Goal: Information Seeking & Learning: Learn about a topic

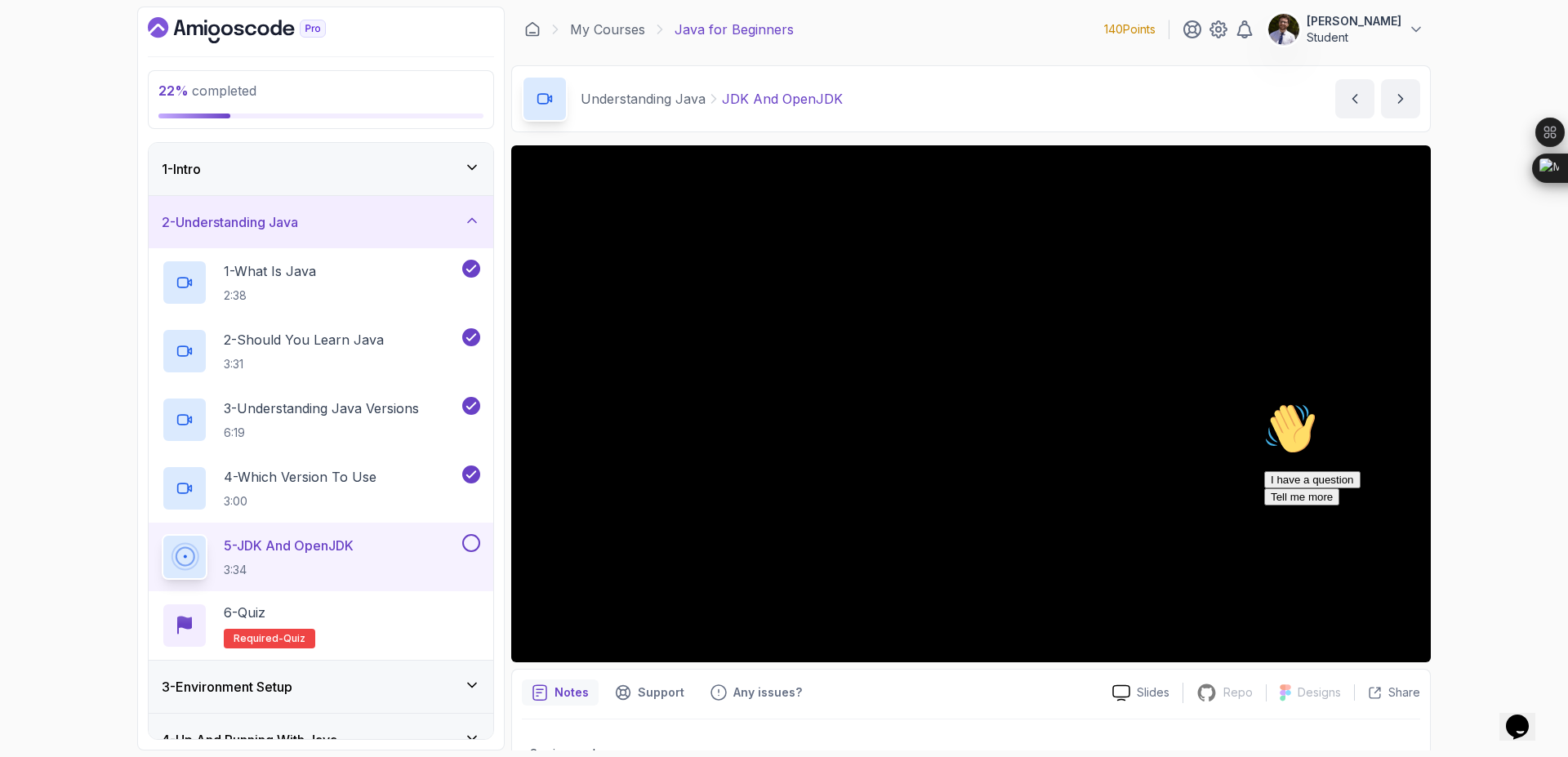
click at [454, 172] on div "1 - Intro" at bounding box center [321, 169] width 319 height 20
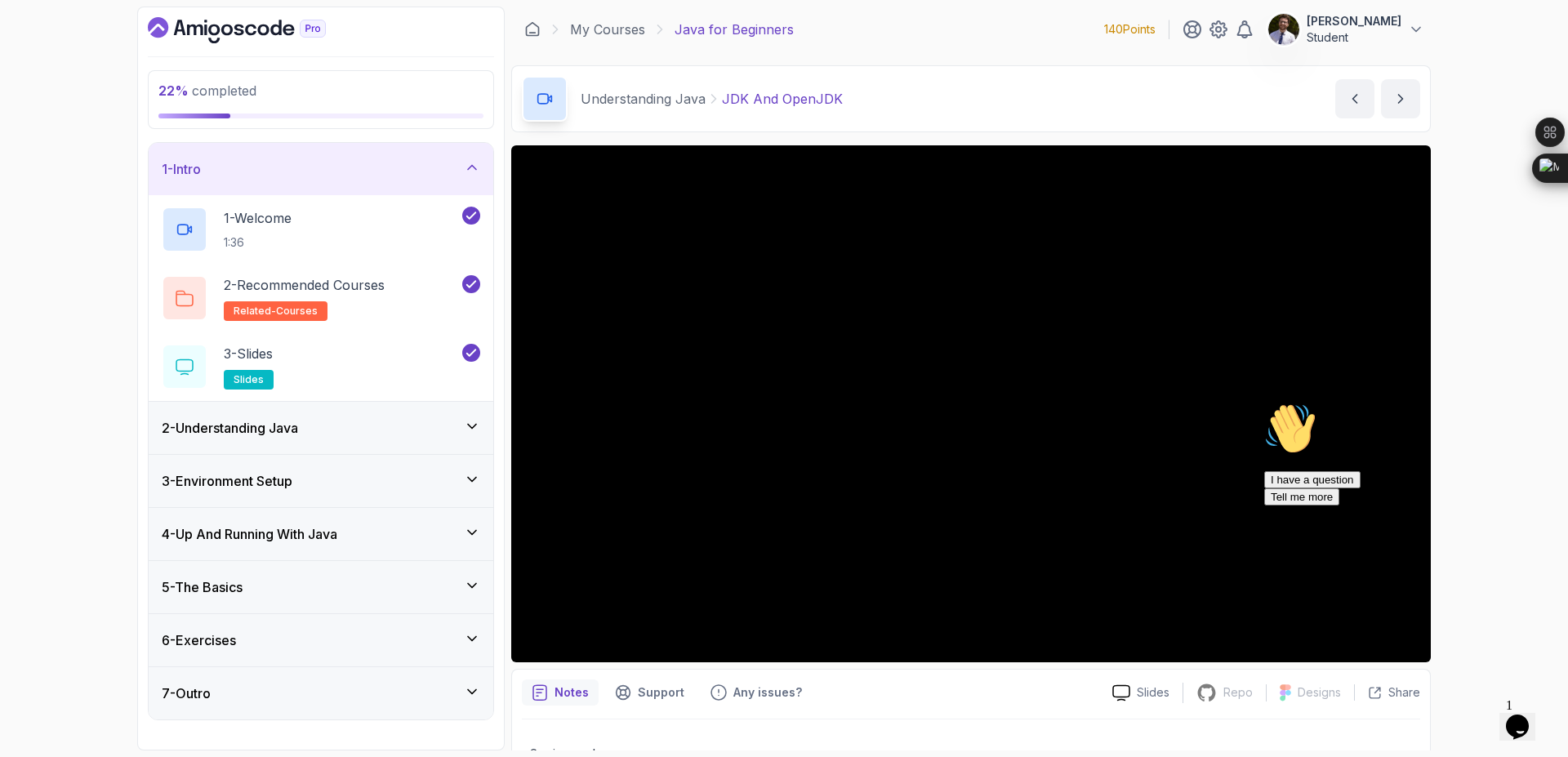
click at [465, 178] on div "1 - Intro" at bounding box center [321, 169] width 319 height 20
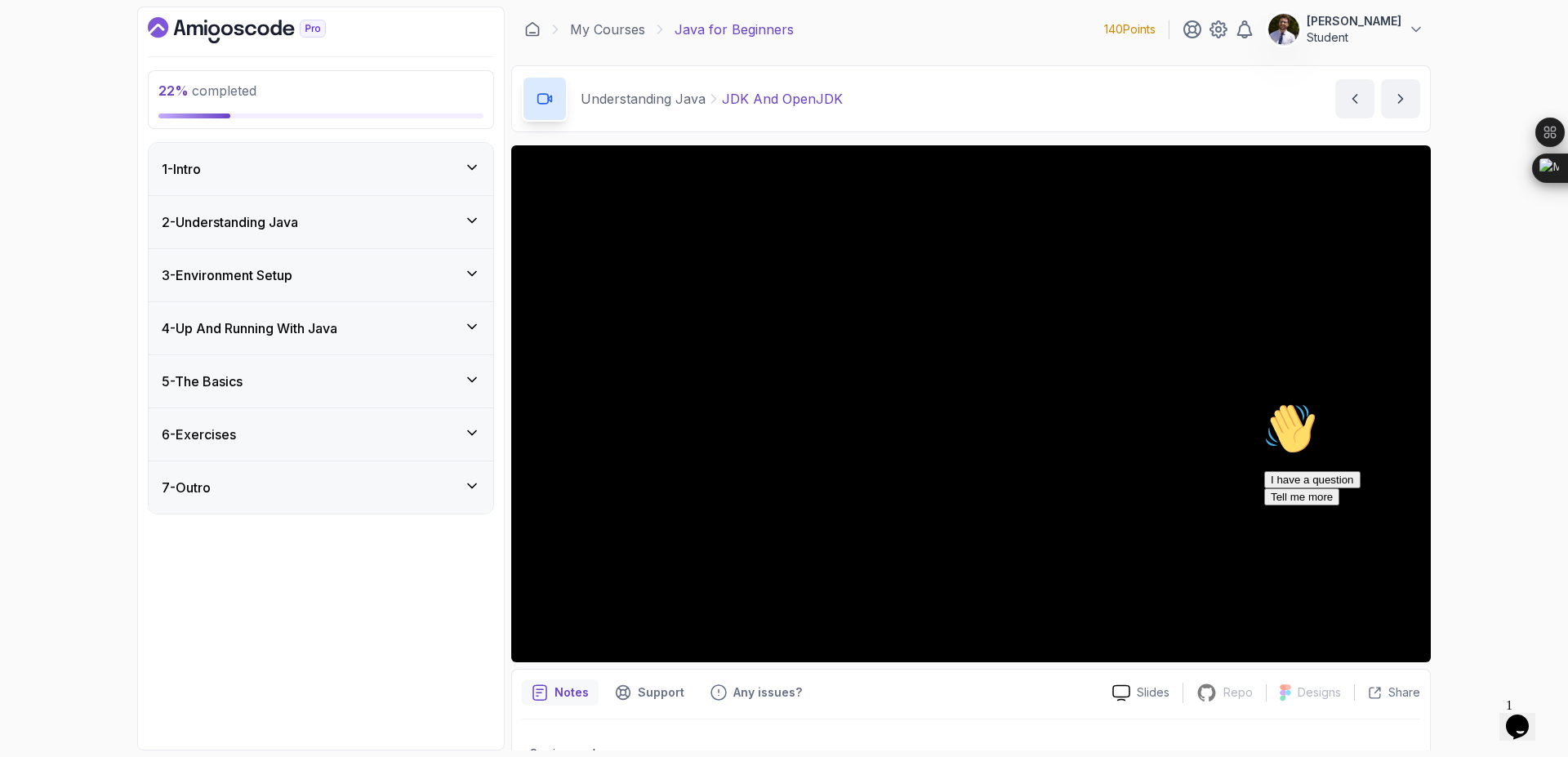
click at [478, 210] on div "2 - Understanding Java" at bounding box center [321, 222] width 345 height 52
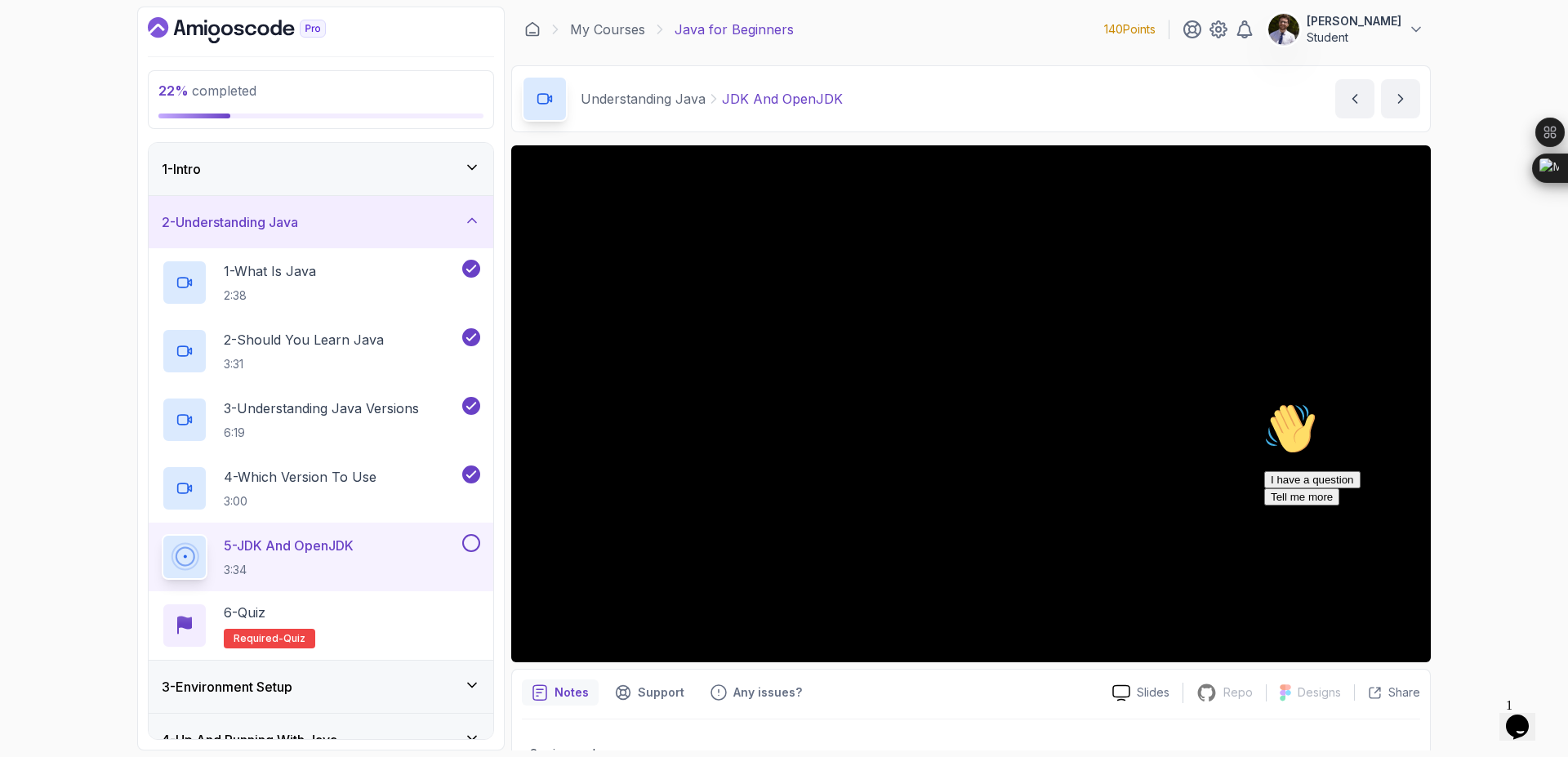
click at [472, 545] on button at bounding box center [471, 543] width 18 height 18
click at [283, 645] on span "quiz" at bounding box center [294, 639] width 22 height 13
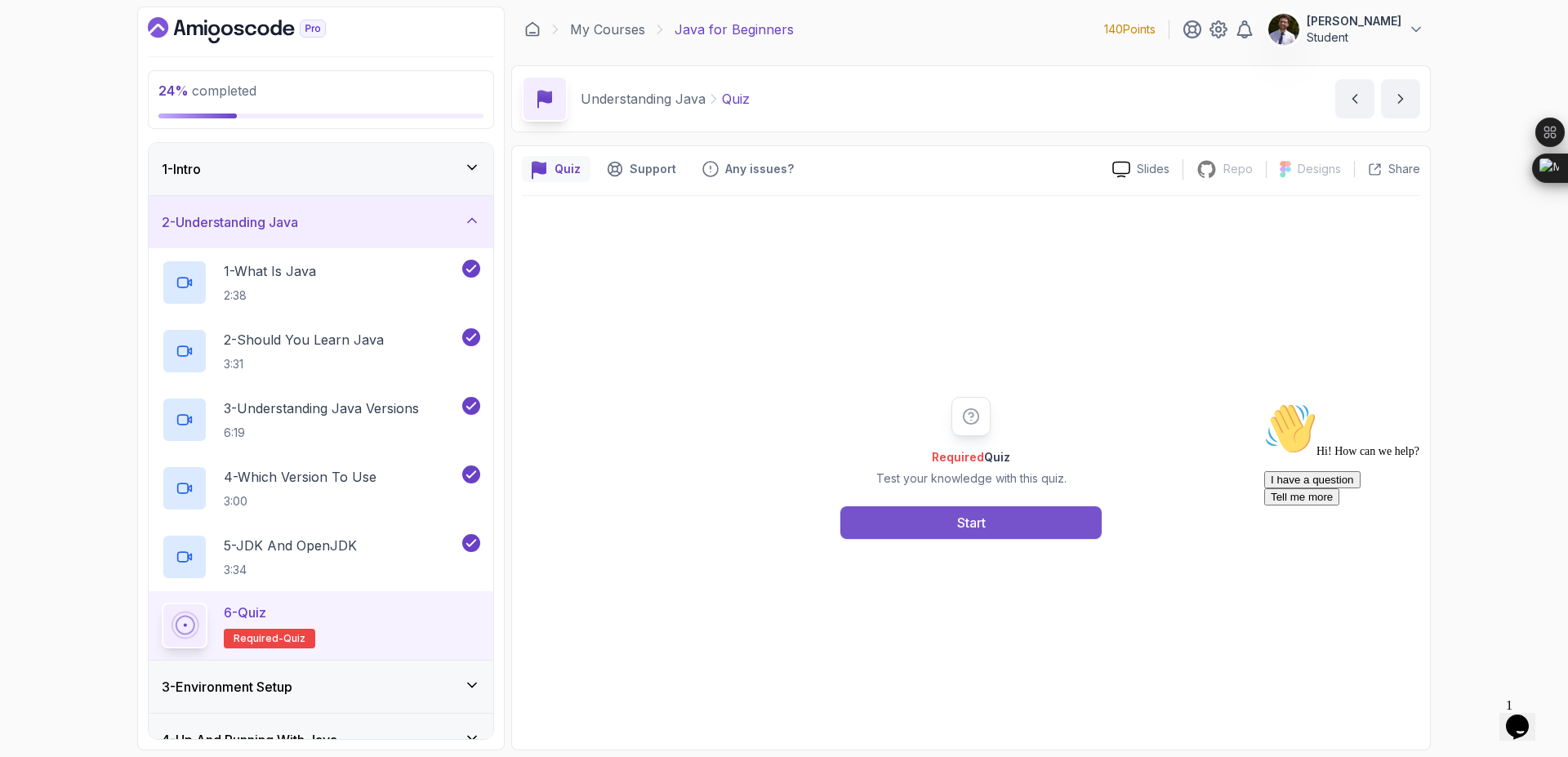
click at [907, 523] on button "Start" at bounding box center [971, 522] width 261 height 32
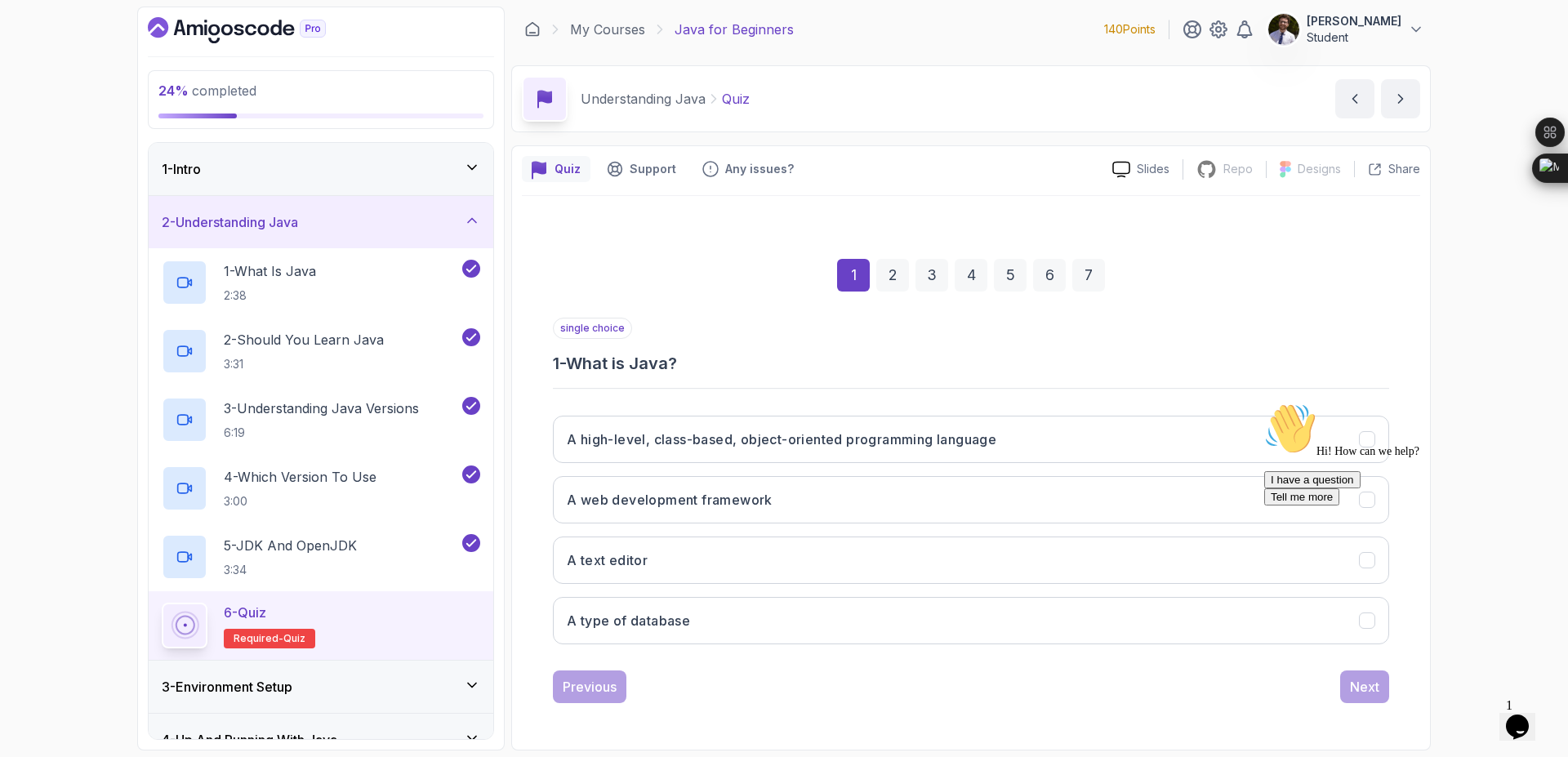
drag, startPoint x: 698, startPoint y: 419, endPoint x: 281, endPoint y: 200, distance: 471.0
click at [281, 200] on div "24 % completed 1 - Intro 2 - Understanding Java 1 - What Is Java 2:38 2 - Shoul…" at bounding box center [784, 379] width 1294 height 745
click at [959, 442] on h3 "A high-level, class-based, object-oriented programming language" at bounding box center [782, 440] width 430 height 20
click at [1357, 689] on div "Next" at bounding box center [1364, 687] width 29 height 20
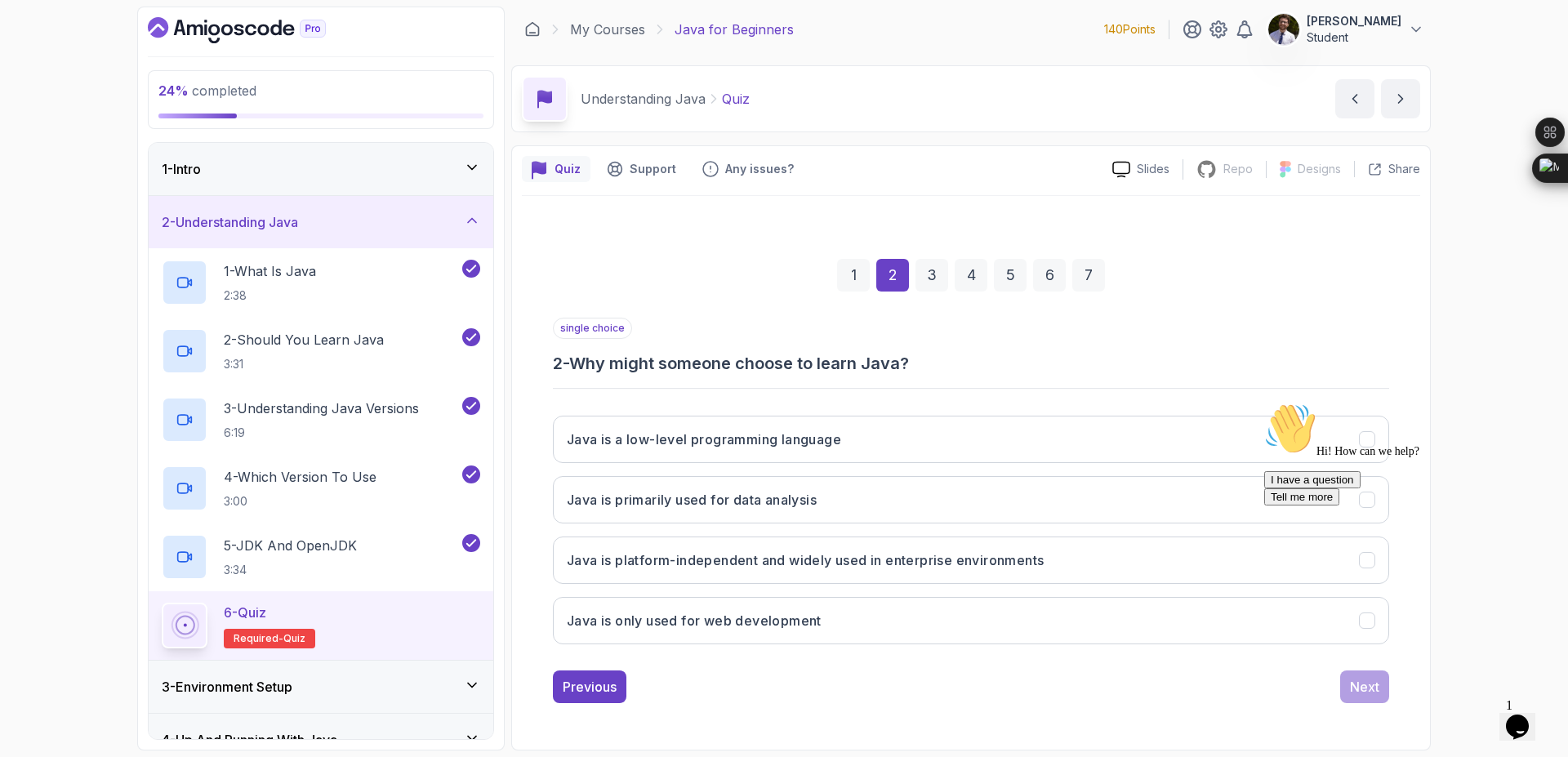
click at [1264, 403] on icon "Chat attention grabber" at bounding box center [1264, 403] width 0 height 0
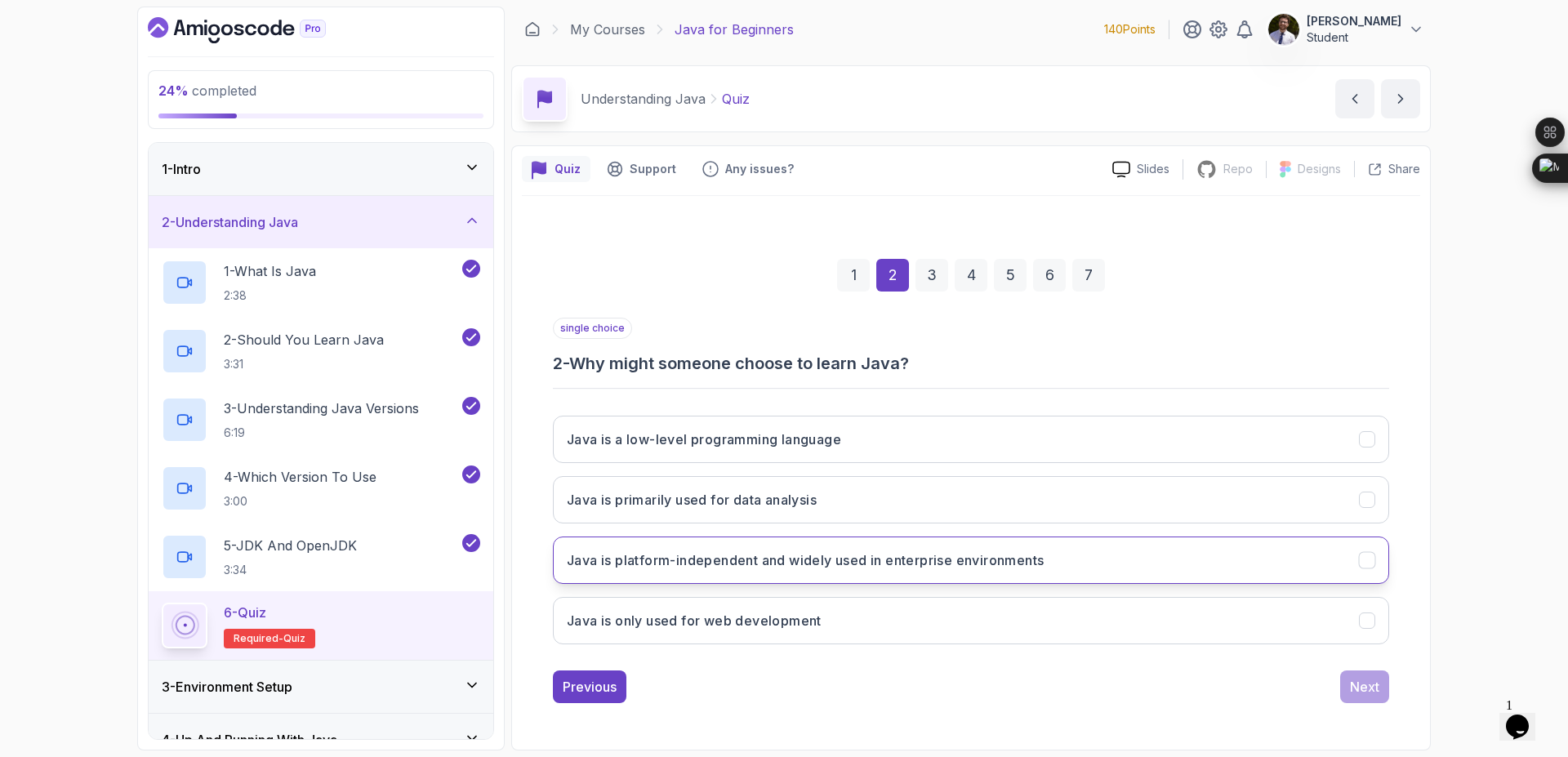
click at [1337, 577] on button "Java is platform-independent and widely used in enterprise environments" at bounding box center [971, 560] width 836 height 47
click at [1372, 692] on div "Next" at bounding box center [1364, 687] width 29 height 20
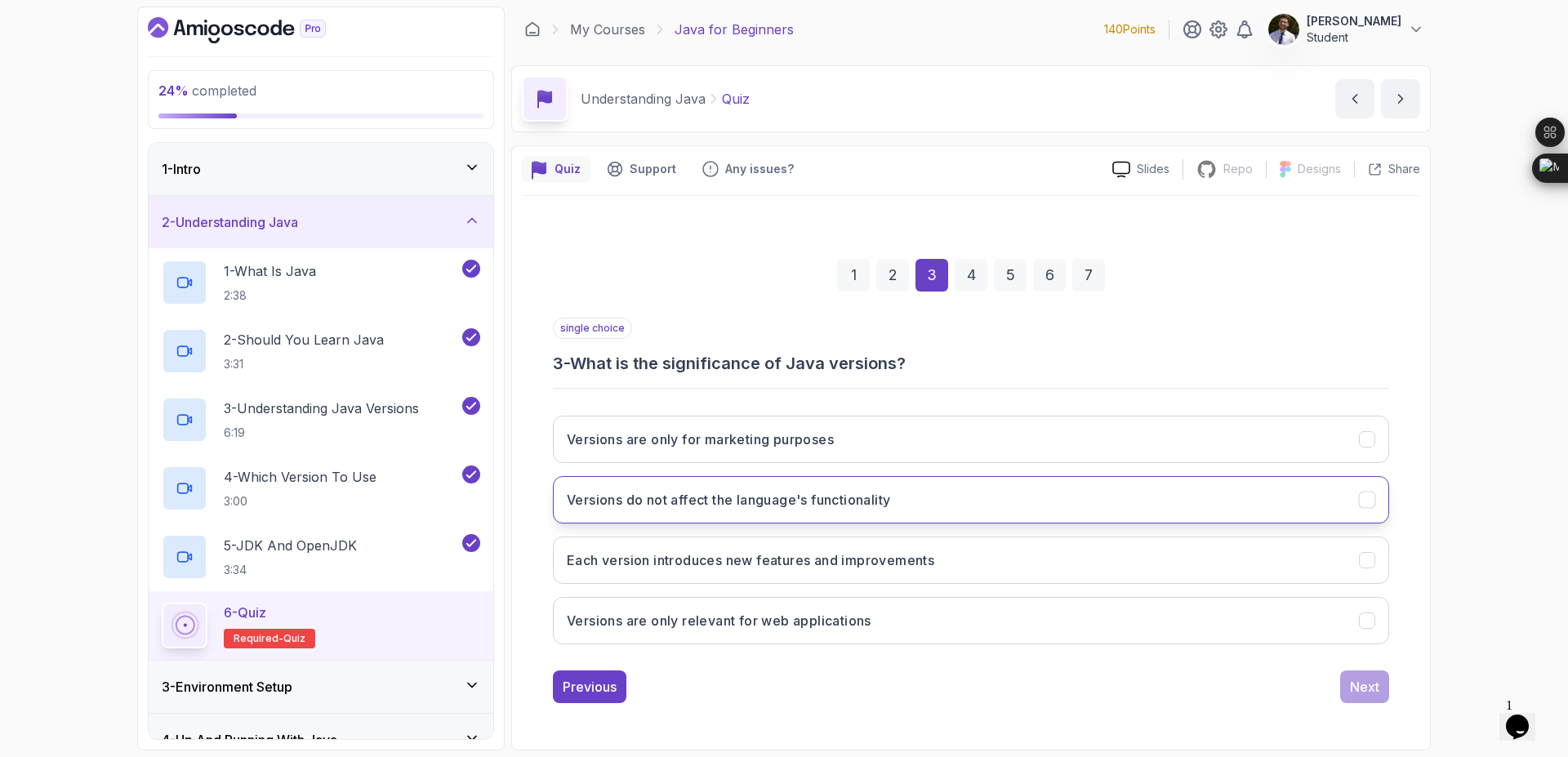
click at [966, 512] on button "Versions do not affect the language's functionality" at bounding box center [971, 500] width 836 height 47
click at [1369, 692] on div "Next" at bounding box center [1364, 687] width 29 height 20
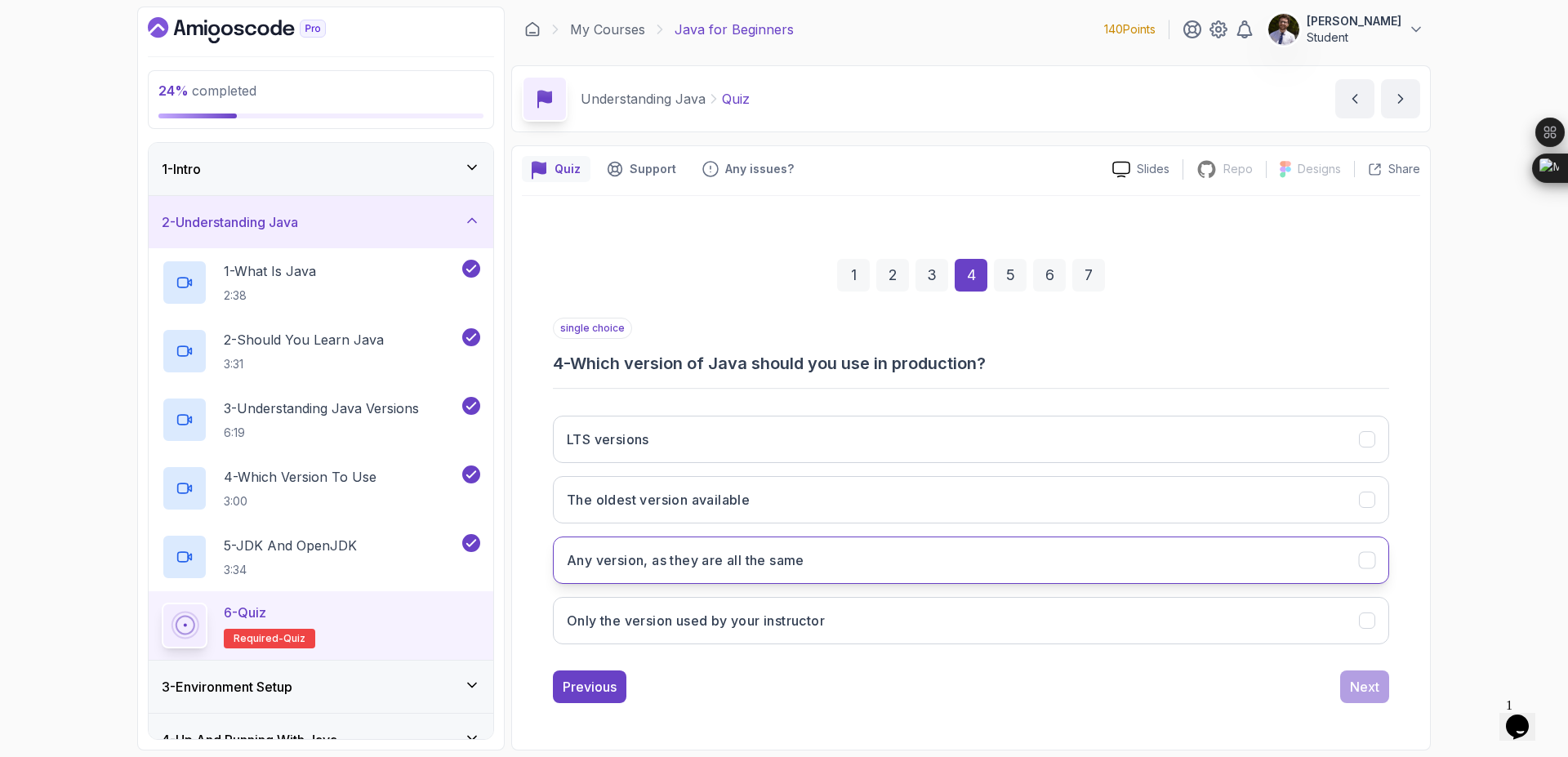
click at [810, 567] on button "Any version, as they are all the same" at bounding box center [971, 560] width 836 height 47
click at [1372, 685] on div "Next" at bounding box center [1364, 687] width 29 height 20
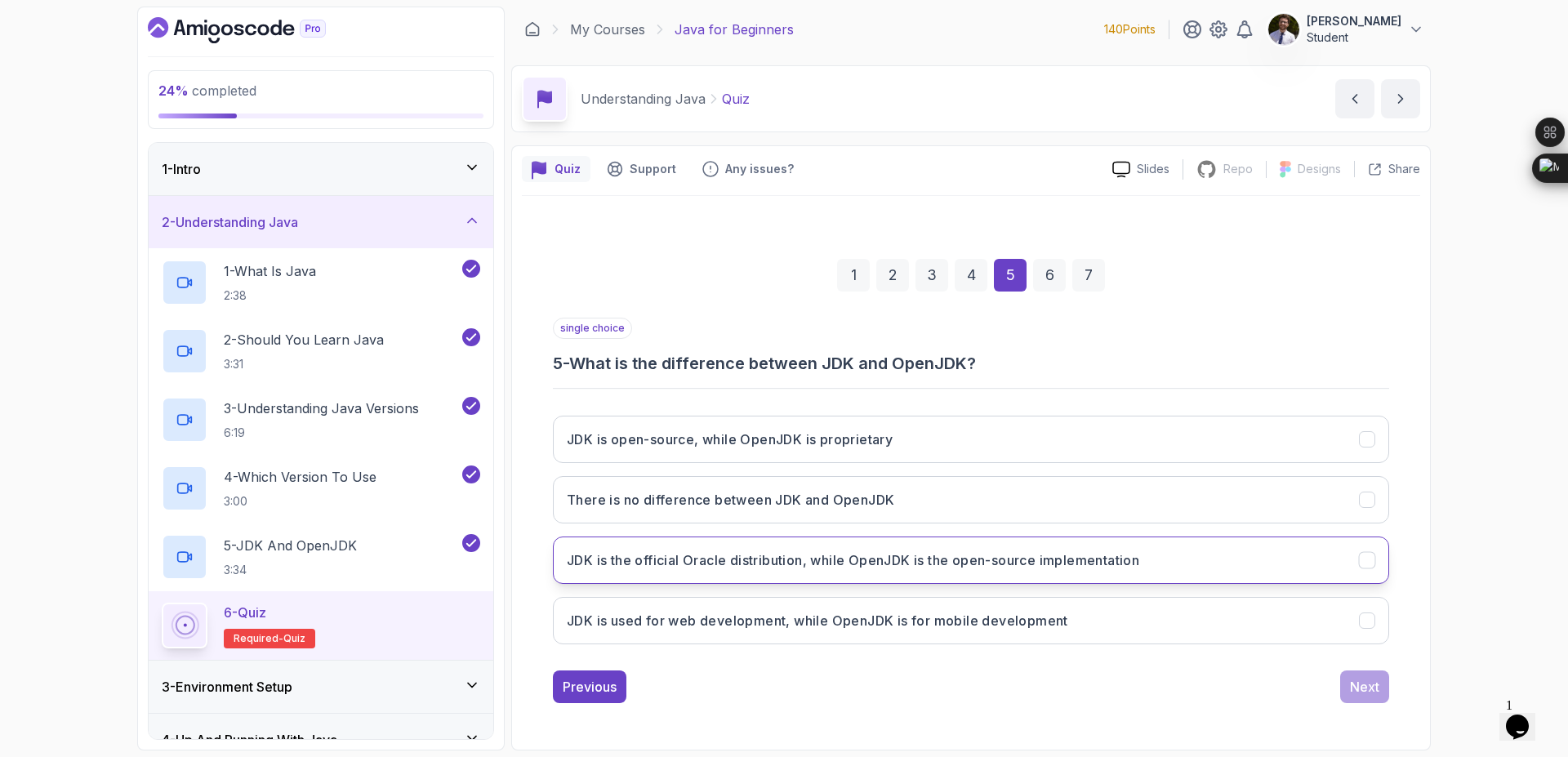
click at [1043, 574] on button "JDK is the official Oracle distribution, while OpenJDK is the open-source imple…" at bounding box center [971, 560] width 836 height 47
click at [1366, 691] on div "Next" at bounding box center [1364, 687] width 29 height 20
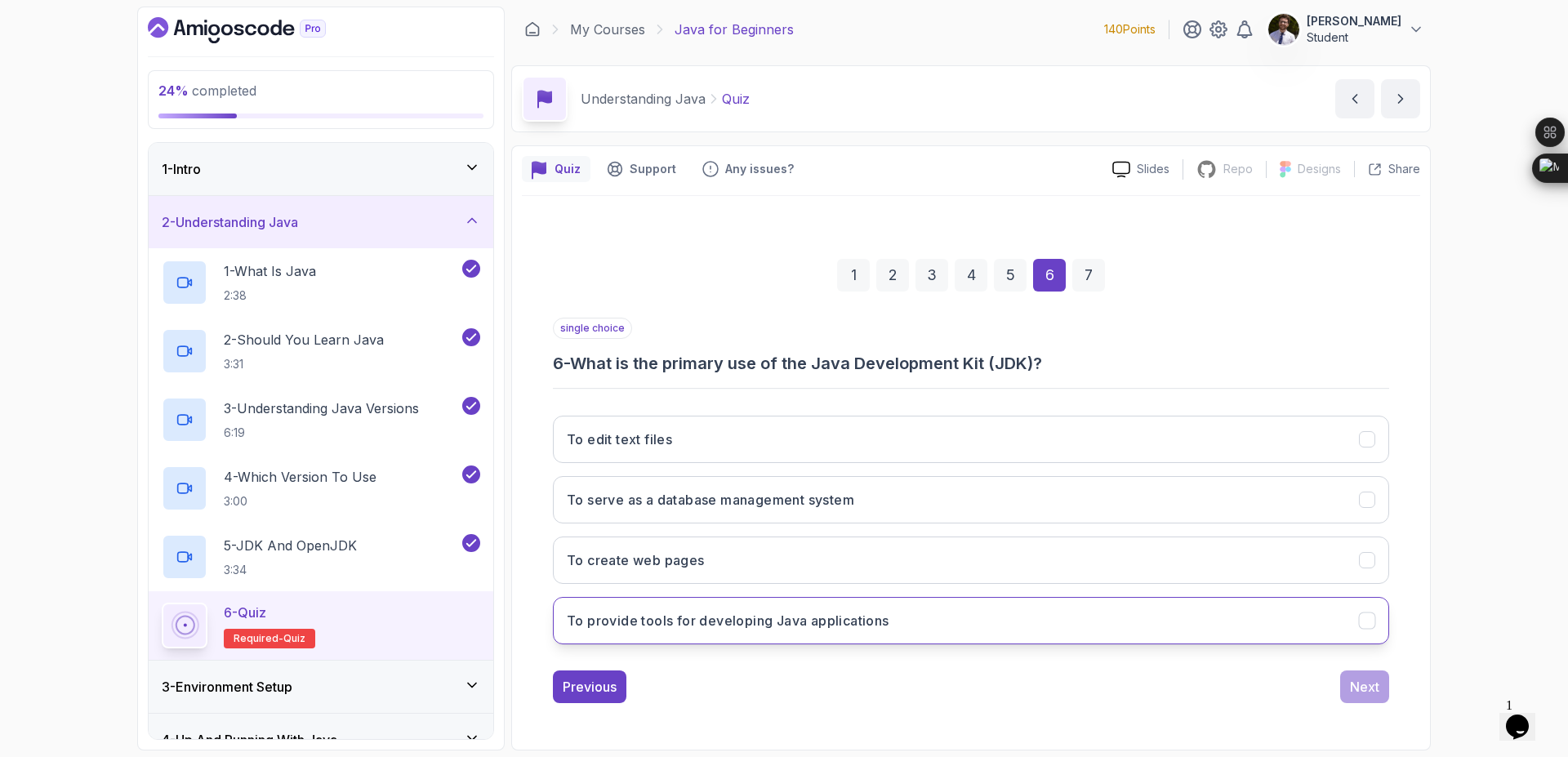
click at [974, 620] on button "To provide tools for developing Java applications" at bounding box center [971, 620] width 836 height 47
click at [1376, 690] on div "Next" at bounding box center [1364, 687] width 29 height 20
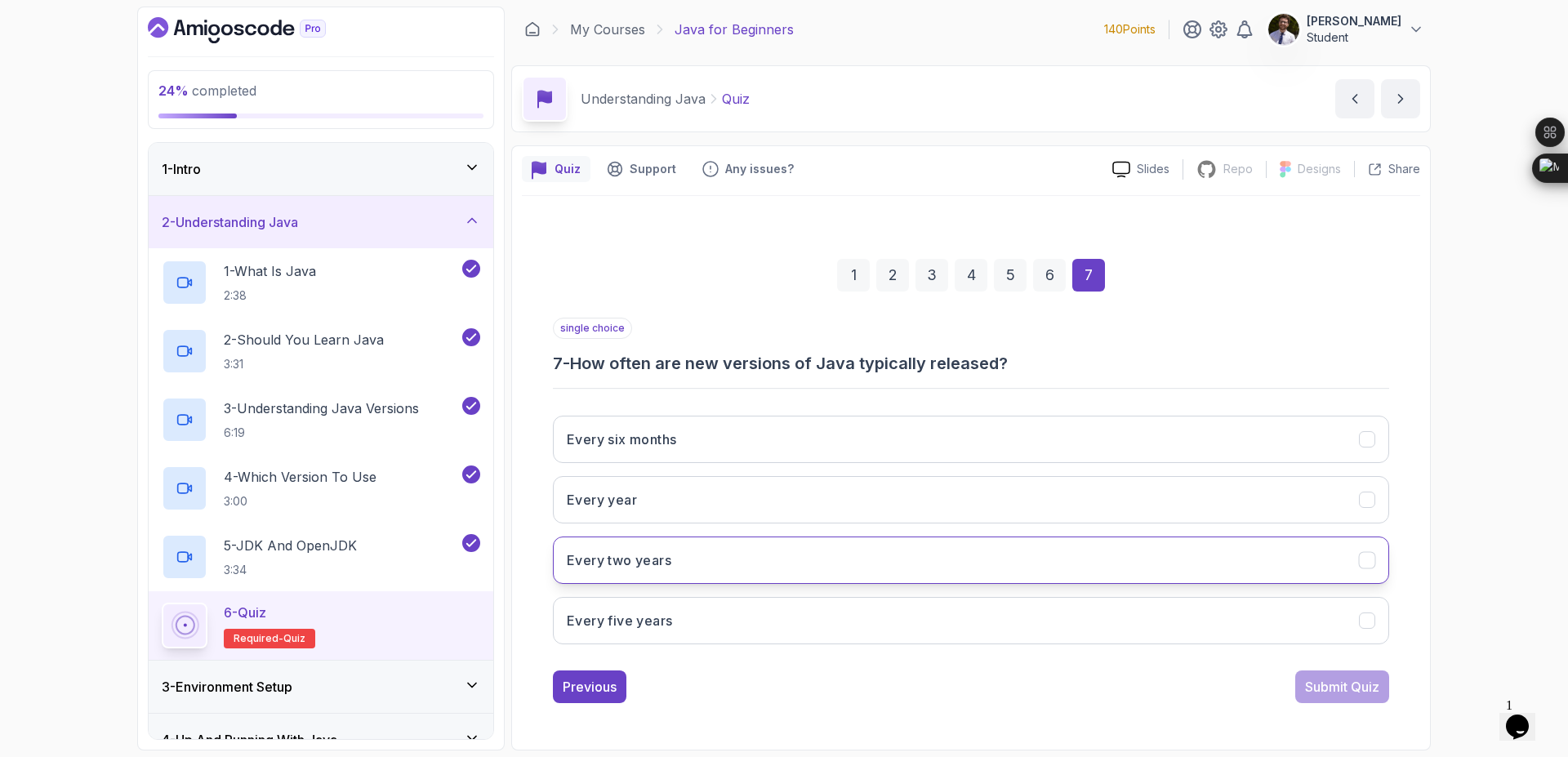
click at [783, 567] on button "Every two years" at bounding box center [971, 560] width 836 height 47
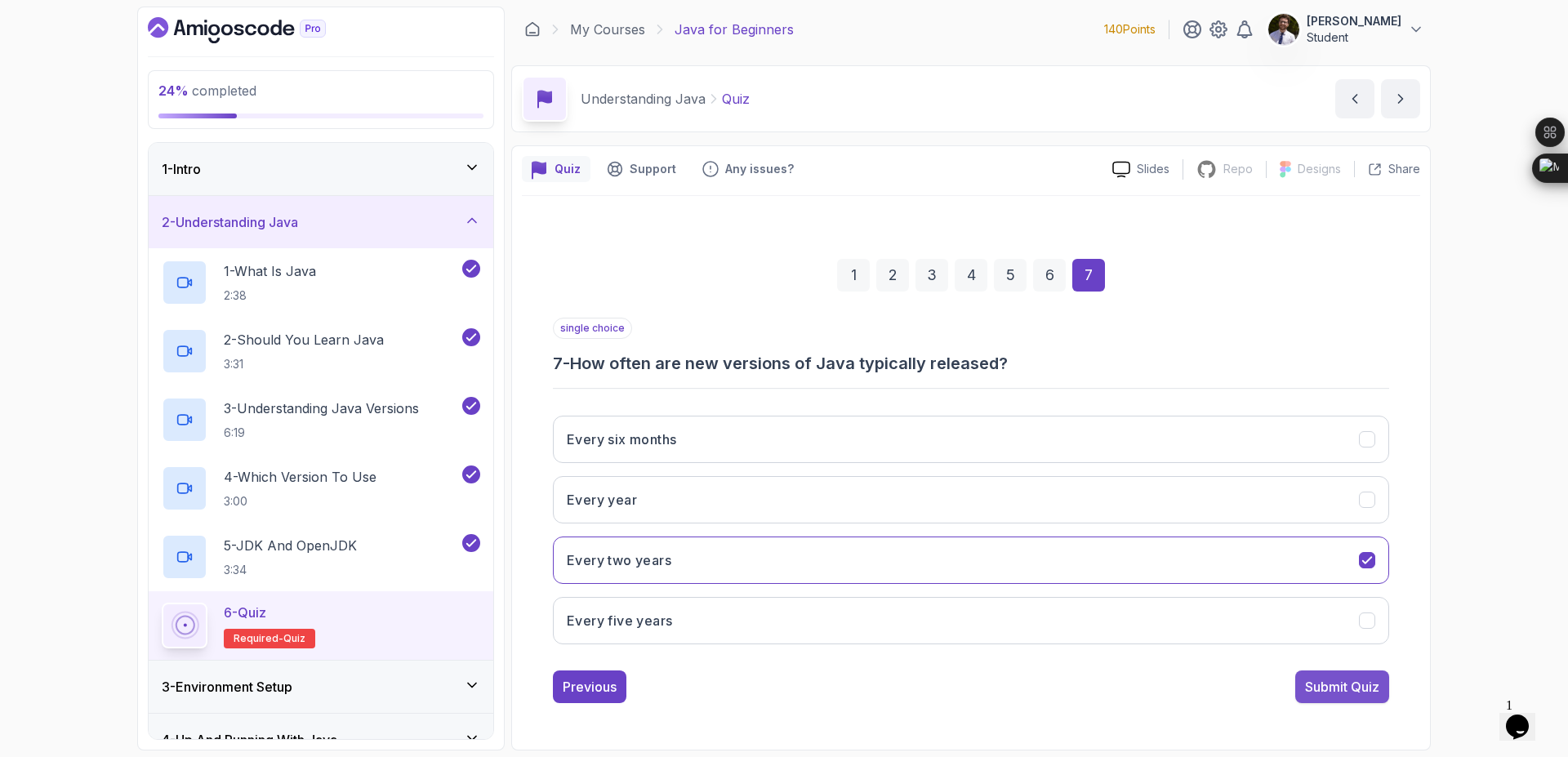
click at [1357, 681] on div "Submit Quiz" at bounding box center [1342, 687] width 74 height 20
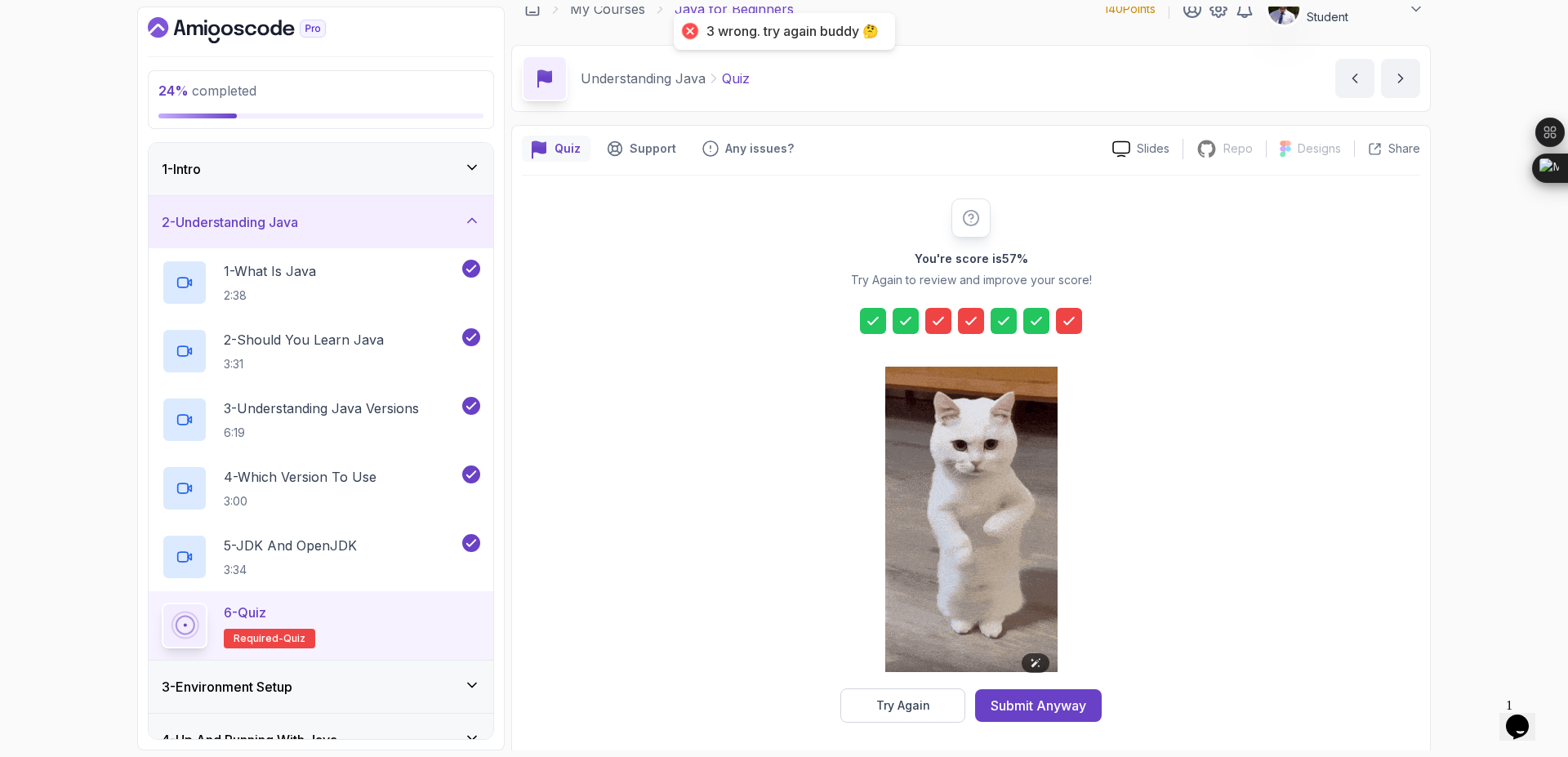
scroll to position [26, 0]
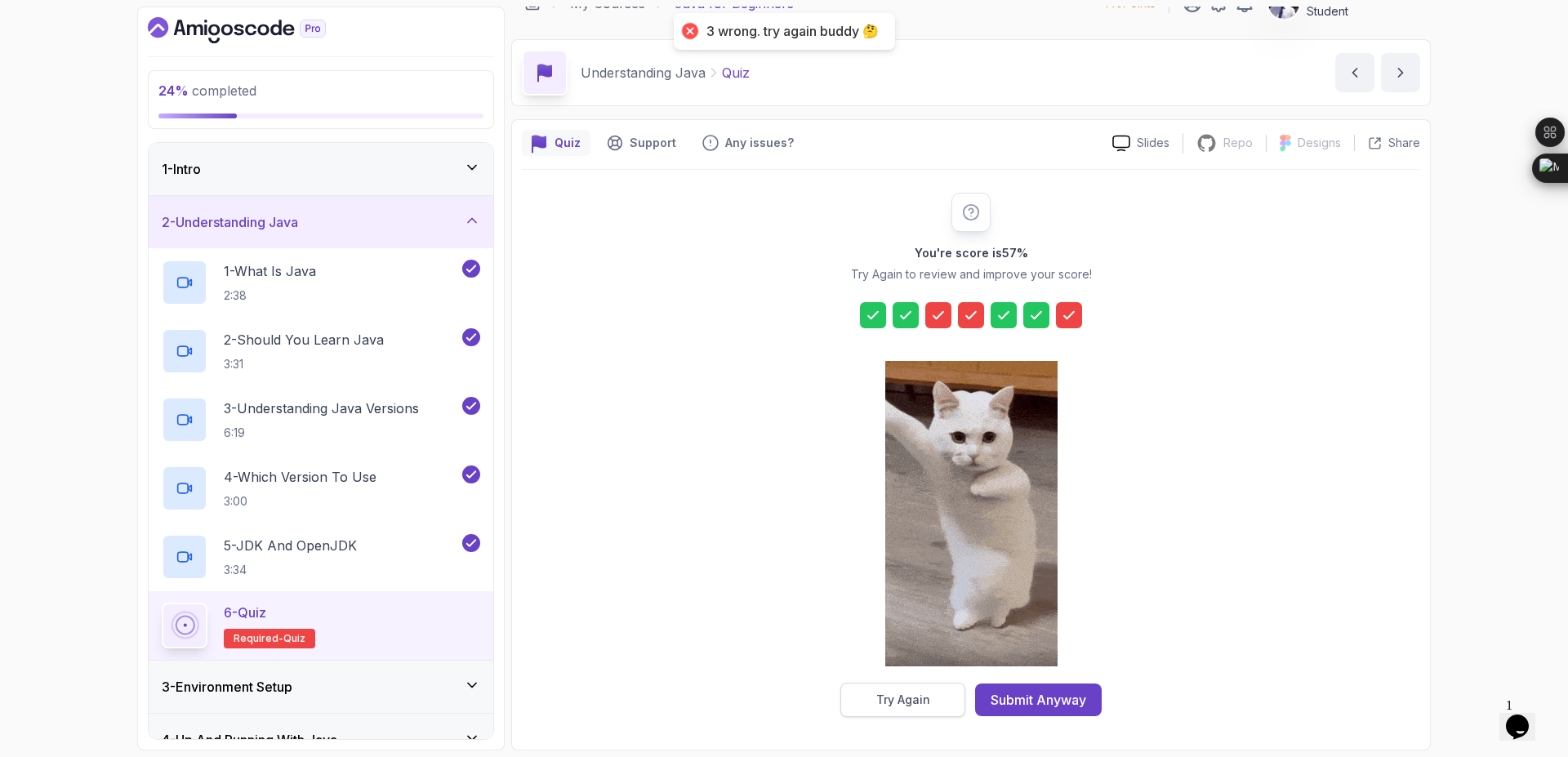
click at [940, 705] on button "Try Again" at bounding box center [903, 700] width 125 height 34
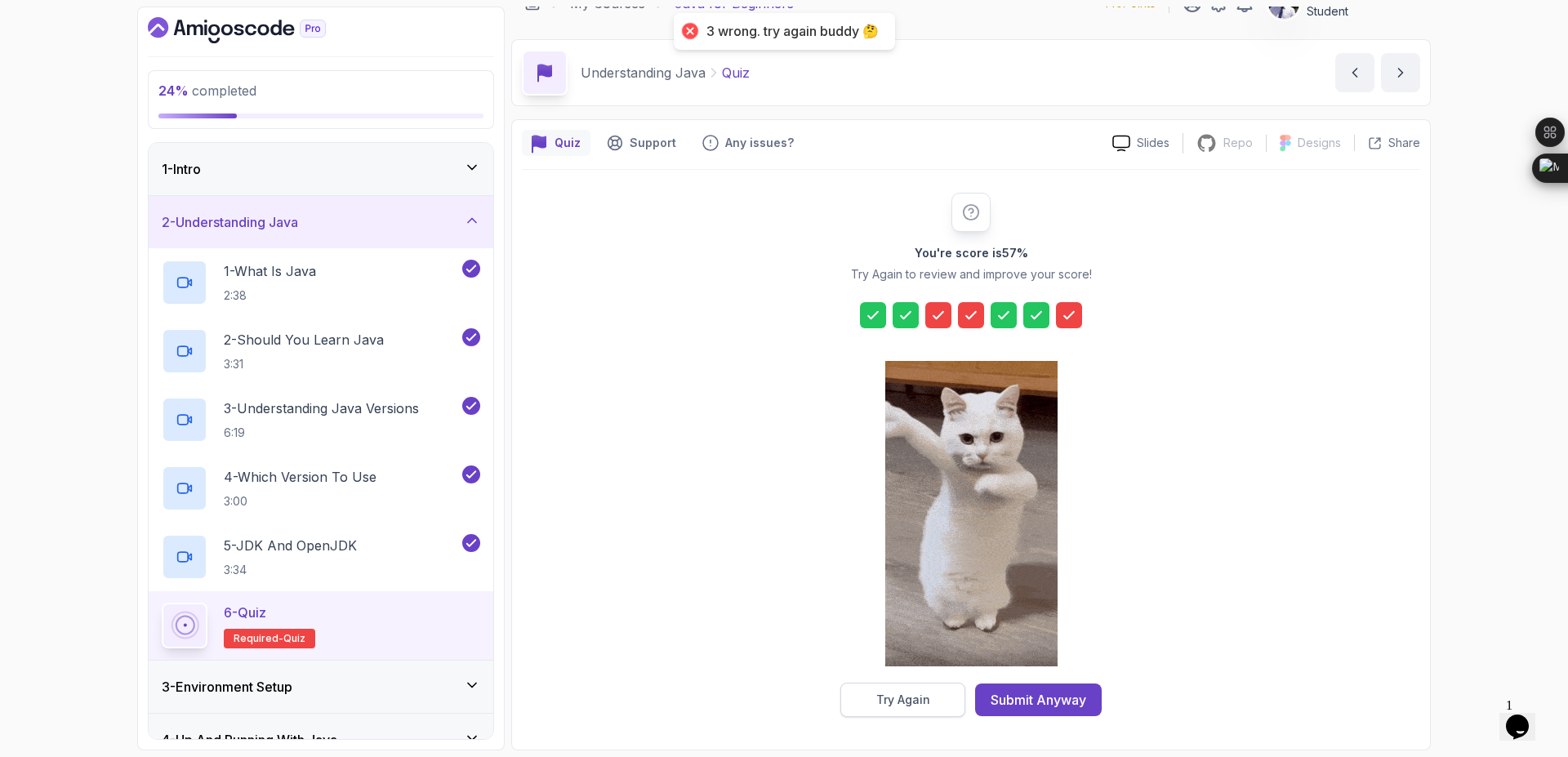
scroll to position [0, 0]
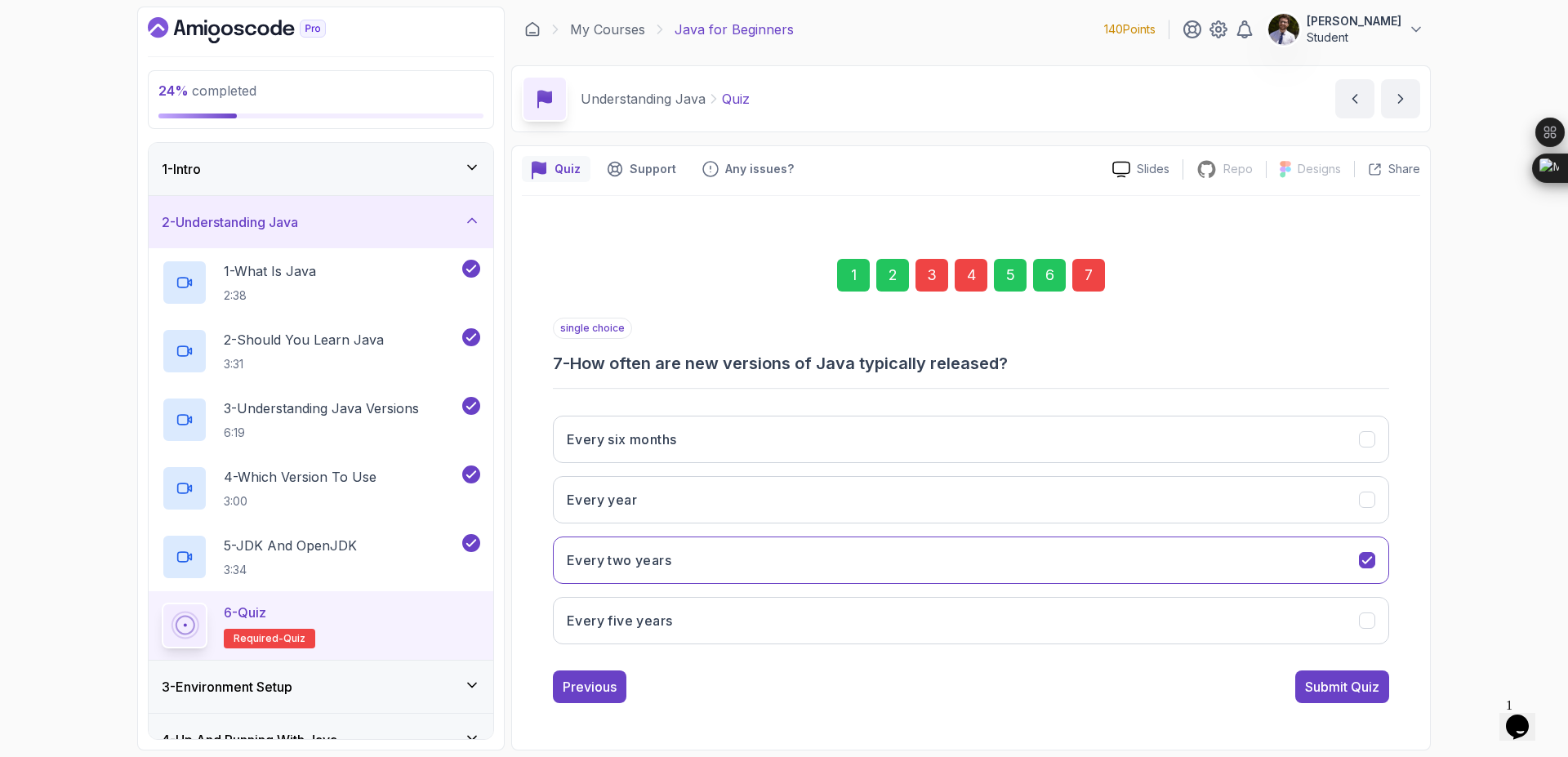
click at [918, 285] on div "3" at bounding box center [931, 275] width 32 height 32
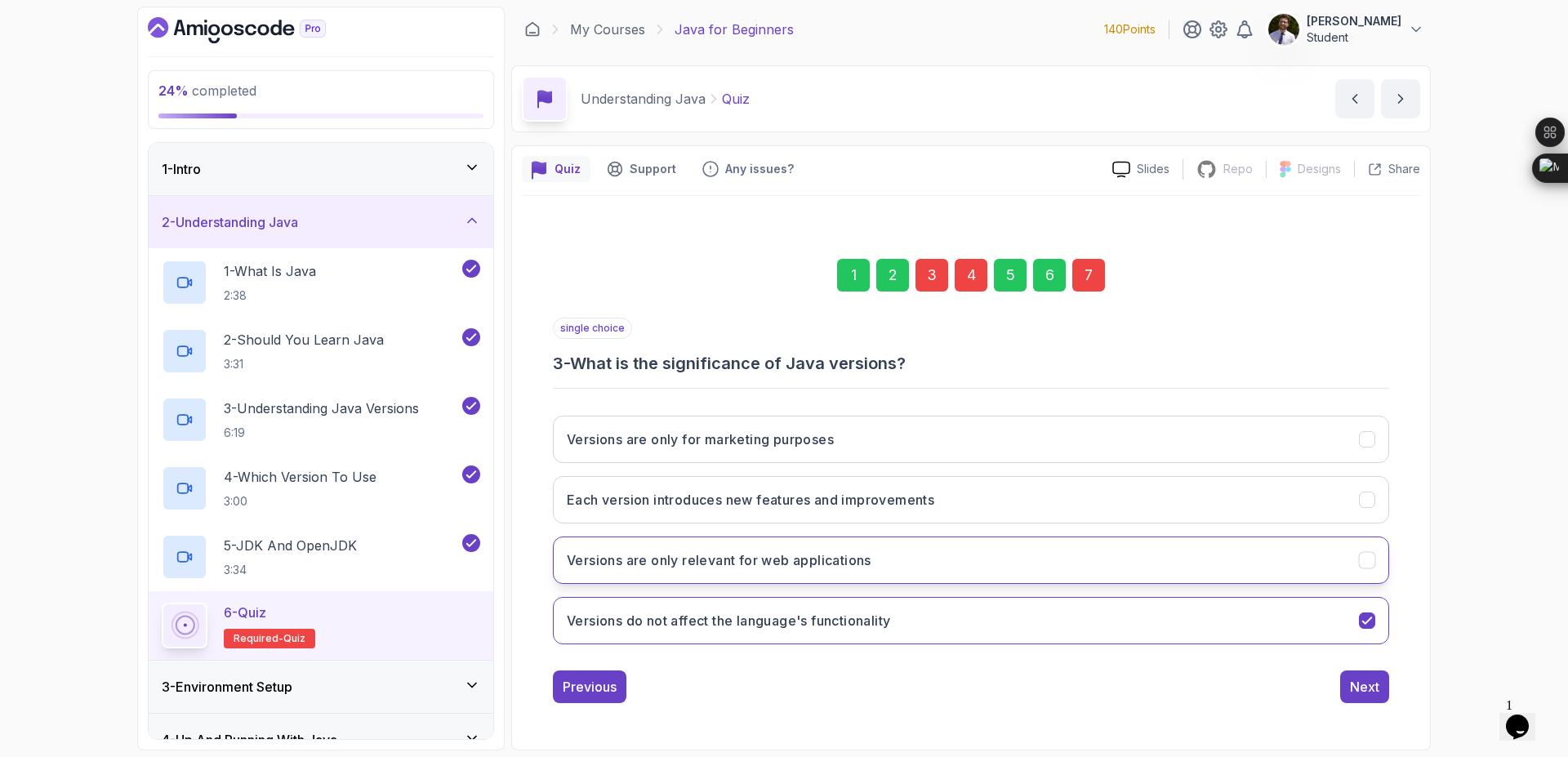
click at [1267, 564] on button "Versions are only relevant for web applications" at bounding box center [971, 560] width 836 height 47
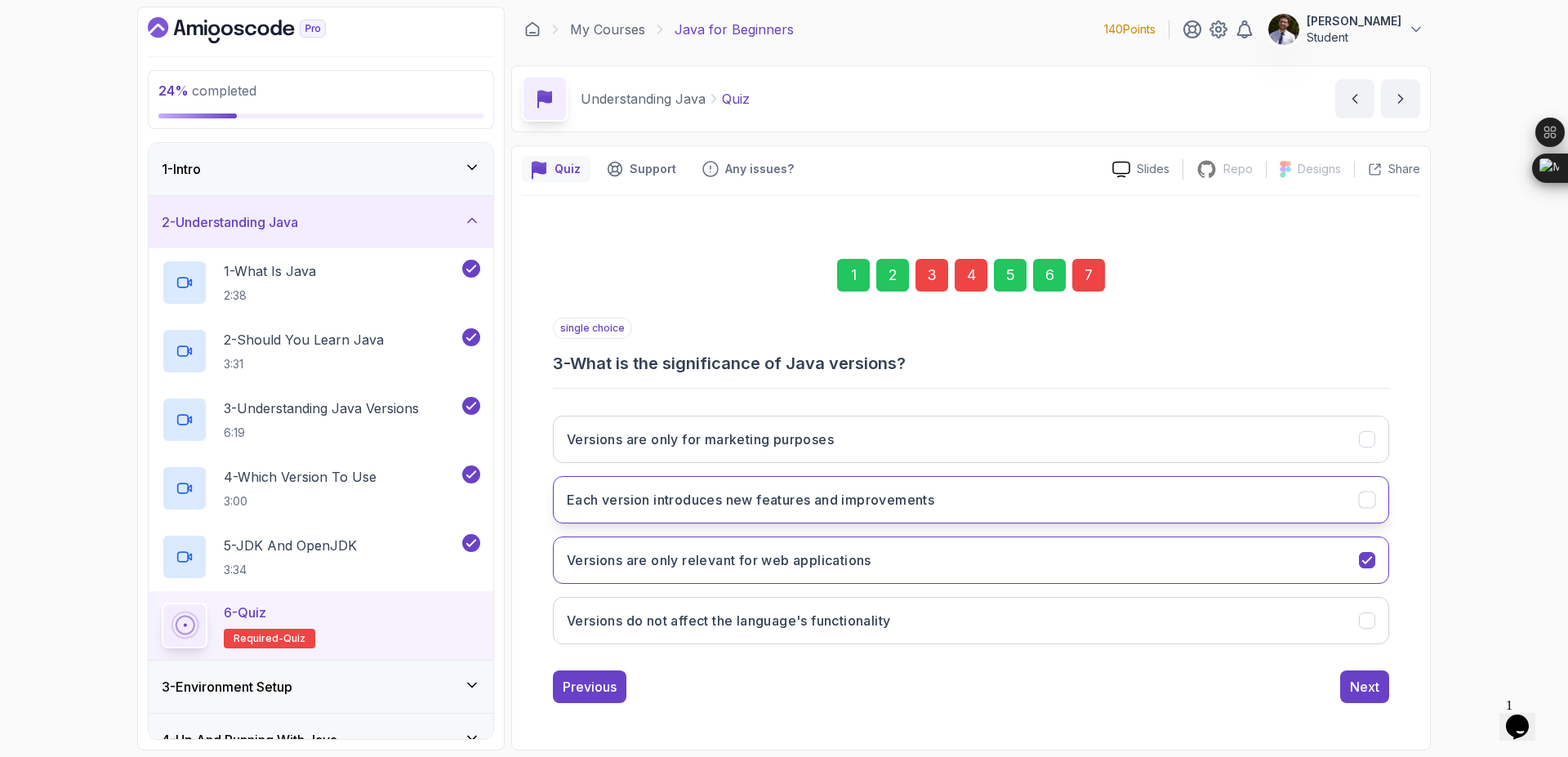
click at [1310, 493] on button "Each version introduces new features and improvements" at bounding box center [971, 500] width 836 height 47
click at [969, 271] on div "4" at bounding box center [971, 275] width 32 height 32
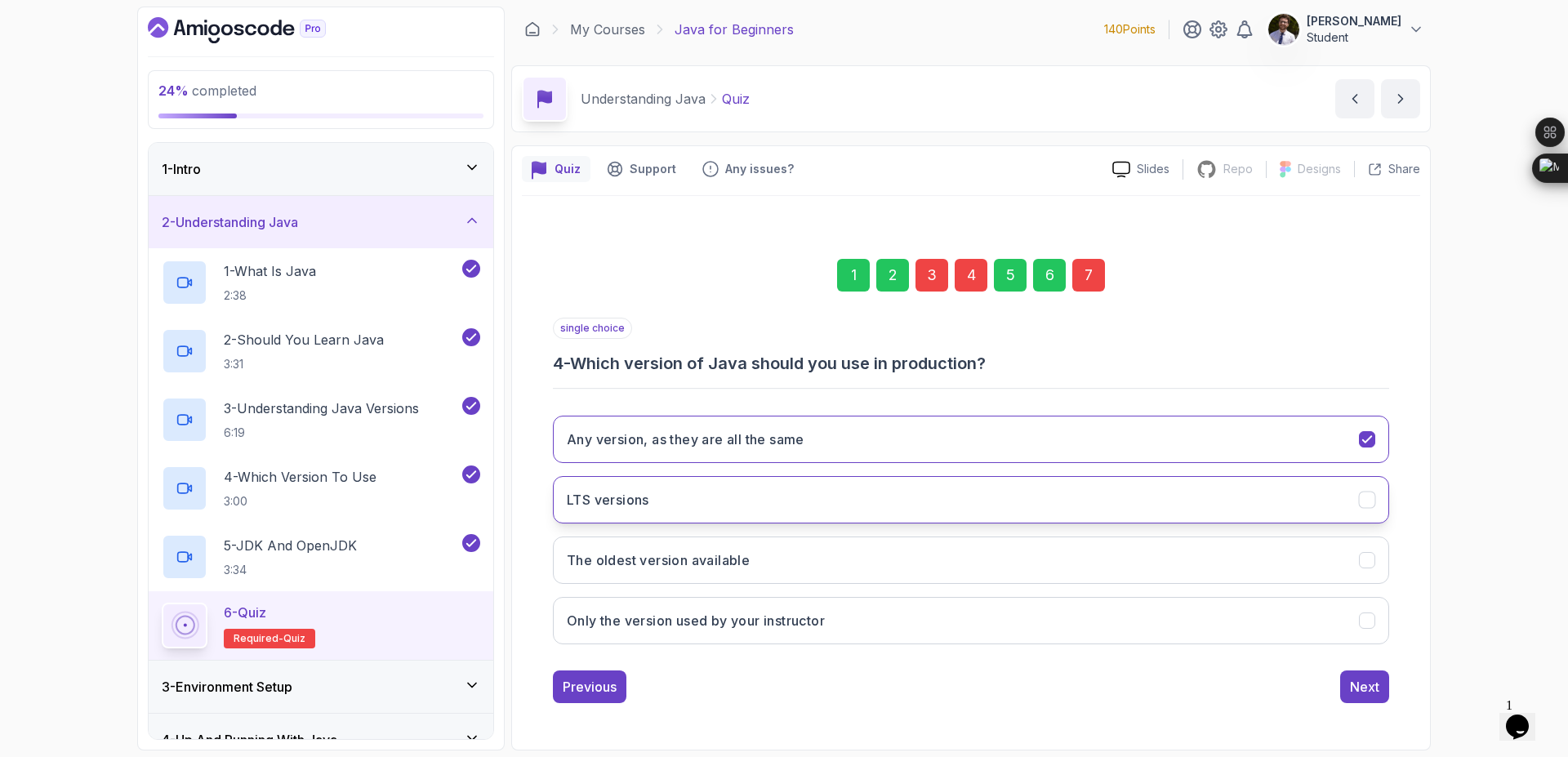
click at [940, 501] on button "LTS versions" at bounding box center [971, 500] width 836 height 47
click at [1086, 288] on div "7" at bounding box center [1088, 275] width 32 height 32
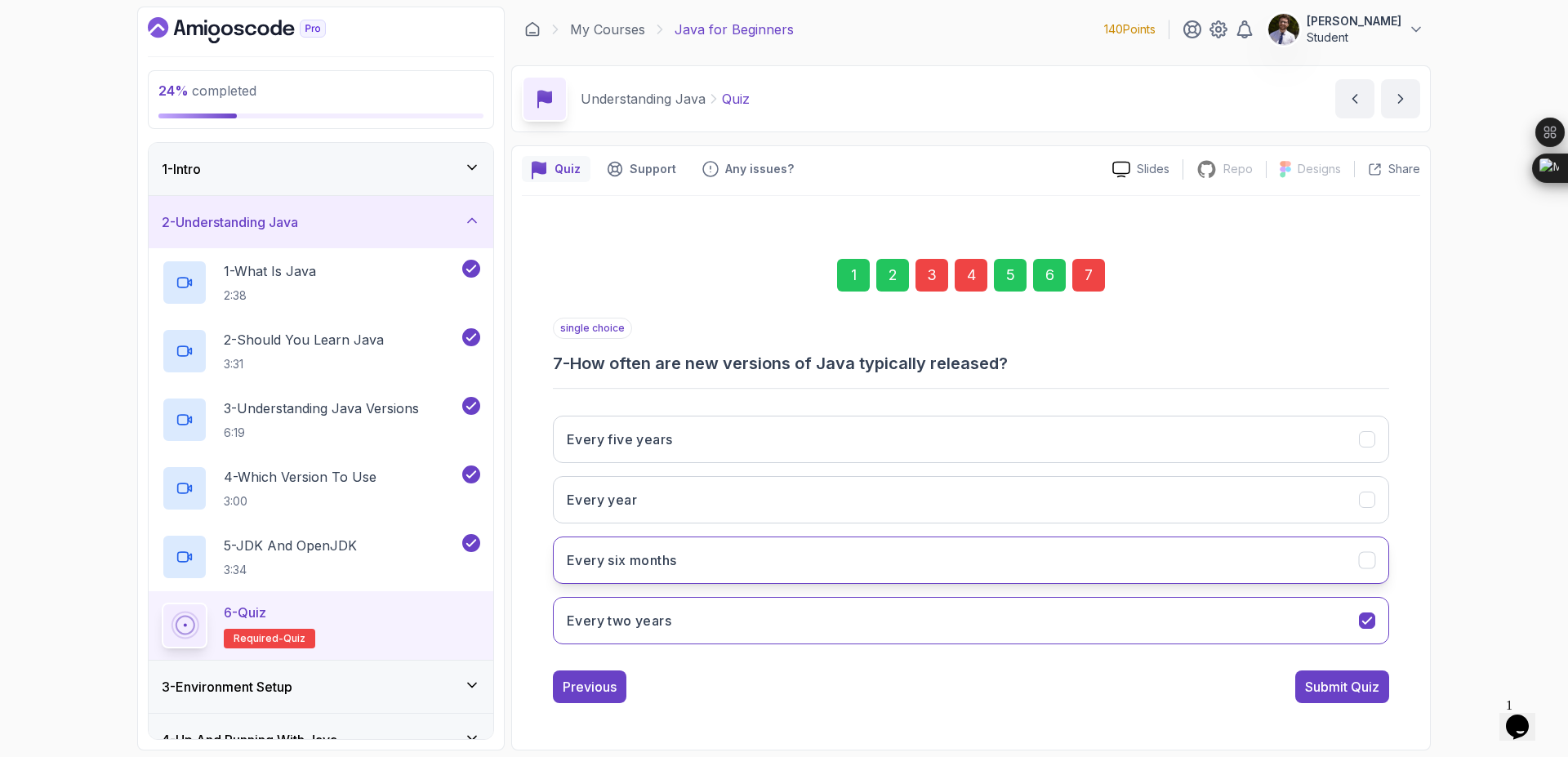
click at [1089, 551] on button "Every six months" at bounding box center [971, 560] width 836 height 47
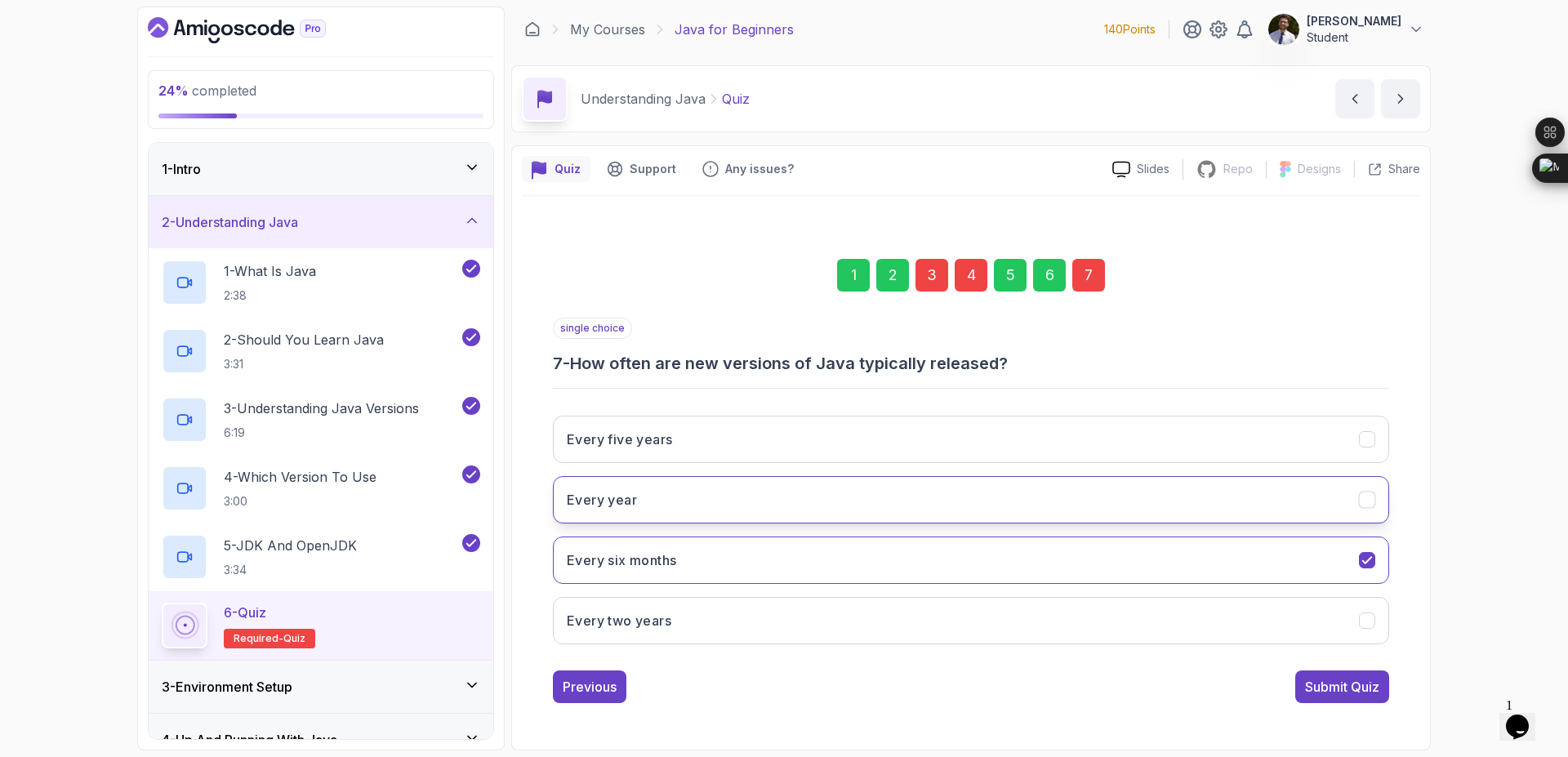
click at [1372, 505] on icon "Every year" at bounding box center [1367, 500] width 16 height 16
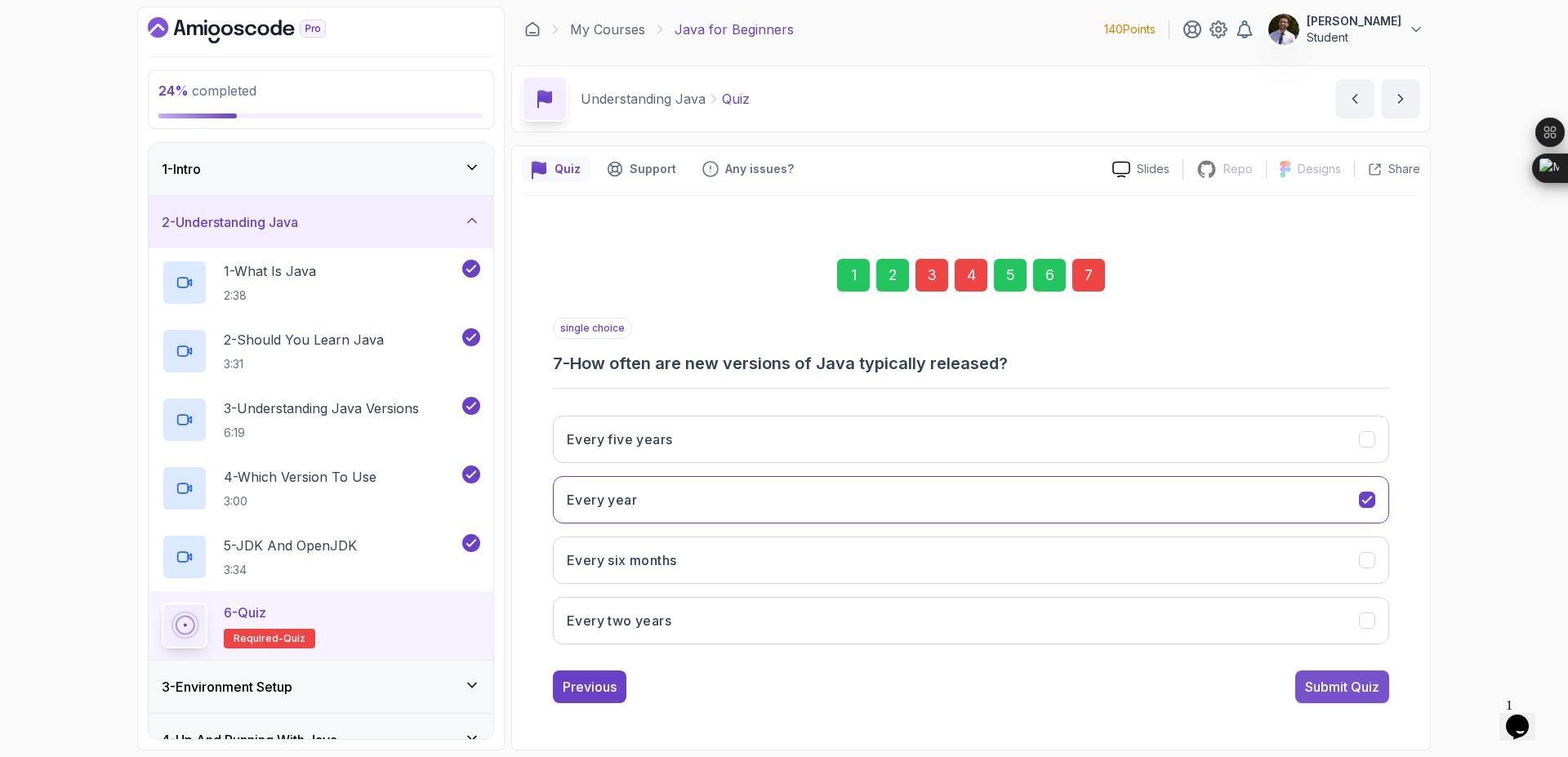
click at [1363, 686] on div "Submit Quiz" at bounding box center [1342, 687] width 74 height 20
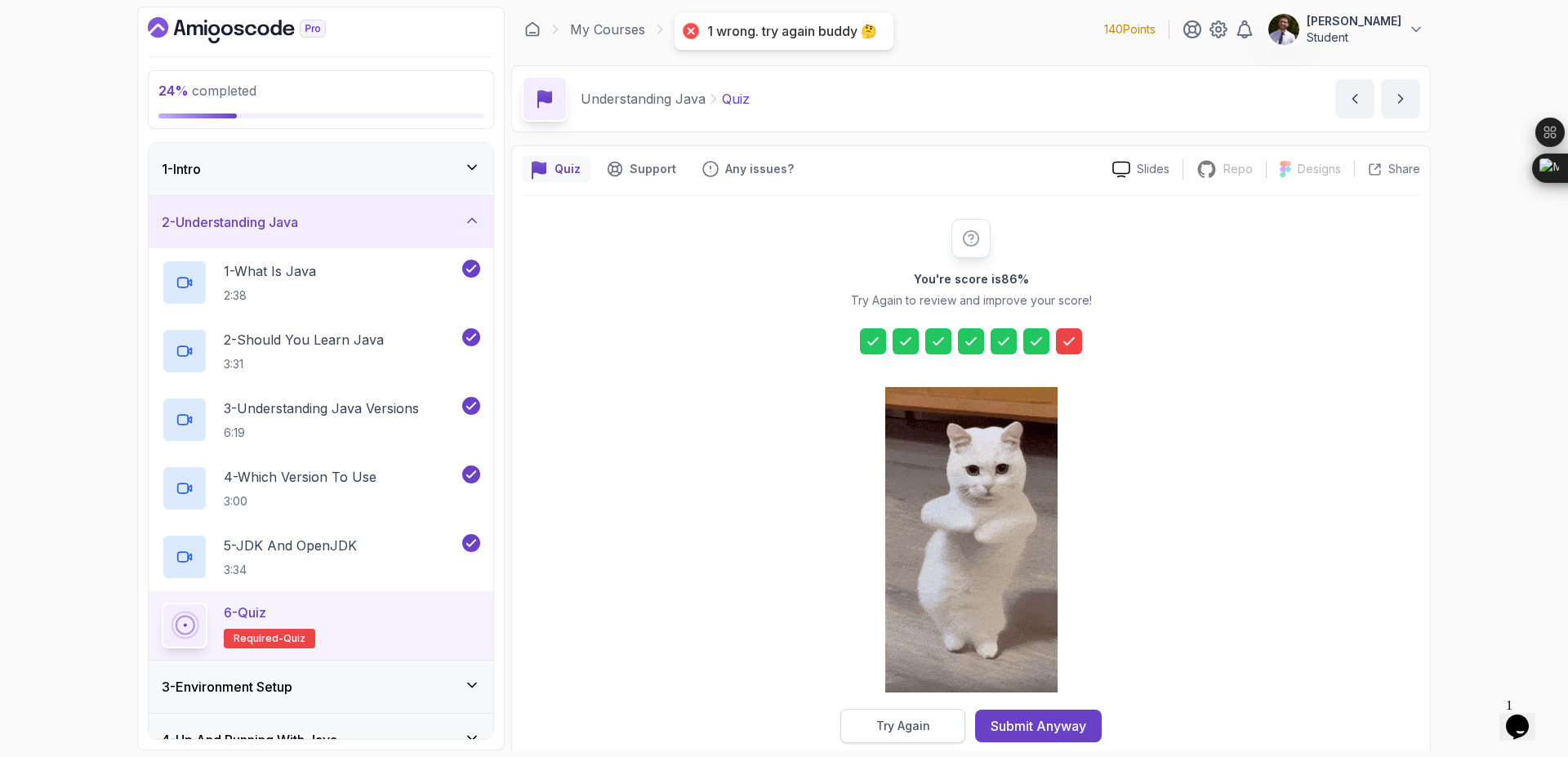
click at [931, 718] on button "Try Again" at bounding box center [903, 725] width 125 height 34
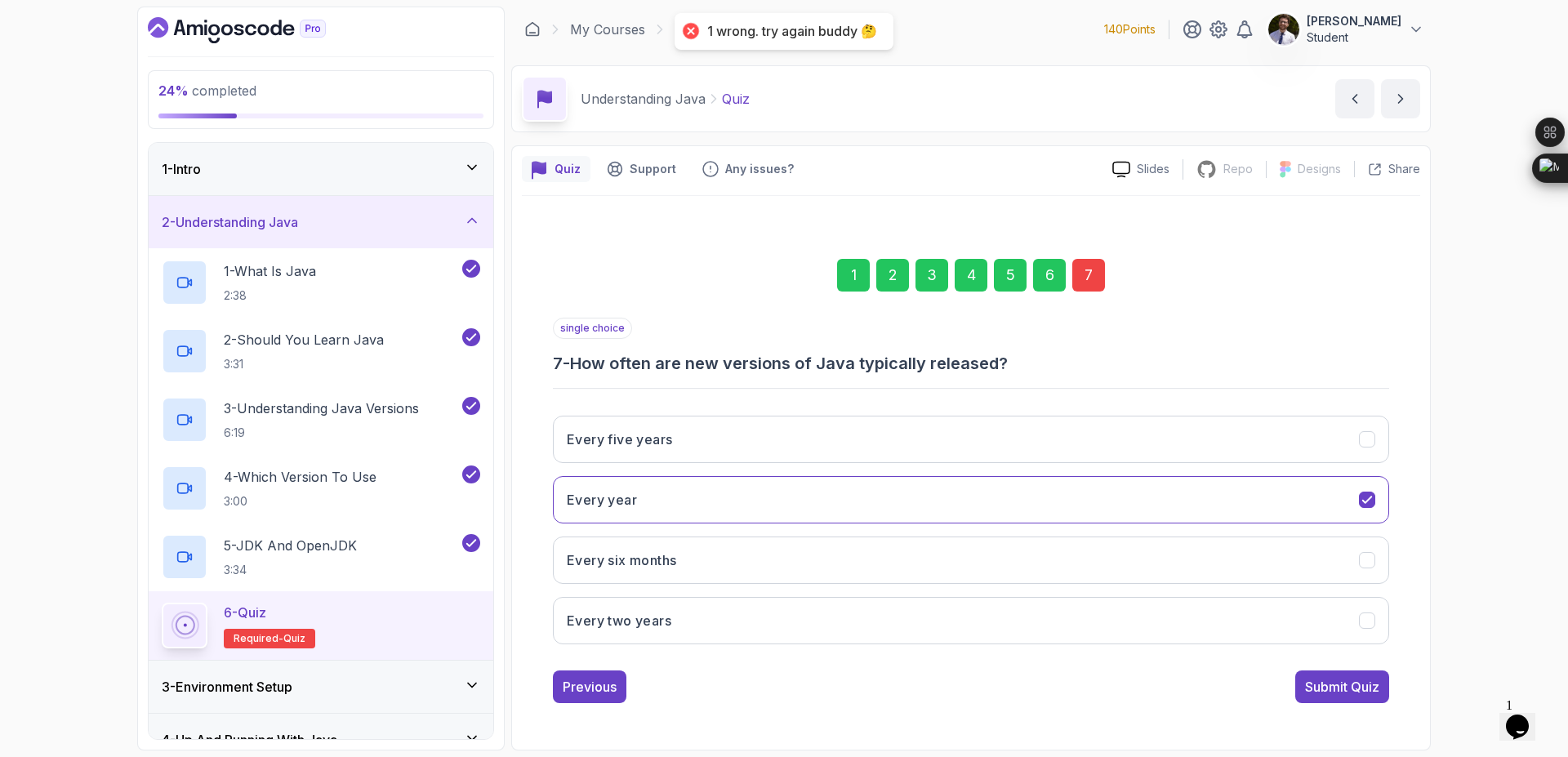
click at [1098, 282] on div "7" at bounding box center [1088, 275] width 32 height 32
click at [1154, 441] on button "Every five years" at bounding box center [971, 439] width 836 height 47
click at [1333, 693] on div "Submit Quiz" at bounding box center [1342, 687] width 74 height 20
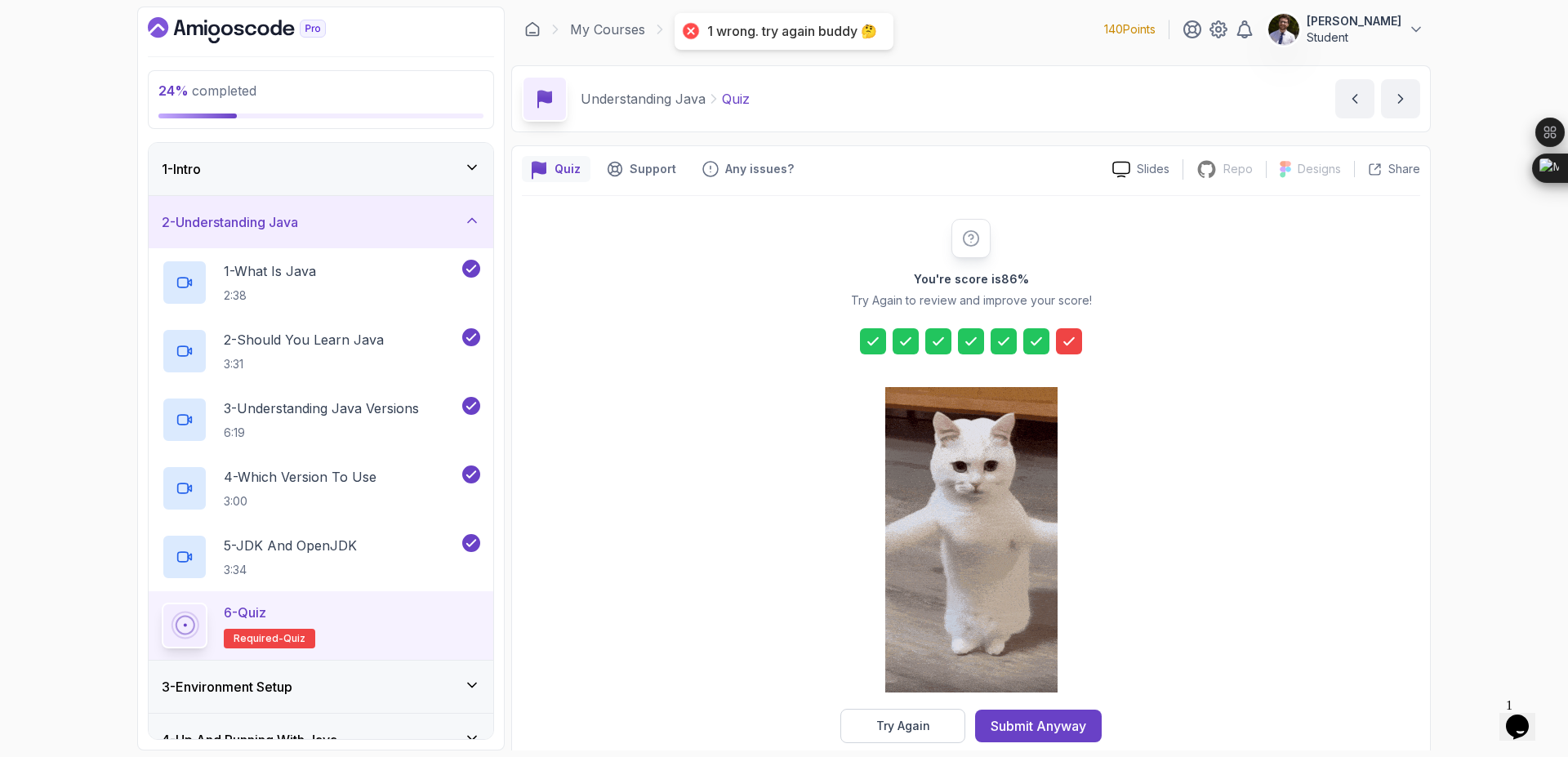
click at [1076, 342] on icon at bounding box center [1069, 341] width 17 height 17
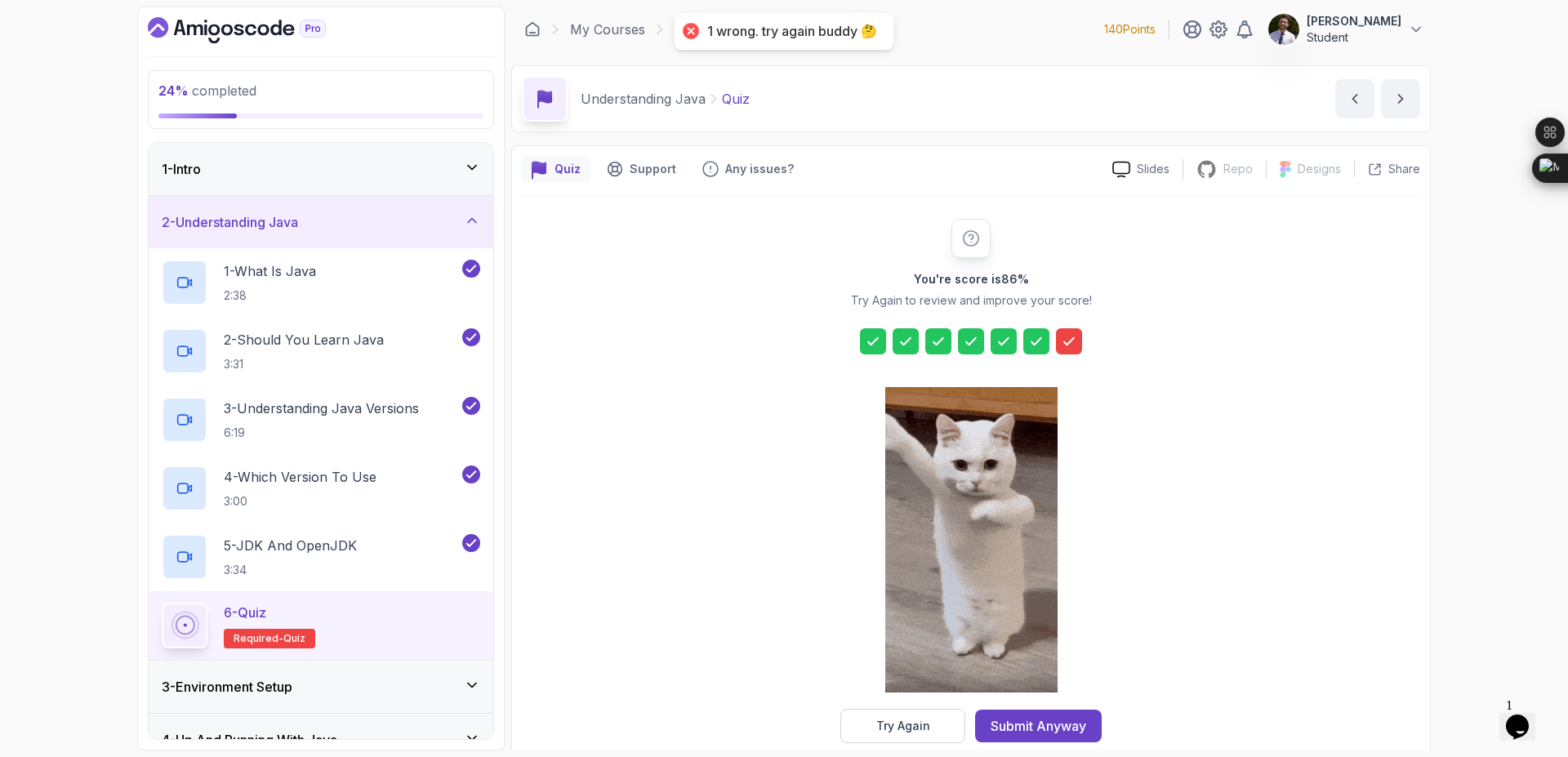
click at [1076, 342] on icon at bounding box center [1069, 341] width 17 height 17
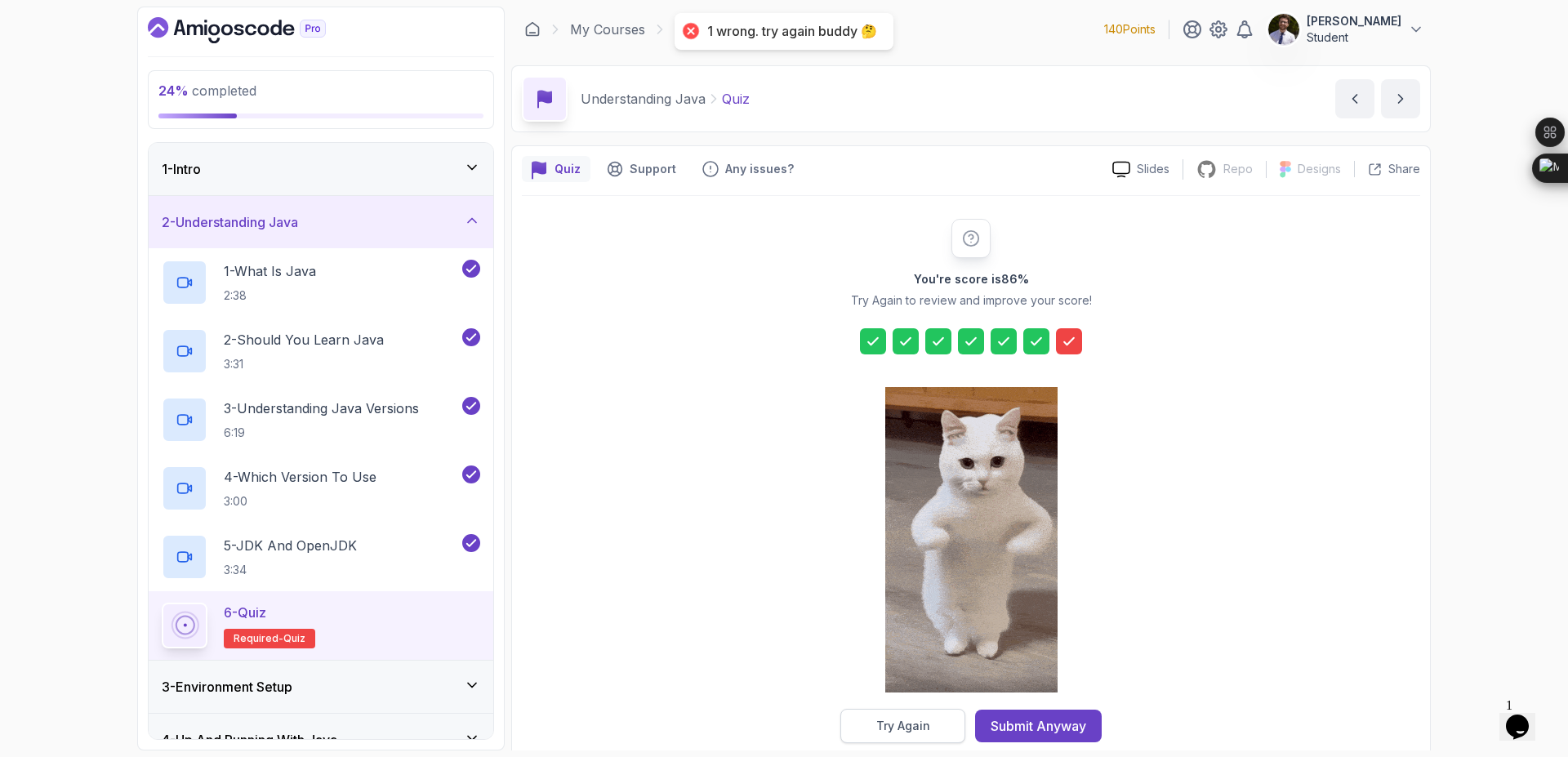
click at [898, 730] on div "Try Again" at bounding box center [903, 726] width 54 height 17
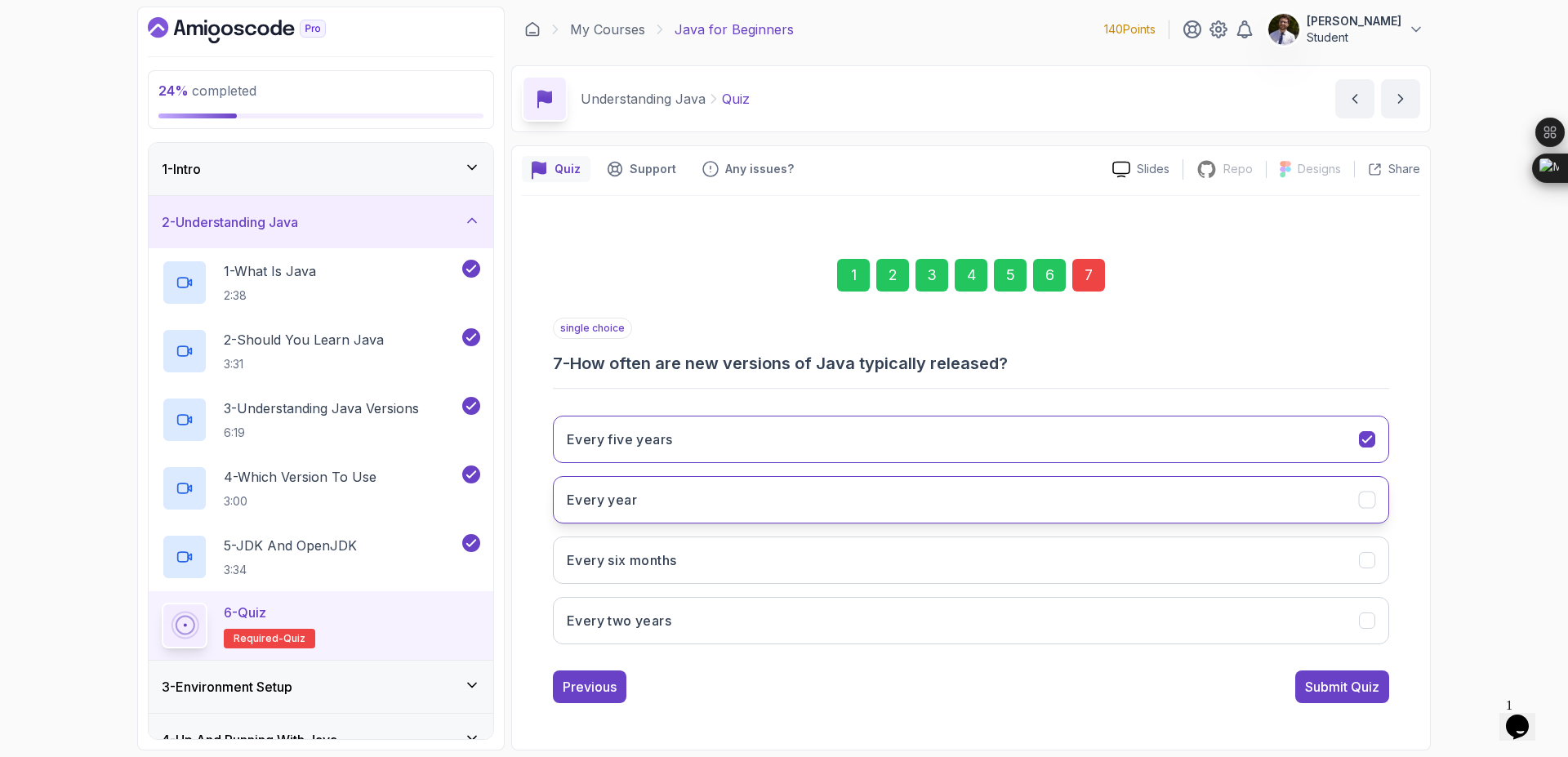
click at [1095, 488] on button "Every year" at bounding box center [971, 500] width 836 height 47
click at [1356, 690] on div "Submit Quiz" at bounding box center [1342, 687] width 74 height 20
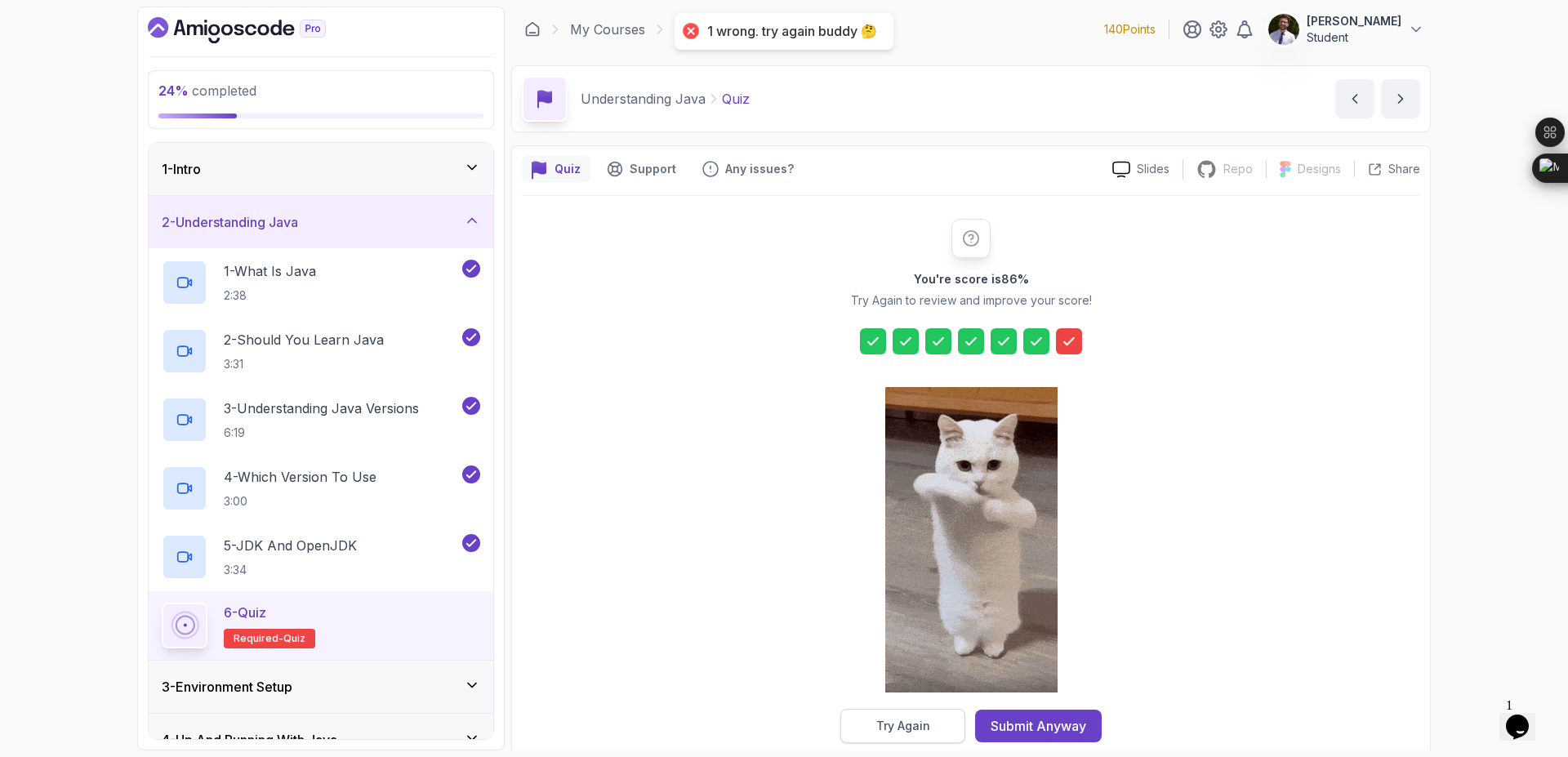
click at [899, 714] on button "Try Again" at bounding box center [903, 725] width 125 height 34
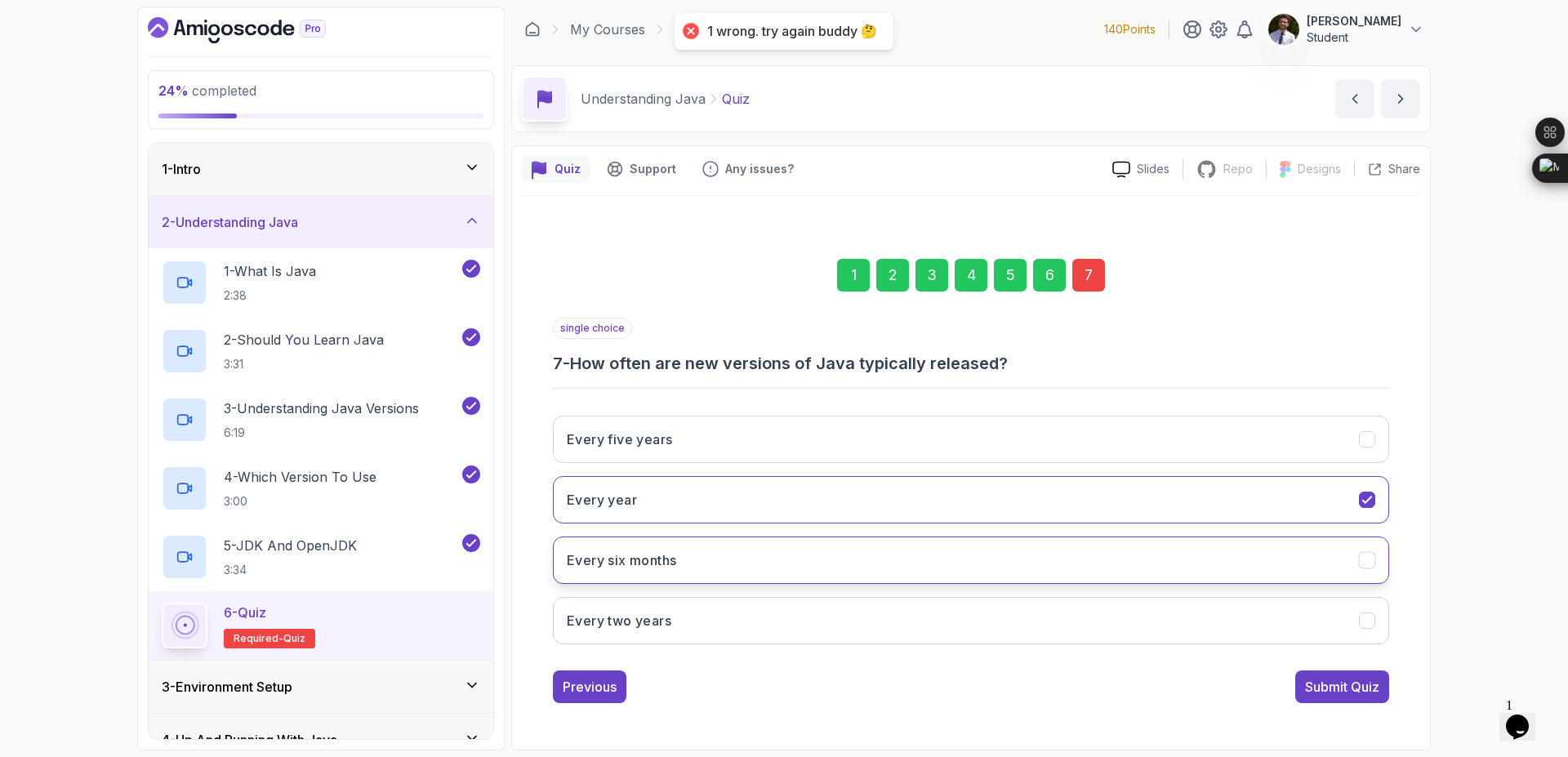
click at [1087, 560] on button "Every six months" at bounding box center [971, 560] width 836 height 47
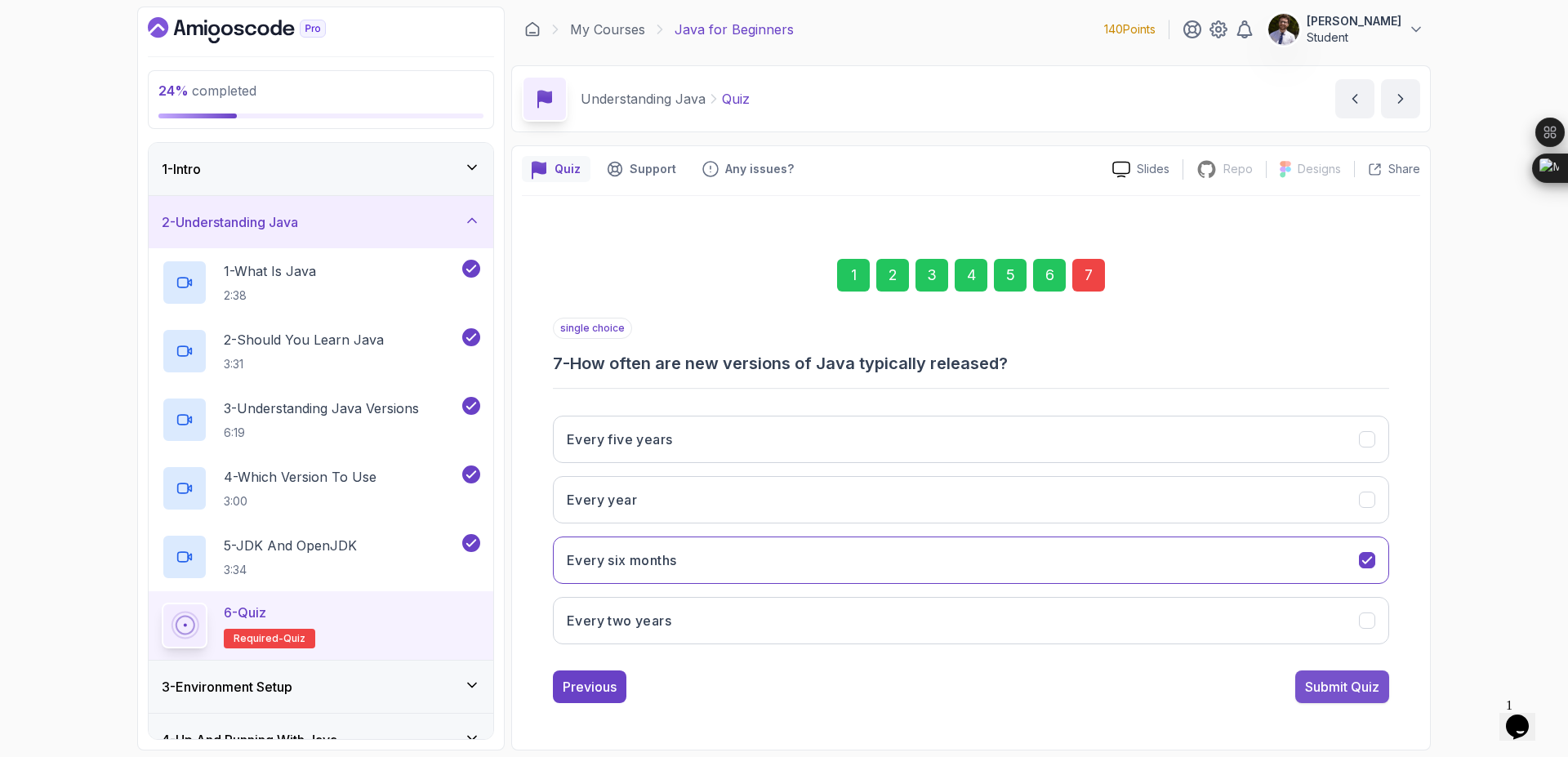
click at [1372, 684] on div "Submit Quiz" at bounding box center [1342, 687] width 74 height 20
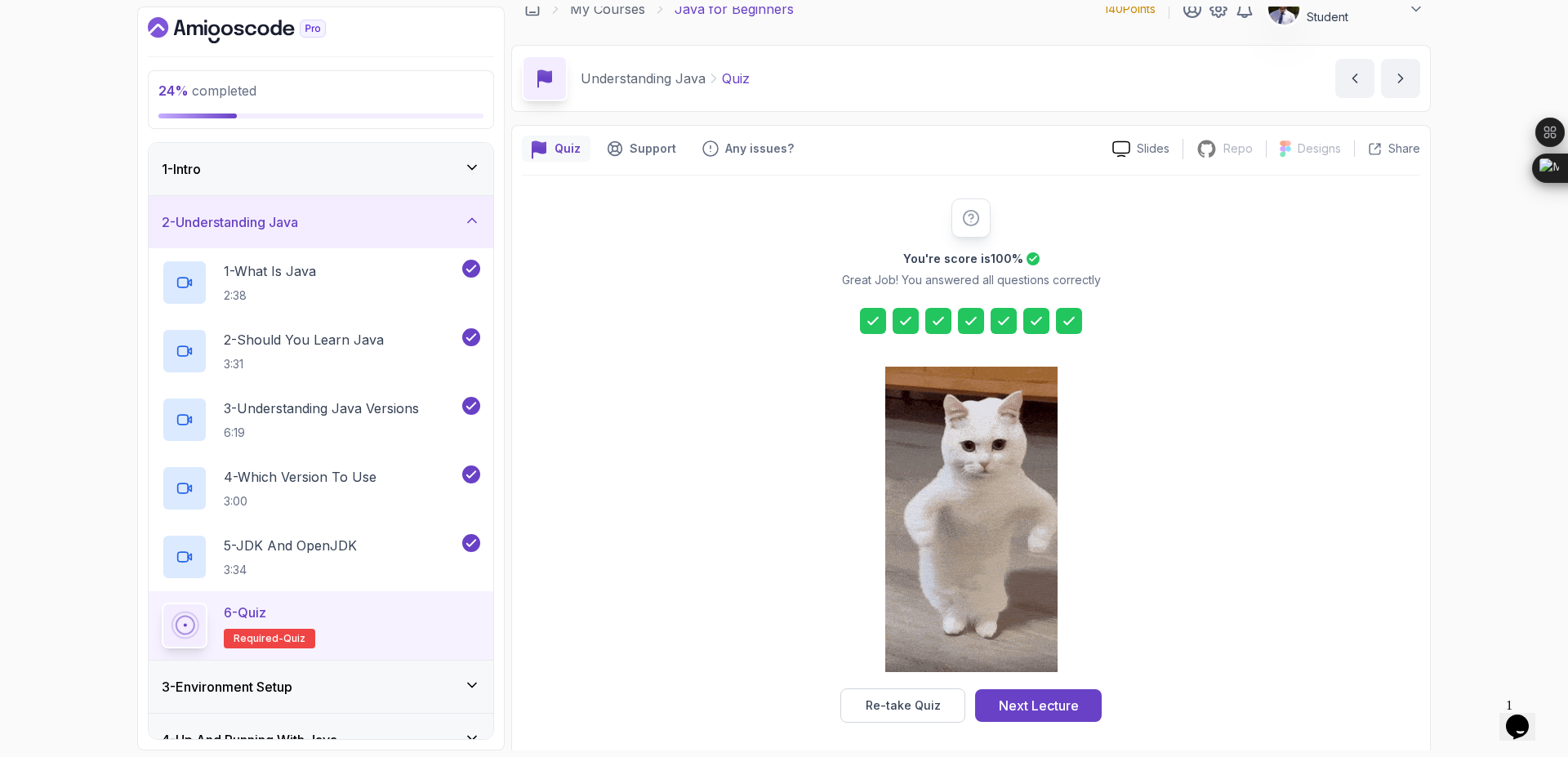
scroll to position [26, 0]
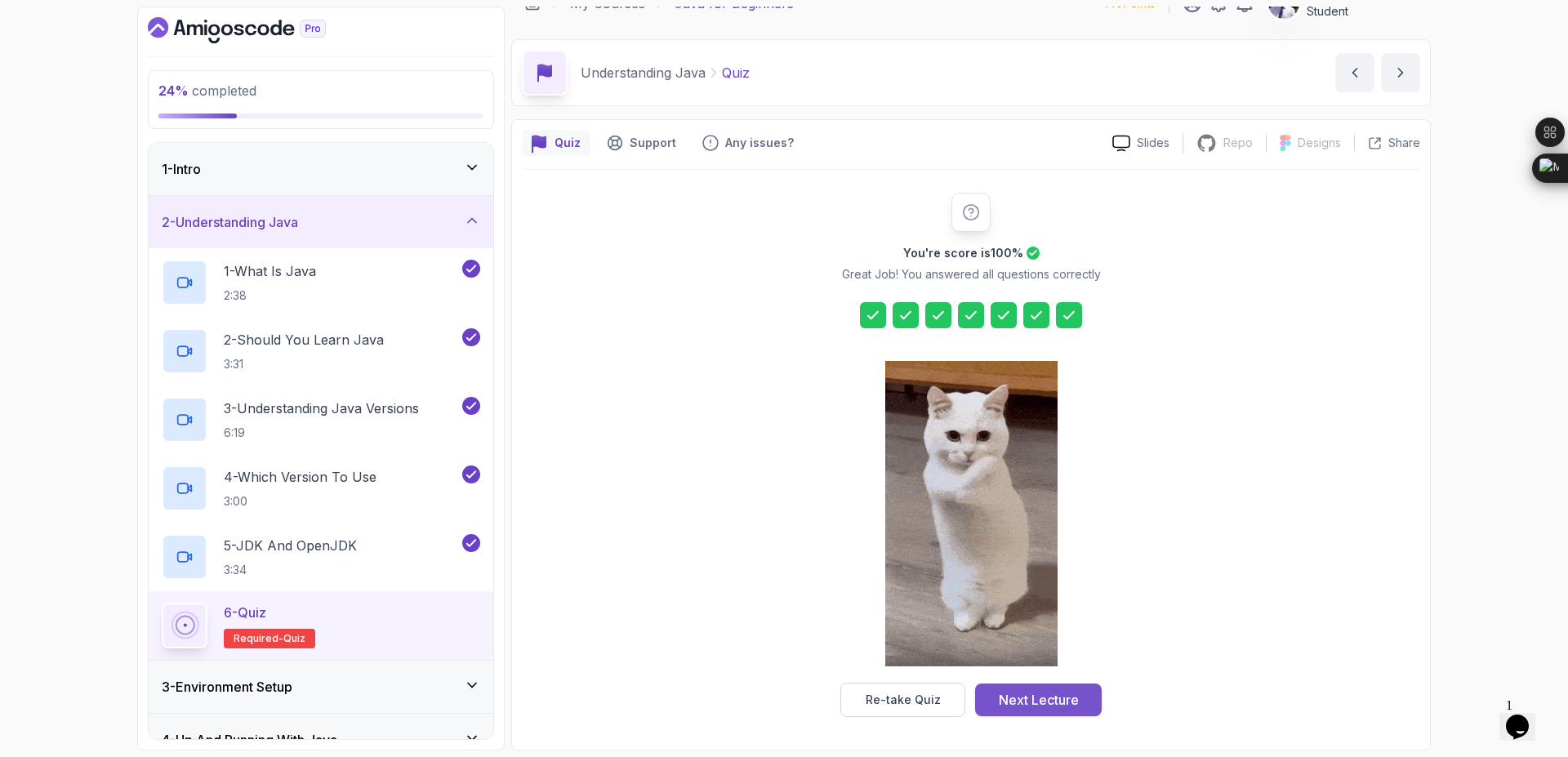
click at [1087, 690] on button "Next Lecture" at bounding box center [1038, 700] width 127 height 32
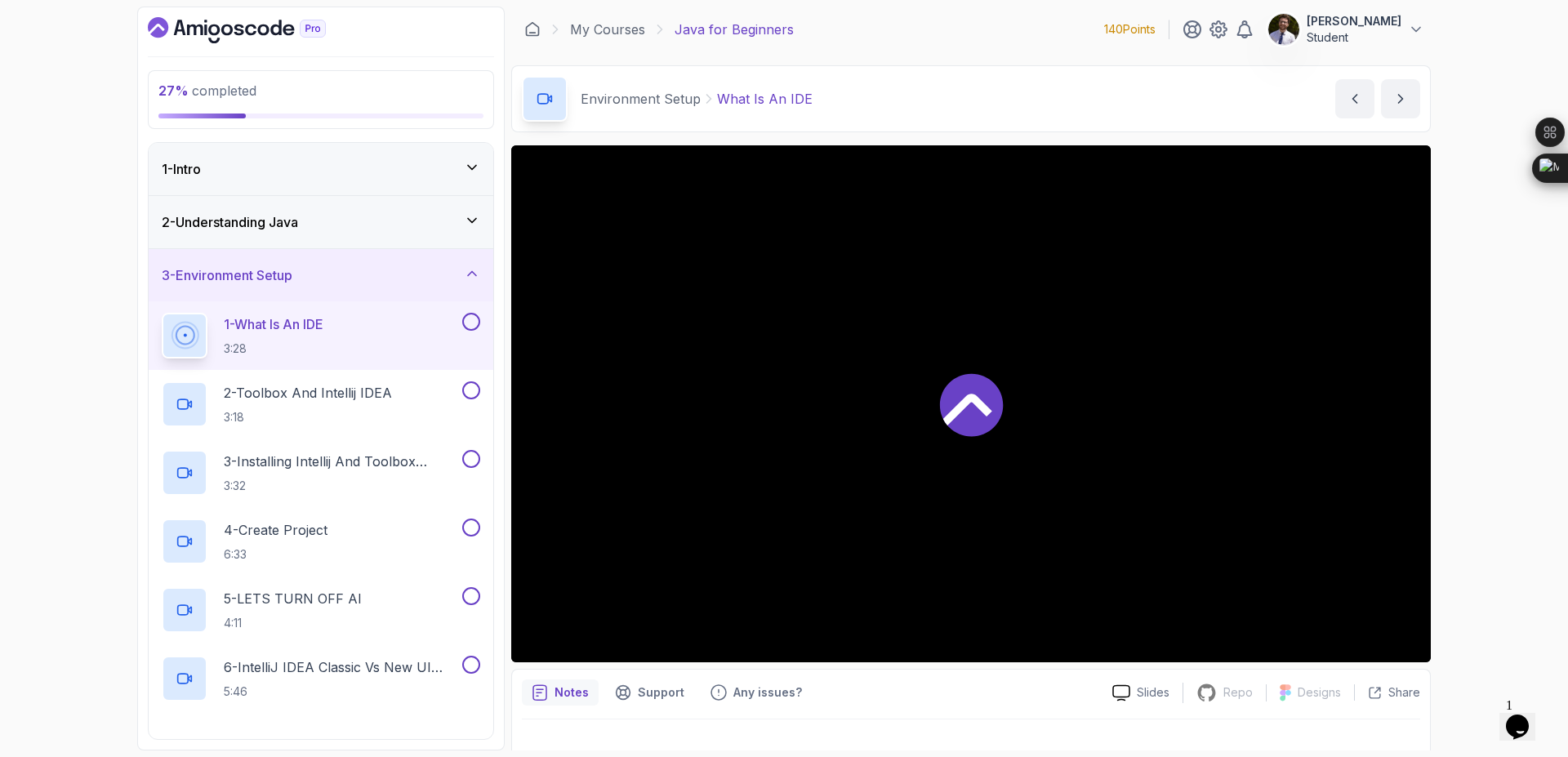
click at [394, 232] on div "2 - Understanding Java" at bounding box center [321, 222] width 319 height 20
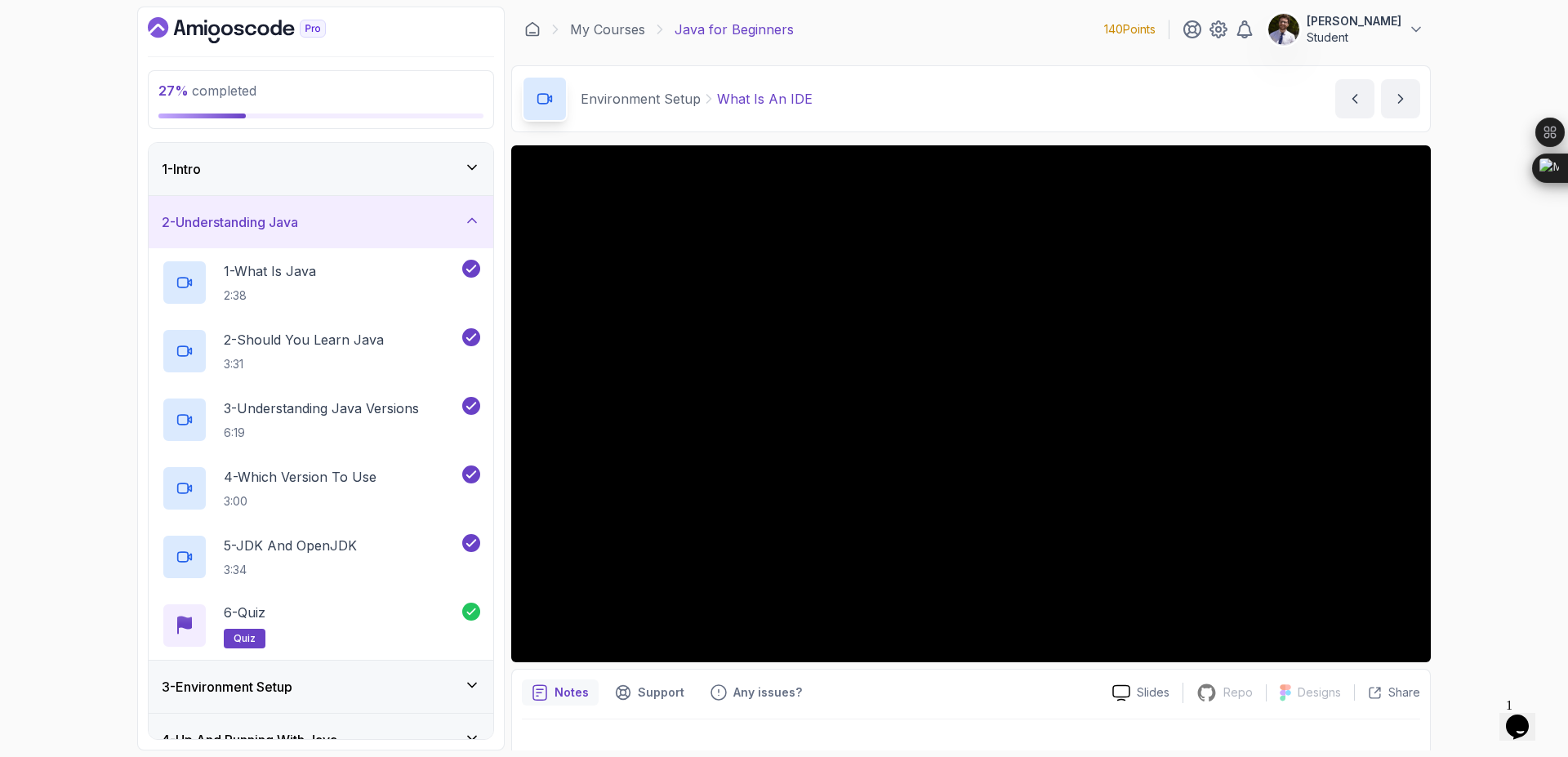
click at [448, 232] on div "2 - Understanding Java" at bounding box center [321, 222] width 345 height 52
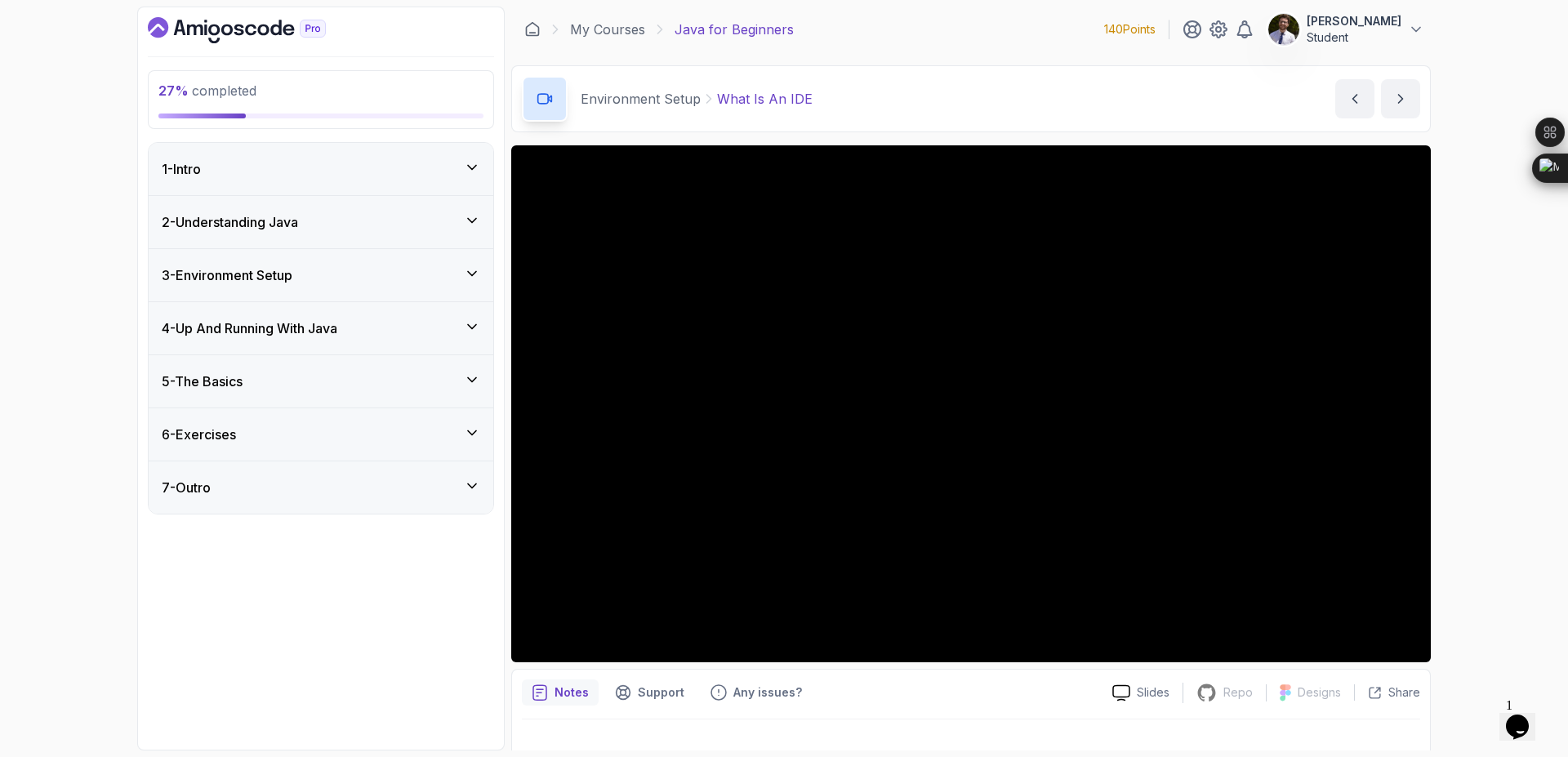
click at [474, 287] on div "3 - Environment Setup" at bounding box center [321, 275] width 345 height 52
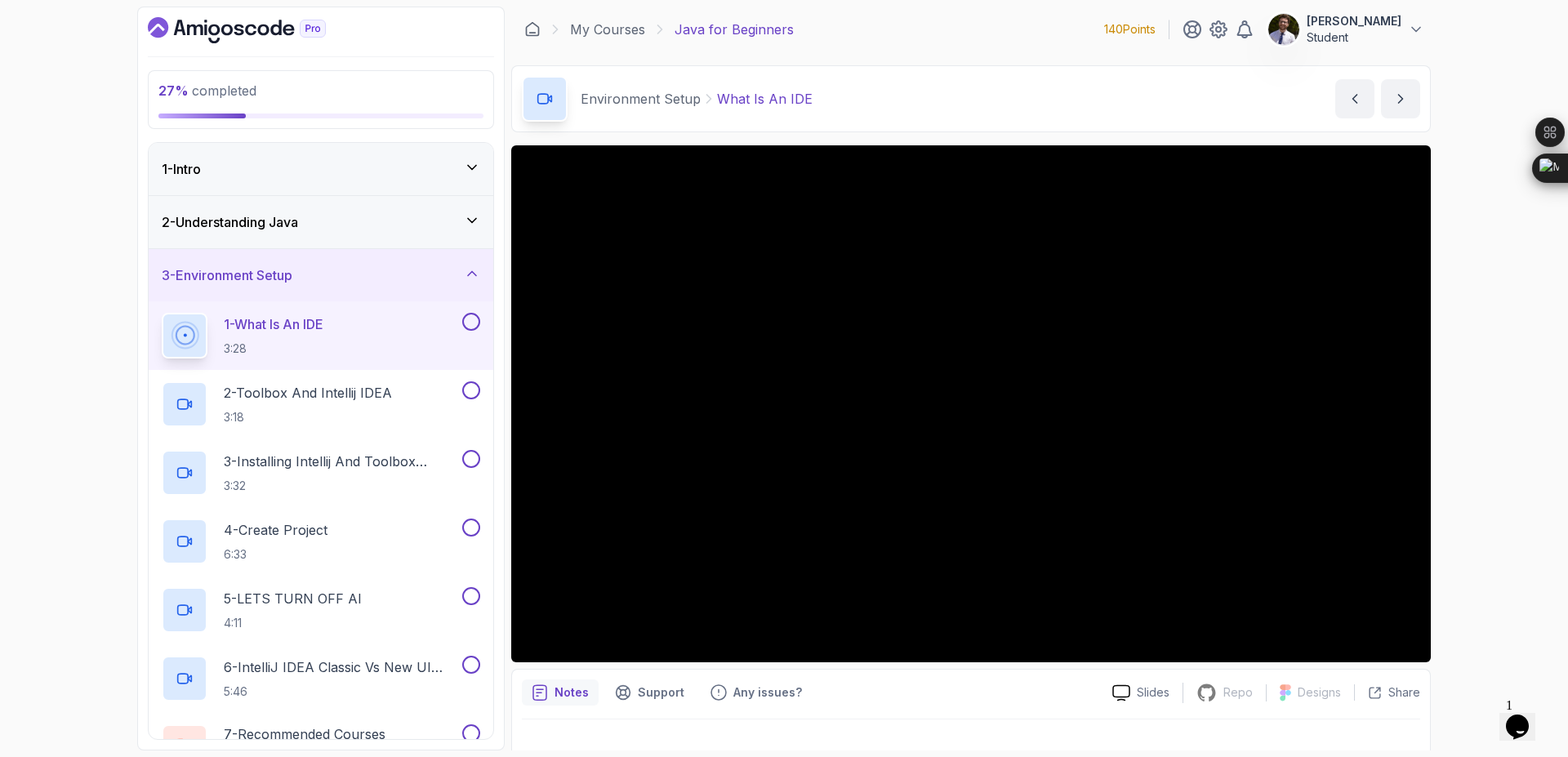
click at [465, 320] on button at bounding box center [471, 322] width 18 height 18
click at [477, 391] on button at bounding box center [471, 391] width 18 height 18
click at [477, 466] on button at bounding box center [471, 459] width 18 height 18
click at [470, 524] on button at bounding box center [471, 528] width 18 height 18
click at [478, 594] on button at bounding box center [471, 596] width 18 height 18
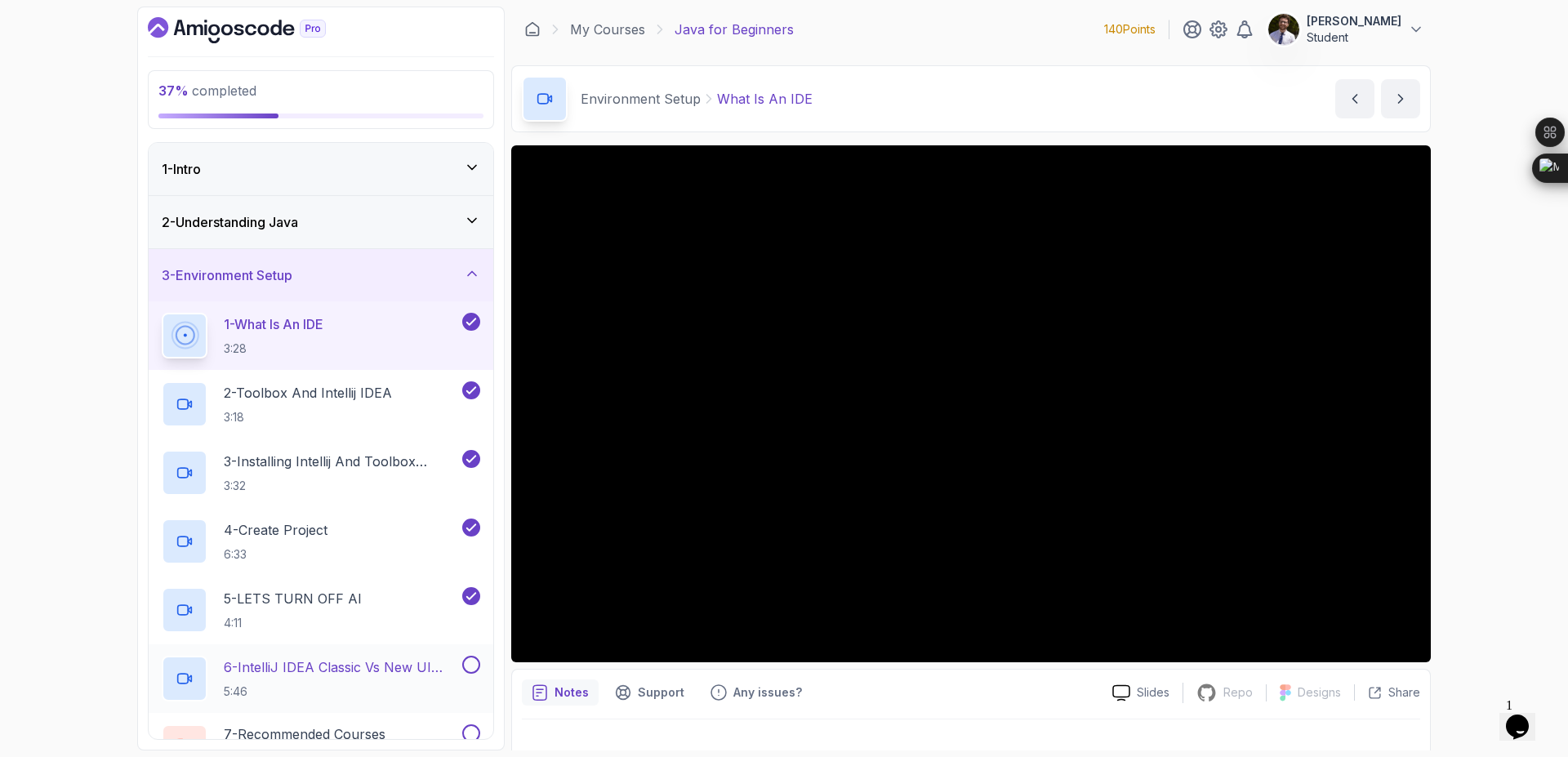
click at [477, 666] on button at bounding box center [471, 665] width 18 height 18
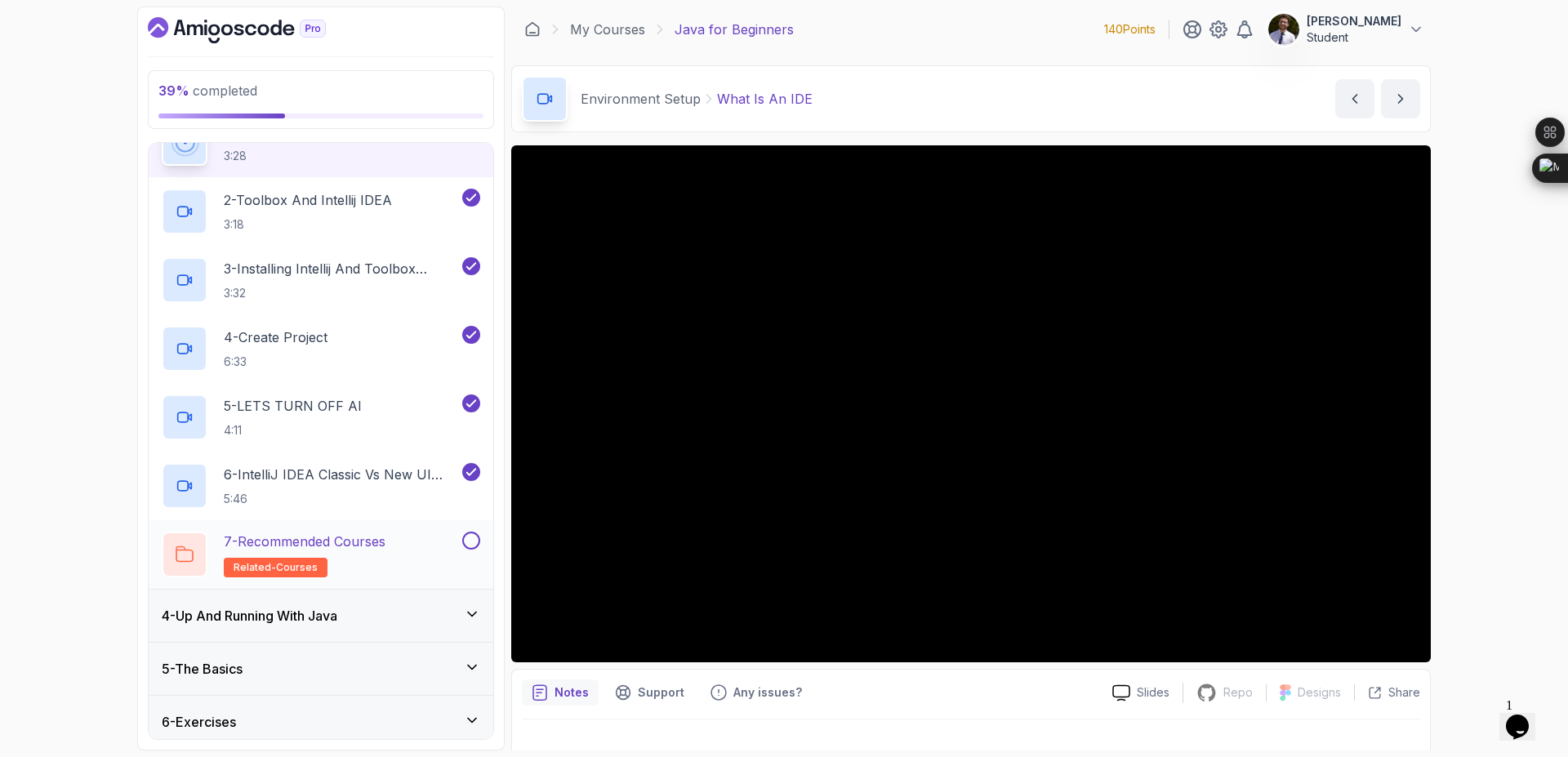
scroll to position [196, 0]
click at [472, 536] on button at bounding box center [471, 538] width 18 height 18
click at [327, 543] on p "7 - Recommended Courses" at bounding box center [305, 539] width 162 height 20
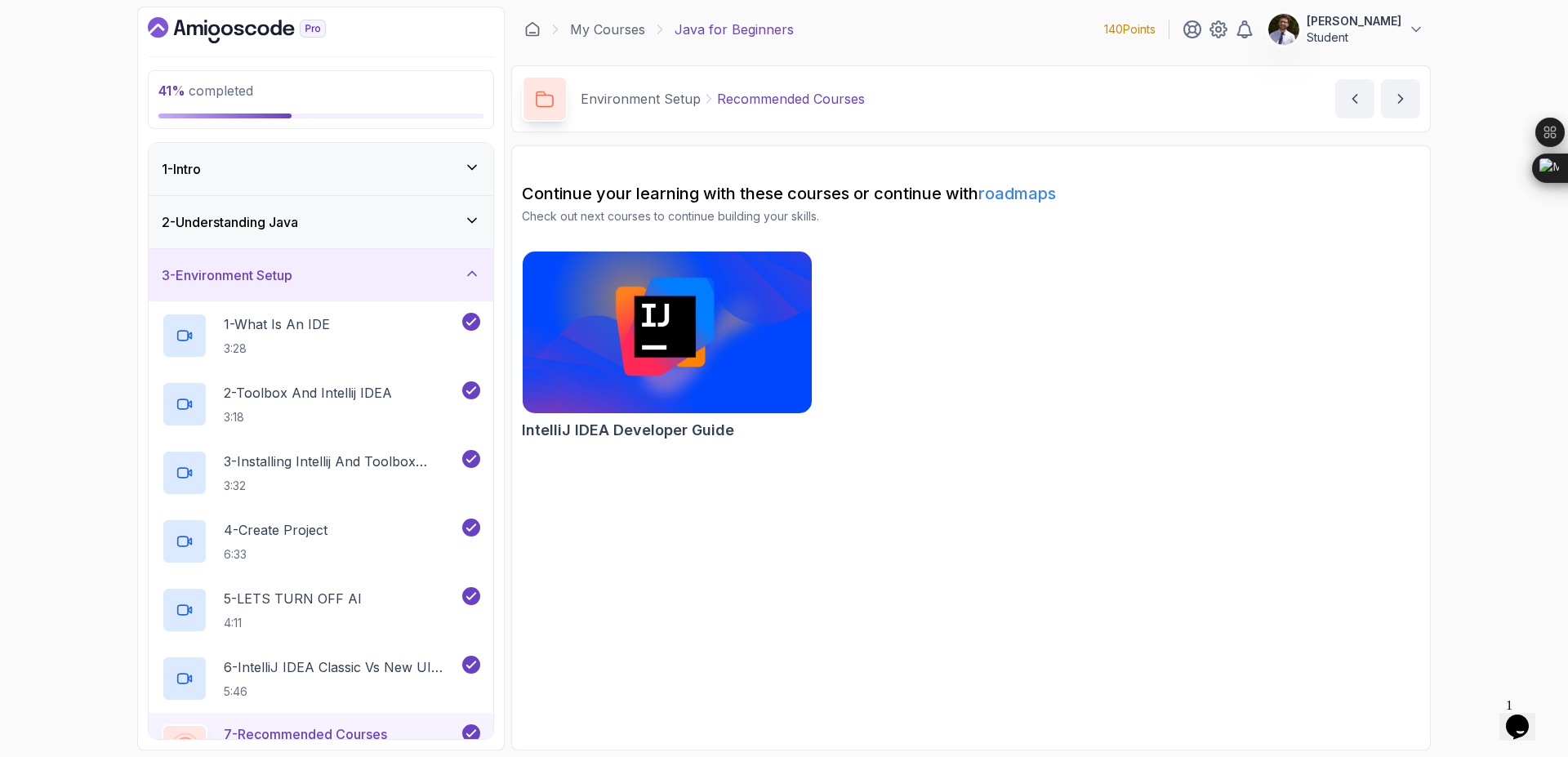
click at [468, 278] on icon at bounding box center [472, 274] width 17 height 17
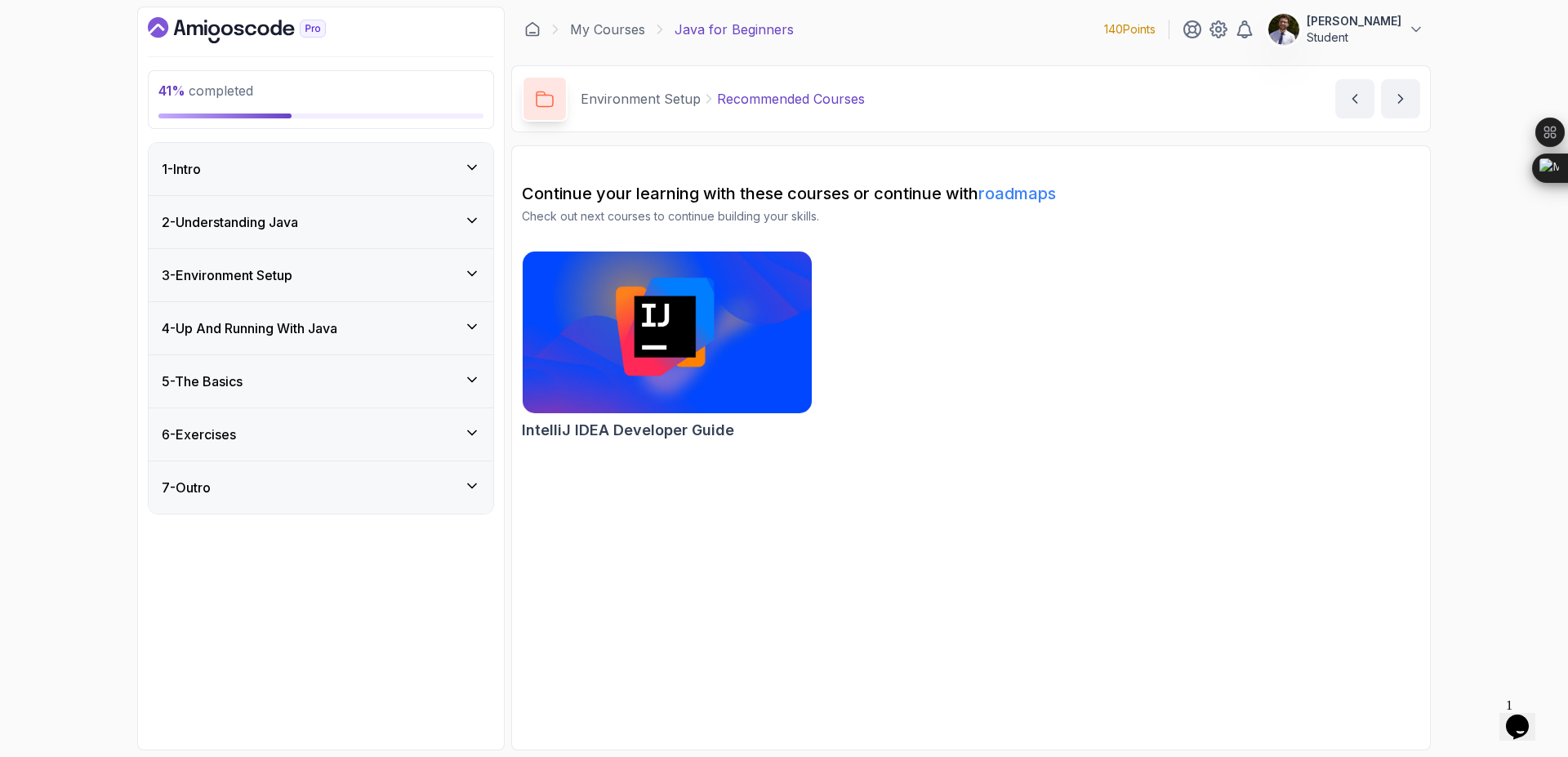
click at [468, 278] on icon at bounding box center [472, 274] width 17 height 17
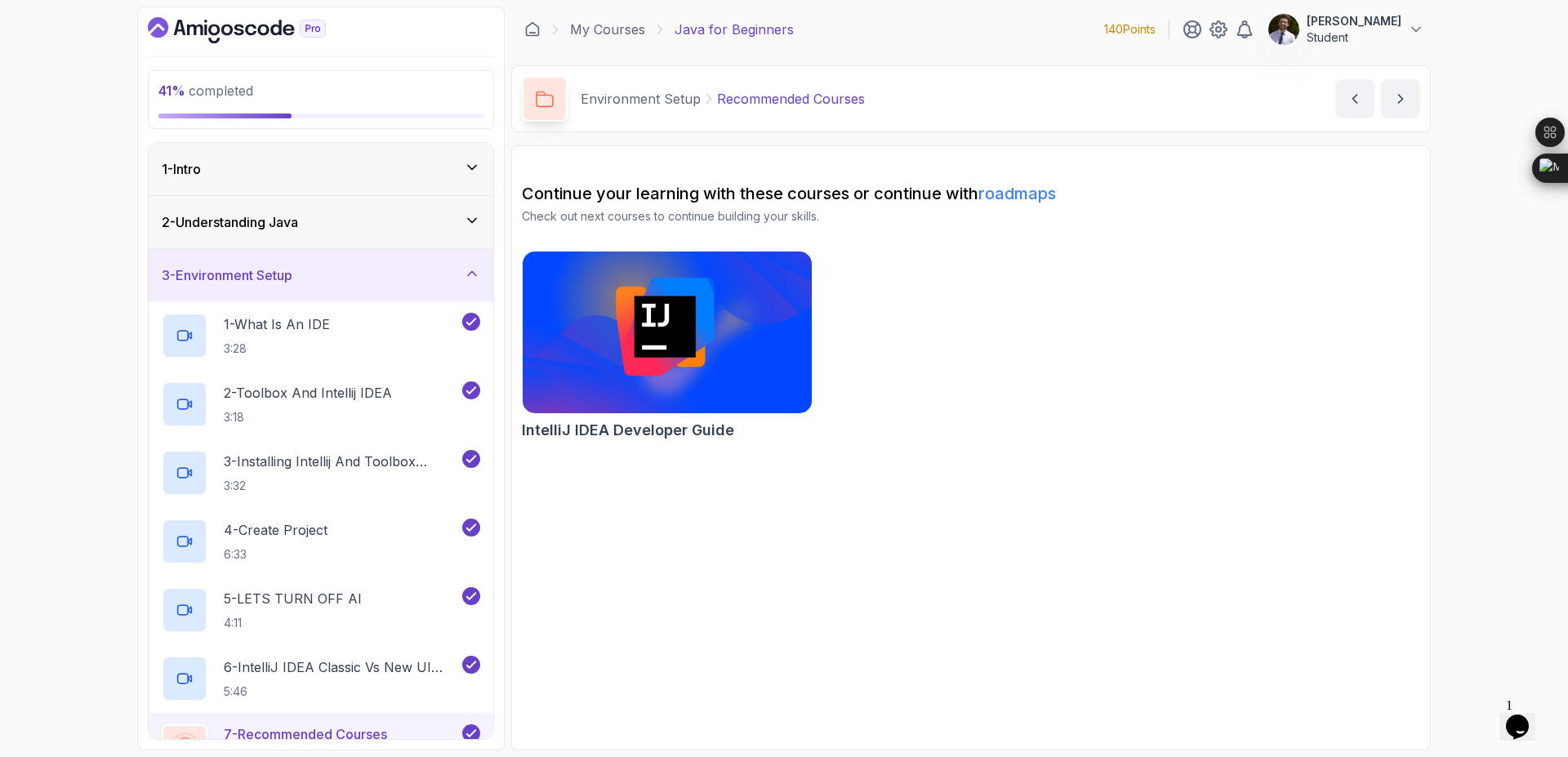
click at [466, 279] on icon at bounding box center [472, 274] width 17 height 17
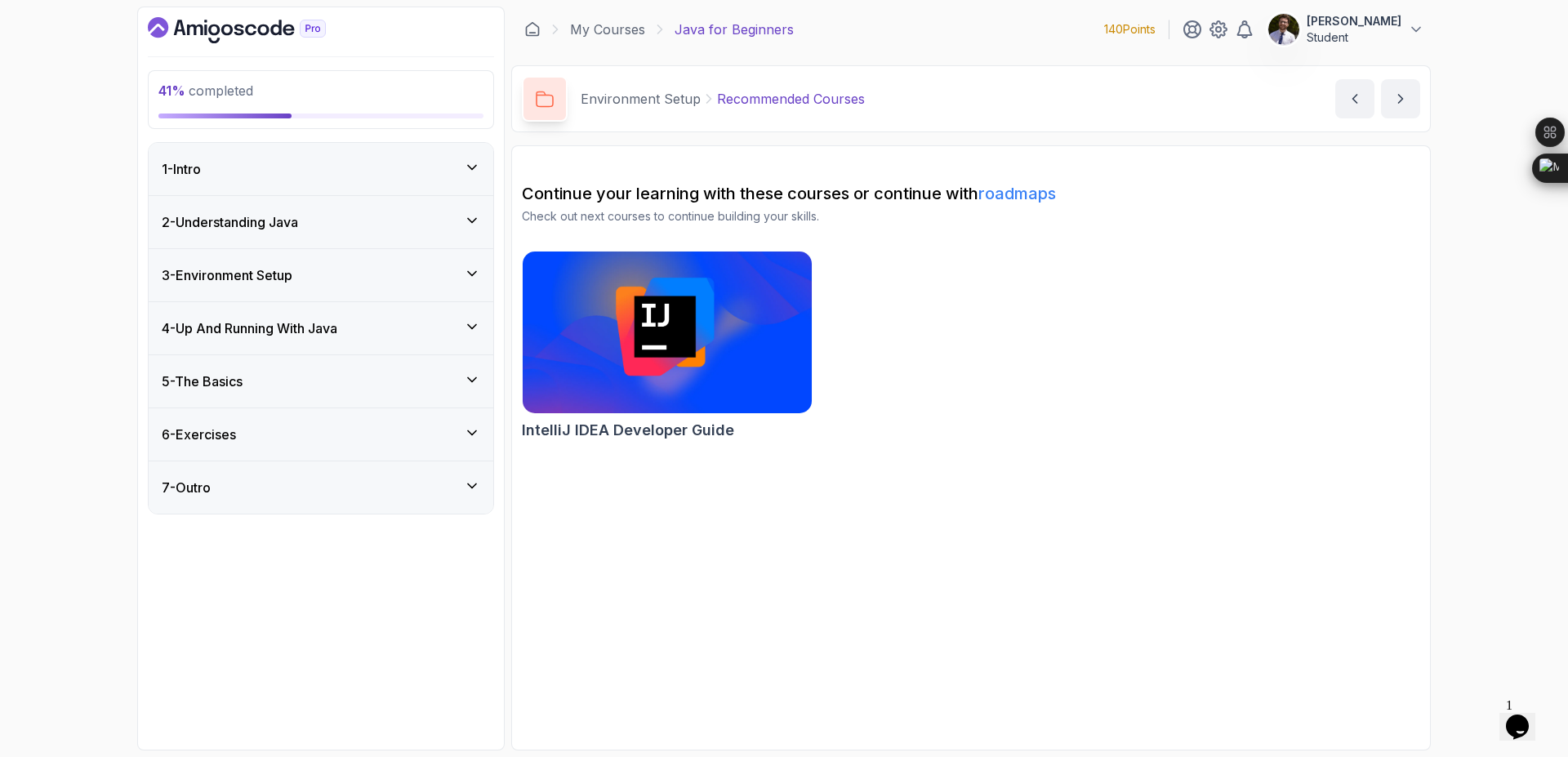
click at [482, 340] on div "4 - Up And Running With Java" at bounding box center [321, 328] width 345 height 52
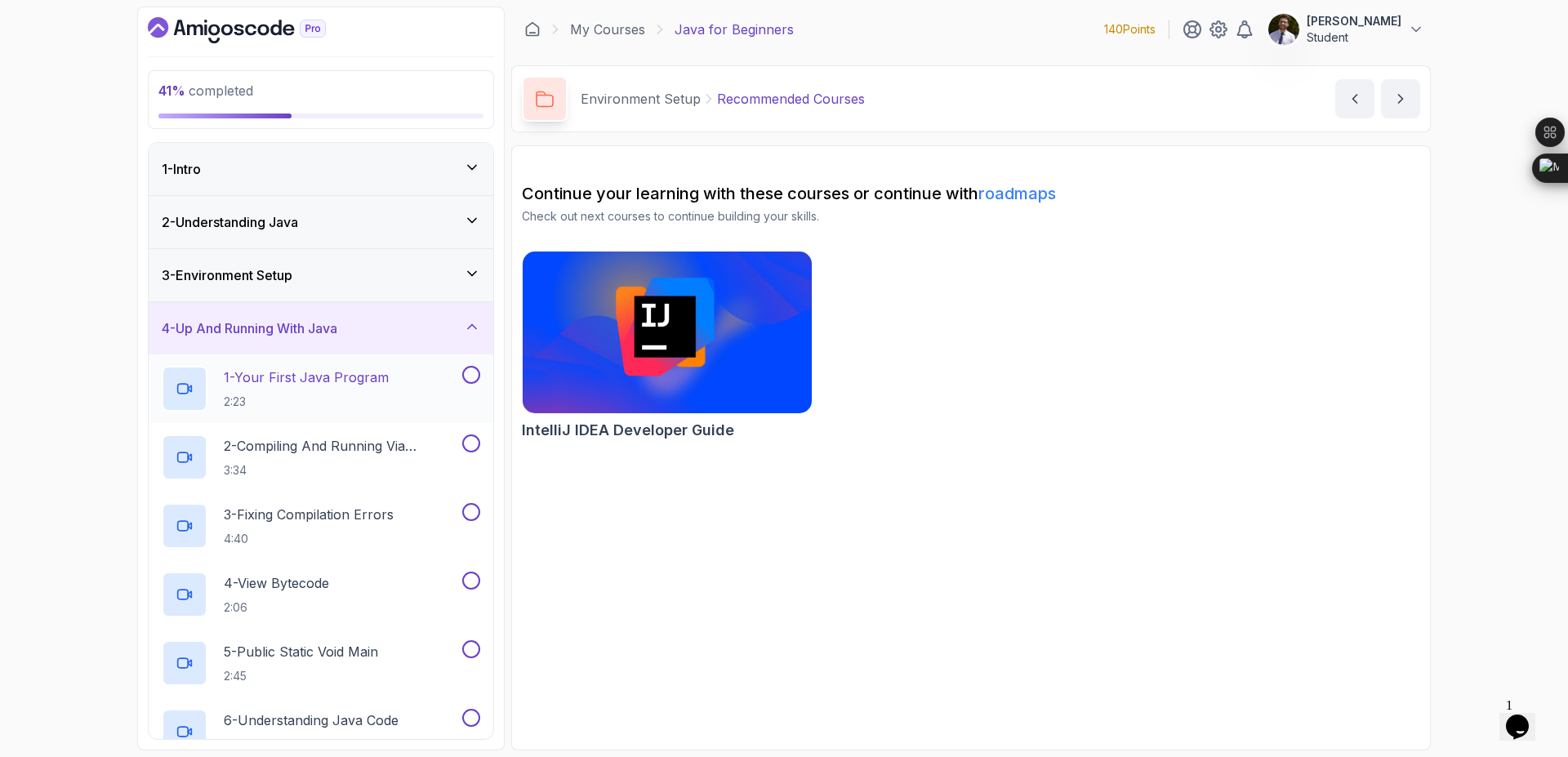
click at [466, 378] on button at bounding box center [471, 375] width 18 height 18
click at [471, 447] on button at bounding box center [471, 444] width 18 height 18
click at [470, 517] on button at bounding box center [471, 512] width 18 height 18
click at [469, 587] on button at bounding box center [471, 581] width 18 height 18
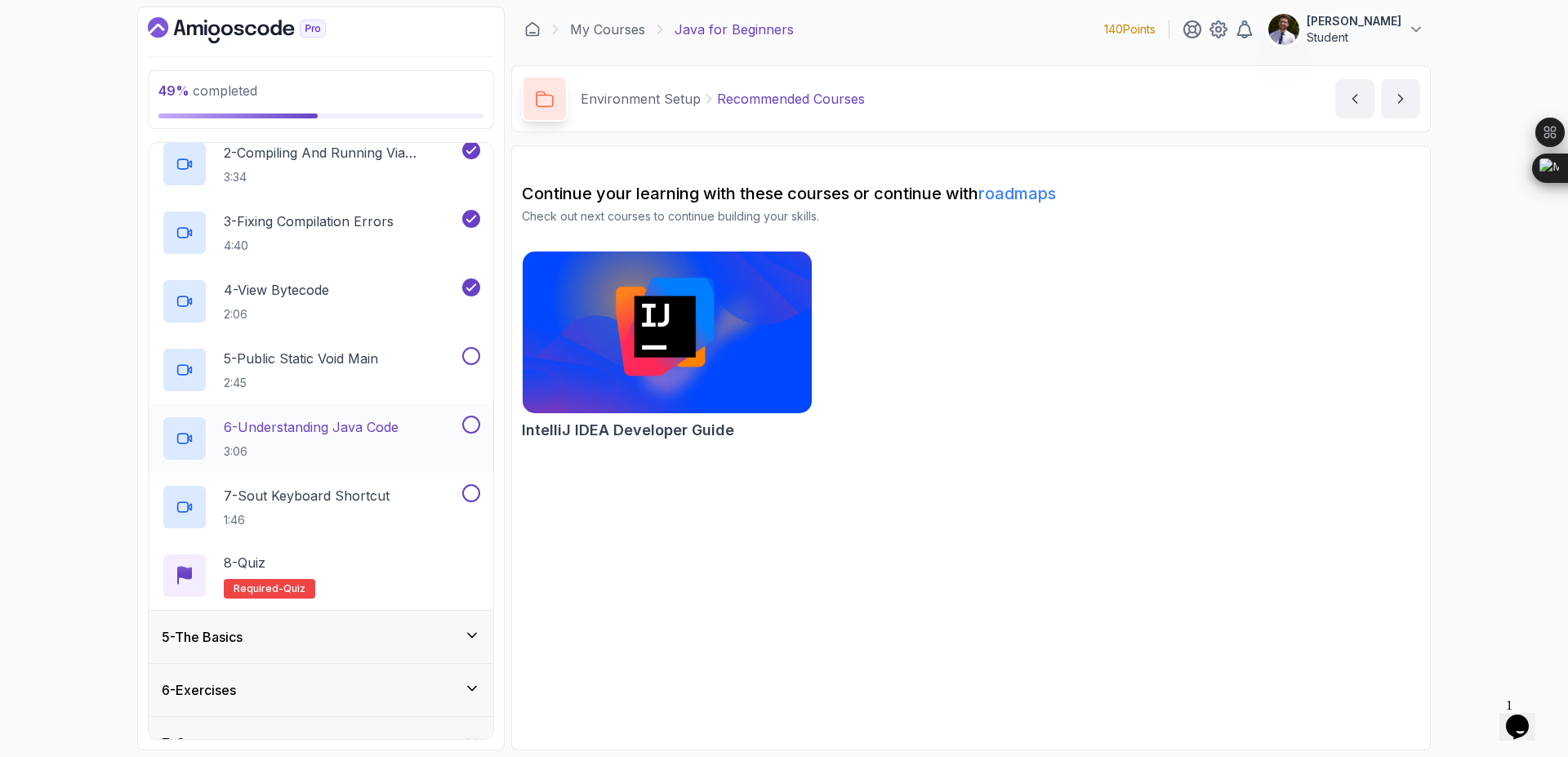
scroll to position [294, 0]
click at [476, 356] on button at bounding box center [471, 356] width 18 height 18
click at [473, 409] on div "6 - Understanding Java Code 3:06" at bounding box center [321, 438] width 345 height 68
click at [474, 421] on button at bounding box center [471, 424] width 18 height 18
click at [469, 484] on button at bounding box center [471, 493] width 18 height 18
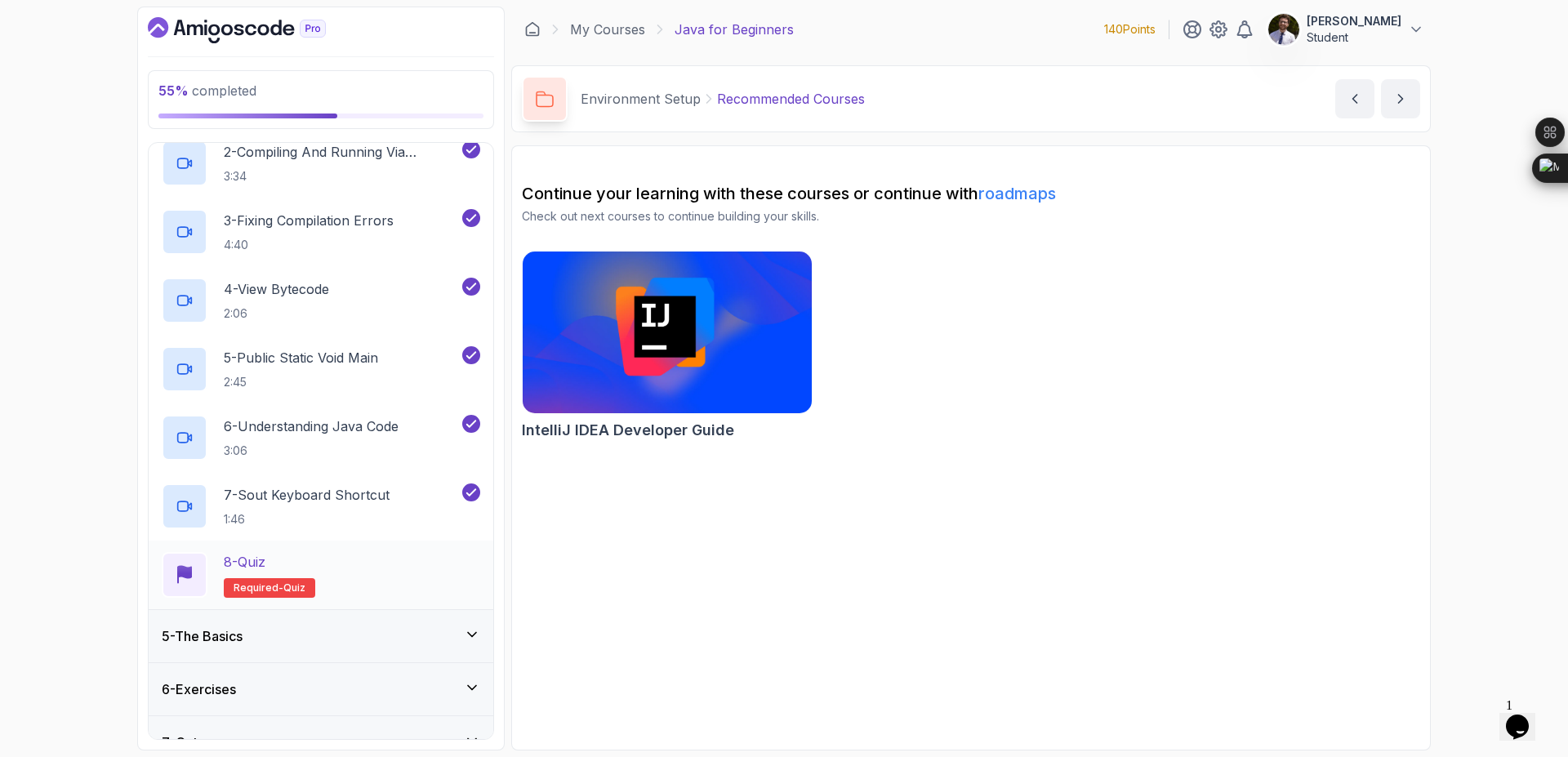
click at [266, 590] on span "Required-" at bounding box center [259, 588] width 50 height 13
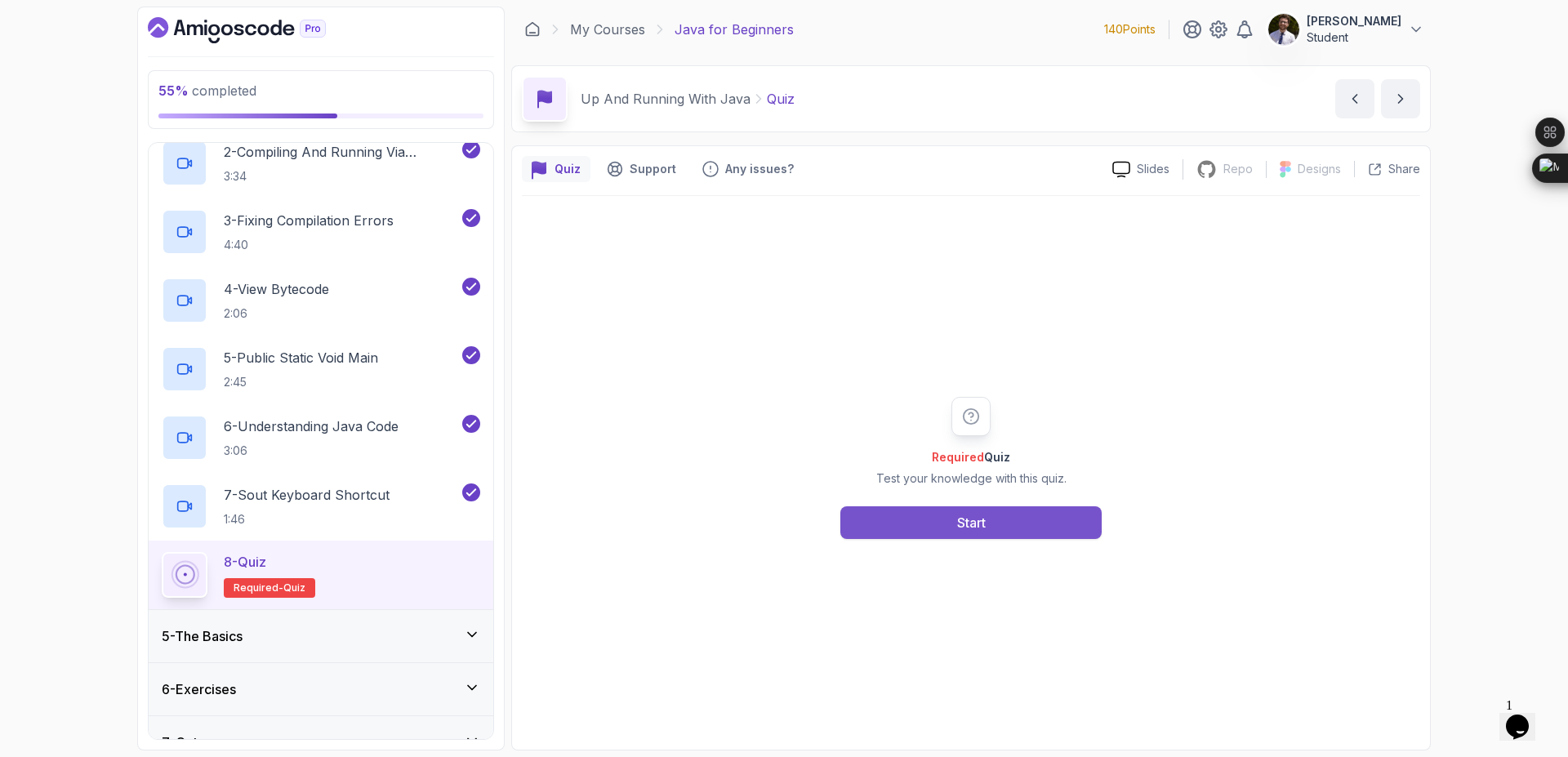
click at [911, 520] on button "Start" at bounding box center [971, 522] width 261 height 32
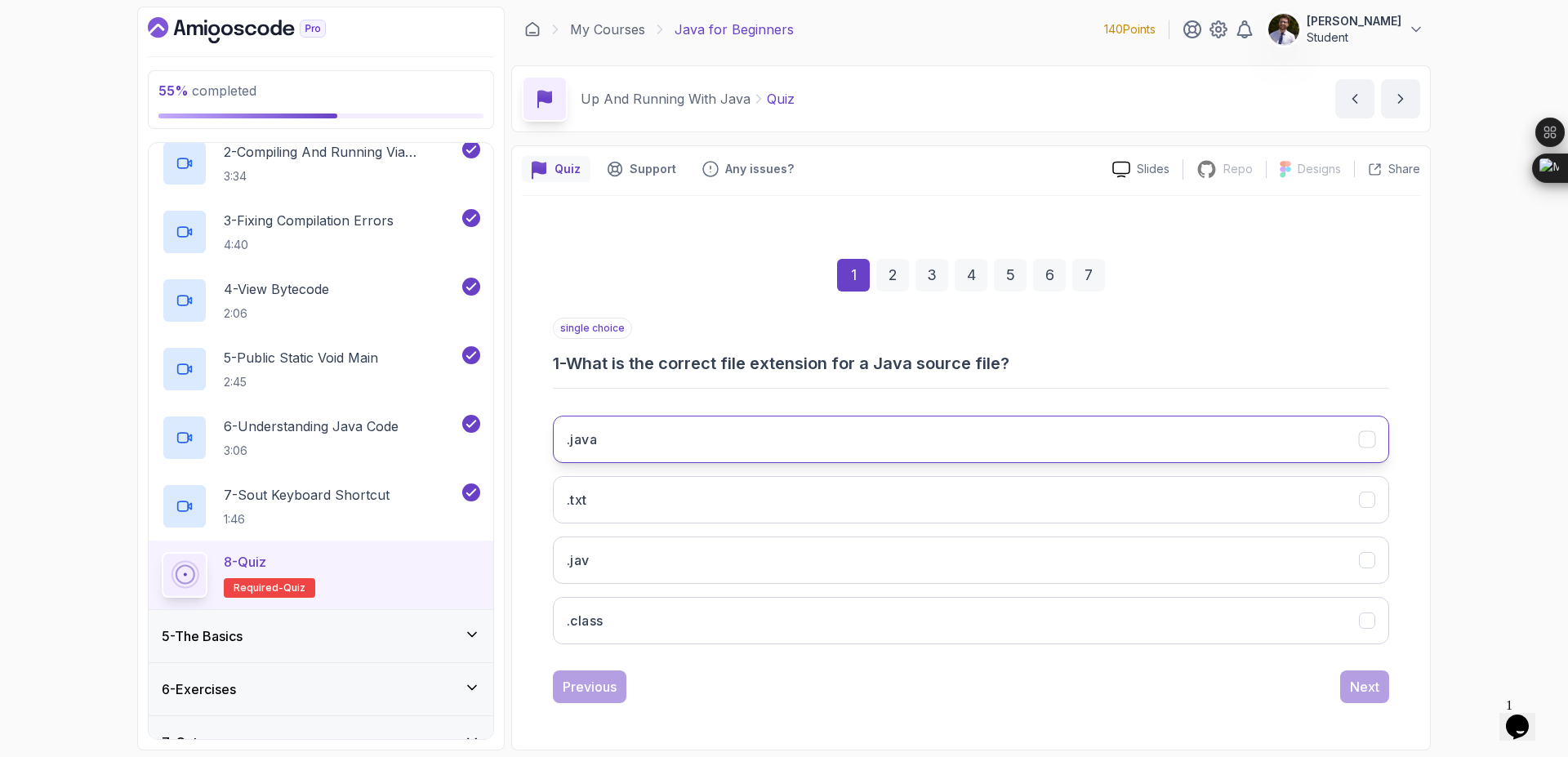
click at [874, 428] on button ".java" at bounding box center [971, 439] width 836 height 47
click at [1351, 681] on div "Next" at bounding box center [1364, 687] width 29 height 20
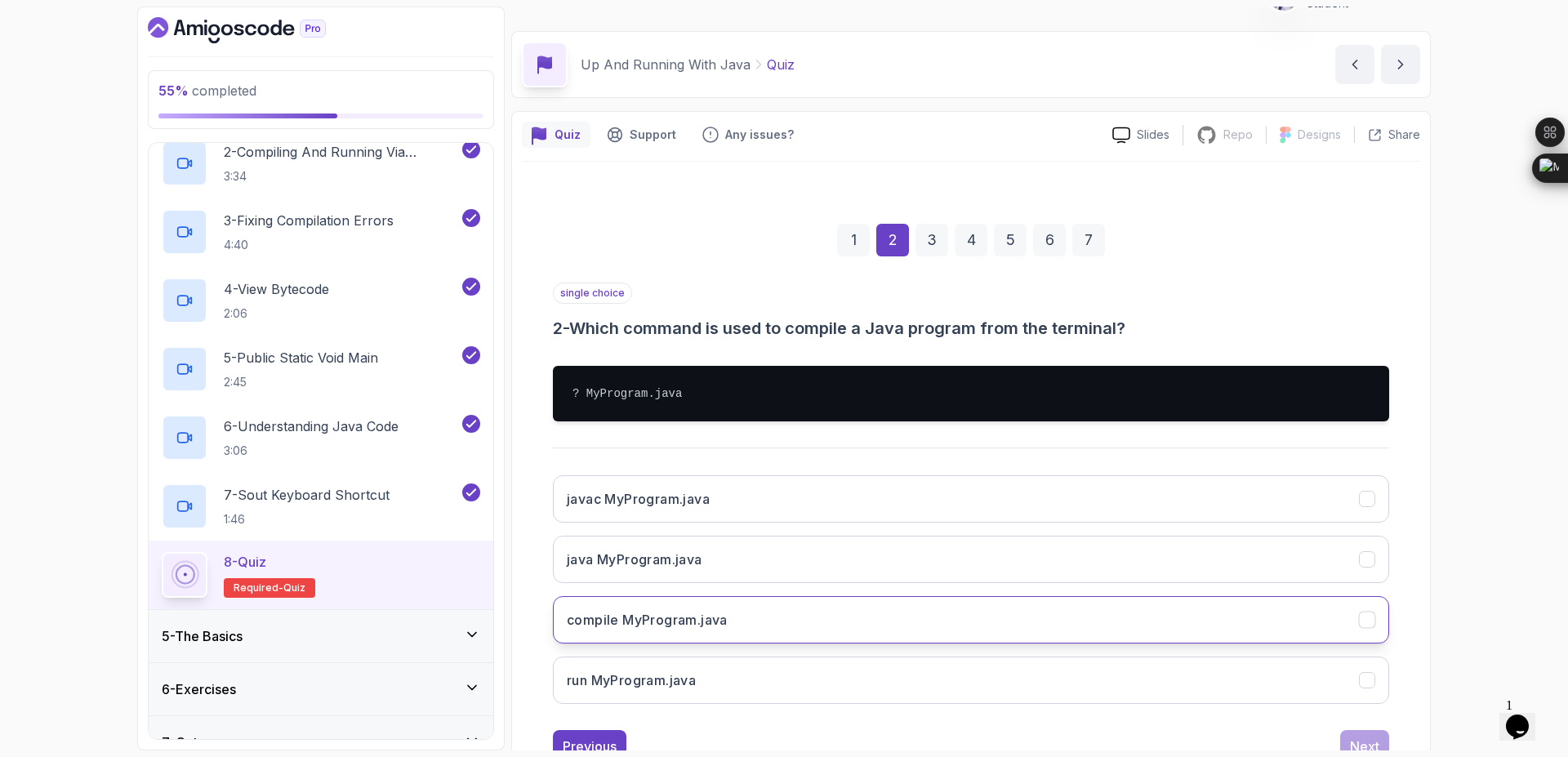
scroll to position [93, 0]
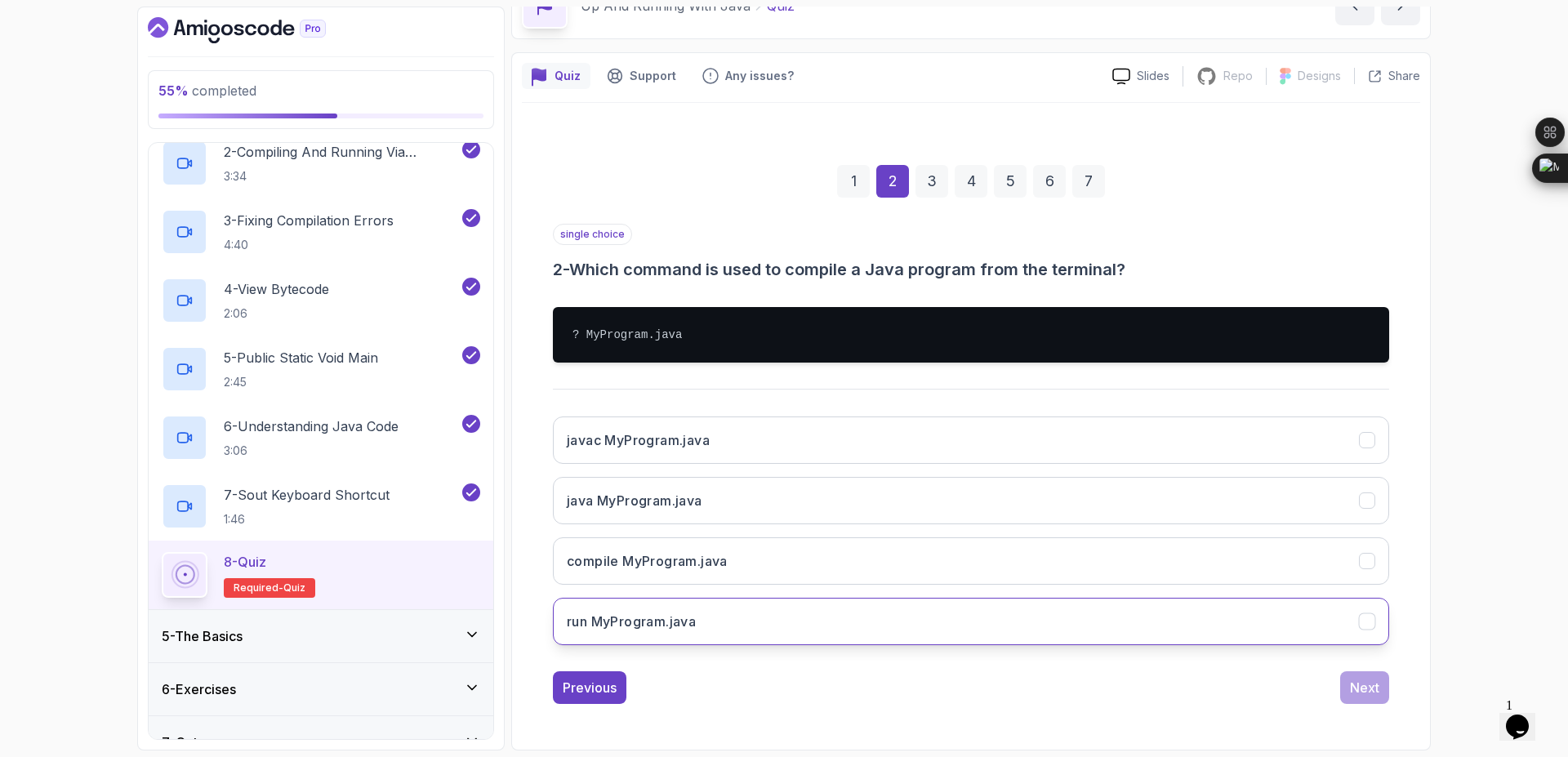
click at [938, 608] on button "run MyProgram.java" at bounding box center [971, 621] width 836 height 47
click at [1375, 685] on div "Next" at bounding box center [1364, 688] width 29 height 20
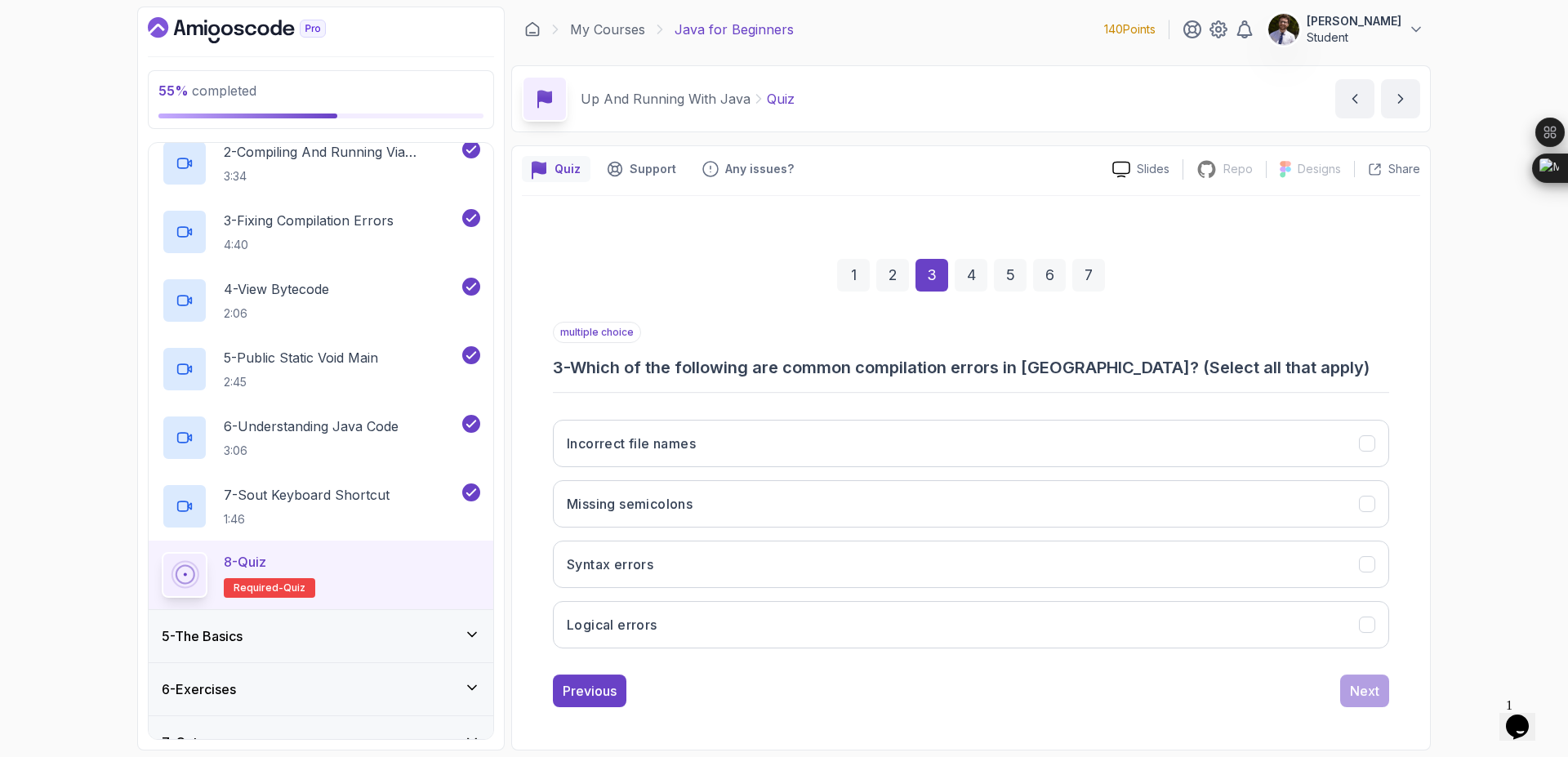
scroll to position [0, 0]
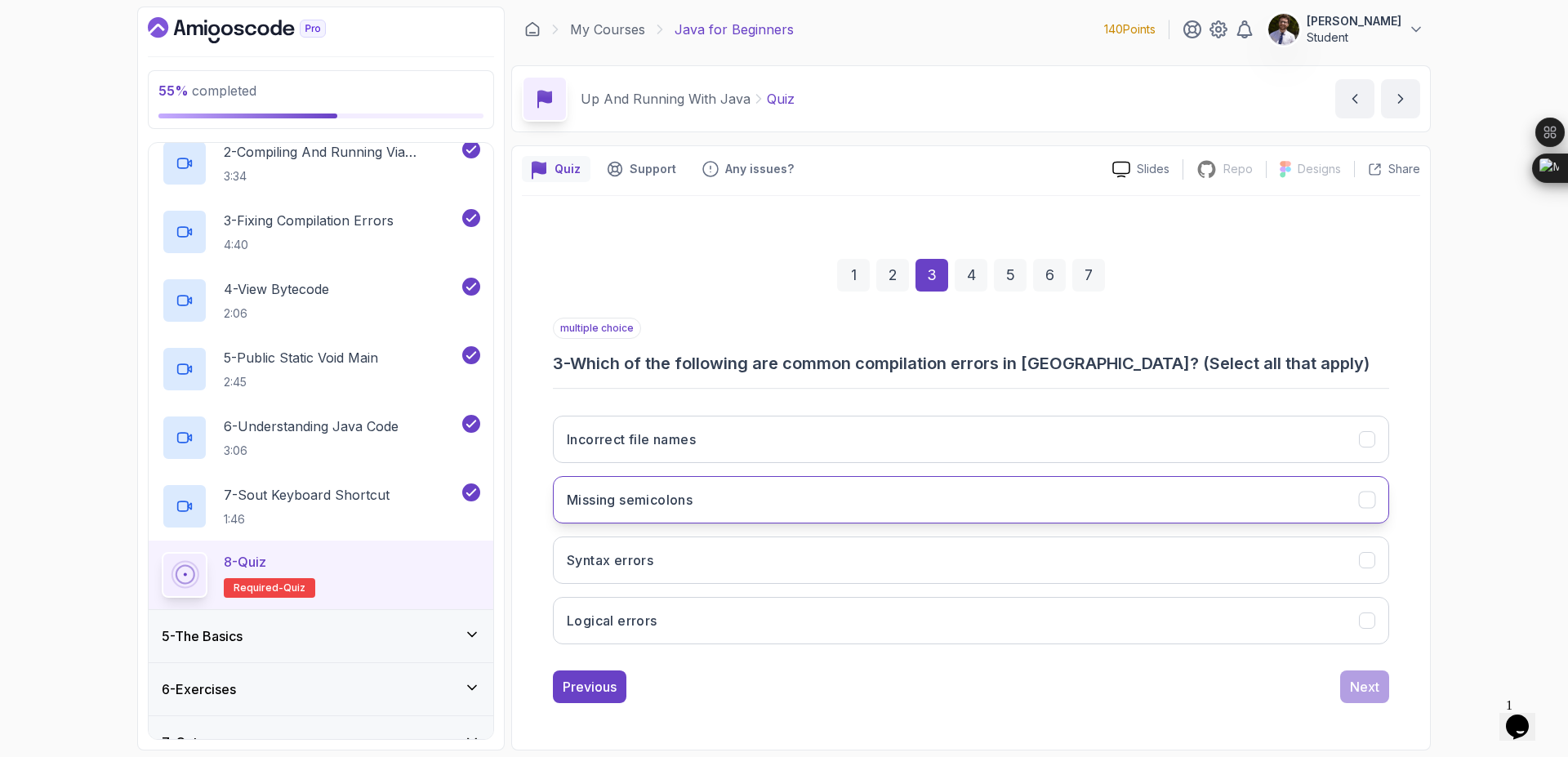
click at [779, 507] on button "Missing semicolons" at bounding box center [971, 500] width 836 height 47
click at [774, 442] on button "Incorrect file names" at bounding box center [971, 439] width 836 height 47
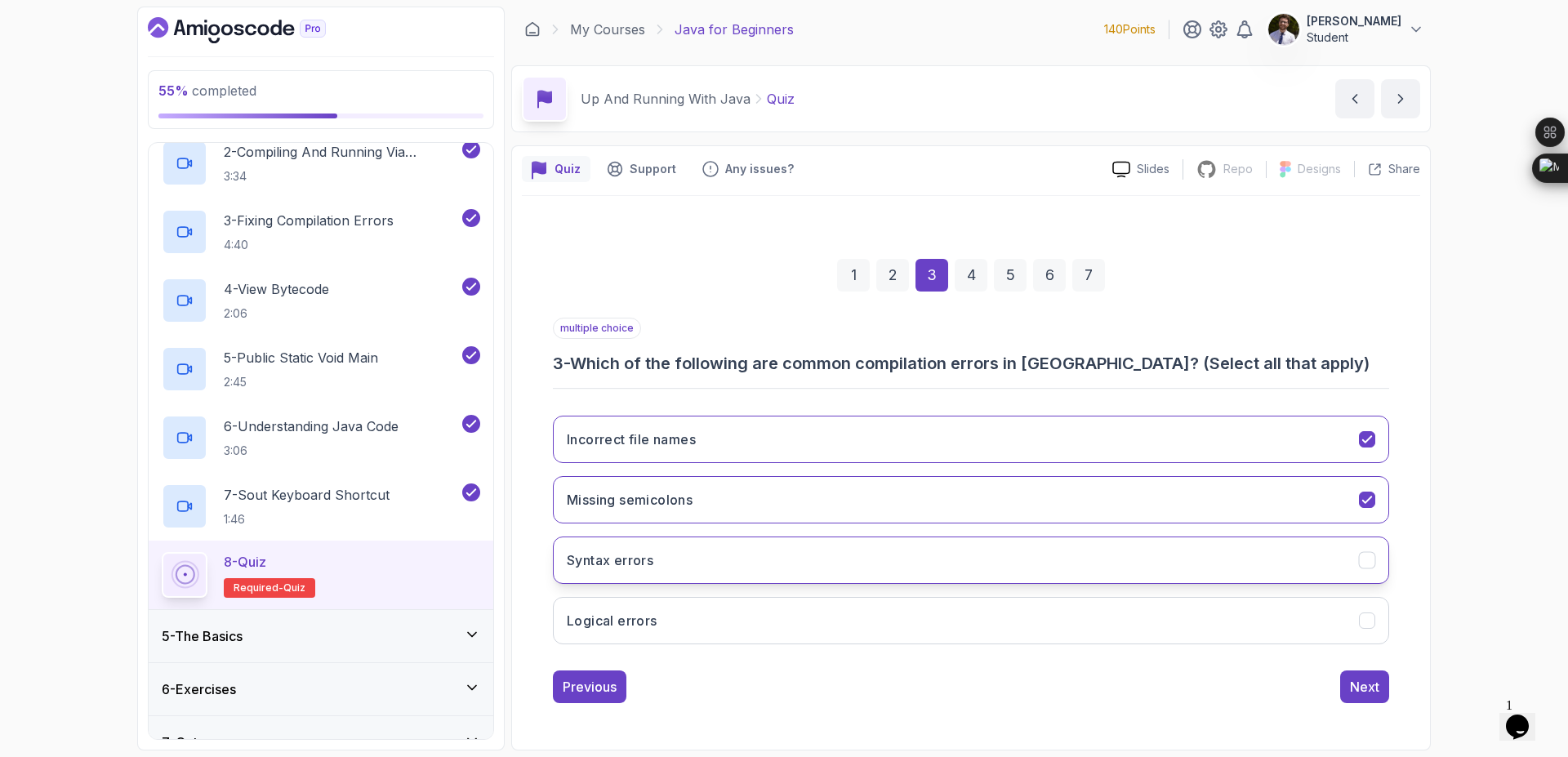
click at [852, 566] on button "Syntax errors" at bounding box center [971, 560] width 836 height 47
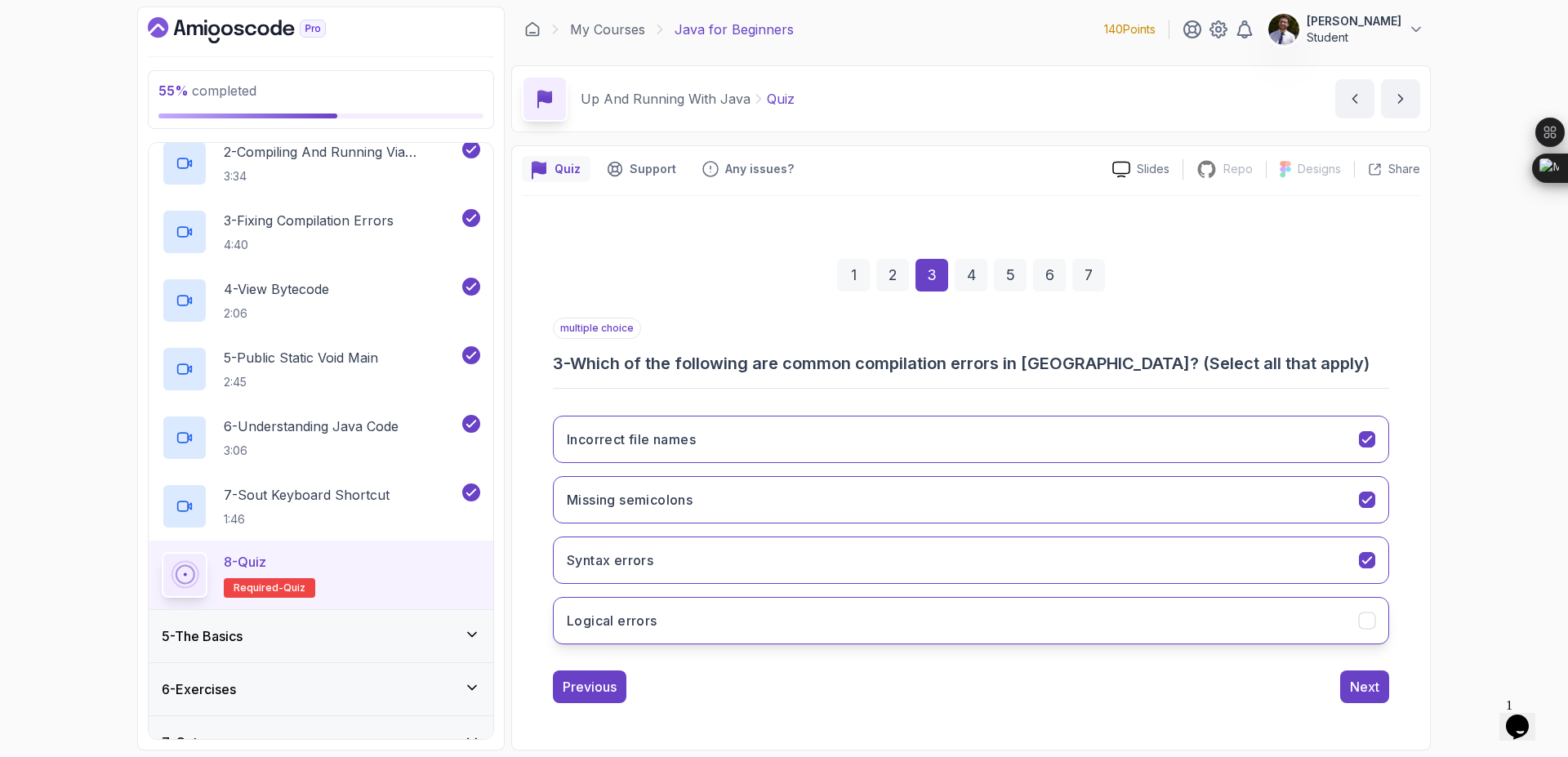
click at [1296, 632] on button "Logical errors" at bounding box center [971, 620] width 836 height 47
click at [1376, 676] on button "Next" at bounding box center [1364, 686] width 49 height 32
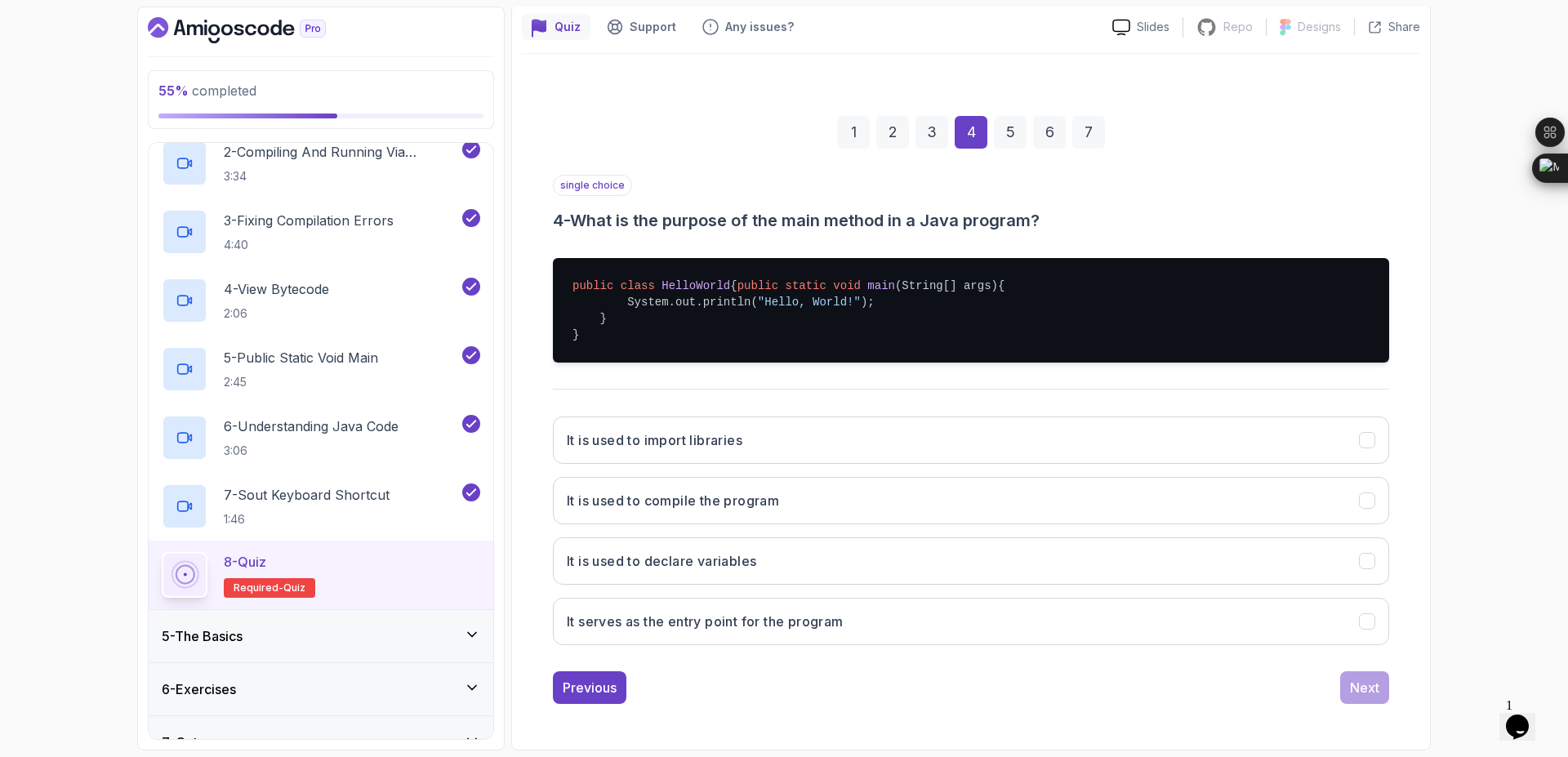
scroll to position [158, 0]
click at [862, 503] on button "It is used to compile the program" at bounding box center [971, 501] width 836 height 47
click at [1366, 690] on div "Next" at bounding box center [1364, 688] width 29 height 20
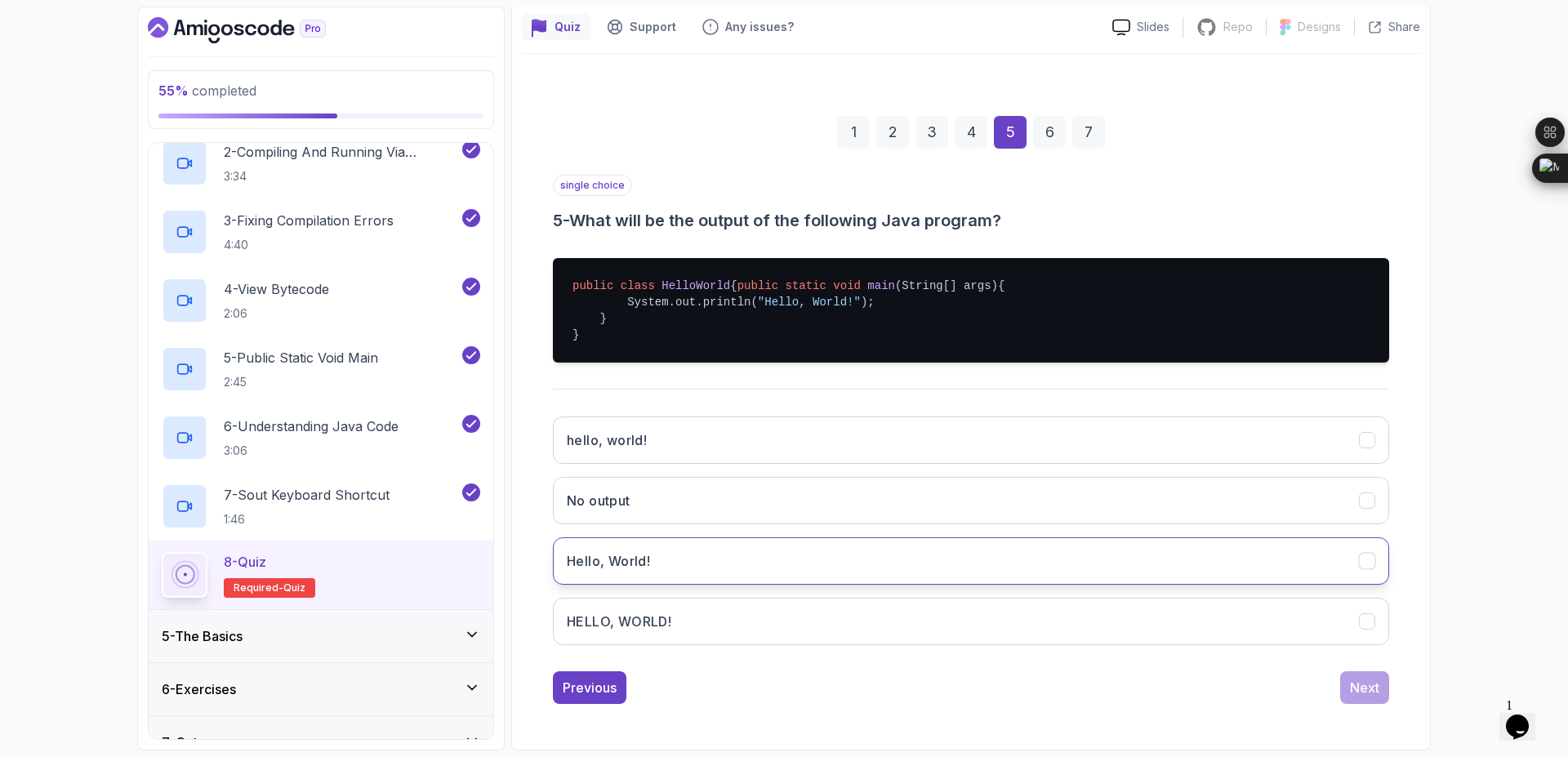
click at [795, 560] on button "Hello, World!" at bounding box center [971, 560] width 836 height 47
click at [1344, 680] on button "Next" at bounding box center [1364, 687] width 49 height 32
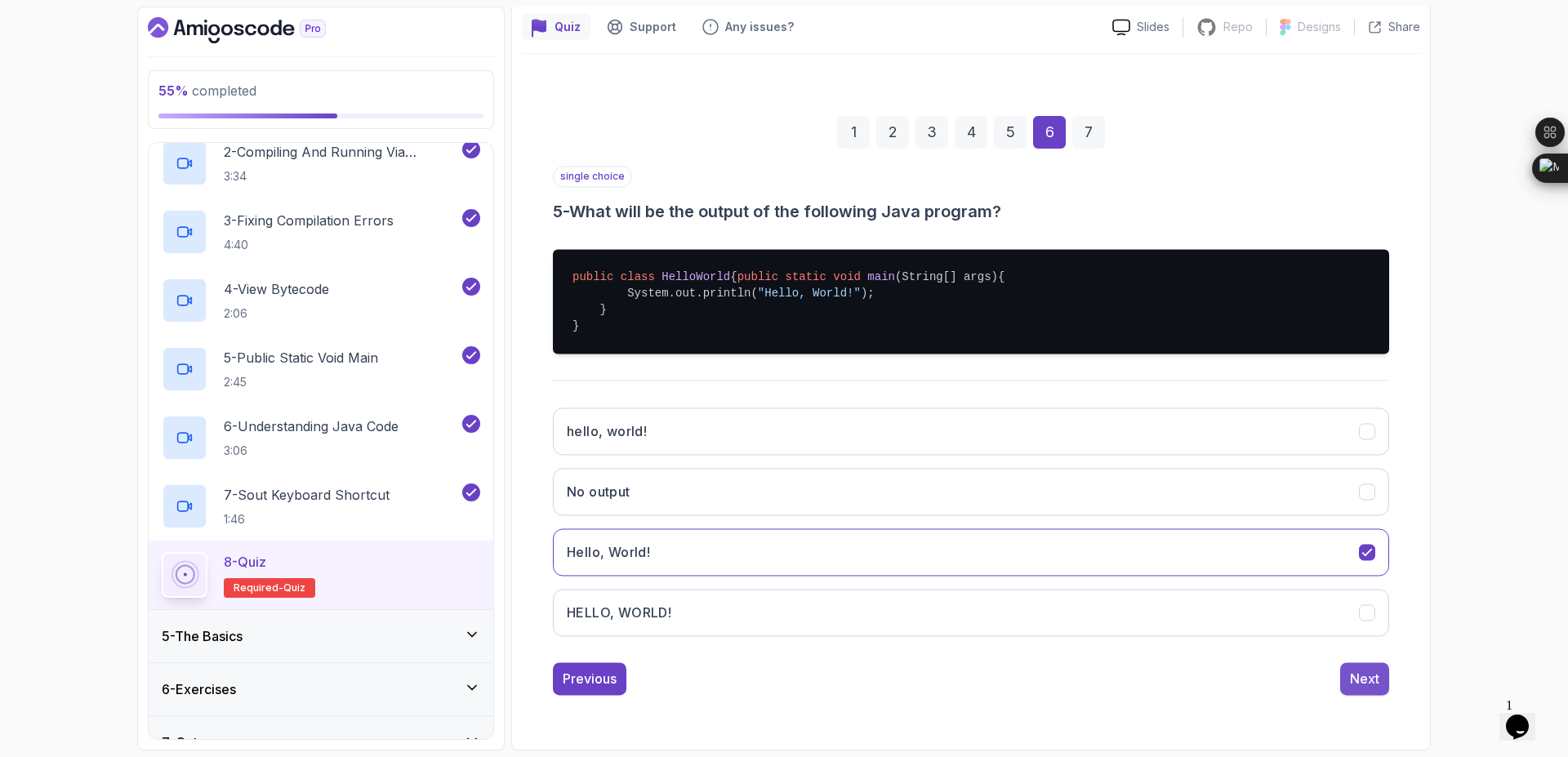
scroll to position [0, 0]
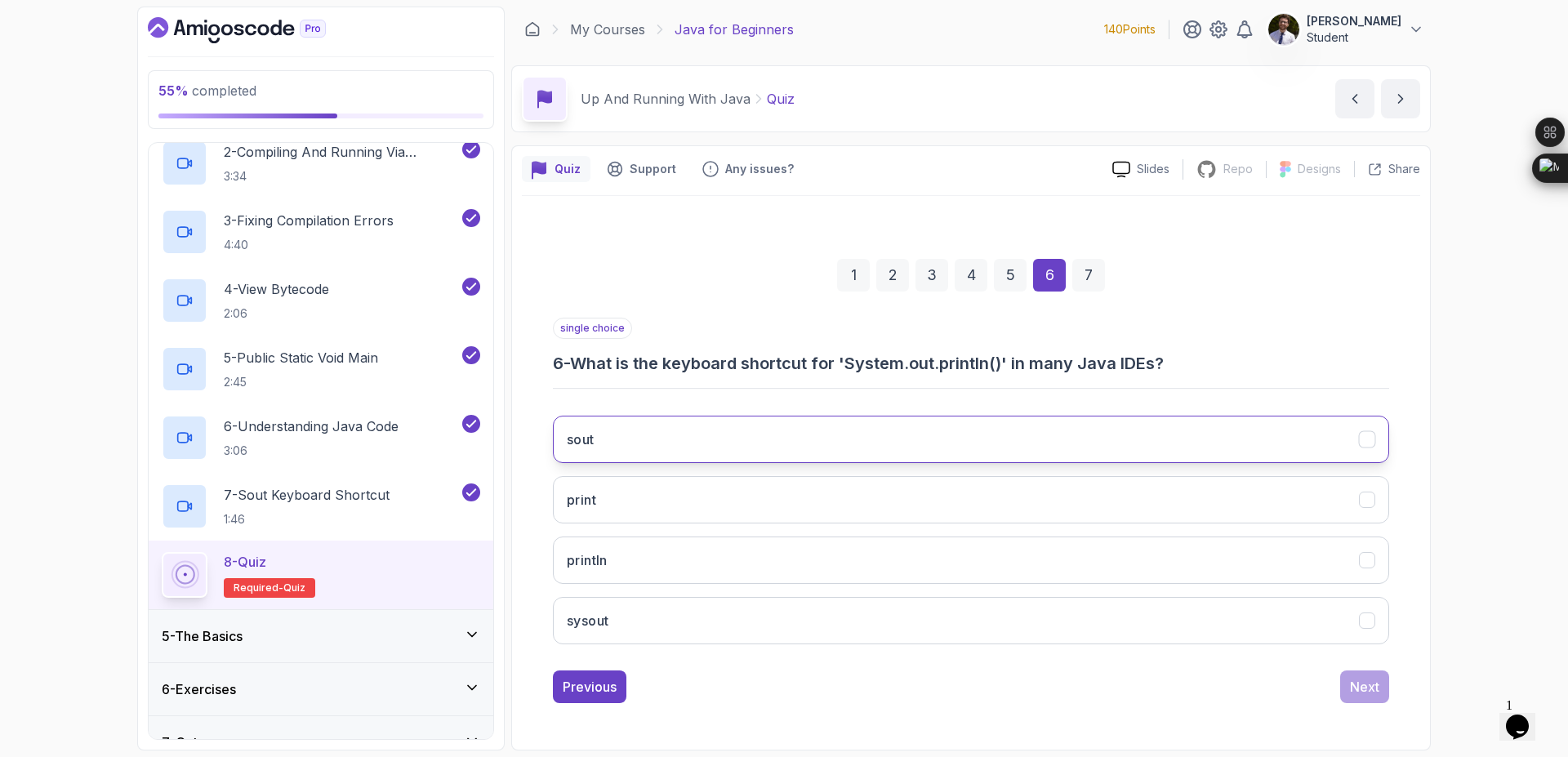
click at [897, 440] on button "sout" at bounding box center [971, 439] width 836 height 47
click at [1364, 673] on button "Next" at bounding box center [1364, 686] width 49 height 32
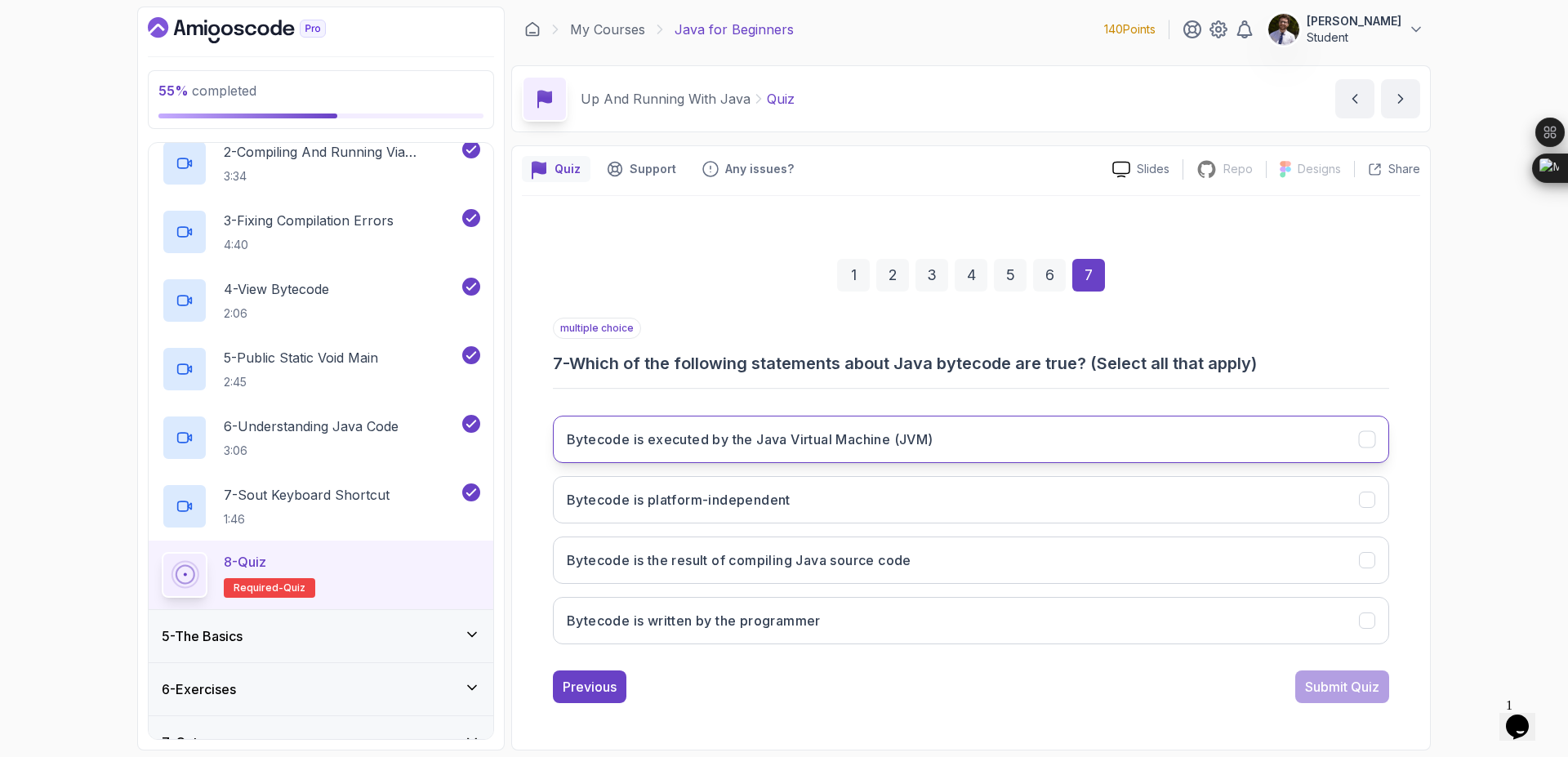
click at [1362, 449] on button "Bytecode is executed by the Java Virtual Machine (JVM)" at bounding box center [971, 439] width 836 height 47
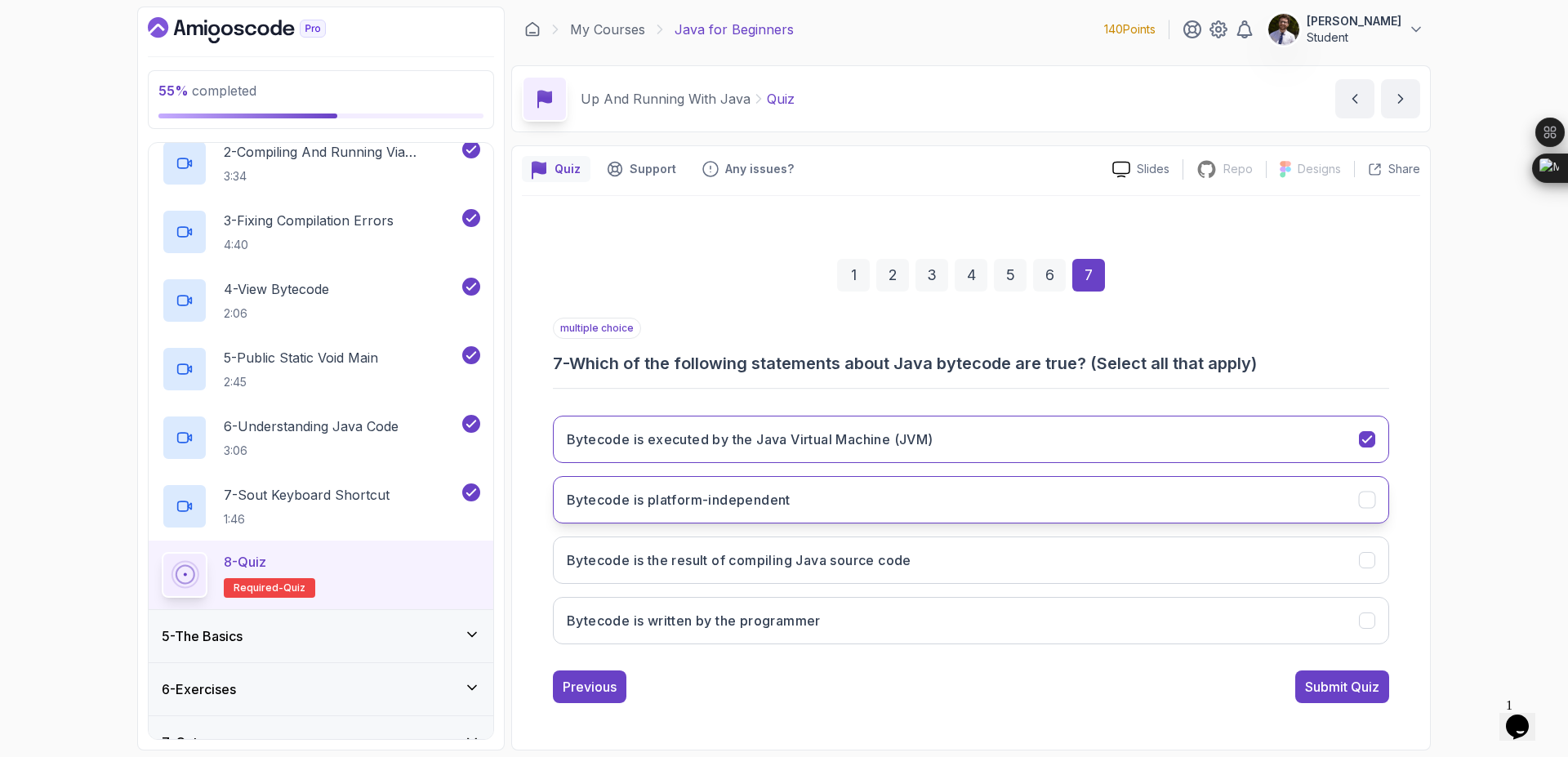
click at [1353, 518] on button "Bytecode is platform-independent" at bounding box center [971, 500] width 836 height 47
click at [1365, 575] on button "Bytecode is the result of compiling Java source code" at bounding box center [971, 560] width 836 height 47
click at [1369, 615] on icon "Bytecode is written by the programmer" at bounding box center [1367, 621] width 16 height 16
click at [1352, 691] on div "Submit Quiz" at bounding box center [1342, 687] width 74 height 20
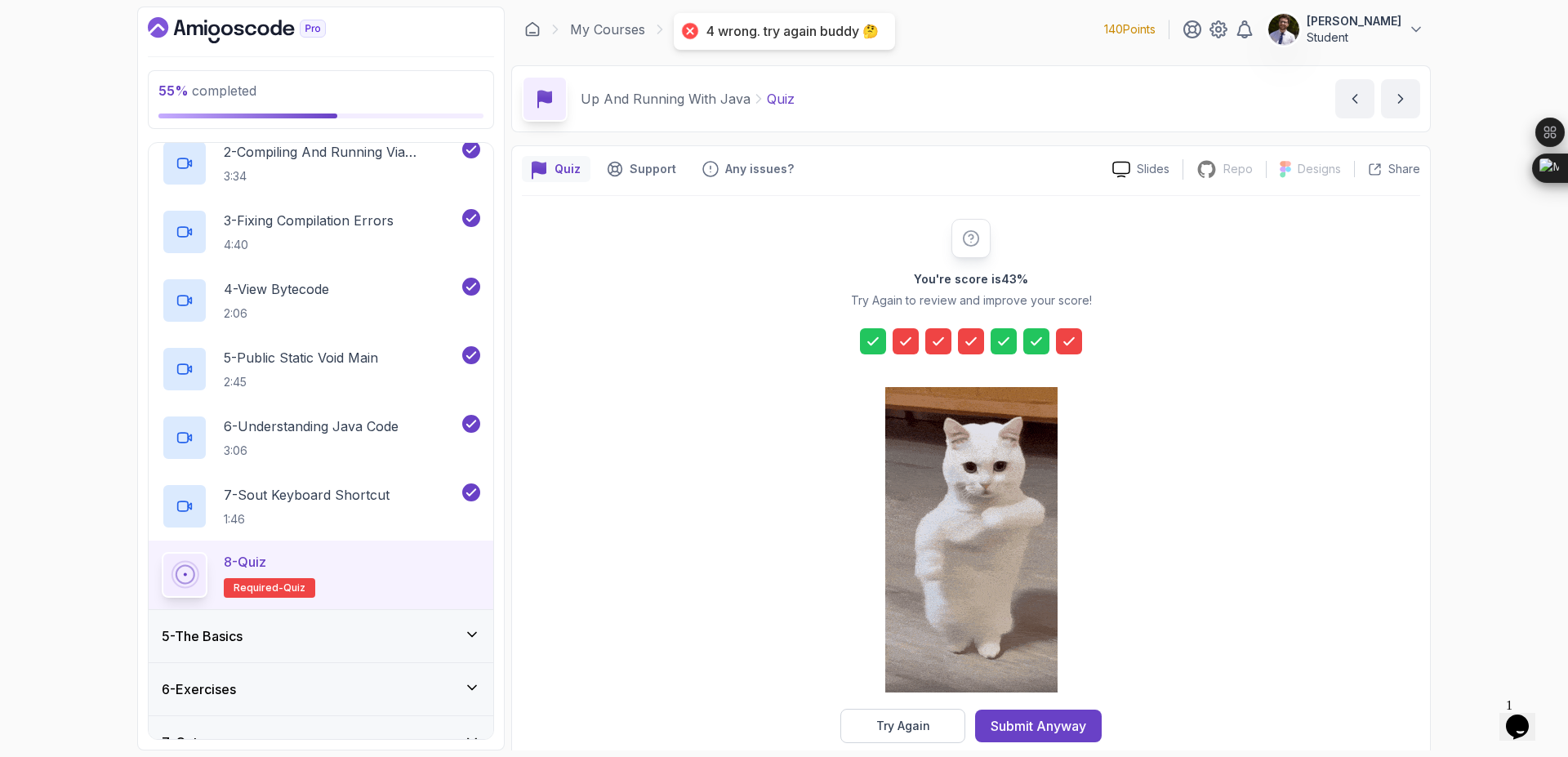
click at [900, 341] on icon at bounding box center [906, 341] width 17 height 17
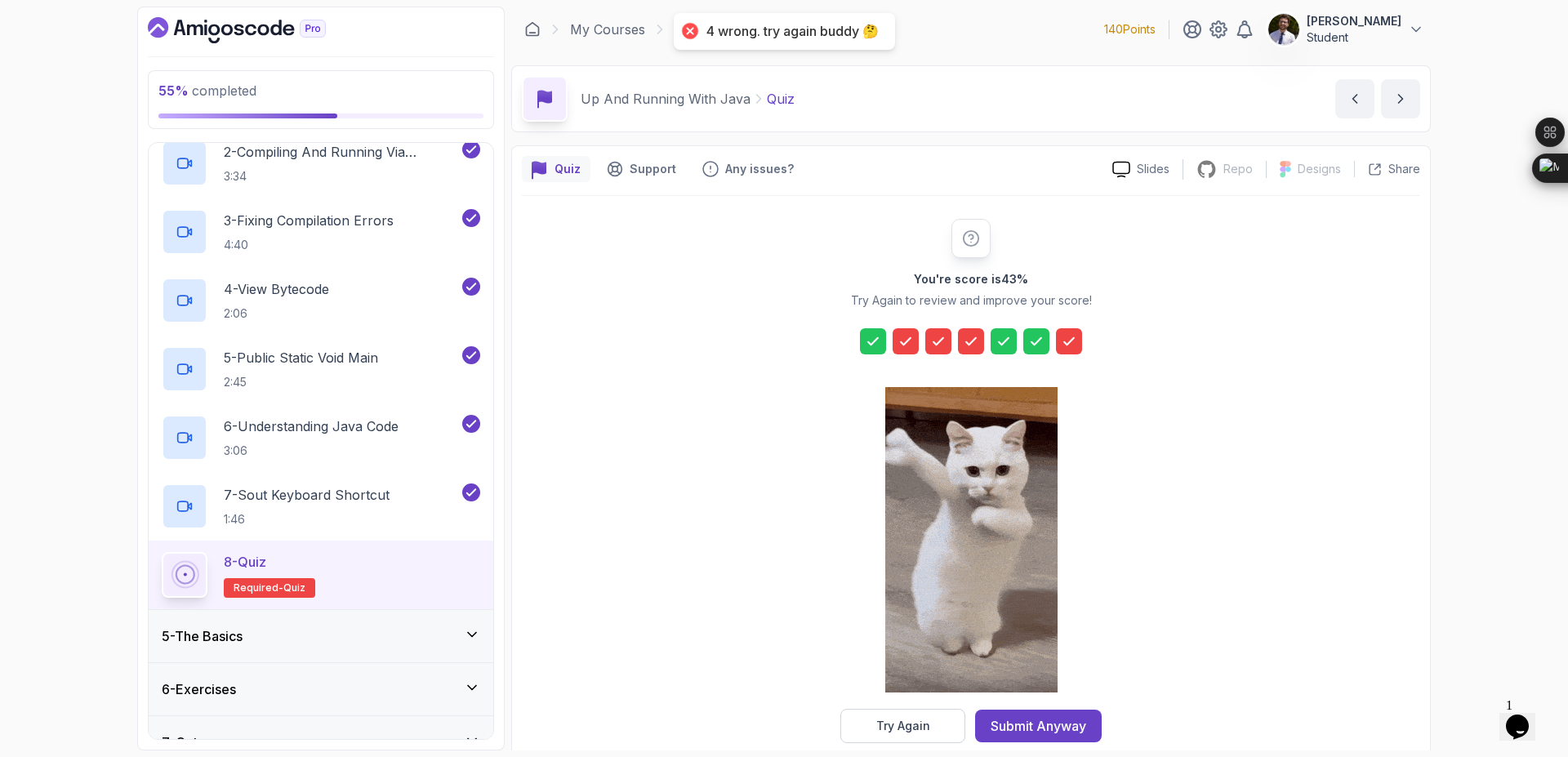
click at [914, 351] on div at bounding box center [905, 341] width 26 height 26
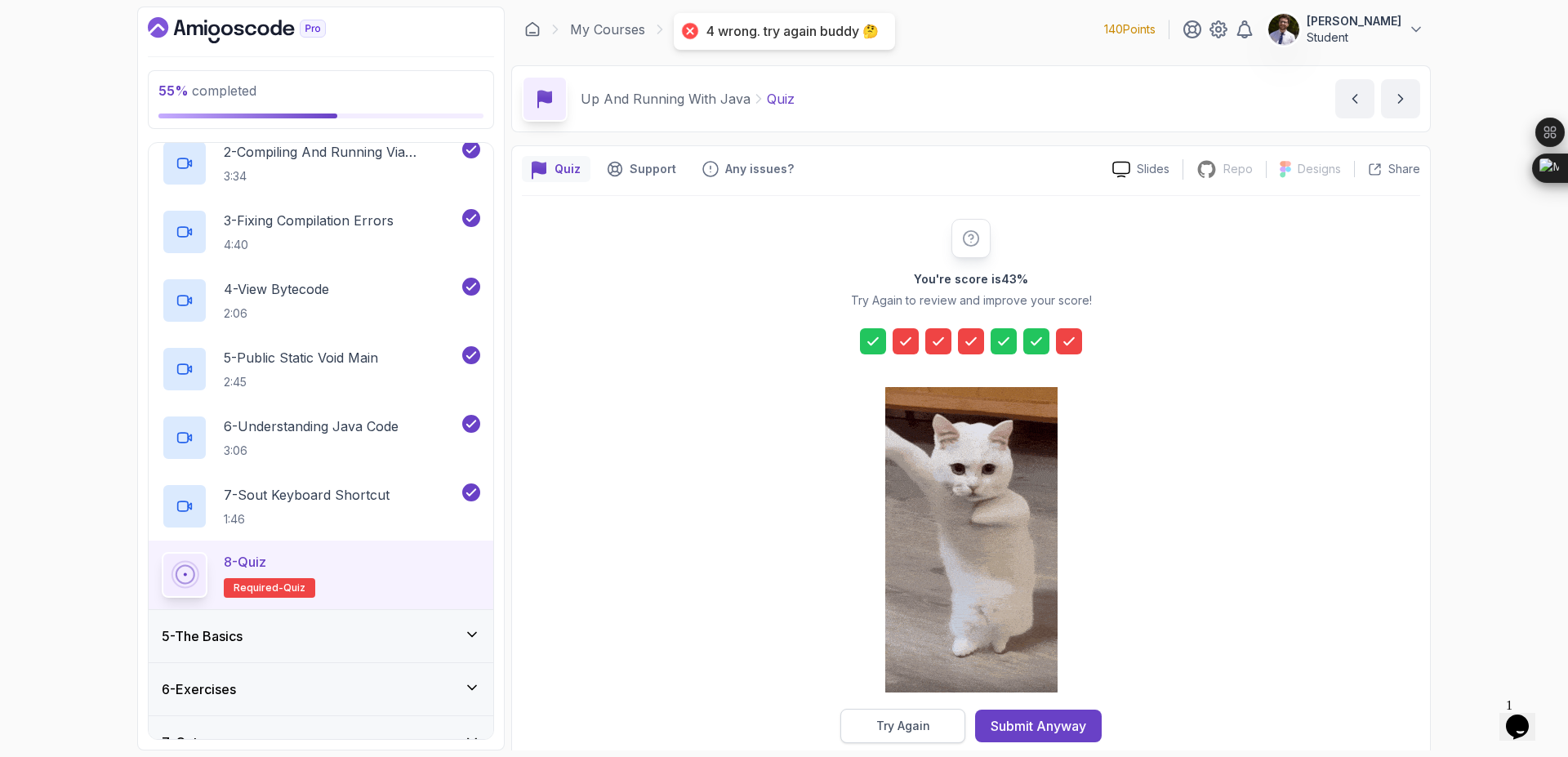
click at [904, 730] on div "Try Again" at bounding box center [903, 726] width 54 height 17
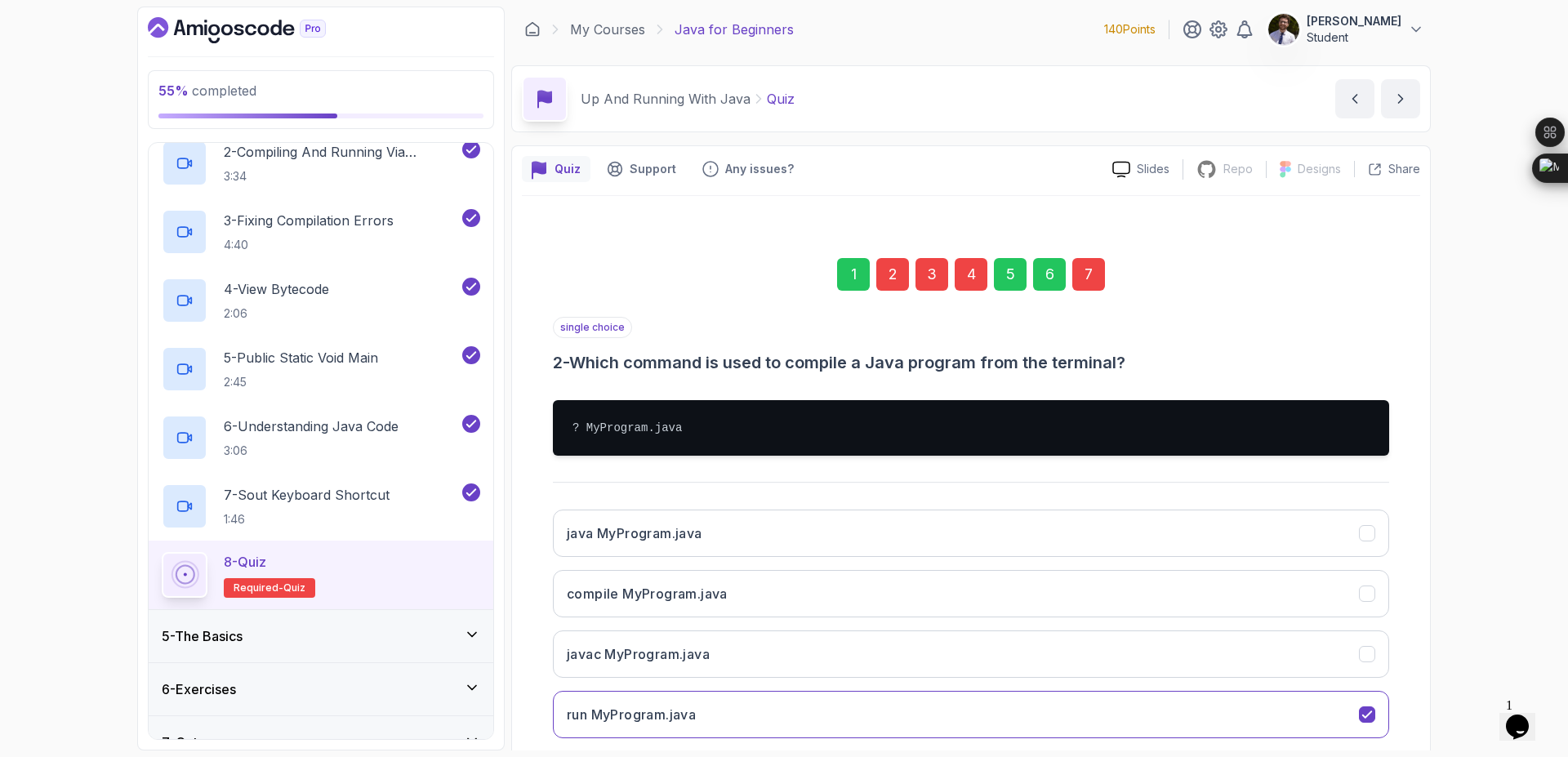
click at [895, 284] on div "2" at bounding box center [892, 274] width 32 height 32
click at [1051, 593] on button "compile MyProgram.java" at bounding box center [971, 594] width 836 height 47
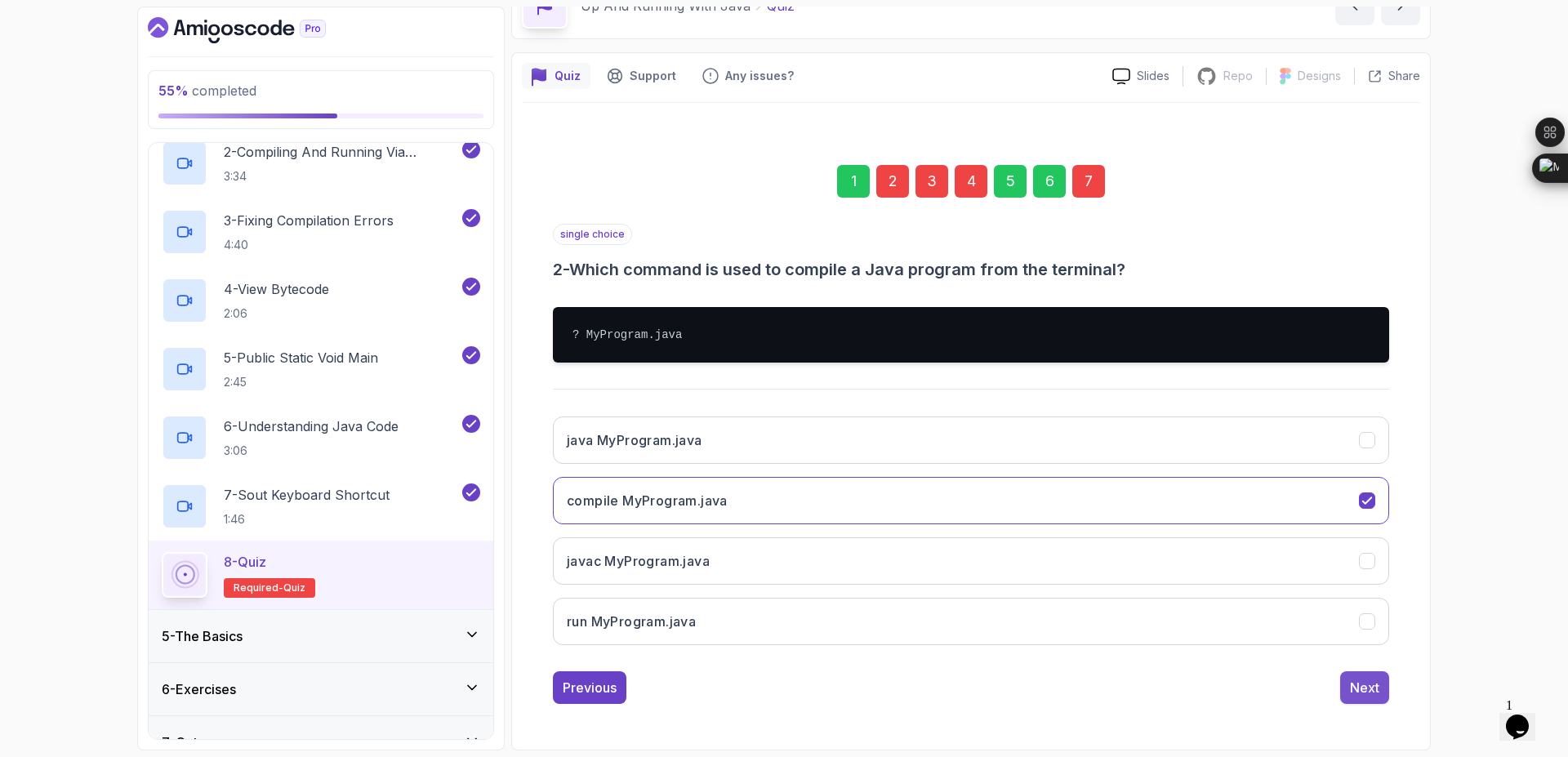
click at [1348, 688] on button "Next" at bounding box center [1364, 687] width 49 height 32
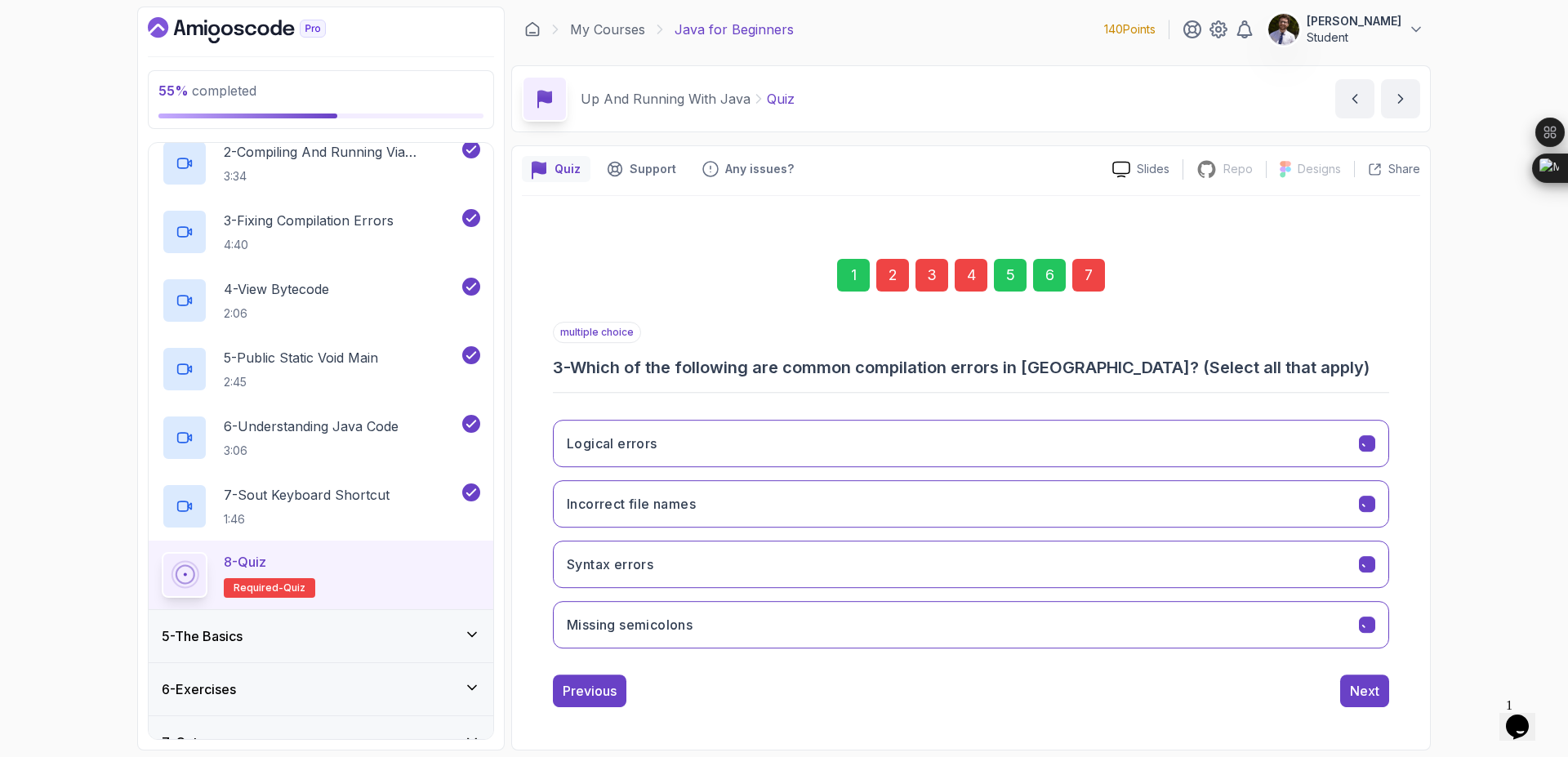
scroll to position [0, 0]
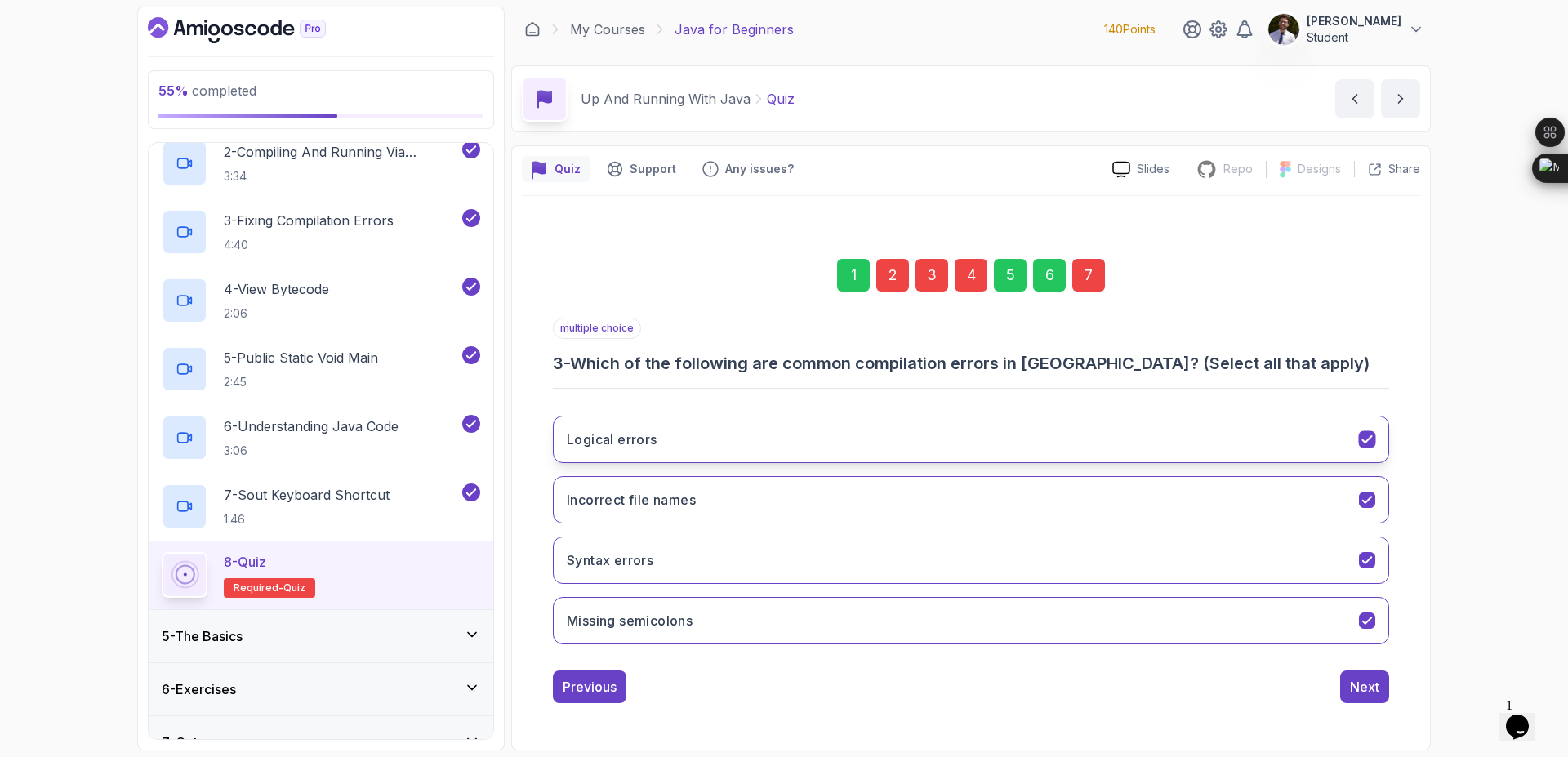
click at [1369, 446] on icon "Logical errors" at bounding box center [1367, 440] width 16 height 16
click at [1365, 688] on div "Next" at bounding box center [1364, 687] width 29 height 20
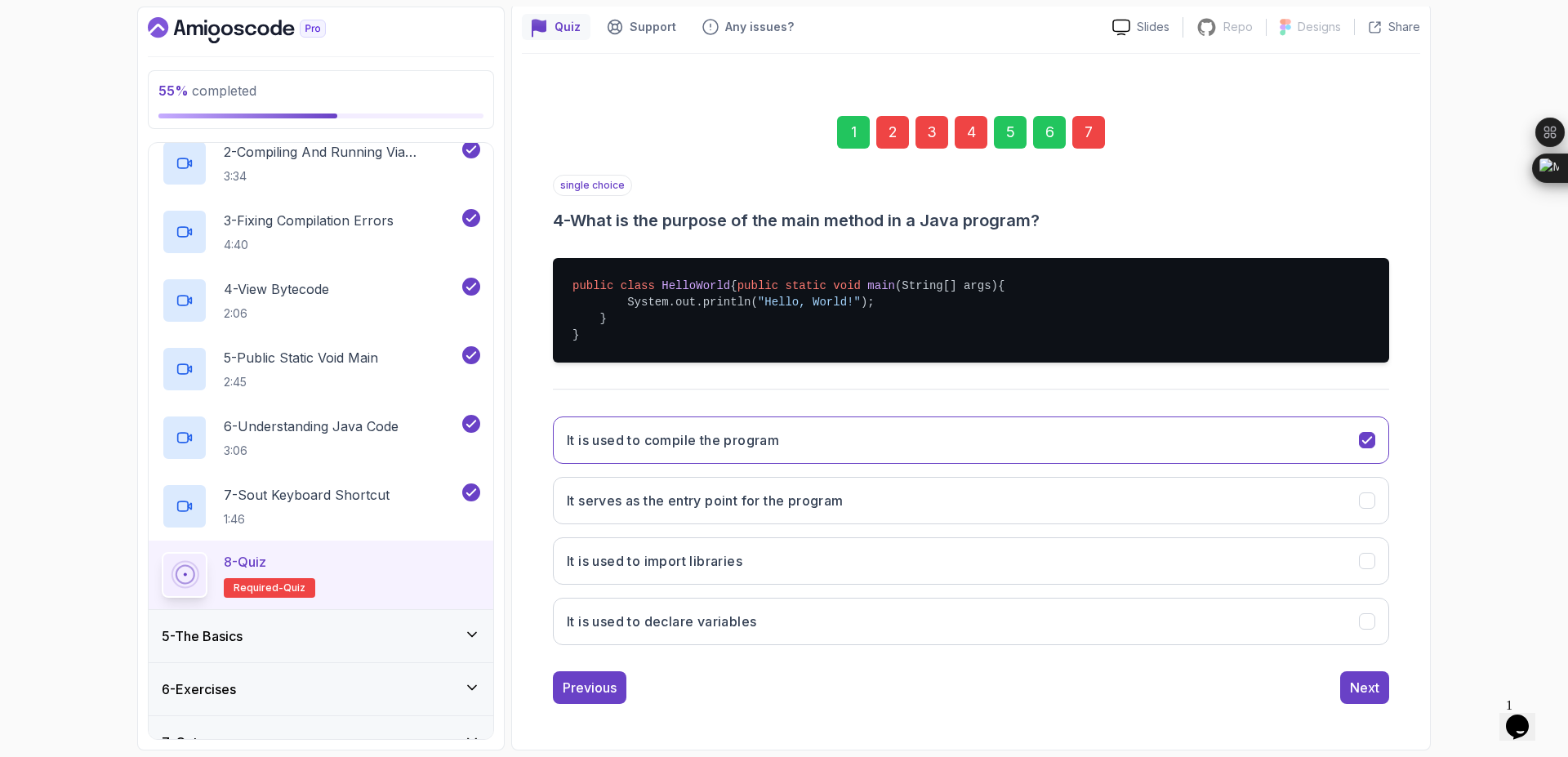
scroll to position [158, 0]
click at [1183, 619] on button "It is used to declare variables" at bounding box center [971, 621] width 836 height 47
click at [1372, 686] on div "Next" at bounding box center [1364, 688] width 29 height 20
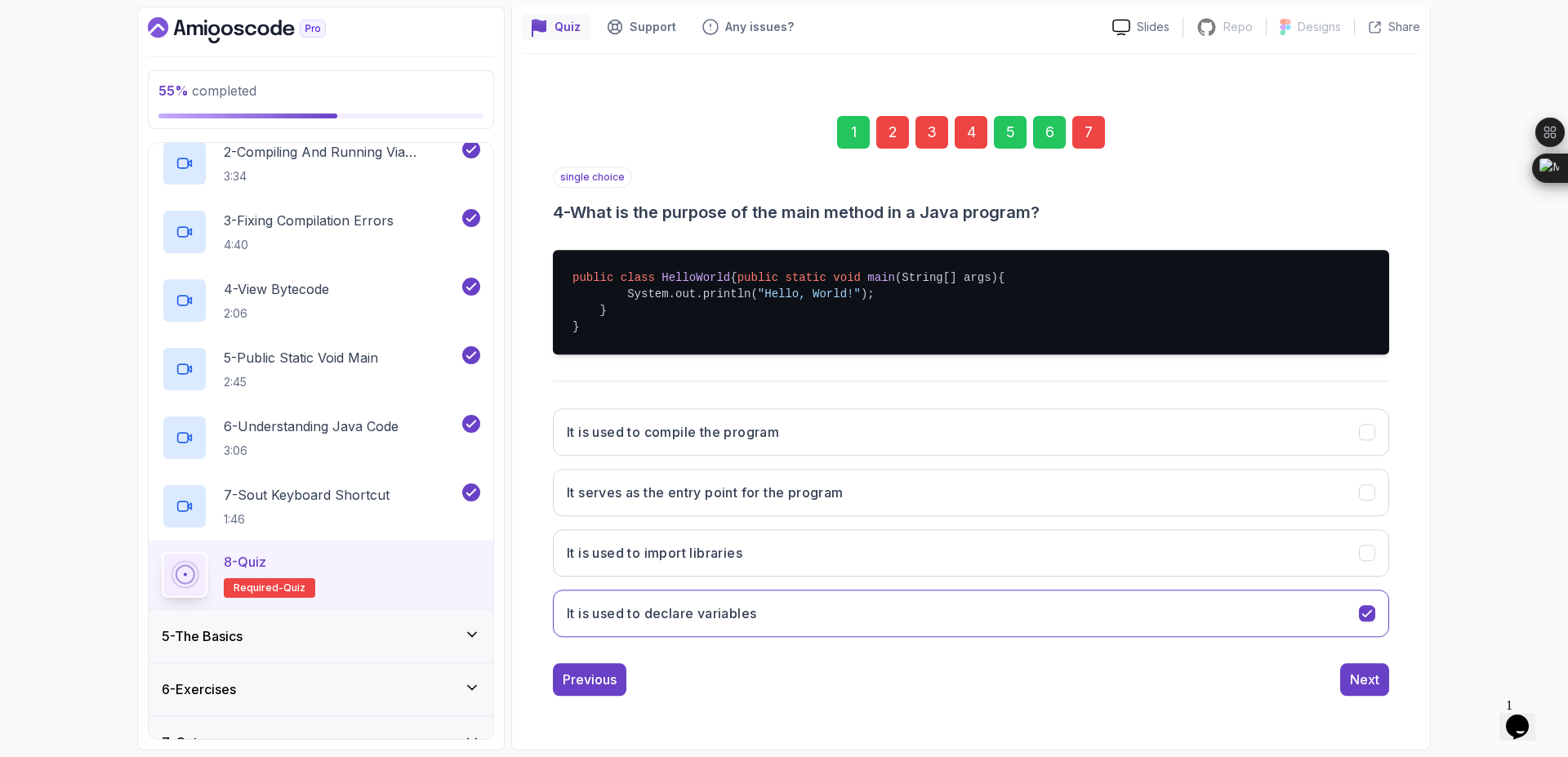
click at [1371, 700] on div "1 2 3 4 5 6 7 single choice 4 - What is the purpose of the main method in a Jav…" at bounding box center [971, 397] width 836 height 615
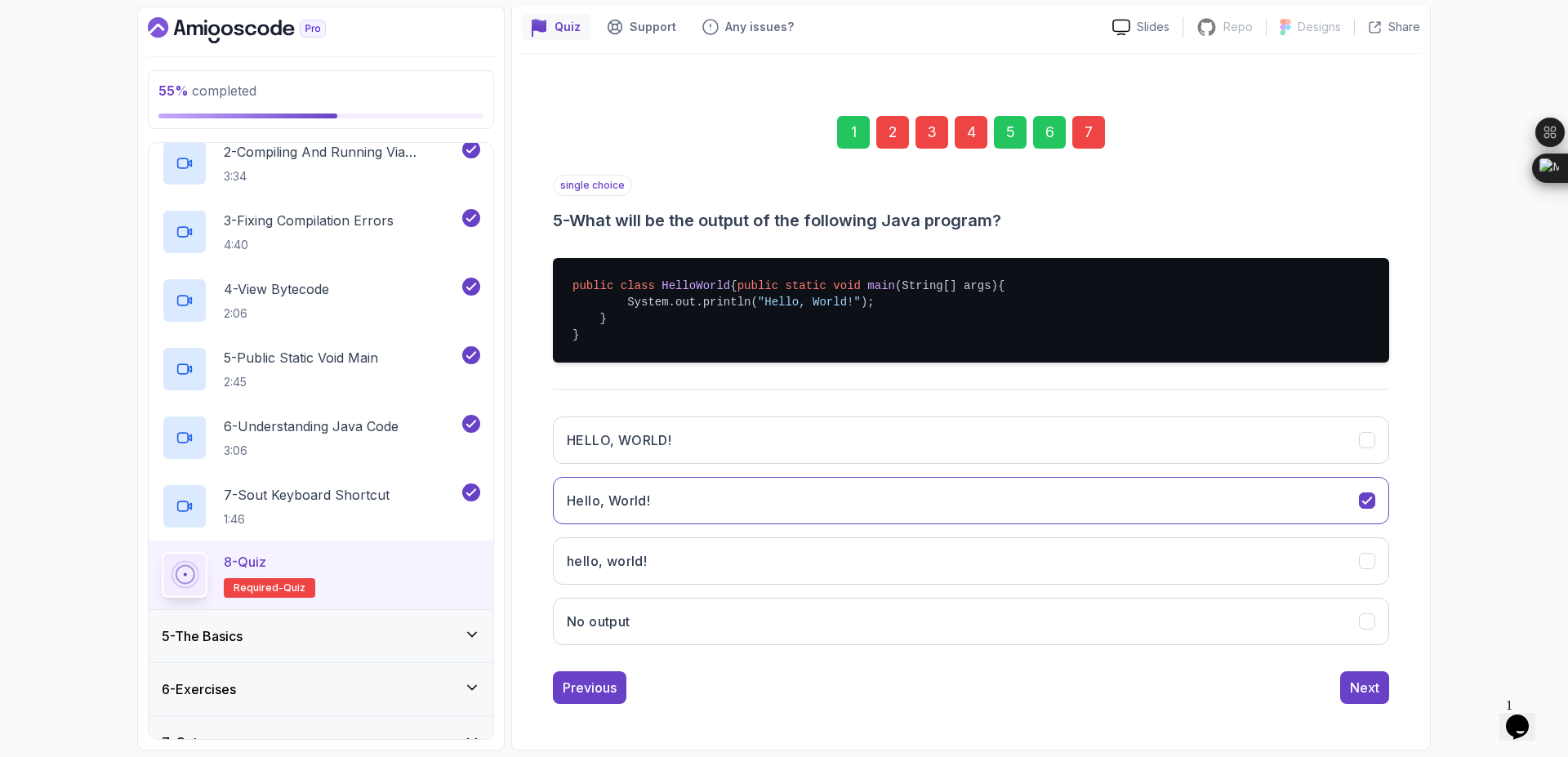
click at [1371, 700] on button "Next" at bounding box center [1364, 687] width 49 height 32
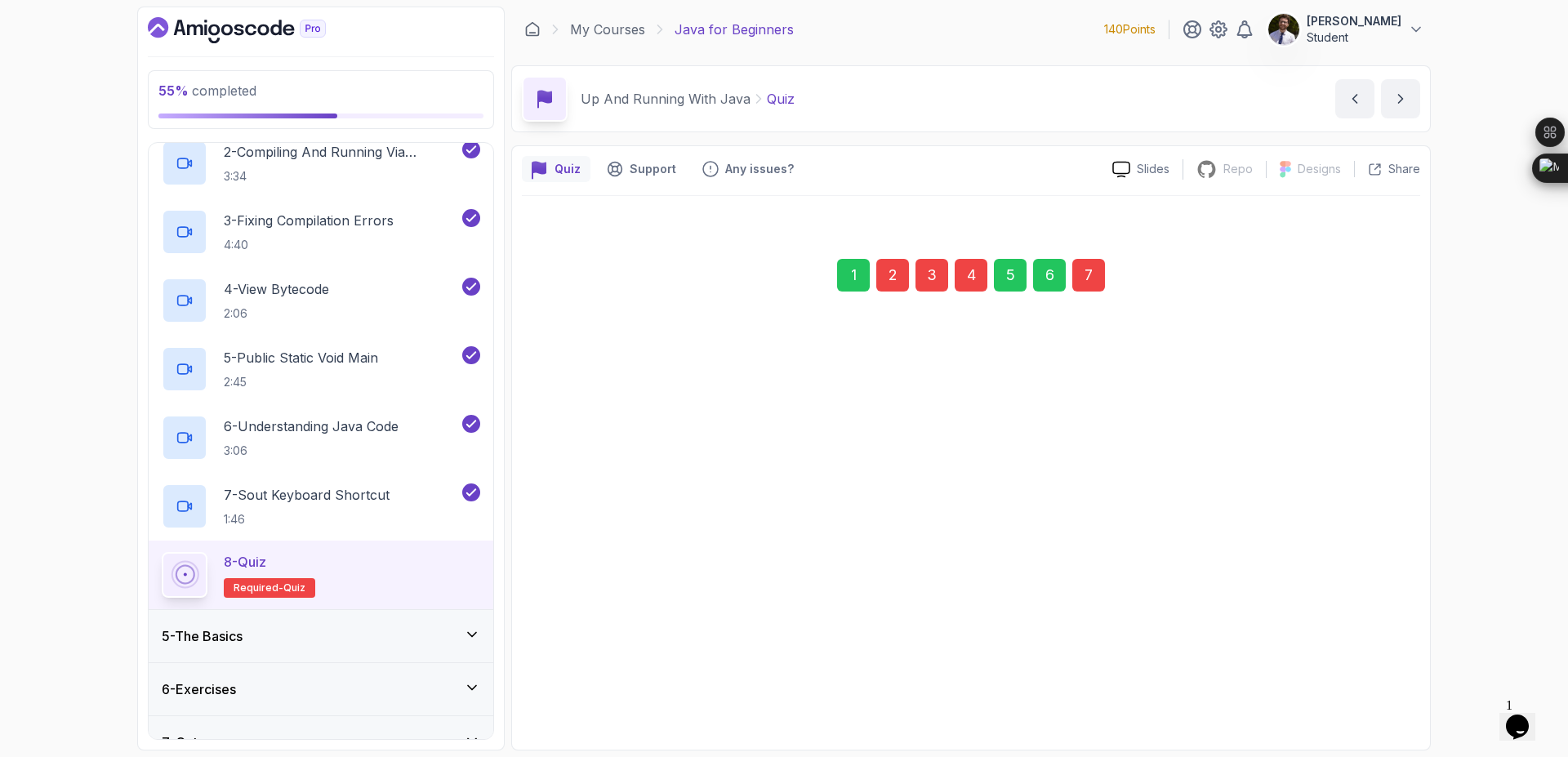
scroll to position [0, 0]
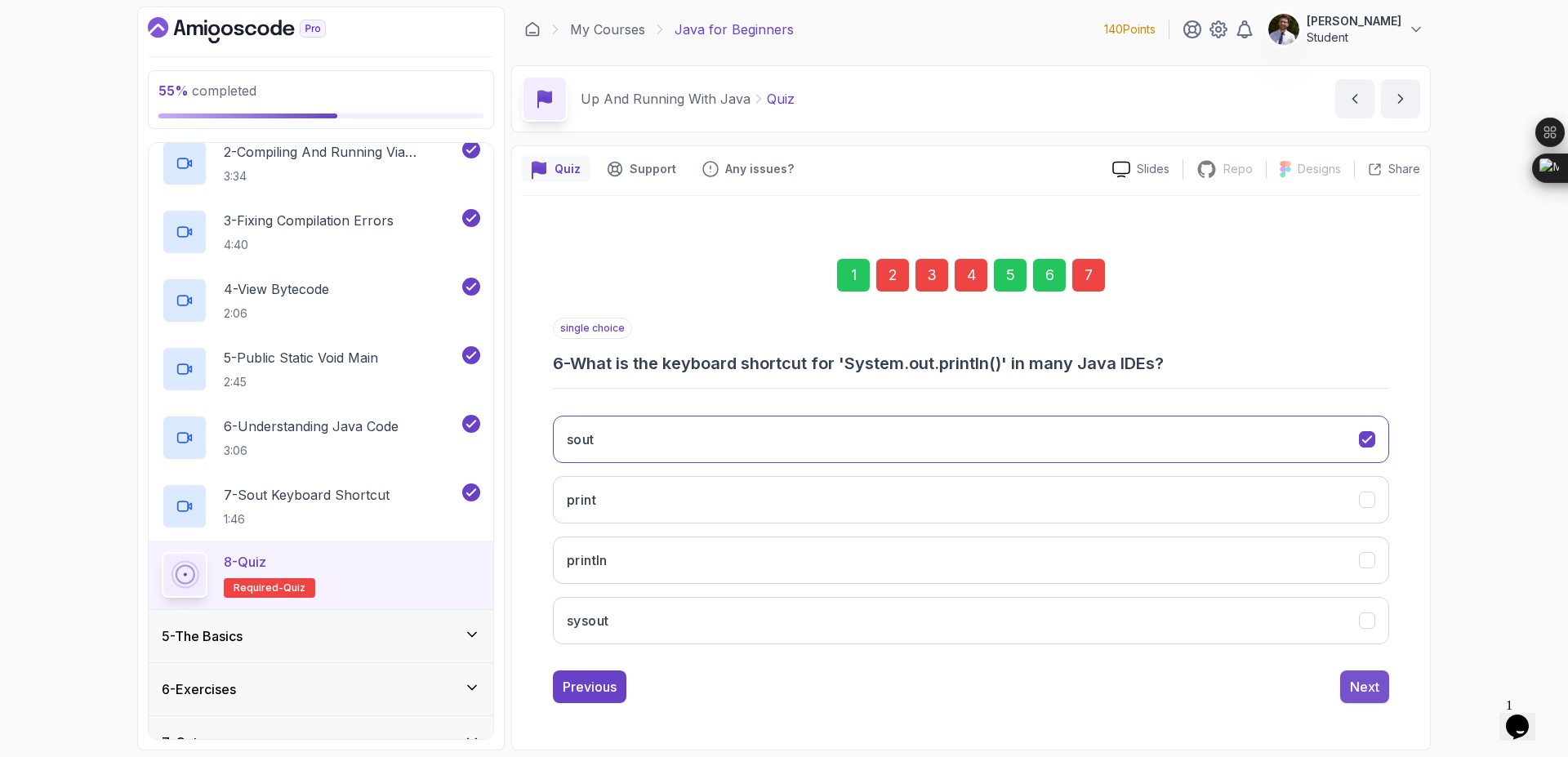
click at [1366, 688] on div "Next" at bounding box center [1364, 687] width 29 height 20
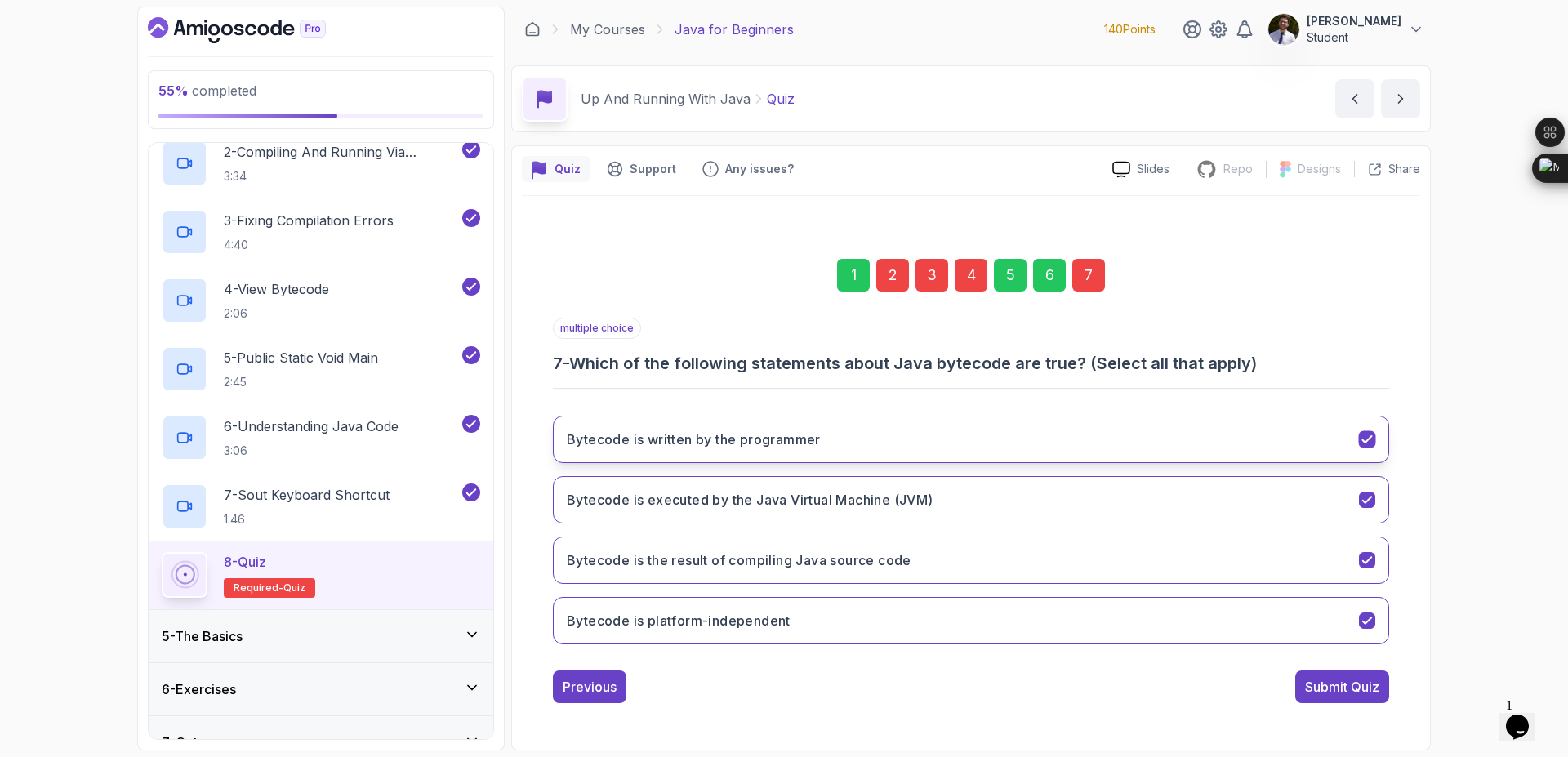
click at [1369, 446] on icon "Bytecode is written by the programmer" at bounding box center [1367, 440] width 16 height 16
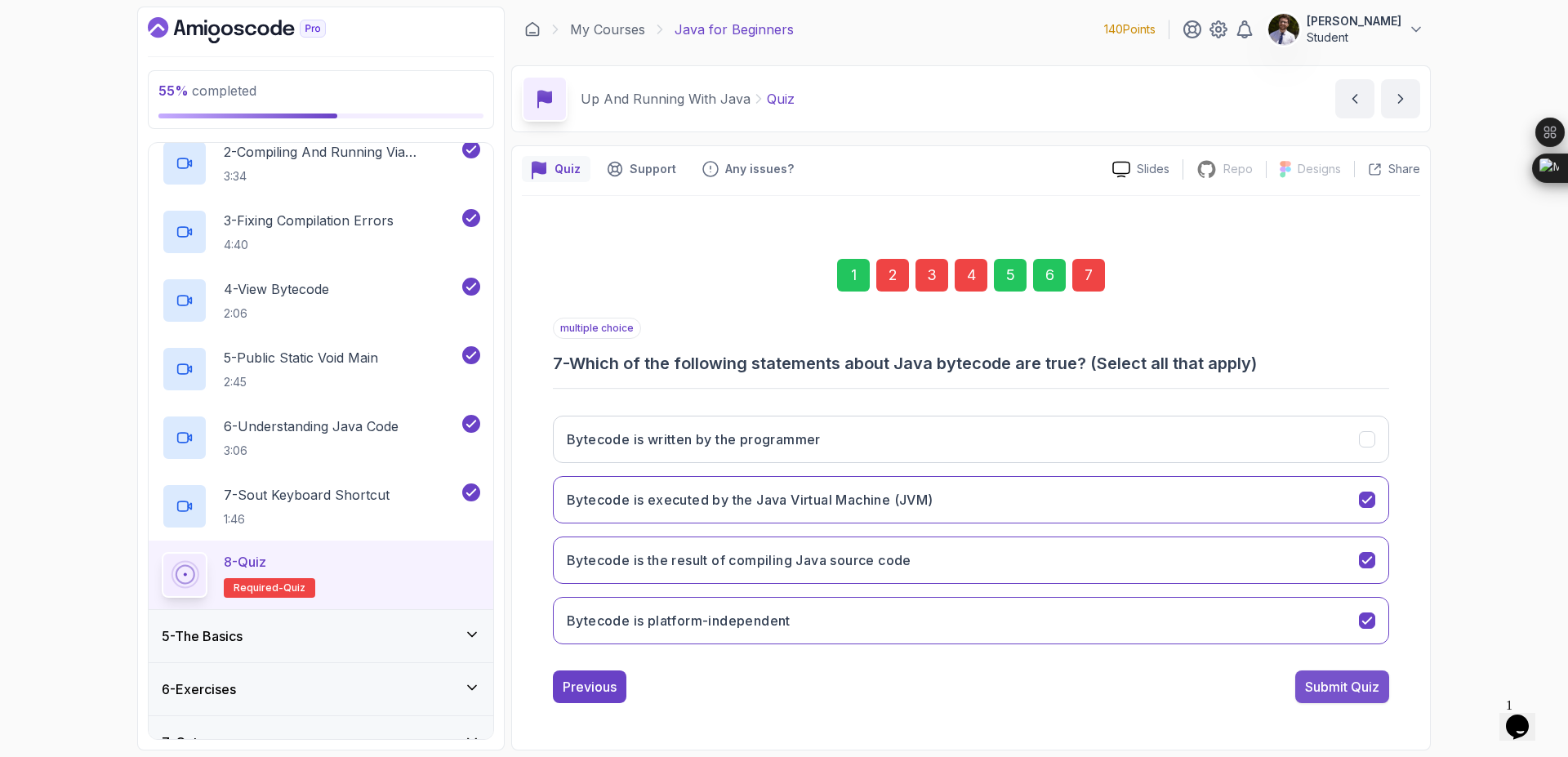
click at [1351, 688] on div "Submit Quiz" at bounding box center [1342, 687] width 74 height 20
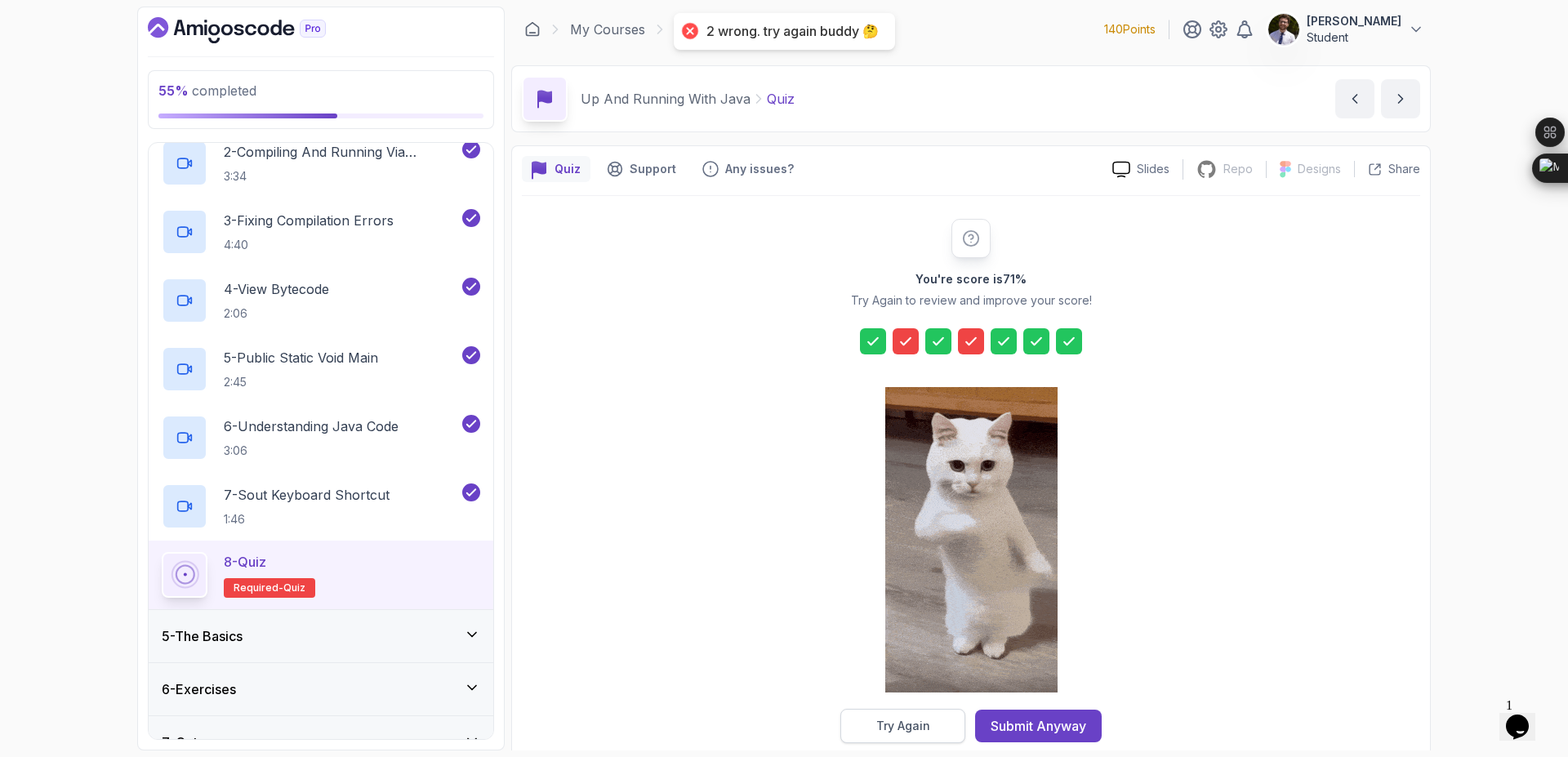
click at [913, 728] on div "Try Again" at bounding box center [903, 726] width 54 height 17
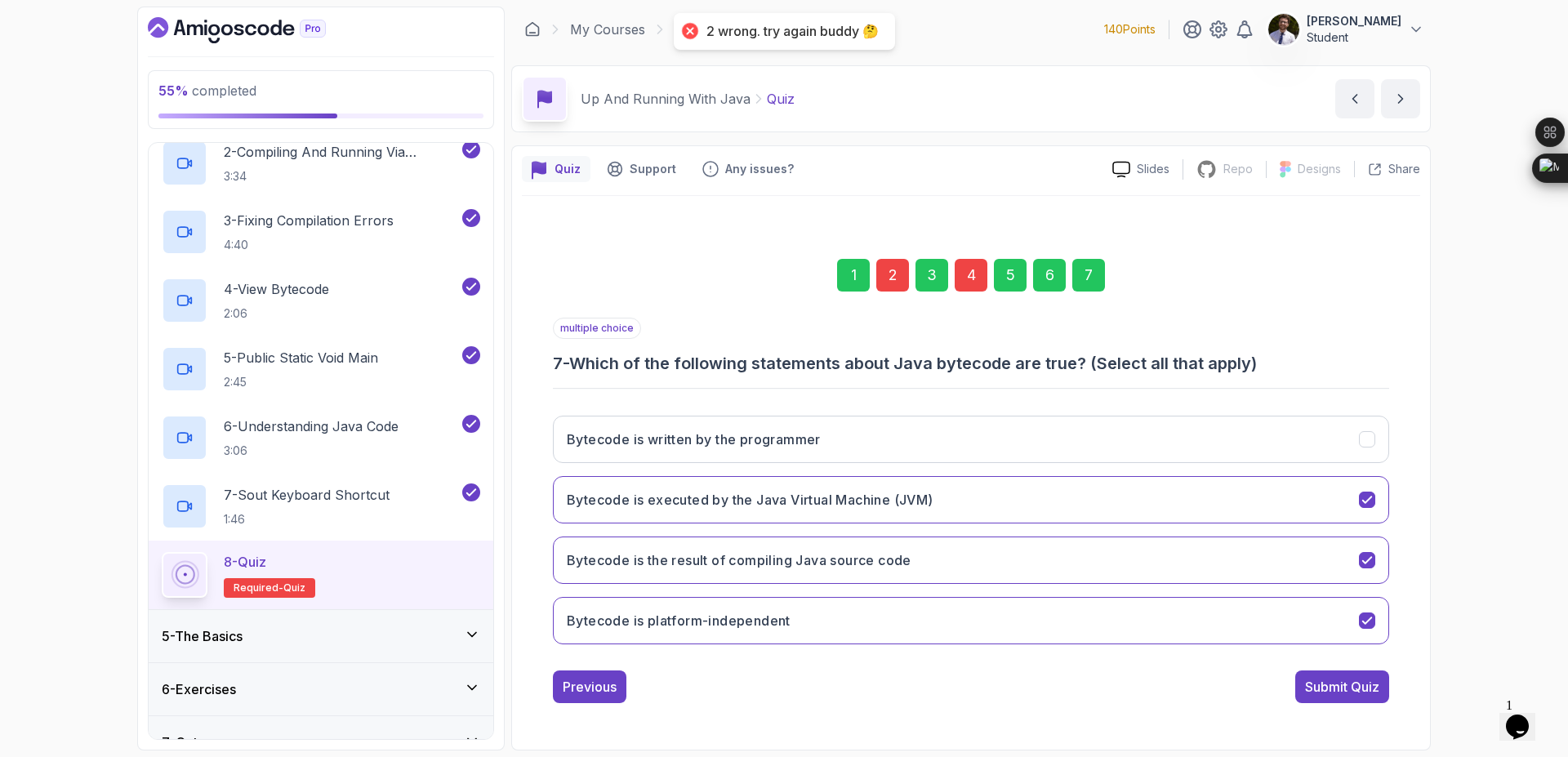
click at [894, 275] on div "2" at bounding box center [892, 275] width 32 height 32
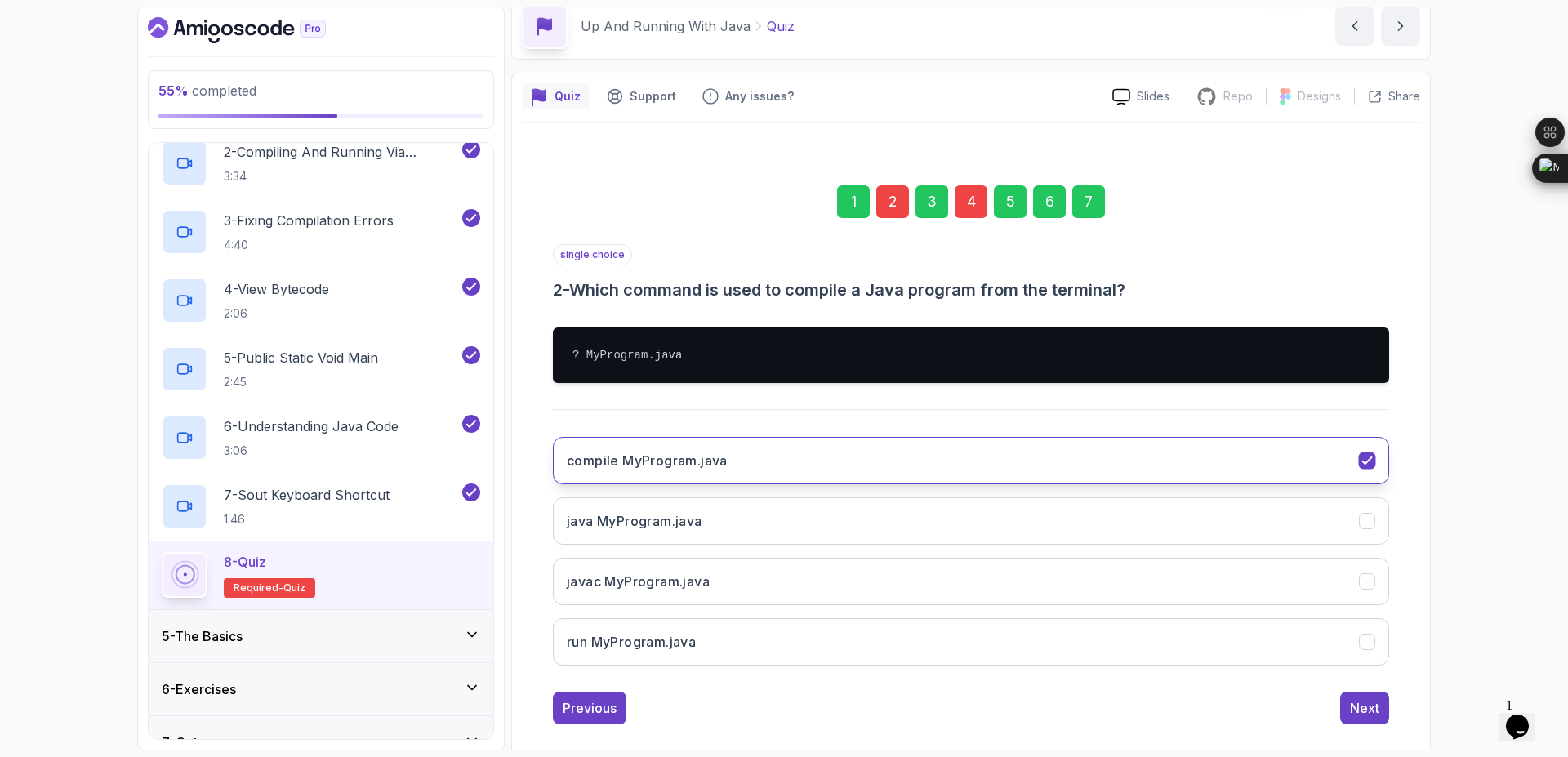
scroll to position [93, 0]
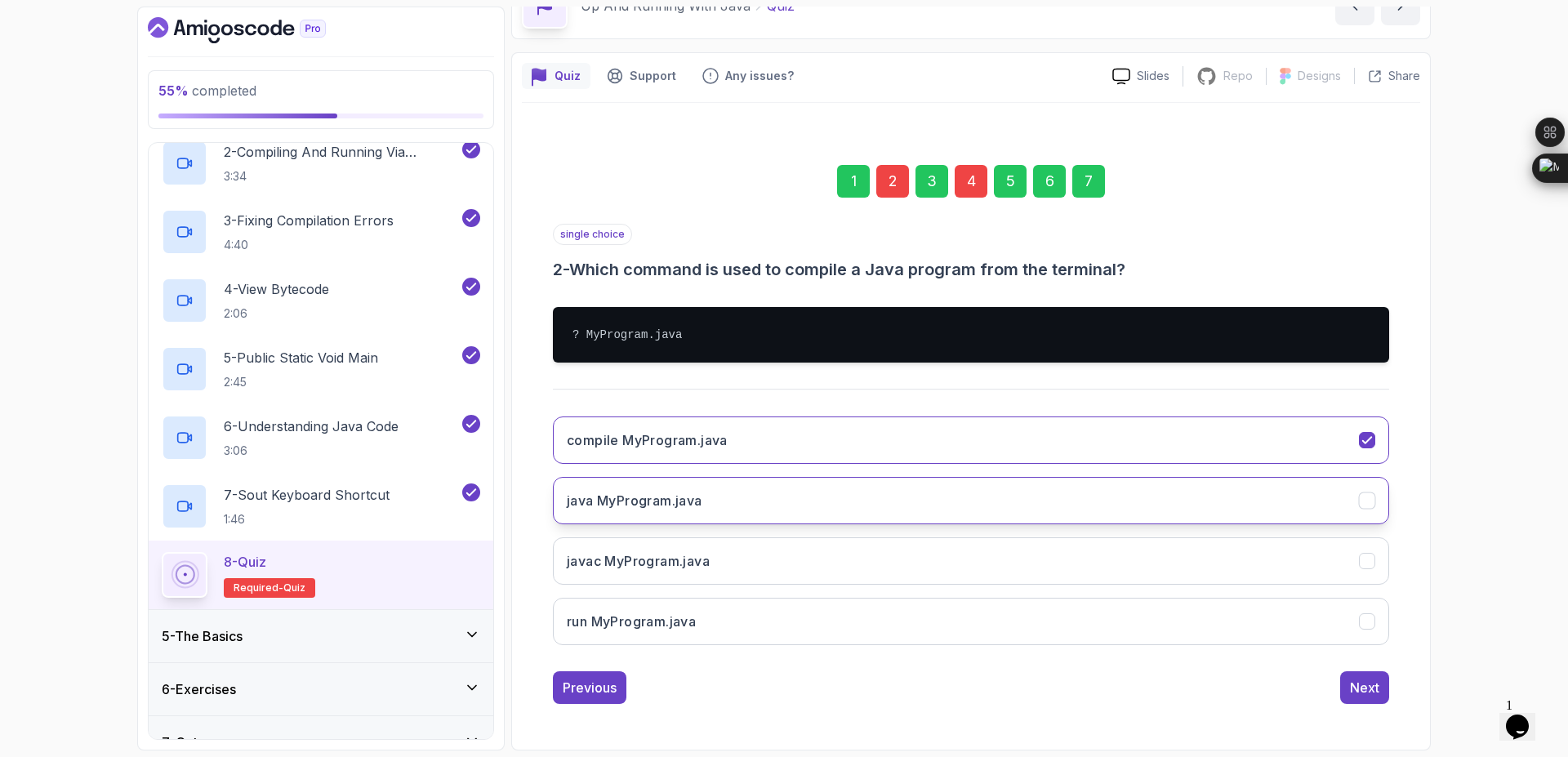
click at [896, 502] on button "java MyProgram.java" at bounding box center [971, 501] width 836 height 47
click at [1369, 691] on div "Next" at bounding box center [1364, 688] width 29 height 20
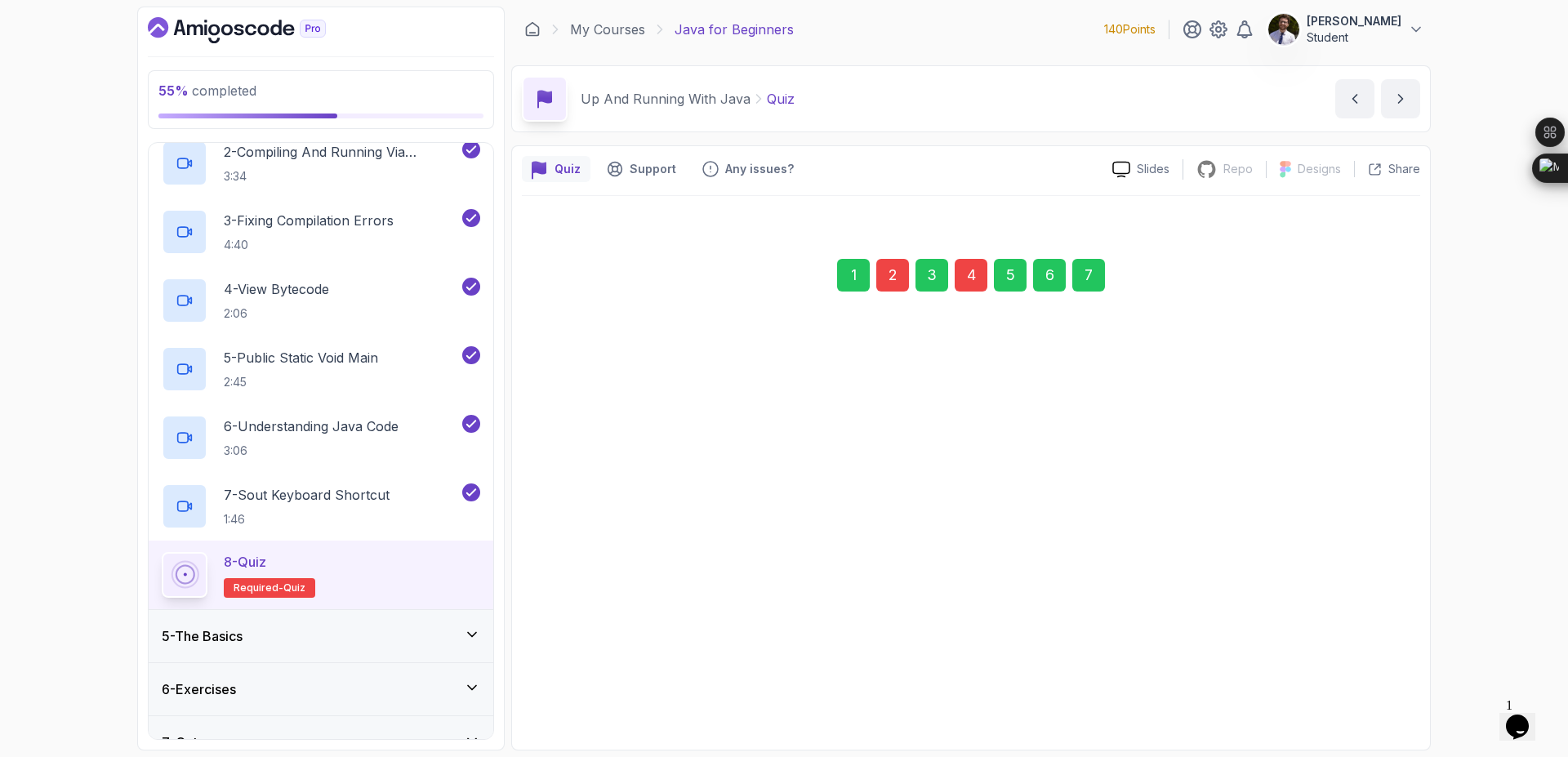
scroll to position [0, 0]
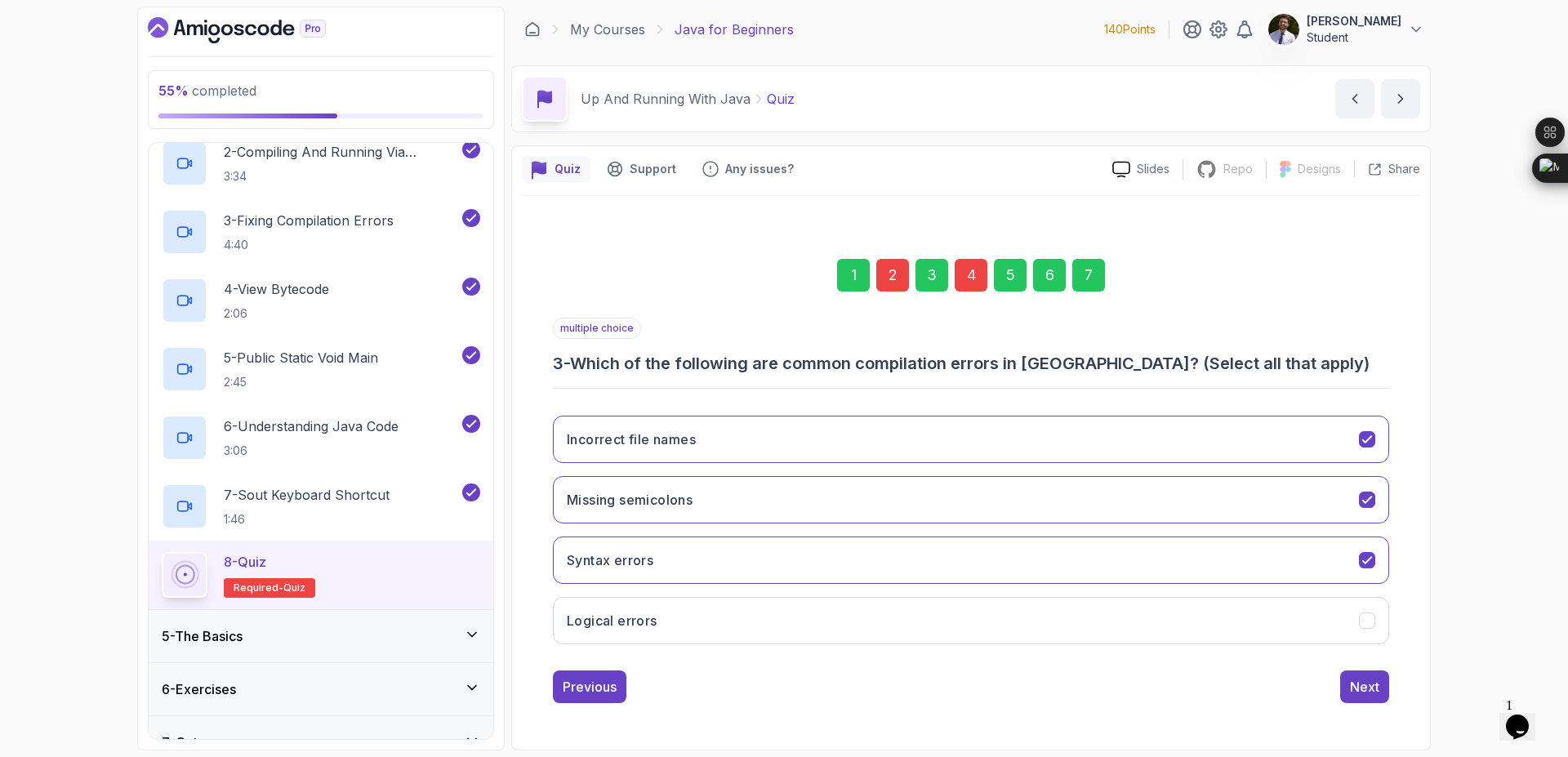
click at [1369, 691] on div "Next" at bounding box center [1364, 687] width 29 height 20
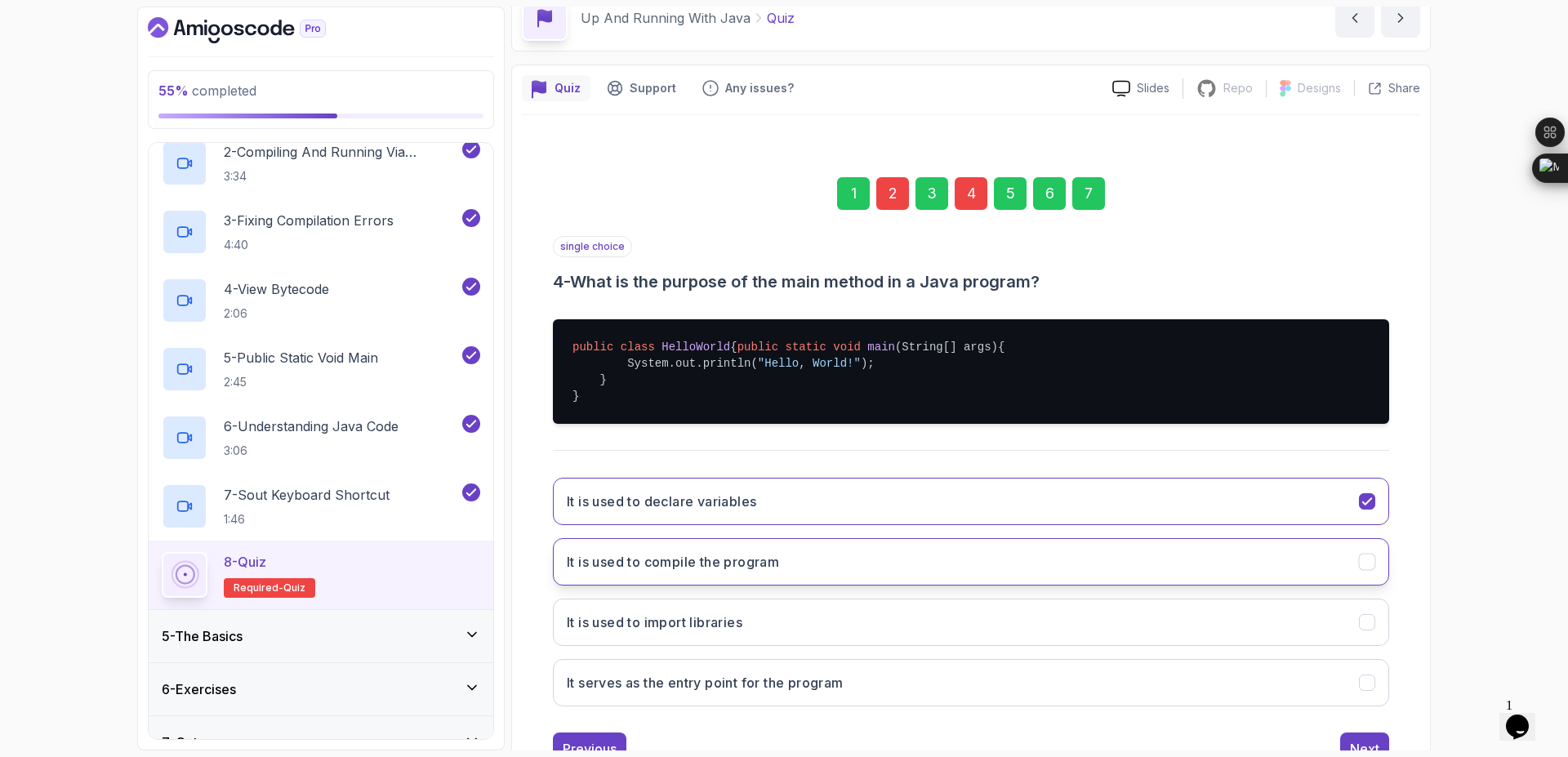
scroll to position [158, 0]
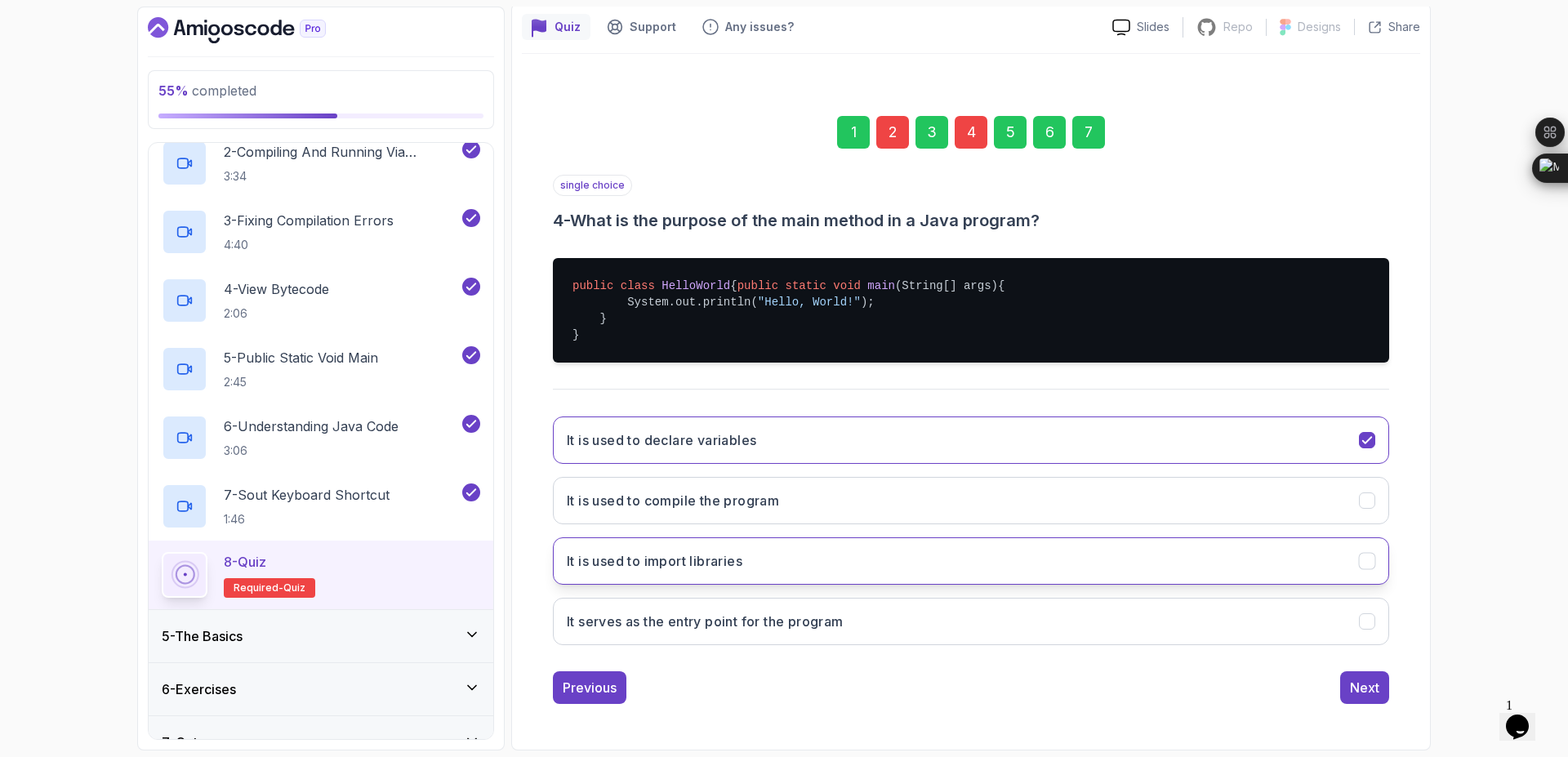
click at [1381, 582] on button "It is used to import libraries" at bounding box center [971, 560] width 836 height 47
click at [1362, 682] on div "Next" at bounding box center [1364, 688] width 29 height 20
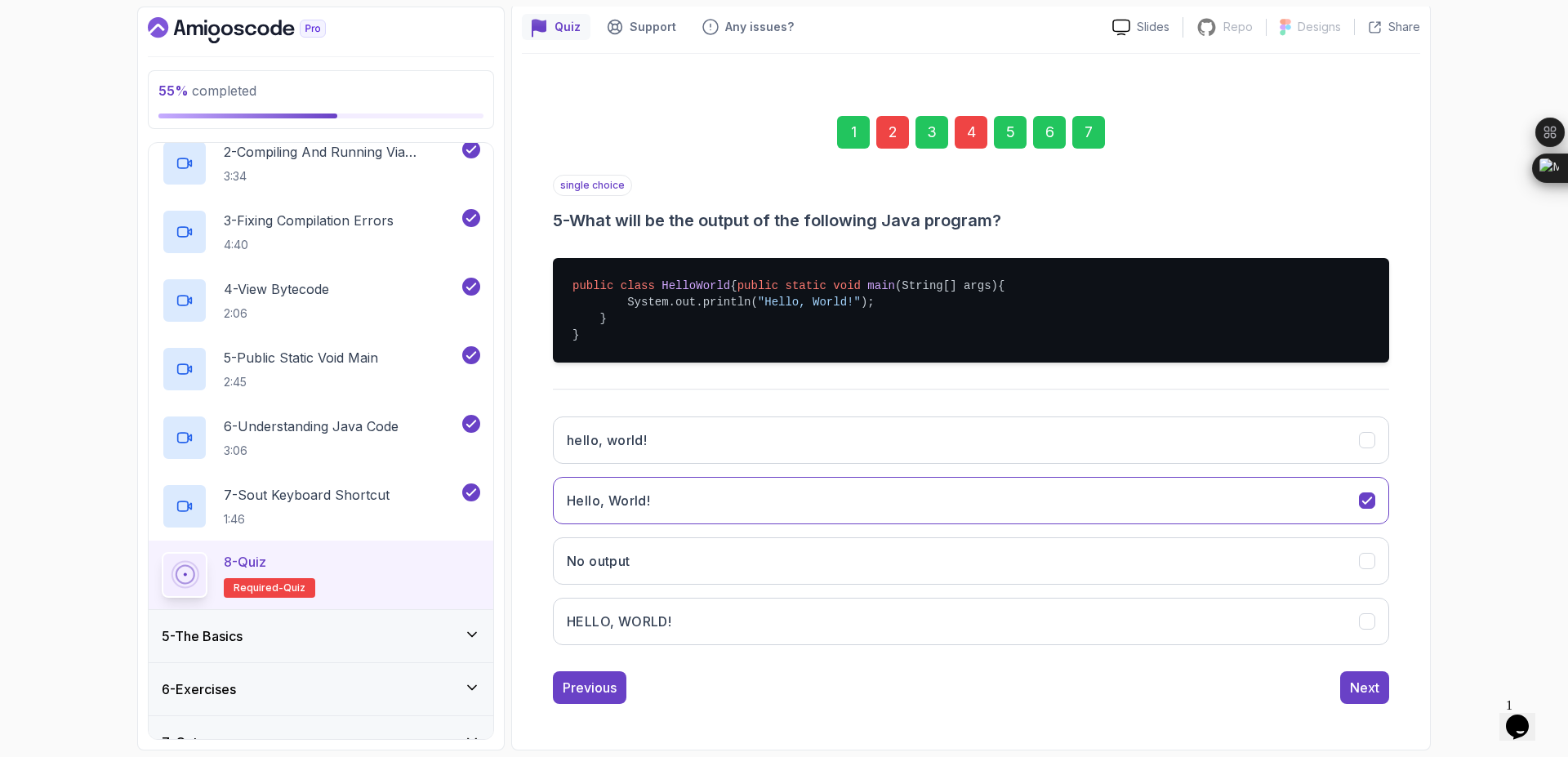
click at [1090, 122] on div "7" at bounding box center [1088, 132] width 32 height 32
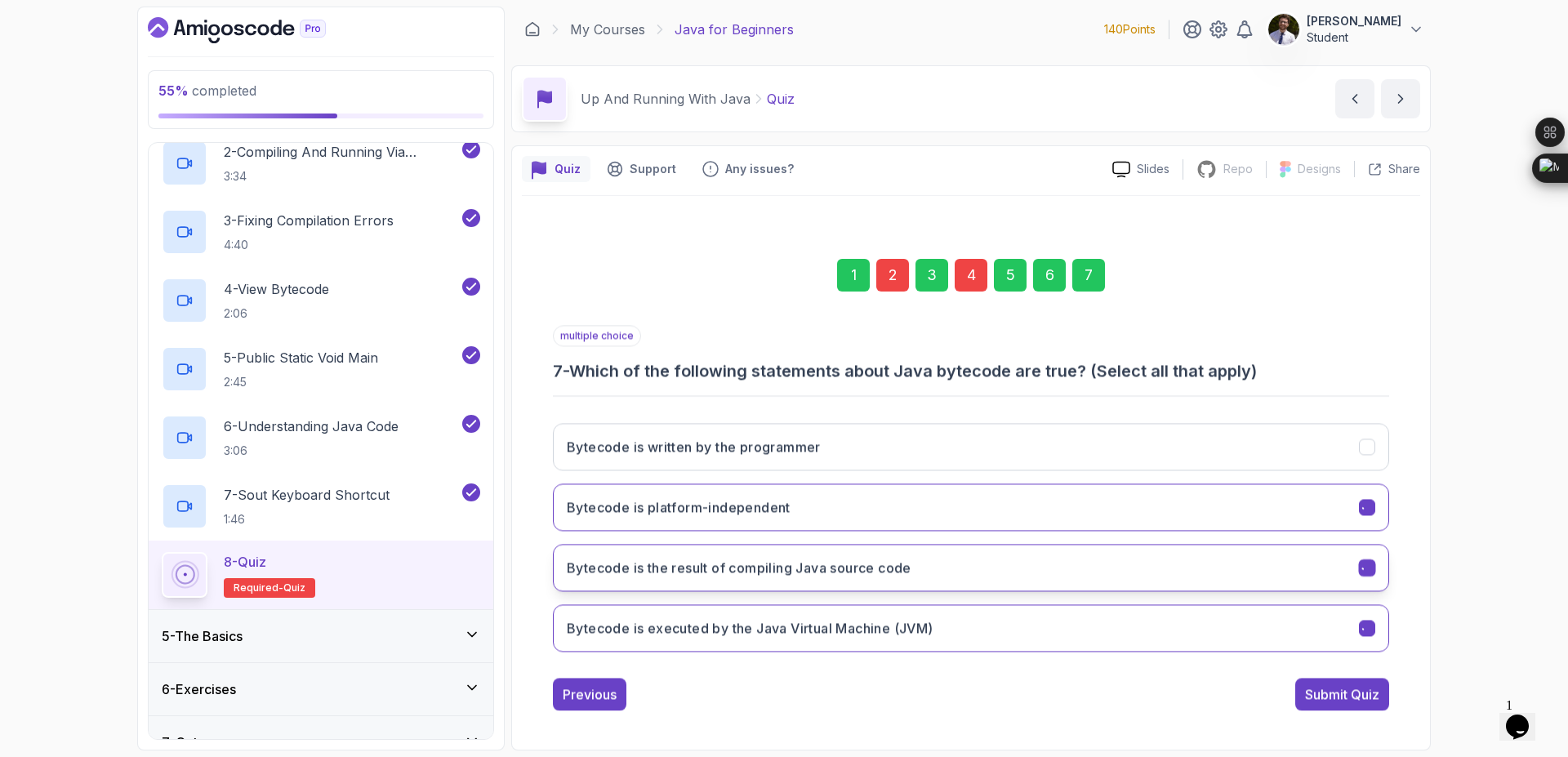
scroll to position [0, 0]
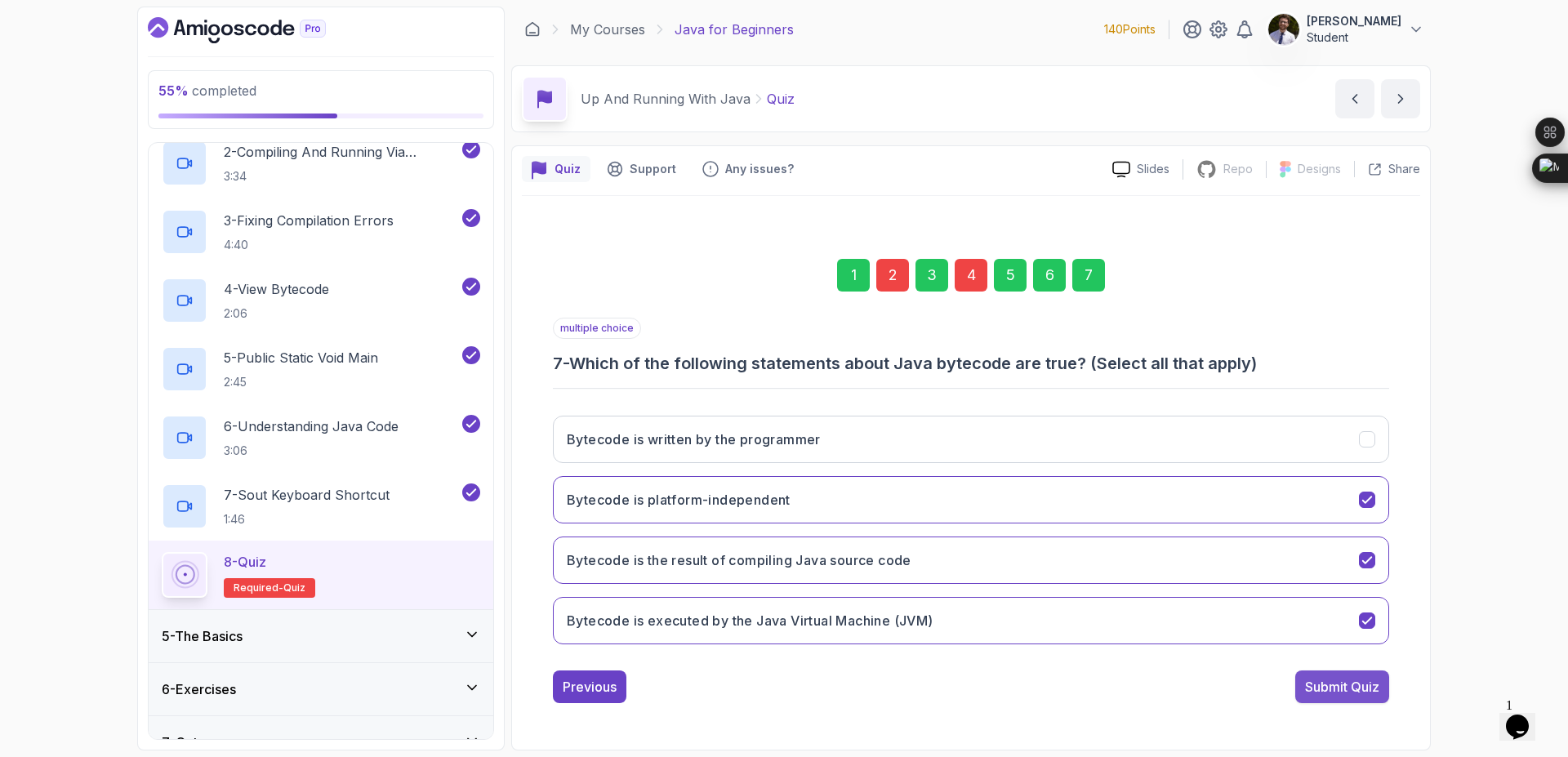
click at [1342, 694] on div "Submit Quiz" at bounding box center [1342, 687] width 74 height 20
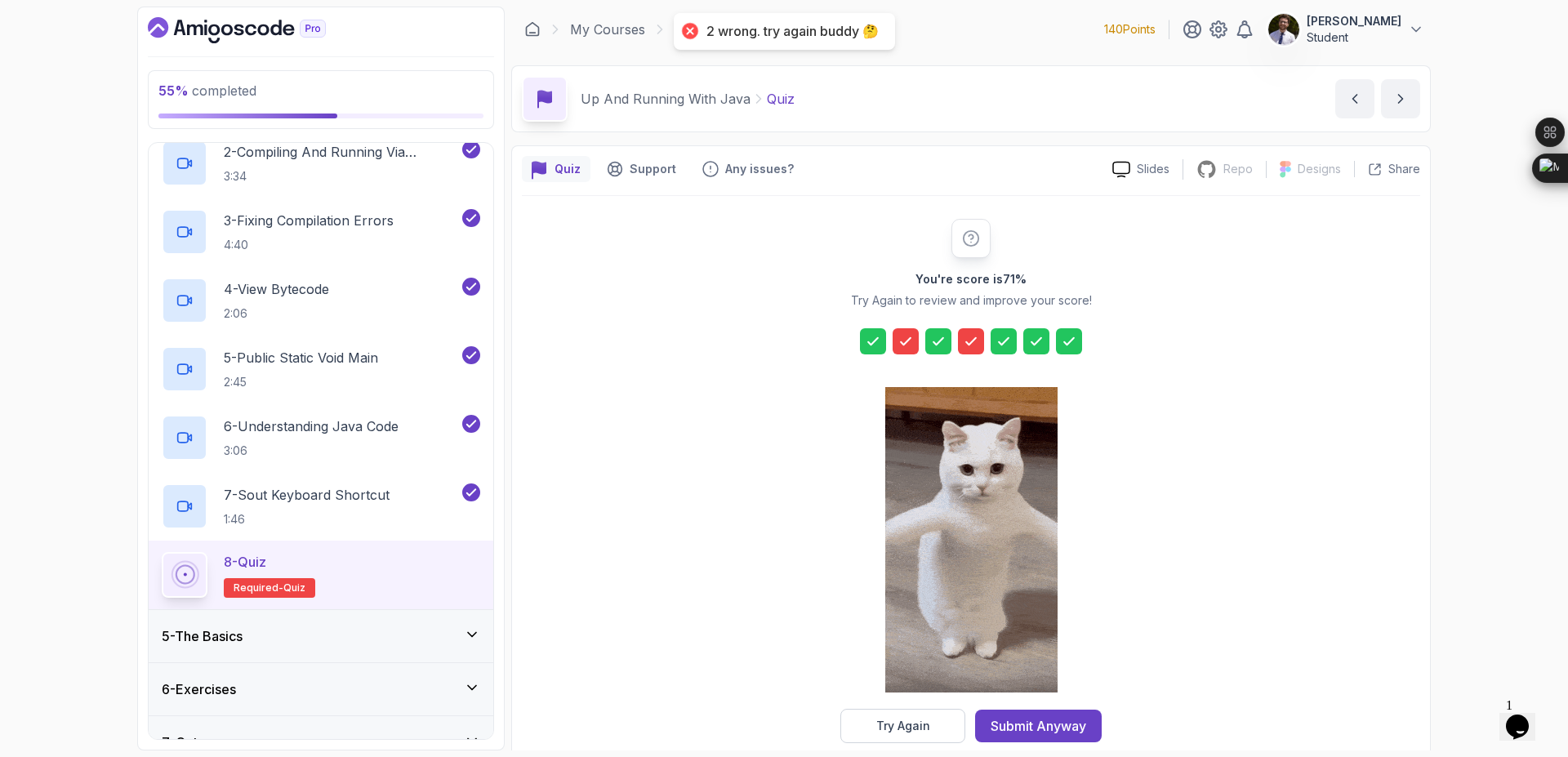
click at [907, 342] on icon at bounding box center [906, 341] width 10 height 7
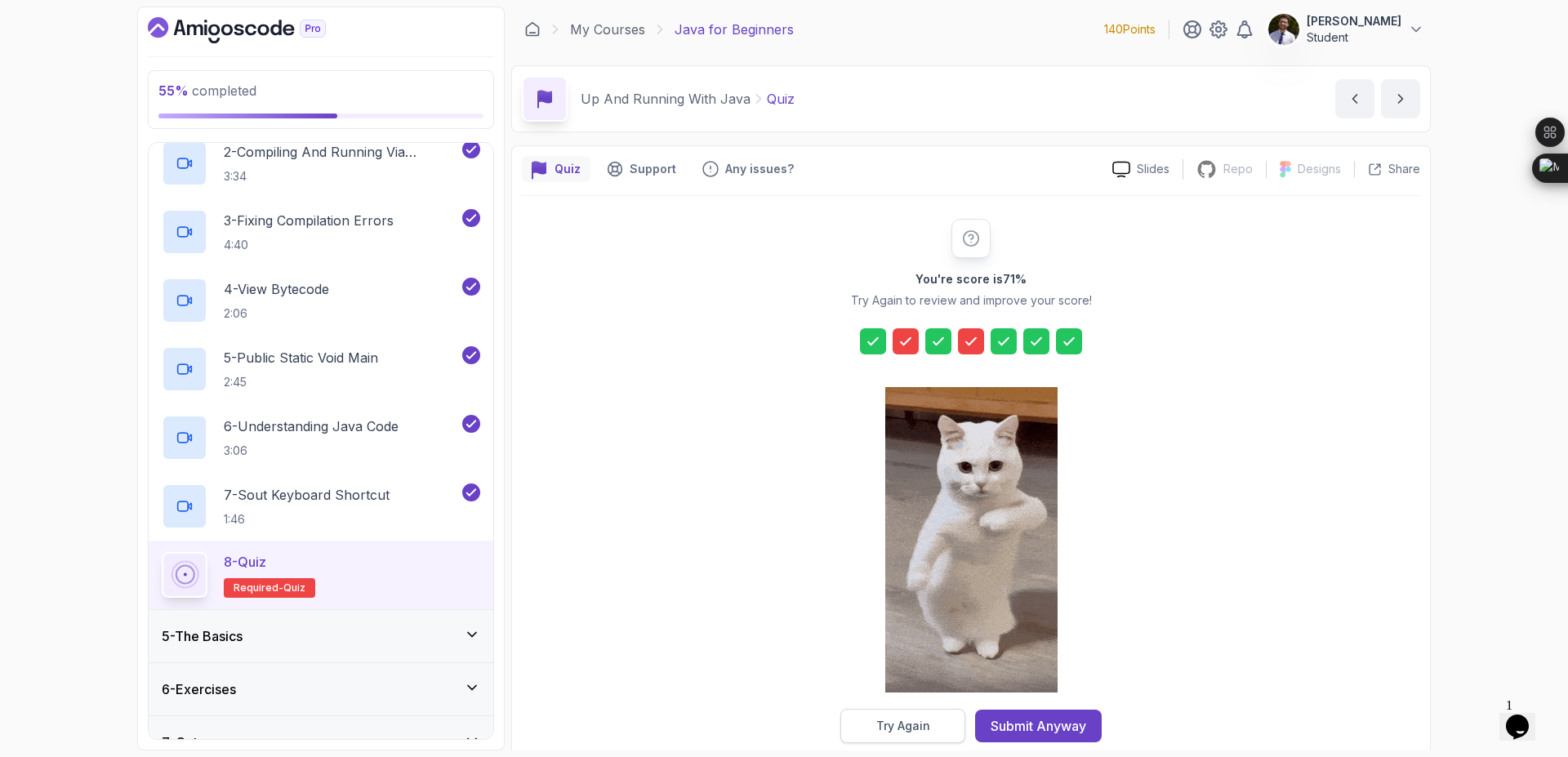
click at [912, 728] on div "Try Again" at bounding box center [903, 726] width 54 height 17
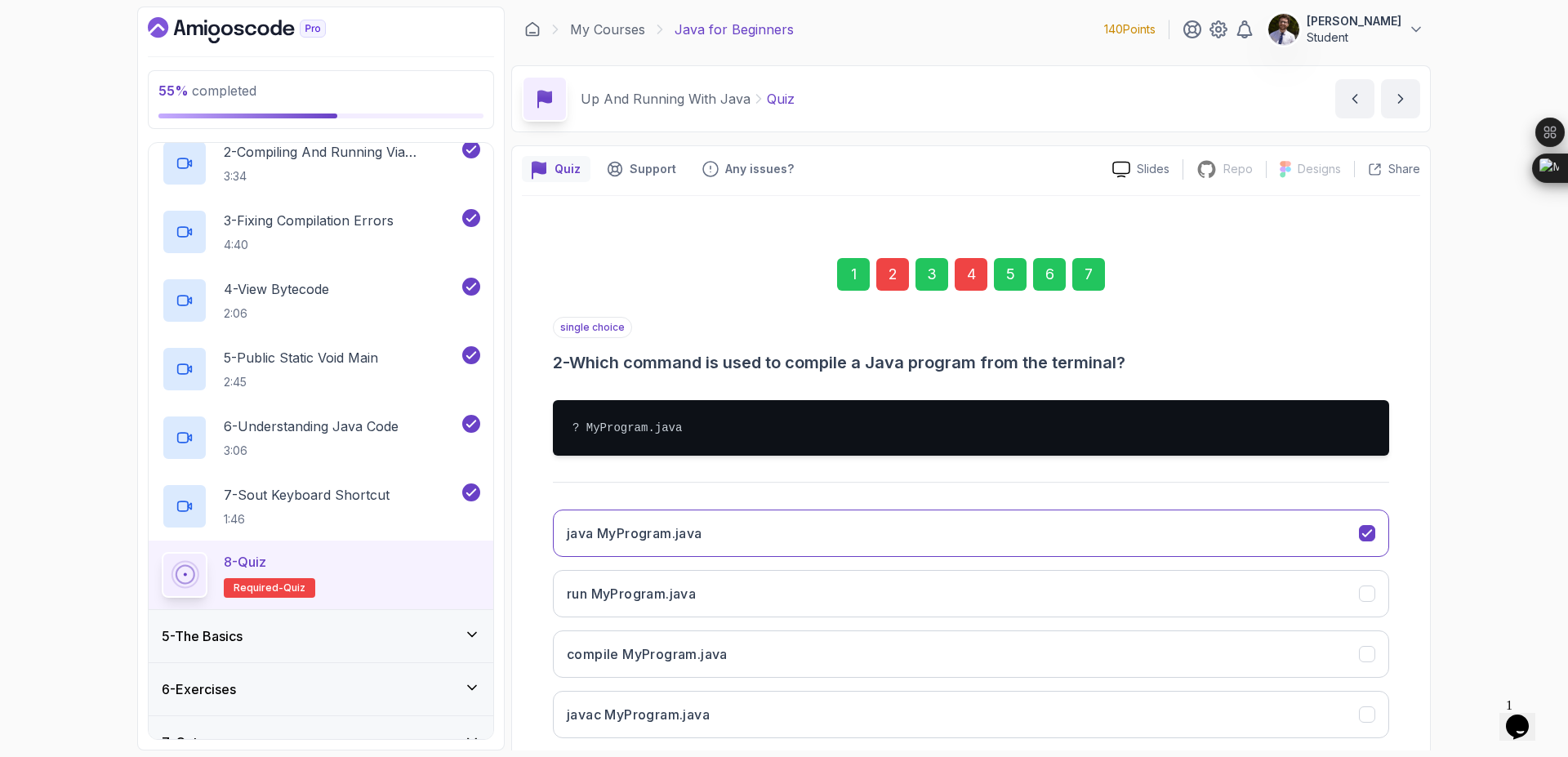
click at [892, 266] on div "2" at bounding box center [892, 274] width 32 height 32
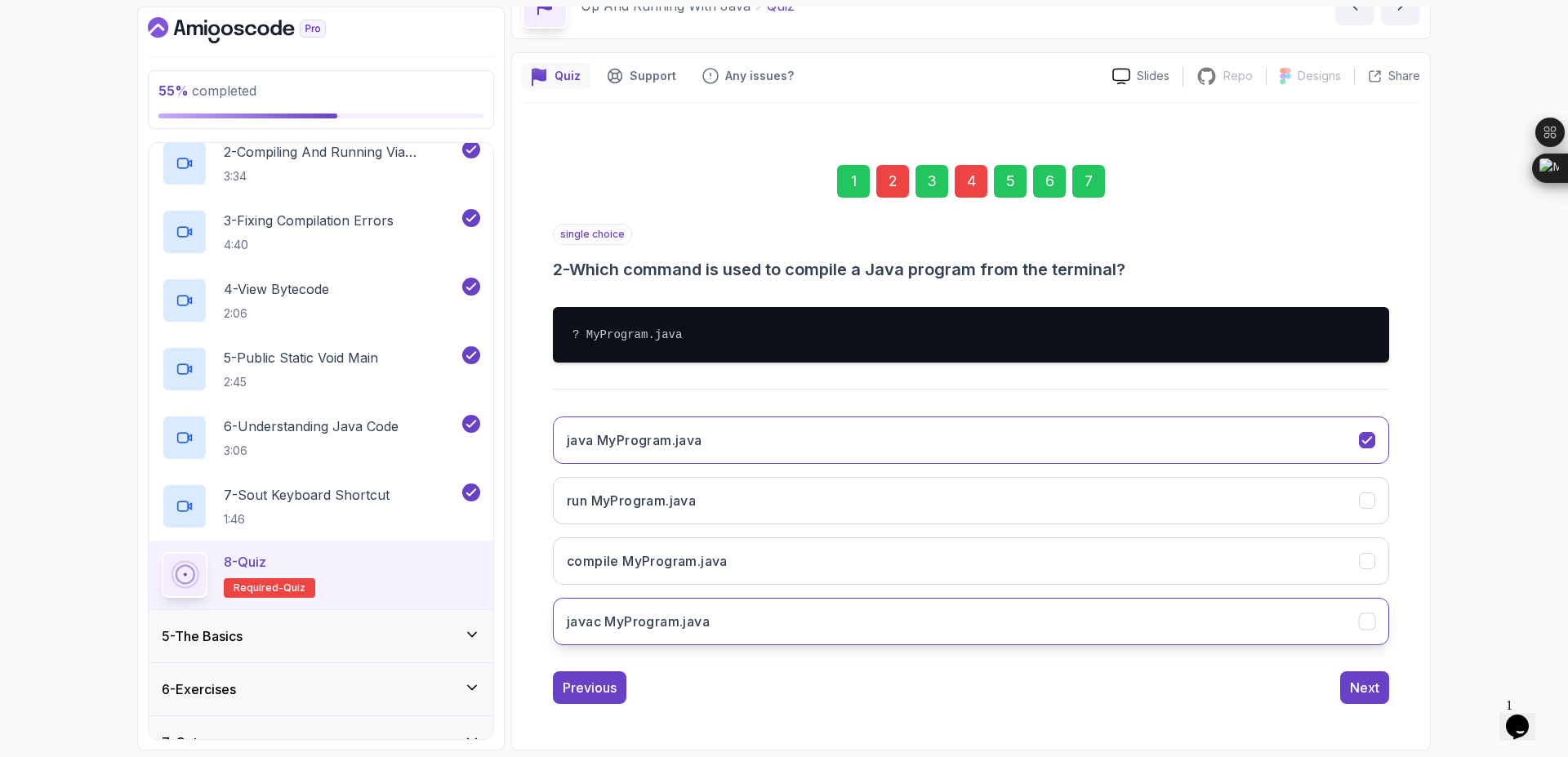
click at [978, 621] on button "javac MyProgram.java" at bounding box center [971, 621] width 836 height 47
click at [977, 182] on div "4" at bounding box center [971, 181] width 32 height 32
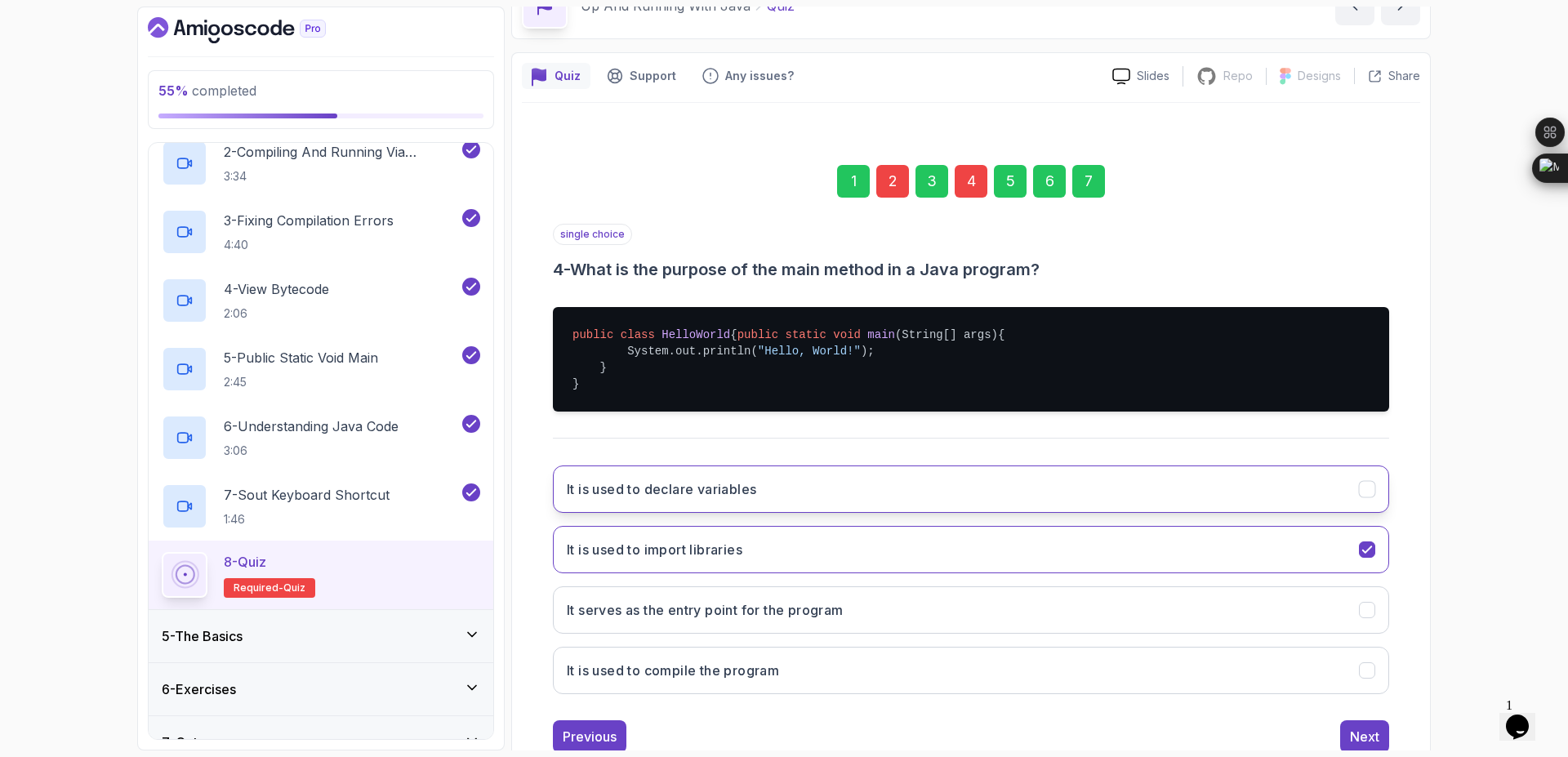
scroll to position [158, 0]
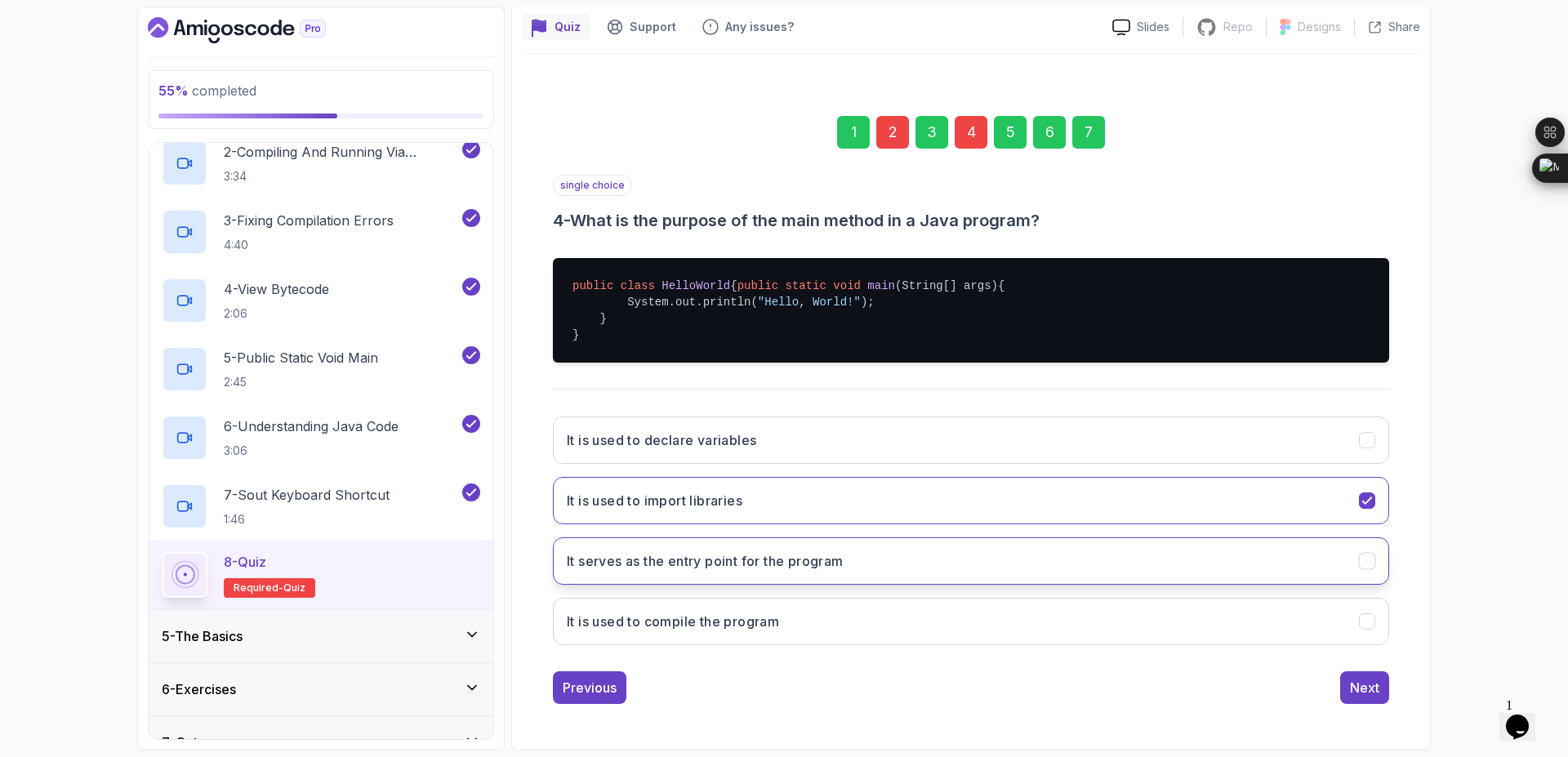
click at [948, 555] on button "It serves as the entry point for the program" at bounding box center [971, 560] width 836 height 47
click at [1090, 123] on div "7" at bounding box center [1088, 132] width 32 height 32
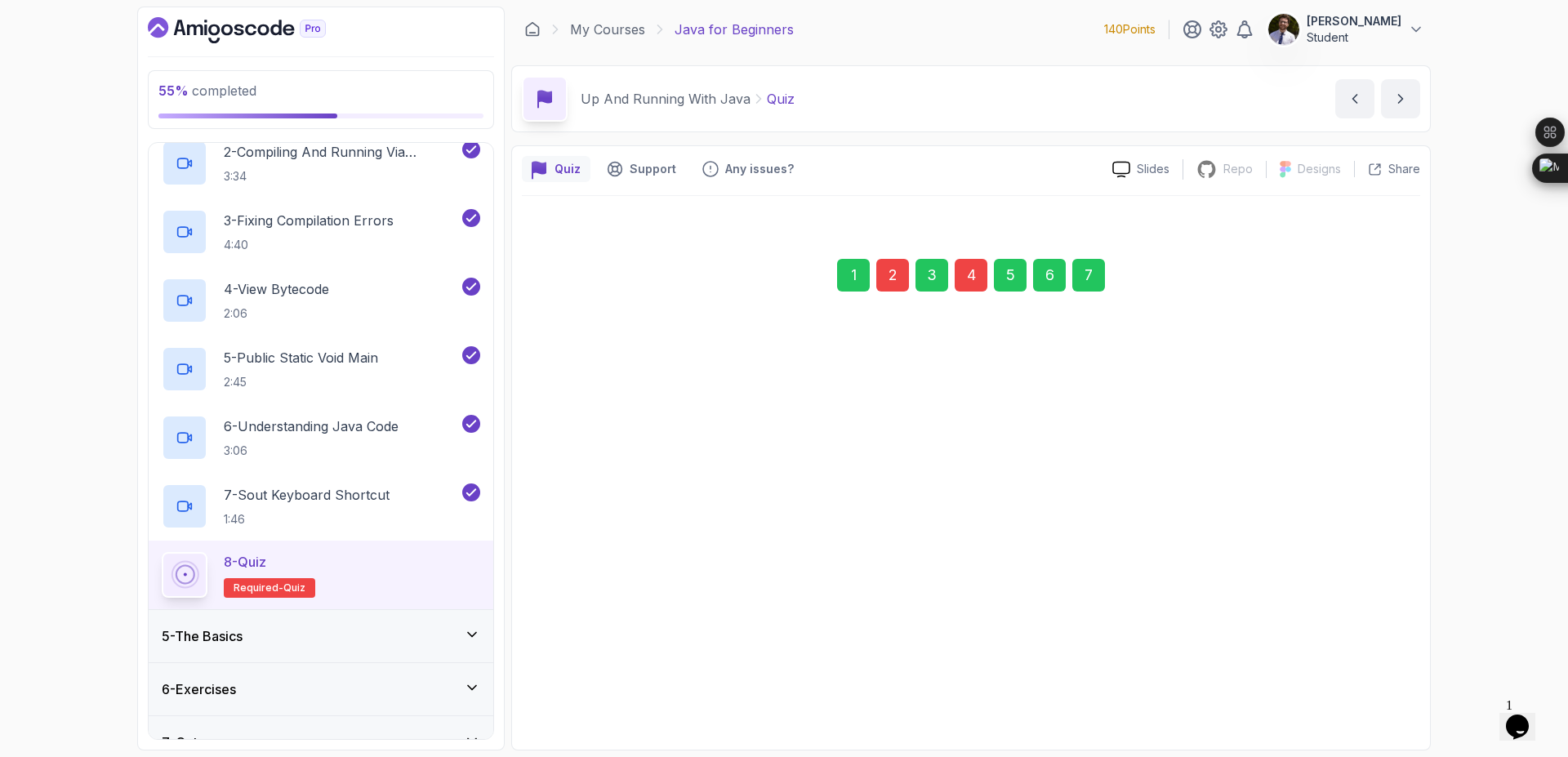
scroll to position [0, 0]
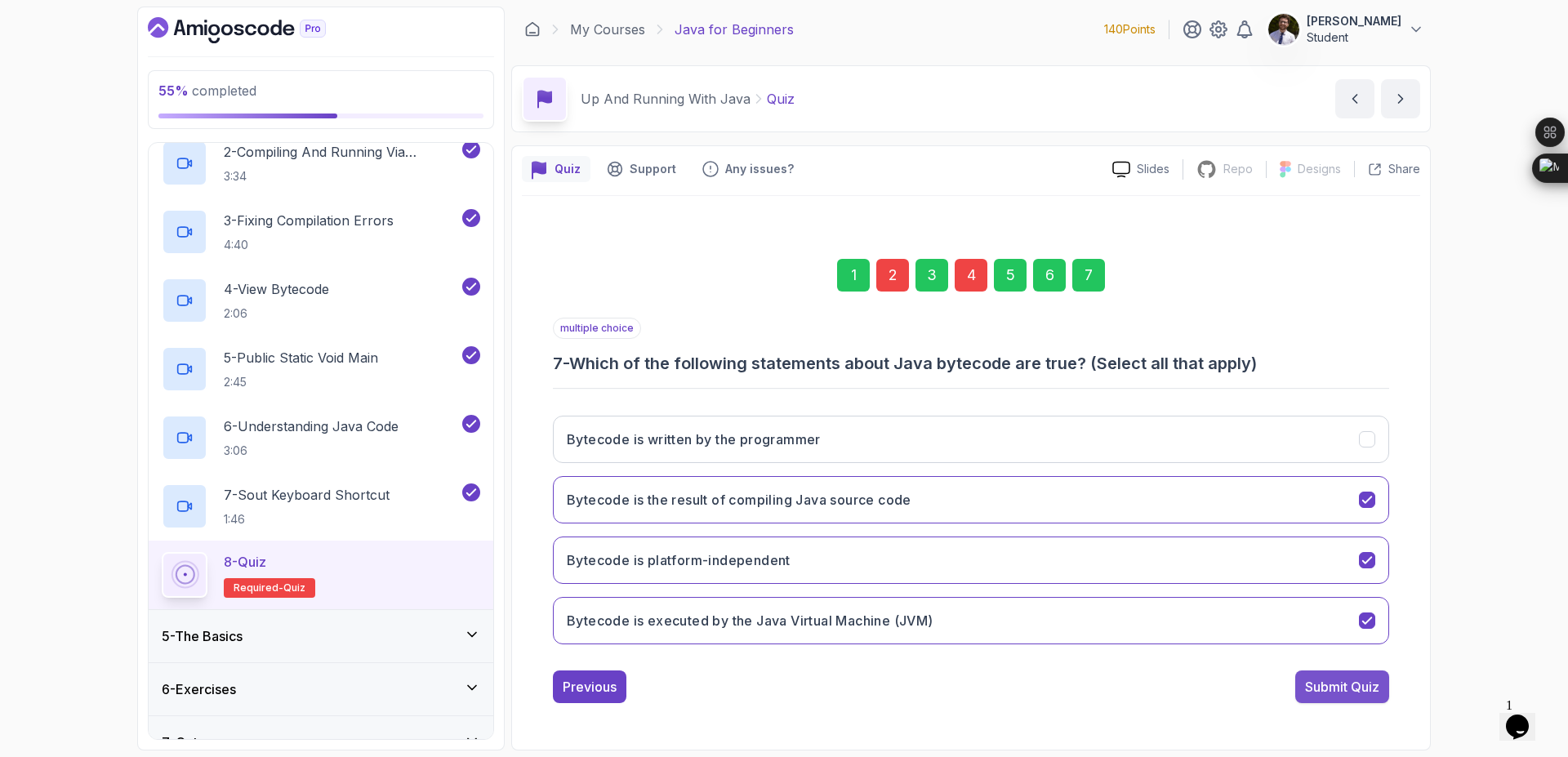
click at [1337, 693] on div "Submit Quiz" at bounding box center [1342, 687] width 74 height 20
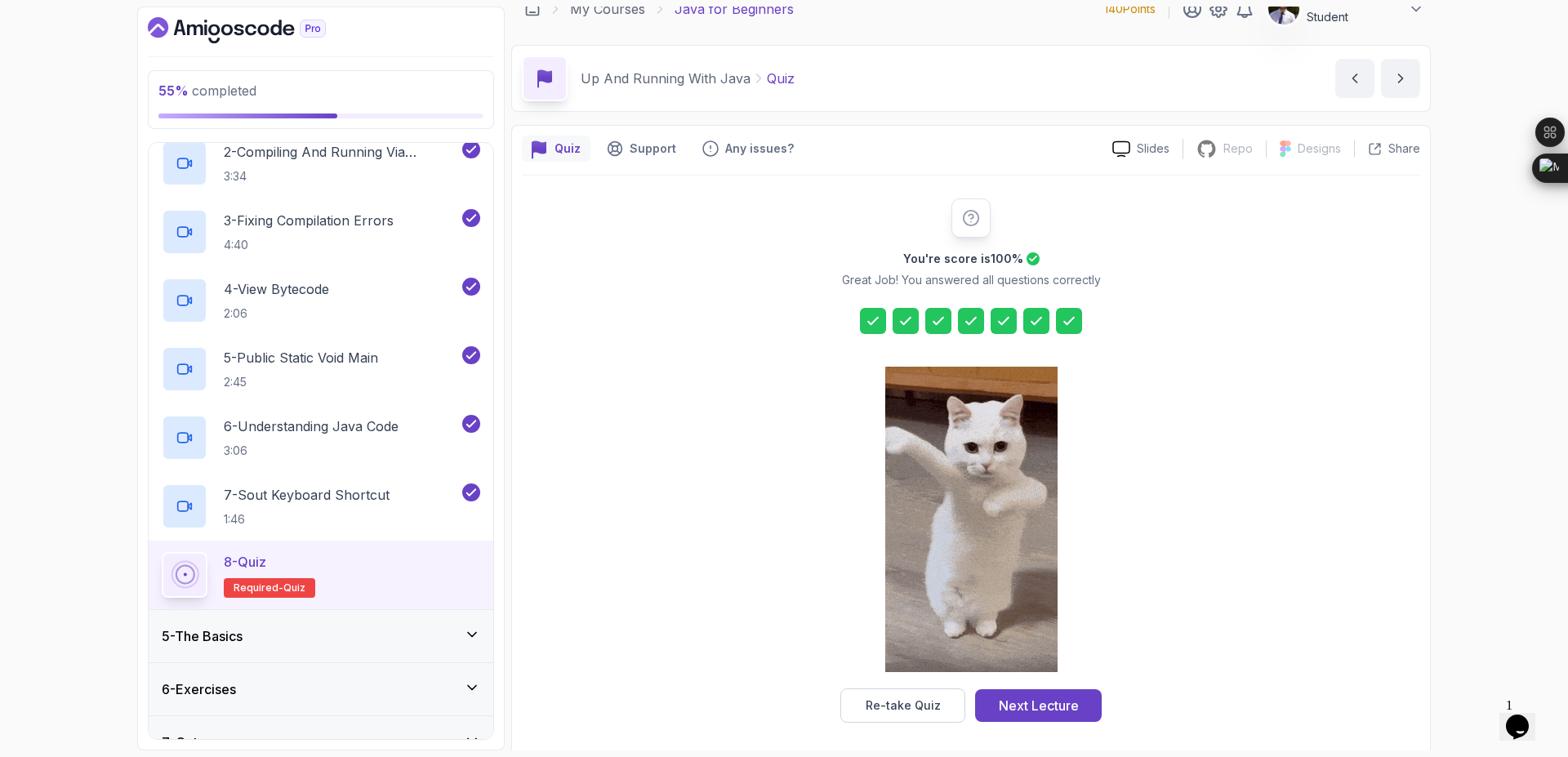
scroll to position [26, 0]
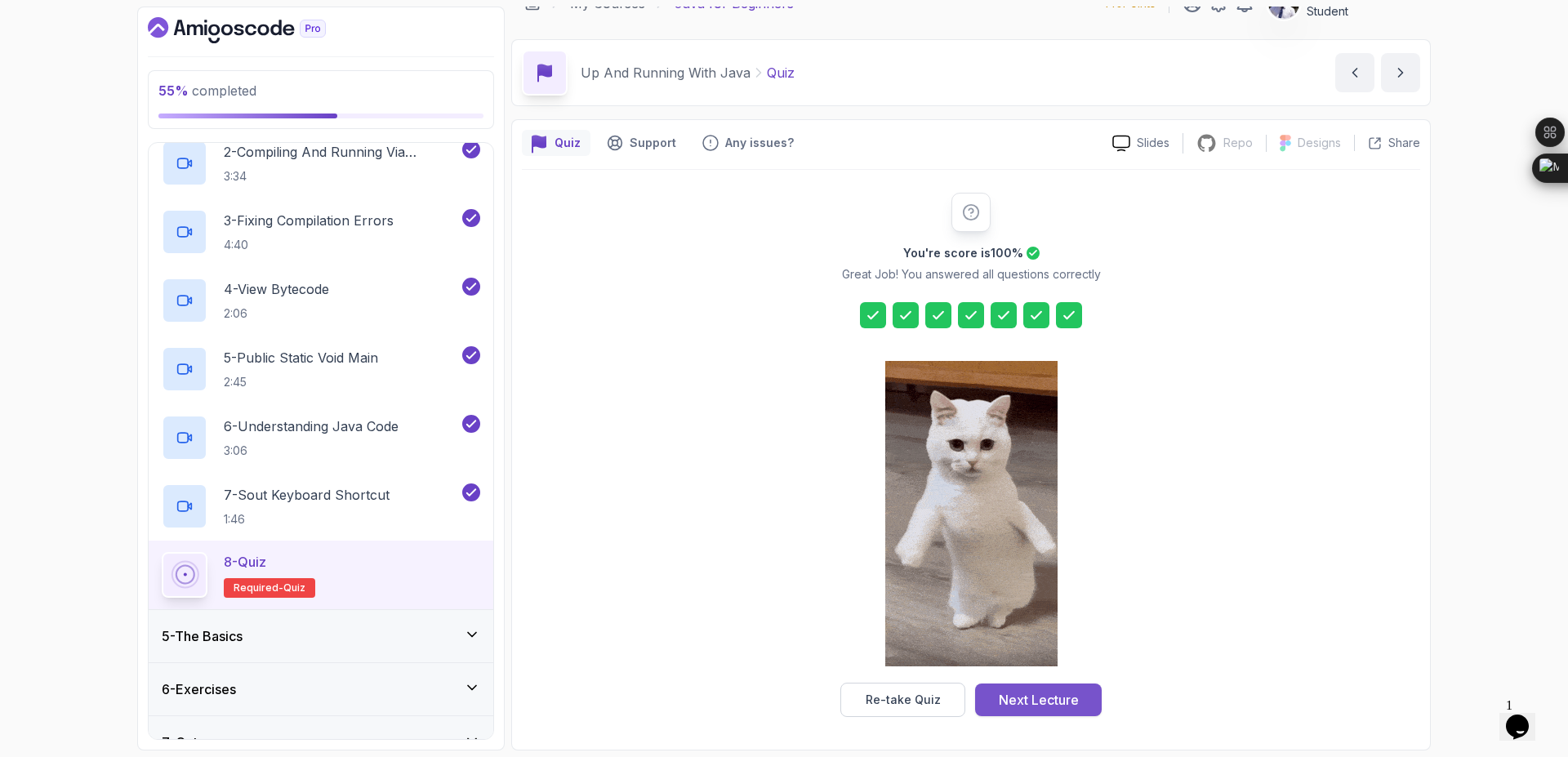
click at [1095, 695] on button "Next Lecture" at bounding box center [1038, 700] width 127 height 32
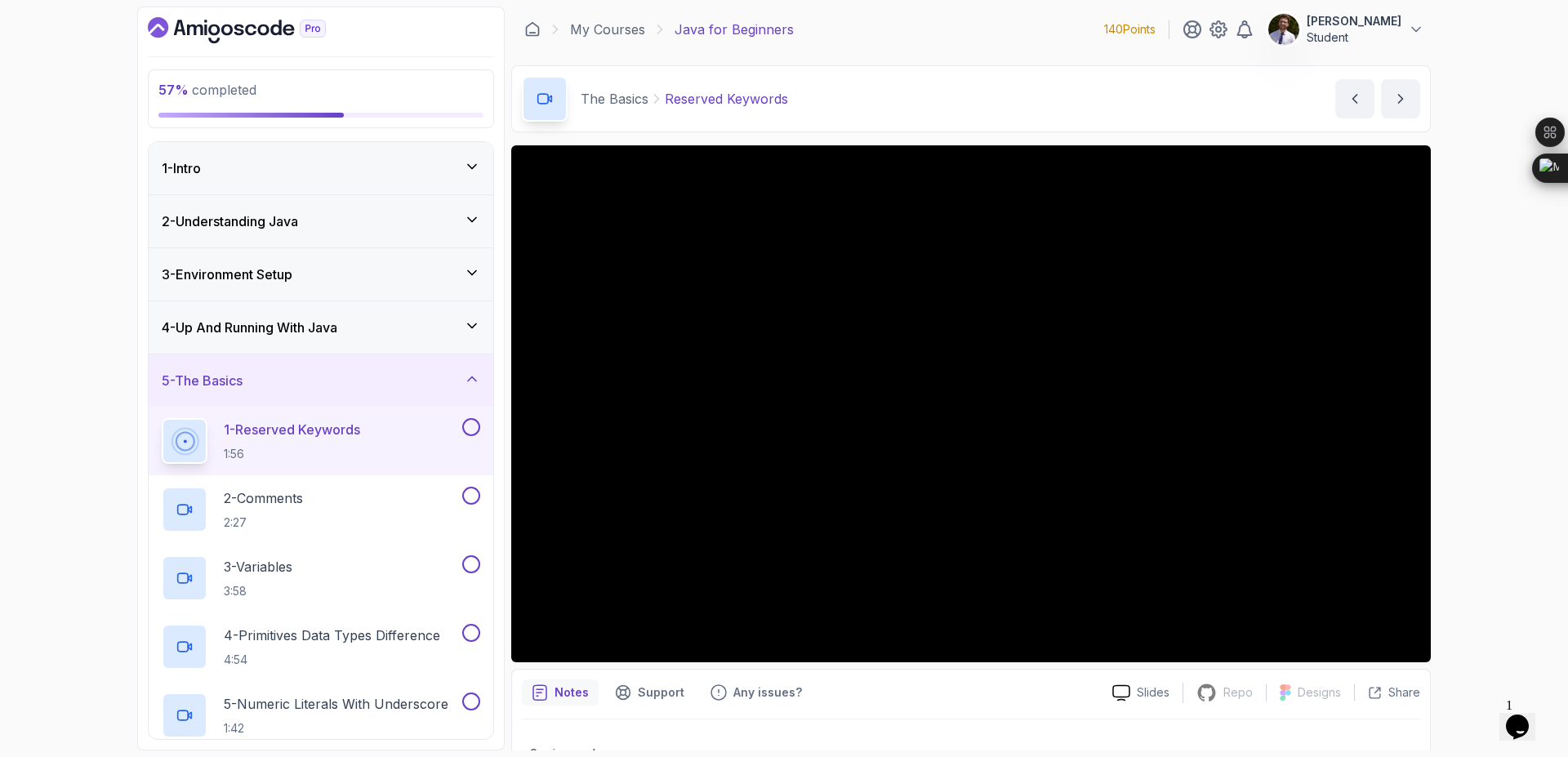
click at [469, 311] on div "4 - Up And Running With Java" at bounding box center [321, 327] width 345 height 52
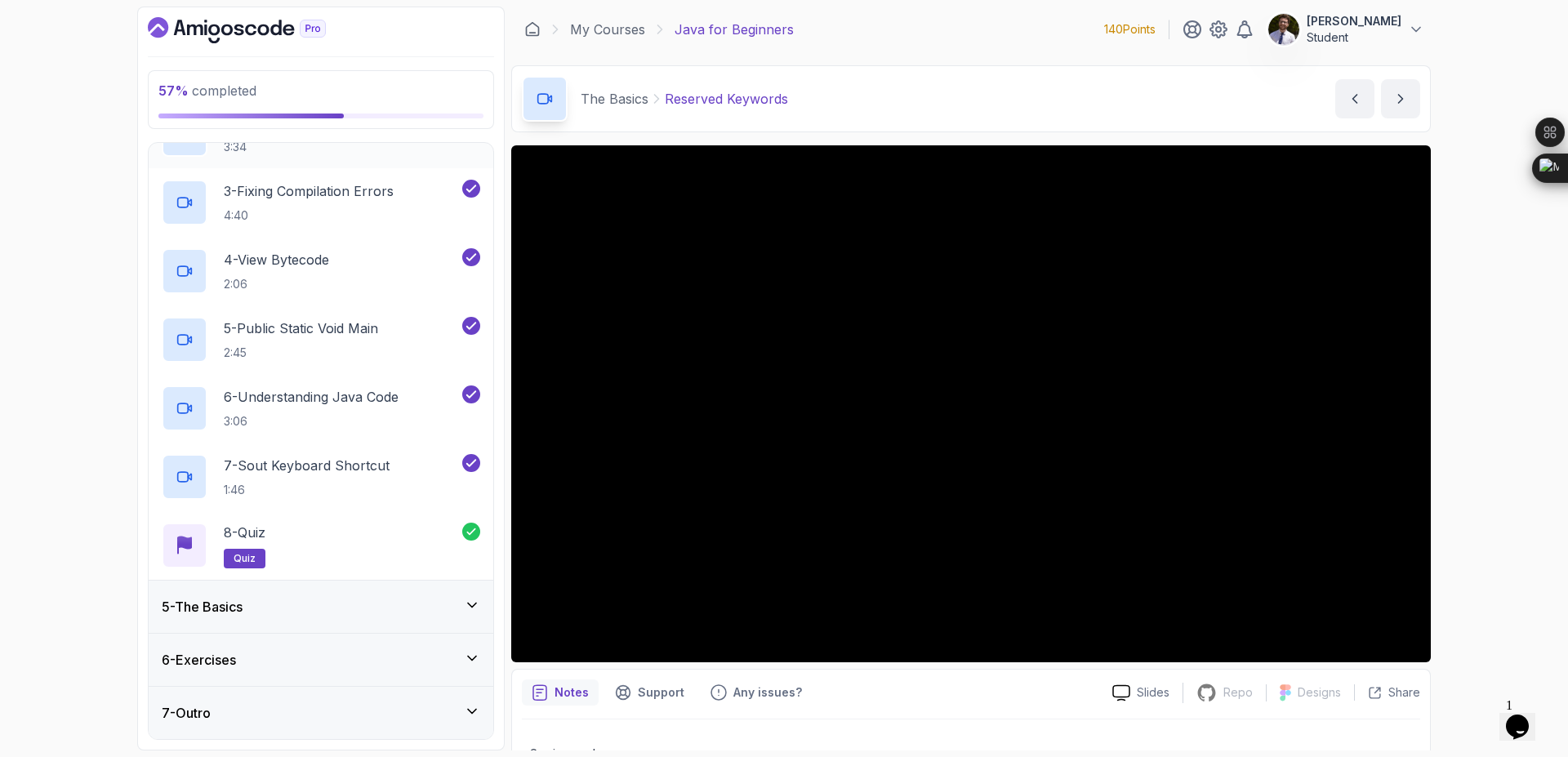
scroll to position [29, 0]
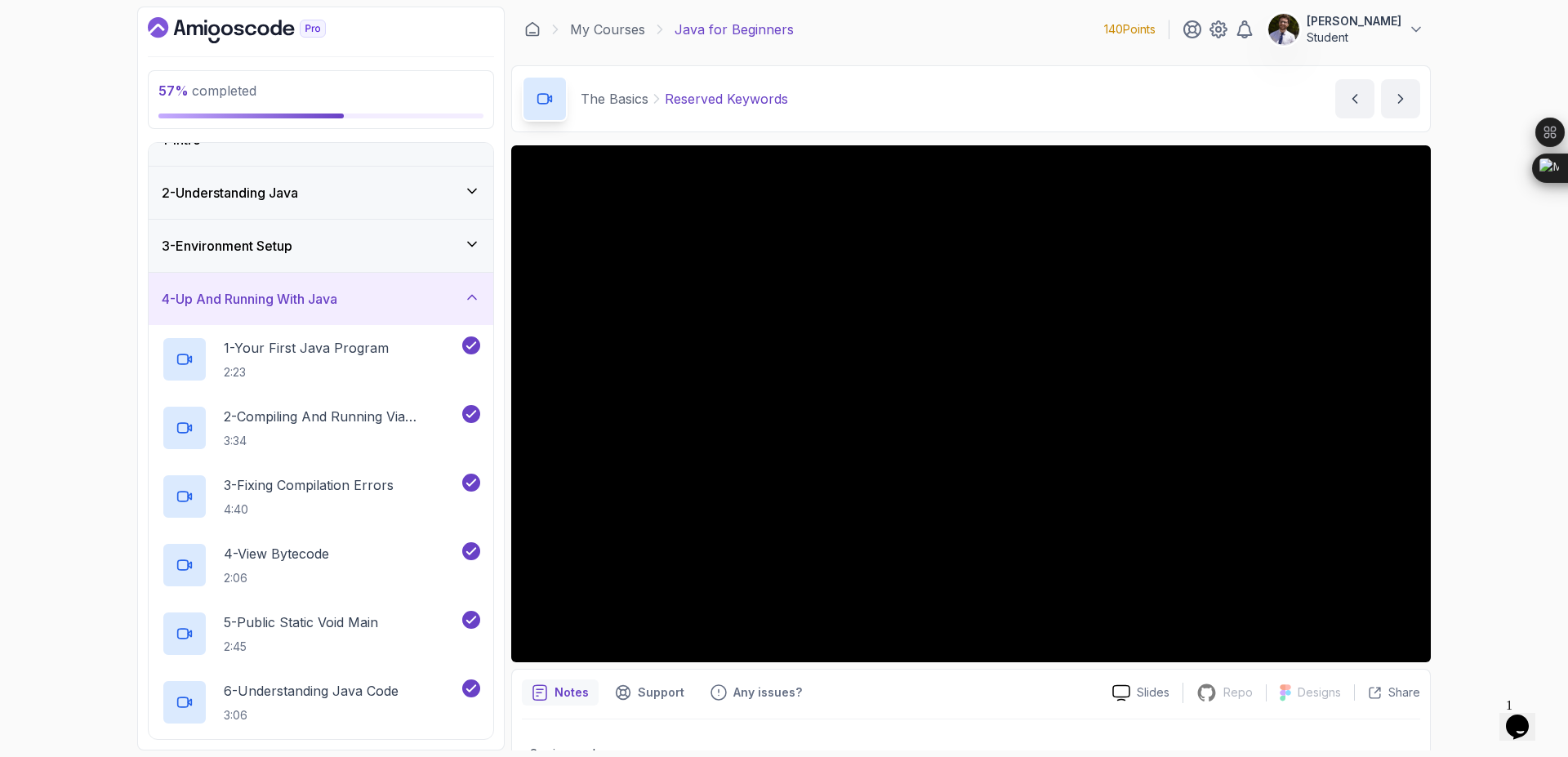
click at [472, 310] on div "4 - Up And Running With Java" at bounding box center [321, 299] width 345 height 52
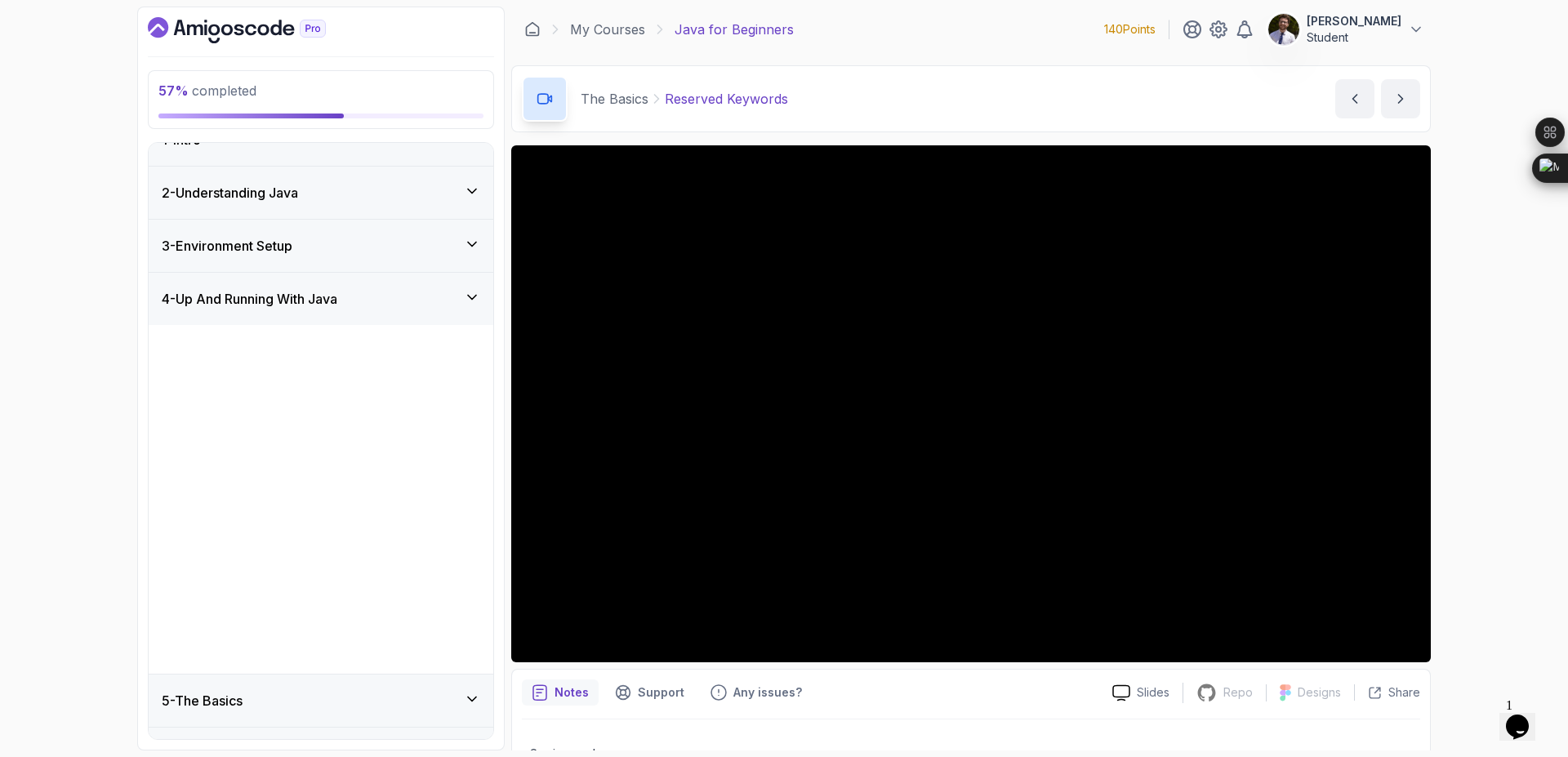
scroll to position [0, 0]
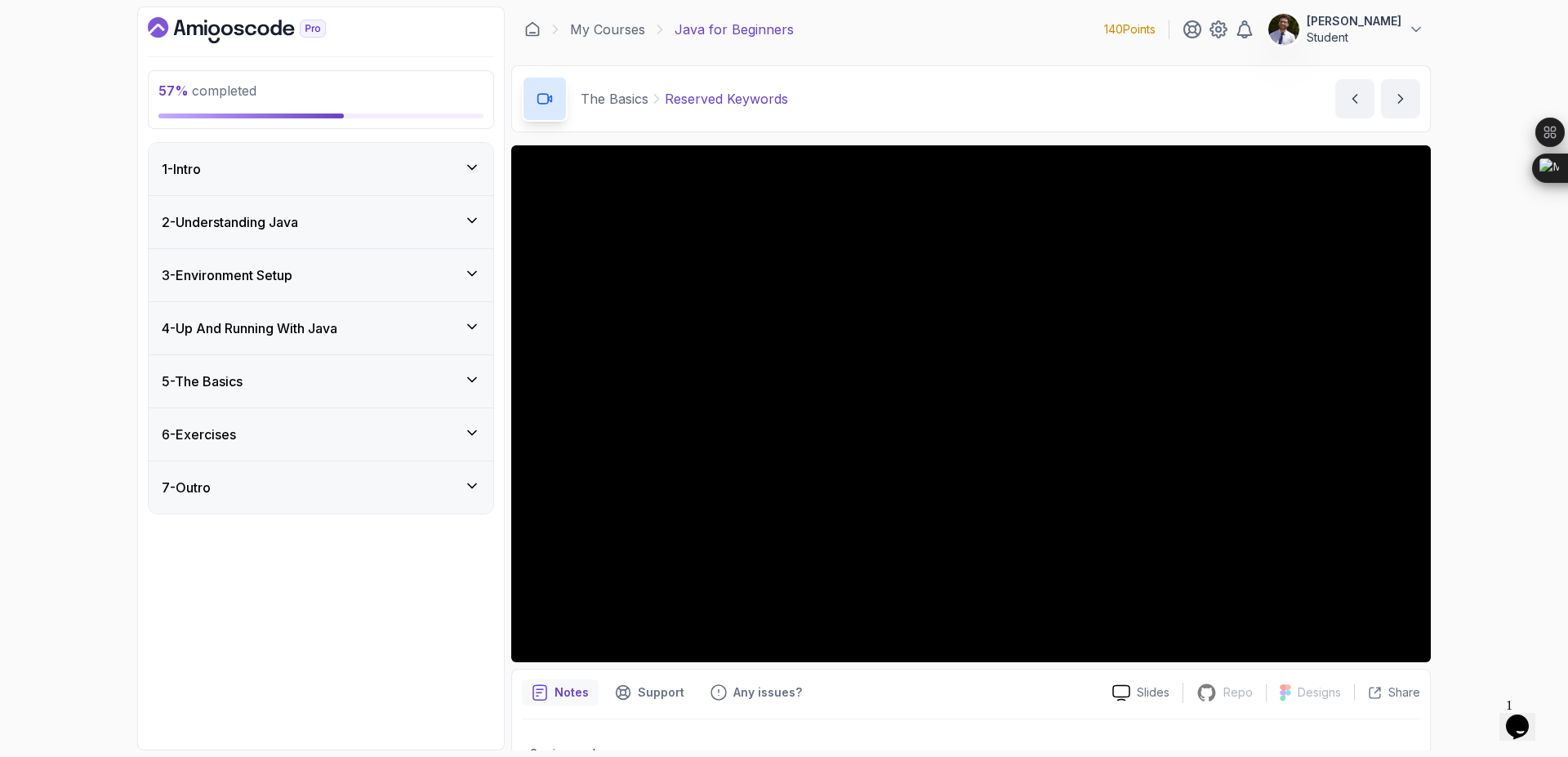
click at [476, 323] on icon at bounding box center [472, 327] width 17 height 17
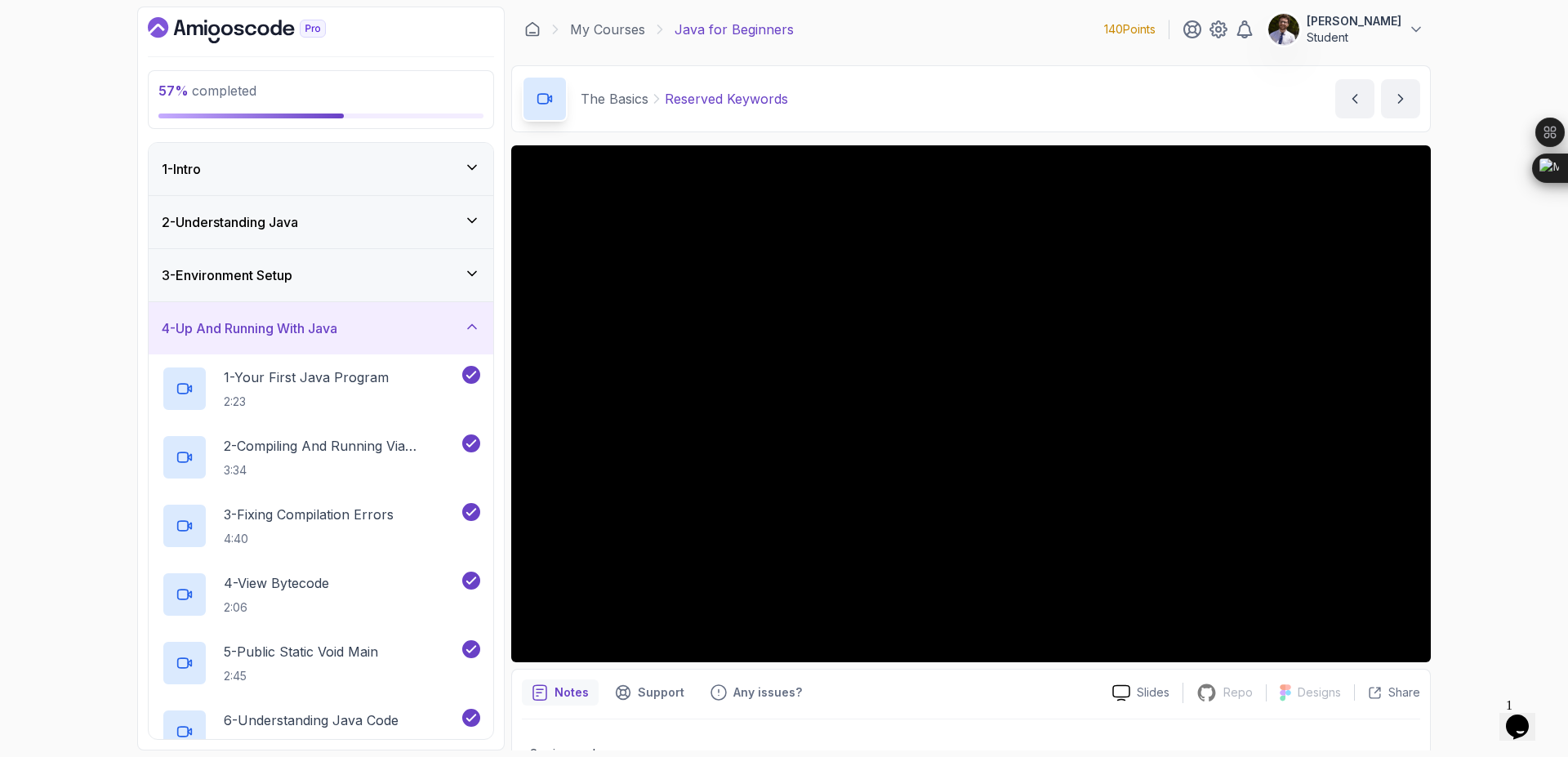
click at [461, 335] on div "4 - Up And Running With Java" at bounding box center [321, 329] width 319 height 20
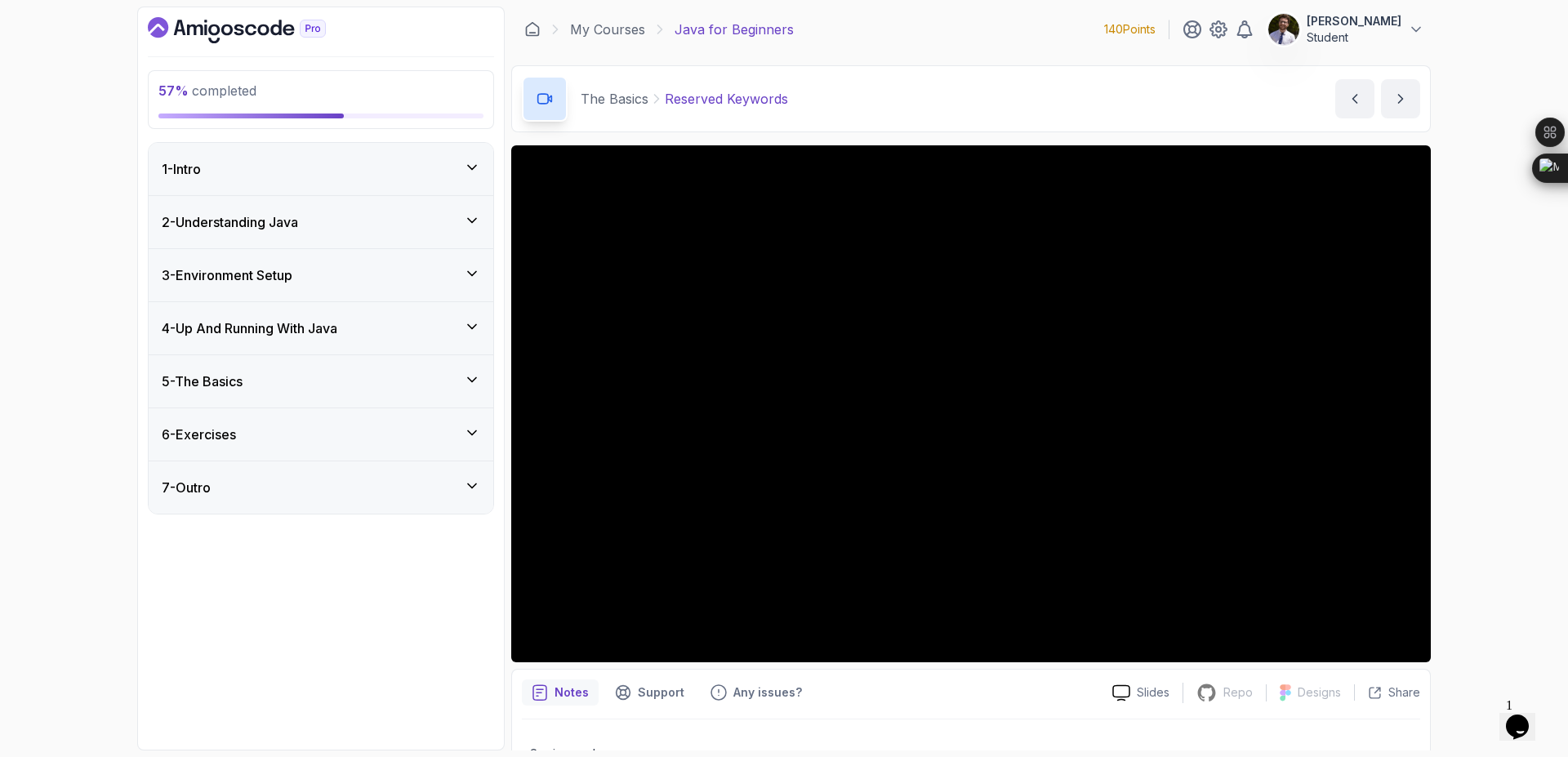
click at [466, 376] on icon at bounding box center [472, 380] width 17 height 17
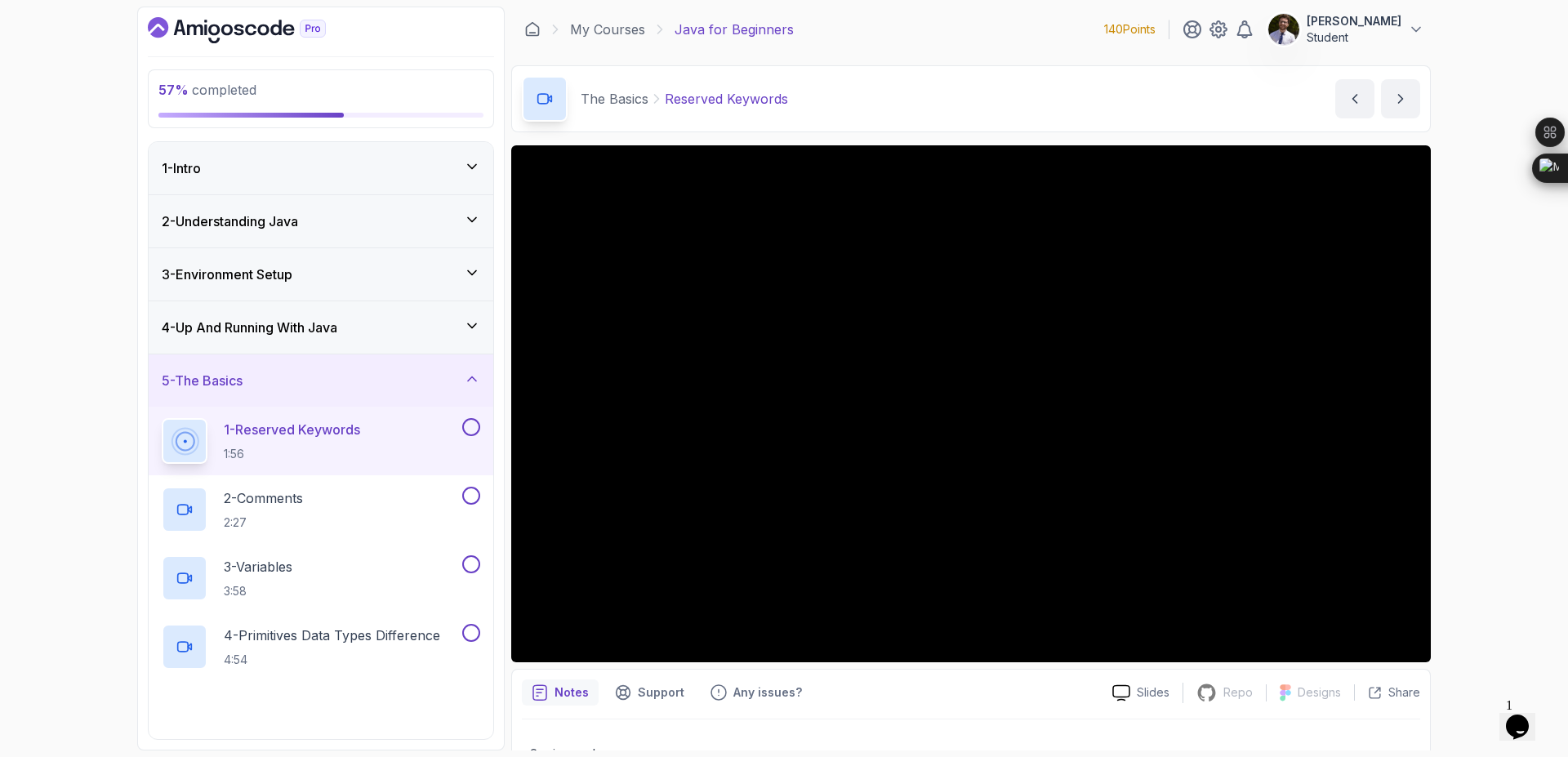
click at [471, 424] on button at bounding box center [471, 427] width 18 height 18
click at [471, 496] on button at bounding box center [471, 496] width 18 height 18
click at [474, 562] on button at bounding box center [471, 565] width 18 height 18
click at [480, 636] on button at bounding box center [471, 633] width 18 height 18
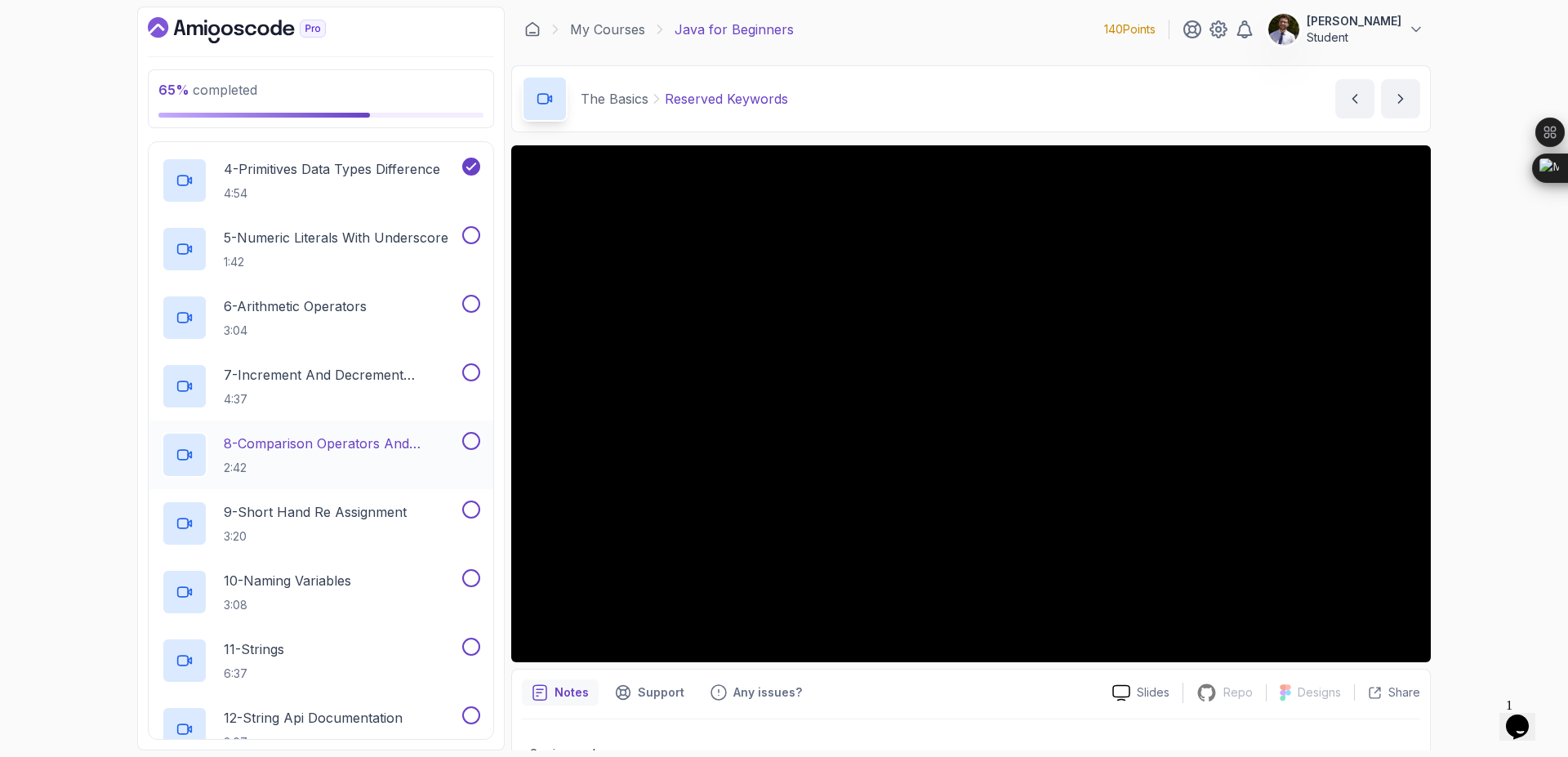
scroll to position [490, 0]
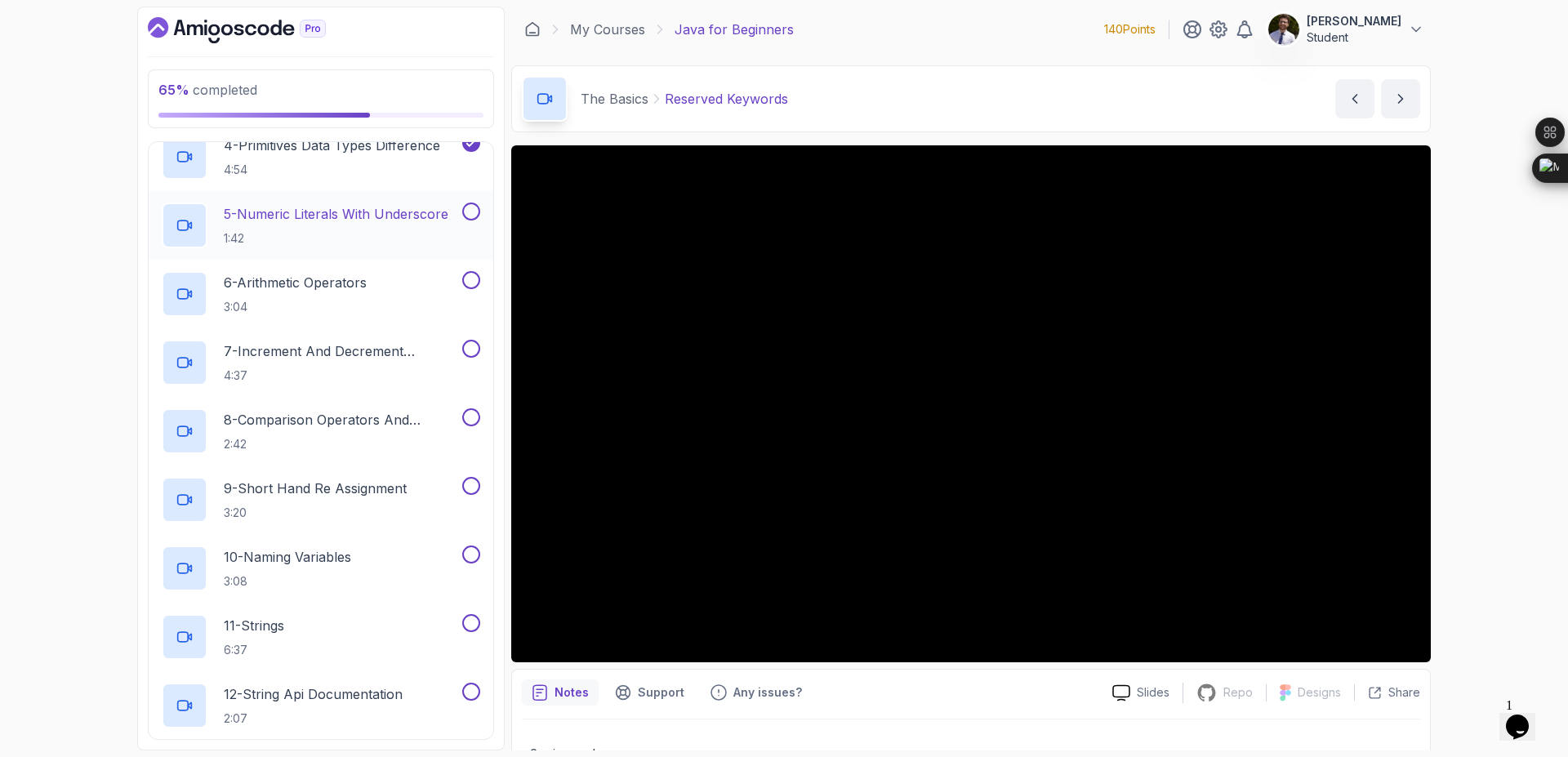
click at [482, 217] on div "5 - Numeric Literals With Underscore 1:42" at bounding box center [321, 226] width 345 height 68
click at [479, 214] on button at bounding box center [471, 212] width 18 height 18
click at [474, 276] on button at bounding box center [471, 281] width 18 height 18
click at [471, 347] on button at bounding box center [471, 349] width 18 height 18
click at [468, 418] on button at bounding box center [471, 417] width 18 height 18
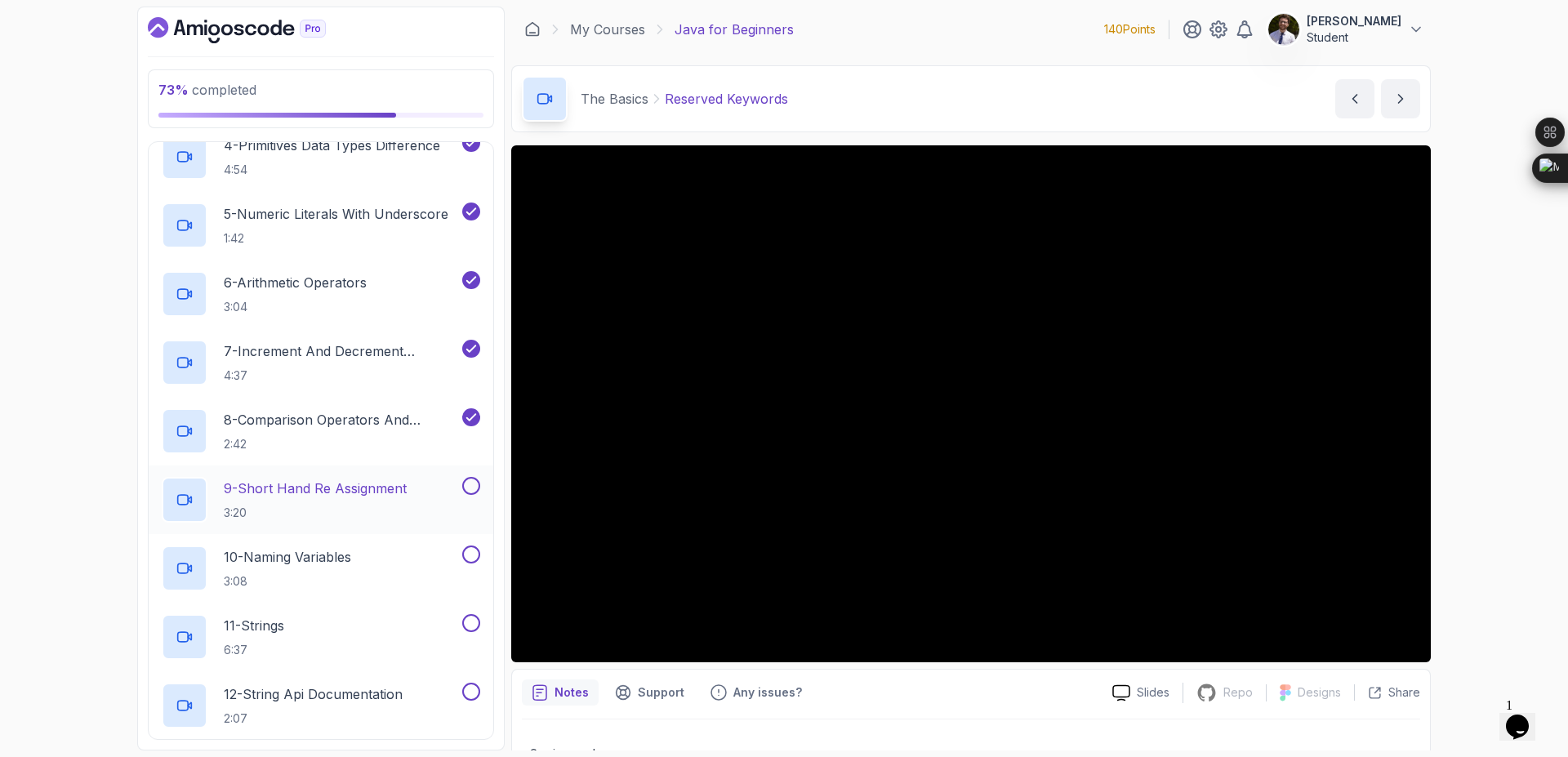
click at [470, 478] on button at bounding box center [471, 486] width 18 height 18
click at [475, 557] on button at bounding box center [471, 555] width 18 height 18
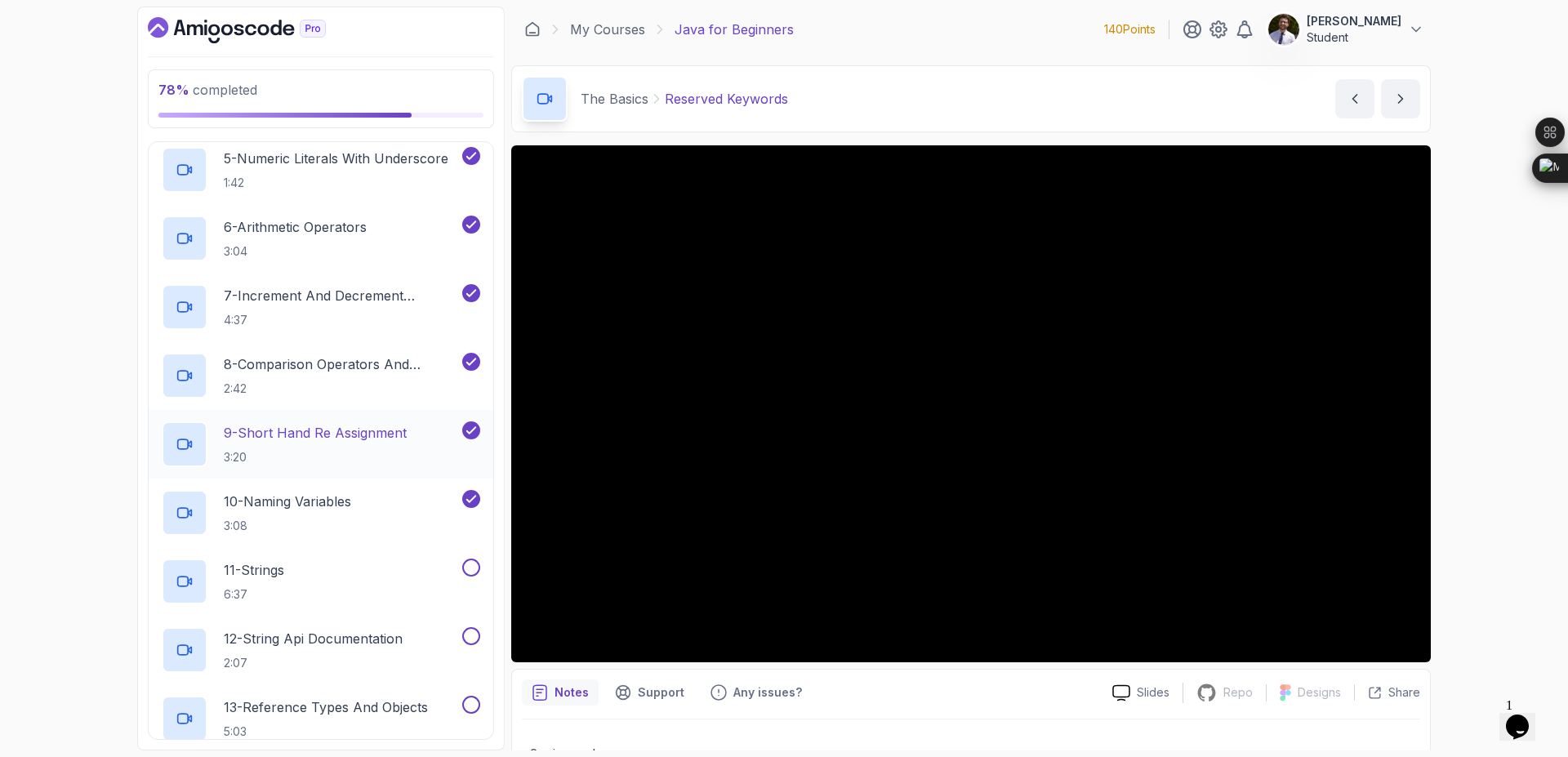
scroll to position [784, 0]
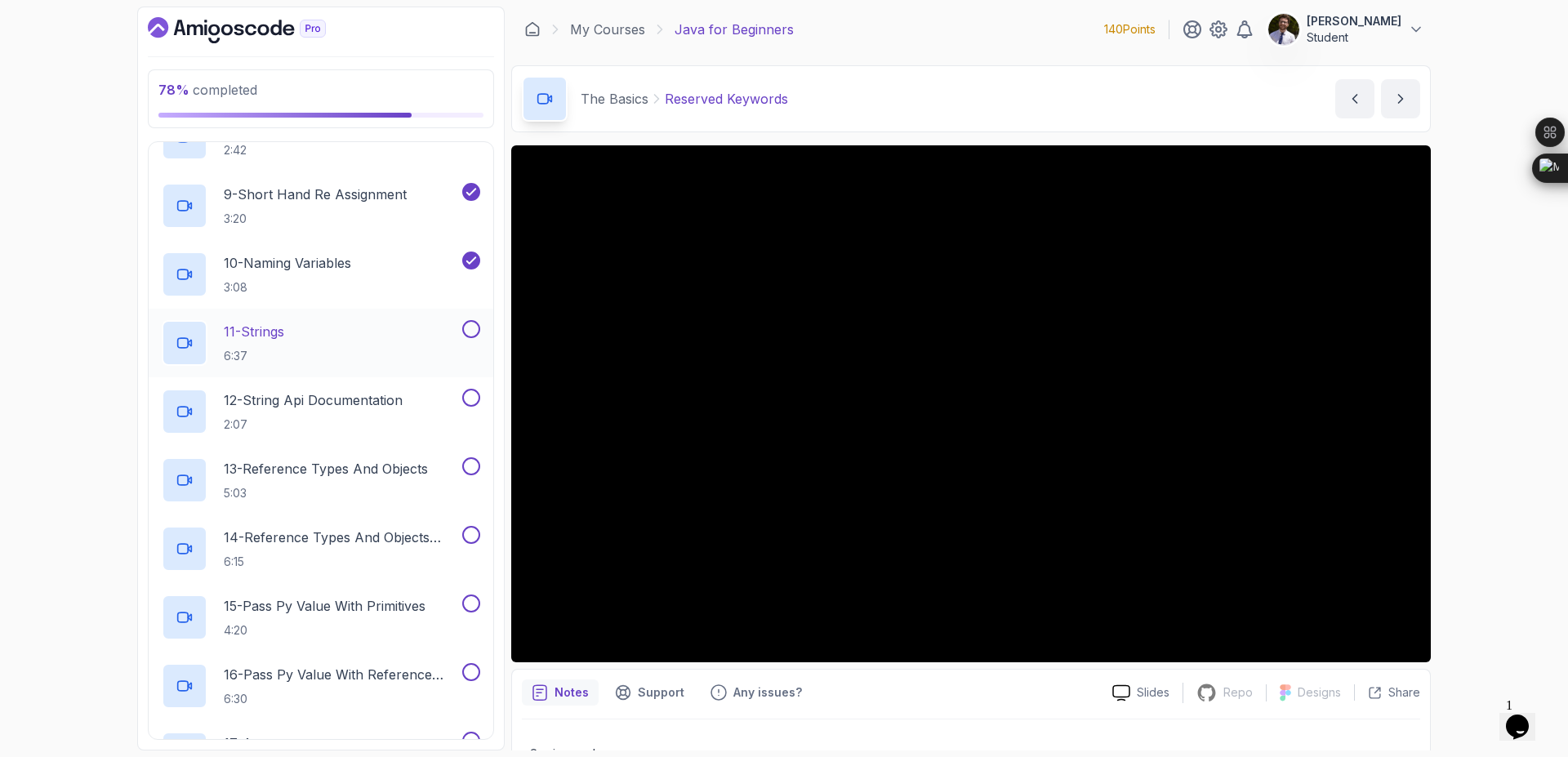
click at [476, 331] on button at bounding box center [471, 329] width 18 height 18
click at [475, 395] on button at bounding box center [471, 398] width 18 height 18
click at [476, 468] on button at bounding box center [471, 466] width 18 height 18
click at [473, 530] on button at bounding box center [471, 535] width 18 height 18
click at [470, 604] on button at bounding box center [471, 604] width 18 height 18
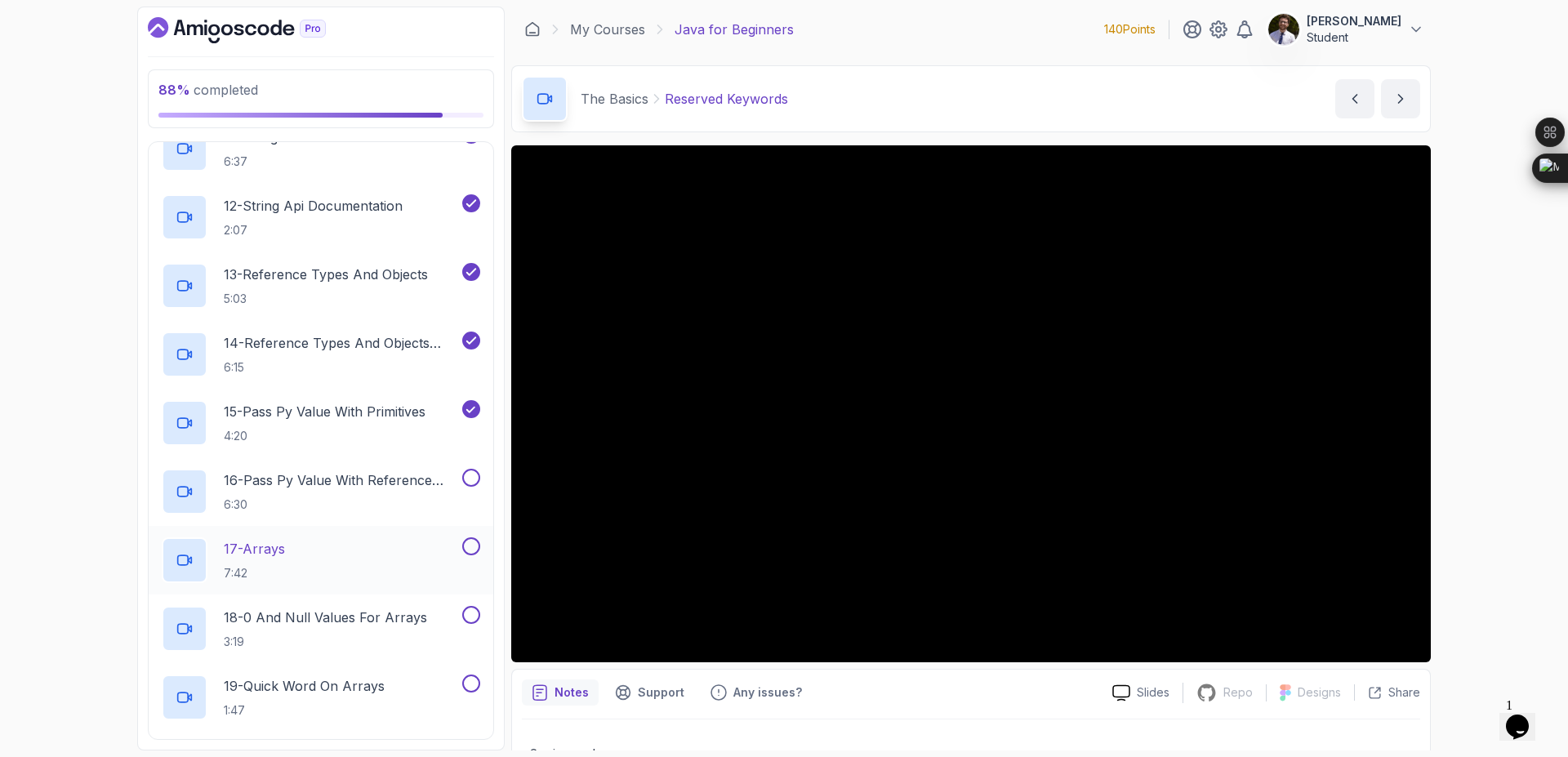
scroll to position [1078, 0]
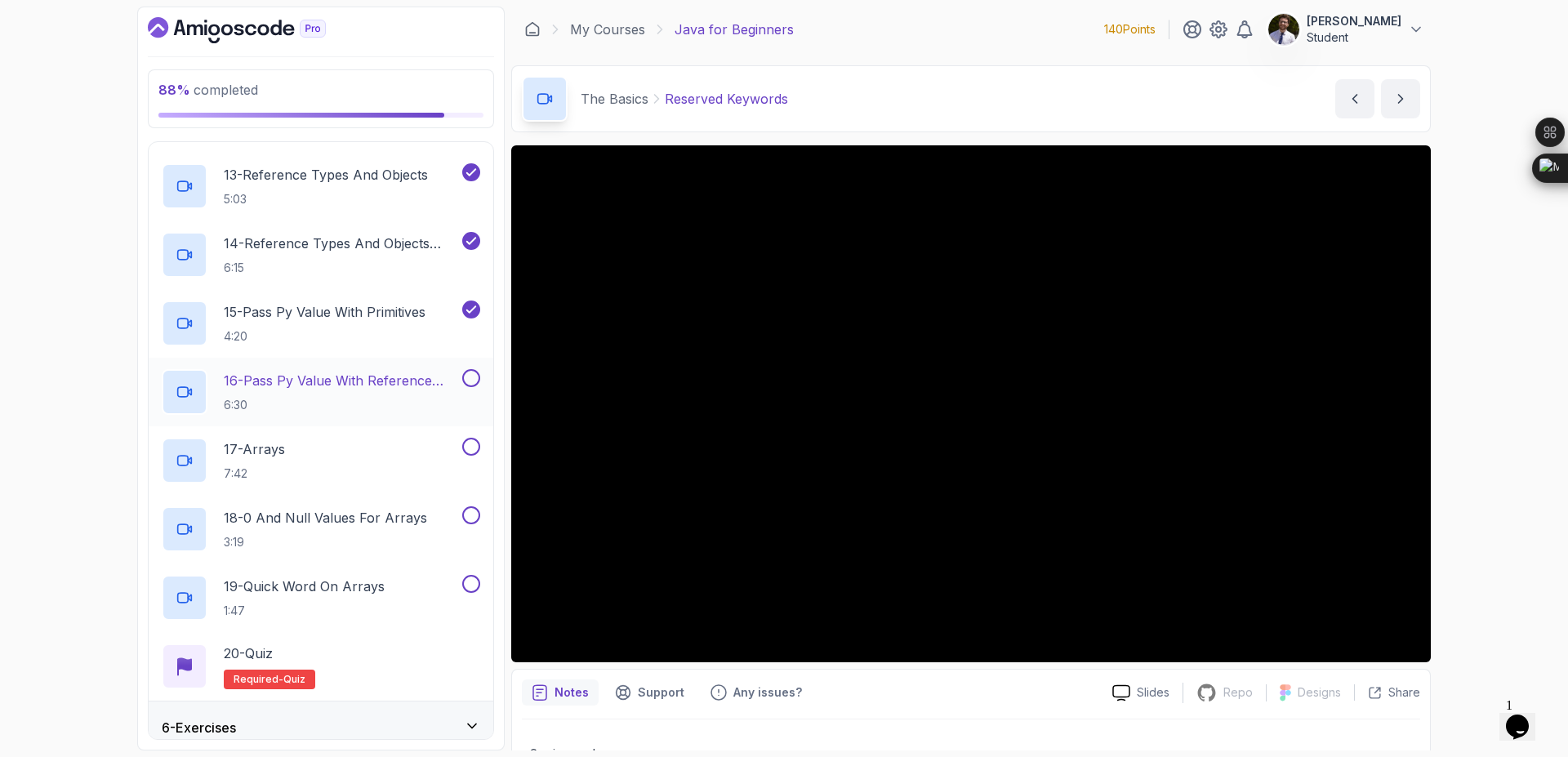
click at [467, 381] on button at bounding box center [471, 378] width 18 height 18
click at [469, 442] on button at bounding box center [471, 447] width 18 height 18
click at [472, 510] on button at bounding box center [471, 515] width 18 height 18
click at [475, 589] on button at bounding box center [471, 584] width 18 height 18
click at [288, 684] on span "quiz" at bounding box center [294, 680] width 22 height 13
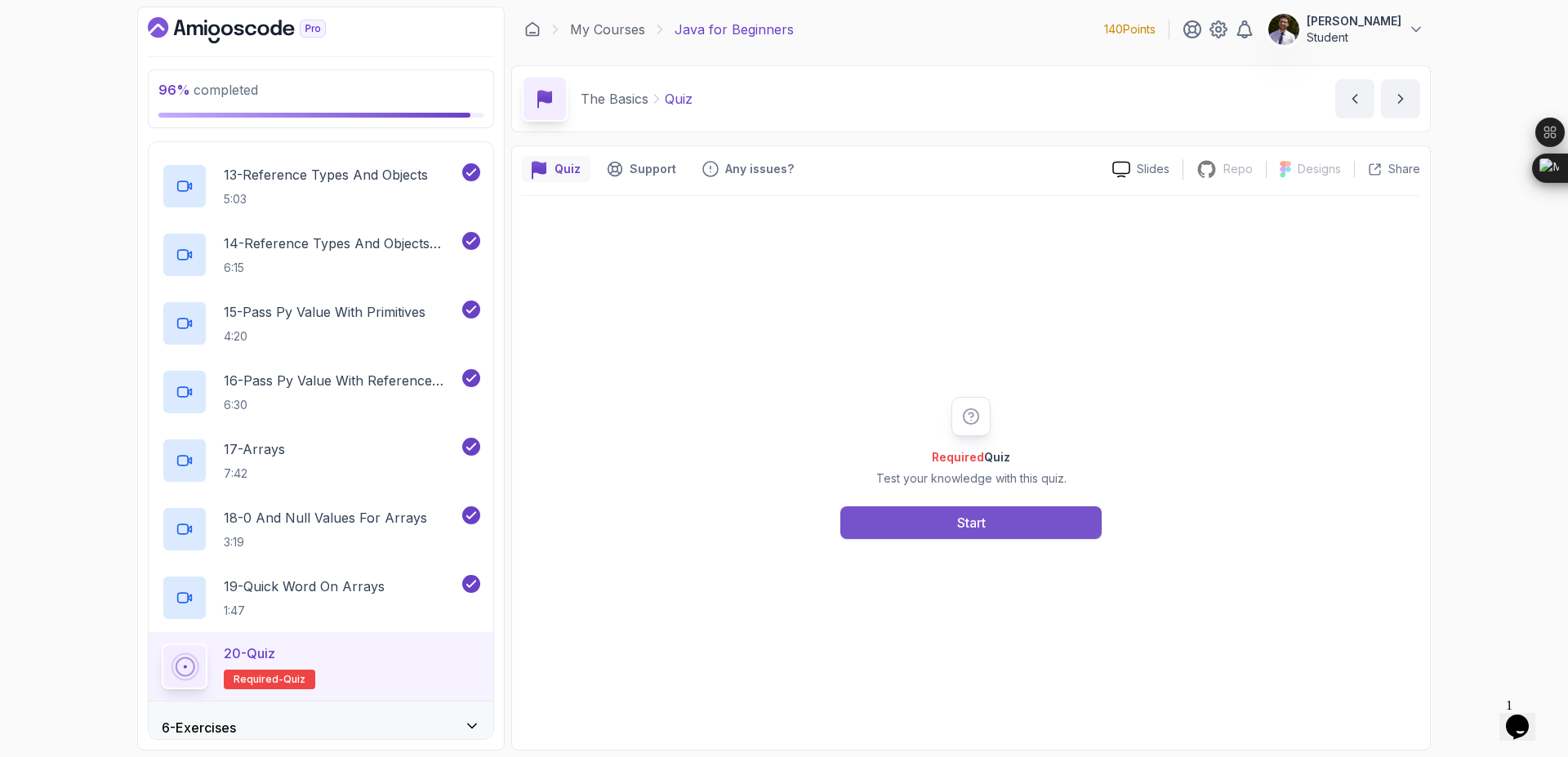
click at [950, 517] on button "Start" at bounding box center [971, 522] width 261 height 32
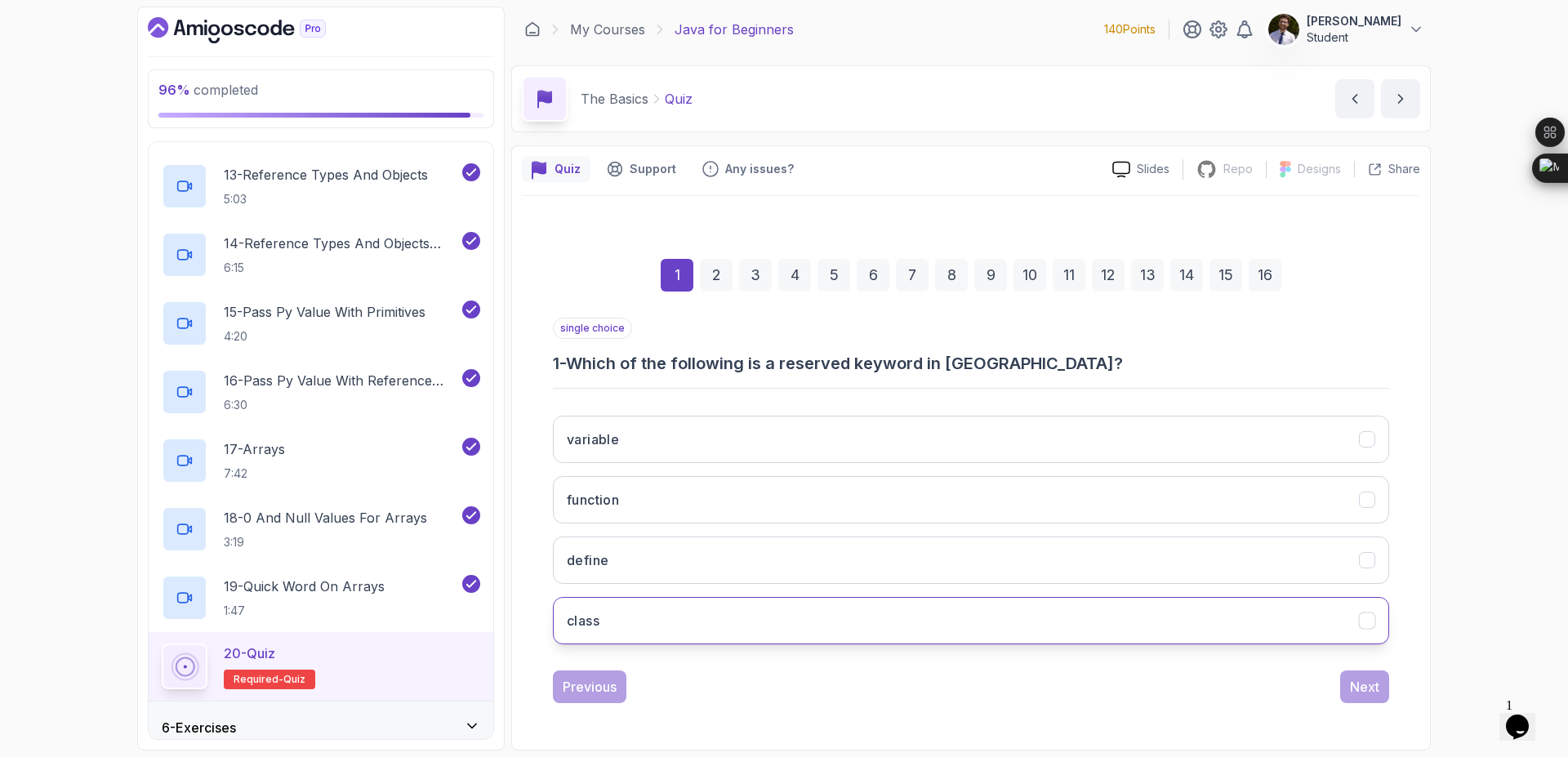
click at [707, 617] on button "class" at bounding box center [971, 620] width 836 height 47
click at [1373, 692] on div "Next" at bounding box center [1364, 687] width 29 height 20
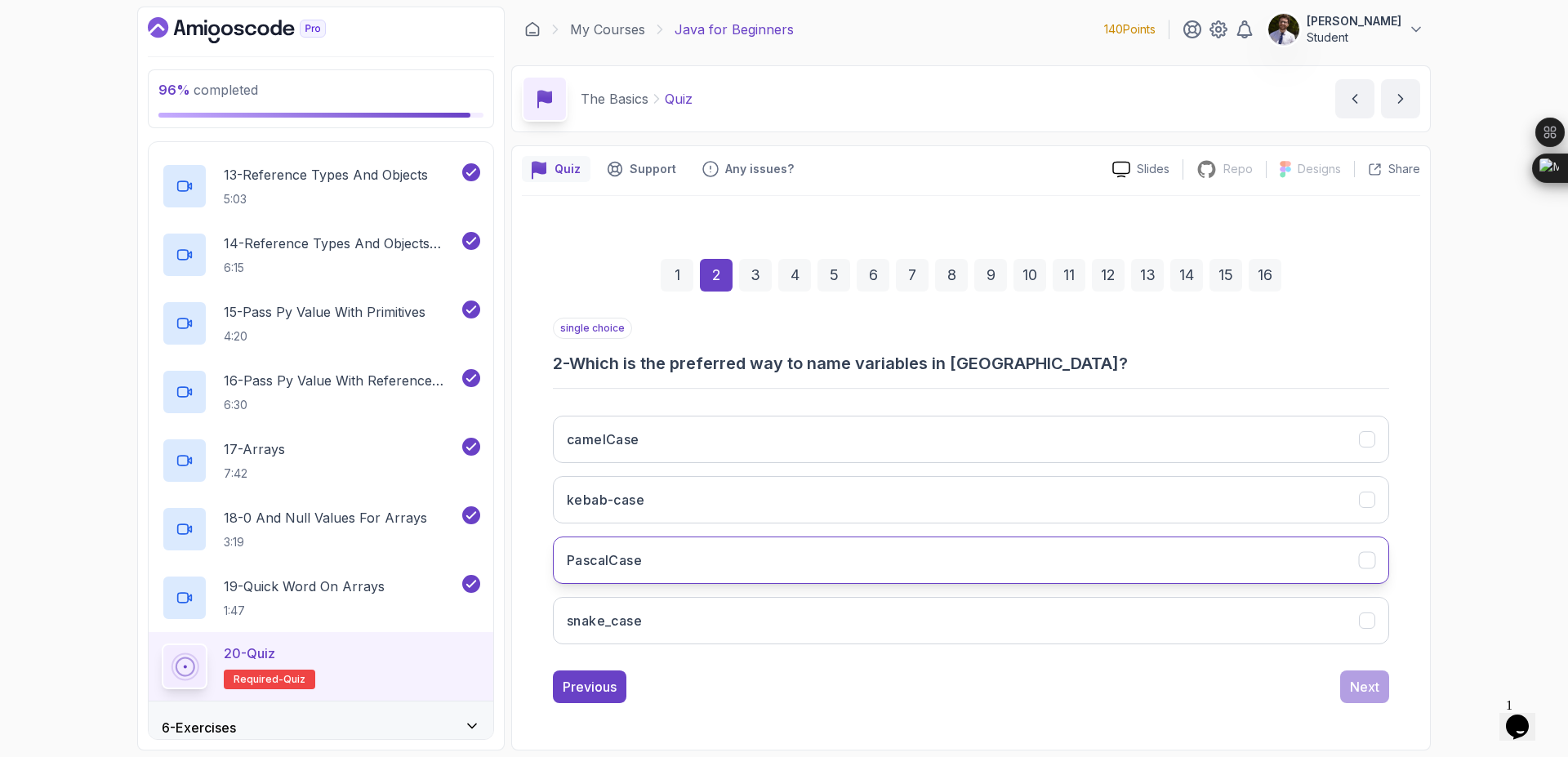
click at [775, 569] on button "PascalCase" at bounding box center [971, 560] width 836 height 47
click at [1348, 684] on button "Next" at bounding box center [1364, 686] width 49 height 32
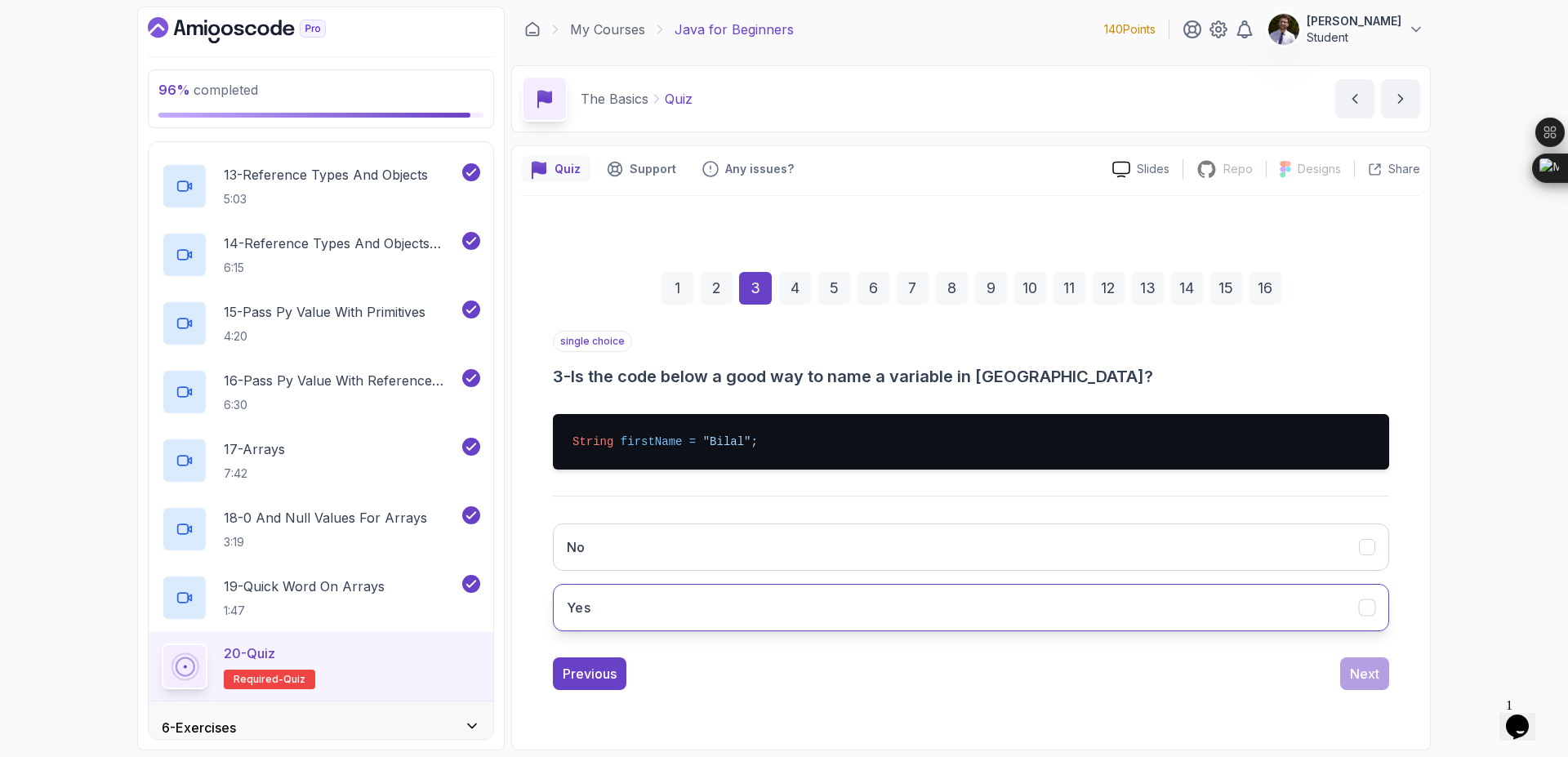
click at [704, 596] on button "Yes" at bounding box center [971, 607] width 836 height 47
click at [1347, 669] on button "Next" at bounding box center [1364, 674] width 49 height 32
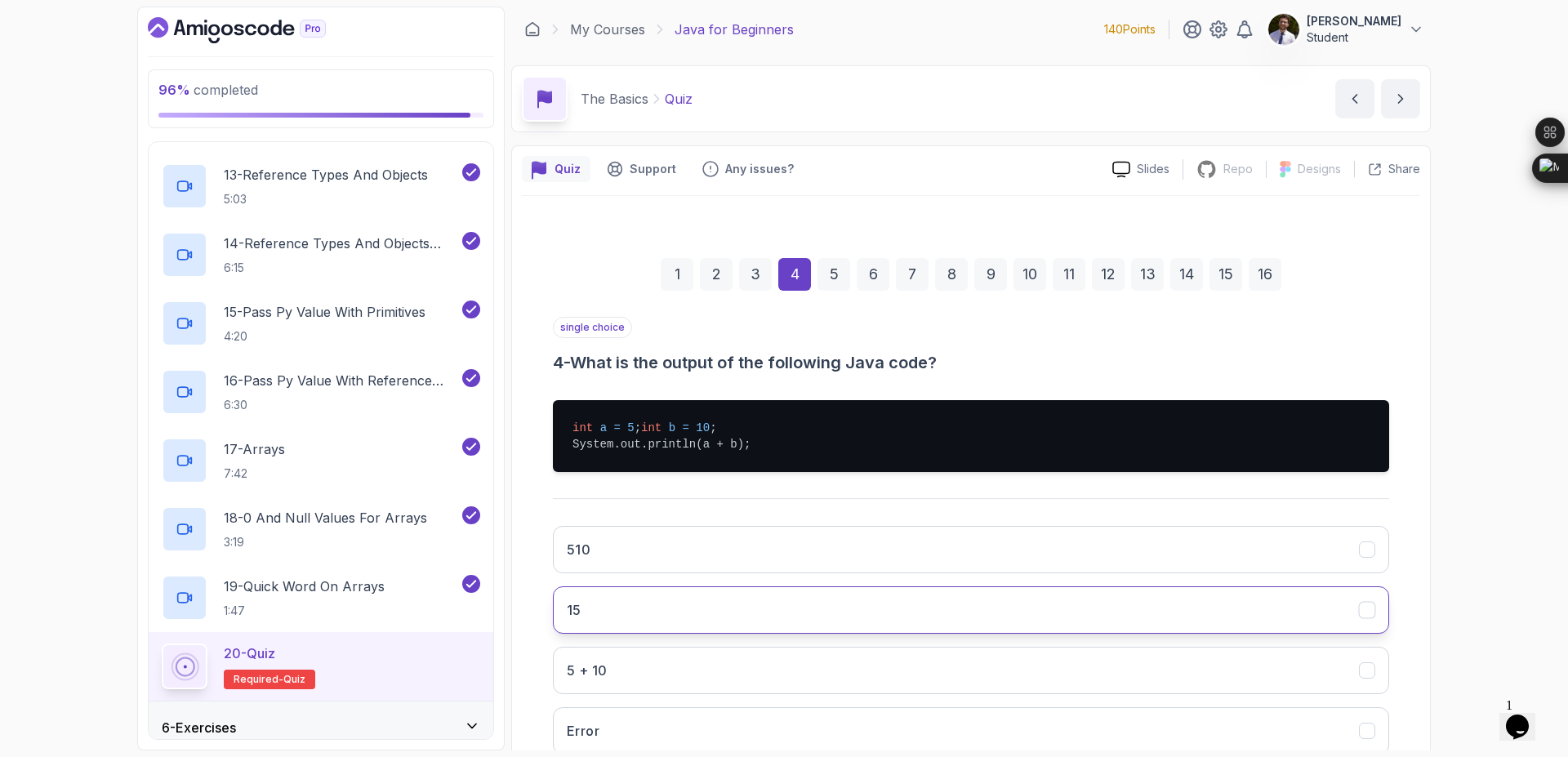
click at [708, 630] on button "15" at bounding box center [971, 610] width 836 height 47
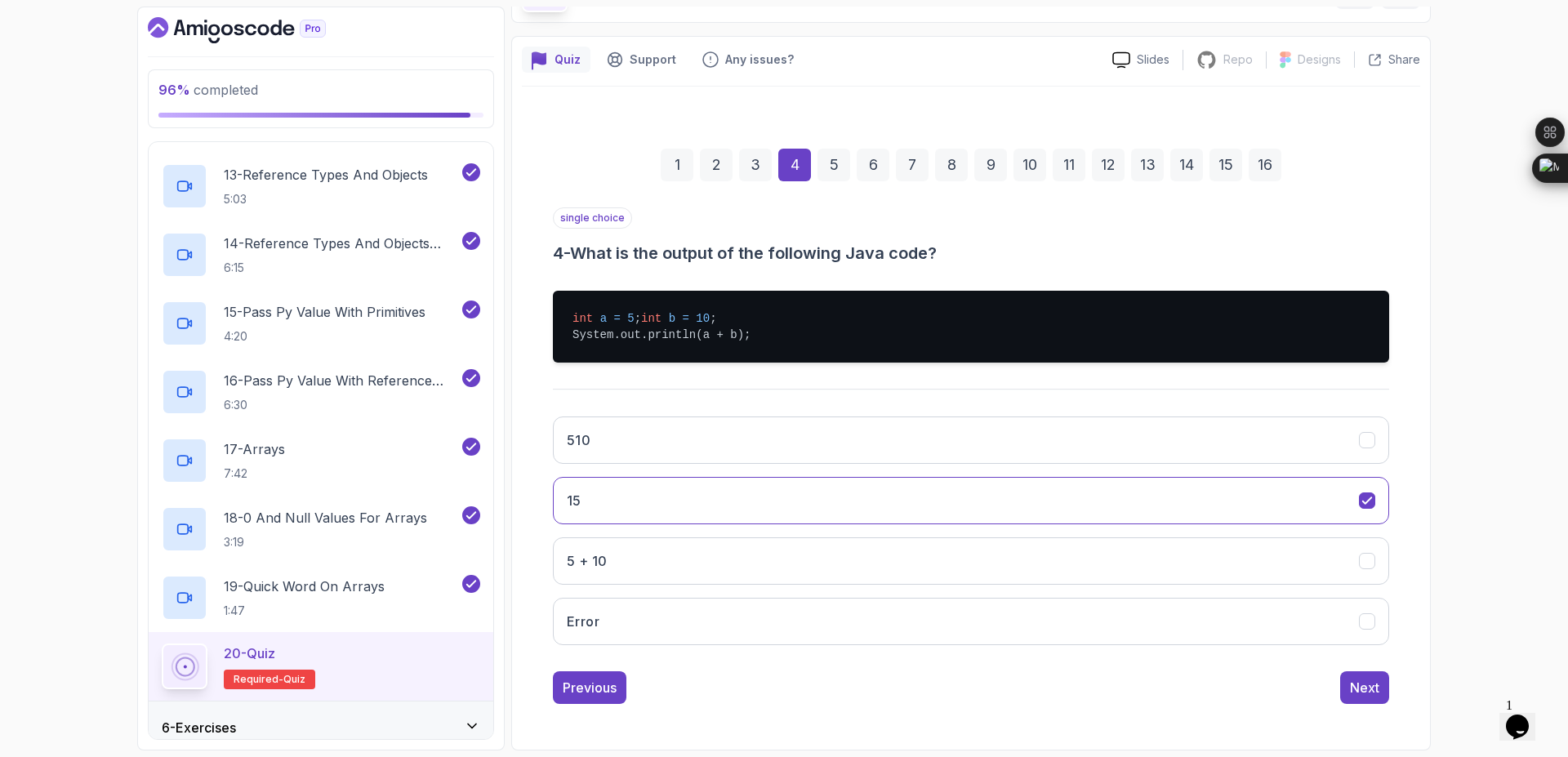
scroll to position [126, 0]
click at [1369, 700] on button "Next" at bounding box center [1364, 687] width 49 height 32
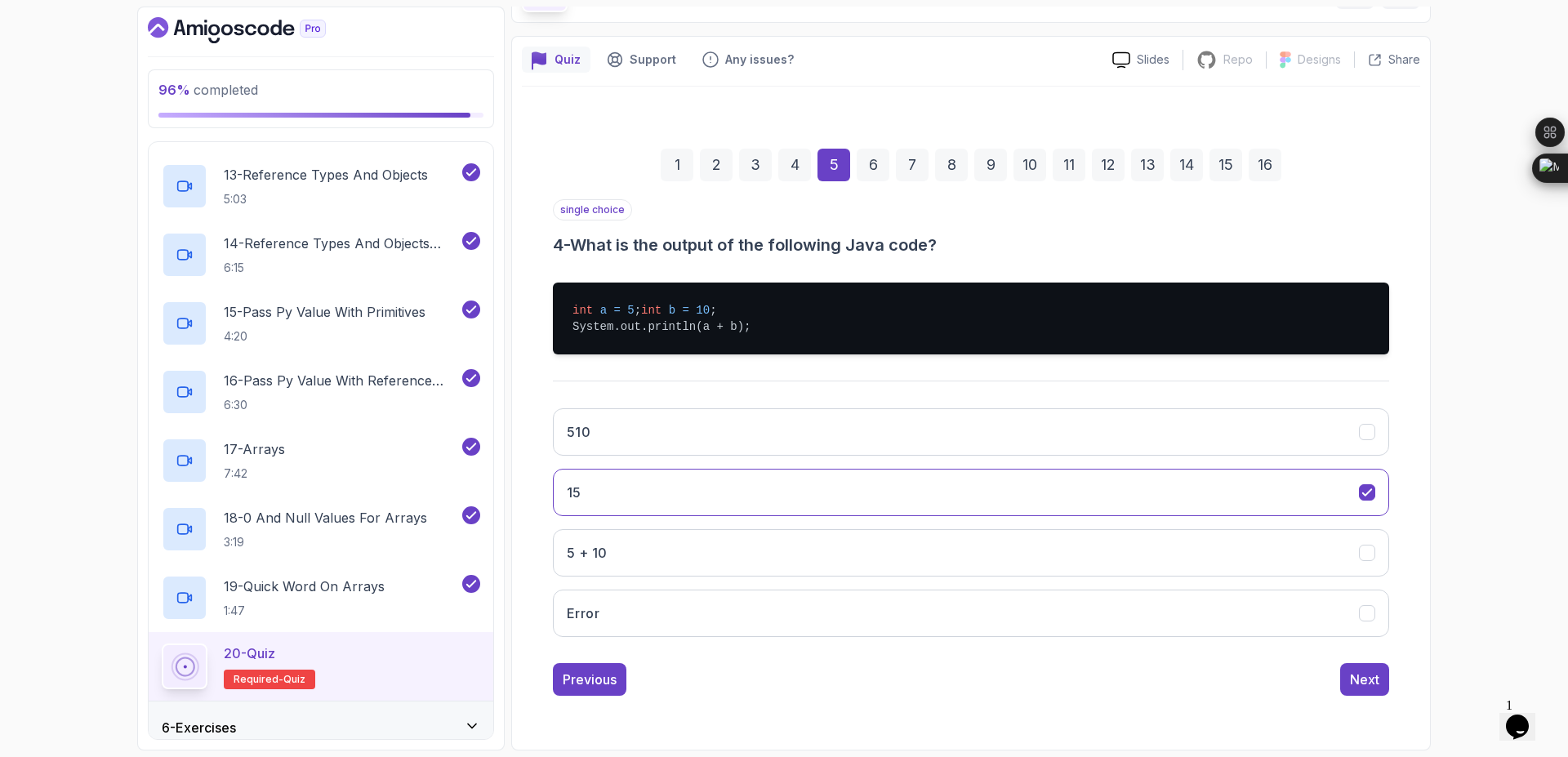
scroll to position [0, 0]
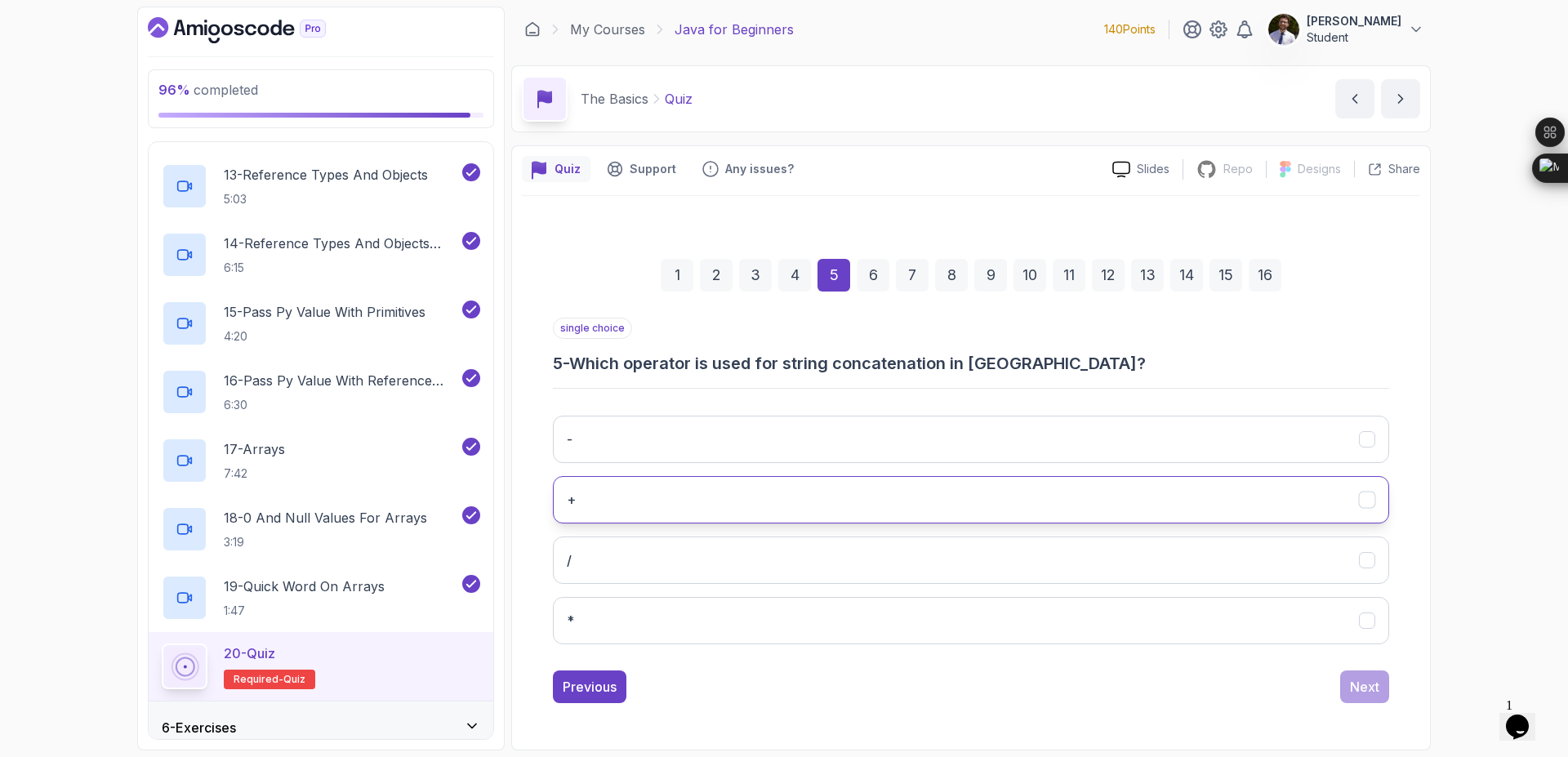
click at [803, 490] on button "+" at bounding box center [971, 500] width 836 height 47
click at [1379, 686] on div "Next" at bounding box center [1364, 687] width 29 height 20
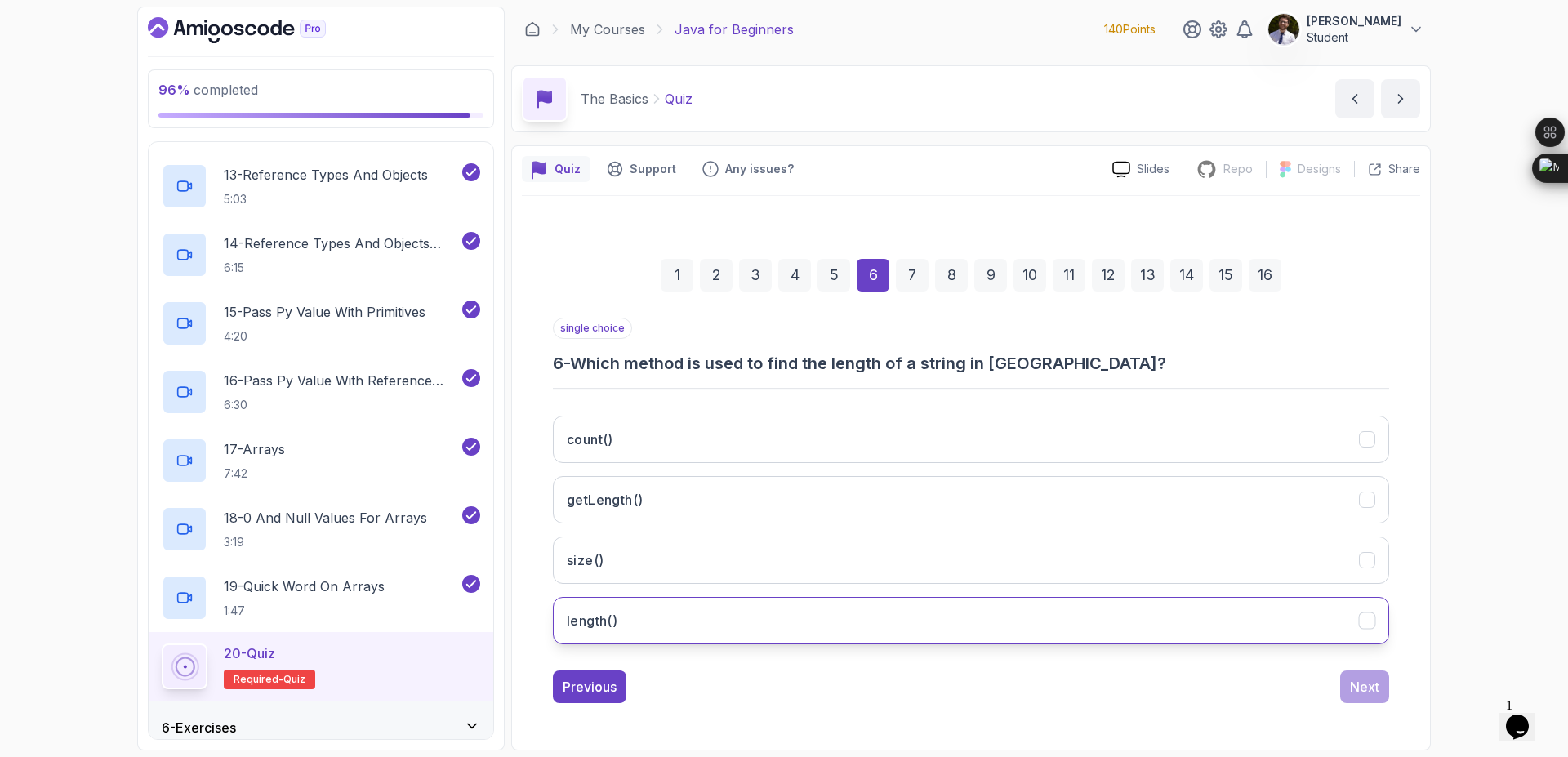
click at [737, 625] on button "length()" at bounding box center [971, 620] width 836 height 47
click at [1373, 692] on div "Next" at bounding box center [1364, 687] width 29 height 20
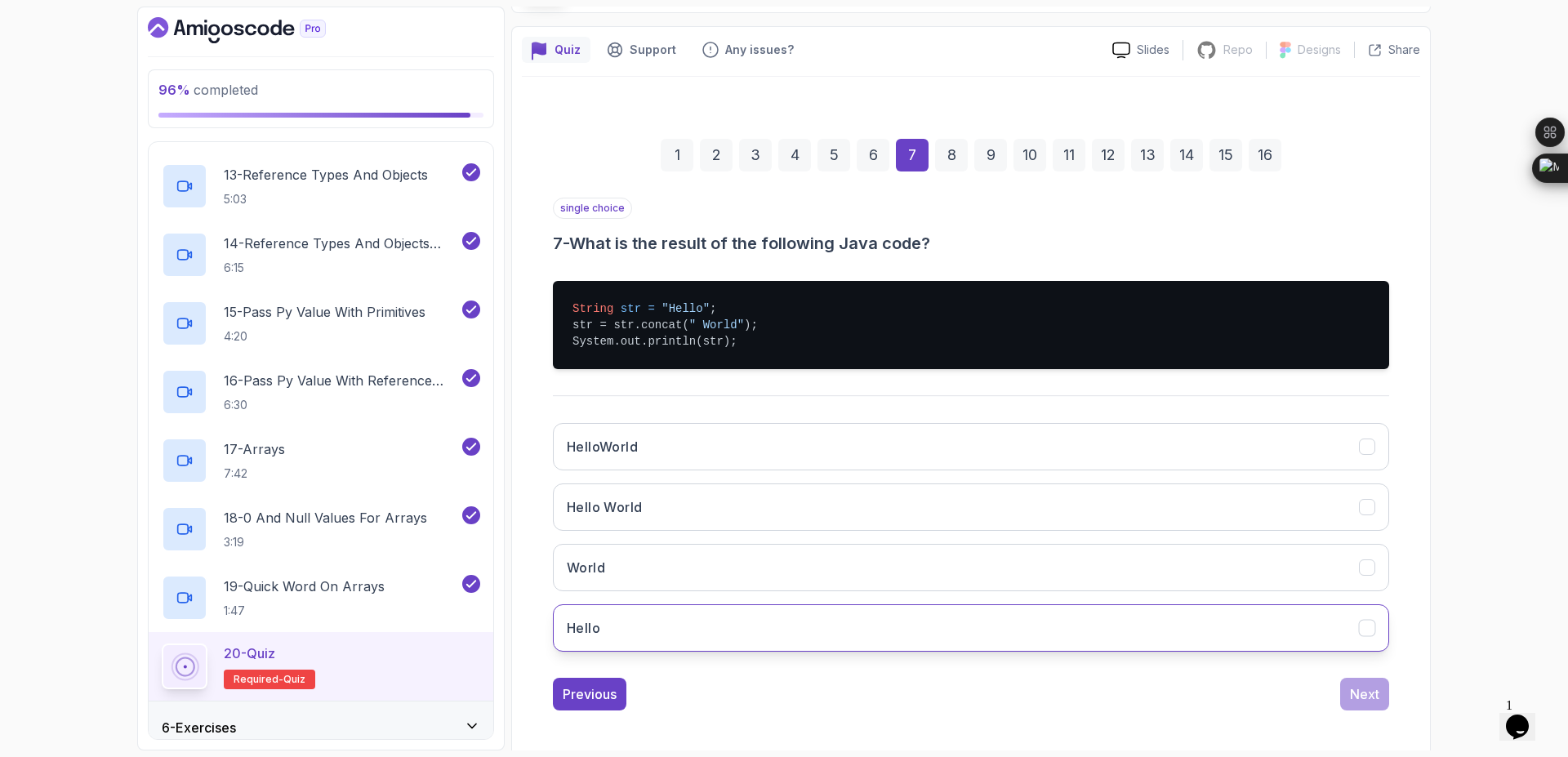
scroll to position [126, 0]
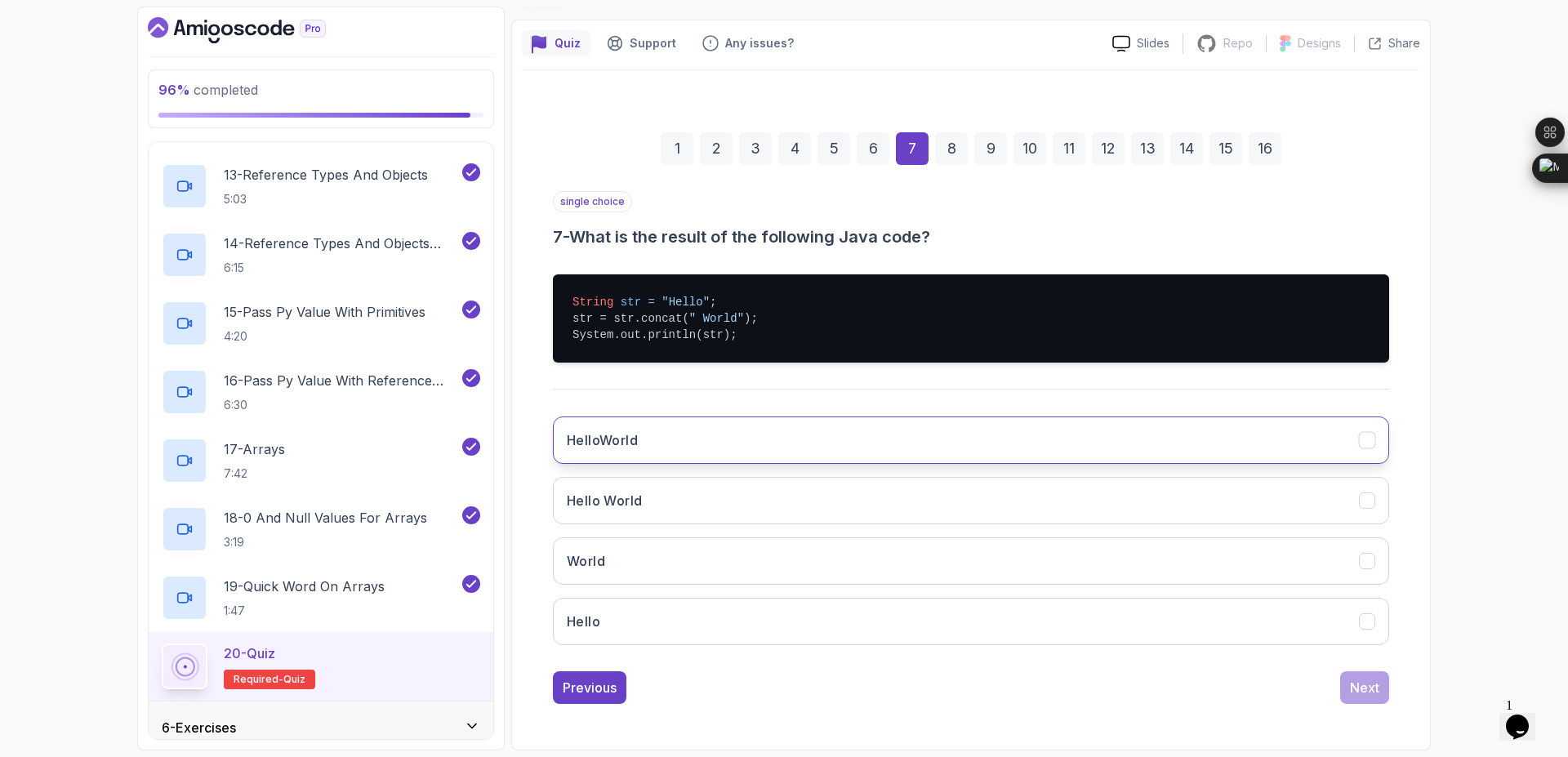
click at [797, 435] on button "HelloWorld" at bounding box center [971, 440] width 836 height 47
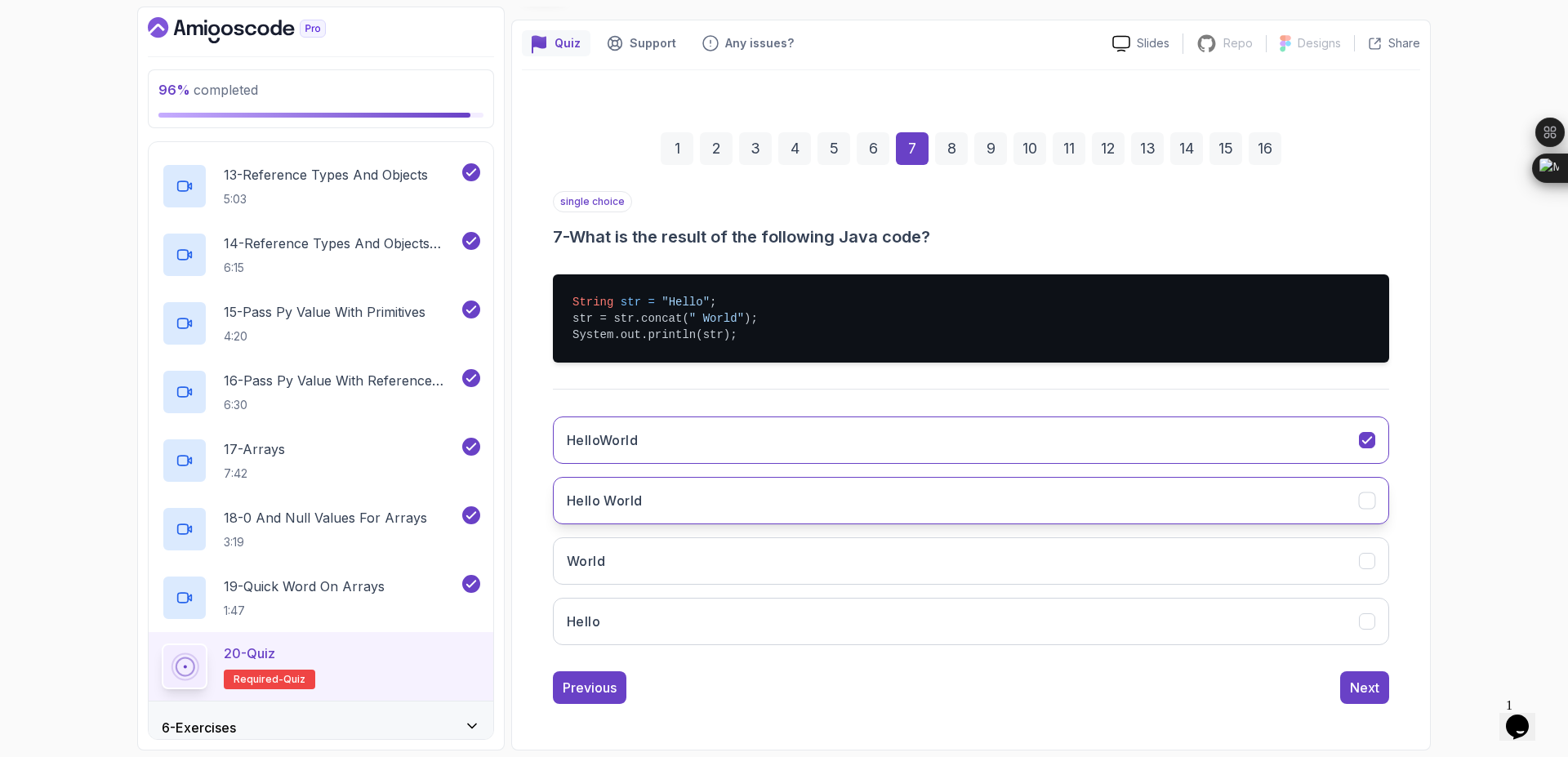
click at [857, 496] on button "Hello World" at bounding box center [971, 501] width 836 height 47
click at [1367, 693] on div "Next" at bounding box center [1364, 688] width 29 height 20
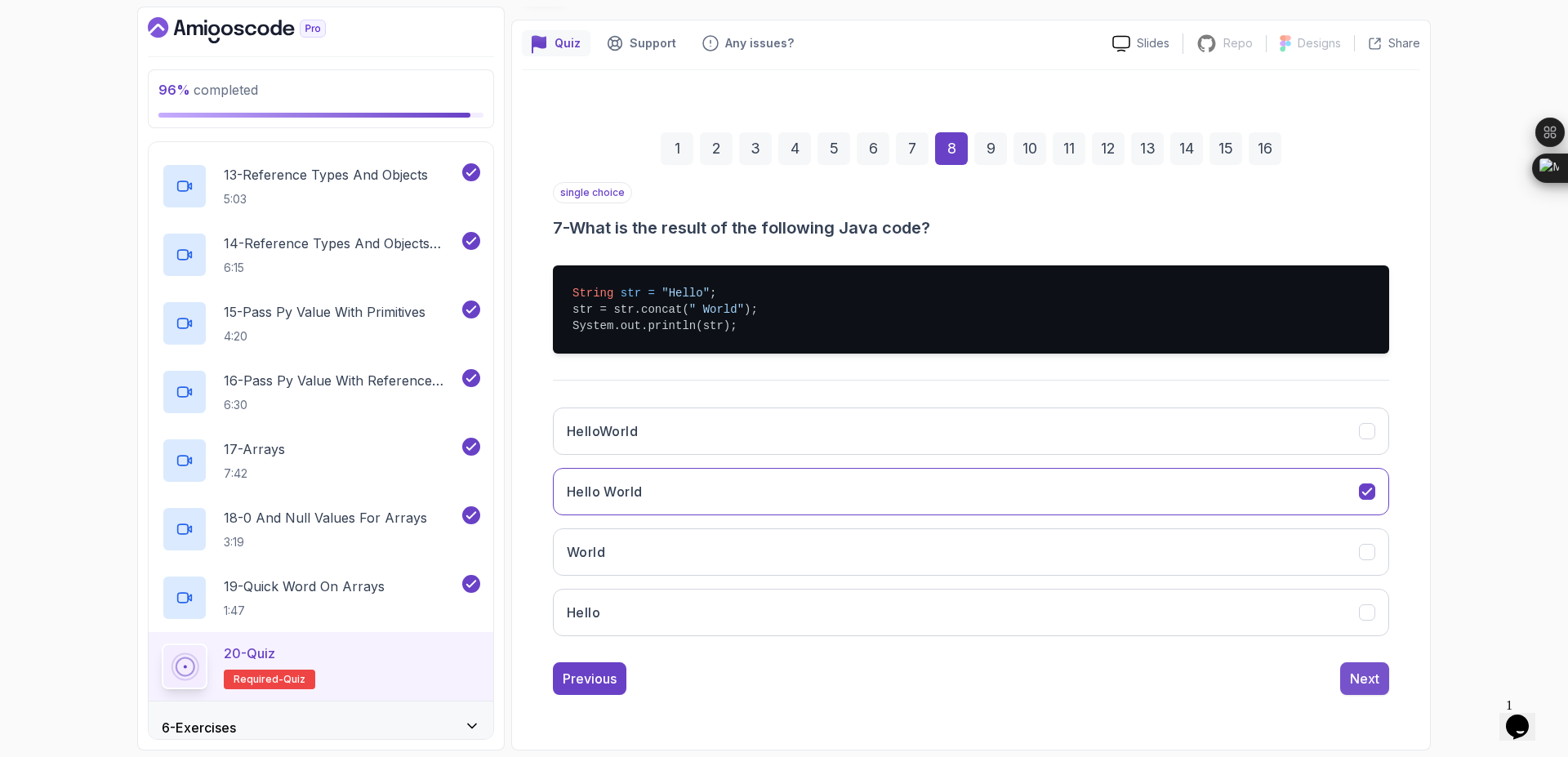
scroll to position [0, 0]
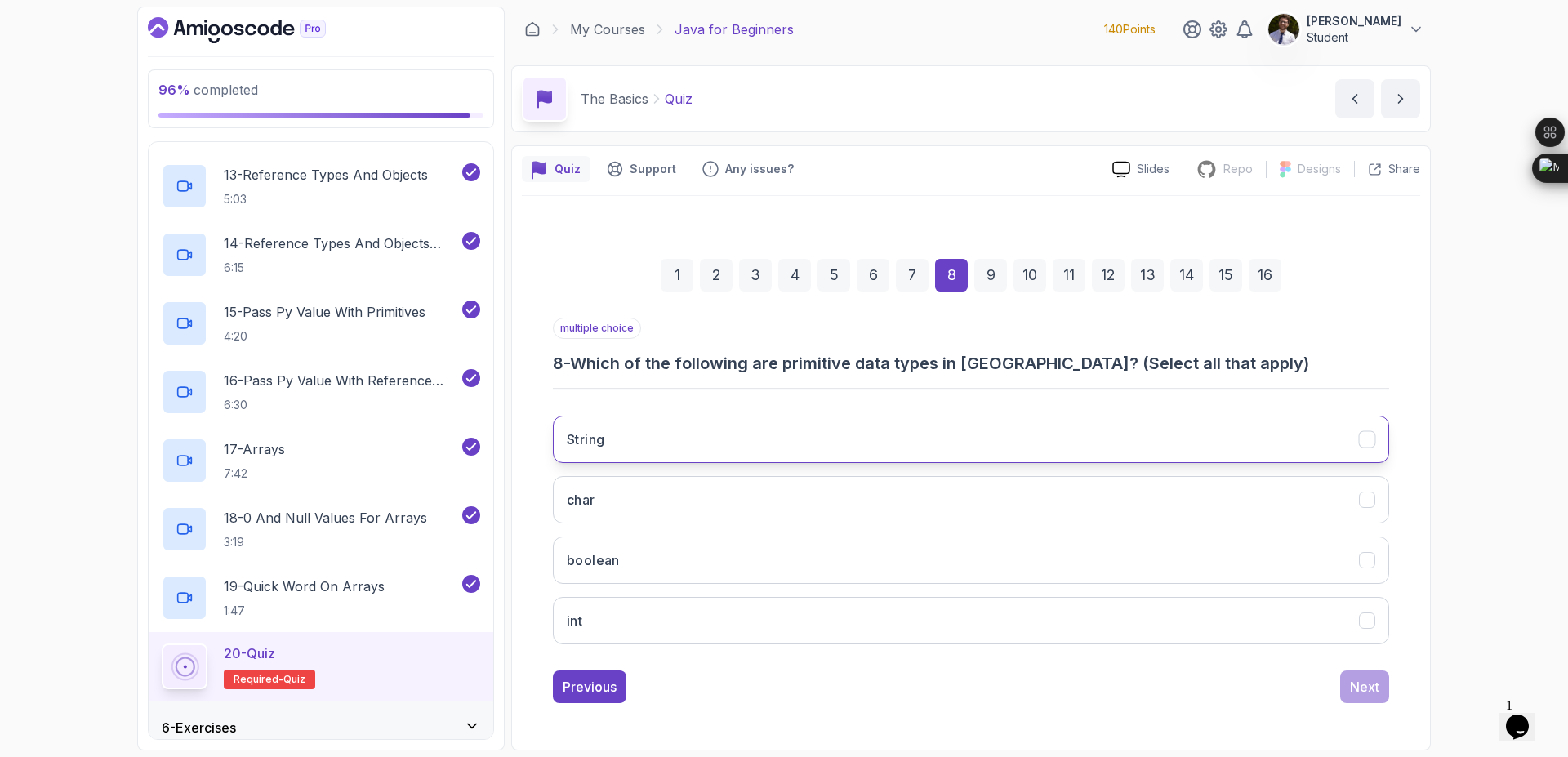
click at [914, 450] on button "String" at bounding box center [971, 439] width 836 height 47
click at [932, 486] on button "char" at bounding box center [971, 500] width 836 height 47
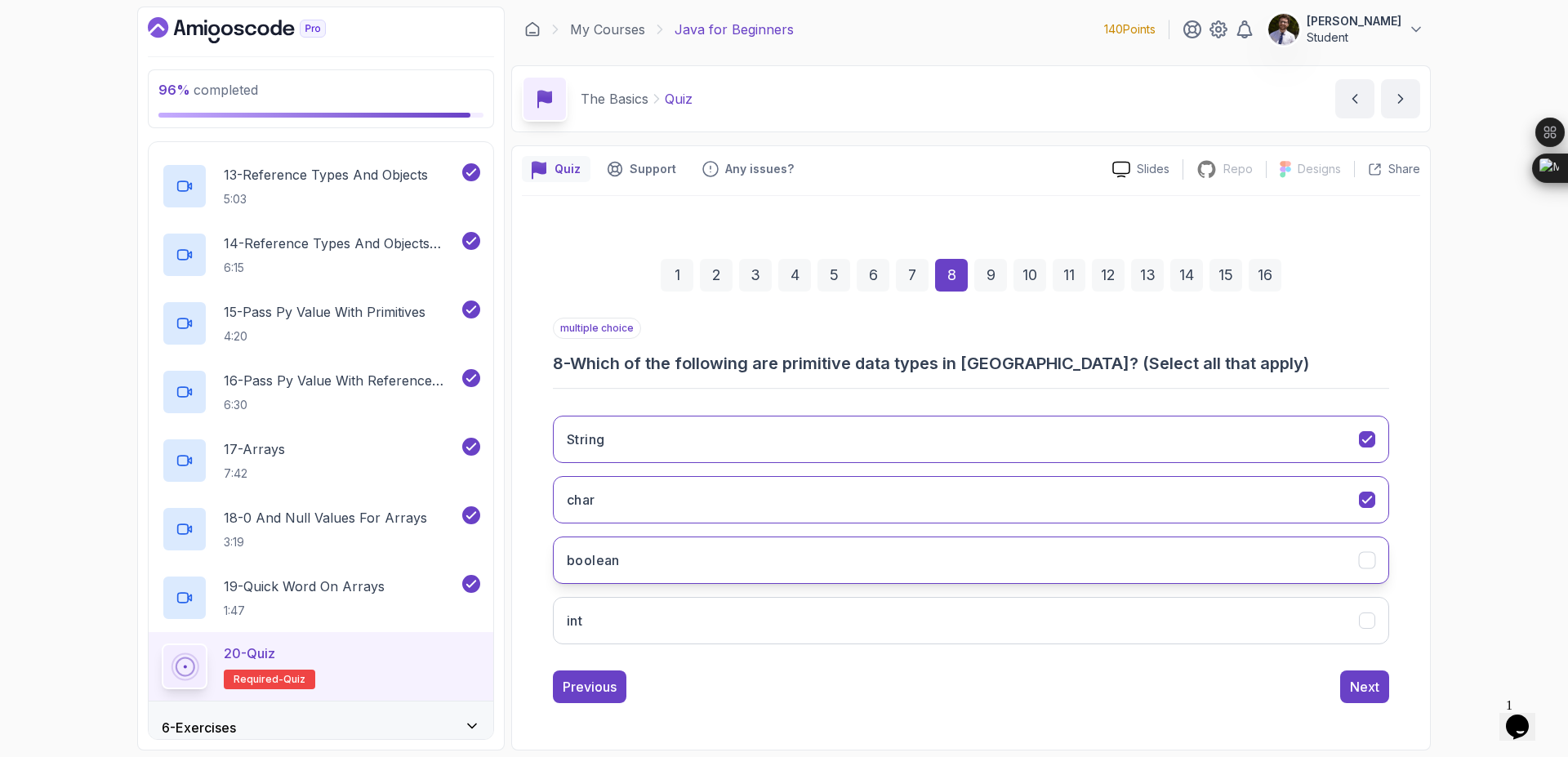
click at [954, 546] on button "boolean" at bounding box center [971, 560] width 836 height 47
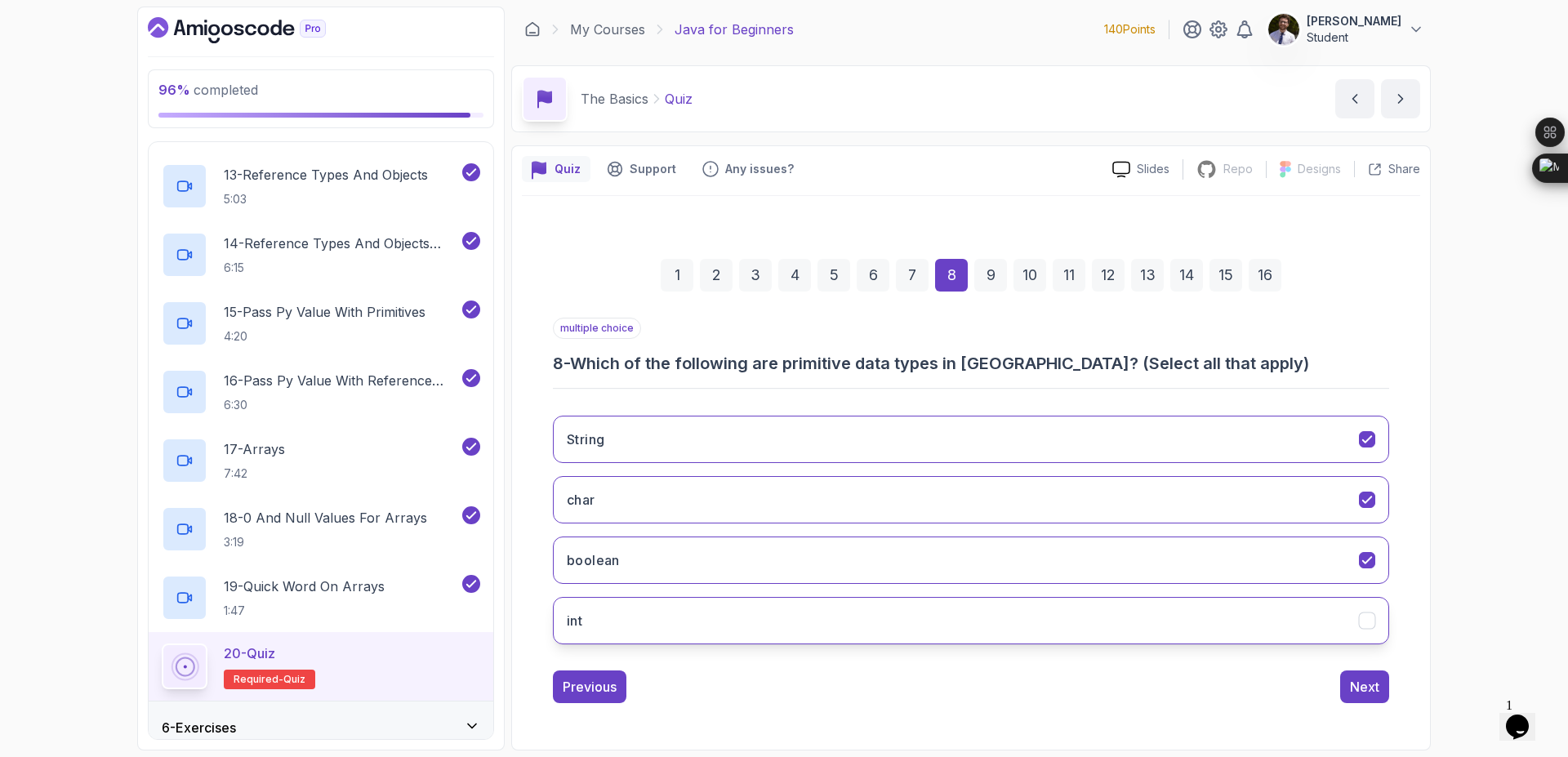
click at [973, 598] on button "int" at bounding box center [971, 620] width 836 height 47
click at [1379, 693] on div "Next" at bounding box center [1364, 687] width 29 height 20
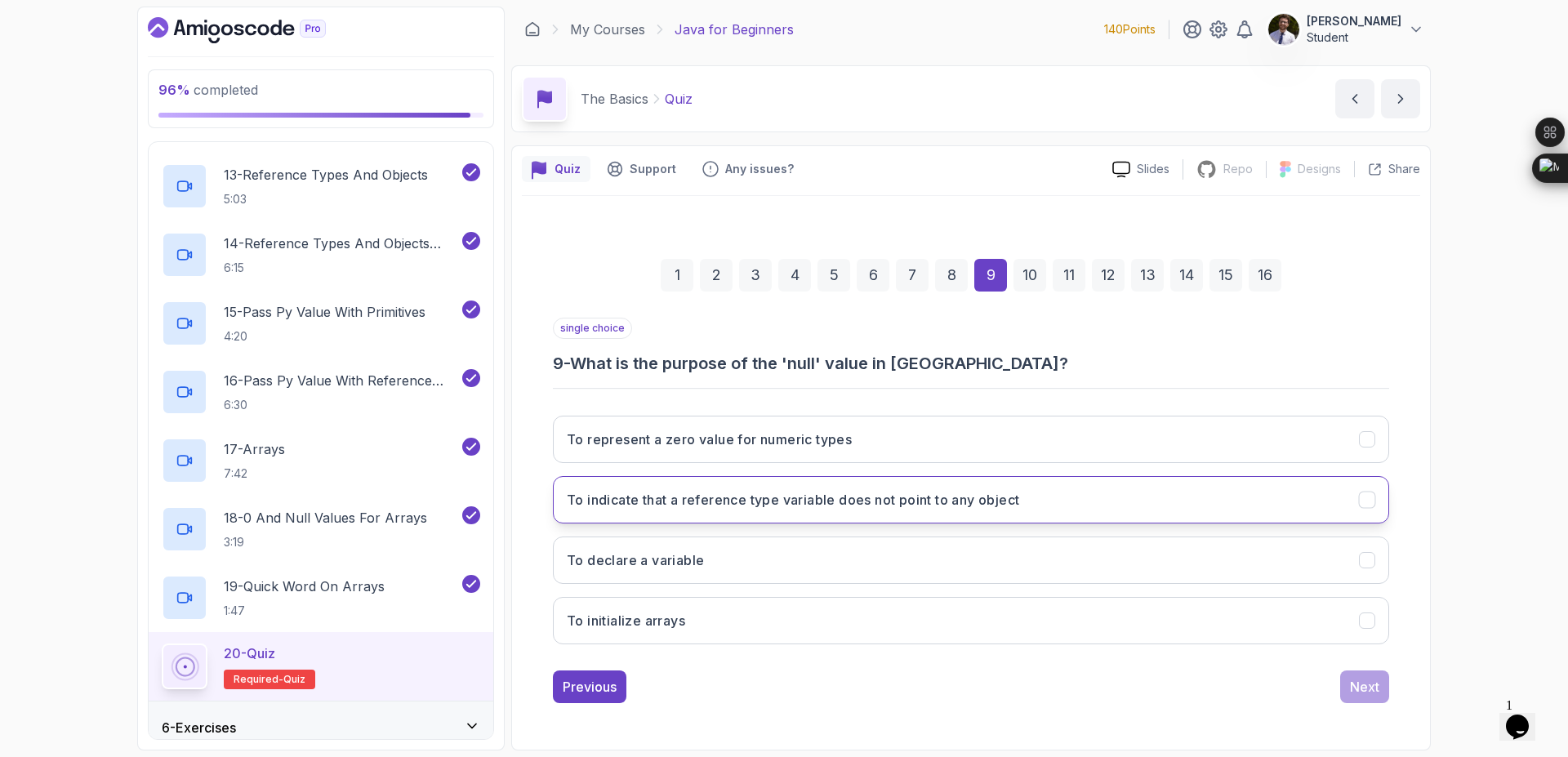
click at [1356, 515] on button "To indicate that a reference type variable does not point to any object" at bounding box center [971, 500] width 836 height 47
click at [1348, 681] on button "Next" at bounding box center [1364, 686] width 49 height 32
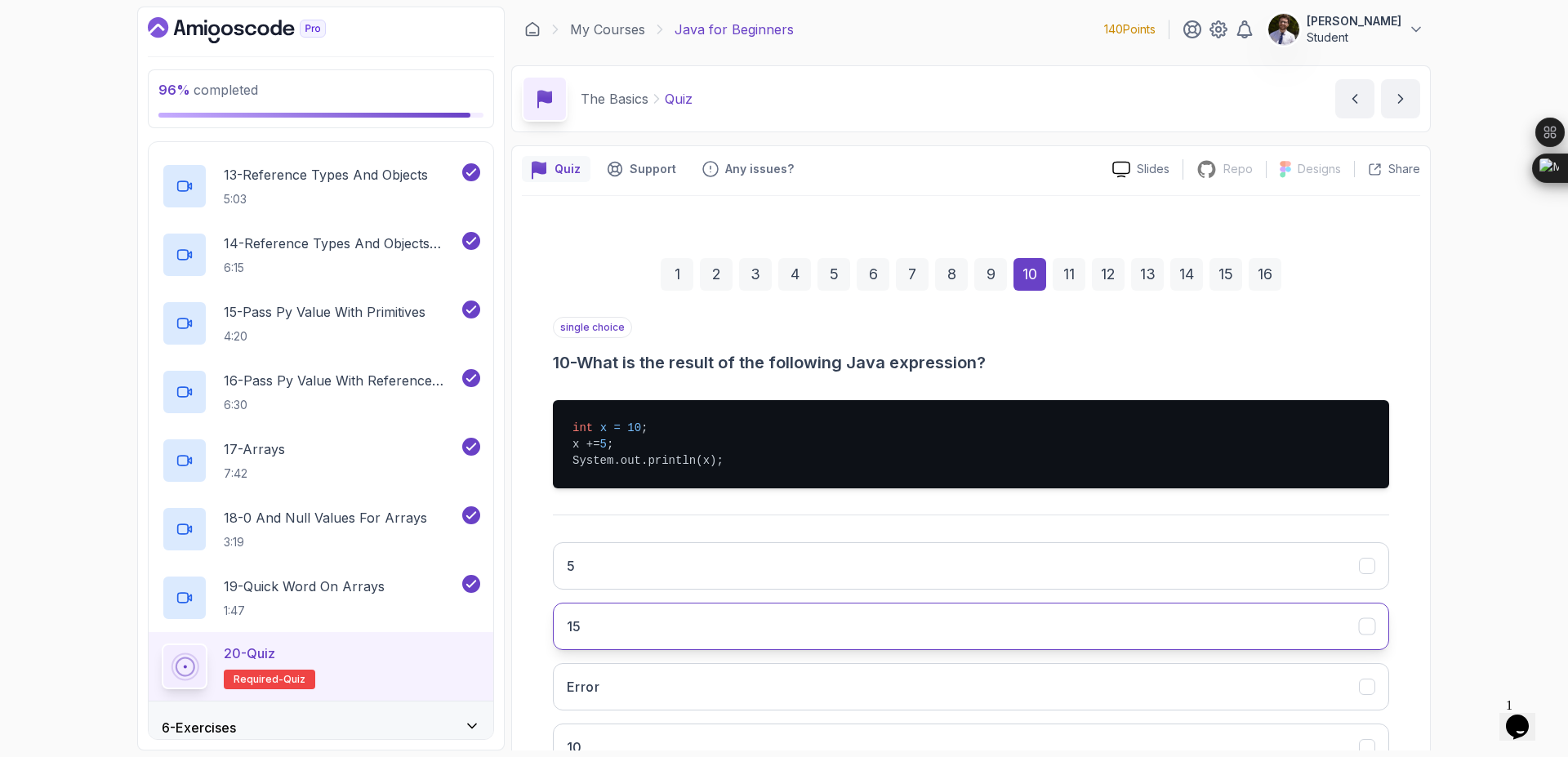
click at [665, 617] on button "15" at bounding box center [971, 626] width 836 height 47
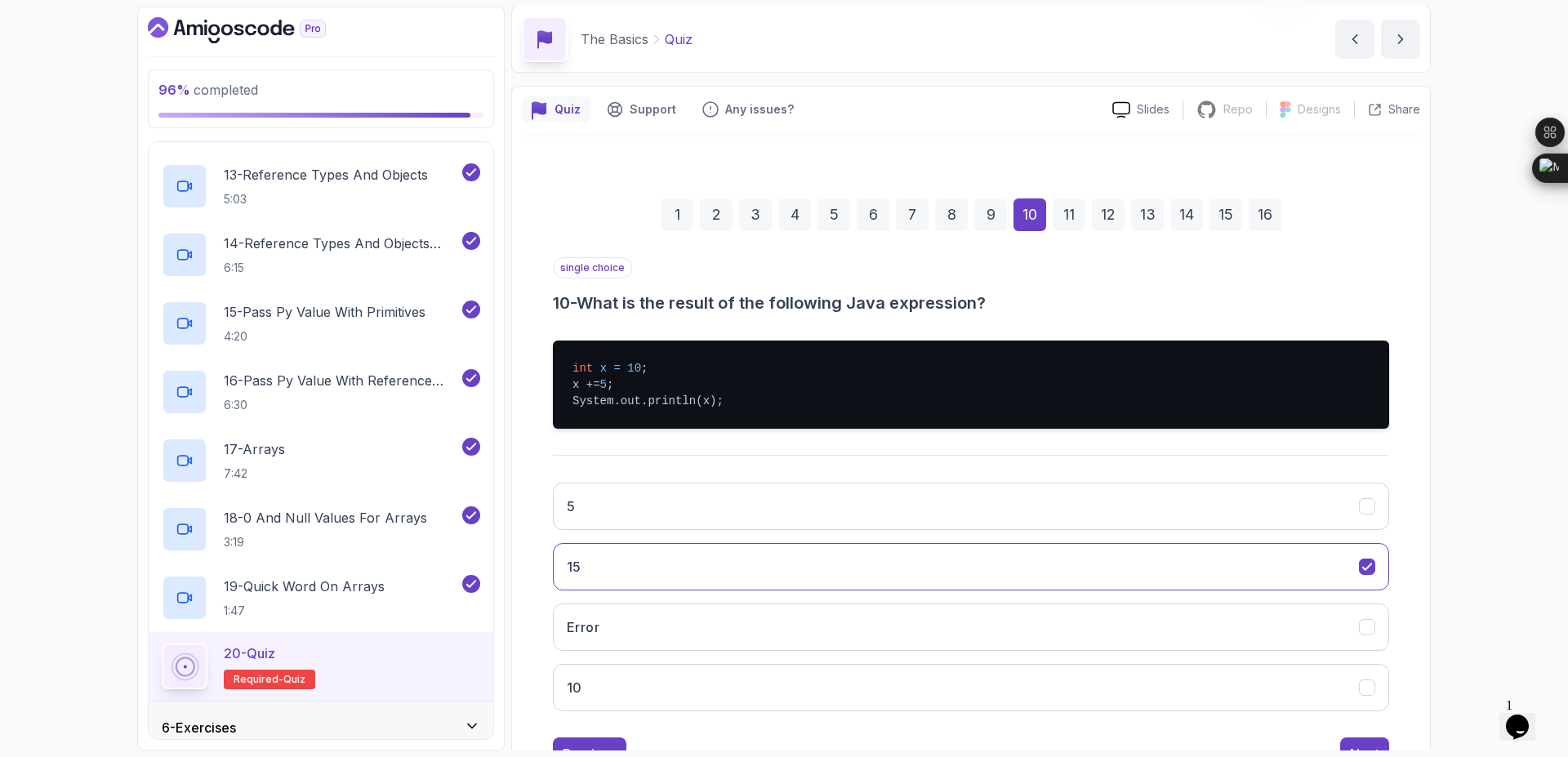
scroll to position [126, 0]
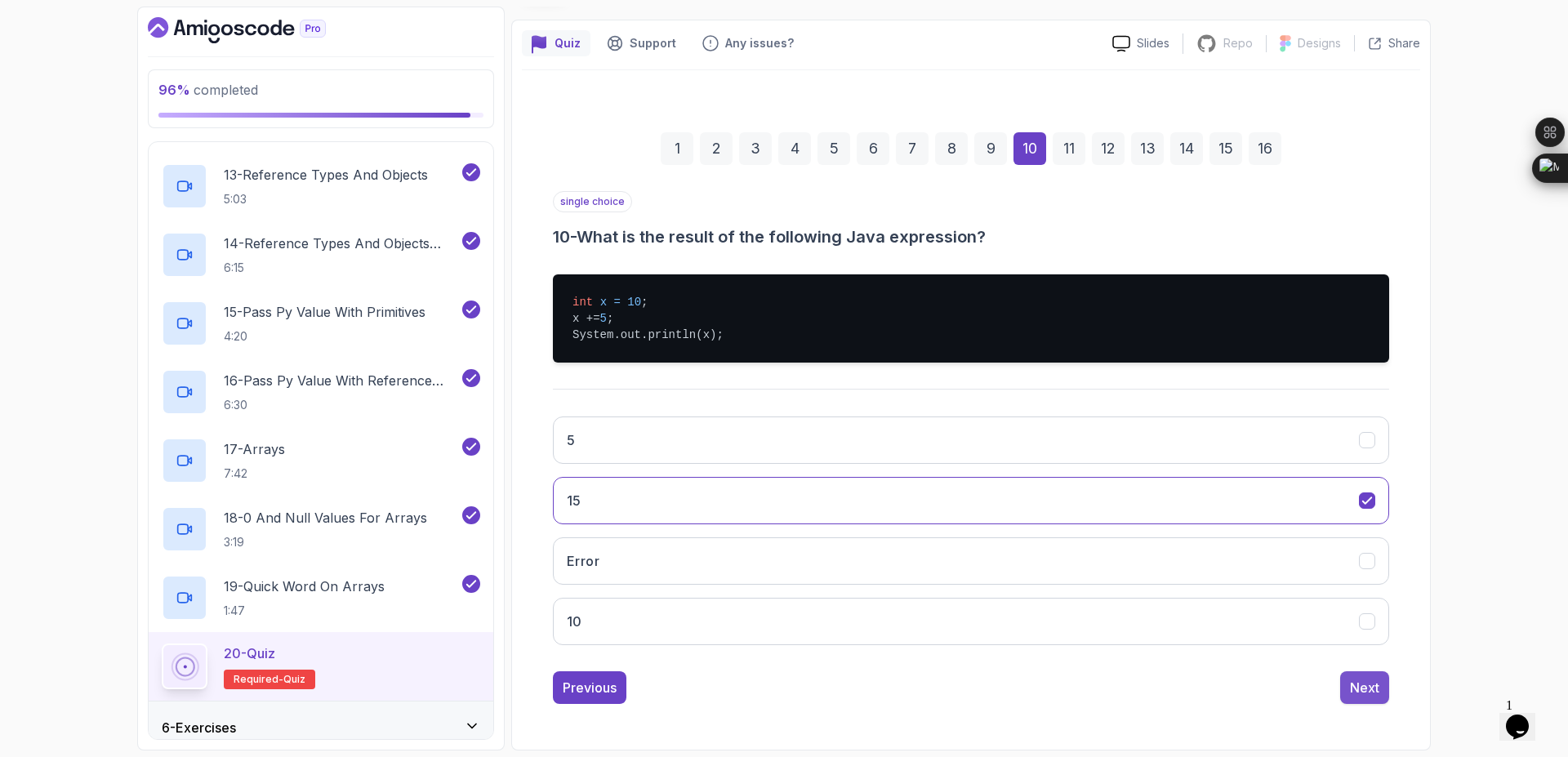
click at [1352, 682] on div "Next" at bounding box center [1364, 688] width 29 height 20
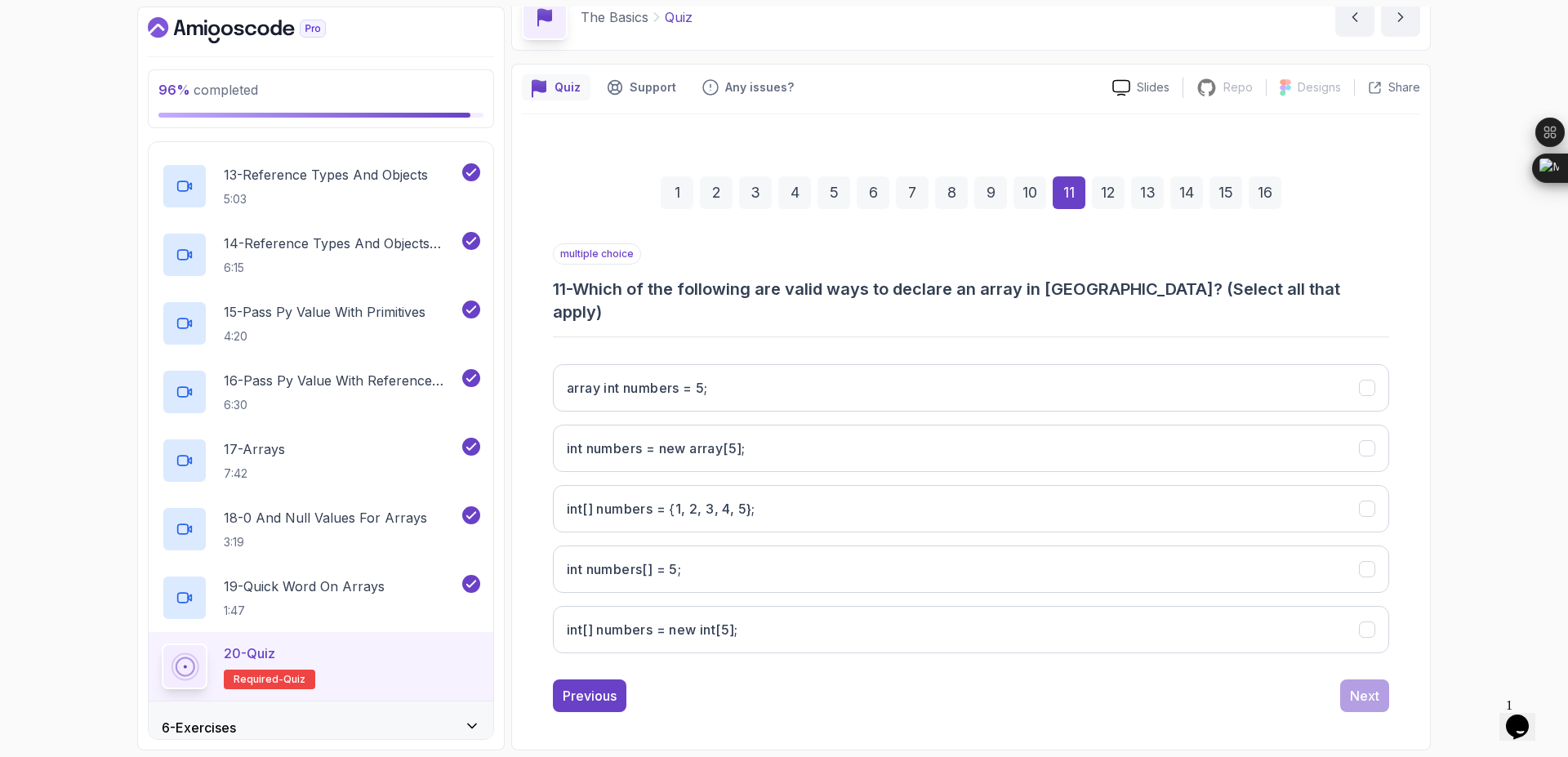
scroll to position [59, 0]
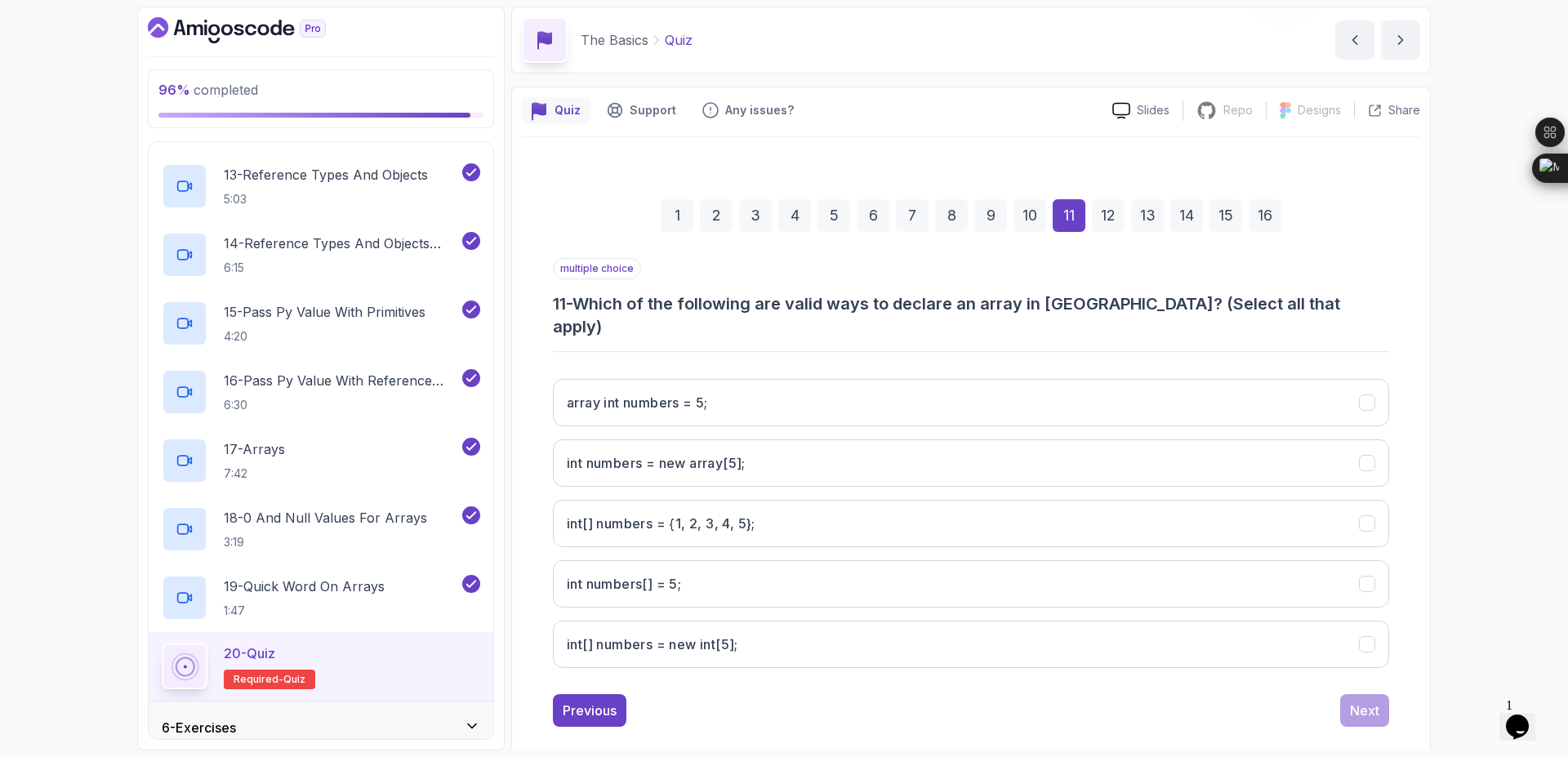
click at [1398, 501] on div "1 2 3 4 5 6 7 8 9 10 11 12 13 14 15 16 multiple choice 11 - Which of the follow…" at bounding box center [971, 450] width 898 height 580
click at [1379, 501] on 5};"] "int[] numbers = {1, 2, 3, 4, 5};" at bounding box center [971, 523] width 836 height 47
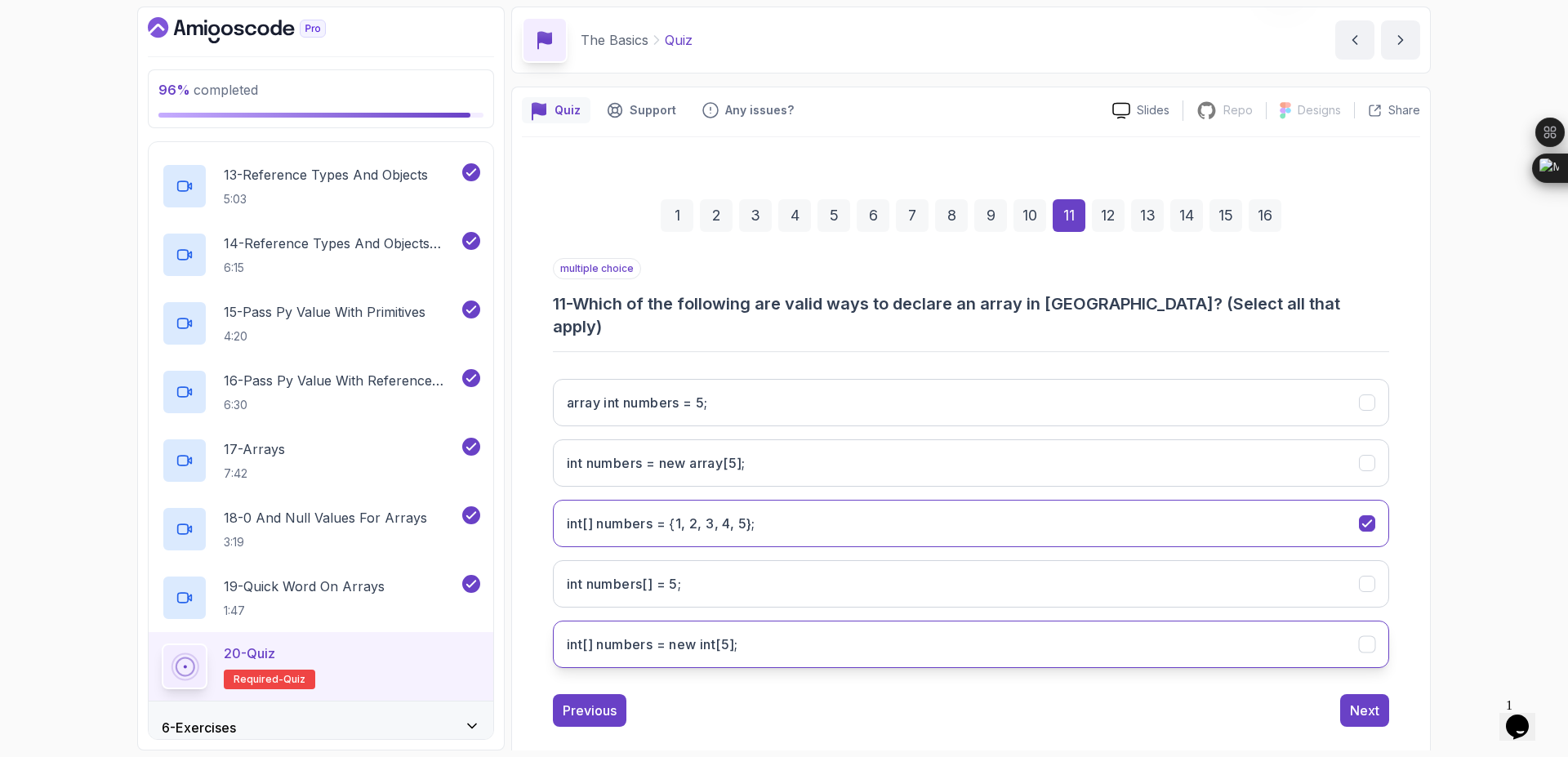
click at [1366, 635] on int;"] "int[] numbers = new int[5];" at bounding box center [971, 644] width 836 height 47
click at [1369, 701] on div "Next" at bounding box center [1364, 711] width 29 height 20
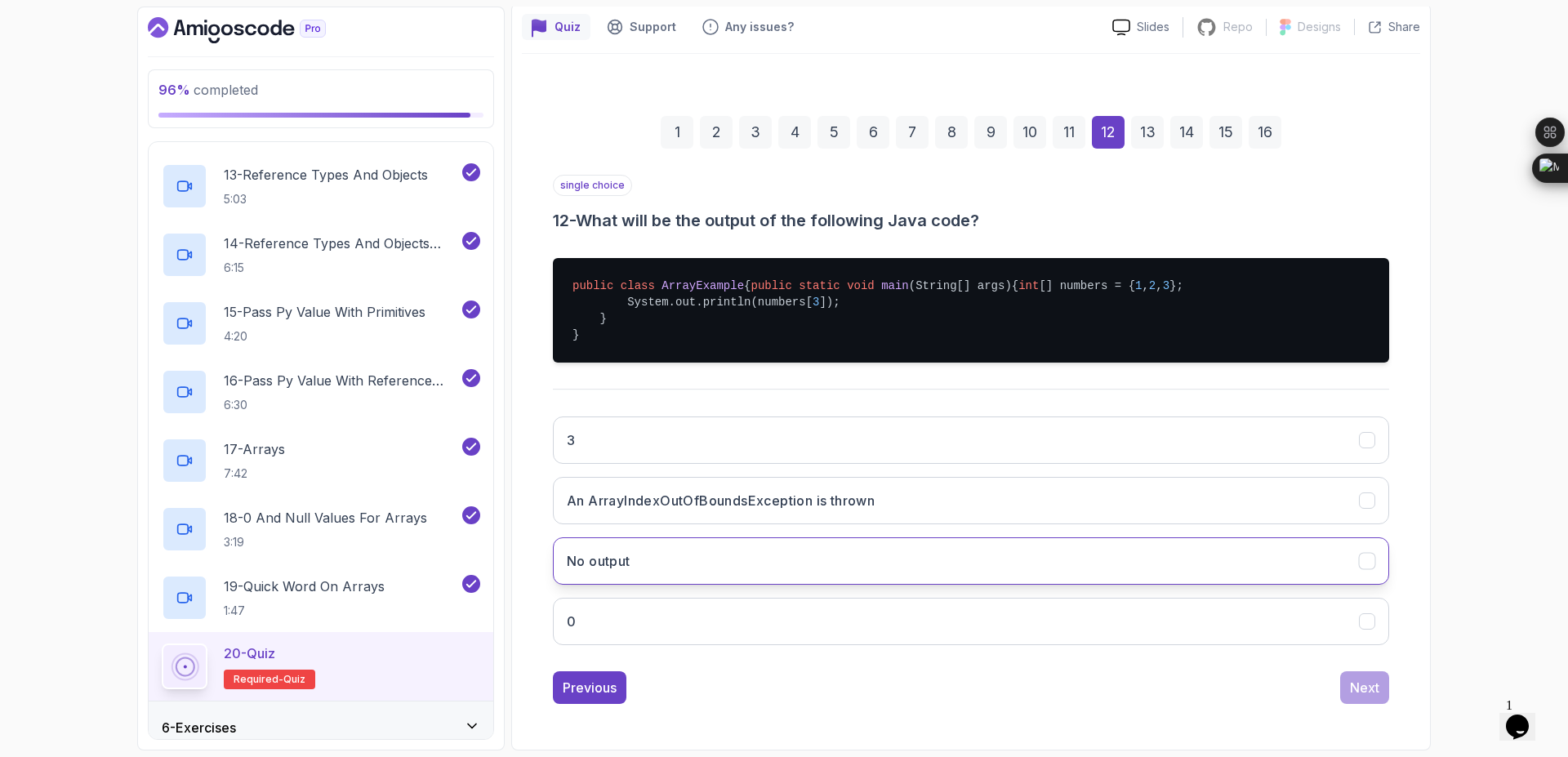
scroll to position [175, 0]
click at [874, 497] on h3 "An ArrayIndexOutOfBoundsException is thrown" at bounding box center [721, 501] width 308 height 20
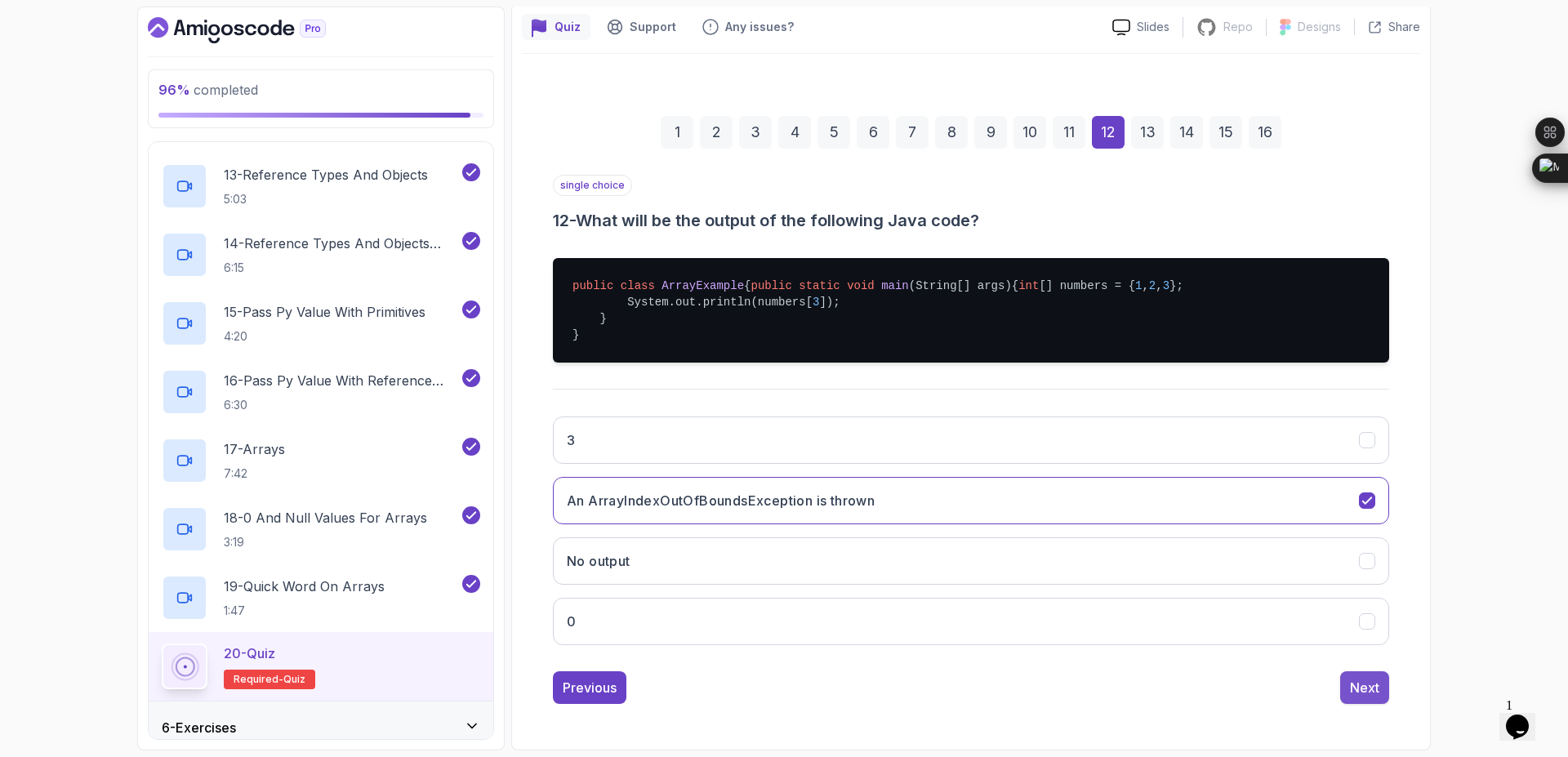
click at [1371, 702] on button "Next" at bounding box center [1364, 687] width 49 height 32
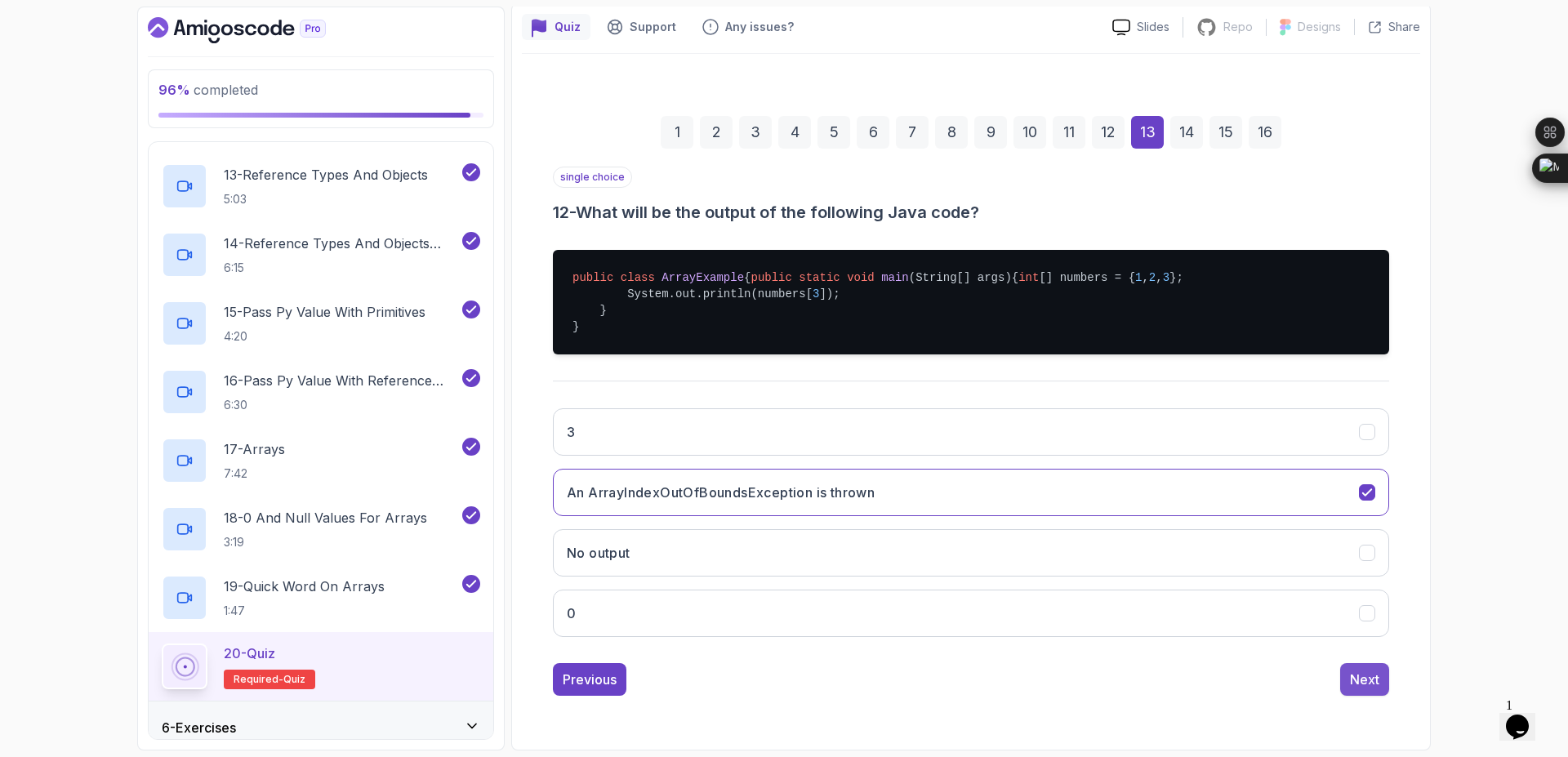
scroll to position [0, 0]
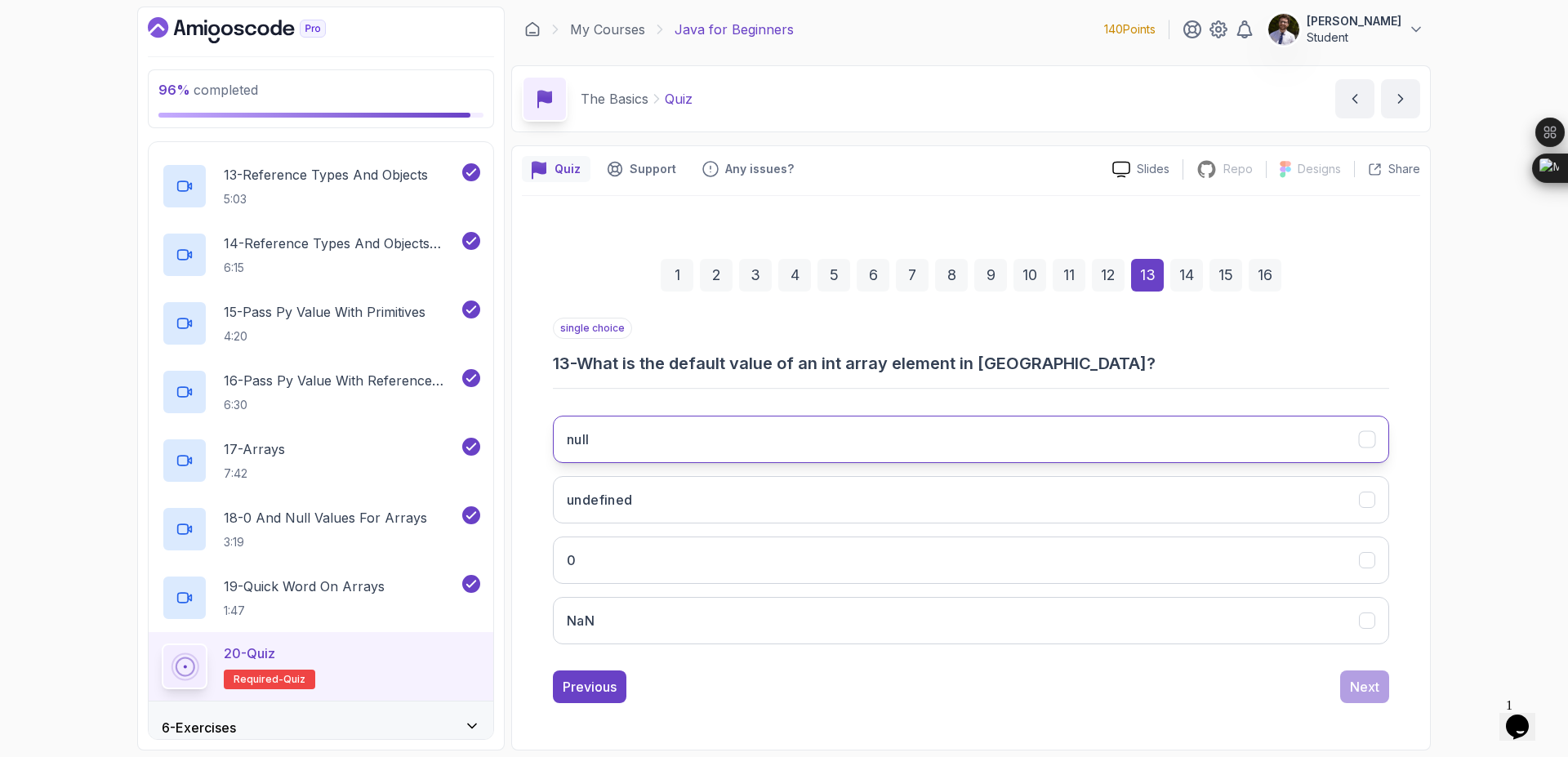
click at [814, 436] on button "null" at bounding box center [971, 439] width 836 height 47
click at [1358, 691] on div "Next" at bounding box center [1364, 687] width 29 height 20
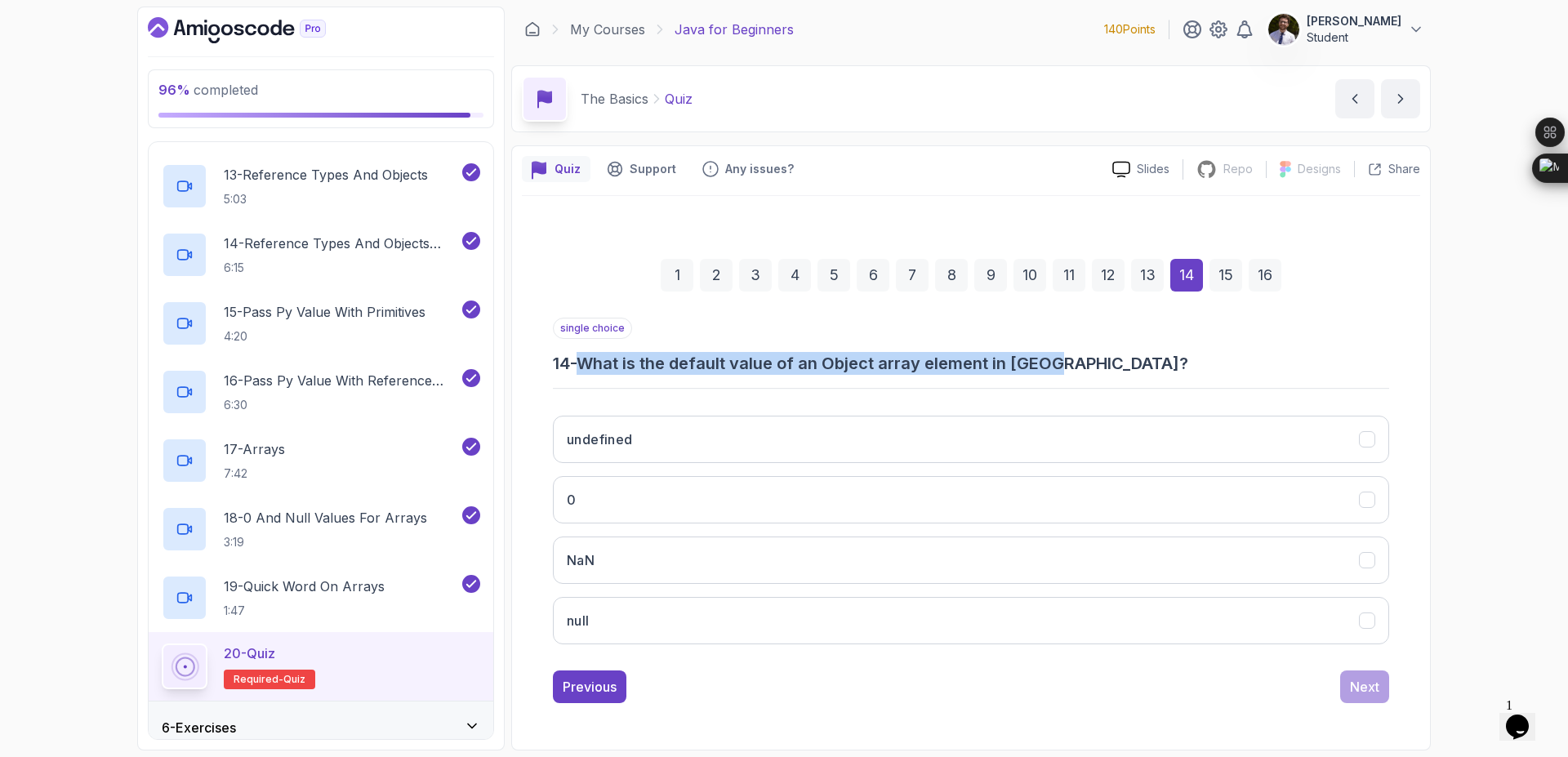
drag, startPoint x: 635, startPoint y: 365, endPoint x: 1171, endPoint y: 369, distance: 536.0
click at [1134, 366] on h3 "14 - What is the default value of an Object array element in [GEOGRAPHIC_DATA]?" at bounding box center [971, 363] width 836 height 22
click at [1199, 369] on h3 "14 - What is the default value of an Object array element in [GEOGRAPHIC_DATA]?" at bounding box center [971, 363] width 836 height 22
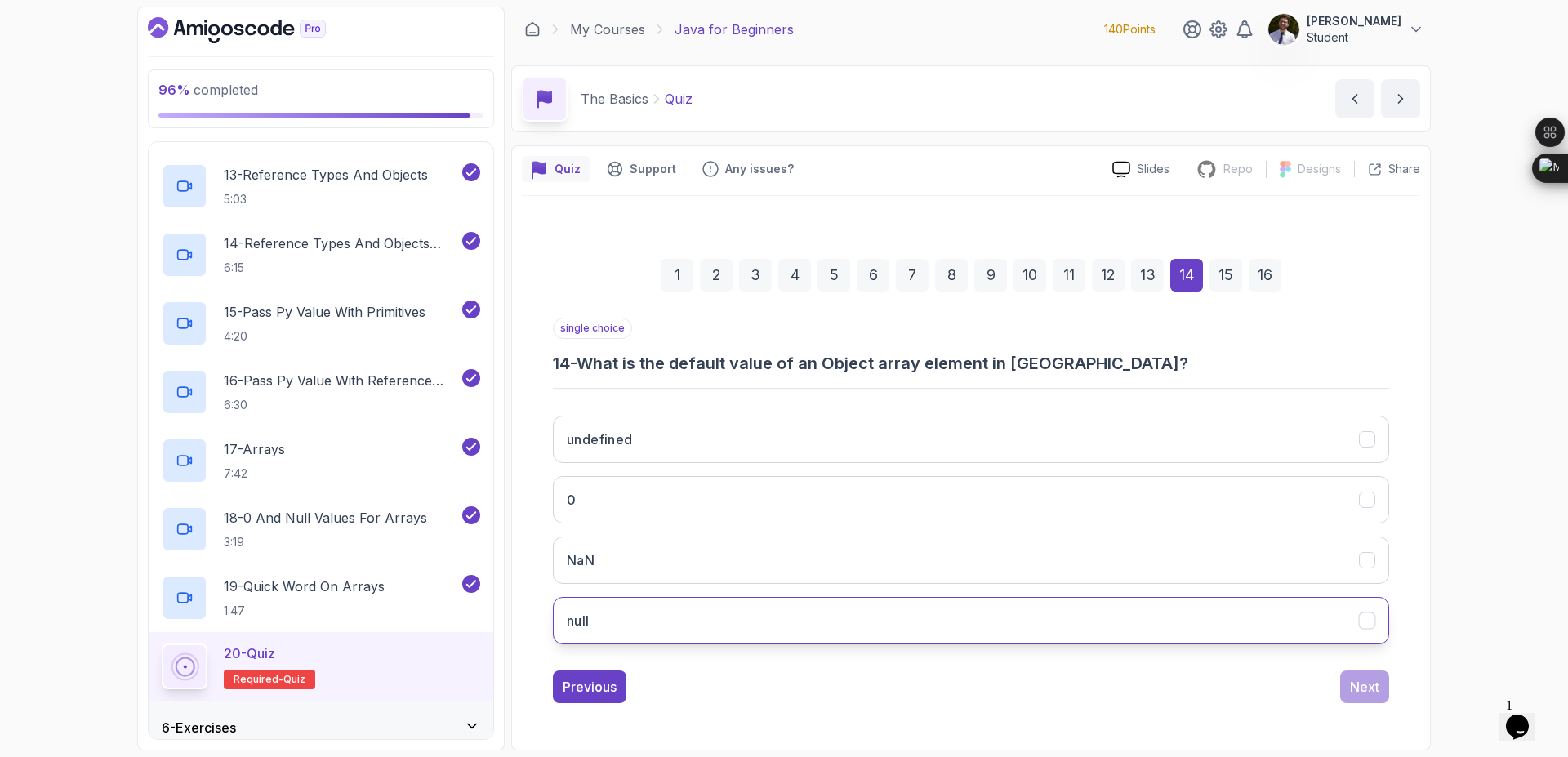
click at [763, 625] on button "null" at bounding box center [971, 620] width 836 height 47
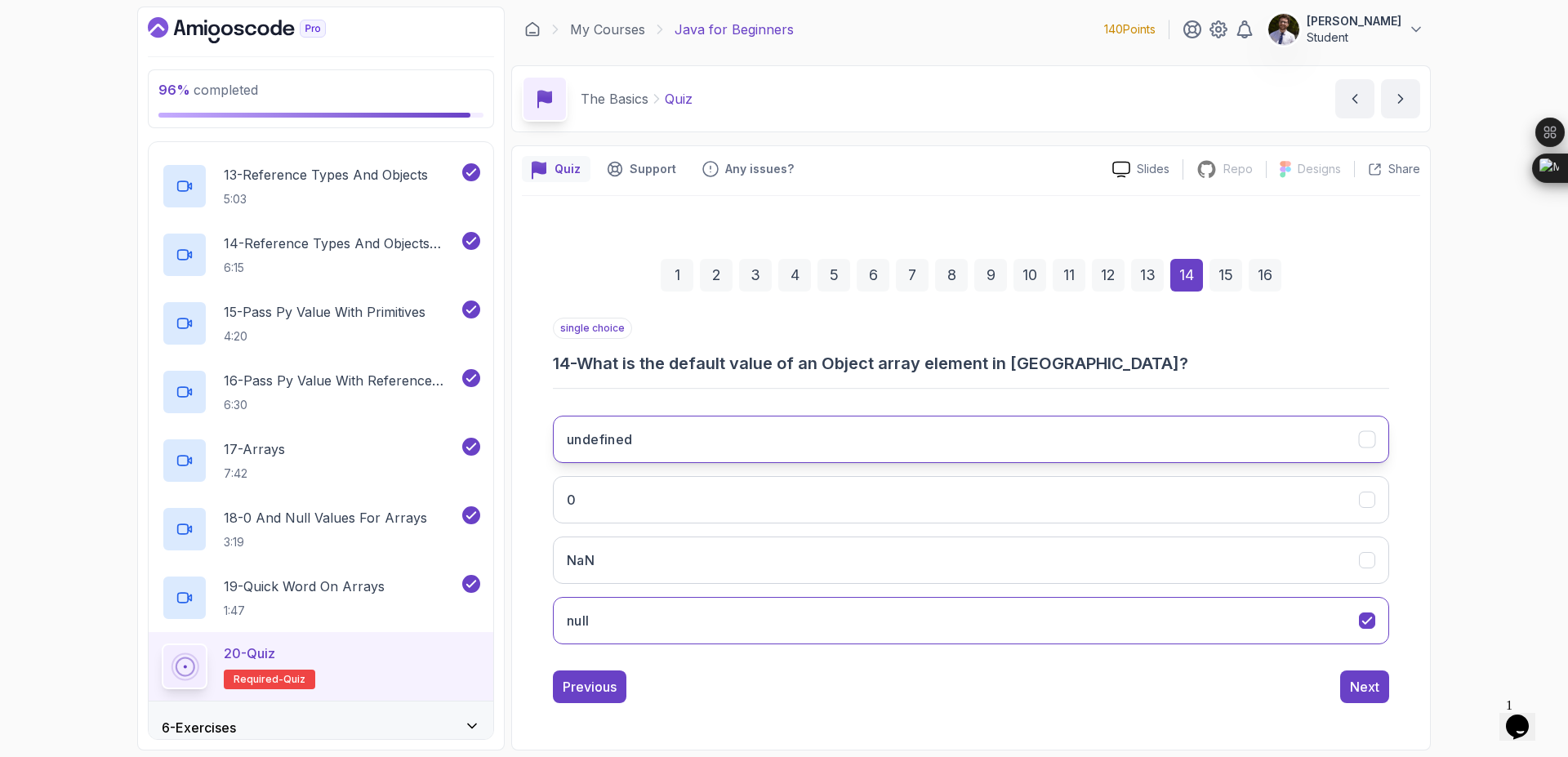
click at [888, 437] on button "undefined" at bounding box center [971, 439] width 836 height 47
click at [1363, 700] on button "Next" at bounding box center [1364, 686] width 49 height 32
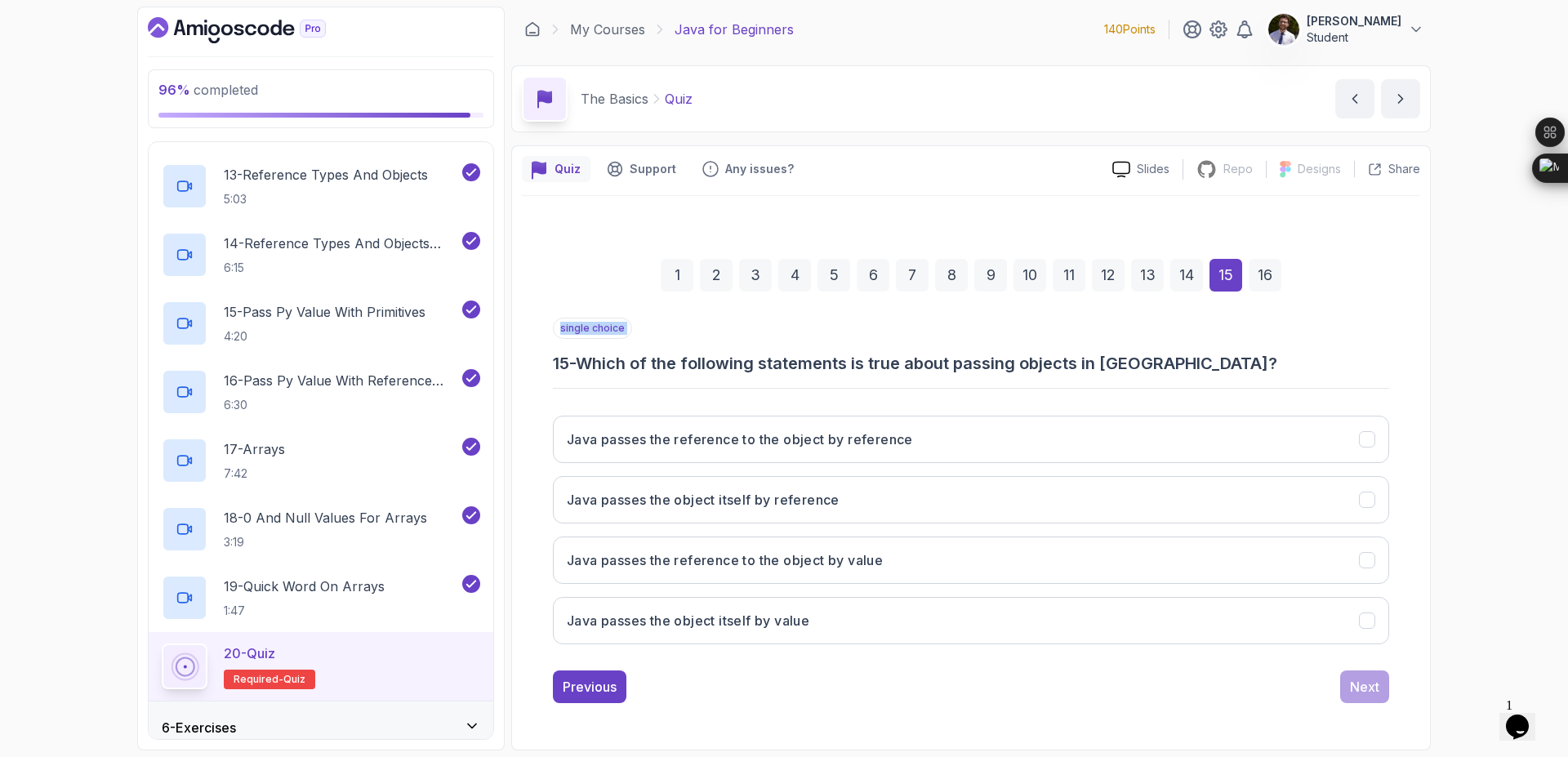
drag, startPoint x: 575, startPoint y: 348, endPoint x: 1218, endPoint y: 382, distance: 643.9
click at [1218, 382] on div "single choice 15 - Which of the following statements is true about passing obje…" at bounding box center [971, 488] width 836 height 340
click at [1326, 351] on div "single choice 15 - Which of the following statements is true about passing obje…" at bounding box center [971, 346] width 836 height 57
click at [1367, 449] on button "Java passes the reference to the object by reference" at bounding box center [971, 439] width 836 height 47
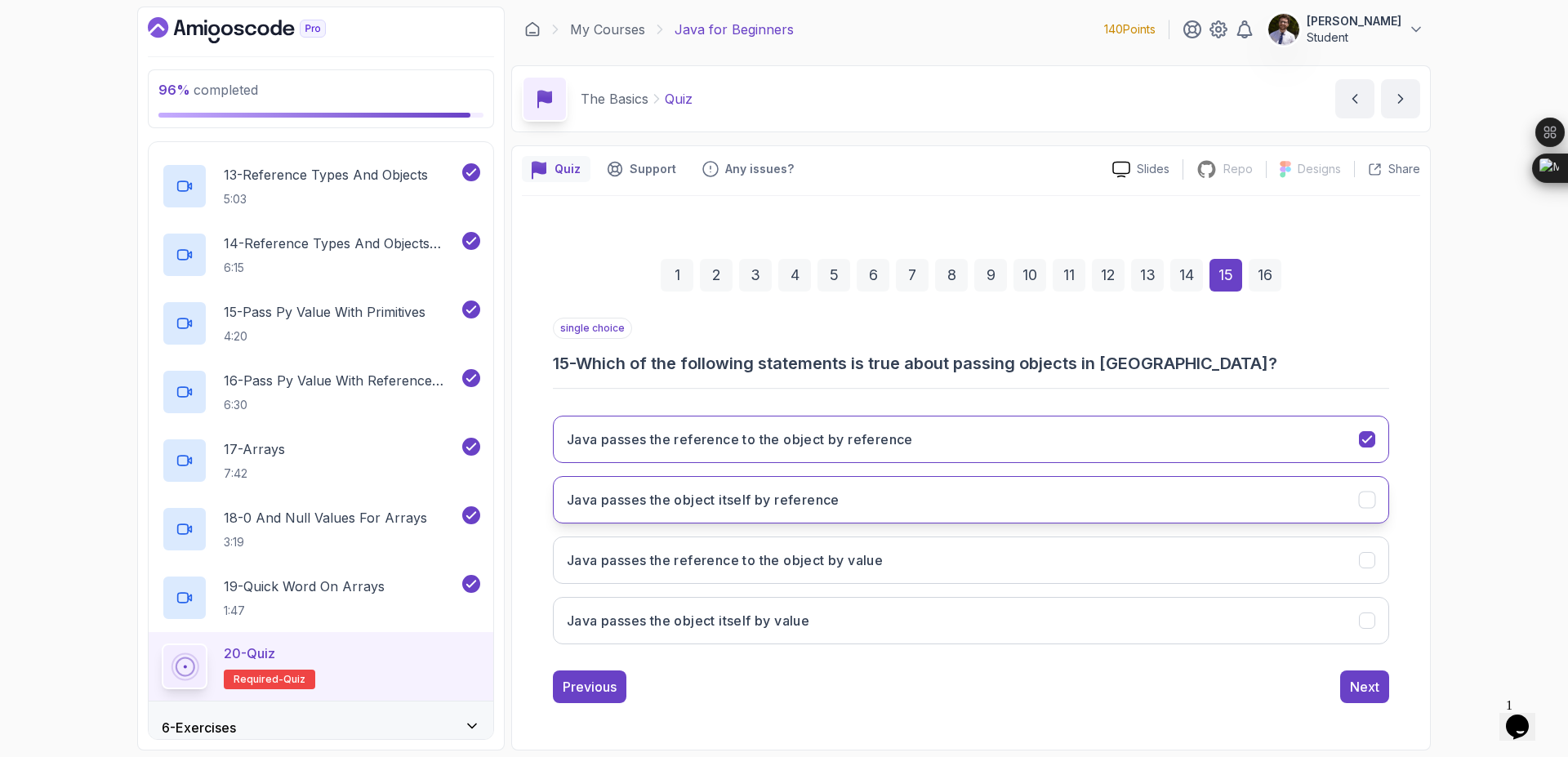
click at [1380, 490] on button "Java passes the object itself by reference" at bounding box center [971, 500] width 836 height 47
click at [1367, 543] on button "Java passes the reference to the object by value" at bounding box center [971, 560] width 836 height 47
drag, startPoint x: 990, startPoint y: 521, endPoint x: 1215, endPoint y: 548, distance: 226.6
click at [1003, 522] on button "Java passes the object itself by reference" at bounding box center [971, 500] width 836 height 47
click at [1369, 691] on div "Next" at bounding box center [1364, 687] width 29 height 20
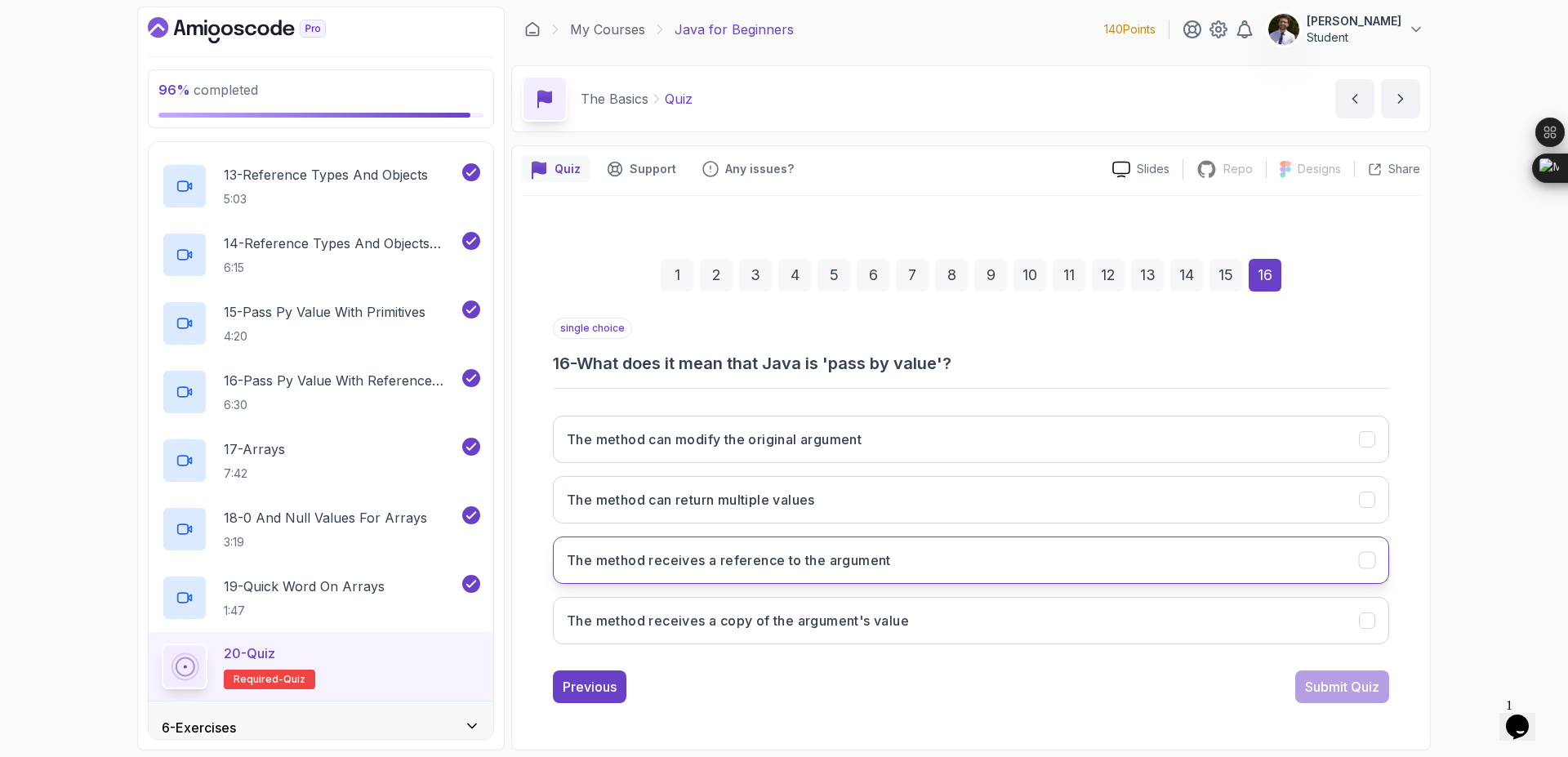
click at [928, 575] on button "The method receives a reference to the argument" at bounding box center [971, 560] width 836 height 47
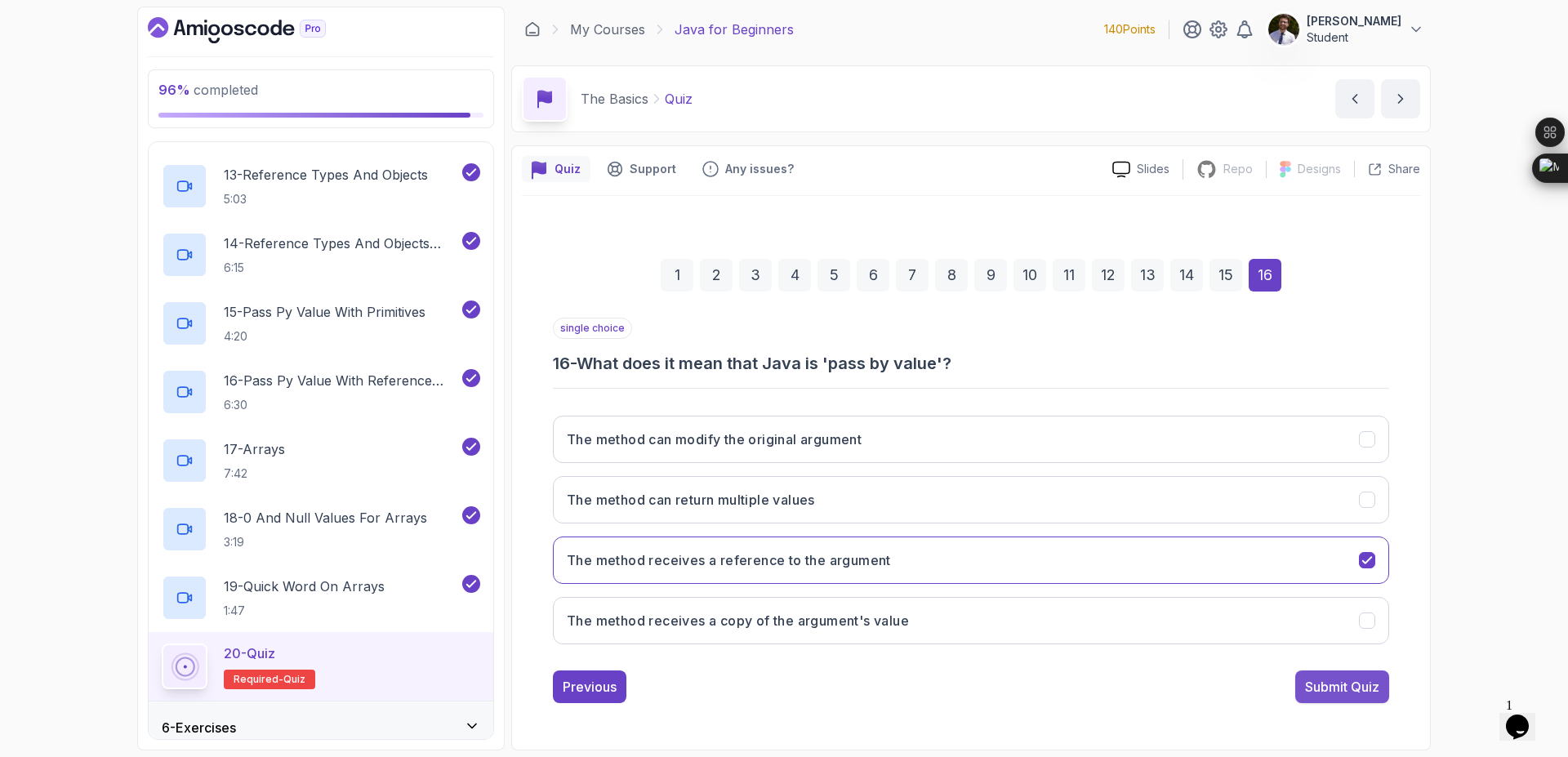
click at [1315, 680] on div "Submit Quiz" at bounding box center [1342, 687] width 74 height 20
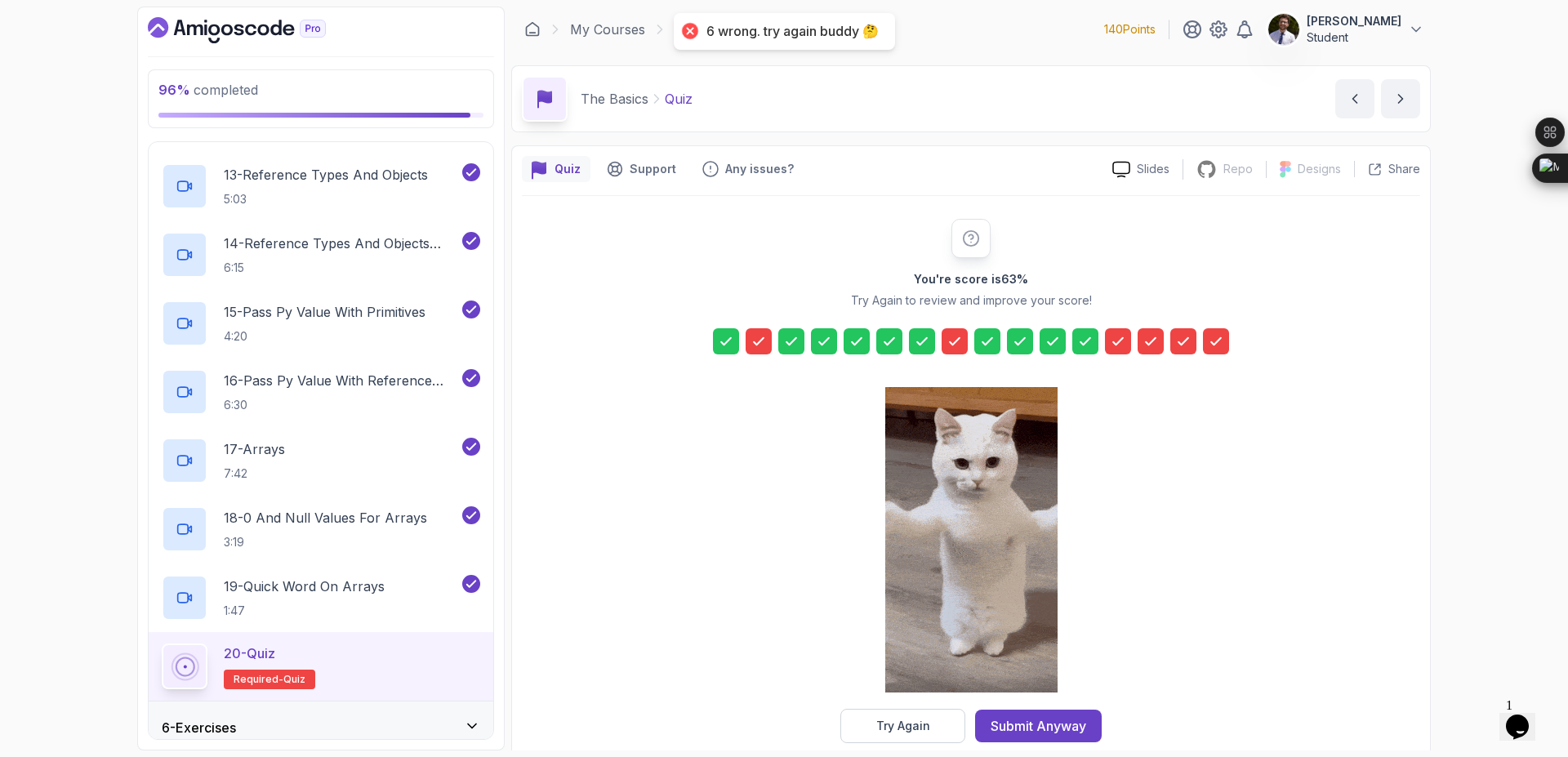
click at [767, 346] on div at bounding box center [758, 341] width 26 height 26
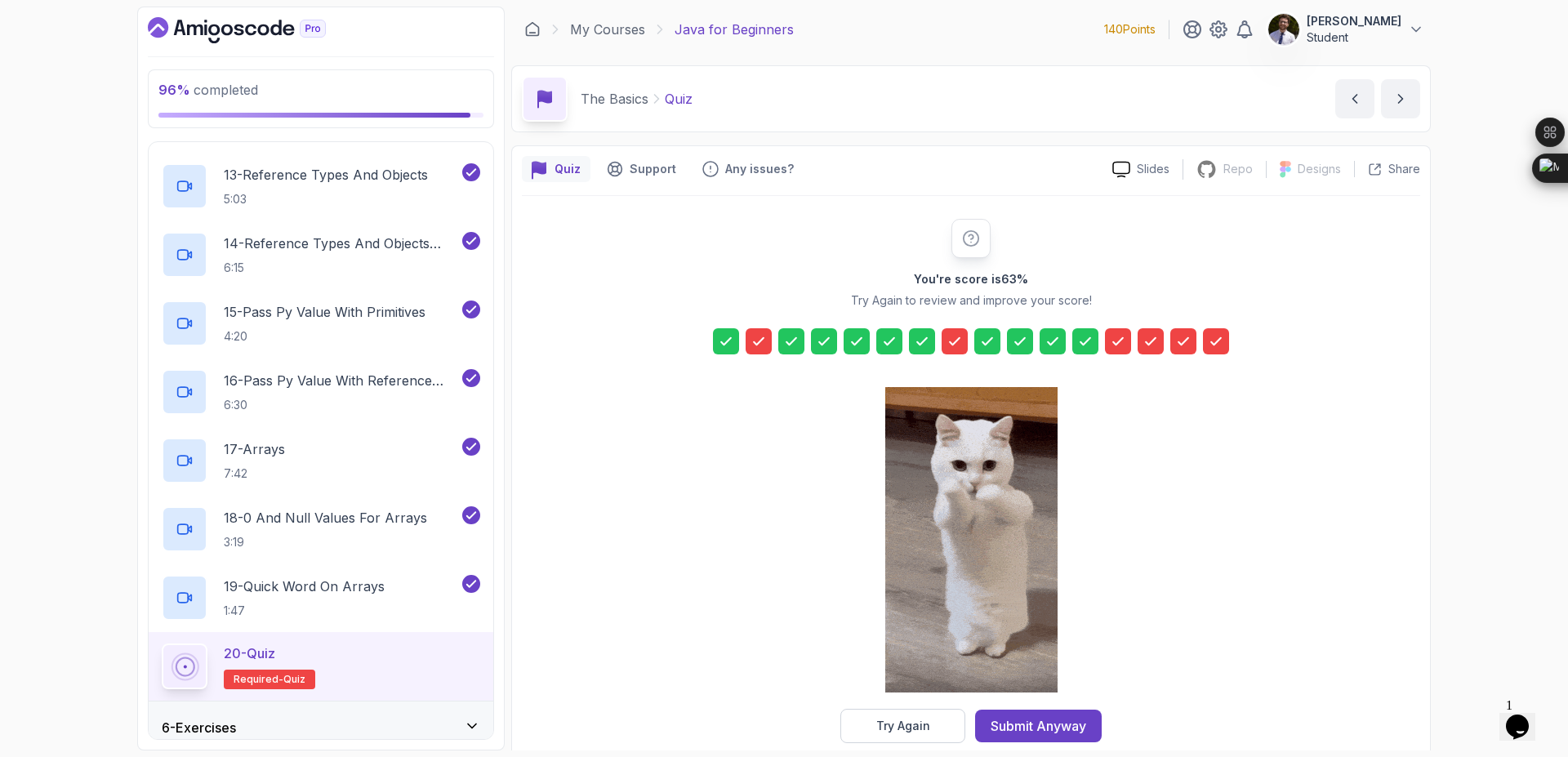
click at [757, 347] on icon at bounding box center [759, 341] width 17 height 17
click at [889, 724] on div "Try Again" at bounding box center [903, 726] width 54 height 17
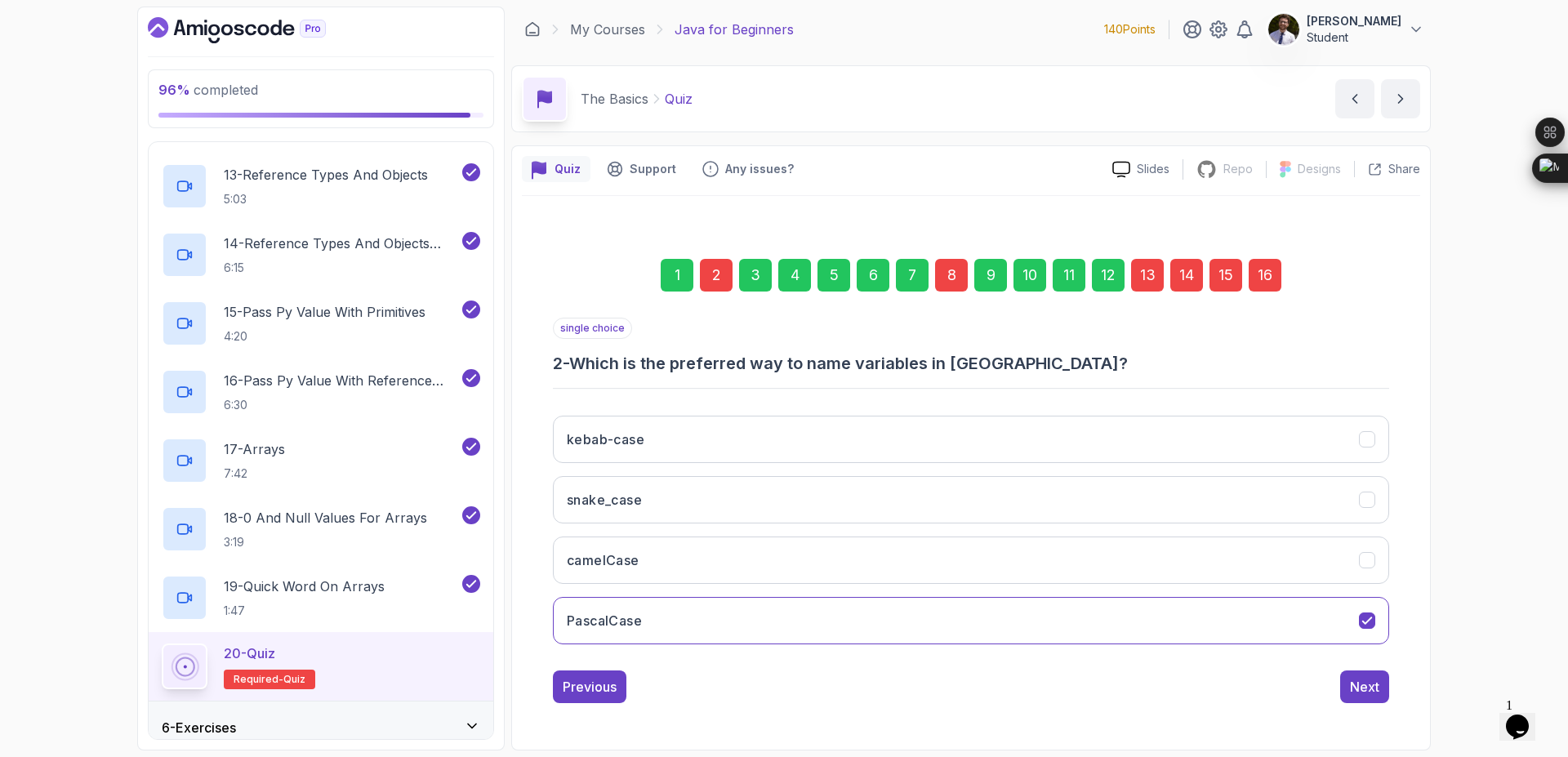
click at [713, 281] on div "2" at bounding box center [716, 275] width 32 height 32
click at [937, 576] on button "camelCase" at bounding box center [971, 560] width 836 height 47
click at [1261, 282] on div "16" at bounding box center [1265, 275] width 32 height 32
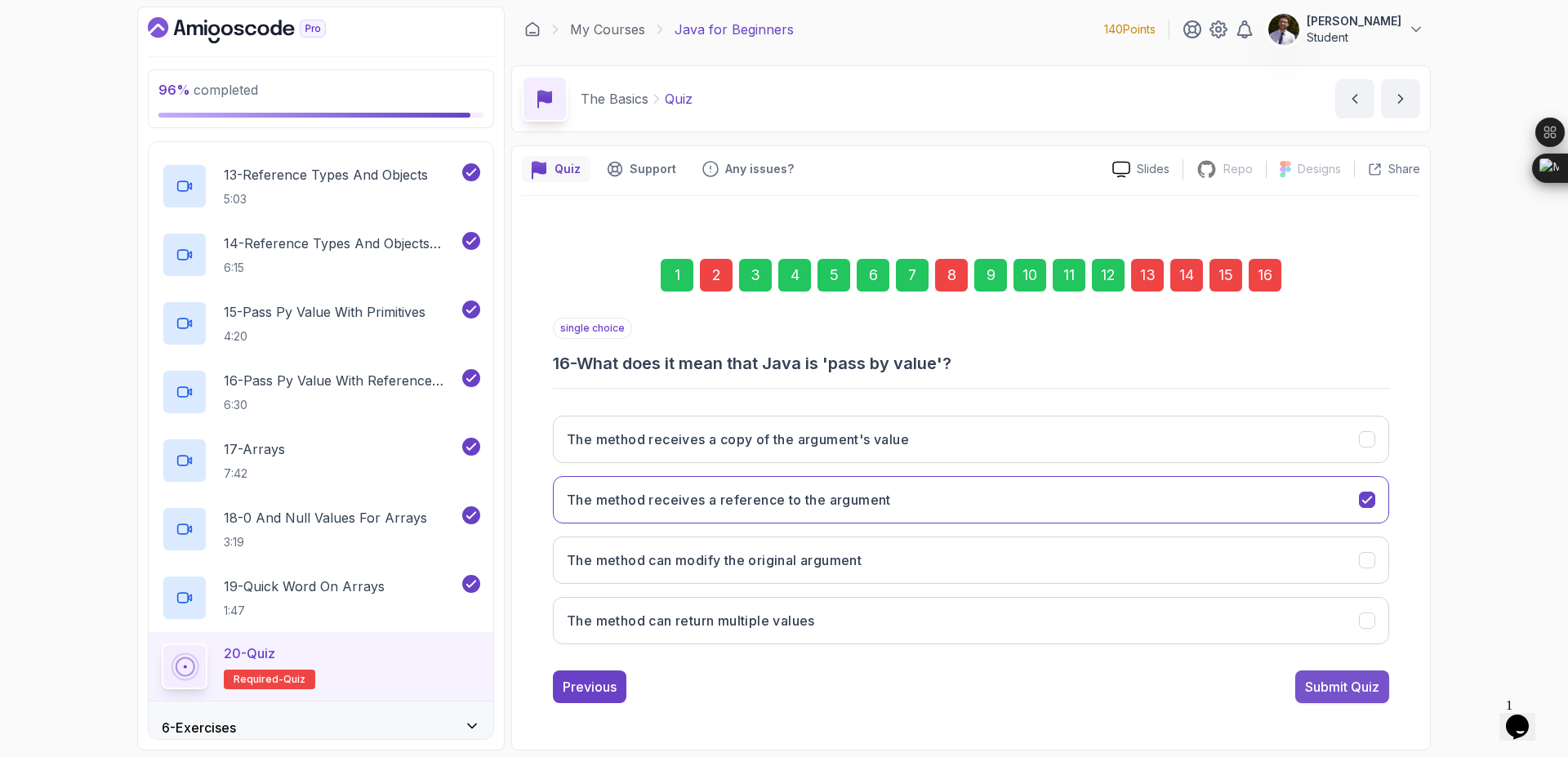
click at [1339, 688] on div "Submit Quiz" at bounding box center [1342, 687] width 74 height 20
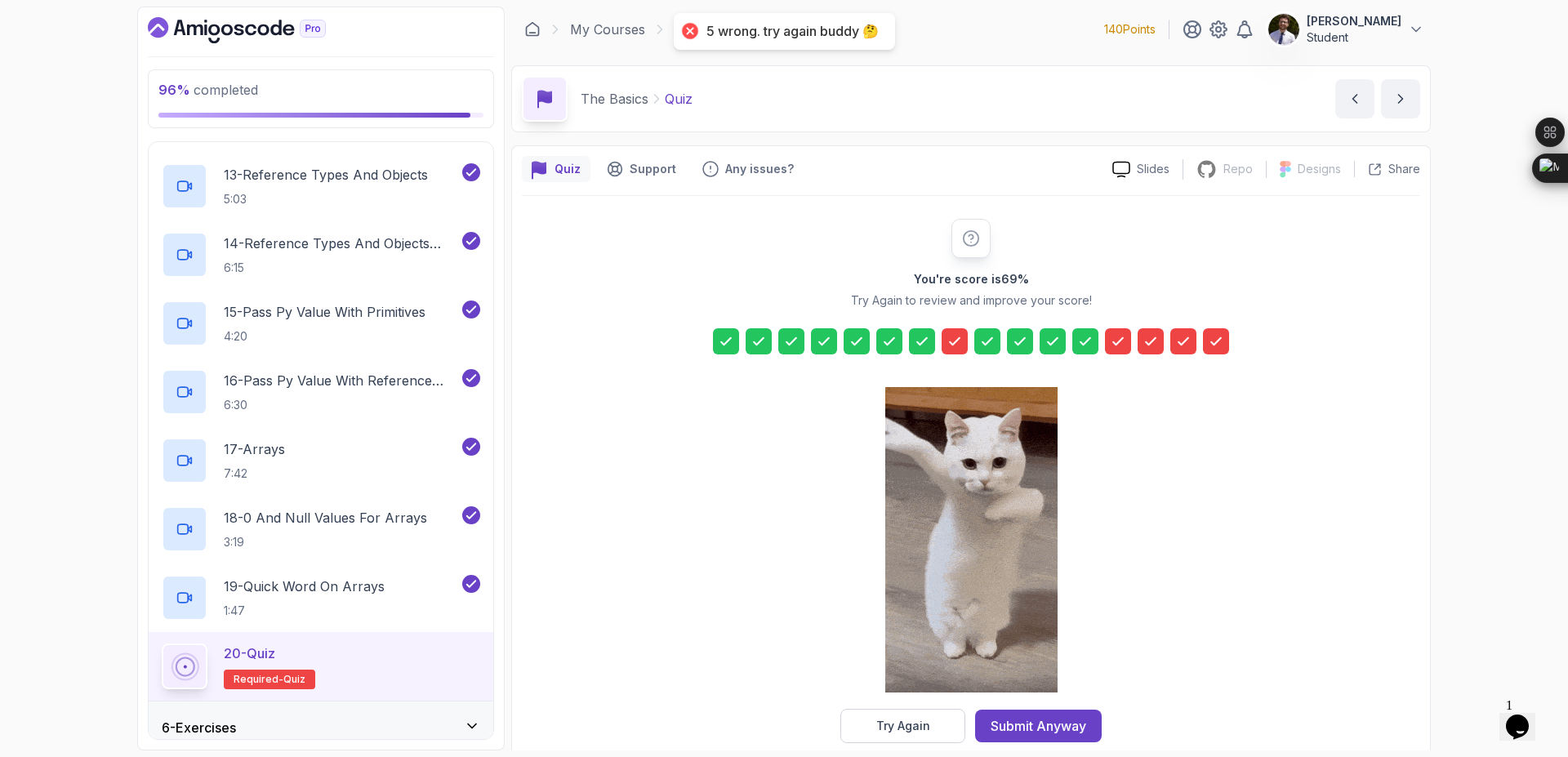
click at [950, 338] on icon at bounding box center [955, 341] width 17 height 17
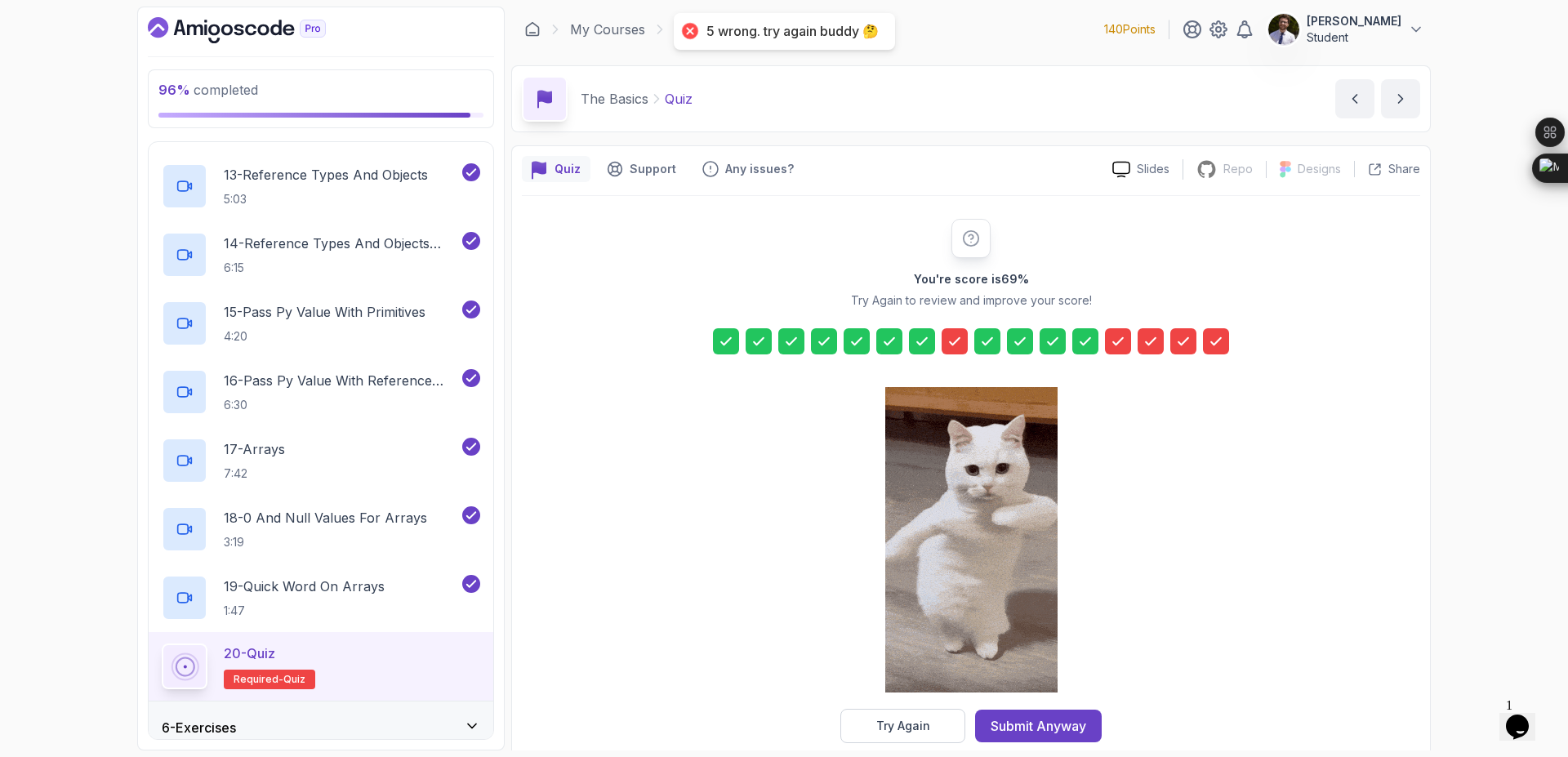
click at [959, 351] on div at bounding box center [954, 341] width 26 height 26
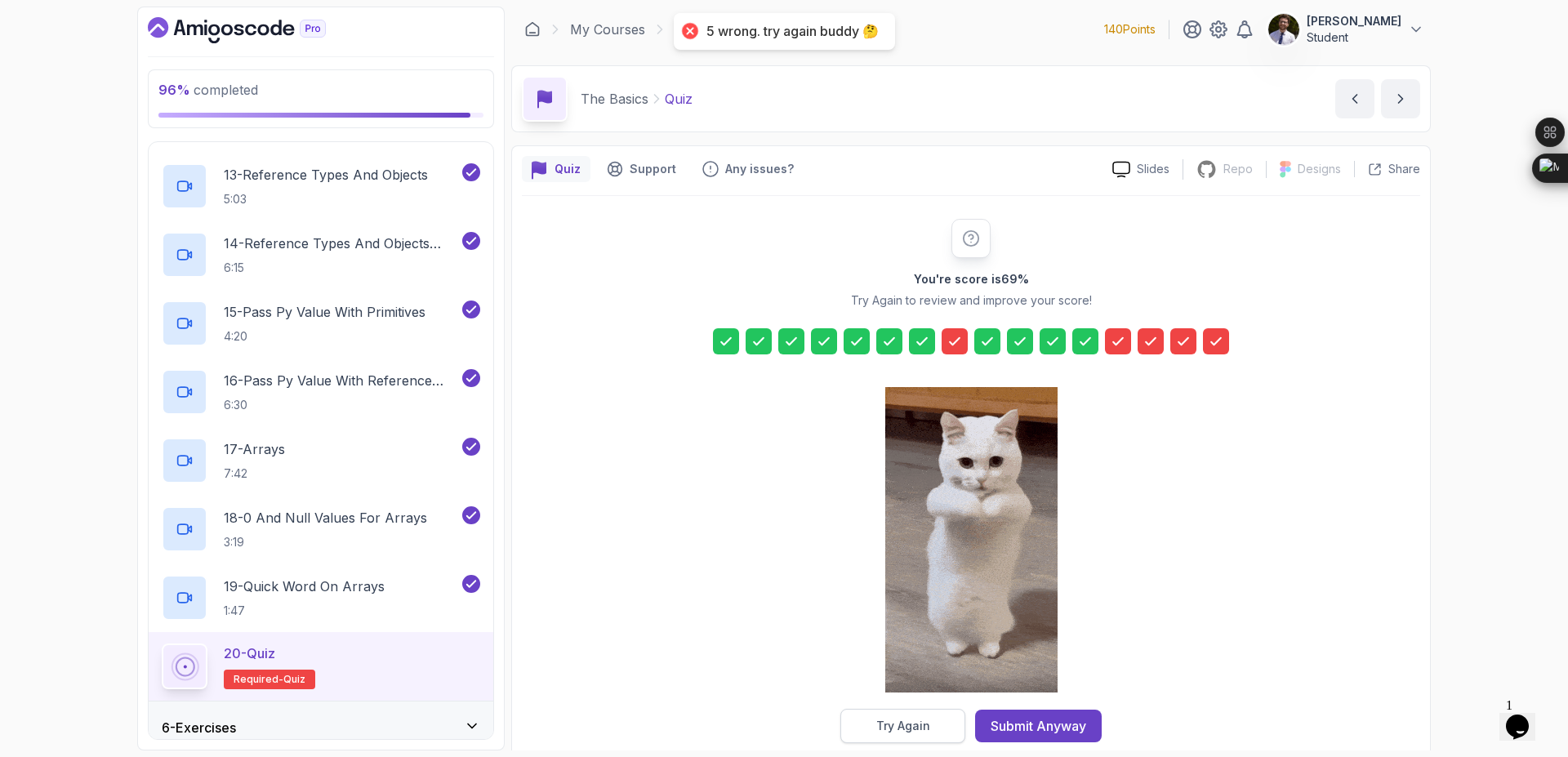
click at [898, 738] on button "Try Again" at bounding box center [903, 725] width 125 height 34
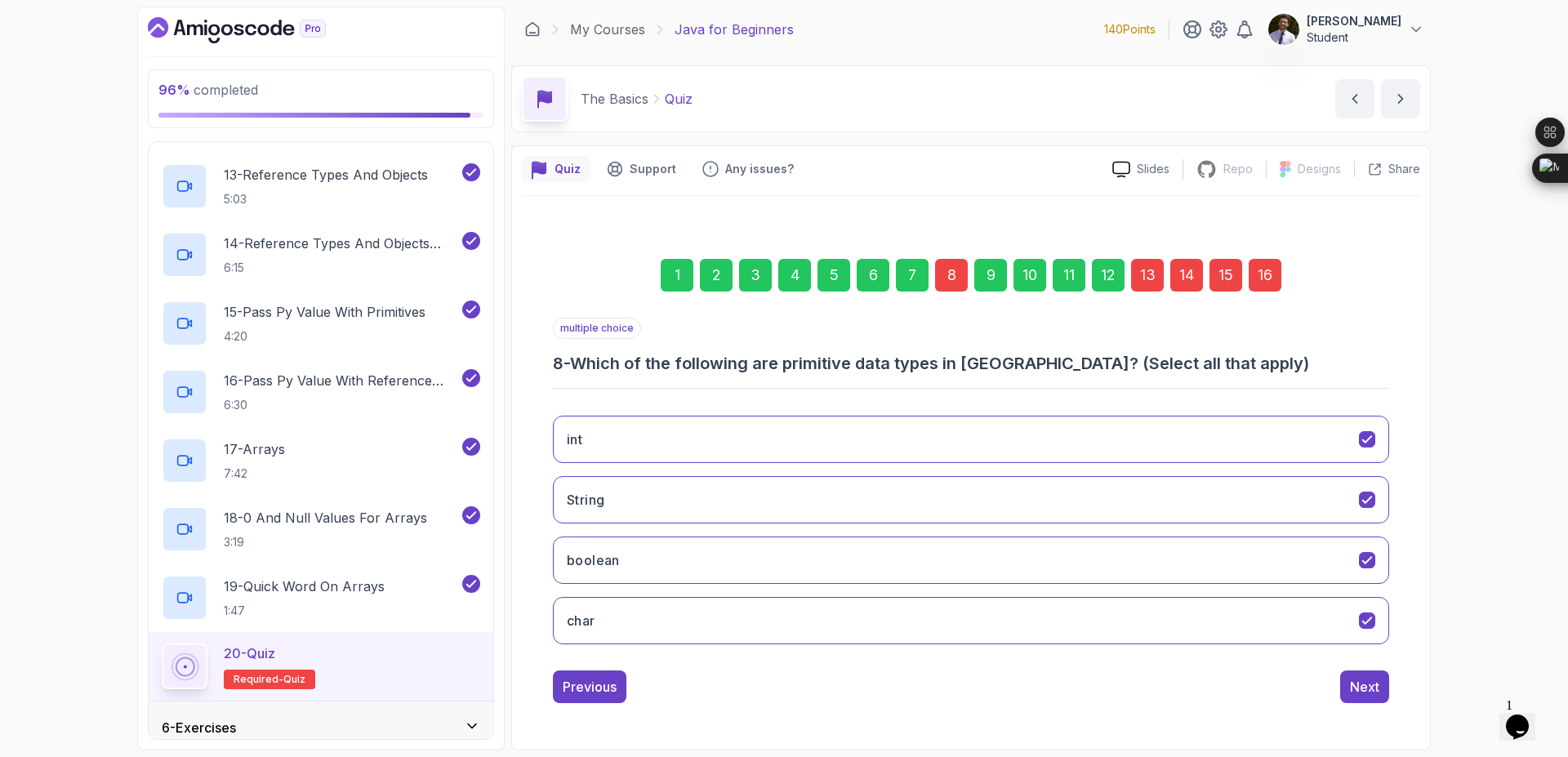
click at [957, 275] on div "8" at bounding box center [951, 275] width 32 height 32
click at [1375, 563] on icon "boolean" at bounding box center [1367, 560] width 16 height 16
click at [1265, 285] on div "16" at bounding box center [1265, 275] width 32 height 32
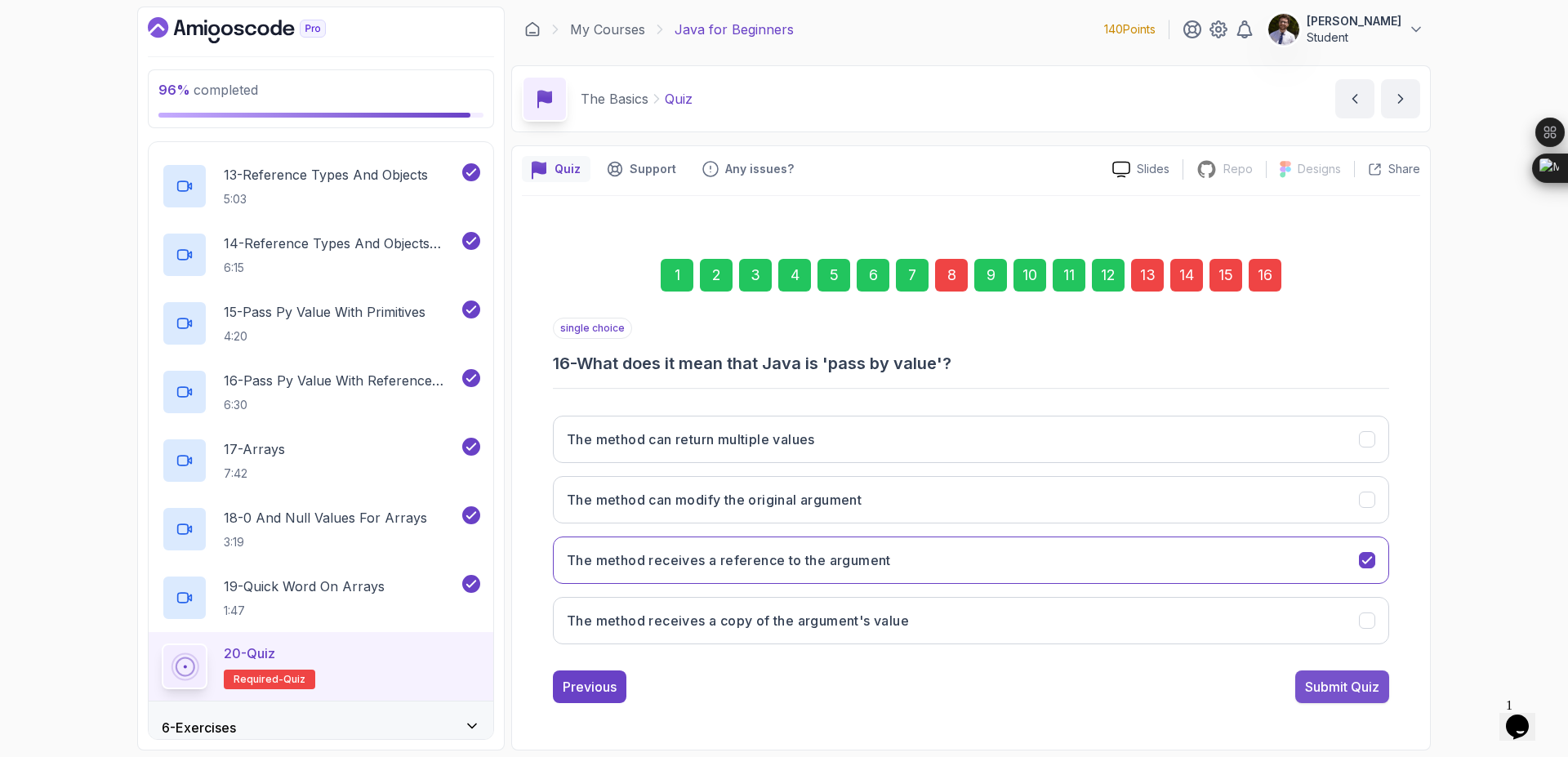
click at [1361, 685] on div "Submit Quiz" at bounding box center [1342, 687] width 74 height 20
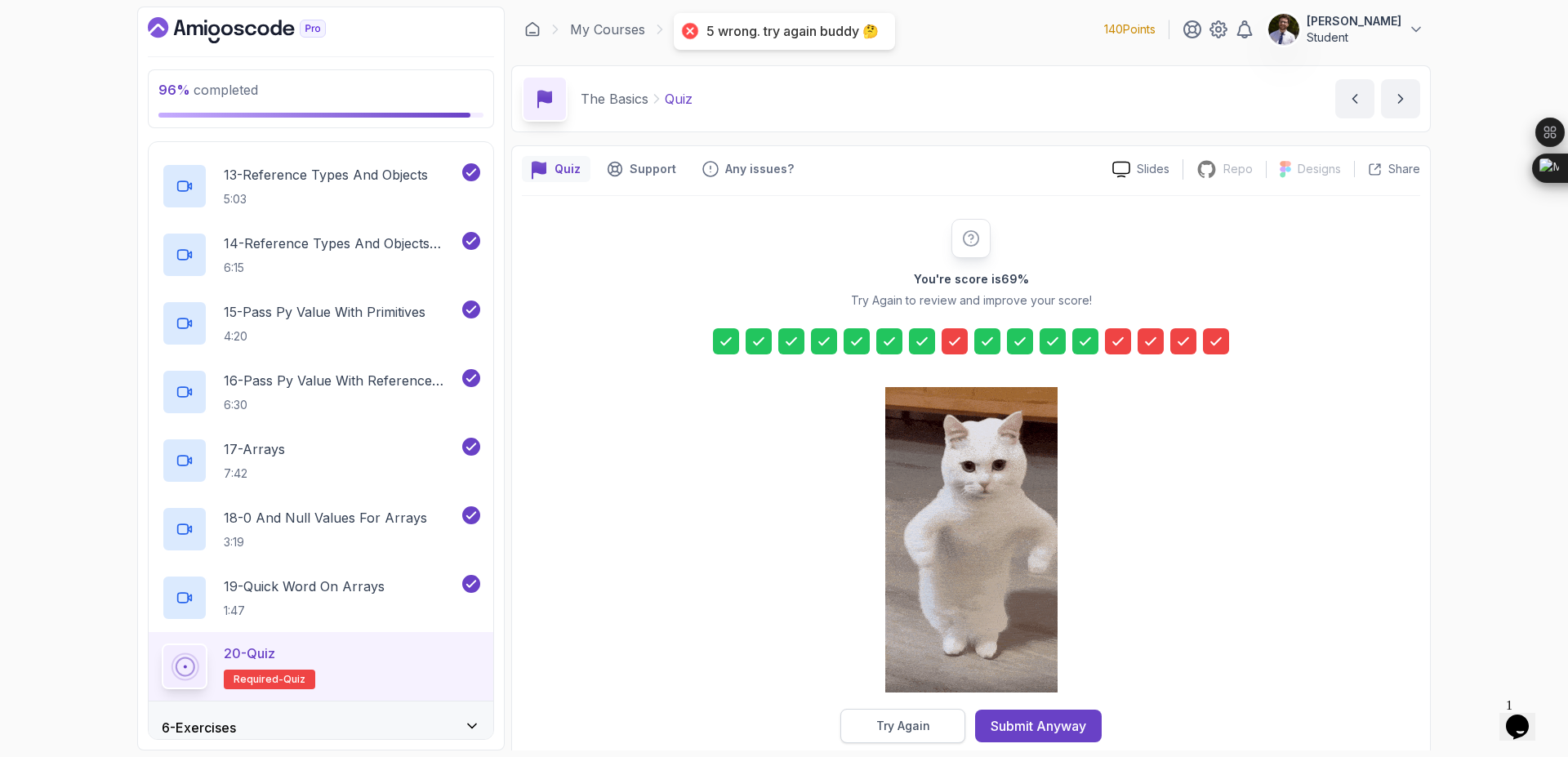
click at [919, 738] on button "Try Again" at bounding box center [903, 725] width 125 height 34
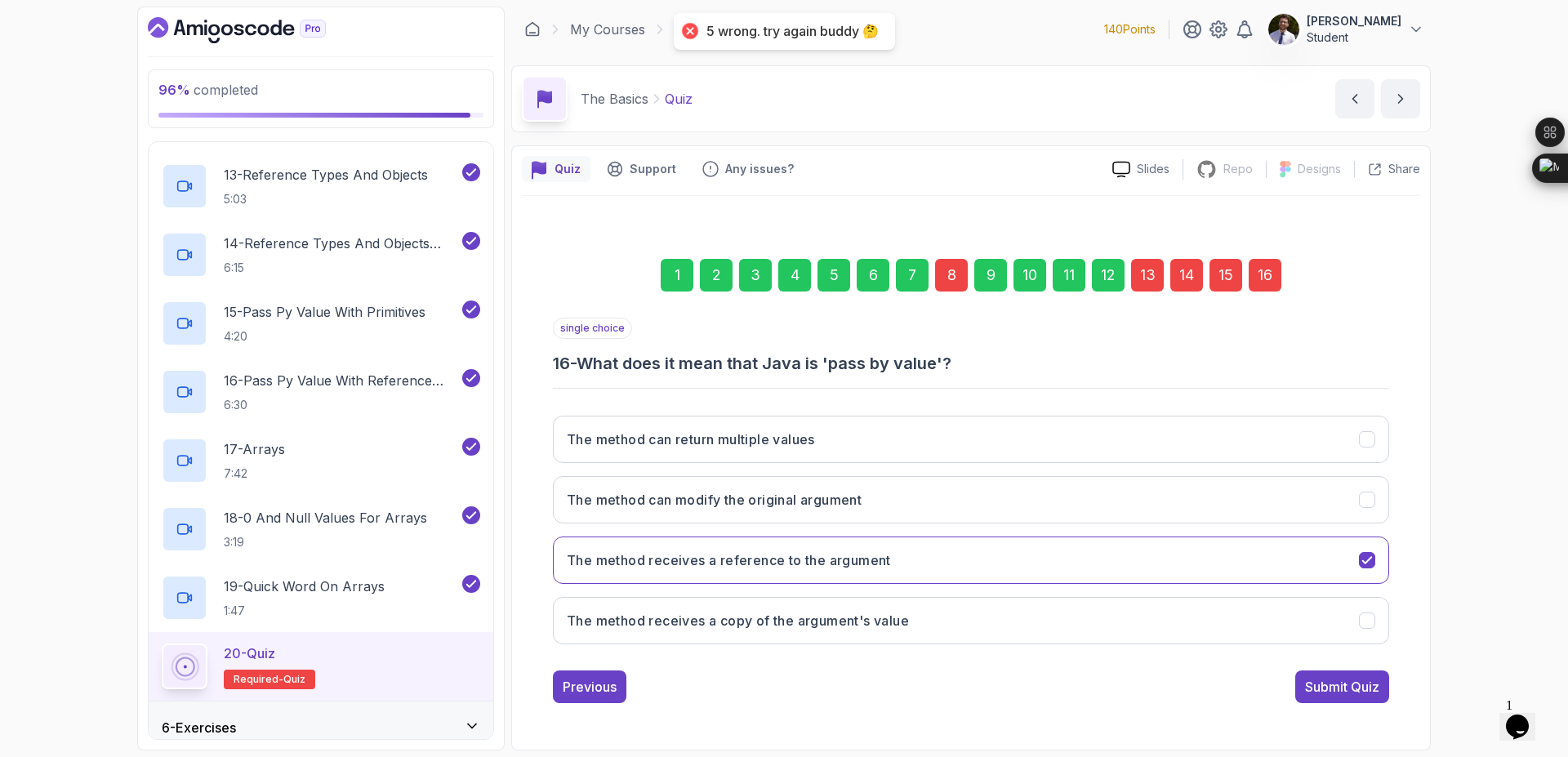
click at [952, 276] on div "8" at bounding box center [951, 275] width 32 height 32
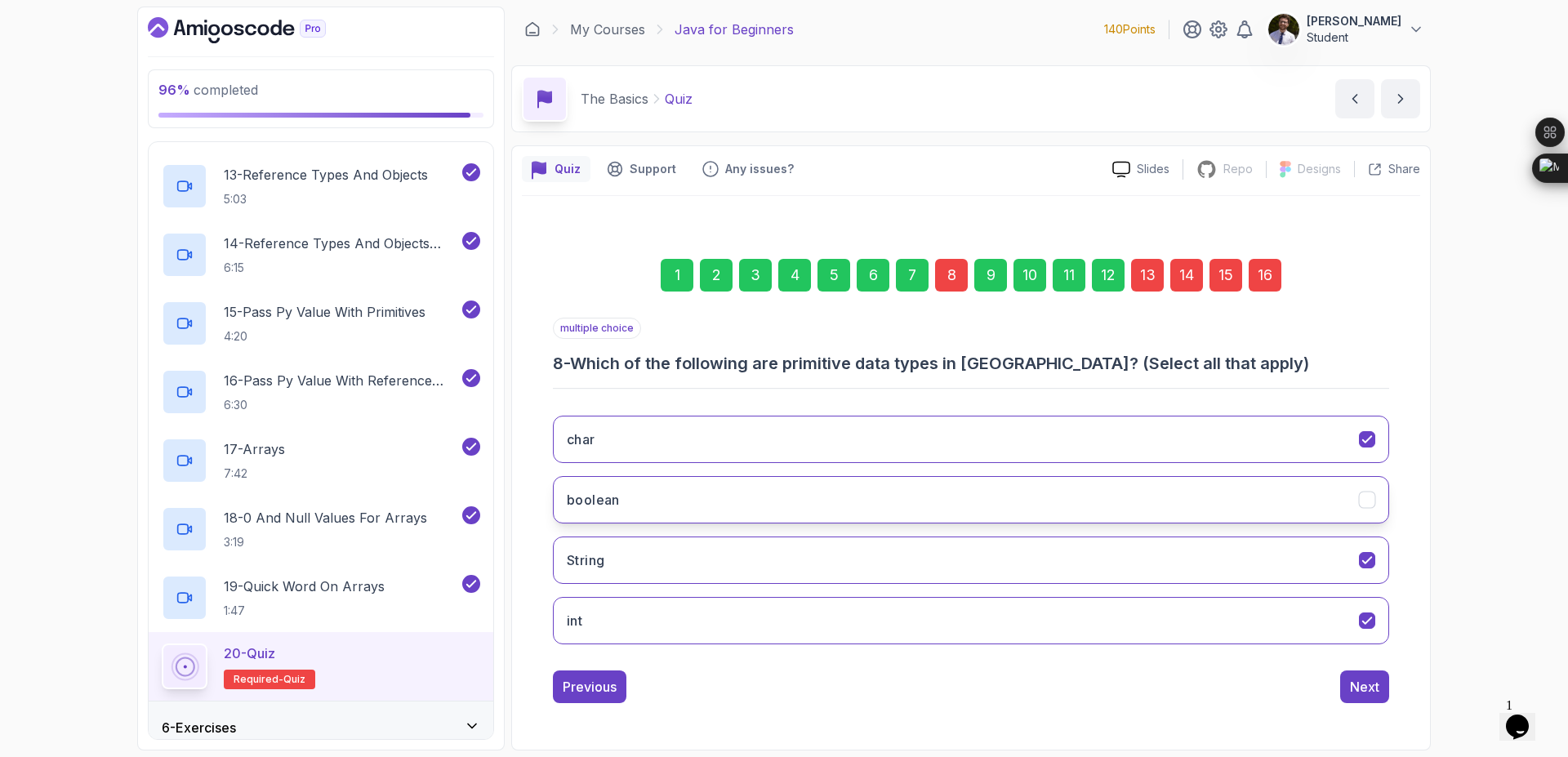
click at [1364, 500] on icon "boolean" at bounding box center [1367, 500] width 16 height 16
click at [1377, 443] on button "char" at bounding box center [971, 439] width 836 height 47
click at [1271, 288] on div "16" at bounding box center [1265, 275] width 32 height 32
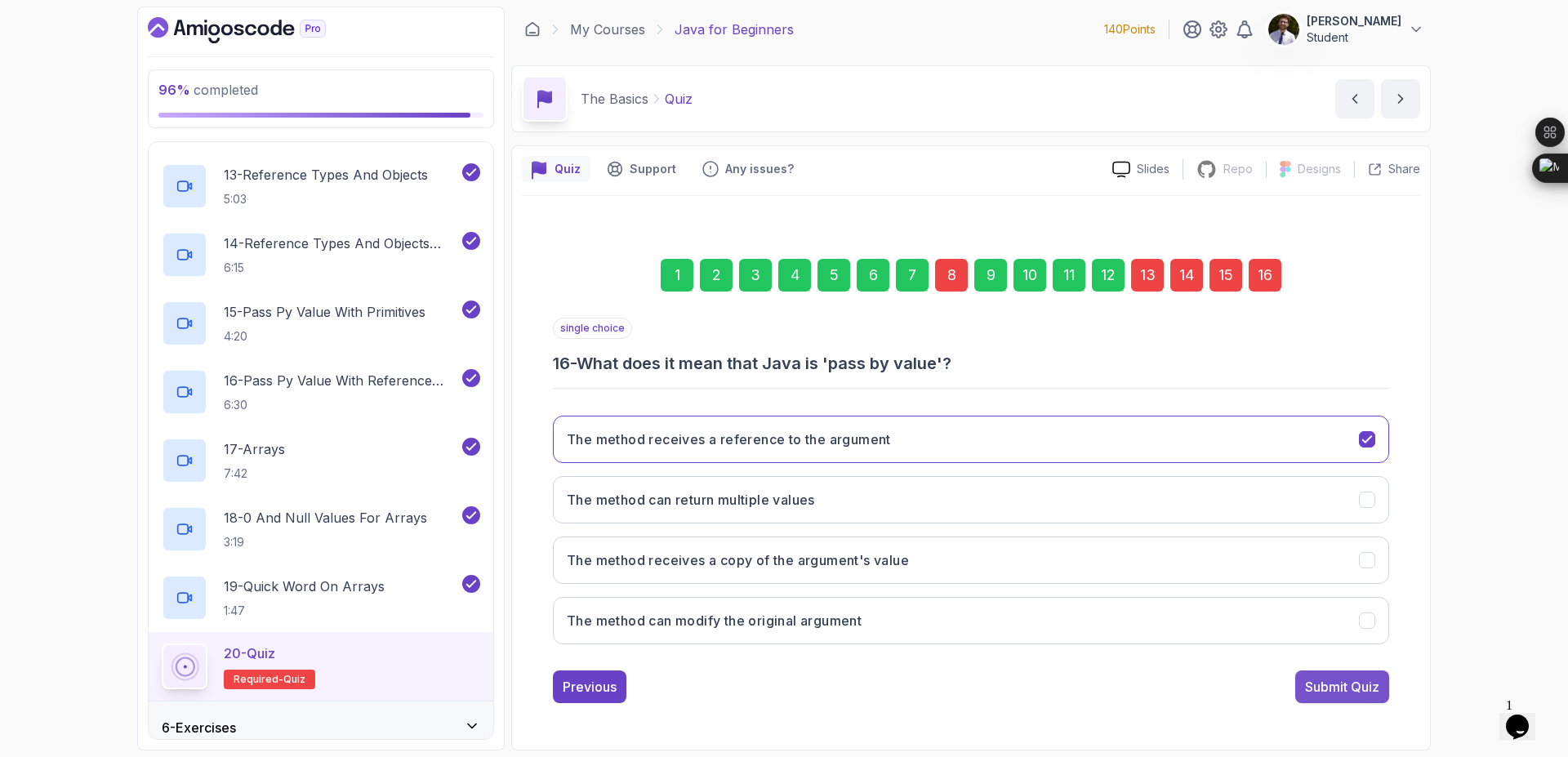
click at [1352, 694] on div "Submit Quiz" at bounding box center [1342, 687] width 74 height 20
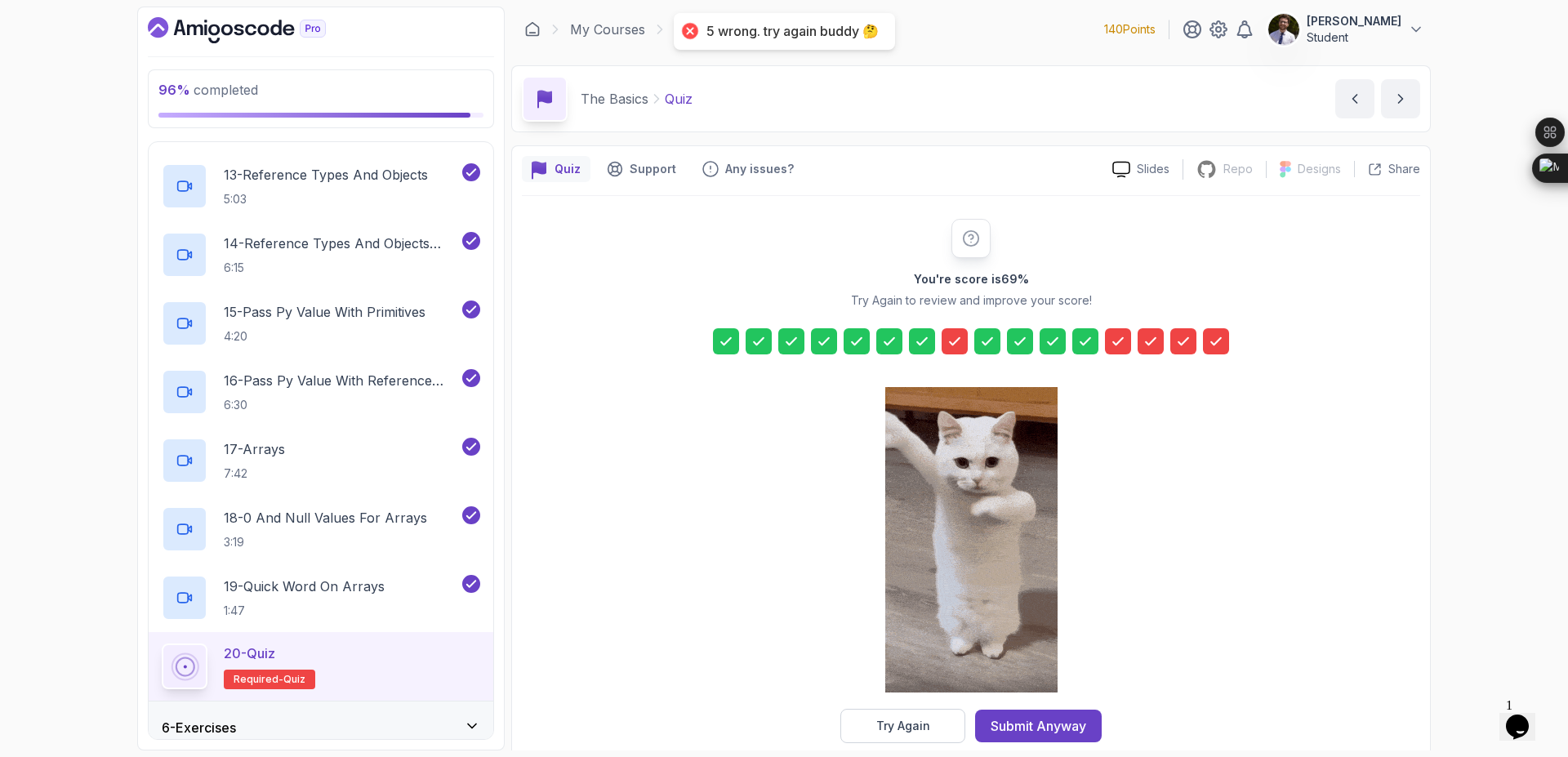
drag, startPoint x: 942, startPoint y: 726, endPoint x: 945, endPoint y: 718, distance: 8.5
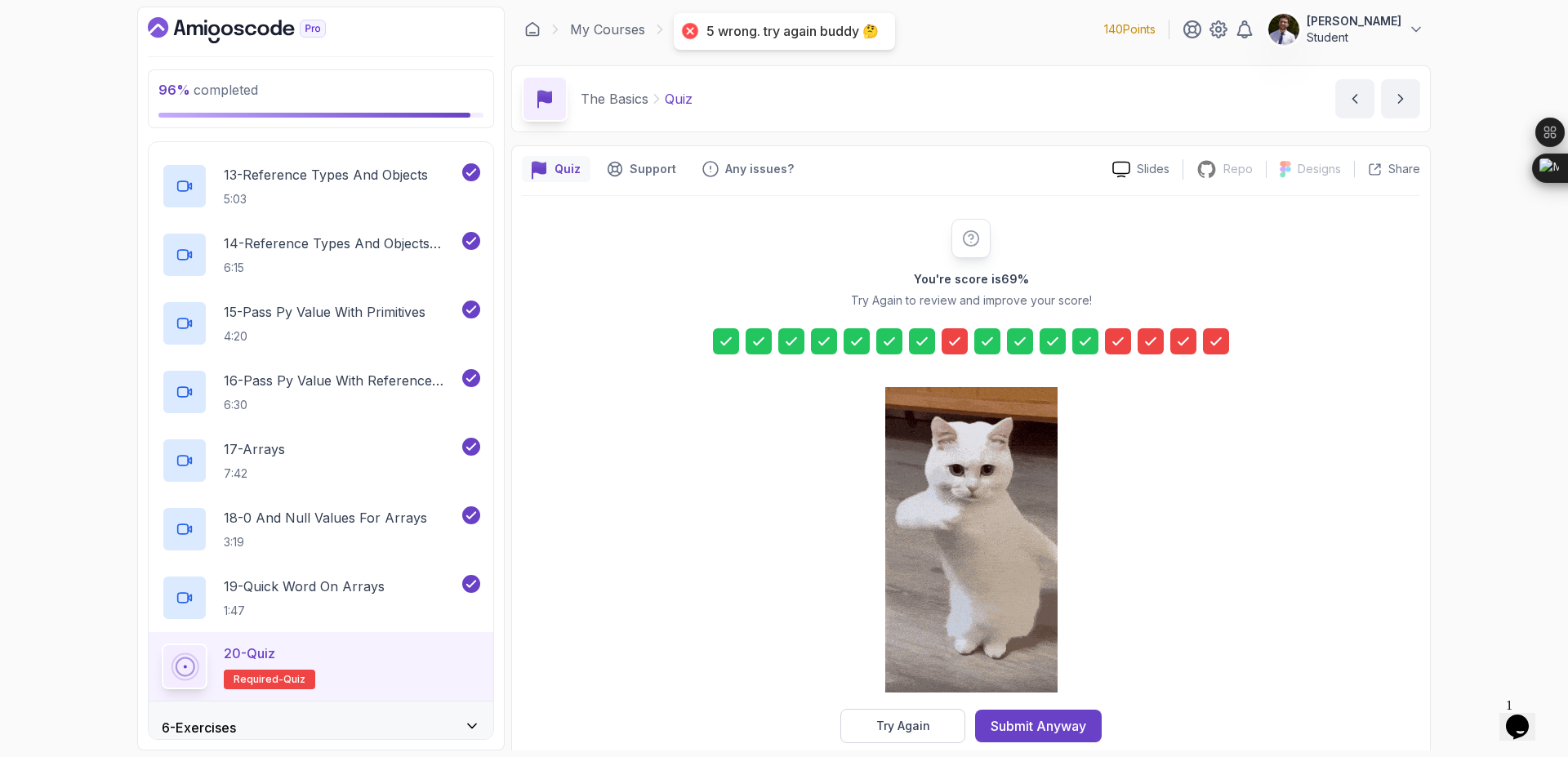
click at [943, 725] on button "Try Again" at bounding box center [903, 725] width 125 height 34
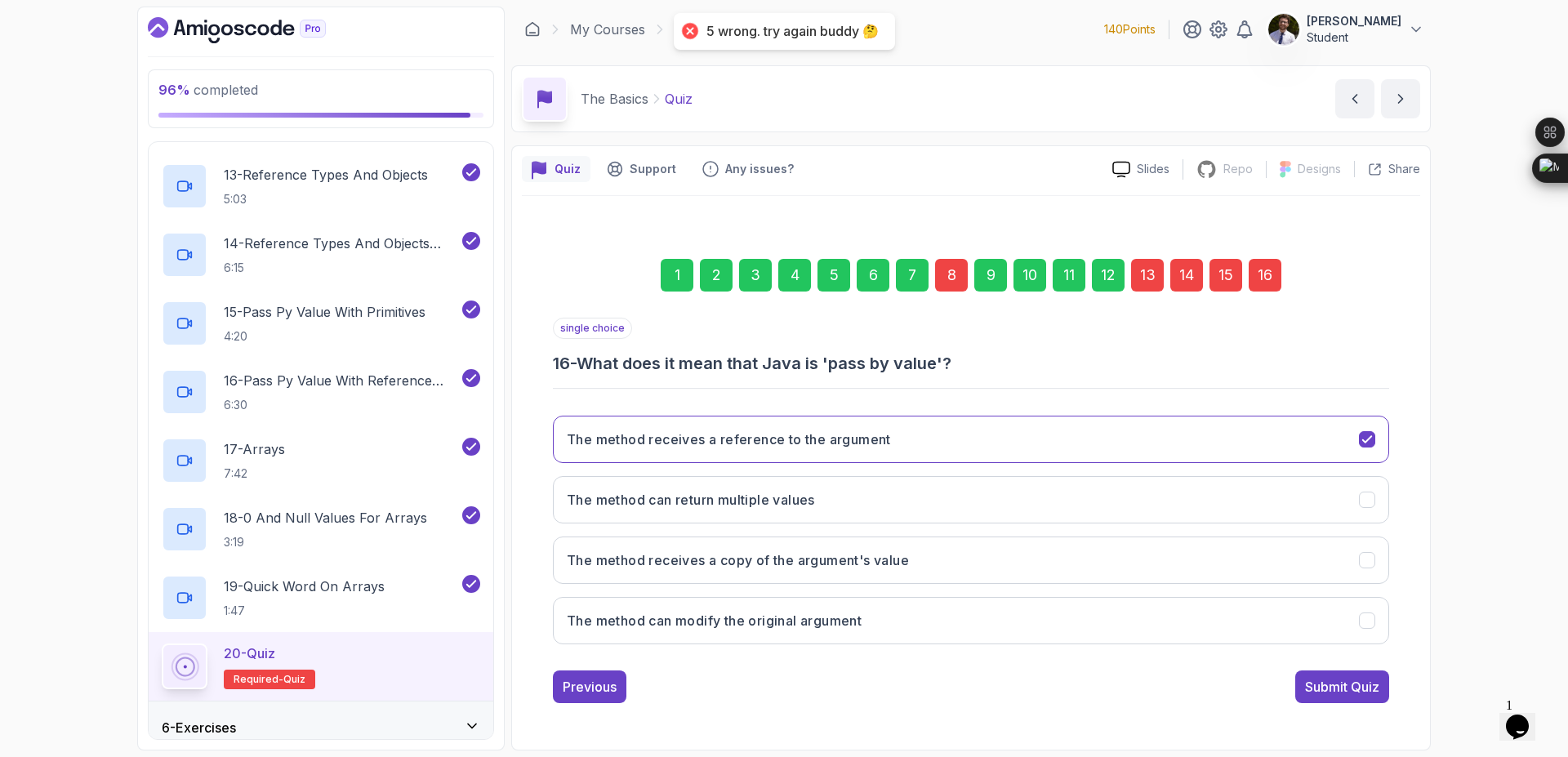
click at [1152, 276] on div "13" at bounding box center [1147, 275] width 32 height 32
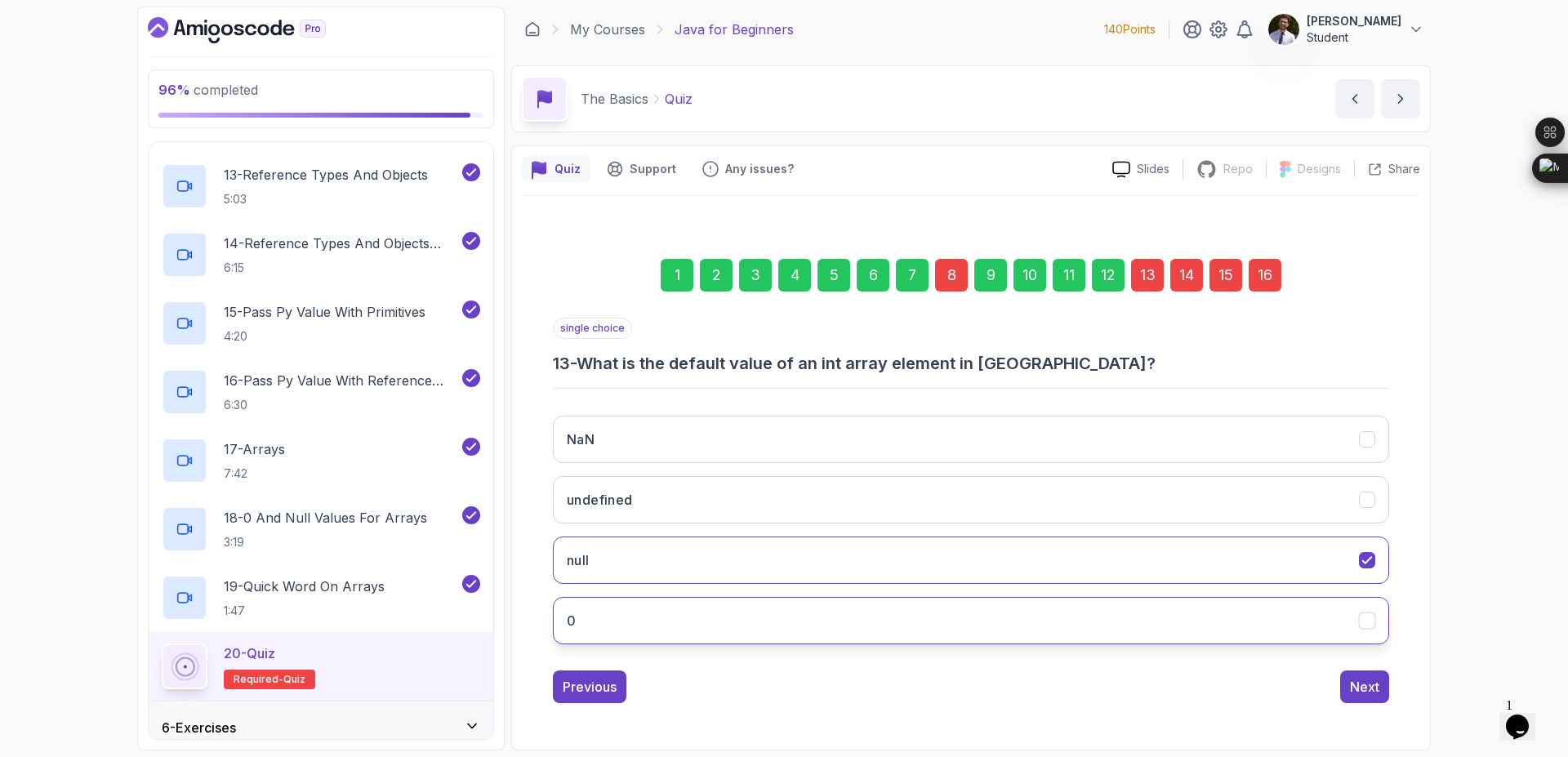
click at [895, 634] on button "0" at bounding box center [971, 620] width 836 height 47
click at [1273, 281] on div "16" at bounding box center [1265, 275] width 32 height 32
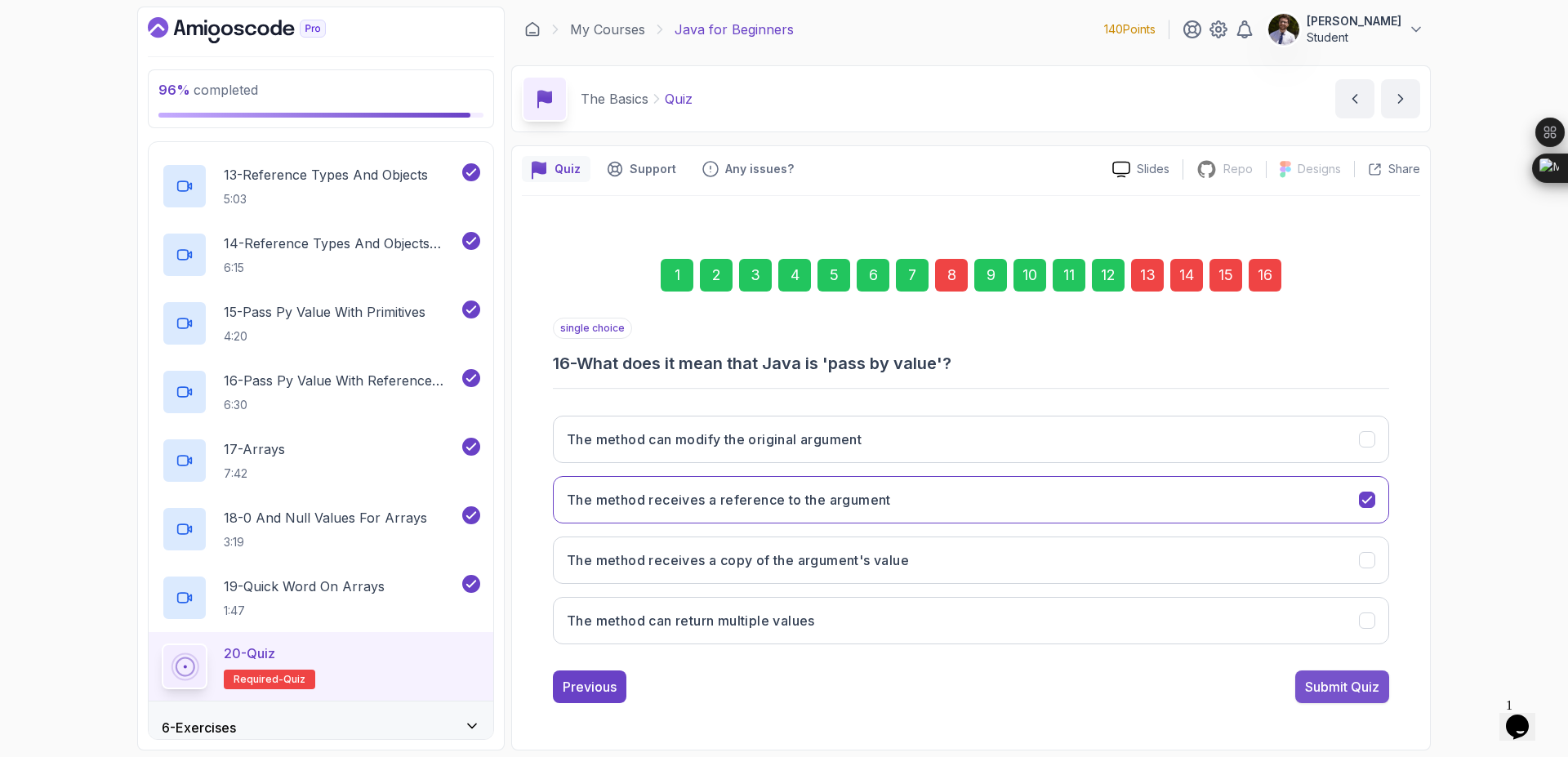
click at [1346, 688] on div "Submit Quiz" at bounding box center [1342, 687] width 74 height 20
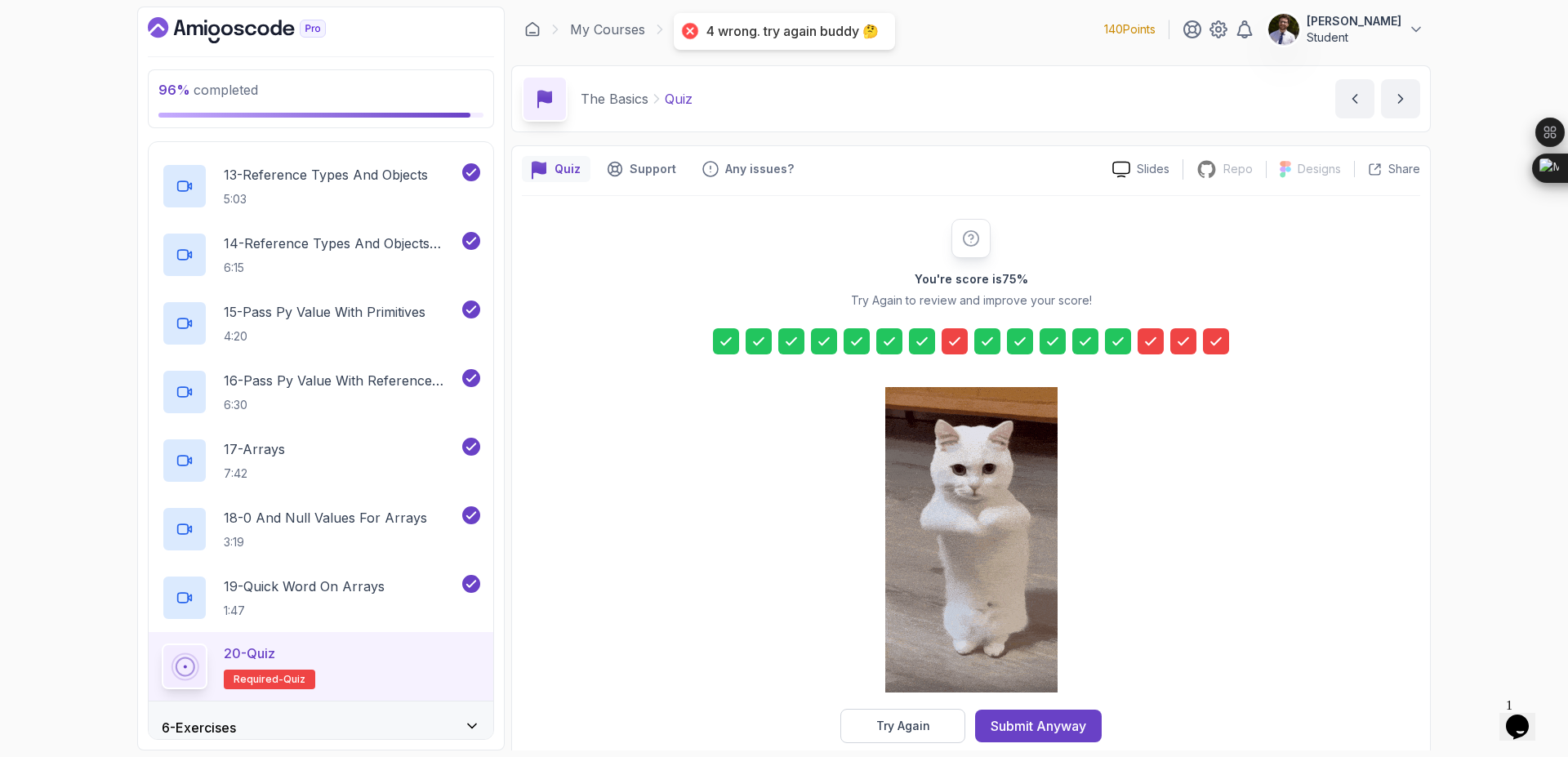
click at [922, 739] on button "Try Again" at bounding box center [903, 725] width 125 height 34
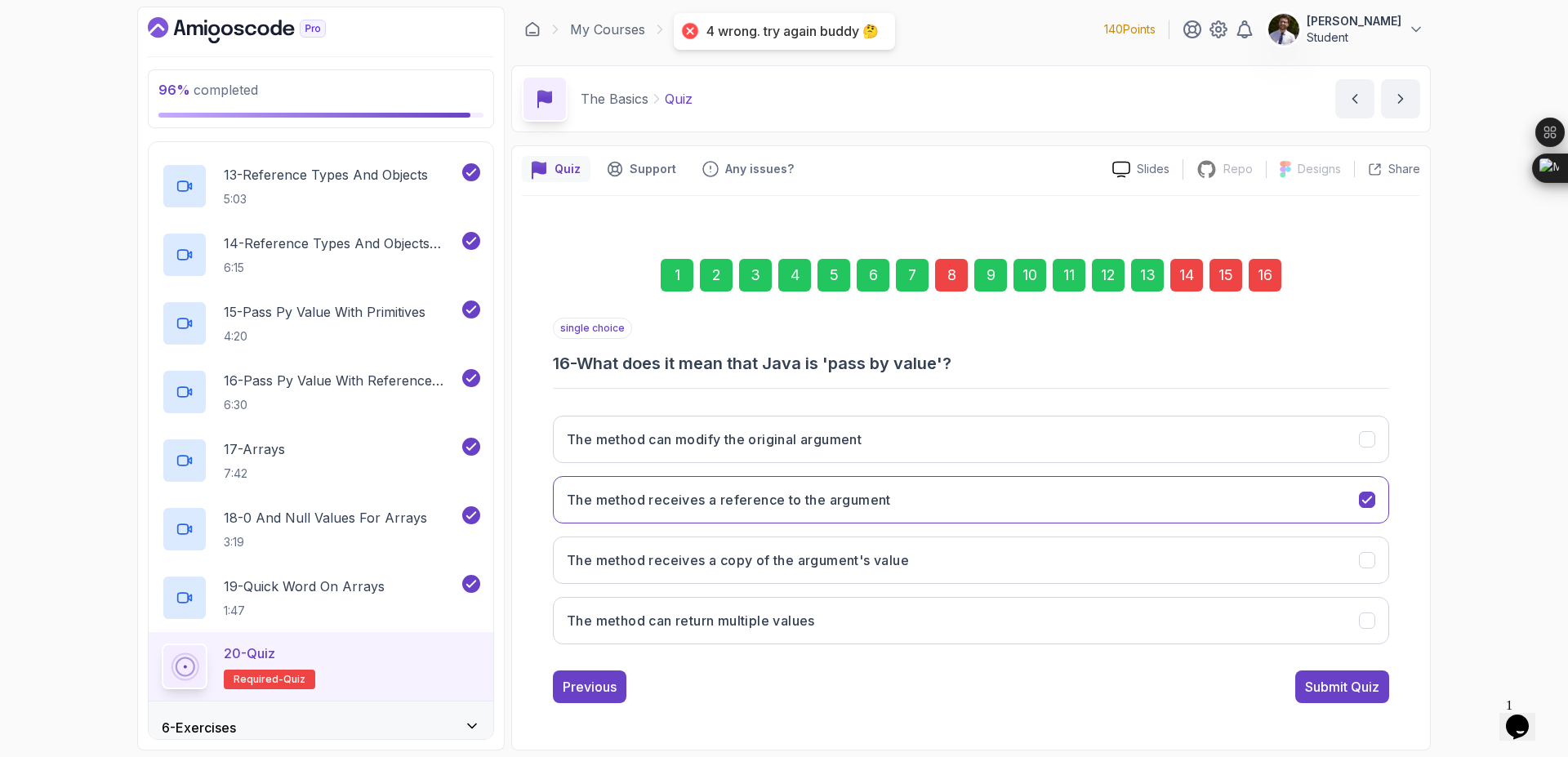
click at [1182, 273] on div "14" at bounding box center [1186, 275] width 32 height 32
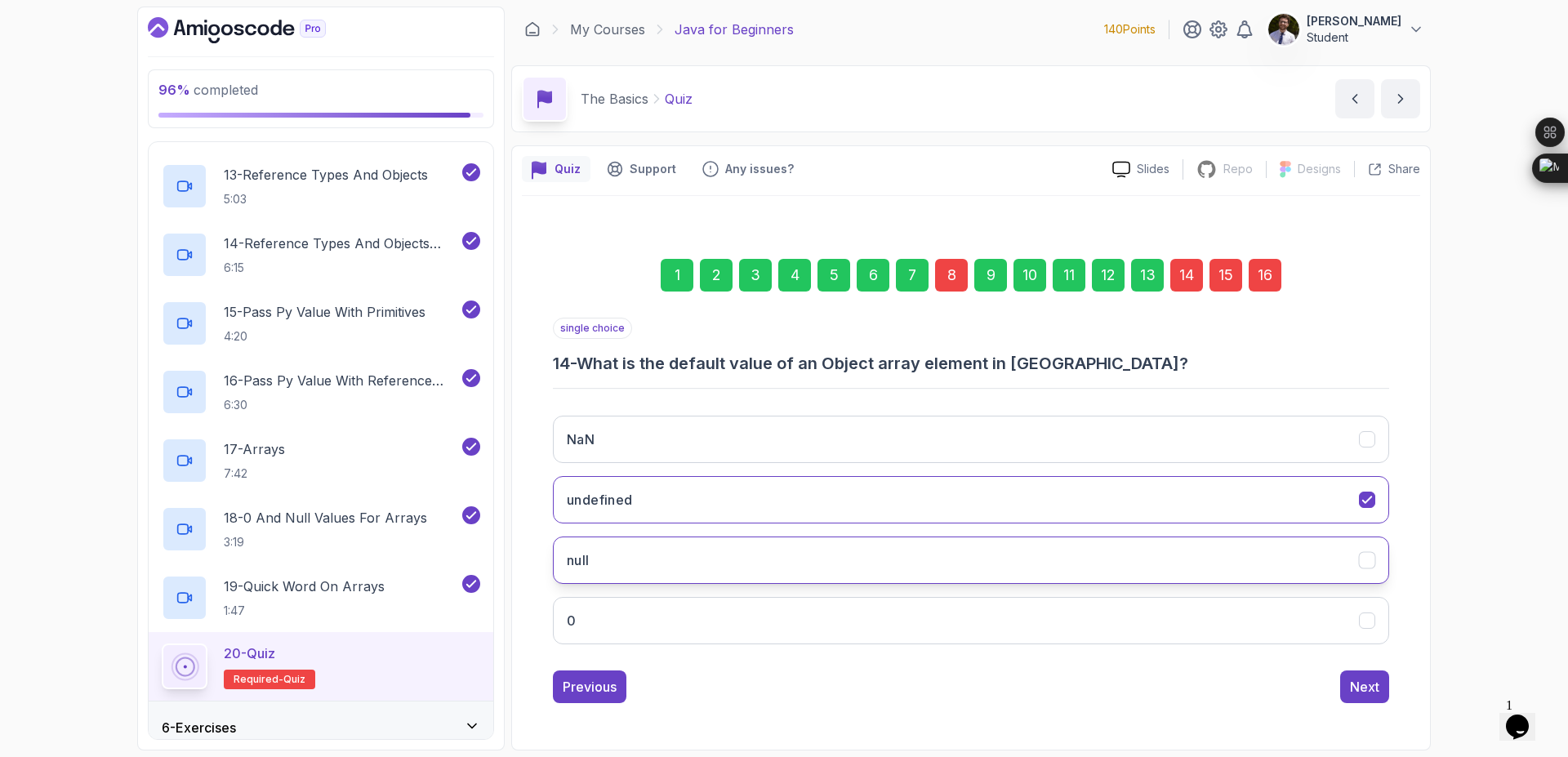
click at [853, 563] on button "null" at bounding box center [971, 560] width 836 height 47
click at [1276, 284] on div "16" at bounding box center [1265, 275] width 32 height 32
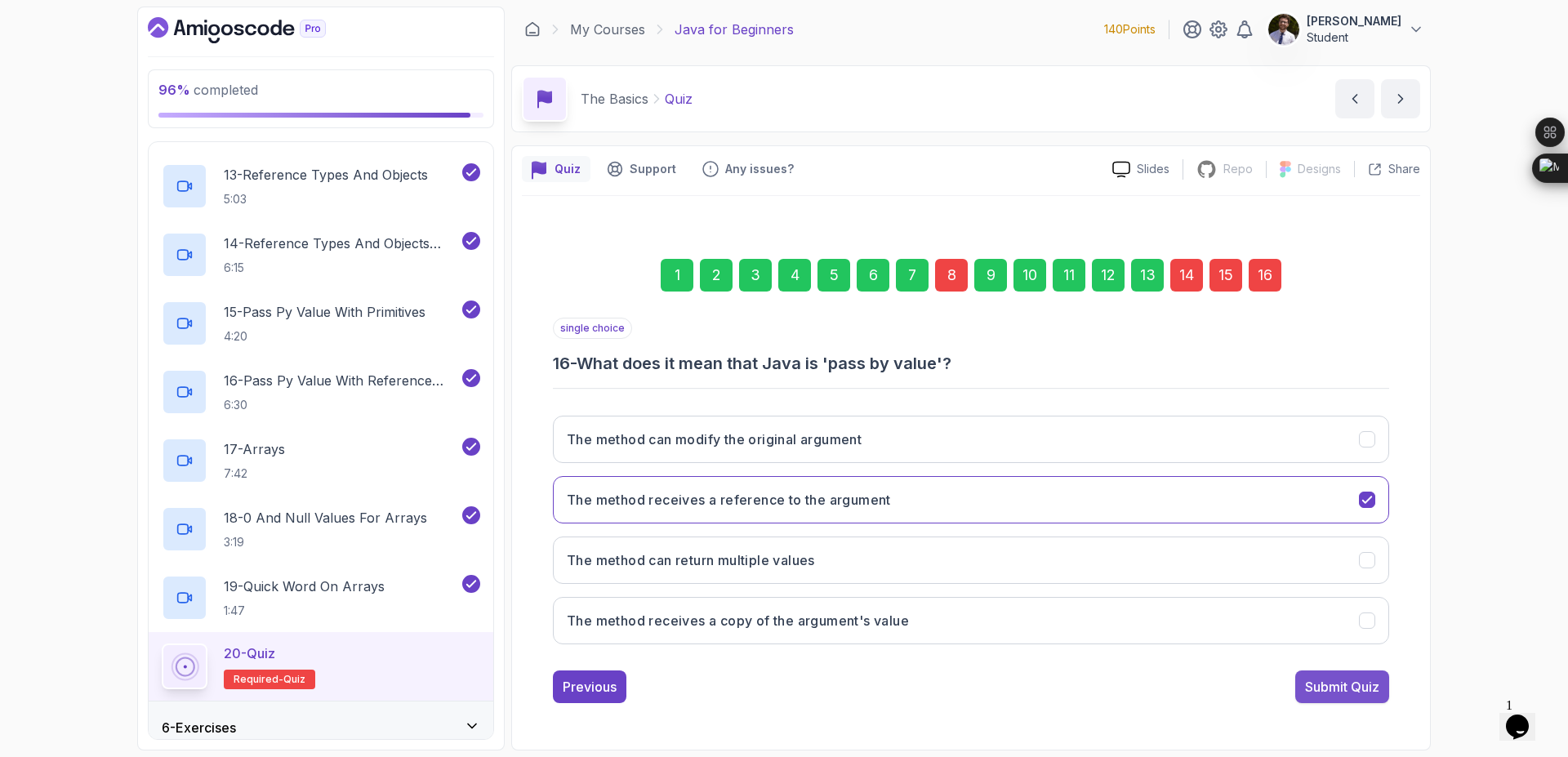
click at [1361, 695] on div "Submit Quiz" at bounding box center [1342, 687] width 74 height 20
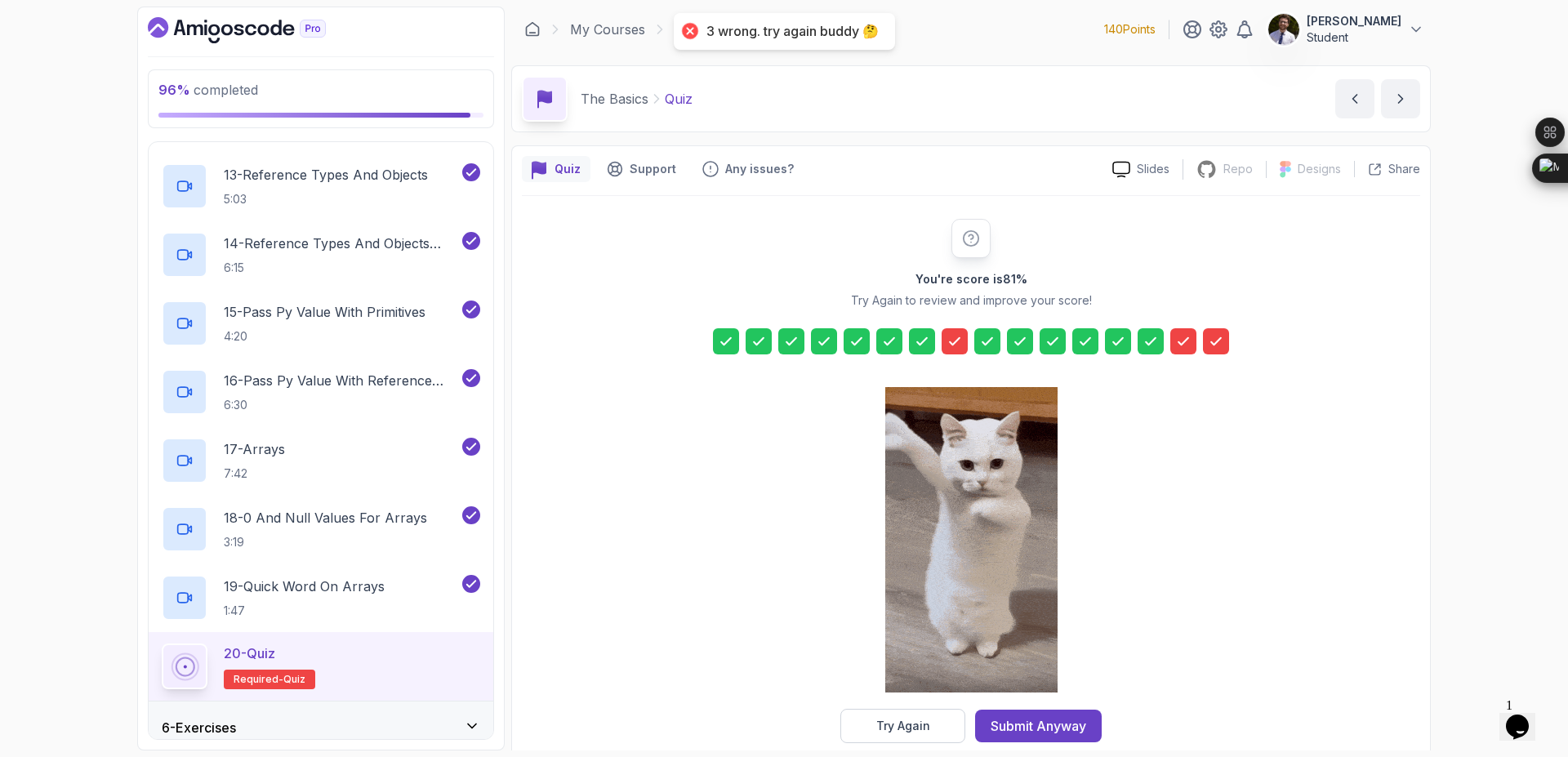
click at [909, 722] on div "Try Again" at bounding box center [903, 726] width 54 height 17
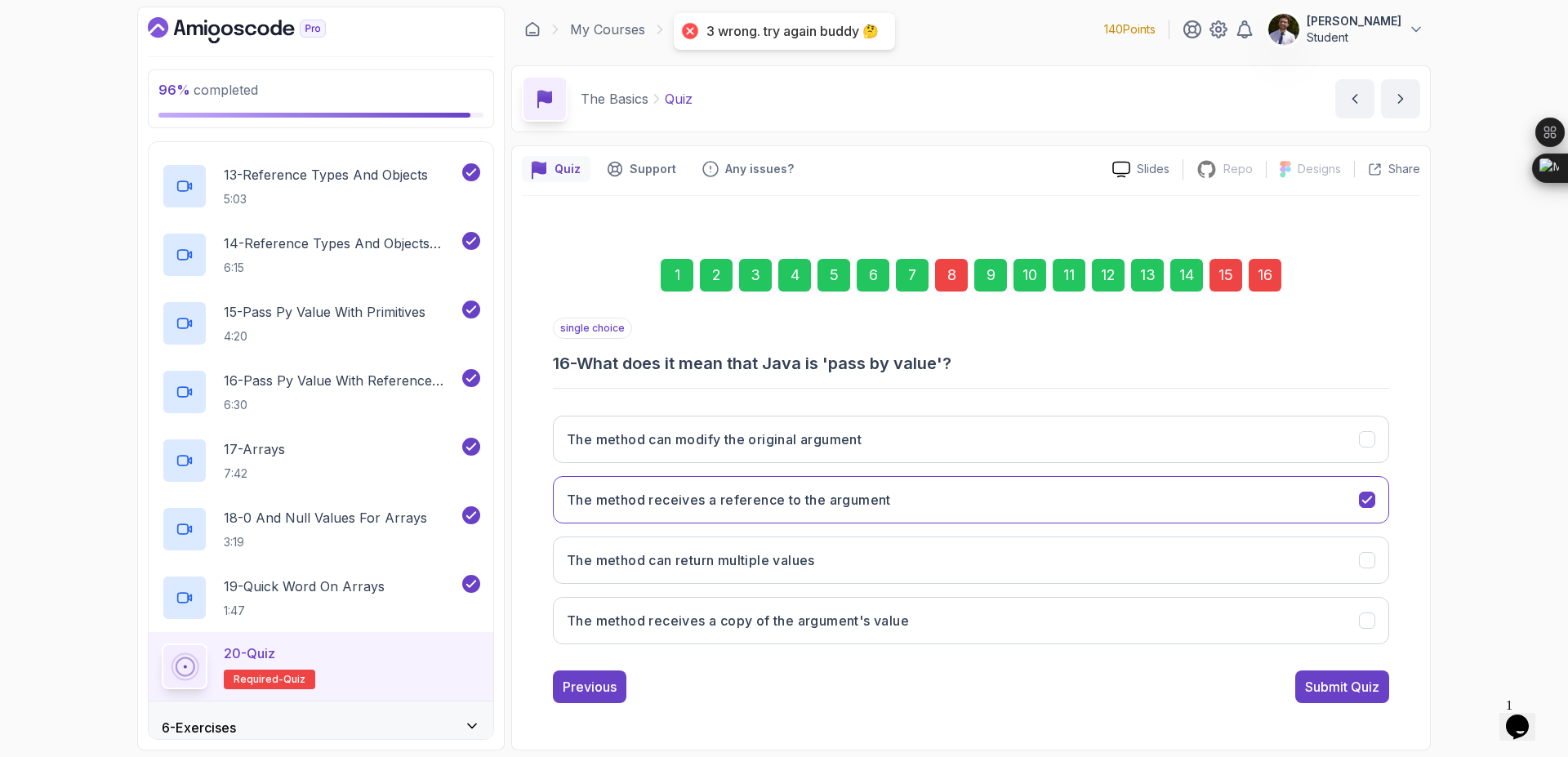
click at [1219, 274] on div "15" at bounding box center [1226, 275] width 32 height 32
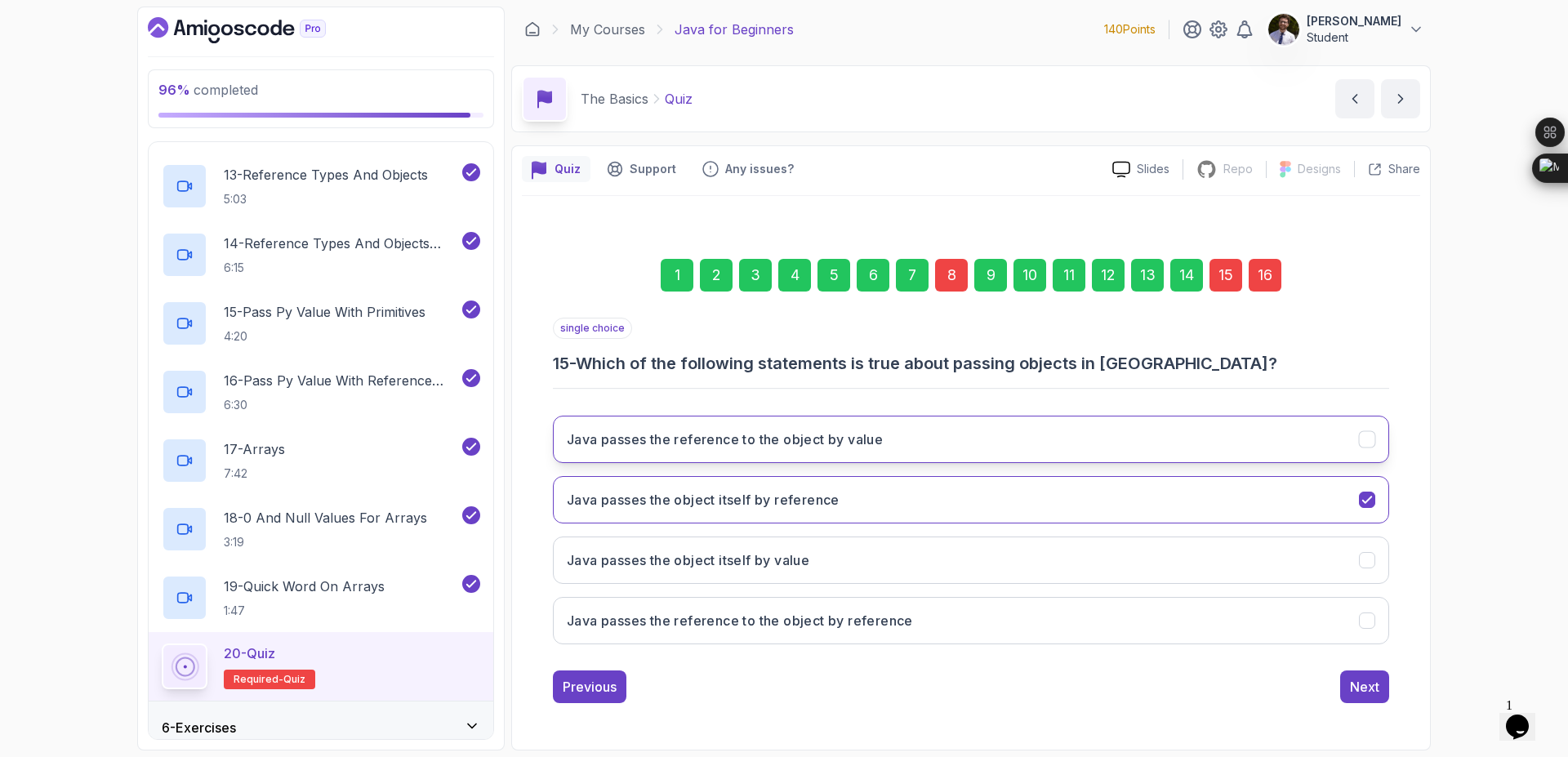
click at [951, 444] on button "Java passes the reference to the object by value" at bounding box center [971, 439] width 836 height 47
click at [1267, 269] on div "16" at bounding box center [1265, 275] width 32 height 32
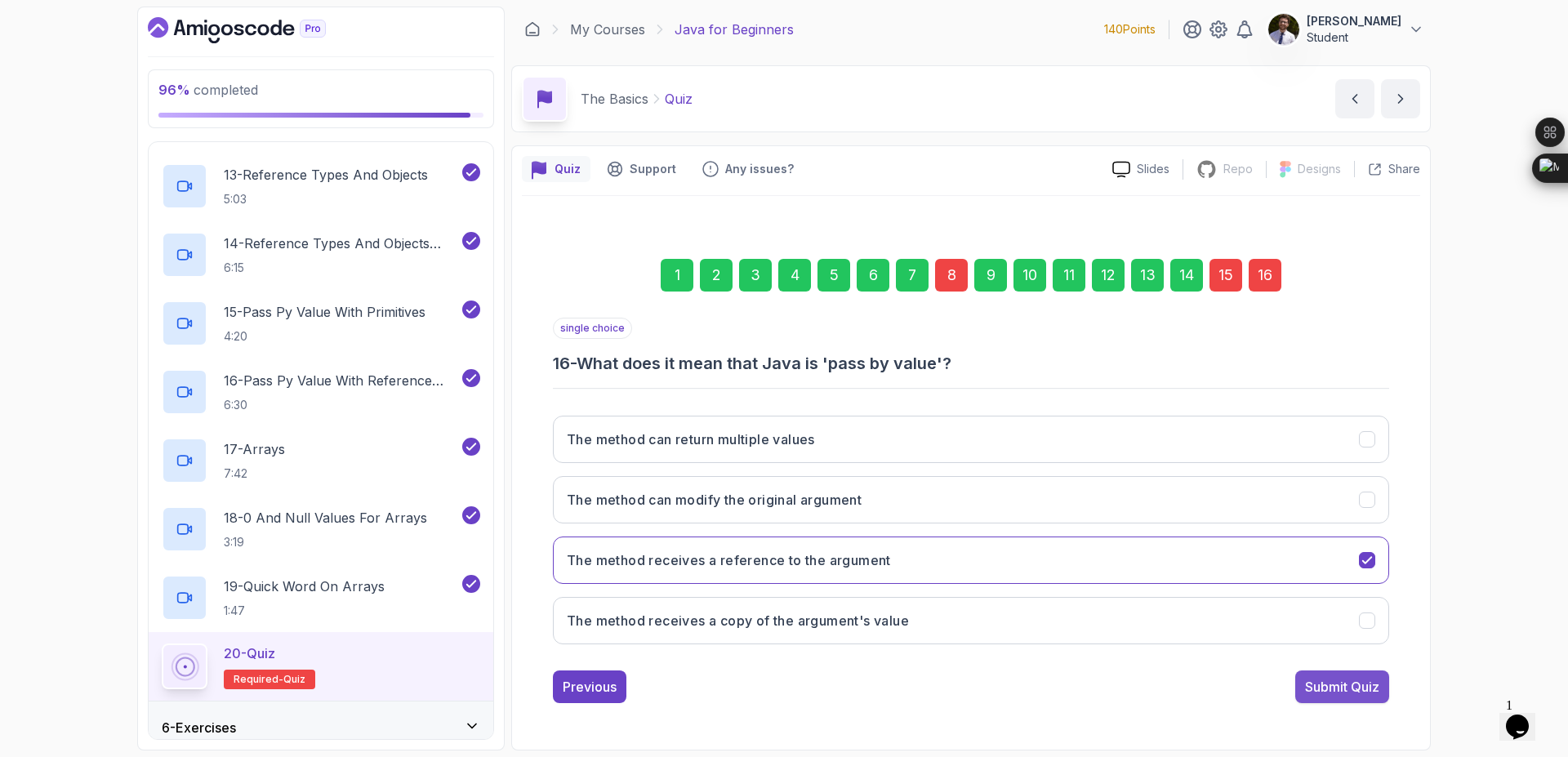
click at [1346, 688] on div "Submit Quiz" at bounding box center [1342, 687] width 74 height 20
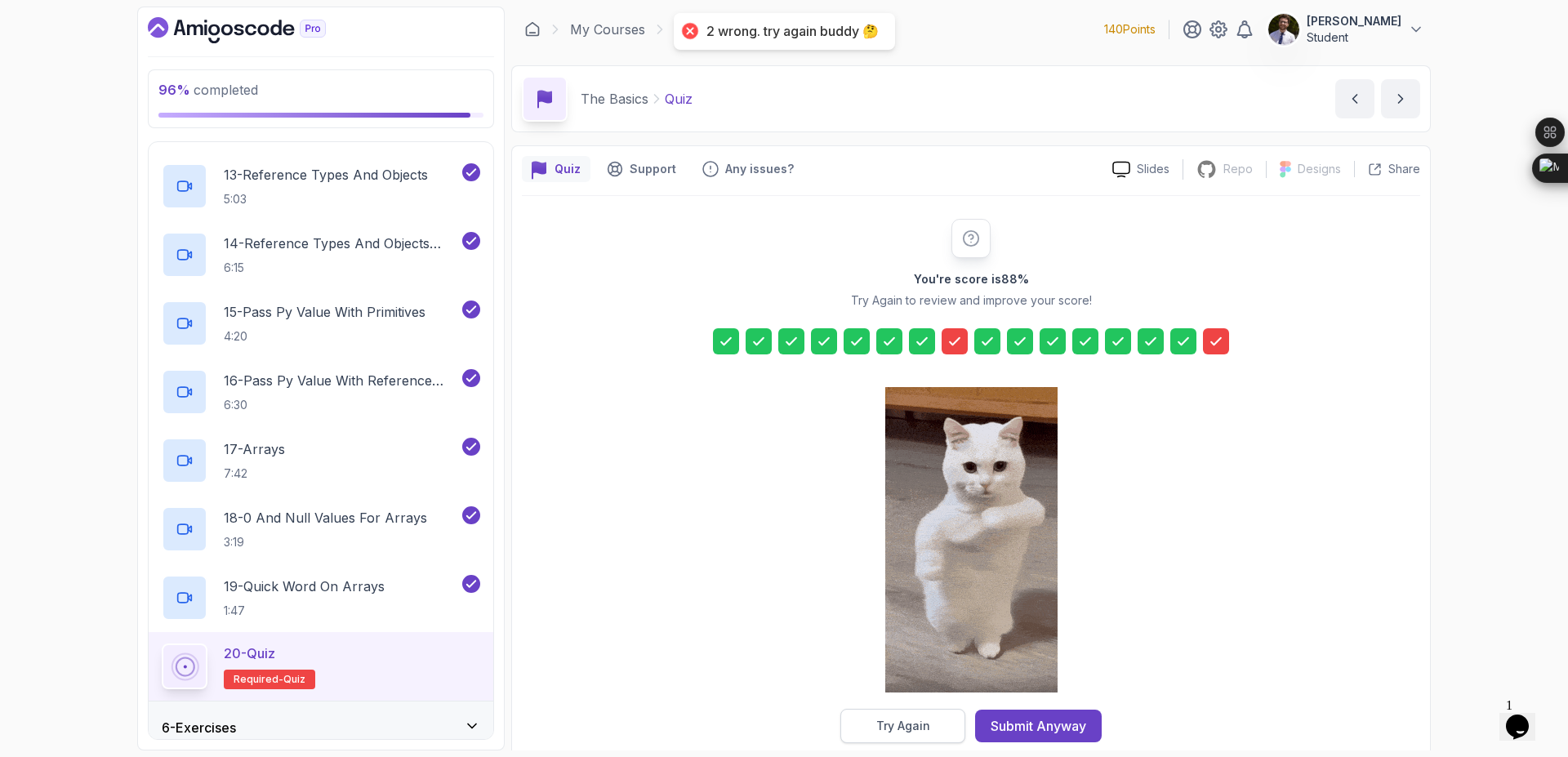
click at [914, 726] on div "Try Again" at bounding box center [903, 726] width 54 height 17
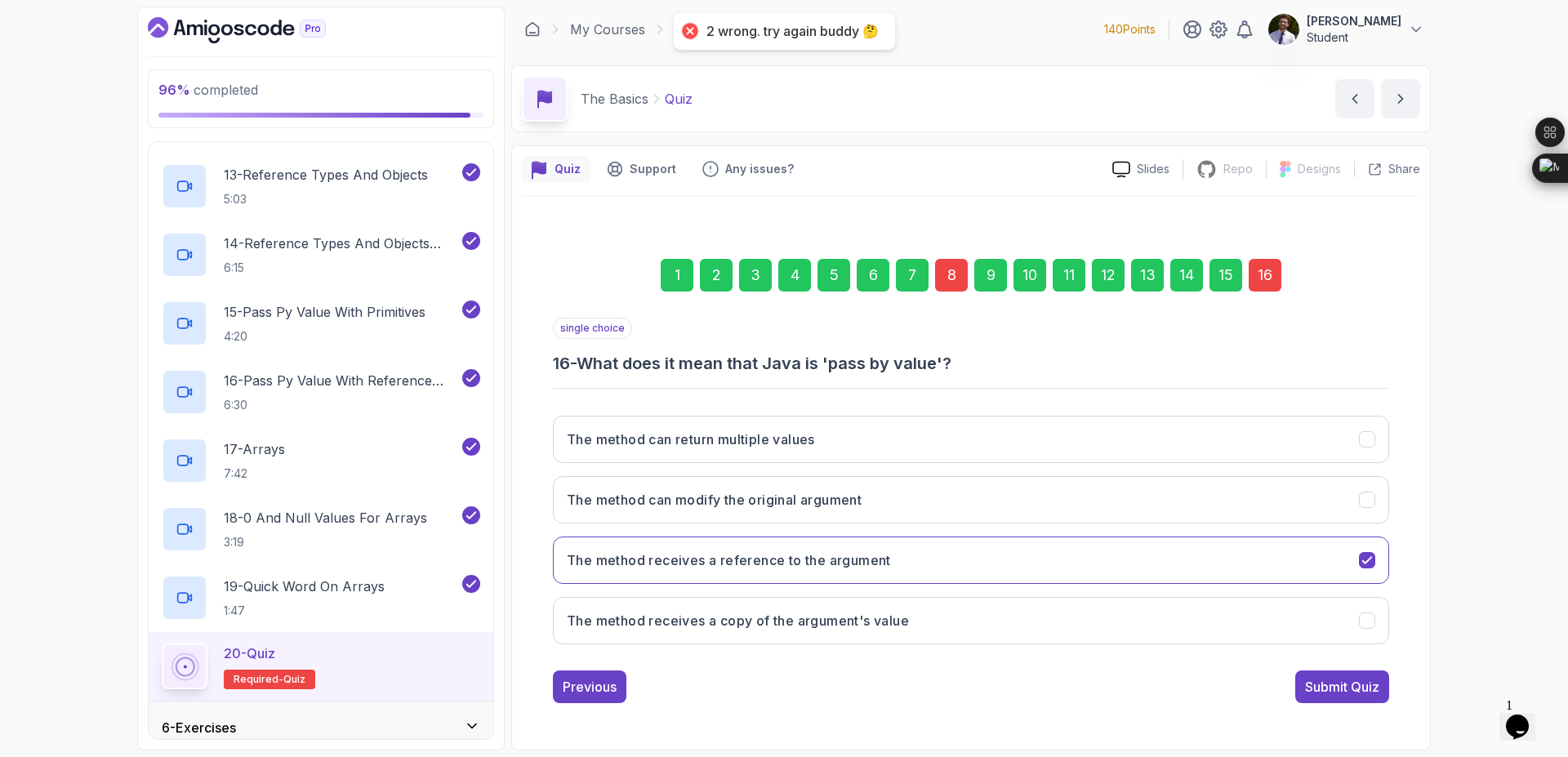
click at [1269, 283] on div "16" at bounding box center [1265, 275] width 32 height 32
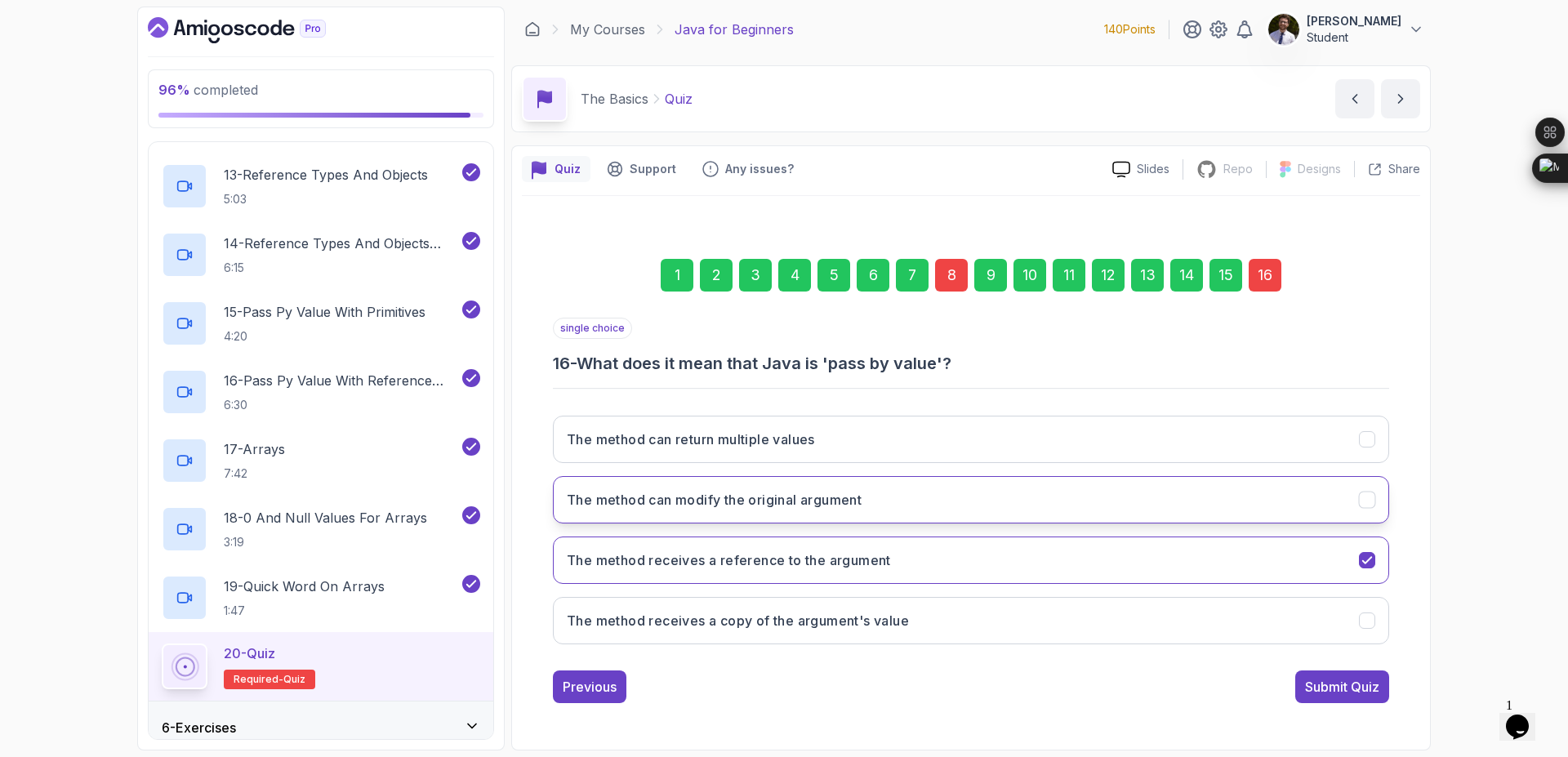
click at [1296, 512] on button "The method can modify the original argument" at bounding box center [971, 500] width 836 height 47
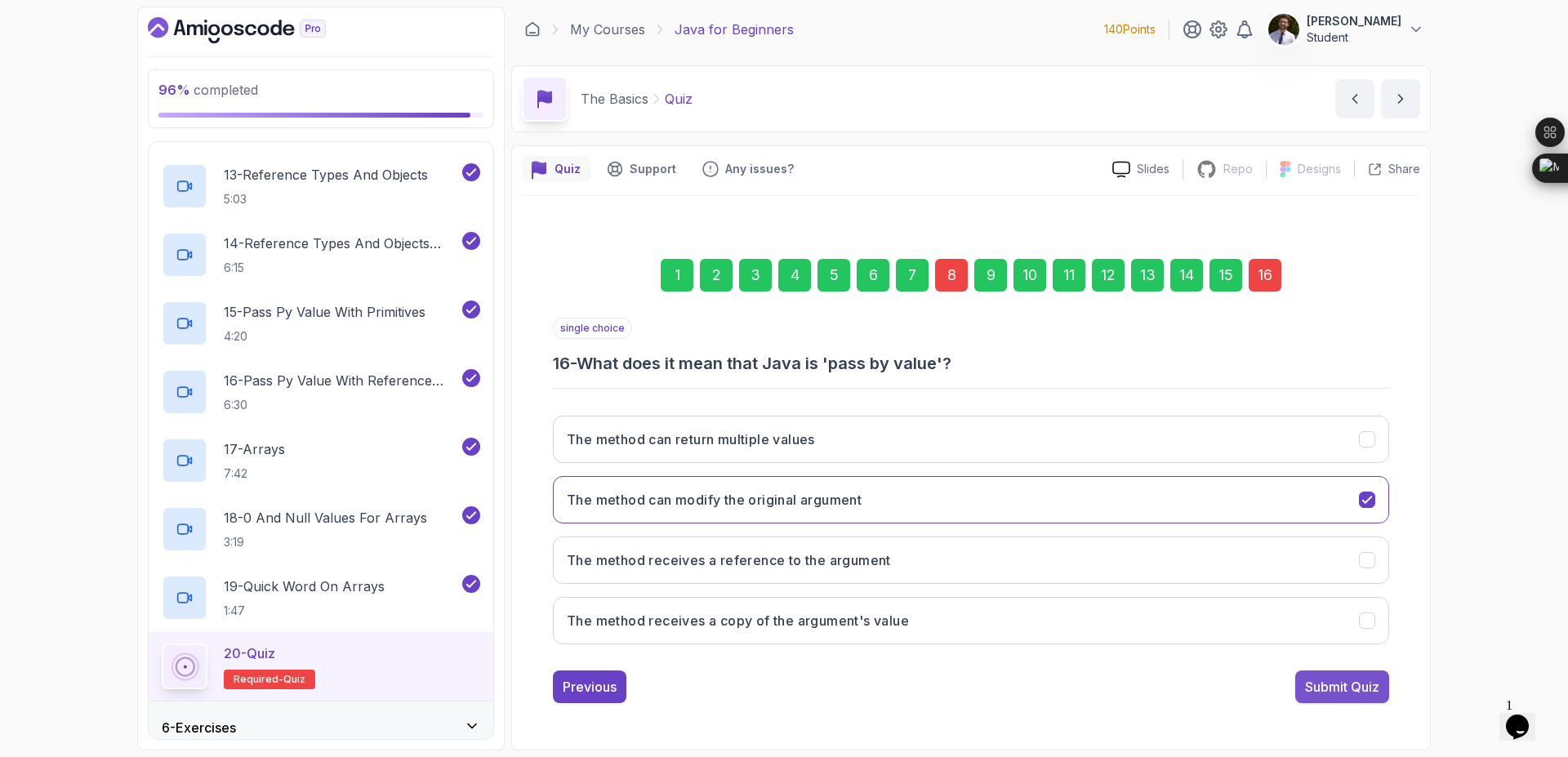
click at [1345, 690] on div "Submit Quiz" at bounding box center [1342, 687] width 74 height 20
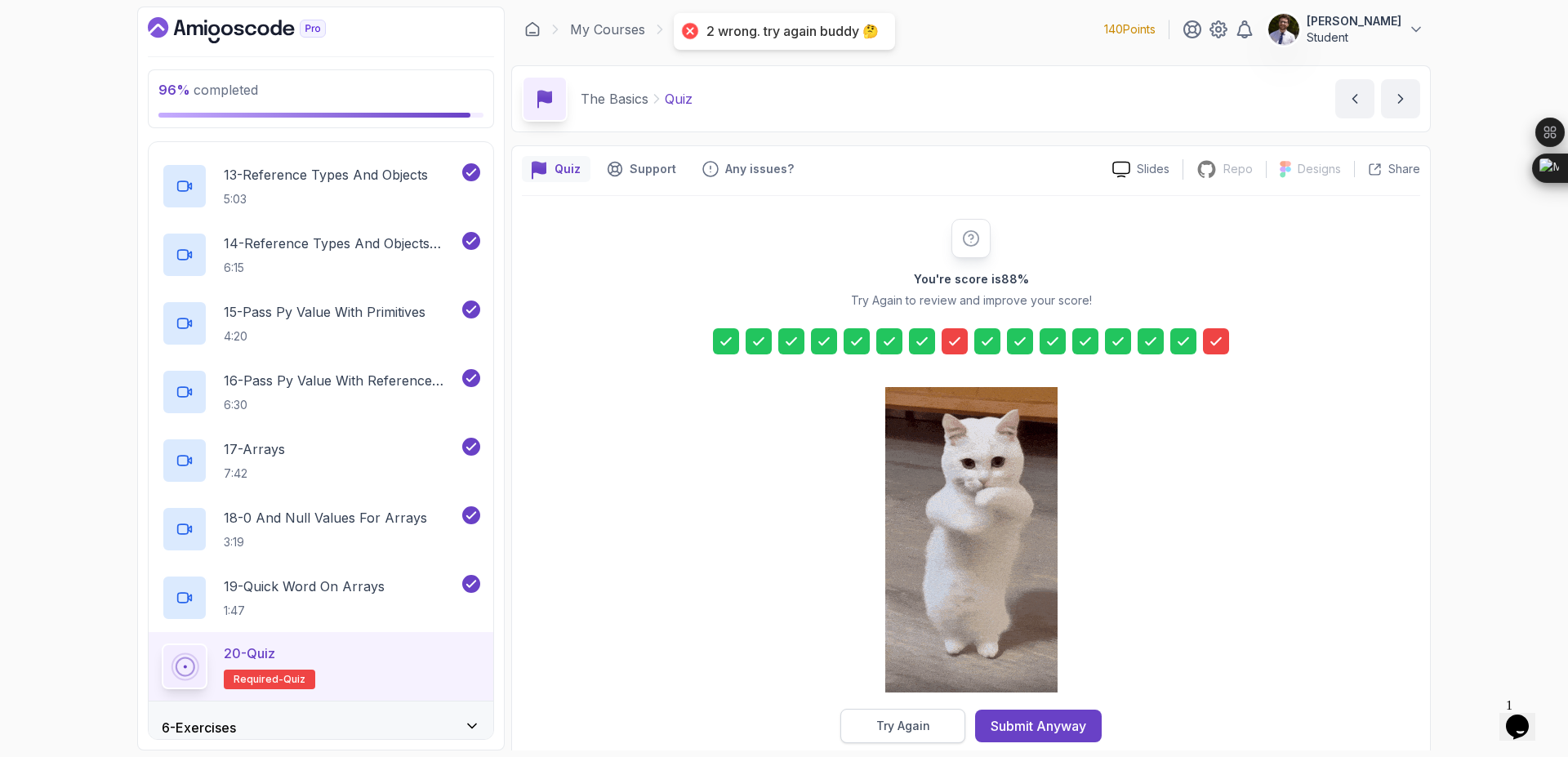
click at [943, 720] on button "Try Again" at bounding box center [903, 725] width 125 height 34
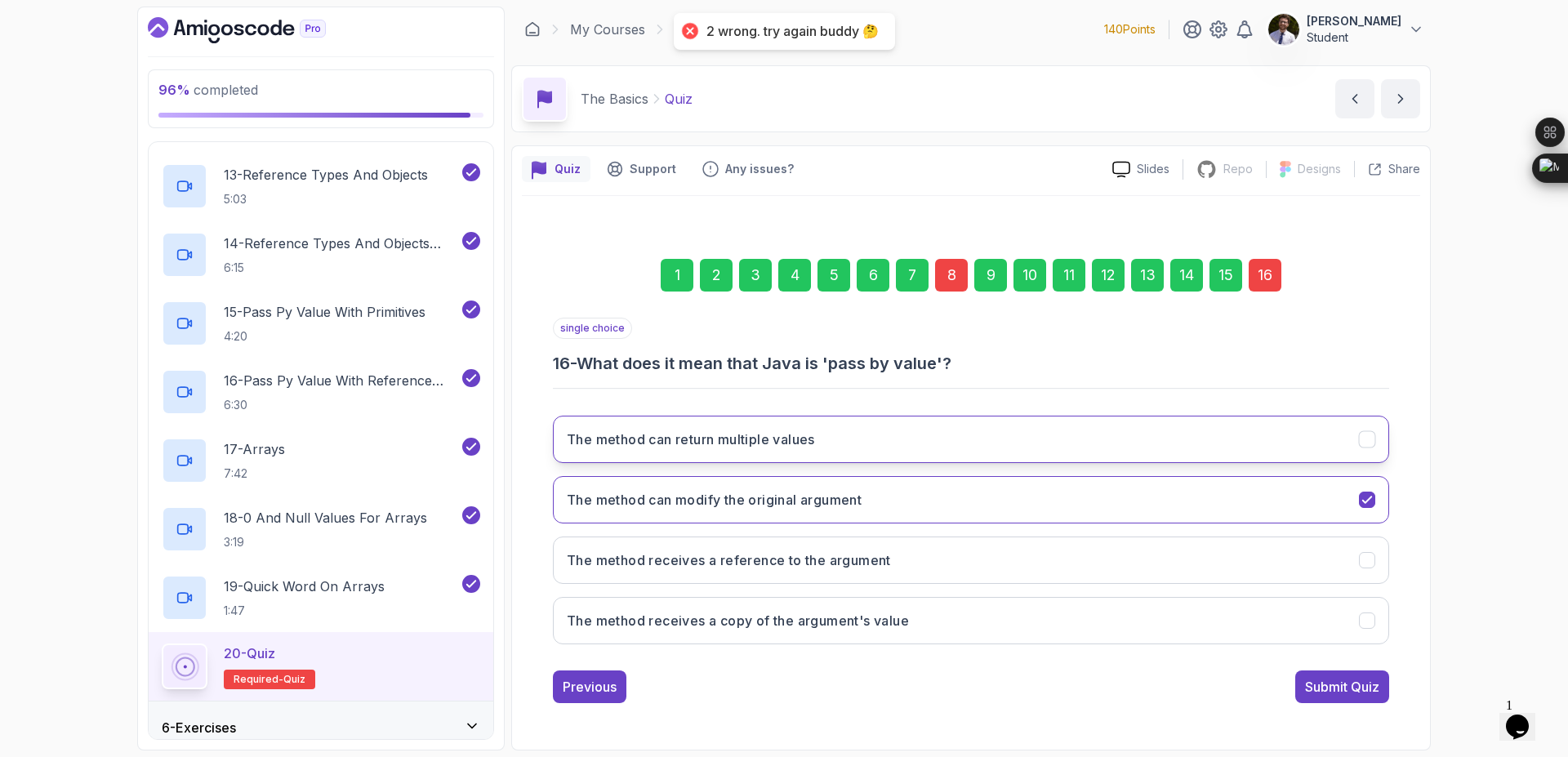
click at [1356, 448] on button "The method can return multiple values" at bounding box center [971, 439] width 836 height 47
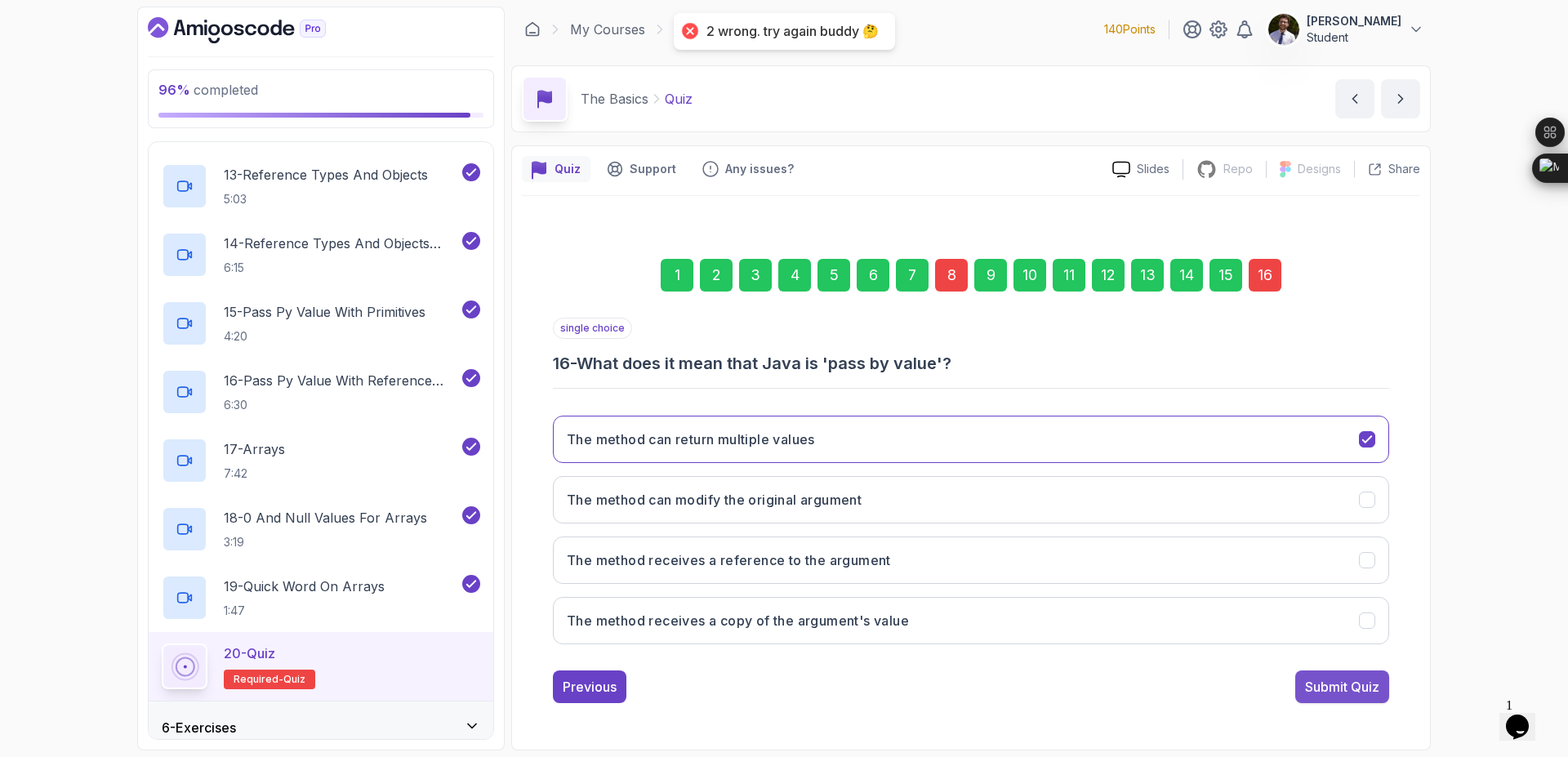
click at [1356, 694] on div "Submit Quiz" at bounding box center [1342, 687] width 74 height 20
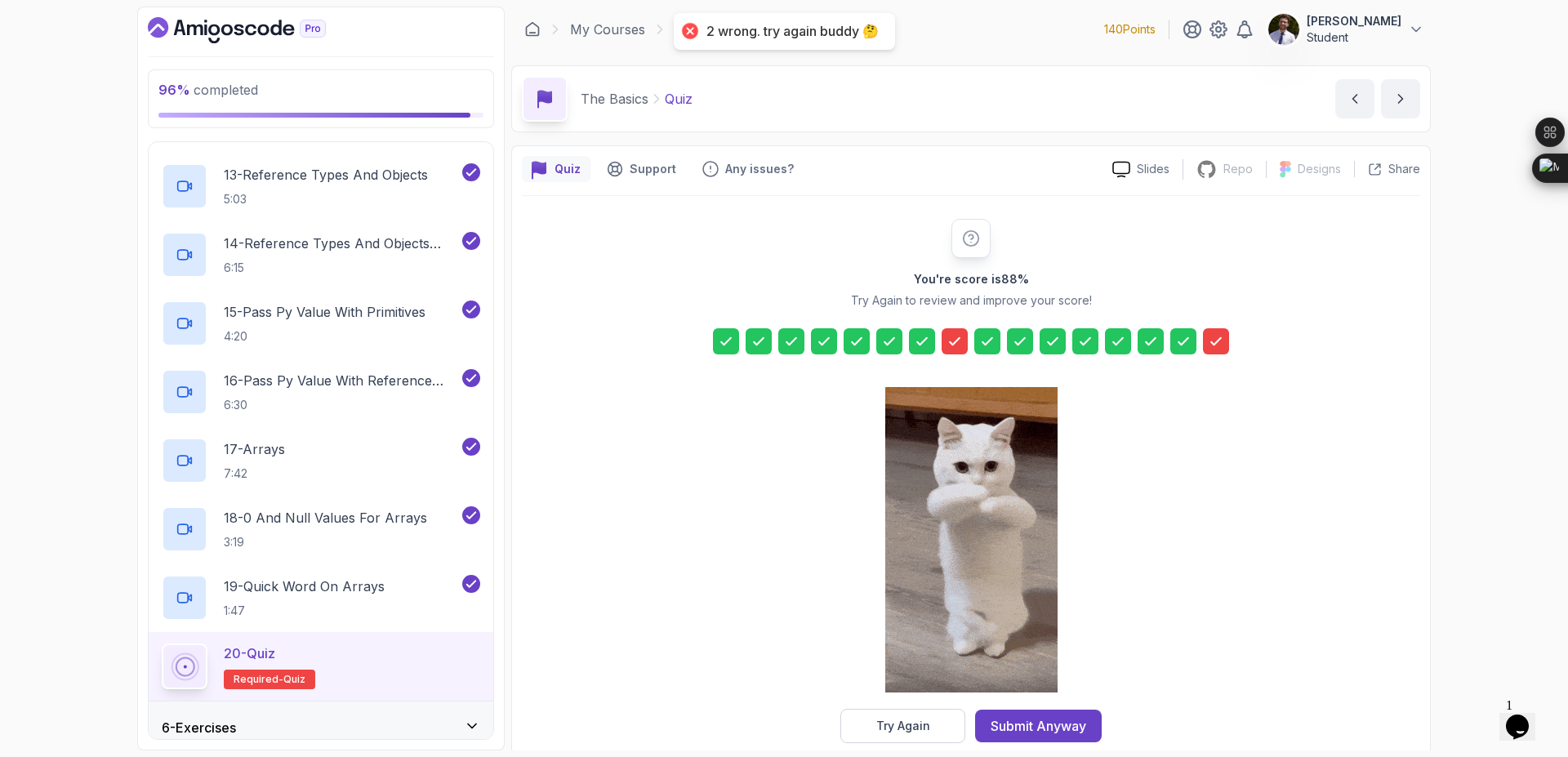
click at [914, 730] on div "Try Again" at bounding box center [903, 726] width 54 height 17
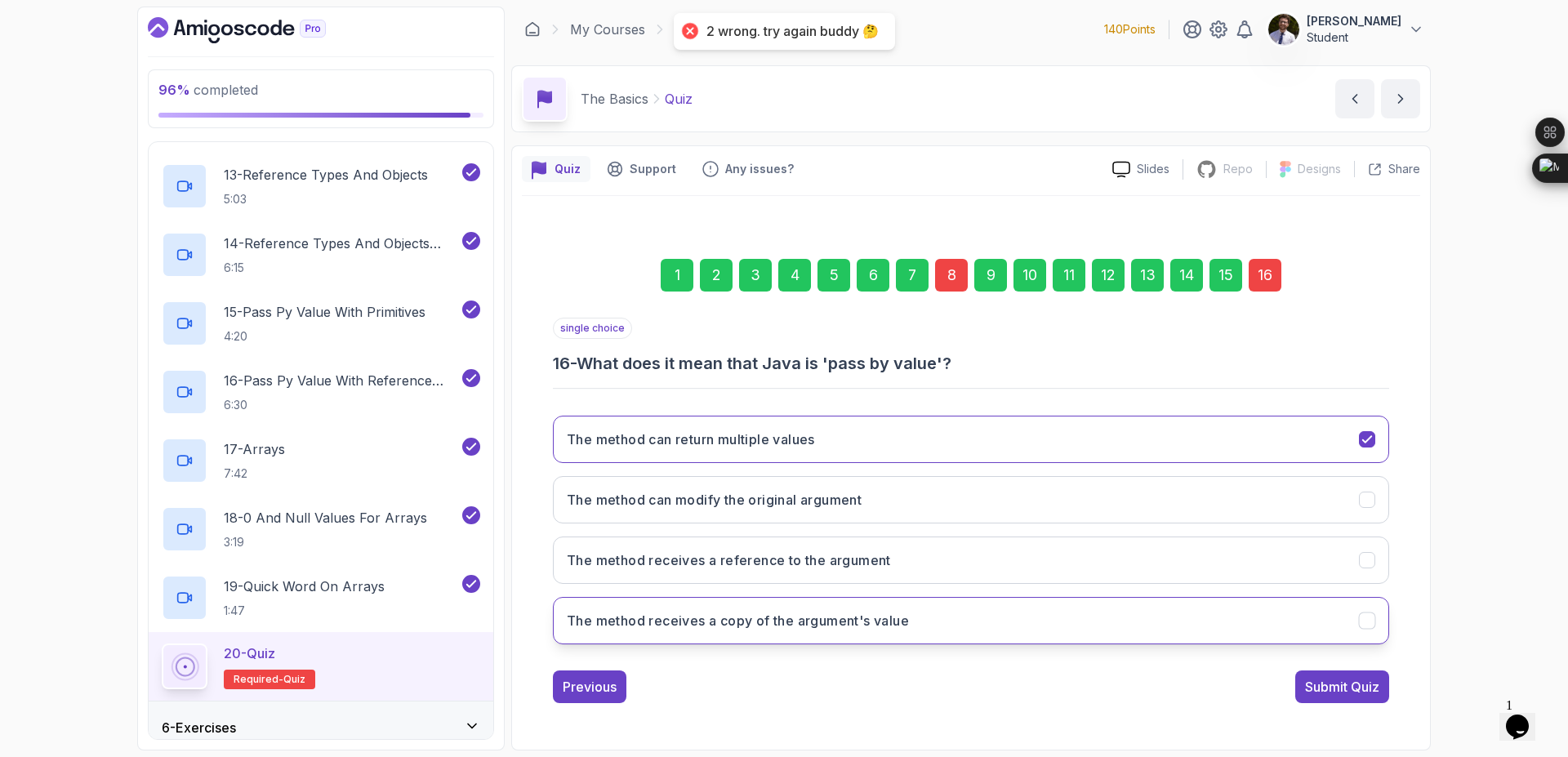
click at [1061, 624] on button "The method receives a copy of the argument's value" at bounding box center [971, 620] width 836 height 47
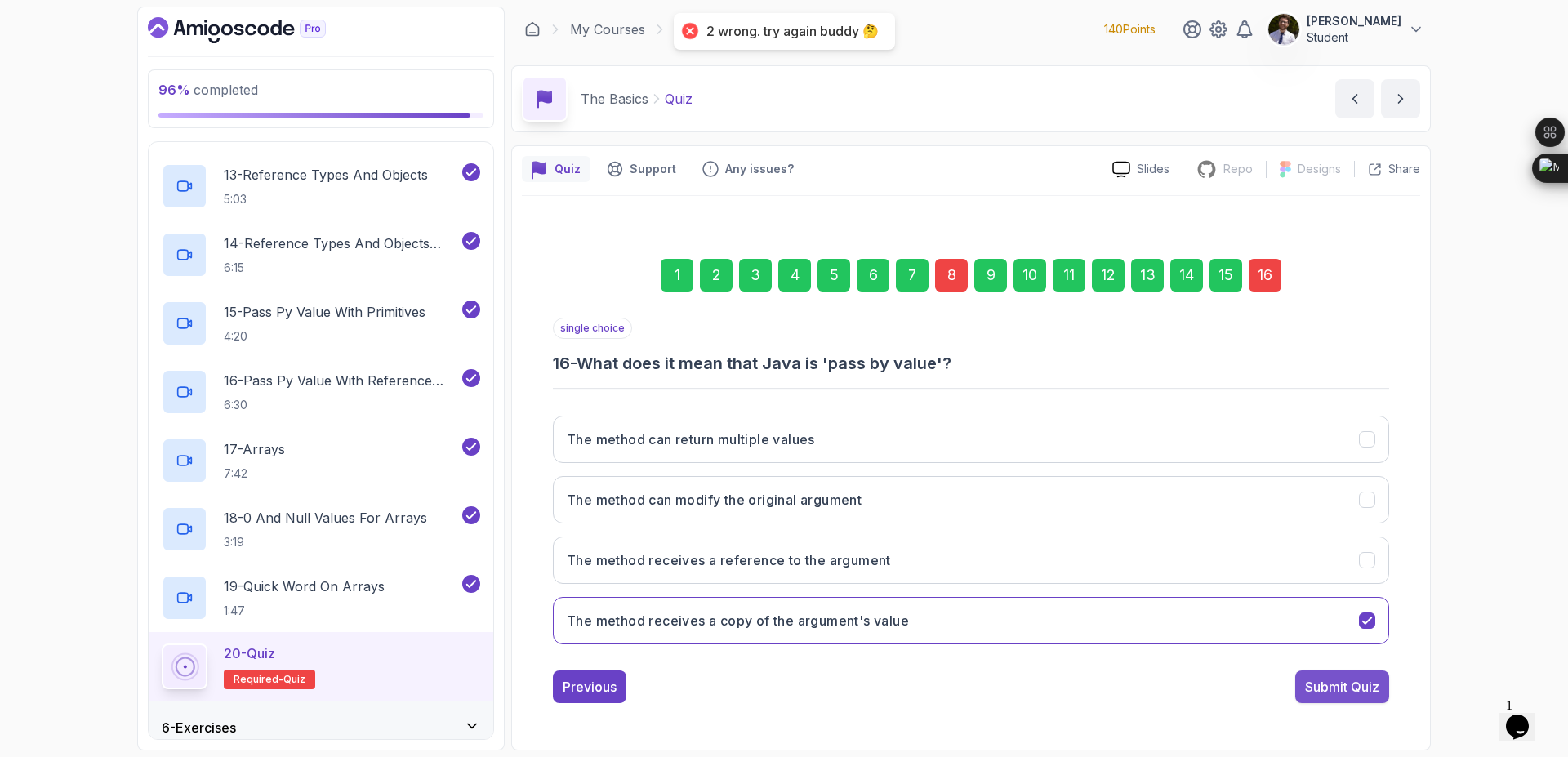
click at [1349, 688] on div "Submit Quiz" at bounding box center [1342, 687] width 74 height 20
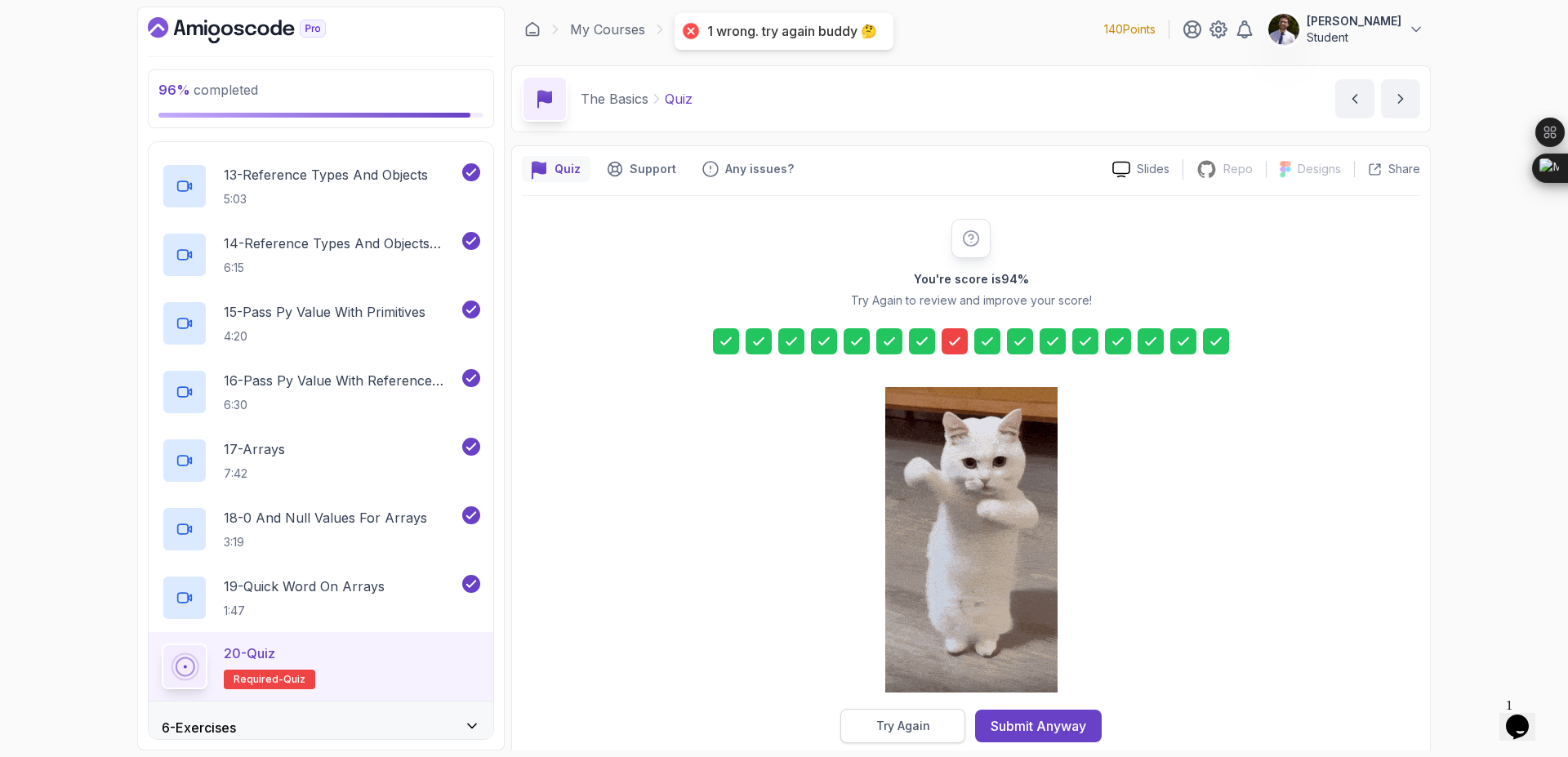
click at [927, 730] on div "Try Again" at bounding box center [903, 726] width 54 height 17
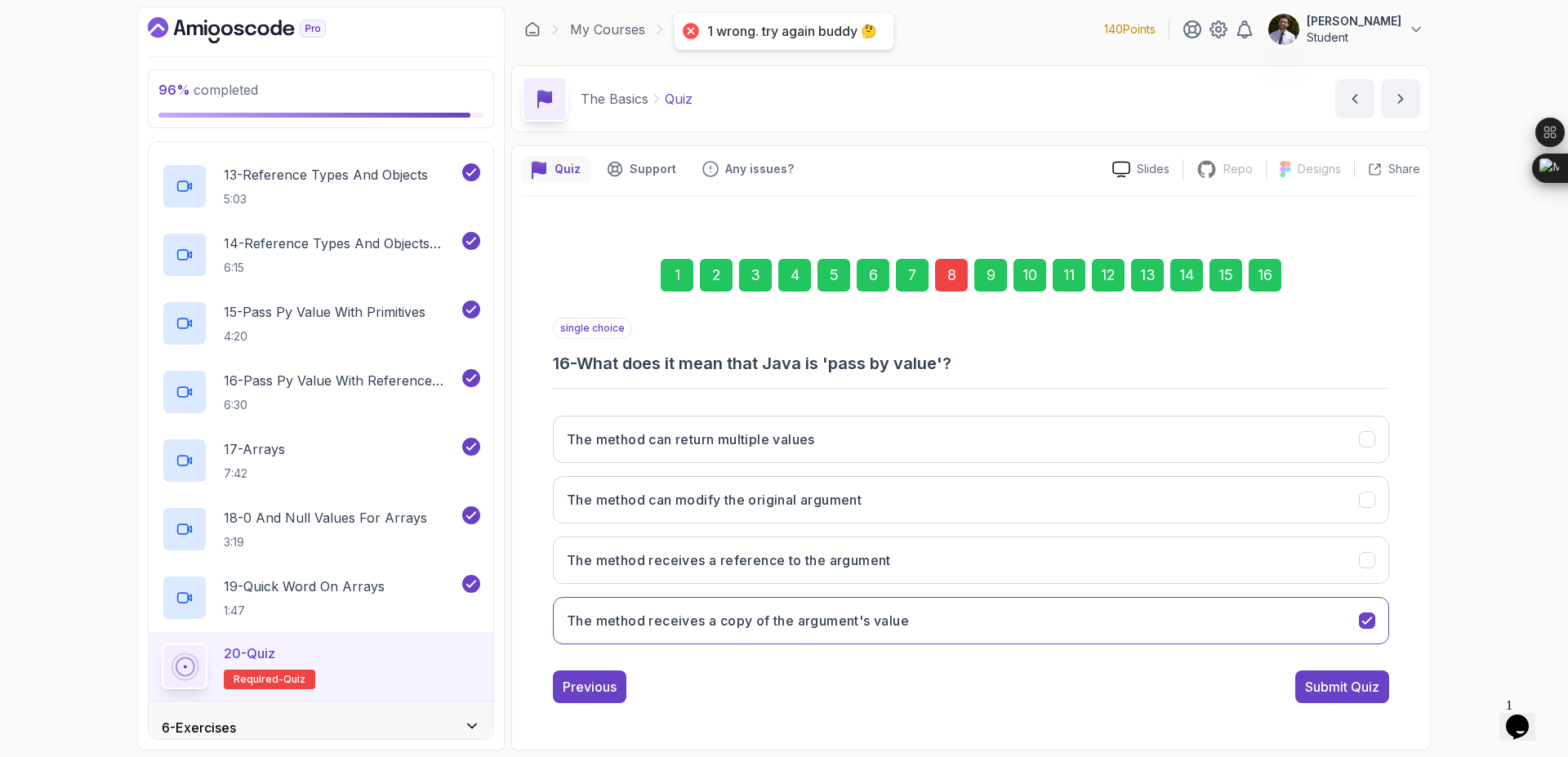
click at [951, 279] on div "8" at bounding box center [951, 275] width 32 height 32
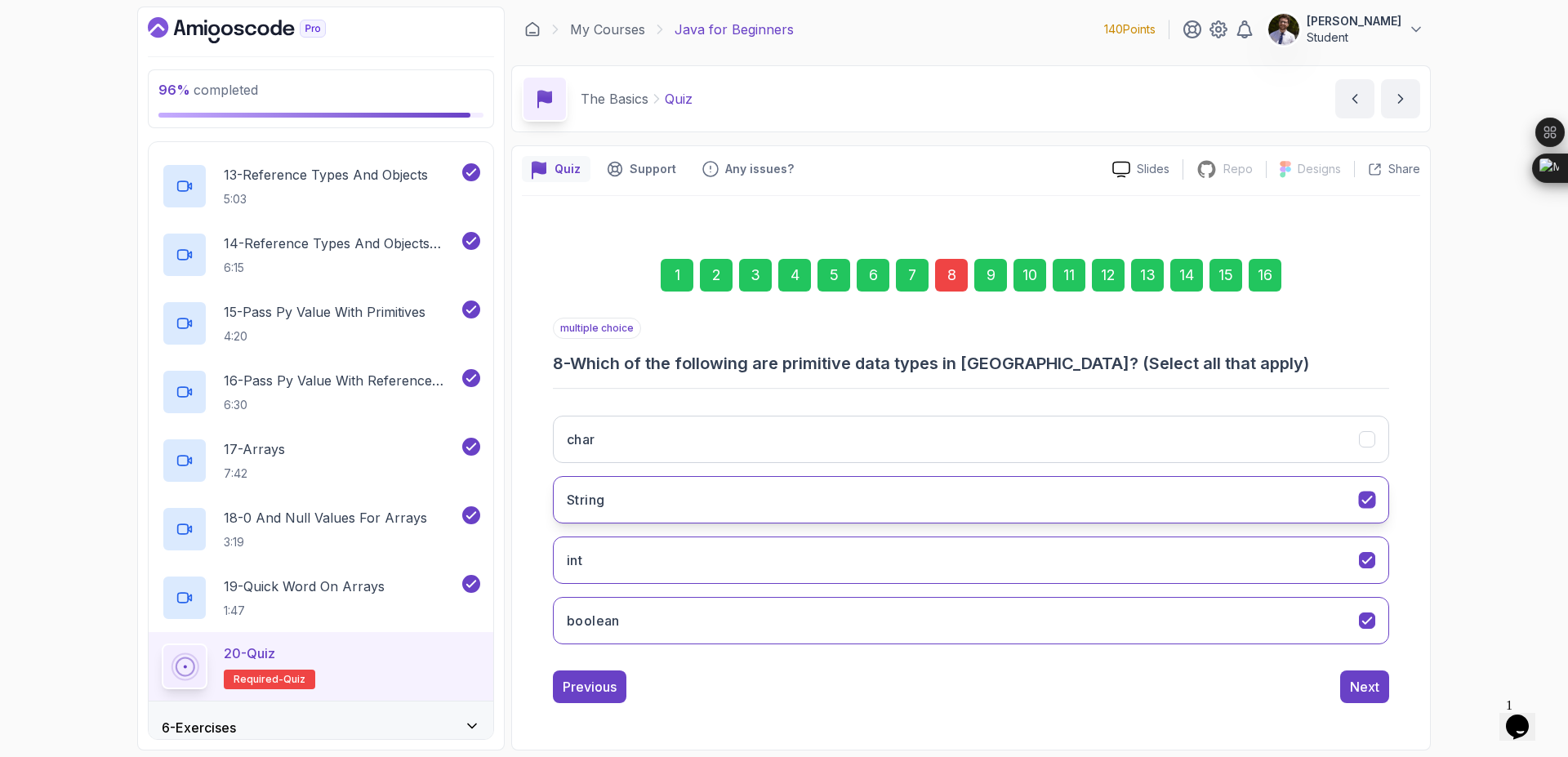
click at [1376, 497] on div "String" at bounding box center [1367, 500] width 17 height 17
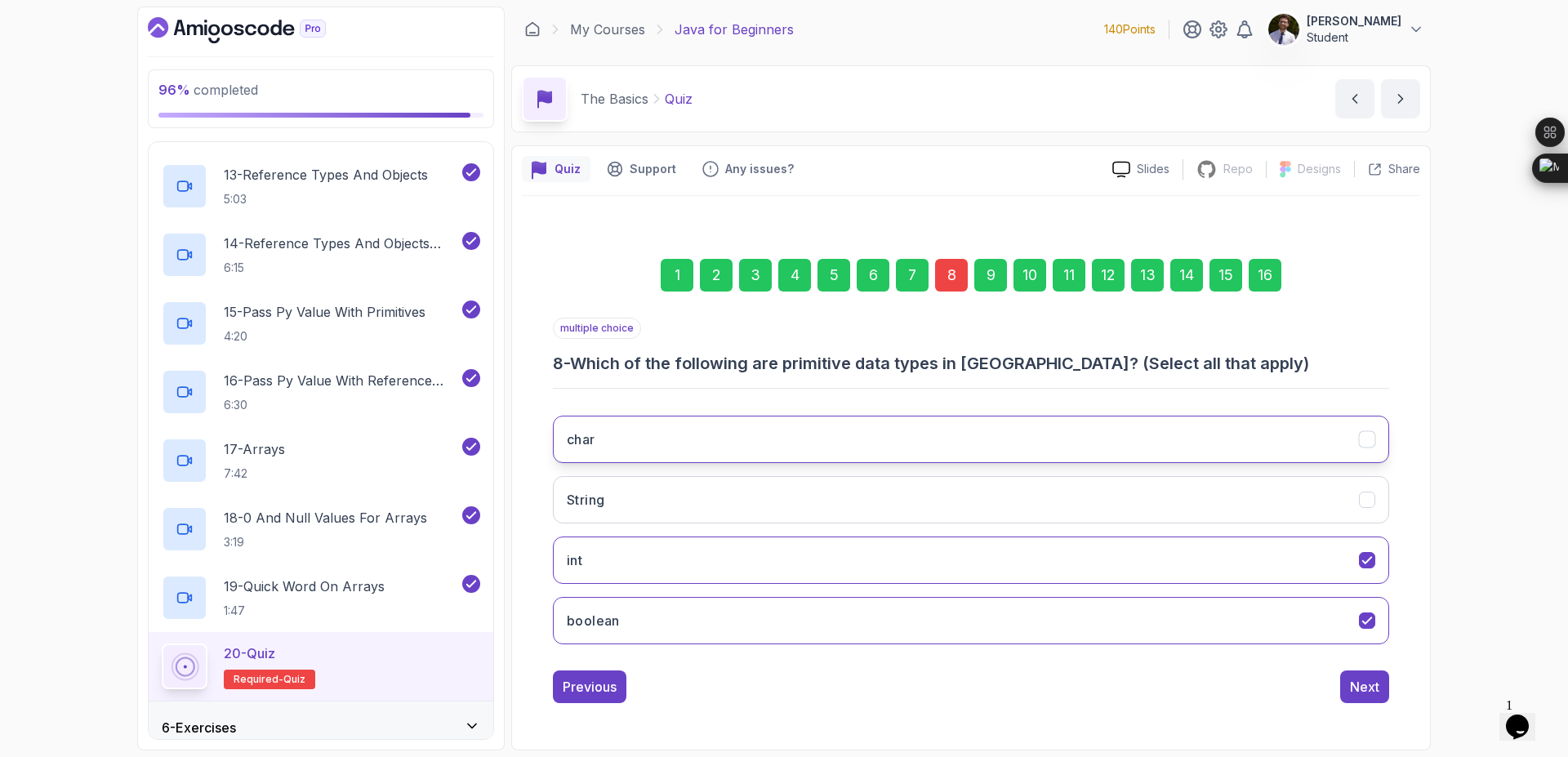
click at [1374, 445] on icon "char" at bounding box center [1367, 440] width 16 height 16
click at [1271, 273] on div "16" at bounding box center [1265, 275] width 32 height 32
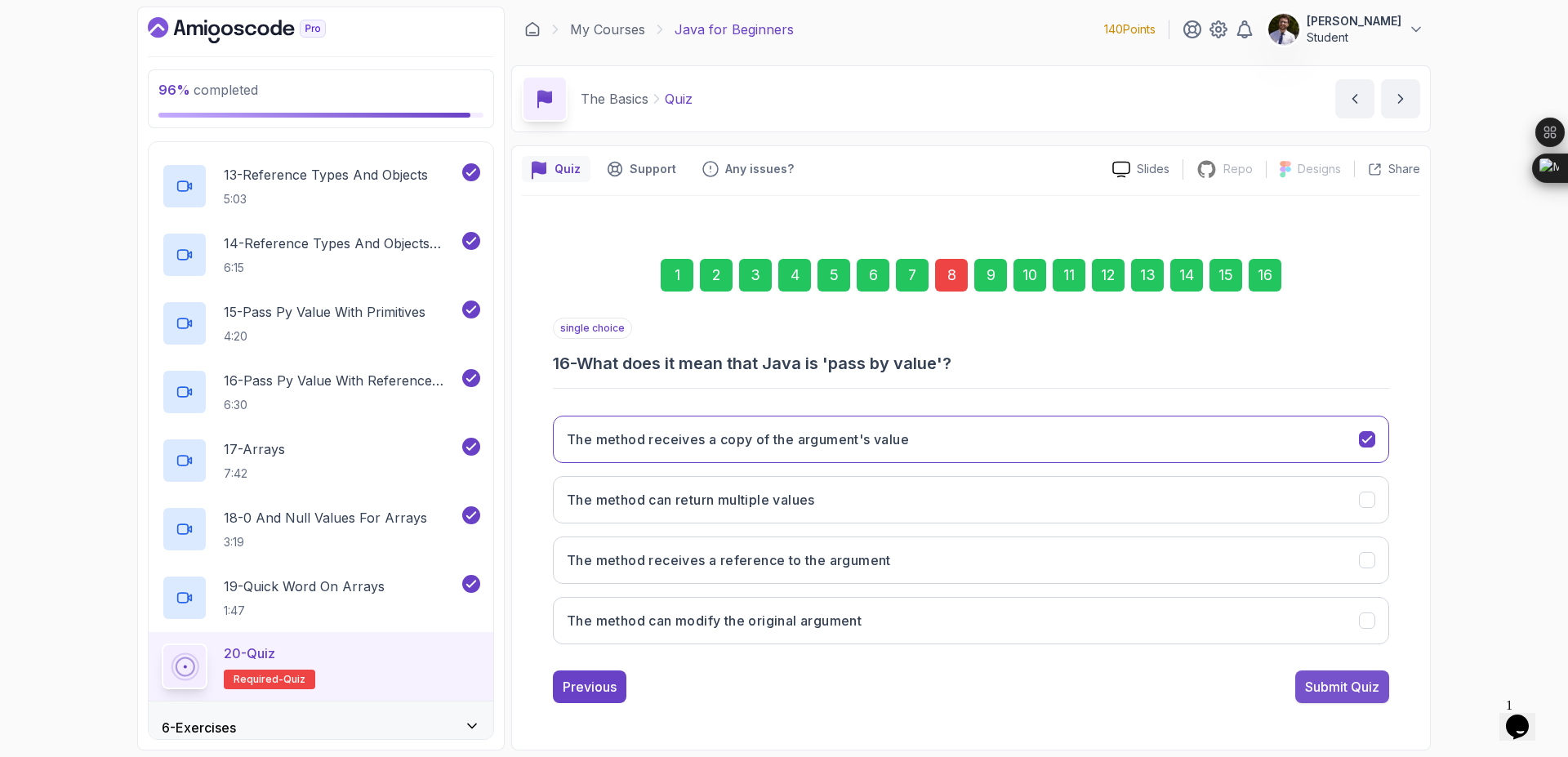
click at [1345, 687] on div "Submit Quiz" at bounding box center [1342, 687] width 74 height 20
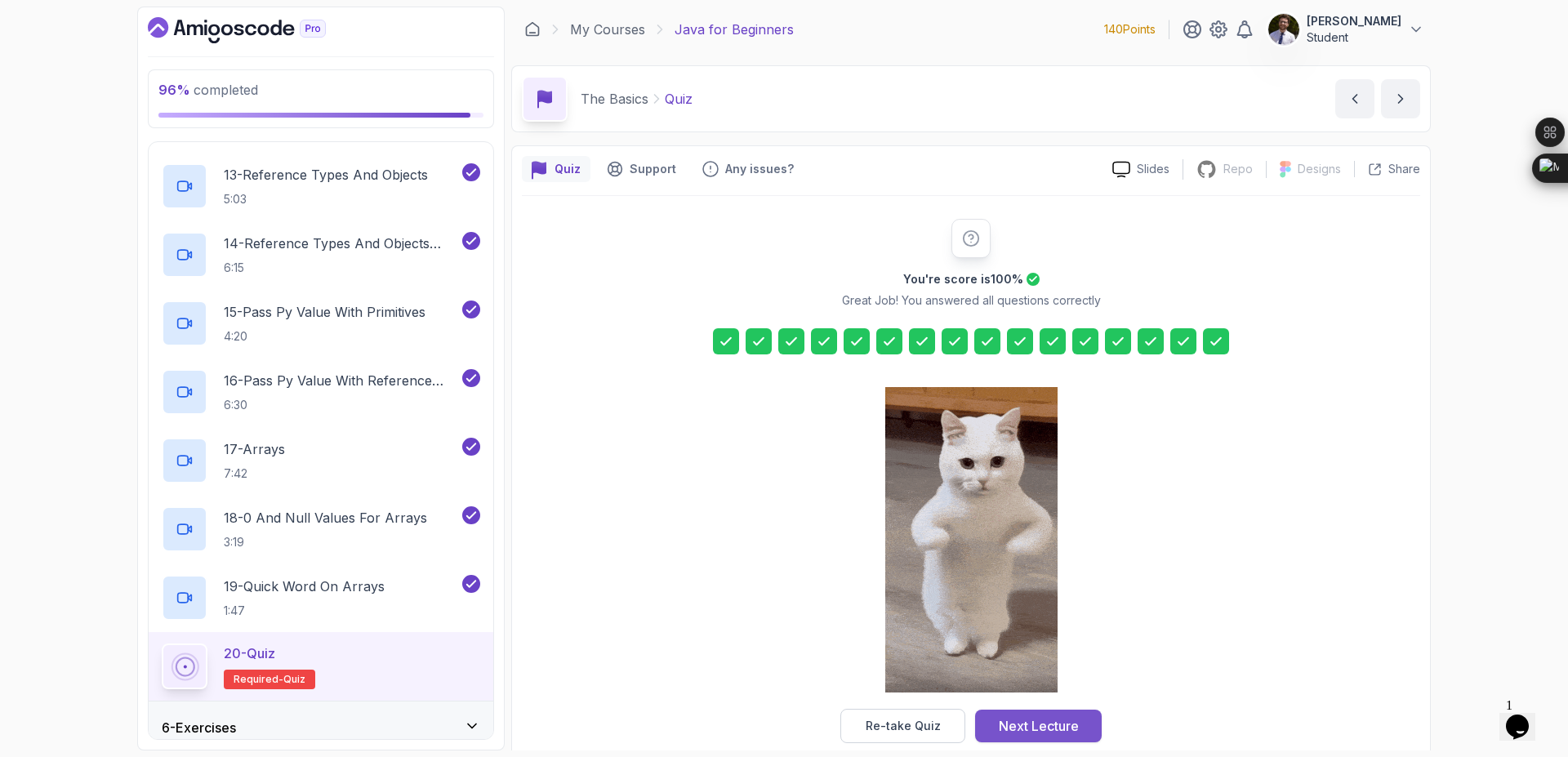
click at [1071, 734] on div "Next Lecture" at bounding box center [1039, 726] width 80 height 20
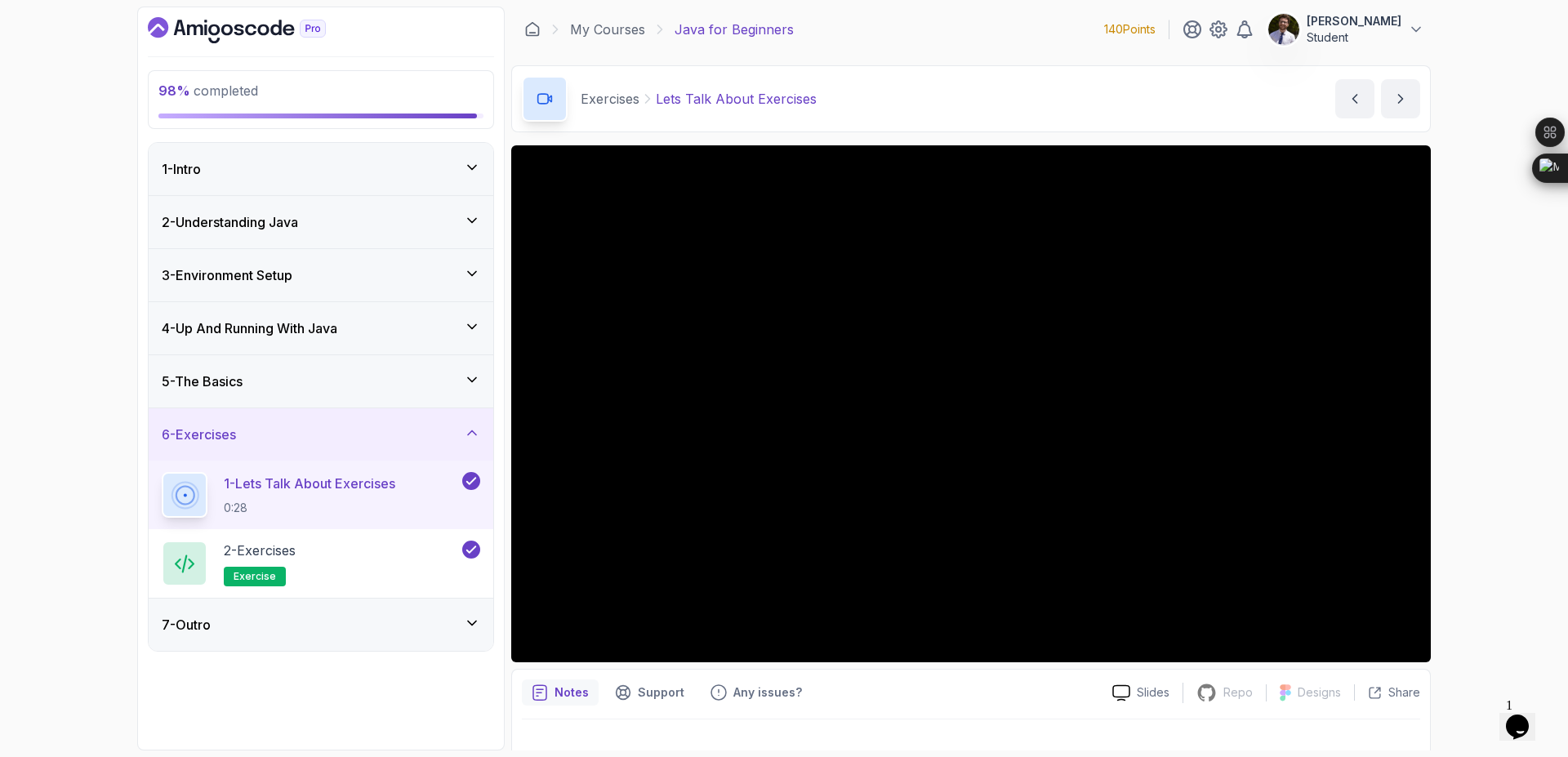
click at [464, 621] on icon at bounding box center [472, 624] width 17 height 17
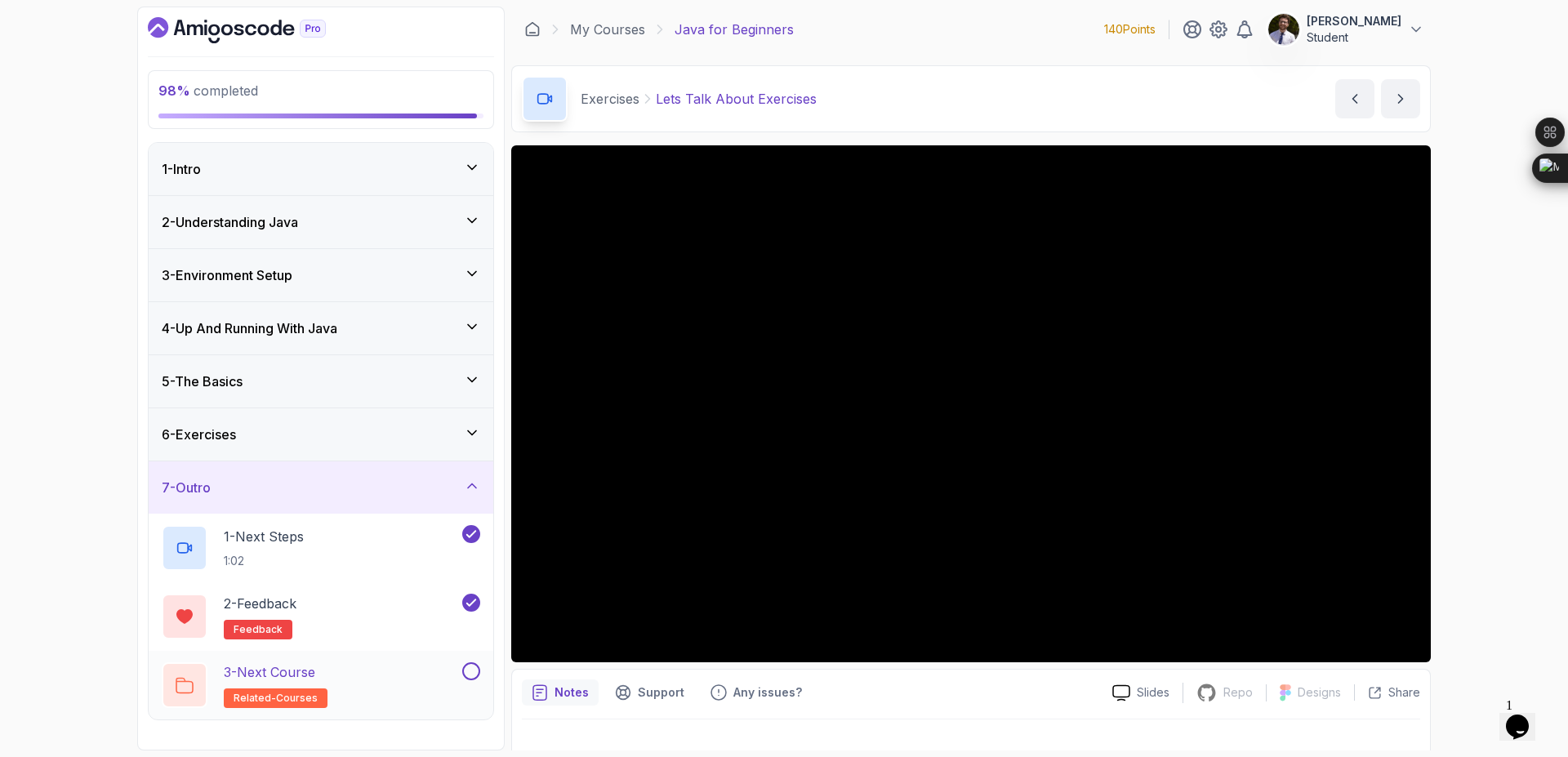
click at [469, 668] on button at bounding box center [471, 671] width 18 height 18
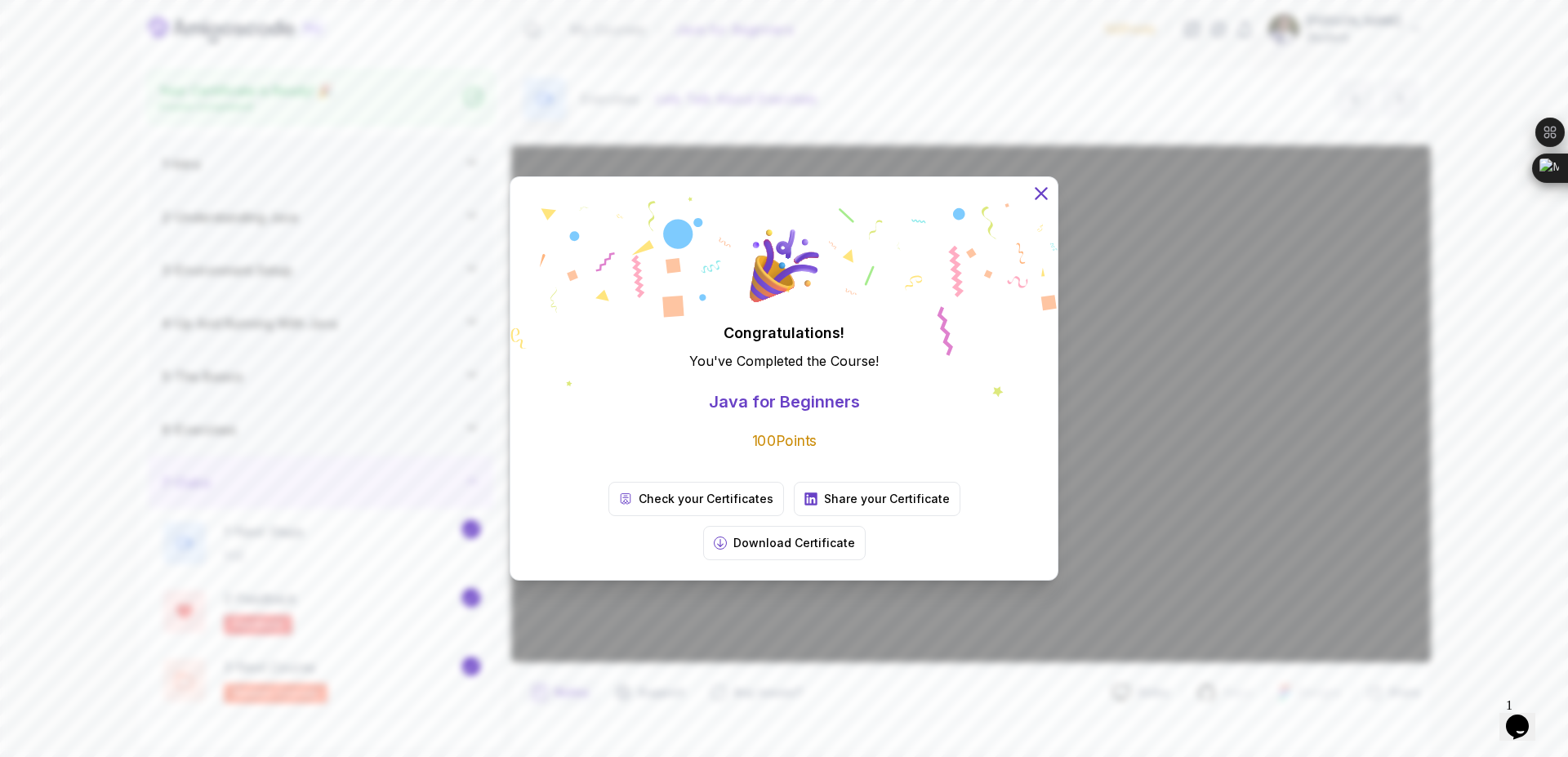
click at [1039, 198] on icon at bounding box center [1041, 193] width 11 height 11
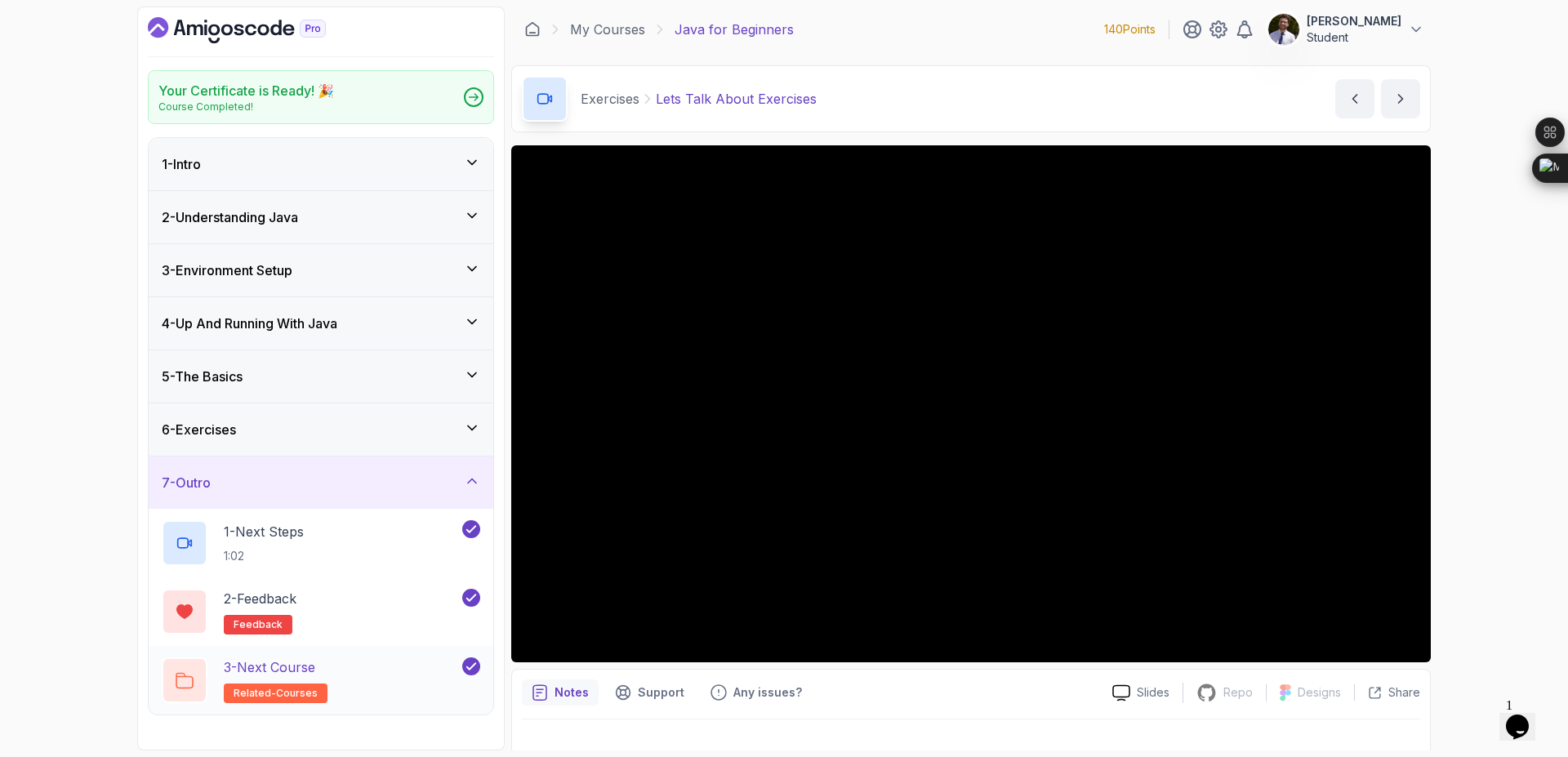
click at [290, 691] on span "related-courses" at bounding box center [276, 694] width 84 height 13
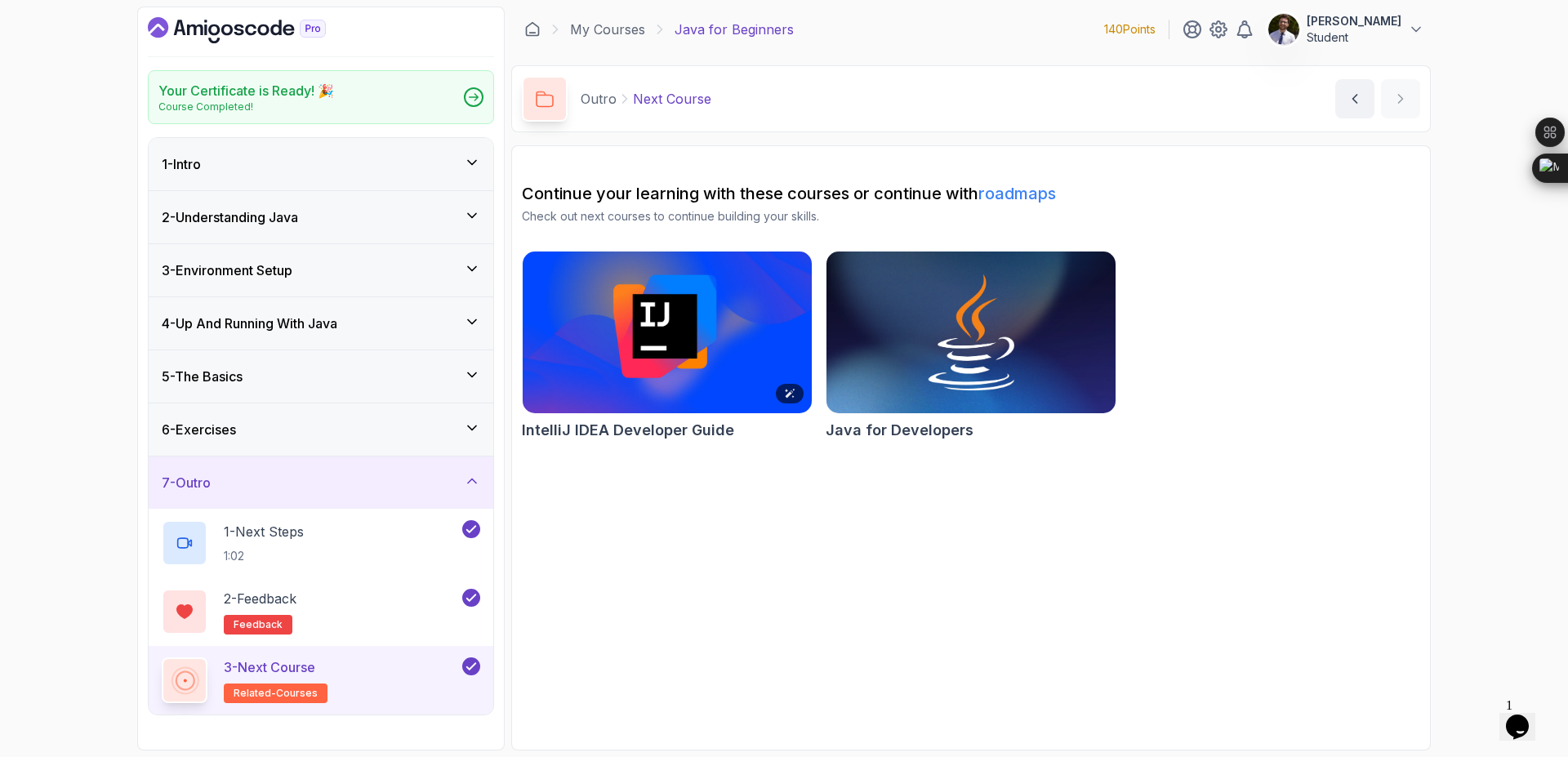
click at [673, 346] on img at bounding box center [667, 332] width 304 height 170
click at [465, 483] on icon at bounding box center [472, 481] width 17 height 17
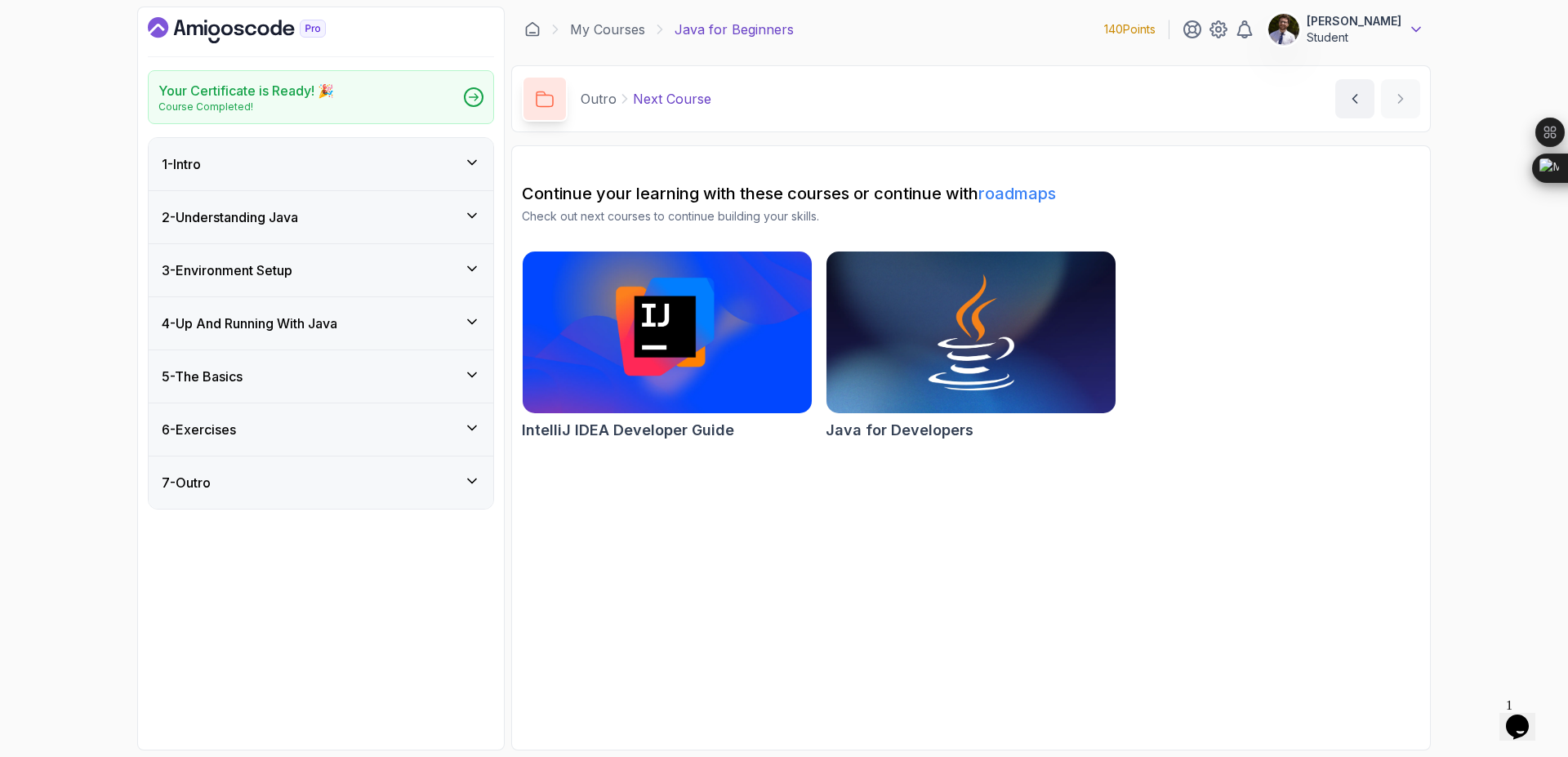
click at [1413, 31] on icon at bounding box center [1416, 30] width 17 height 17
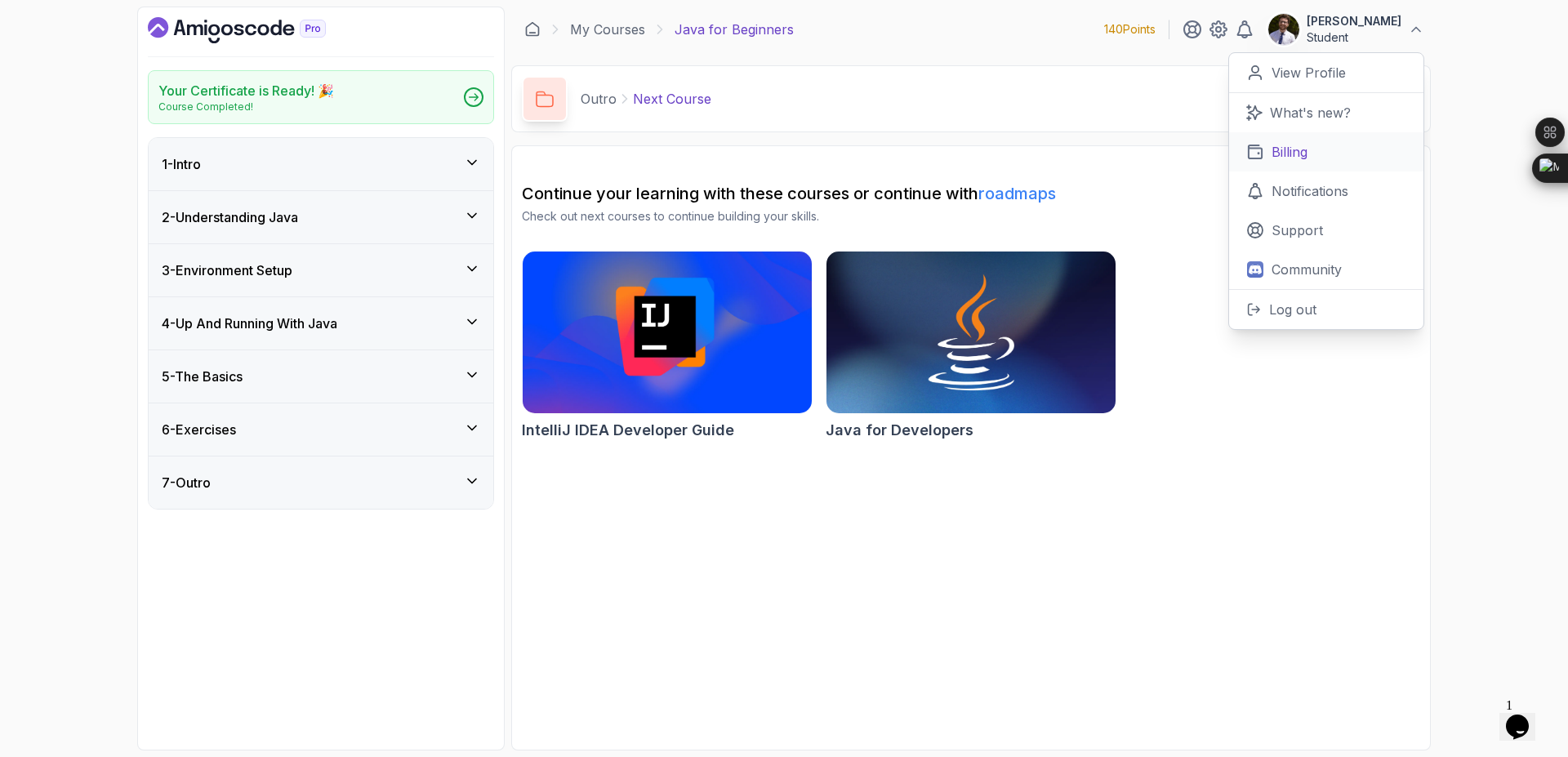
click at [1332, 158] on link "Billing" at bounding box center [1326, 152] width 194 height 39
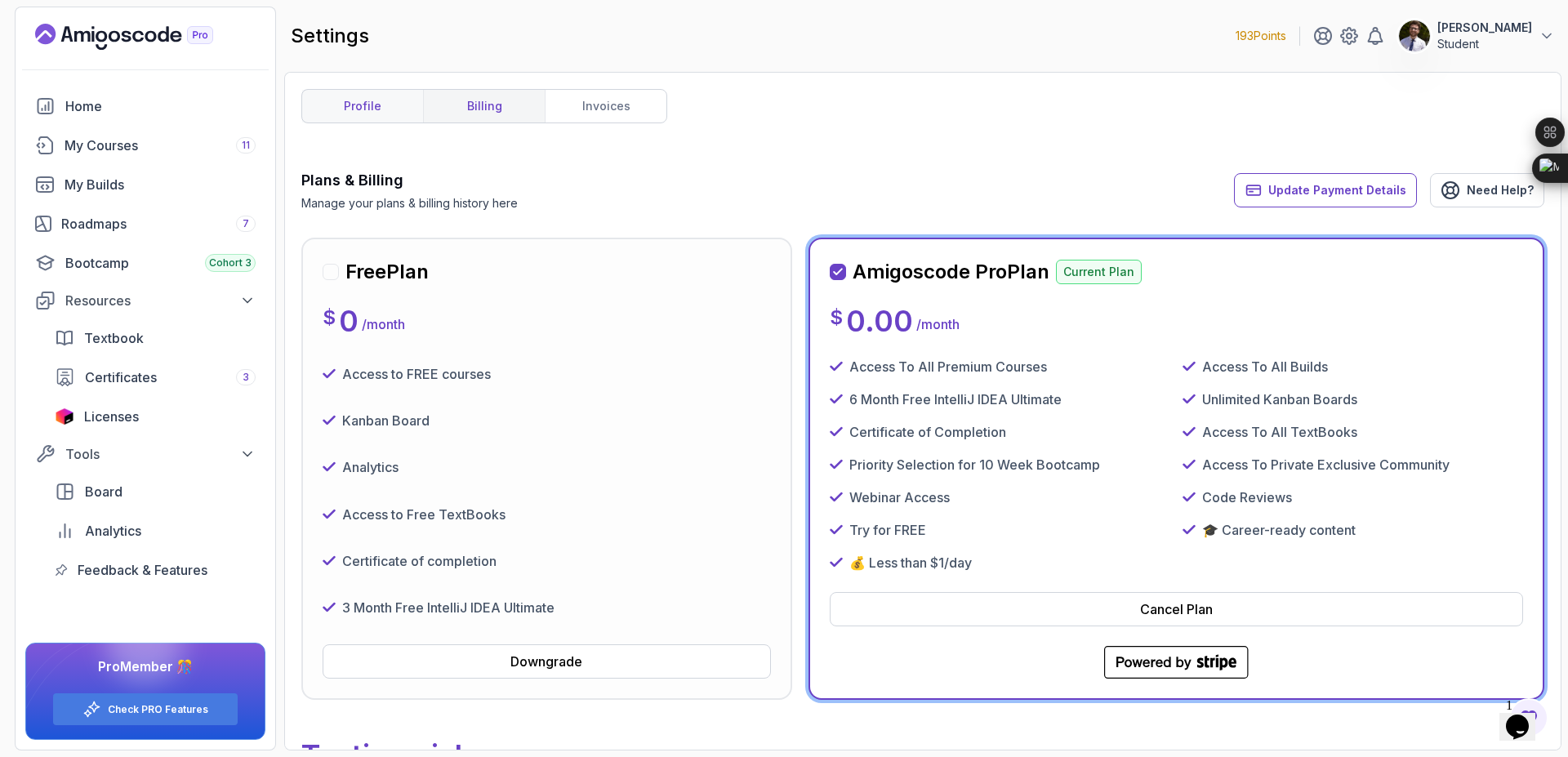
click at [352, 102] on link "profile" at bounding box center [362, 106] width 121 height 32
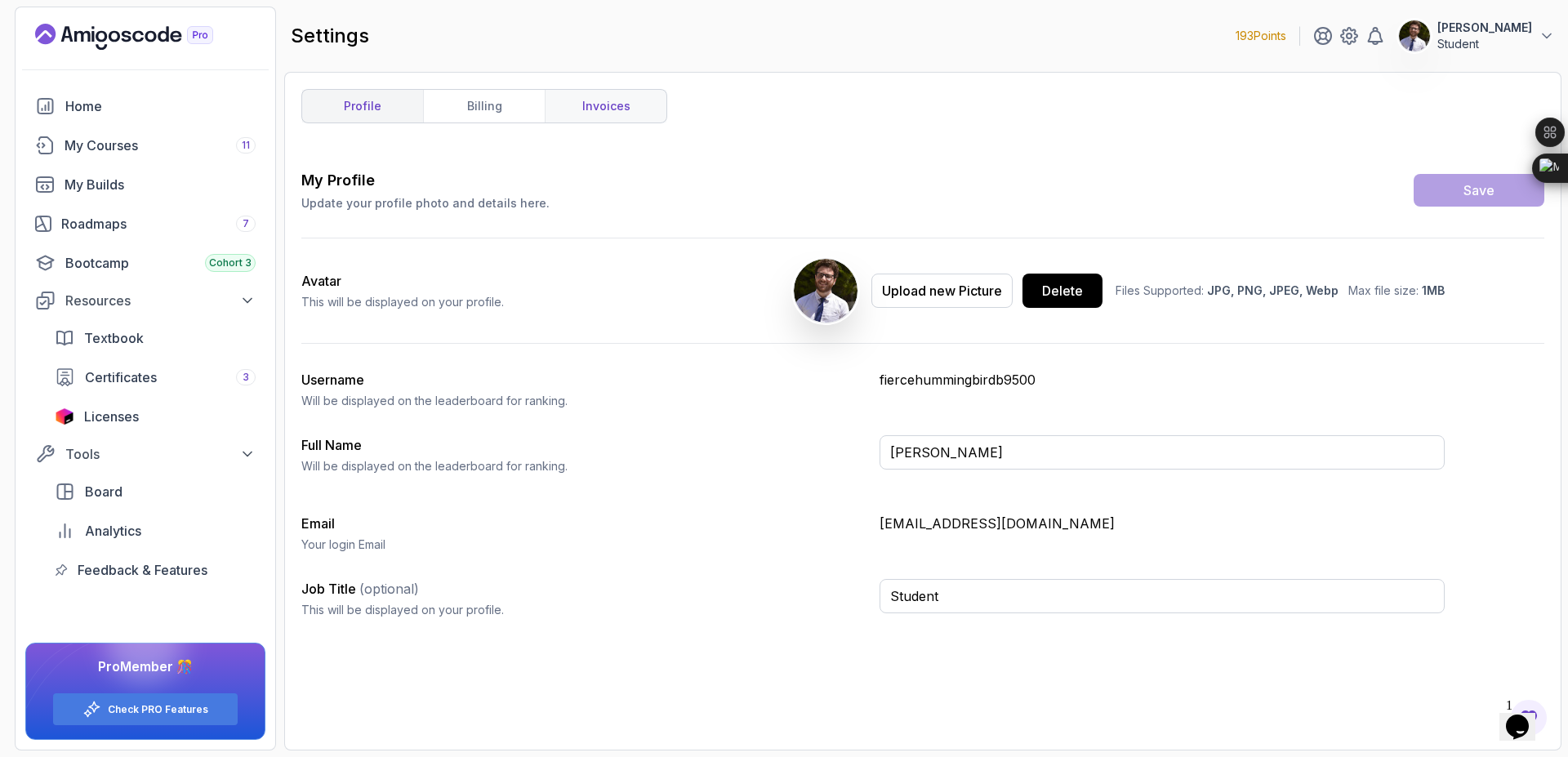
click at [596, 107] on link "invoices" at bounding box center [605, 106] width 122 height 32
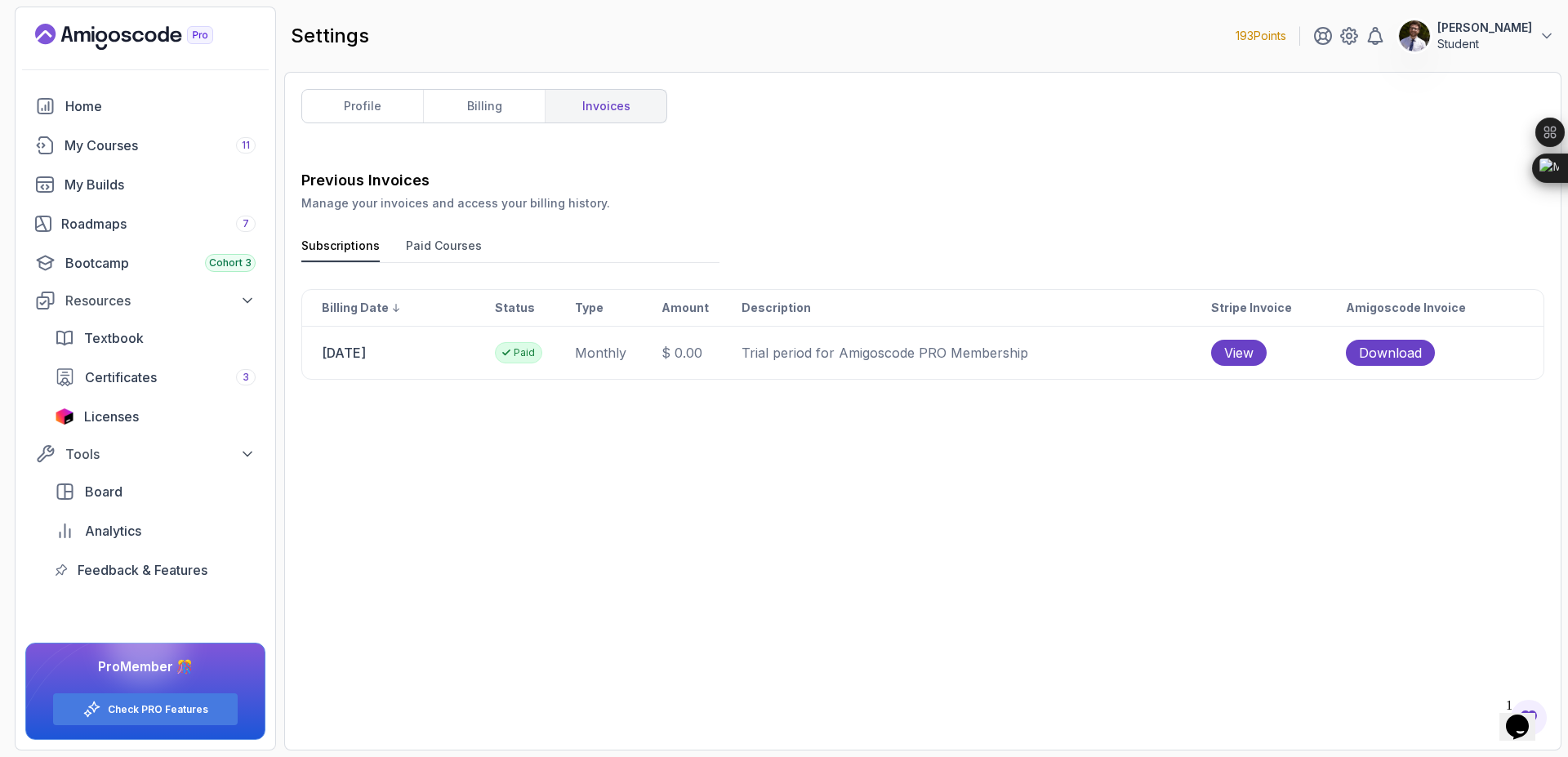
click at [153, 39] on icon "Landing page" at bounding box center [151, 37] width 12 height 12
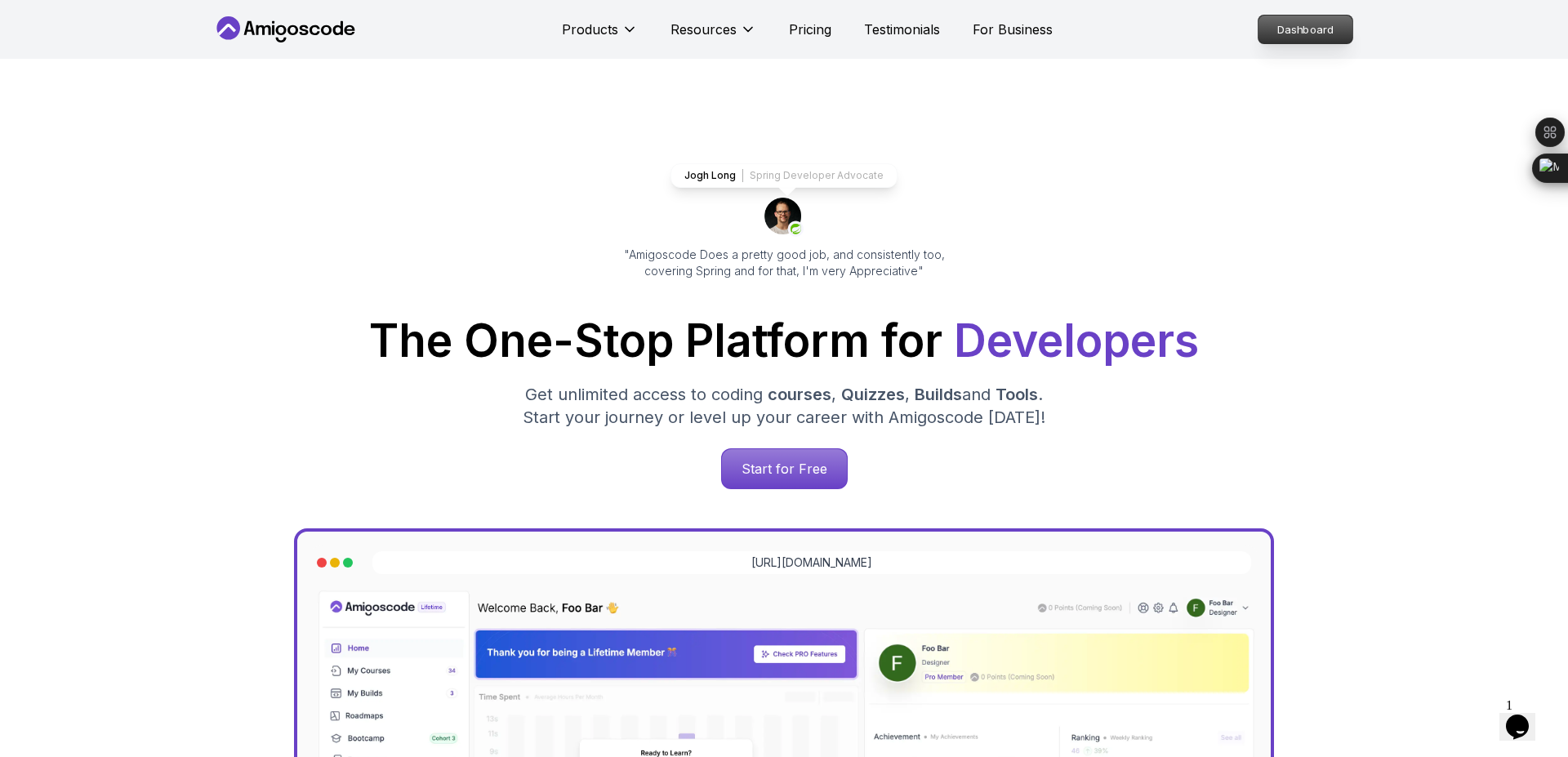
click at [1282, 31] on p "Dashboard" at bounding box center [1305, 29] width 94 height 27
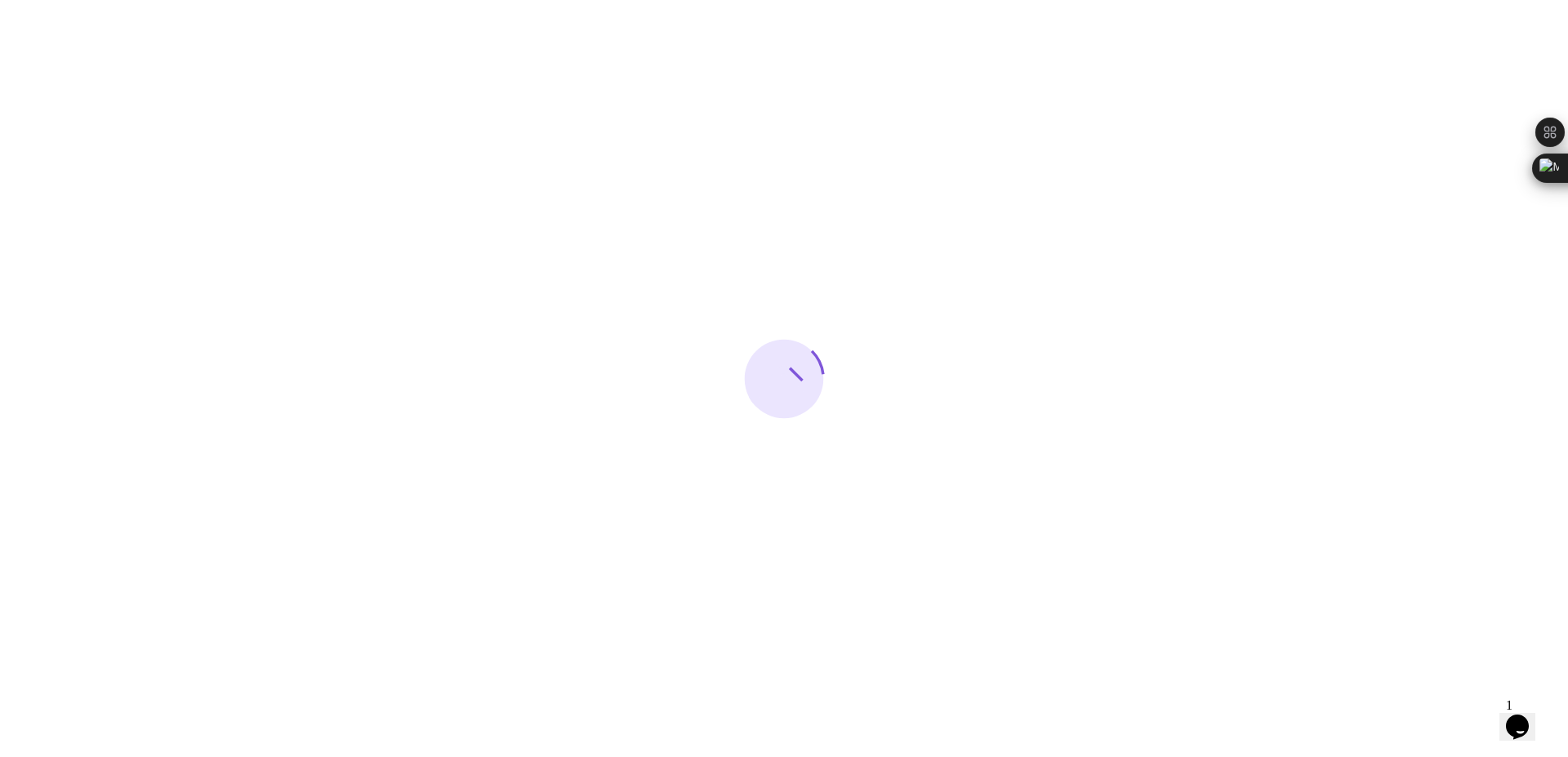
drag, startPoint x: 1282, startPoint y: 31, endPoint x: 1393, endPoint y: 58, distance: 114.2
click at [1393, 58] on div at bounding box center [784, 378] width 1568 height 757
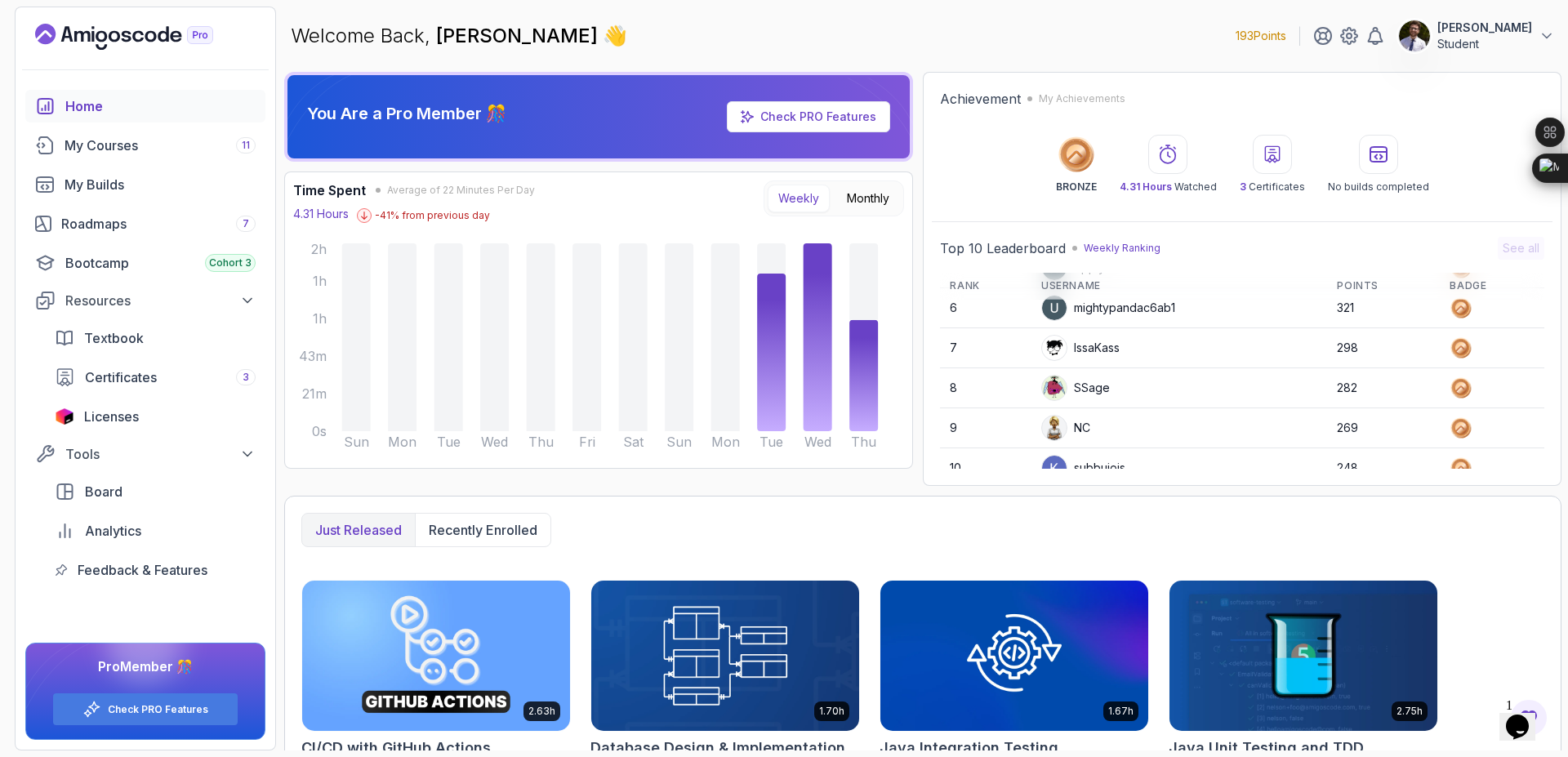
scroll to position [231, 0]
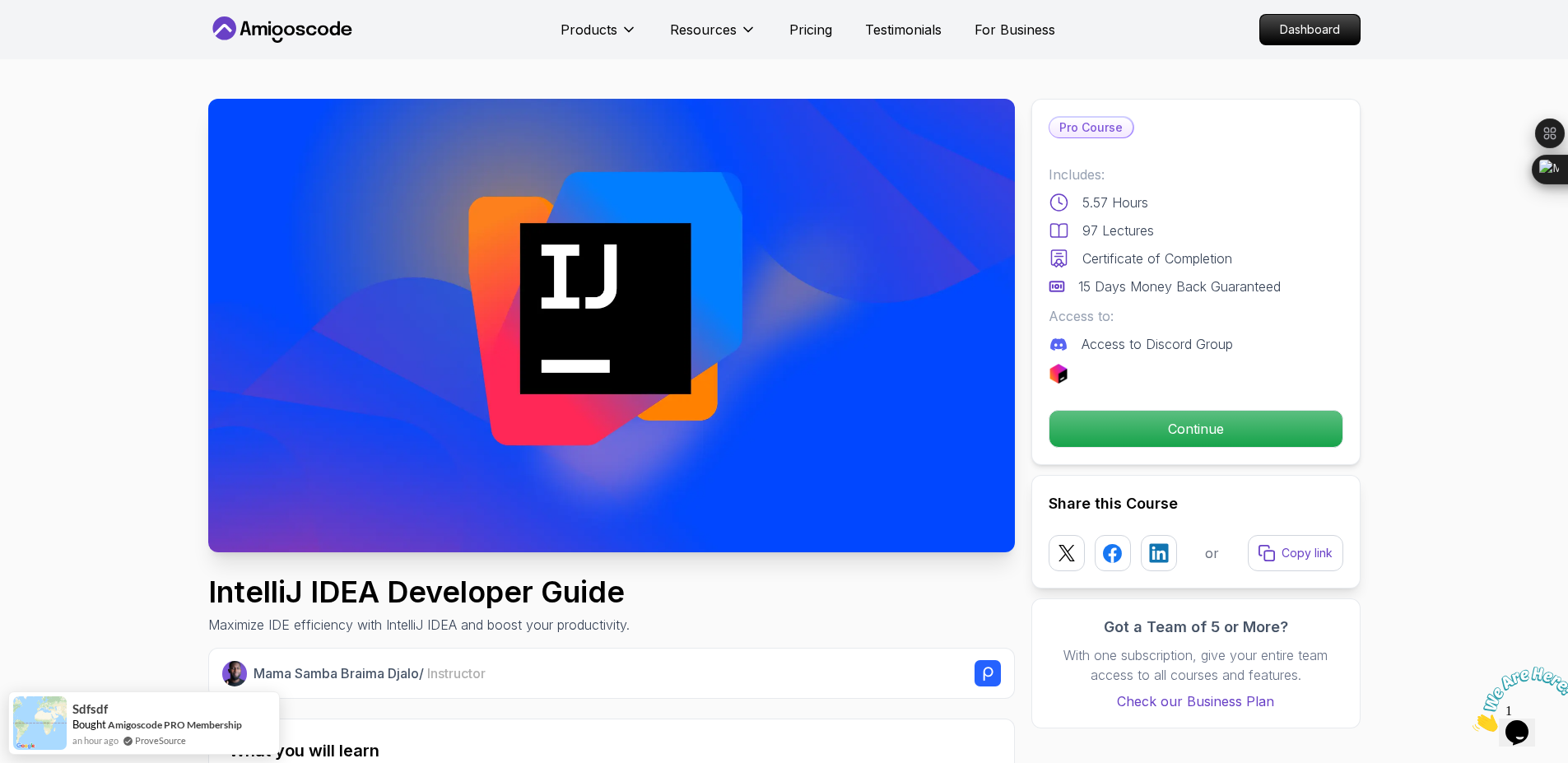
click at [1168, 443] on p "Continue" at bounding box center [1195, 428] width 279 height 34
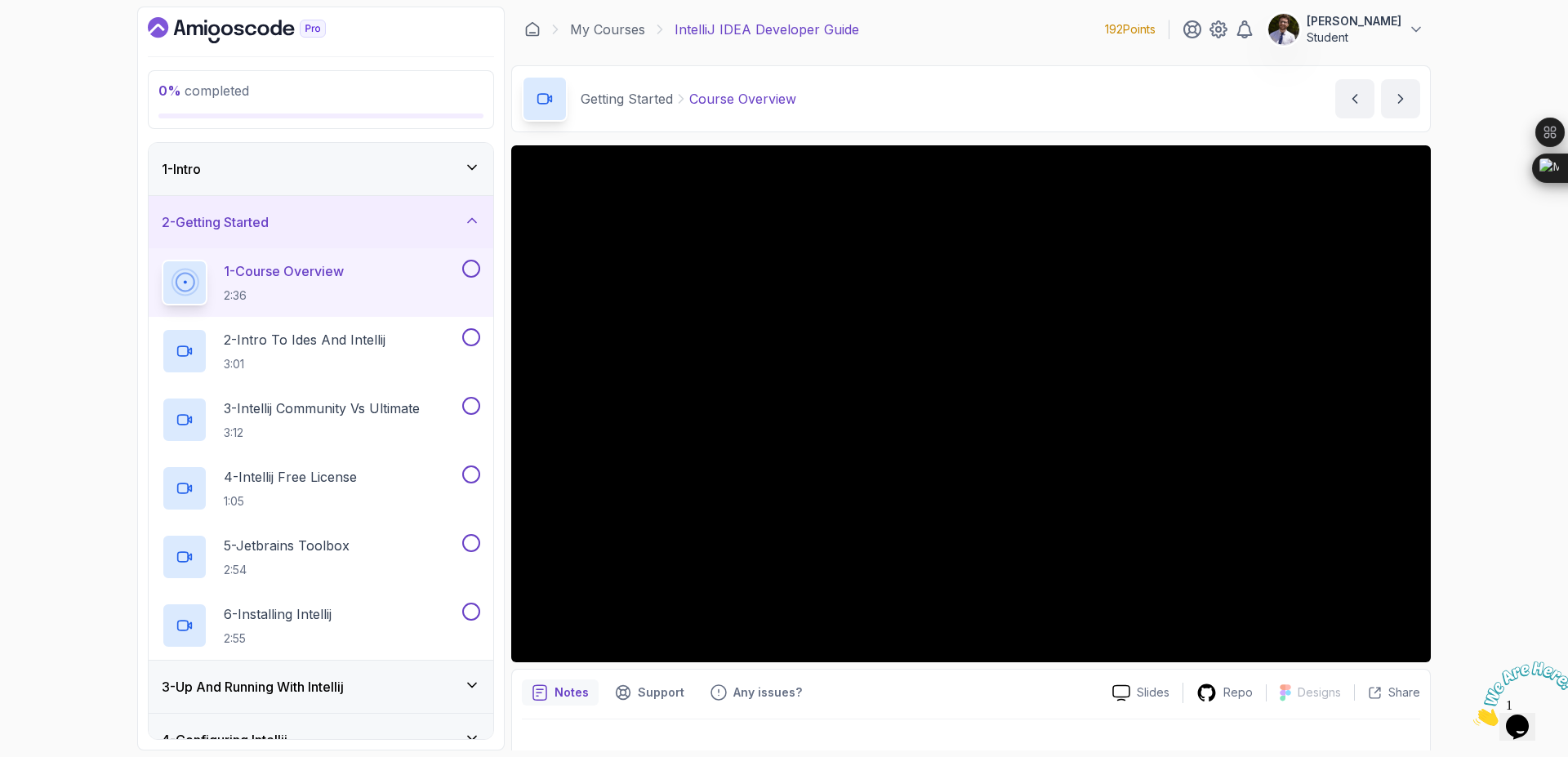
click at [470, 271] on button at bounding box center [471, 269] width 18 height 18
click at [462, 331] on div at bounding box center [470, 337] width 22 height 18
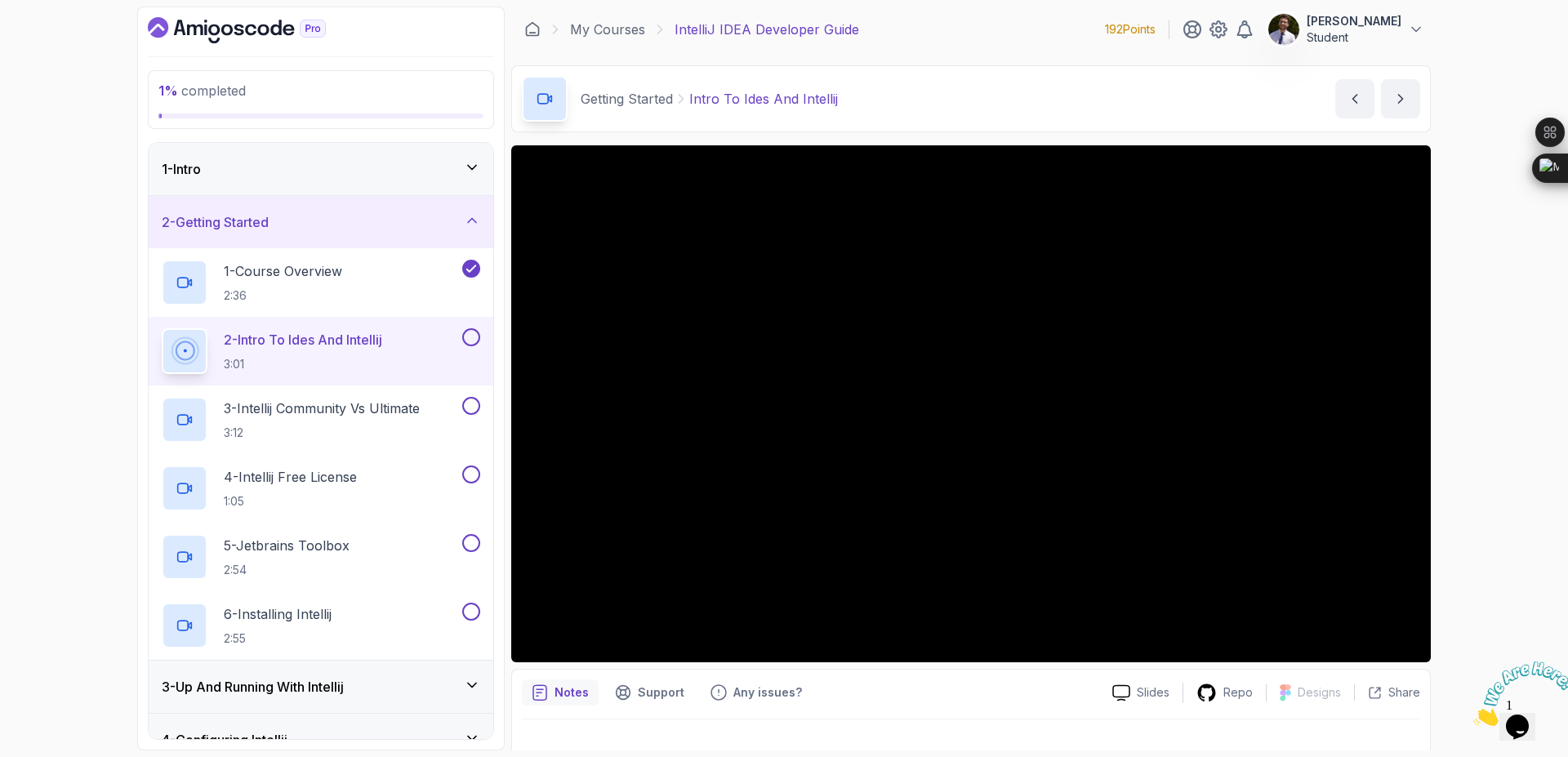
click at [470, 337] on button at bounding box center [471, 337] width 18 height 18
click at [475, 411] on button at bounding box center [471, 406] width 18 height 18
click at [470, 464] on div "4 - Intellij Free License 1:05" at bounding box center [321, 488] width 345 height 68
click at [470, 481] on button at bounding box center [471, 475] width 18 height 18
click at [471, 550] on button at bounding box center [471, 543] width 18 height 18
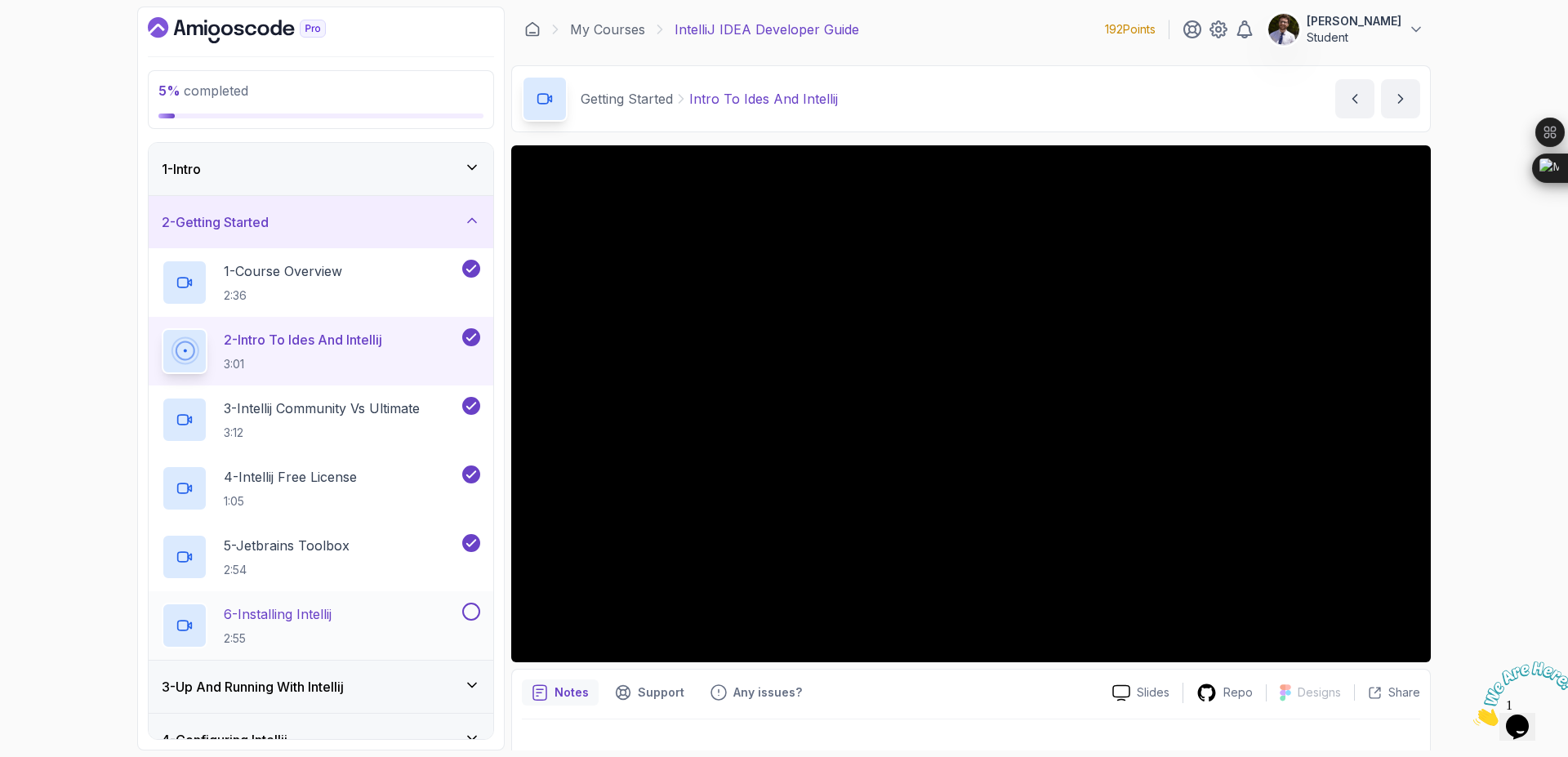
click at [472, 617] on button at bounding box center [471, 612] width 18 height 18
click at [475, 218] on icon at bounding box center [472, 221] width 17 height 17
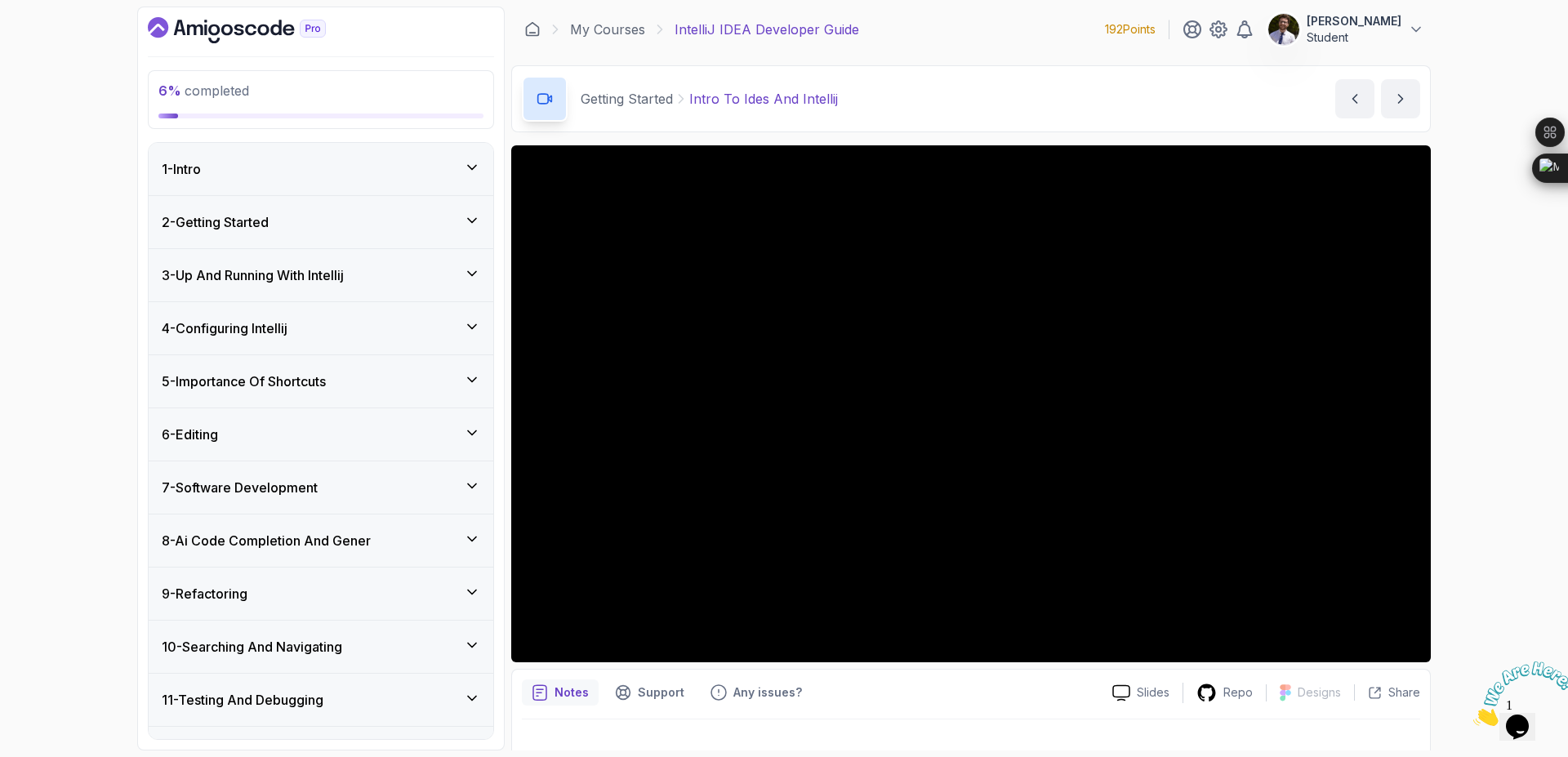
click at [465, 167] on icon at bounding box center [472, 167] width 17 height 17
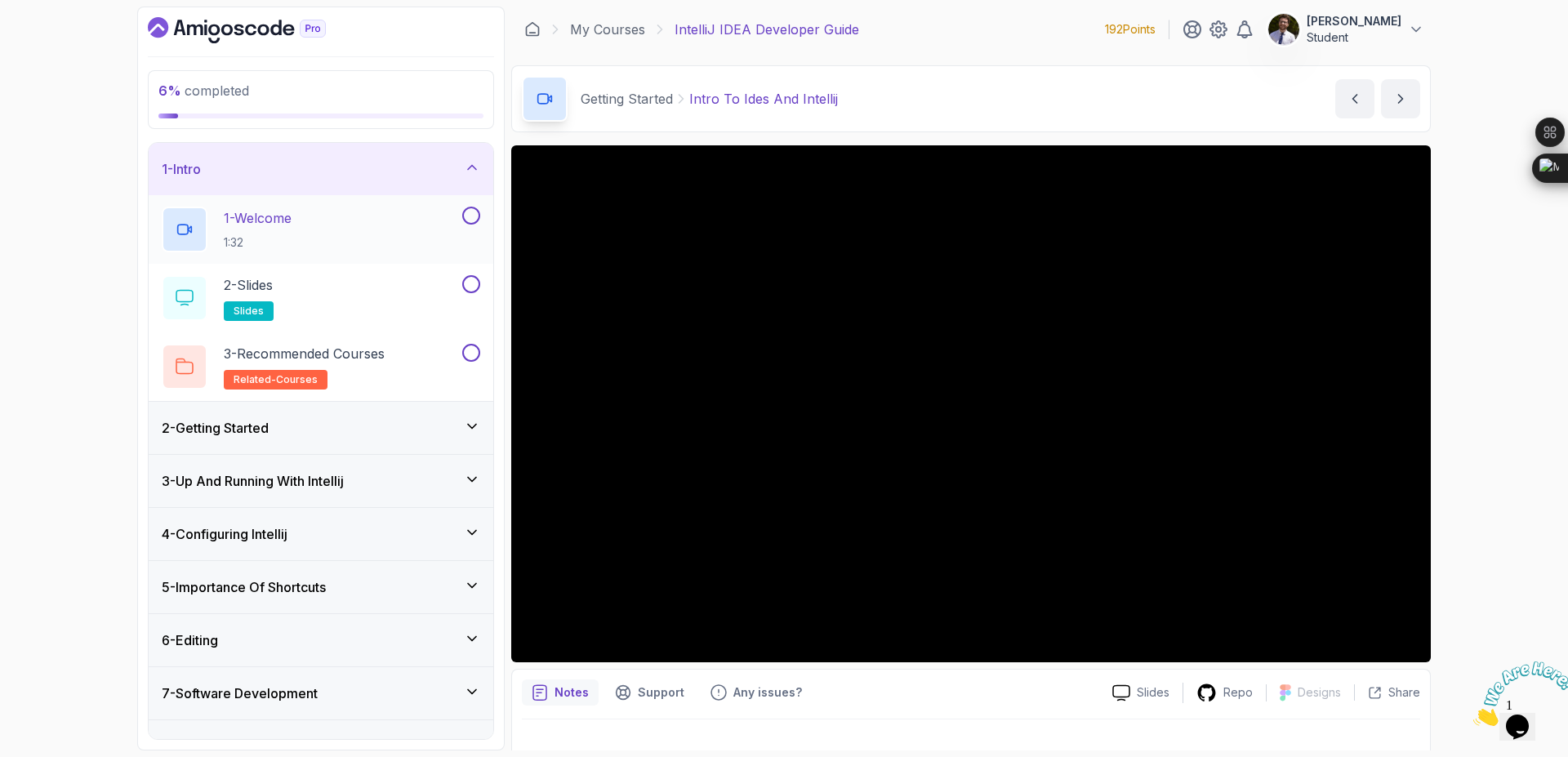
click at [474, 214] on button at bounding box center [471, 216] width 18 height 18
click at [463, 290] on div at bounding box center [470, 285] width 22 height 18
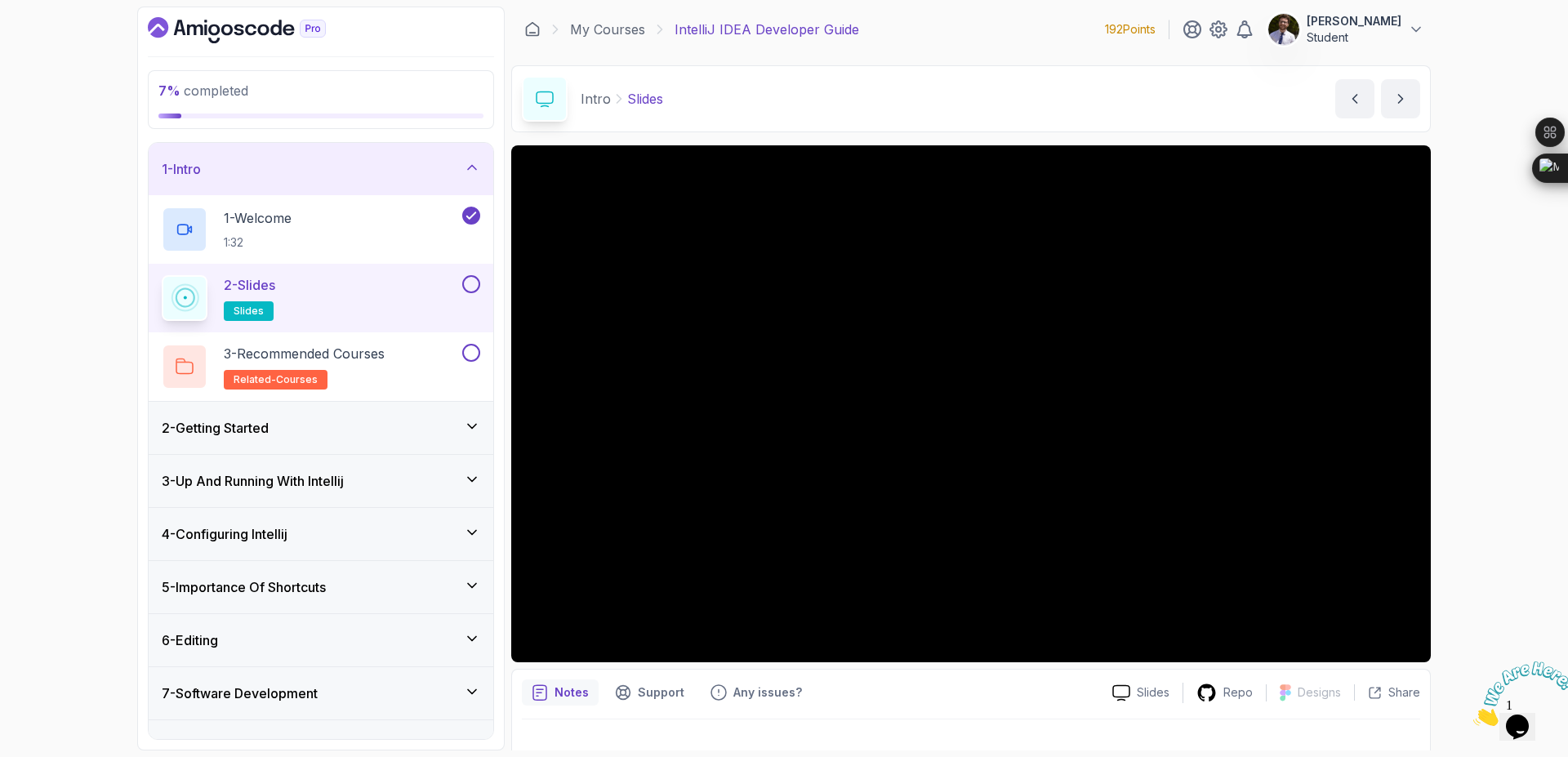
click at [473, 281] on button at bounding box center [471, 285] width 18 height 18
click at [316, 367] on h2 "3 - Recommended Courses related-courses" at bounding box center [304, 366] width 161 height 46
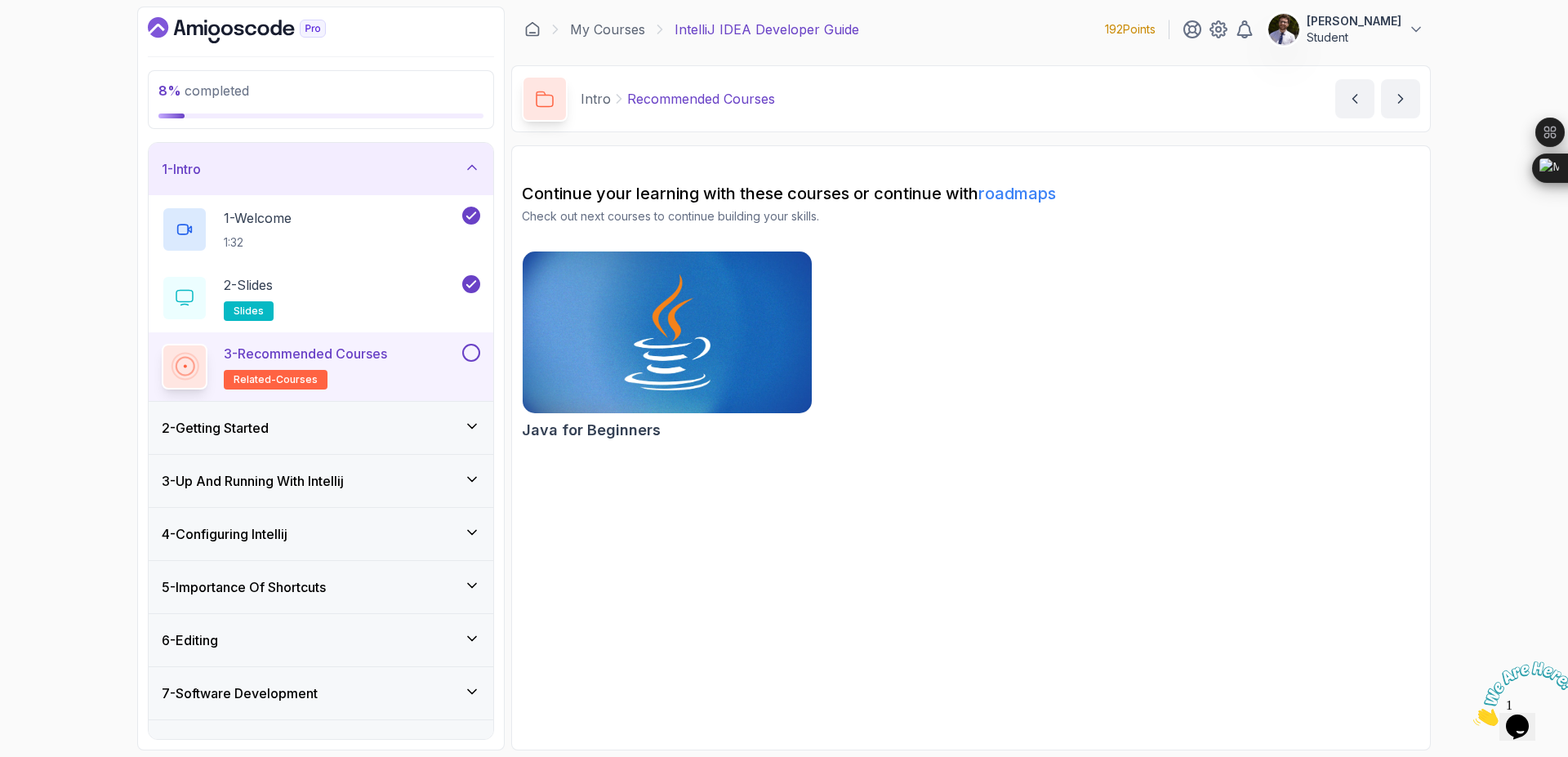
click at [469, 356] on button at bounding box center [471, 353] width 18 height 18
click at [470, 169] on icon at bounding box center [472, 167] width 17 height 17
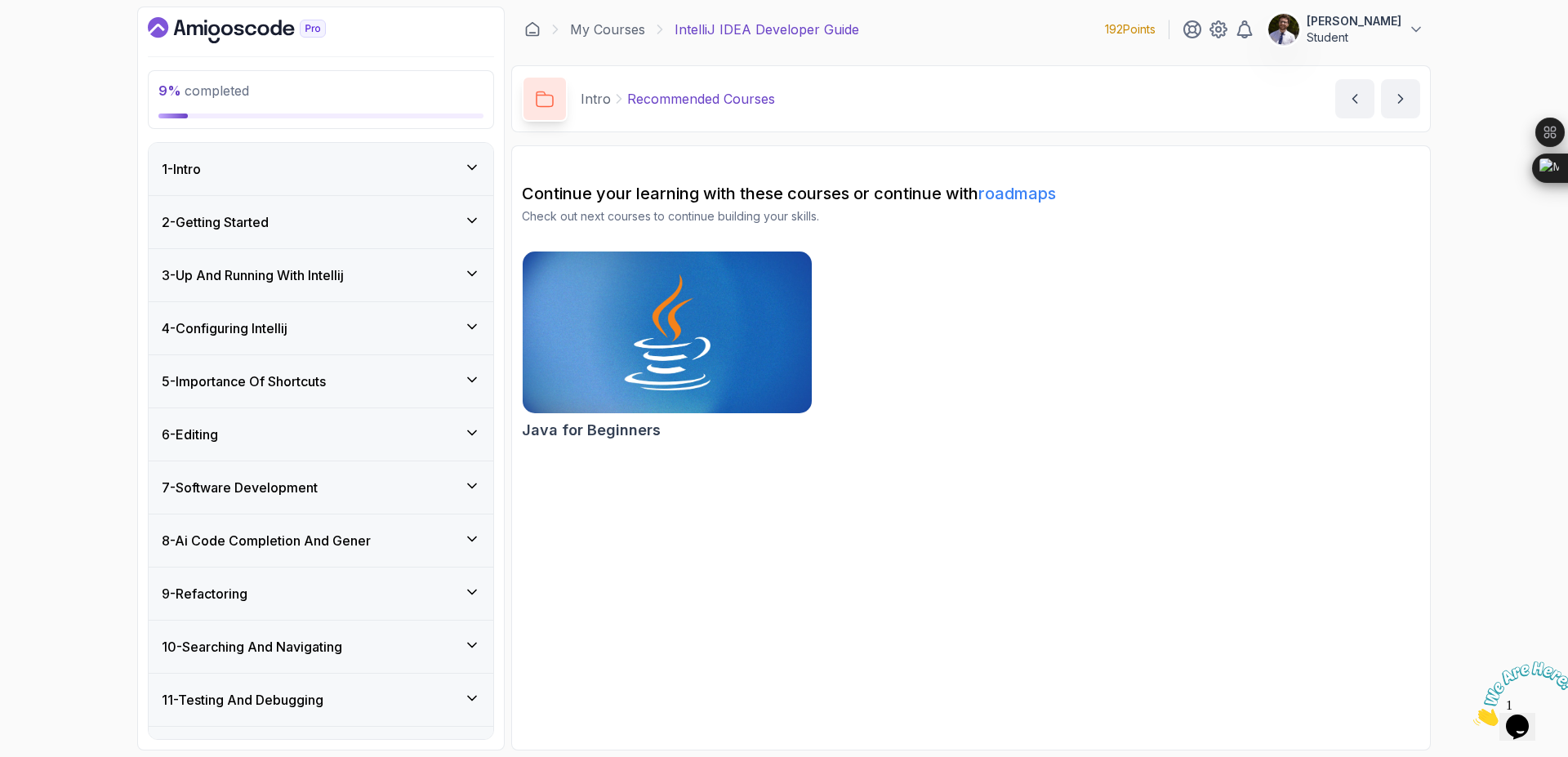
click at [472, 266] on icon at bounding box center [472, 274] width 17 height 17
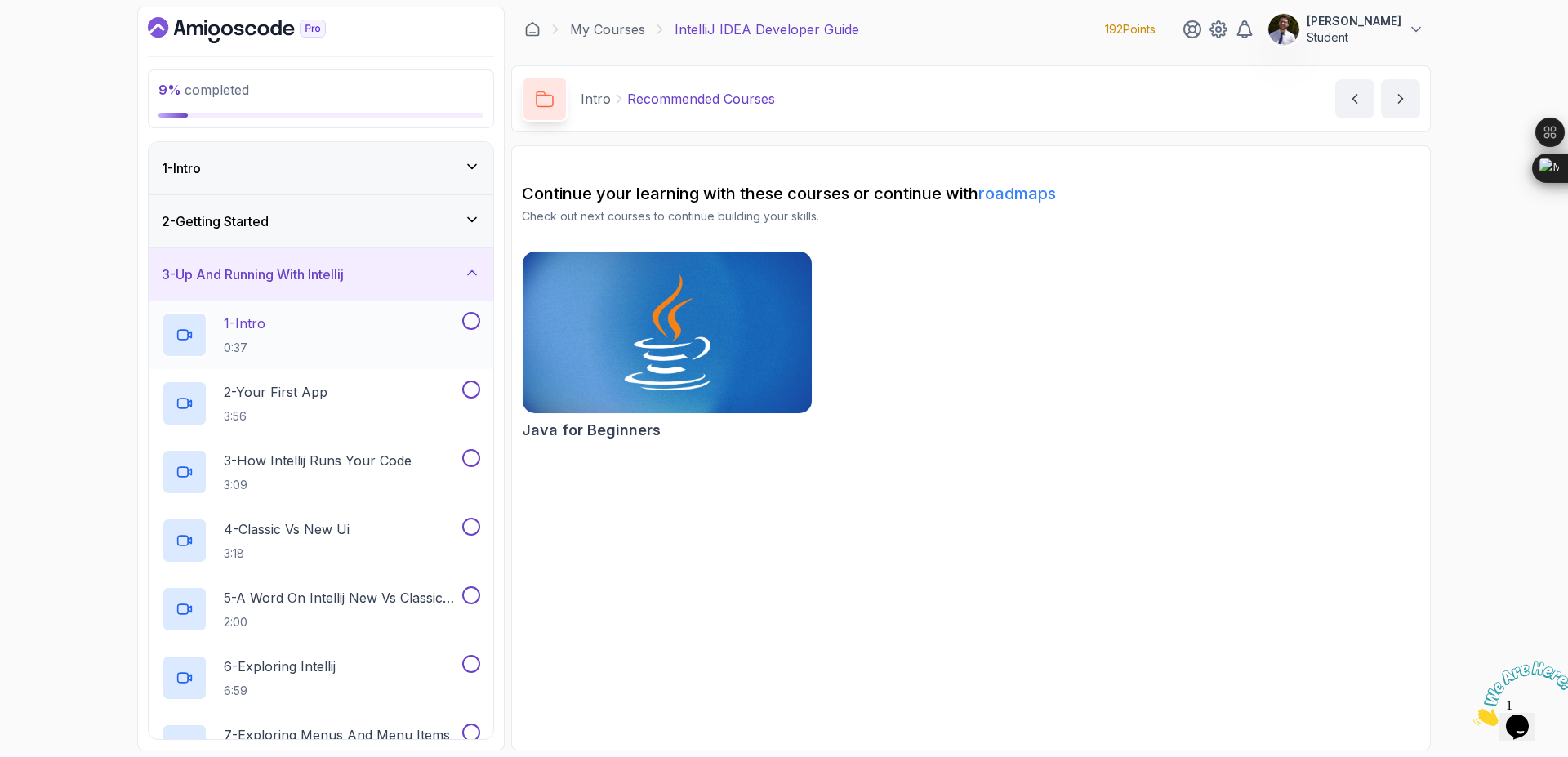
click at [467, 326] on button at bounding box center [471, 321] width 18 height 18
click at [481, 393] on div "2 - Your First App 3:56" at bounding box center [321, 403] width 345 height 68
click at [475, 384] on button at bounding box center [471, 390] width 18 height 18
click at [473, 454] on button at bounding box center [471, 458] width 18 height 18
click at [465, 523] on button at bounding box center [471, 527] width 18 height 18
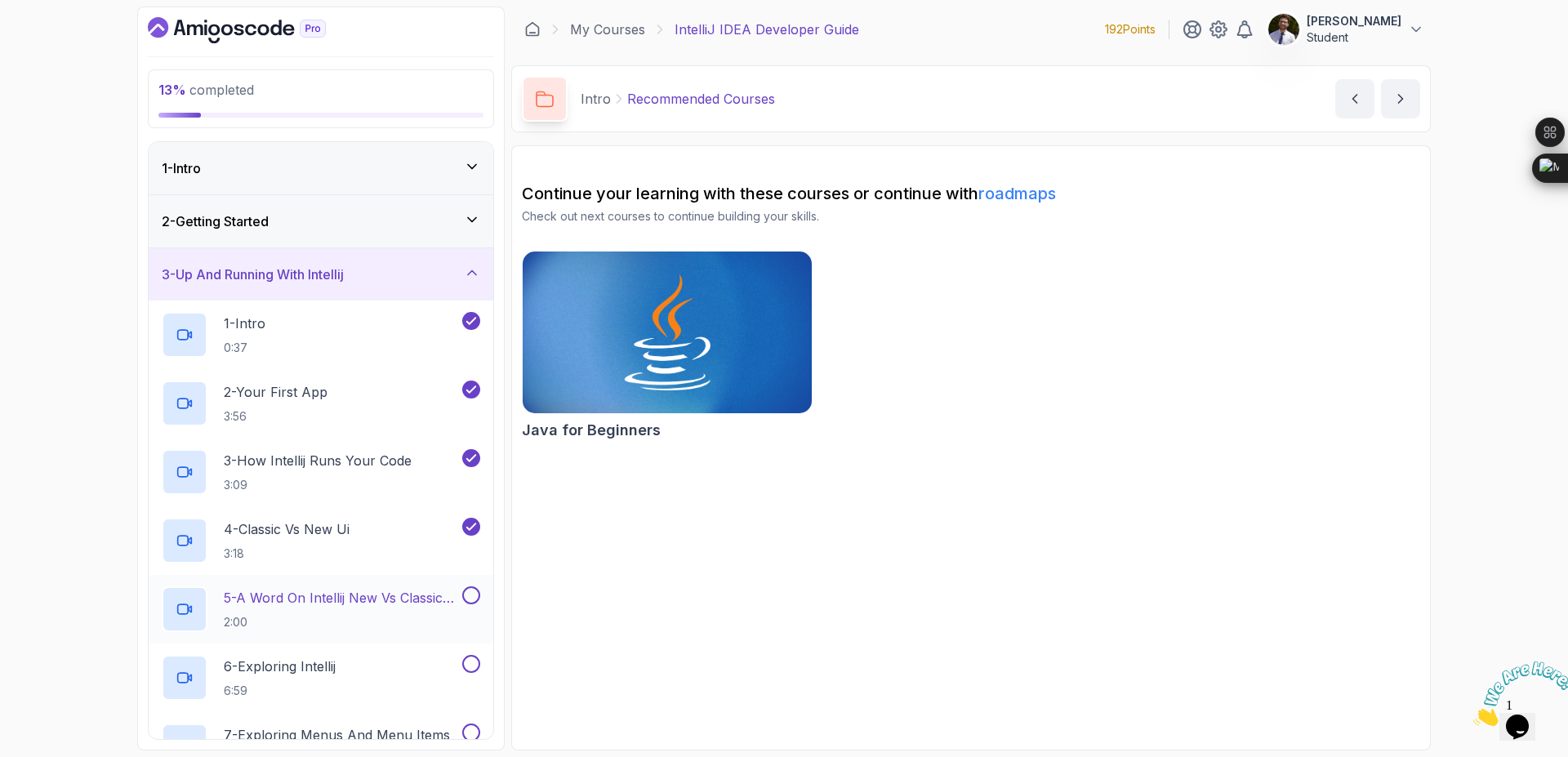
click at [475, 586] on div at bounding box center [470, 595] width 22 height 18
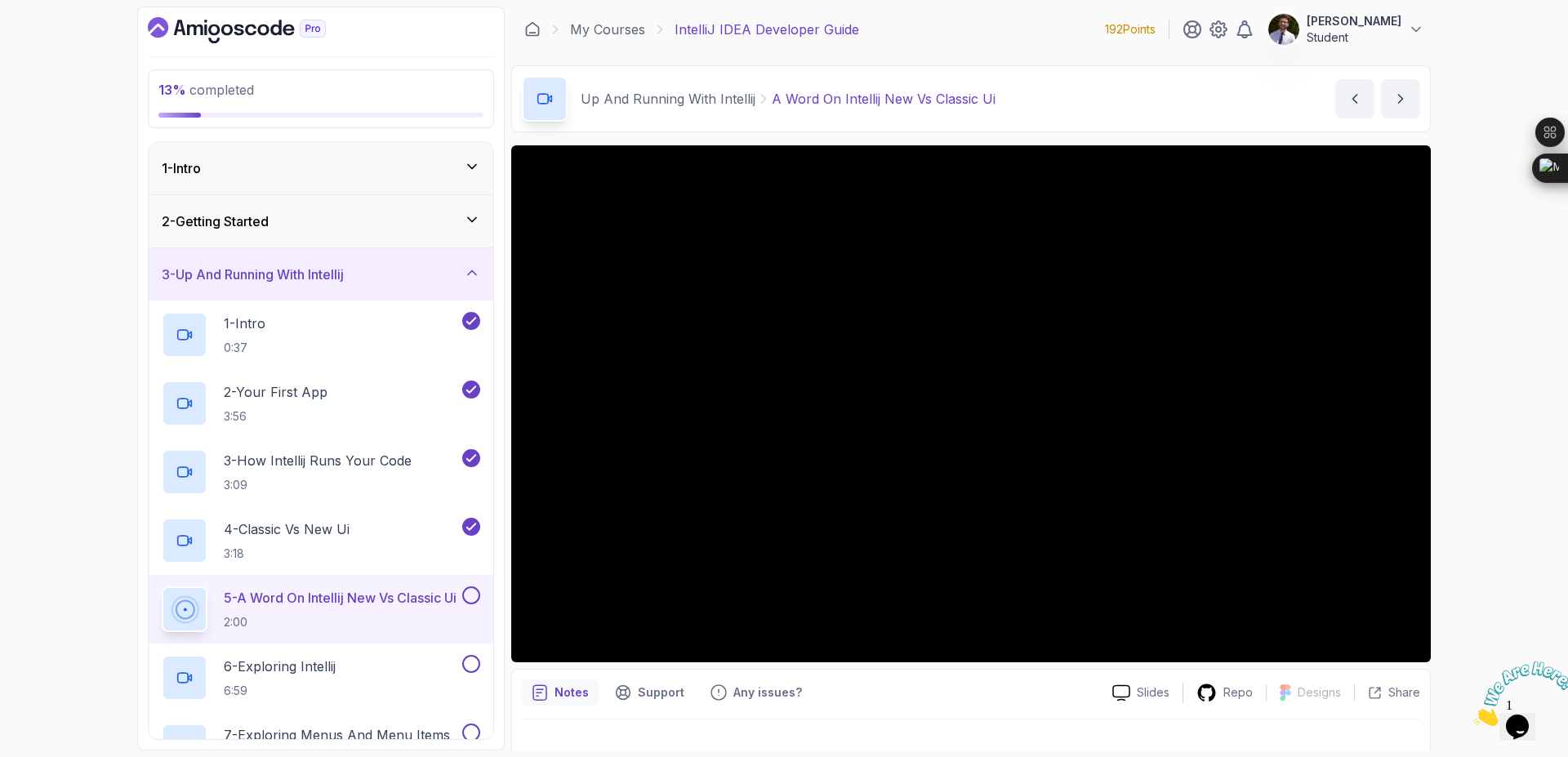
click at [475, 595] on button at bounding box center [471, 595] width 18 height 18
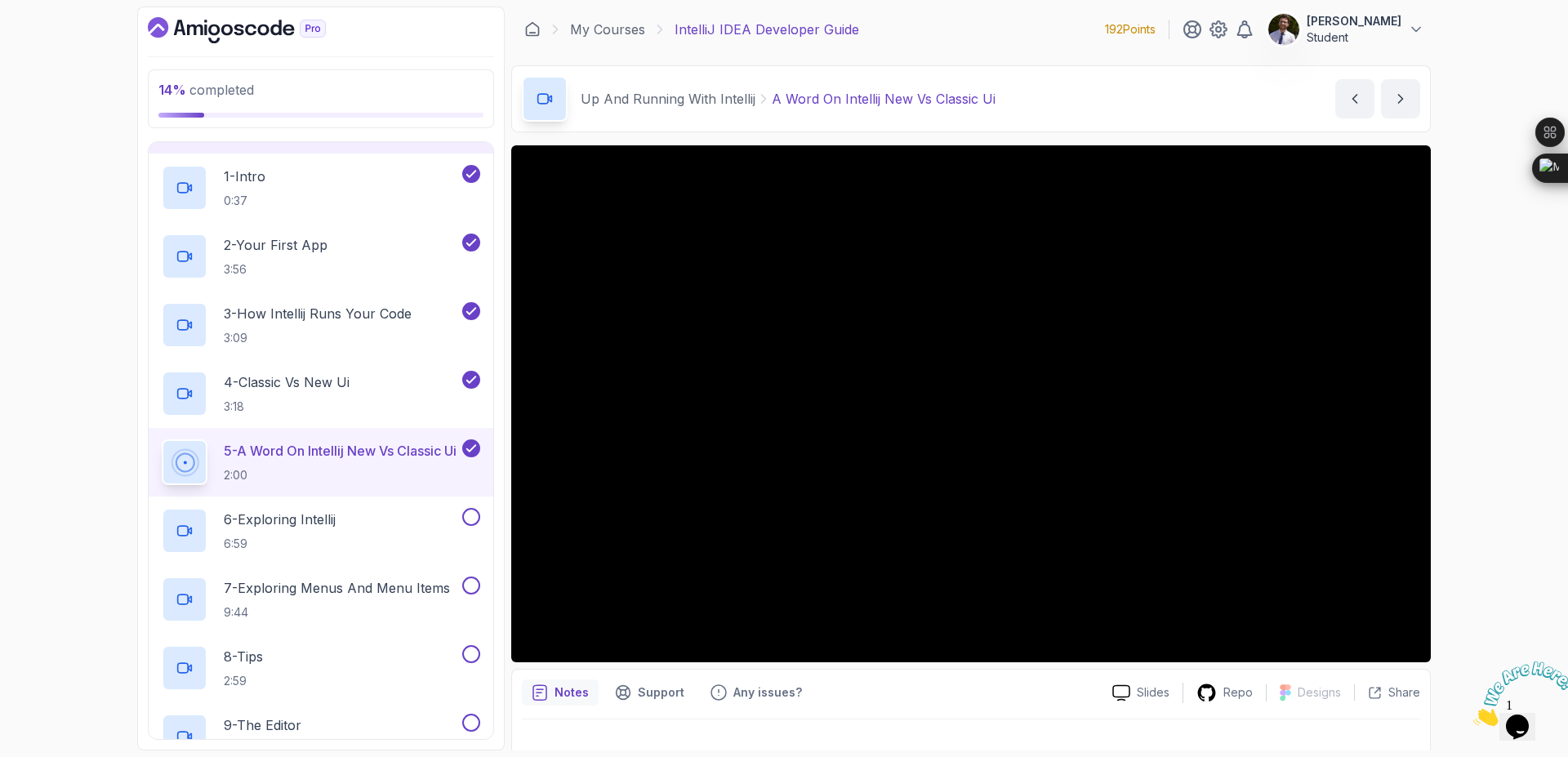
scroll to position [196, 0]
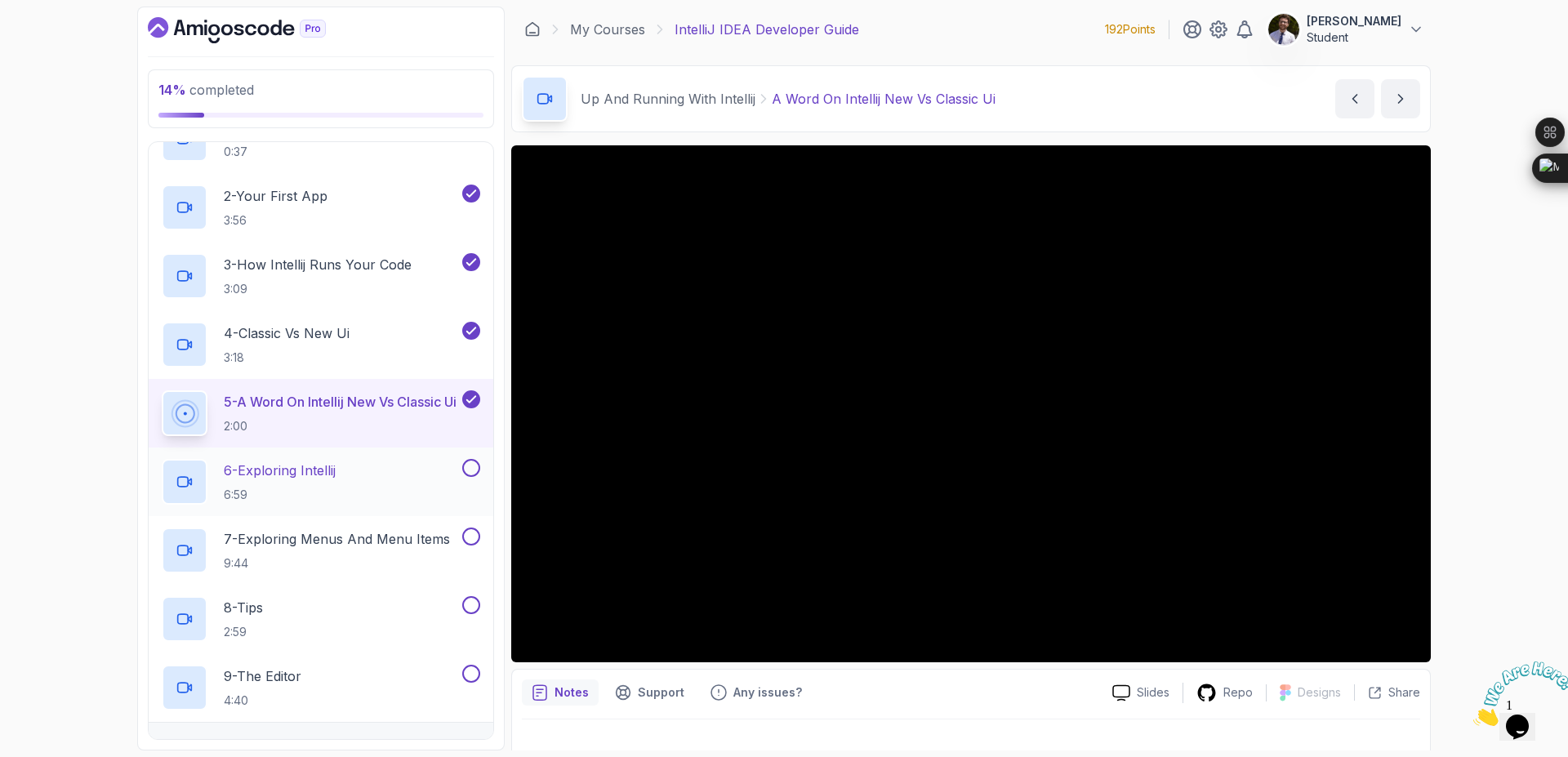
click at [465, 464] on button at bounding box center [471, 468] width 18 height 18
click at [473, 532] on button at bounding box center [471, 537] width 18 height 18
click at [351, 612] on div "8 - Tips 2:59" at bounding box center [310, 619] width 297 height 46
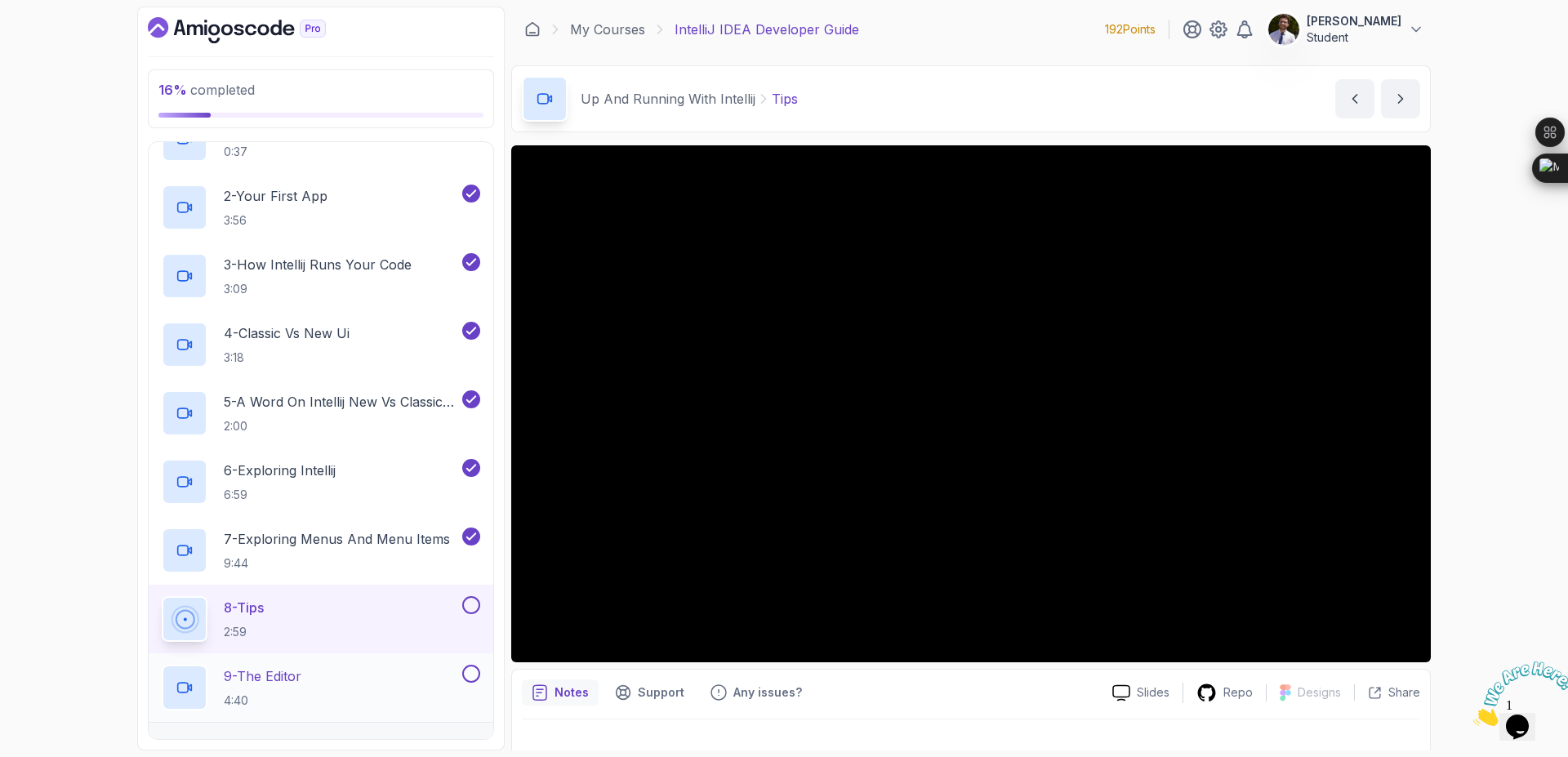
click at [470, 675] on button at bounding box center [471, 674] width 18 height 18
click at [474, 609] on button at bounding box center [471, 605] width 18 height 18
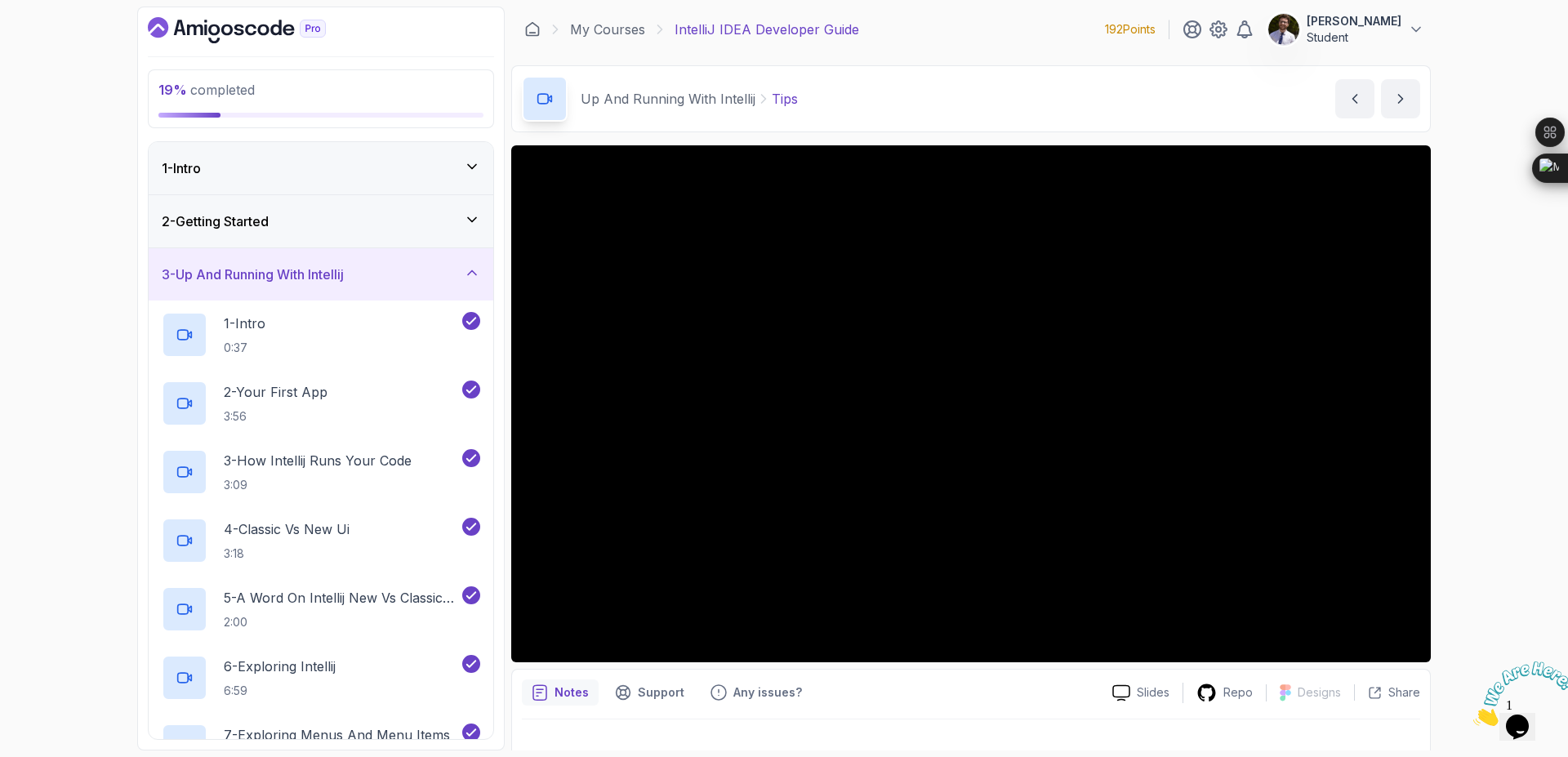
click at [465, 275] on icon at bounding box center [472, 273] width 17 height 17
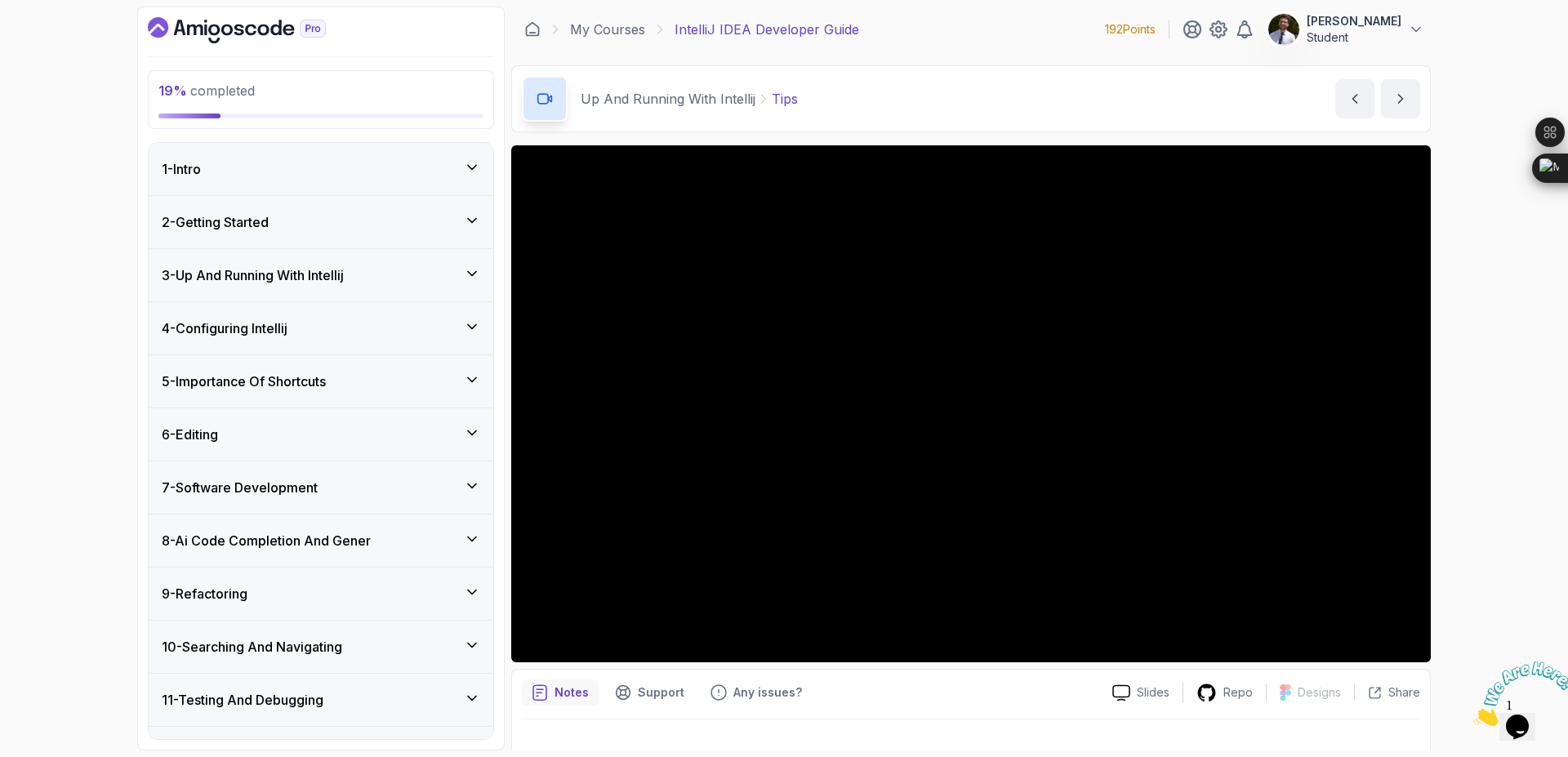
click at [477, 321] on icon at bounding box center [472, 327] width 17 height 17
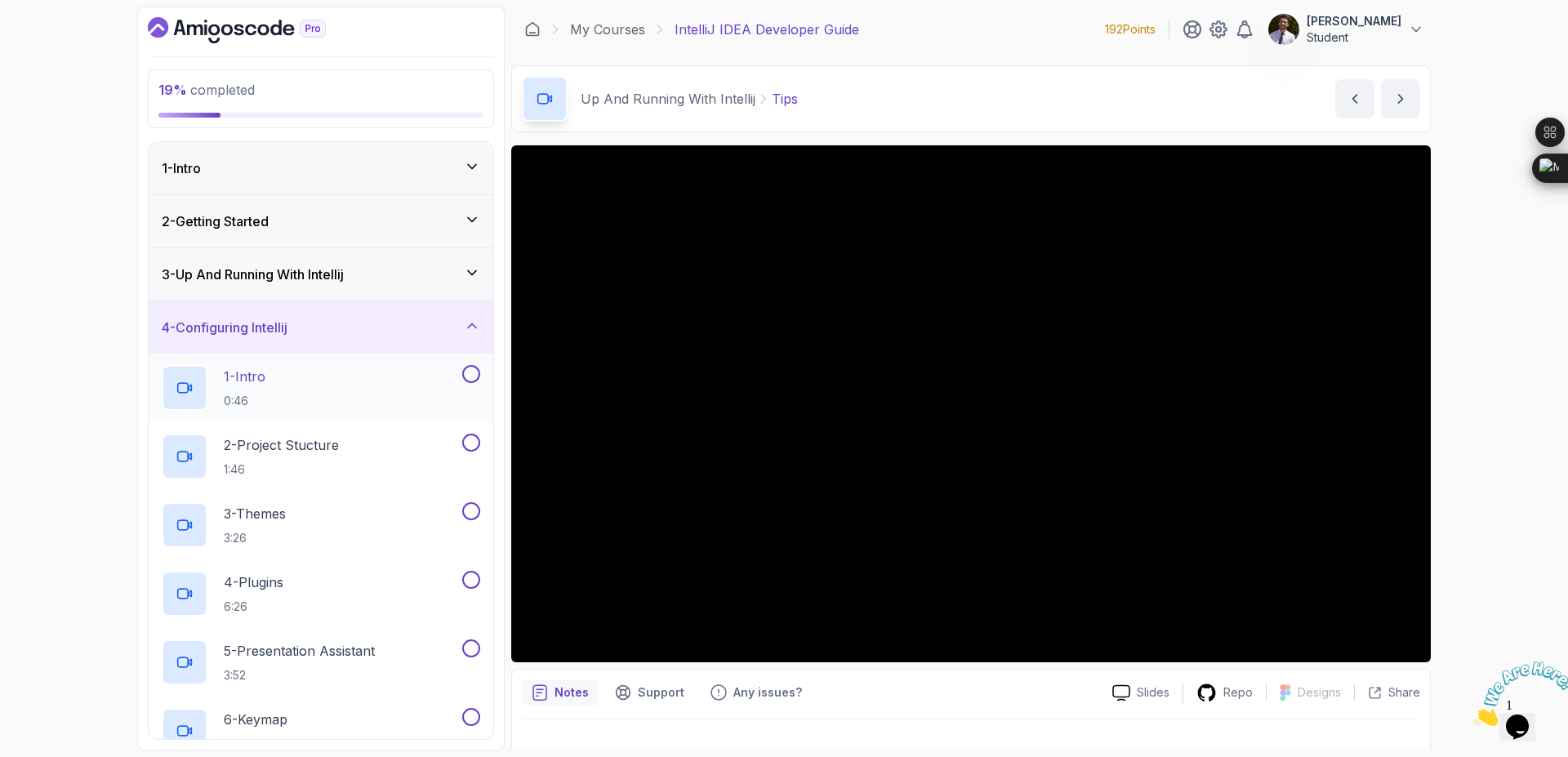
click at [474, 376] on button at bounding box center [471, 374] width 18 height 18
click at [480, 446] on div "2 - Project Stucture 1:46" at bounding box center [321, 456] width 345 height 68
click at [467, 435] on button at bounding box center [471, 443] width 18 height 18
click at [481, 510] on div "3 - Themes 3:26" at bounding box center [321, 525] width 345 height 68
click at [465, 512] on button at bounding box center [471, 511] width 18 height 18
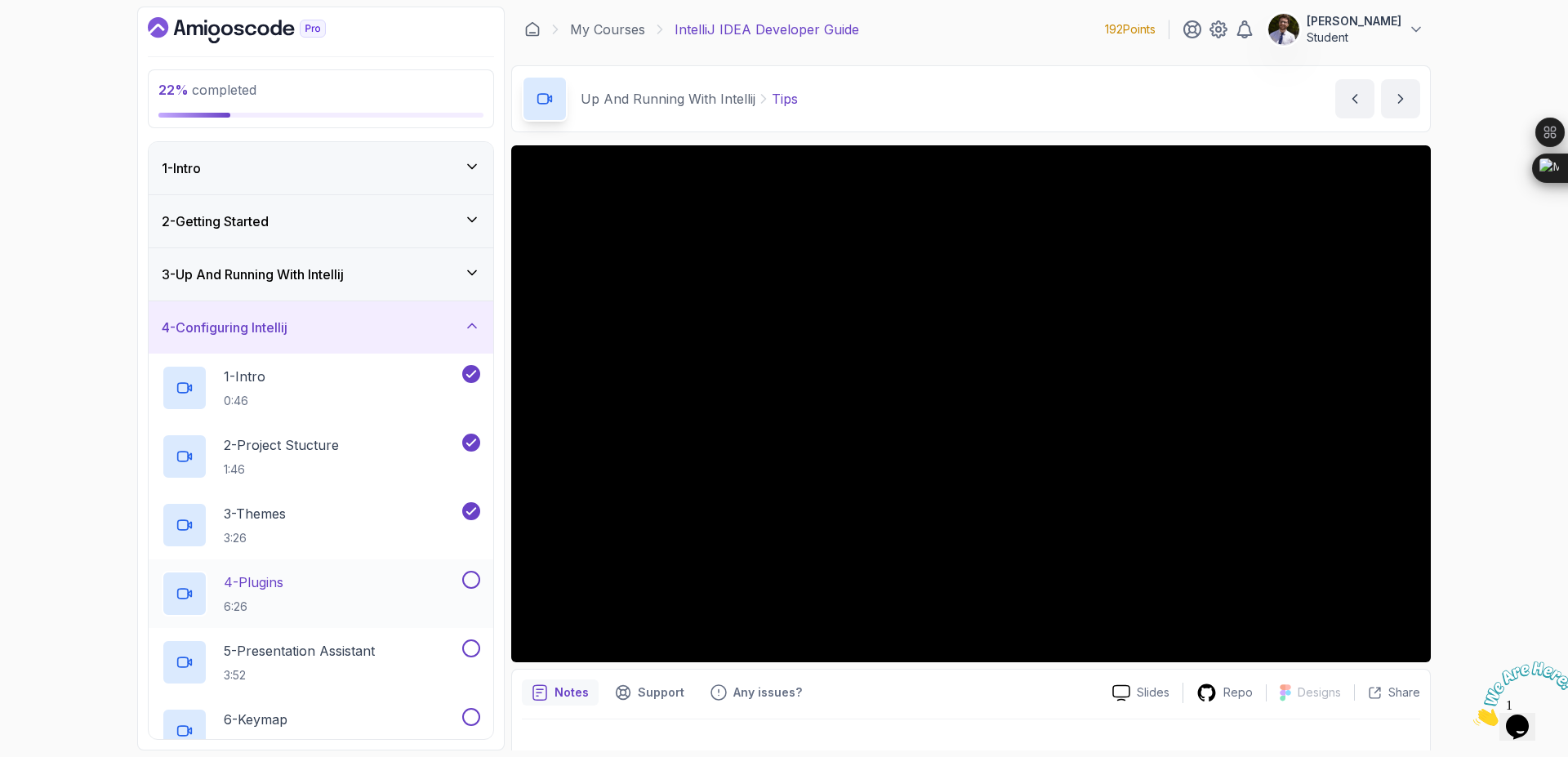
click at [271, 589] on p "4 - Plugins" at bounding box center [254, 583] width 60 height 20
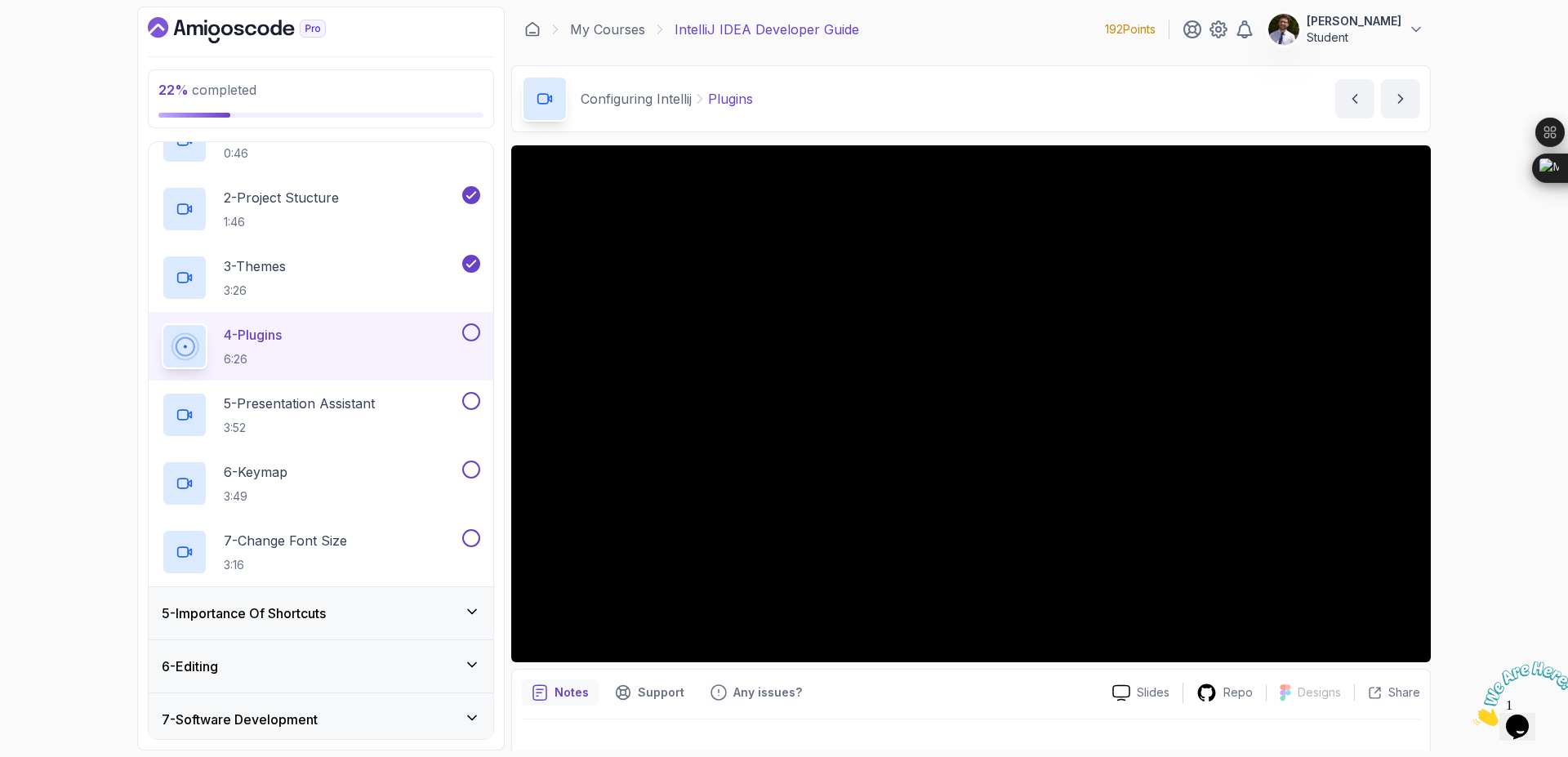
scroll to position [294, 0]
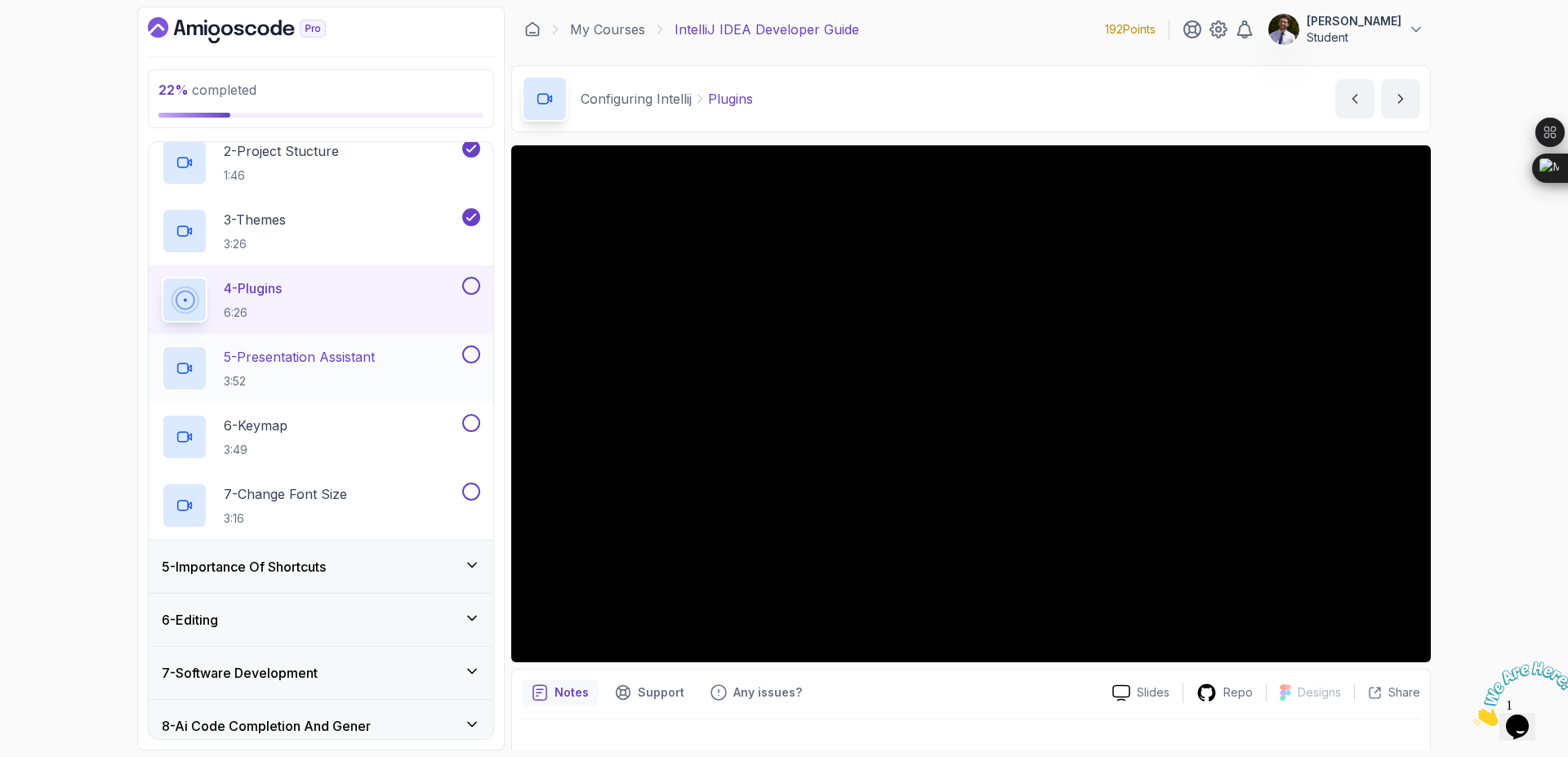
click at [469, 353] on button at bounding box center [471, 355] width 18 height 18
click at [472, 425] on button at bounding box center [471, 423] width 18 height 18
click at [476, 496] on button at bounding box center [471, 492] width 18 height 18
click at [470, 291] on button at bounding box center [471, 286] width 18 height 18
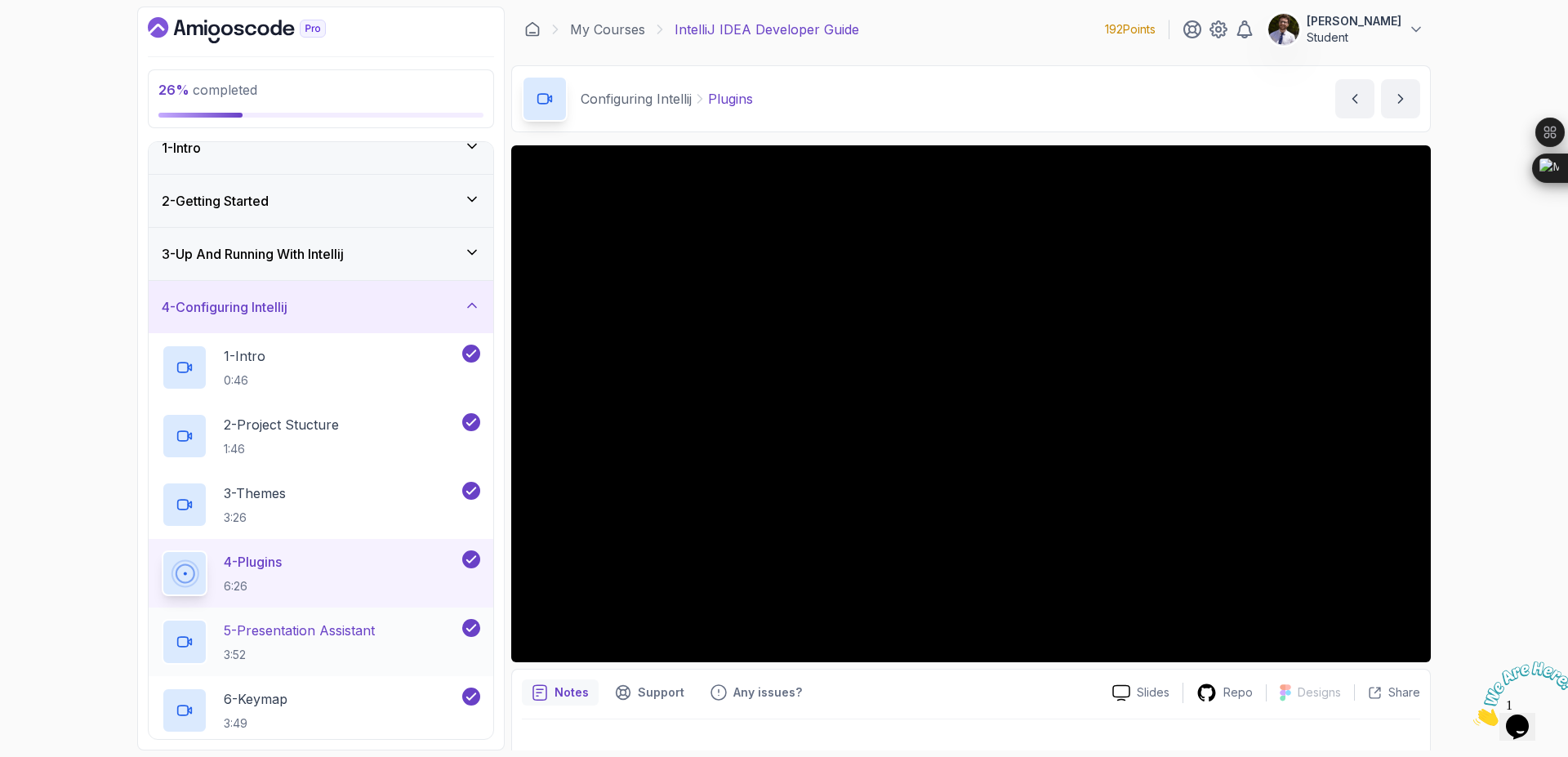
scroll to position [0, 0]
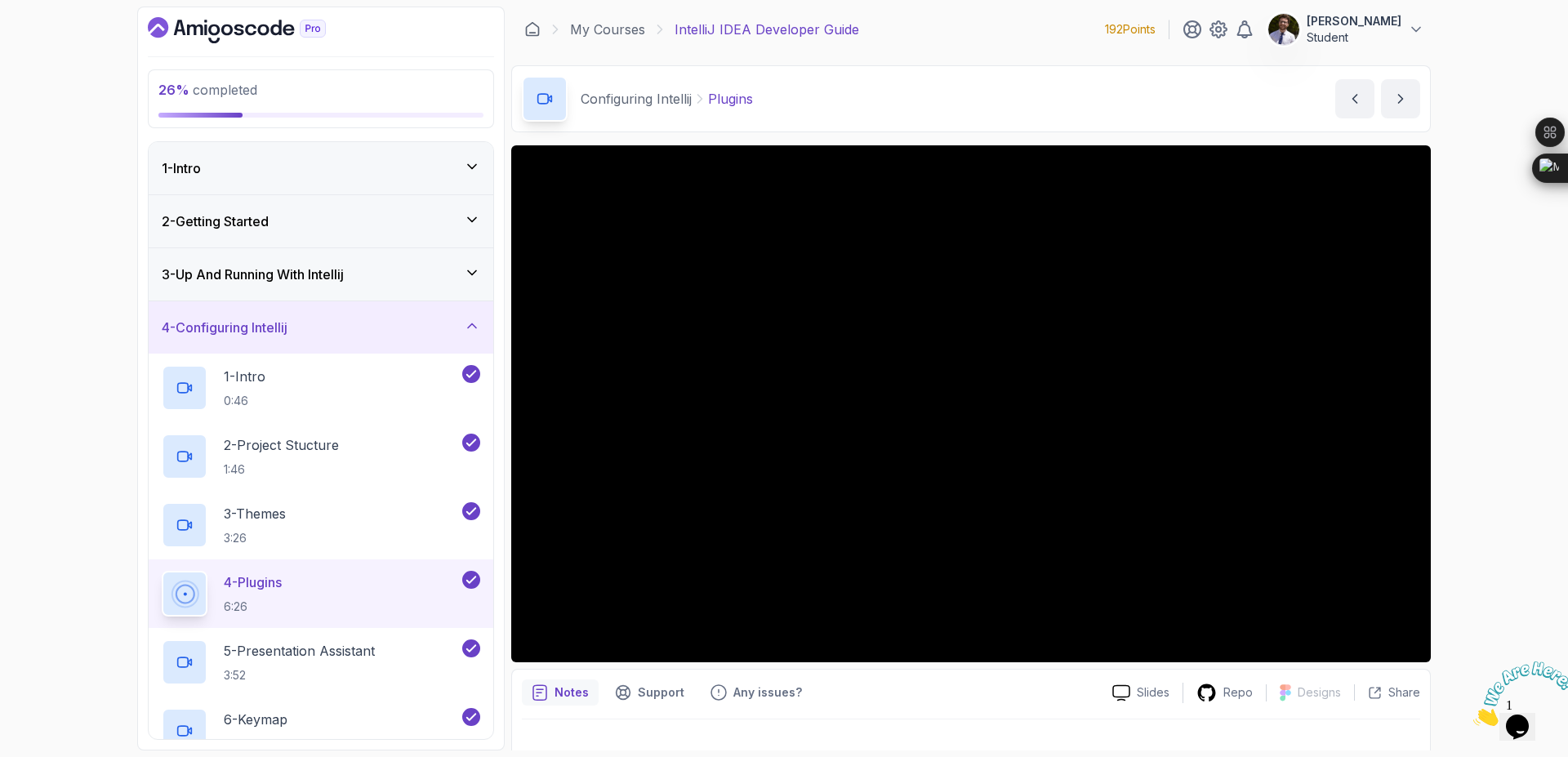
click at [470, 333] on icon at bounding box center [472, 326] width 17 height 17
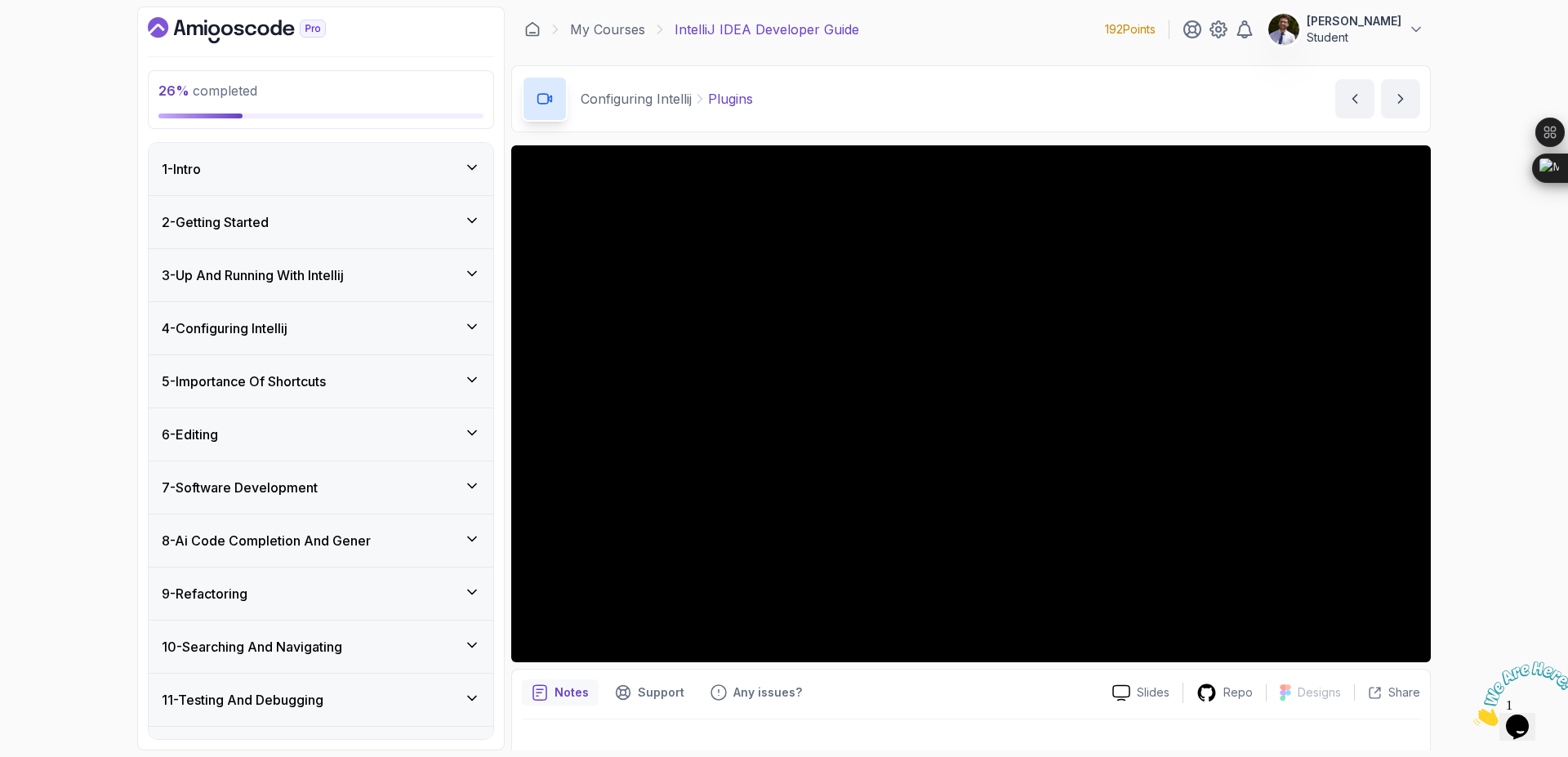
click at [480, 382] on div "5 - Importance Of Shortcuts" at bounding box center [321, 381] width 345 height 52
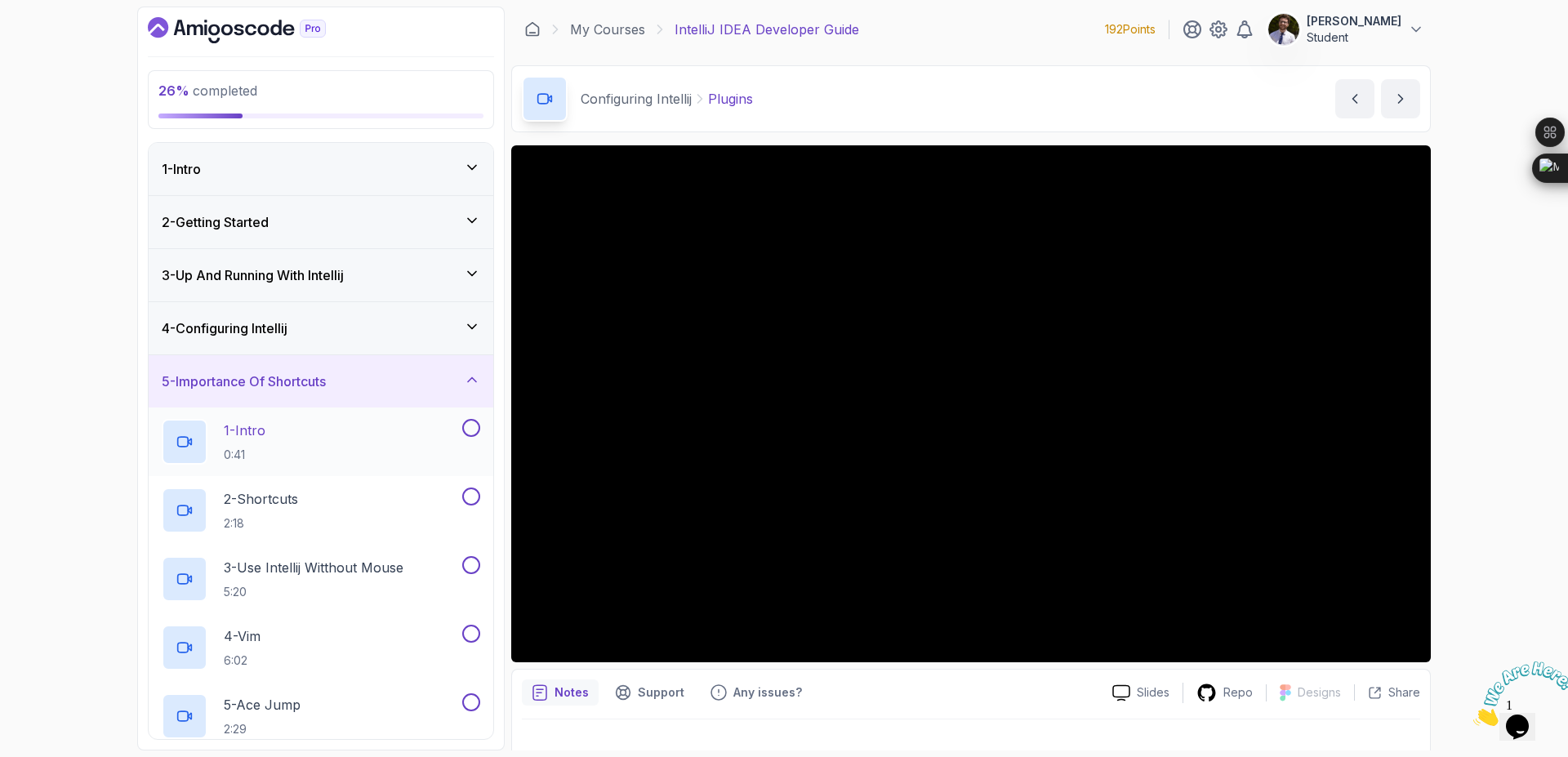
click at [292, 447] on div "1 - Intro 0:41" at bounding box center [310, 441] width 297 height 46
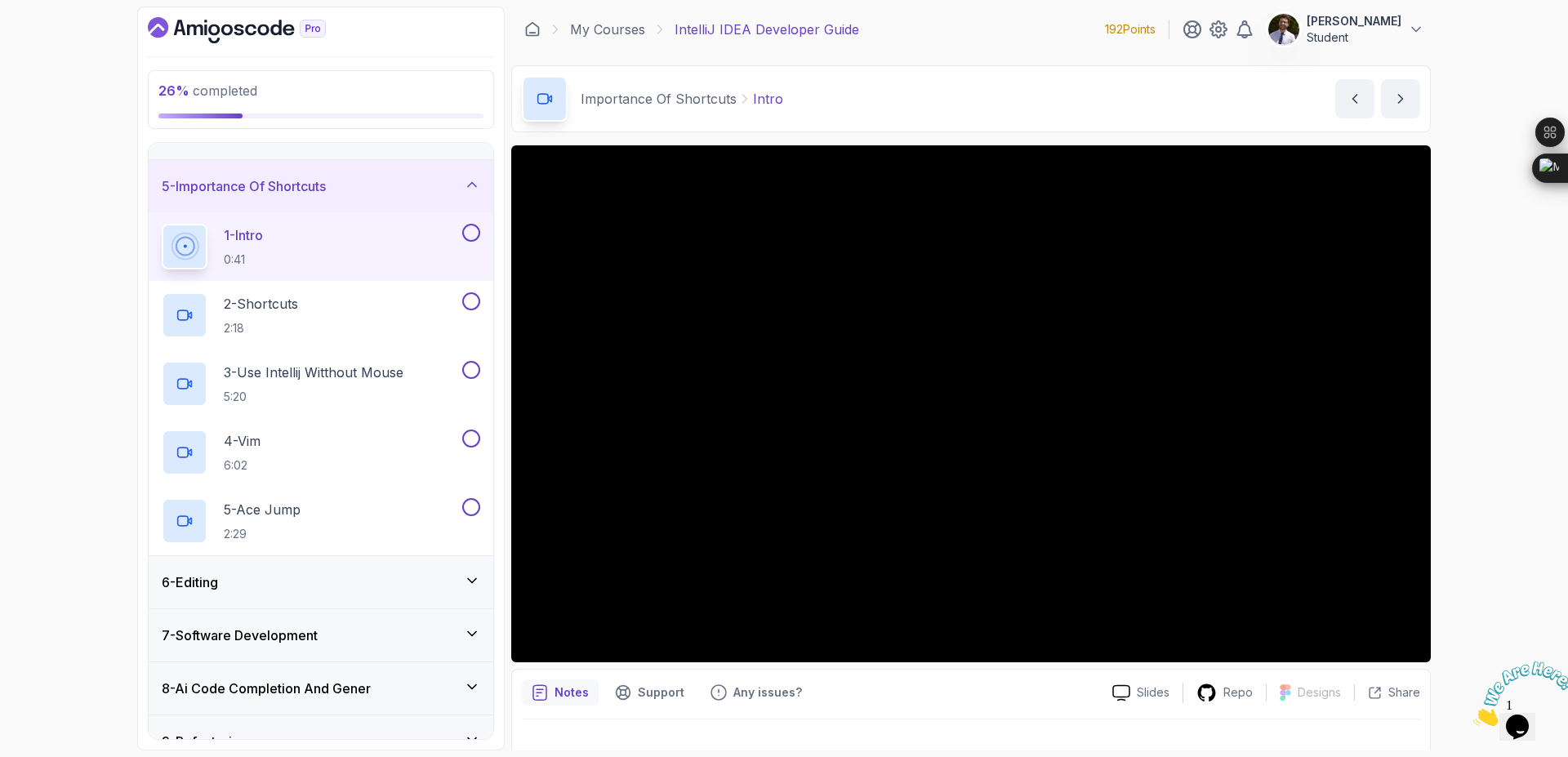
scroll to position [25, 0]
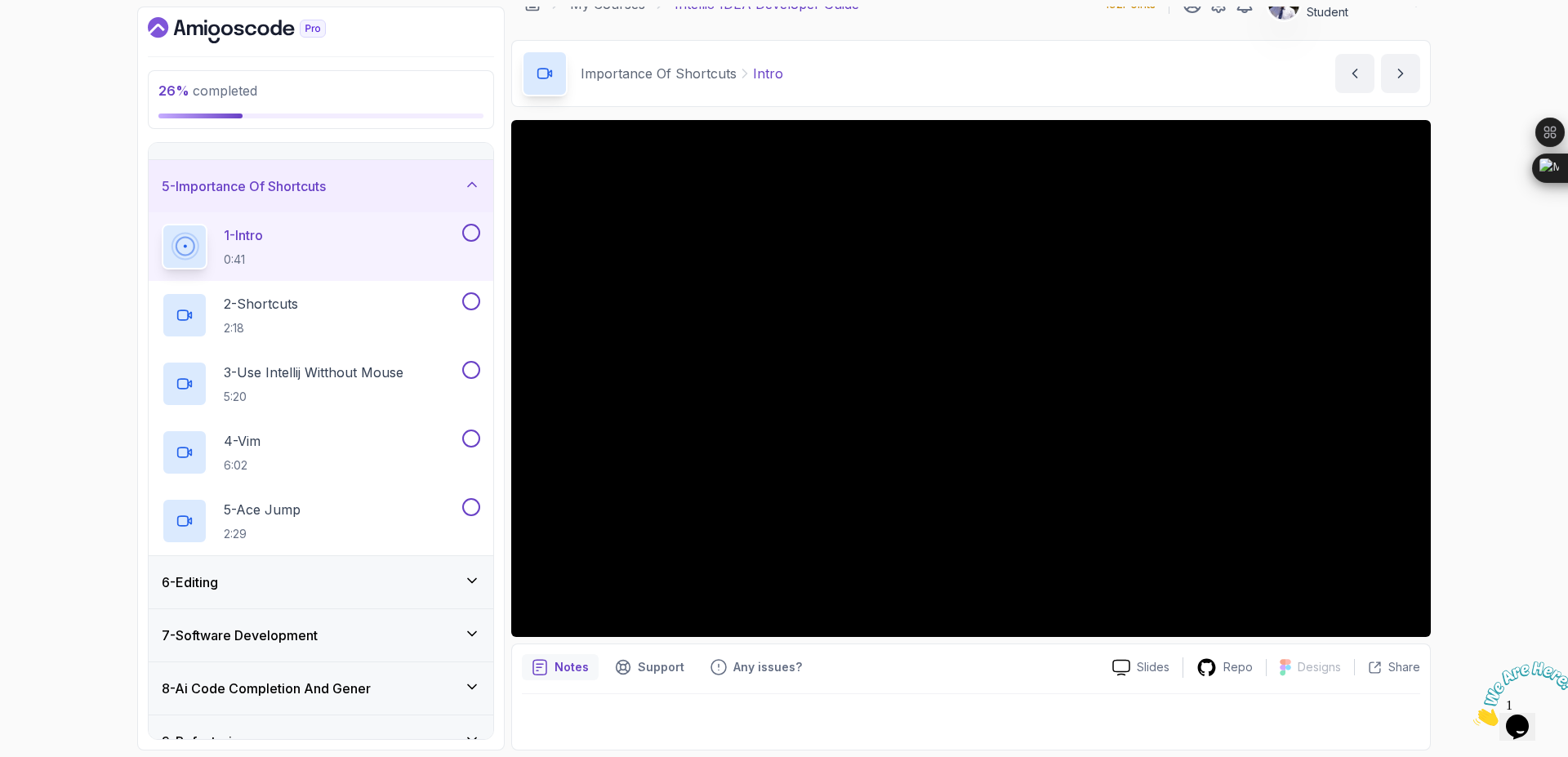
click at [465, 236] on button at bounding box center [471, 233] width 18 height 18
click at [470, 519] on button "5 - Ace Jump 2:29" at bounding box center [321, 520] width 319 height 46
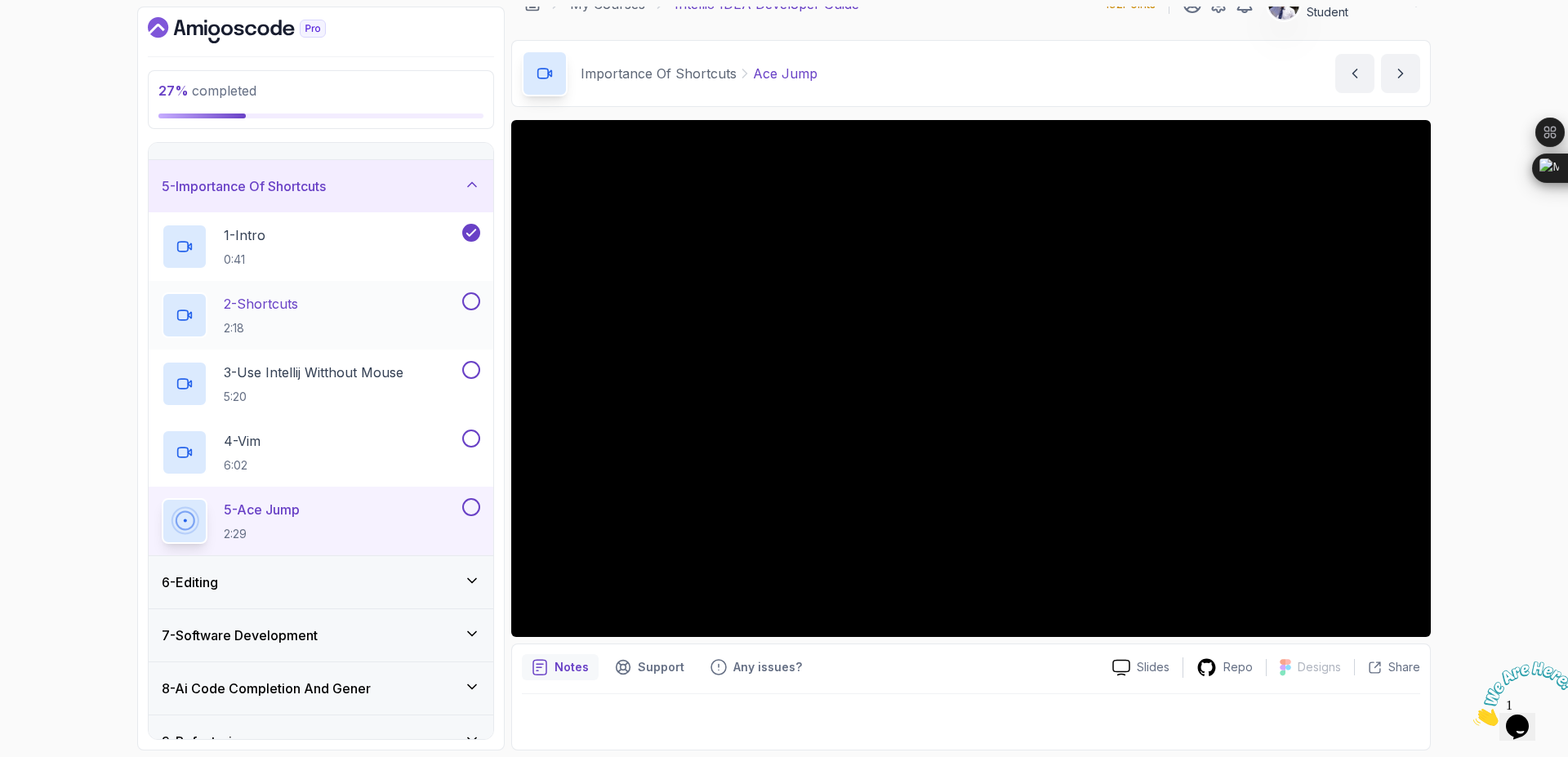
click at [320, 287] on div "2 - Shortcuts 2:18" at bounding box center [321, 315] width 345 height 68
click at [285, 302] on p "2 - Shortcuts" at bounding box center [261, 304] width 74 height 20
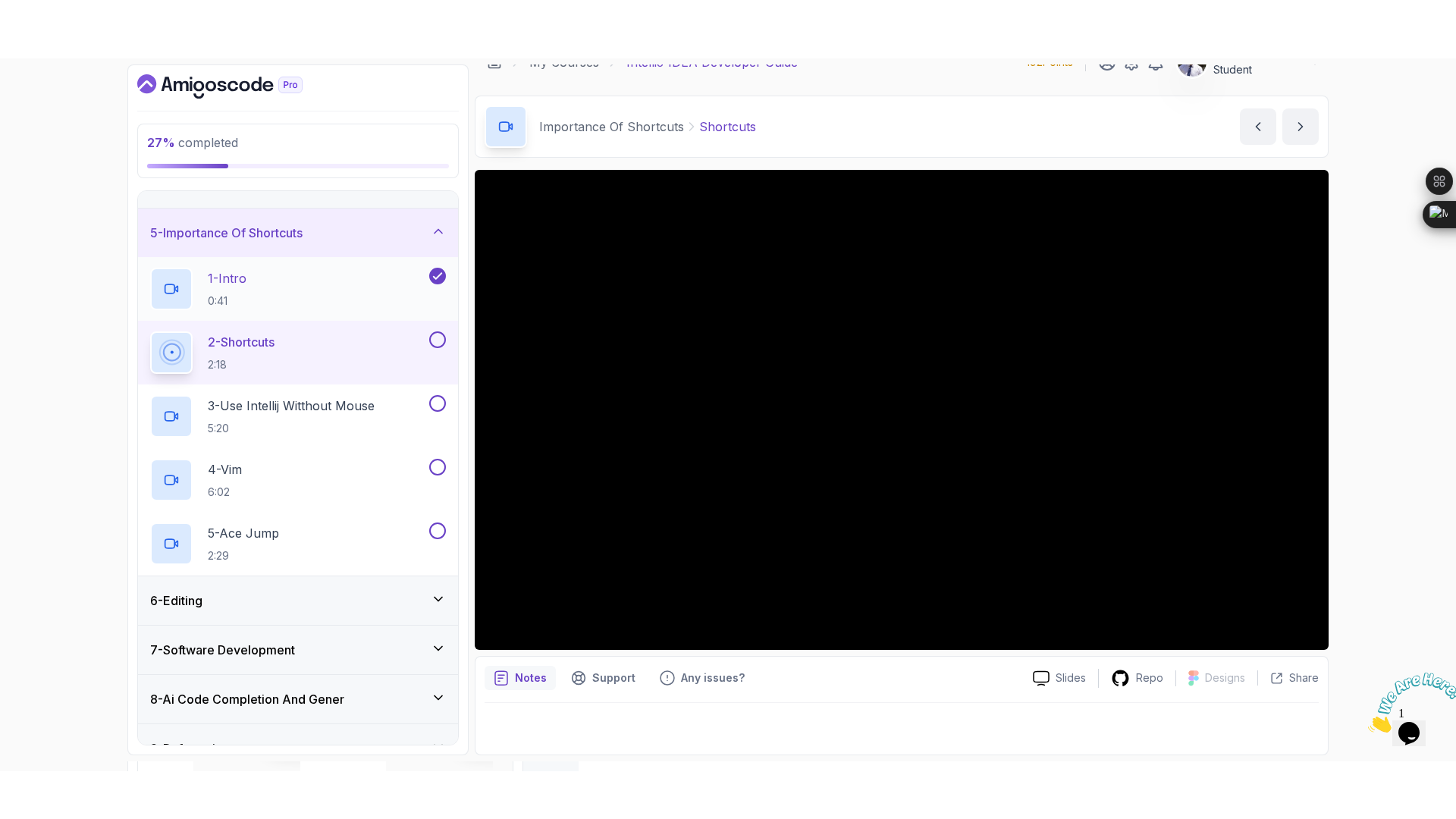
scroll to position [90, 0]
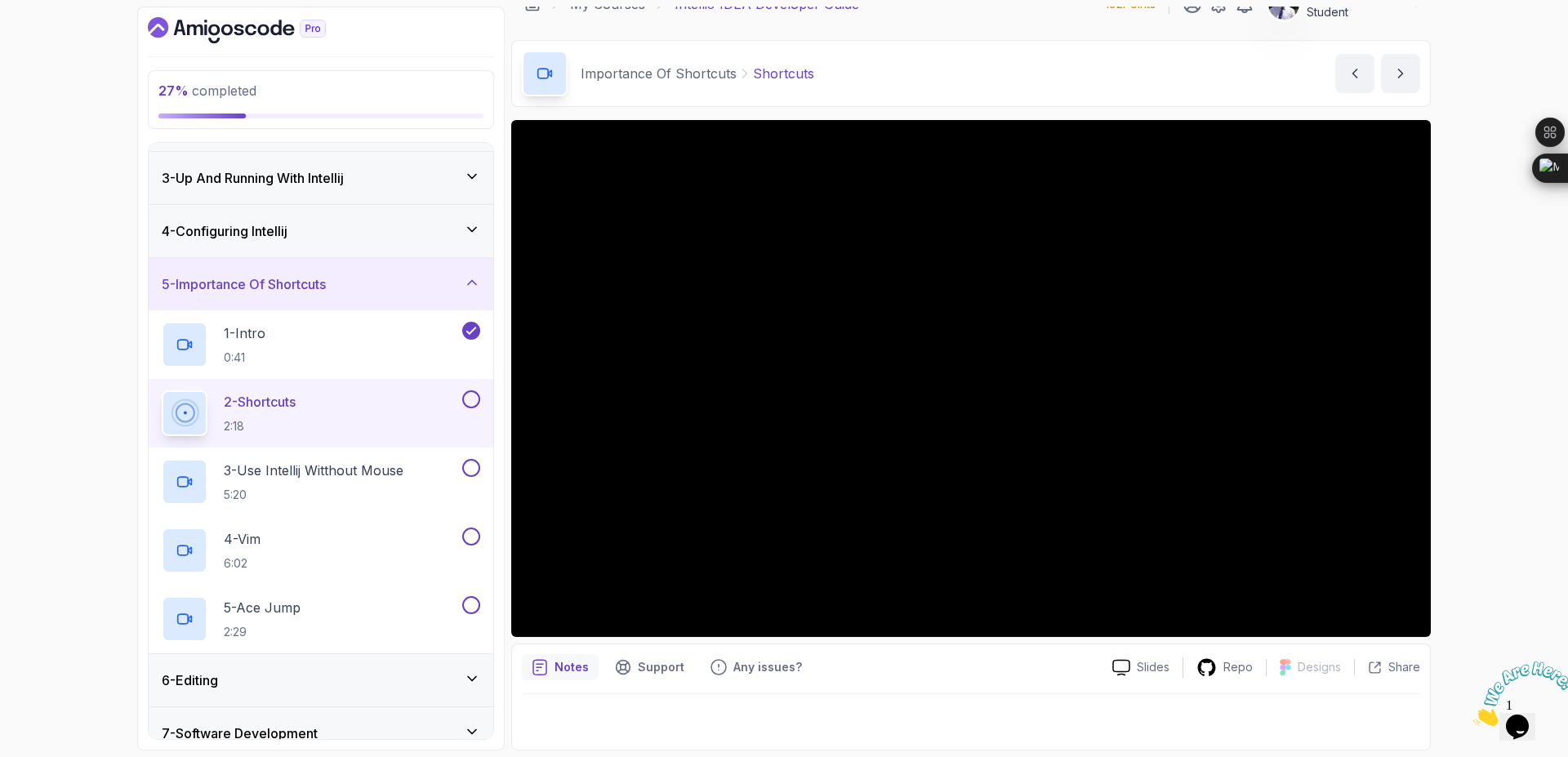
click at [472, 403] on button at bounding box center [471, 400] width 18 height 18
click at [311, 470] on p "3 - Use Intellij Witthout Mouse" at bounding box center [314, 471] width 180 height 20
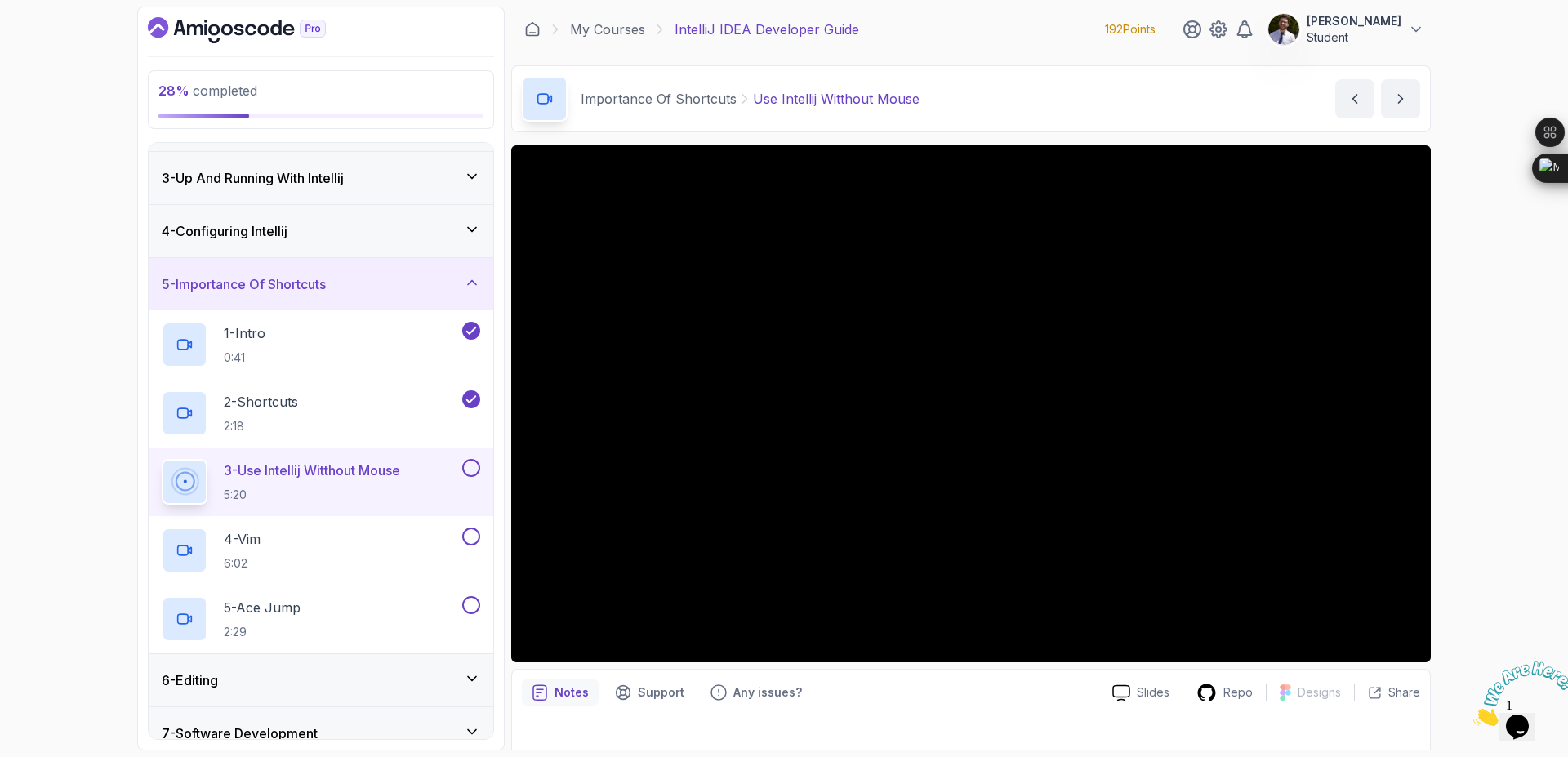
click at [469, 467] on button at bounding box center [471, 468] width 18 height 18
click at [470, 539] on button at bounding box center [471, 537] width 18 height 18
click at [477, 605] on button at bounding box center [471, 605] width 18 height 18
click at [286, 617] on h2 "5 - Ace Jump 2:29" at bounding box center [262, 619] width 77 height 42
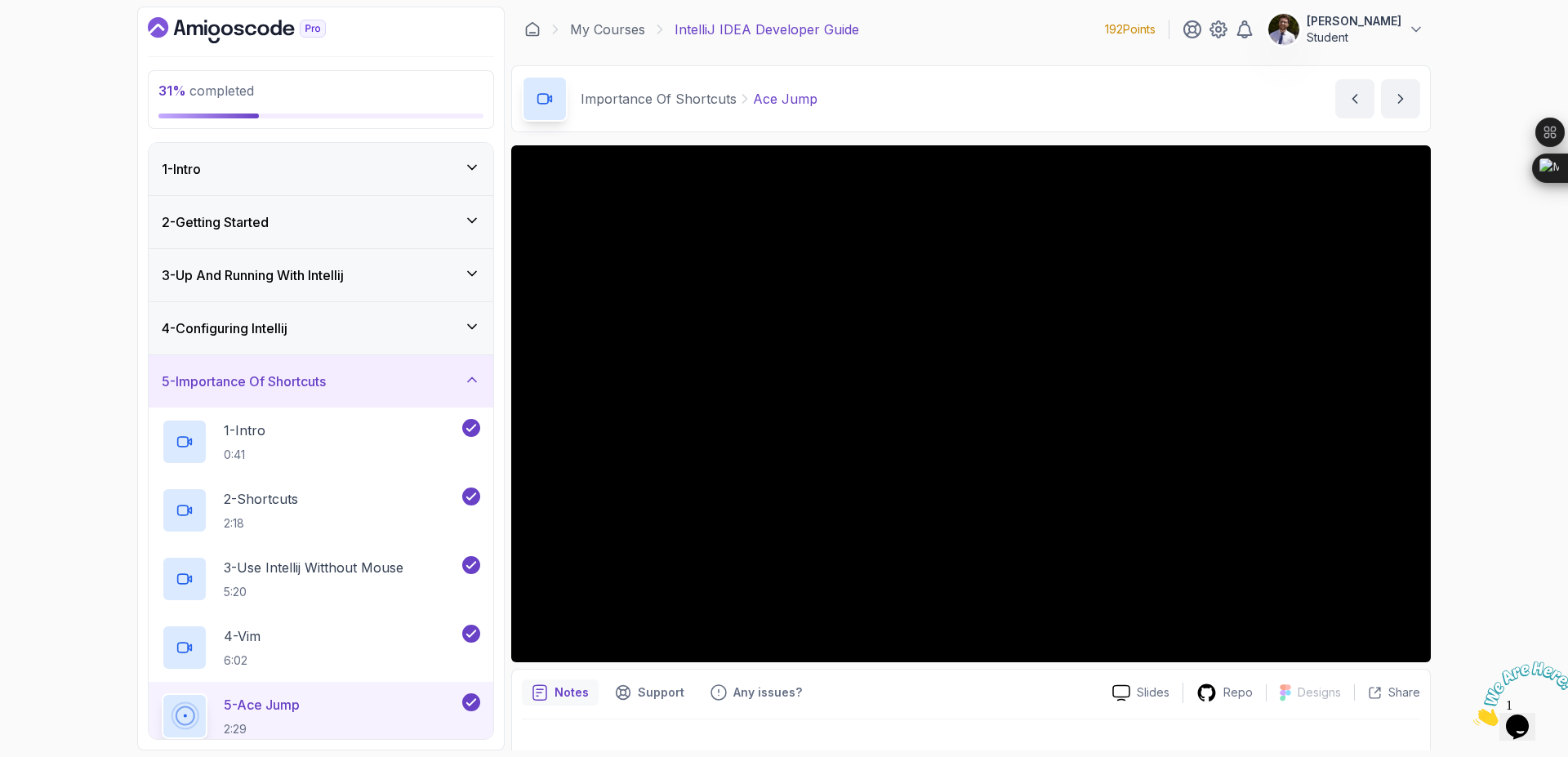
click at [465, 381] on icon at bounding box center [472, 380] width 17 height 17
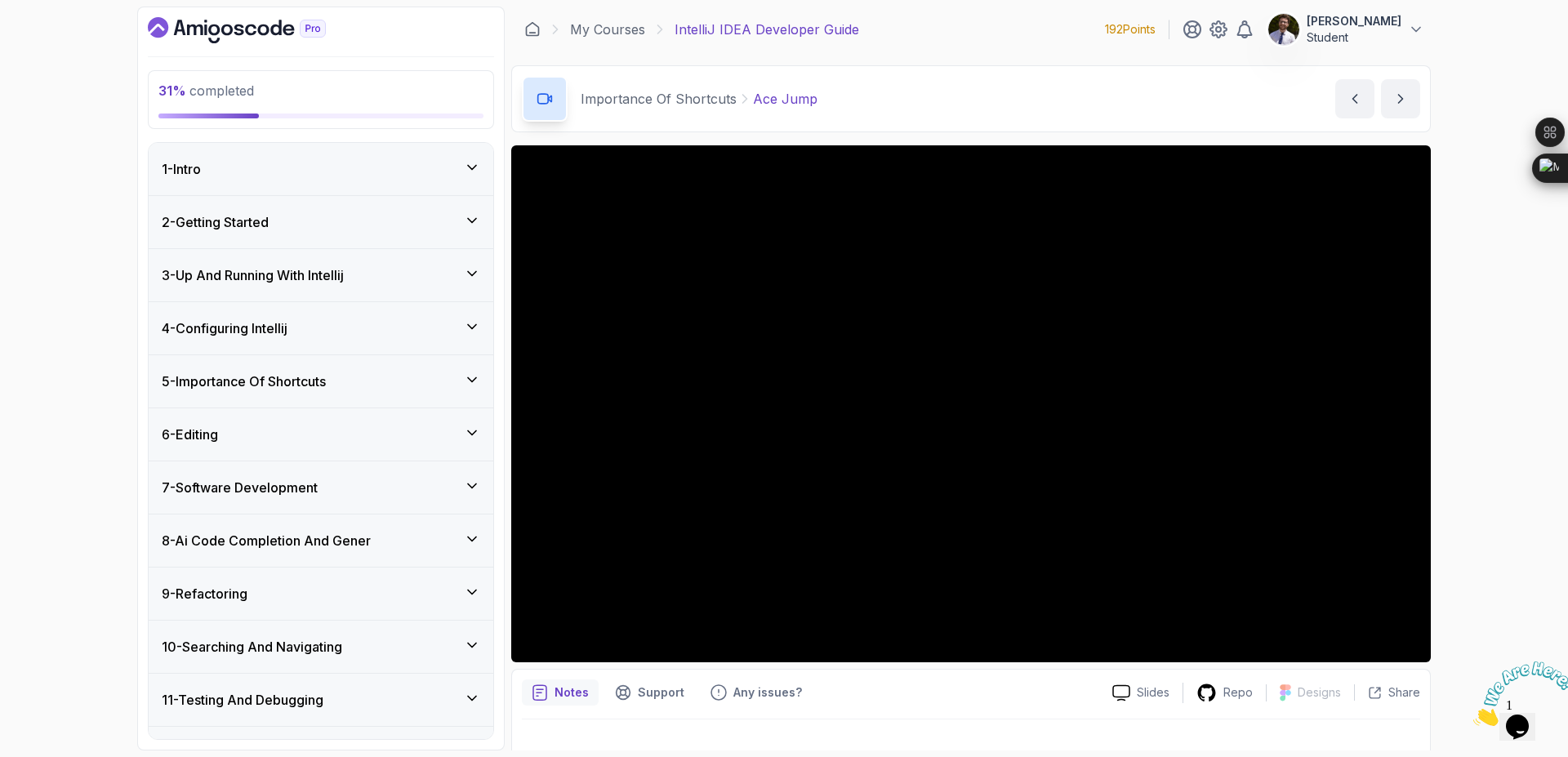
click at [479, 435] on icon at bounding box center [472, 433] width 17 height 17
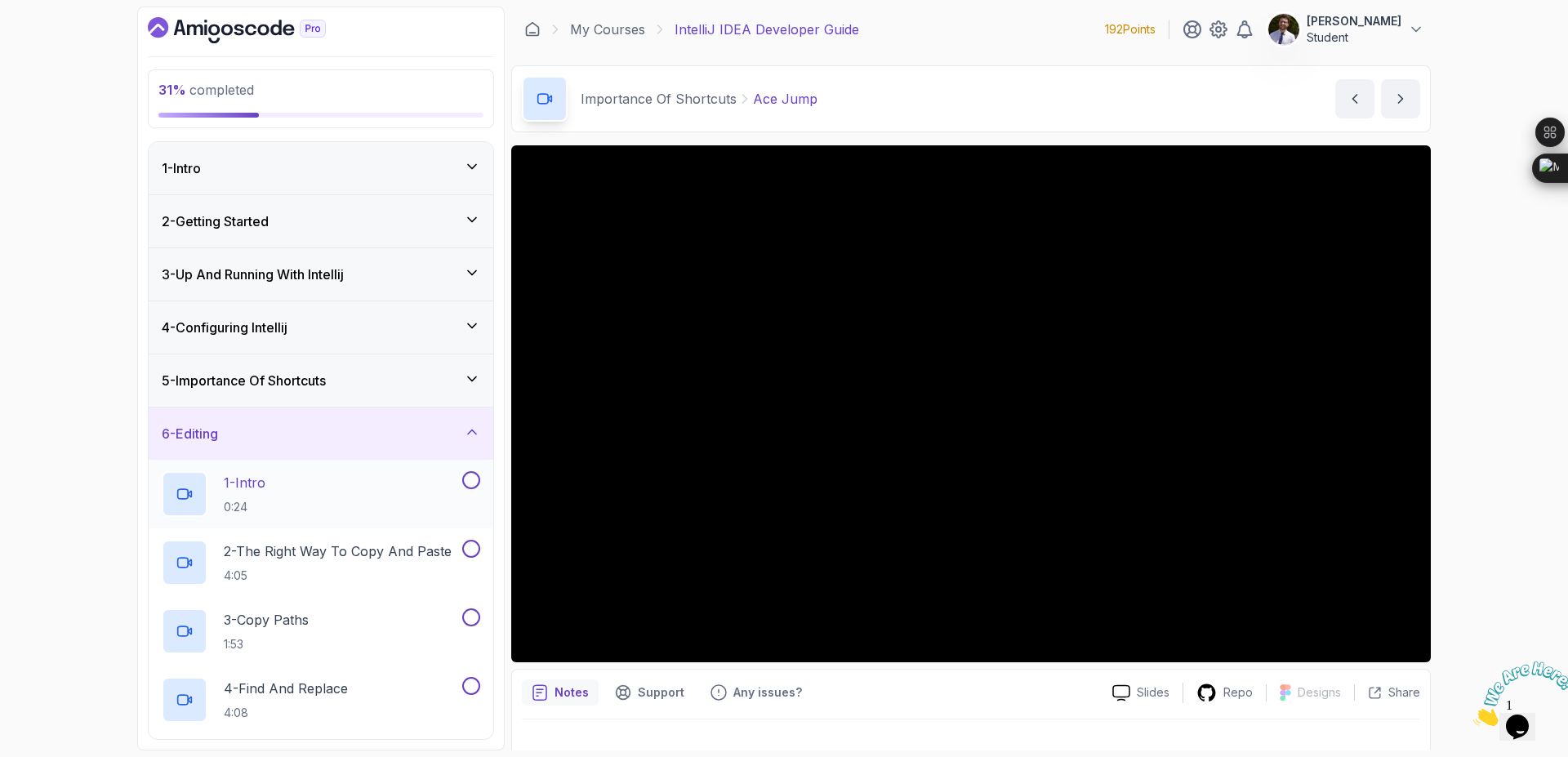
click at [477, 489] on div at bounding box center [470, 481] width 22 height 18
click at [472, 483] on button at bounding box center [471, 481] width 18 height 18
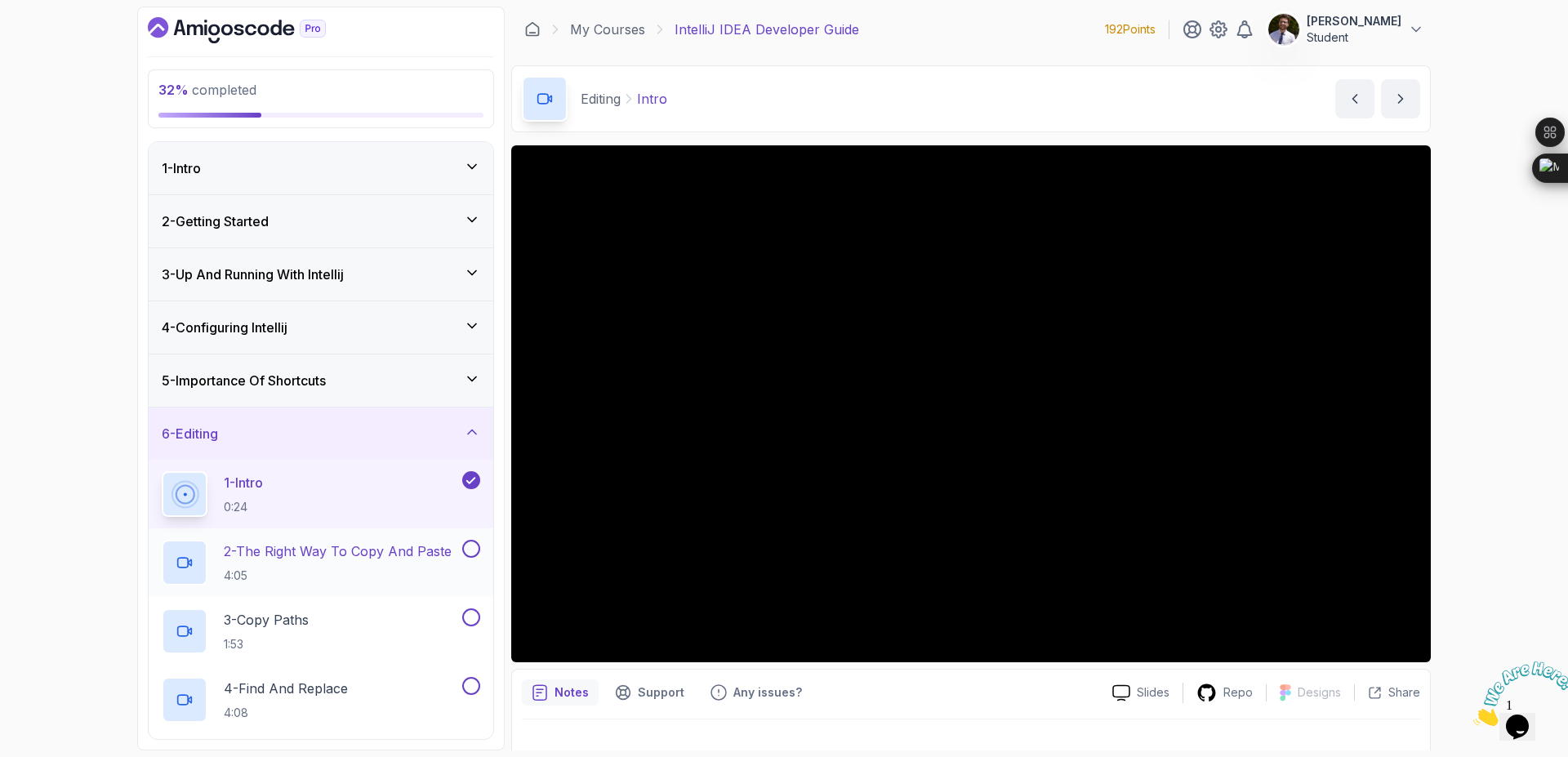
click at [473, 553] on button at bounding box center [471, 549] width 18 height 18
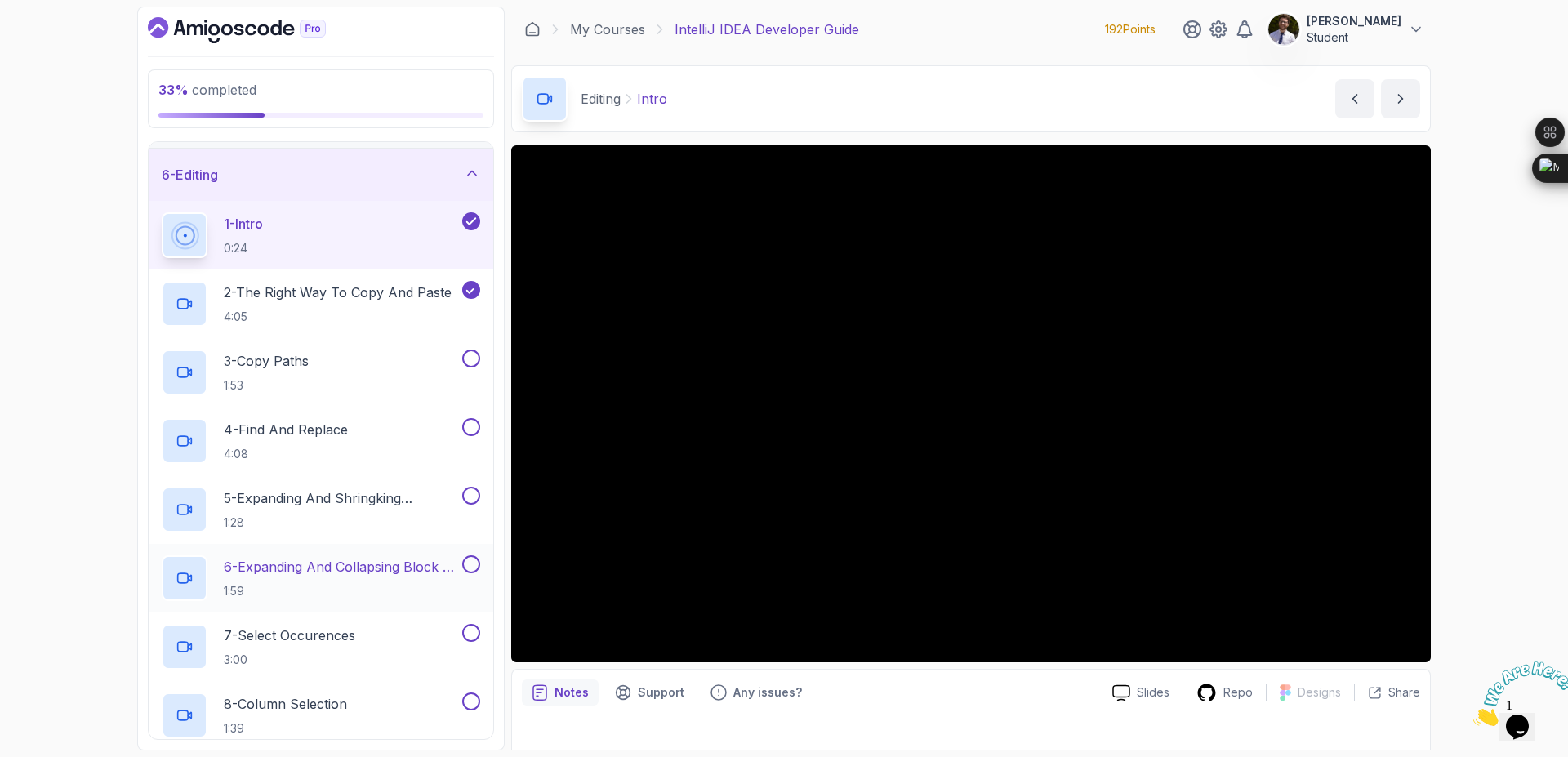
scroll to position [294, 0]
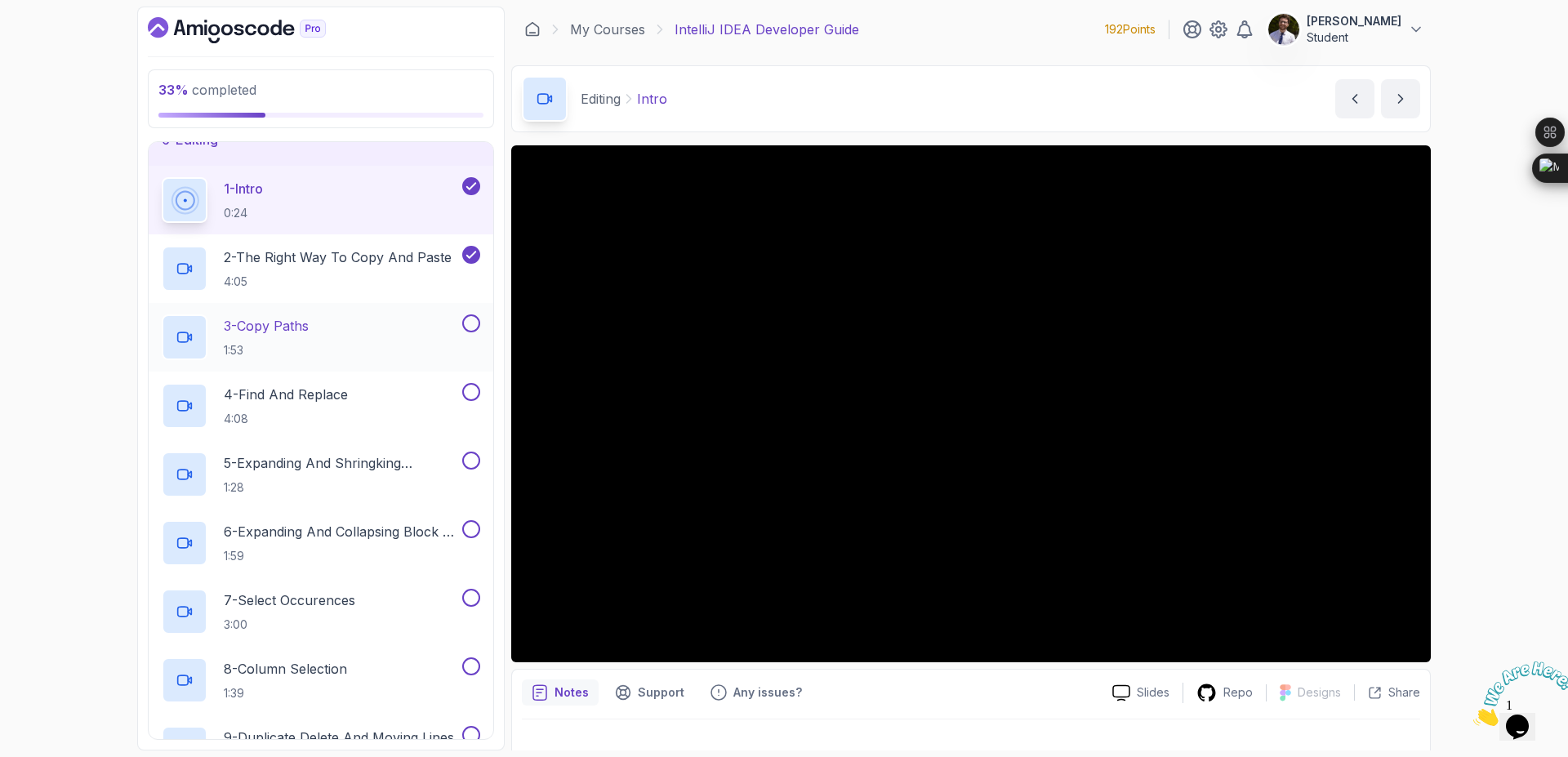
click at [478, 323] on button at bounding box center [471, 324] width 18 height 18
click at [470, 394] on button at bounding box center [471, 392] width 18 height 18
click at [480, 471] on button "5 - Expanding And Shringking Selection 1:28" at bounding box center [321, 474] width 319 height 46
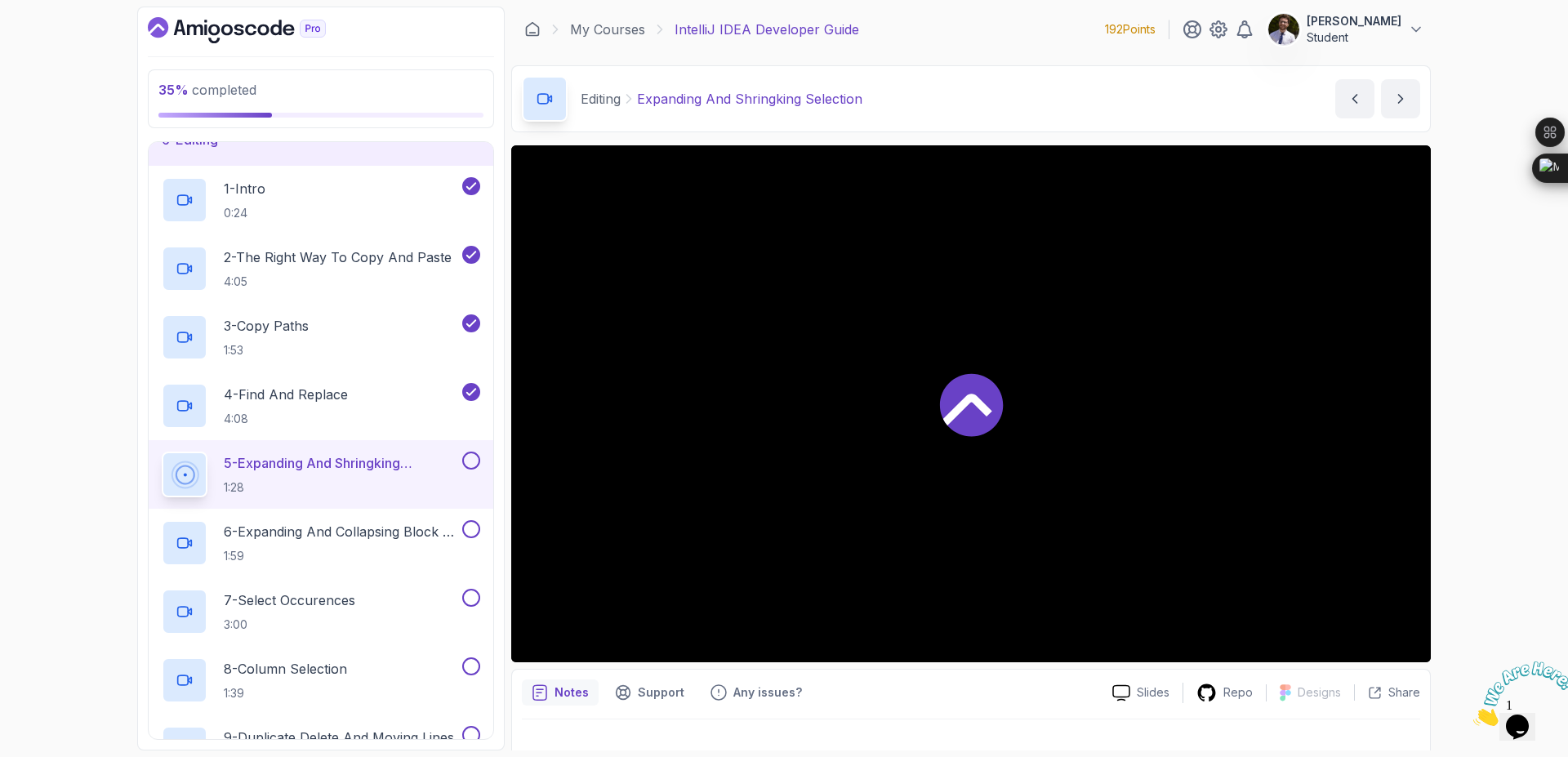
click at [468, 460] on button at bounding box center [471, 461] width 18 height 18
click at [472, 532] on button at bounding box center [471, 530] width 18 height 18
click at [469, 594] on button at bounding box center [471, 598] width 18 height 18
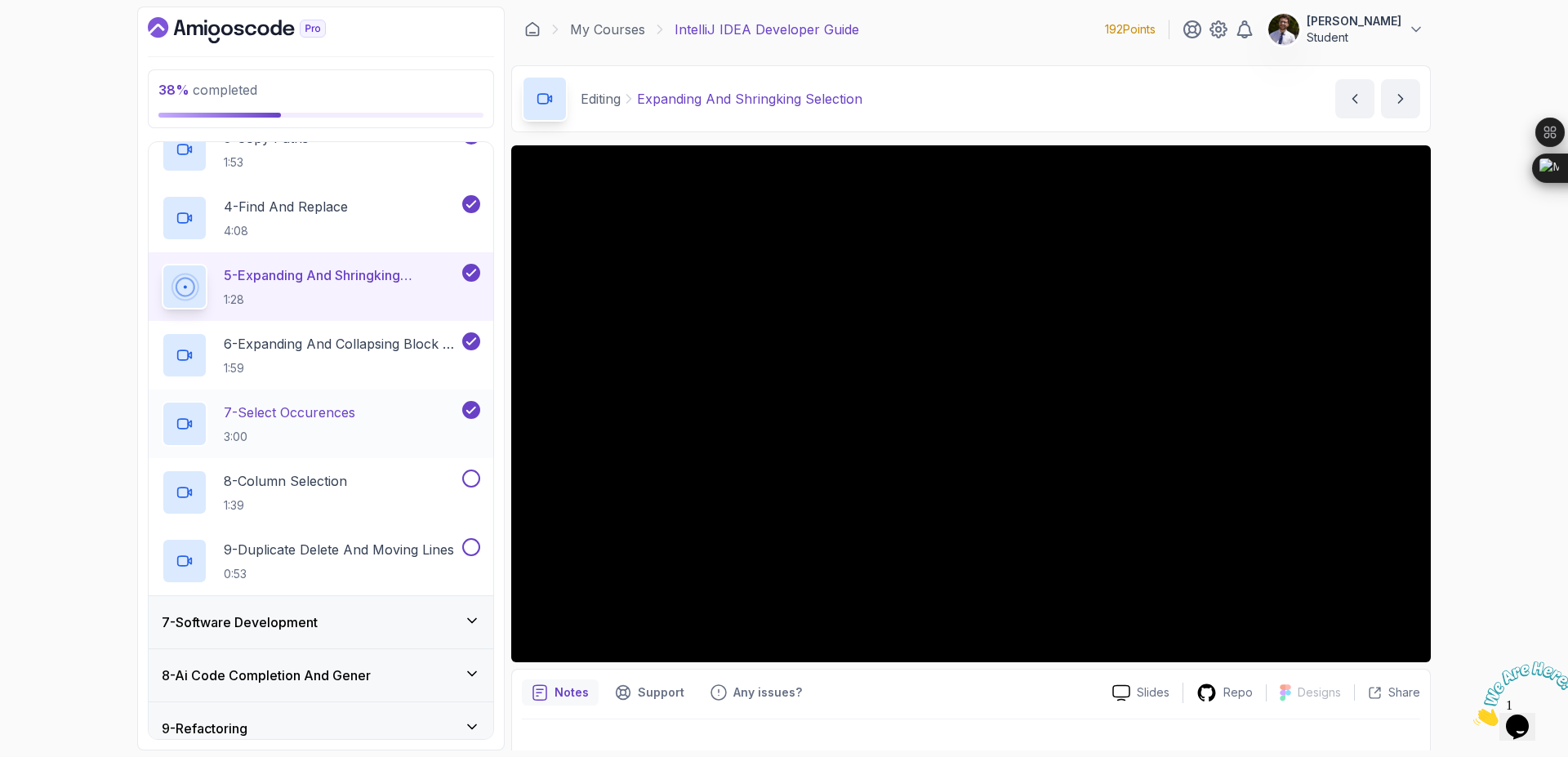
scroll to position [490, 0]
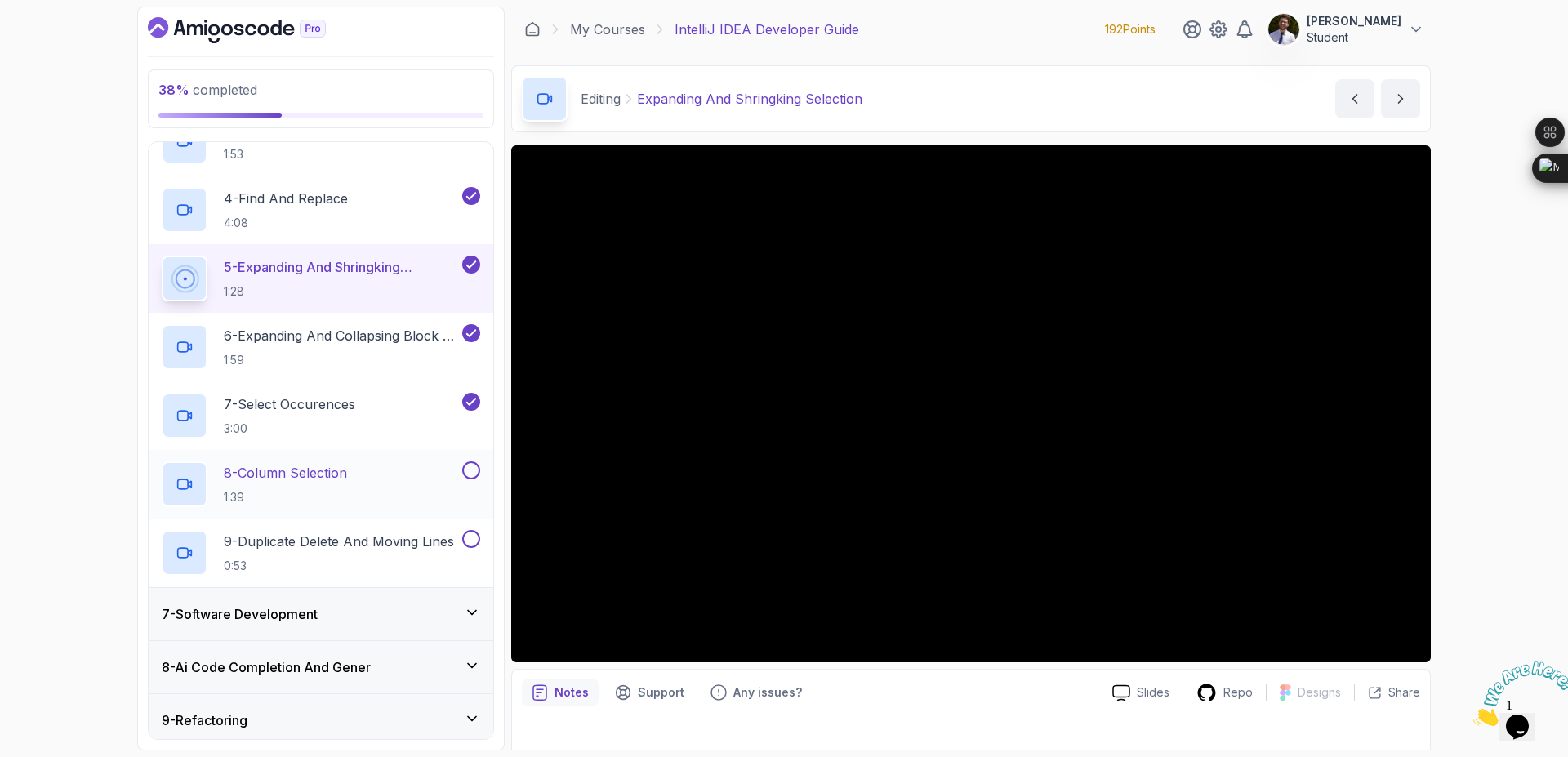
click at [467, 477] on button at bounding box center [471, 471] width 18 height 18
click at [479, 552] on button "9 - Duplicate Delete And Moving Lines 0:53" at bounding box center [321, 553] width 319 height 46
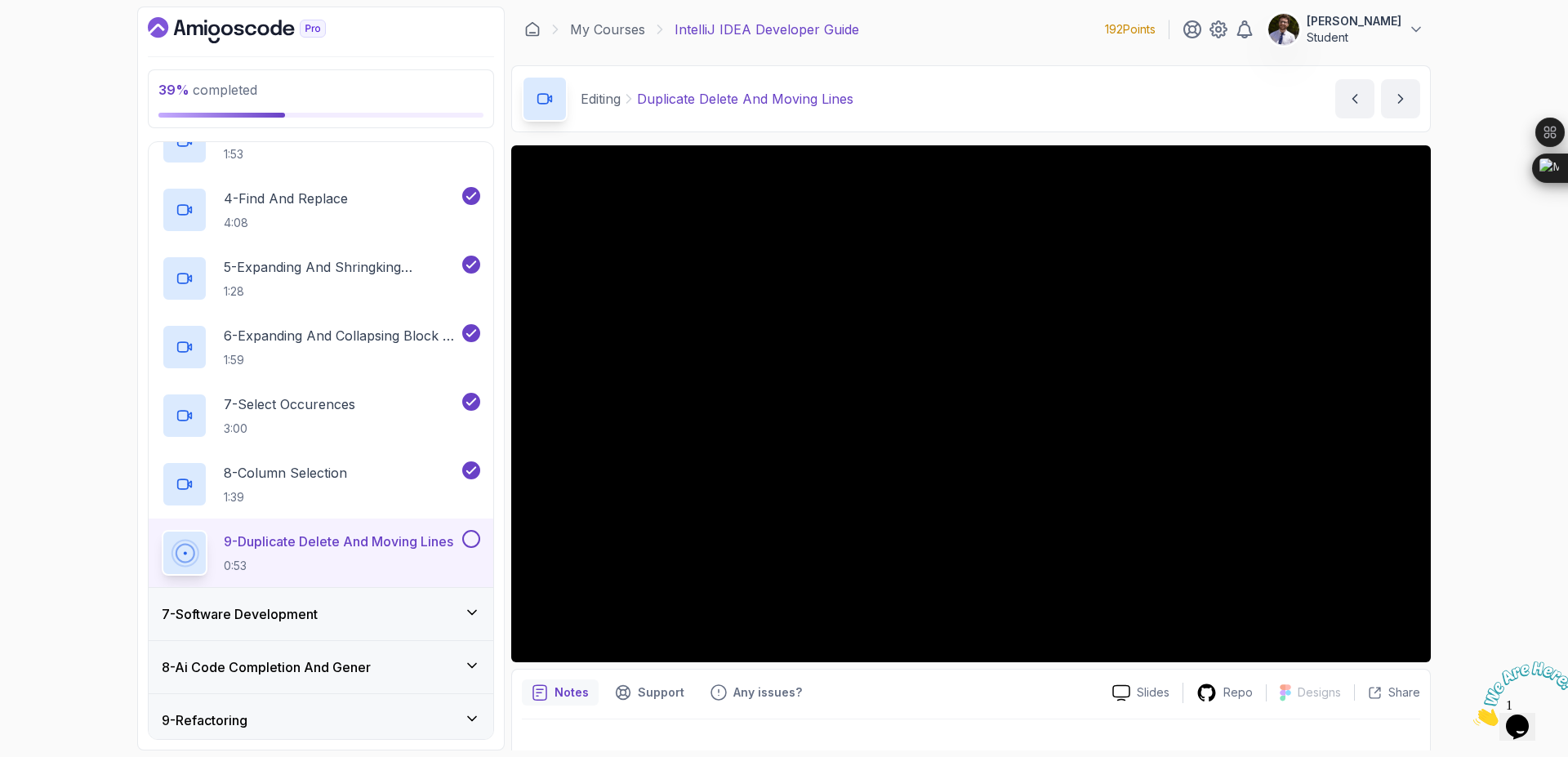
click at [465, 543] on button at bounding box center [471, 540] width 18 height 18
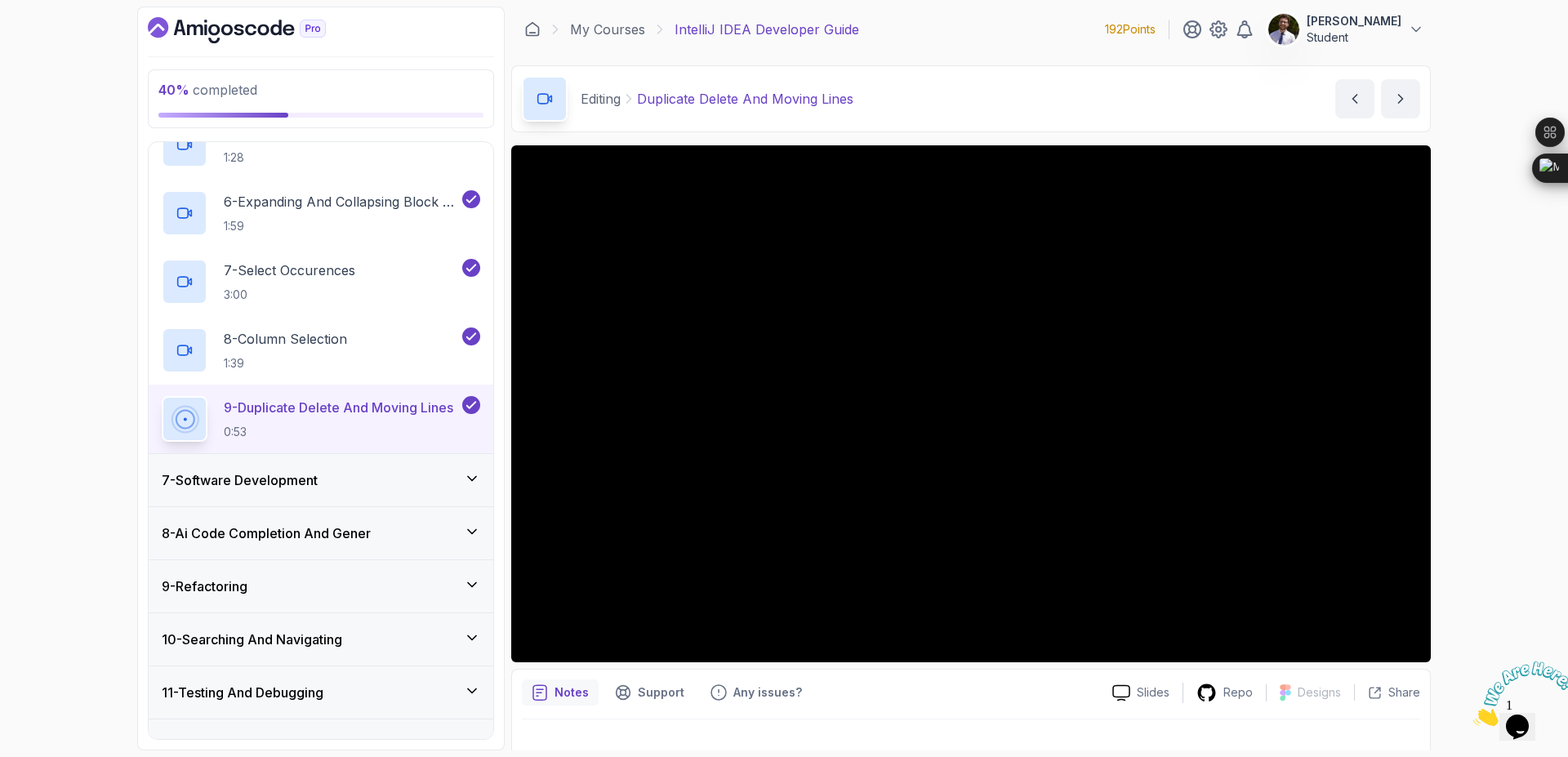
scroll to position [686, 0]
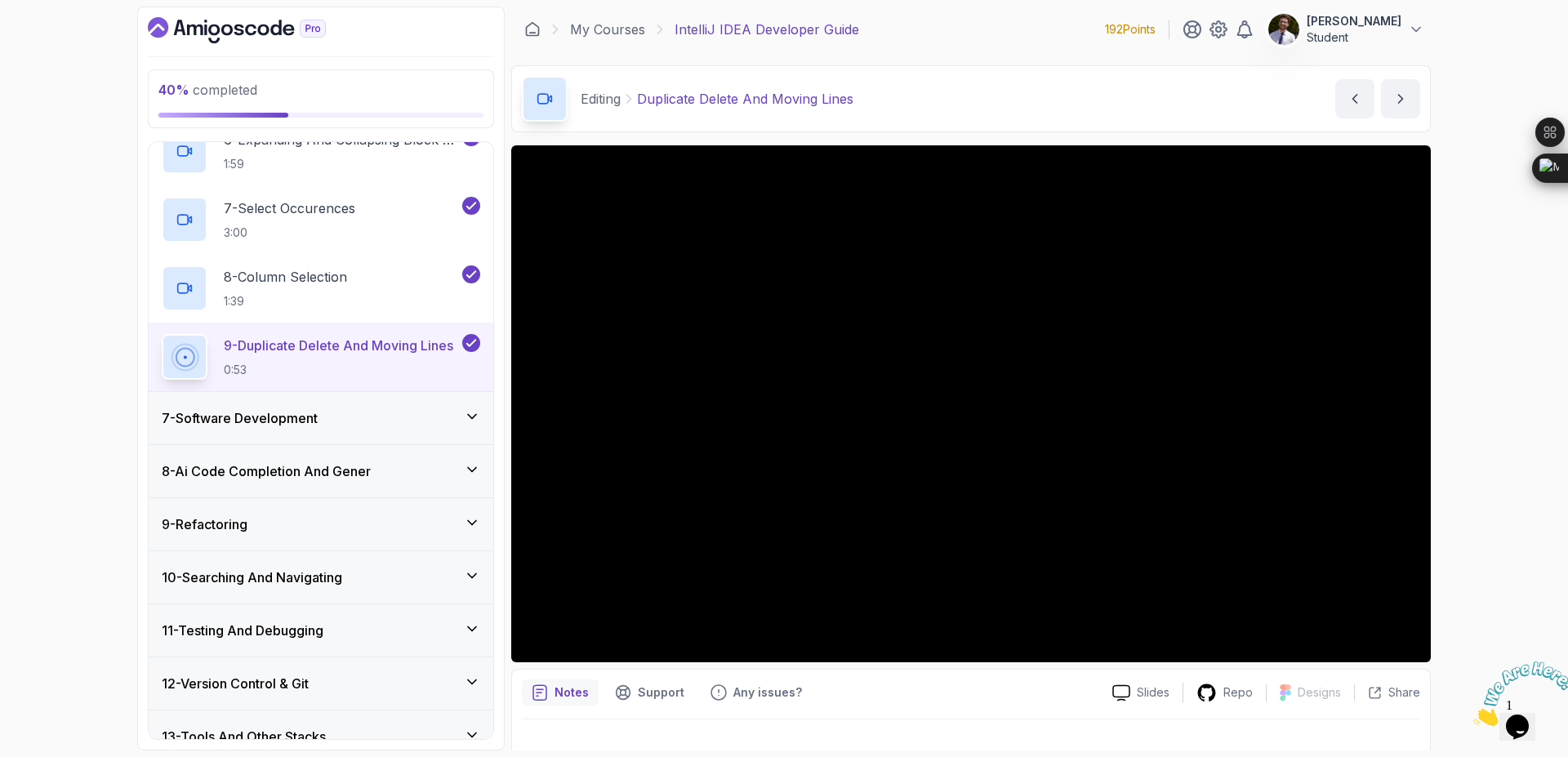
click at [470, 413] on icon at bounding box center [472, 416] width 17 height 17
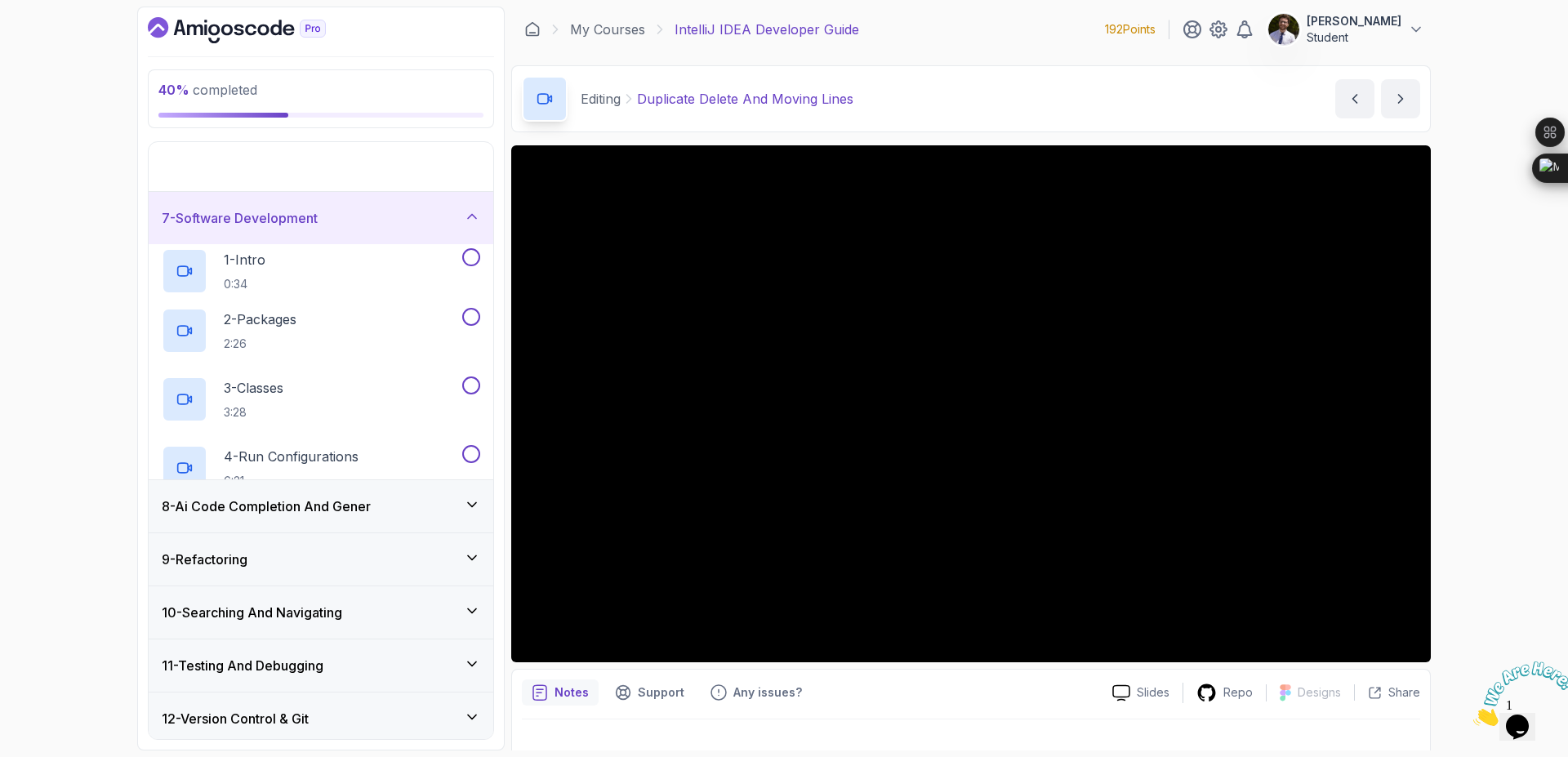
scroll to position [147, 0]
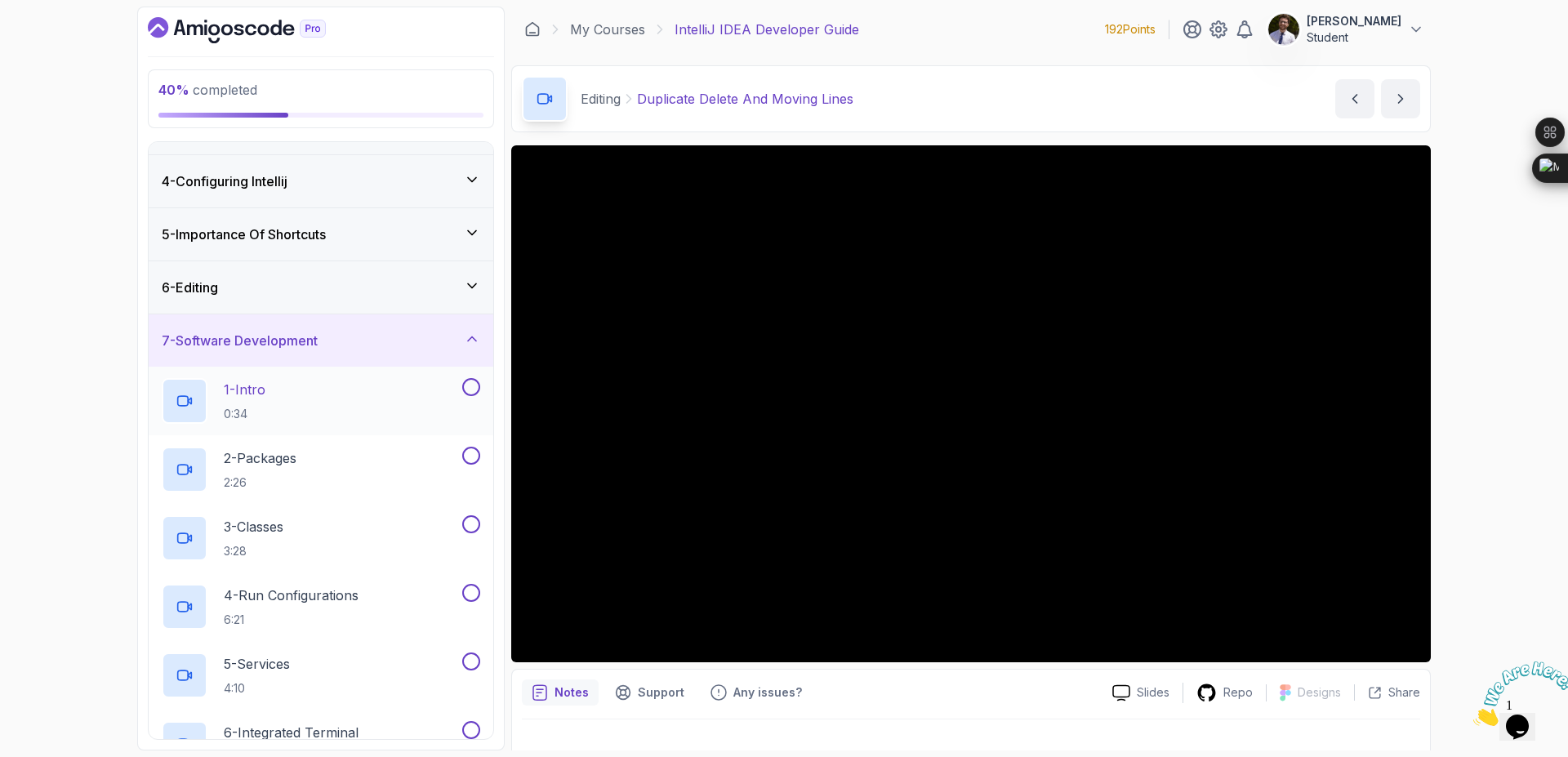
click at [471, 396] on button at bounding box center [471, 387] width 18 height 18
click at [474, 456] on button at bounding box center [471, 456] width 18 height 18
click at [469, 520] on button at bounding box center [471, 525] width 18 height 18
click at [472, 604] on button "4 - Run Configurations 6:21" at bounding box center [321, 606] width 319 height 46
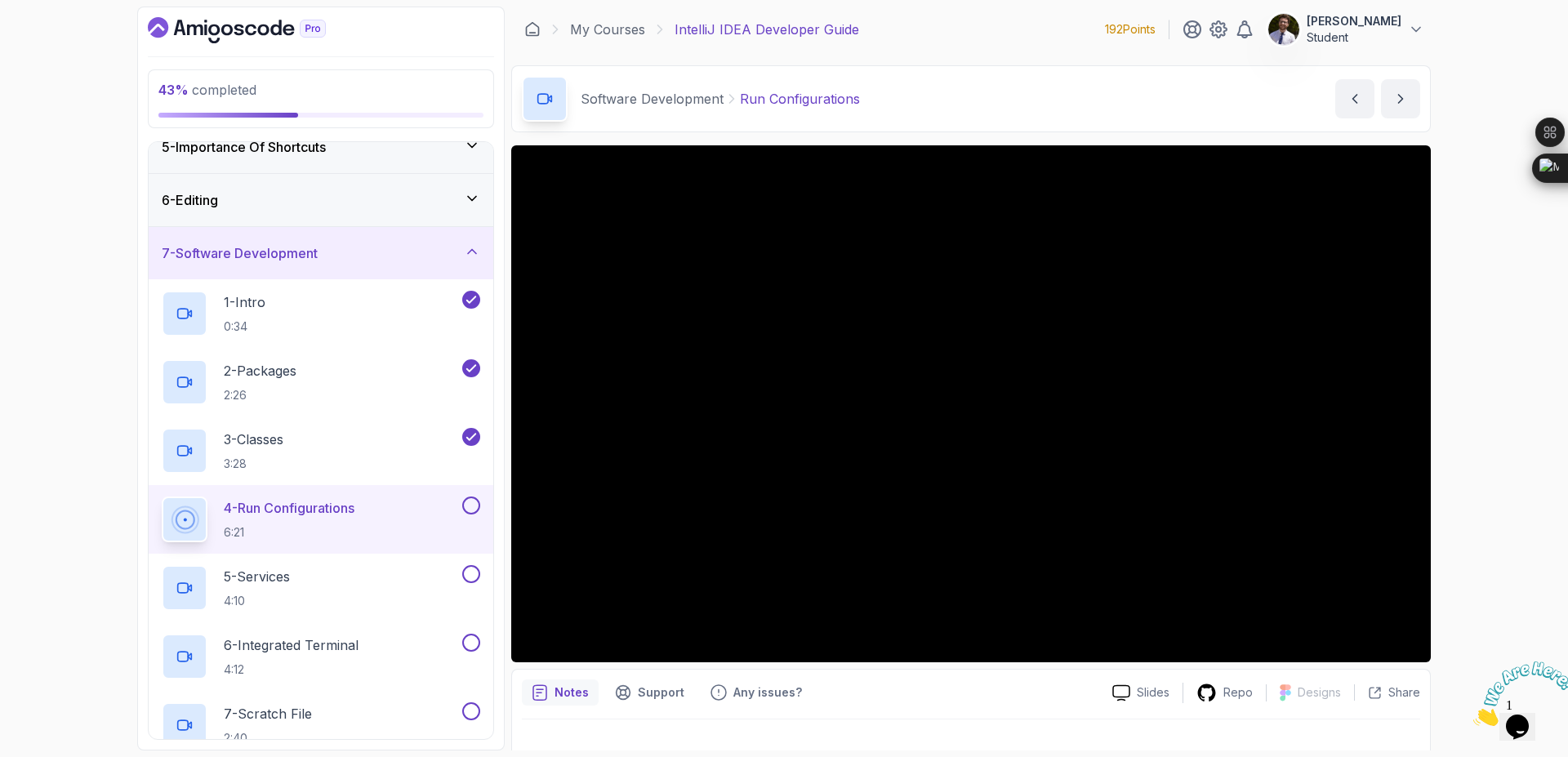
scroll to position [342, 0]
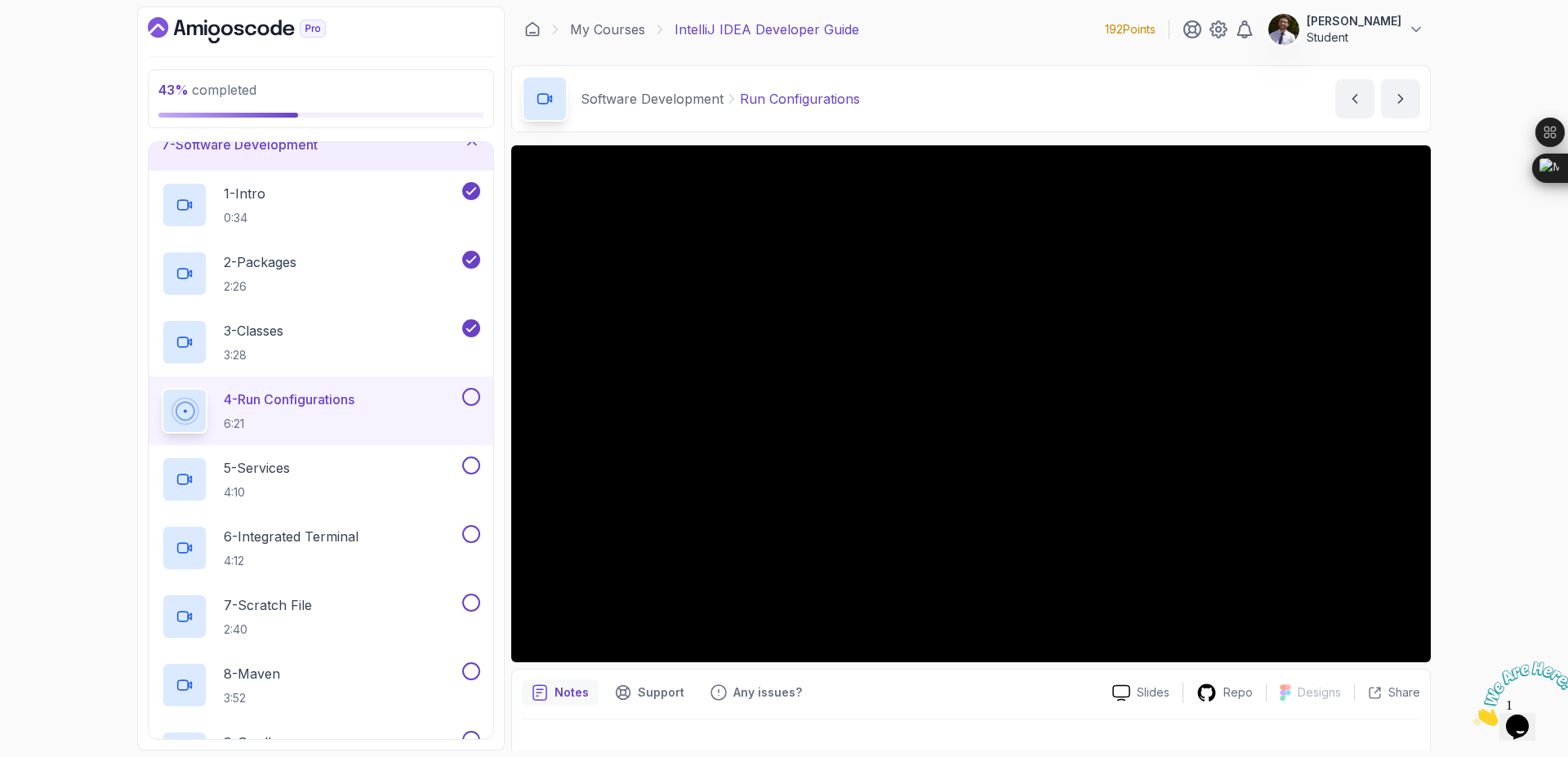
click at [474, 408] on button "4 - Run Configurations 6:21" at bounding box center [321, 411] width 319 height 46
click at [469, 461] on button at bounding box center [471, 466] width 18 height 18
click at [465, 398] on button at bounding box center [471, 397] width 18 height 18
click at [476, 539] on button at bounding box center [471, 535] width 18 height 18
click at [472, 610] on button at bounding box center [471, 603] width 18 height 18
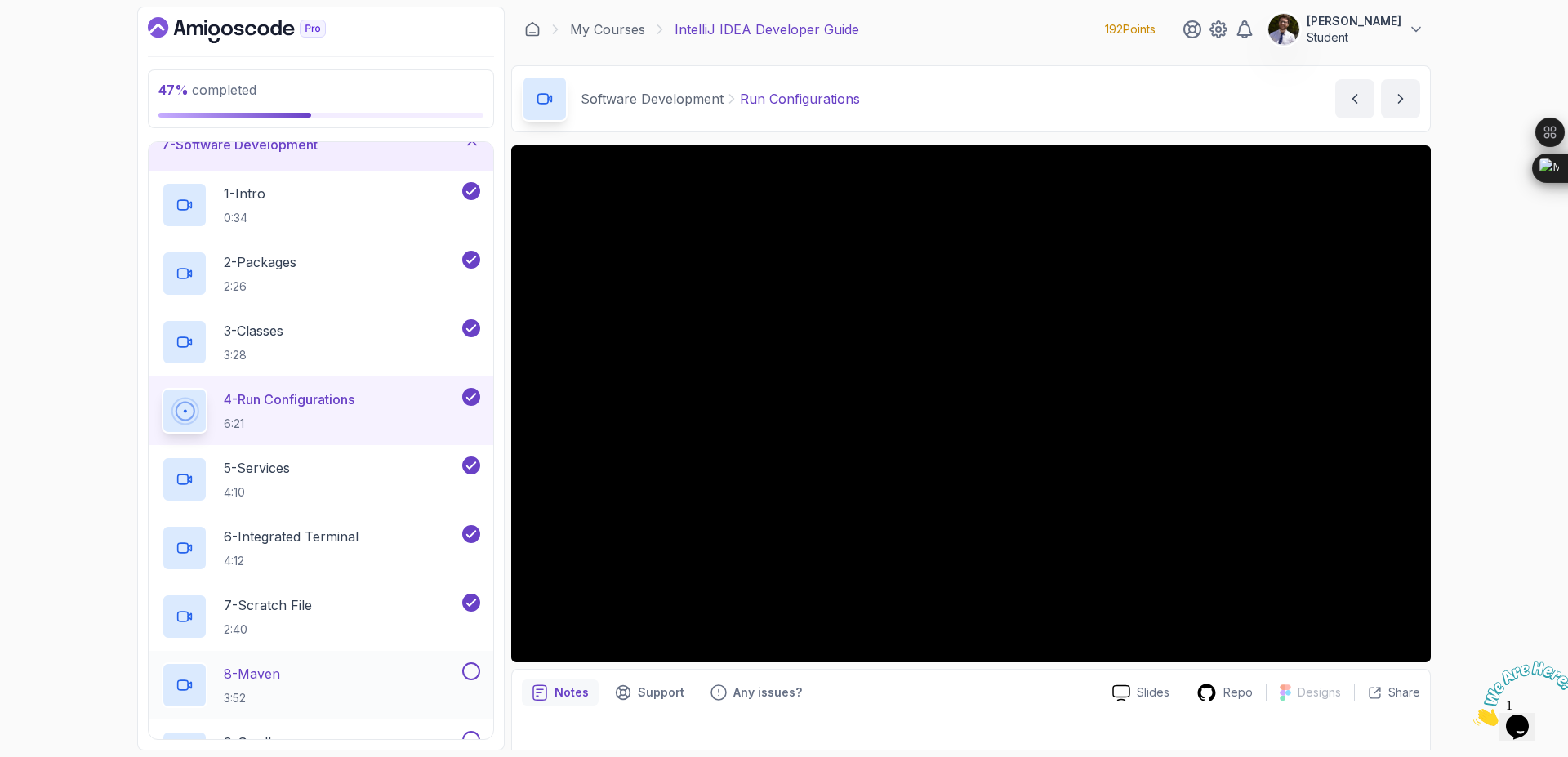
click at [470, 663] on button at bounding box center [471, 671] width 18 height 18
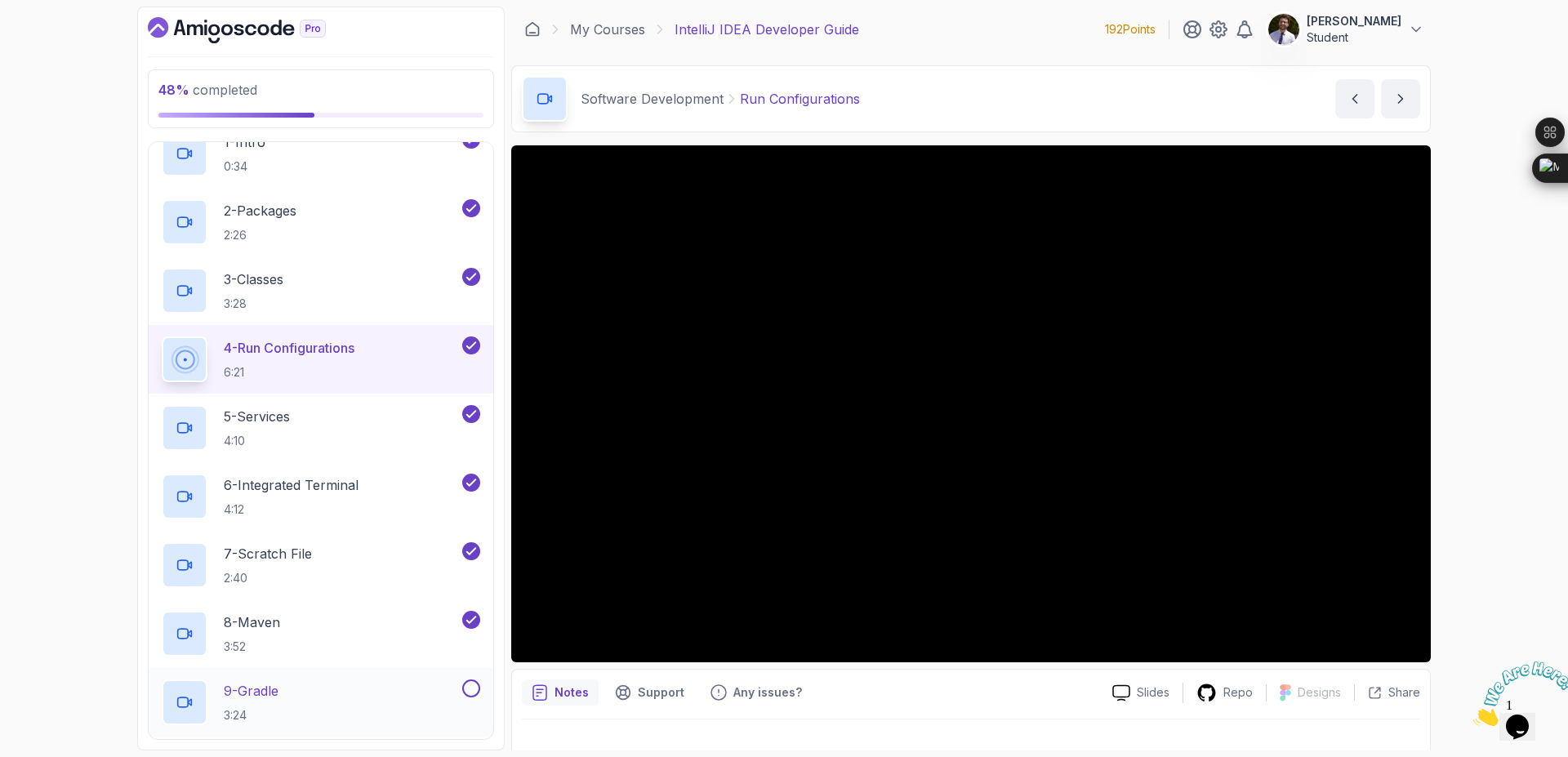
scroll to position [441, 0]
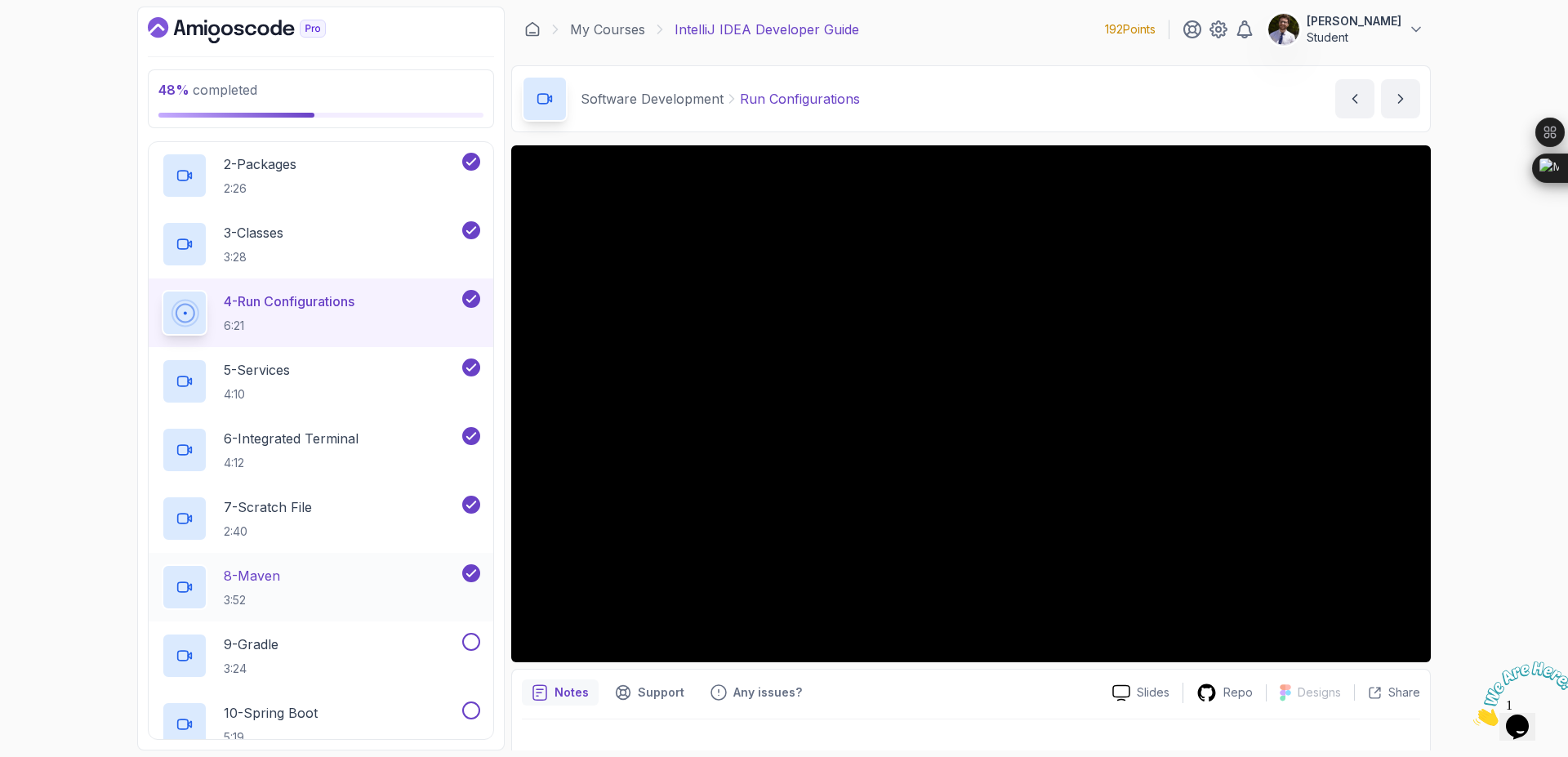
click at [286, 575] on div "8 - Maven 3:52" at bounding box center [310, 587] width 297 height 46
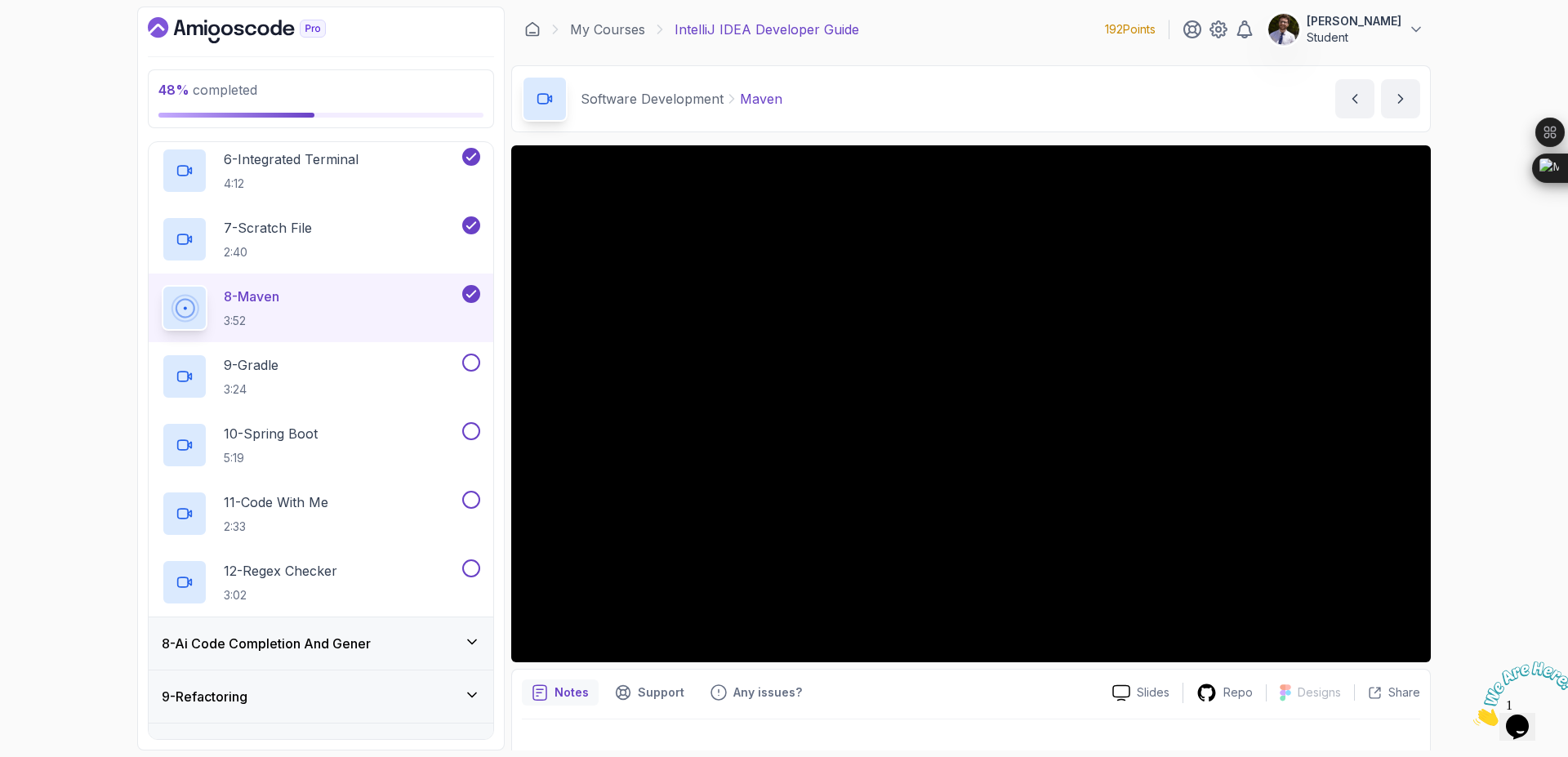
scroll to position [735, 0]
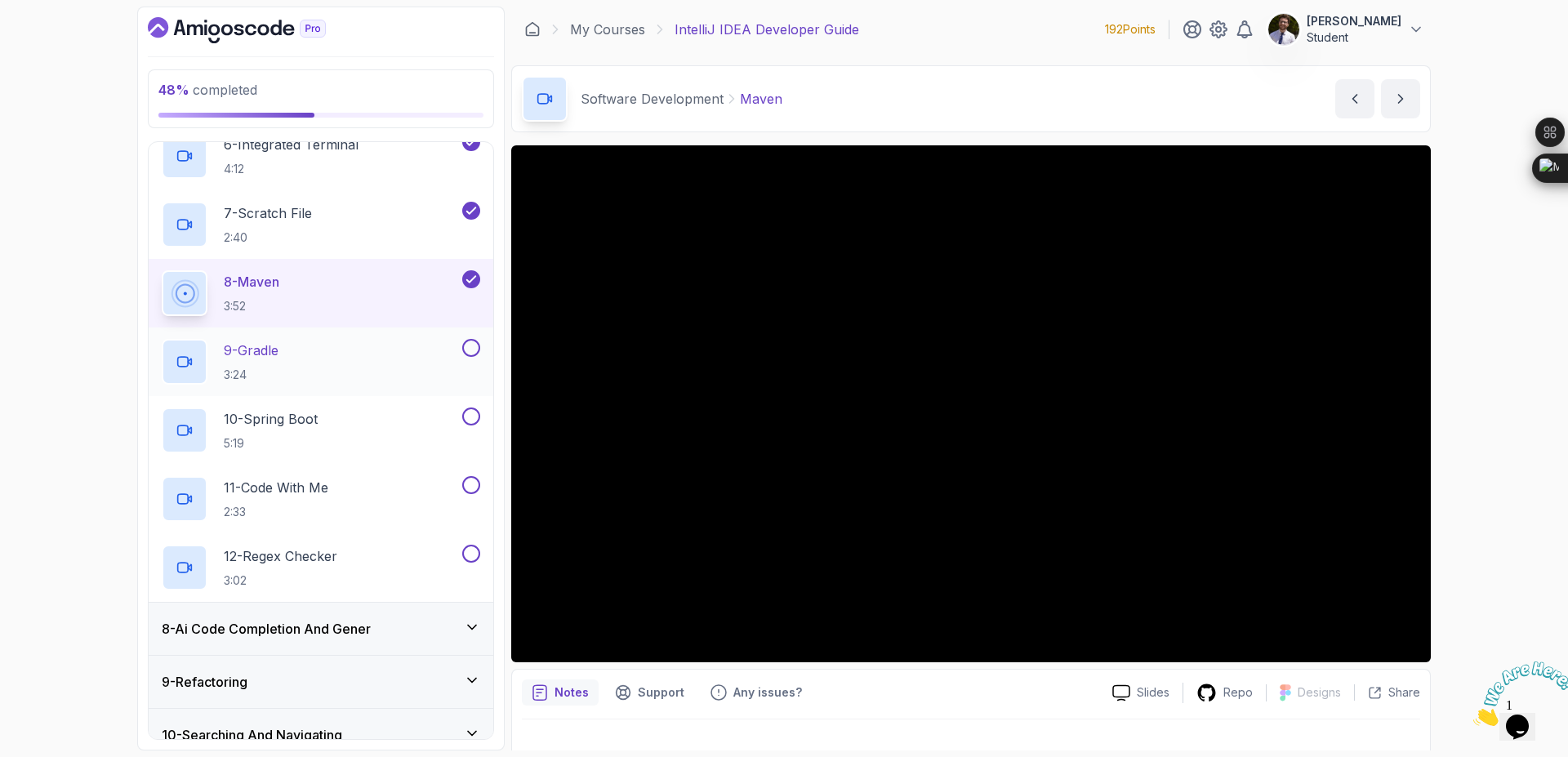
click at [476, 349] on button at bounding box center [471, 348] width 18 height 18
click at [480, 417] on button at bounding box center [471, 416] width 18 height 18
click at [465, 478] on div "11 - Code With Me 2:33" at bounding box center [321, 499] width 345 height 68
click at [468, 481] on button at bounding box center [471, 486] width 18 height 18
click at [473, 555] on button at bounding box center [471, 554] width 18 height 18
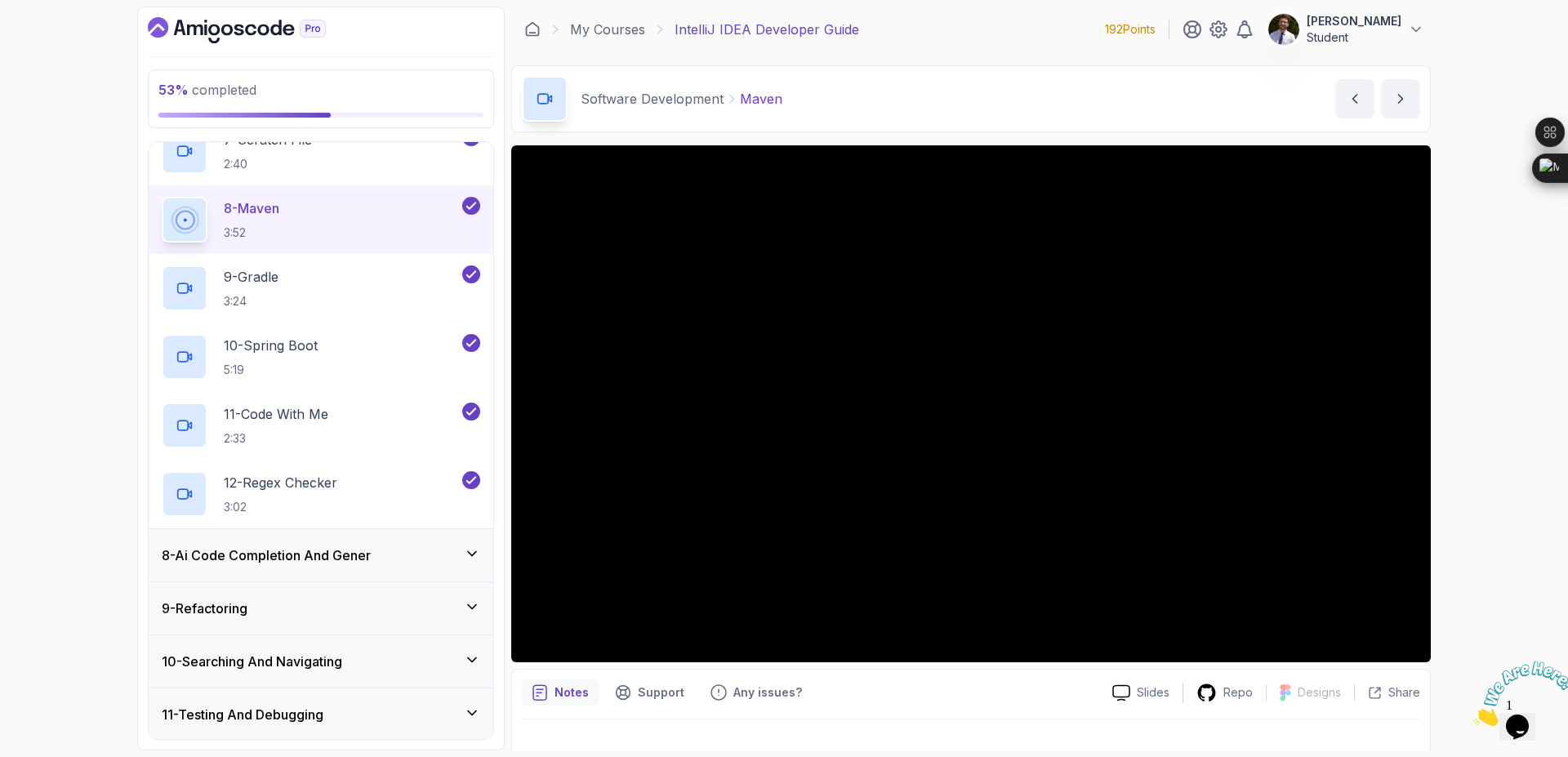
scroll to position [969, 0]
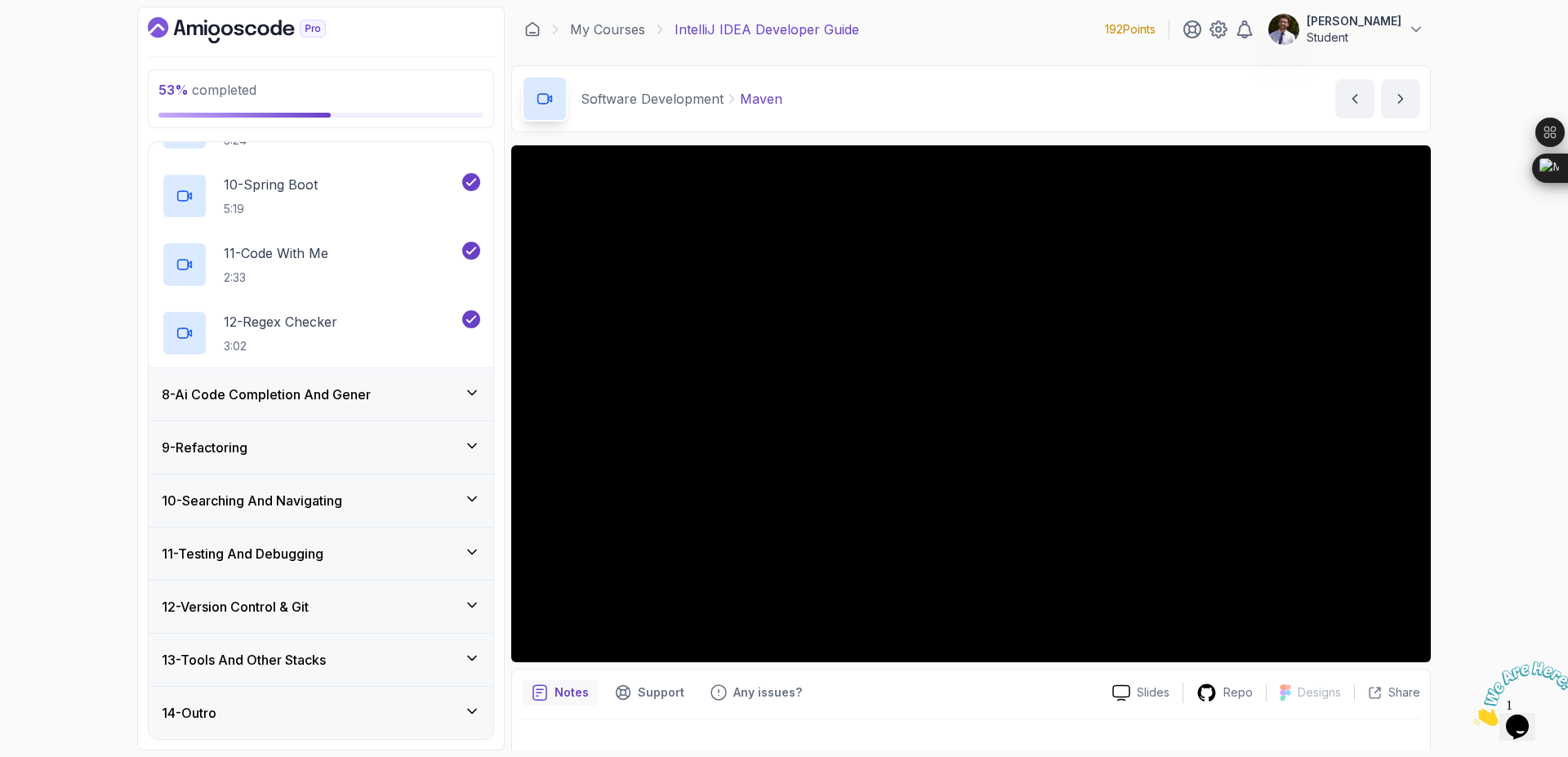
click at [460, 404] on div "8 - Ai Code Completion And Gener" at bounding box center [321, 395] width 319 height 20
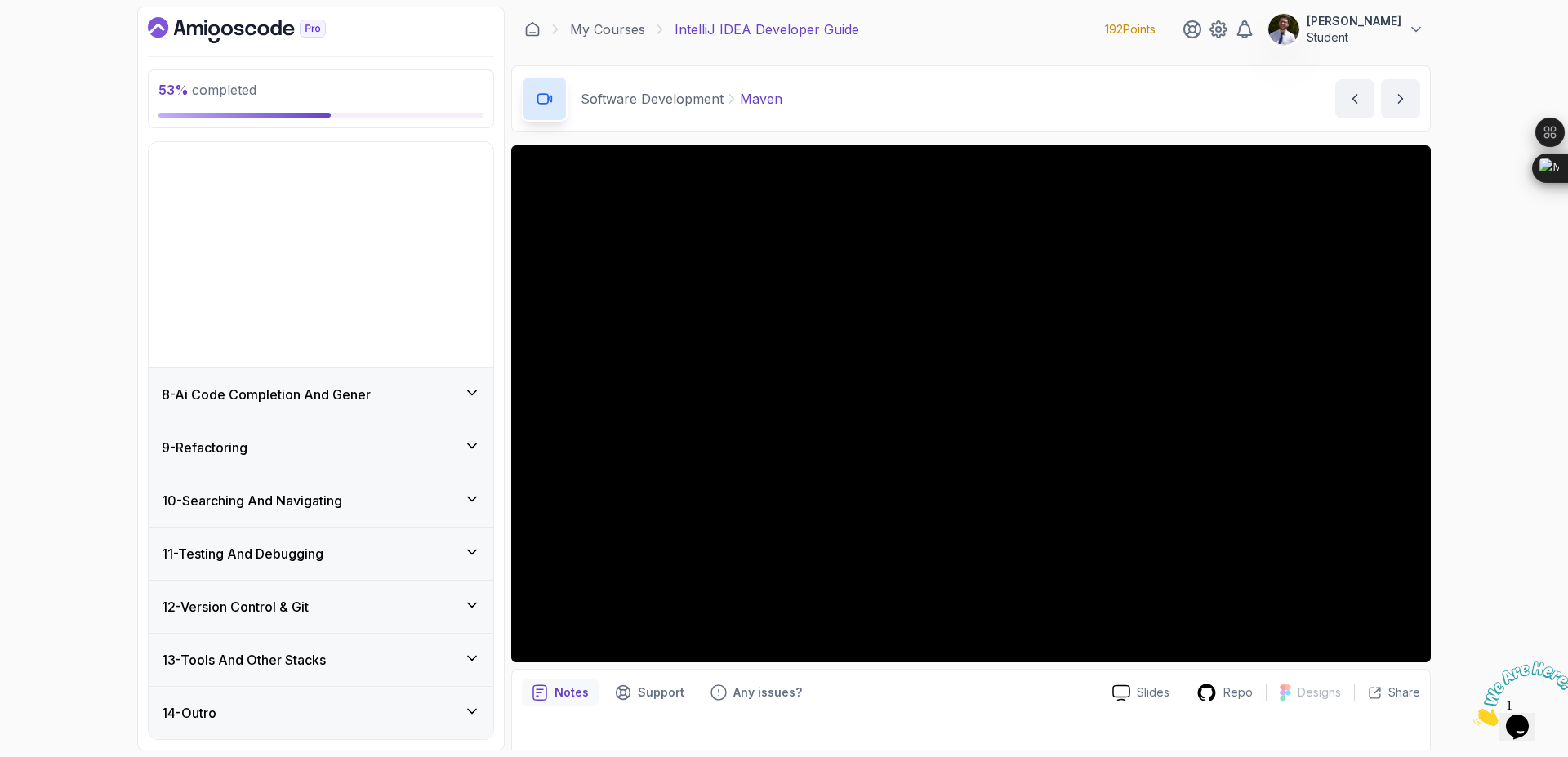
scroll to position [147, 0]
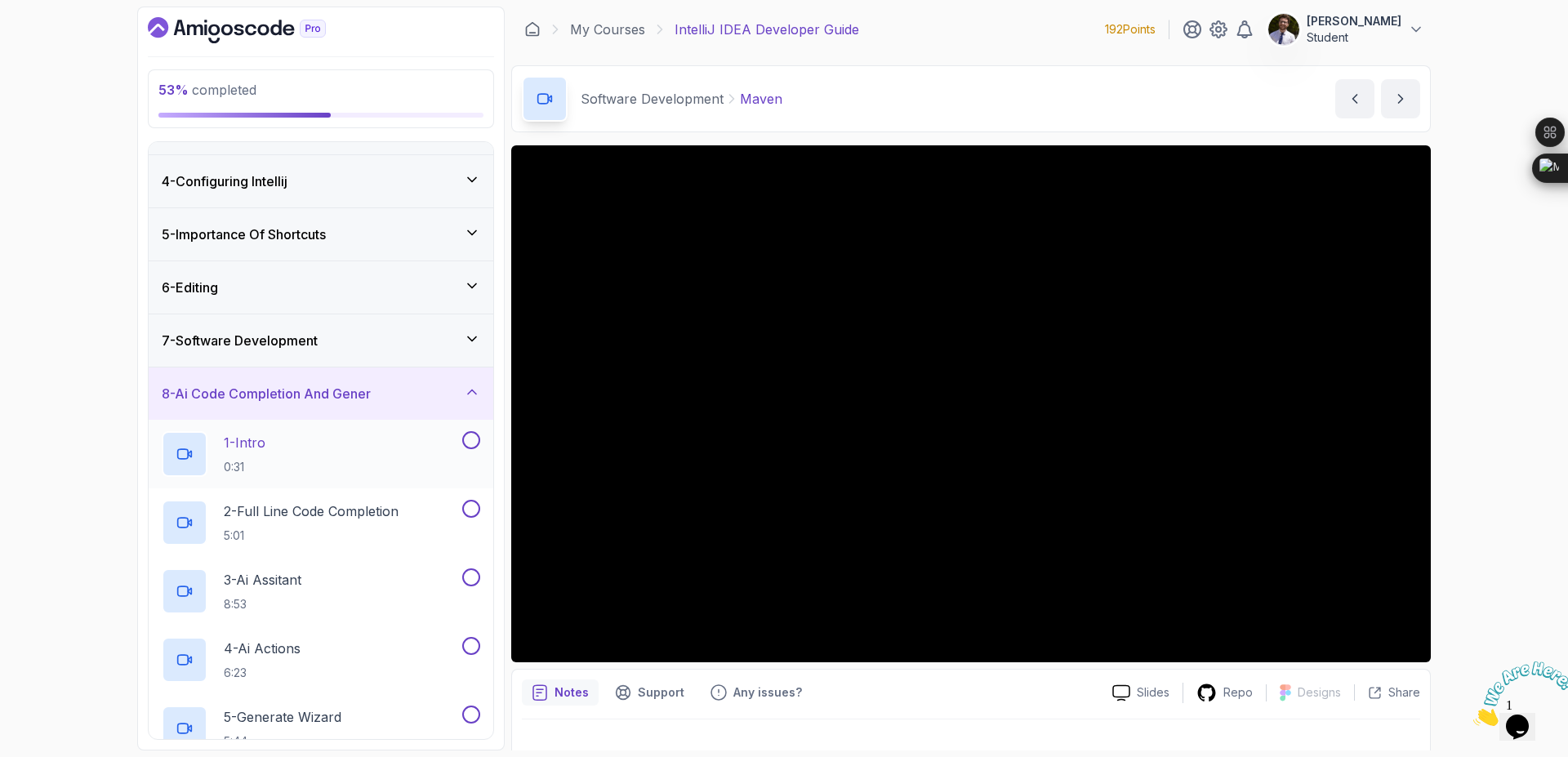
click at [469, 439] on button at bounding box center [471, 441] width 18 height 18
click at [466, 517] on div at bounding box center [470, 509] width 22 height 18
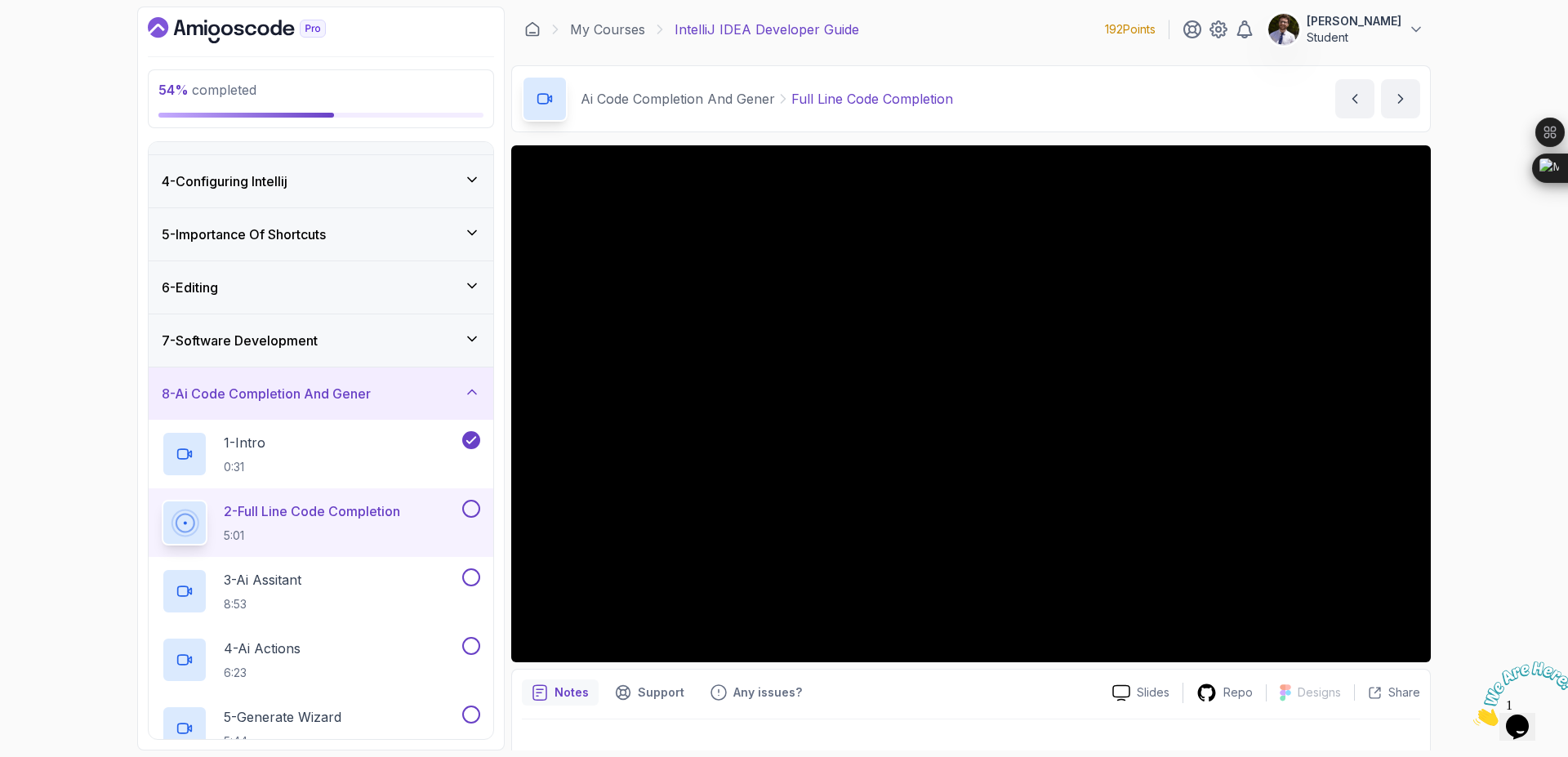
click at [473, 516] on button at bounding box center [471, 509] width 18 height 18
click at [470, 575] on button at bounding box center [471, 578] width 18 height 18
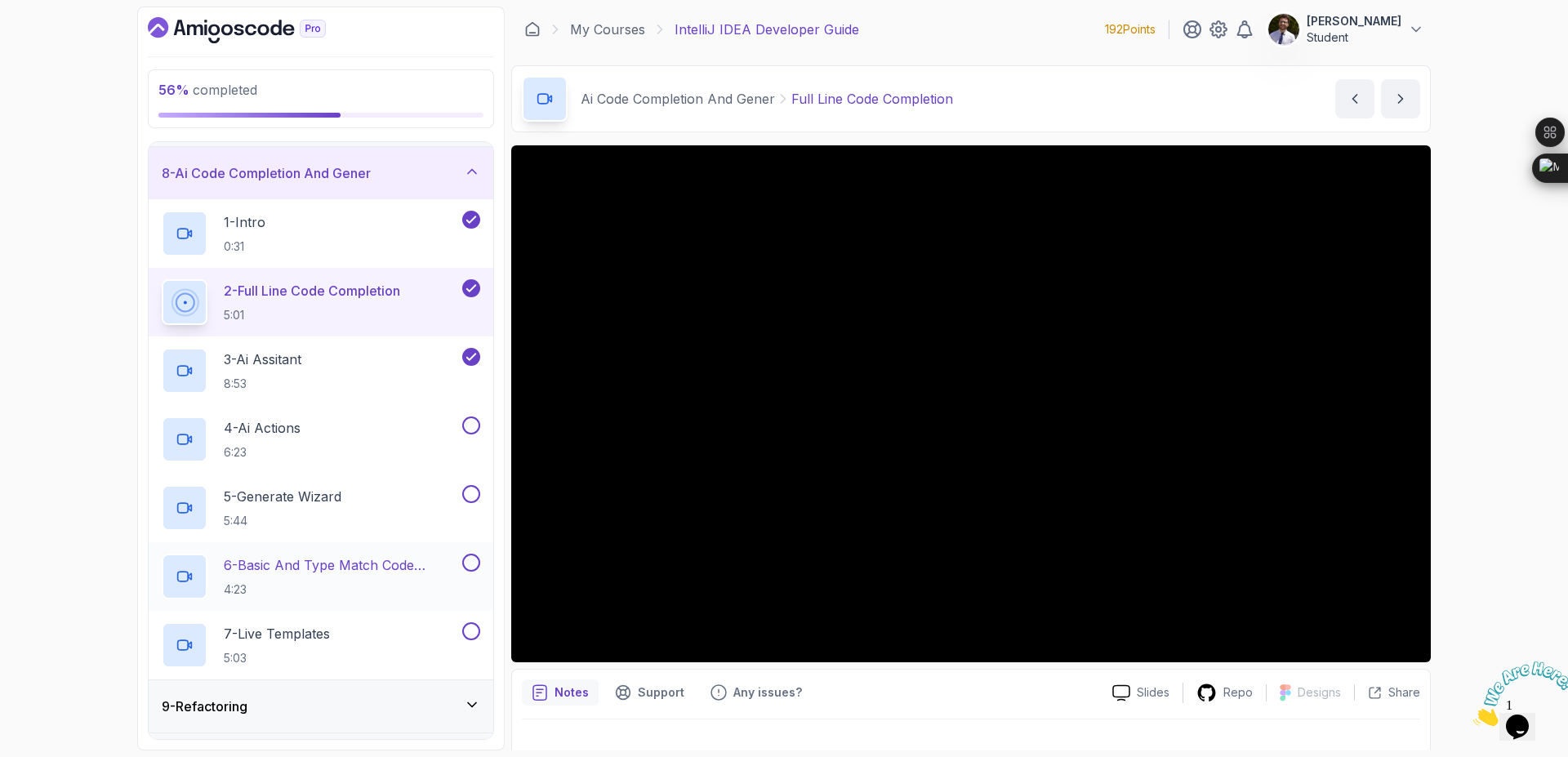
scroll to position [441, 0]
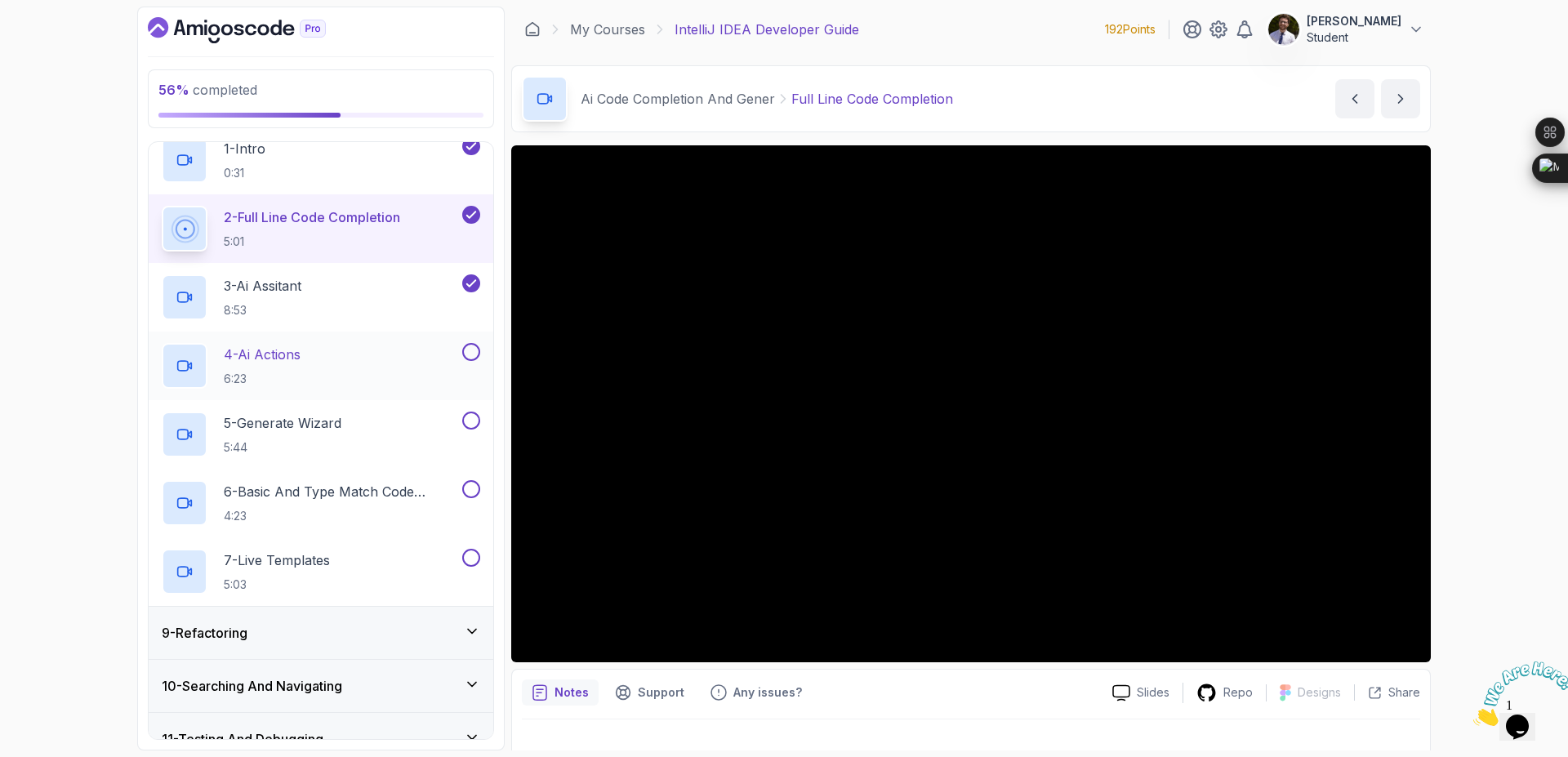
drag, startPoint x: 472, startPoint y: 360, endPoint x: 470, endPoint y: 371, distance: 11.2
click at [472, 359] on button at bounding box center [471, 352] width 18 height 18
click at [471, 428] on button at bounding box center [471, 421] width 18 height 18
click at [463, 509] on button "6 - Basic And Type Match Code Completion 4:23" at bounding box center [321, 503] width 319 height 46
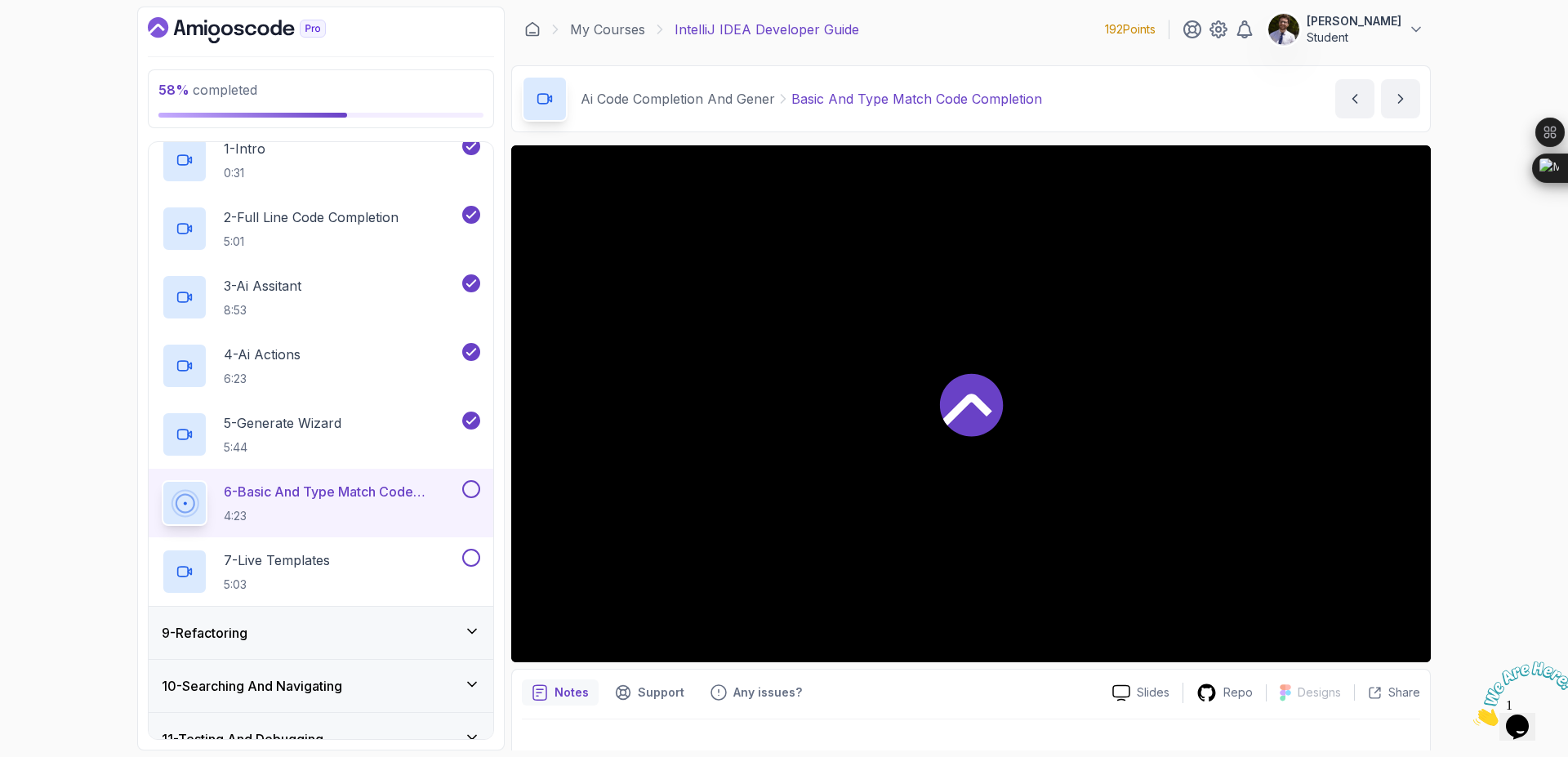
click at [466, 492] on button at bounding box center [471, 490] width 18 height 18
click at [471, 557] on button at bounding box center [471, 558] width 18 height 18
click at [367, 589] on div "7 - Live Templates 5:03" at bounding box center [310, 571] width 297 height 46
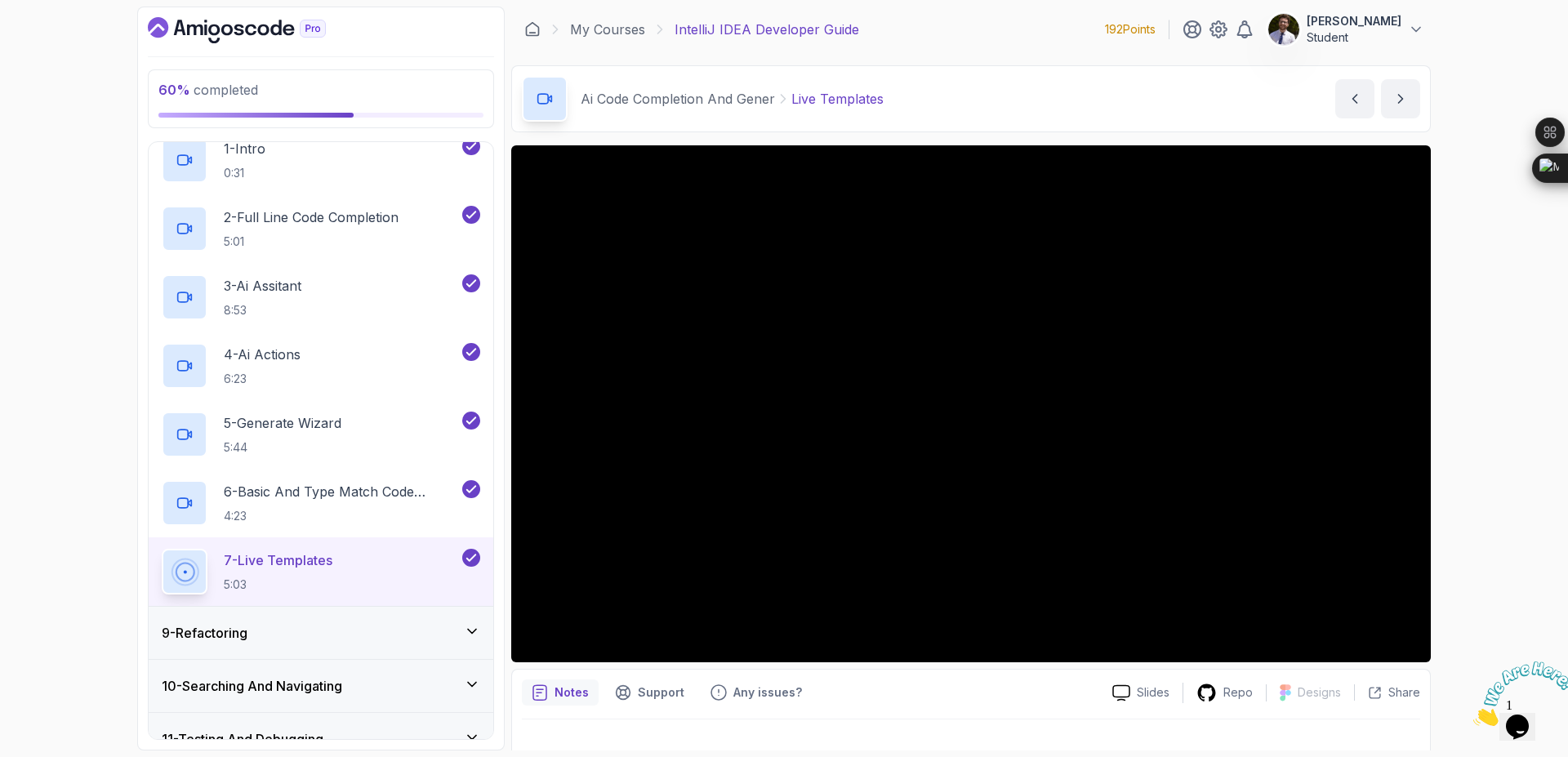
click at [472, 643] on div "9 - Refactoring" at bounding box center [321, 633] width 319 height 20
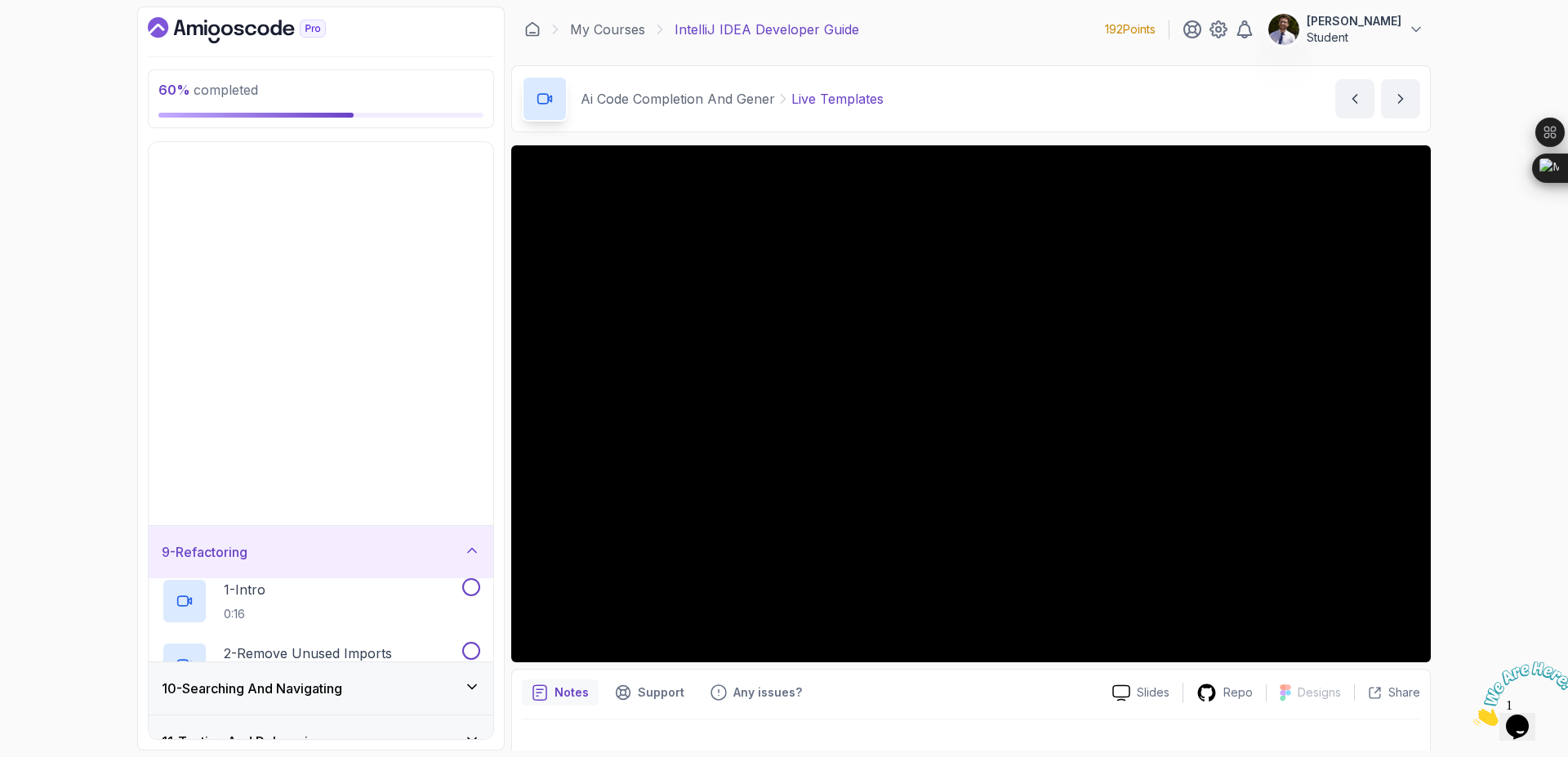
scroll to position [147, 0]
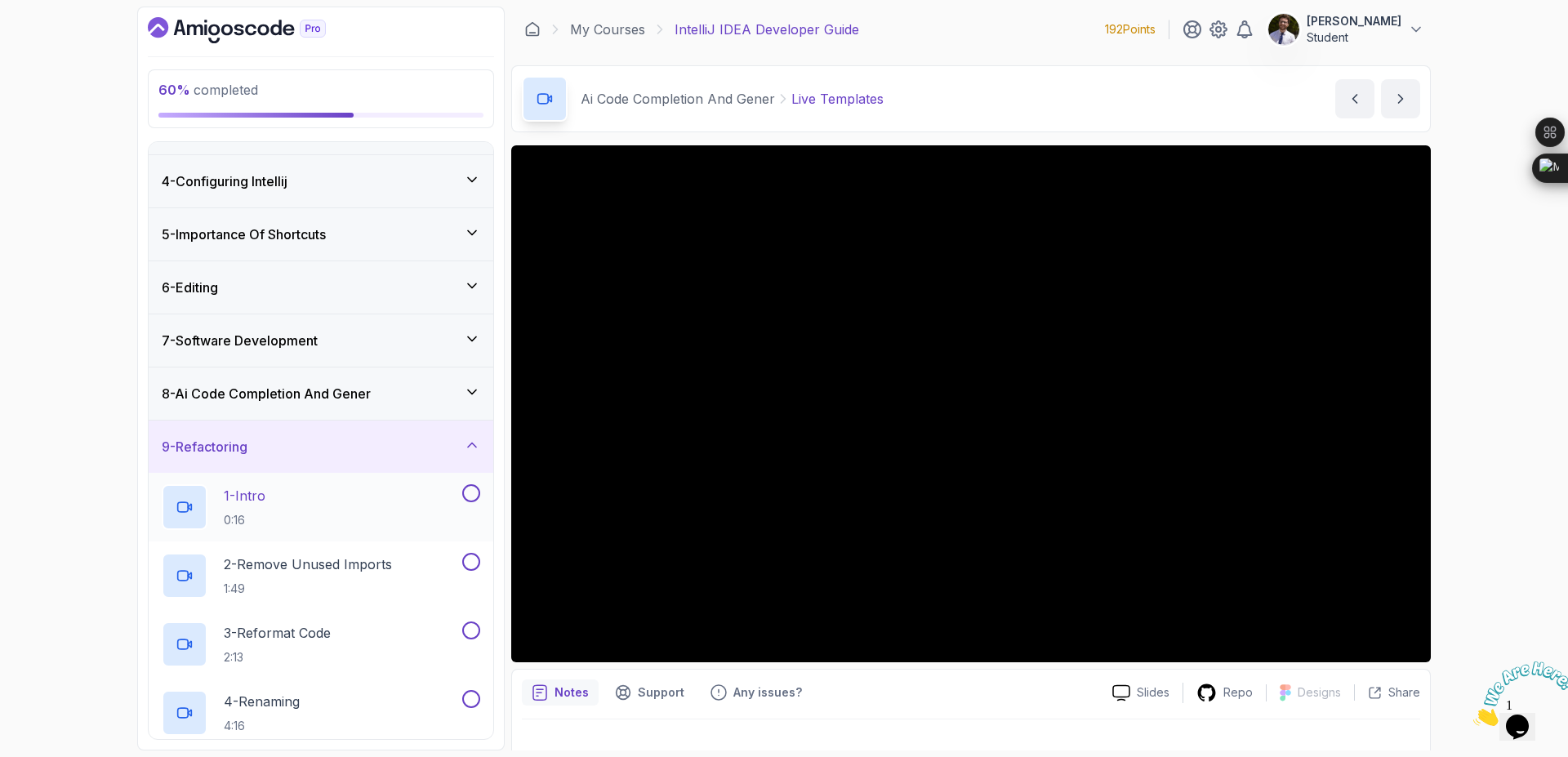
click at [469, 499] on button at bounding box center [471, 494] width 18 height 18
click at [467, 570] on button at bounding box center [471, 562] width 18 height 18
click at [469, 630] on button at bounding box center [471, 630] width 18 height 18
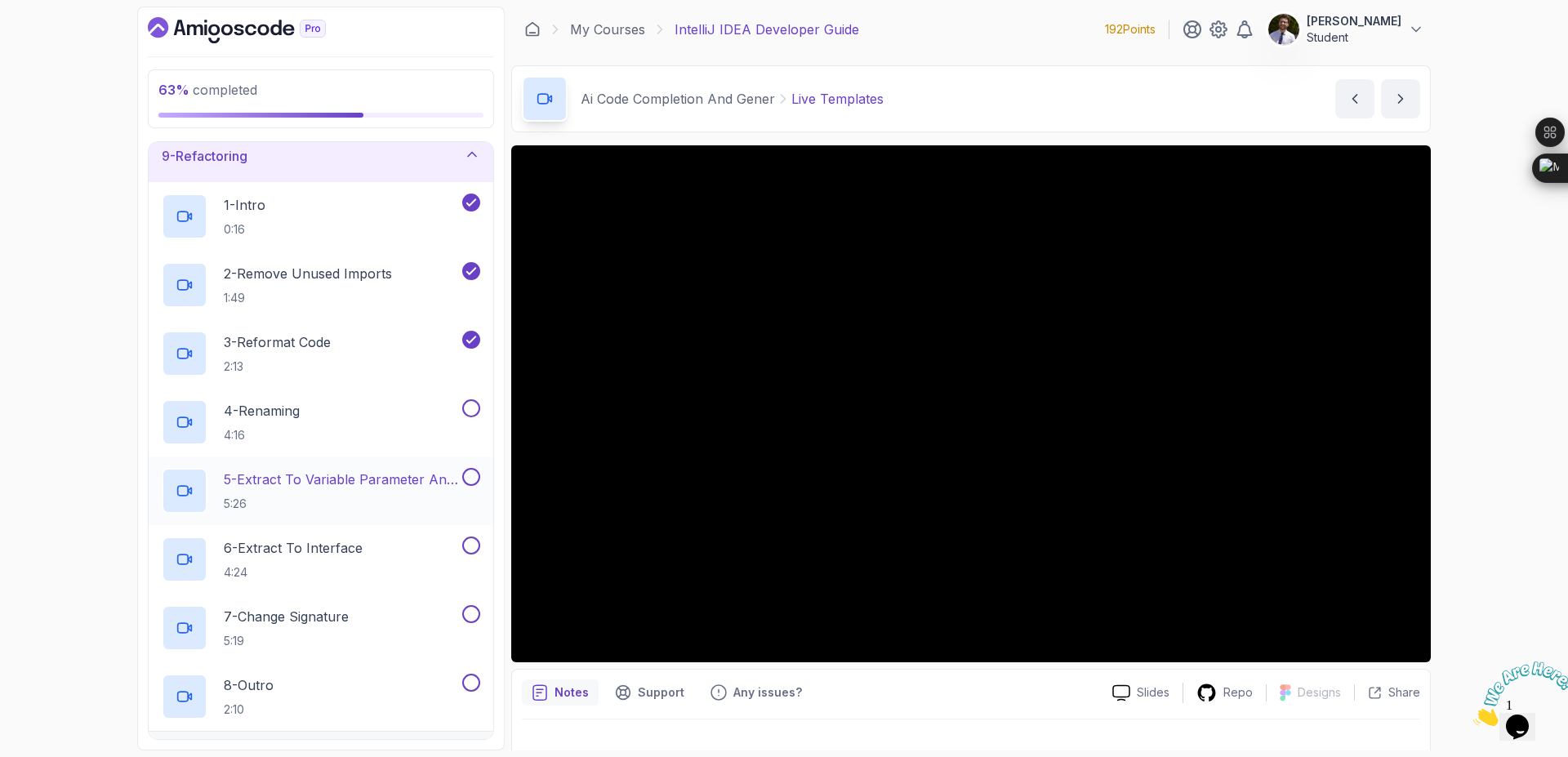
scroll to position [441, 0]
click at [472, 406] on button at bounding box center [471, 406] width 18 height 18
click at [468, 481] on button at bounding box center [471, 474] width 18 height 18
click at [467, 549] on button at bounding box center [471, 542] width 18 height 18
click at [473, 607] on button at bounding box center [471, 611] width 18 height 18
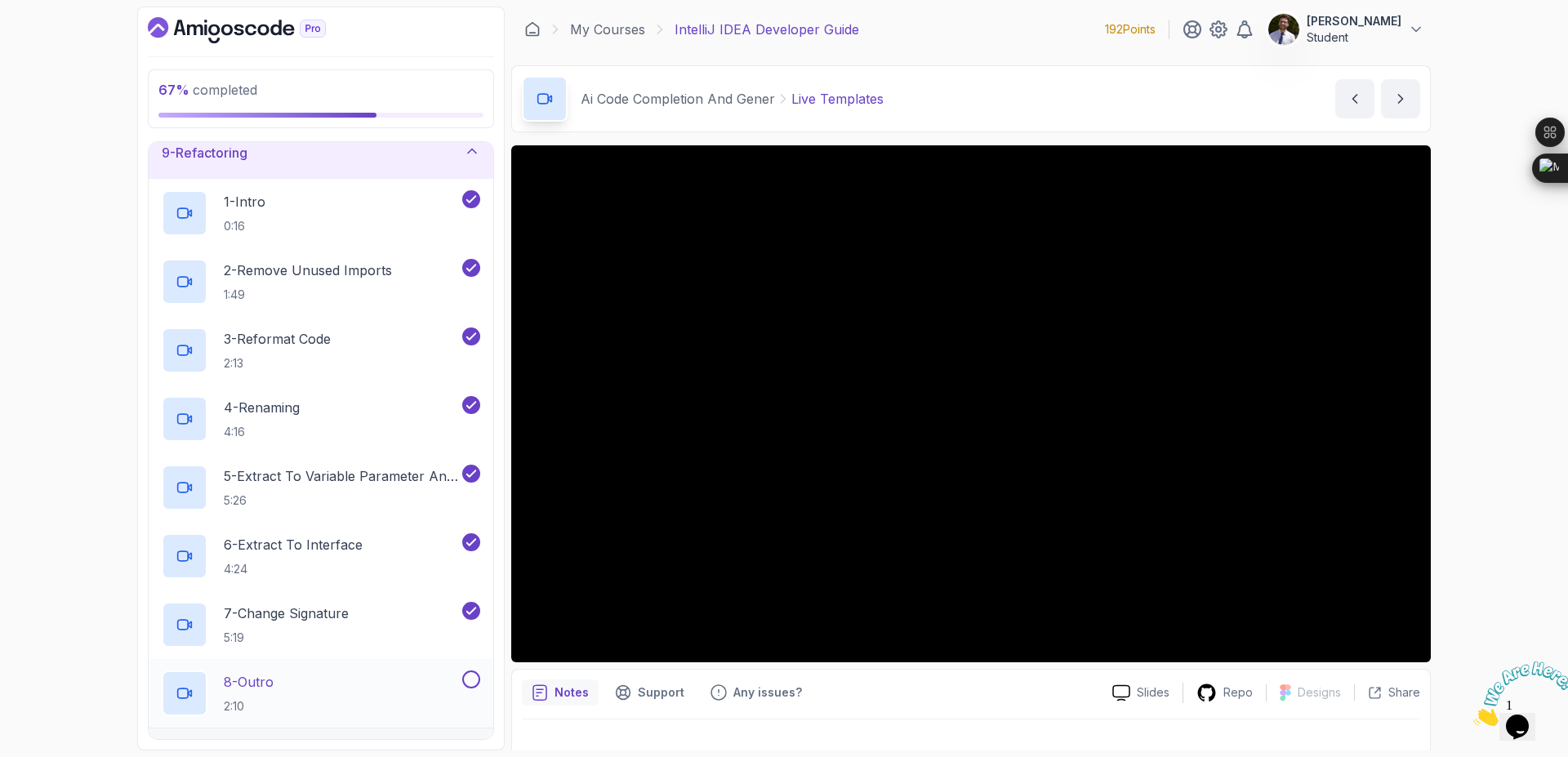
click at [467, 680] on button at bounding box center [471, 680] width 18 height 18
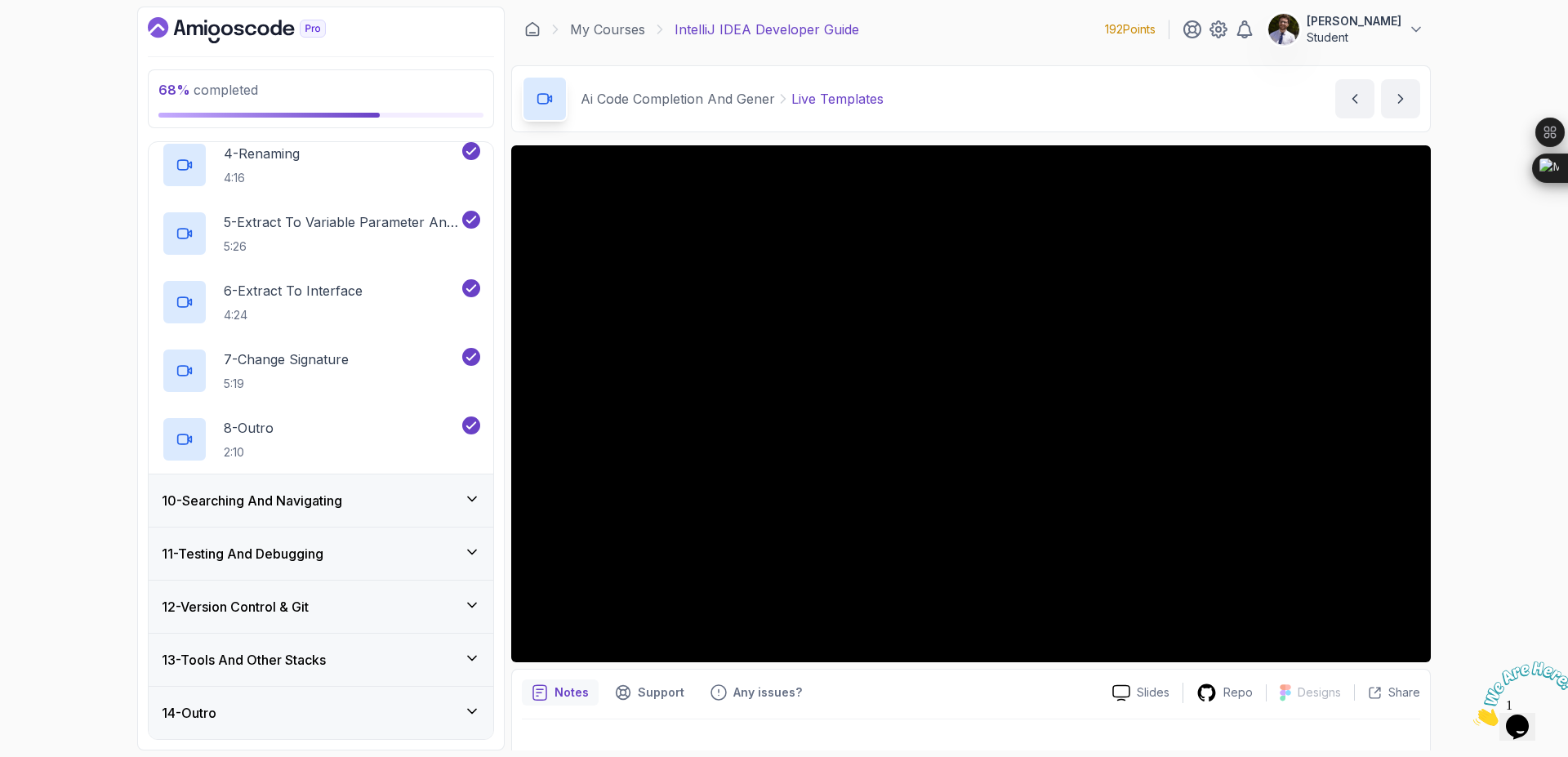
click at [465, 505] on icon at bounding box center [472, 499] width 17 height 17
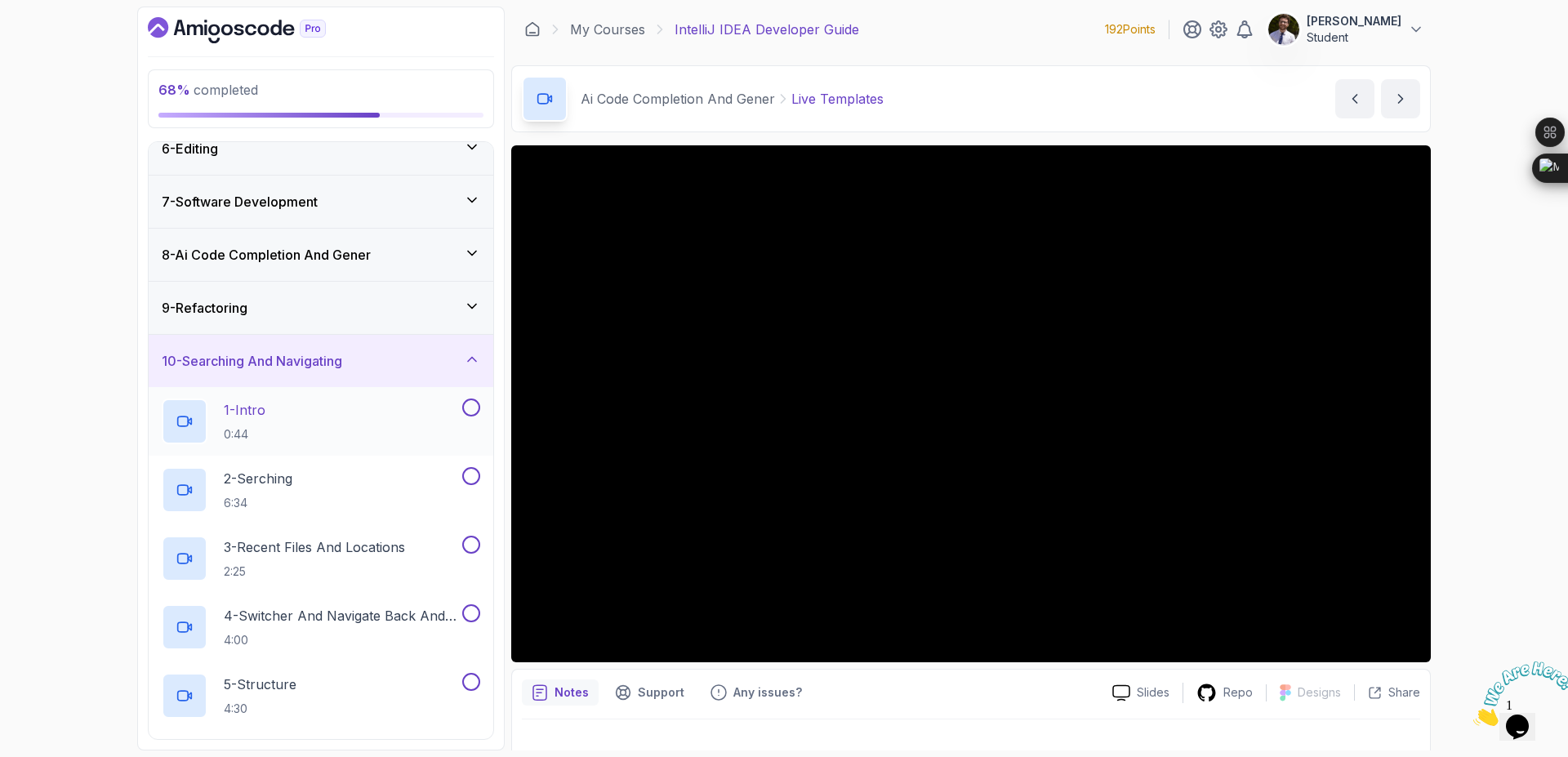
scroll to position [342, 0]
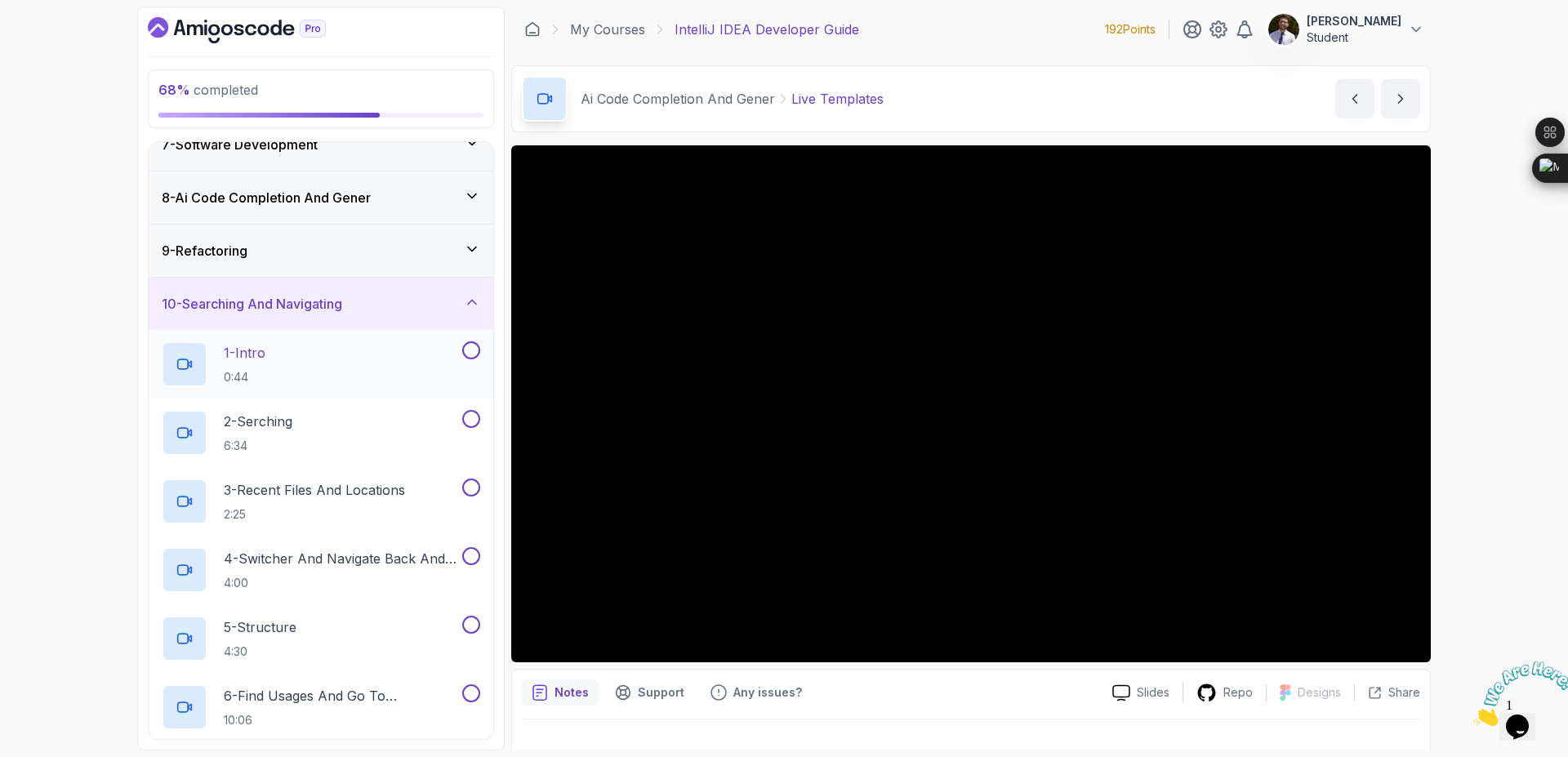
click at [475, 355] on button at bounding box center [471, 351] width 18 height 18
click at [470, 421] on button at bounding box center [471, 419] width 18 height 18
click at [472, 485] on button at bounding box center [471, 488] width 18 height 18
click at [475, 568] on button "4 - Switcher And Navigate Back And Forrward 4:00" at bounding box center [321, 570] width 319 height 46
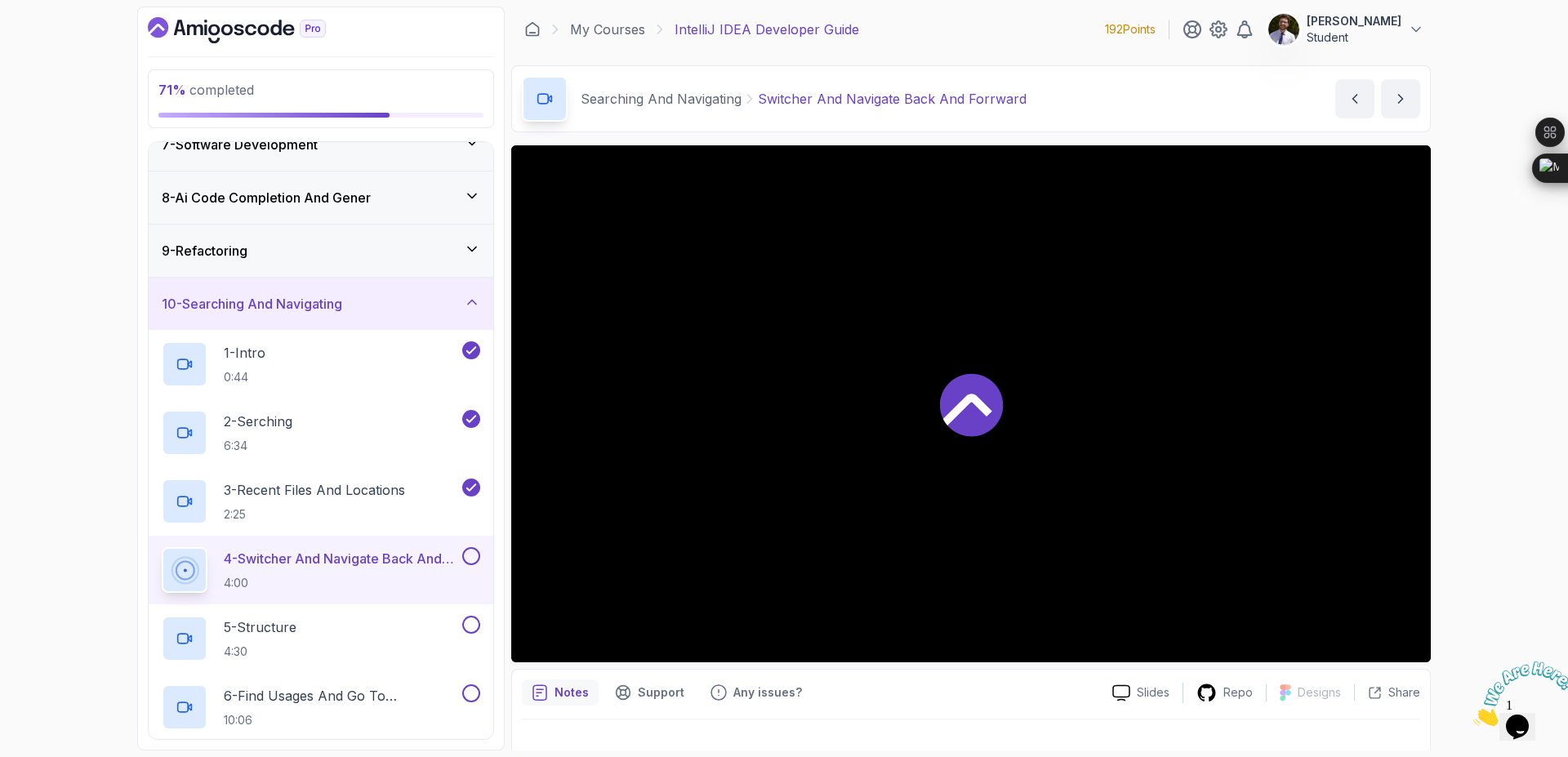
click at [465, 557] on button at bounding box center [471, 556] width 18 height 18
click at [470, 616] on button at bounding box center [471, 625] width 18 height 18
click at [475, 685] on div "6 - Find Usages And Go To Declaration 10:06" at bounding box center [321, 707] width 345 height 68
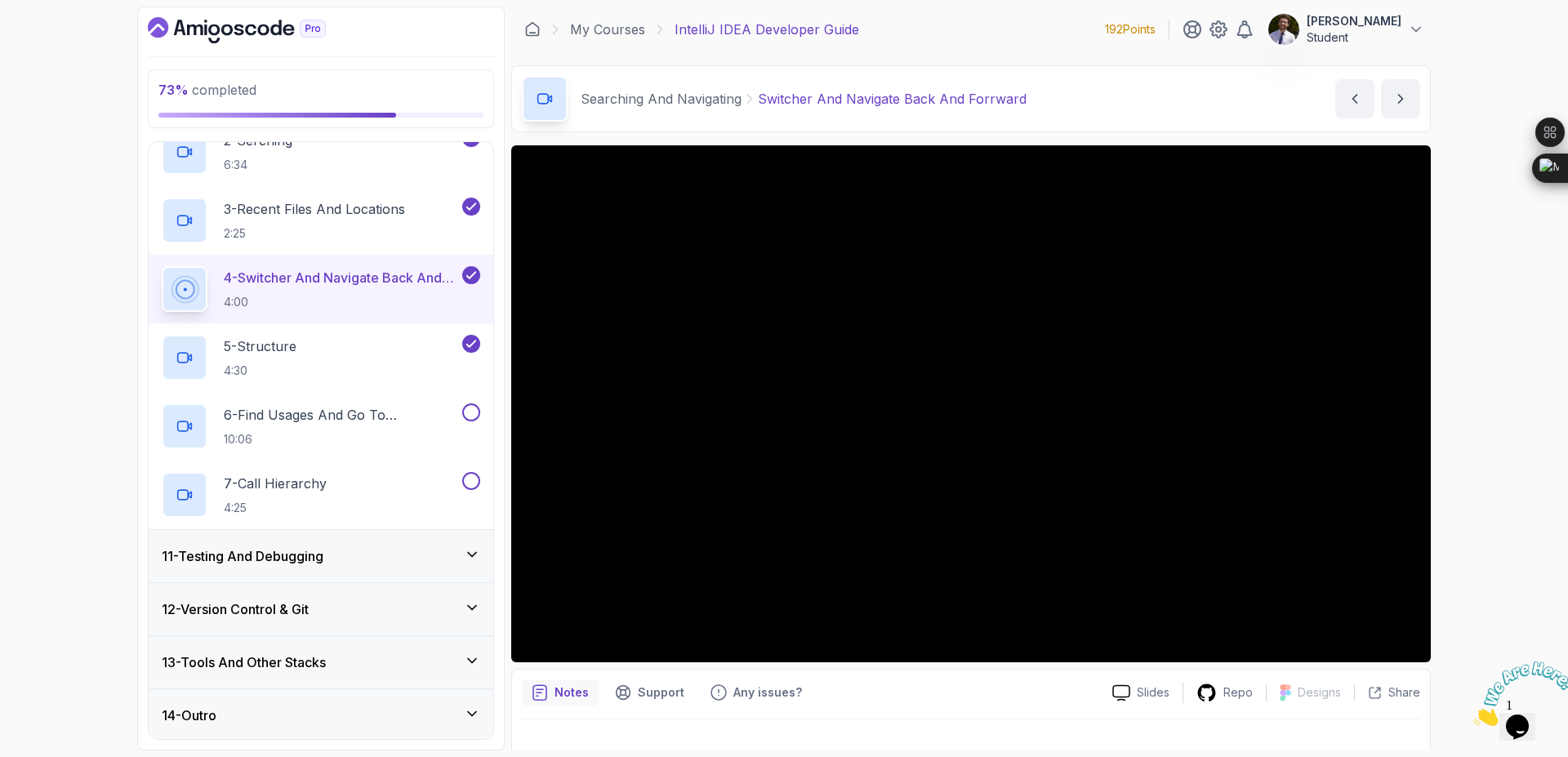
scroll to position [625, 0]
drag, startPoint x: 475, startPoint y: 412, endPoint x: 469, endPoint y: 423, distance: 12.5
click at [474, 414] on button at bounding box center [471, 411] width 18 height 18
click at [465, 481] on button at bounding box center [471, 479] width 18 height 18
click at [466, 538] on div "11 - Testing And Debugging" at bounding box center [321, 554] width 345 height 52
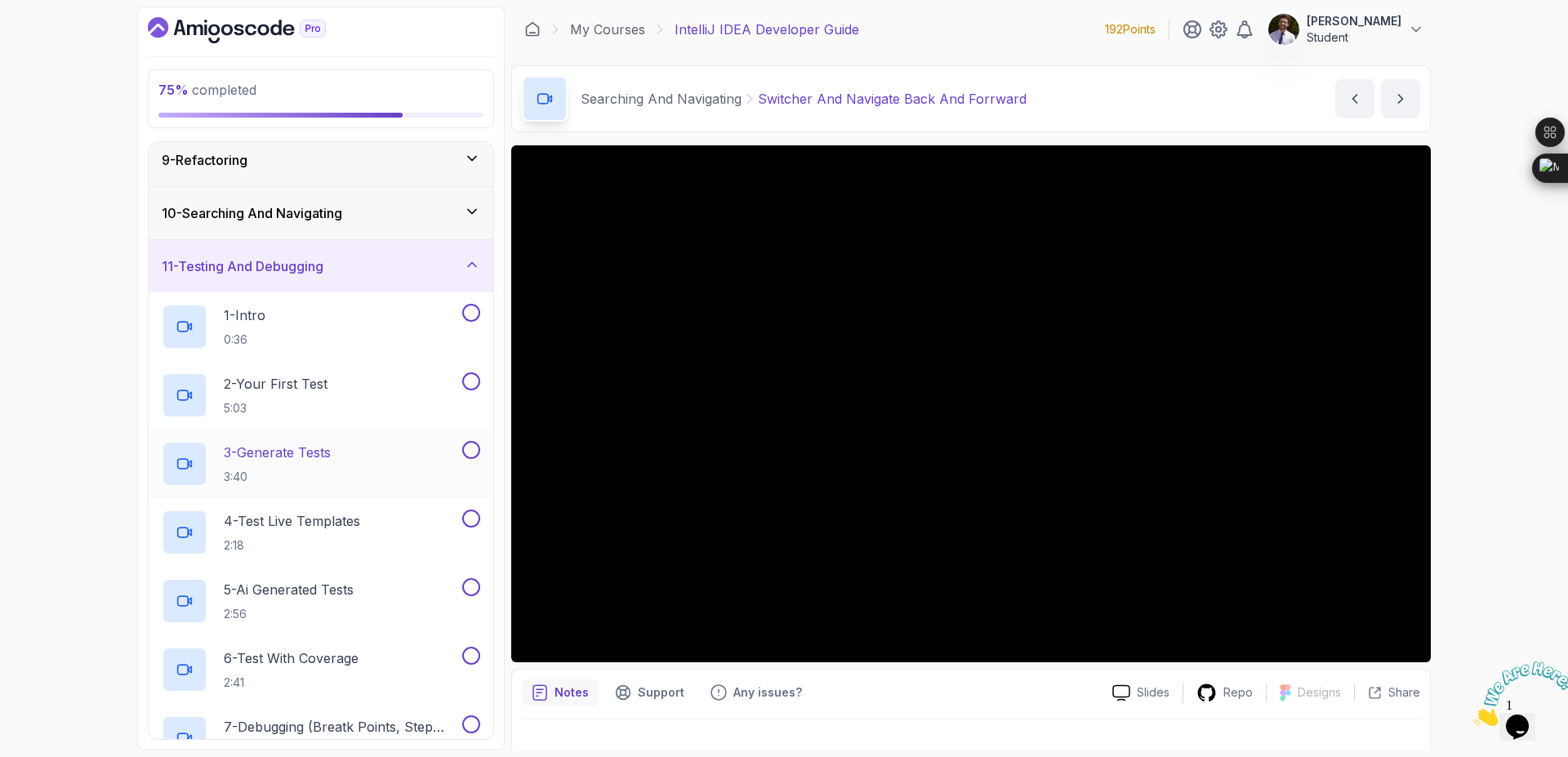
scroll to position [441, 0]
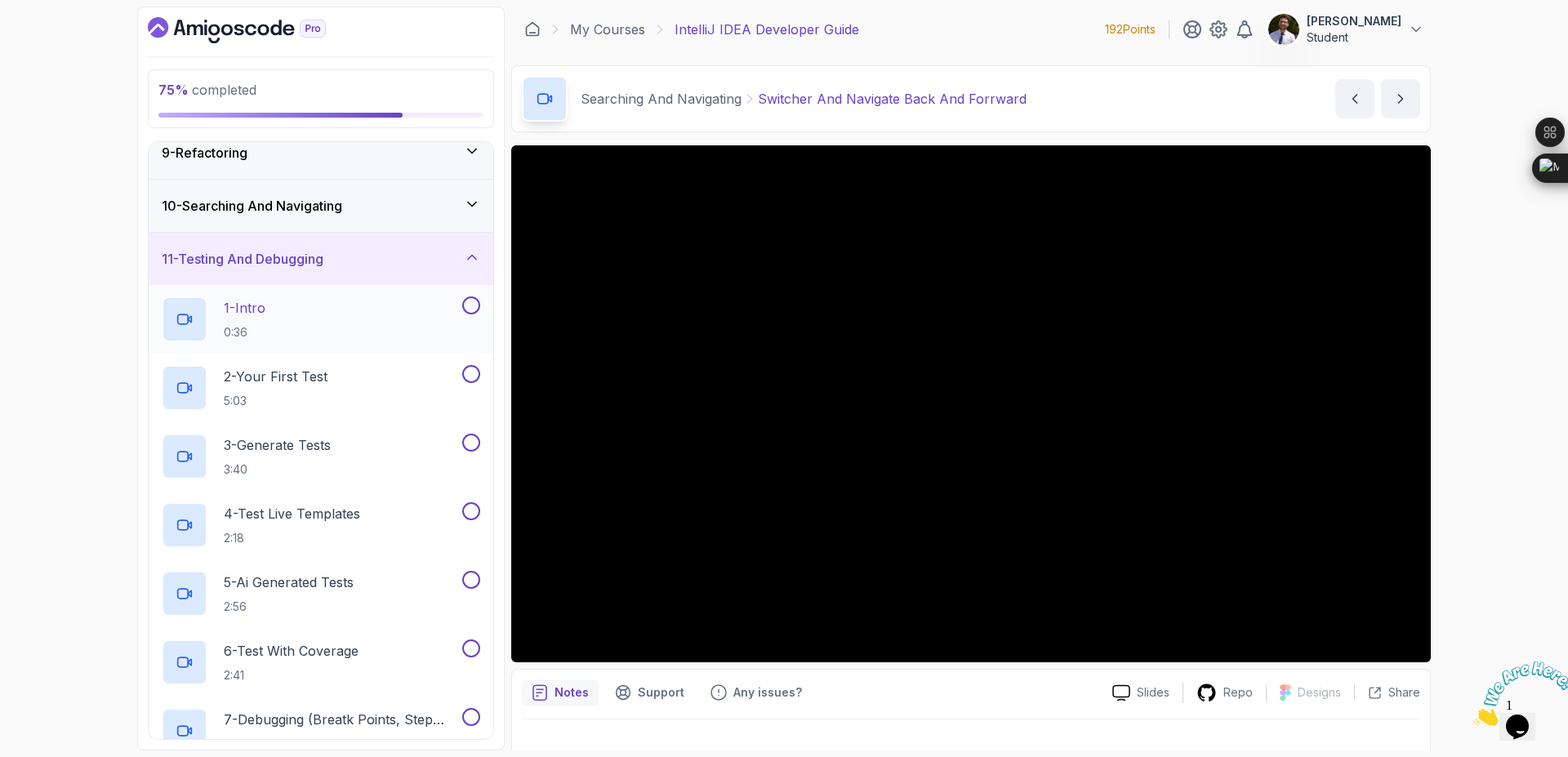
click at [468, 299] on button at bounding box center [471, 306] width 18 height 18
click at [476, 371] on button at bounding box center [471, 374] width 18 height 18
click at [462, 465] on button "3 - Generate Tests 3:40" at bounding box center [321, 456] width 319 height 46
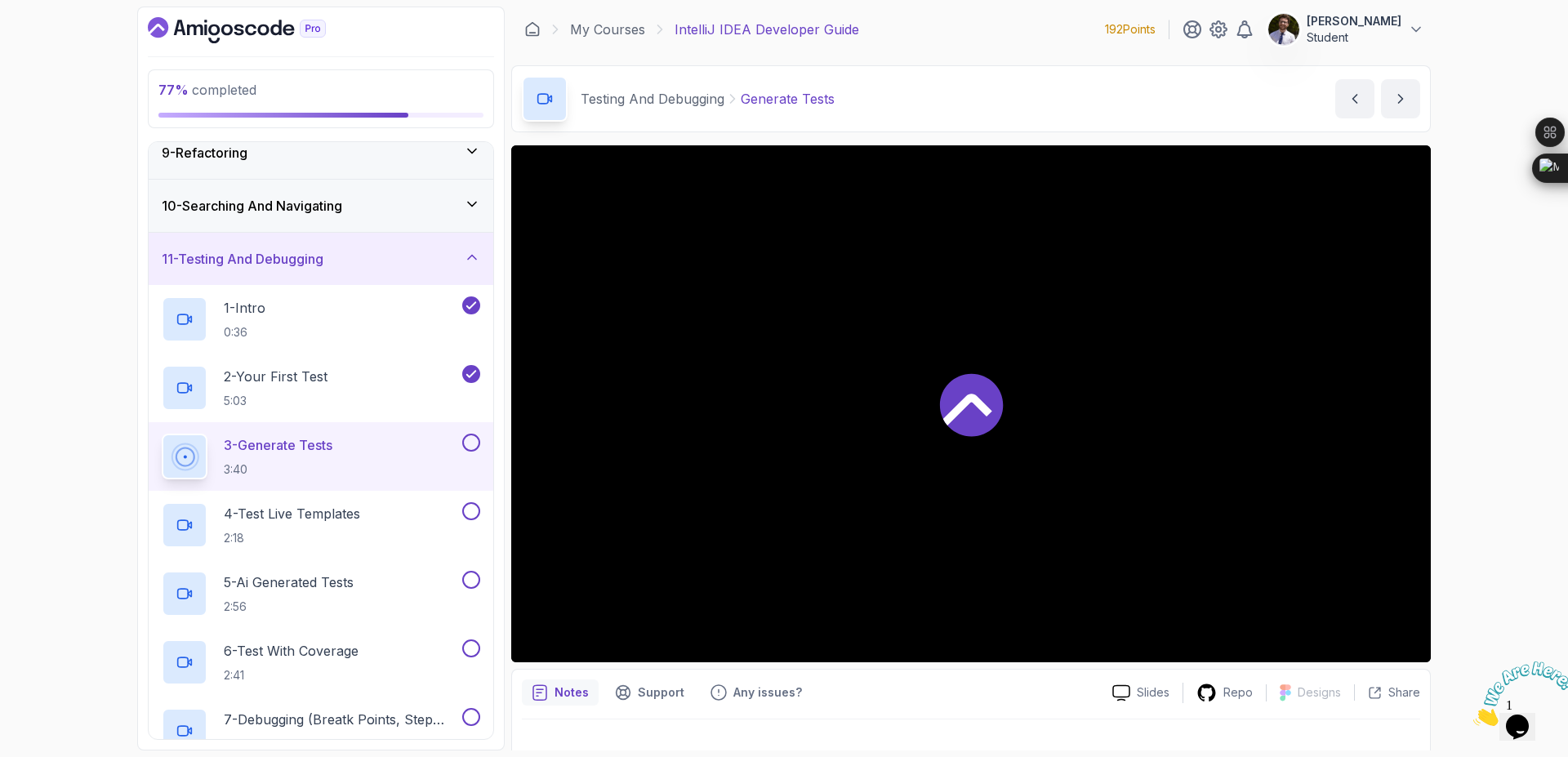
click at [465, 449] on button at bounding box center [471, 443] width 18 height 18
click at [458, 520] on div "4 - Test Live Templates 2:18" at bounding box center [310, 525] width 297 height 46
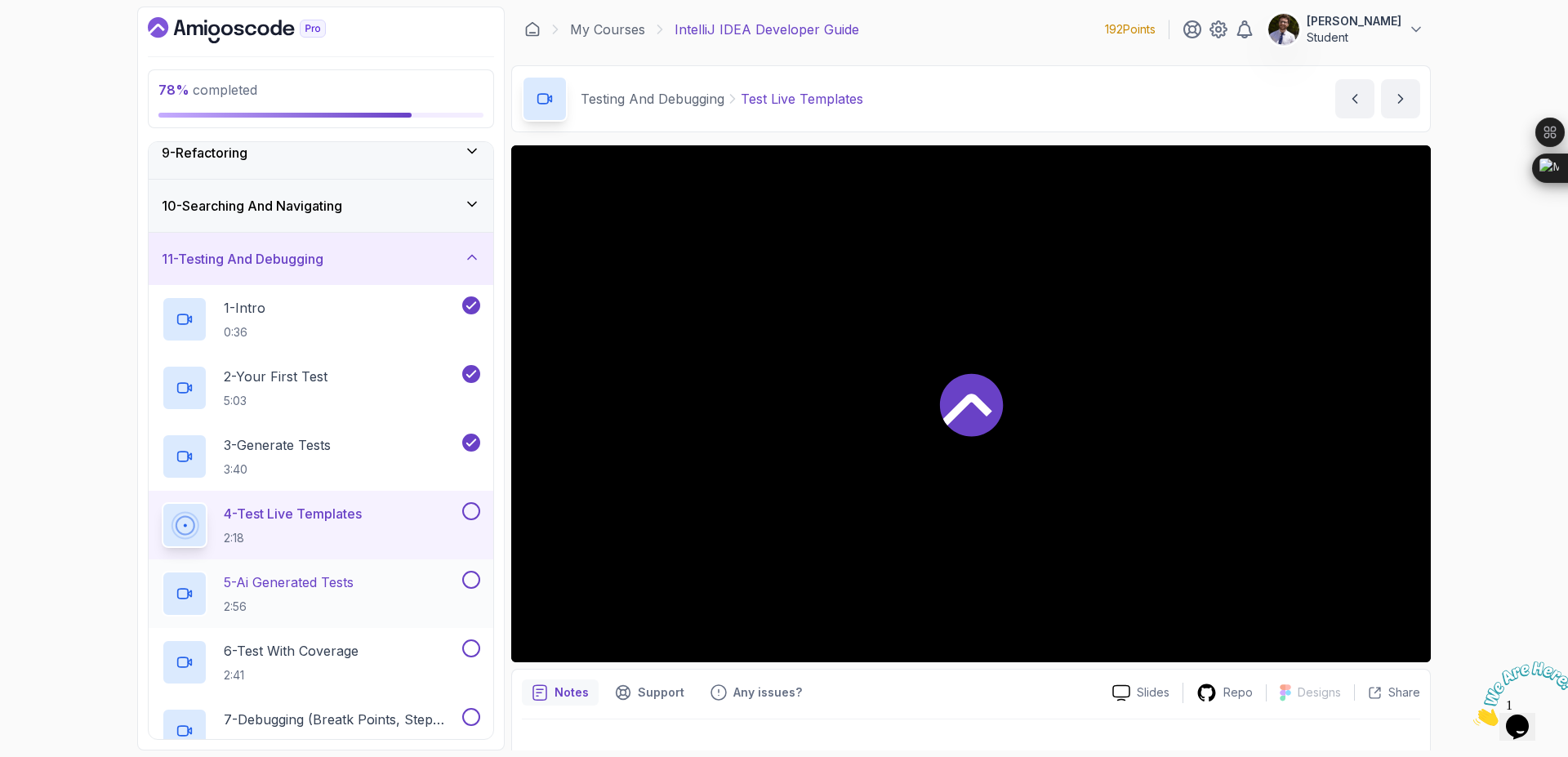
click at [474, 575] on button at bounding box center [471, 580] width 18 height 18
click at [339, 521] on p "4 - Test Live Templates" at bounding box center [293, 514] width 138 height 20
click at [327, 395] on p "5:03" at bounding box center [276, 401] width 104 height 17
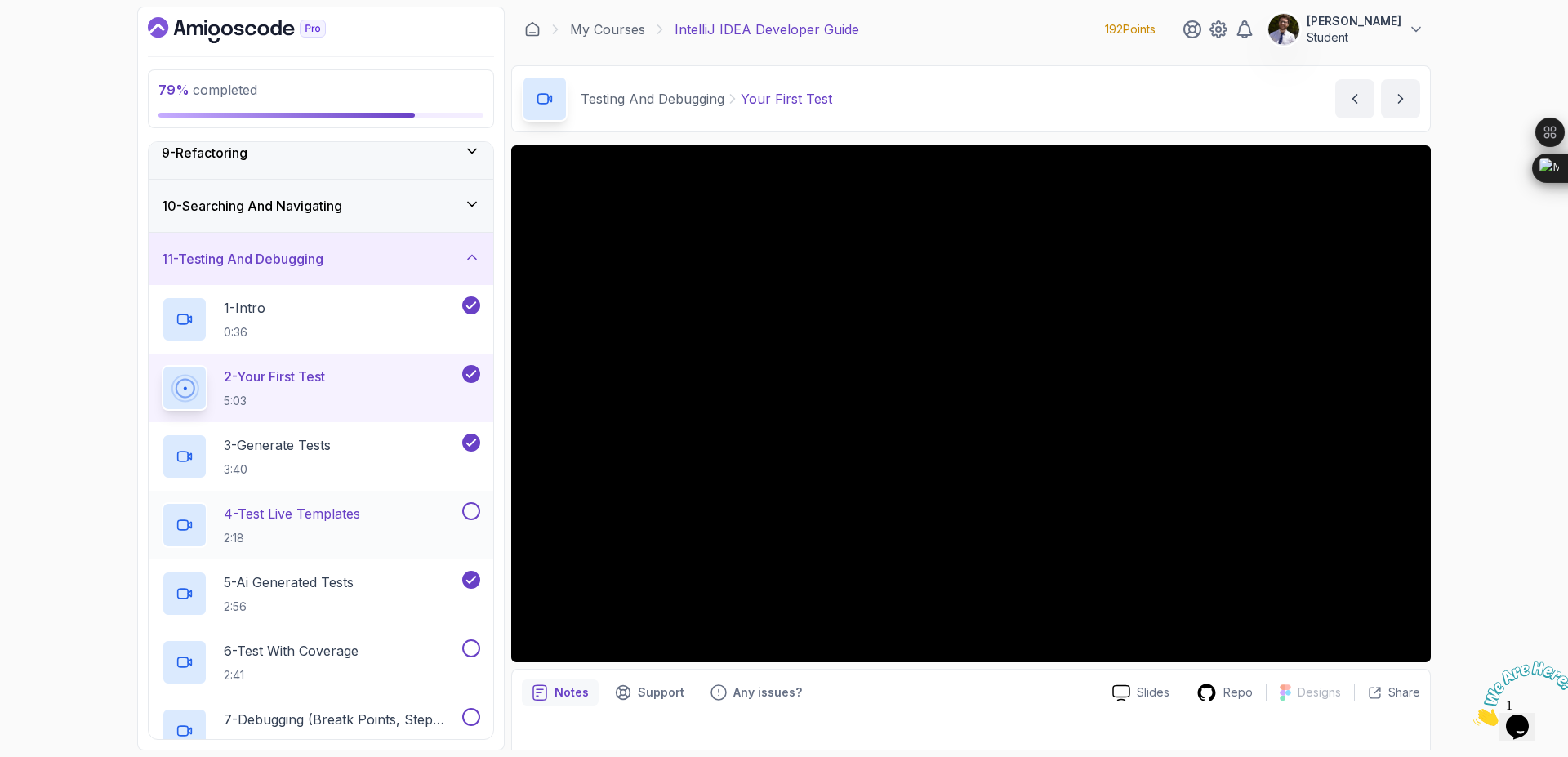
click at [465, 516] on button at bounding box center [471, 511] width 18 height 18
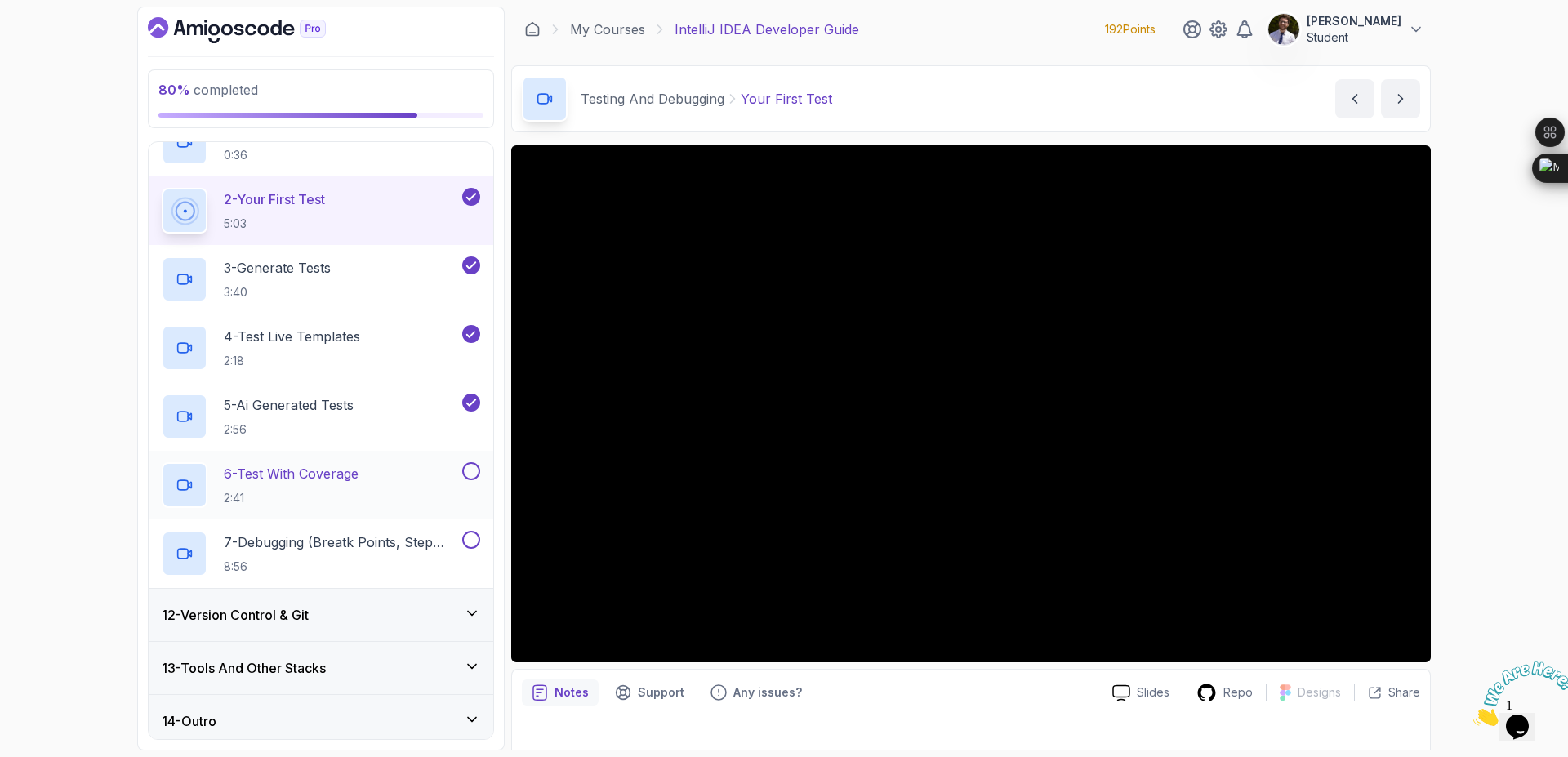
scroll to position [625, 0]
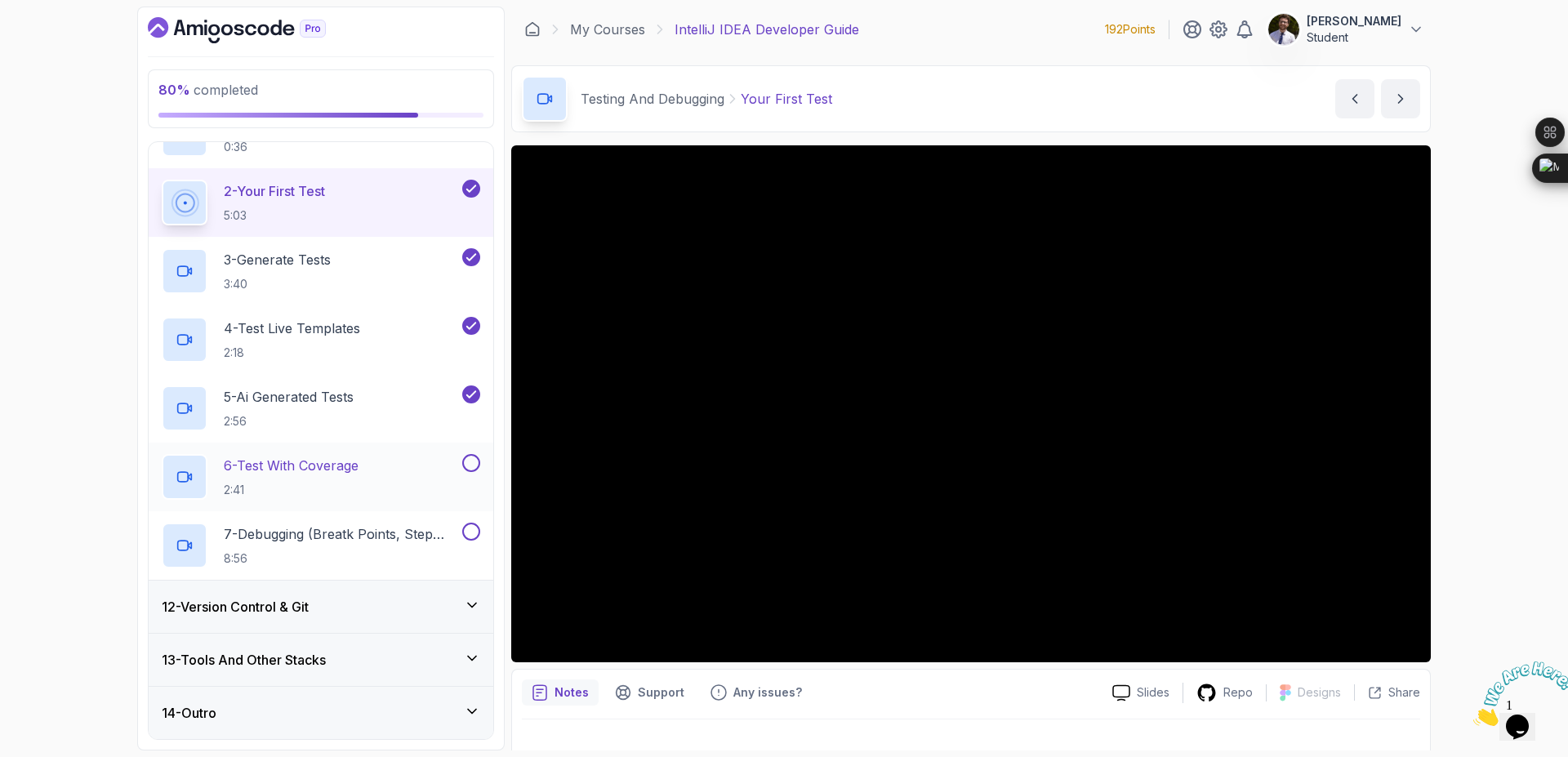
click at [465, 466] on button at bounding box center [471, 463] width 18 height 18
click at [485, 535] on div "7 - Debugging (Breatk Points, Step Into Etc) 8:56" at bounding box center [321, 545] width 345 height 68
click at [475, 533] on button at bounding box center [471, 532] width 18 height 18
click at [408, 600] on div "12 - Version Control & Git" at bounding box center [321, 607] width 319 height 20
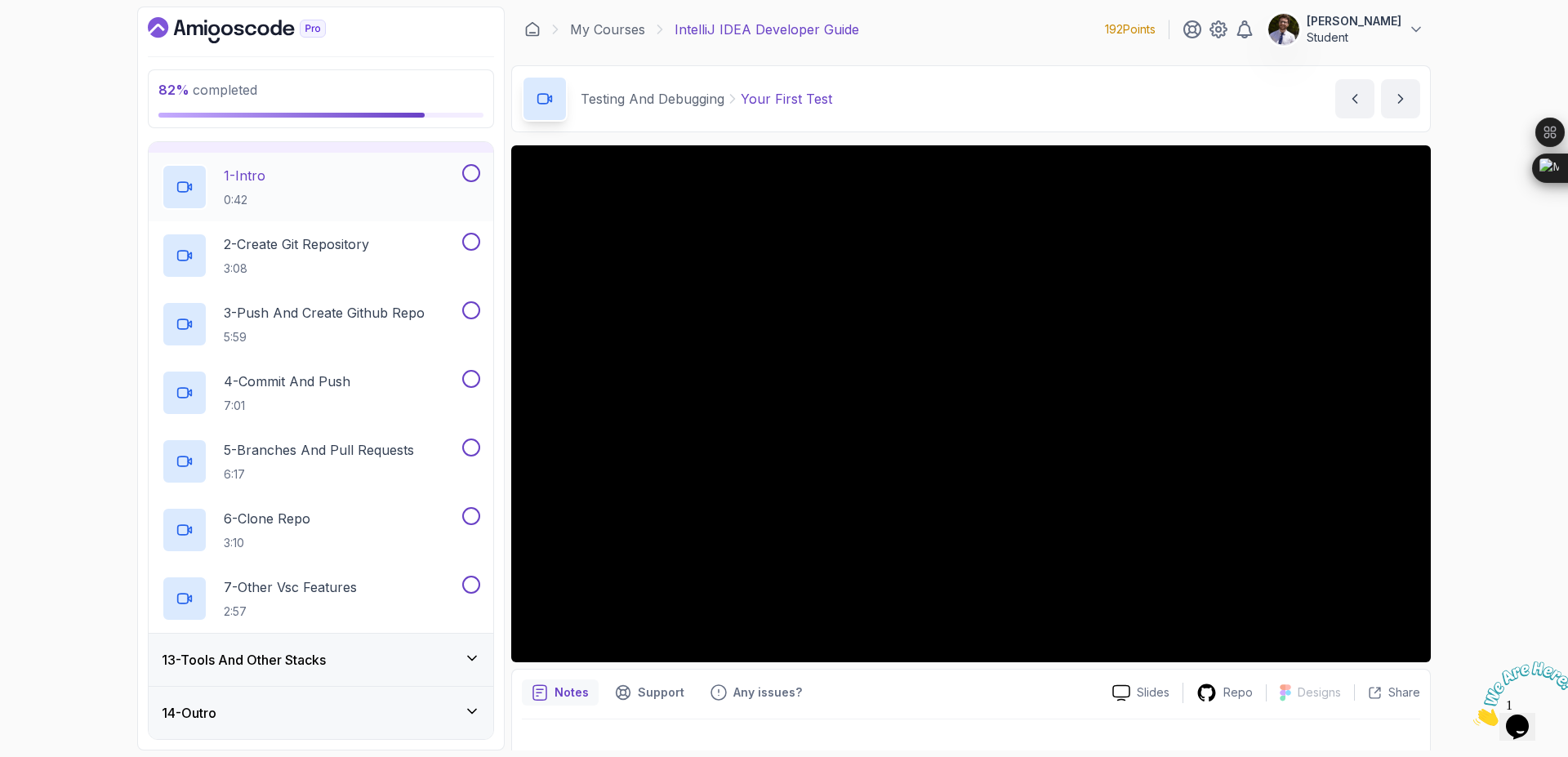
click at [461, 177] on div at bounding box center [470, 173] width 22 height 18
click at [323, 259] on h2 "2 - Create Git Repository 3:08" at bounding box center [296, 255] width 146 height 42
click at [469, 173] on button at bounding box center [471, 173] width 18 height 18
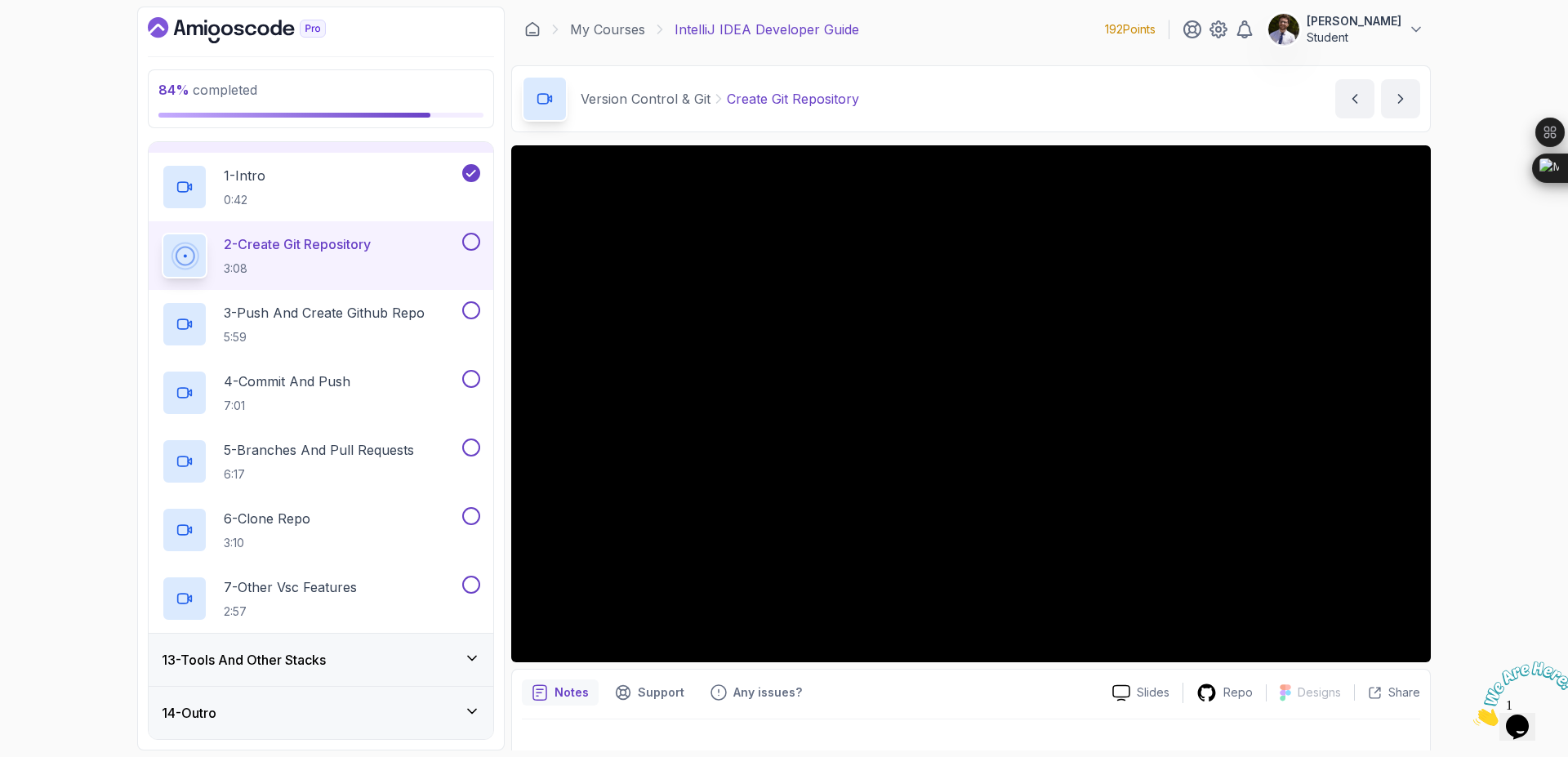
click at [477, 243] on button at bounding box center [471, 242] width 18 height 18
click at [472, 316] on button at bounding box center [471, 311] width 18 height 18
click at [466, 386] on button at bounding box center [471, 379] width 18 height 18
click at [475, 454] on button at bounding box center [471, 448] width 18 height 18
click at [467, 523] on button at bounding box center [471, 516] width 18 height 18
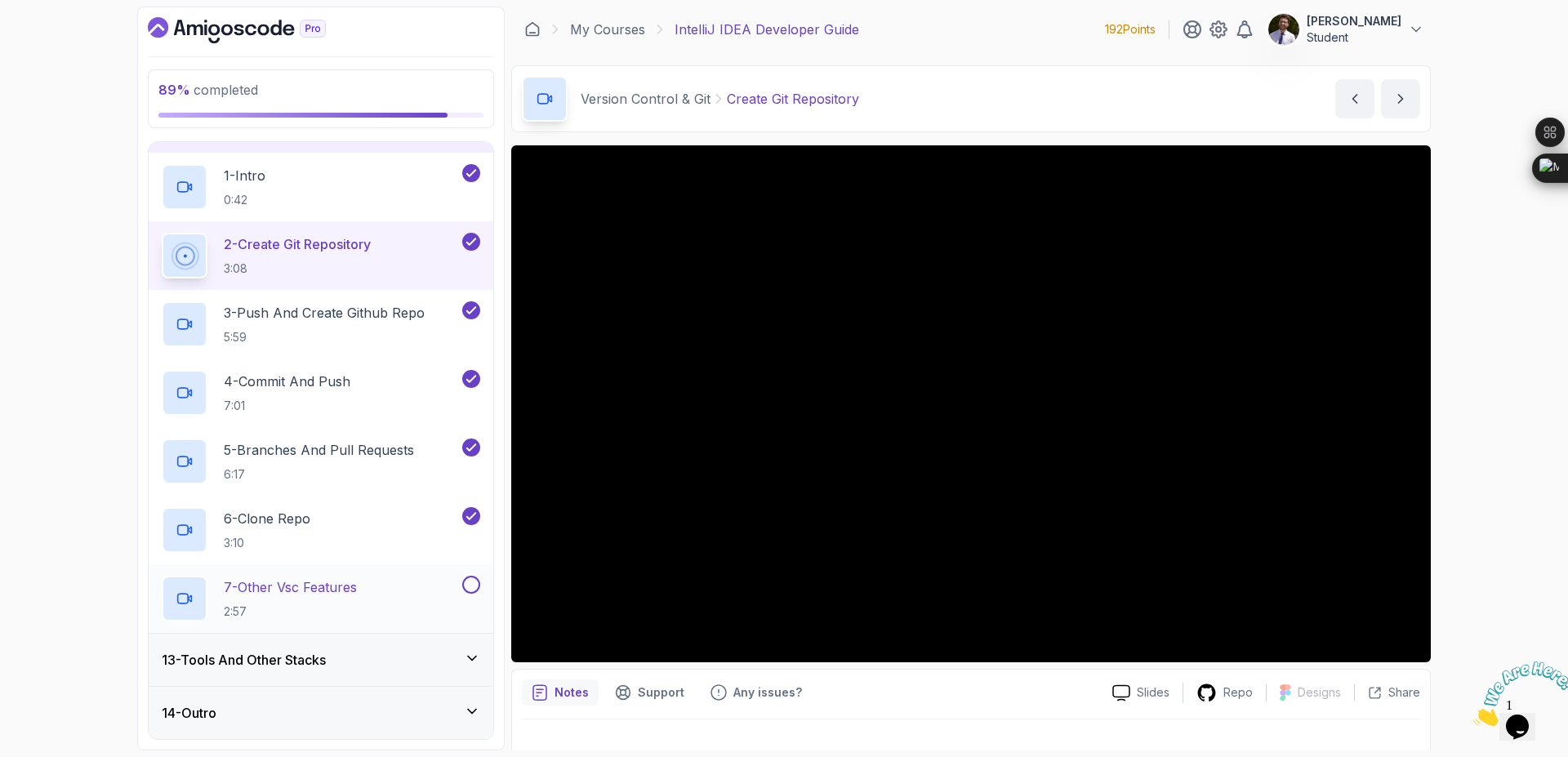
click at [475, 586] on button at bounding box center [471, 585] width 18 height 18
click at [473, 650] on div "13 - Tools And Other Stacks" at bounding box center [321, 660] width 345 height 52
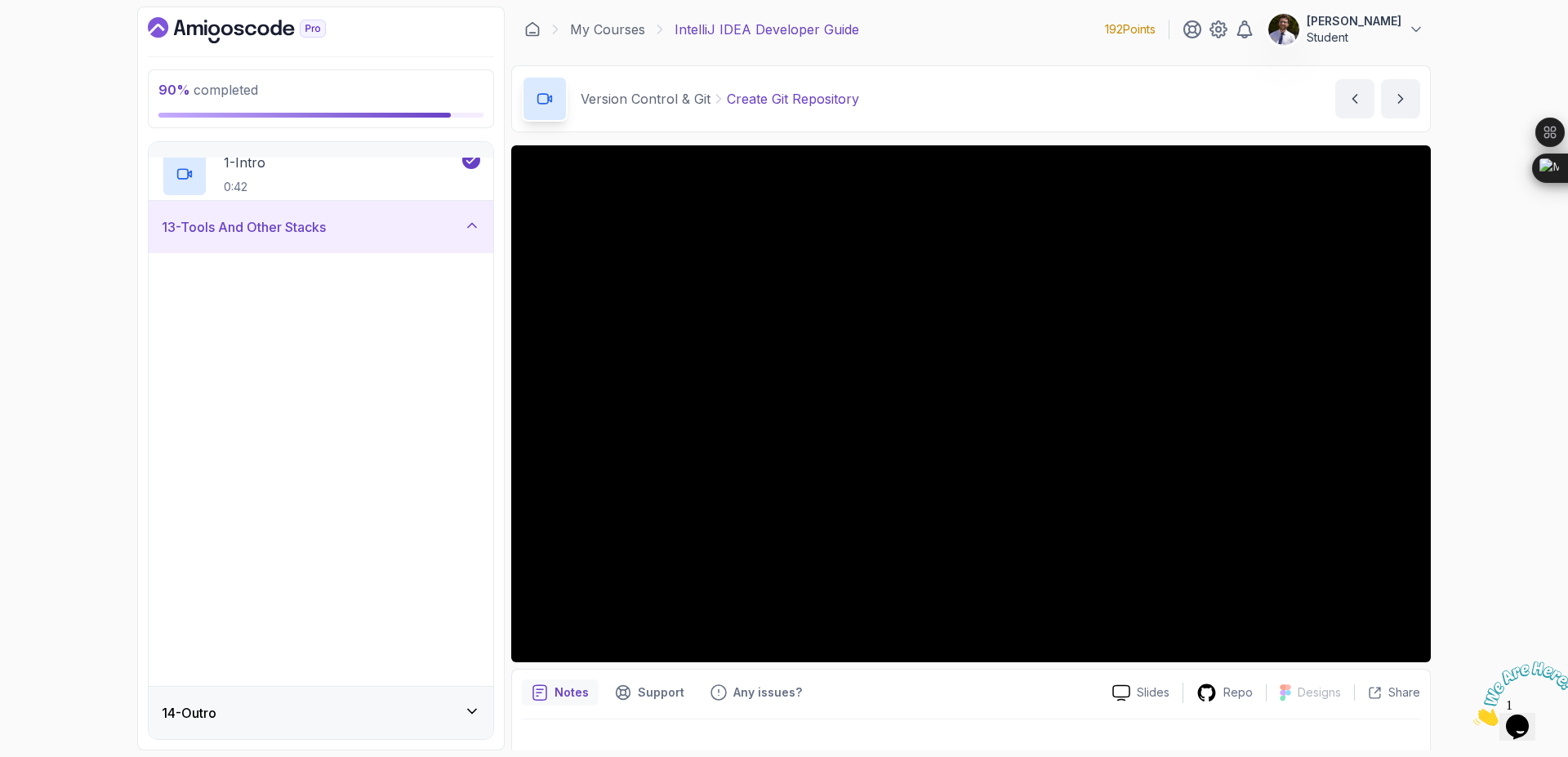
scroll to position [625, 0]
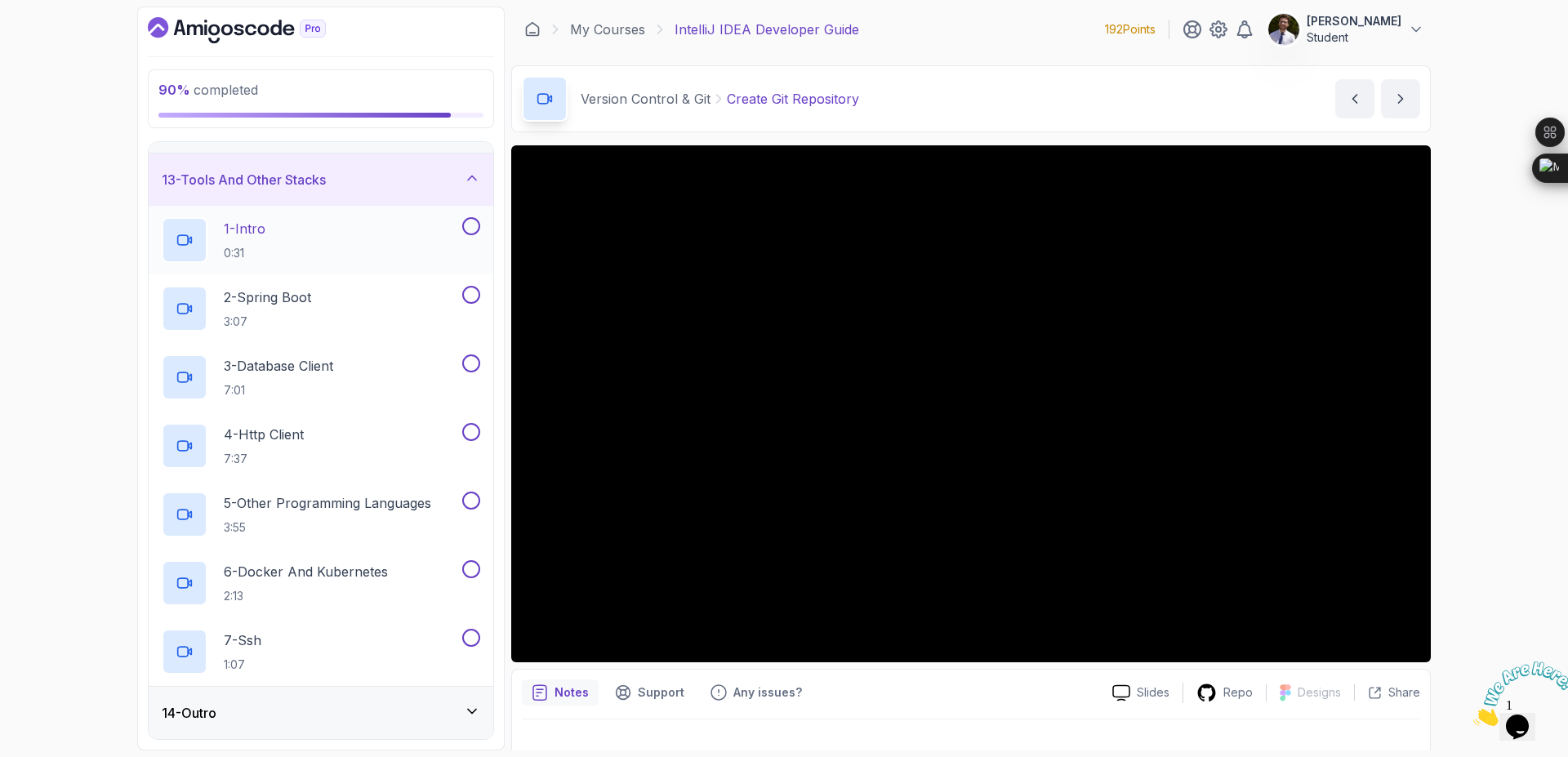
click at [470, 230] on button at bounding box center [471, 227] width 18 height 18
click at [473, 301] on button at bounding box center [471, 295] width 18 height 18
click at [475, 371] on button at bounding box center [471, 364] width 18 height 18
click at [475, 436] on button at bounding box center [471, 432] width 18 height 18
click at [471, 505] on button at bounding box center [471, 501] width 18 height 18
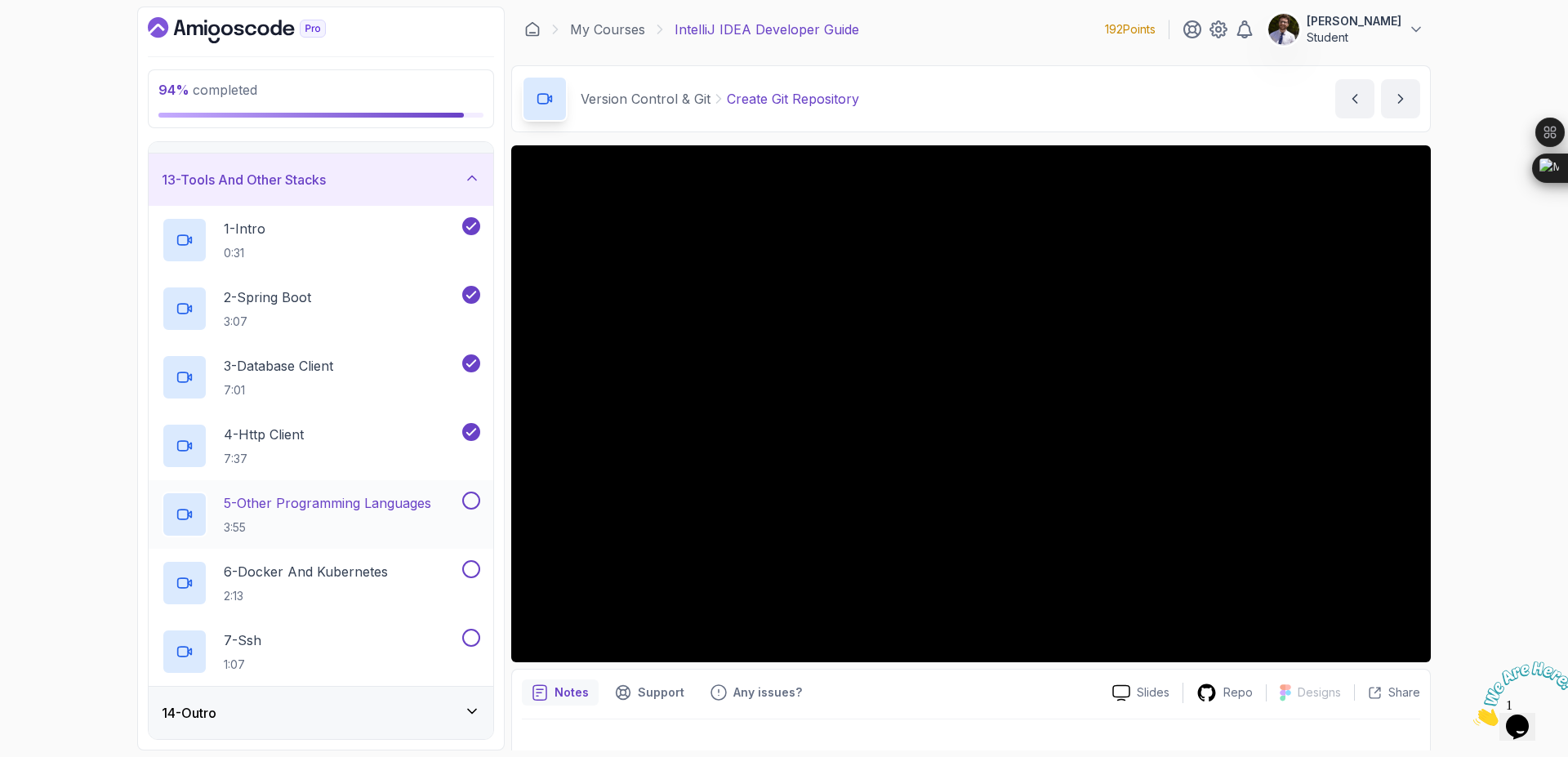
click at [470, 501] on button at bounding box center [471, 501] width 18 height 18
click at [474, 567] on button at bounding box center [471, 570] width 18 height 18
click at [470, 638] on button at bounding box center [471, 638] width 18 height 18
click at [472, 183] on icon at bounding box center [472, 178] width 17 height 17
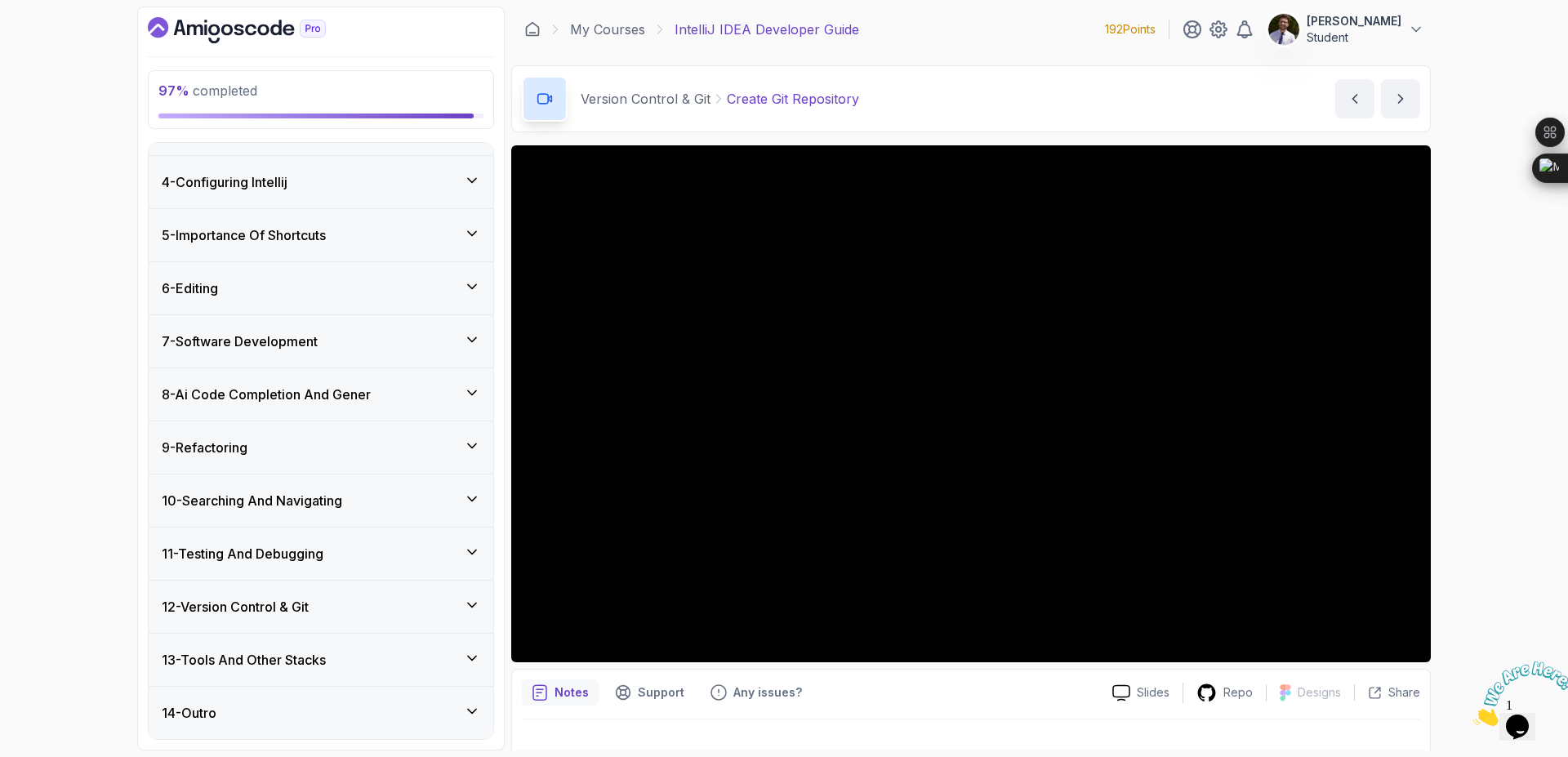
scroll to position [147, 0]
click at [469, 704] on icon at bounding box center [472, 711] width 17 height 17
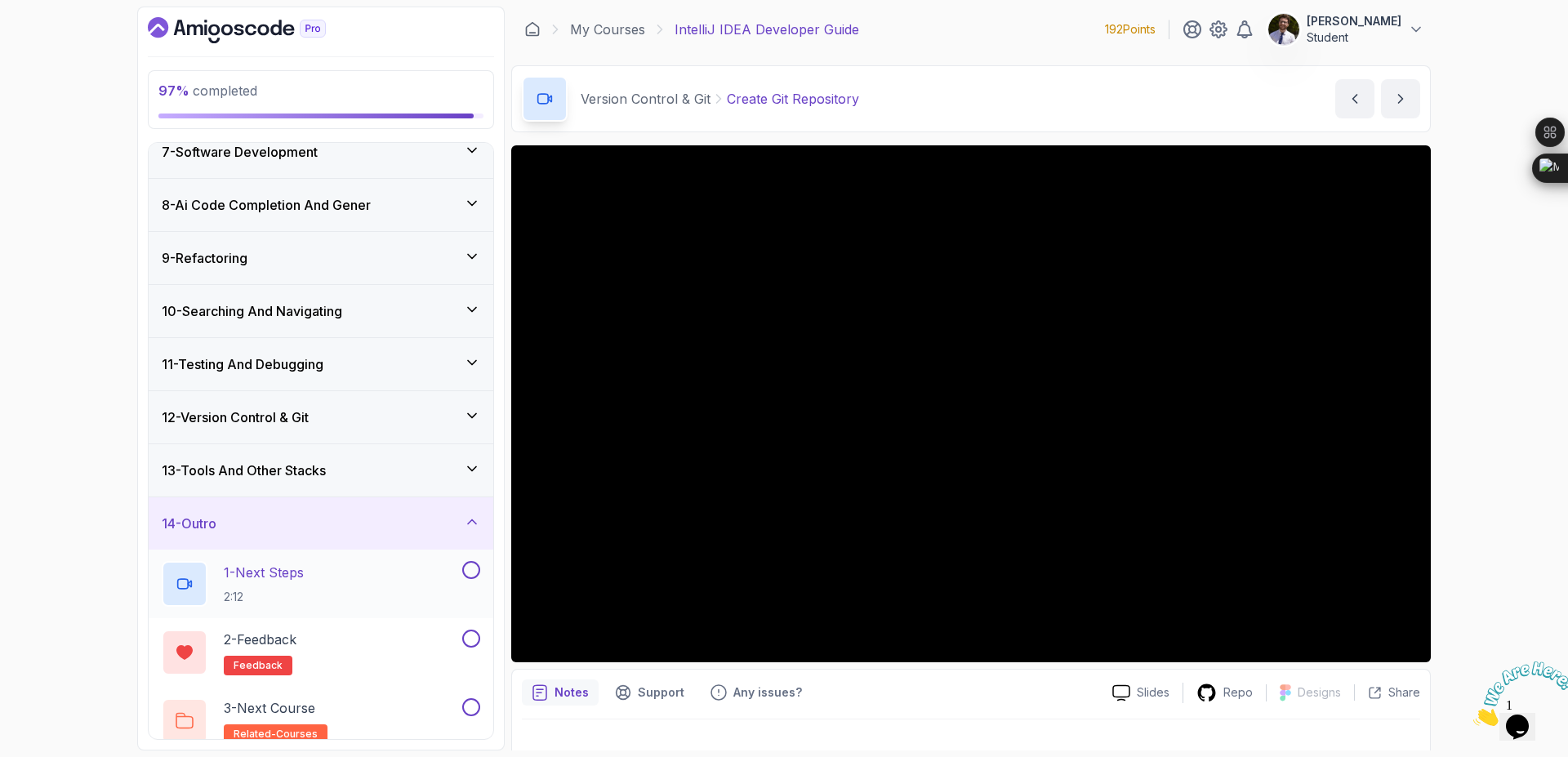
scroll to position [352, 0]
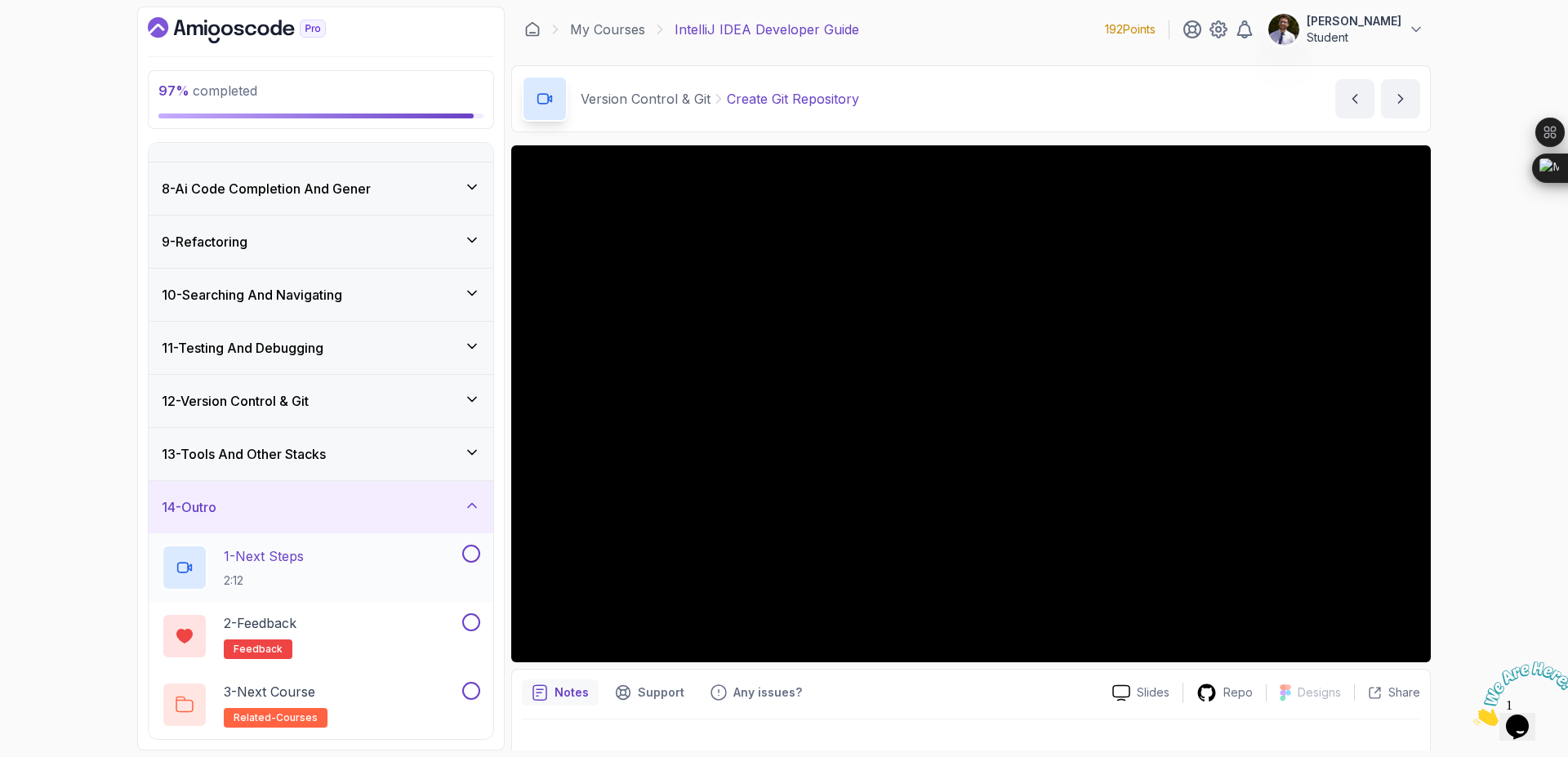
click at [474, 554] on button at bounding box center [471, 554] width 18 height 18
click at [468, 623] on button at bounding box center [471, 623] width 18 height 18
click at [472, 690] on button at bounding box center [471, 691] width 18 height 18
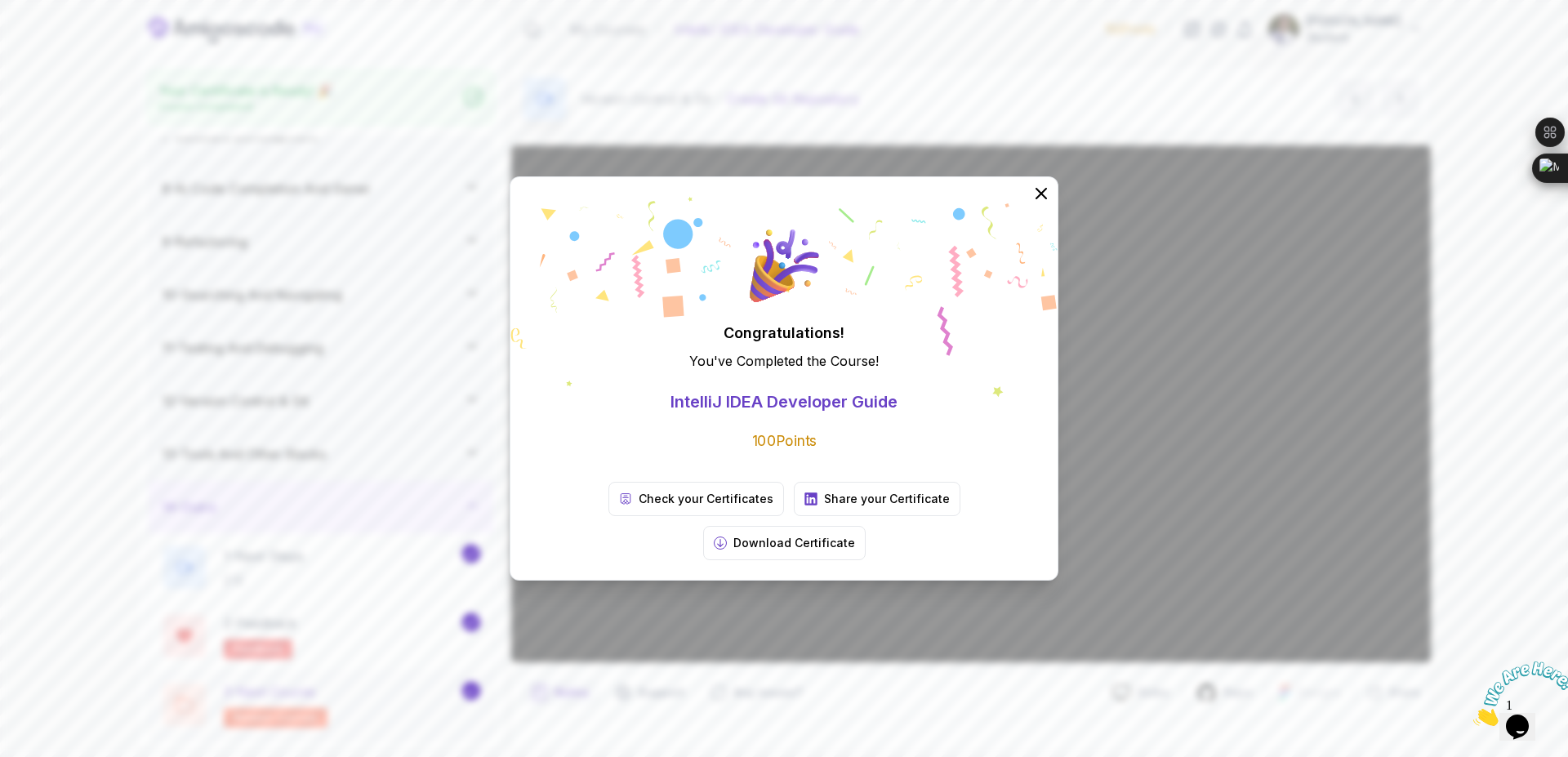
scroll to position [347, 0]
click at [1048, 204] on icon at bounding box center [1042, 194] width 22 height 22
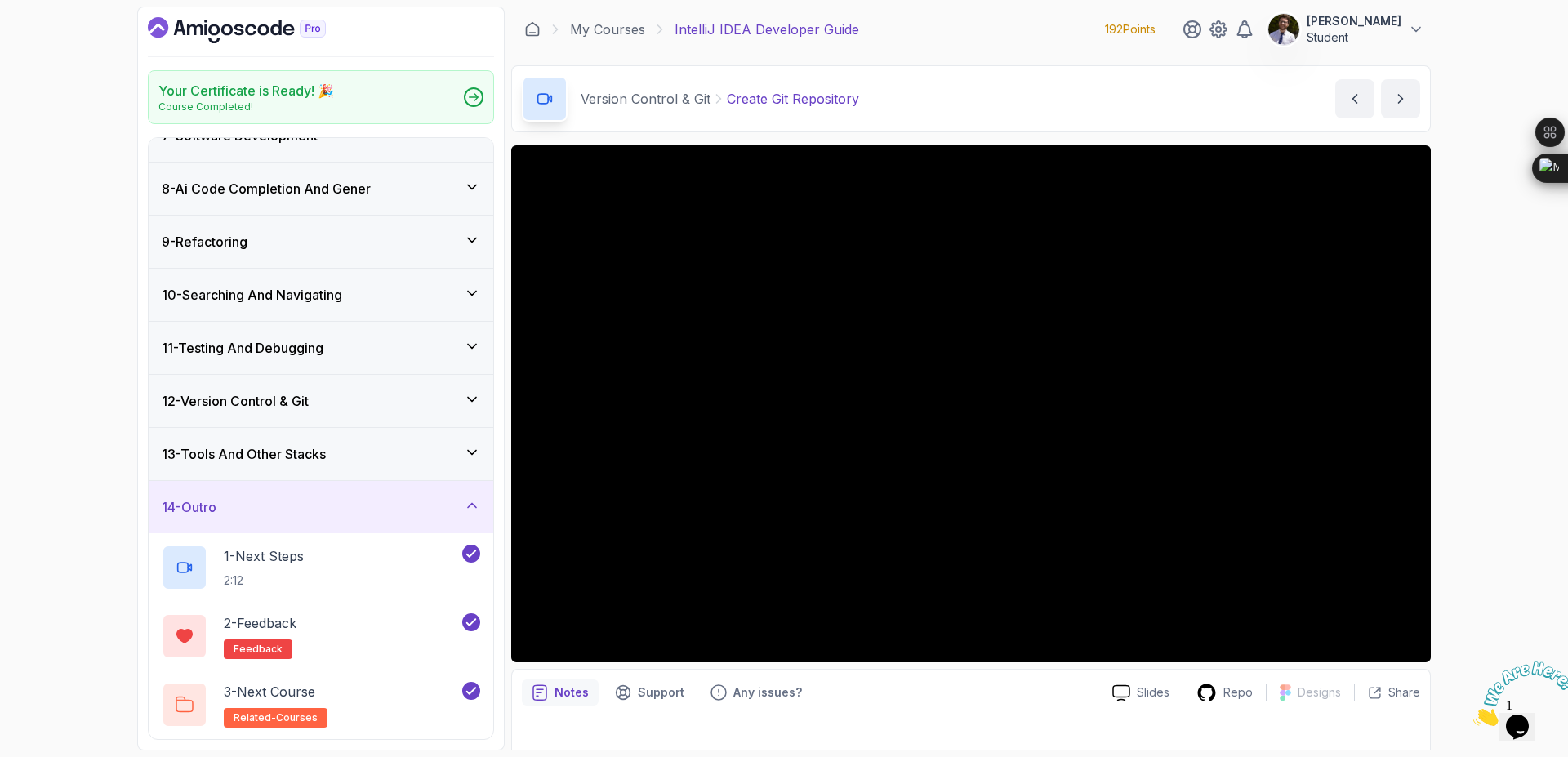
click at [475, 400] on icon at bounding box center [472, 399] width 8 height 4
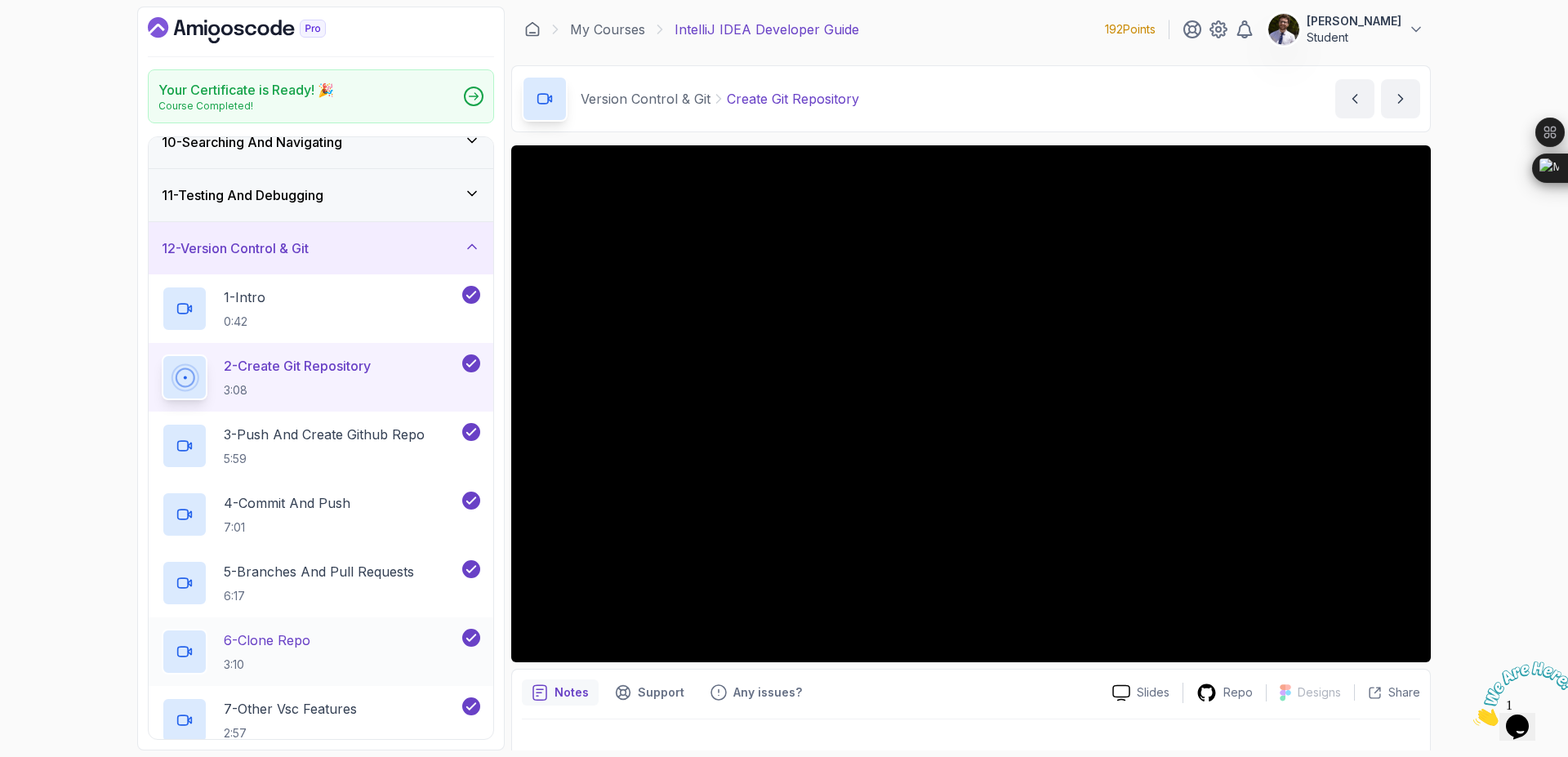
scroll to position [620, 0]
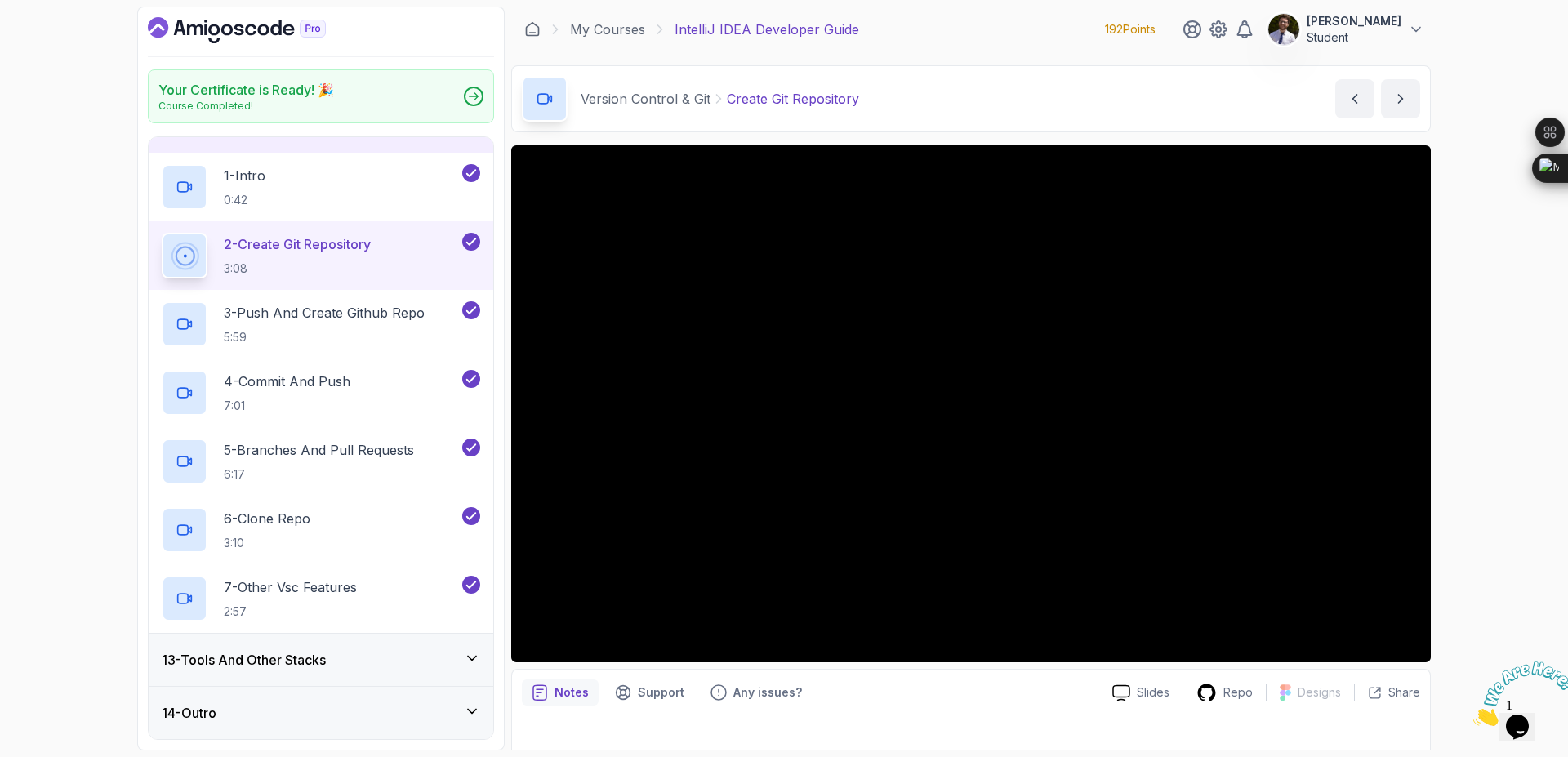
click at [435, 703] on div "14 - Outro" at bounding box center [321, 713] width 319 height 20
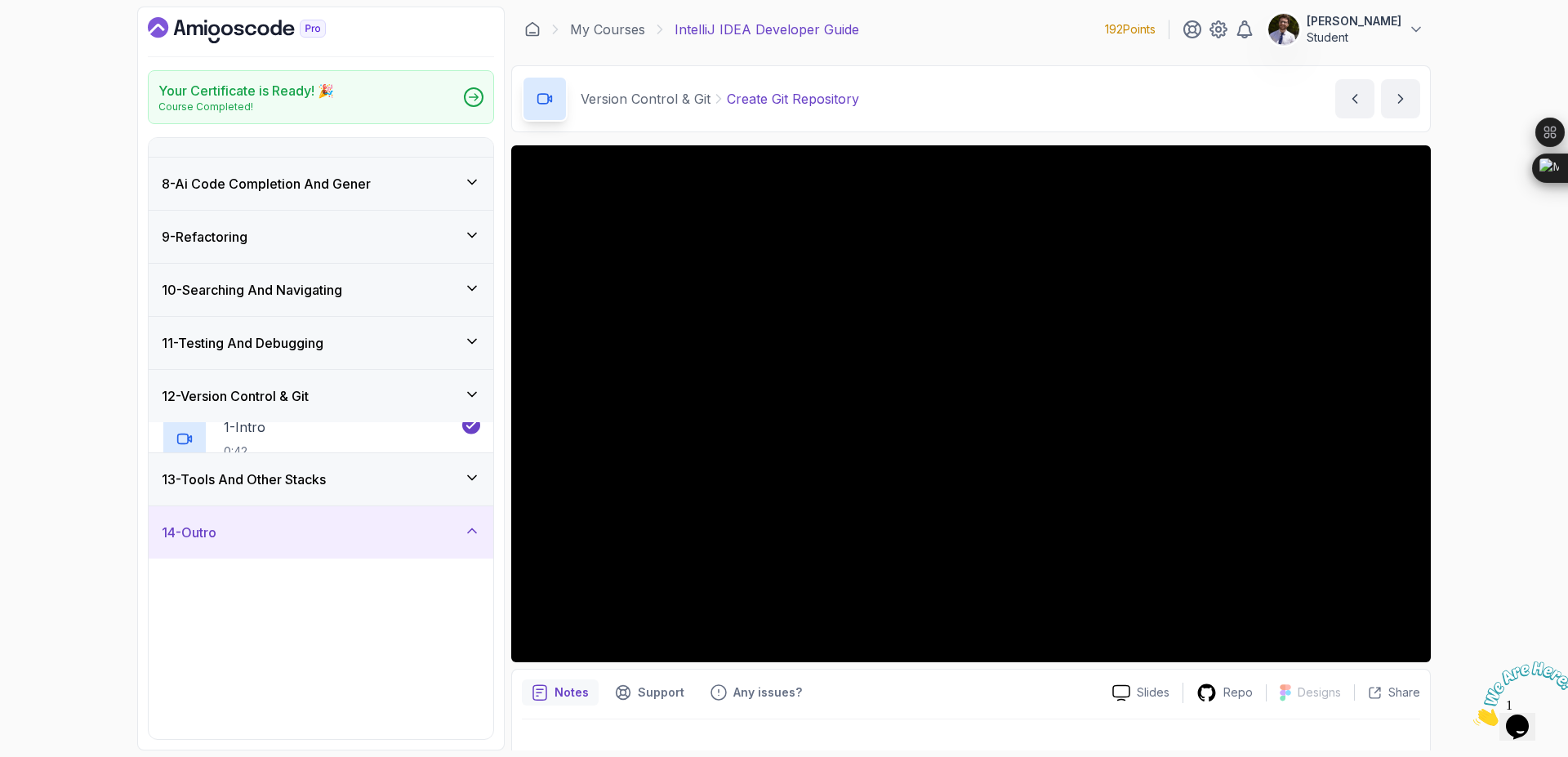
scroll to position [347, 0]
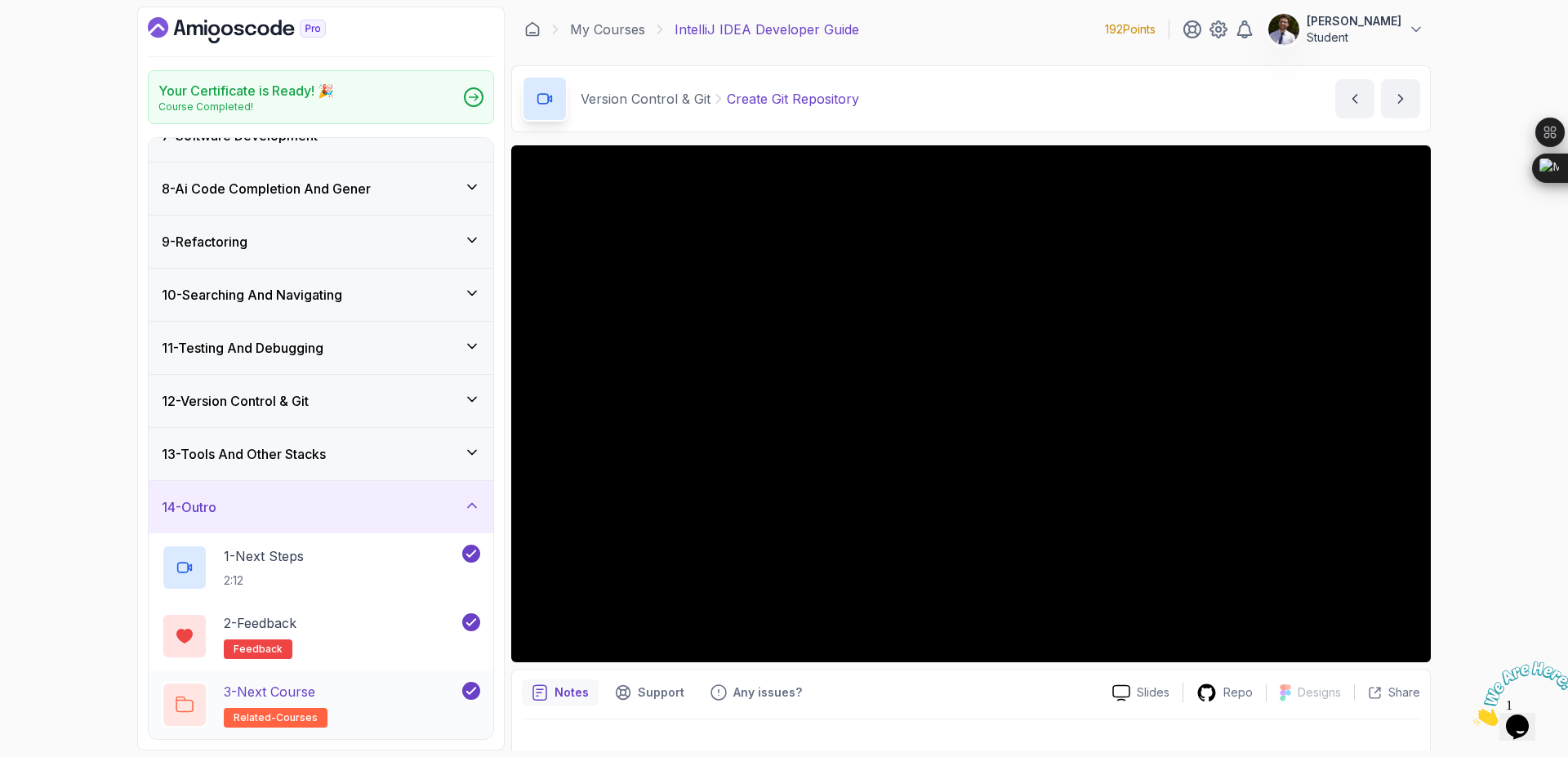
click at [288, 695] on p "3 - Next Course" at bounding box center [270, 692] width 92 height 20
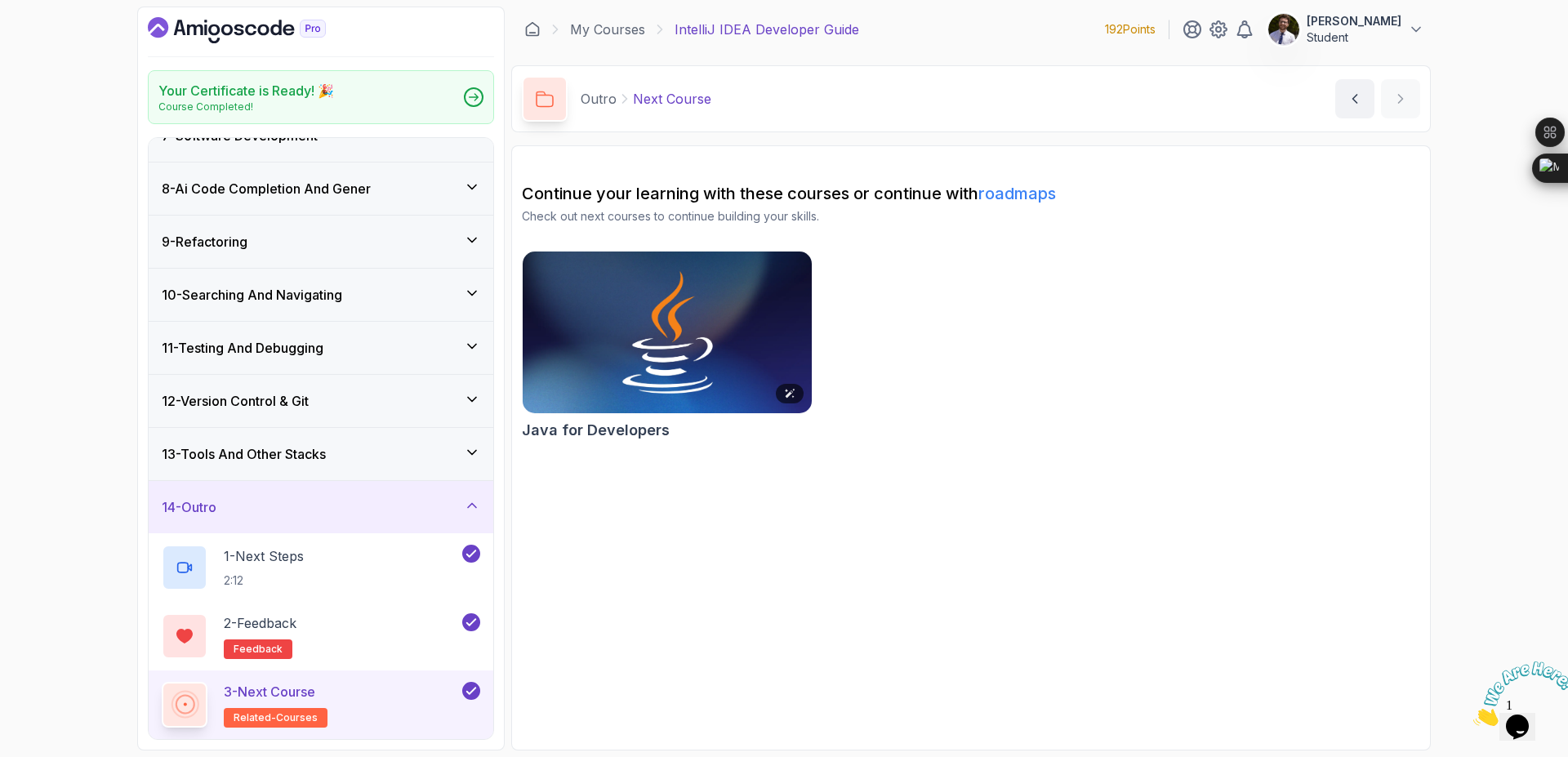
click at [742, 361] on img at bounding box center [667, 332] width 304 height 170
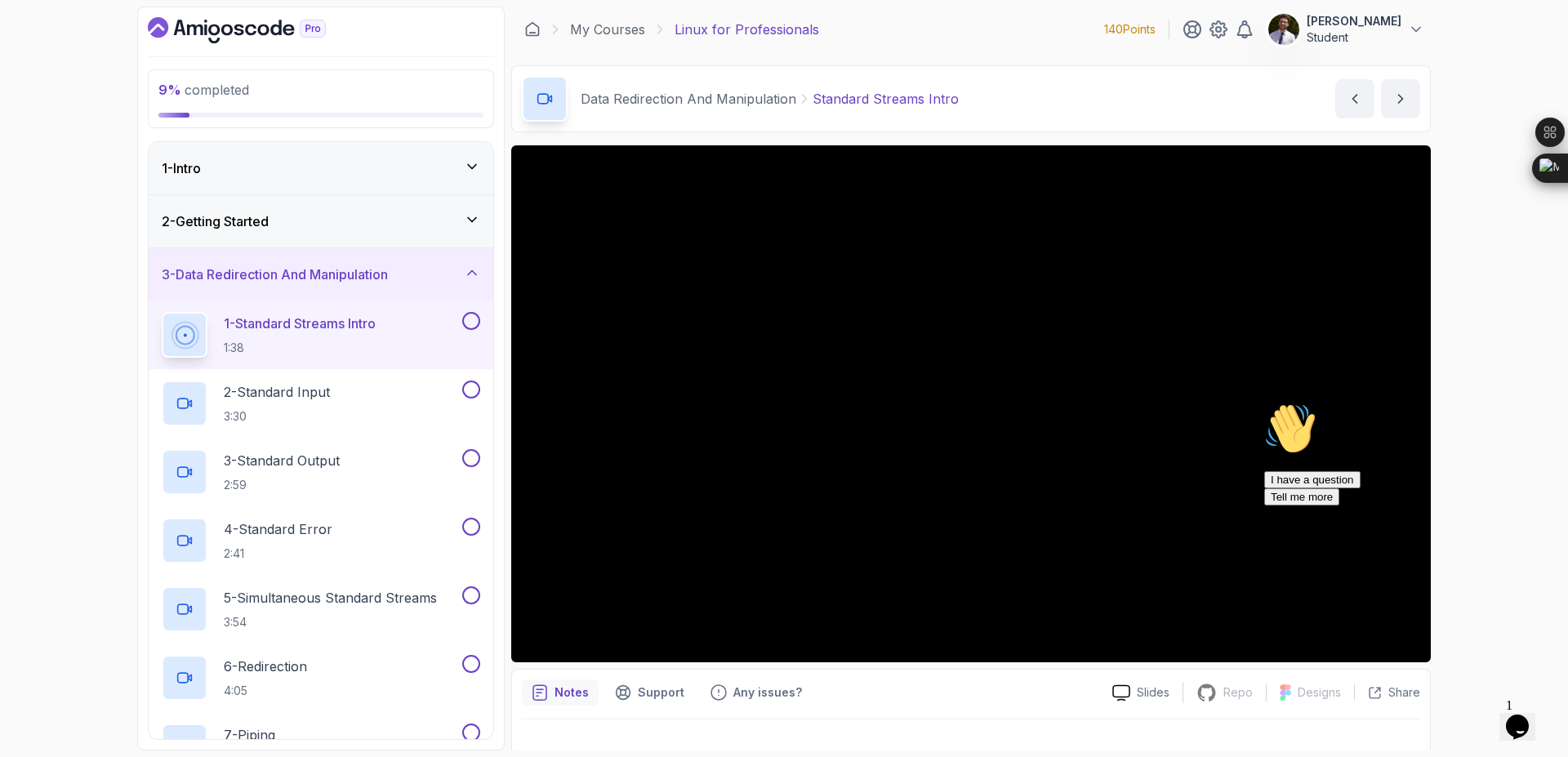
scroll to position [196, 0]
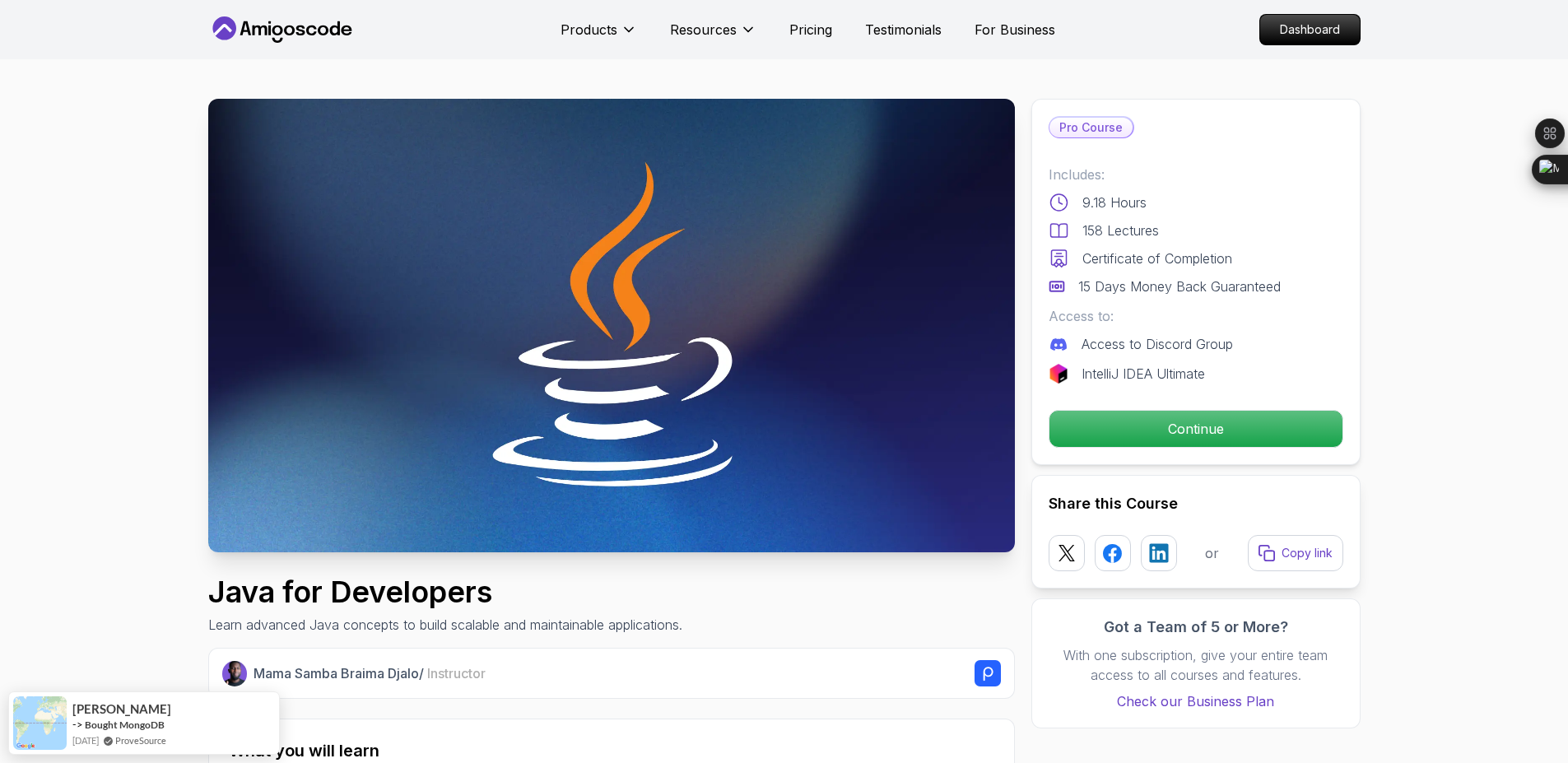
click at [1108, 426] on p "Continue" at bounding box center [1195, 428] width 279 height 34
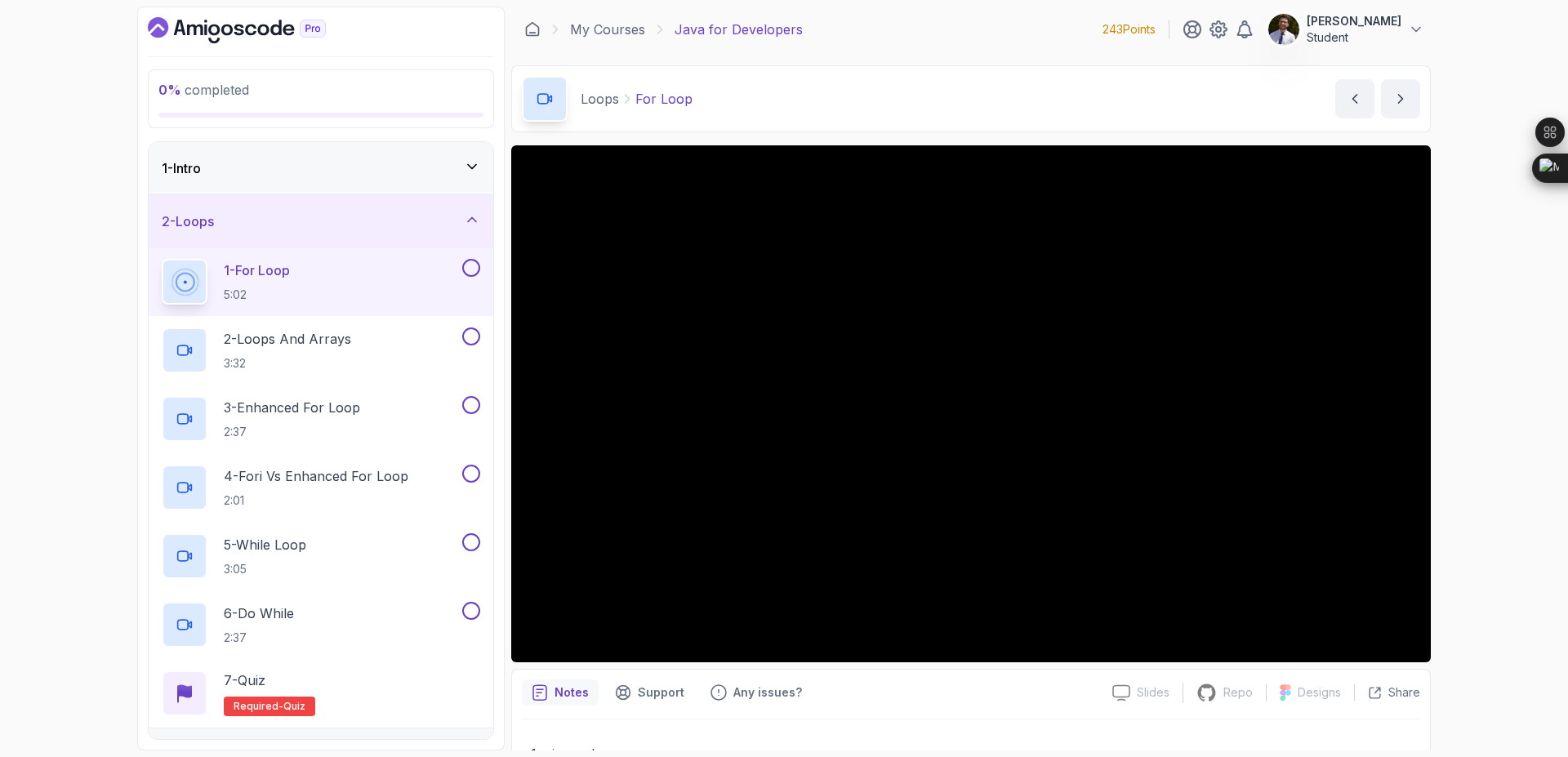
click at [413, 157] on div "1 - Intro" at bounding box center [321, 168] width 345 height 52
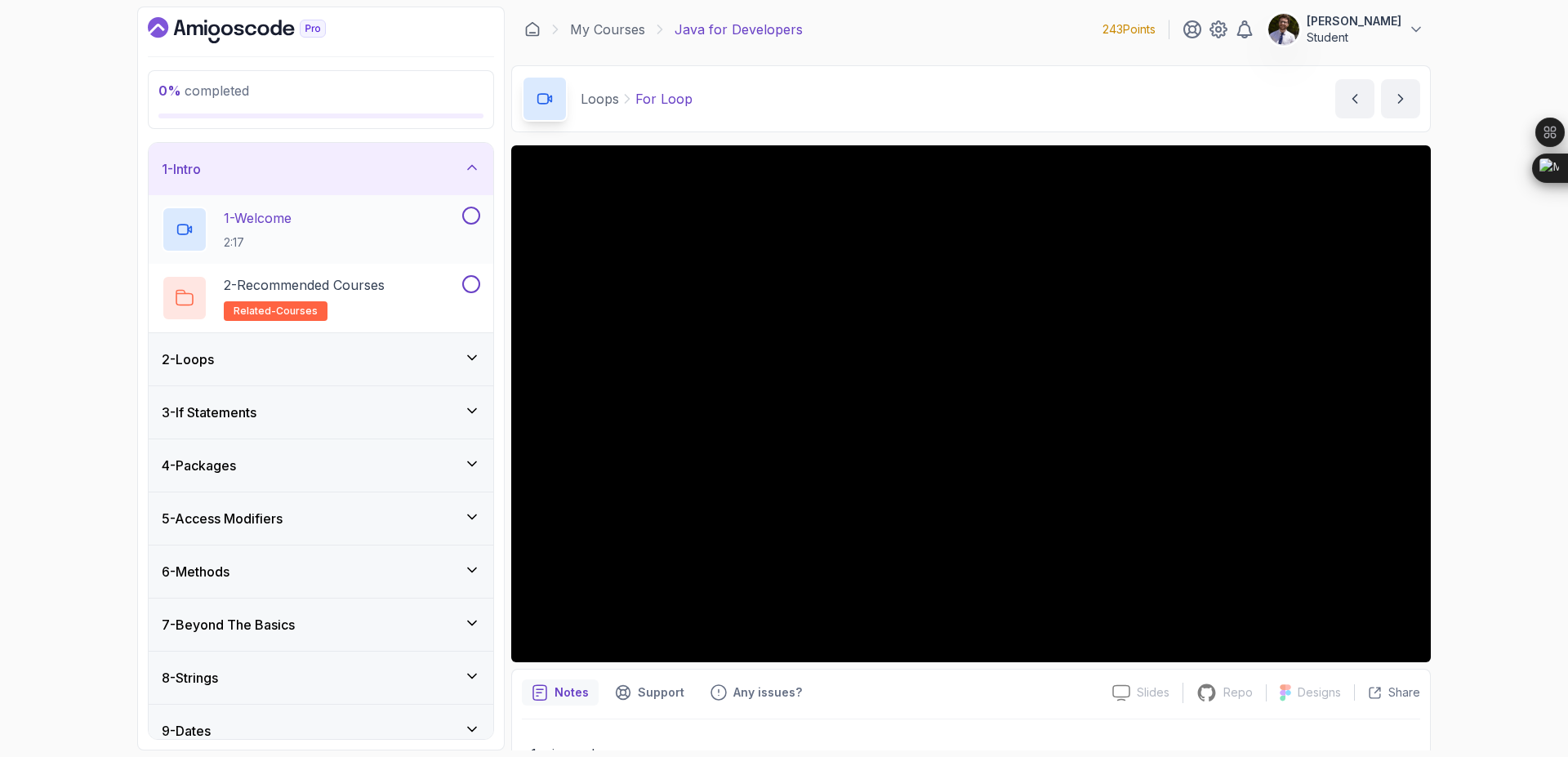
click at [474, 216] on button at bounding box center [471, 216] width 18 height 18
click at [358, 276] on p "2 - Recommended Courses" at bounding box center [304, 286] width 161 height 20
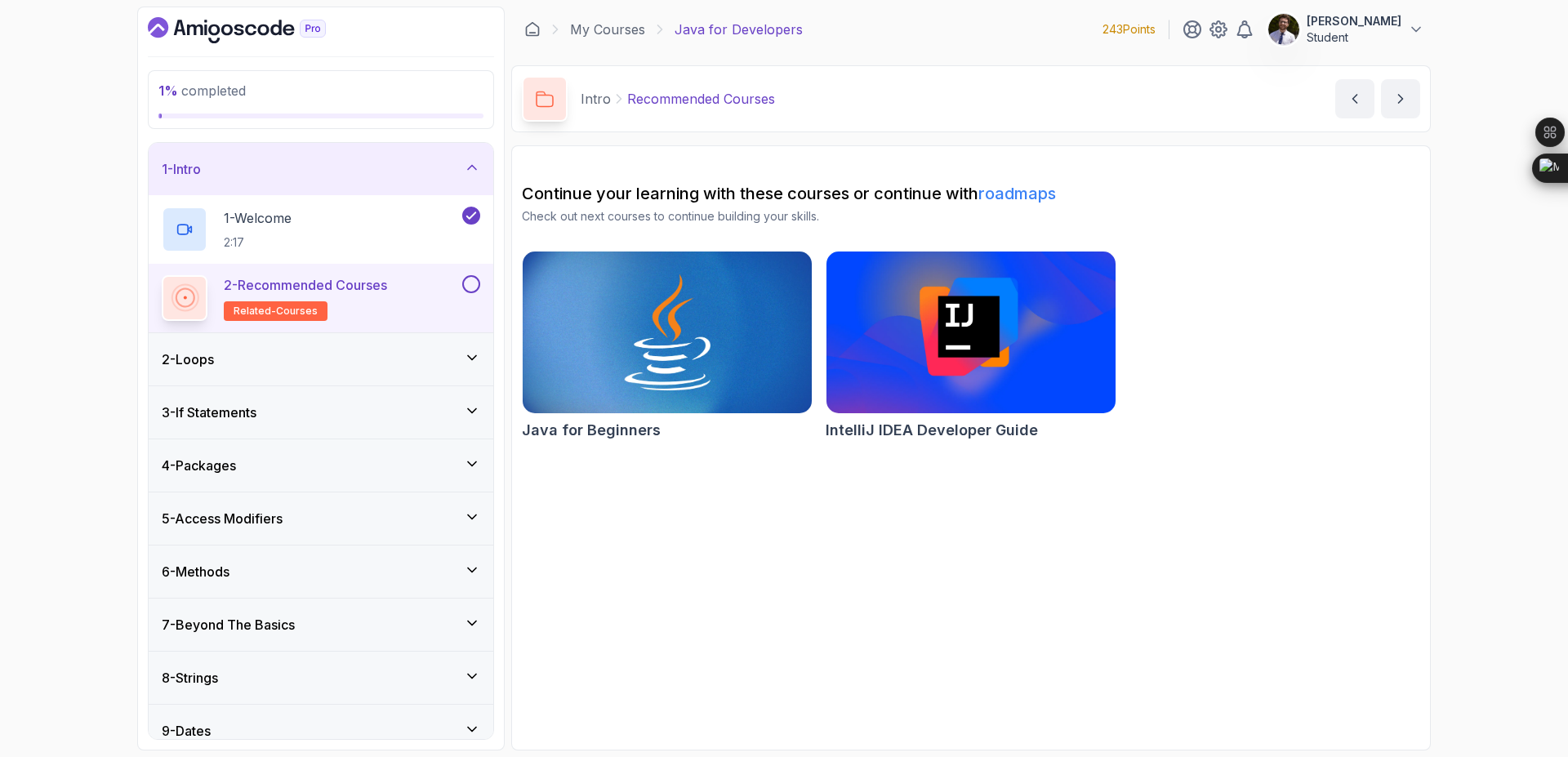
click at [464, 297] on button "2 - Recommended Courses related-courses" at bounding box center [321, 298] width 319 height 46
click at [481, 281] on div "2 - Recommended Courses related-courses" at bounding box center [321, 298] width 345 height 68
click at [476, 288] on button at bounding box center [471, 285] width 18 height 18
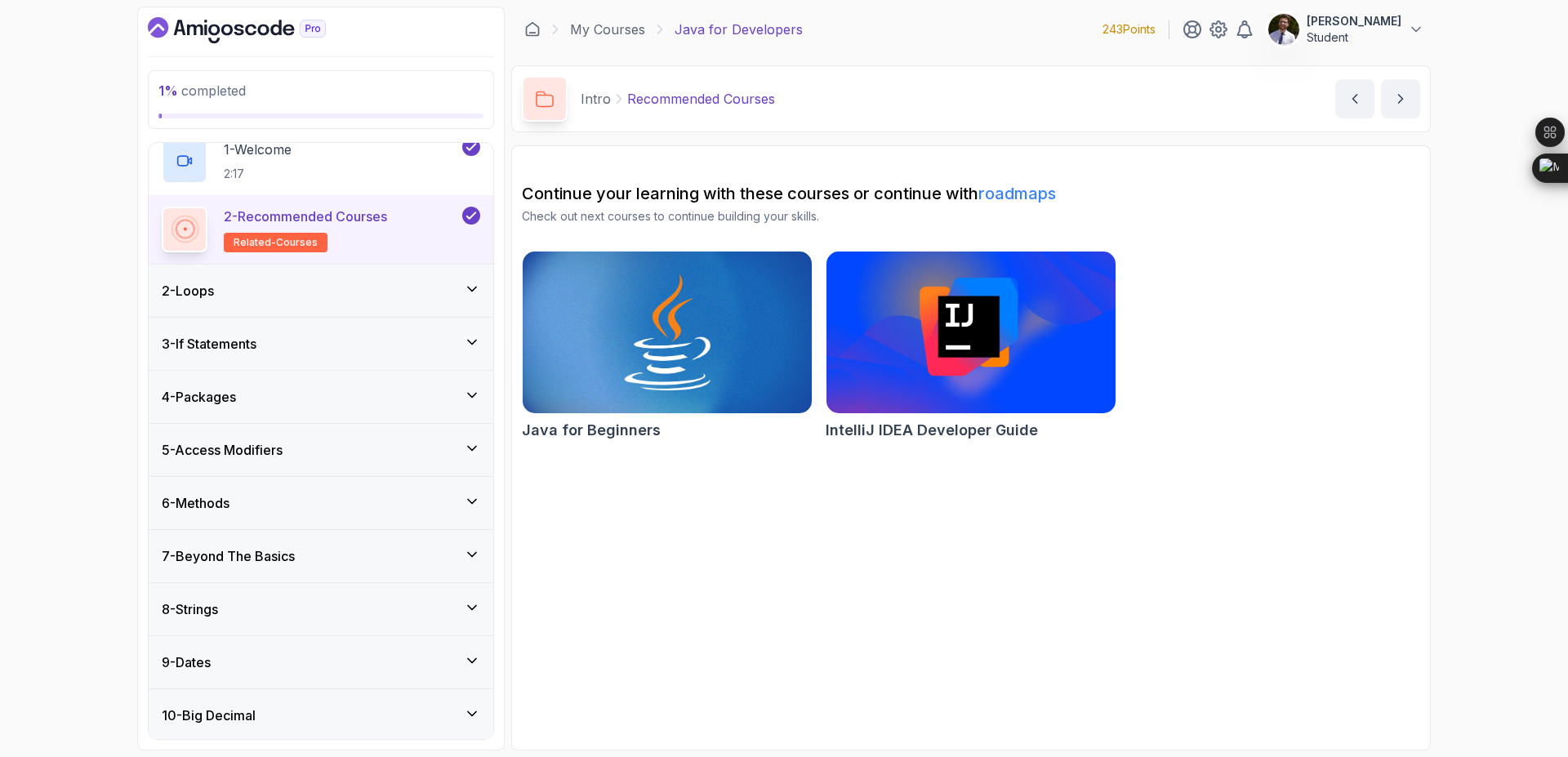
scroll to position [59, 0]
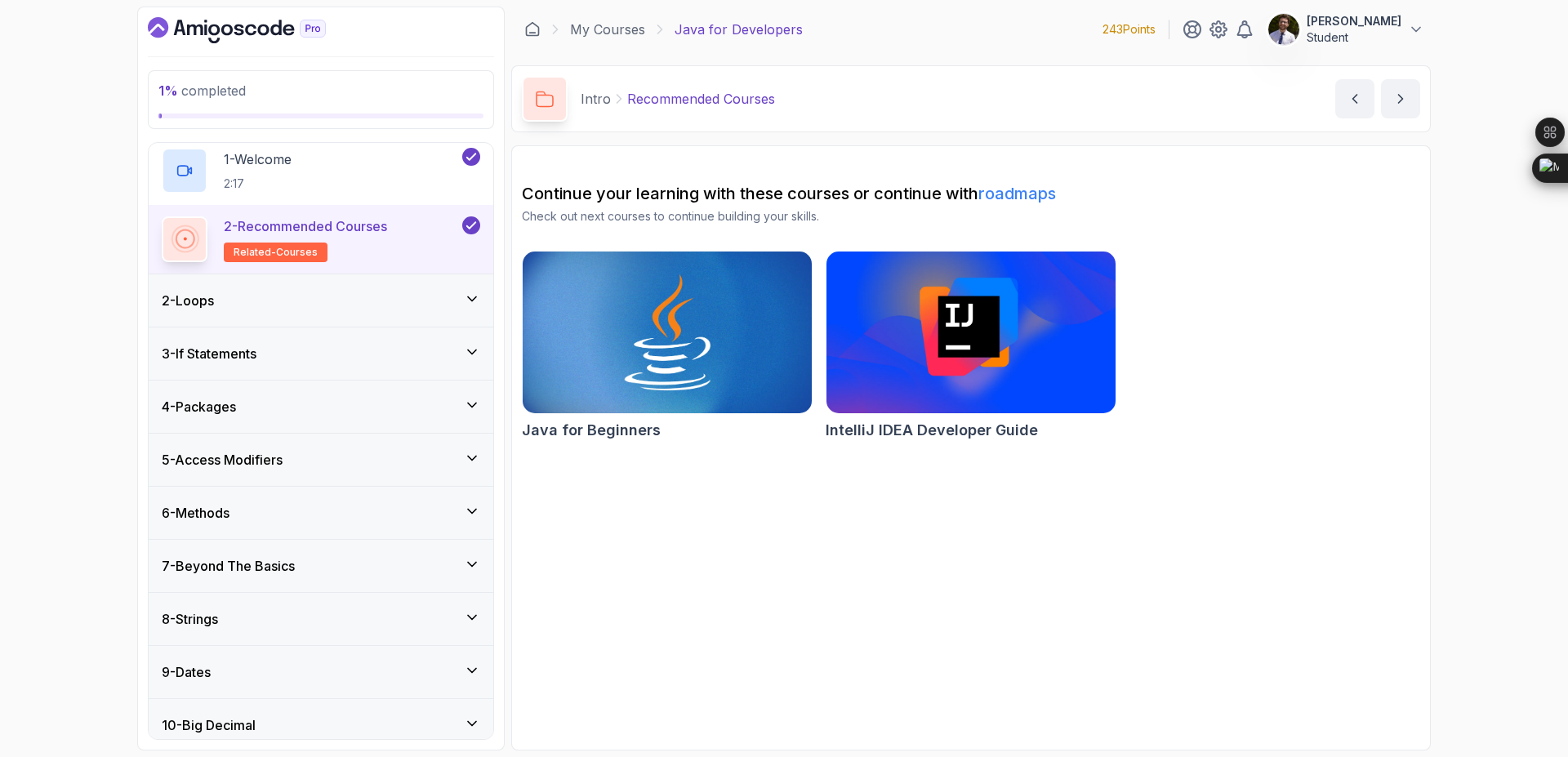
click at [463, 295] on div "2 - Loops" at bounding box center [321, 301] width 319 height 20
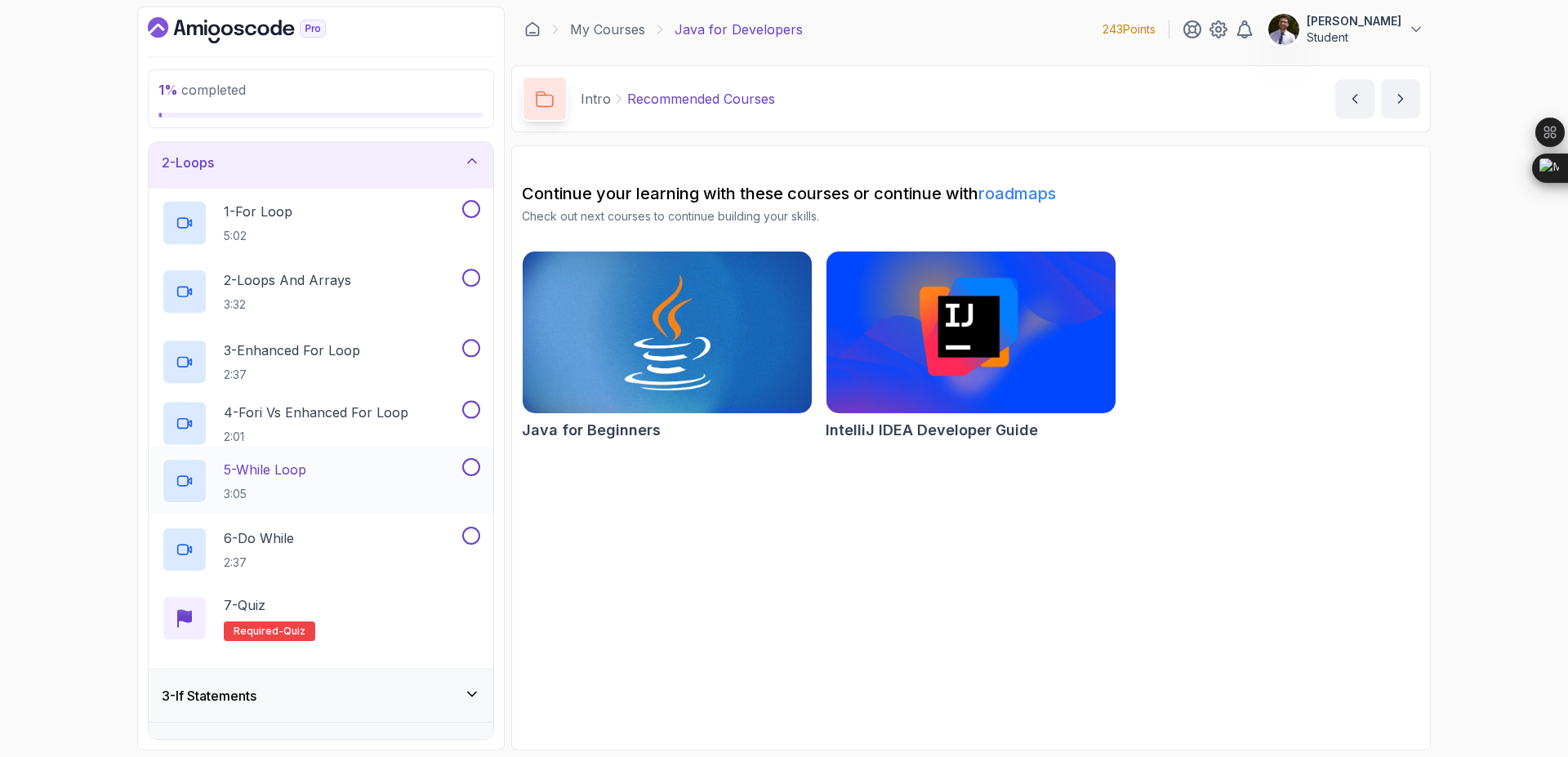
scroll to position [57, 0]
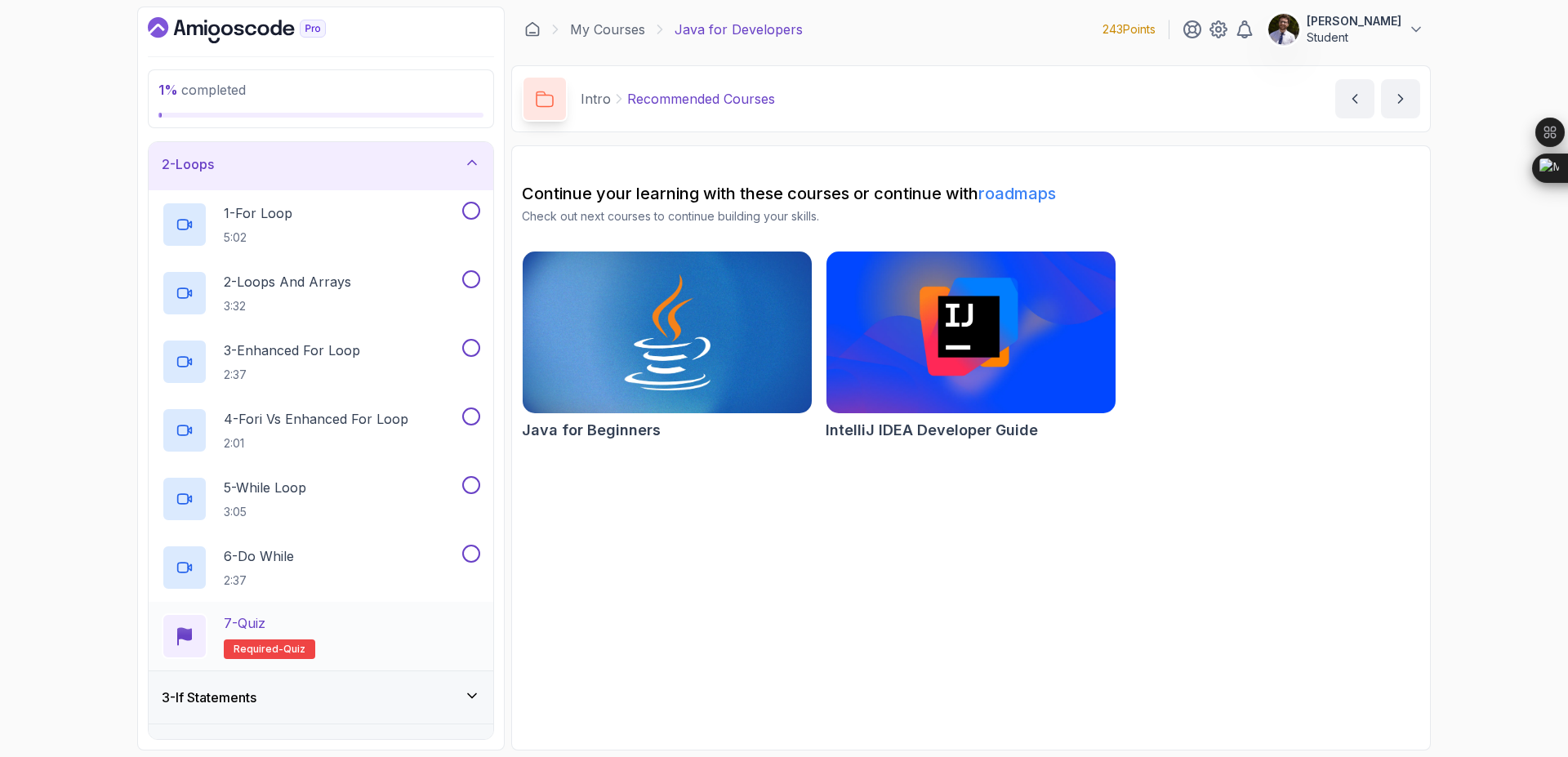
click at [261, 651] on span "Required-" at bounding box center [259, 650] width 50 height 13
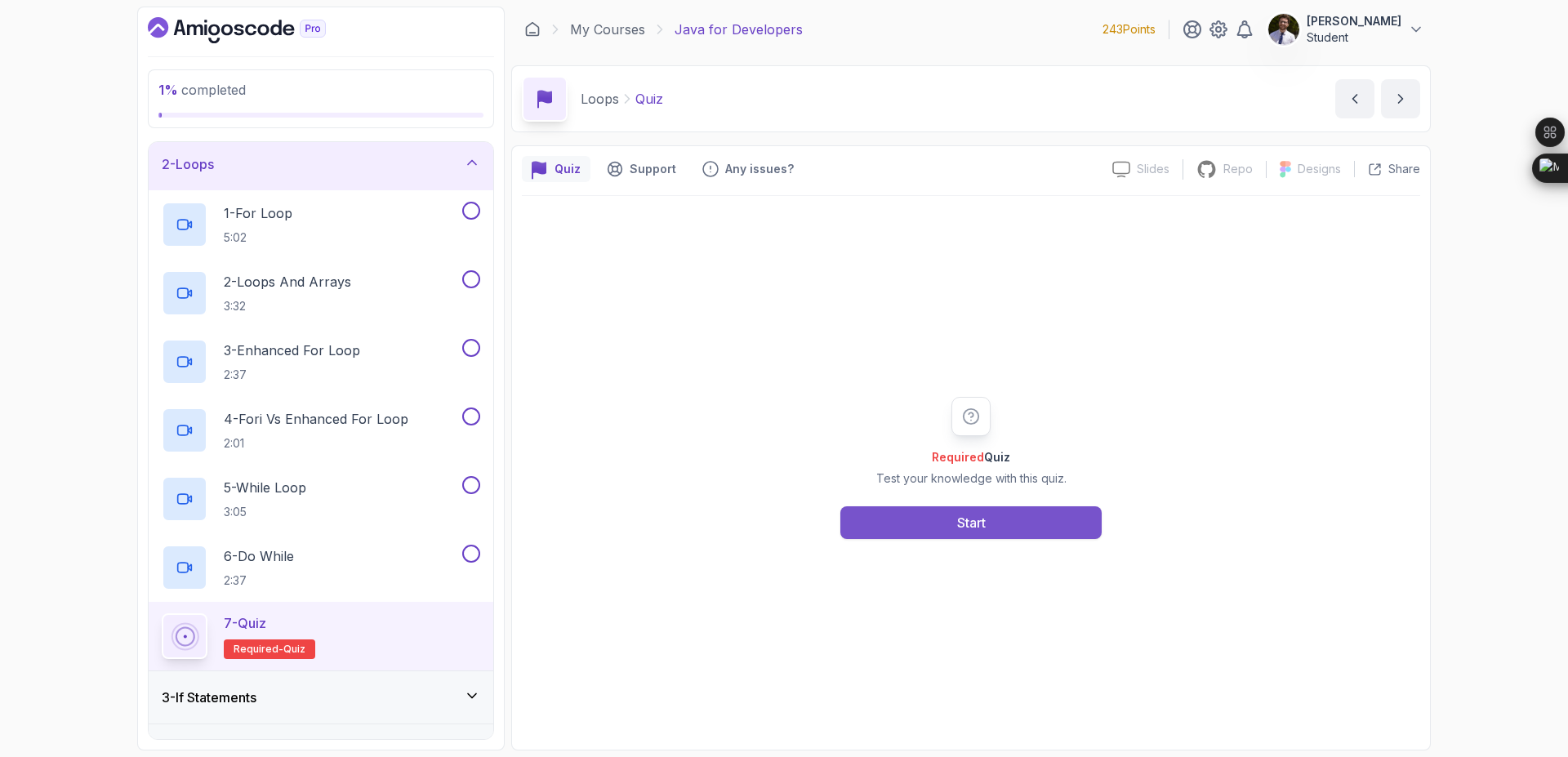
click at [1044, 516] on button "Start" at bounding box center [971, 522] width 261 height 32
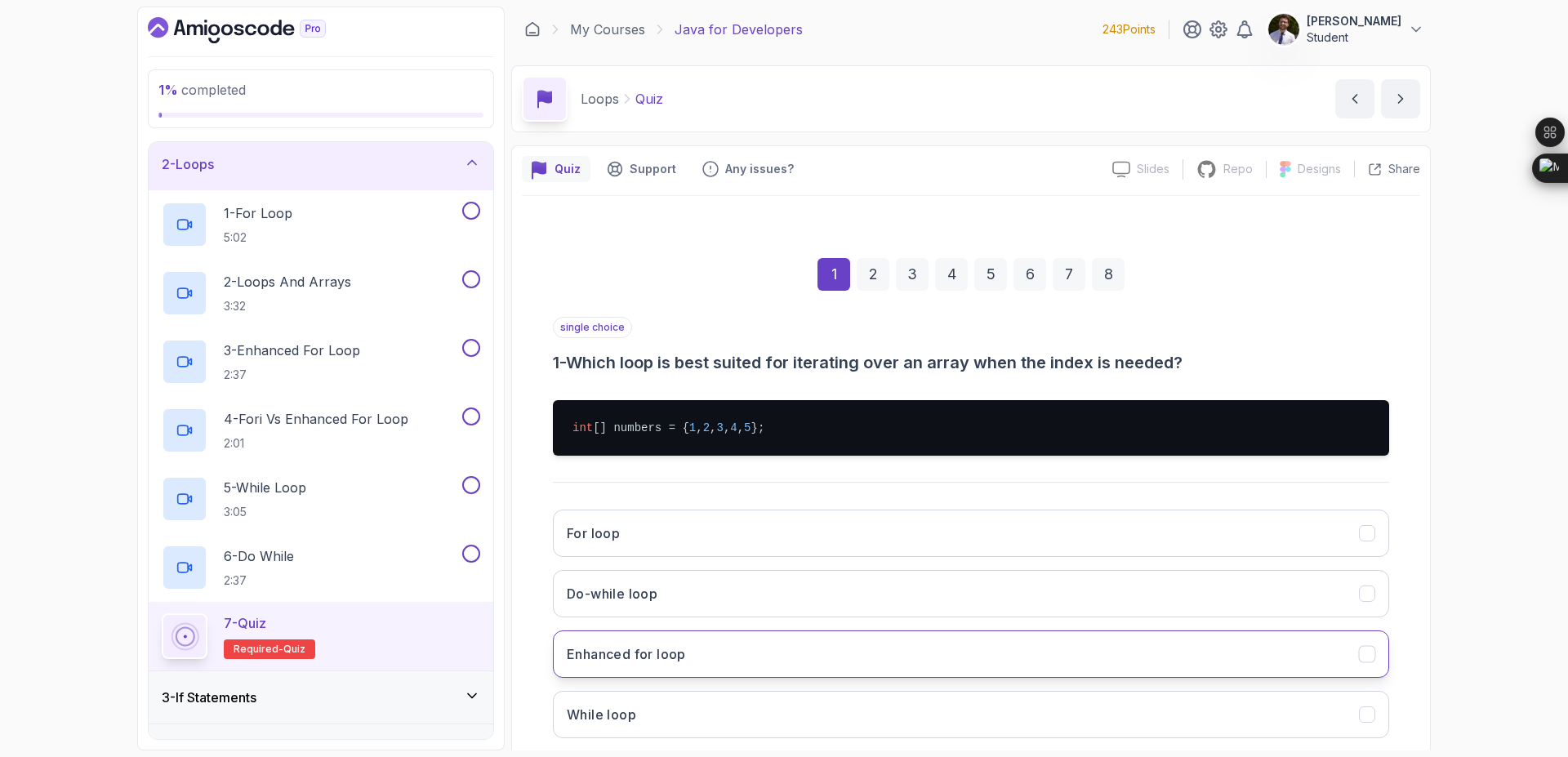
click at [835, 654] on button "Enhanced for loop" at bounding box center [971, 654] width 836 height 47
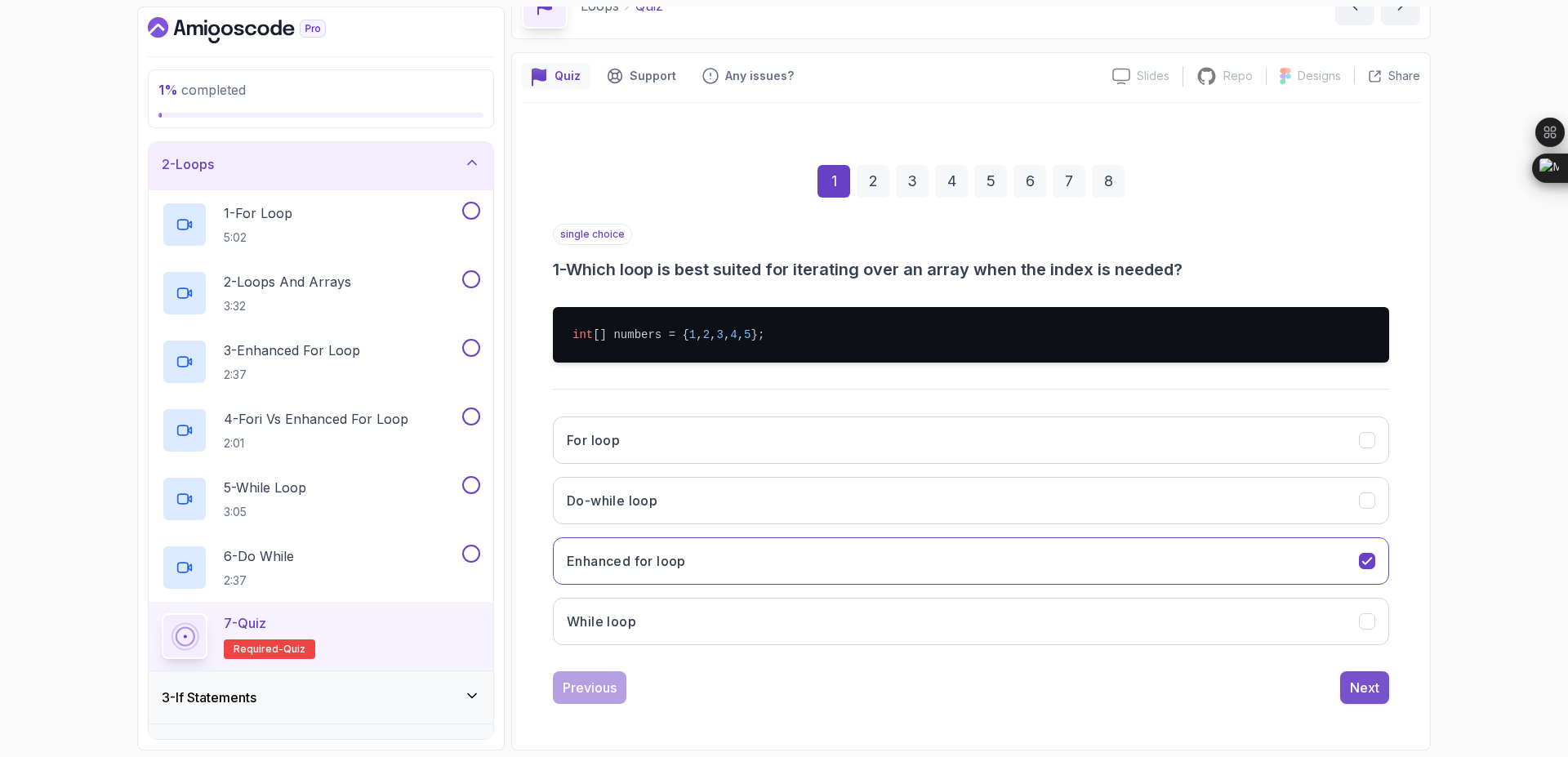
click at [1348, 698] on button "Next" at bounding box center [1364, 687] width 49 height 32
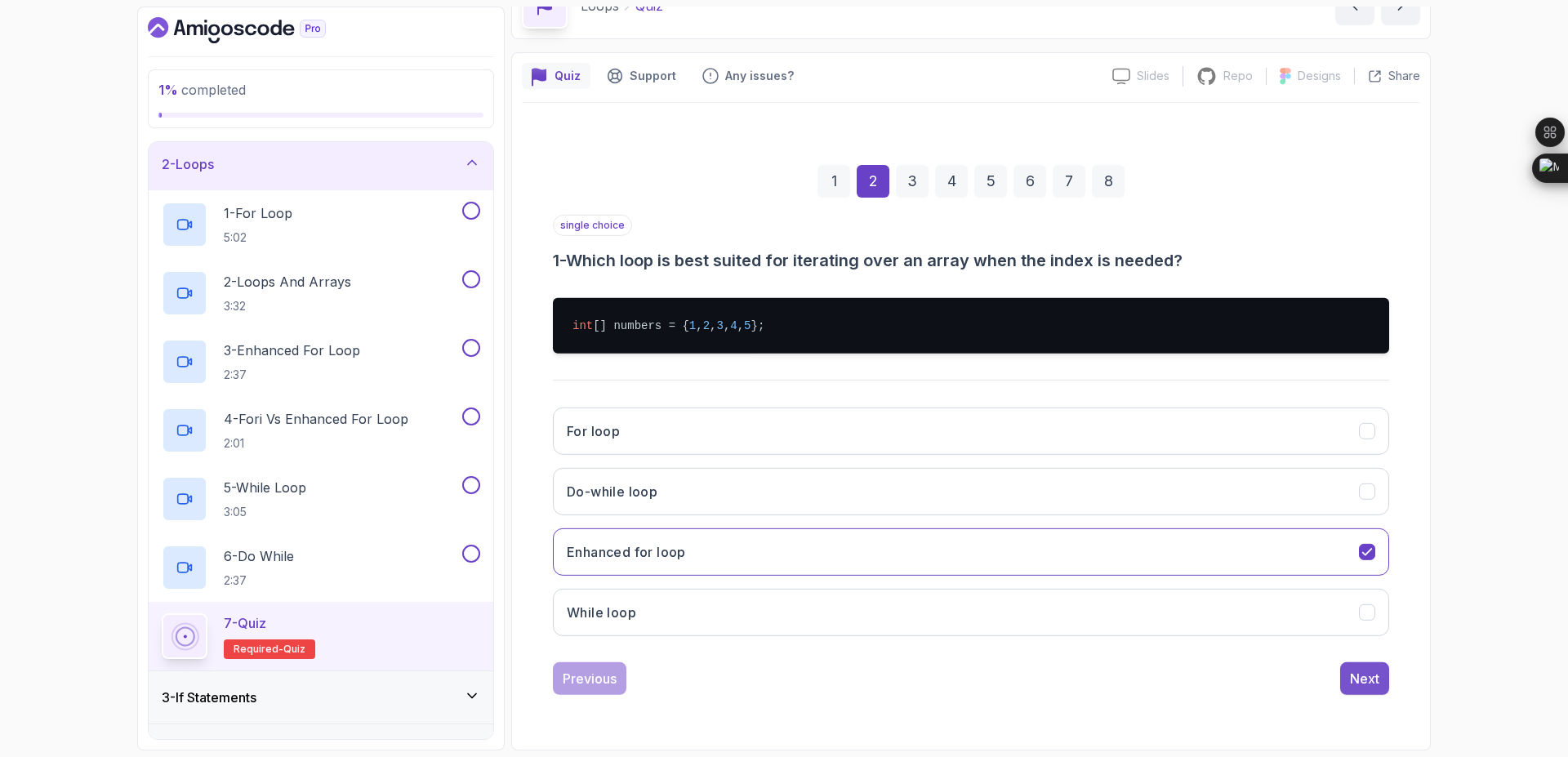
scroll to position [0, 0]
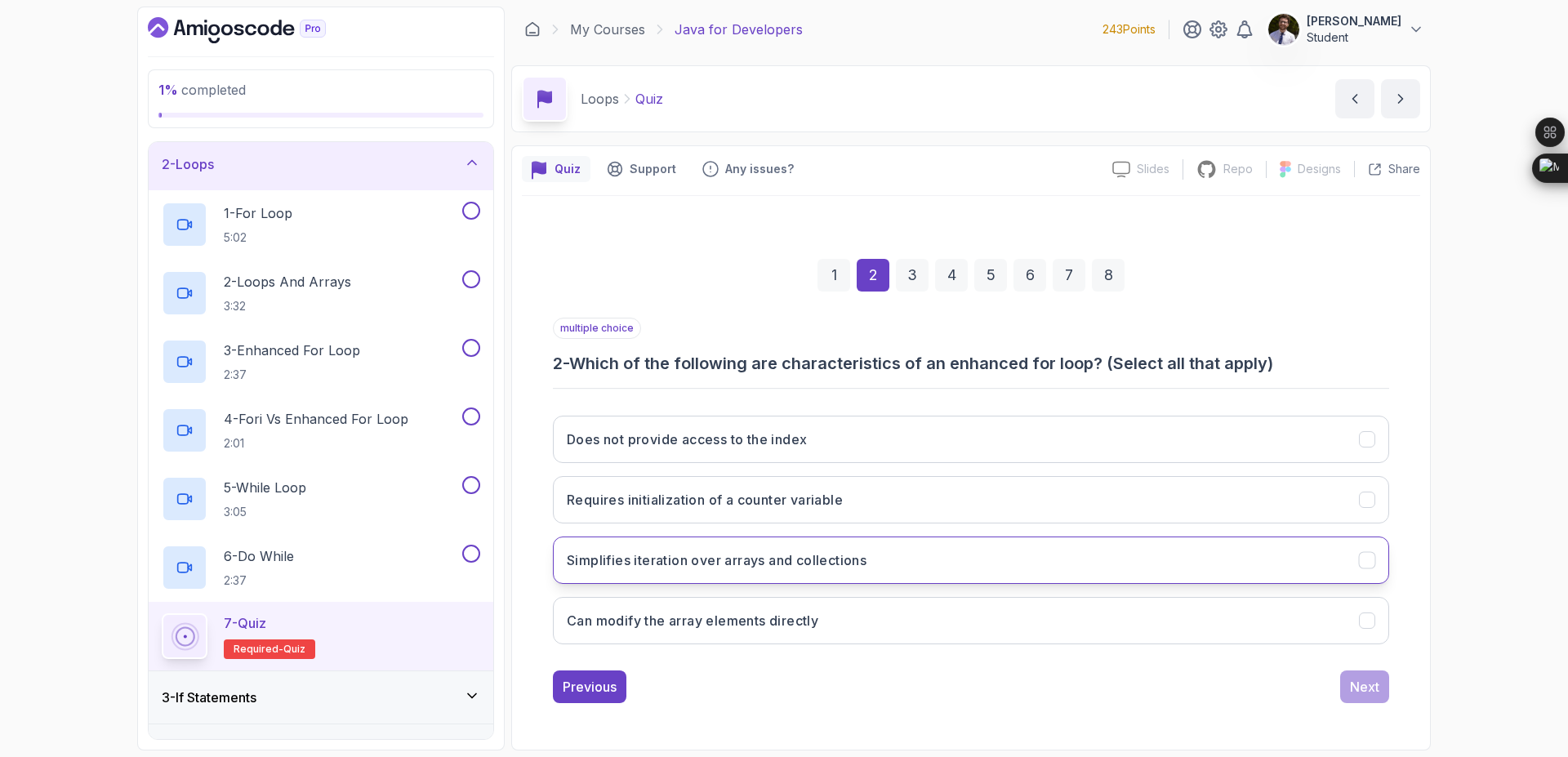
click at [894, 561] on button "Simplifies iteration over arrays and collections" at bounding box center [971, 560] width 836 height 47
click at [1341, 679] on div "Previous Next" at bounding box center [971, 686] width 836 height 32
click at [1341, 680] on button "Next" at bounding box center [1364, 686] width 49 height 32
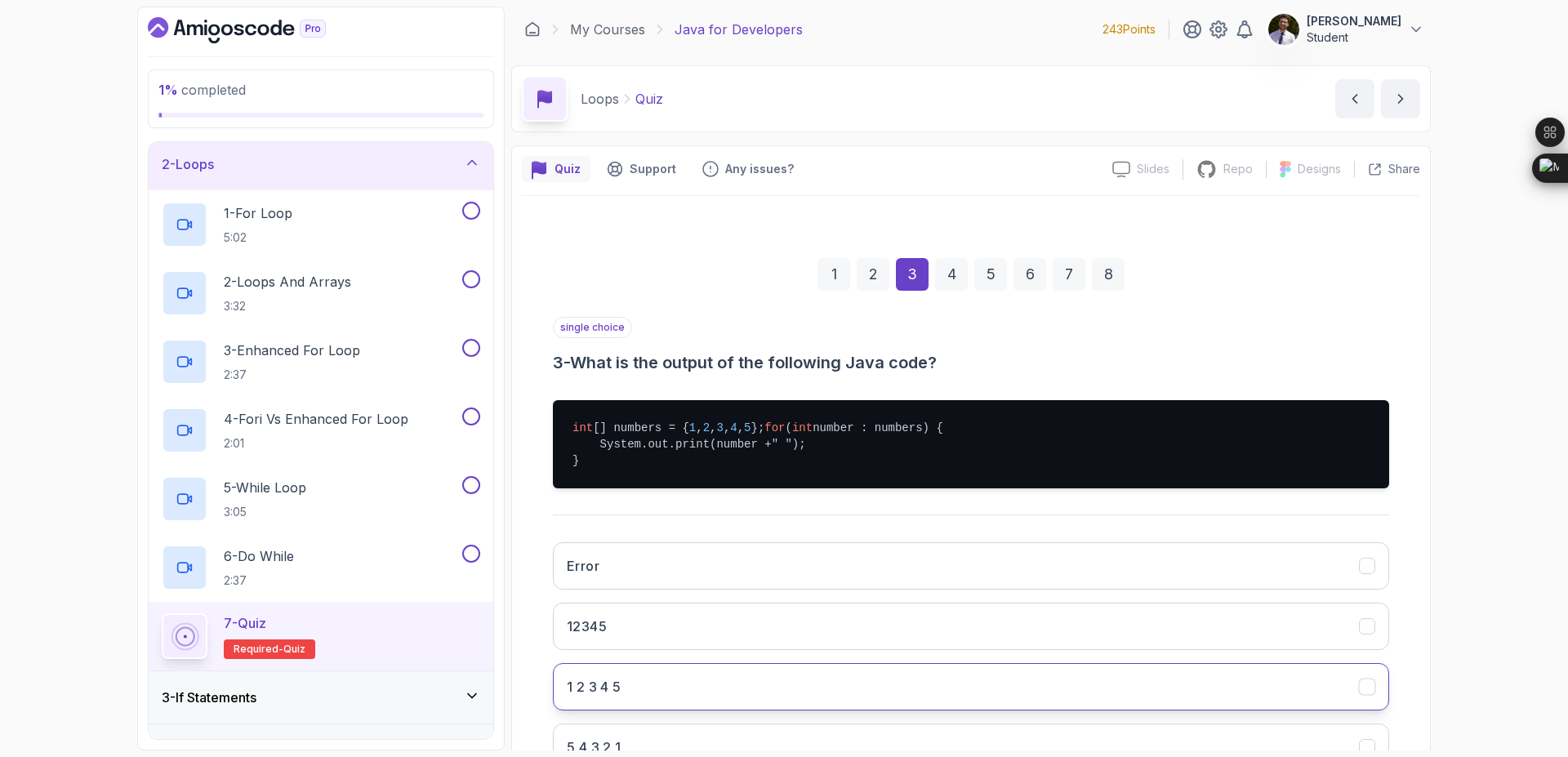
click at [714, 696] on button "1 2 3 4 5" at bounding box center [971, 686] width 836 height 47
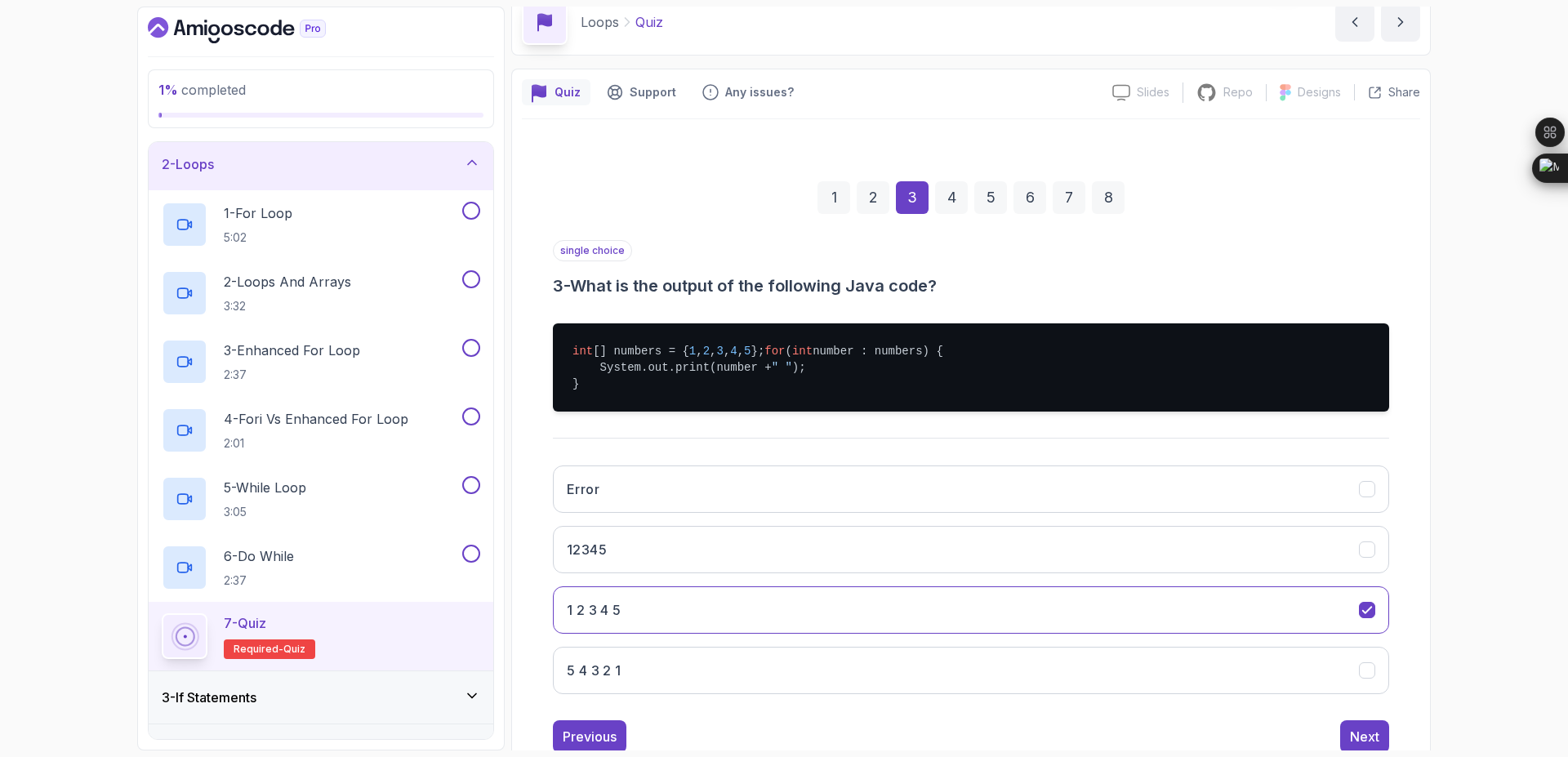
scroll to position [142, 0]
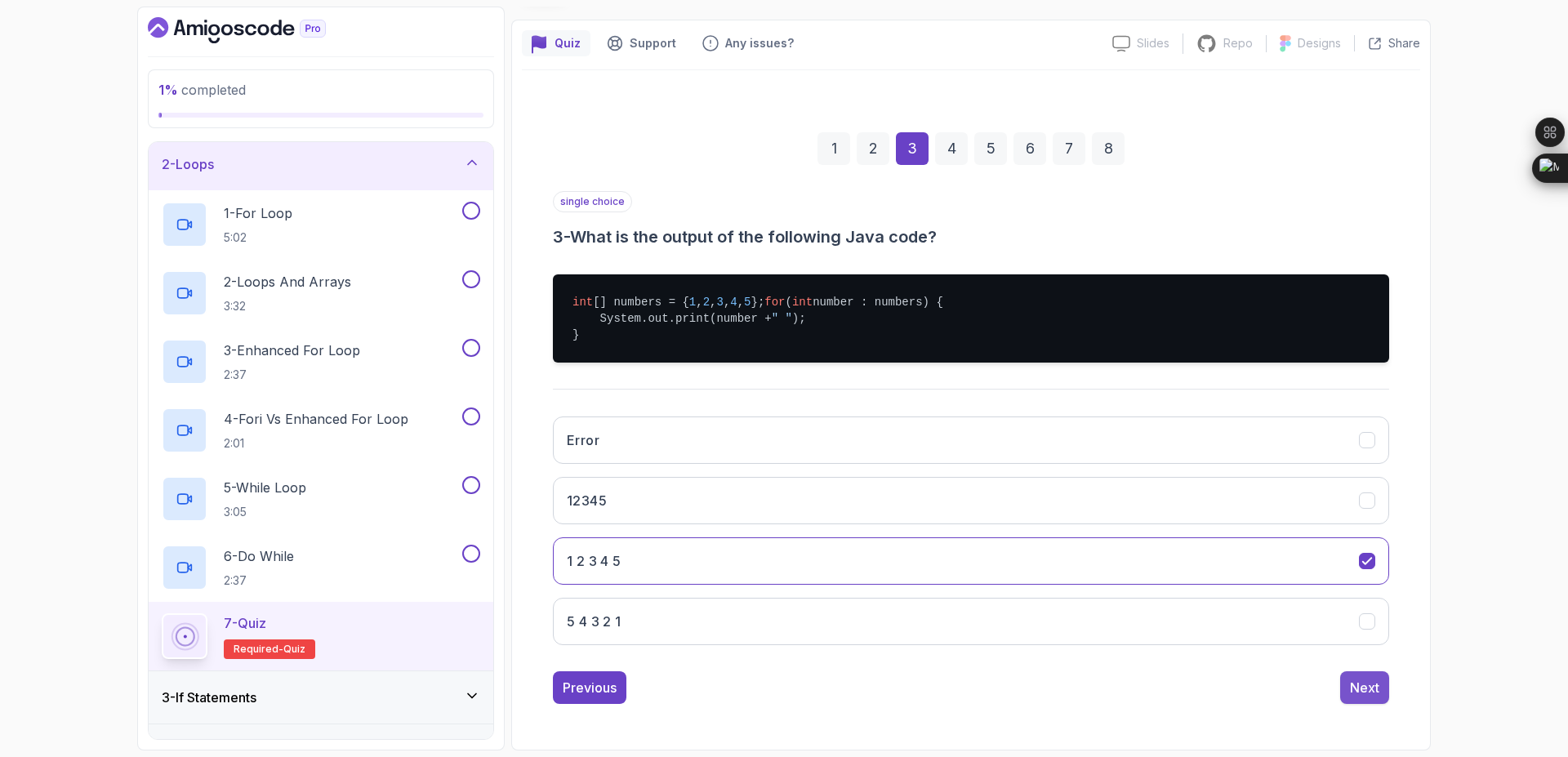
click at [1358, 690] on div "Next" at bounding box center [1364, 688] width 29 height 20
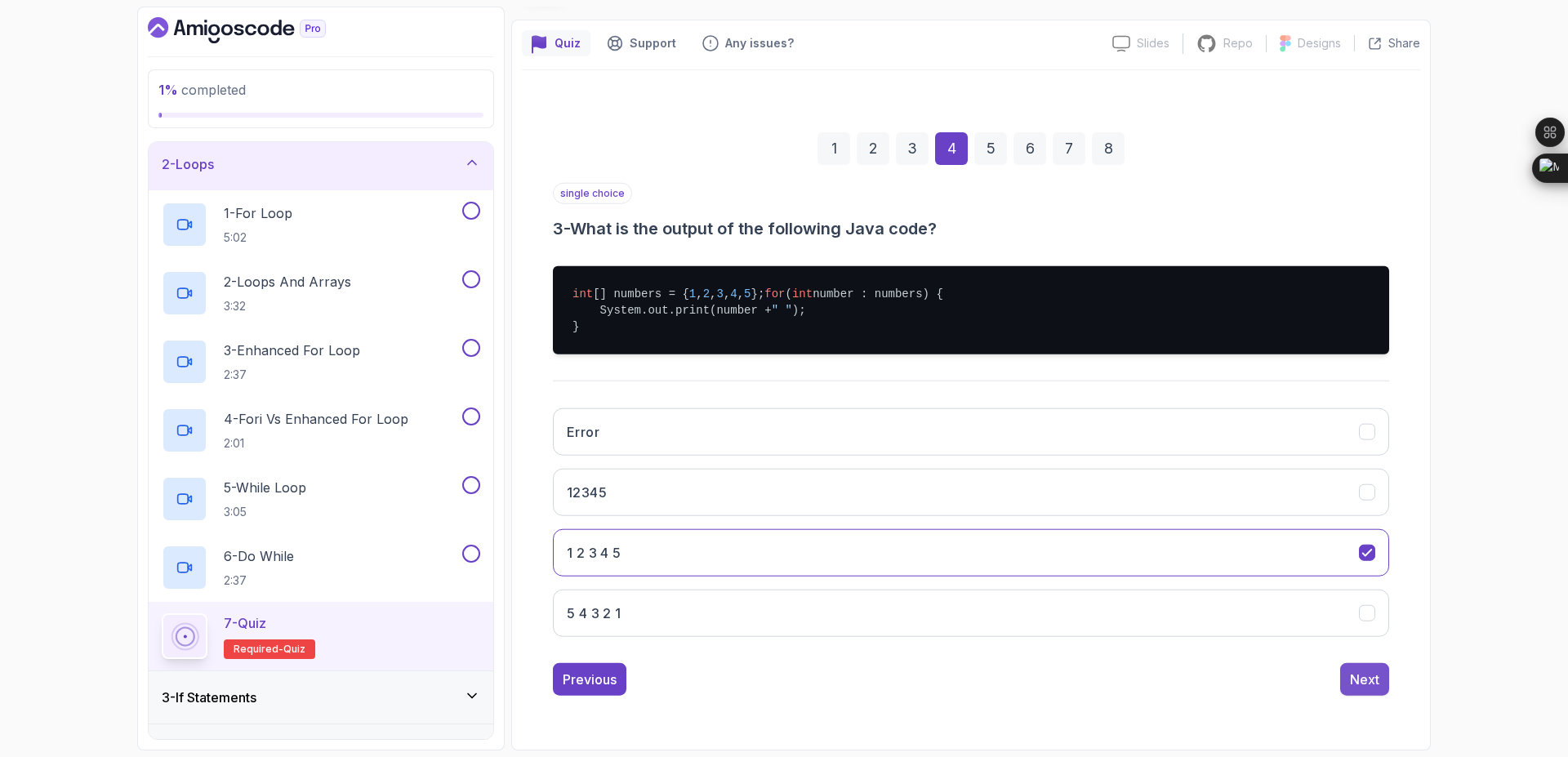
scroll to position [0, 0]
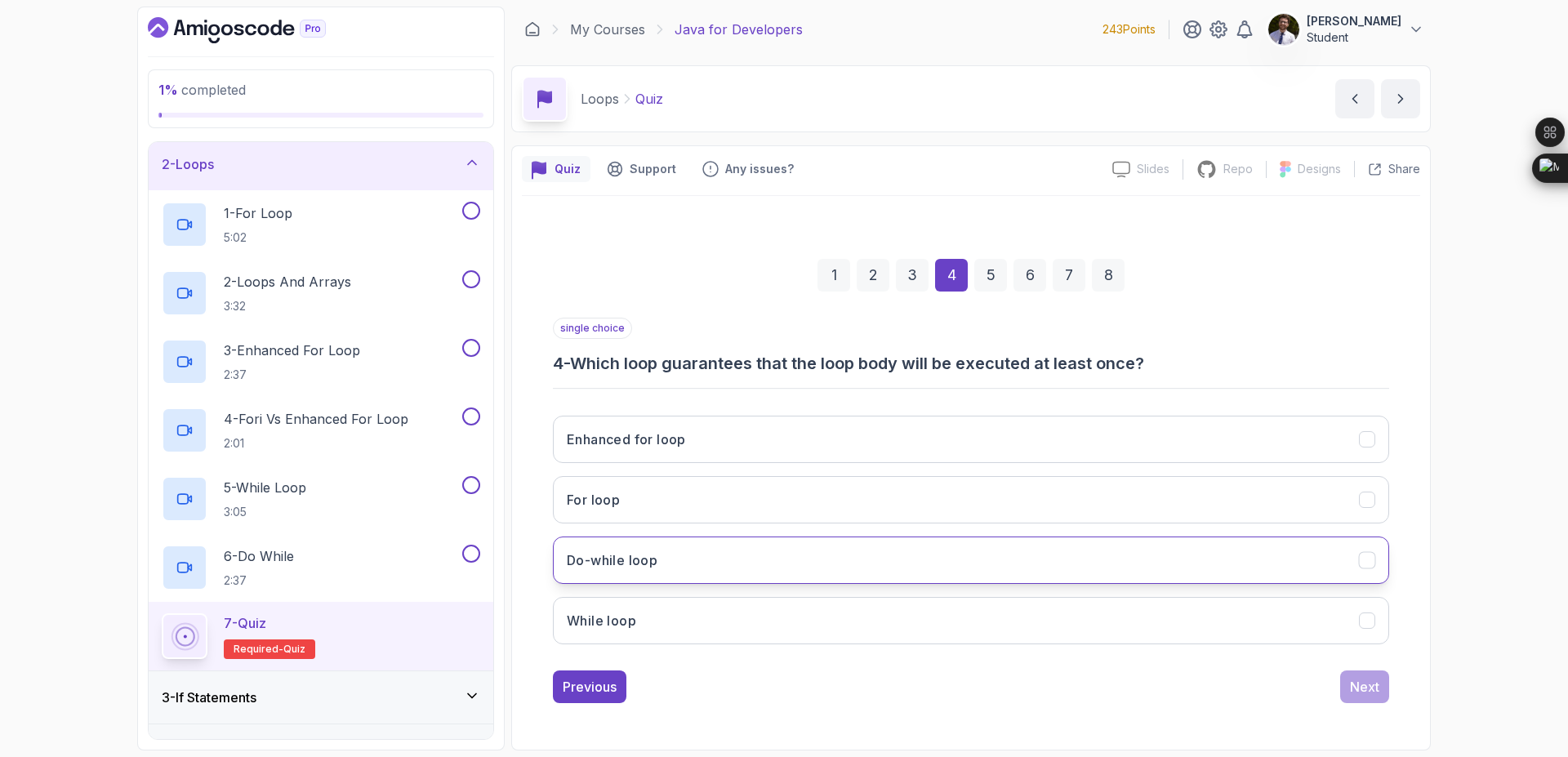
click at [1234, 550] on button "Do-while loop" at bounding box center [971, 560] width 836 height 47
drag, startPoint x: 1373, startPoint y: 699, endPoint x: 1368, endPoint y: 690, distance: 10.3
click at [1371, 698] on button "Next" at bounding box center [1364, 686] width 49 height 32
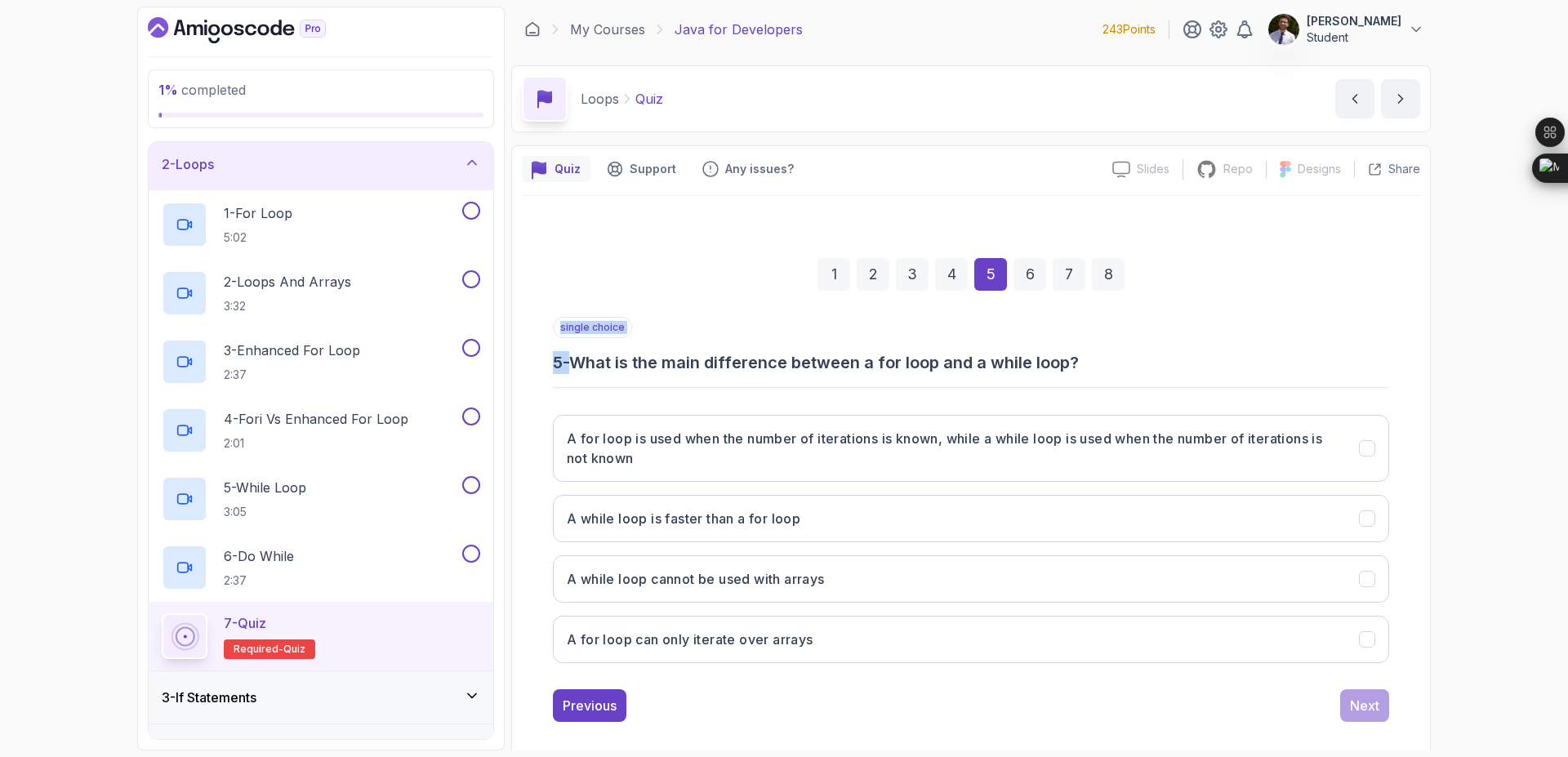
drag, startPoint x: 570, startPoint y: 359, endPoint x: 1133, endPoint y: 386, distance: 563.6
click at [1132, 386] on div "single choice 5 - What is the main difference between a for loop and a while lo…" at bounding box center [971, 497] width 836 height 360
click at [685, 383] on div "single choice 5 - What is the main difference between a for loop and a while lo…" at bounding box center [971, 497] width 836 height 360
click at [1166, 454] on h3 "A for loop is used when the number of iterations is known, while a while loop i…" at bounding box center [953, 448] width 773 height 39
click at [1381, 715] on button "Next" at bounding box center [1364, 705] width 49 height 32
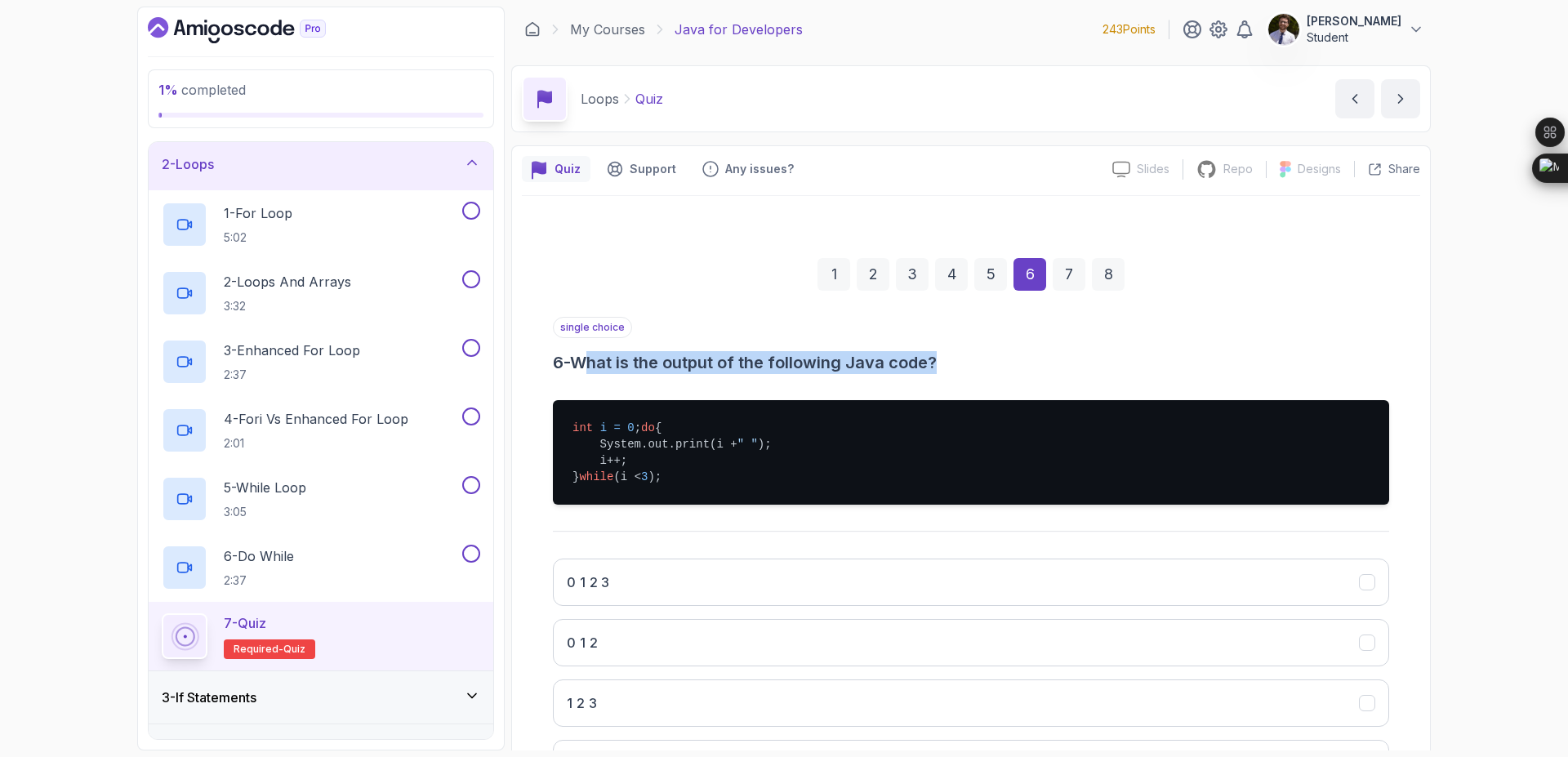
drag, startPoint x: 592, startPoint y: 361, endPoint x: 1012, endPoint y: 366, distance: 420.0
click at [1012, 366] on h3 "6 - What is the output of the following Java code?" at bounding box center [971, 362] width 836 height 22
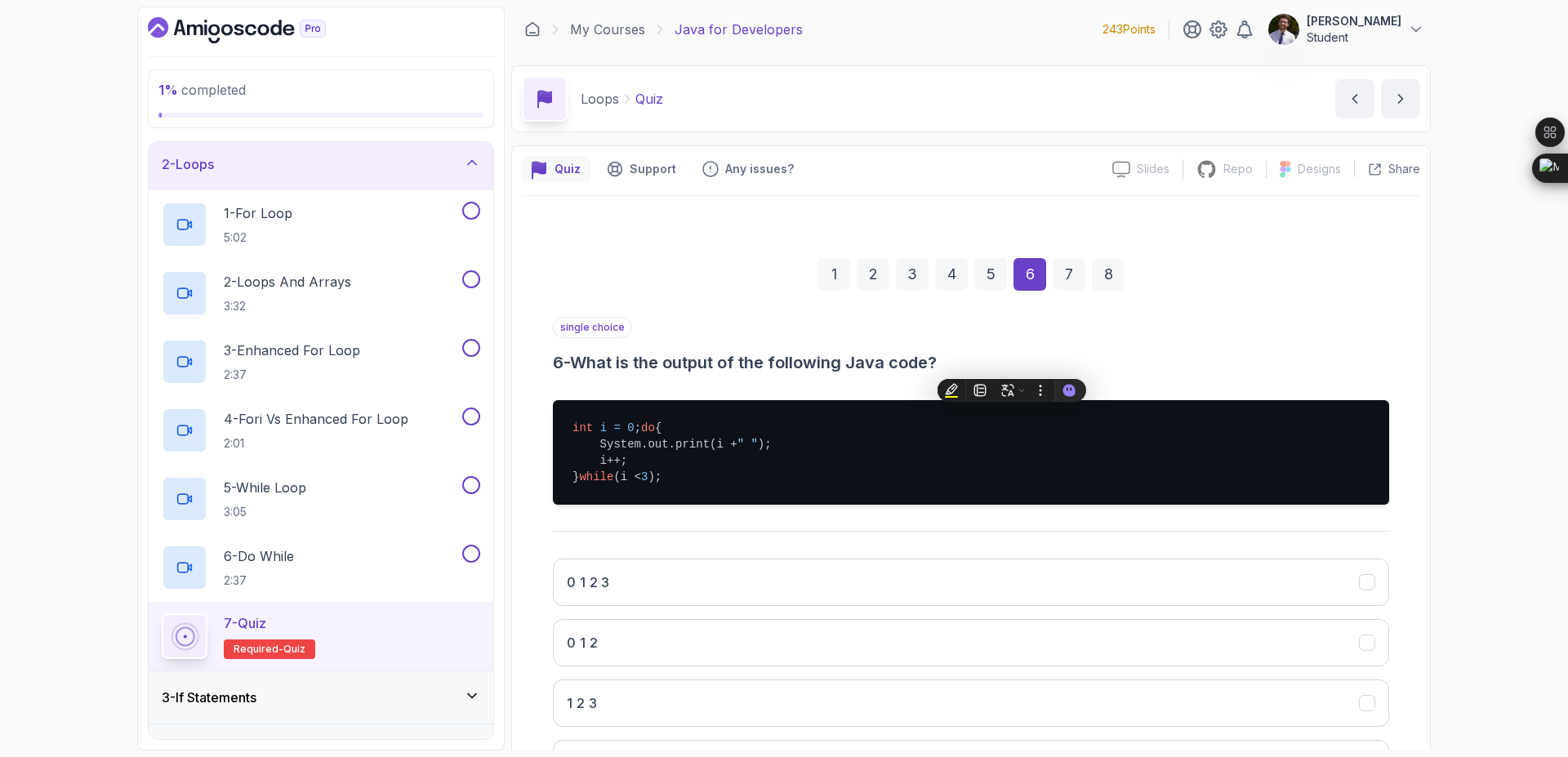
click at [1024, 376] on div "single choice 6 - What is the output of the following Java code? int i = 0 ; do…" at bounding box center [971, 559] width 836 height 484
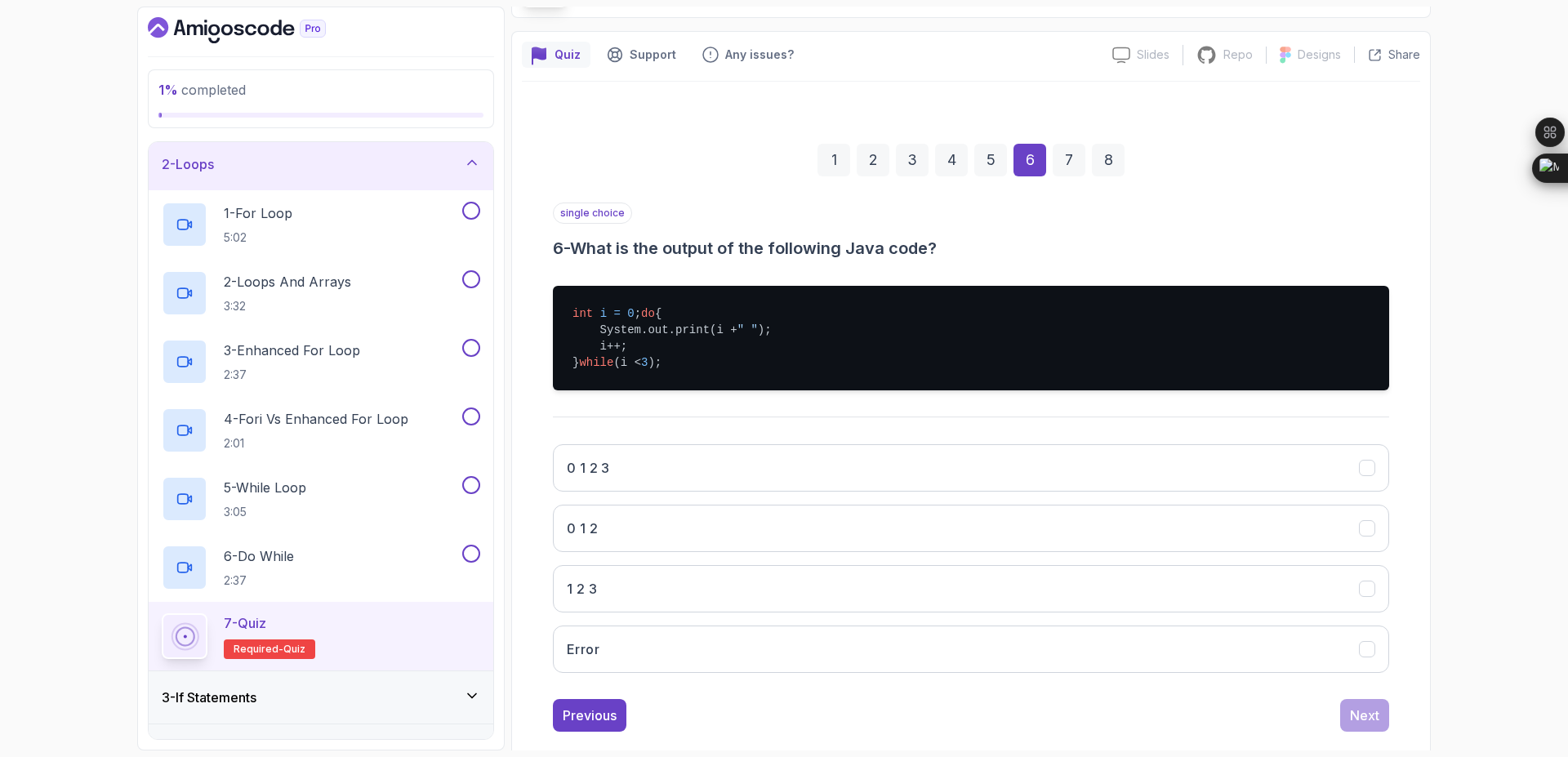
scroll to position [158, 0]
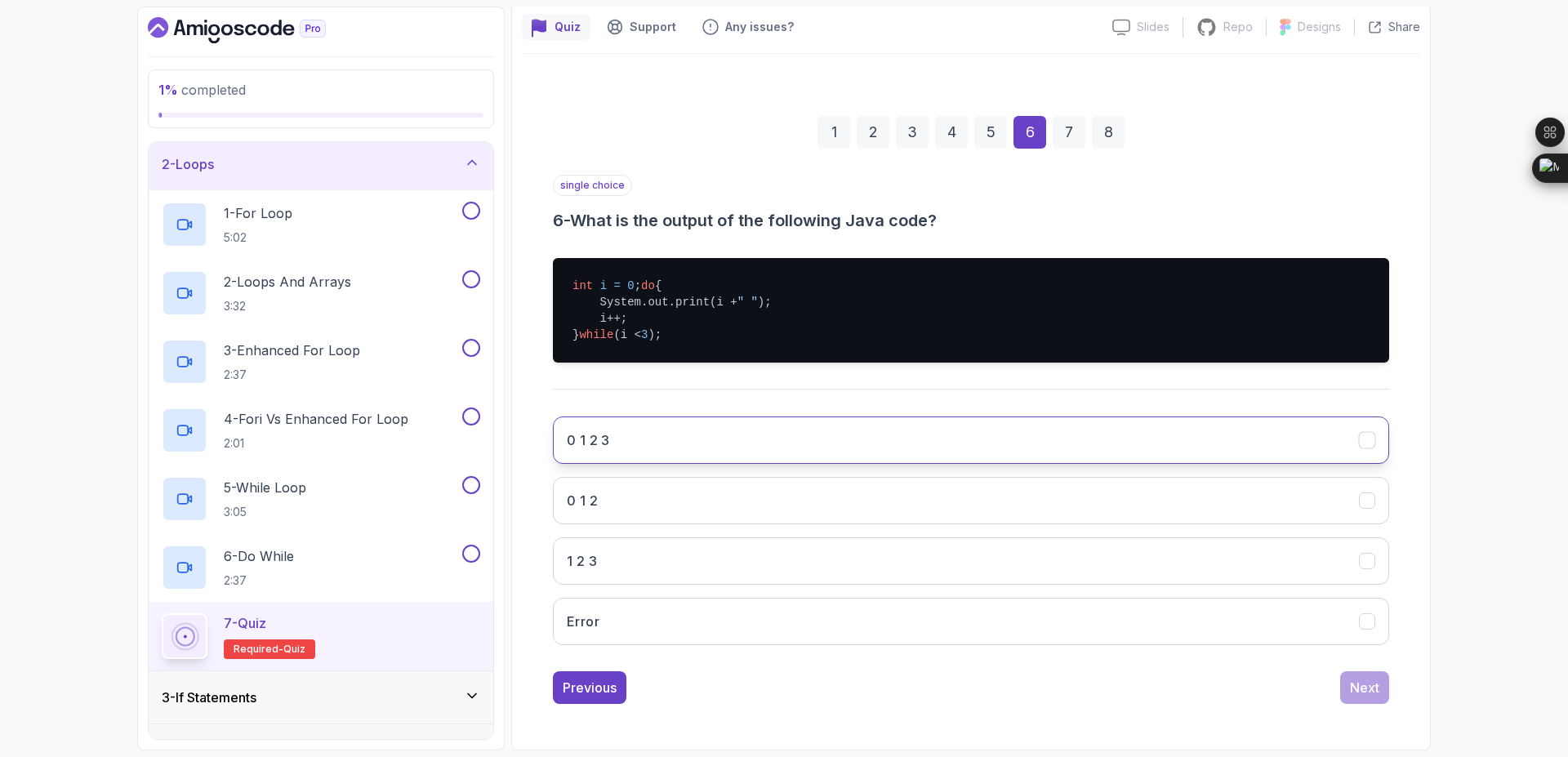
click at [747, 446] on button "0 1 2 3" at bounding box center [971, 440] width 836 height 47
click at [1362, 684] on div "Next" at bounding box center [1364, 688] width 29 height 20
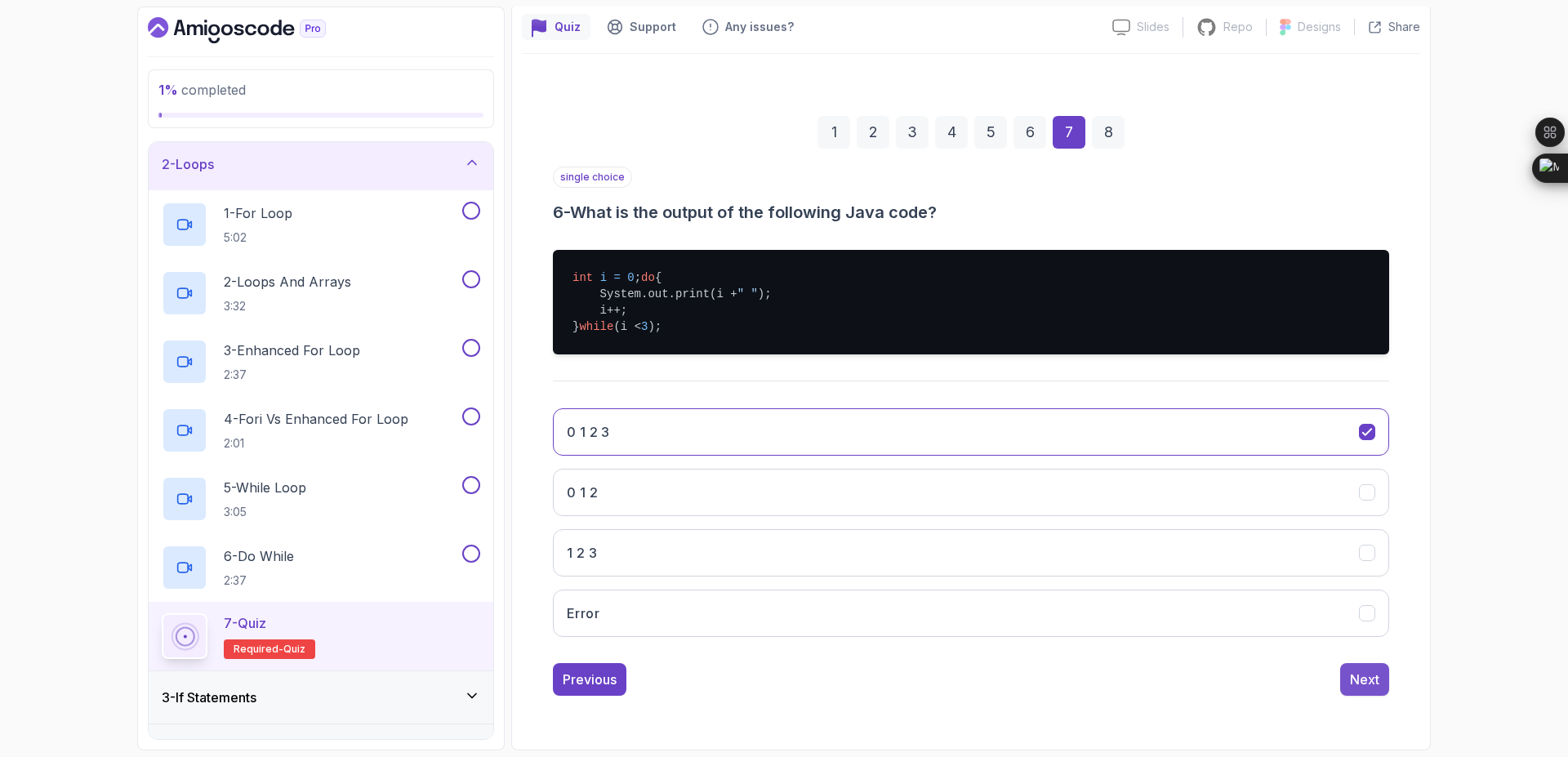
scroll to position [0, 0]
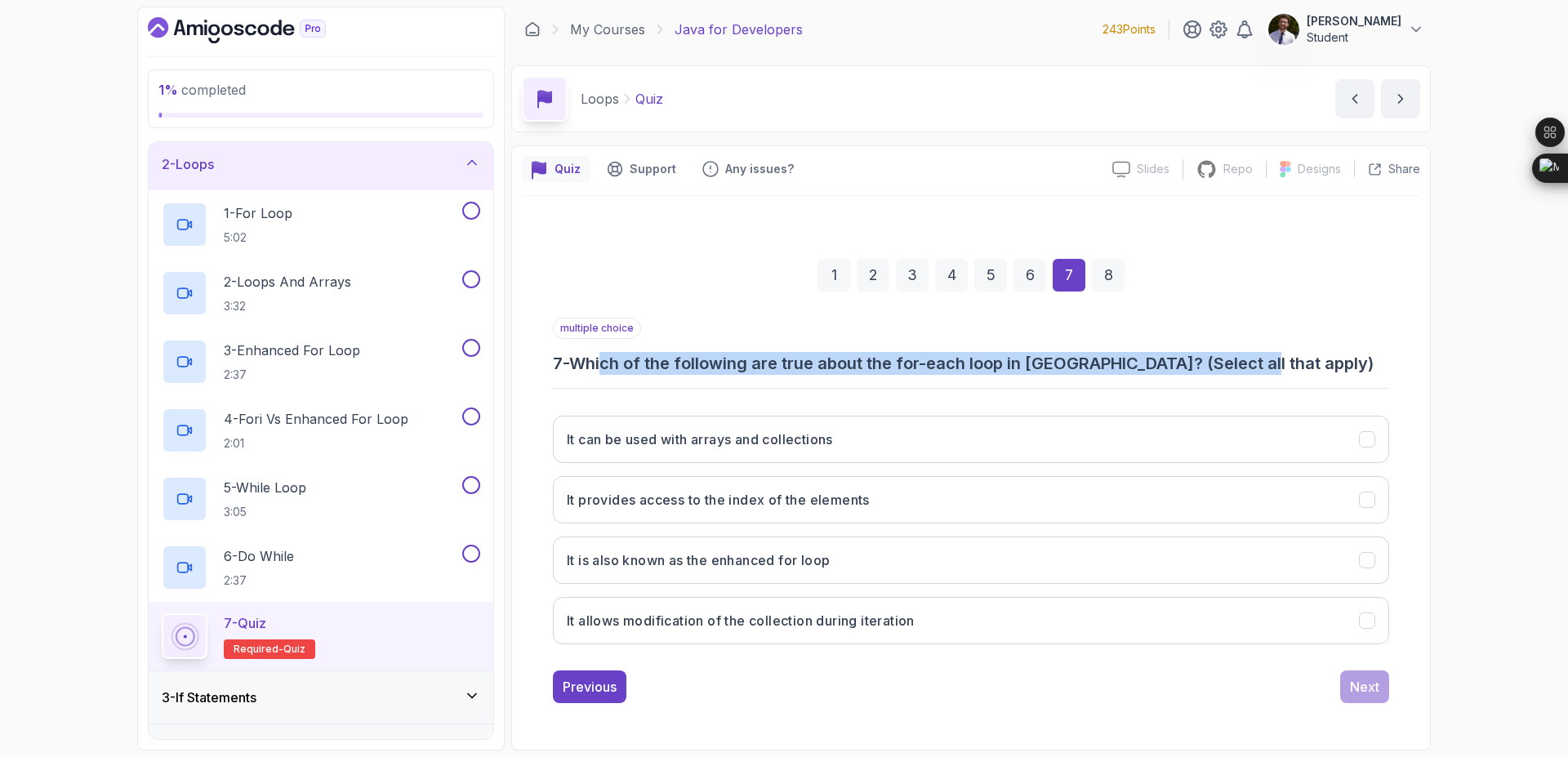
drag, startPoint x: 611, startPoint y: 360, endPoint x: 1260, endPoint y: 364, distance: 649.0
click at [1260, 364] on h3 "7 - Which of the following are true about the for-each loop in Java? (Select al…" at bounding box center [971, 363] width 836 height 22
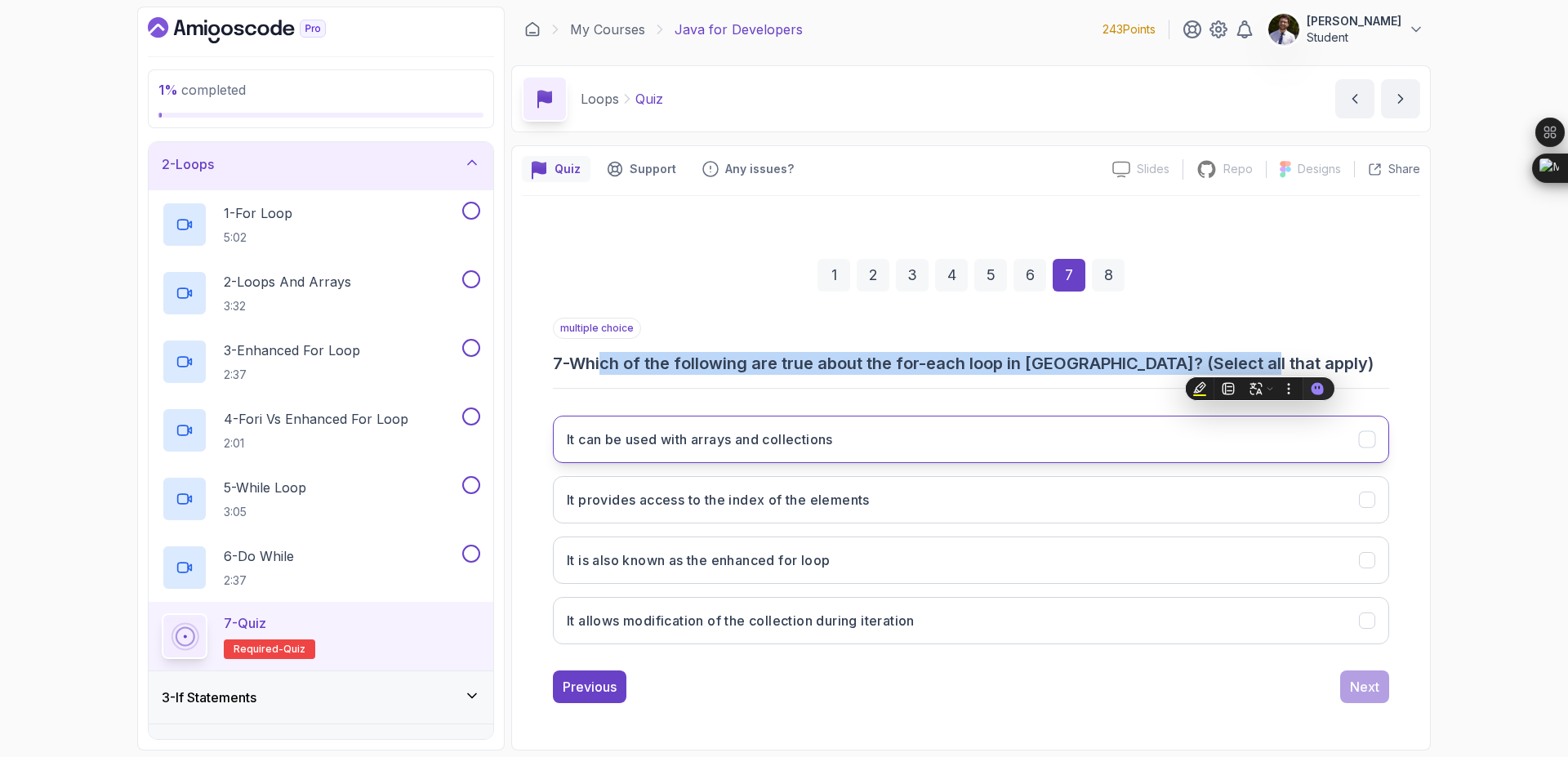
click at [1287, 446] on button "It can be used with arrays and collections" at bounding box center [971, 439] width 836 height 47
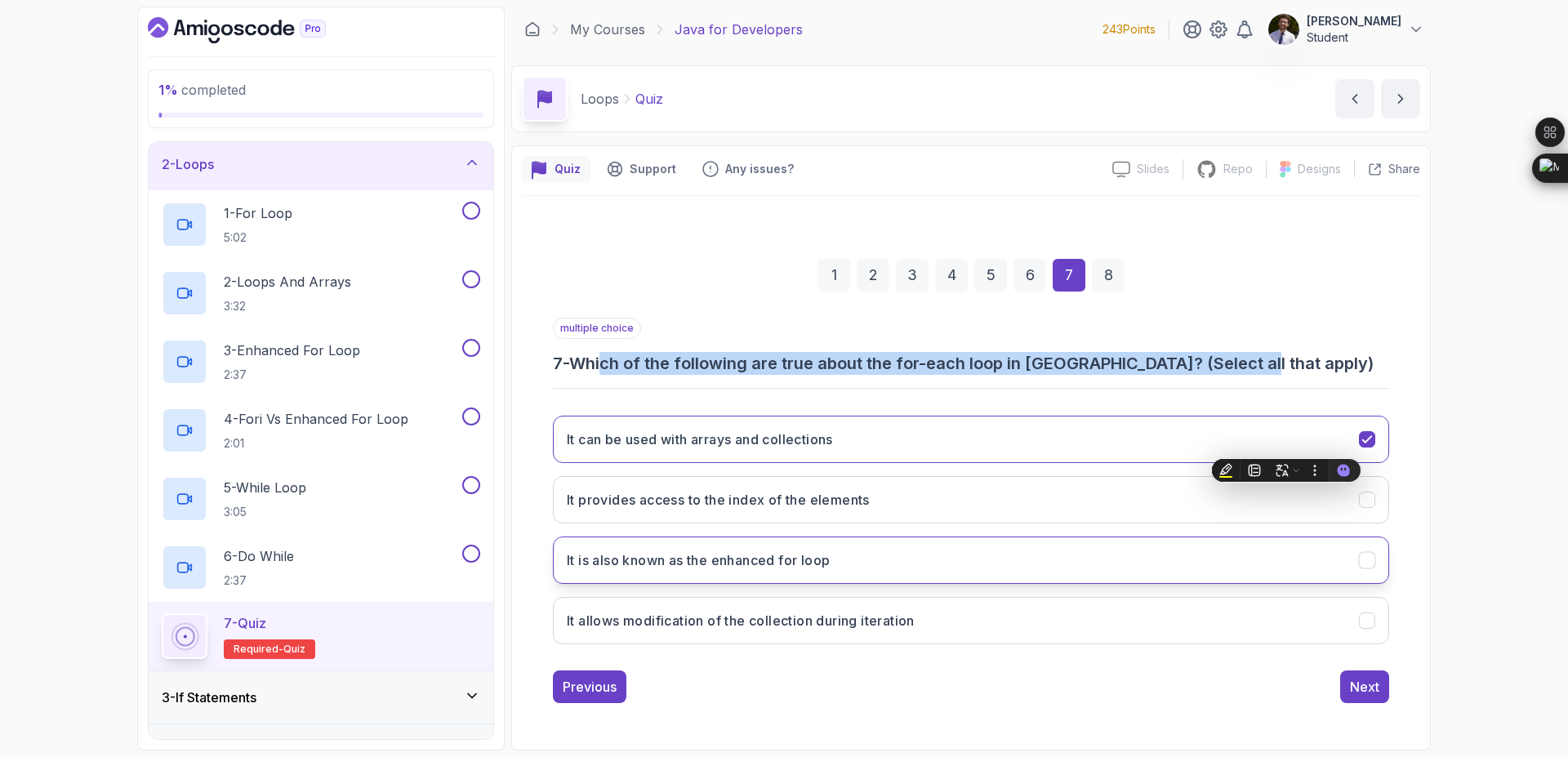
click at [1346, 545] on button "It is also known as the enhanced for loop" at bounding box center [971, 560] width 836 height 47
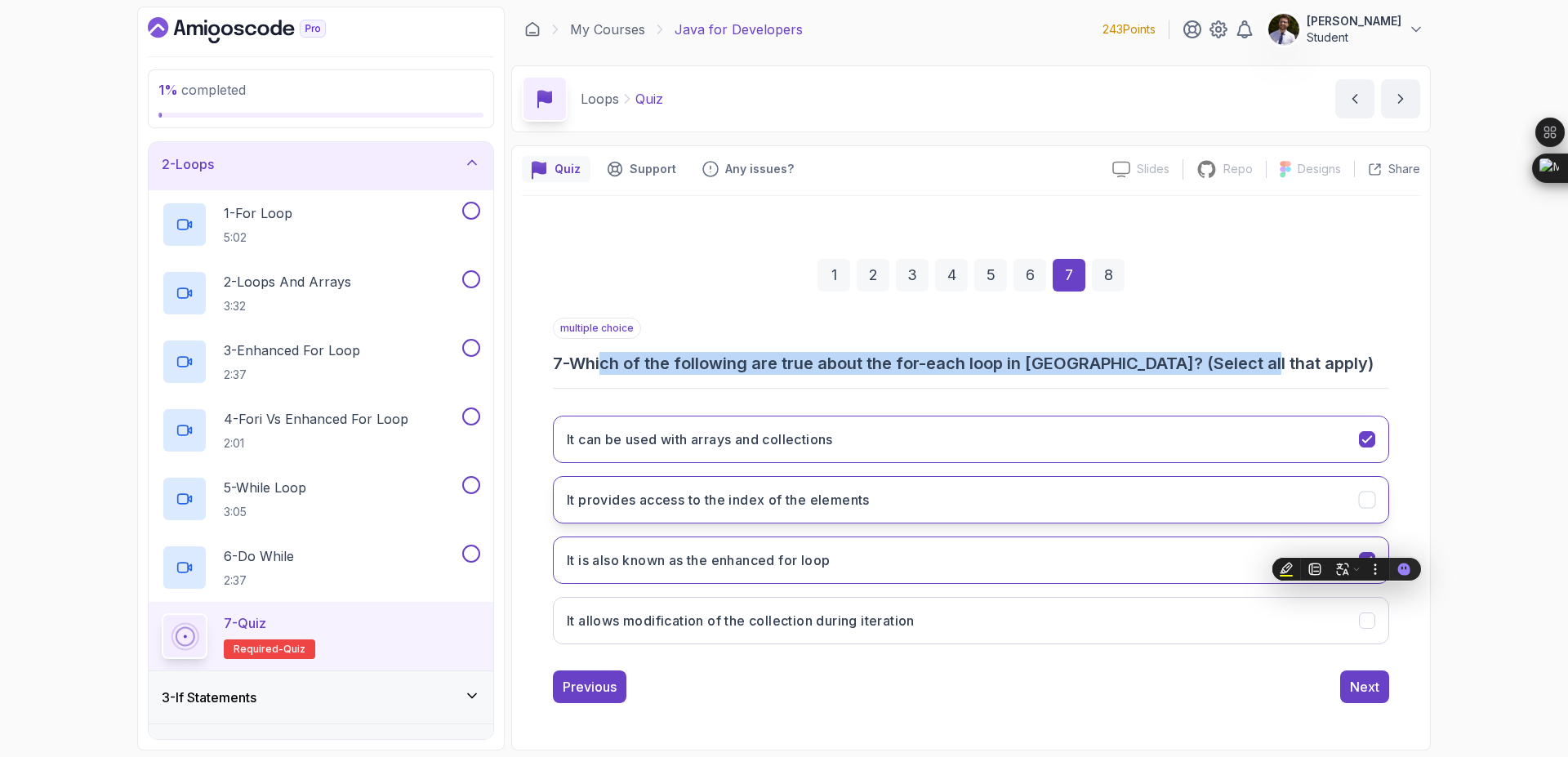
click at [1334, 519] on button "It provides access to the index of the elements" at bounding box center [971, 500] width 836 height 47
click at [1382, 687] on button "Next" at bounding box center [1364, 686] width 49 height 32
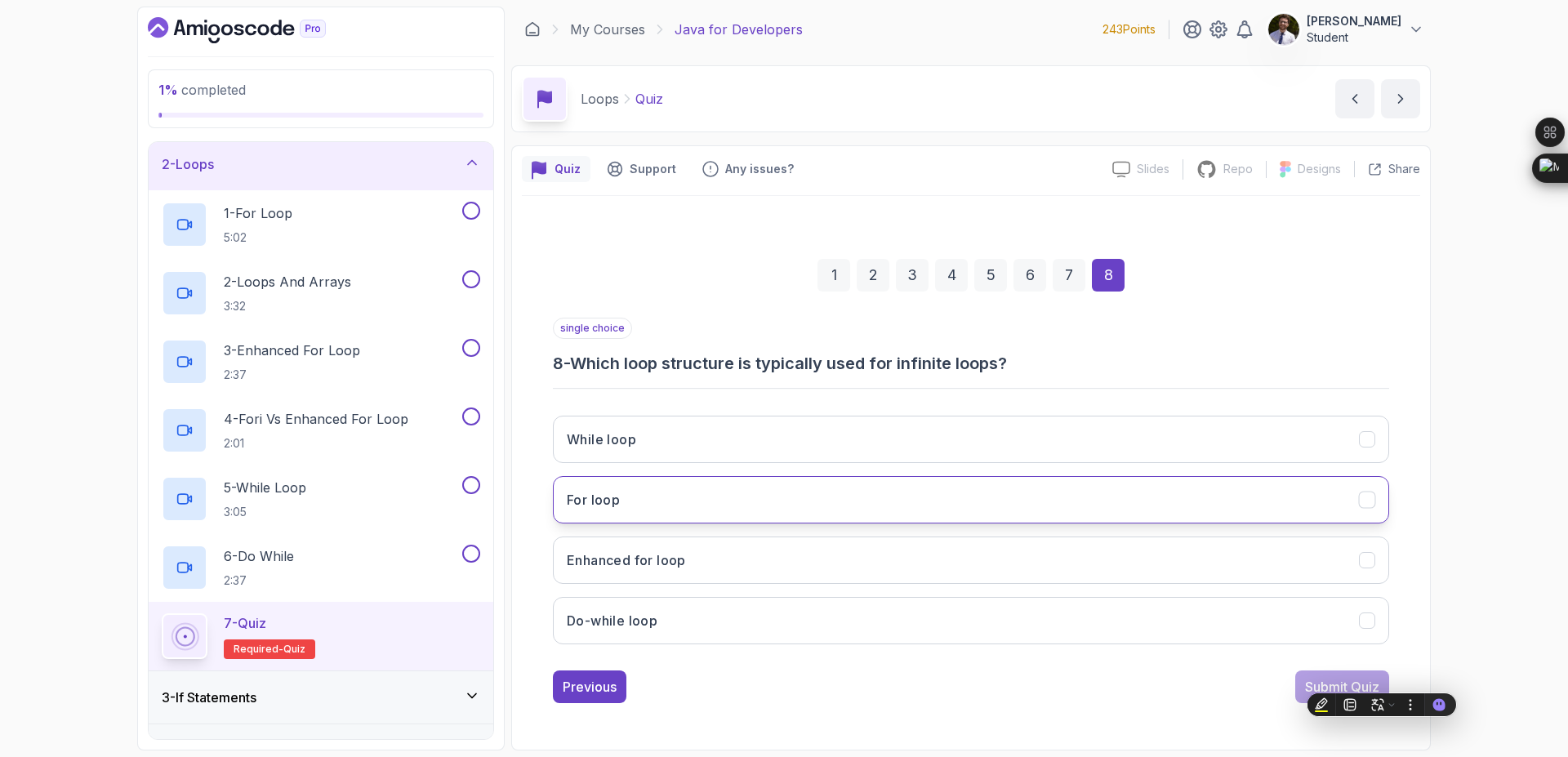
click at [915, 496] on button "For loop" at bounding box center [971, 500] width 836 height 47
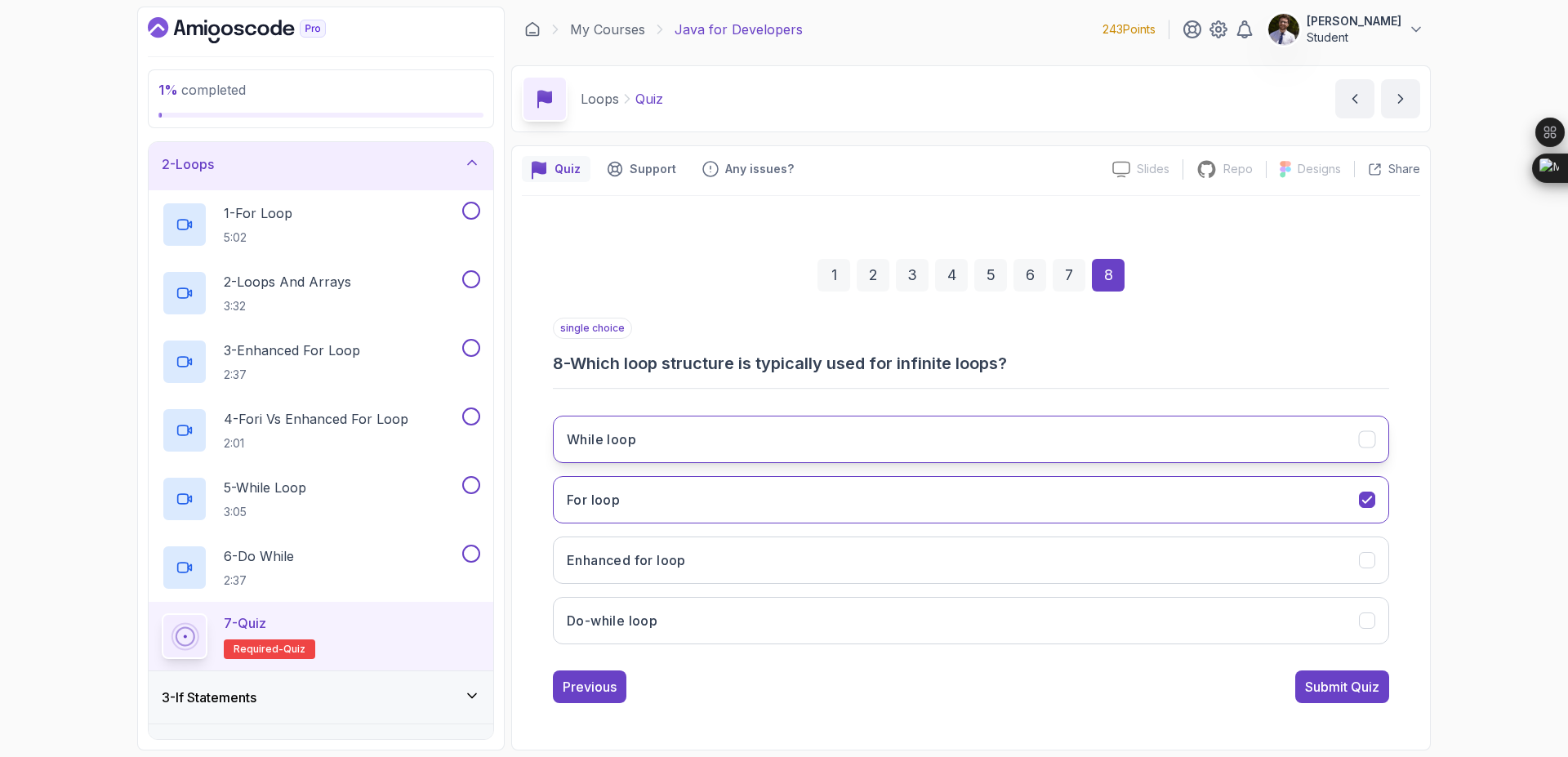
click at [1341, 443] on button "While loop" at bounding box center [971, 439] width 836 height 47
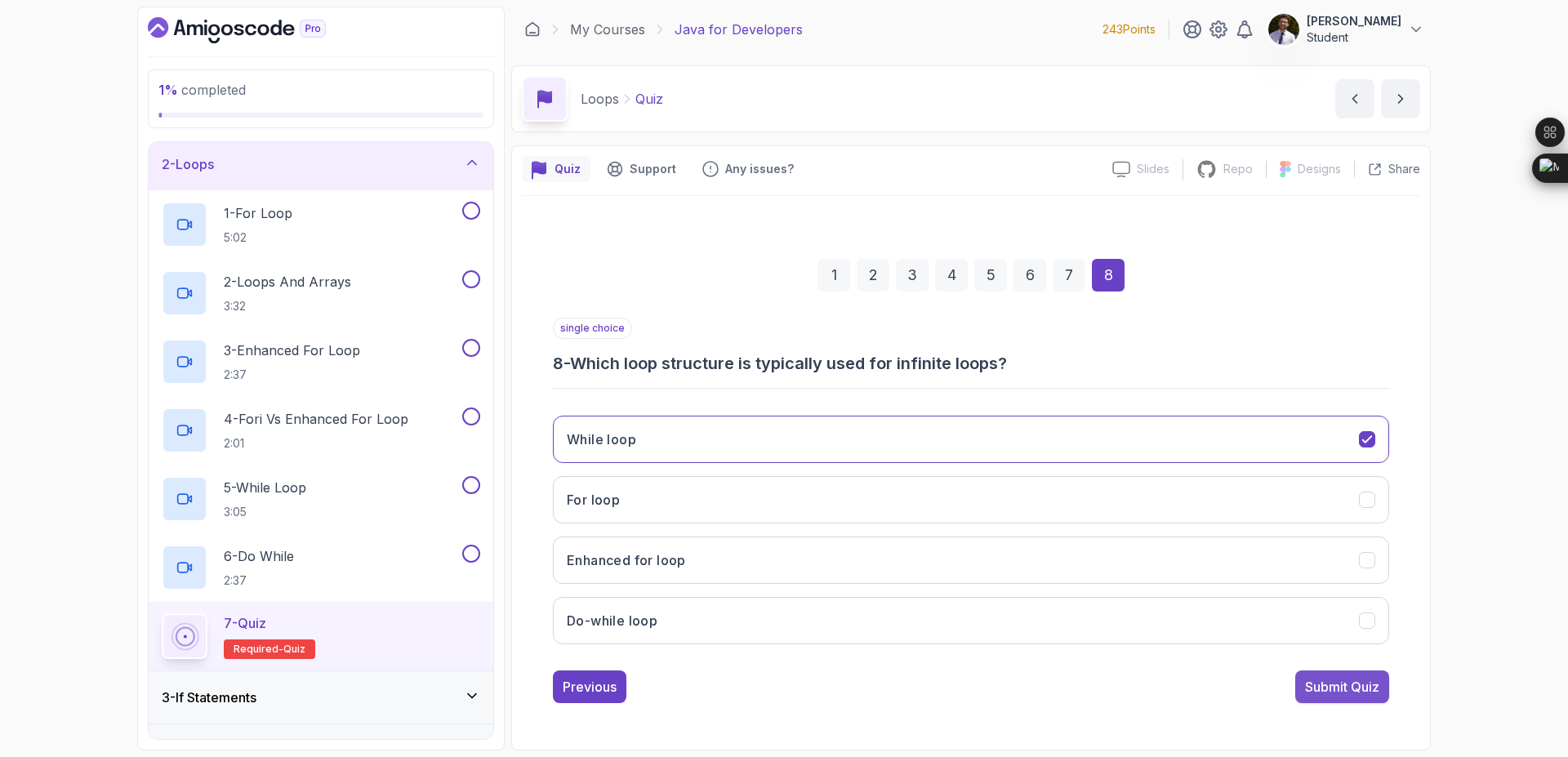
click at [1354, 686] on div "Submit Quiz" at bounding box center [1342, 687] width 74 height 20
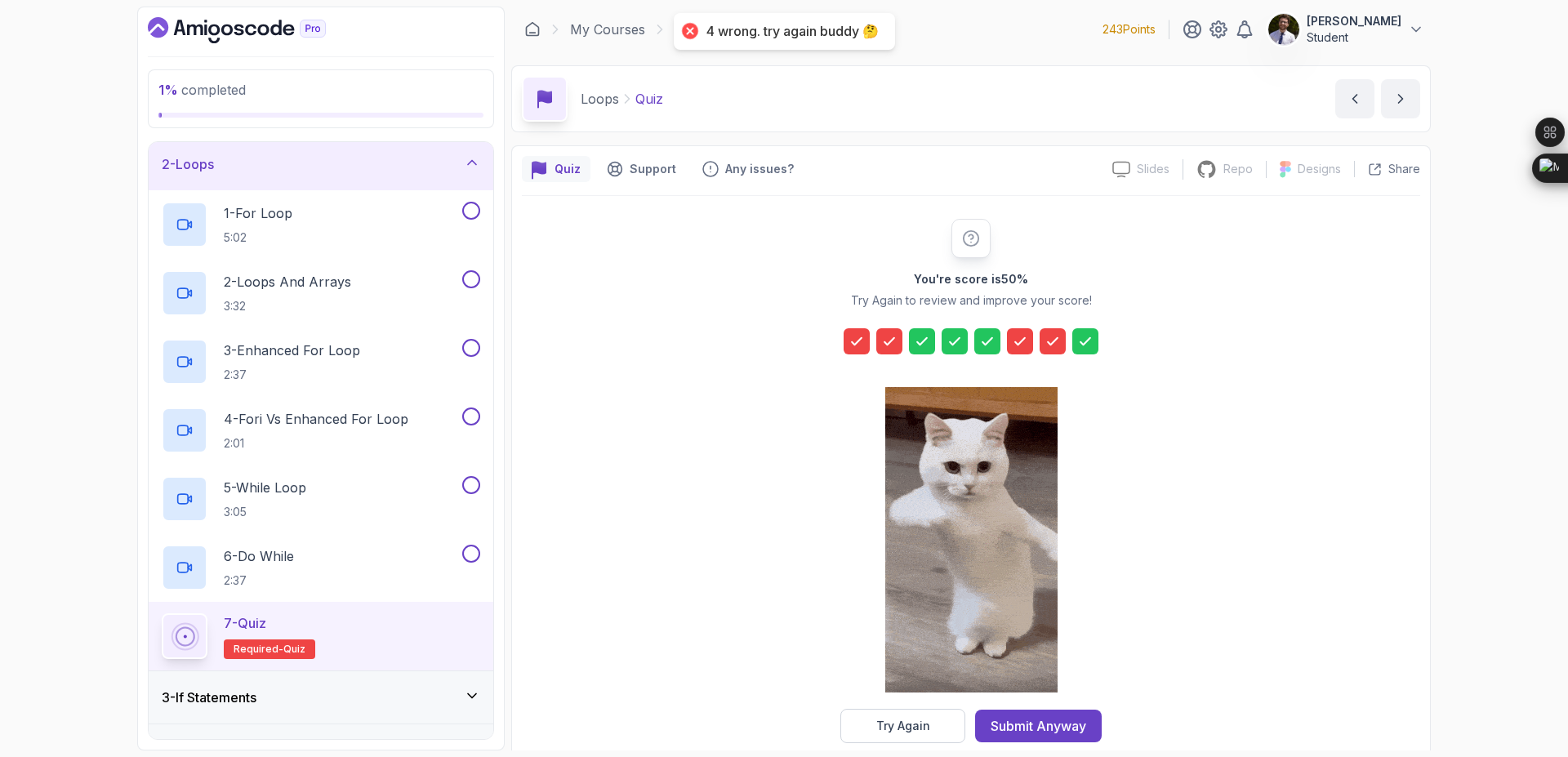
click at [862, 356] on div "You're score is 50 % Try Again to review and improve your score! Try Again Subm…" at bounding box center [971, 481] width 314 height 525
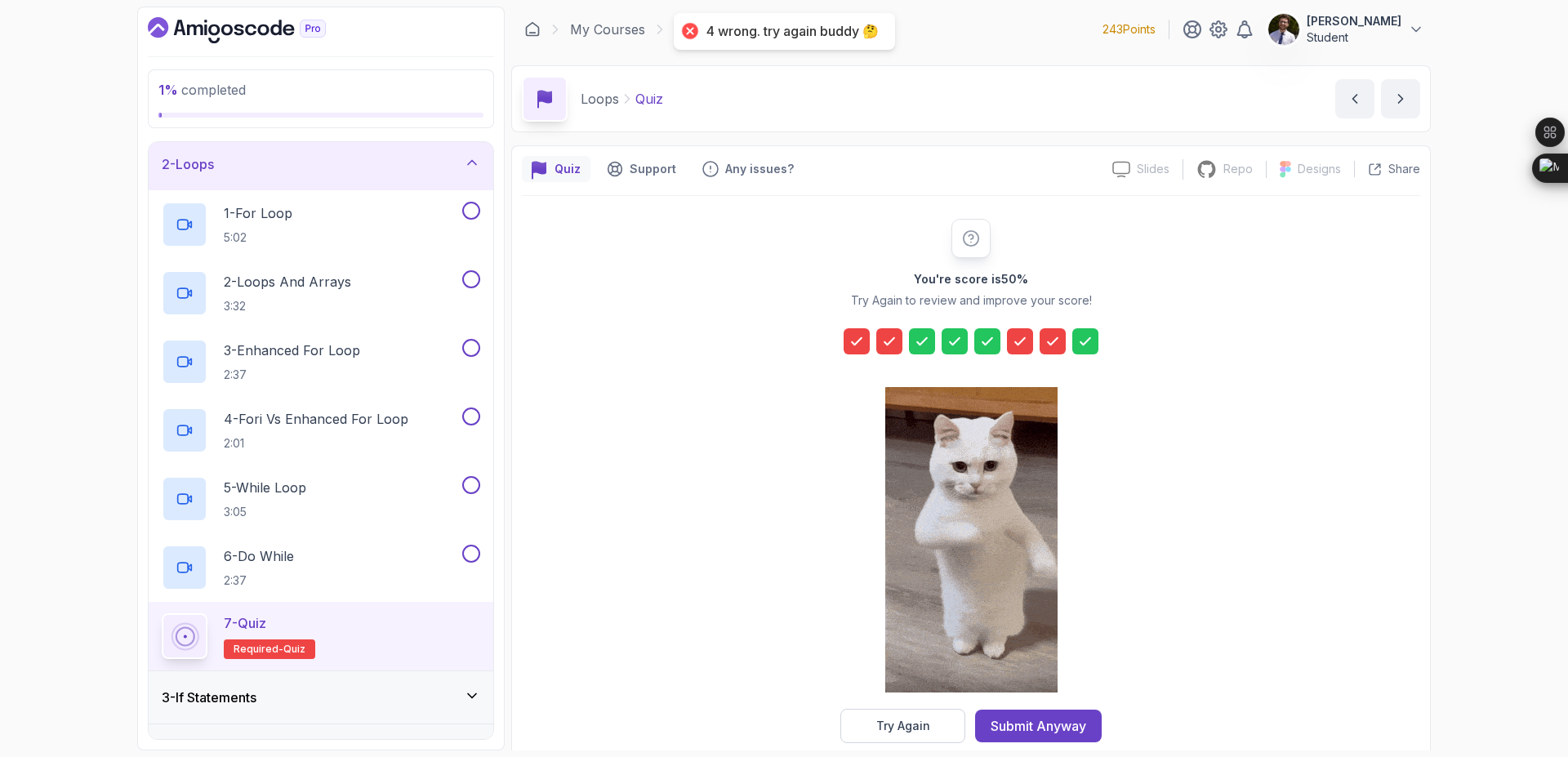
click at [860, 347] on icon at bounding box center [857, 341] width 17 height 17
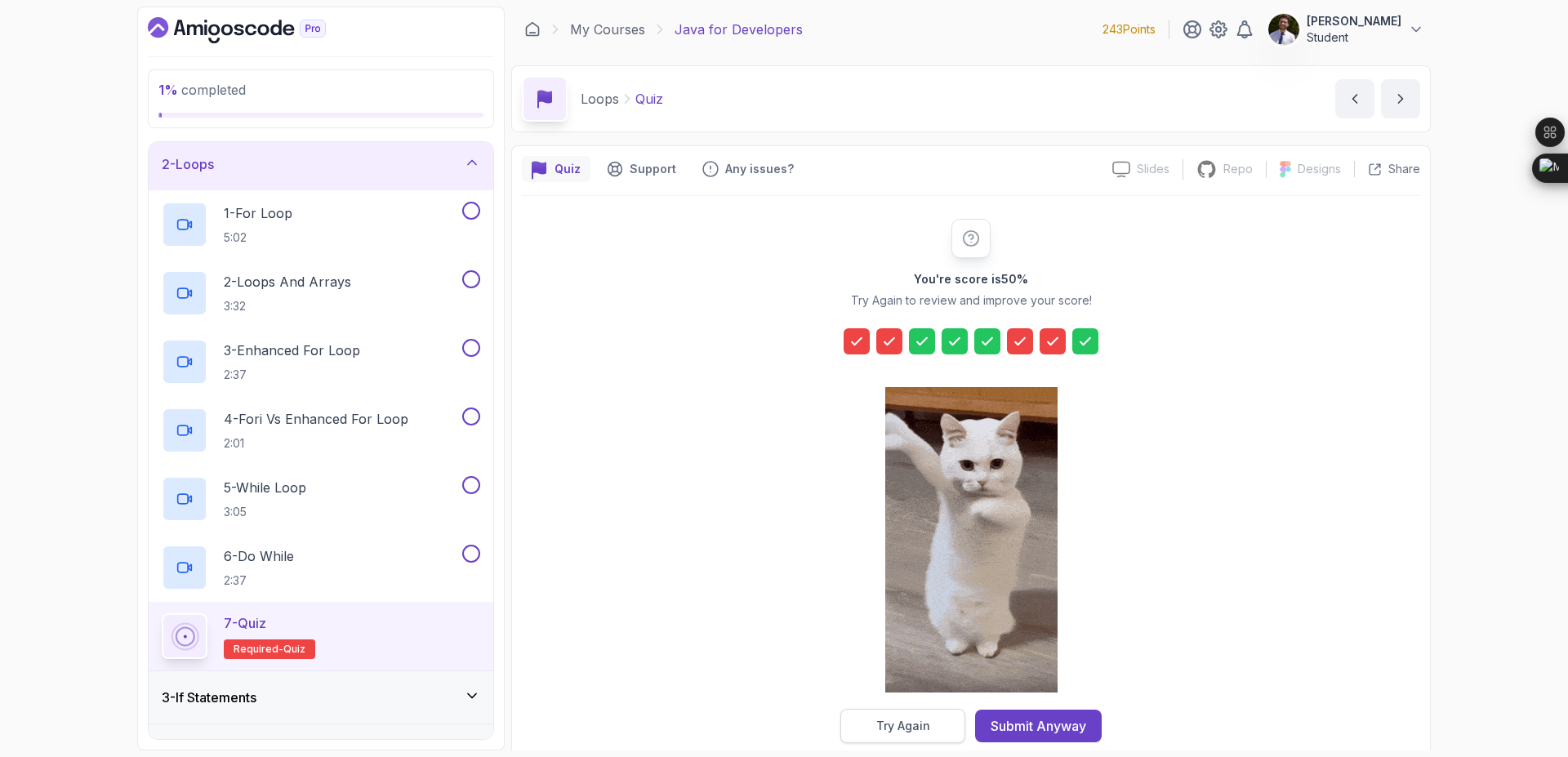
click at [874, 729] on button "Try Again" at bounding box center [903, 725] width 125 height 34
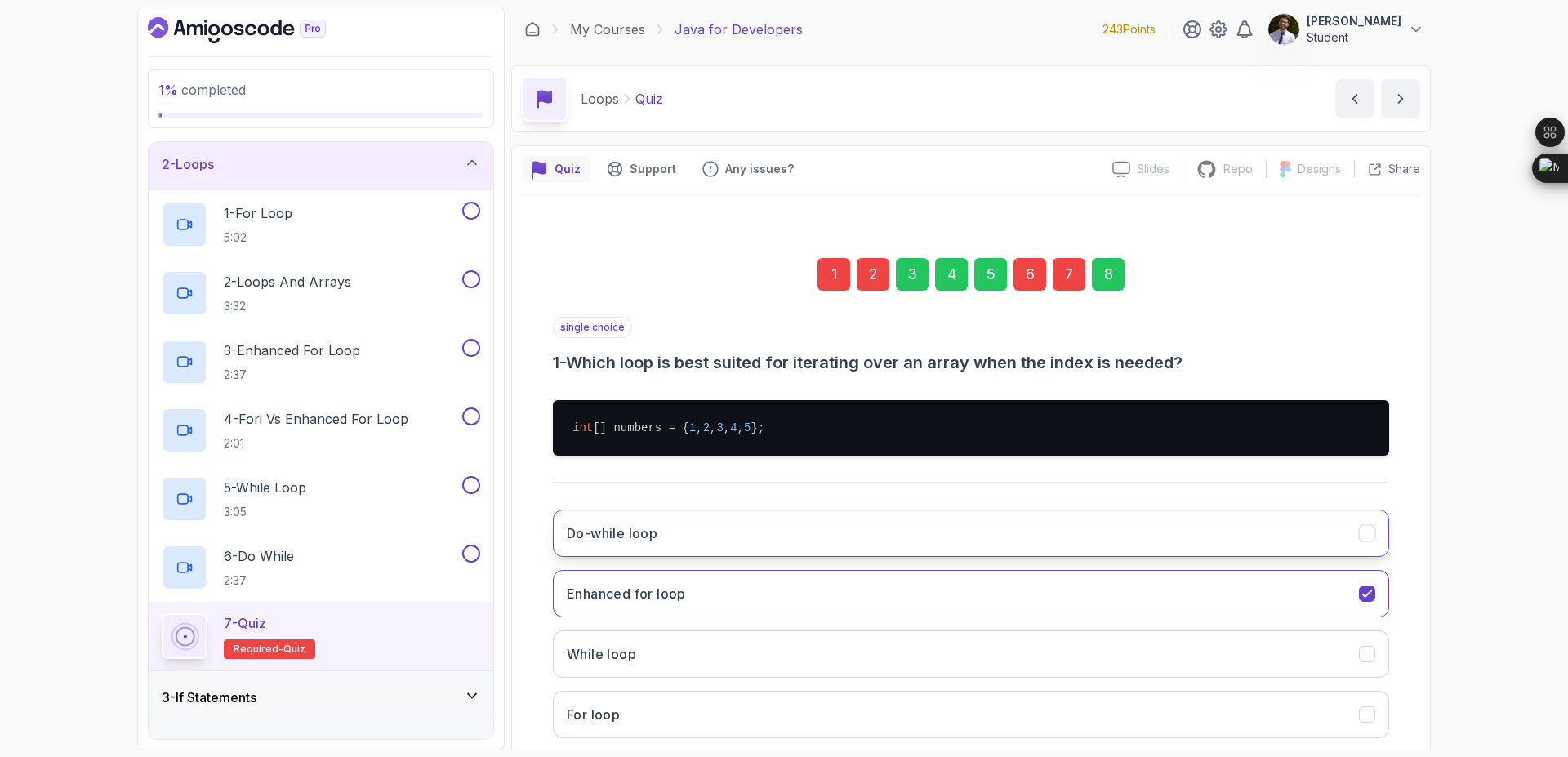
scroll to position [93, 0]
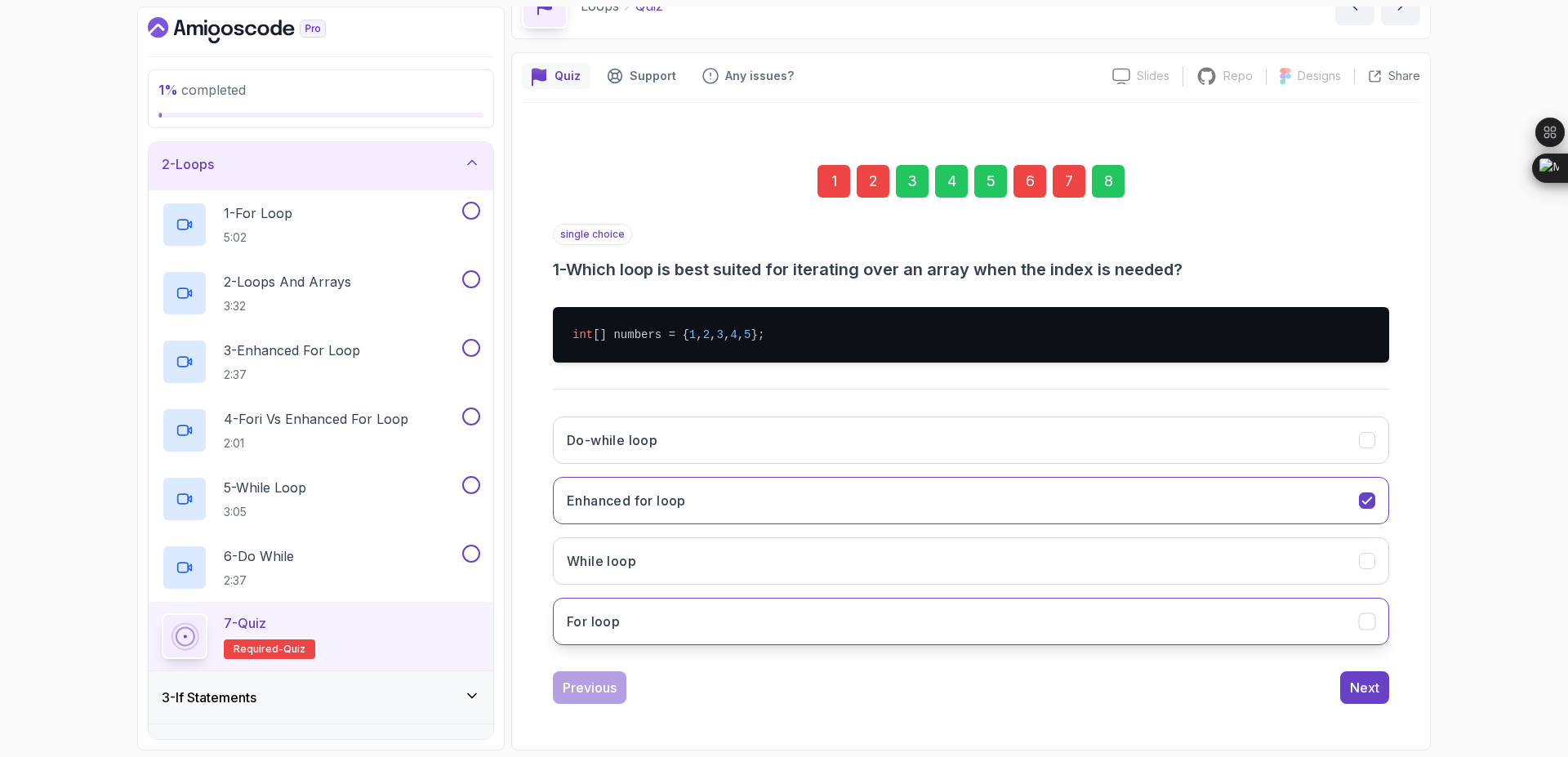
click at [1043, 625] on button "For loop" at bounding box center [971, 621] width 836 height 47
click at [1102, 194] on div "8" at bounding box center [1108, 181] width 32 height 32
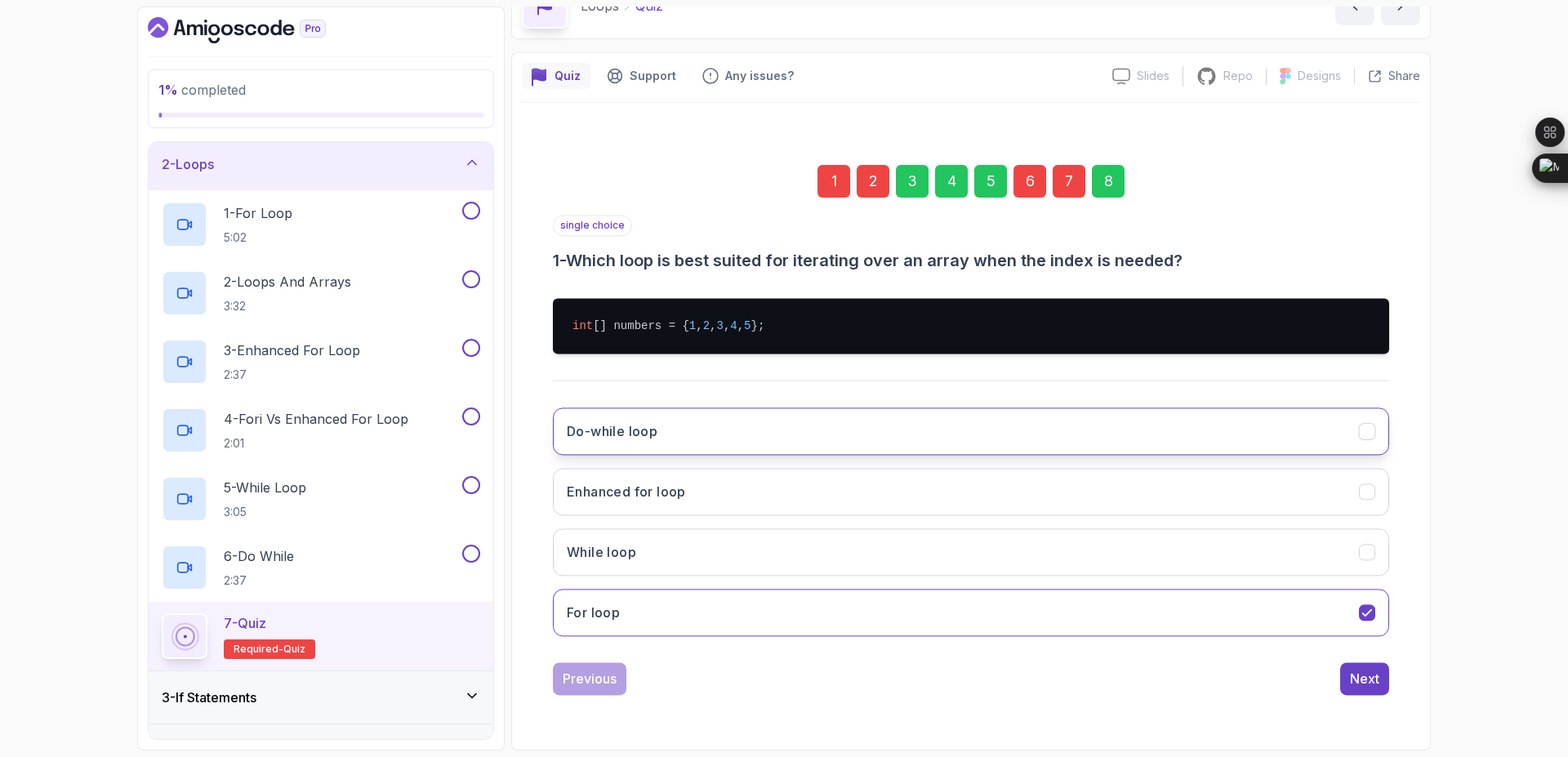
scroll to position [0, 0]
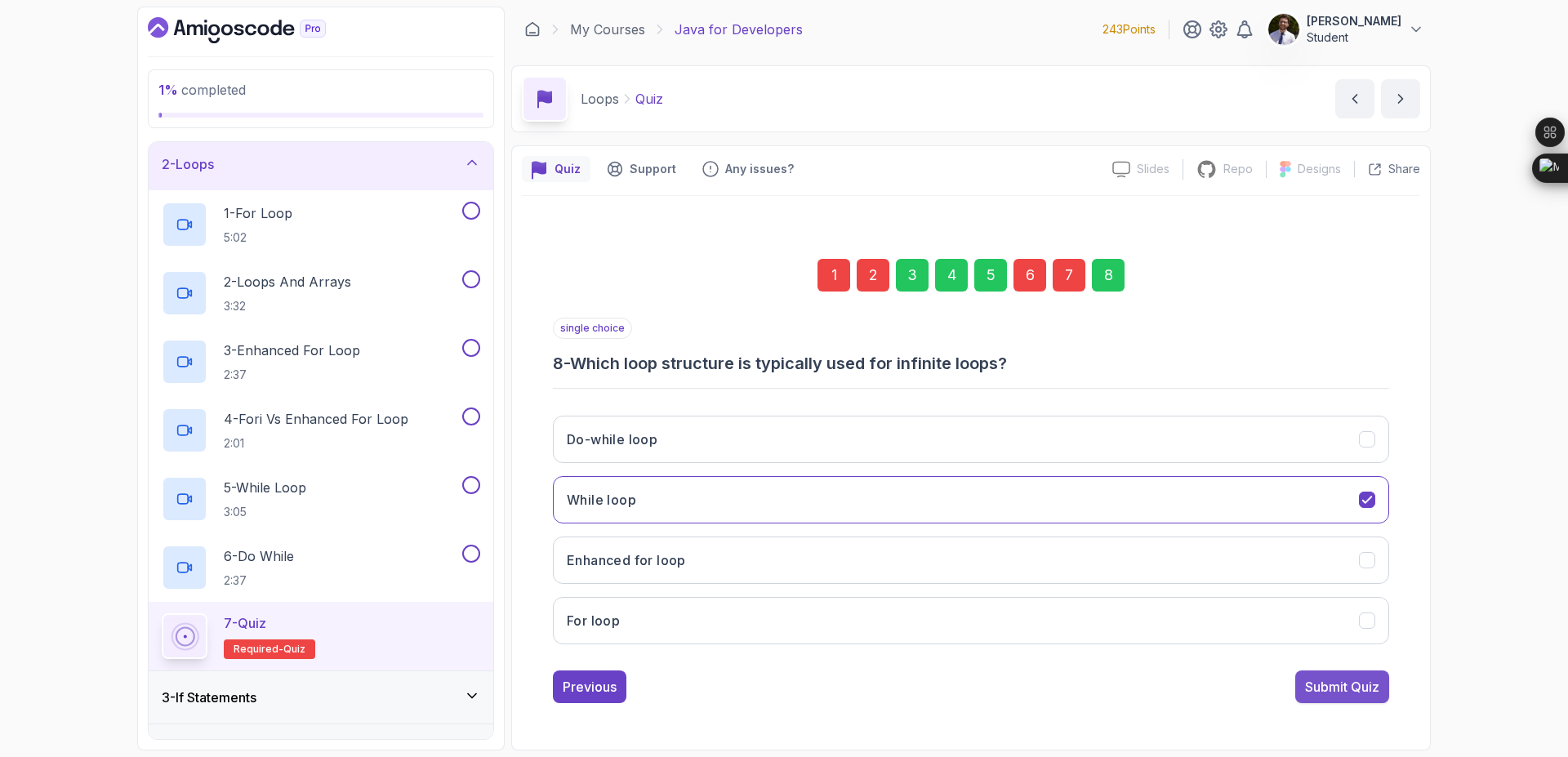
click at [1349, 686] on div "Submit Quiz" at bounding box center [1342, 687] width 74 height 20
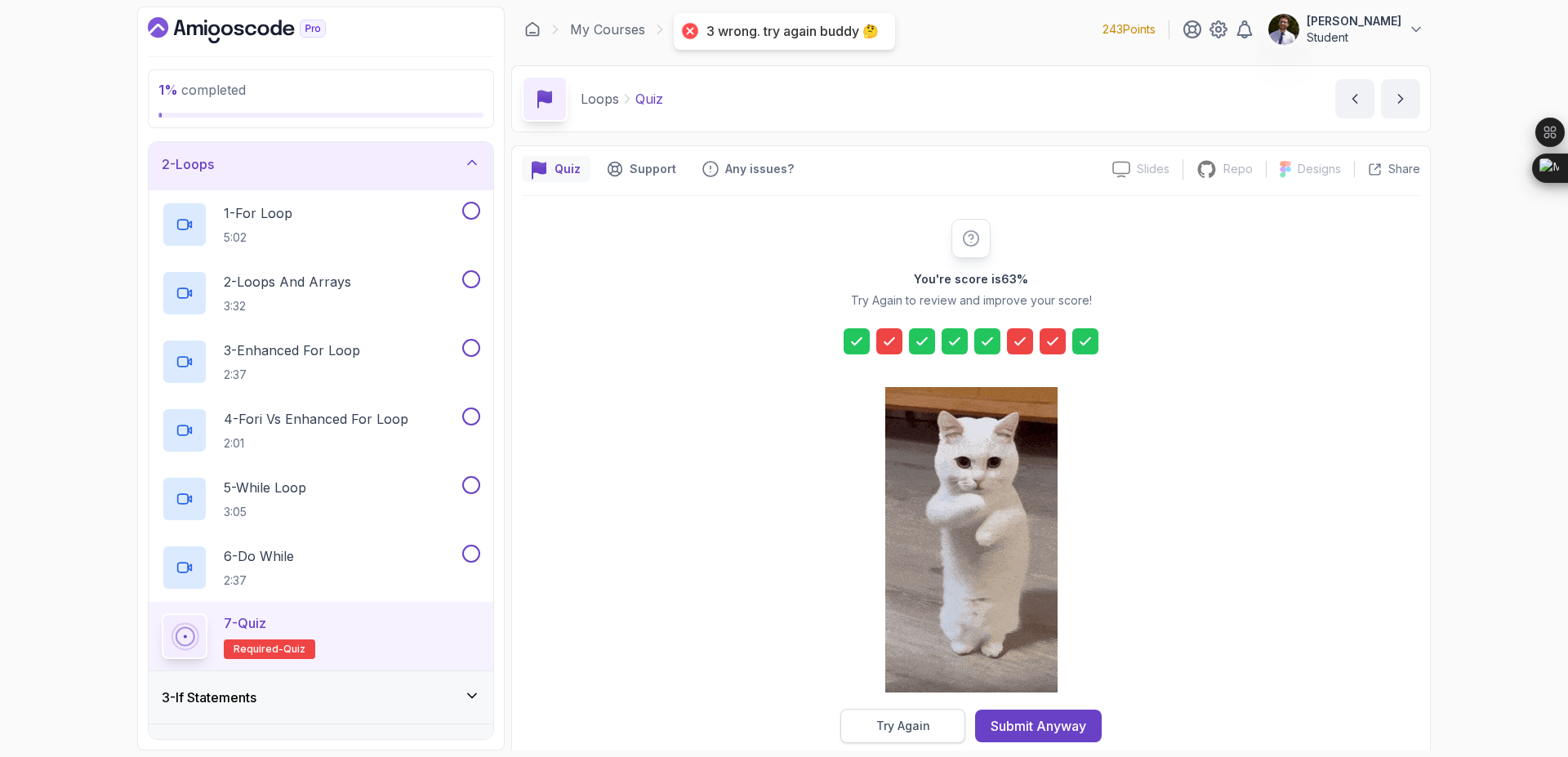
click at [923, 724] on div "Try Again" at bounding box center [903, 726] width 54 height 17
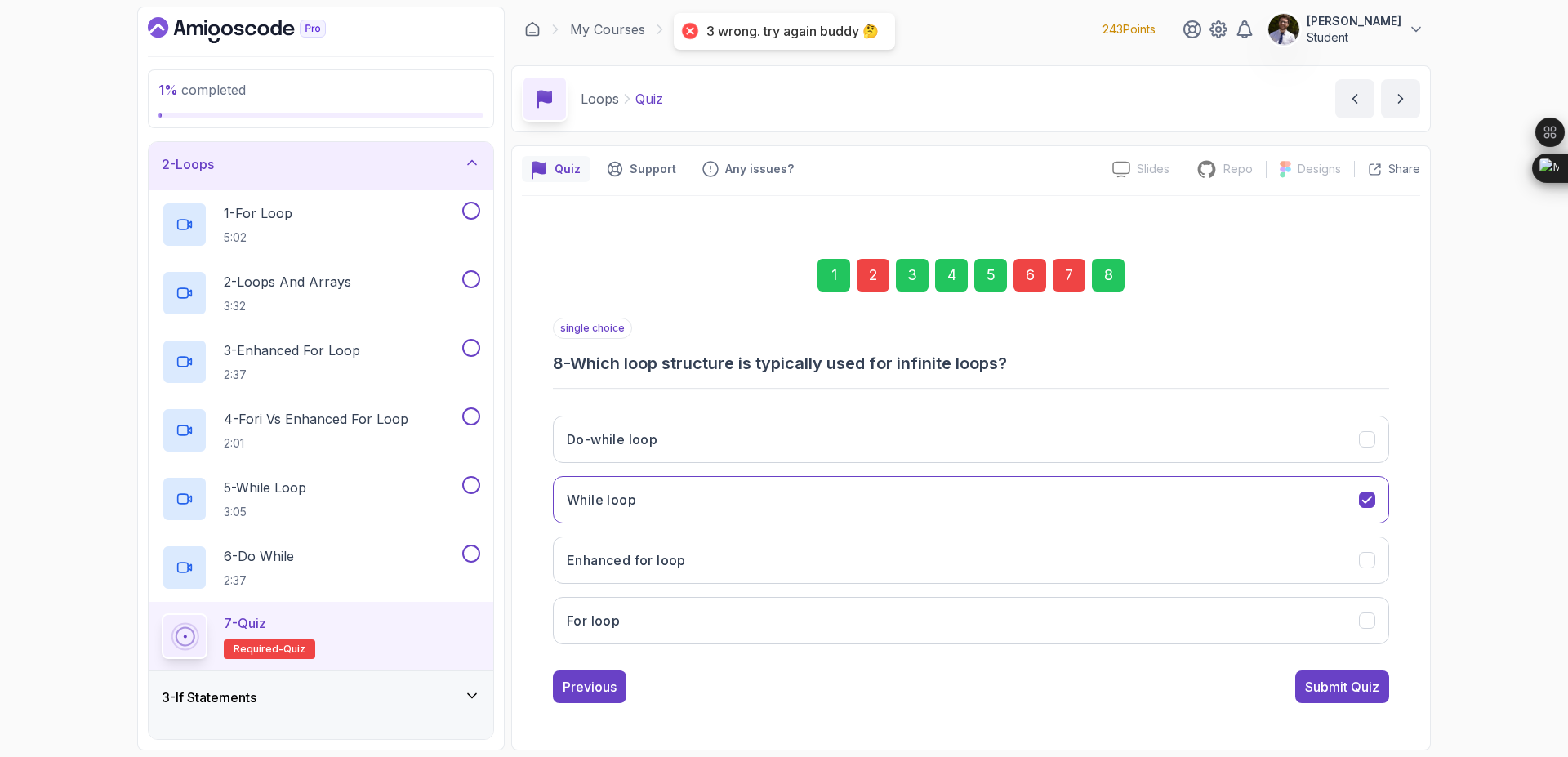
click at [884, 289] on div "2" at bounding box center [873, 275] width 32 height 32
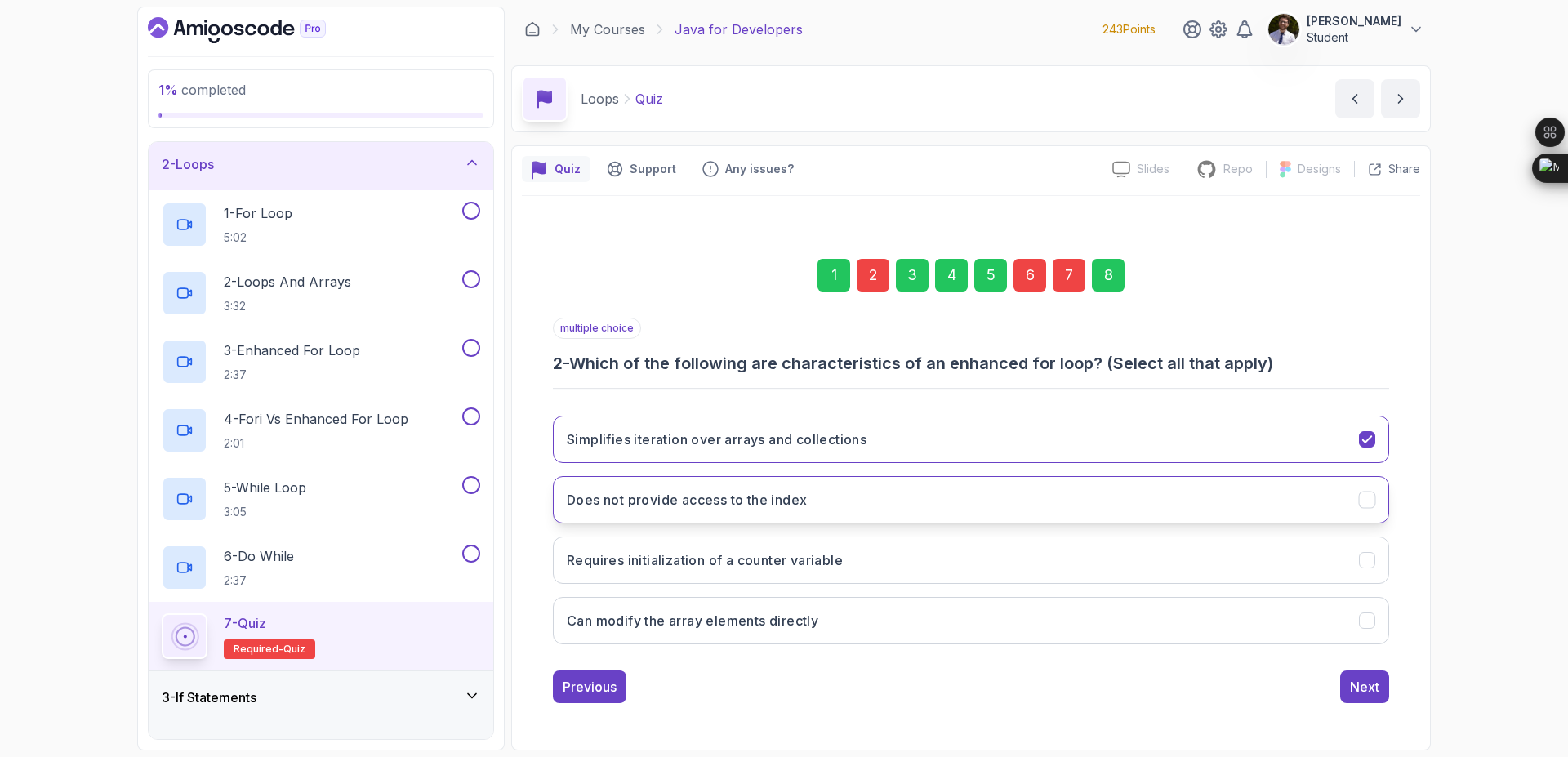
click at [1376, 498] on button "Does not provide access to the index" at bounding box center [971, 500] width 836 height 47
click at [874, 290] on div "2" at bounding box center [873, 275] width 32 height 32
click at [1373, 620] on icon "Can modify the array elements directly" at bounding box center [1367, 621] width 16 height 16
click at [1109, 278] on div "8" at bounding box center [1108, 275] width 32 height 32
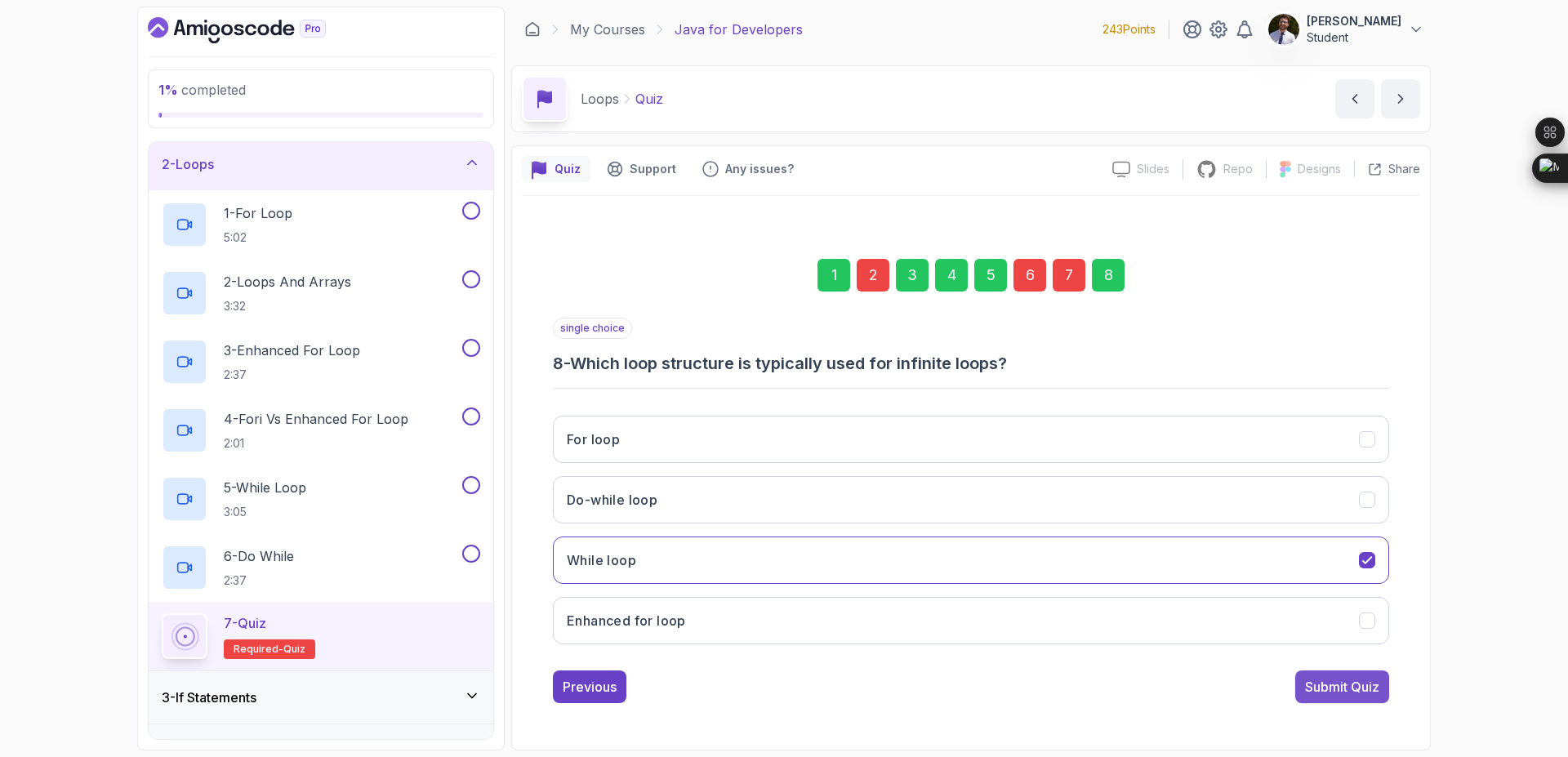
click at [1355, 685] on div "Submit Quiz" at bounding box center [1342, 687] width 74 height 20
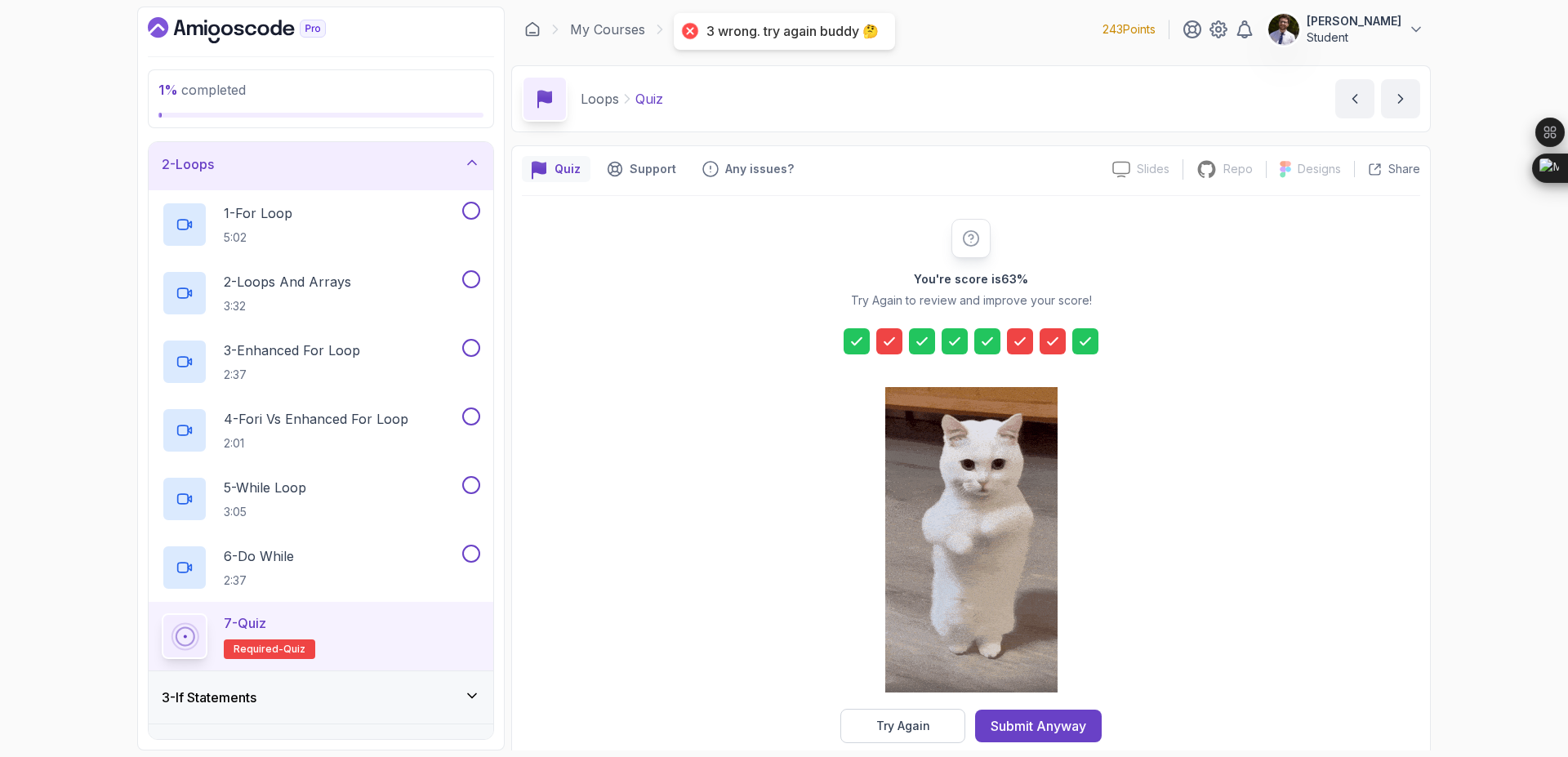
drag, startPoint x: 933, startPoint y: 728, endPoint x: 931, endPoint y: 716, distance: 12.2
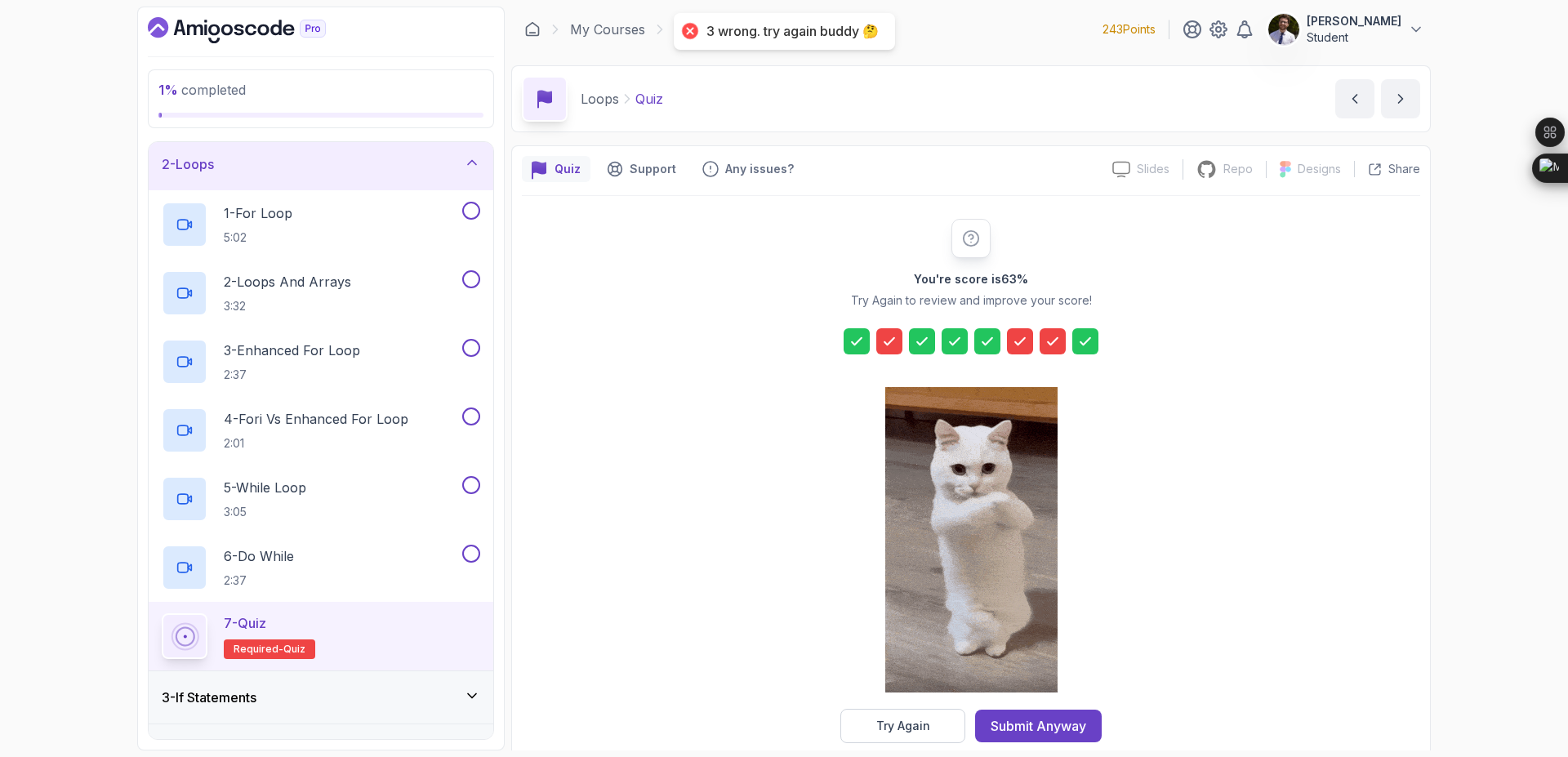
click at [933, 727] on button "Try Again" at bounding box center [903, 725] width 125 height 34
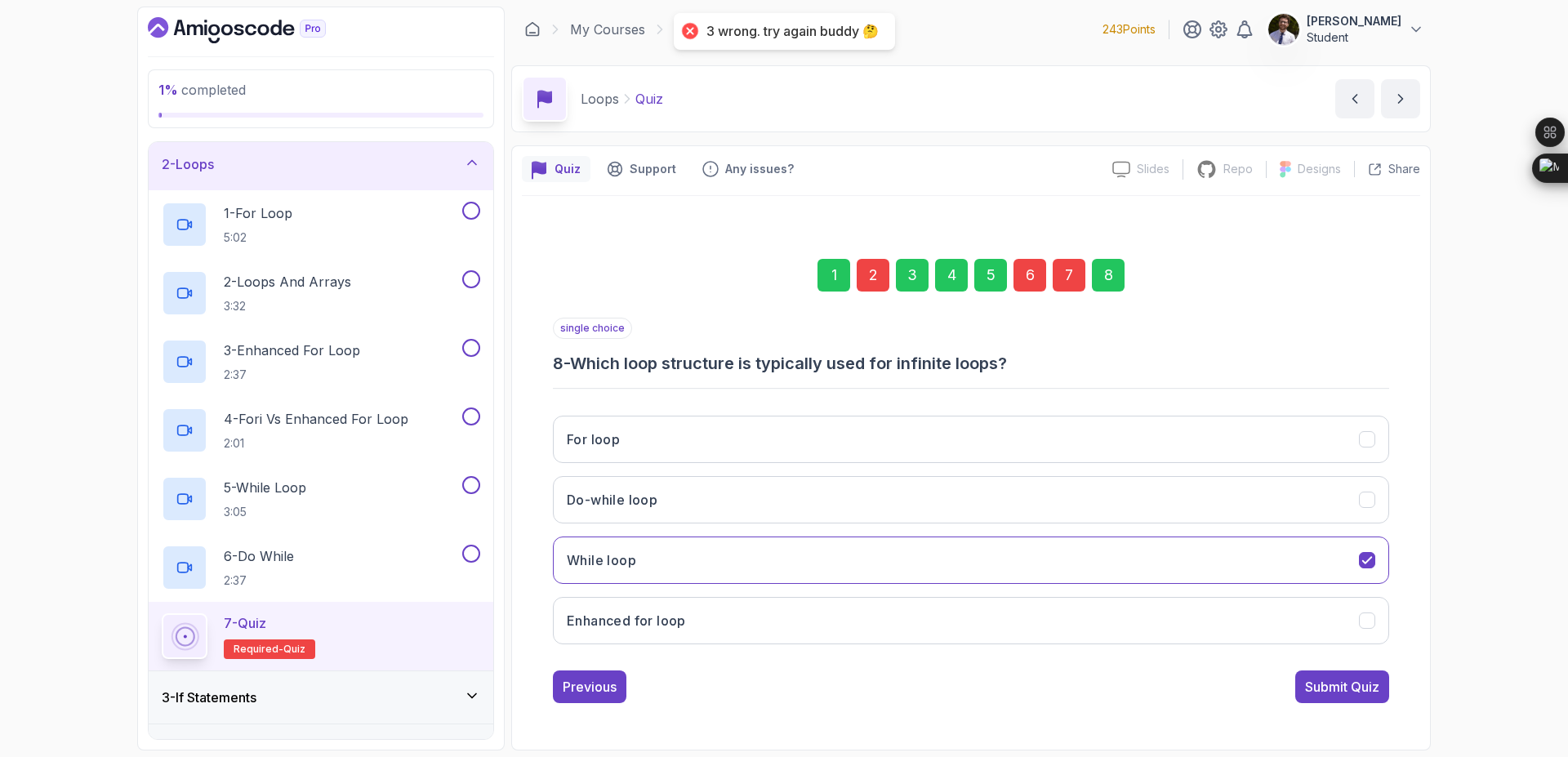
click at [868, 286] on div "2" at bounding box center [873, 275] width 32 height 32
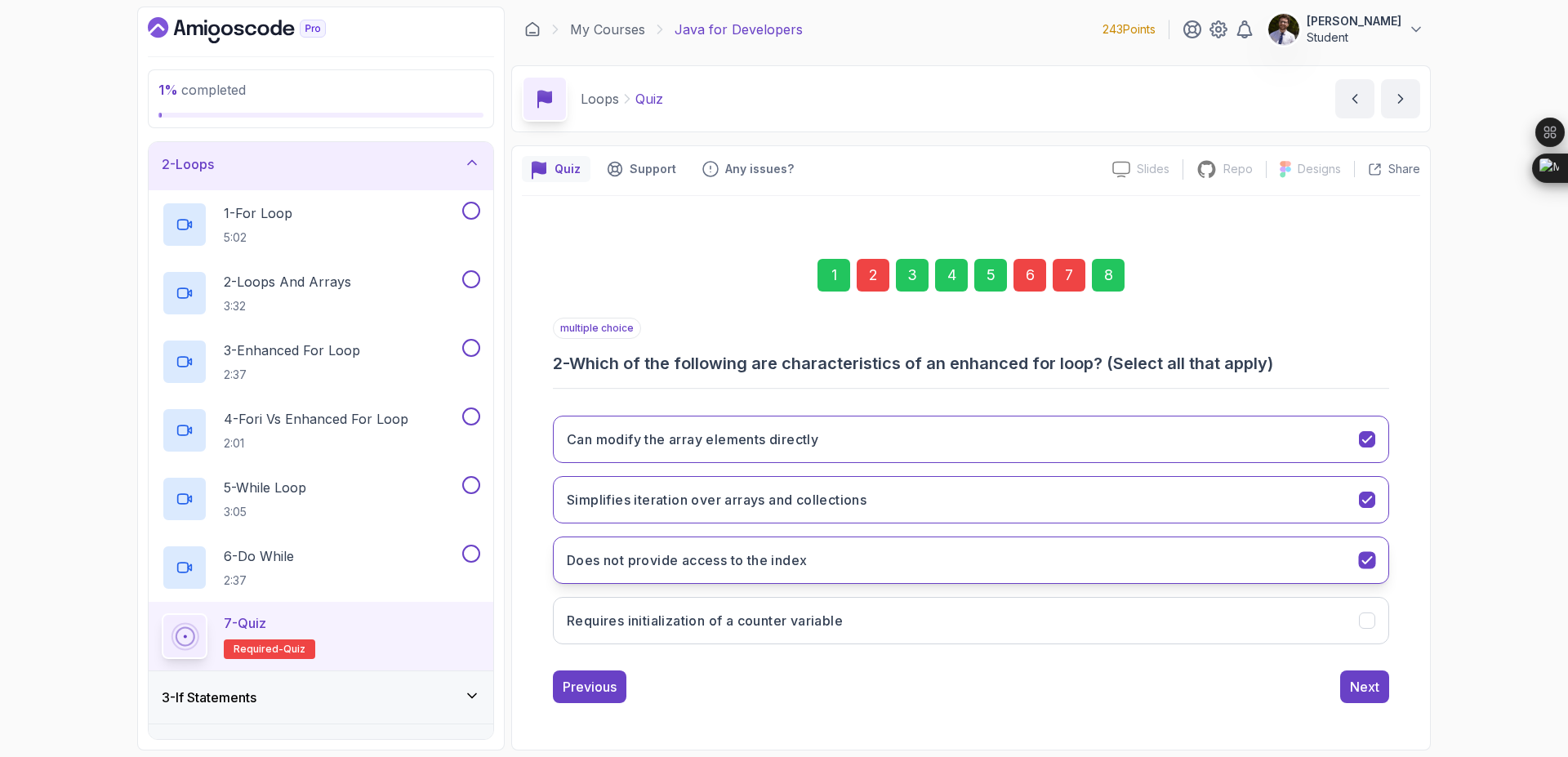
click at [1359, 545] on button "Does not provide access to the index" at bounding box center [971, 560] width 836 height 47
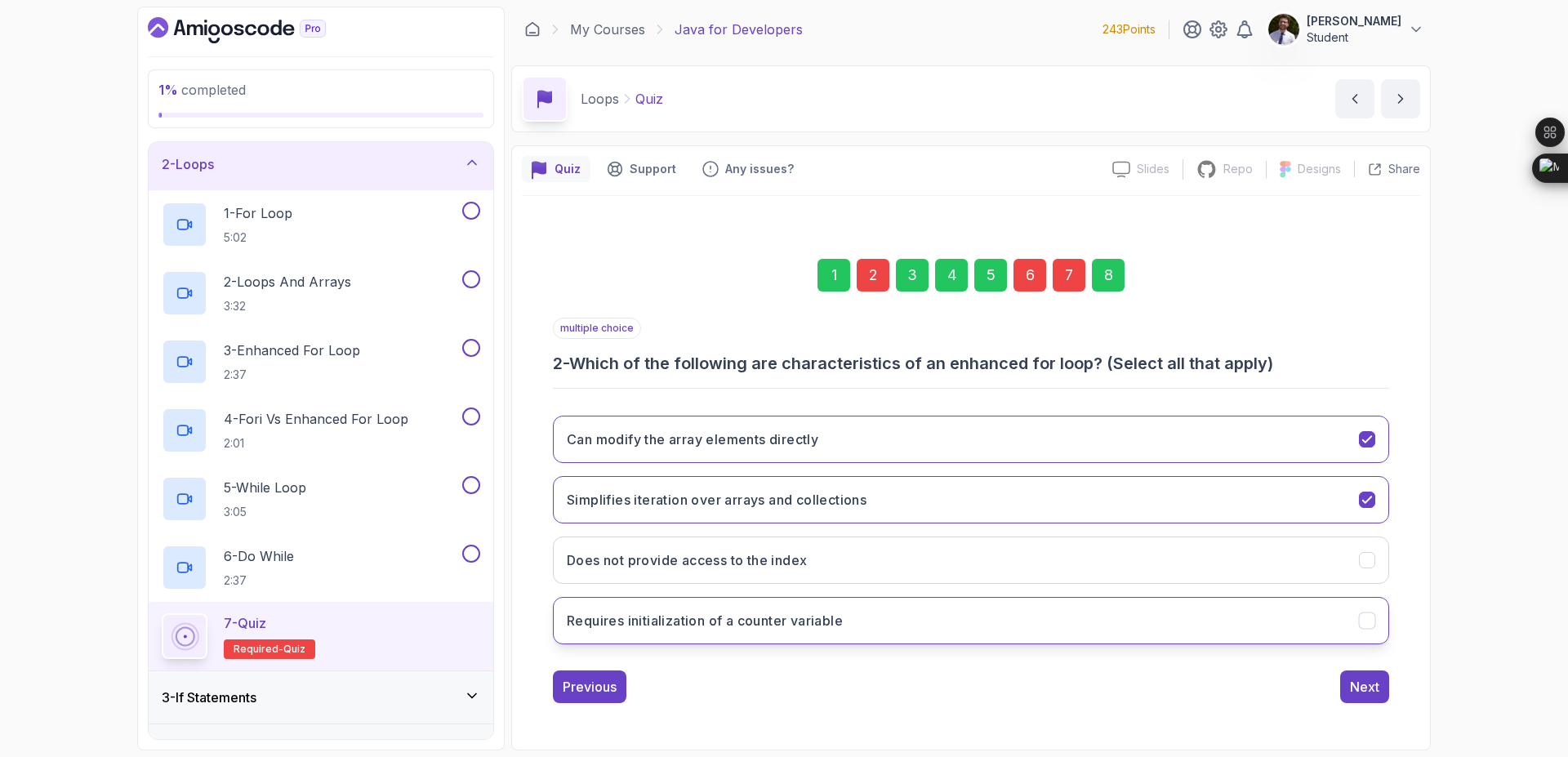
click at [1189, 620] on button "Requires initialization of a counter variable" at bounding box center [971, 620] width 836 height 47
click at [1200, 630] on button "Requires initialization of a counter variable" at bounding box center [971, 620] width 836 height 47
drag, startPoint x: 1199, startPoint y: 620, endPoint x: 1192, endPoint y: 589, distance: 31.8
click at [1196, 619] on button "Requires initialization of a counter variable" at bounding box center [971, 620] width 836 height 47
click at [1105, 285] on div "8" at bounding box center [1108, 275] width 32 height 32
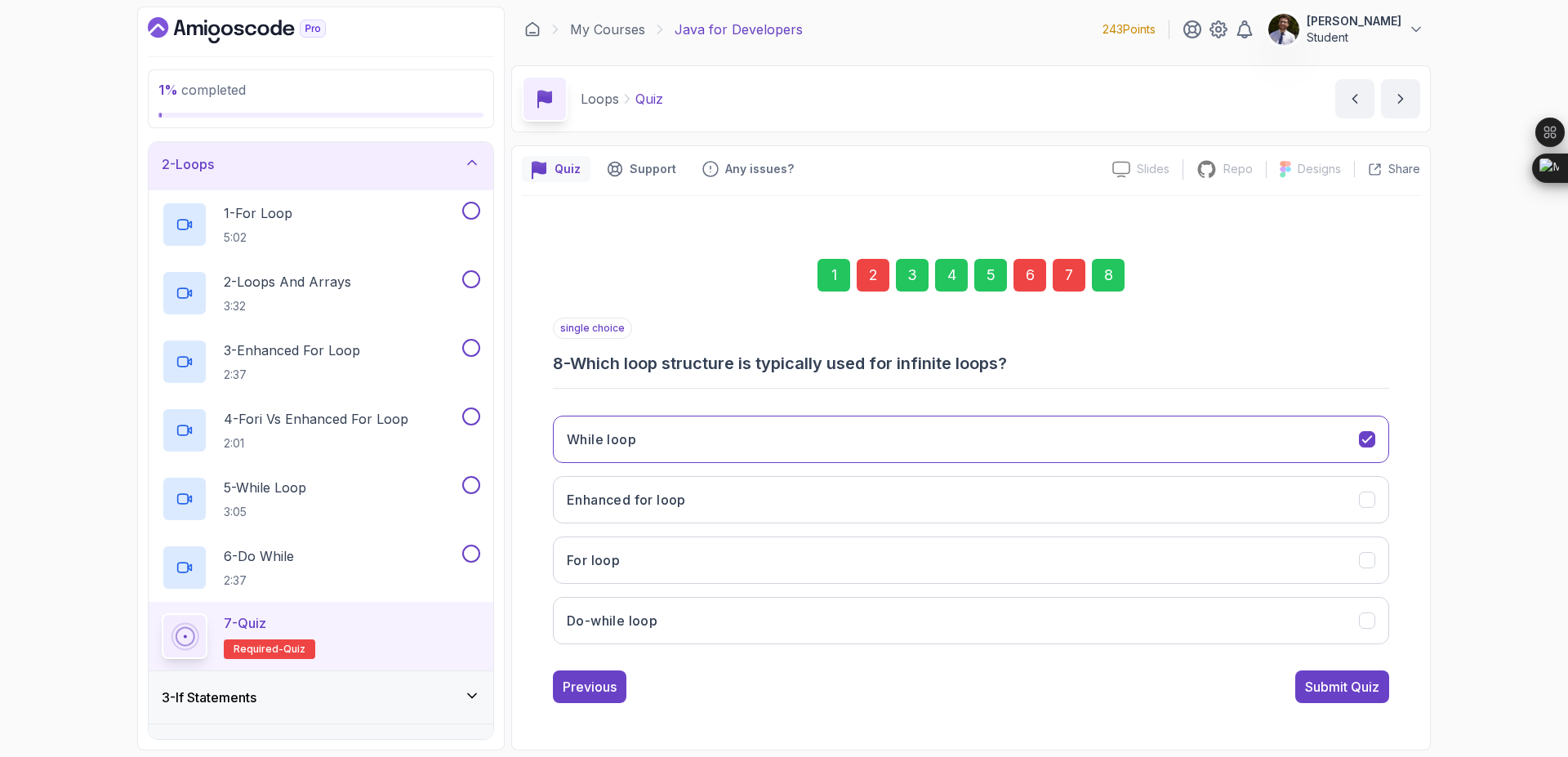
click at [1375, 695] on button "Submit Quiz" at bounding box center [1342, 686] width 94 height 32
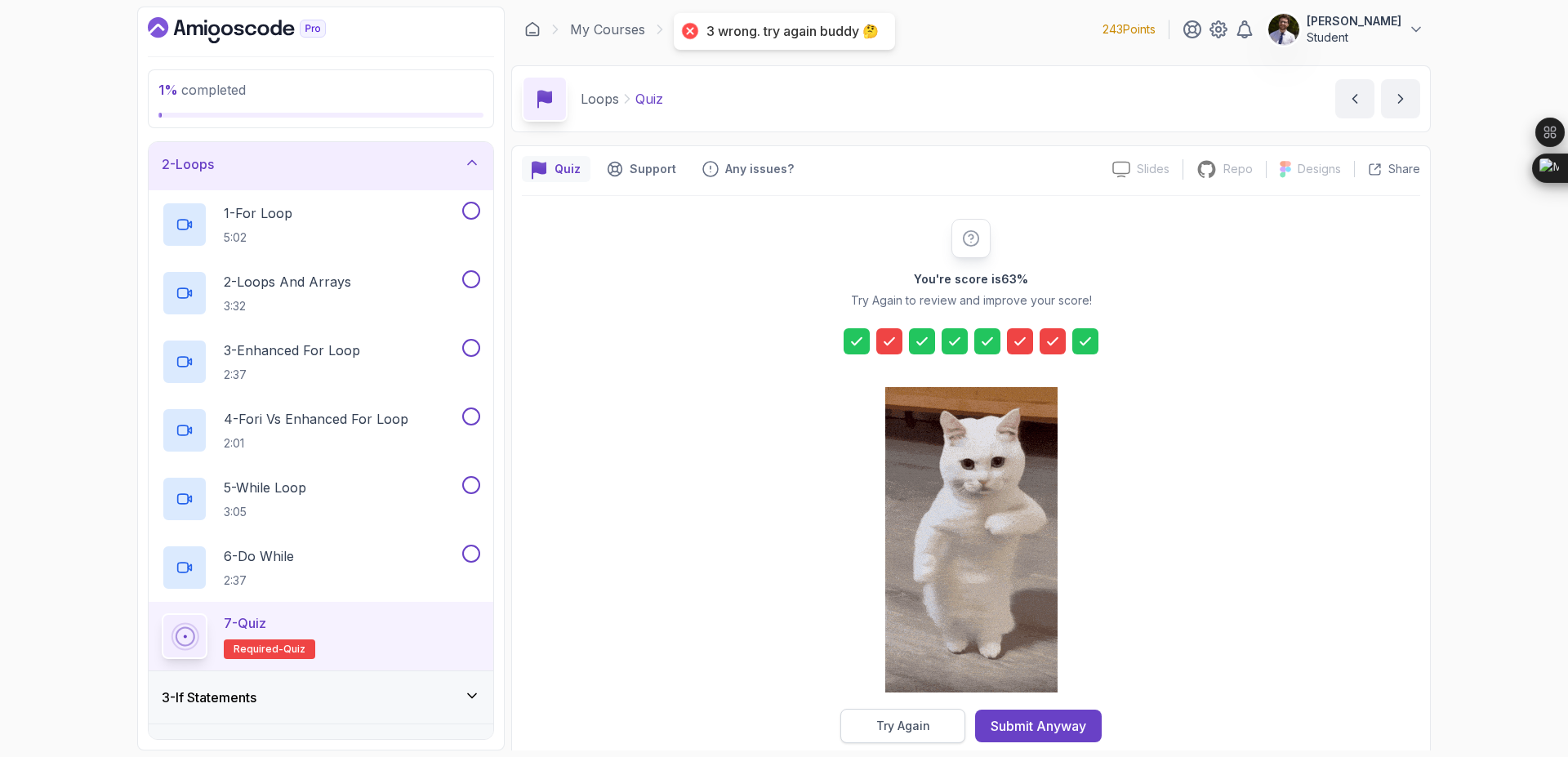
click at [933, 711] on button "Try Again" at bounding box center [903, 725] width 125 height 34
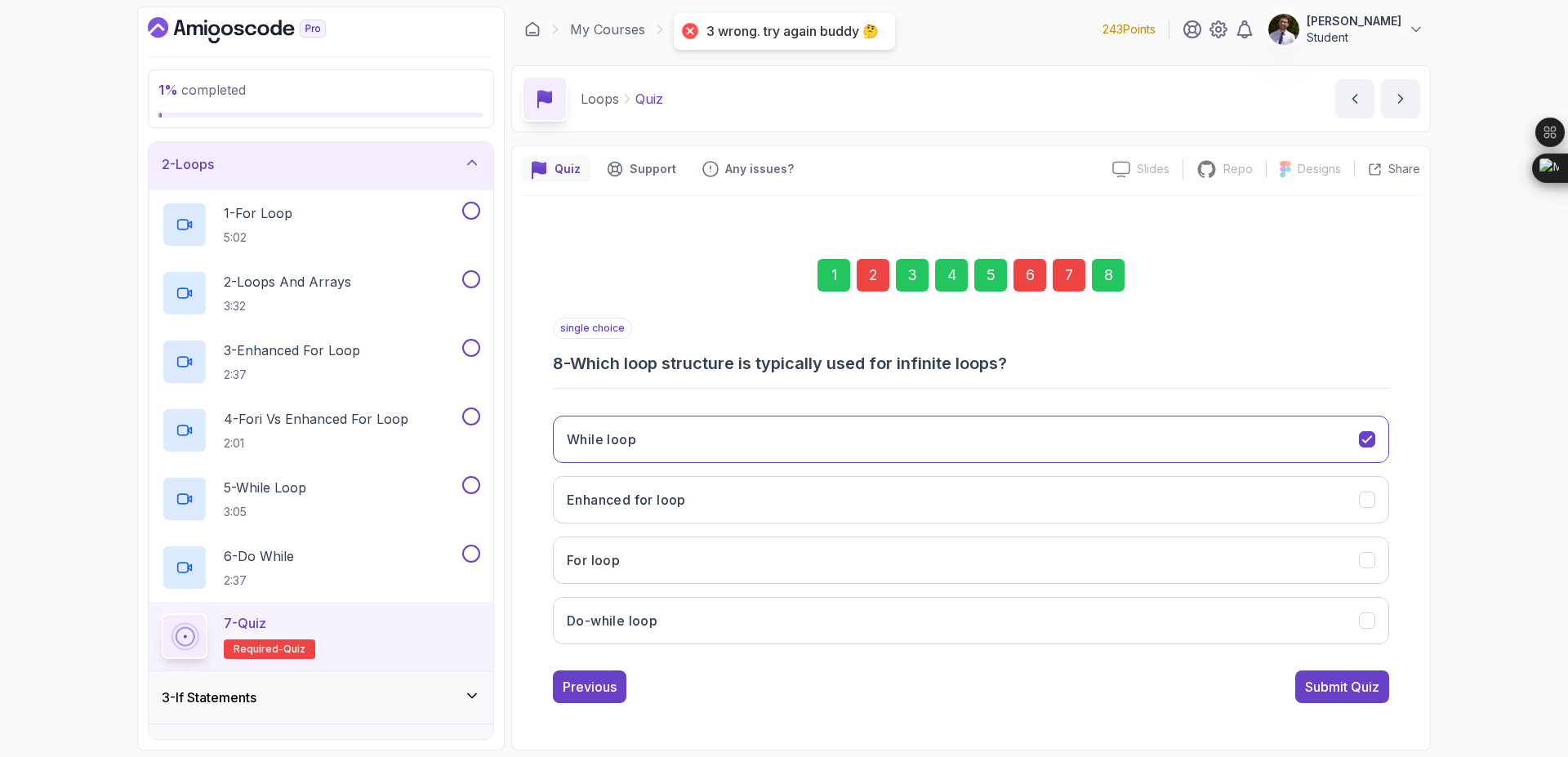
click at [857, 274] on div "2" at bounding box center [873, 275] width 32 height 32
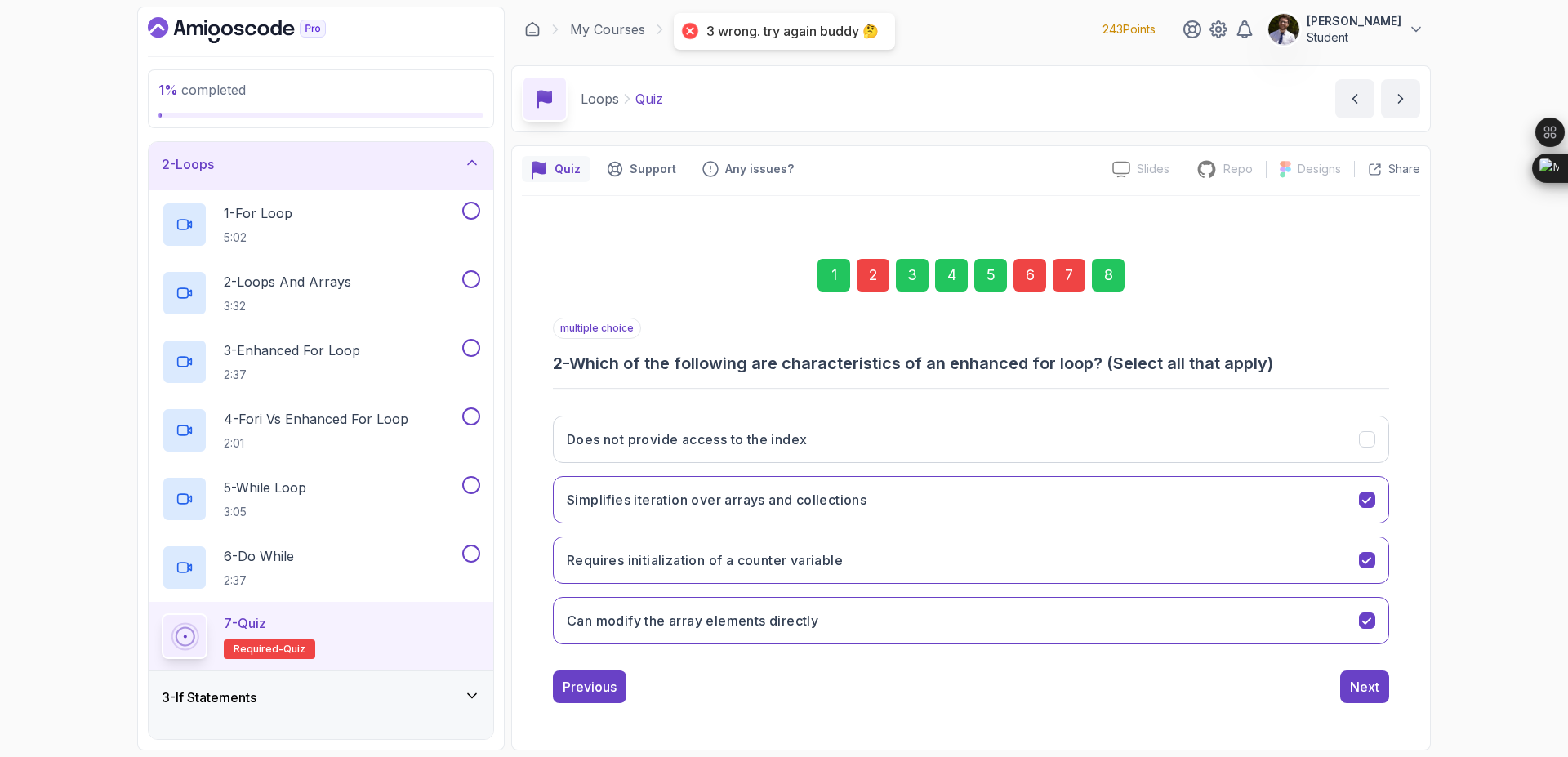
click at [895, 280] on div "1 2 3 4 5 6 7 8" at bounding box center [971, 276] width 836 height 85
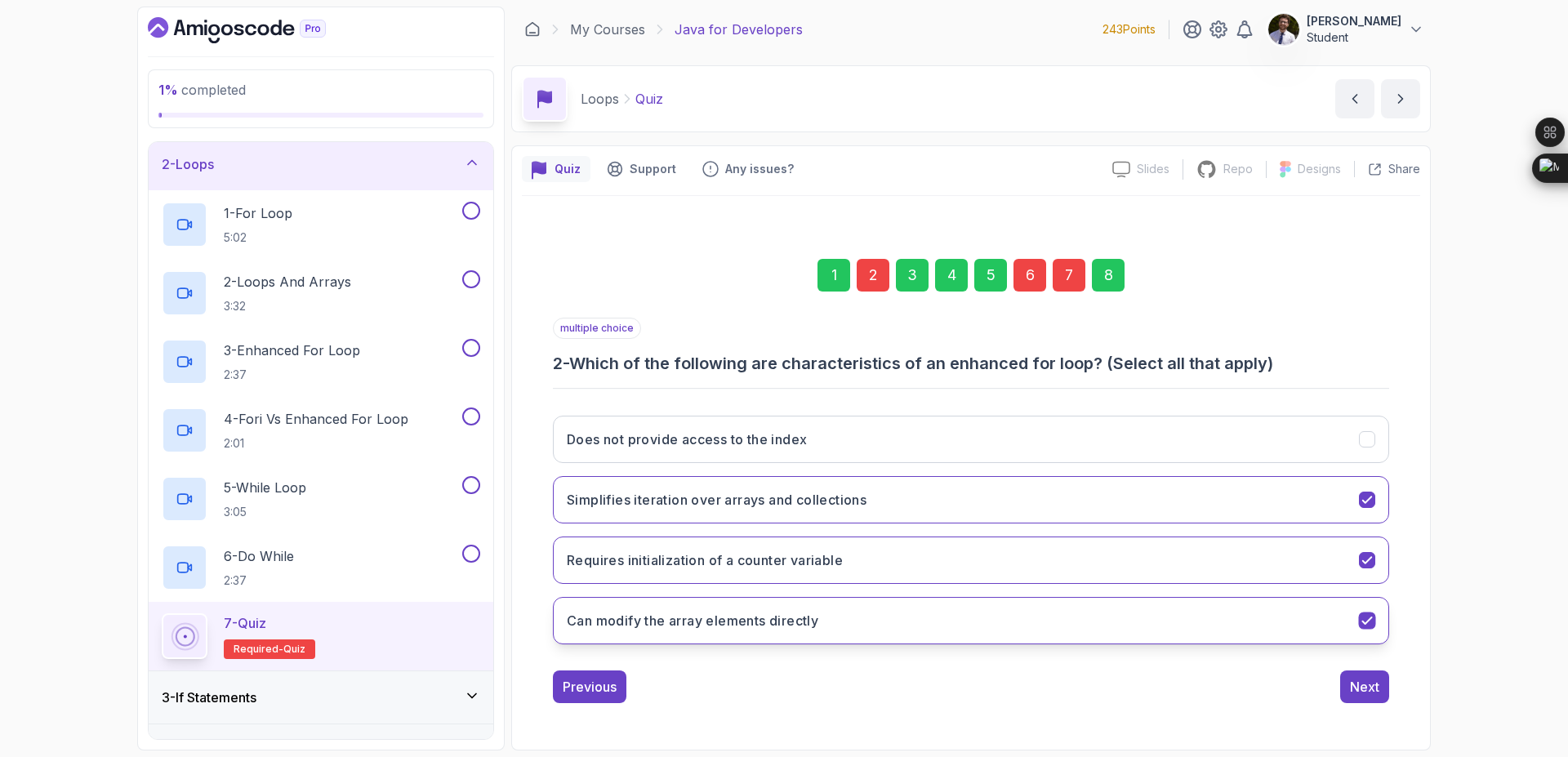
click at [1364, 622] on icon "Can modify the array elements directly" at bounding box center [1366, 620] width 9 height 7
click at [1110, 274] on div "8" at bounding box center [1108, 275] width 32 height 32
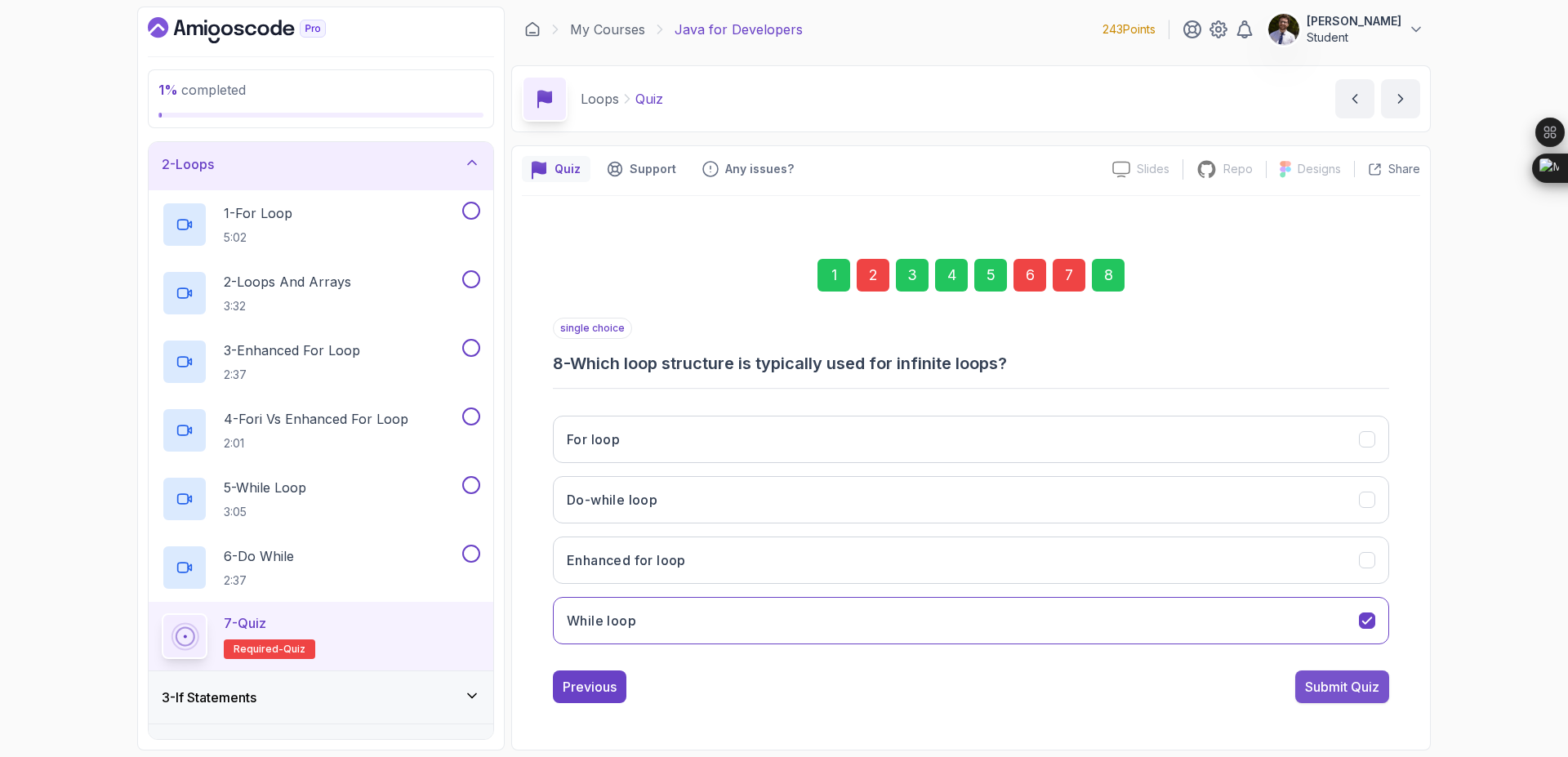
click at [1380, 684] on button "Submit Quiz" at bounding box center [1342, 686] width 94 height 32
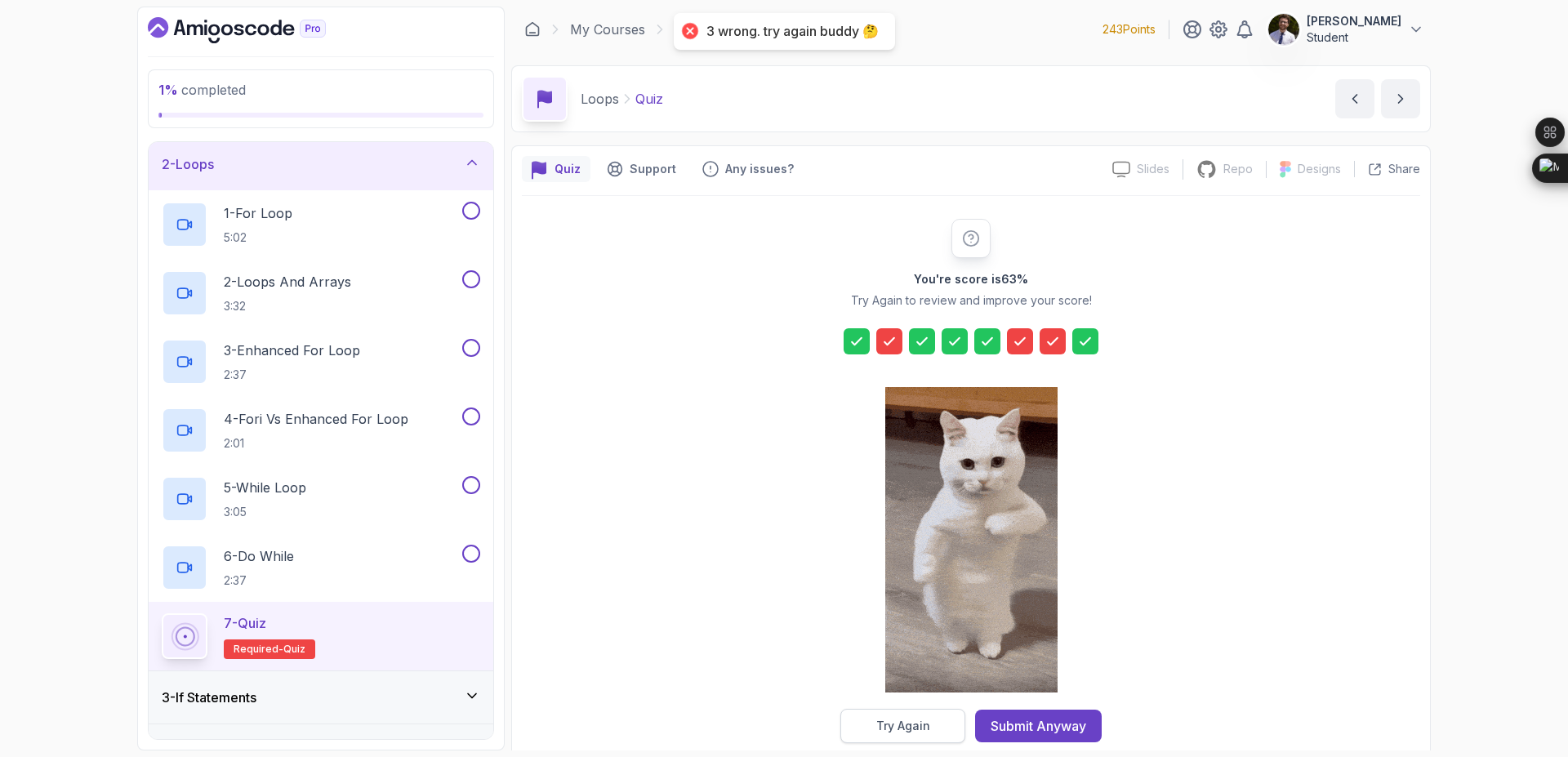
click at [878, 714] on button "Try Again" at bounding box center [903, 725] width 125 height 34
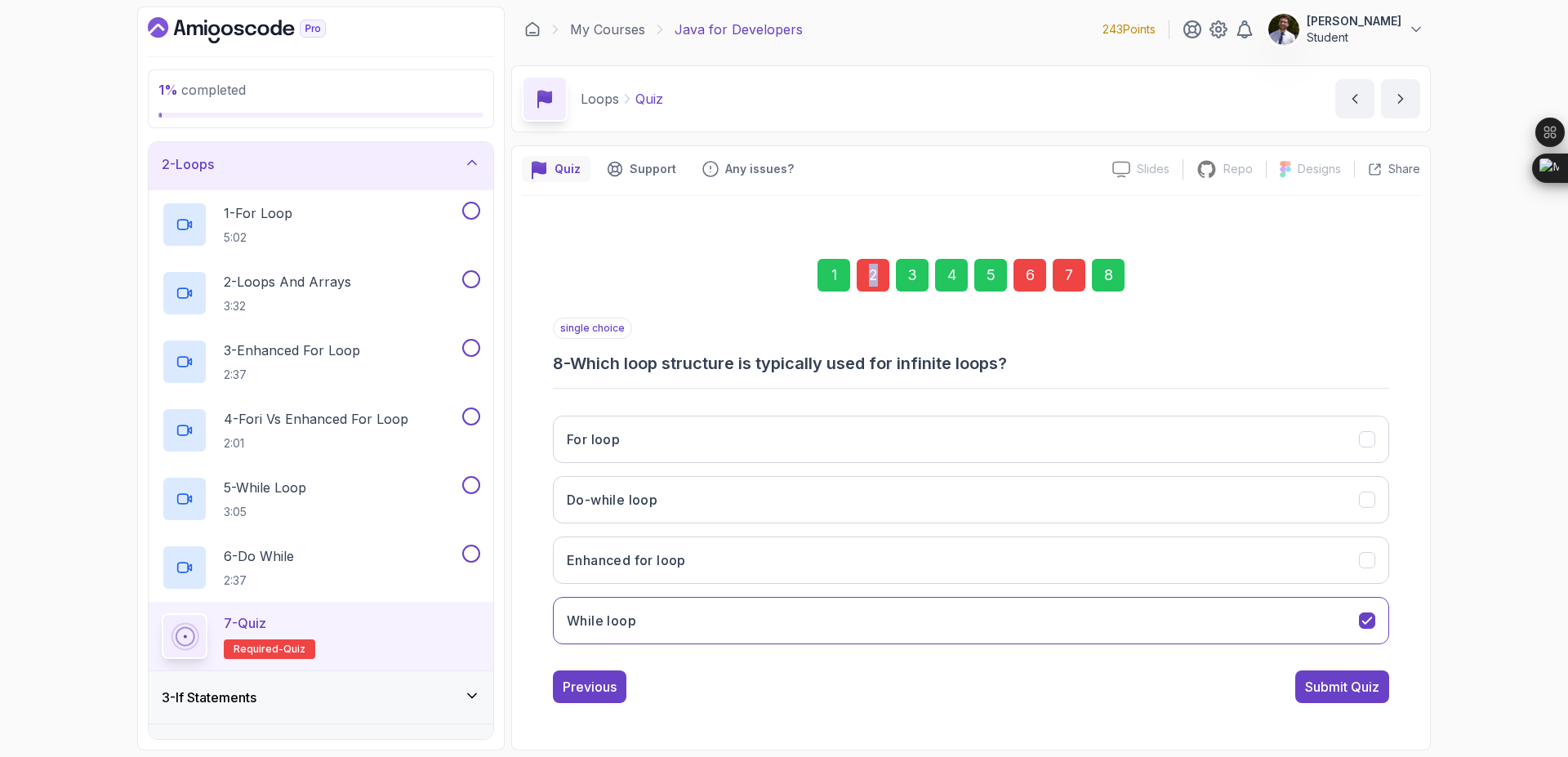
click at [873, 279] on div "2" at bounding box center [873, 275] width 32 height 32
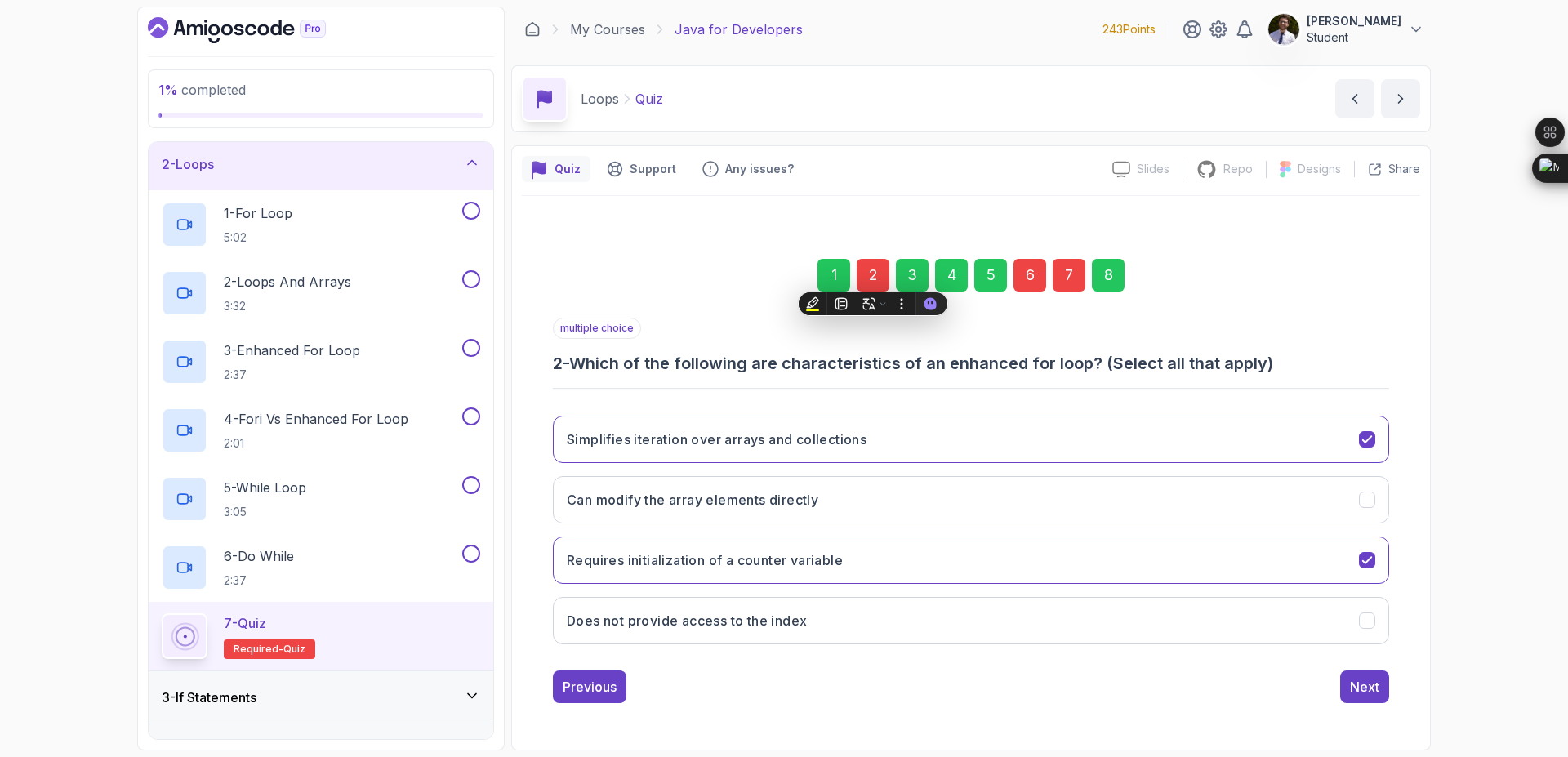
click at [1035, 279] on div "6" at bounding box center [1029, 275] width 32 height 32
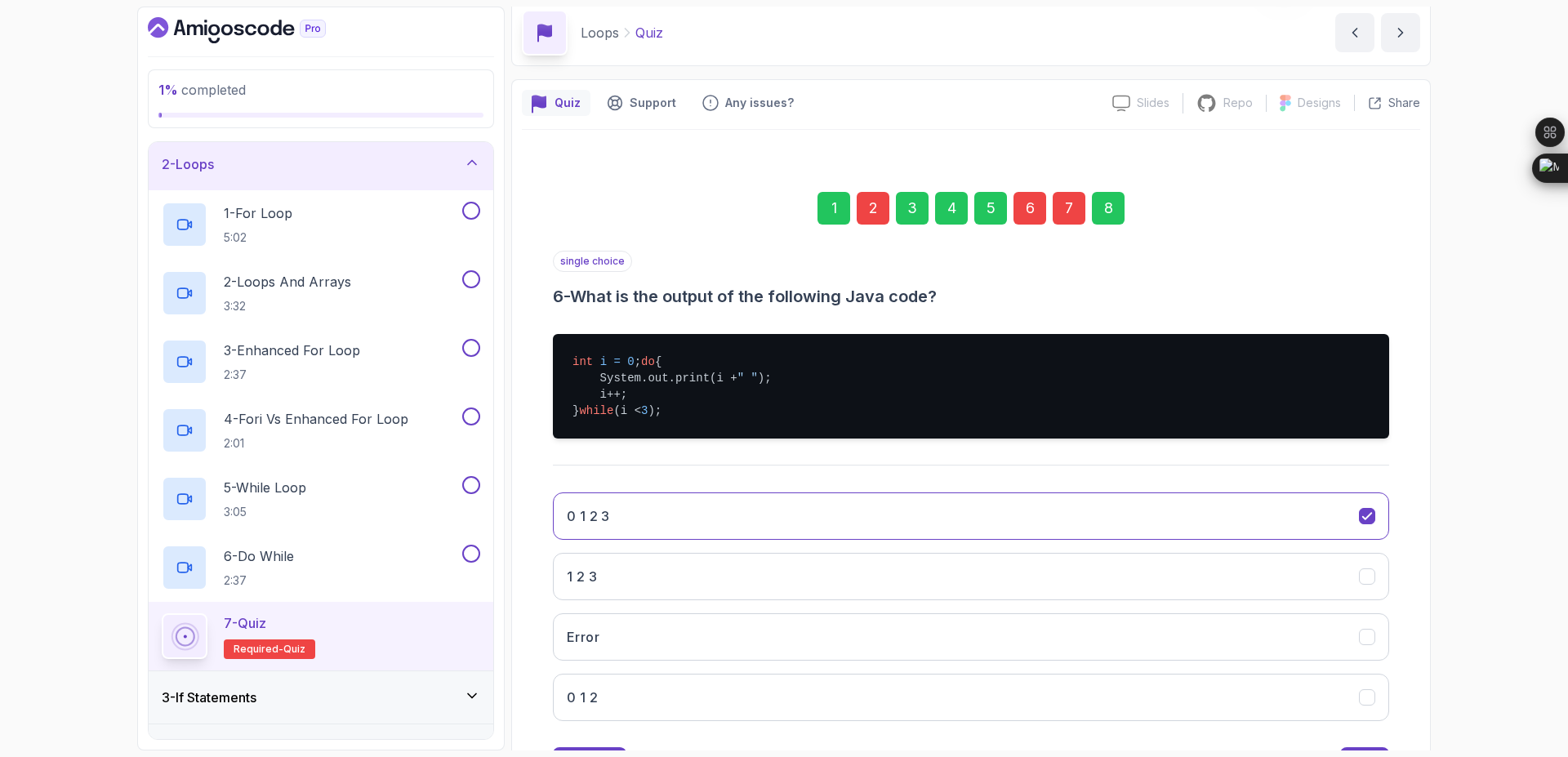
scroll to position [158, 0]
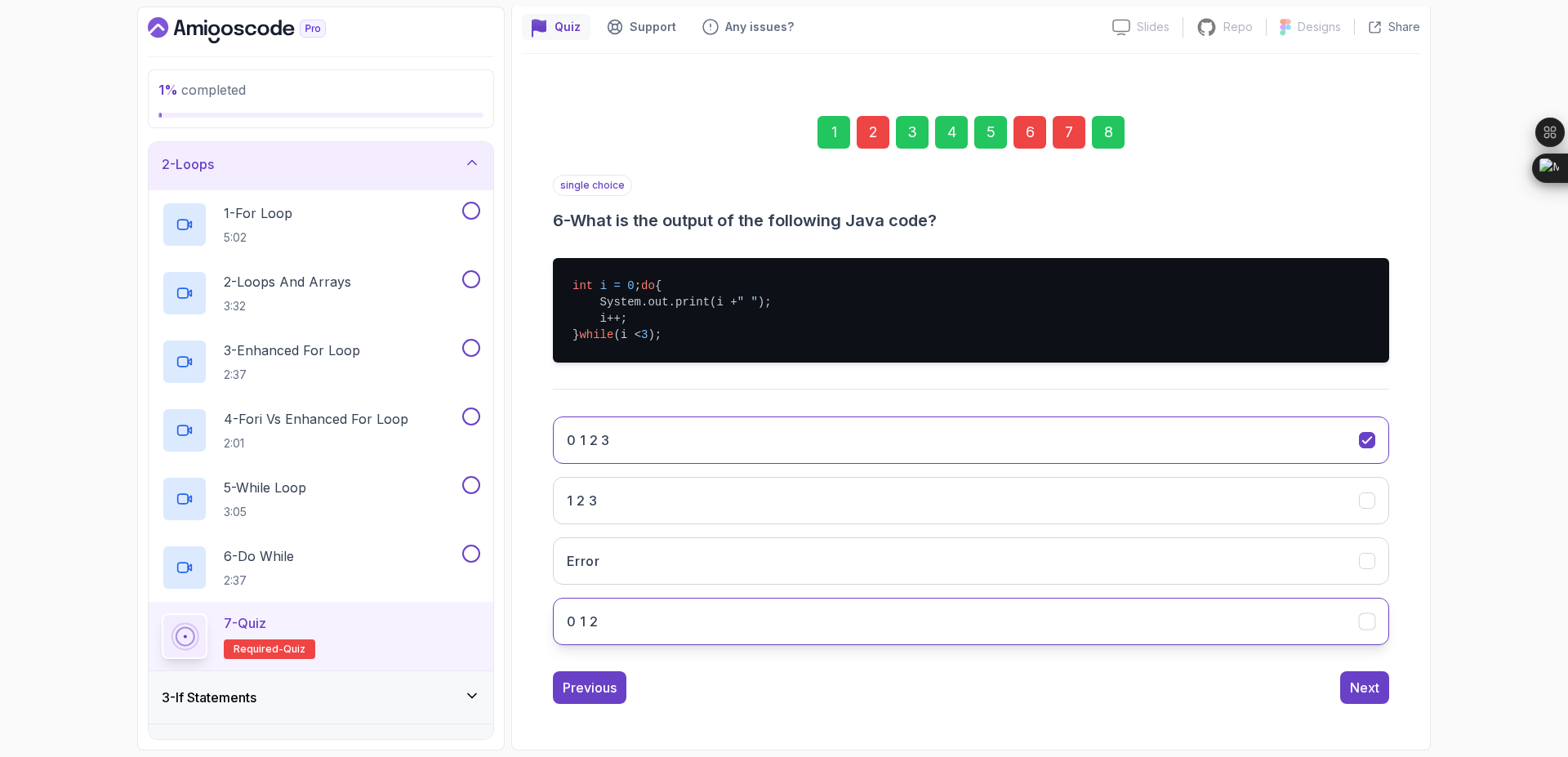
click at [779, 617] on button "0 1 2" at bounding box center [971, 621] width 836 height 47
click at [1108, 116] on div "8" at bounding box center [1108, 132] width 32 height 32
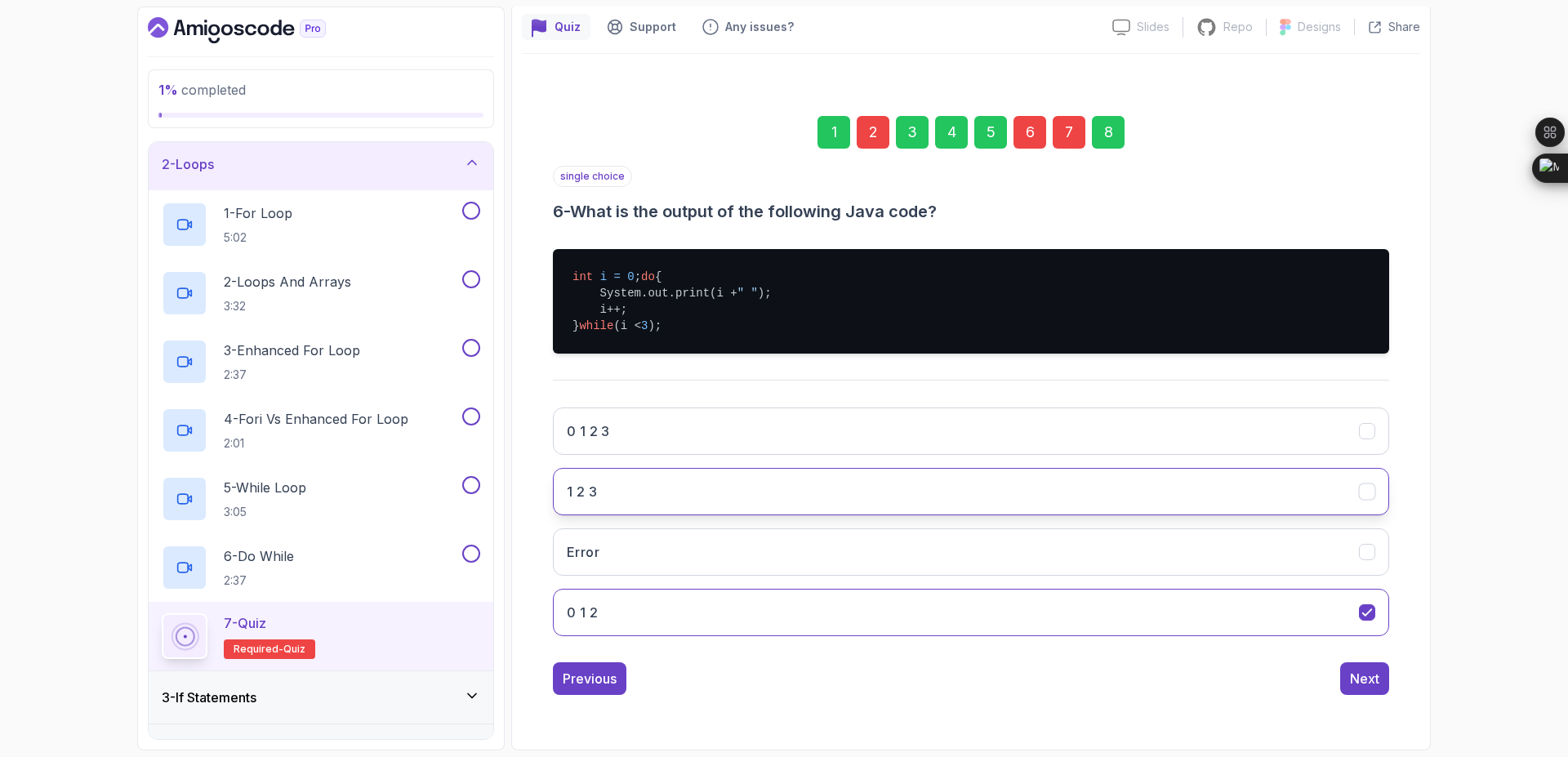
scroll to position [0, 0]
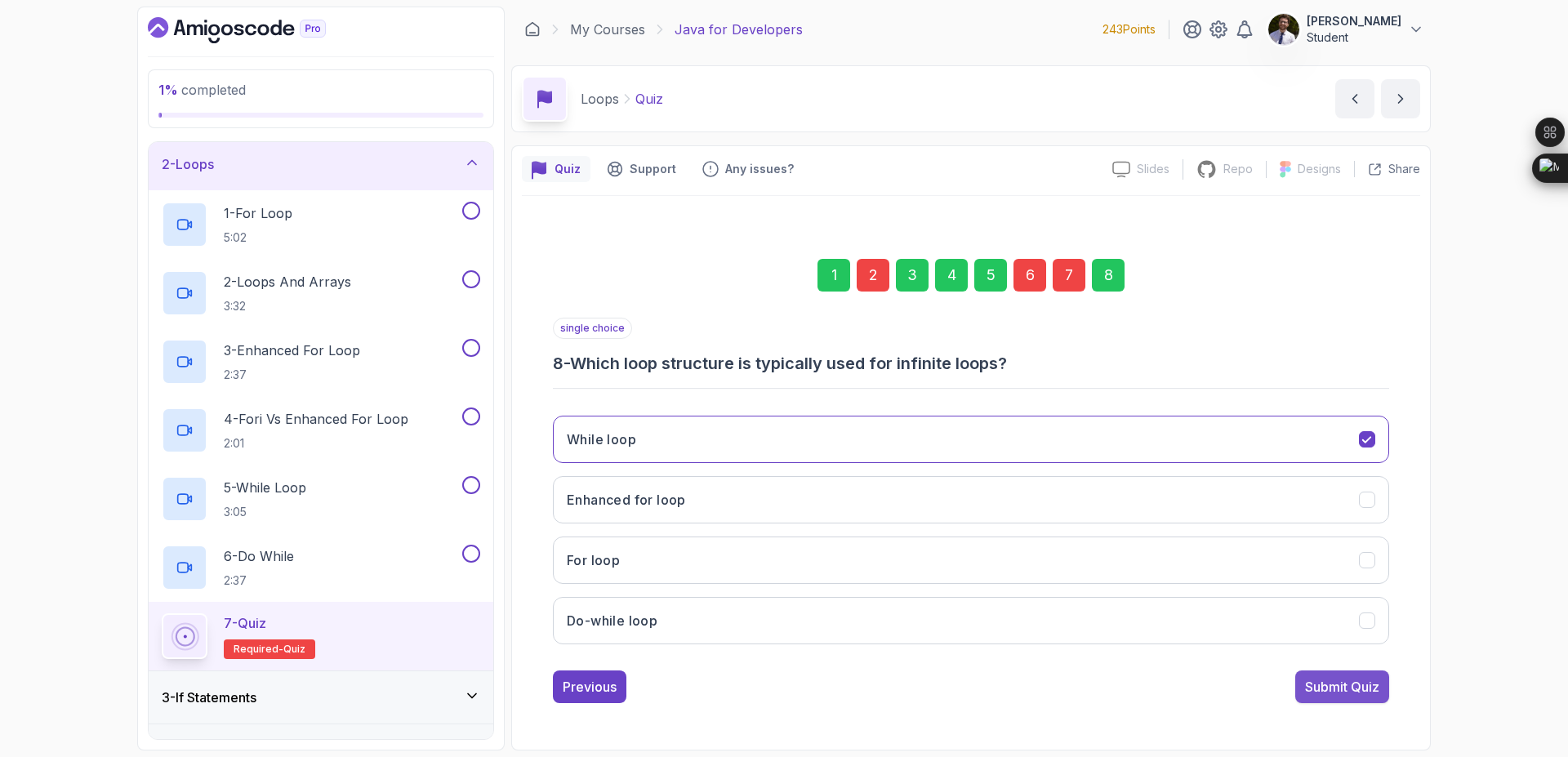
click at [1348, 694] on div "Submit Quiz" at bounding box center [1342, 687] width 74 height 20
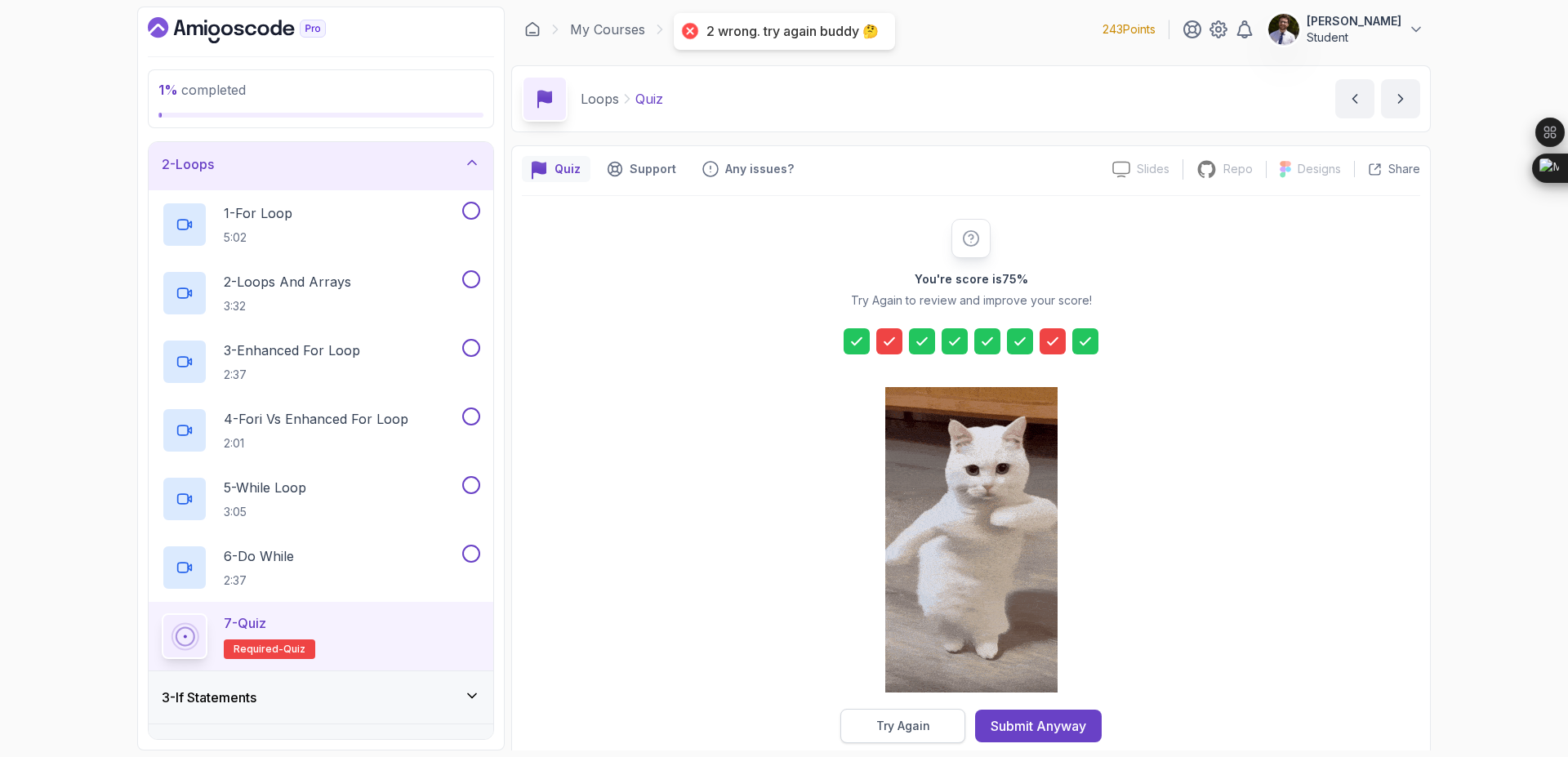
click at [919, 731] on div "Try Again" at bounding box center [903, 726] width 54 height 17
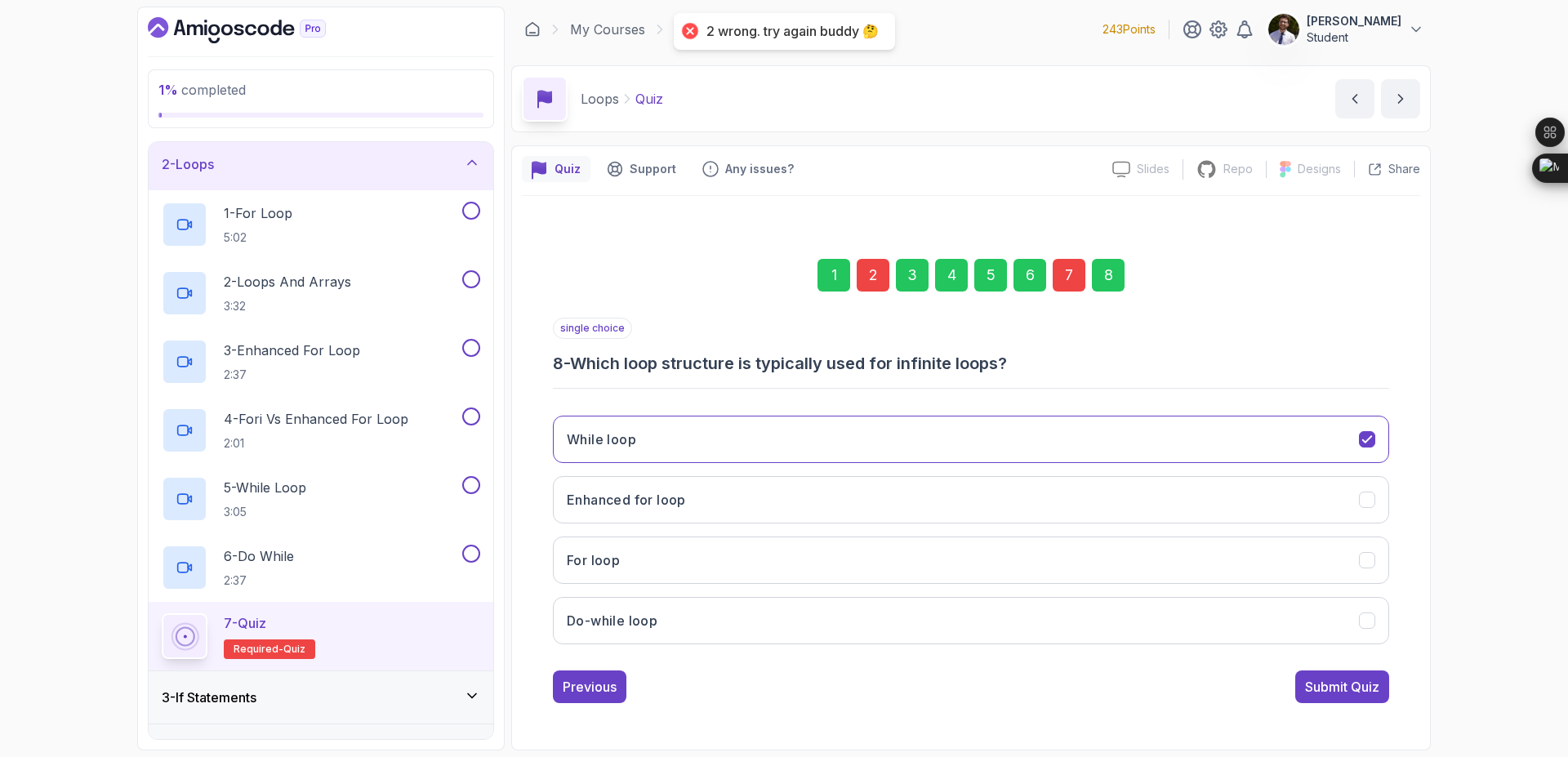
click at [1068, 284] on div "7" at bounding box center [1068, 275] width 32 height 32
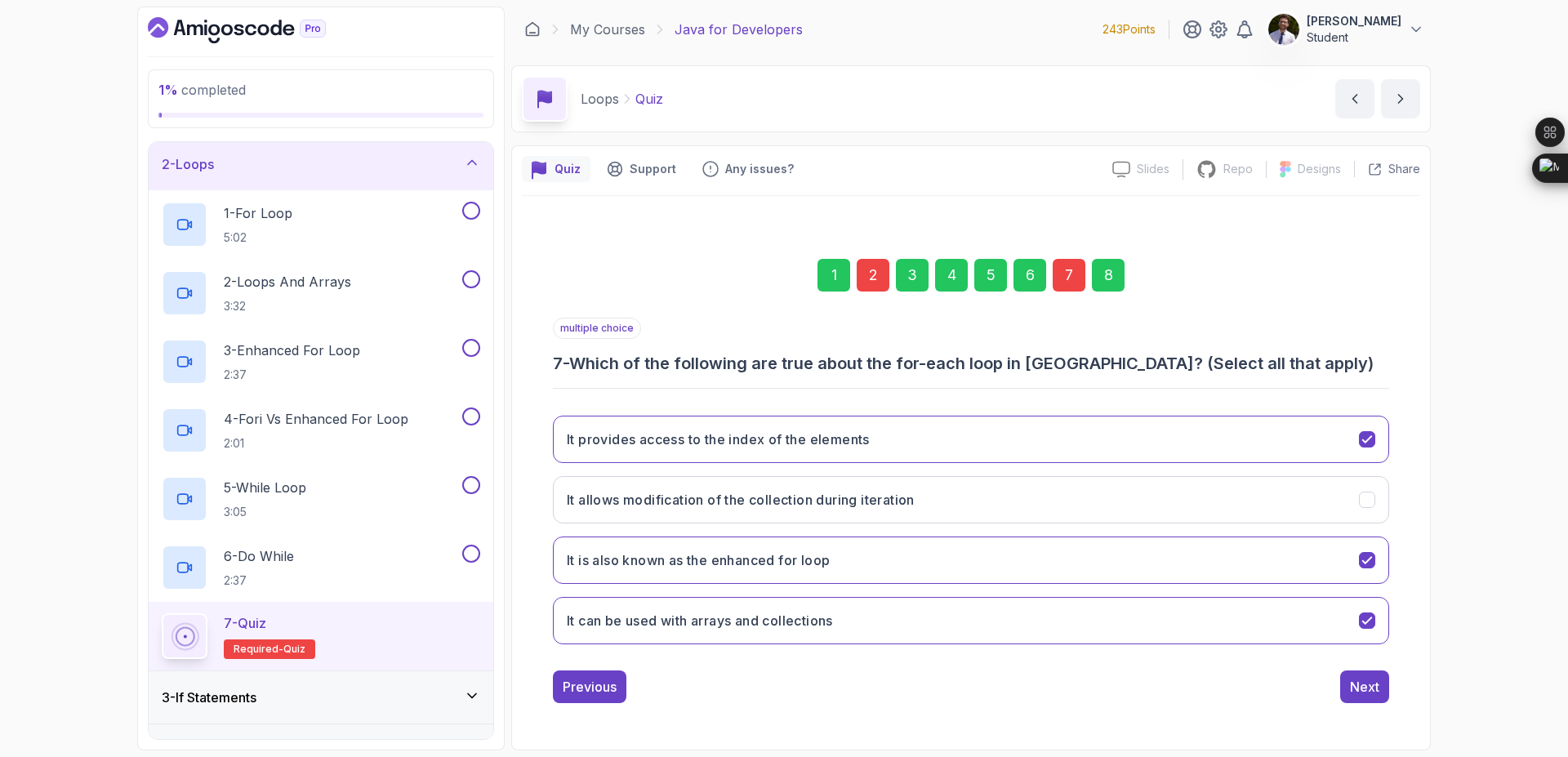
click at [1417, 488] on div "1 2 3 4 5 6 7 8 multiple choice 7 - Which of the following are true about the f…" at bounding box center [971, 468] width 898 height 496
click at [1396, 502] on div "1 2 3 4 5 6 7 8 multiple choice 7 - Which of the following are true about the f…" at bounding box center [971, 468] width 898 height 496
click at [1375, 503] on icon "It allows modification of the collection during iteration" at bounding box center [1367, 500] width 16 height 16
click at [1379, 705] on div "1 2 3 4 5 6 7 8 multiple choice 7 - Which of the following are true about the f…" at bounding box center [971, 468] width 898 height 496
click at [1371, 694] on div "Next" at bounding box center [1364, 687] width 29 height 20
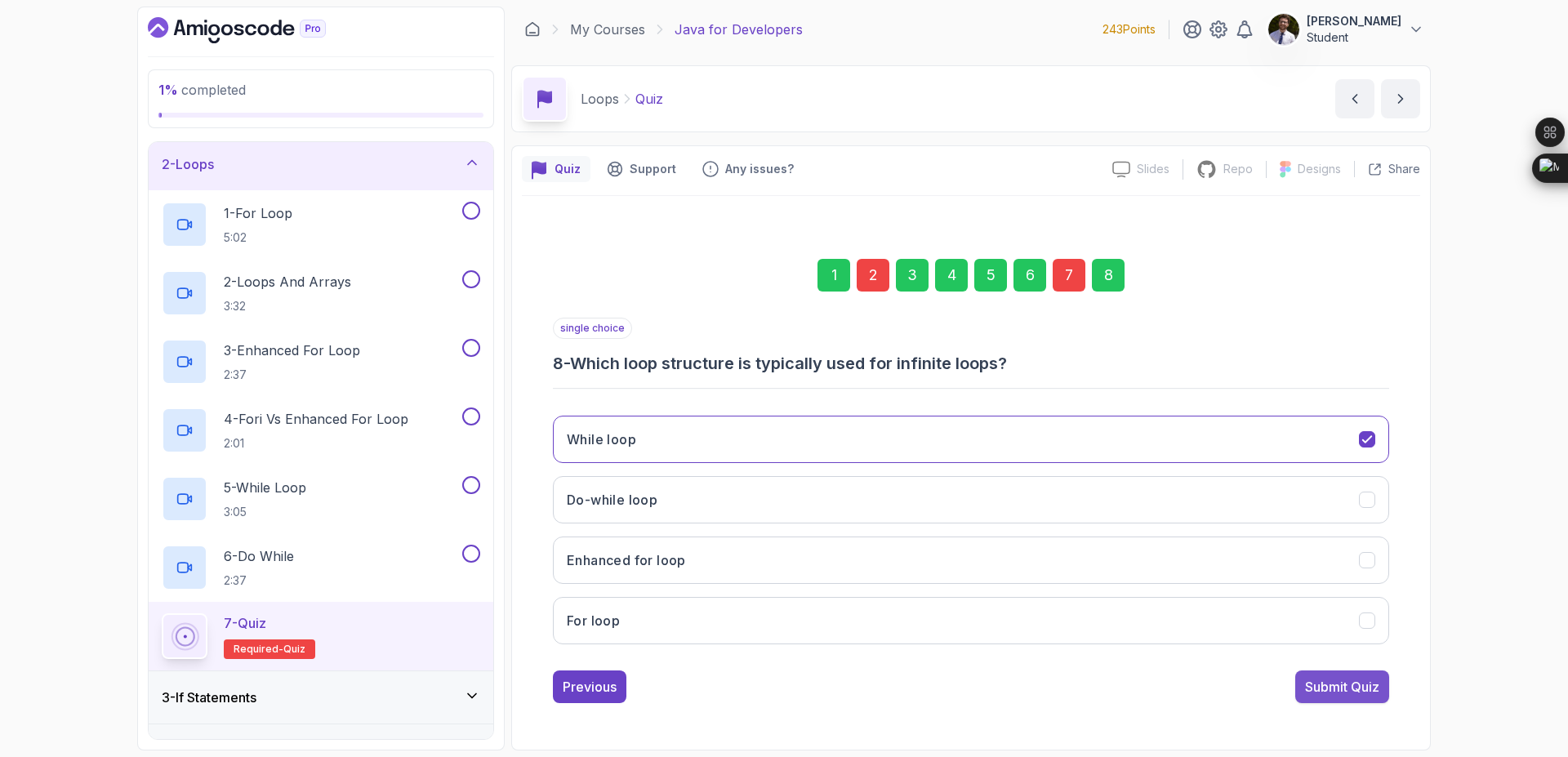
click at [1361, 696] on div "Submit Quiz" at bounding box center [1342, 687] width 74 height 20
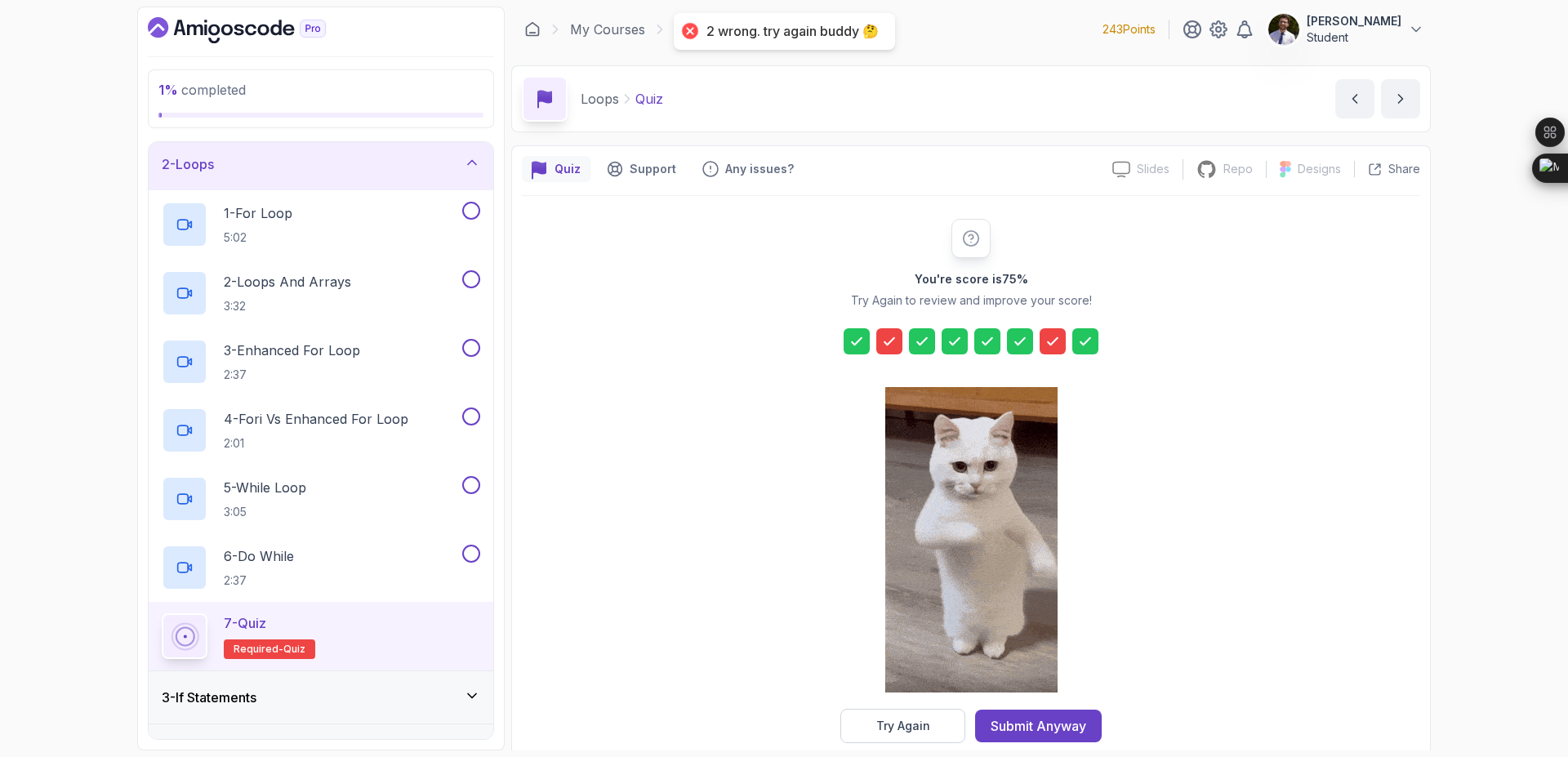
click at [952, 734] on button "Try Again" at bounding box center [903, 725] width 125 height 34
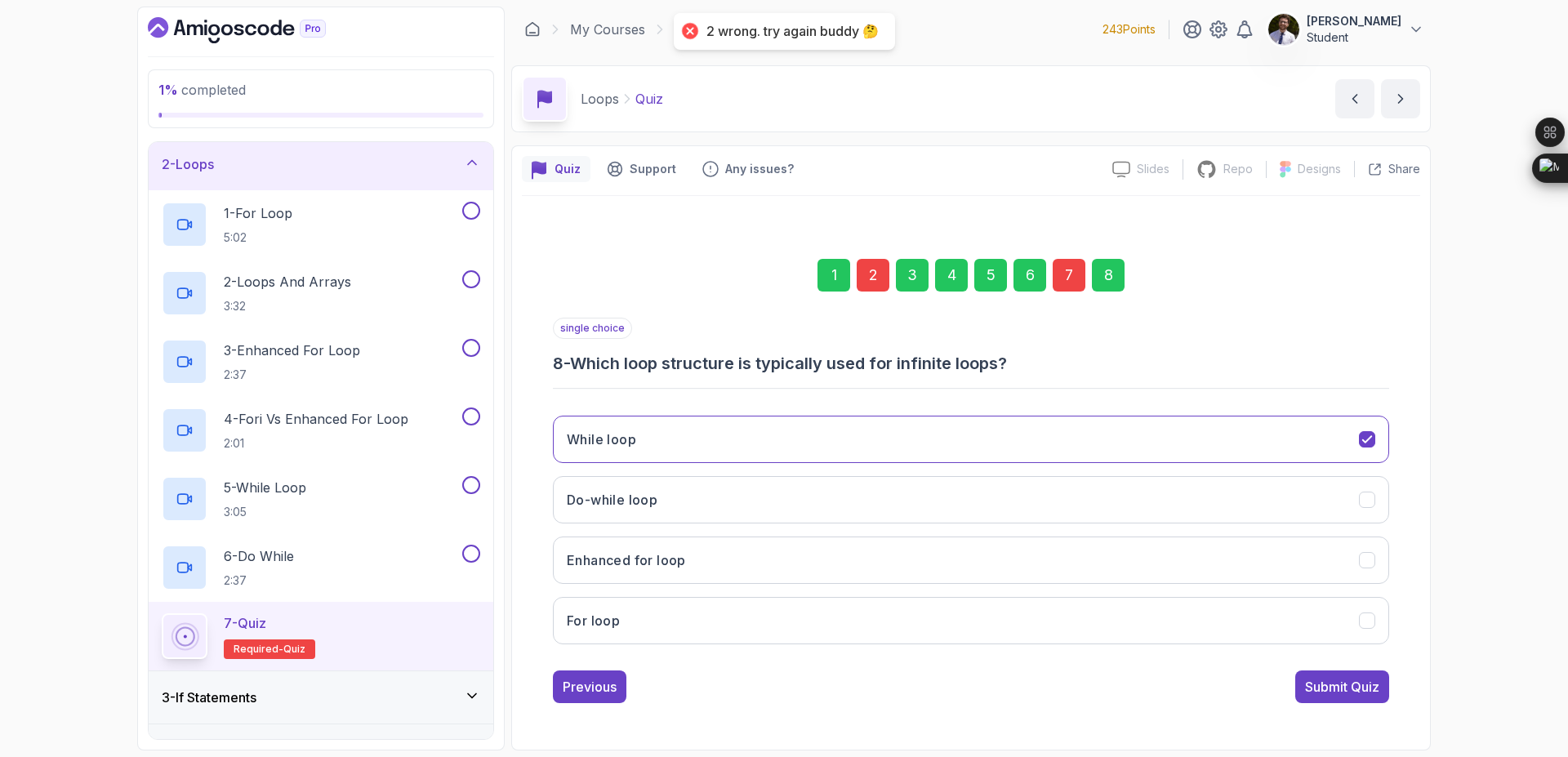
click at [881, 286] on div "2" at bounding box center [873, 275] width 32 height 32
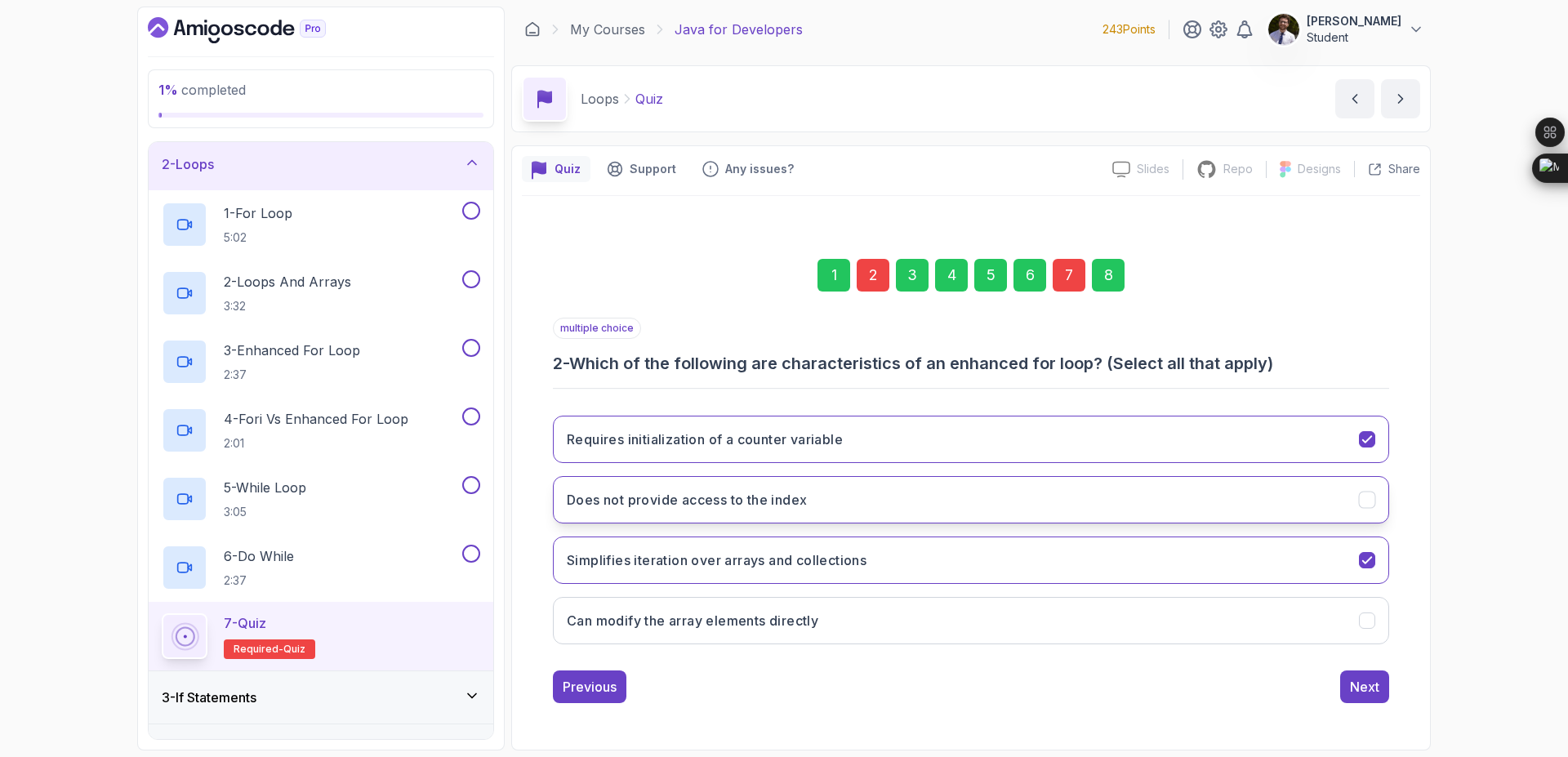
click at [957, 508] on button "Does not provide access to the index" at bounding box center [971, 500] width 836 height 47
click at [1041, 622] on button "Can modify the array elements directly" at bounding box center [971, 620] width 836 height 47
click at [1113, 271] on div "8" at bounding box center [1108, 275] width 32 height 32
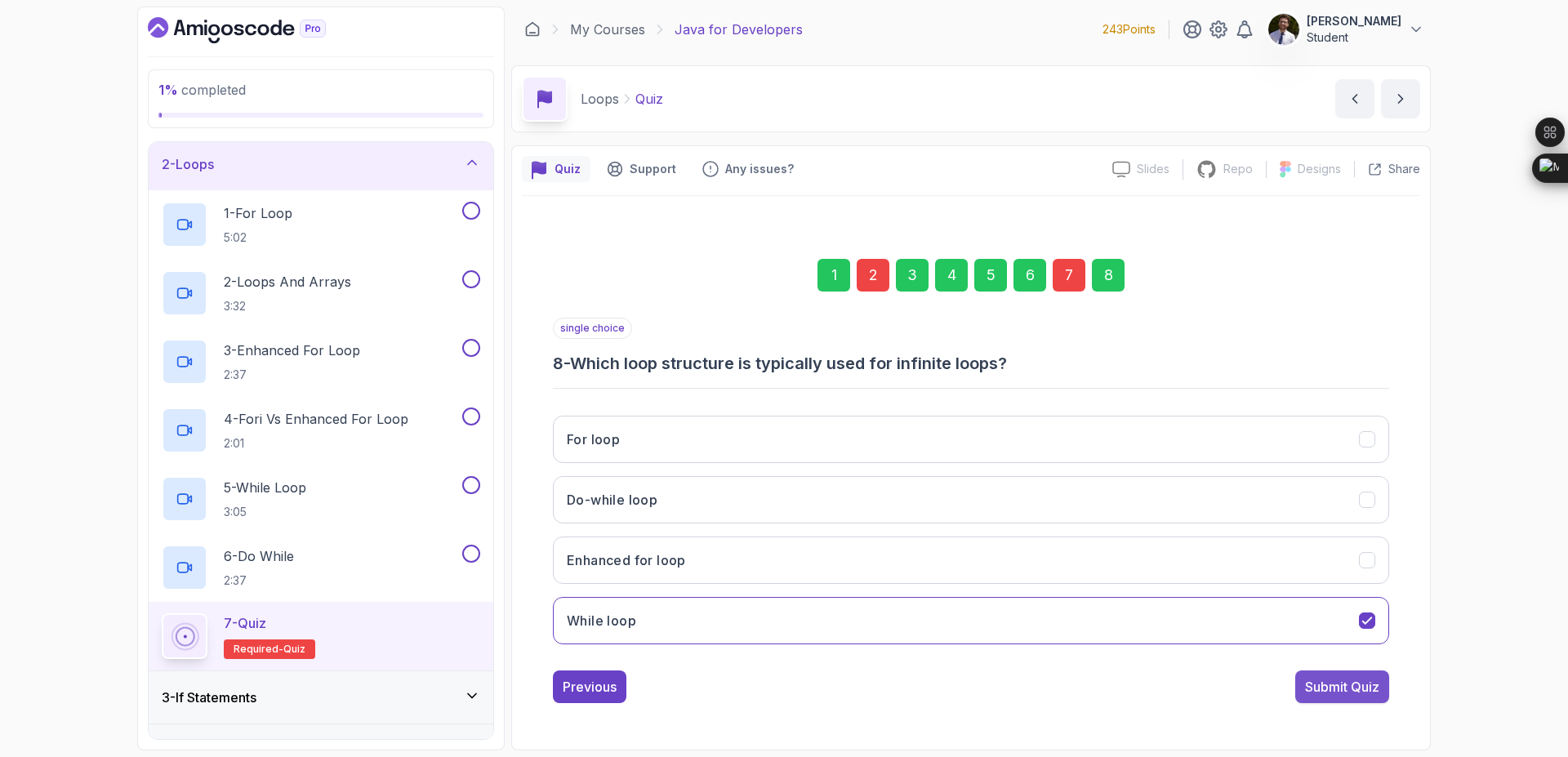
click at [1366, 695] on div "Submit Quiz" at bounding box center [1342, 687] width 74 height 20
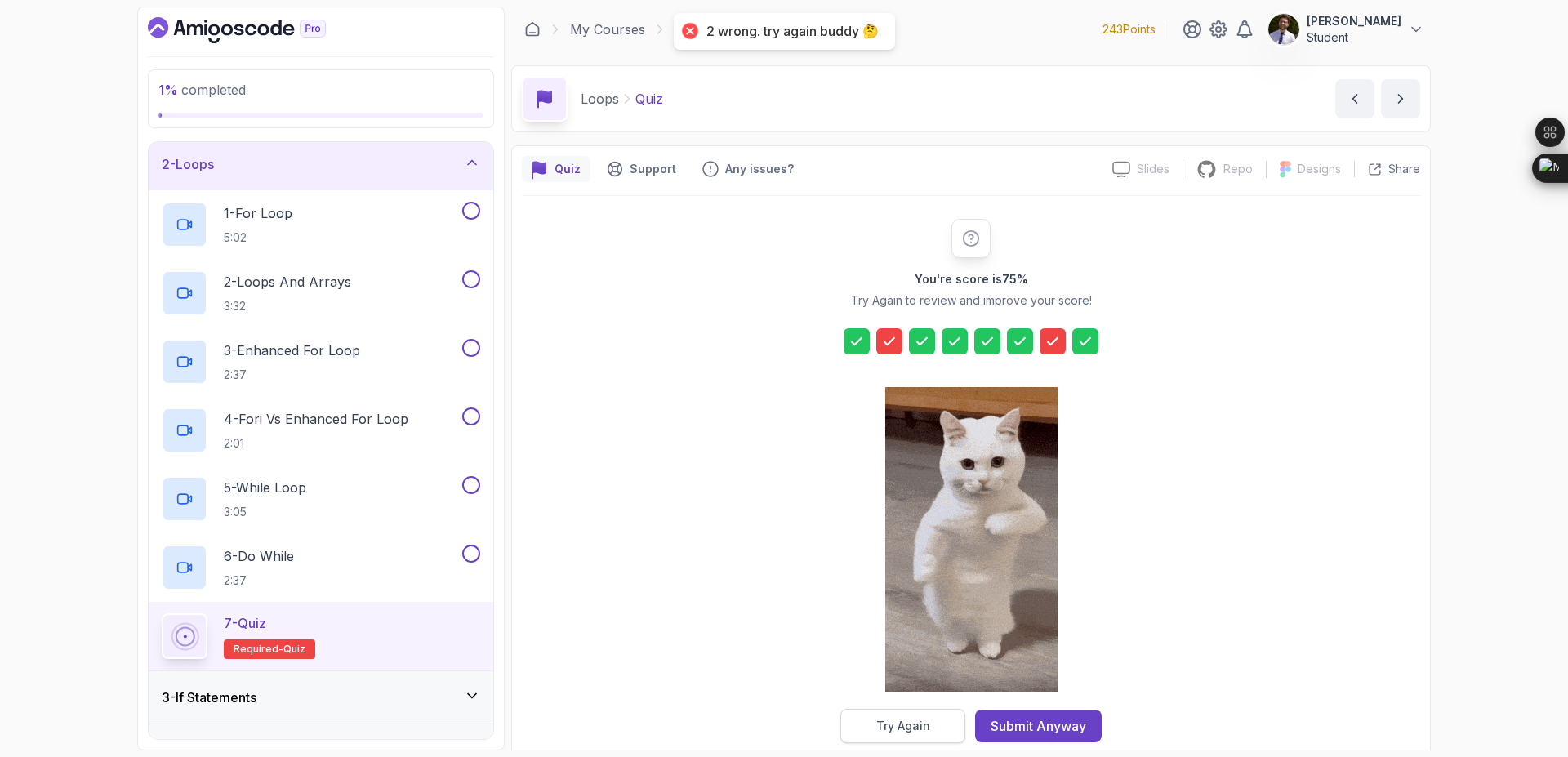
click at [934, 727] on button "Try Again" at bounding box center [903, 725] width 125 height 34
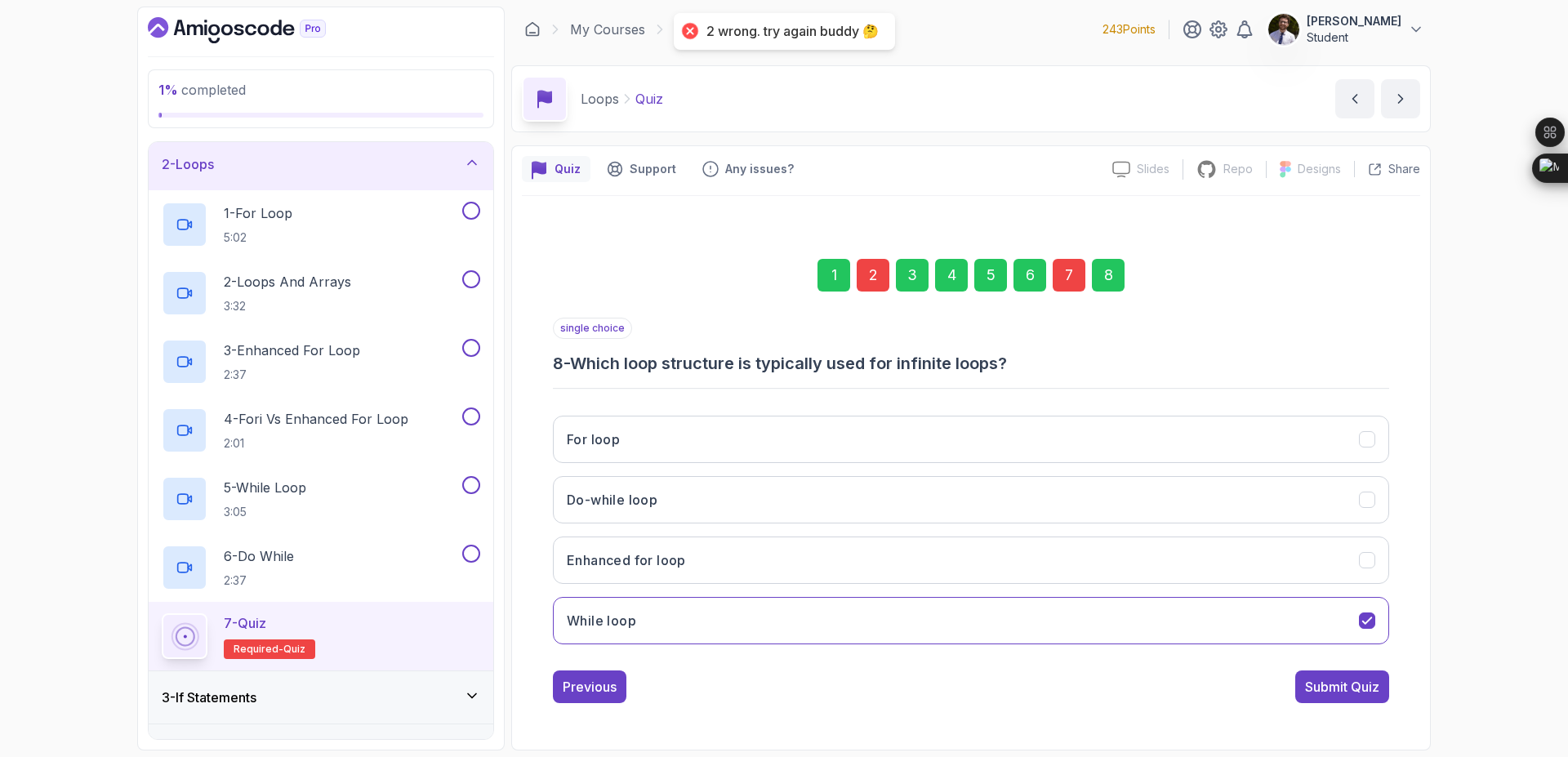
click at [1057, 278] on div "7" at bounding box center [1068, 275] width 32 height 32
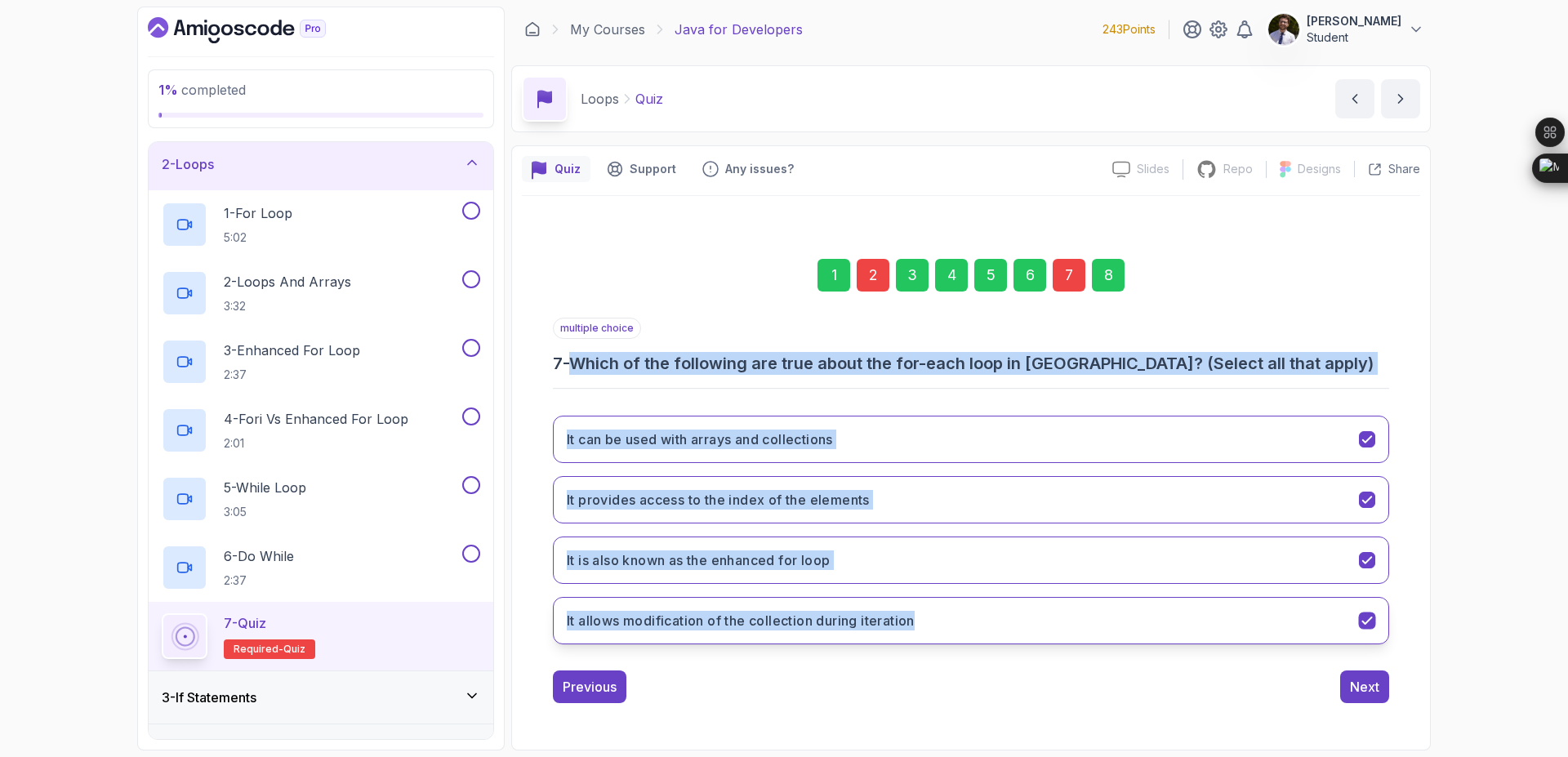
drag, startPoint x: 582, startPoint y: 354, endPoint x: 998, endPoint y: 620, distance: 493.8
click at [998, 620] on div "multiple choice 7 - Which of the following are true about the for-each loop in …" at bounding box center [971, 488] width 836 height 340
copy div "Which of the following are true about the for-each loop in Java? (Select all th…"
click at [1367, 502] on icon "It provides access to the index of the elements" at bounding box center [1367, 500] width 16 height 16
click at [1366, 634] on button "It allows modification of the collection during iteration" at bounding box center [971, 620] width 836 height 47
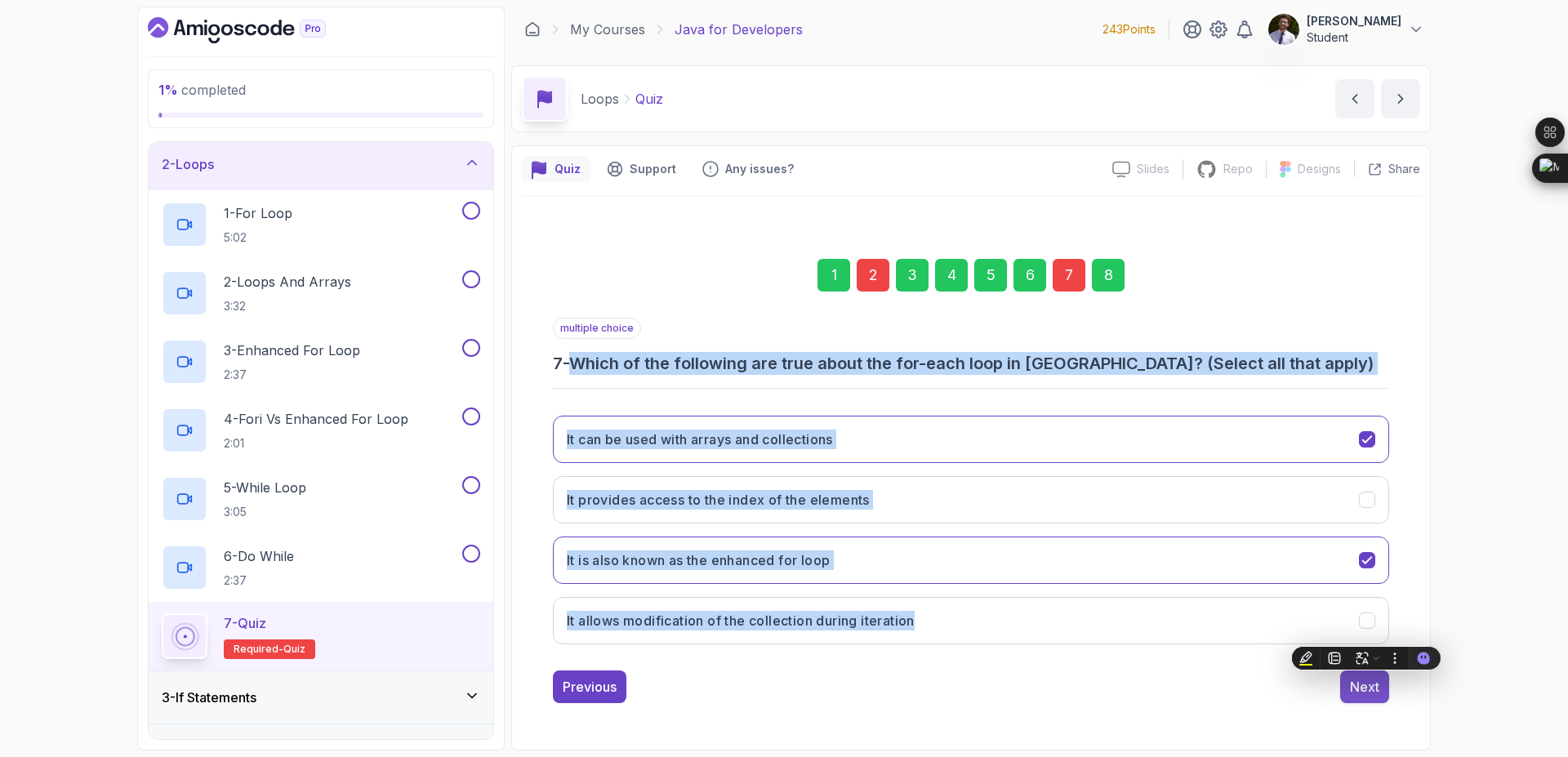
click at [1363, 693] on div "Next" at bounding box center [1364, 687] width 29 height 20
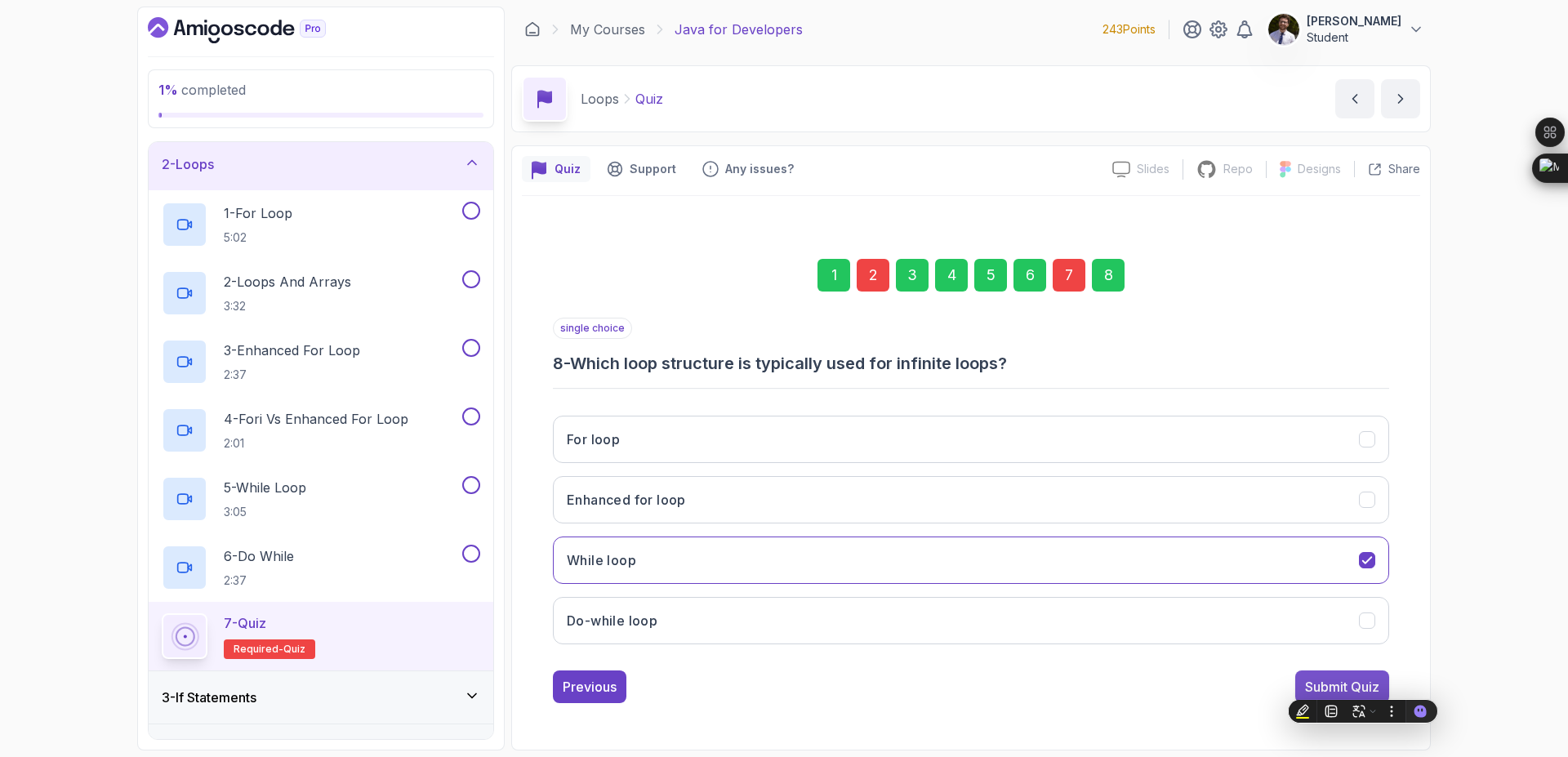
click at [1385, 682] on button "Submit Quiz" at bounding box center [1342, 686] width 94 height 32
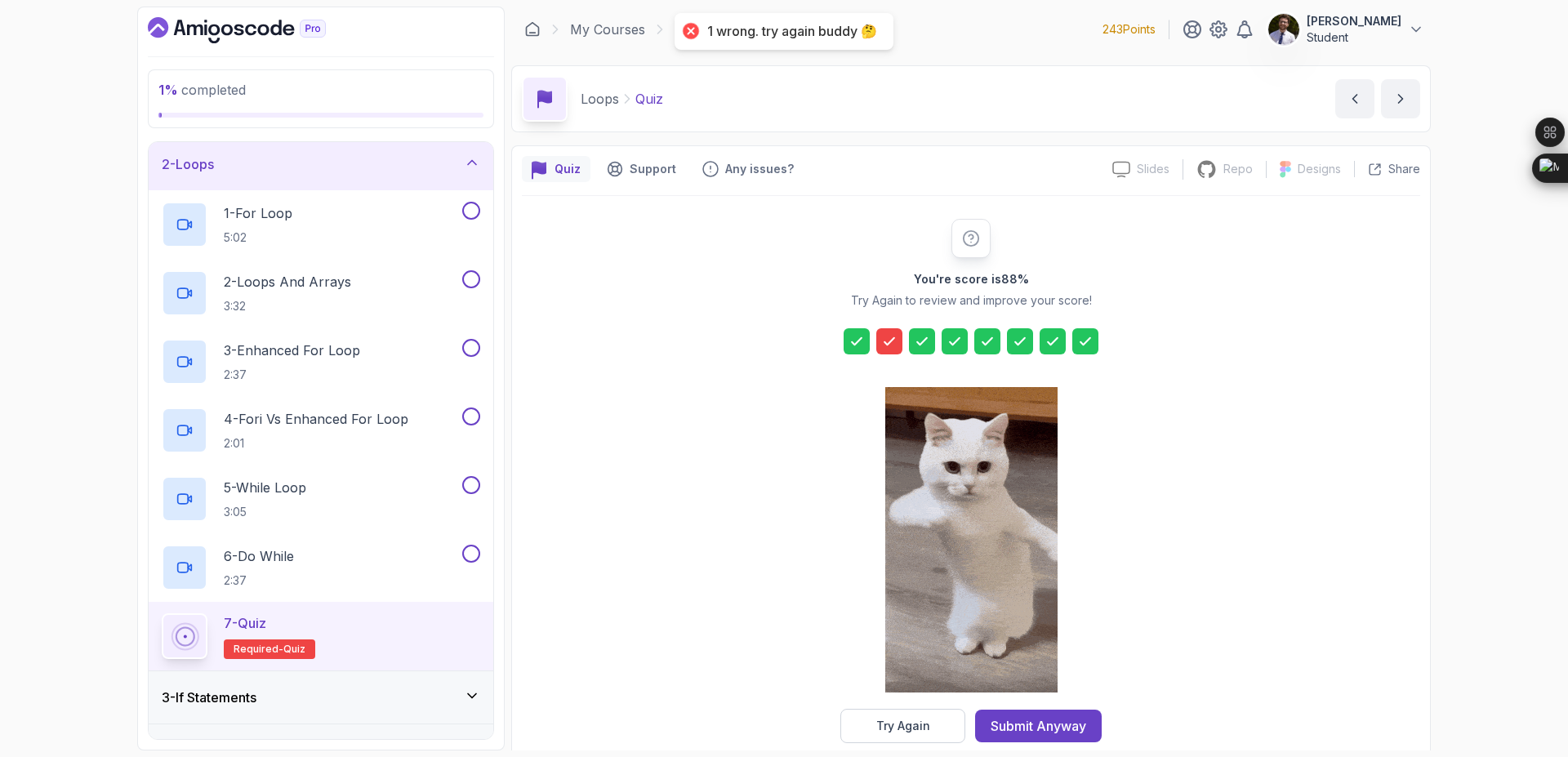
click at [894, 341] on icon at bounding box center [889, 341] width 17 height 17
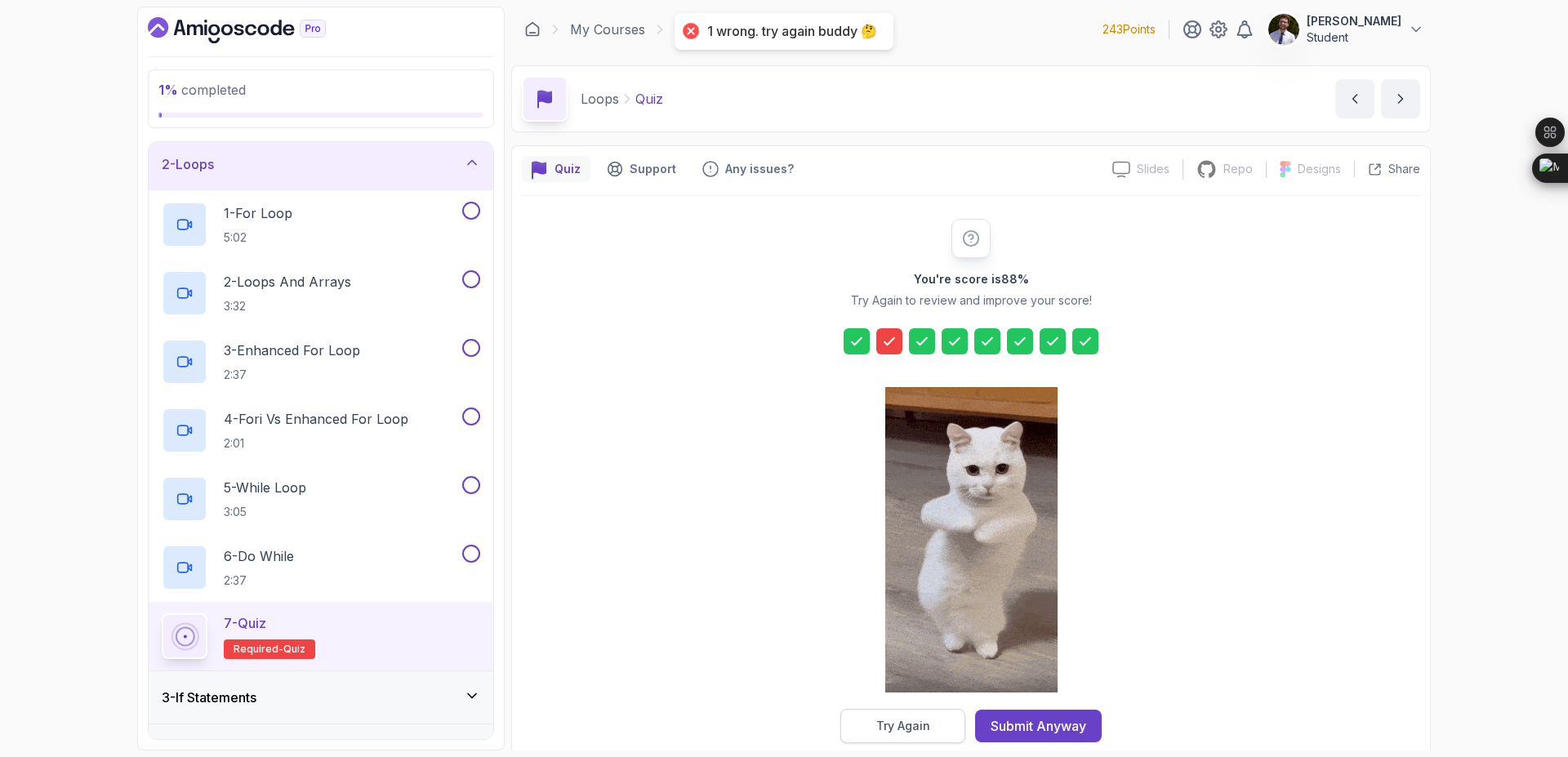
click at [903, 721] on div "Try Again" at bounding box center [903, 726] width 54 height 17
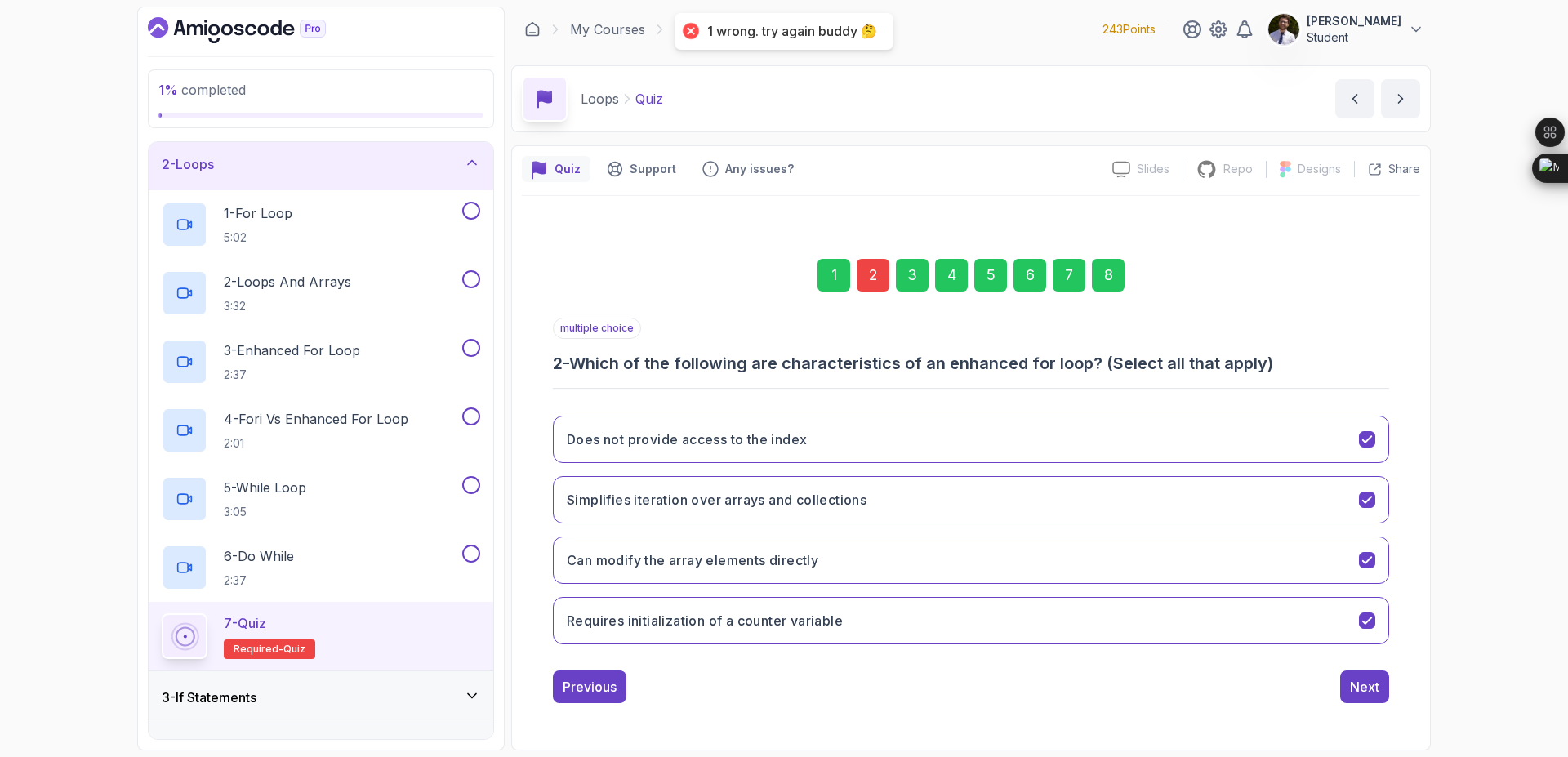
click at [874, 291] on div "2" at bounding box center [873, 275] width 32 height 32
click at [874, 269] on div "2" at bounding box center [873, 275] width 32 height 32
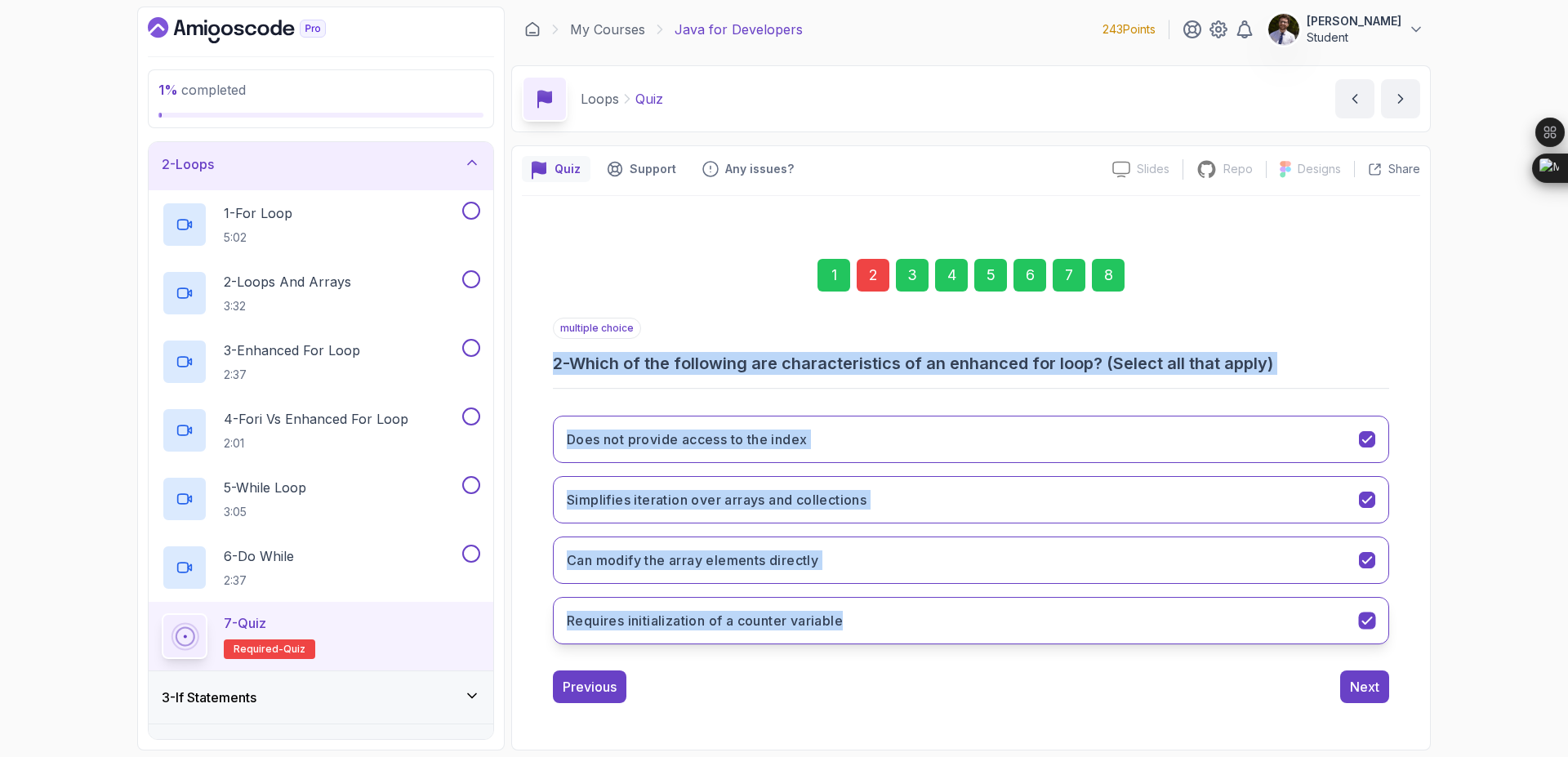
drag, startPoint x: 532, startPoint y: 361, endPoint x: 865, endPoint y: 625, distance: 425.0
click at [865, 625] on div "1 2 3 4 5 6 7 8 multiple choice 2 - Which of the following are characteristics …" at bounding box center [971, 468] width 898 height 496
copy div "2 - Which of the following are characteristics of an enhanced for loop? (Select…"
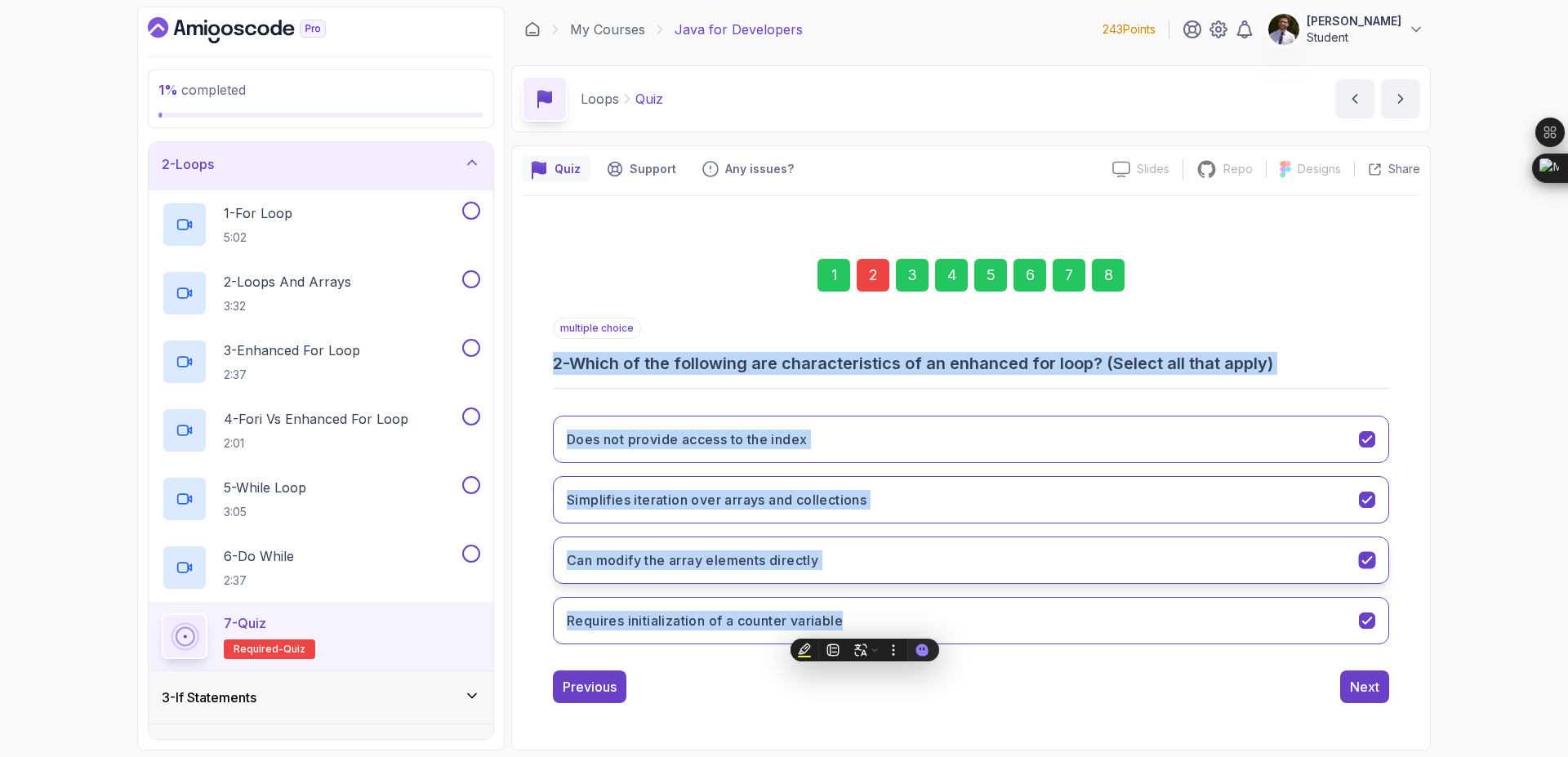
click at [1361, 570] on button "Can modify the array elements directly" at bounding box center [971, 560] width 836 height 47
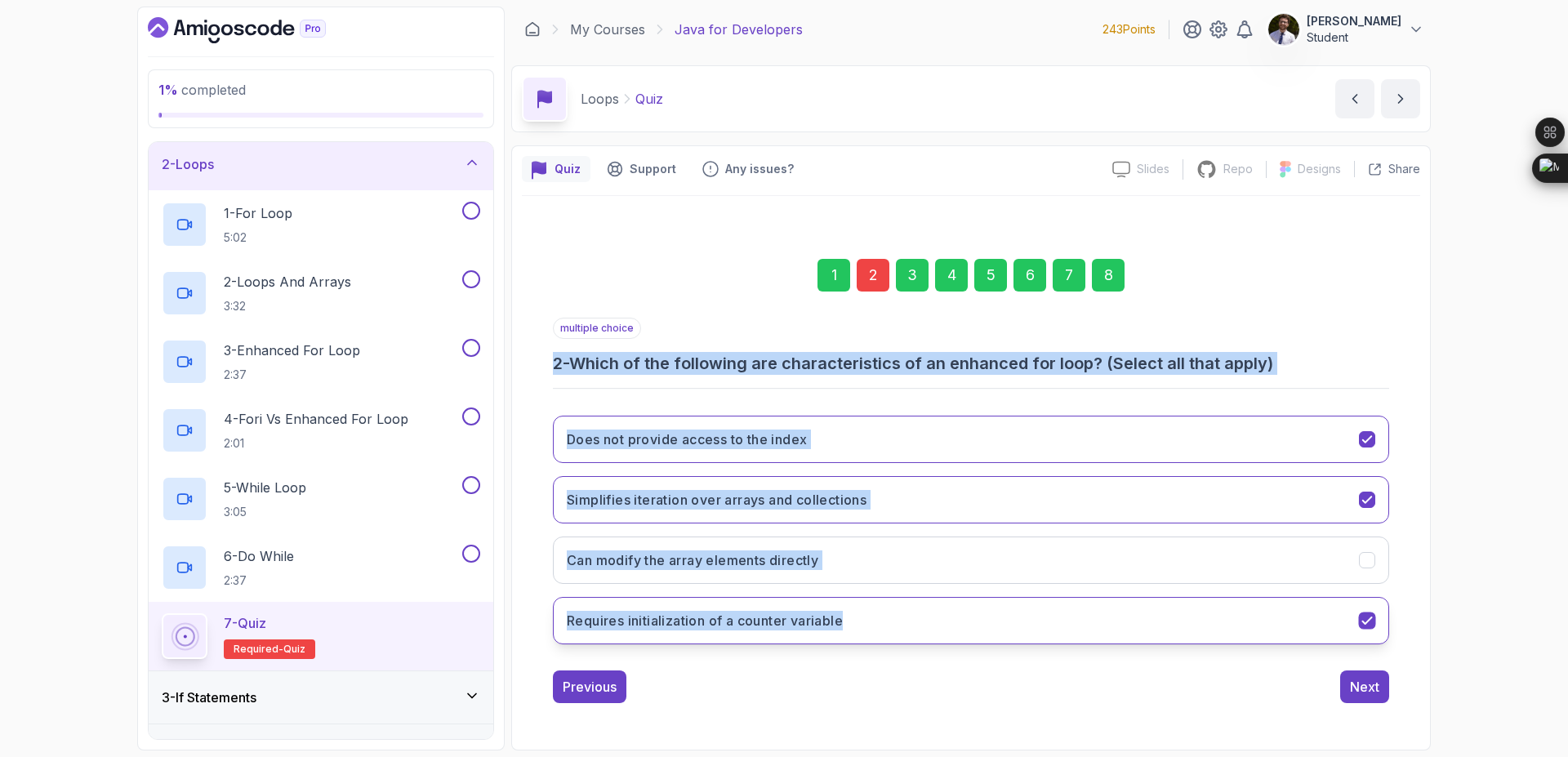
click at [1381, 617] on button "Requires initialization of a counter variable" at bounding box center [971, 620] width 836 height 47
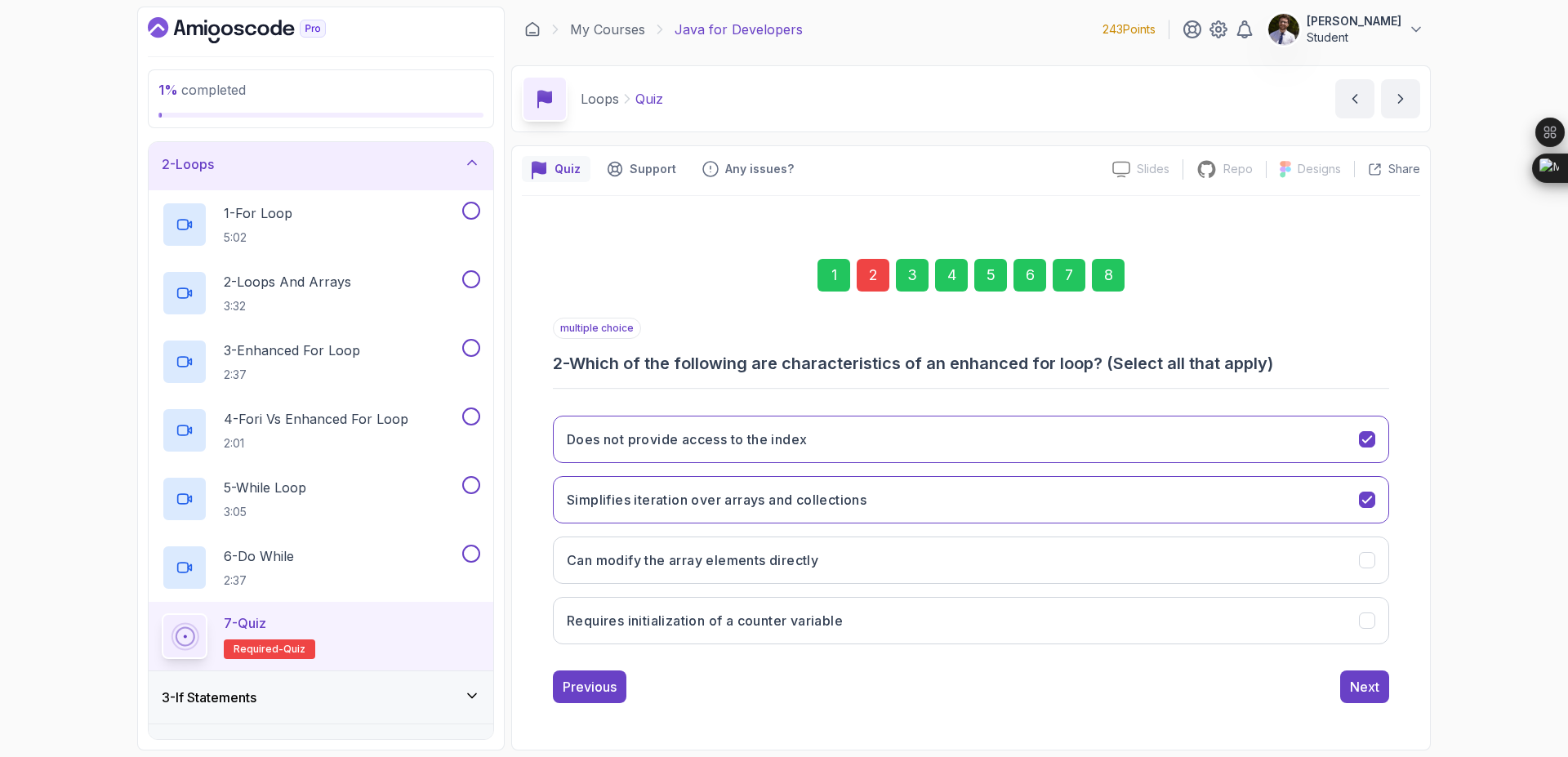
click at [1119, 276] on div "8" at bounding box center [1108, 275] width 32 height 32
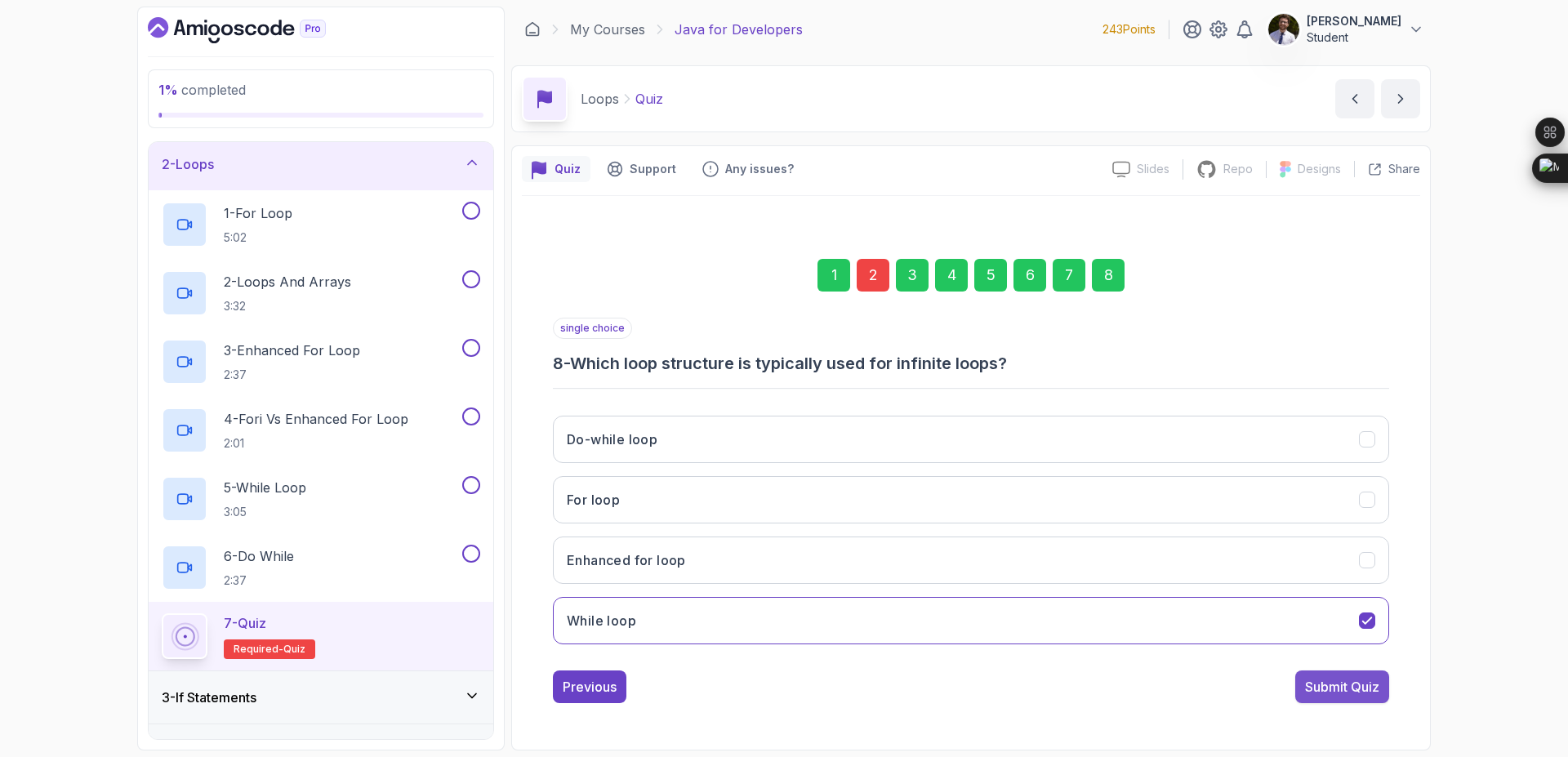
click at [1356, 686] on div "Submit Quiz" at bounding box center [1342, 687] width 74 height 20
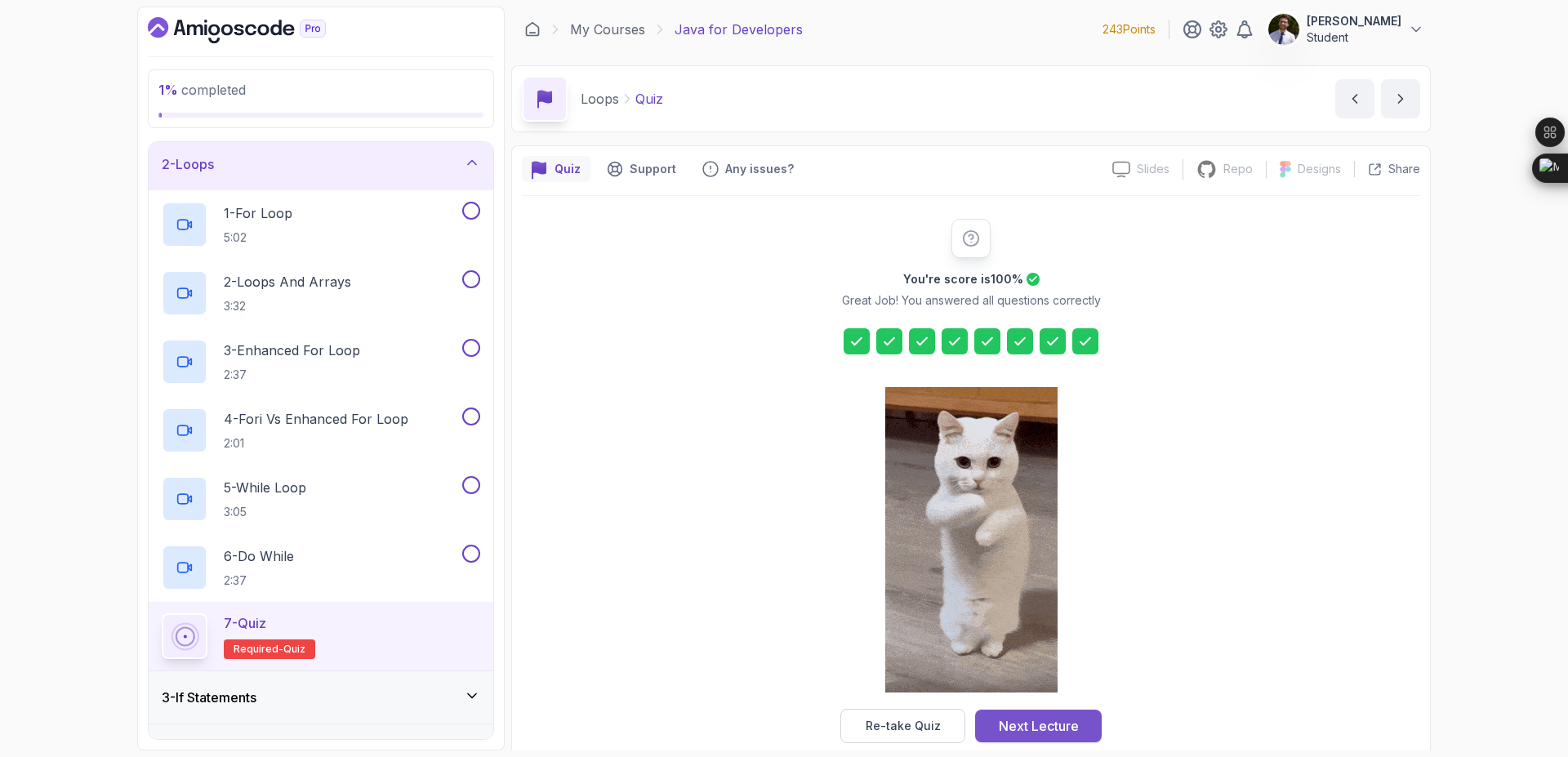
click at [1053, 731] on div "Next Lecture" at bounding box center [1039, 726] width 80 height 20
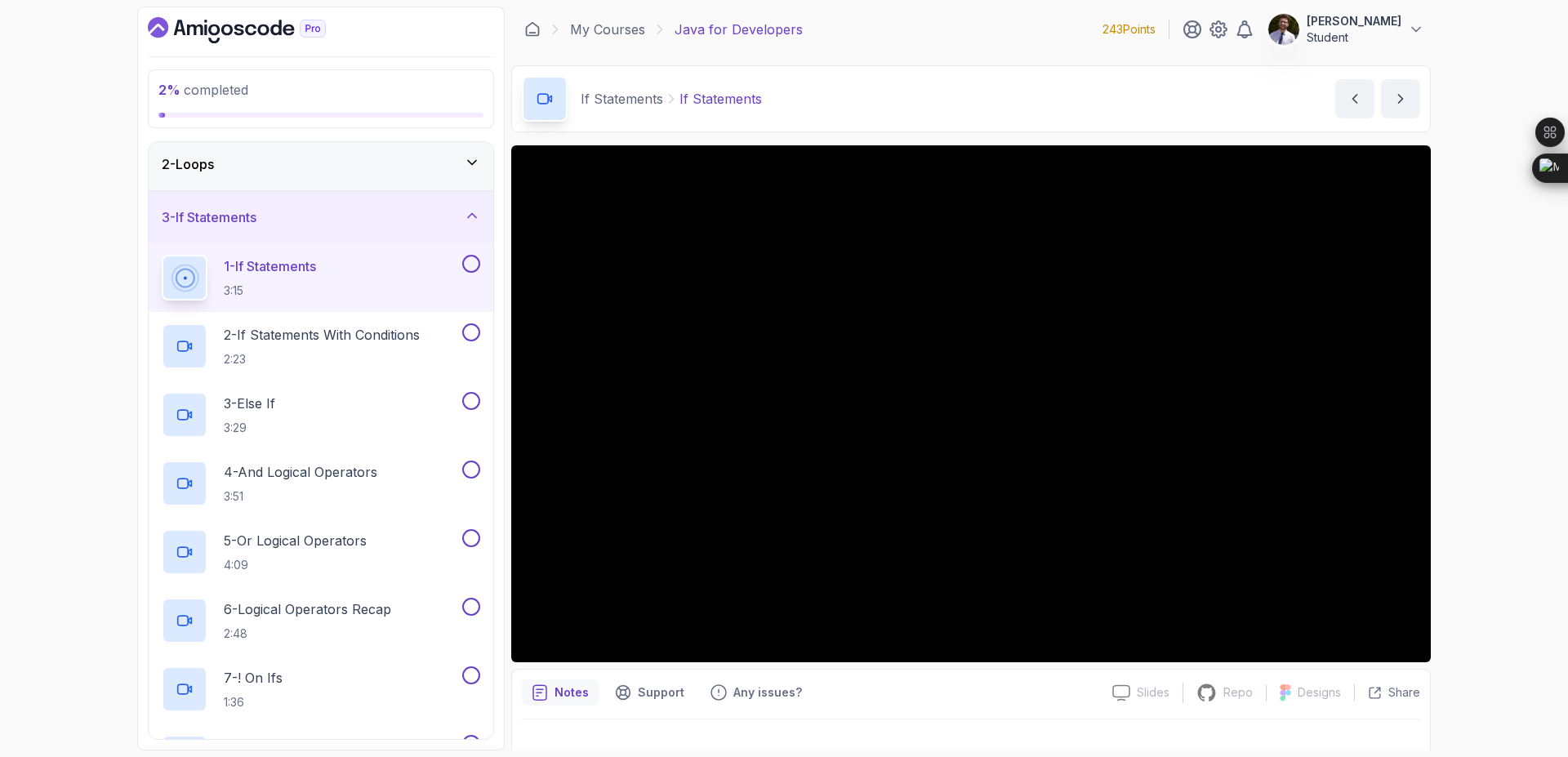
click at [460, 168] on div "2 - Loops" at bounding box center [321, 164] width 319 height 20
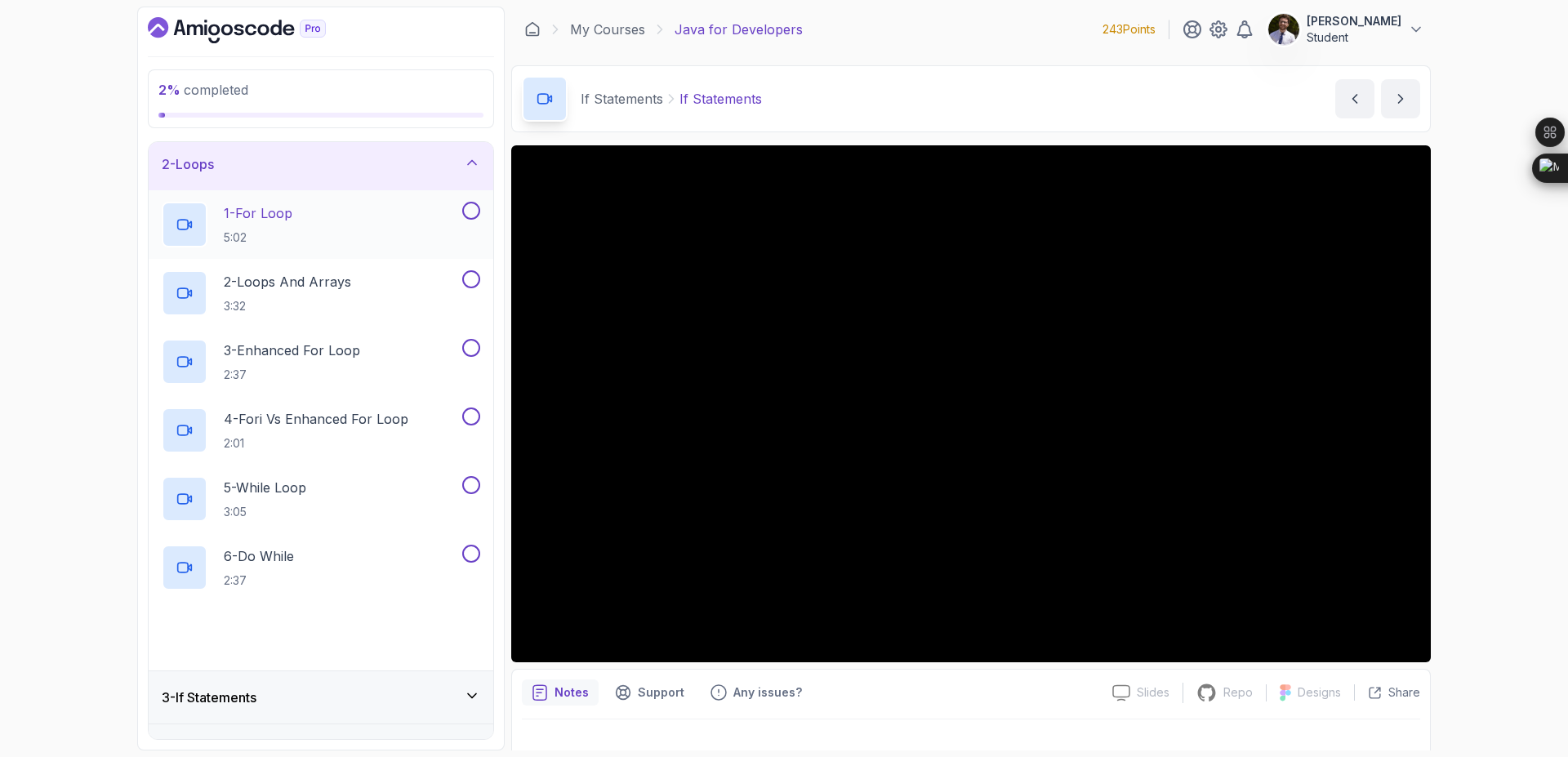
click at [470, 214] on button at bounding box center [471, 211] width 18 height 18
click at [475, 281] on button at bounding box center [471, 280] width 18 height 18
click at [473, 346] on button at bounding box center [471, 348] width 18 height 18
click at [471, 420] on button at bounding box center [471, 416] width 18 height 18
click at [474, 481] on button at bounding box center [471, 486] width 18 height 18
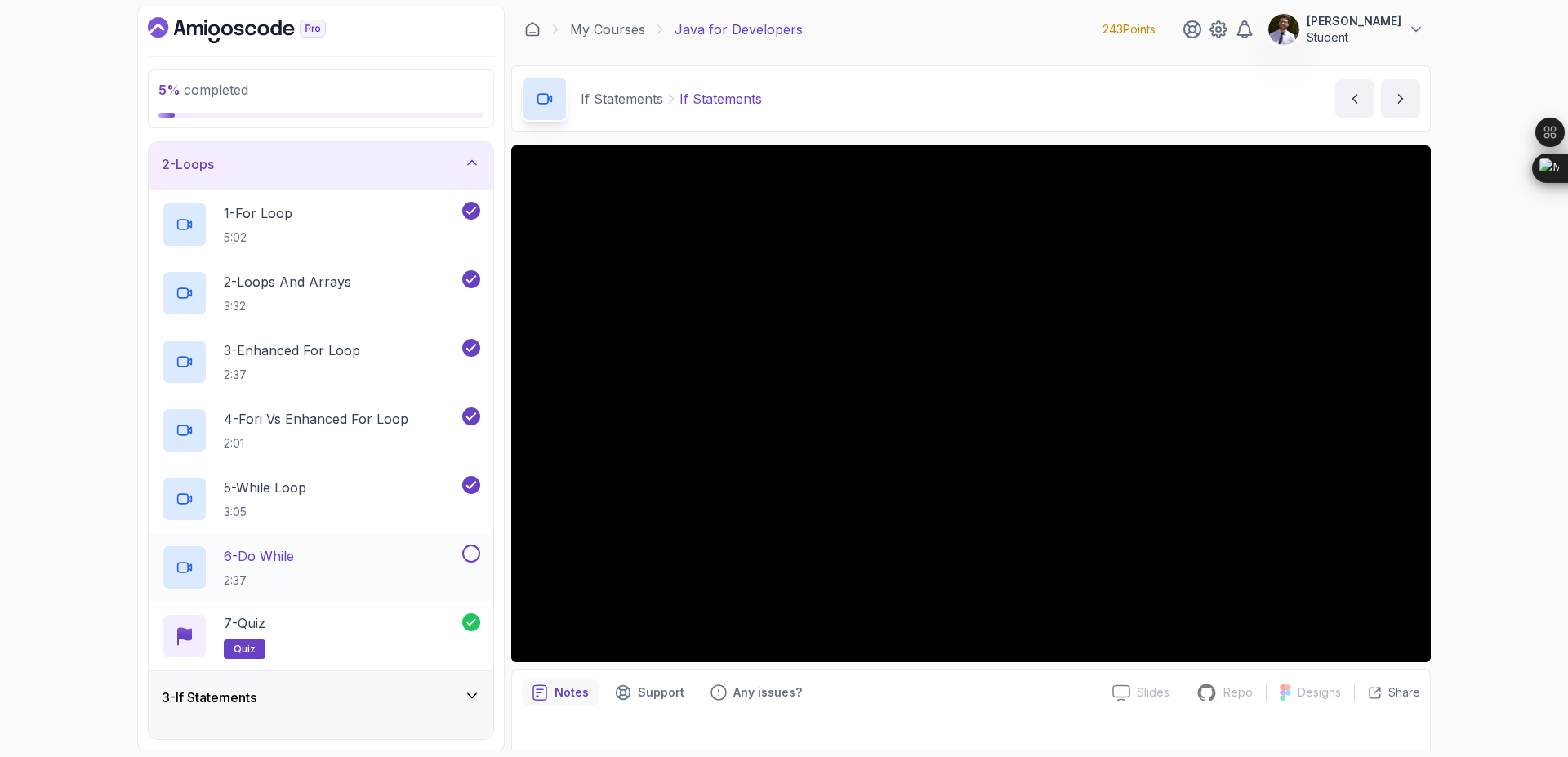
click at [466, 553] on button at bounding box center [471, 554] width 18 height 18
click at [464, 153] on div "2 - Loops" at bounding box center [321, 164] width 345 height 52
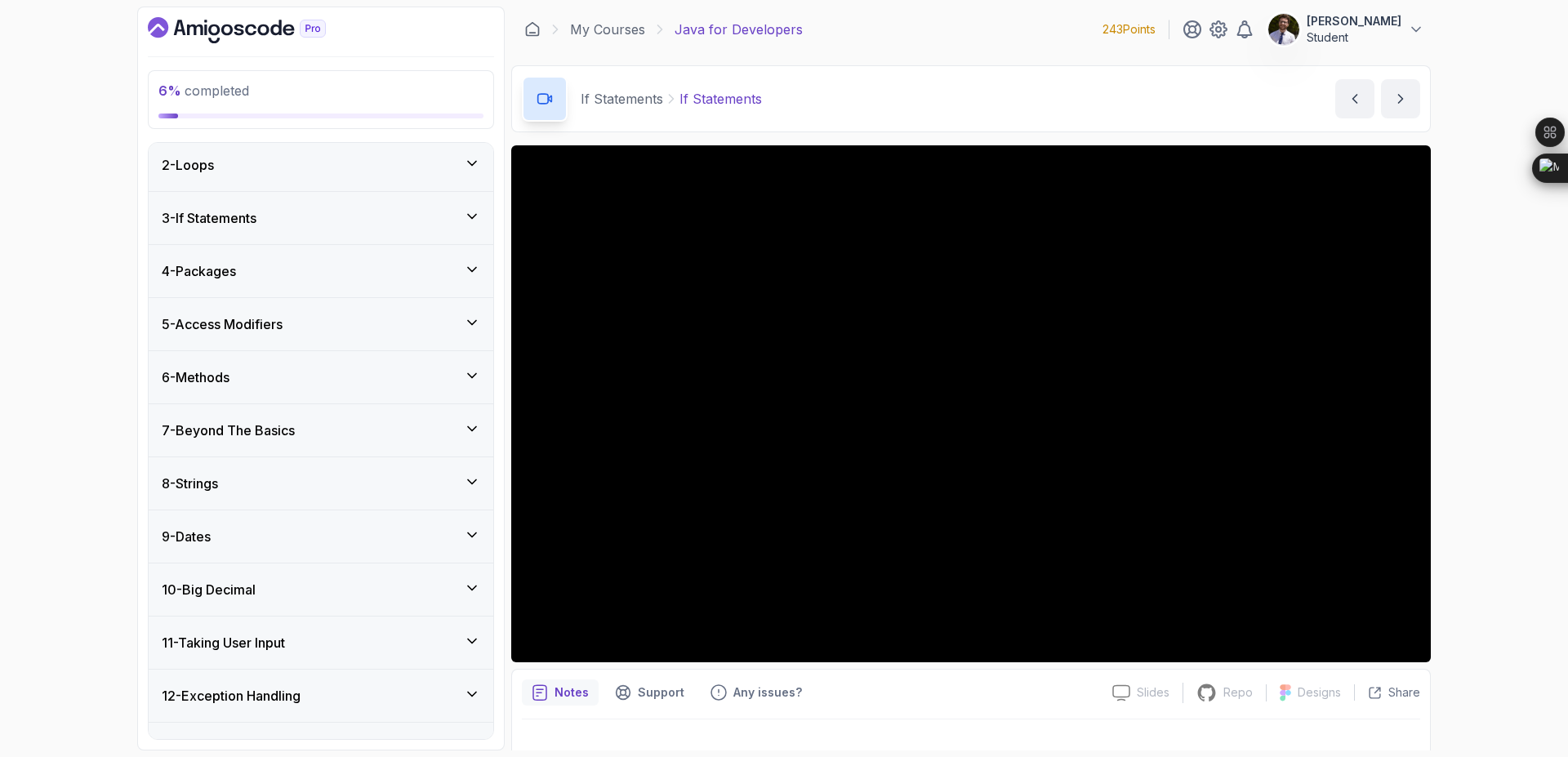
click at [461, 220] on div "3 - If Statements" at bounding box center [321, 218] width 319 height 20
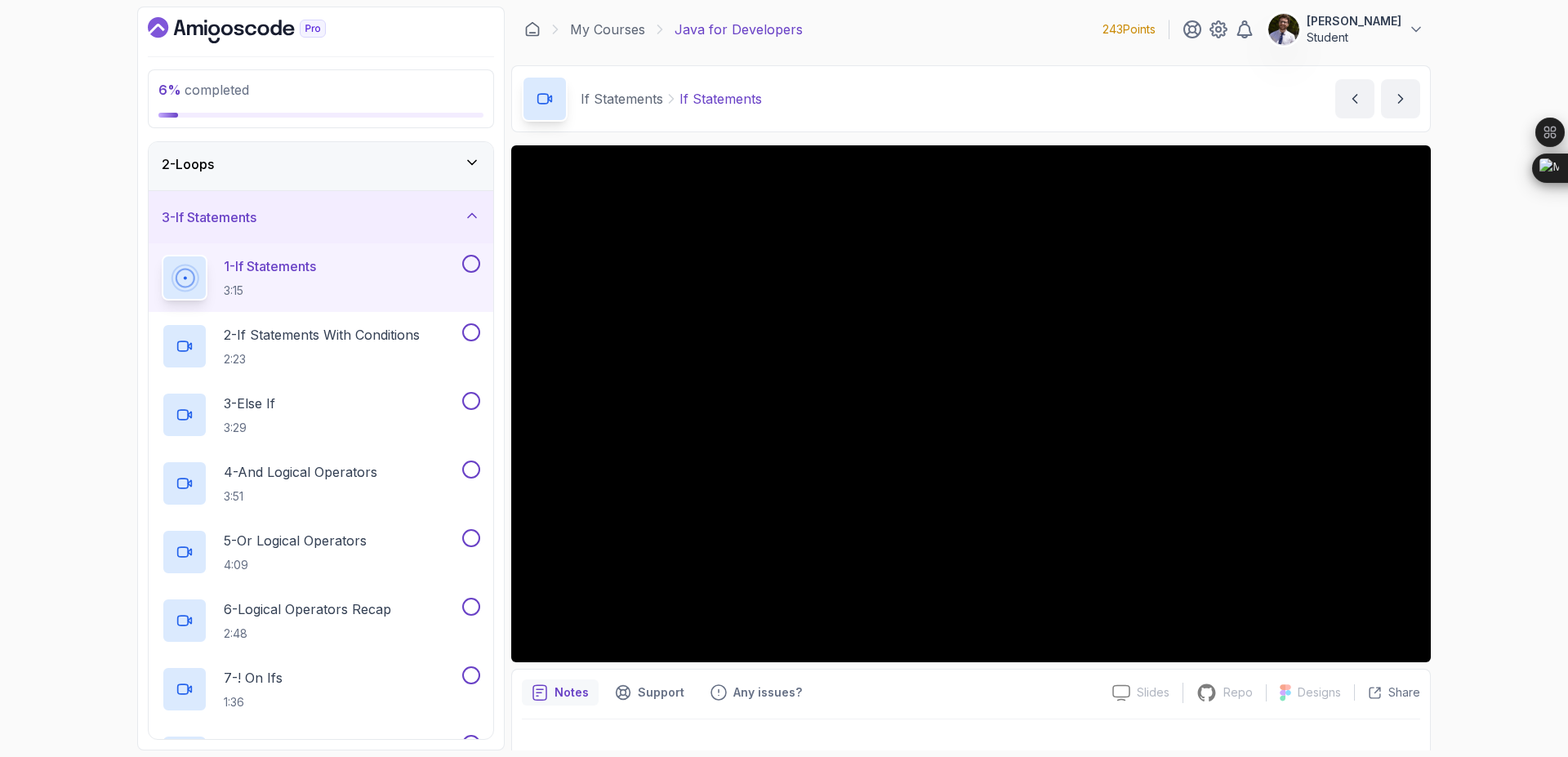
click at [470, 269] on button at bounding box center [471, 264] width 18 height 18
click at [470, 340] on button at bounding box center [471, 332] width 18 height 18
drag, startPoint x: 467, startPoint y: 410, endPoint x: 464, endPoint y: 425, distance: 15.3
click at [466, 411] on button "3 - Else If 3:29" at bounding box center [321, 415] width 319 height 46
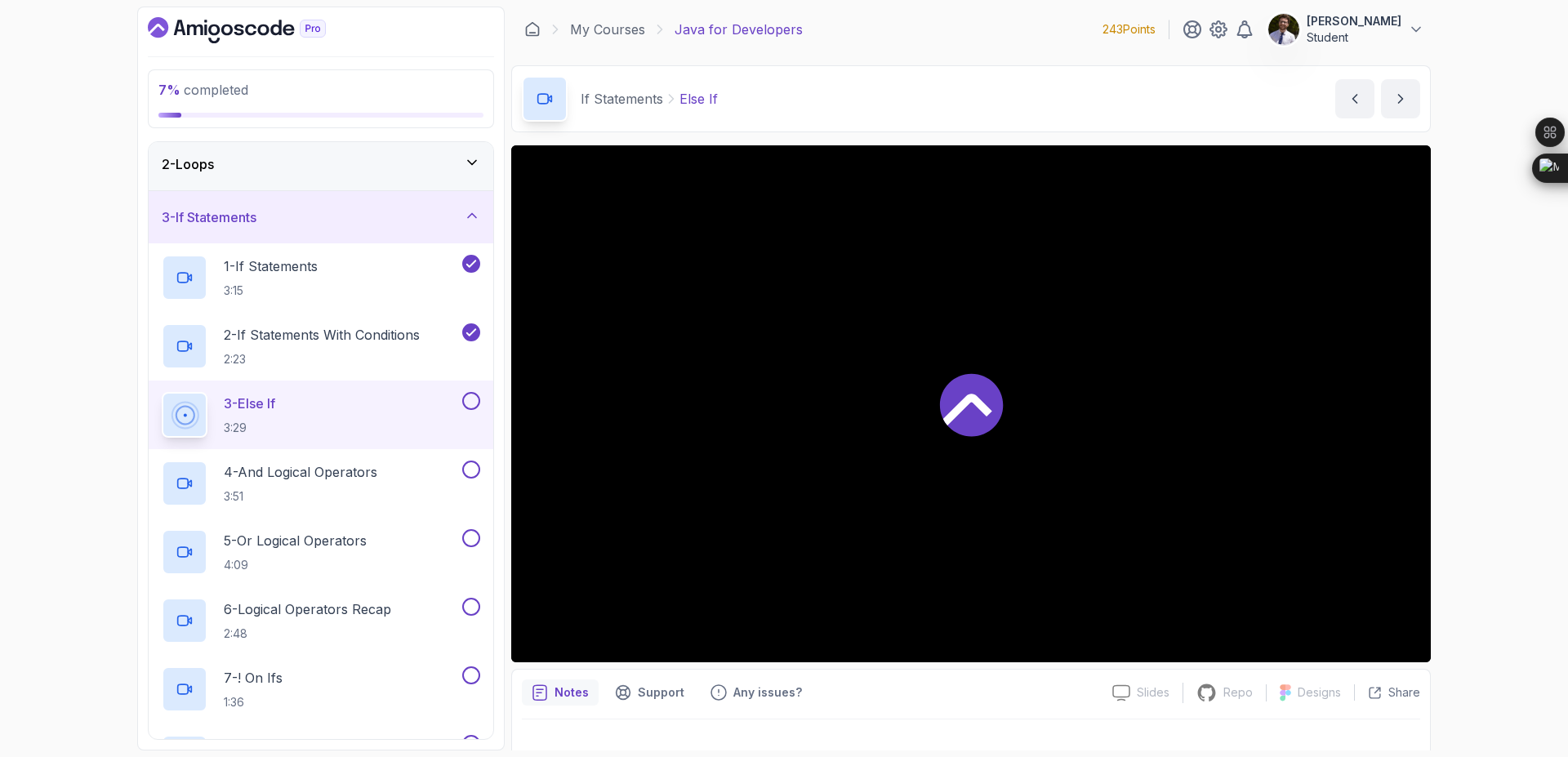
click at [474, 401] on button at bounding box center [471, 401] width 18 height 18
click at [465, 469] on button at bounding box center [471, 470] width 18 height 18
click at [474, 535] on button at bounding box center [471, 539] width 18 height 18
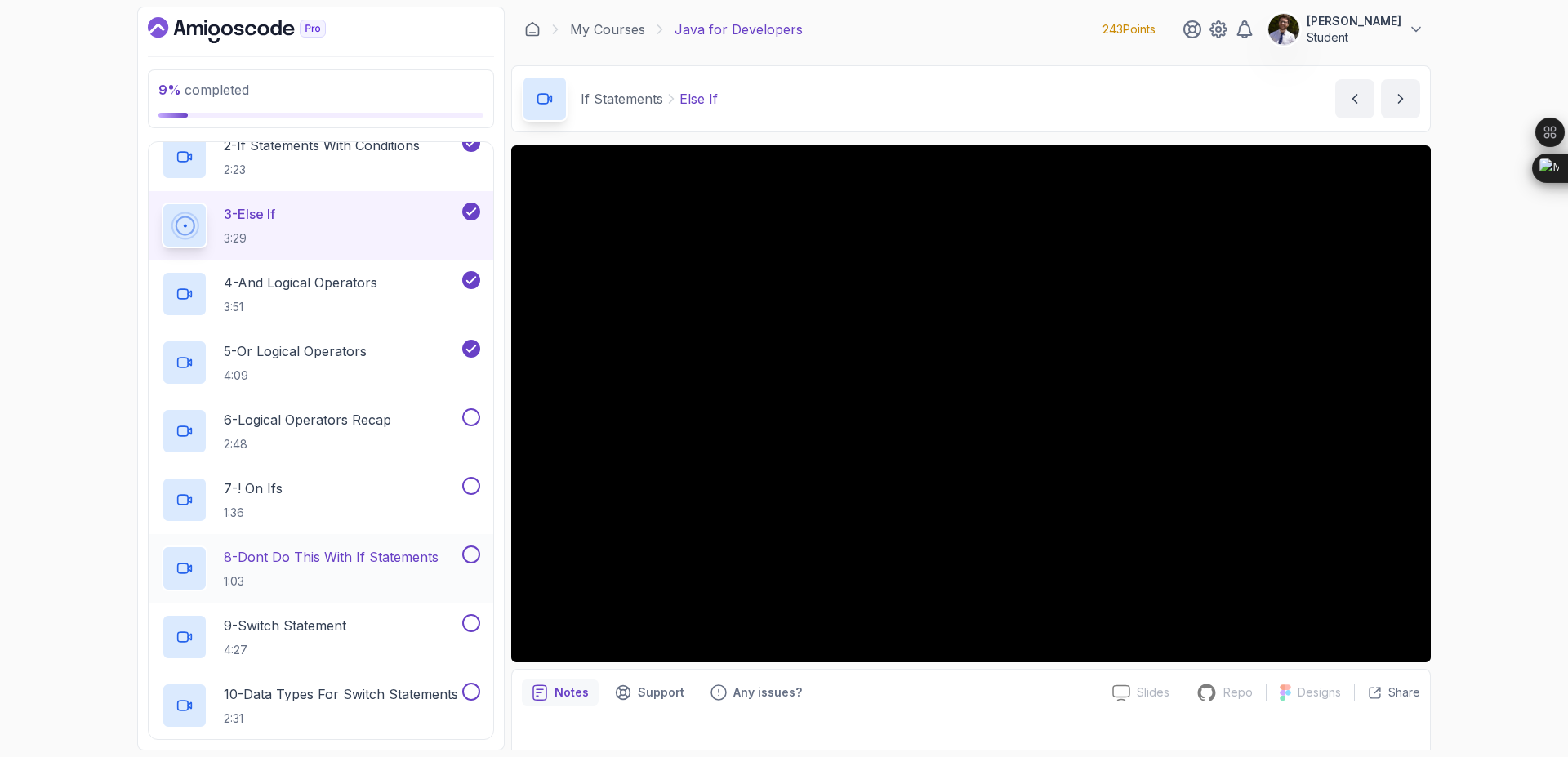
scroll to position [253, 0]
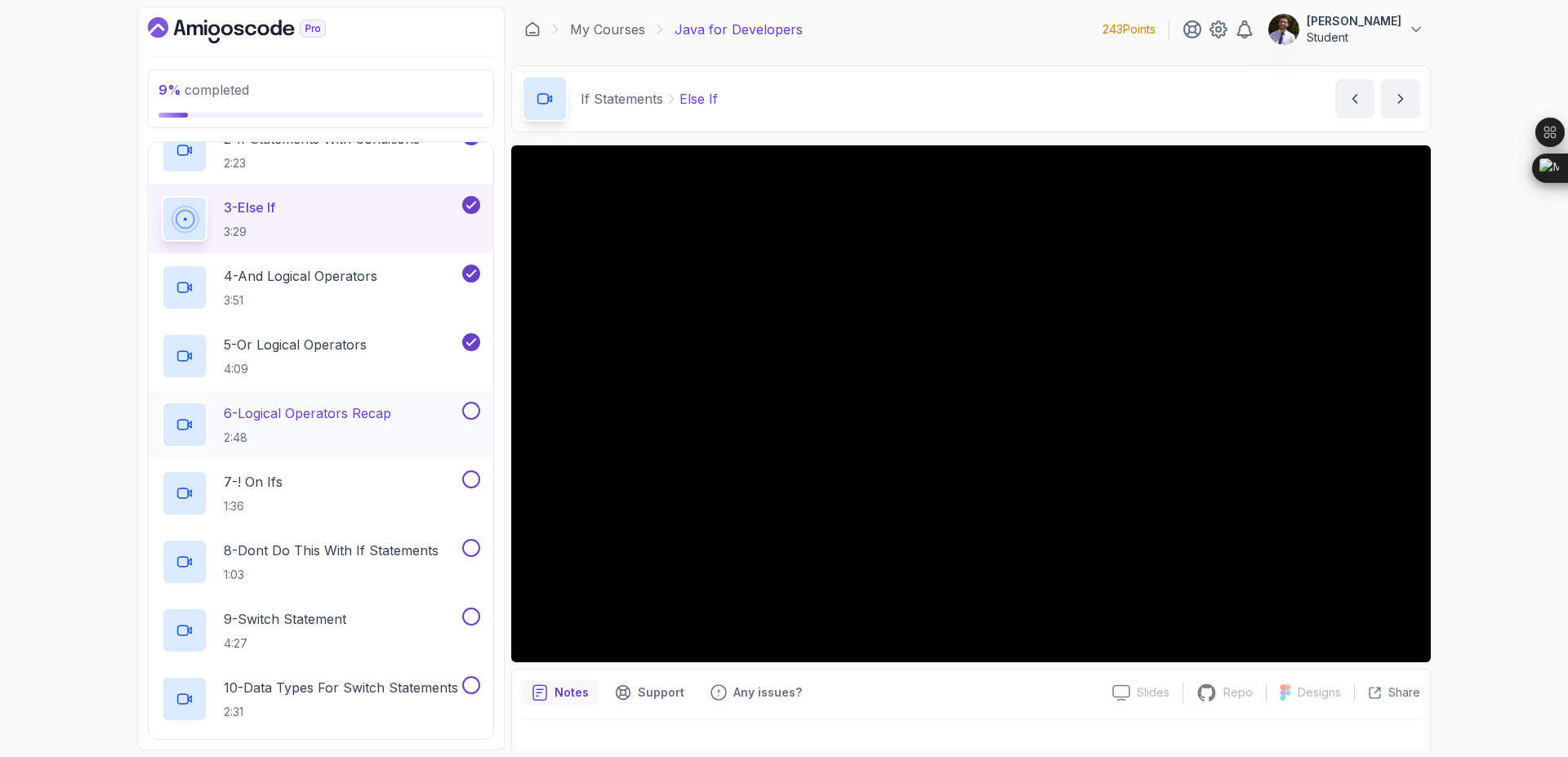
click at [470, 417] on button at bounding box center [471, 411] width 18 height 18
click at [469, 484] on button at bounding box center [471, 480] width 18 height 18
click at [474, 544] on button at bounding box center [471, 548] width 18 height 18
click at [467, 604] on div "9 - Switch Statement 4:27" at bounding box center [321, 630] width 345 height 68
click at [470, 617] on button at bounding box center [471, 617] width 18 height 18
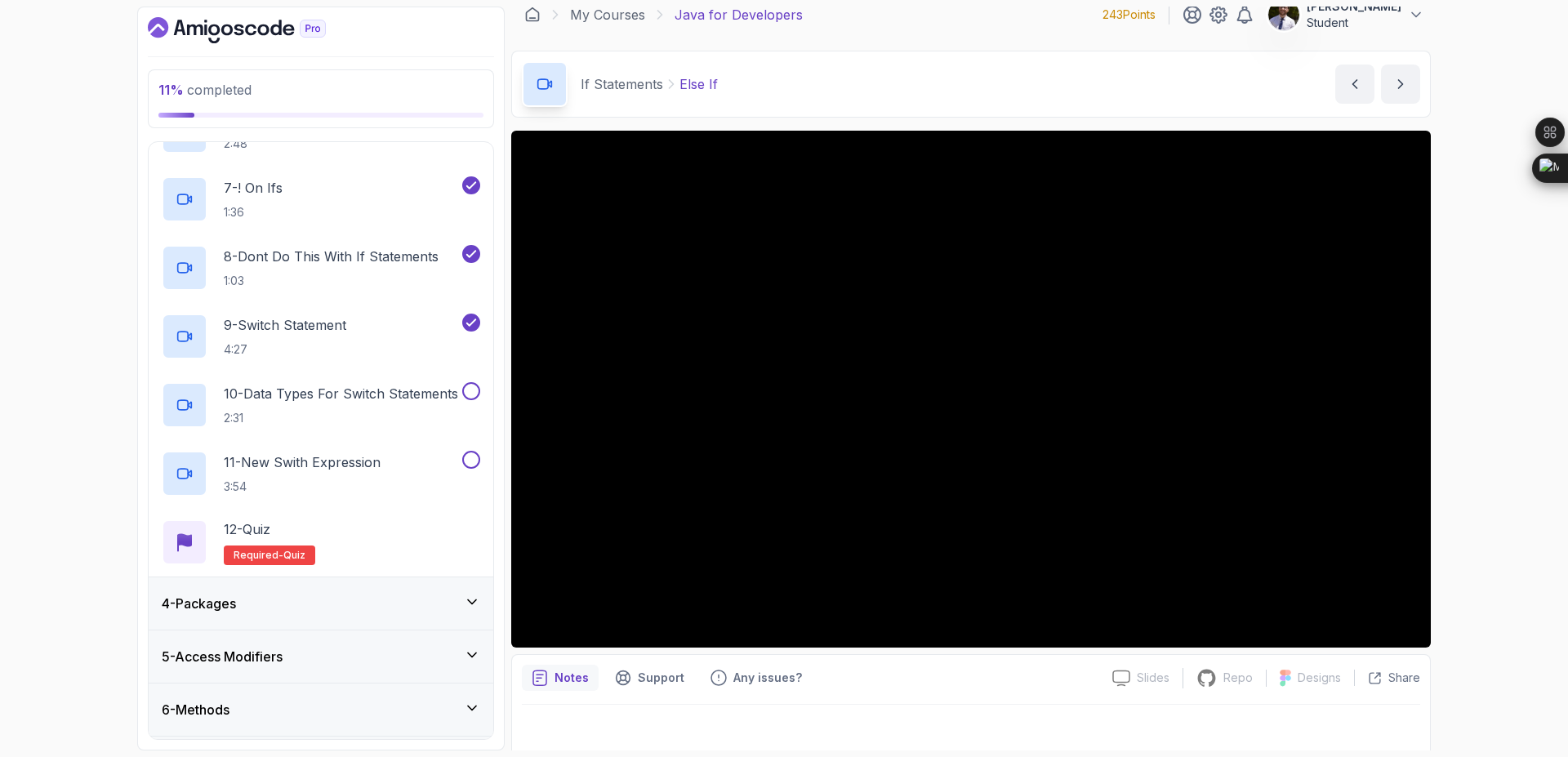
scroll to position [25, 0]
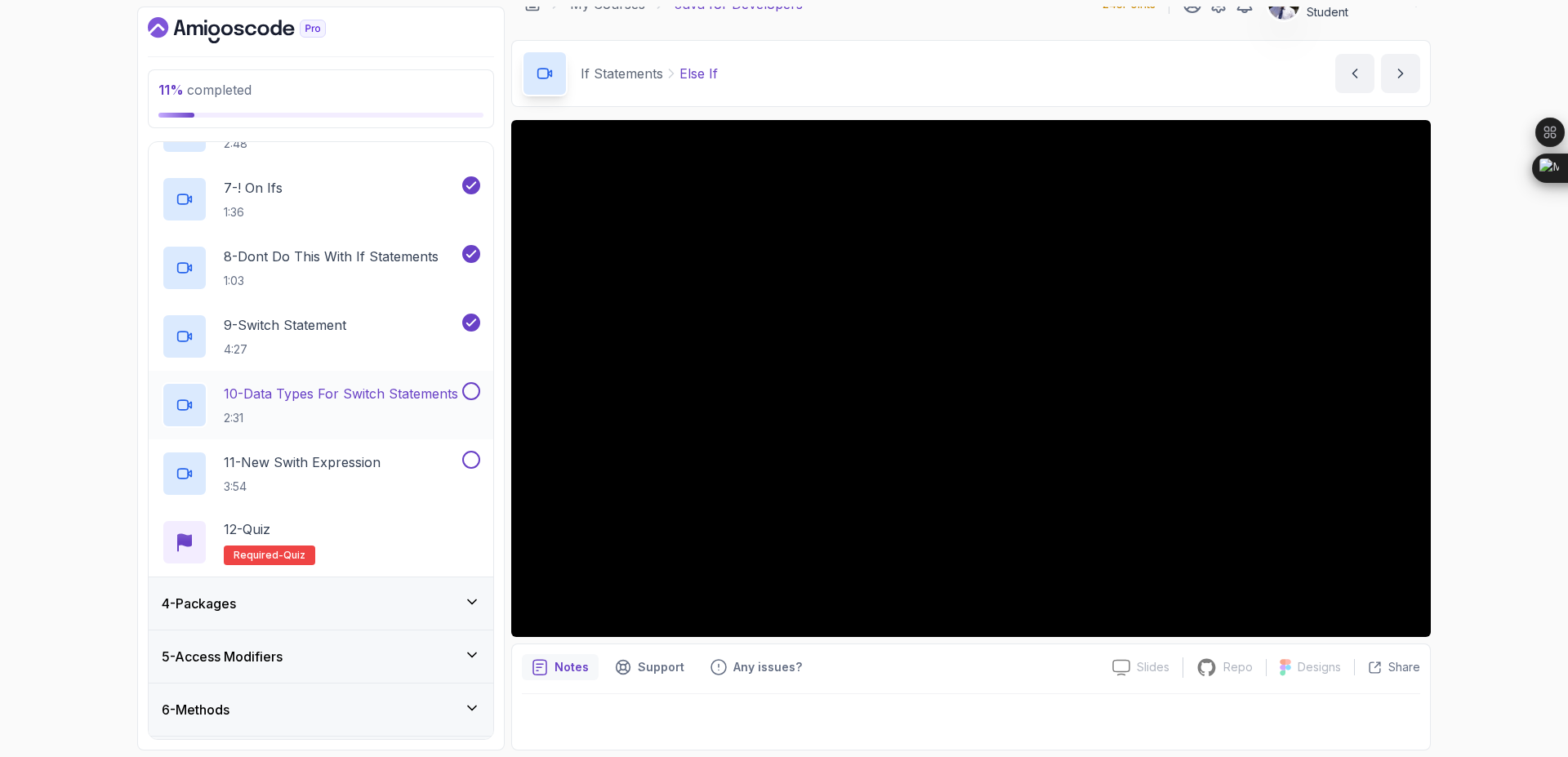
click at [461, 386] on div at bounding box center [470, 391] width 22 height 18
click at [459, 392] on div at bounding box center [470, 391] width 22 height 18
click at [477, 393] on button at bounding box center [471, 391] width 18 height 18
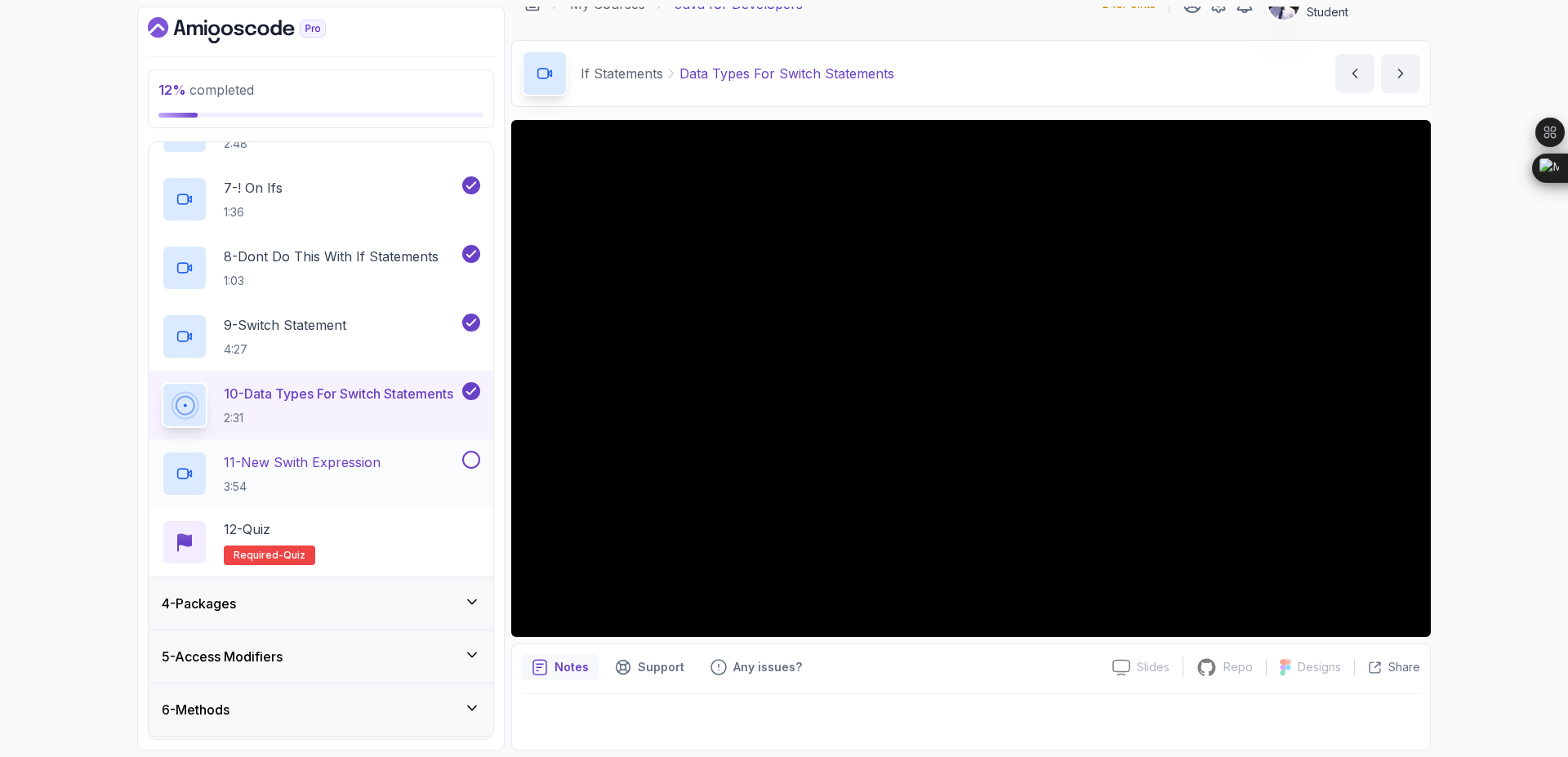
click at [476, 462] on button at bounding box center [471, 460] width 18 height 18
click at [292, 560] on span "quiz" at bounding box center [294, 555] width 22 height 13
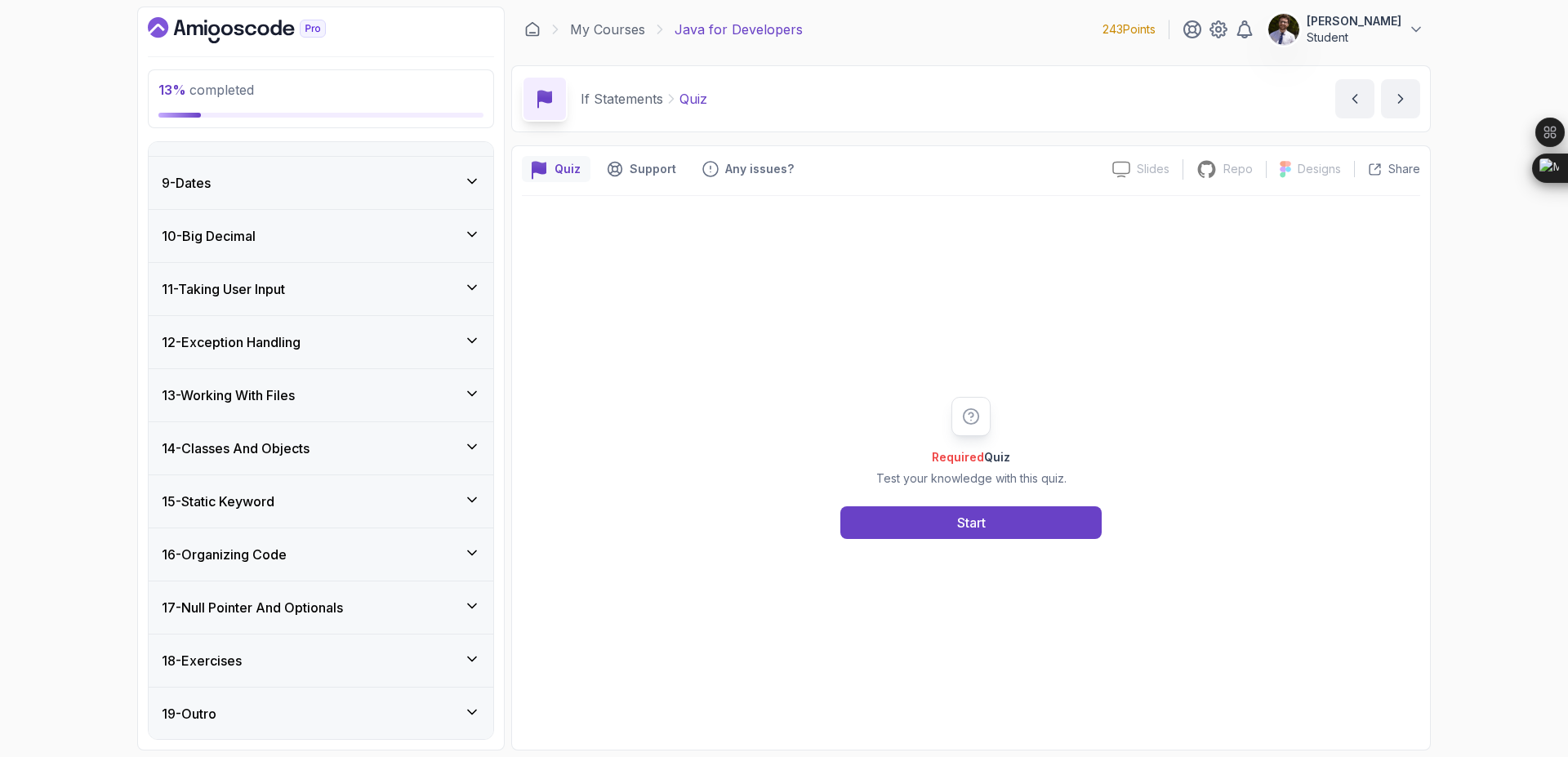
scroll to position [1234, 0]
click at [958, 520] on div "Start" at bounding box center [972, 523] width 28 height 20
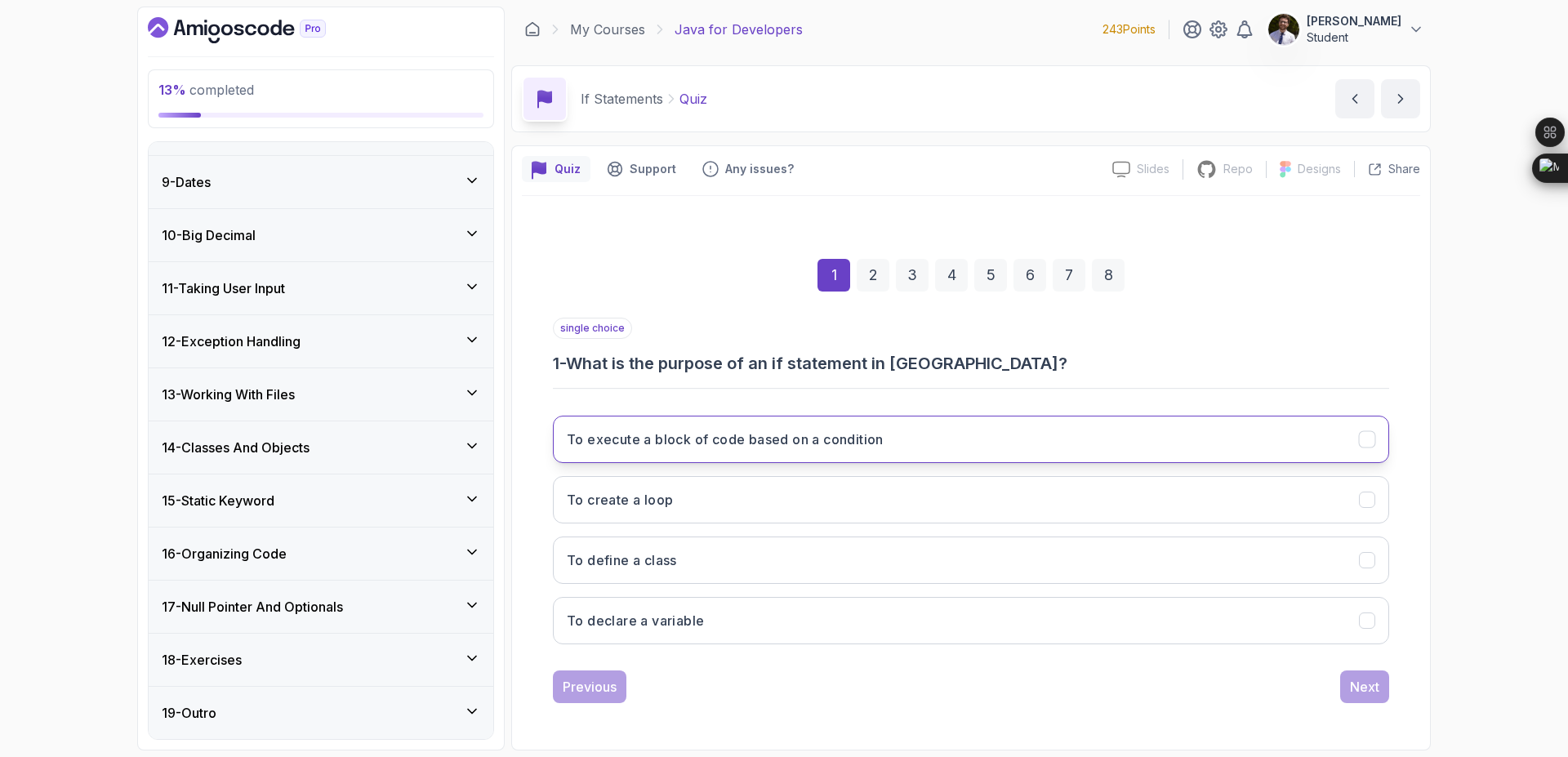
click at [920, 438] on button "To execute a block of code based on a condition" at bounding box center [971, 439] width 836 height 47
click at [1358, 687] on div "Next" at bounding box center [1364, 687] width 29 height 20
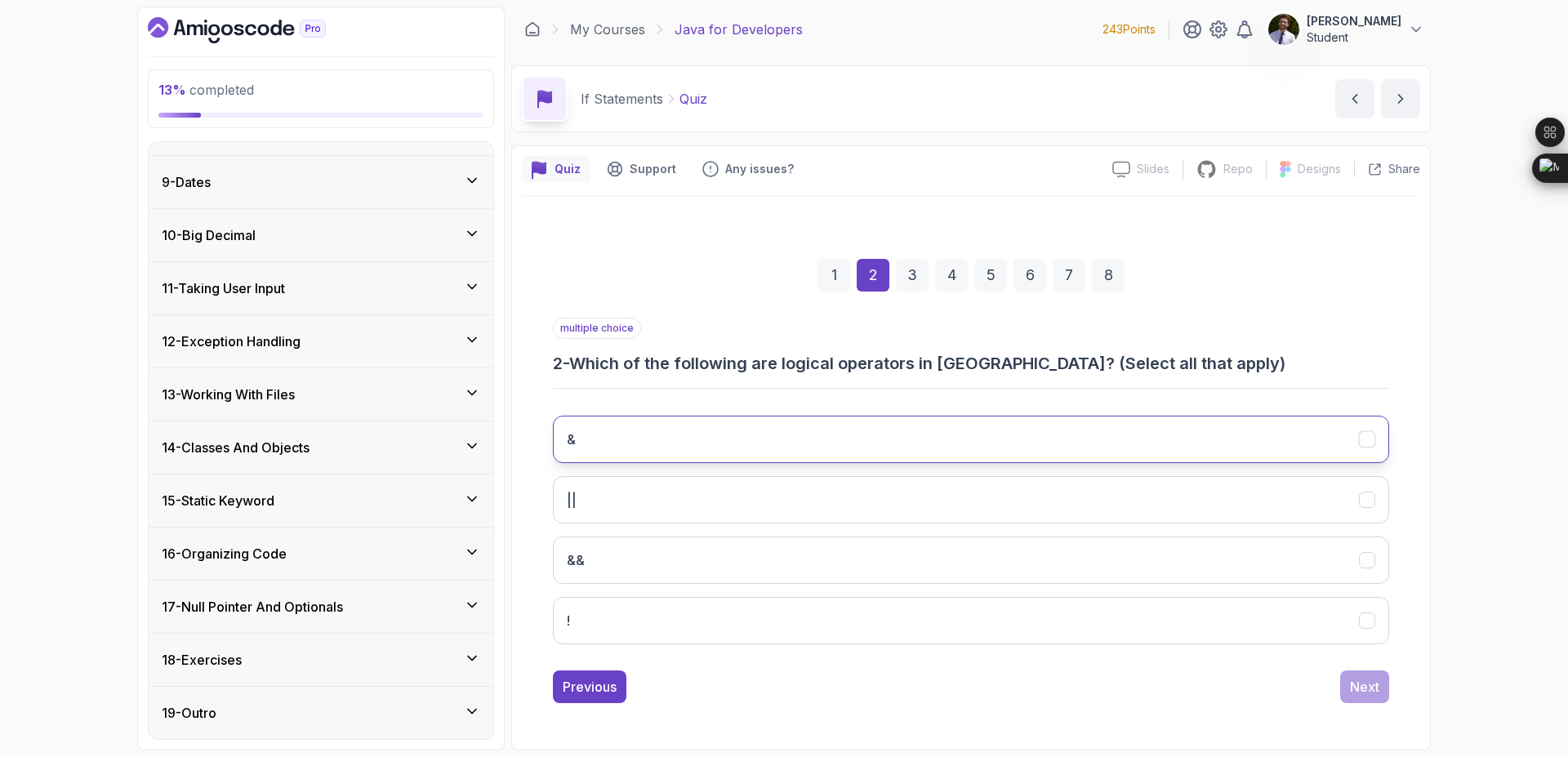
click at [1015, 431] on button "&" at bounding box center [971, 439] width 836 height 47
click at [1029, 501] on button "||" at bounding box center [971, 500] width 836 height 47
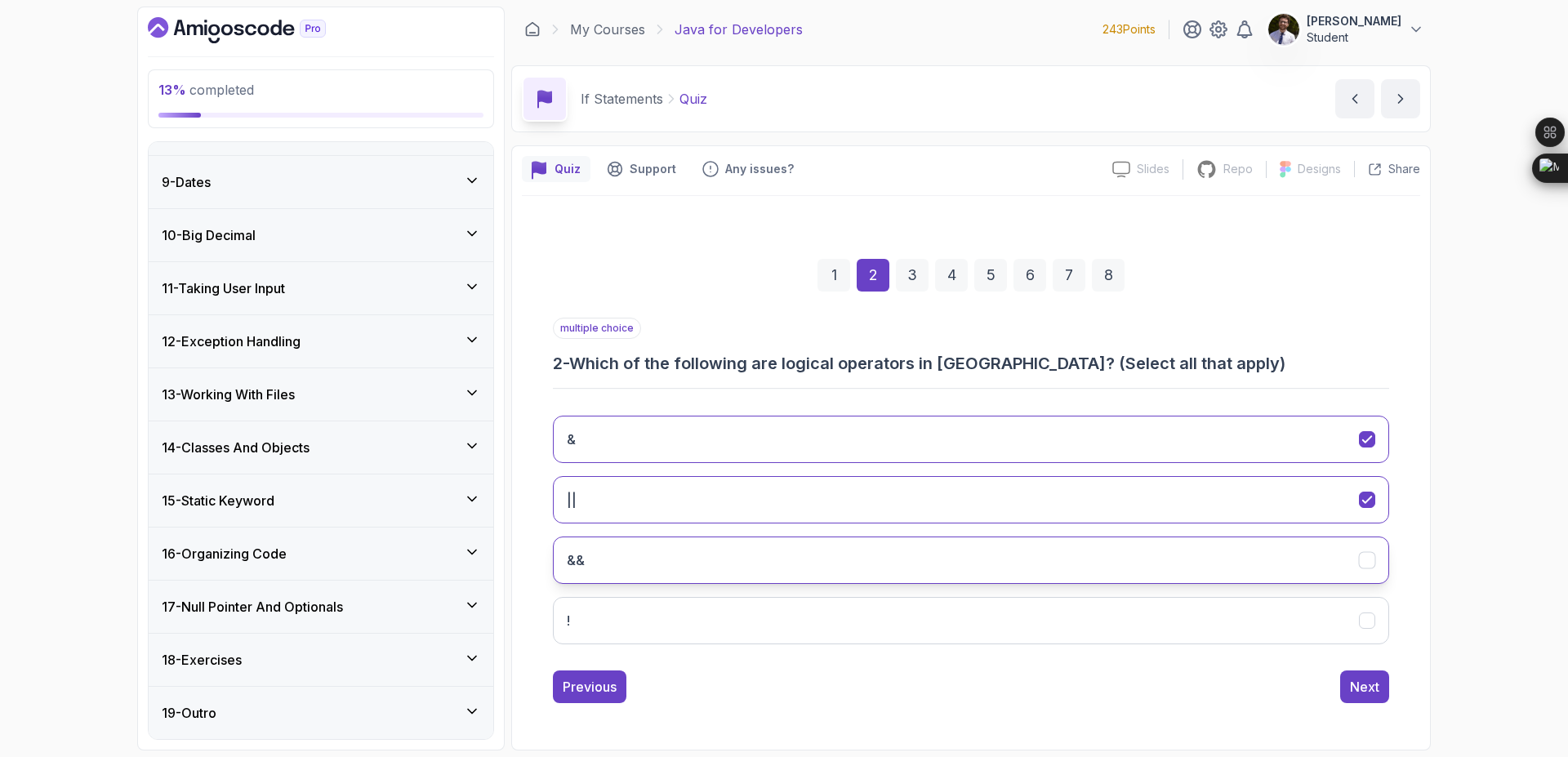
click at [1045, 537] on button "&&" at bounding box center [971, 560] width 836 height 47
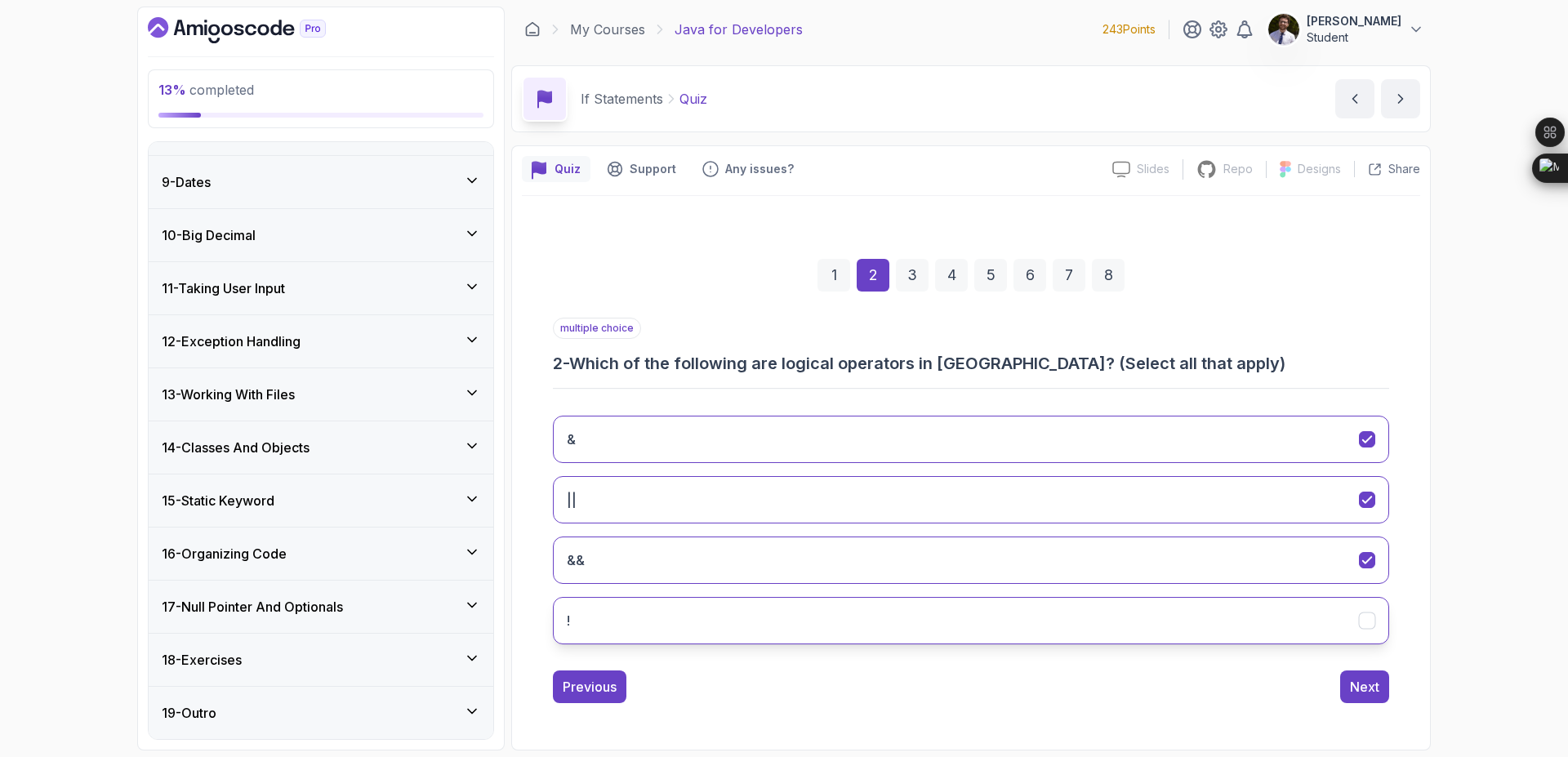
click at [1063, 607] on button "!" at bounding box center [971, 620] width 836 height 47
click at [1351, 693] on div "Next" at bounding box center [1364, 687] width 29 height 20
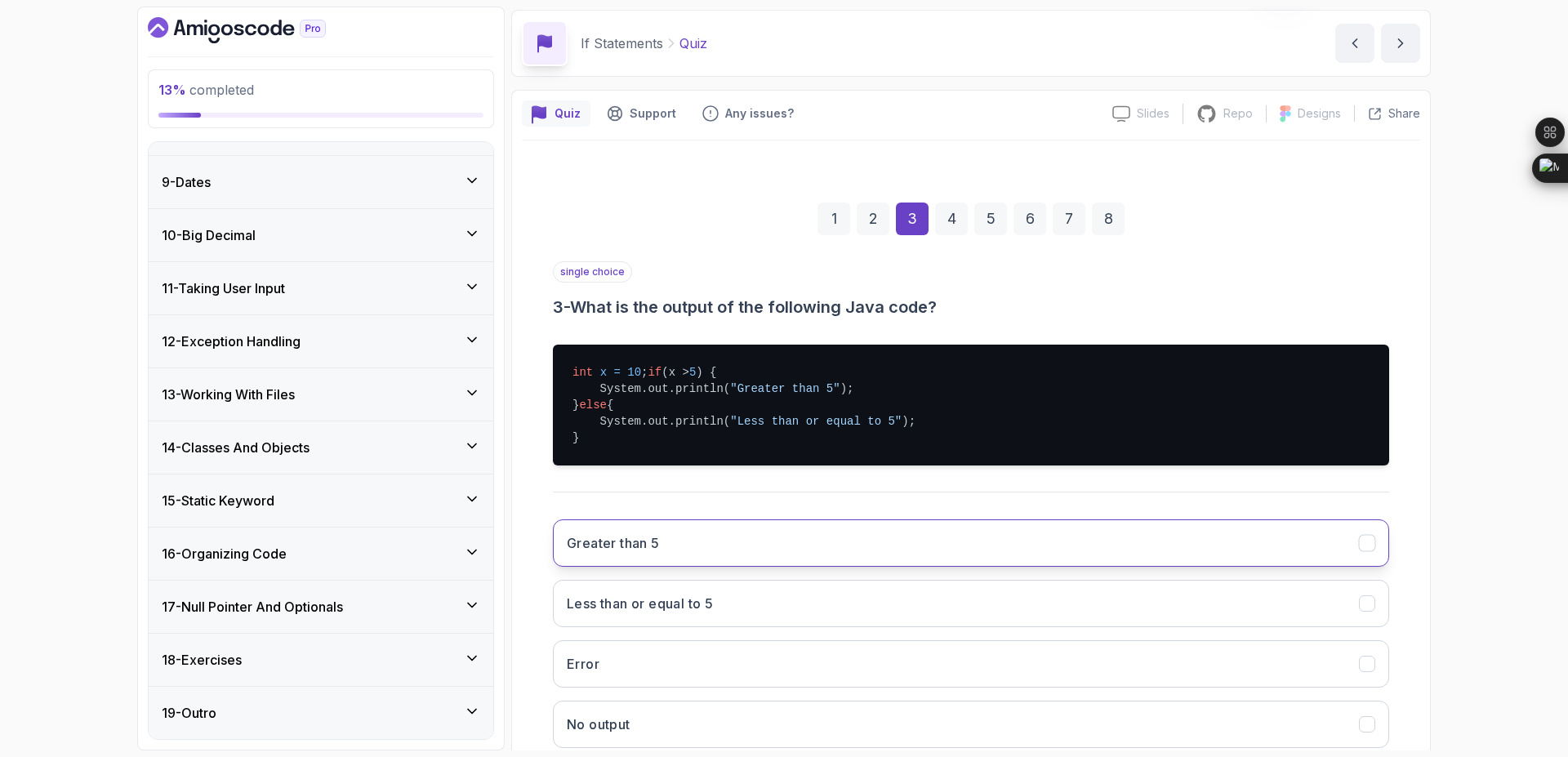
scroll to position [98, 0]
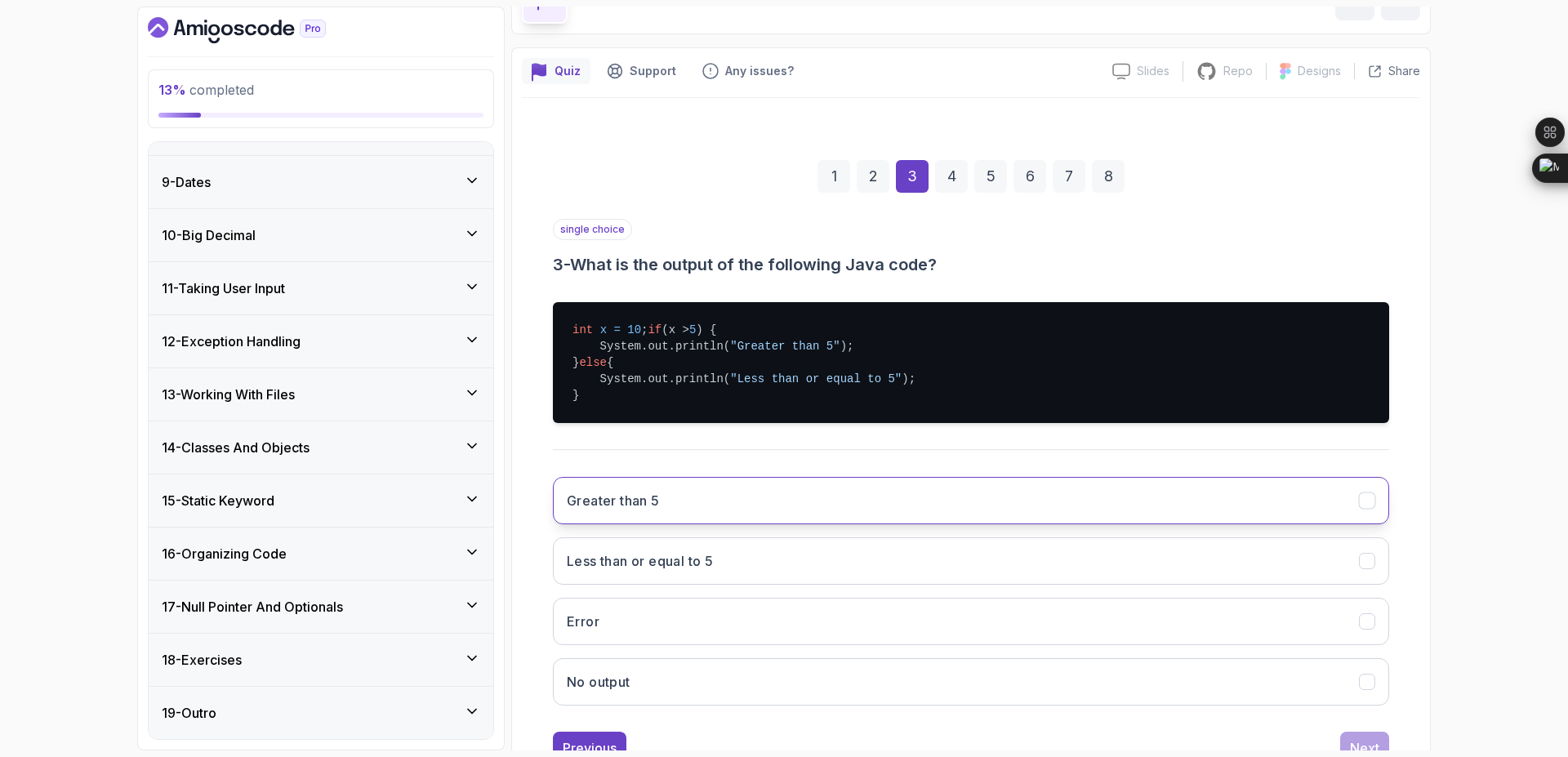
click at [751, 500] on button "Greater than 5" at bounding box center [971, 501] width 836 height 47
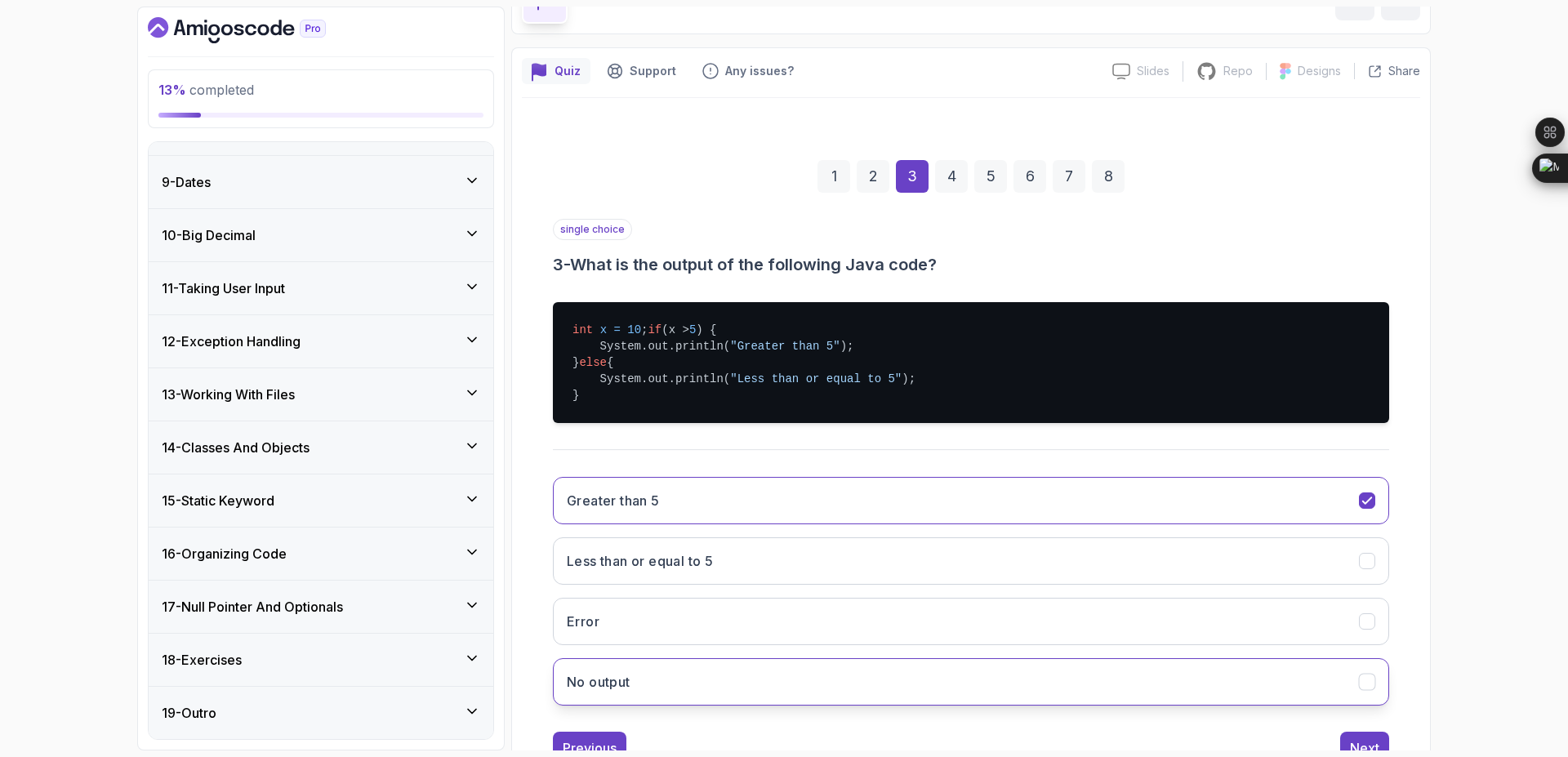
scroll to position [175, 0]
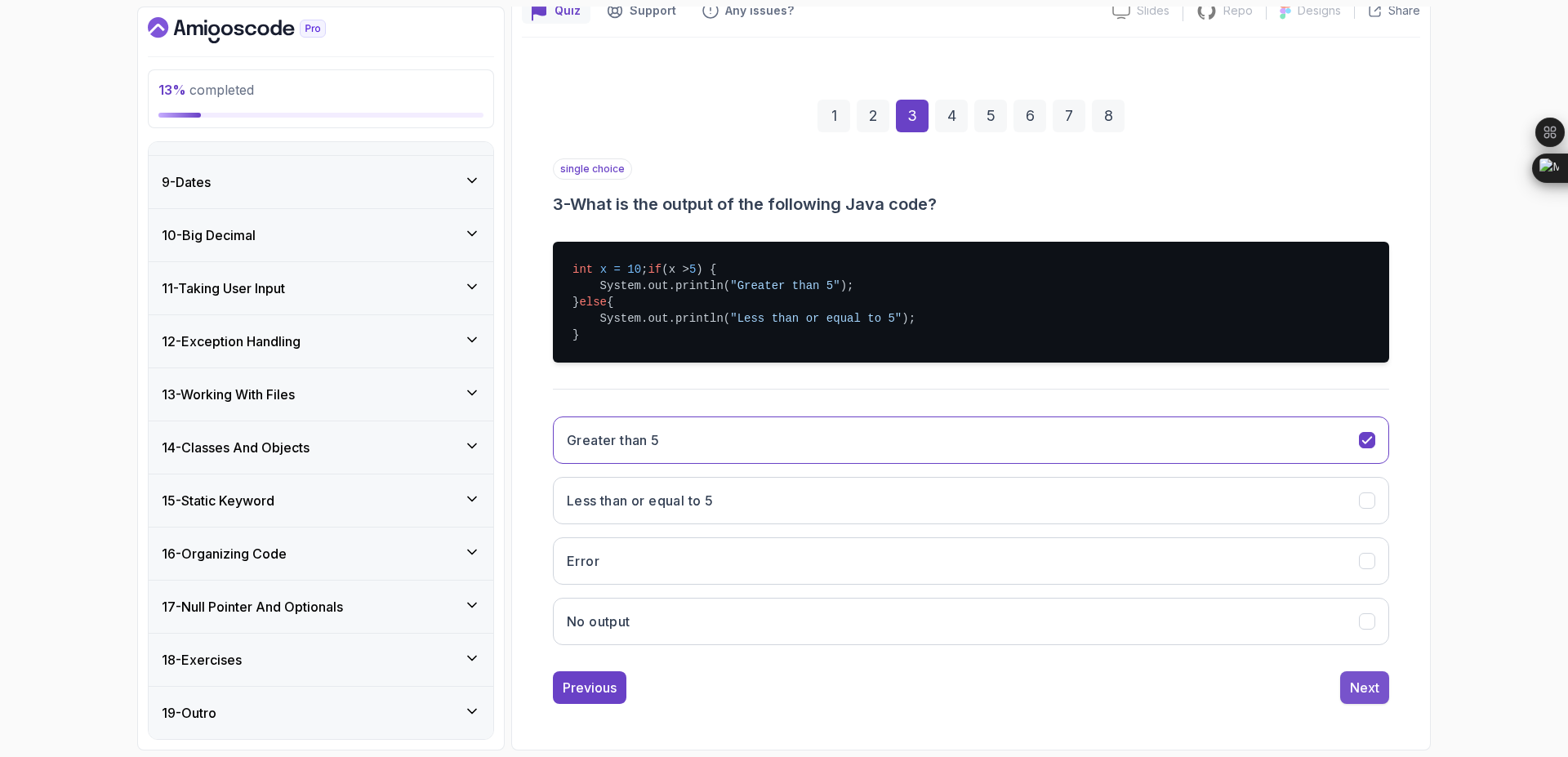
click at [1364, 686] on div "Next" at bounding box center [1364, 688] width 29 height 20
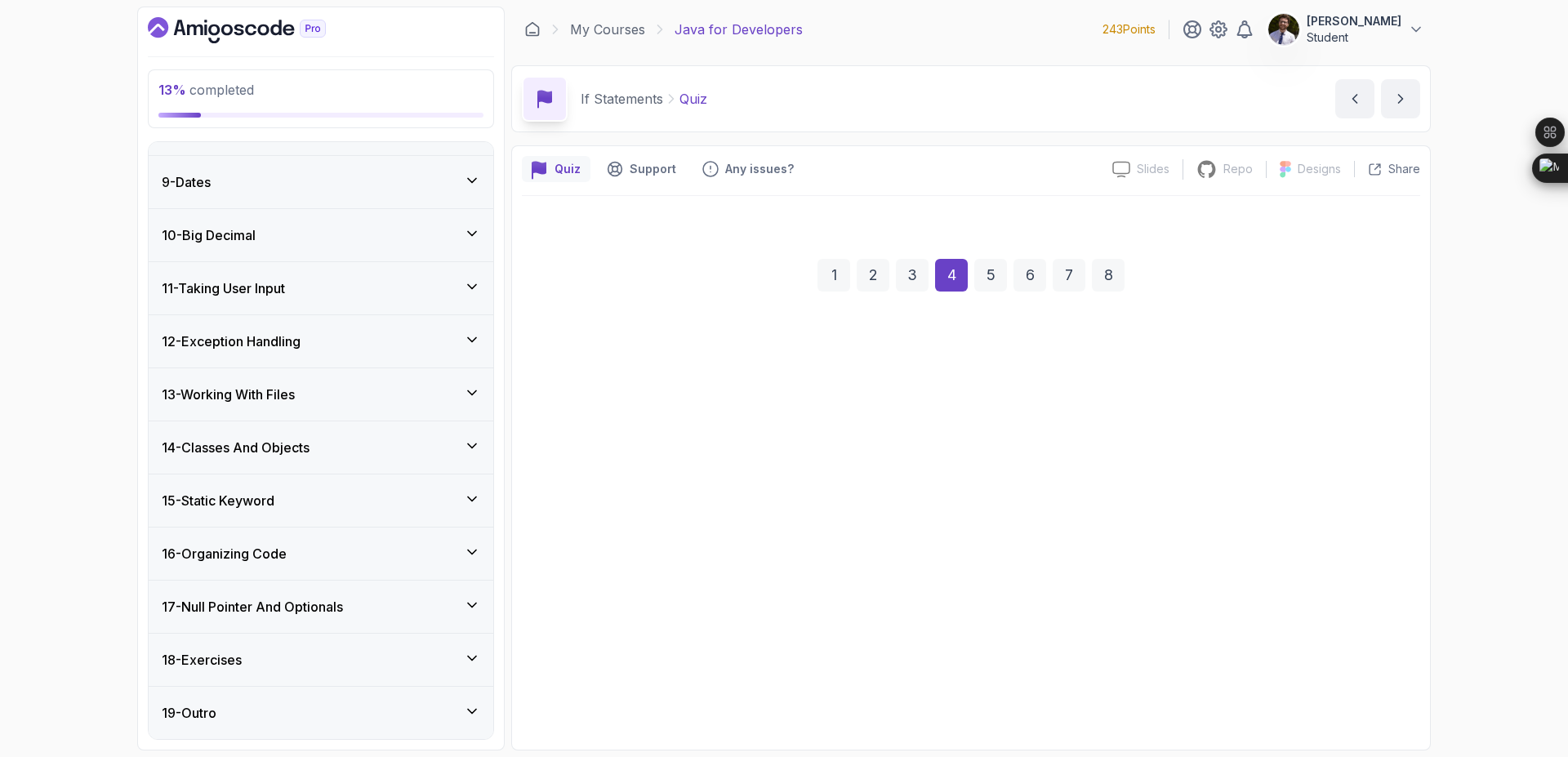
scroll to position [0, 0]
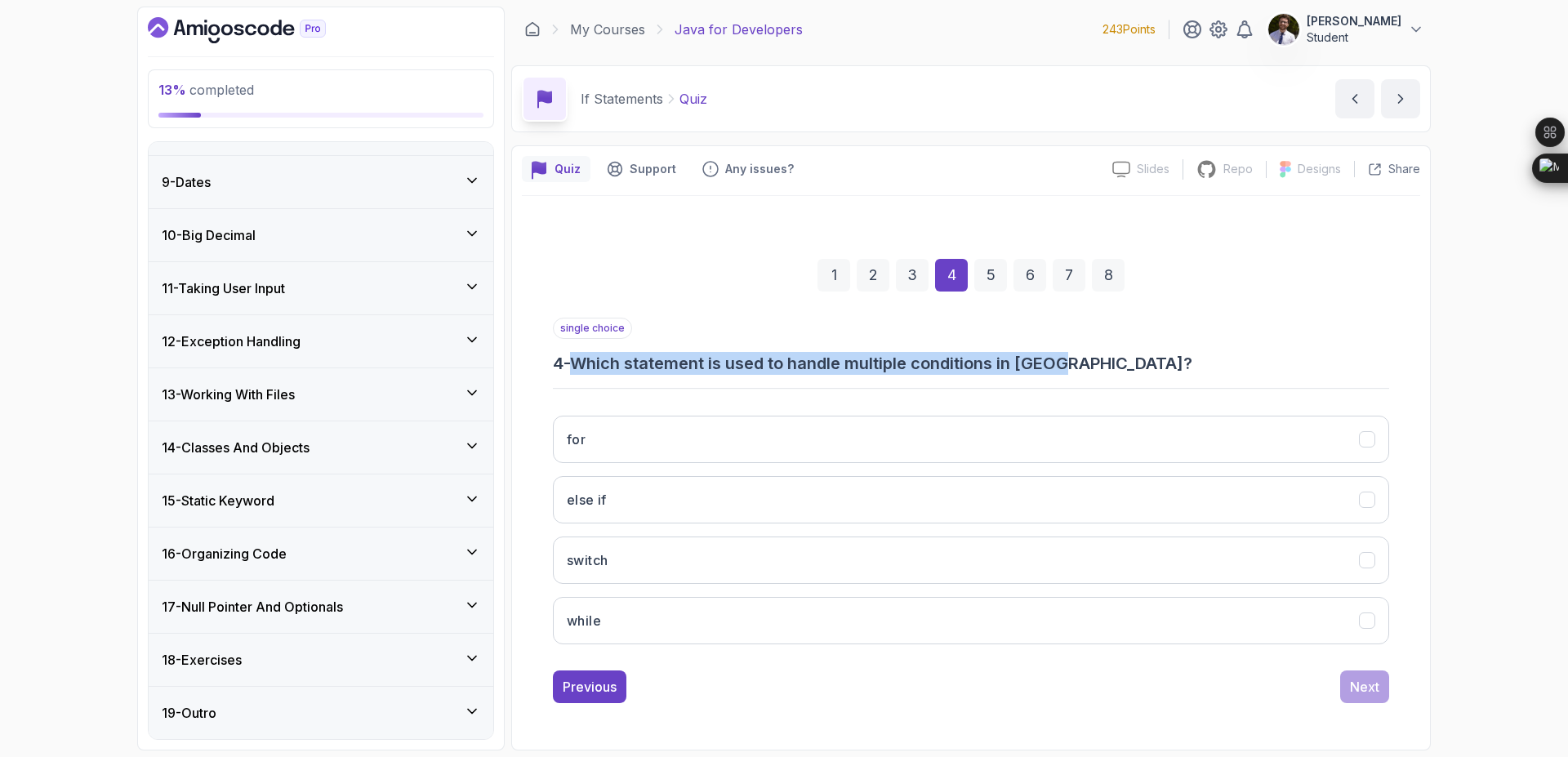
drag, startPoint x: 581, startPoint y: 356, endPoint x: 1110, endPoint y: 361, distance: 529.0
click at [1110, 361] on h3 "4 - Which statement is used to handle multiple conditions in Java?" at bounding box center [971, 363] width 836 height 22
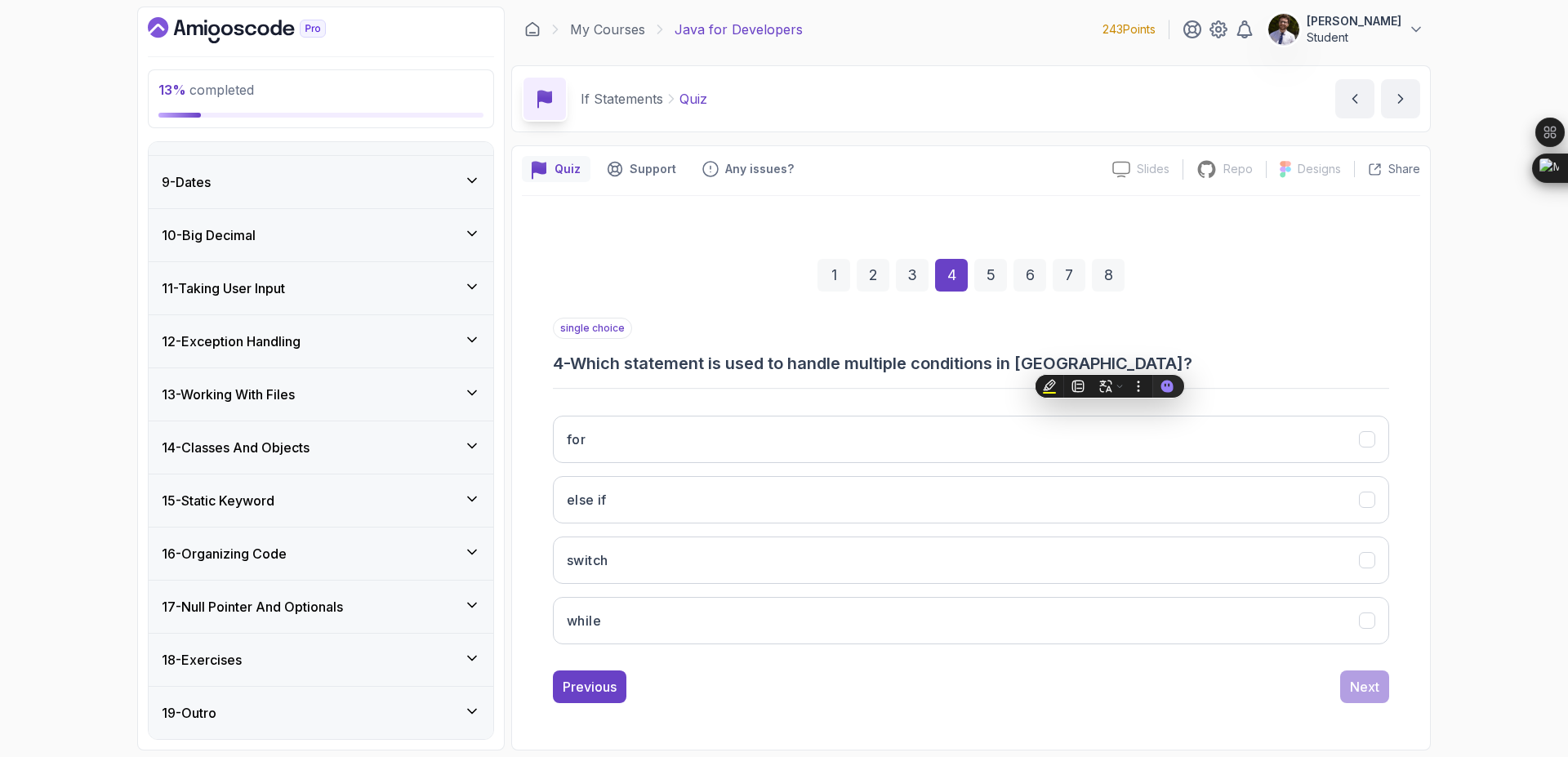
click at [1179, 336] on div "single choice 4 - Which statement is used to handle multiple conditions in Java?" at bounding box center [971, 346] width 836 height 57
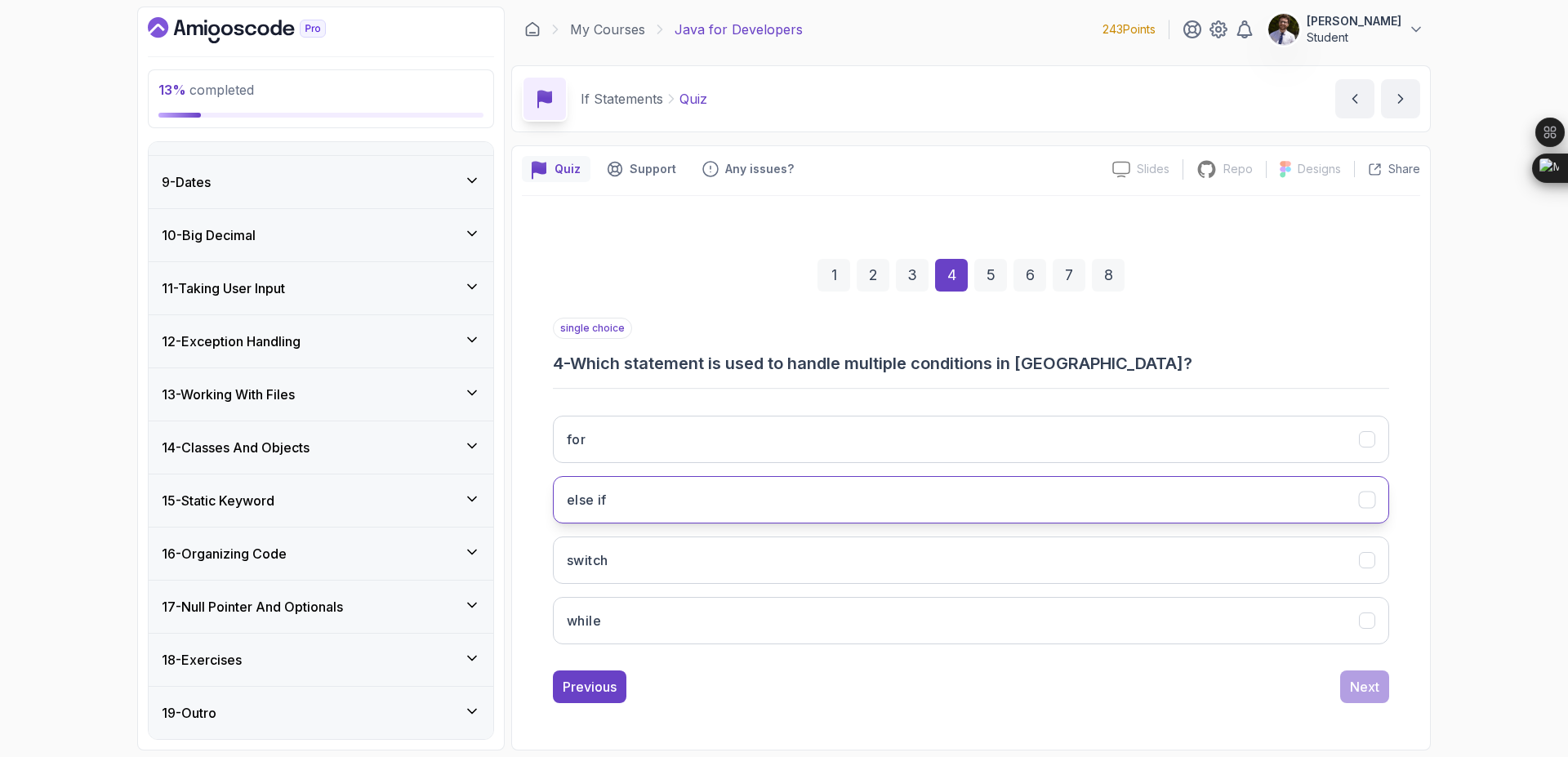
click at [794, 502] on button "else if" at bounding box center [971, 500] width 836 height 47
click at [1355, 680] on div "Next" at bounding box center [1364, 687] width 29 height 20
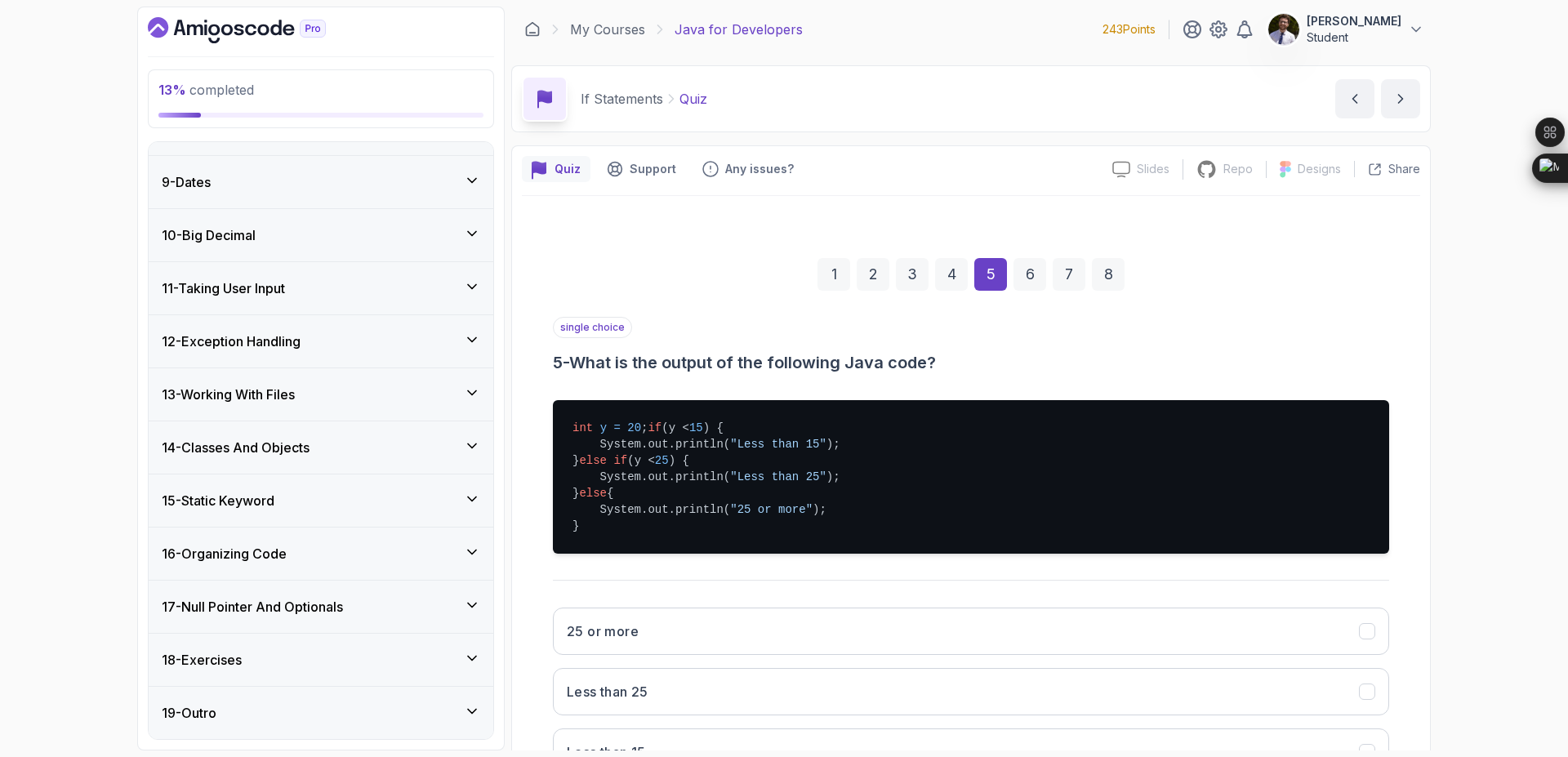
drag, startPoint x: 576, startPoint y: 356, endPoint x: 1074, endPoint y: 358, distance: 498.0
click at [1074, 358] on h3 "5 - What is the output of the following Java code?" at bounding box center [971, 362] width 836 height 22
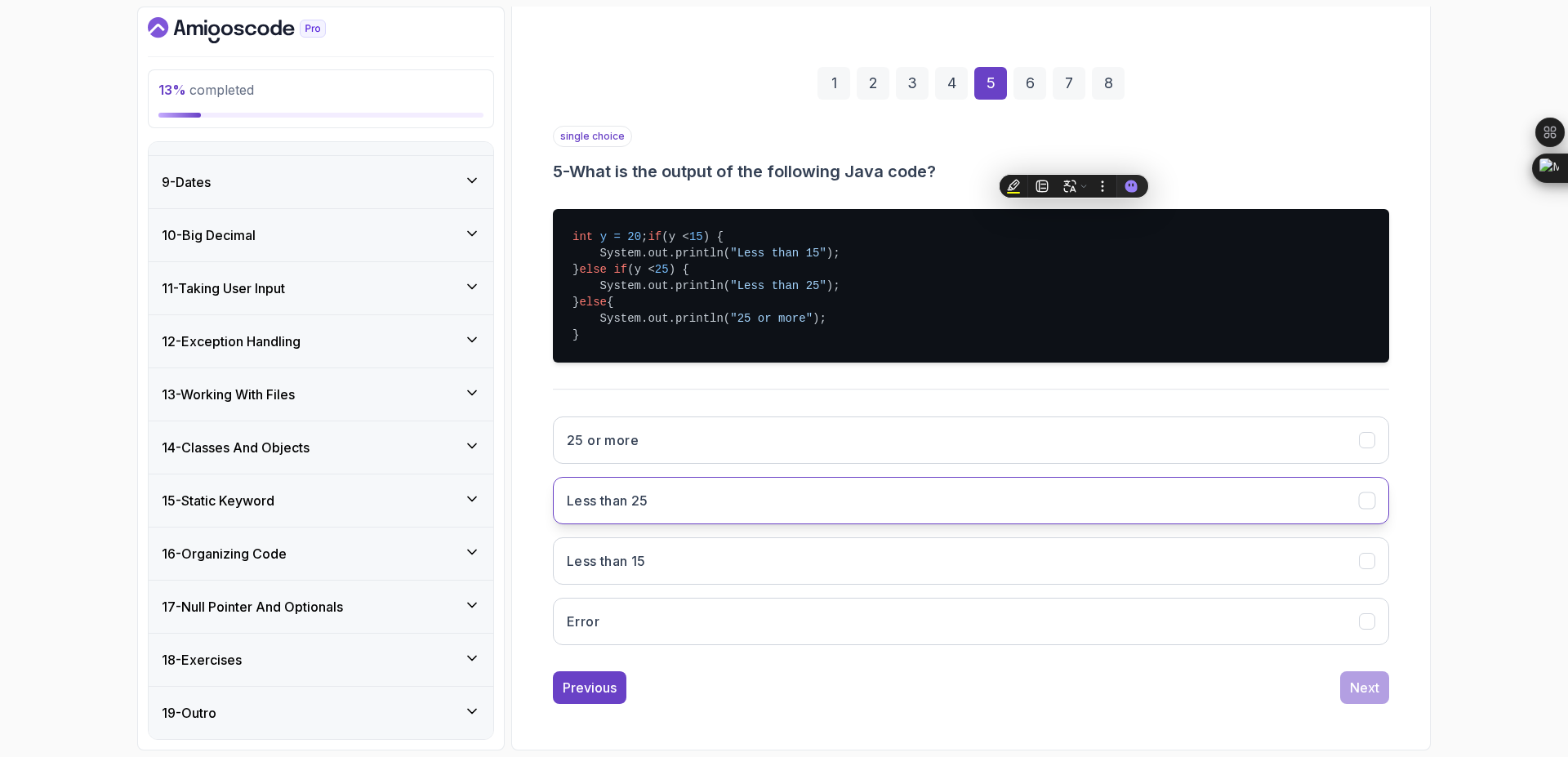
click at [679, 522] on button "Less than 25" at bounding box center [971, 501] width 836 height 47
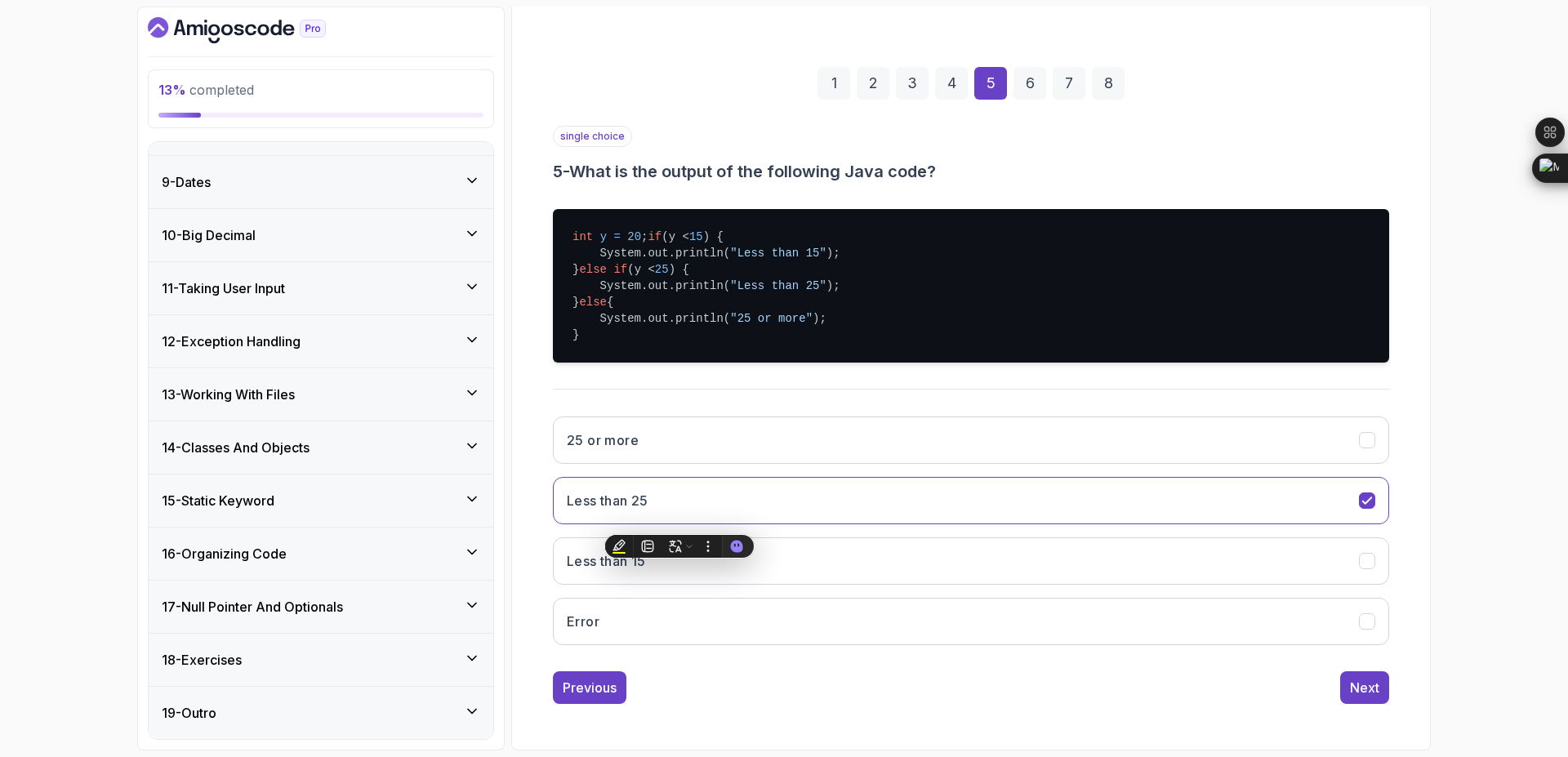
click at [1437, 538] on div "13 % completed 1 - Intro 2 - Loops 3 - If Statements 1 - If Statements 3:15 2 -…" at bounding box center [784, 378] width 1568 height 757
click at [1371, 698] on div "Next" at bounding box center [1364, 688] width 29 height 20
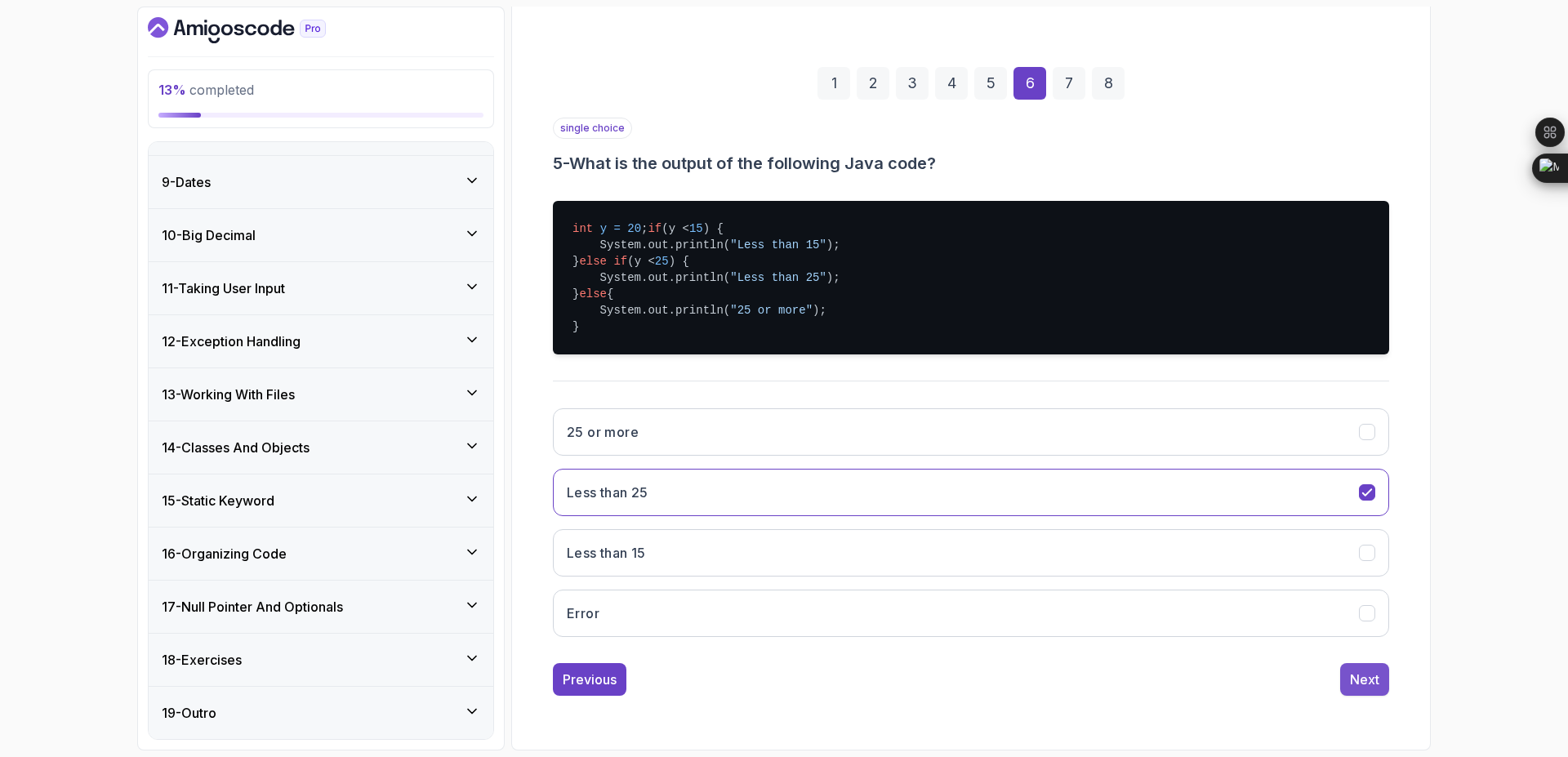
scroll to position [0, 0]
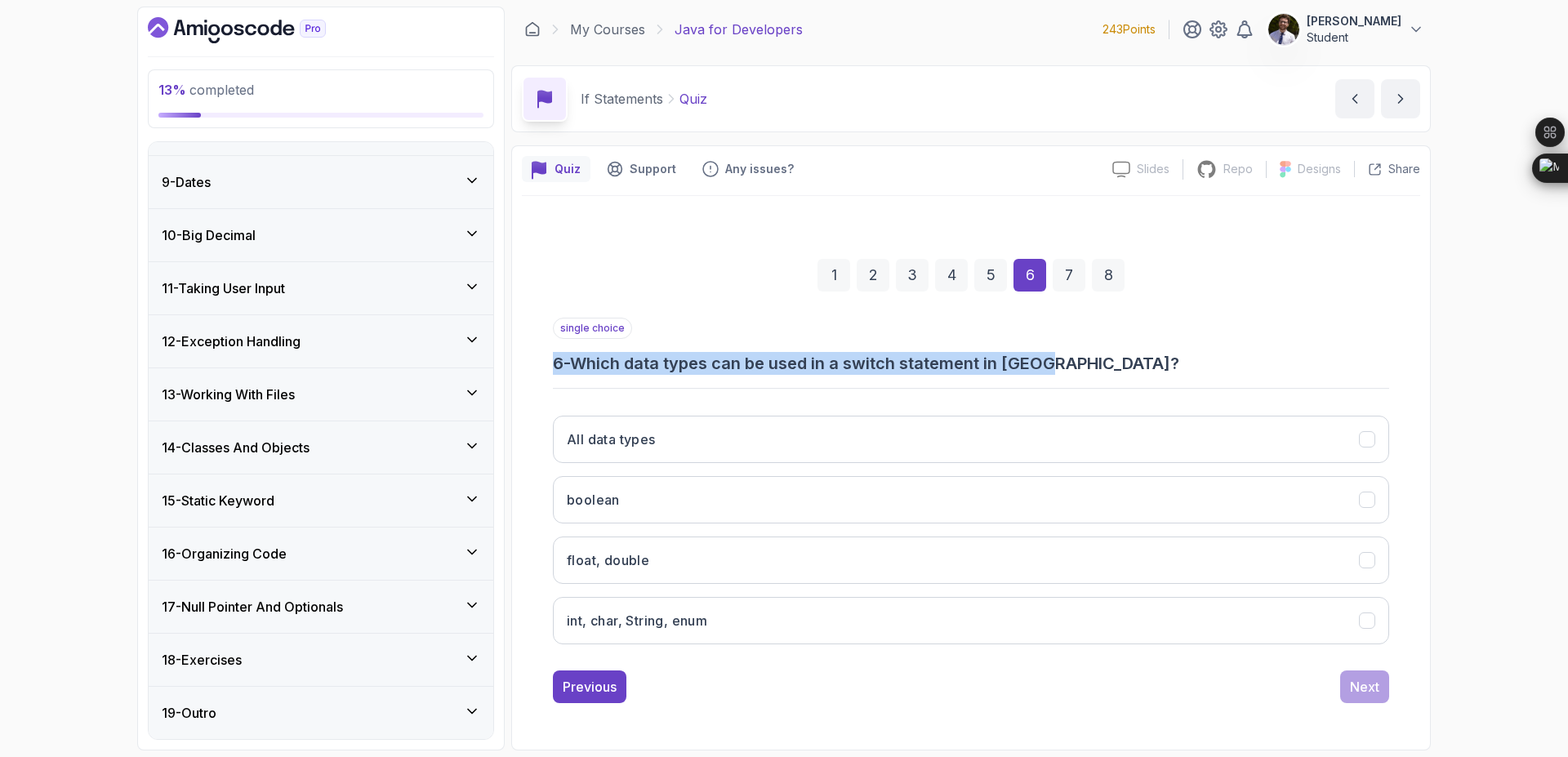
drag, startPoint x: 575, startPoint y: 349, endPoint x: 1344, endPoint y: 351, distance: 769.0
click at [1295, 361] on div "single choice 6 - Which data types can be used in a switch statement in Java?" at bounding box center [971, 346] width 836 height 57
click at [1307, 341] on div "single choice 6 - Which data types can be used in a switch statement in Java?" at bounding box center [971, 346] width 836 height 57
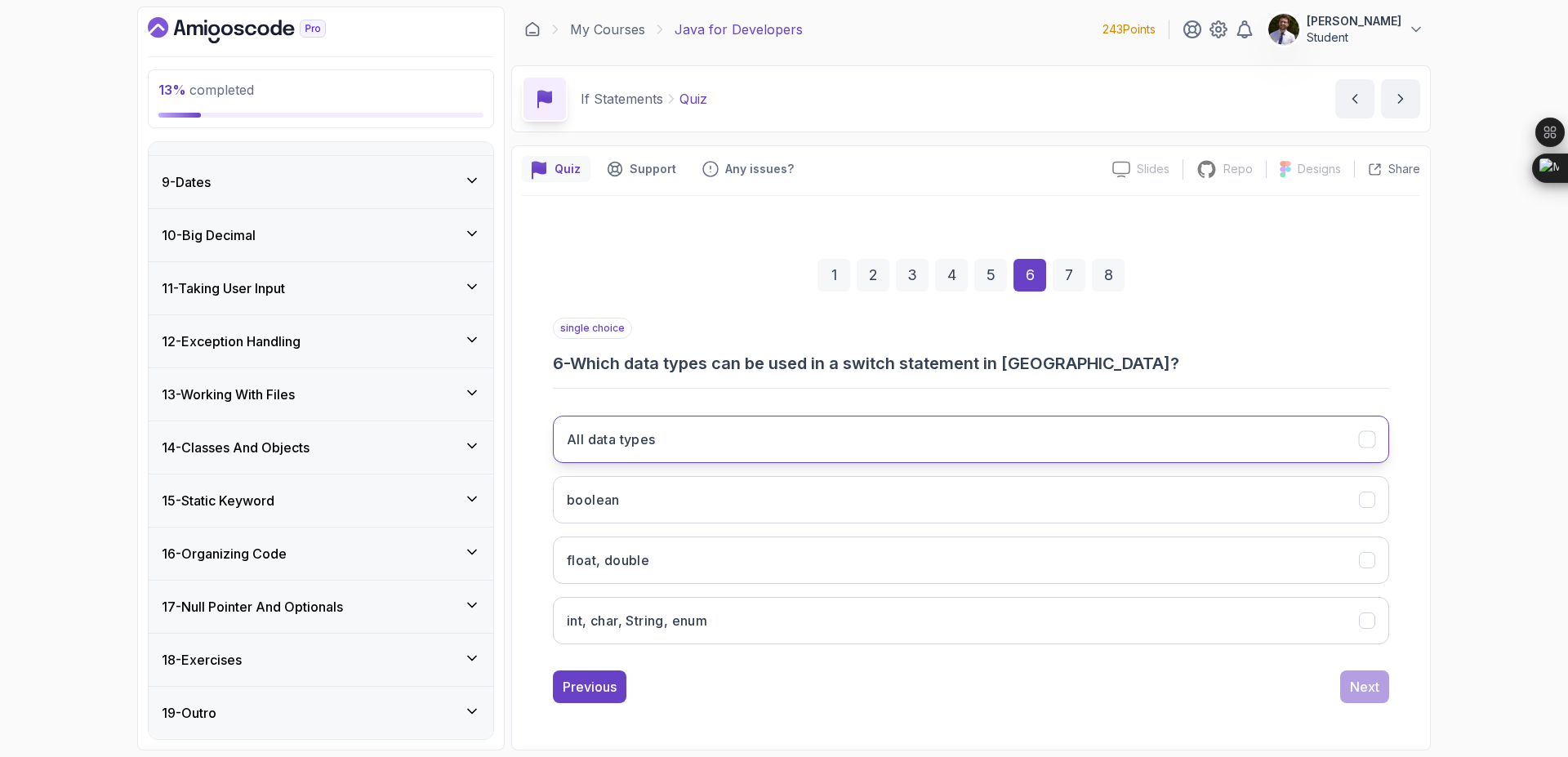
click at [1361, 440] on icon "All data types" at bounding box center [1367, 440] width 16 height 16
click at [1381, 680] on button "Next" at bounding box center [1364, 686] width 49 height 32
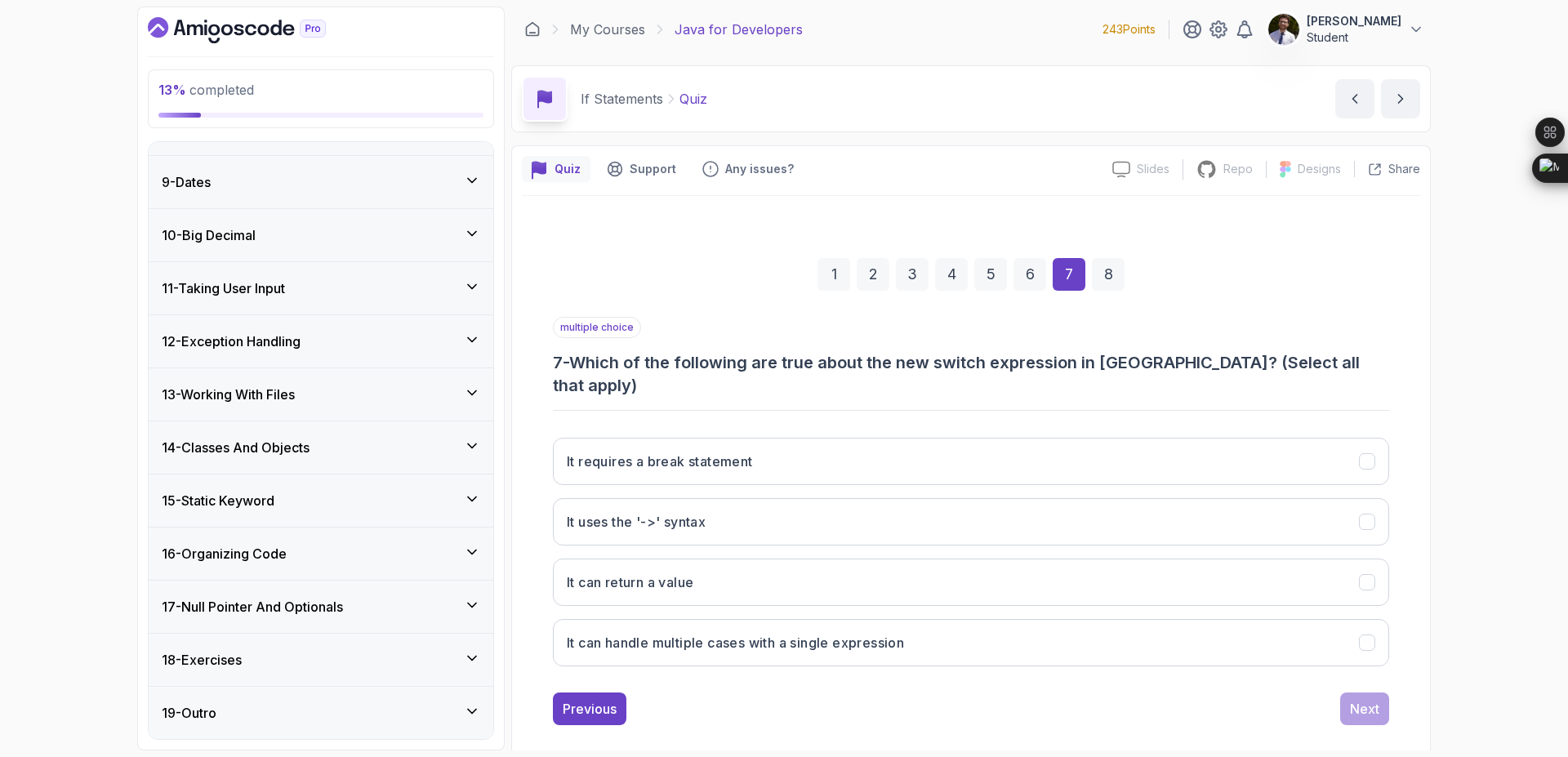
drag, startPoint x: 575, startPoint y: 364, endPoint x: 1344, endPoint y: 352, distance: 769.1
click at [1344, 352] on h3 "7 - Which of the following are true about the new switch expression in Java? (S…" at bounding box center [971, 374] width 836 height 46
click at [1434, 411] on section "13 % completed 1 - Intro 2 - Loops 3 - If Statements 1 - If Statements 3:15 2 -…" at bounding box center [784, 378] width 1307 height 757
click at [1369, 454] on icon "It requires a break statement" at bounding box center [1367, 461] width 16 height 16
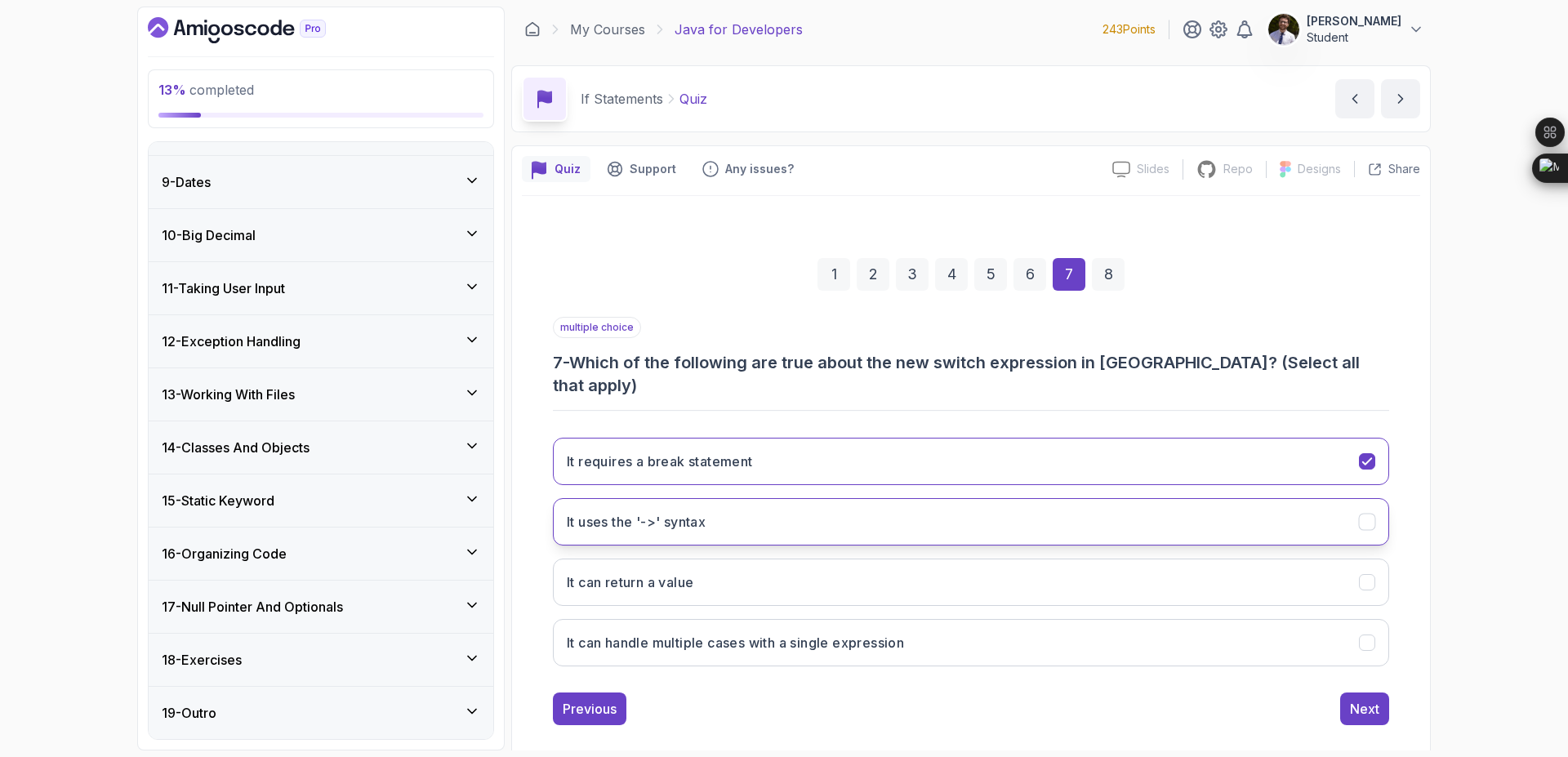
click at [1373, 515] on icon "It uses the '->' syntax" at bounding box center [1367, 522] width 16 height 16
click at [1376, 575] on div "It can return a value" at bounding box center [1367, 583] width 17 height 17
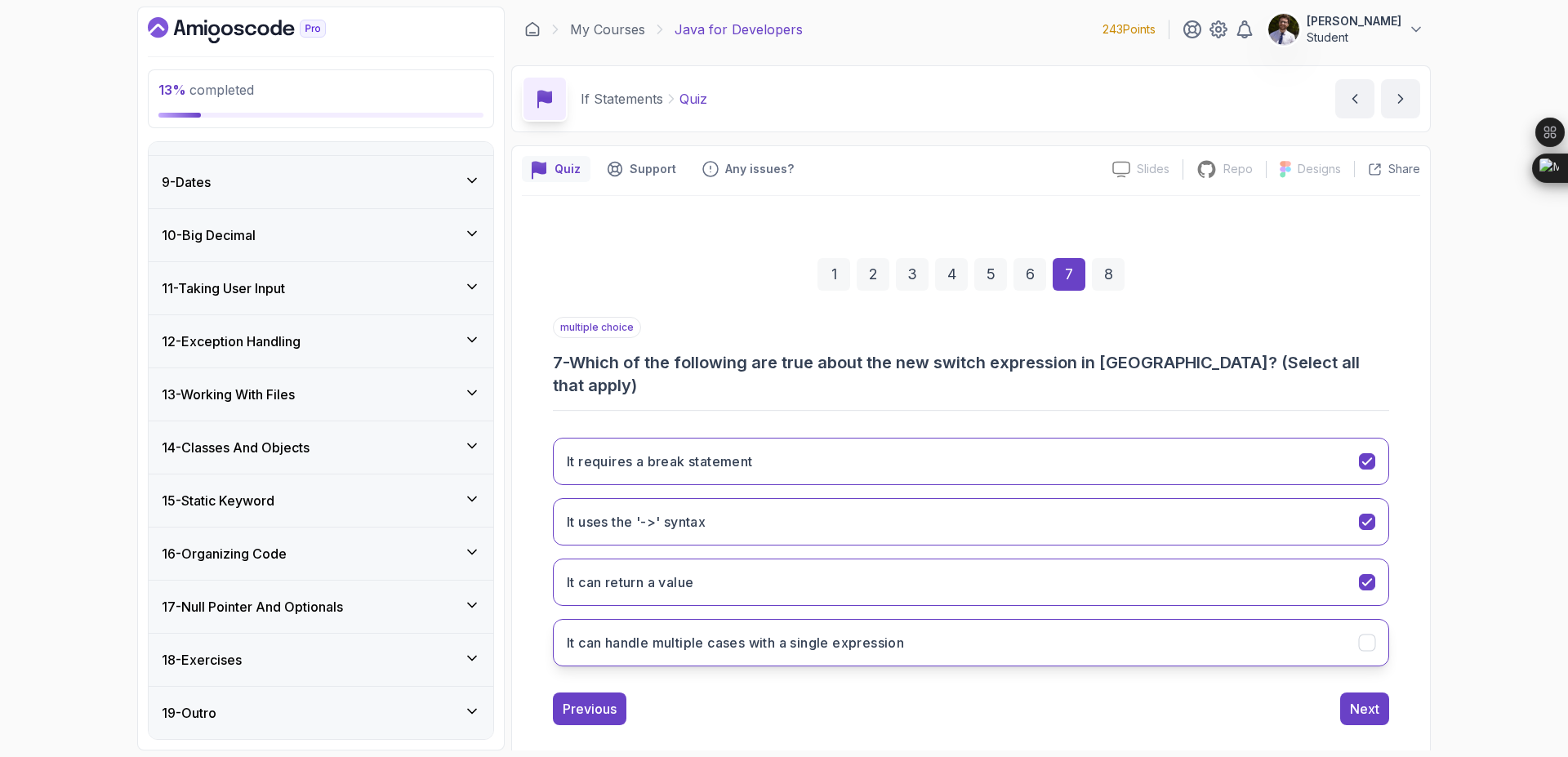
click at [1372, 635] on icon "It can handle multiple cases with a single expression" at bounding box center [1367, 643] width 16 height 16
click at [1375, 707] on div "1 2 3 4 5 6 7 8 multiple choice 7 - Which of the following are true about the n…" at bounding box center [971, 479] width 898 height 520
click at [1375, 700] on div "Next" at bounding box center [1364, 710] width 29 height 20
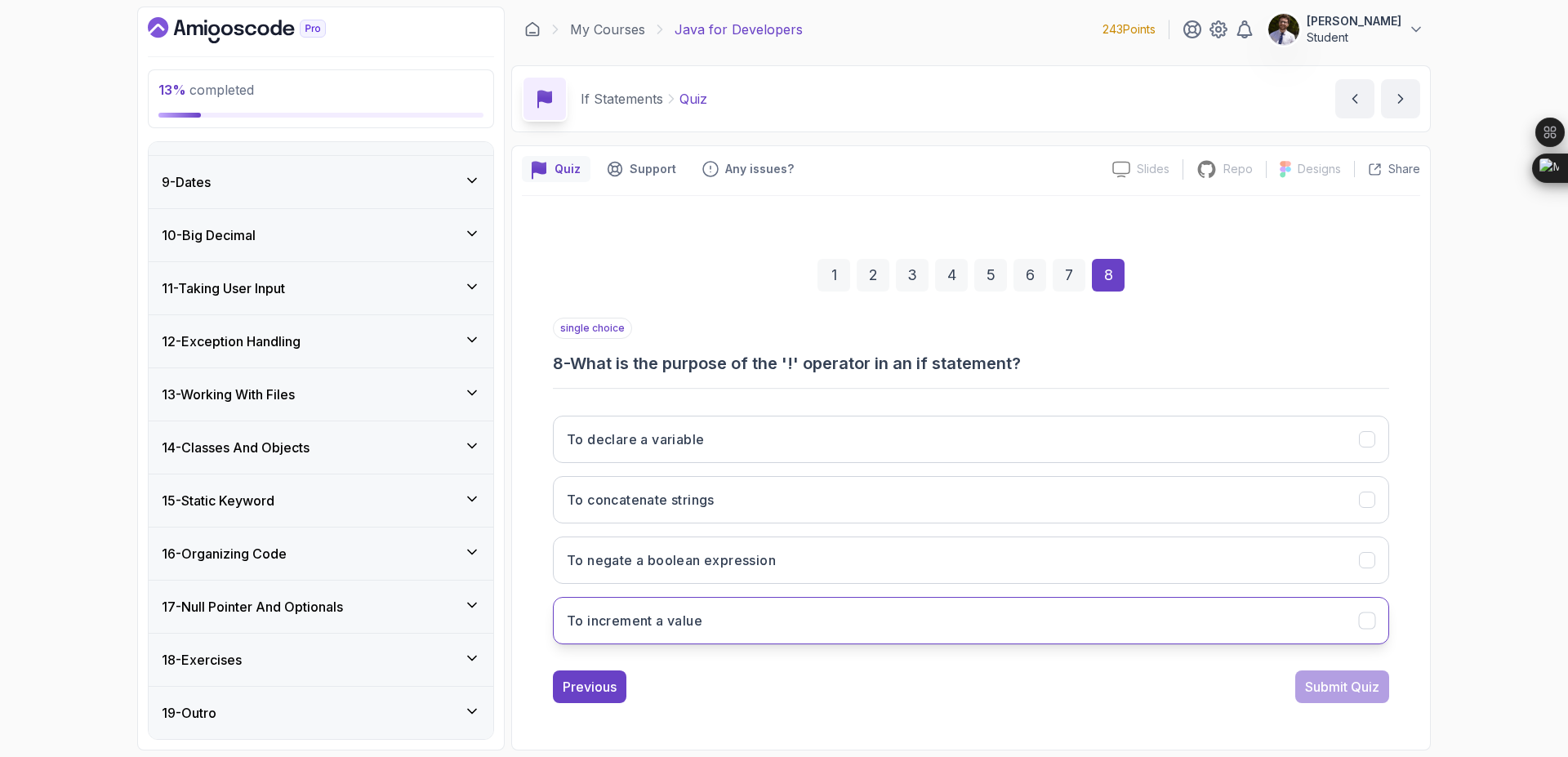
click at [949, 621] on button "To increment a value" at bounding box center [971, 620] width 836 height 47
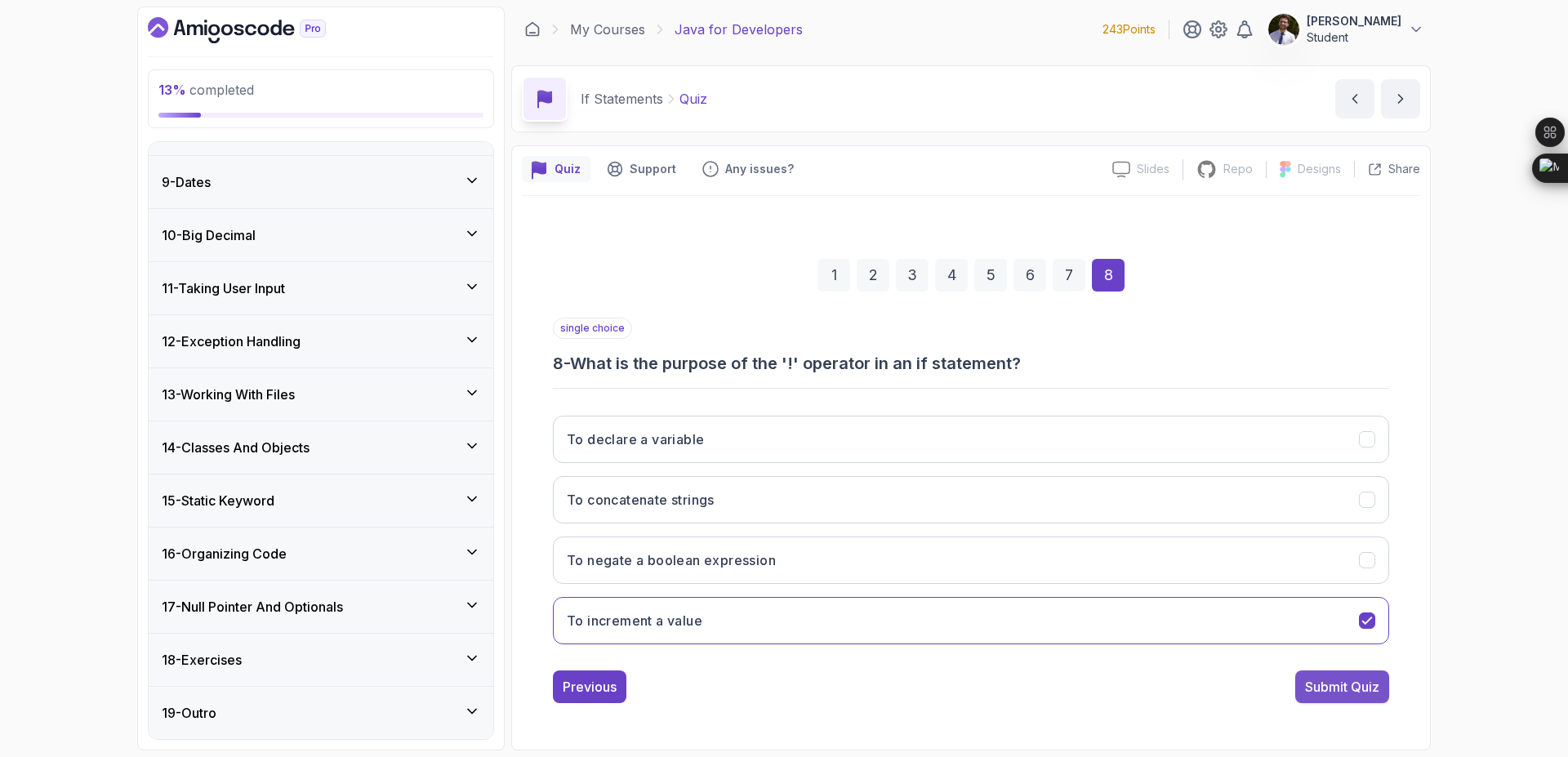
click at [1351, 699] on button "Submit Quiz" at bounding box center [1342, 686] width 94 height 32
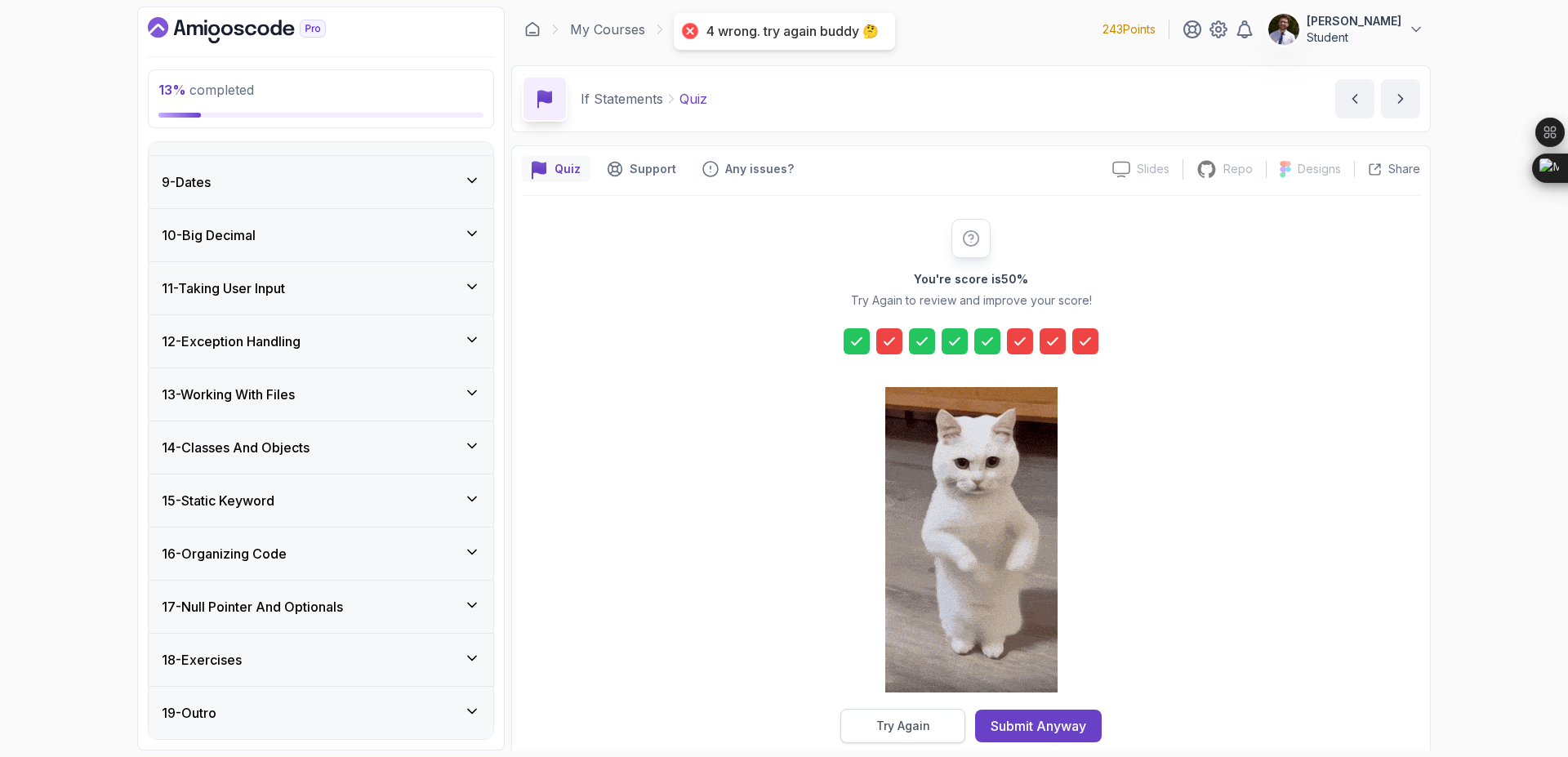
click at [942, 717] on button "Try Again" at bounding box center [903, 725] width 125 height 34
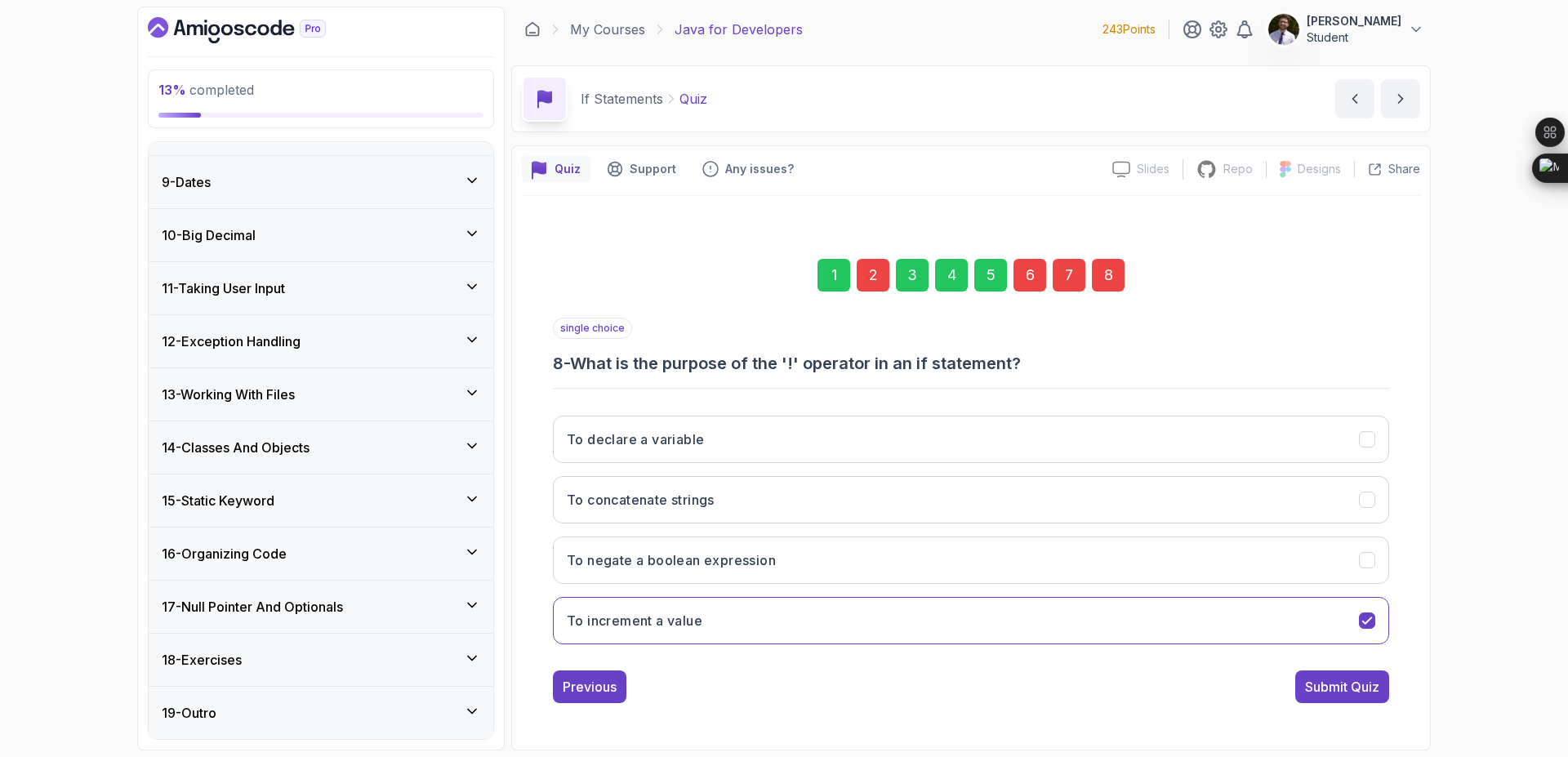
click at [867, 276] on div "2" at bounding box center [873, 275] width 32 height 32
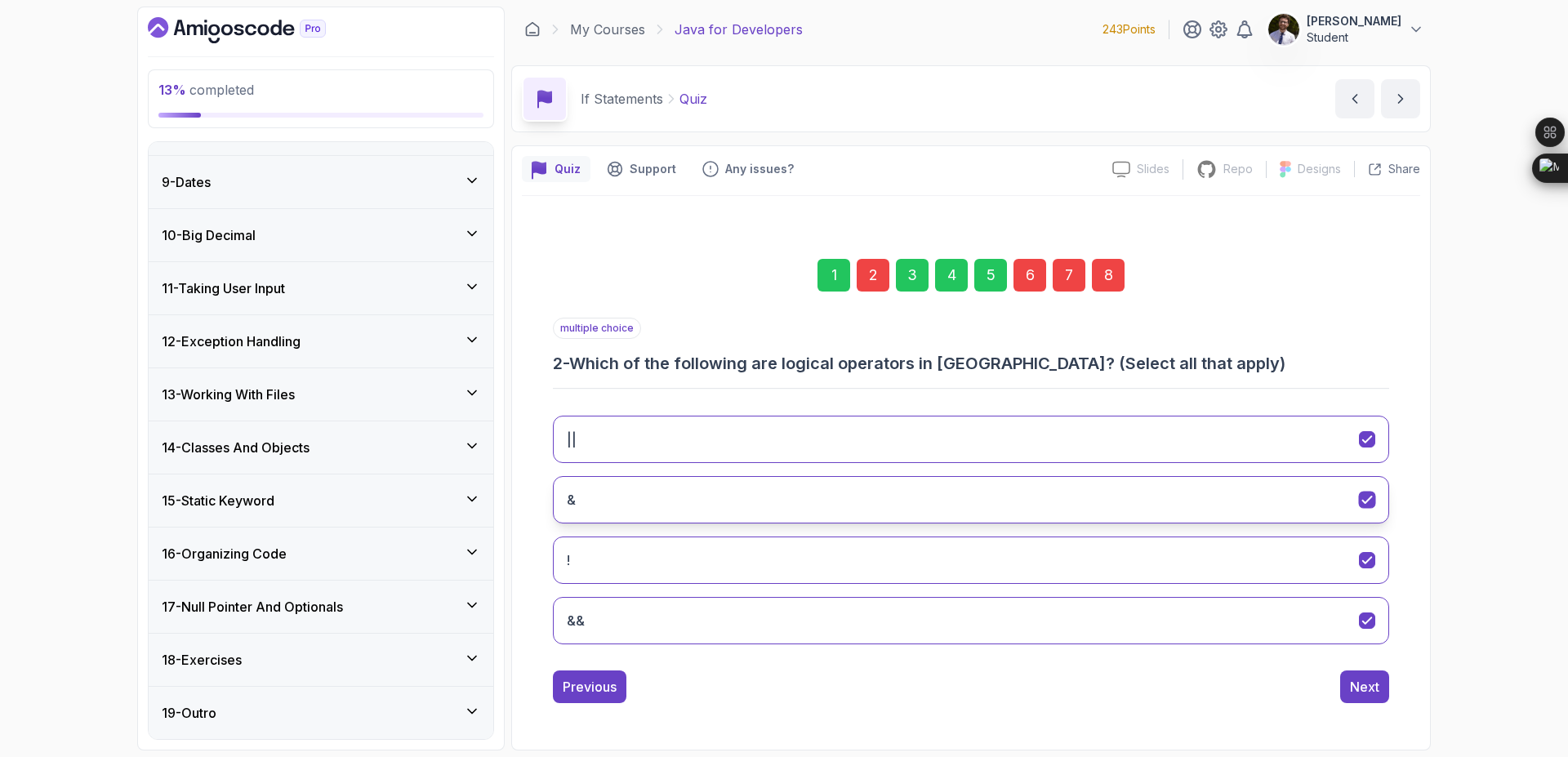
click at [1370, 498] on icon "&" at bounding box center [1367, 500] width 16 height 16
click at [1110, 280] on div "8" at bounding box center [1108, 275] width 32 height 32
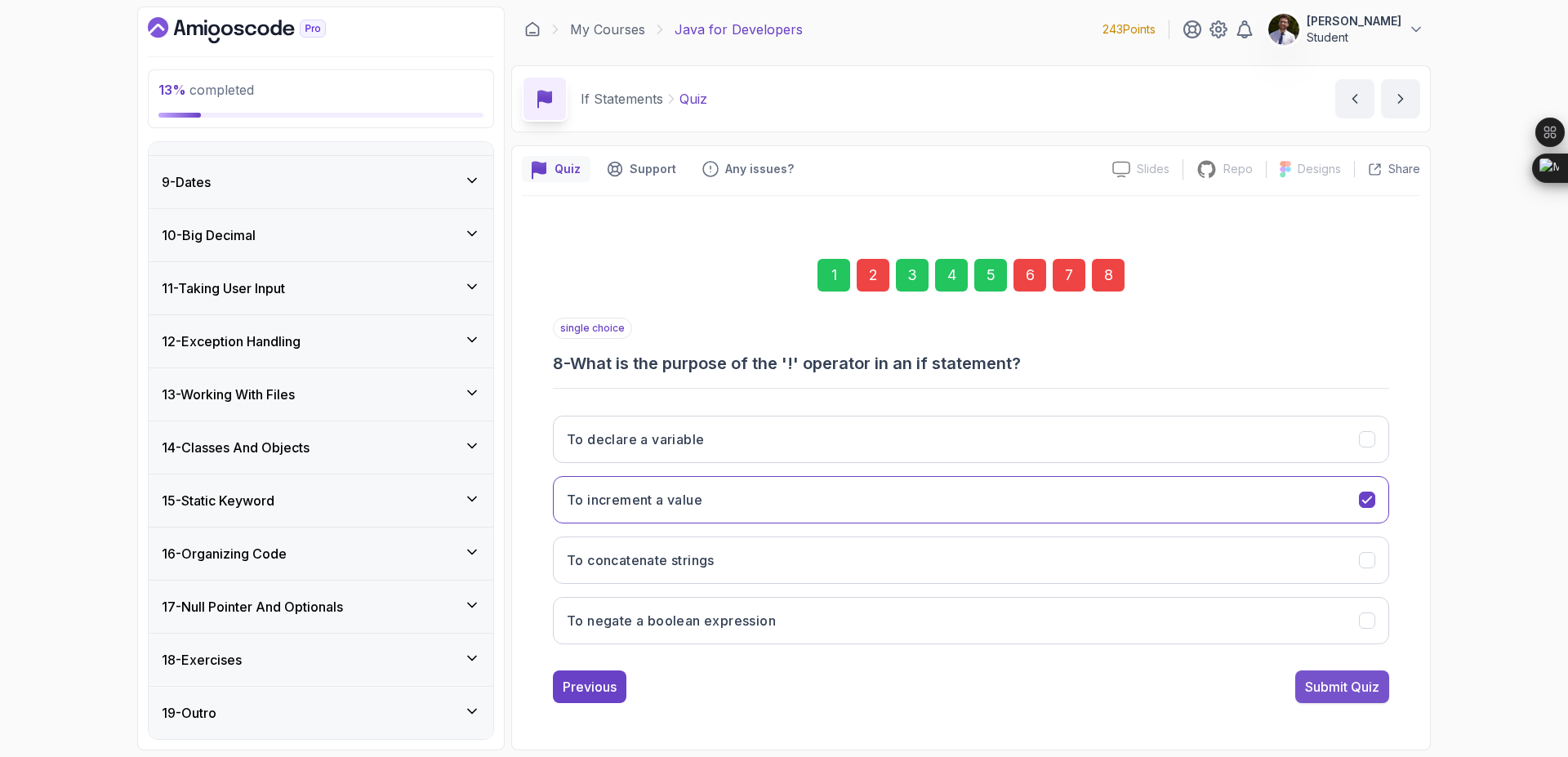
click at [1352, 684] on div "Submit Quiz" at bounding box center [1342, 687] width 74 height 20
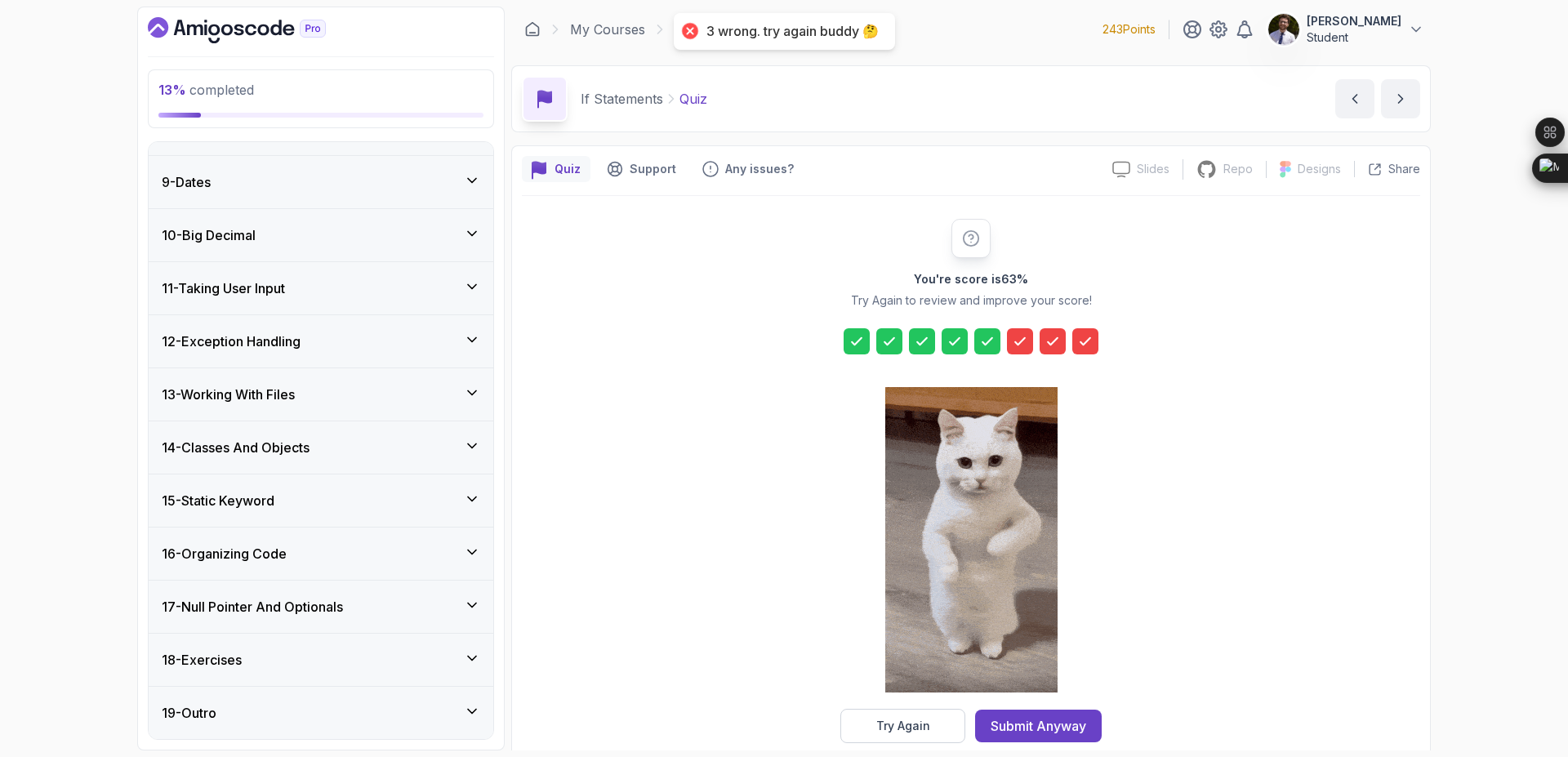
drag, startPoint x: 897, startPoint y: 733, endPoint x: 898, endPoint y: 723, distance: 10.0
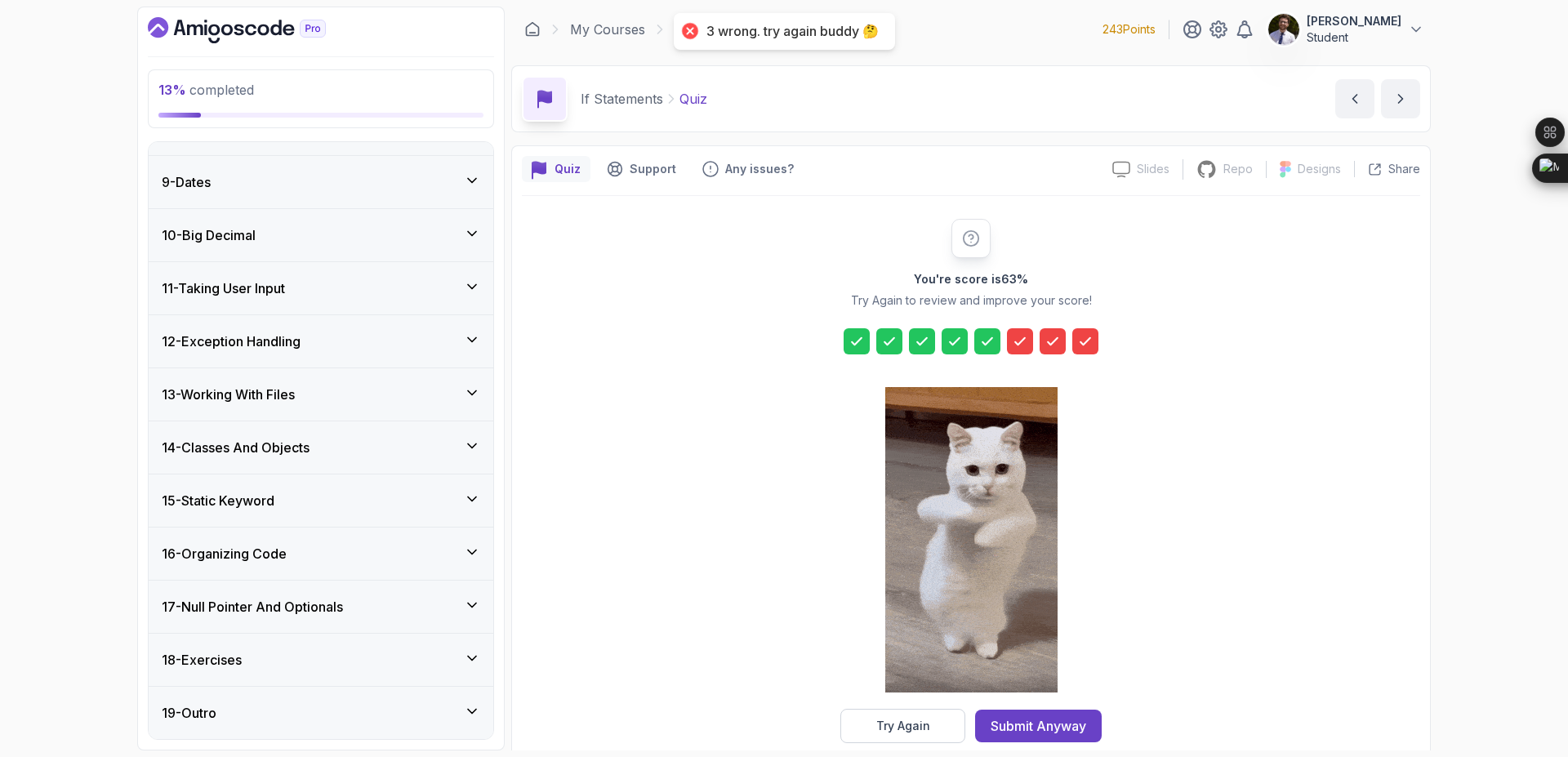
click at [897, 731] on div "Try Again" at bounding box center [903, 726] width 54 height 17
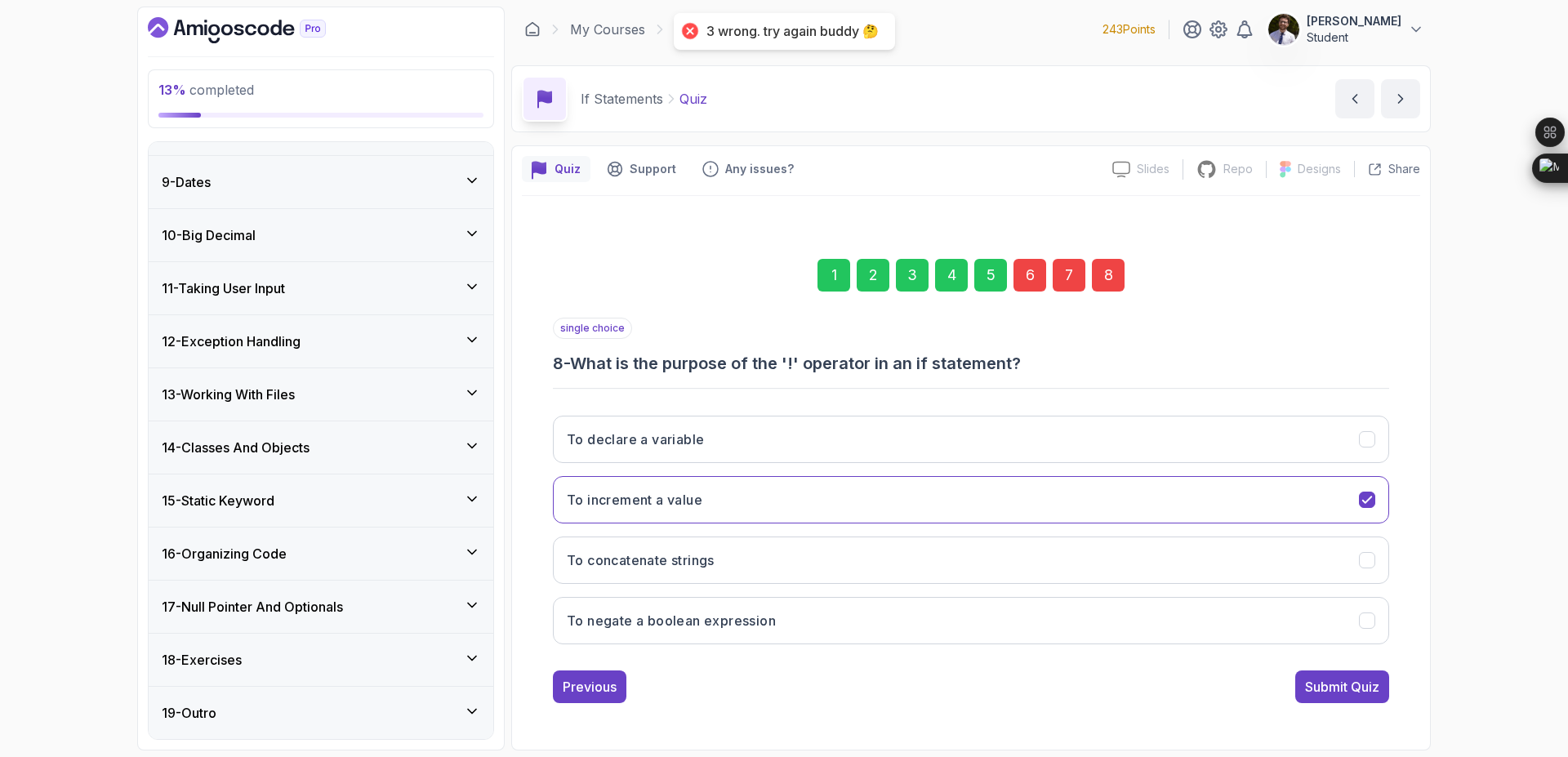
click at [1028, 257] on div "1 2 3 4 5 6 7 8" at bounding box center [971, 276] width 836 height 85
click at [1031, 271] on div "6" at bounding box center [1029, 275] width 32 height 32
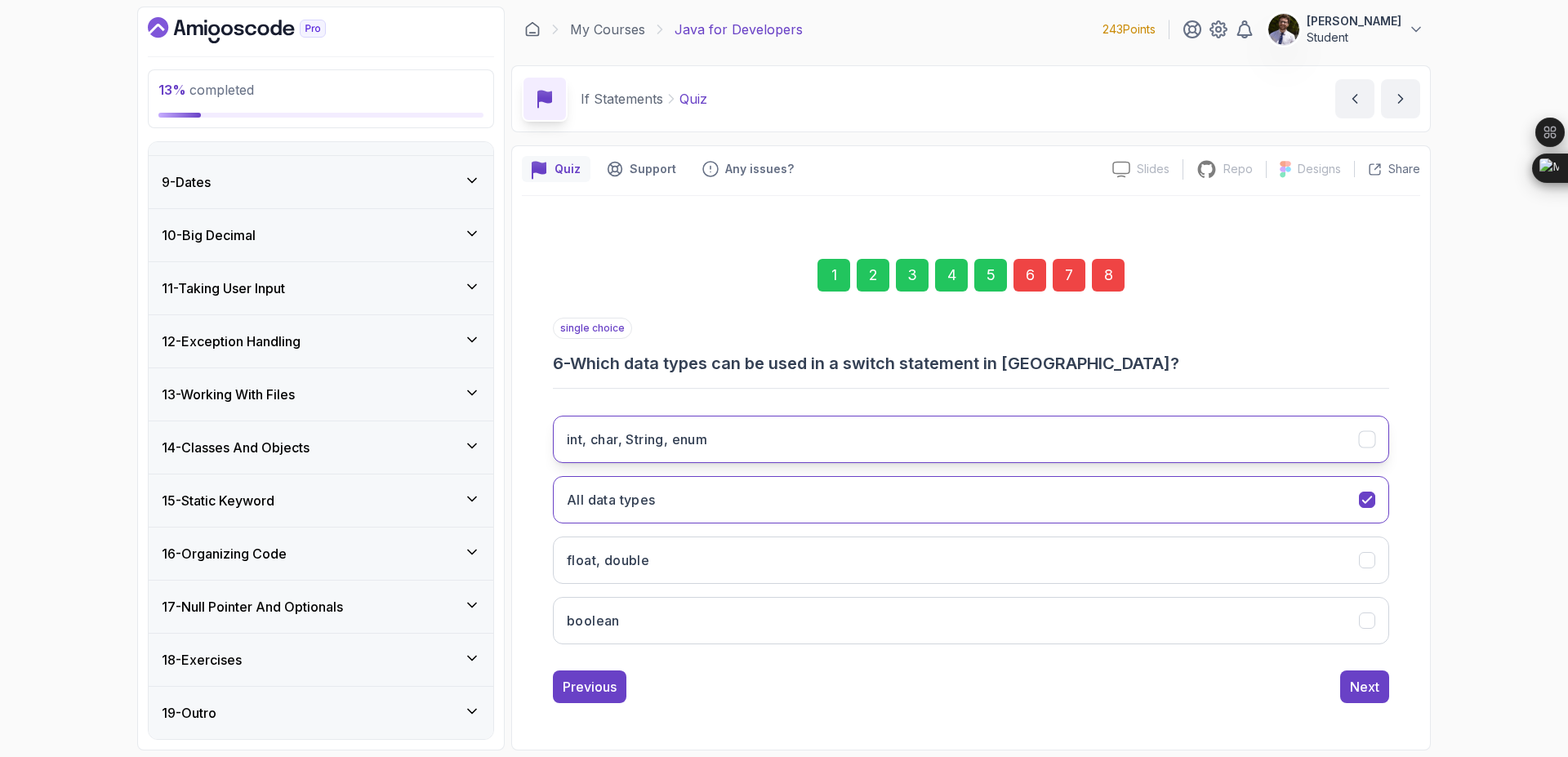
click at [1361, 444] on icon "int, char, String, enum" at bounding box center [1367, 440] width 16 height 16
click at [1073, 287] on div "7" at bounding box center [1068, 275] width 32 height 32
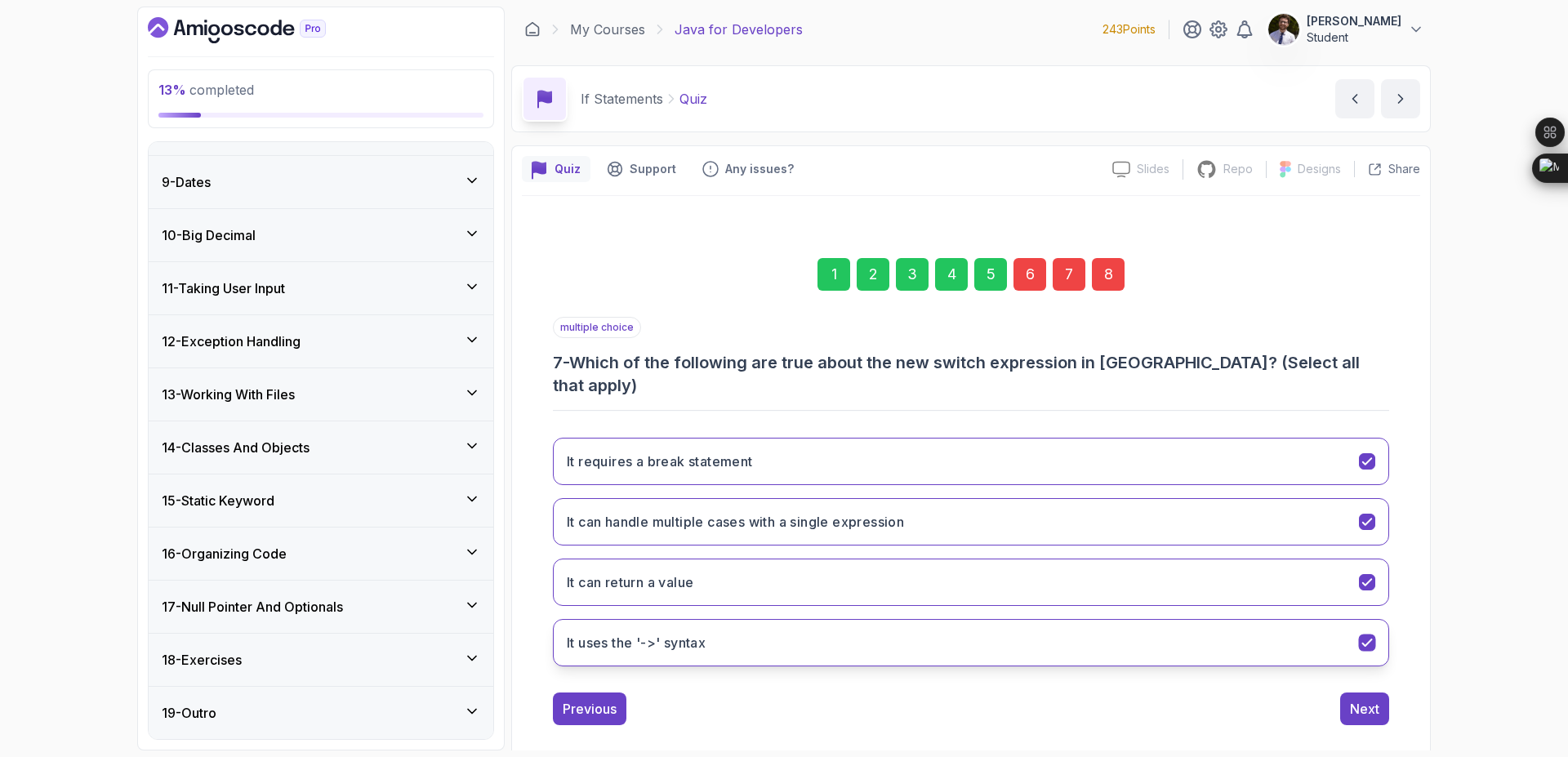
click at [1372, 635] on icon "It uses the '->' syntax" at bounding box center [1367, 643] width 16 height 16
click at [1107, 285] on div "8" at bounding box center [1108, 274] width 32 height 32
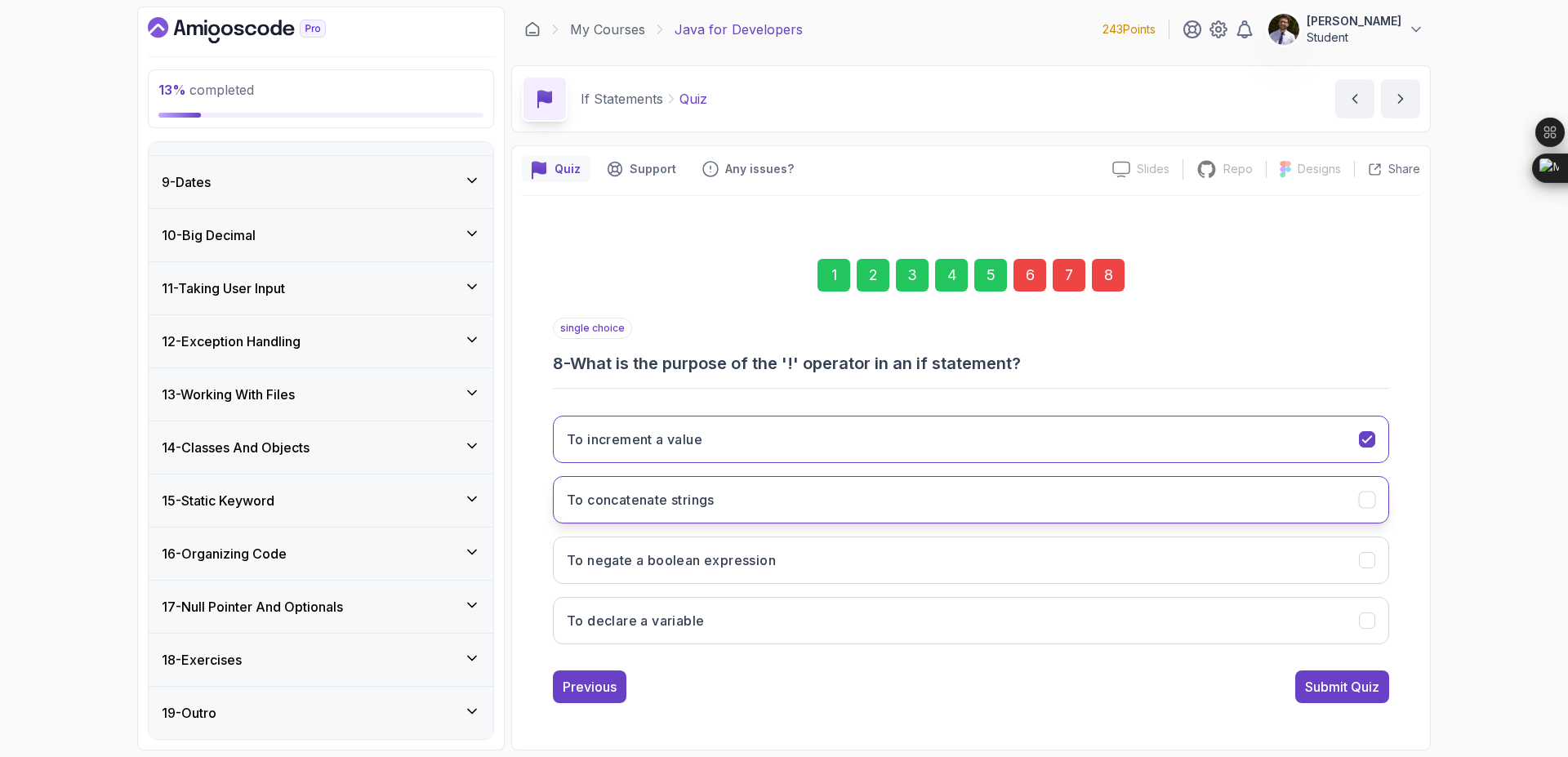
click at [1372, 507] on icon "To concatenate strings" at bounding box center [1367, 500] width 16 height 16
click at [1384, 580] on button "To negate a boolean expression" at bounding box center [971, 560] width 836 height 47
click at [1355, 690] on div "Submit Quiz" at bounding box center [1342, 687] width 74 height 20
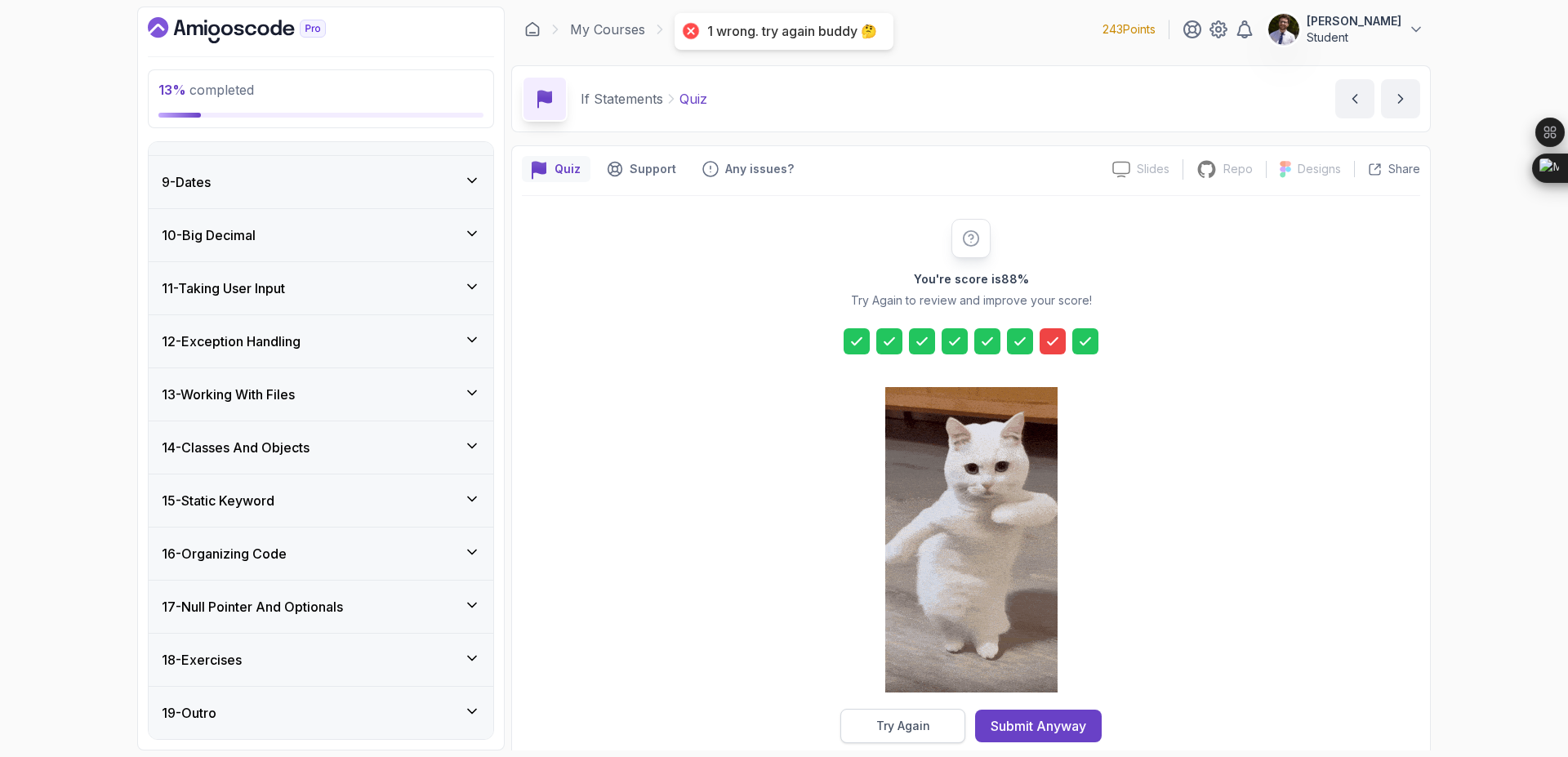
click at [904, 730] on div "Try Again" at bounding box center [903, 726] width 54 height 17
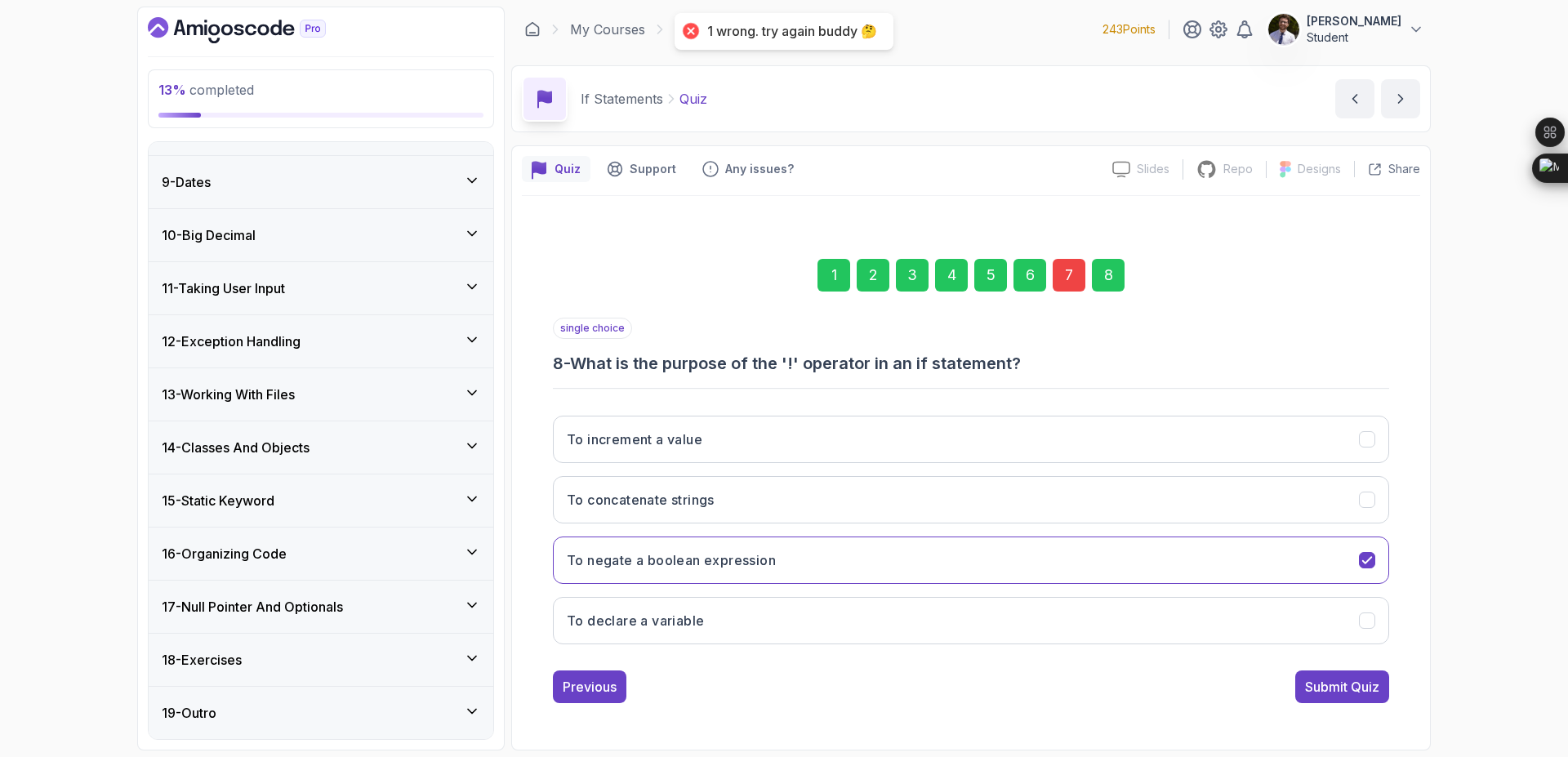
click at [1073, 275] on div "7" at bounding box center [1068, 275] width 32 height 32
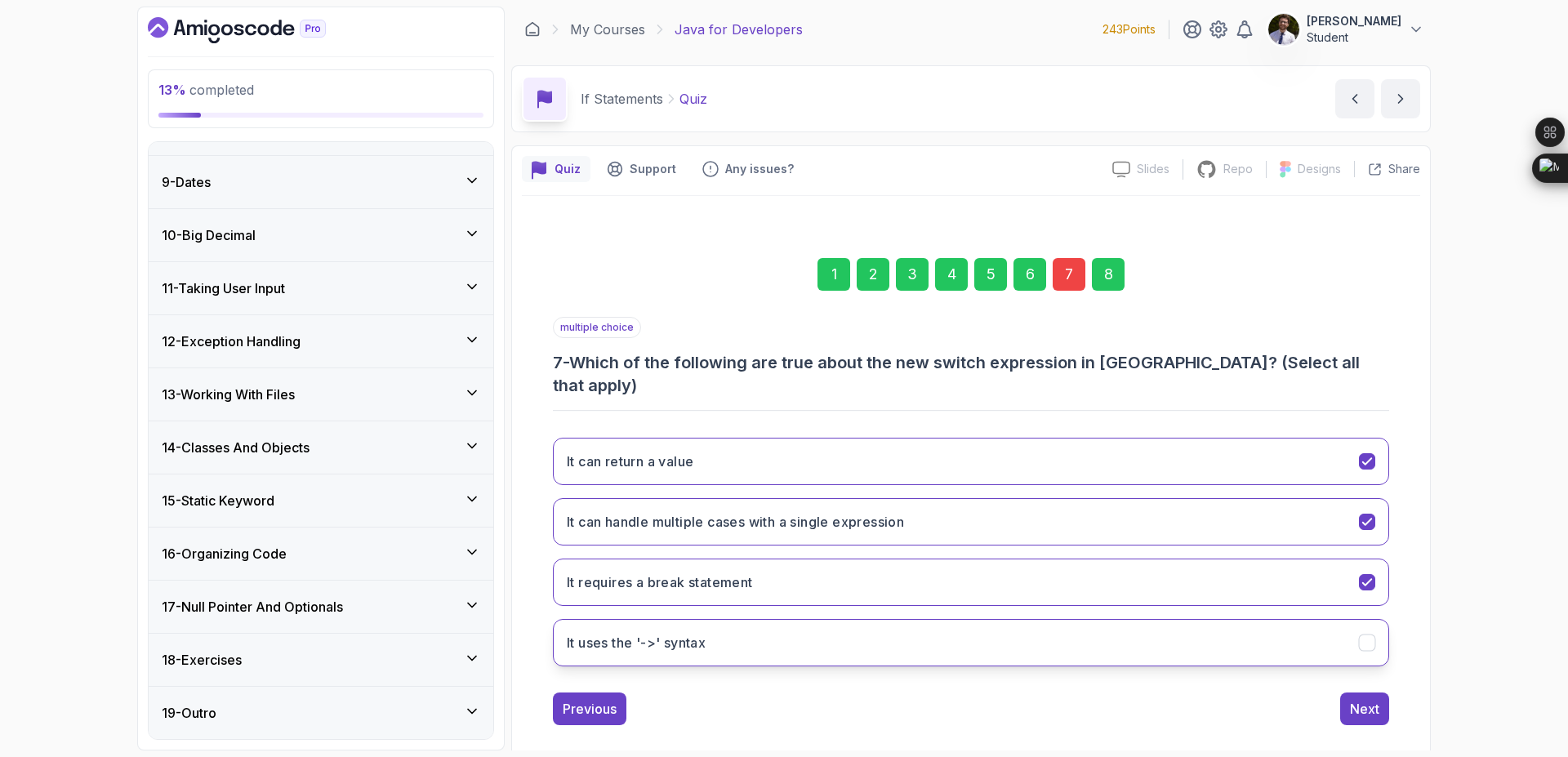
click at [1371, 635] on icon "It uses the '->' syntax" at bounding box center [1367, 643] width 16 height 16
click at [1371, 514] on div "It can handle multiple cases with a single expression" at bounding box center [1367, 522] width 17 height 17
click at [1111, 288] on div "8" at bounding box center [1108, 274] width 32 height 32
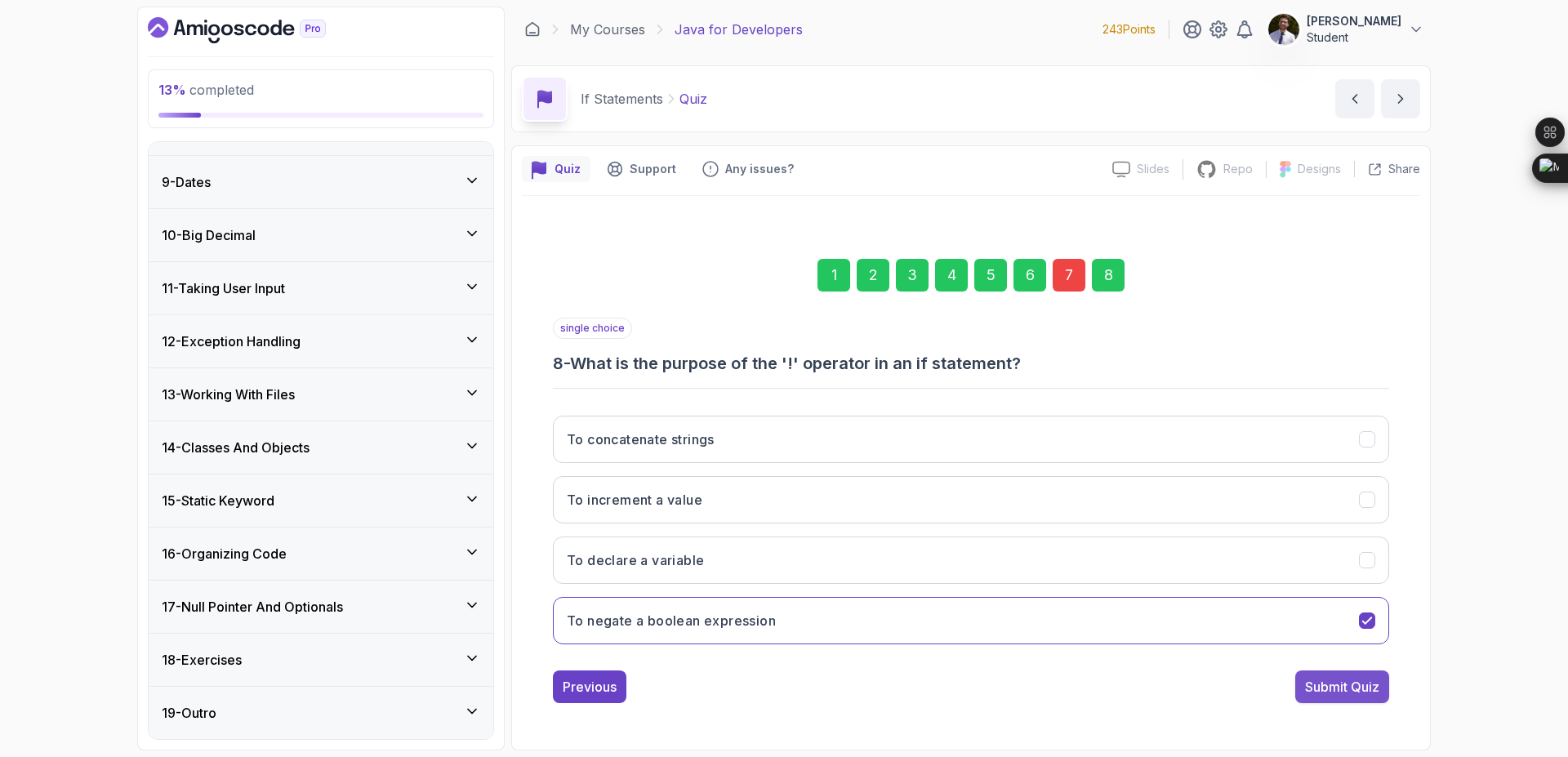
click at [1351, 688] on div "Submit Quiz" at bounding box center [1342, 687] width 74 height 20
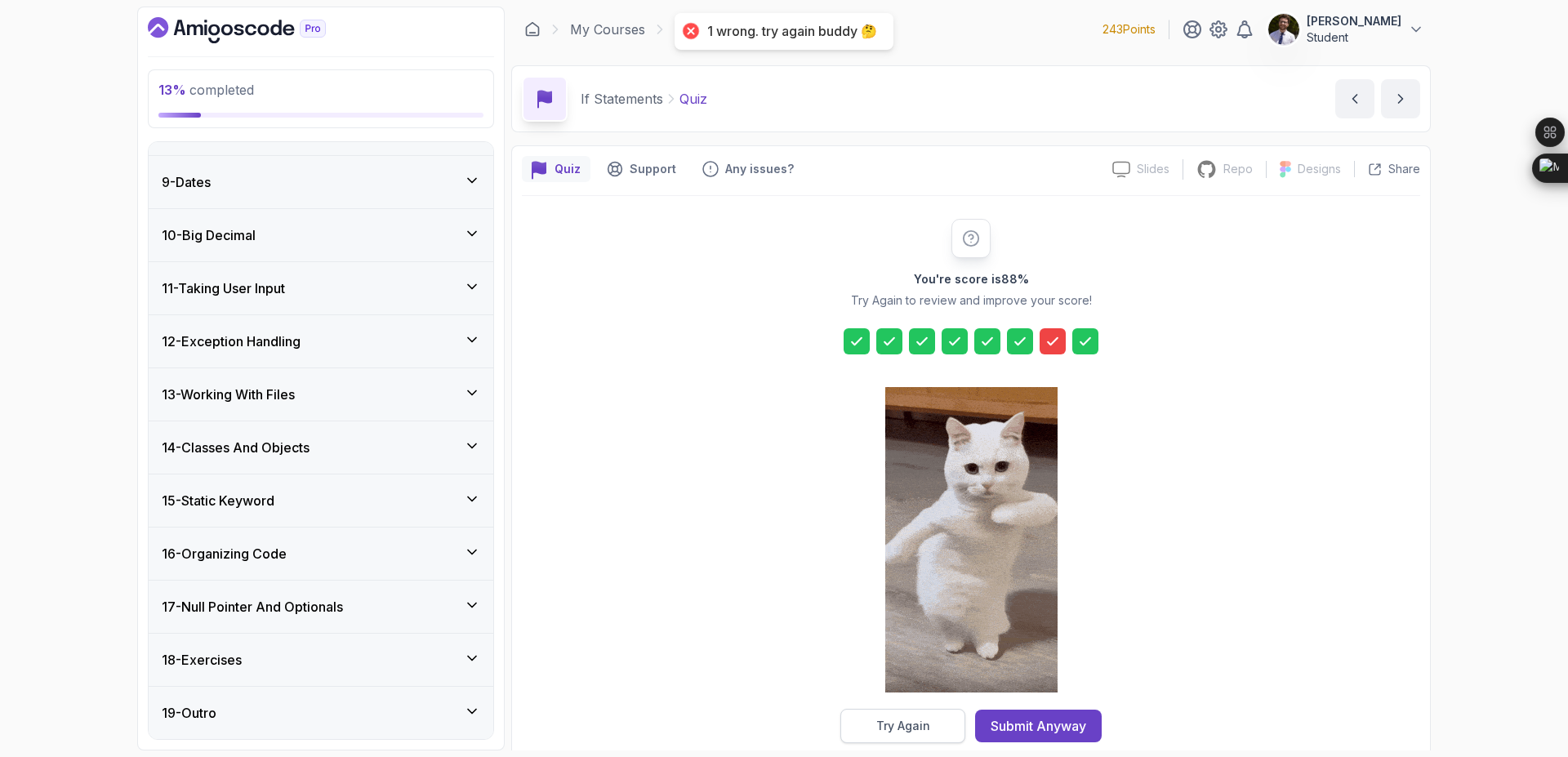
click at [938, 722] on button "Try Again" at bounding box center [903, 725] width 125 height 34
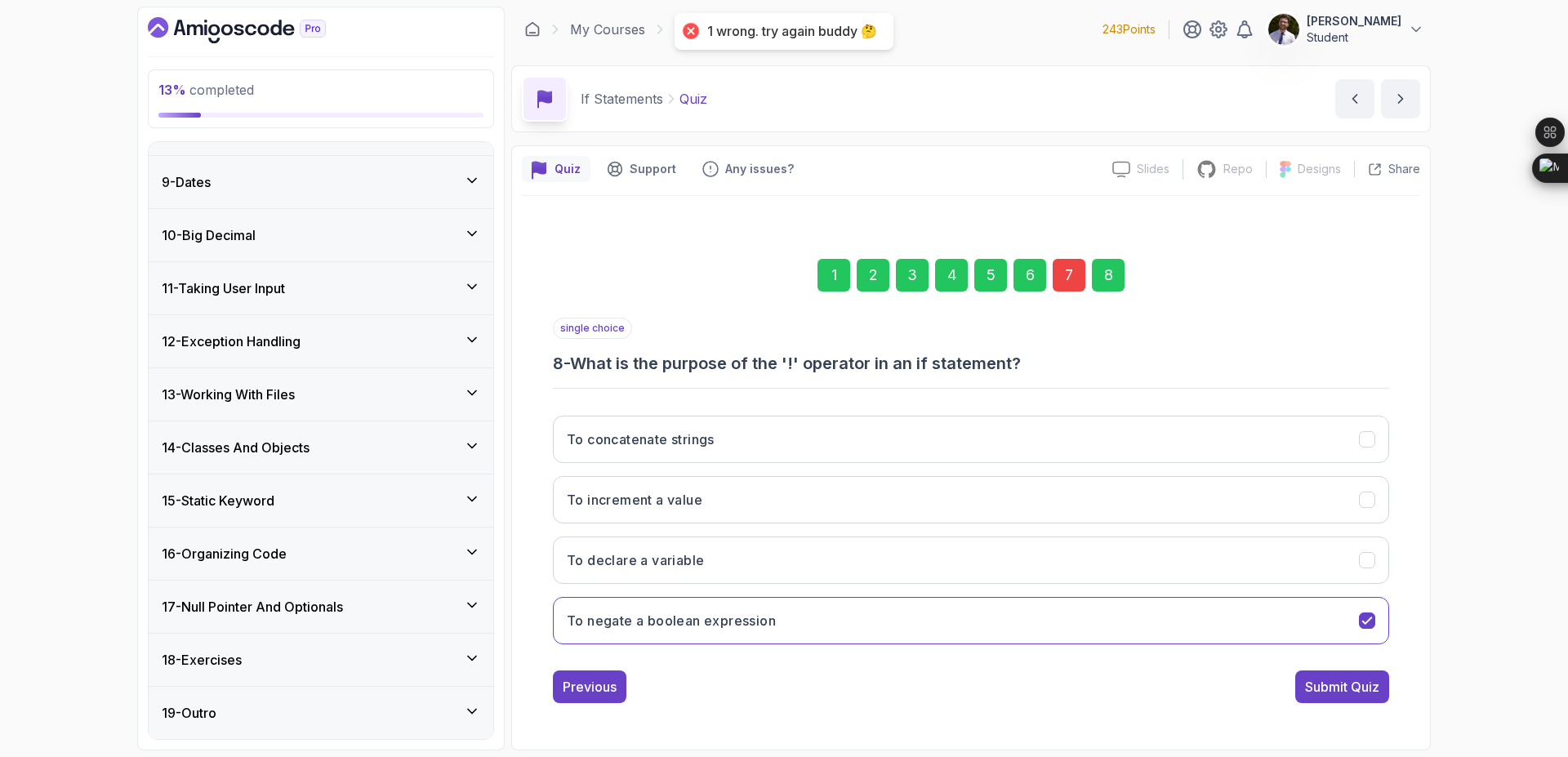
click at [1061, 270] on div "7" at bounding box center [1068, 275] width 32 height 32
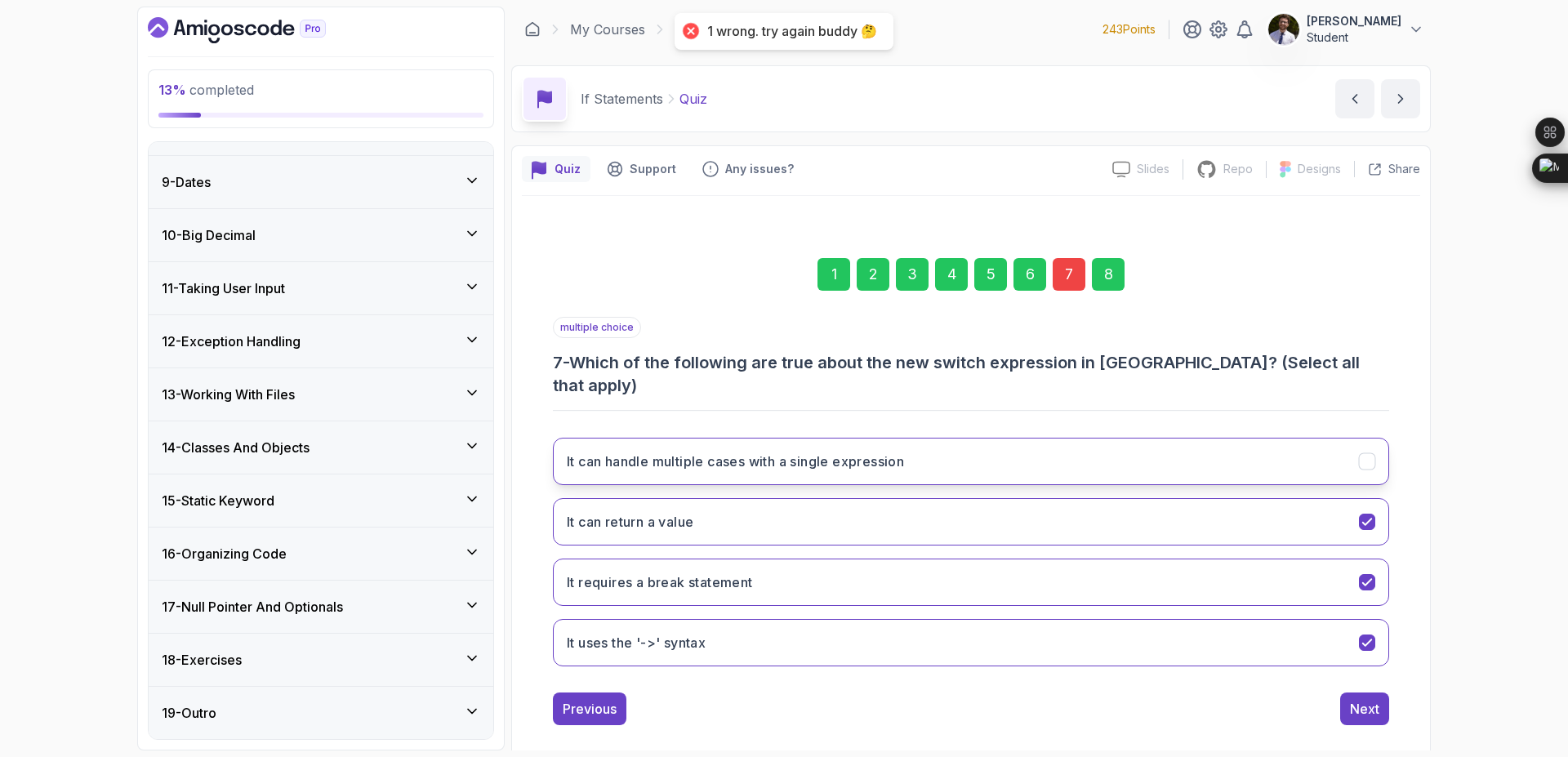
click at [1363, 454] on icon "It can handle multiple cases with a single expression" at bounding box center [1367, 461] width 16 height 16
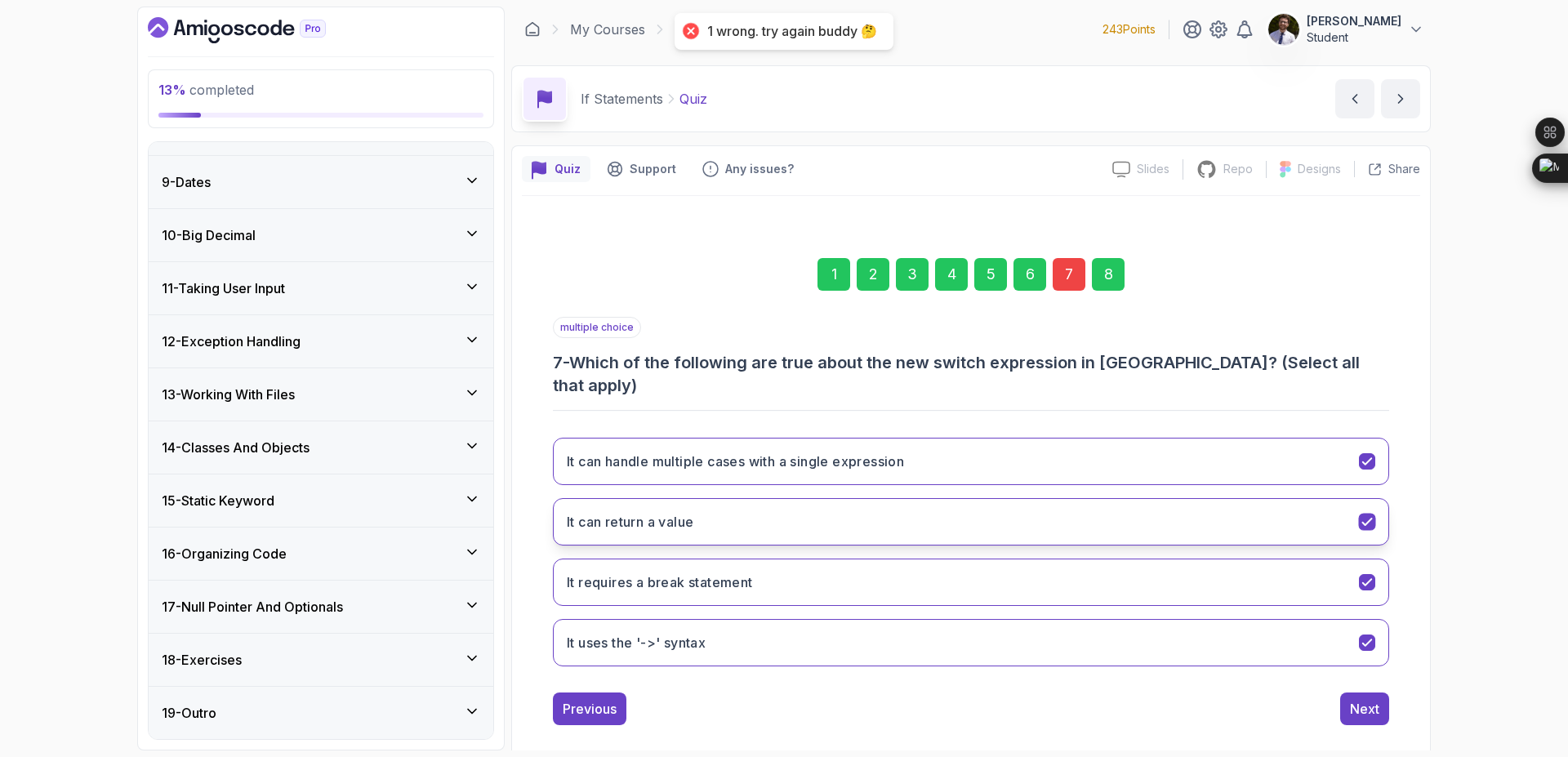
click at [1377, 509] on button "It can return a value" at bounding box center [971, 521] width 836 height 47
click at [1345, 501] on button "It can return a value" at bounding box center [971, 521] width 836 height 47
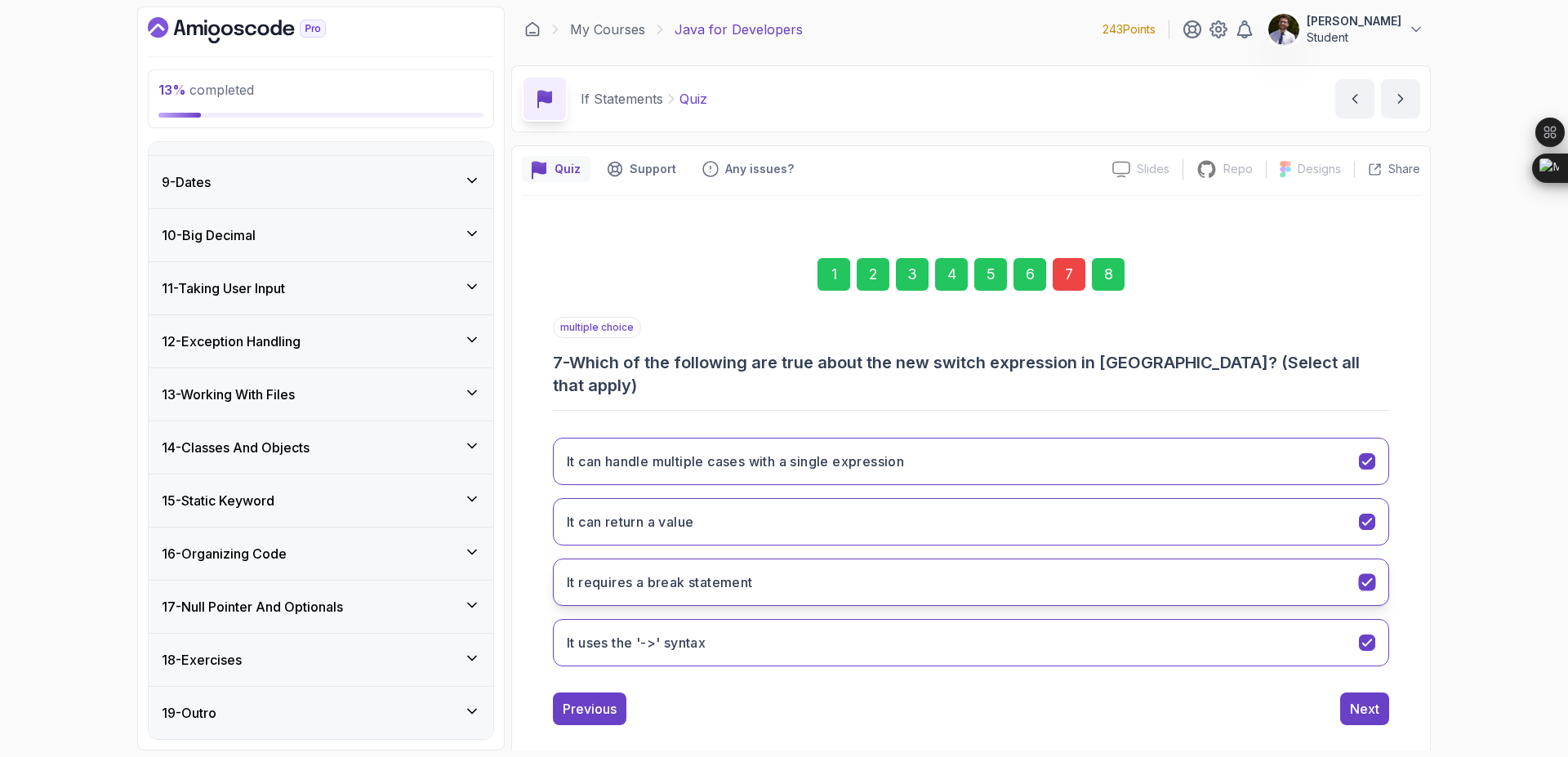
click at [1362, 575] on div "It requires a break statement" at bounding box center [1367, 583] width 17 height 17
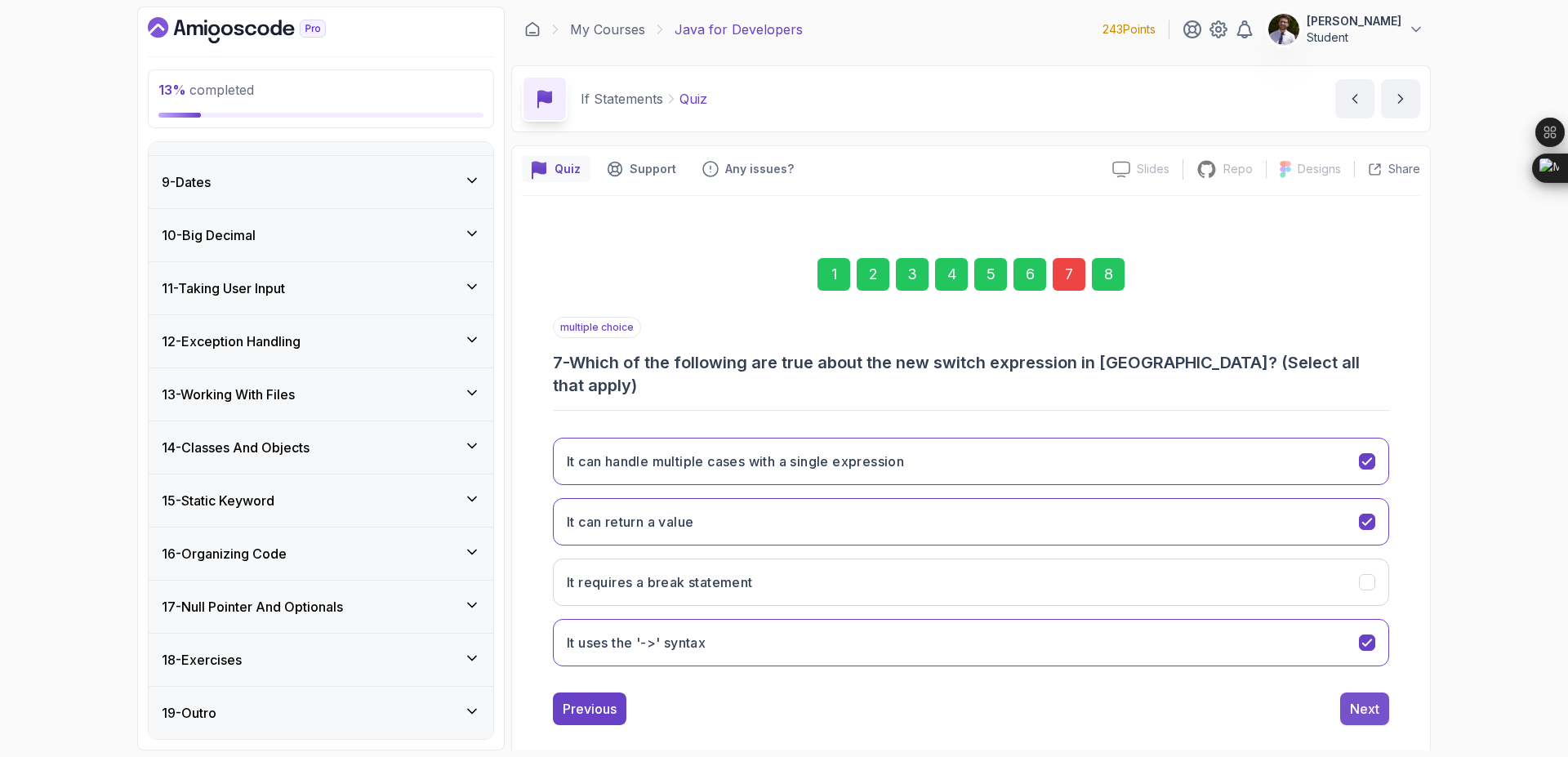
click at [1356, 700] on div "Next" at bounding box center [1364, 710] width 29 height 20
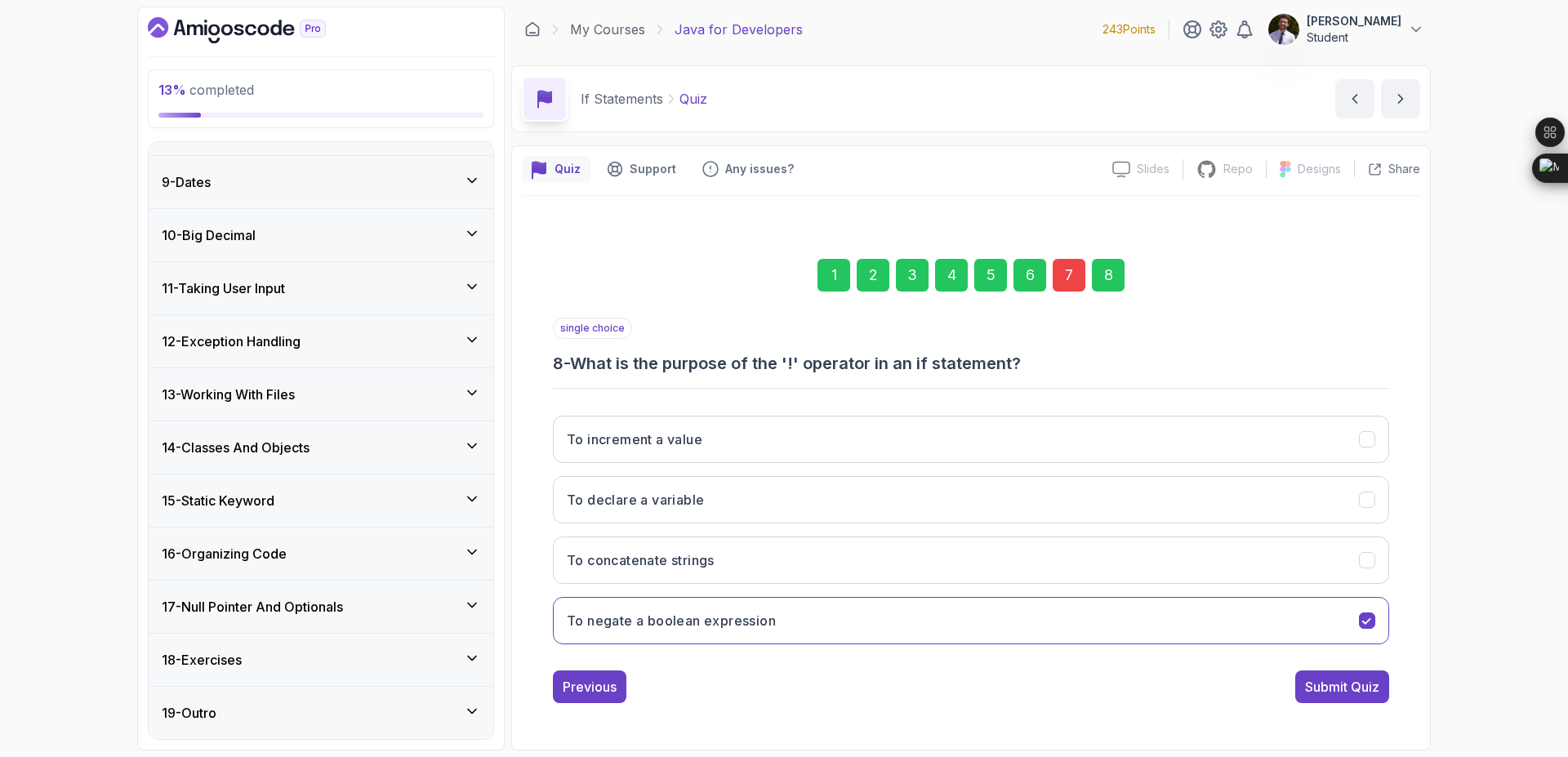
click at [1367, 690] on div "Submit Quiz" at bounding box center [1342, 687] width 74 height 20
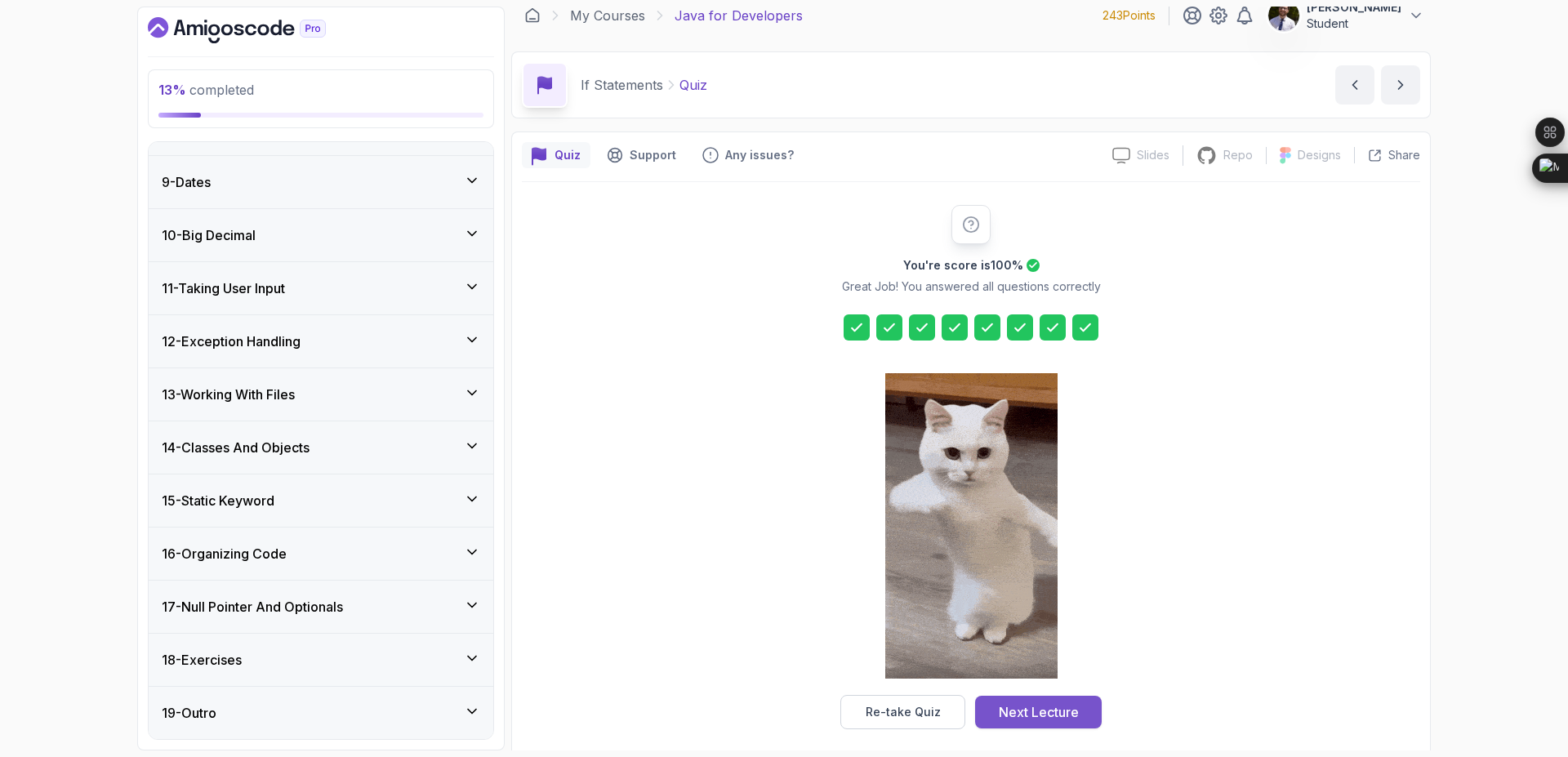
scroll to position [26, 0]
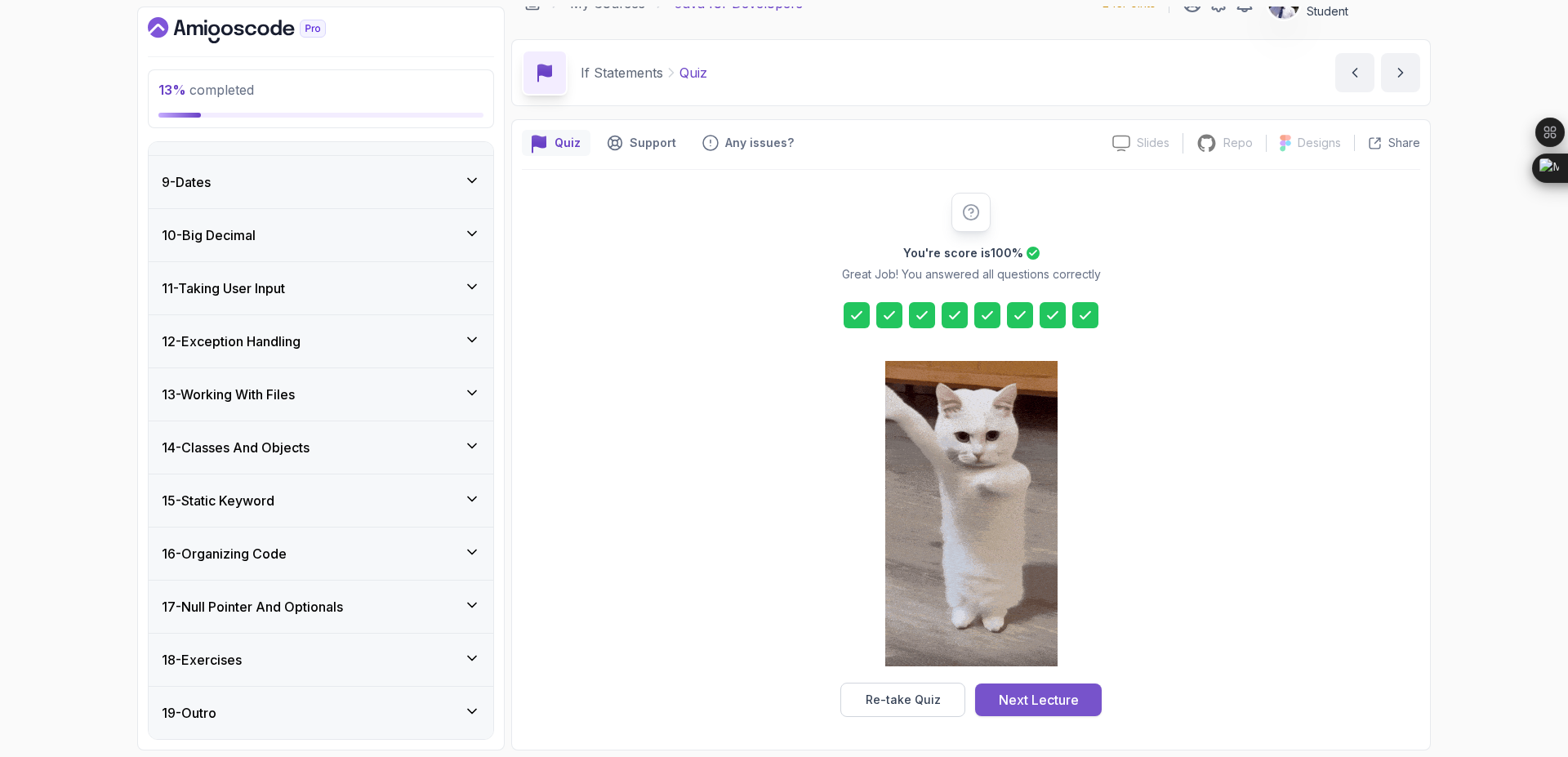
click at [1056, 697] on div "Next Lecture" at bounding box center [1039, 700] width 80 height 20
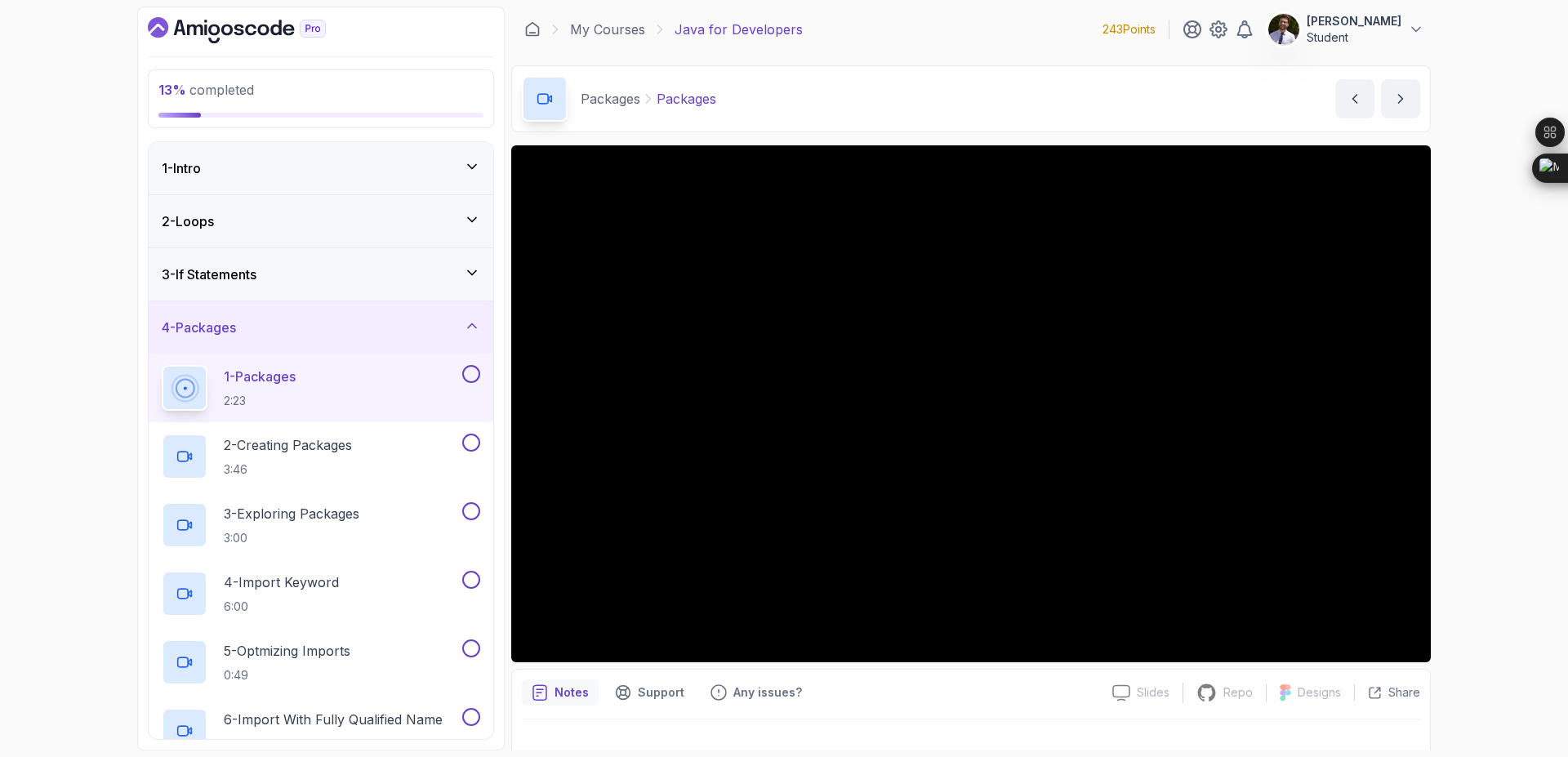
click at [471, 372] on button at bounding box center [471, 374] width 18 height 18
click at [475, 273] on icon at bounding box center [472, 273] width 8 height 4
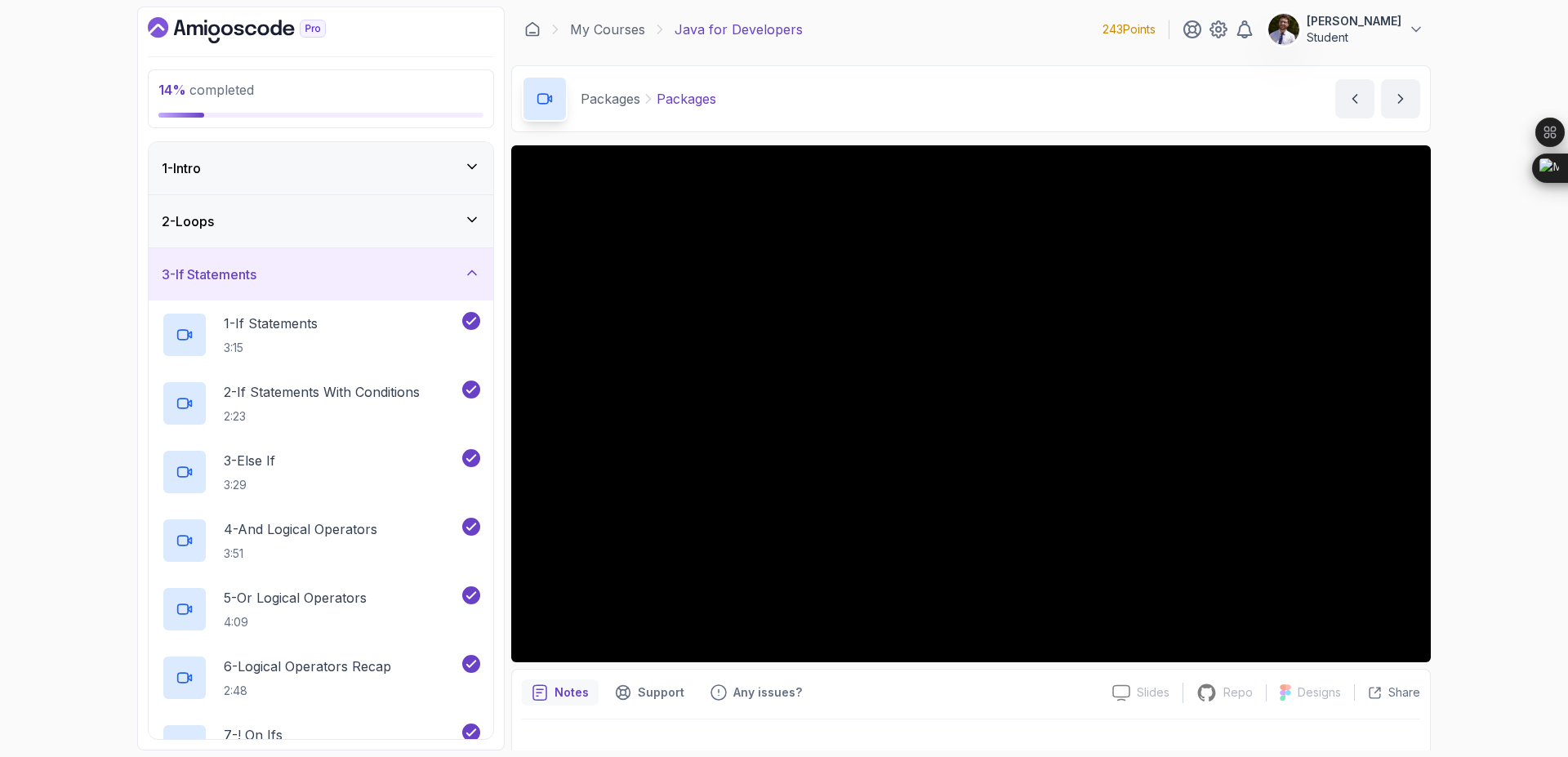
click at [475, 273] on icon at bounding box center [472, 273] width 8 height 4
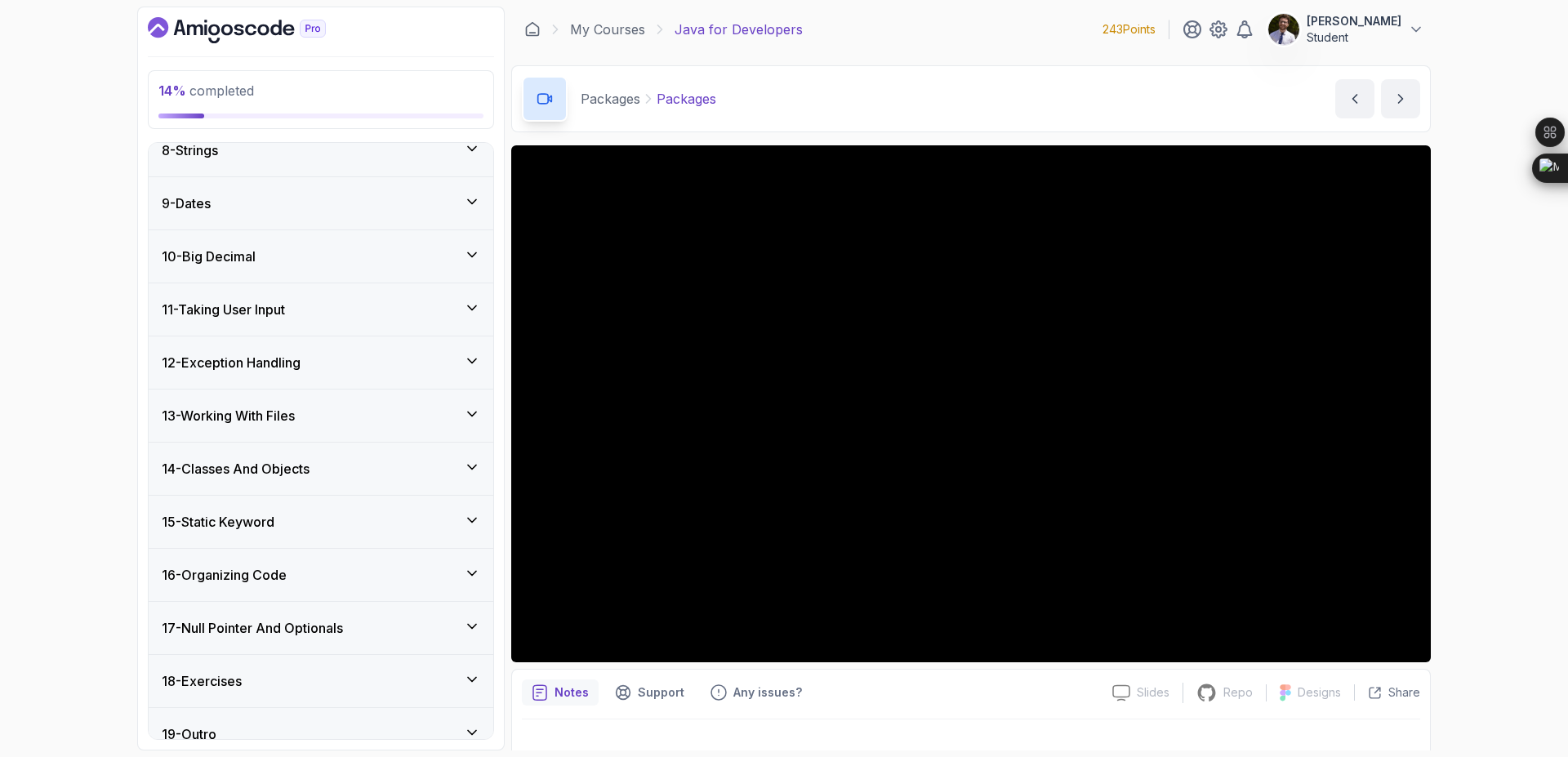
scroll to position [411, 0]
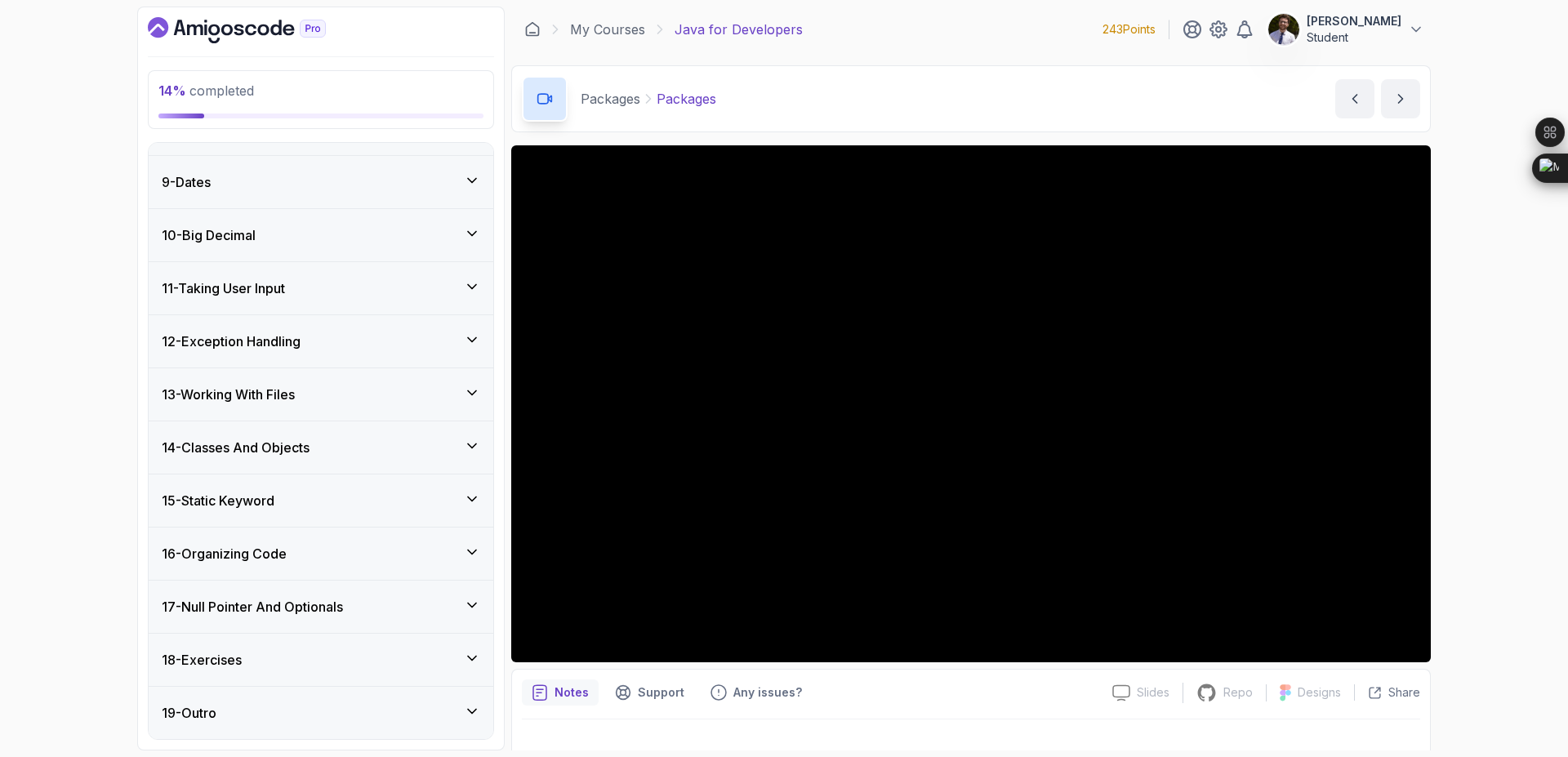
click at [441, 281] on div "11 - Taking User Input" at bounding box center [321, 288] width 319 height 20
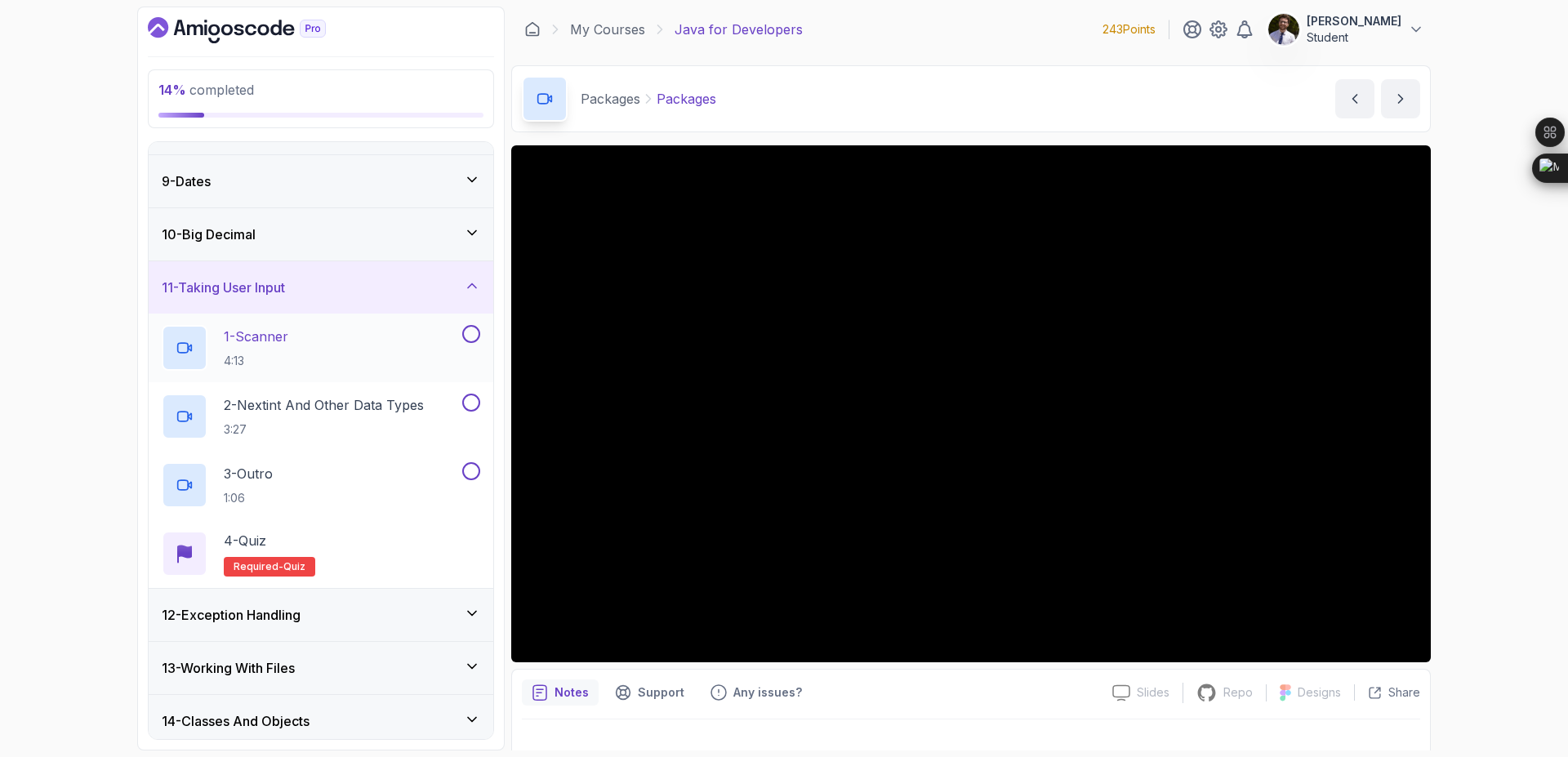
click at [470, 330] on button at bounding box center [471, 334] width 18 height 18
click at [478, 407] on button at bounding box center [471, 403] width 18 height 18
click at [470, 461] on div "3 - Outro 1:06" at bounding box center [321, 485] width 345 height 68
click at [476, 480] on div at bounding box center [470, 471] width 22 height 18
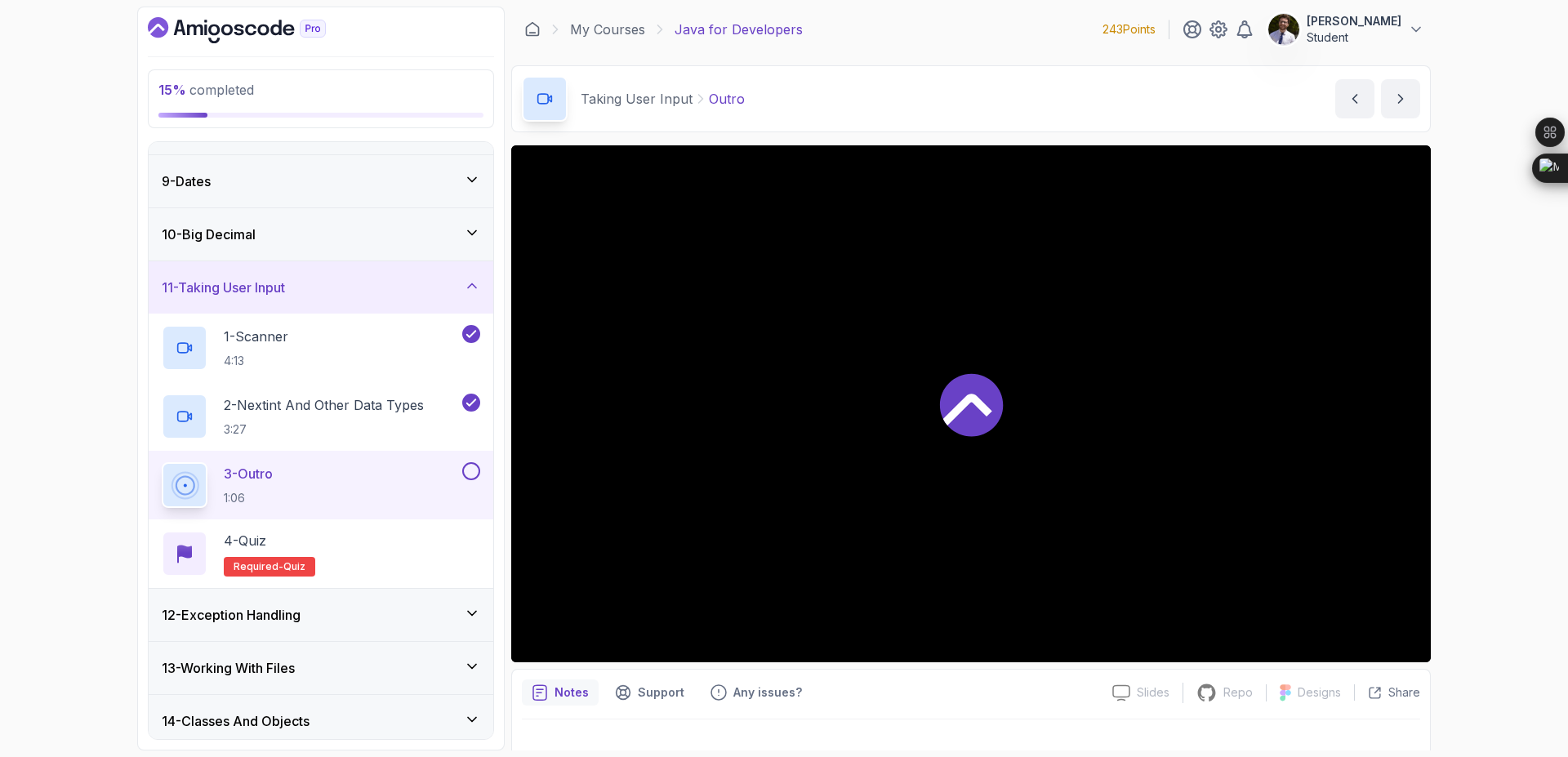
click at [466, 478] on button at bounding box center [471, 471] width 18 height 18
click at [283, 569] on span "quiz" at bounding box center [294, 567] width 22 height 13
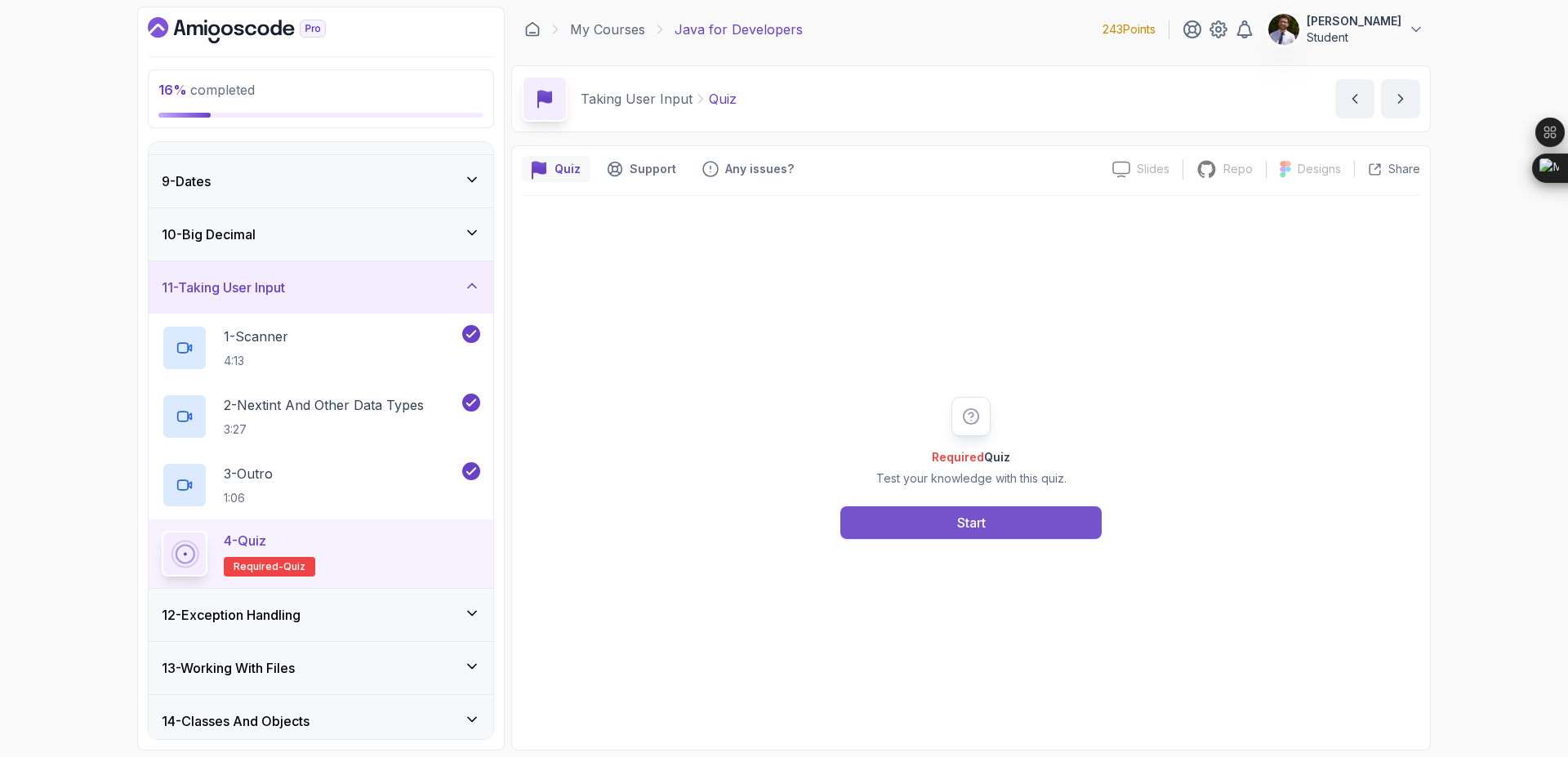
click at [911, 532] on button "Start" at bounding box center [971, 522] width 261 height 32
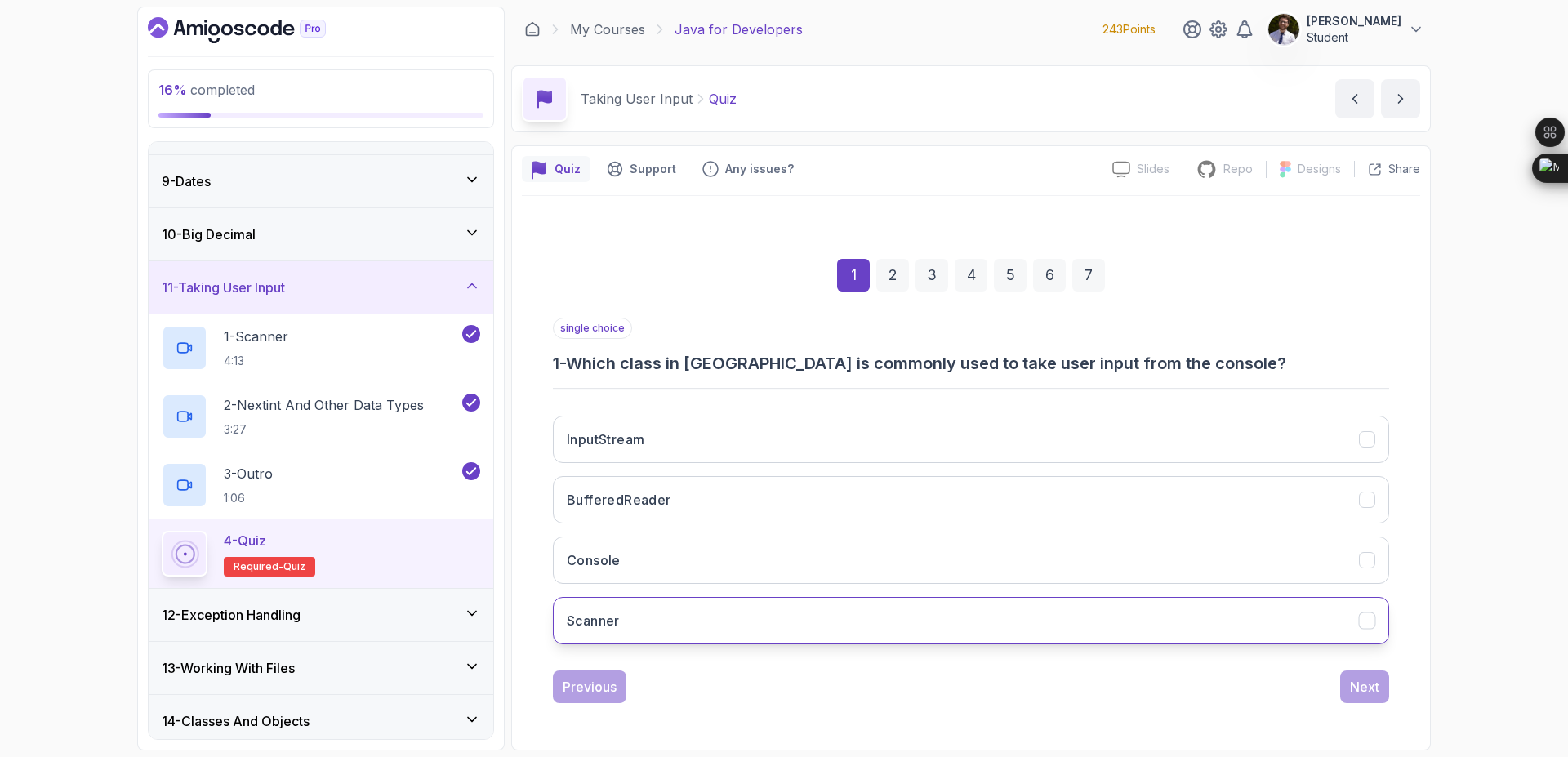
click at [839, 639] on button "Scanner" at bounding box center [971, 620] width 836 height 47
click at [1366, 695] on div "Next" at bounding box center [1364, 687] width 29 height 20
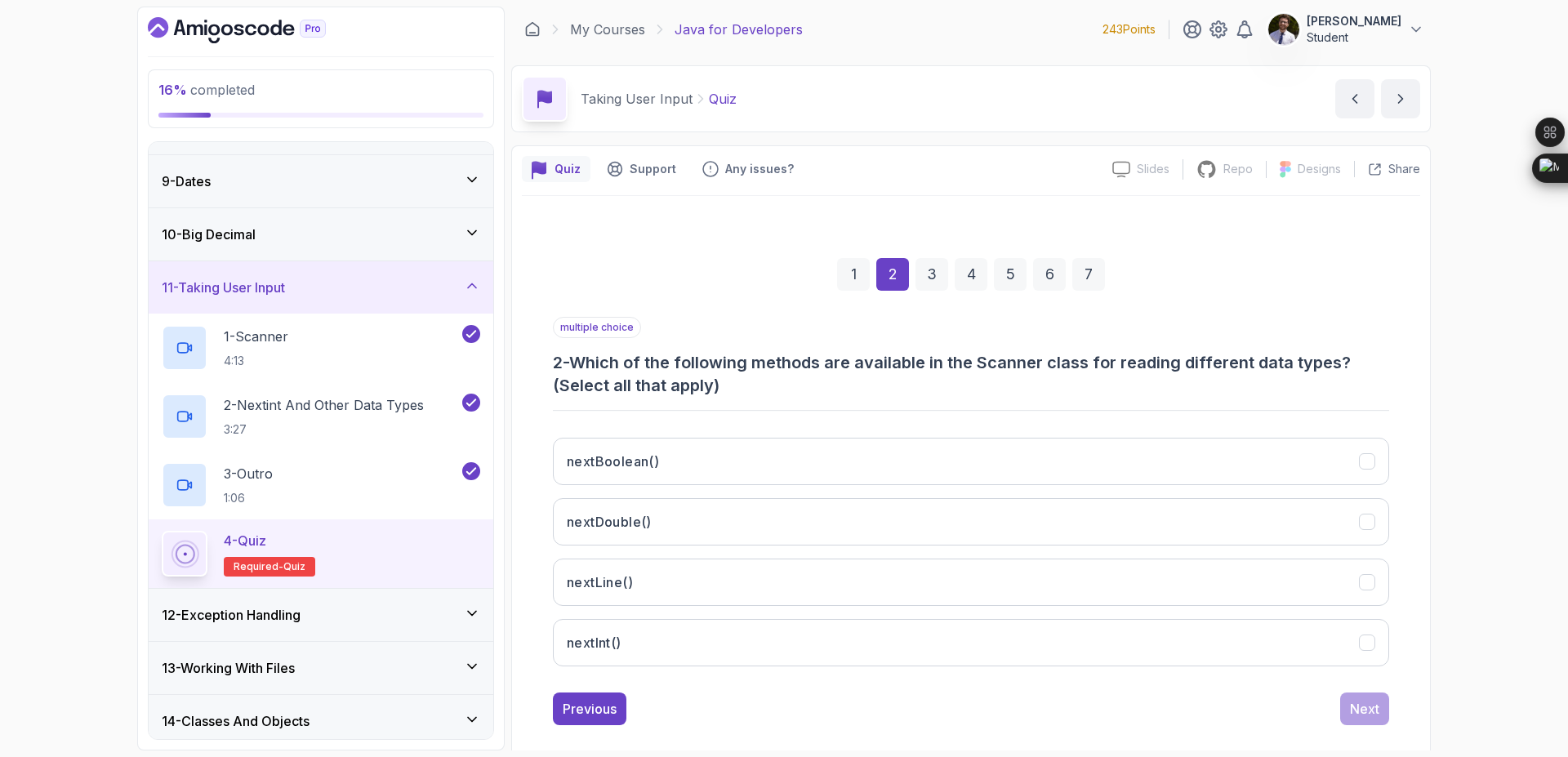
drag, startPoint x: 590, startPoint y: 360, endPoint x: 1111, endPoint y: 363, distance: 521.0
click at [1111, 363] on h3 "2 - Which of the following methods are available in the Scanner class for readi…" at bounding box center [971, 374] width 836 height 46
click at [687, 418] on div "multiple choice 2 - Which of the following methods are available in the Scanner…" at bounding box center [971, 498] width 836 height 362
click at [702, 466] on button "nextBoolean()" at bounding box center [971, 461] width 836 height 47
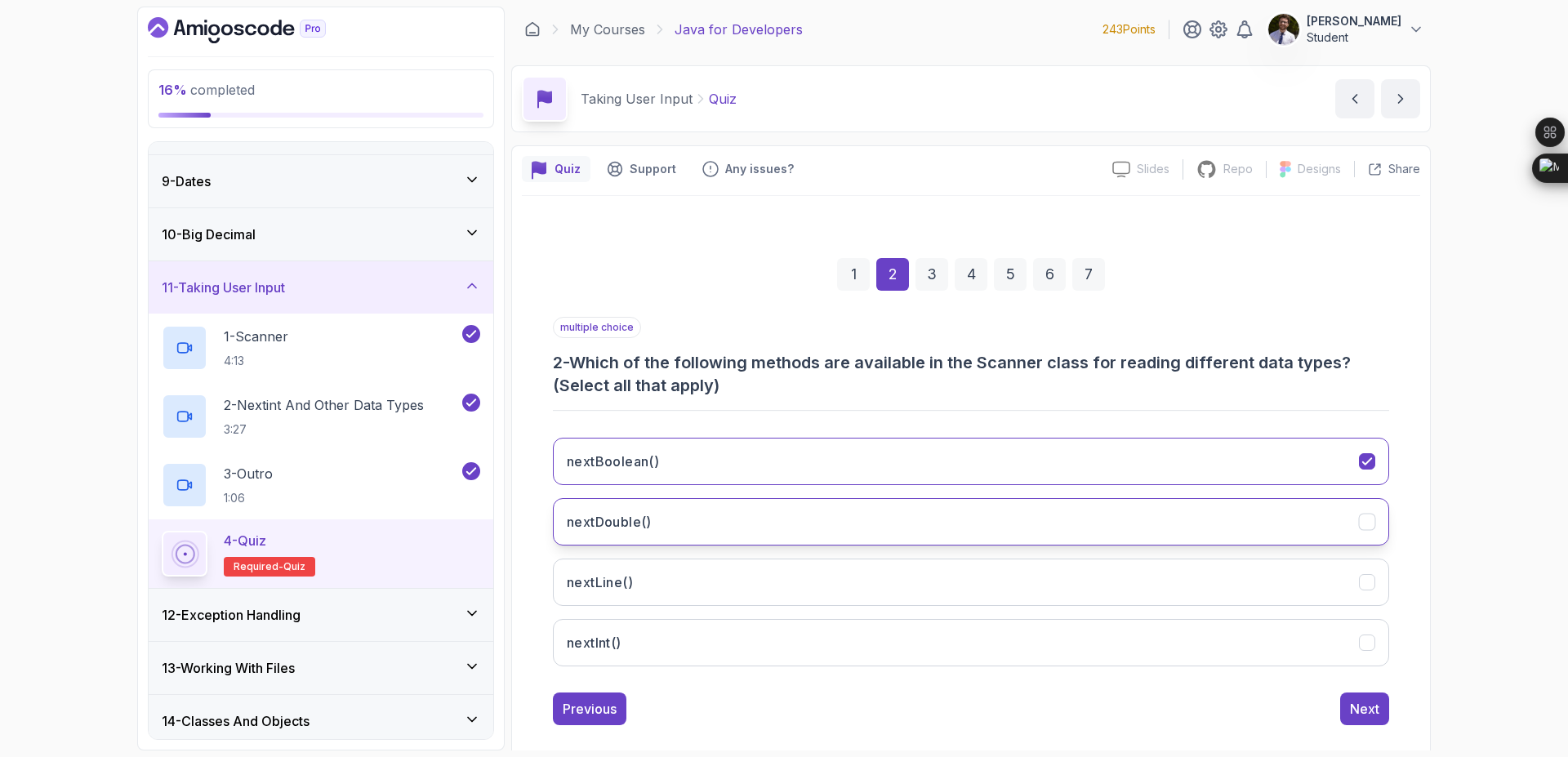
click at [733, 527] on button "nextDouble()" at bounding box center [971, 521] width 836 height 47
click at [744, 587] on button "nextLine()" at bounding box center [971, 582] width 836 height 47
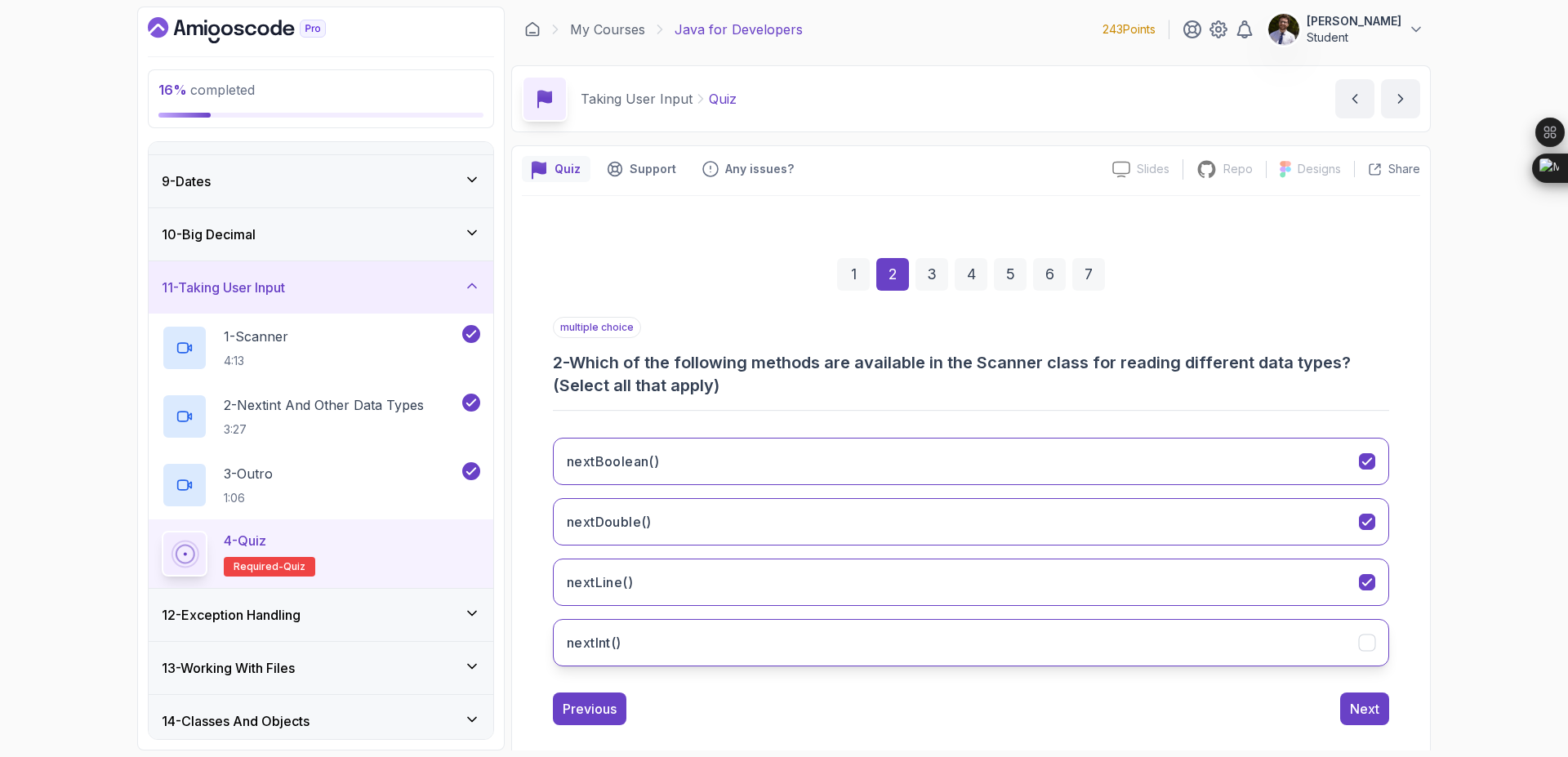
drag, startPoint x: 781, startPoint y: 644, endPoint x: 866, endPoint y: 661, distance: 86.7
click at [787, 645] on button "nextInt()" at bounding box center [971, 642] width 836 height 47
click at [1373, 712] on div "Next" at bounding box center [1364, 710] width 29 height 20
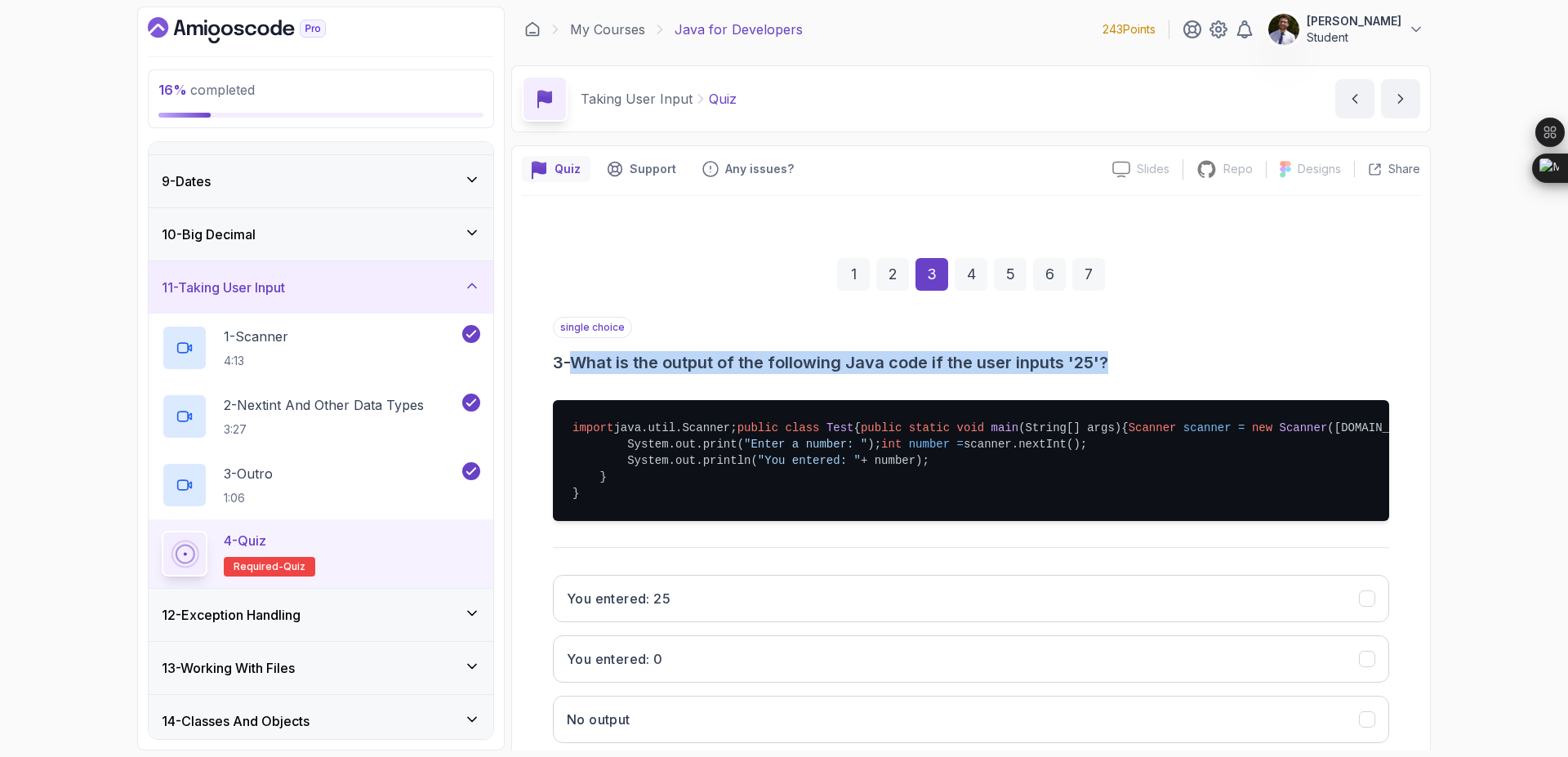
drag, startPoint x: 600, startPoint y: 361, endPoint x: 1133, endPoint y: 363, distance: 533.0
click at [1133, 363] on h3 "3 - What is the output of the following Java code if the user inputs '25'?" at bounding box center [971, 362] width 836 height 22
click at [1163, 363] on h3 "3 - What is the output of the following Java code if the user inputs '25'?" at bounding box center [971, 362] width 836 height 22
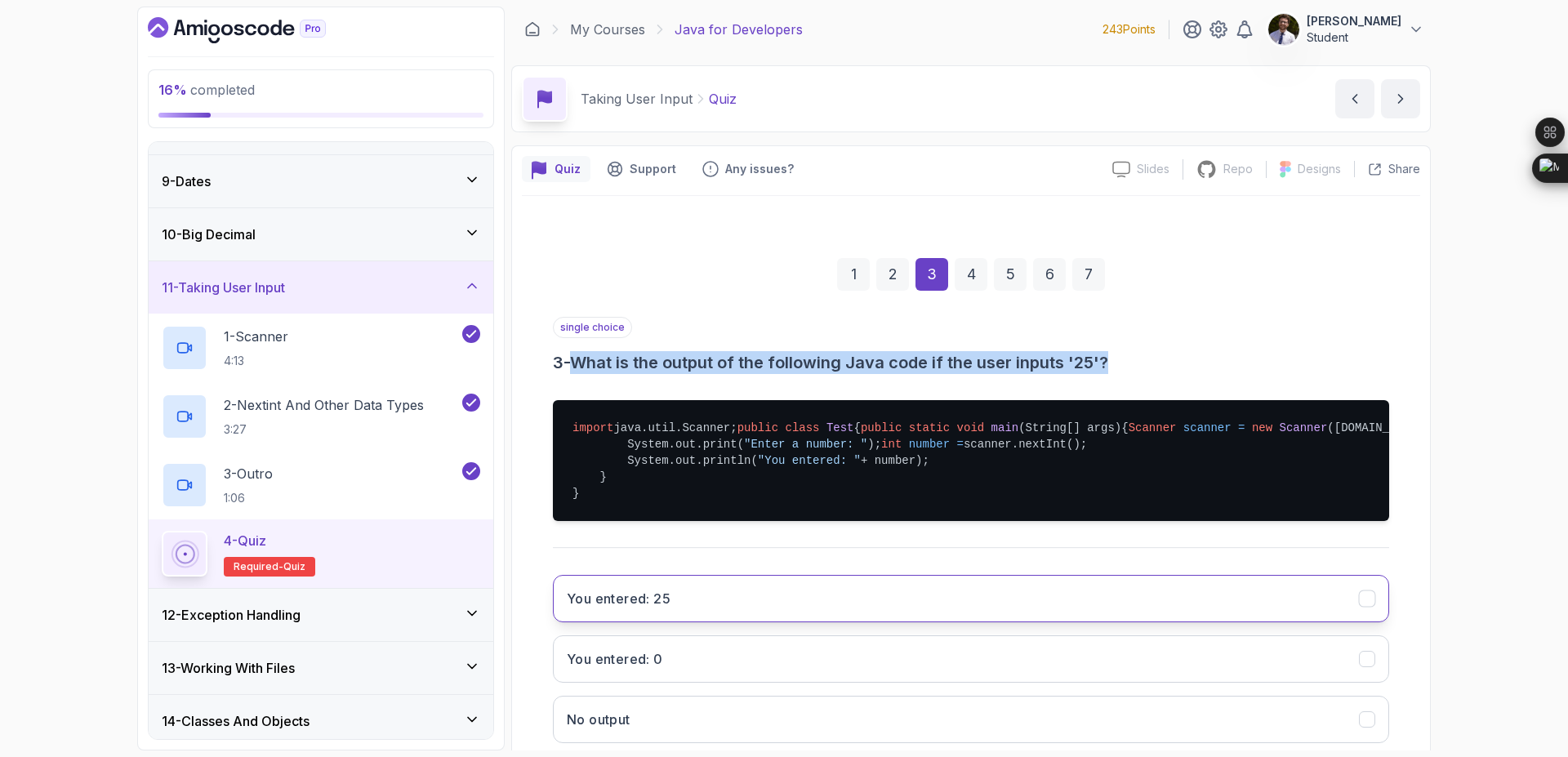
click at [819, 622] on button "You entered: 25" at bounding box center [971, 598] width 836 height 47
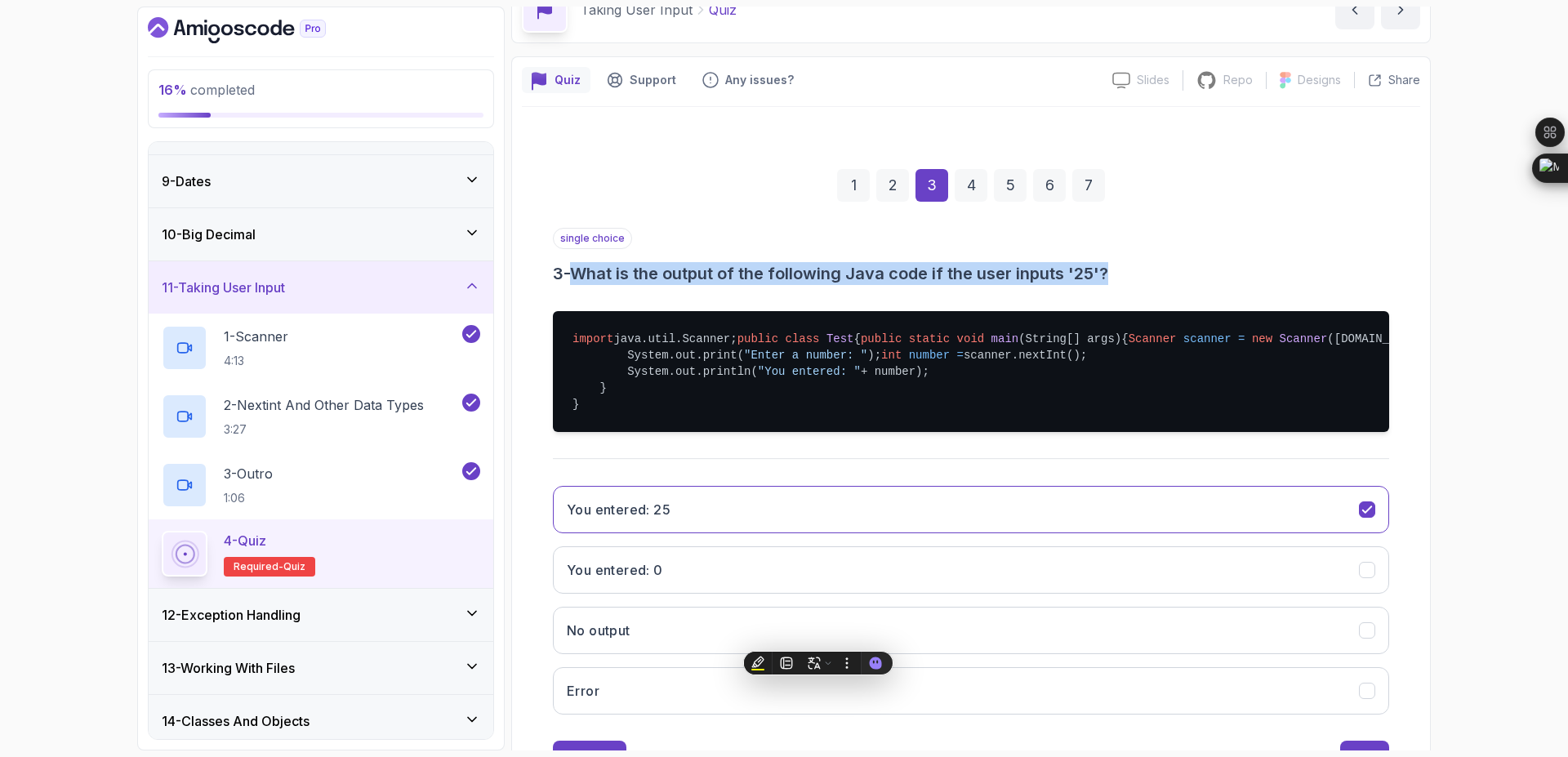
scroll to position [224, 0]
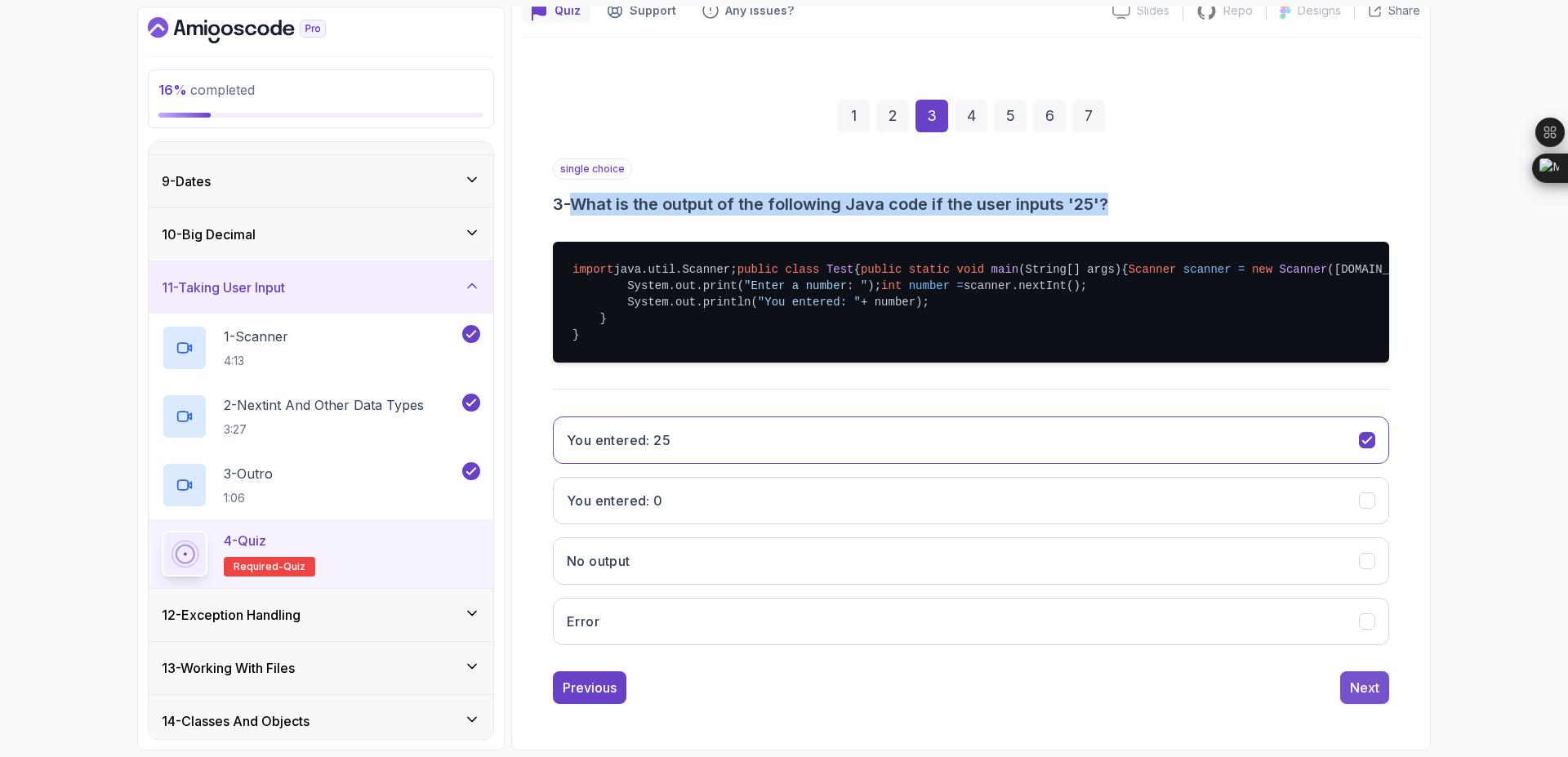
click at [1386, 688] on button "Next" at bounding box center [1364, 687] width 49 height 32
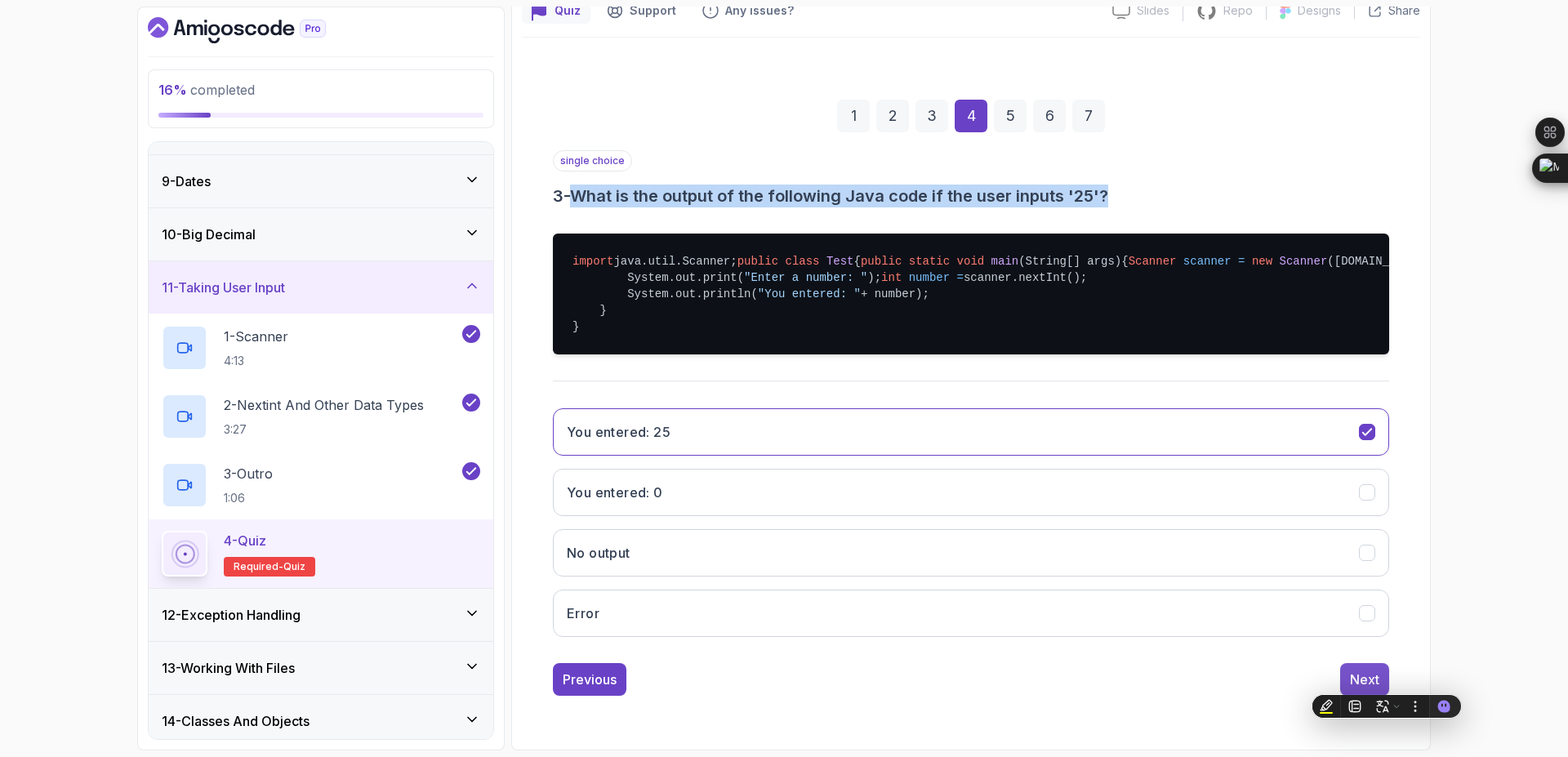
scroll to position [0, 0]
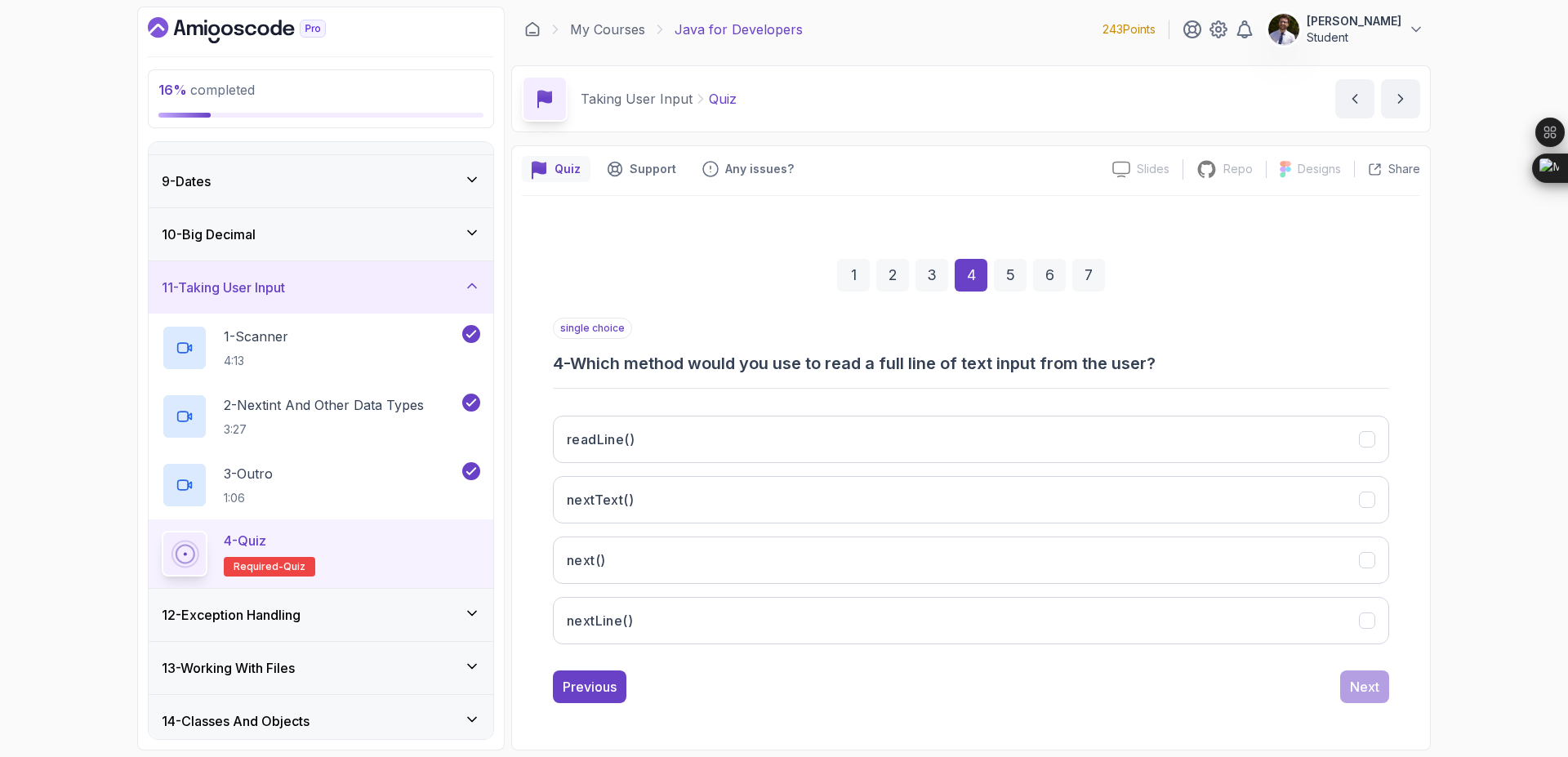
click at [721, 301] on div "1 2 3 4 5 6 7" at bounding box center [971, 276] width 836 height 85
click at [893, 616] on button "nextLine()" at bounding box center [971, 620] width 836 height 47
click at [1375, 688] on div "Next" at bounding box center [1364, 687] width 29 height 20
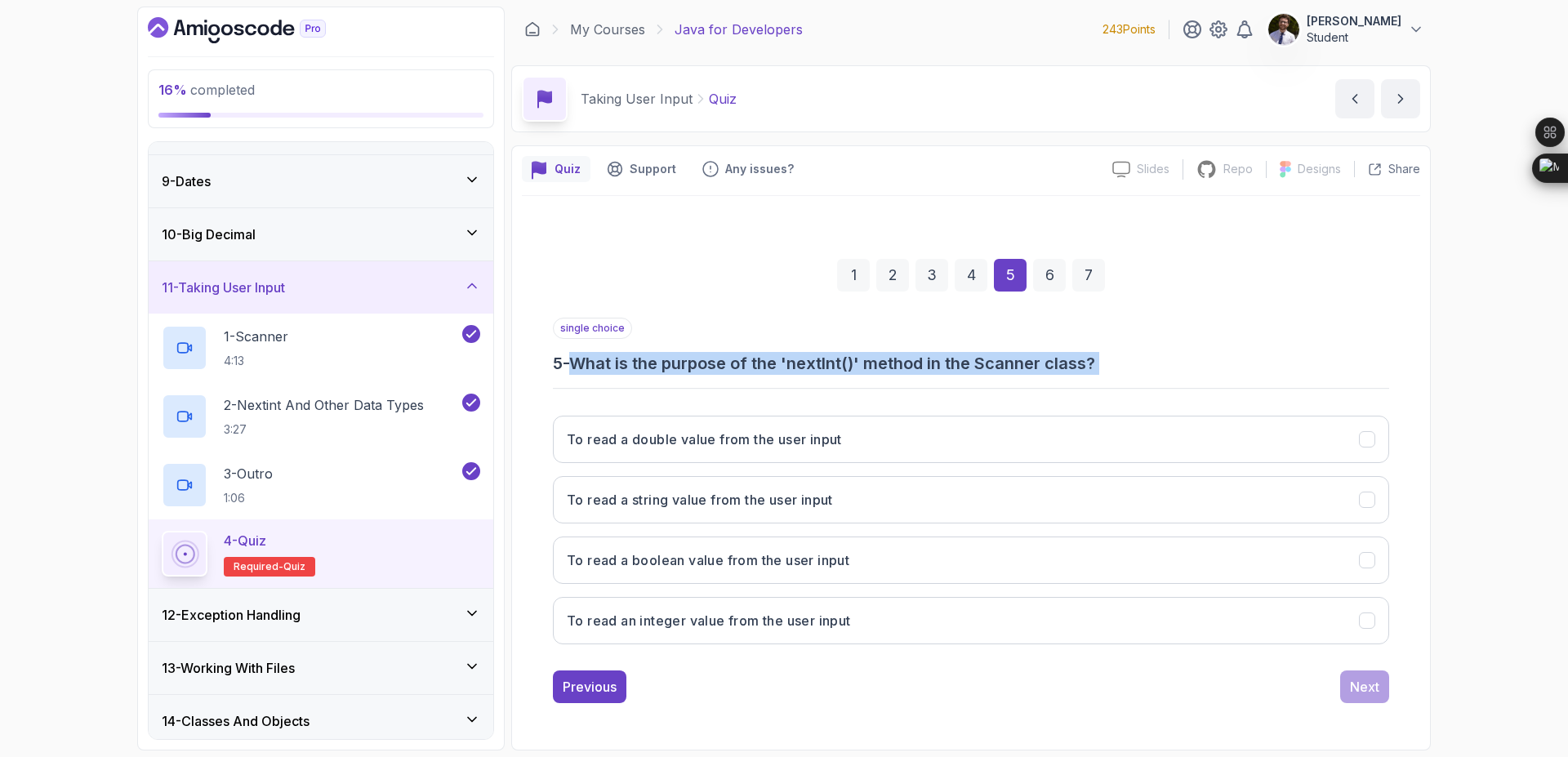
drag, startPoint x: 577, startPoint y: 362, endPoint x: 865, endPoint y: 409, distance: 291.8
click at [865, 409] on div "single choice 5 - What is the purpose of the 'nextInt()' method in the Scanner …" at bounding box center [971, 488] width 836 height 340
click at [1222, 376] on div "single choice 5 - What is the purpose of the 'nextInt()' method in the Scanner …" at bounding box center [971, 488] width 836 height 340
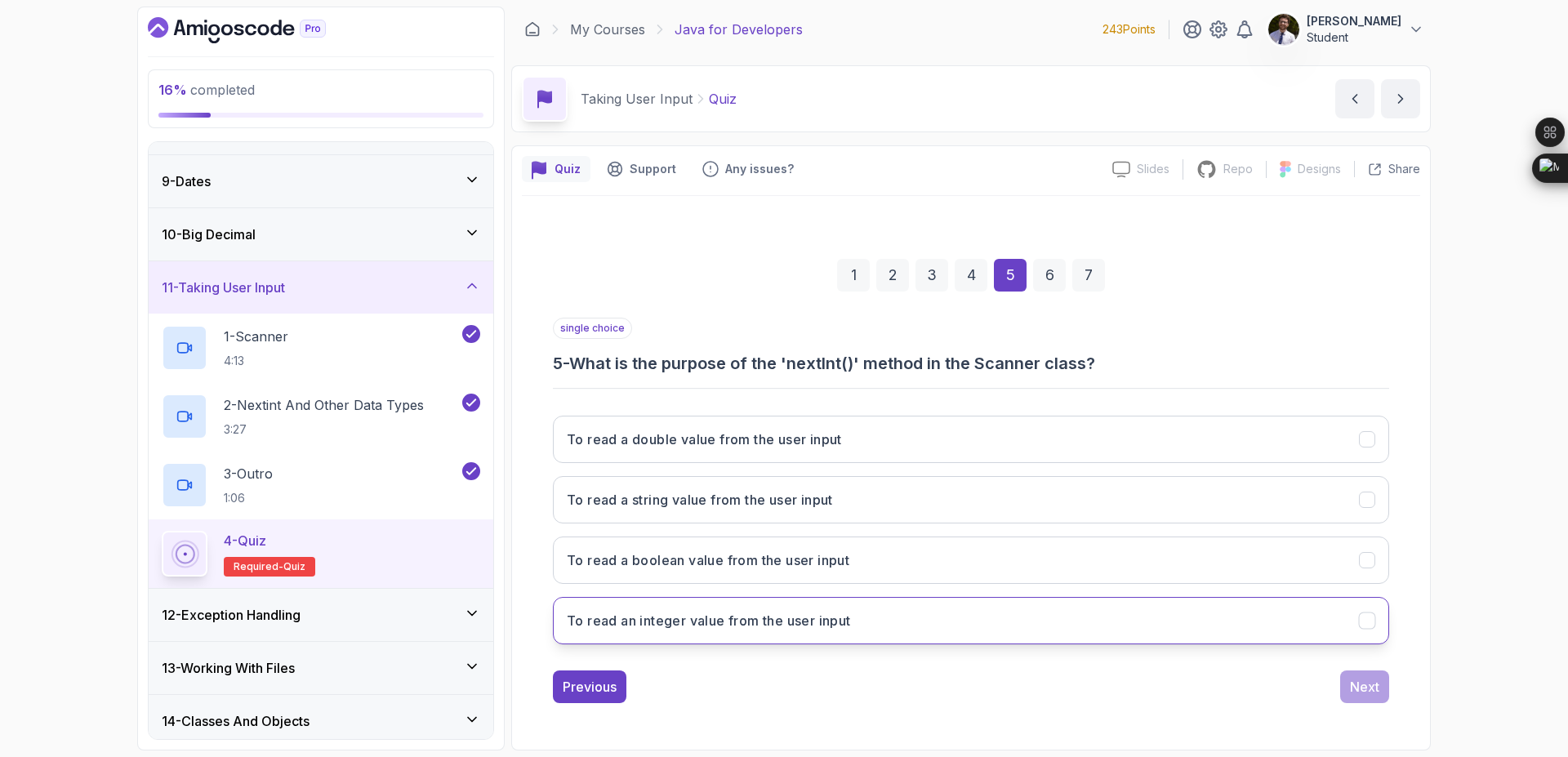
click at [1134, 620] on button "To read an integer value from the user input" at bounding box center [971, 620] width 836 height 47
click at [1382, 690] on button "Next" at bounding box center [1364, 686] width 49 height 32
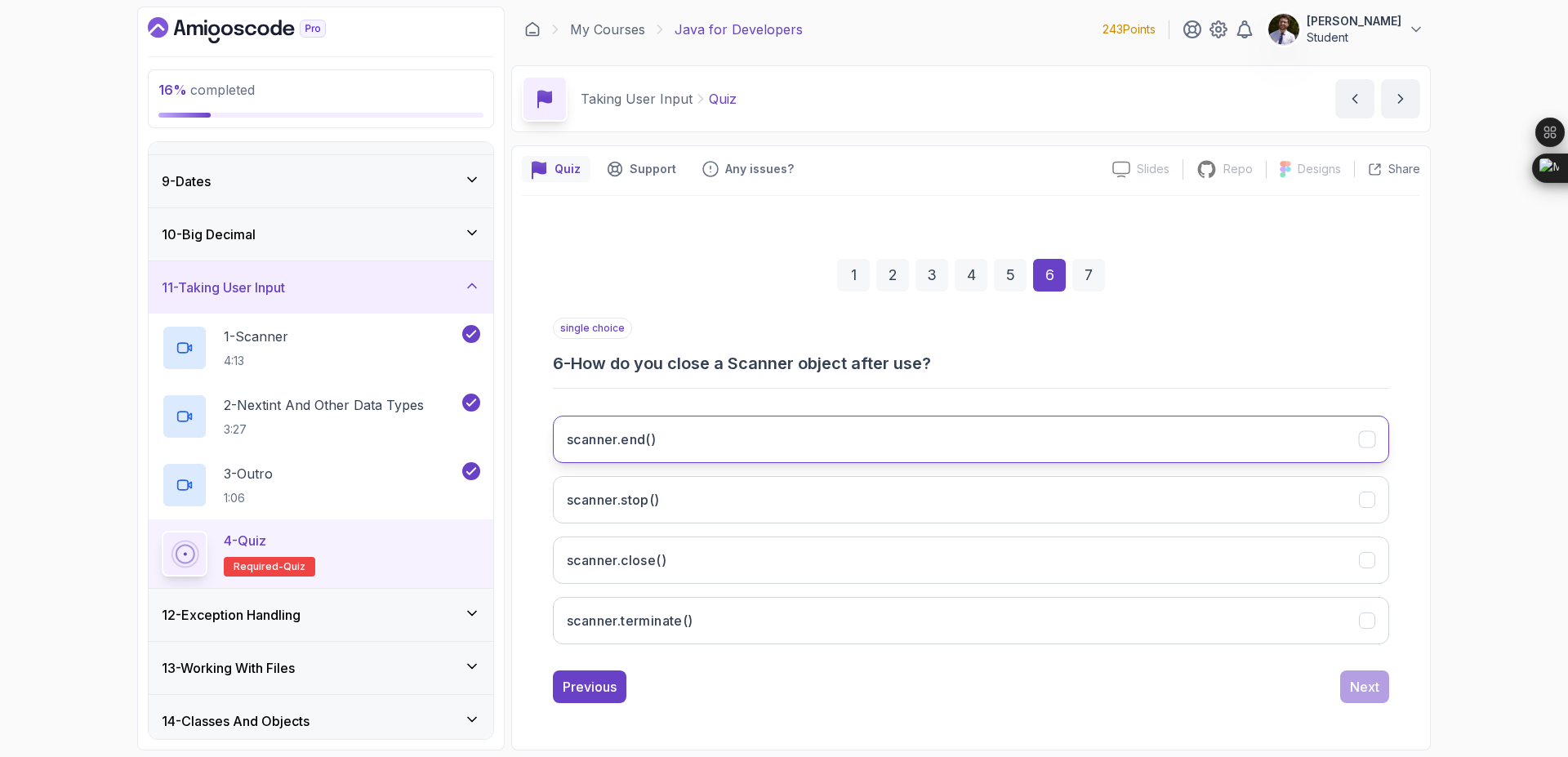
click at [884, 424] on button "scanner.end()" at bounding box center [971, 439] width 836 height 47
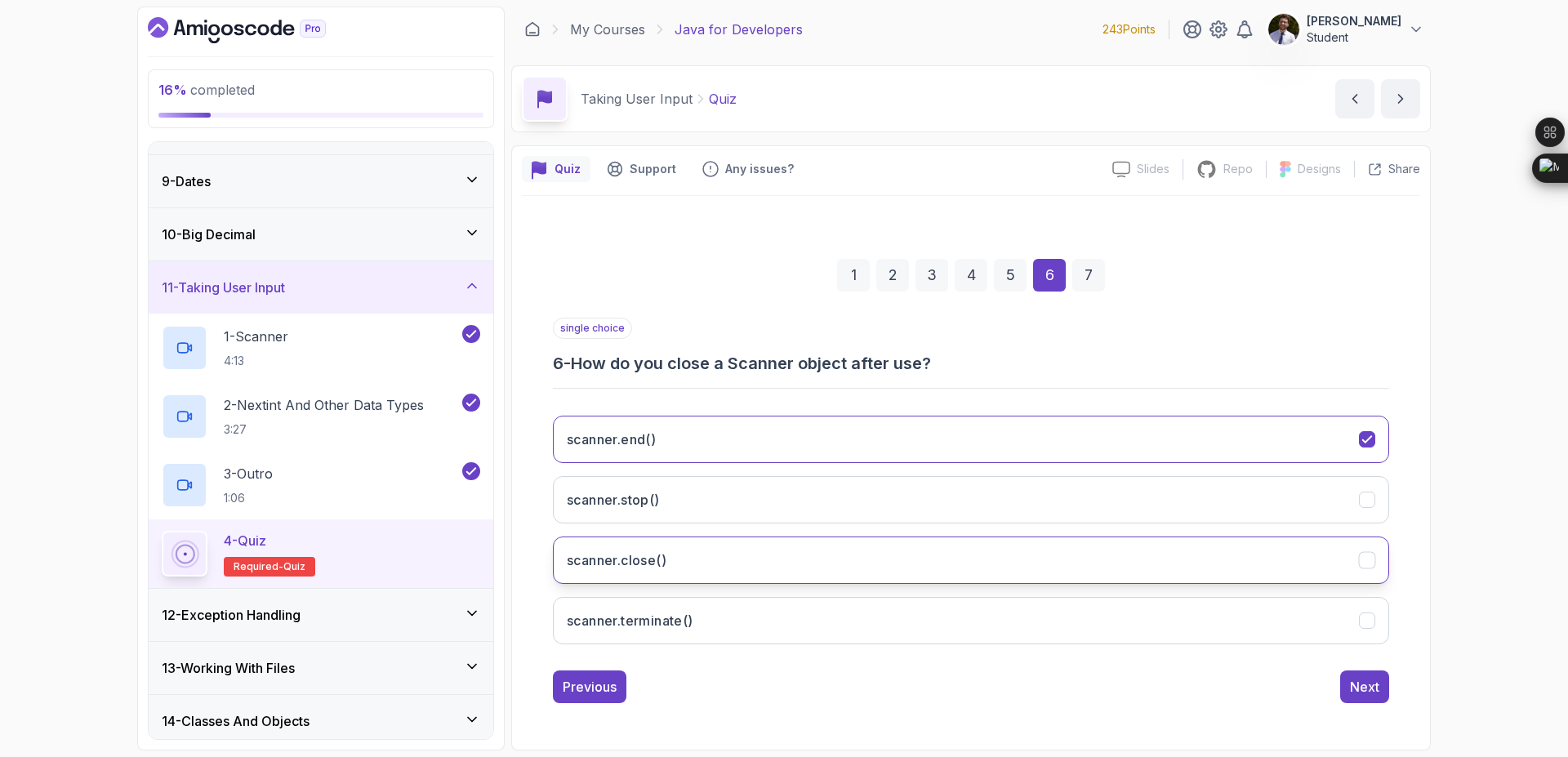
click at [1288, 581] on button "scanner.close()" at bounding box center [971, 560] width 836 height 47
click at [1364, 685] on div "Next" at bounding box center [1364, 687] width 29 height 20
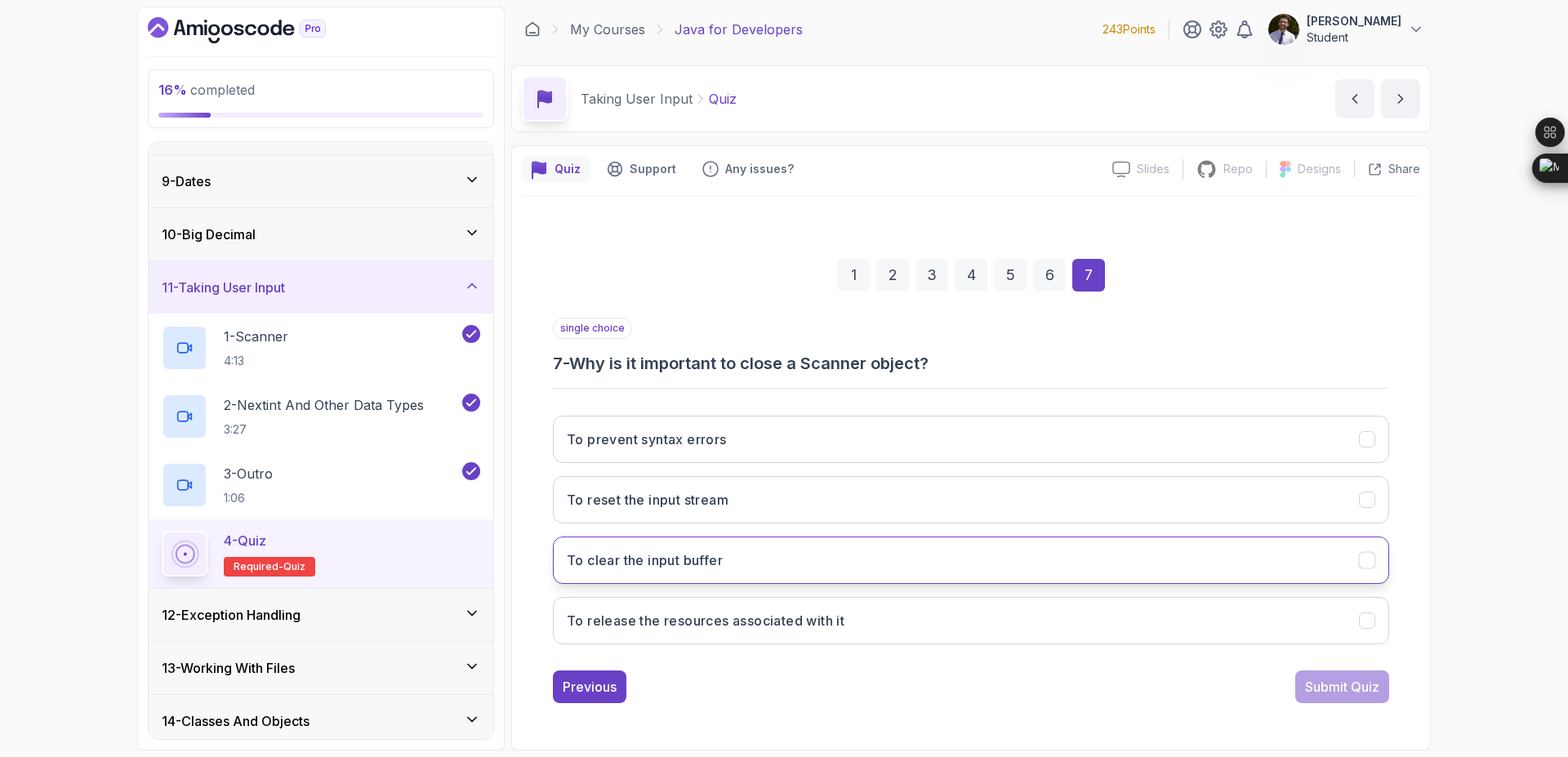
click at [623, 554] on h3 "To clear the input buffer" at bounding box center [645, 560] width 156 height 20
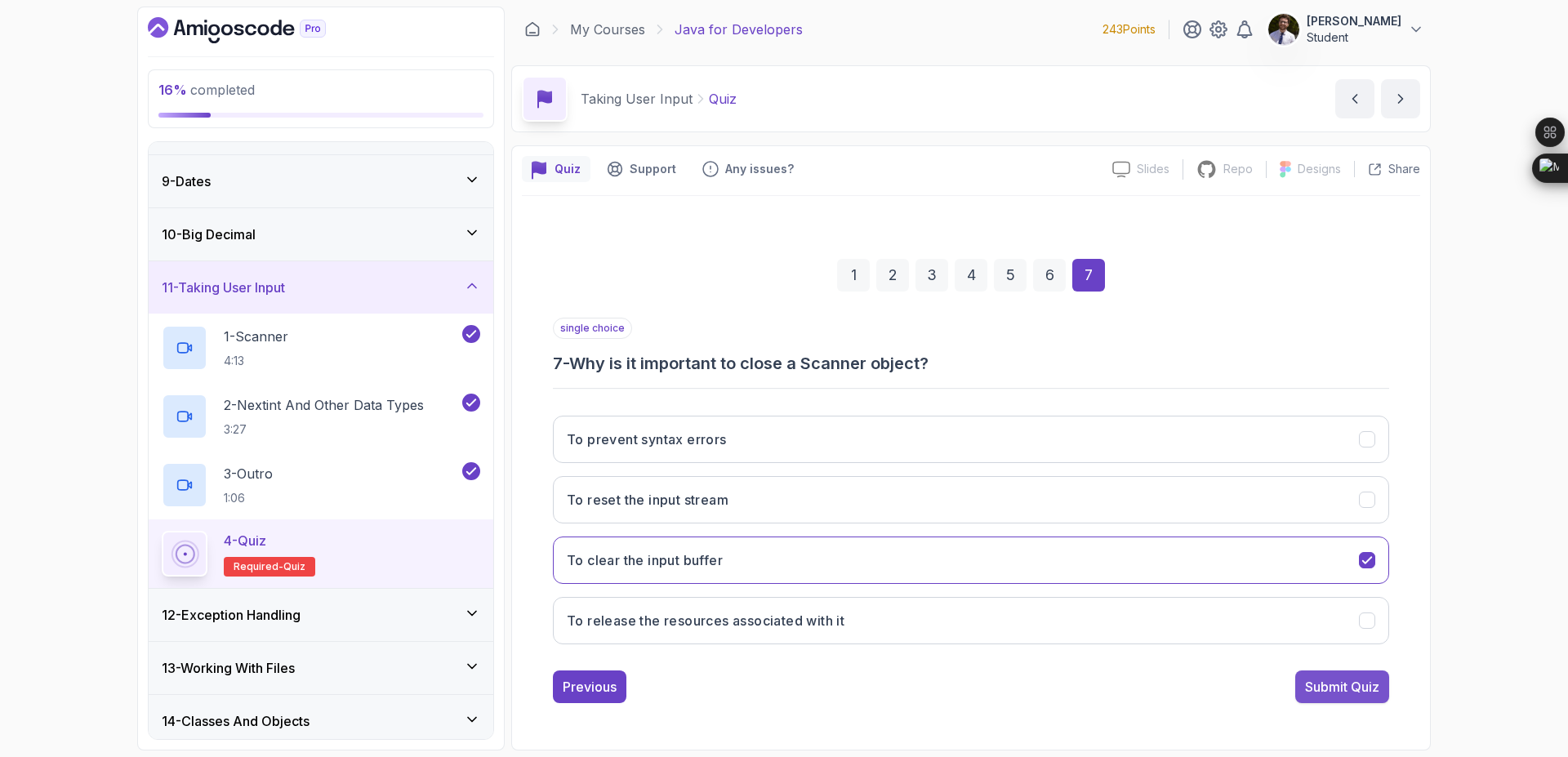
click at [1339, 690] on div "Submit Quiz" at bounding box center [1342, 687] width 74 height 20
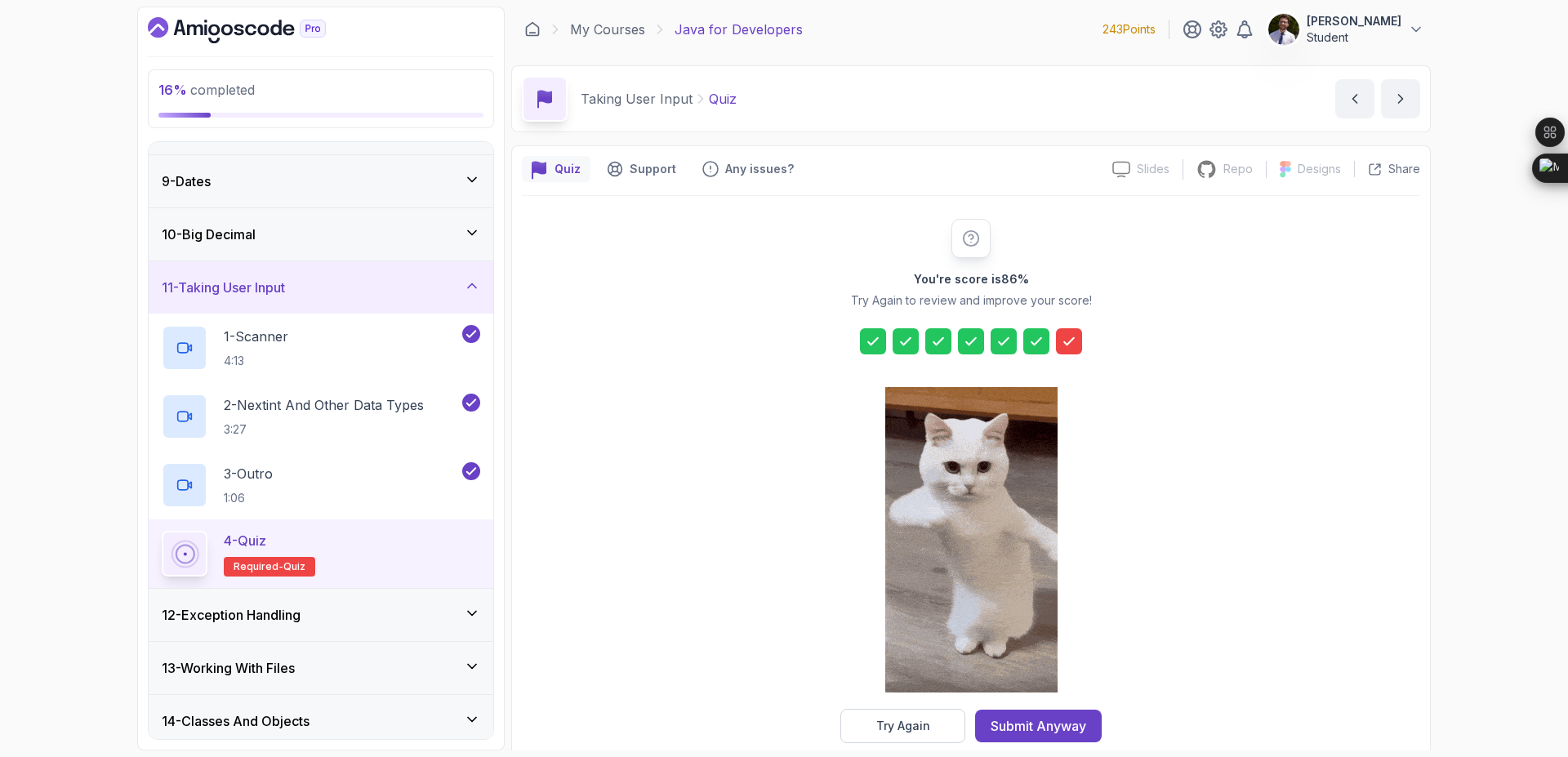
drag, startPoint x: 1073, startPoint y: 333, endPoint x: 1057, endPoint y: 343, distance: 18.9
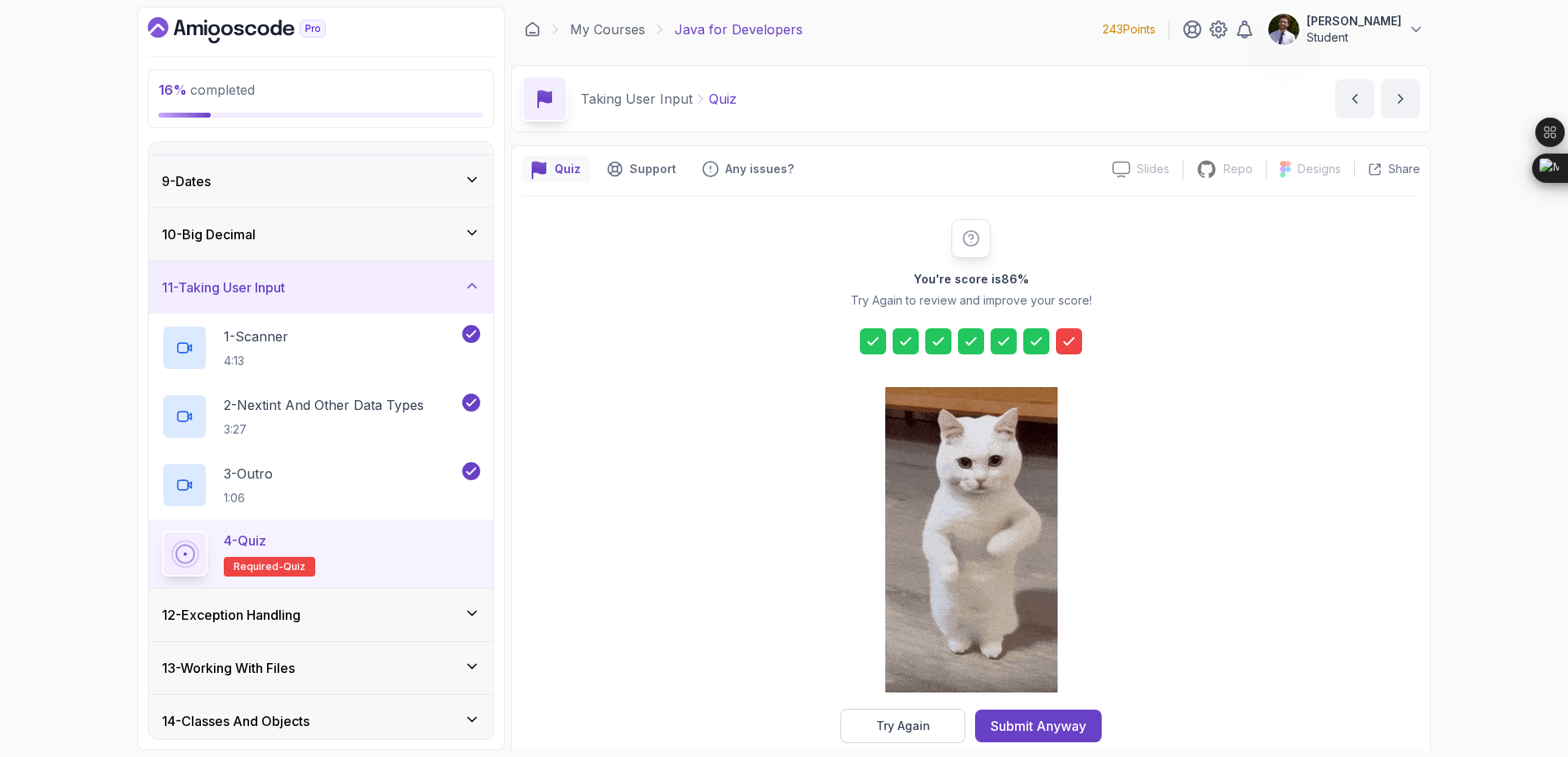
click at [1061, 341] on icon at bounding box center [1069, 341] width 17 height 17
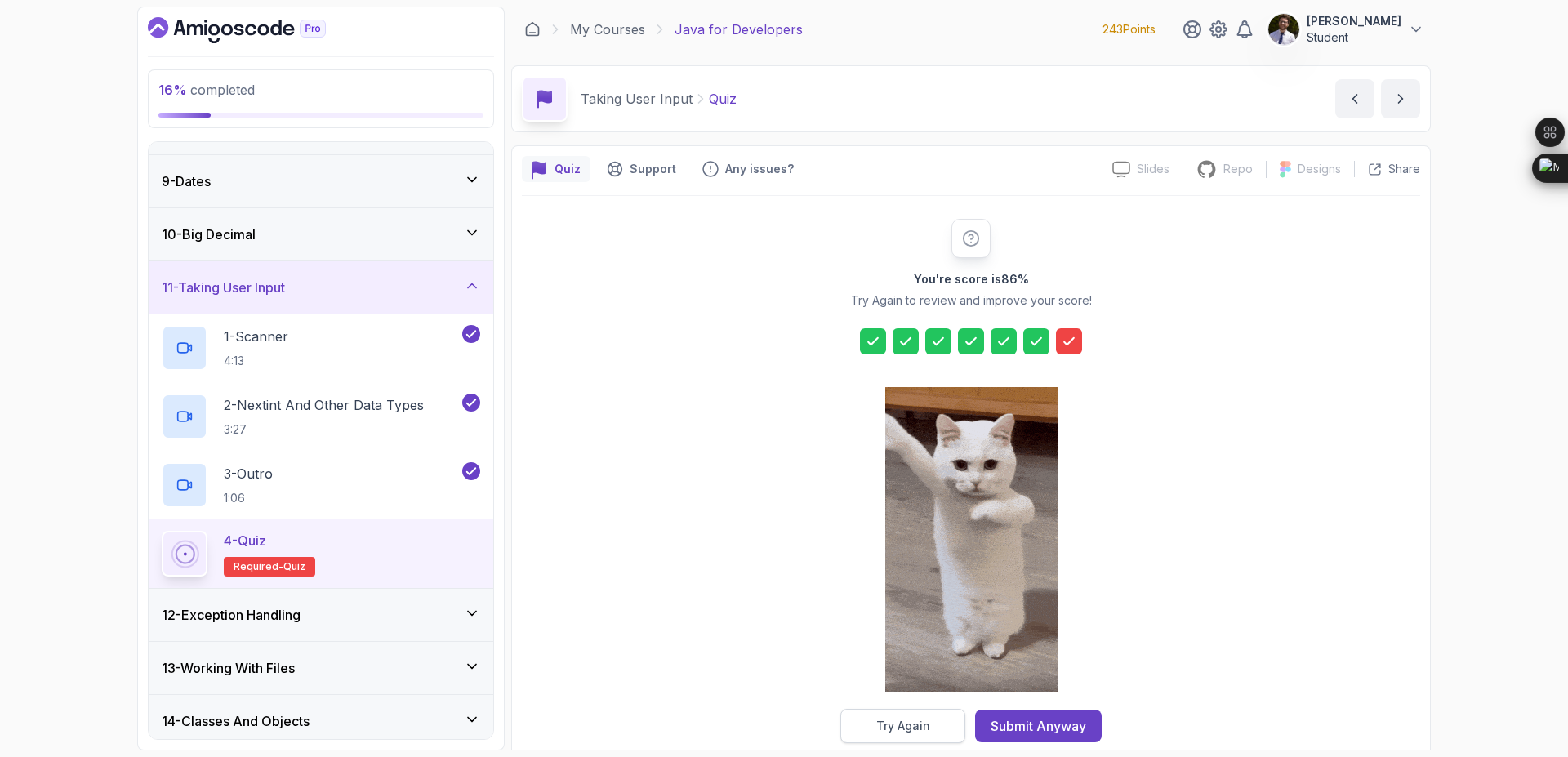
click at [908, 720] on div "Try Again" at bounding box center [903, 726] width 54 height 17
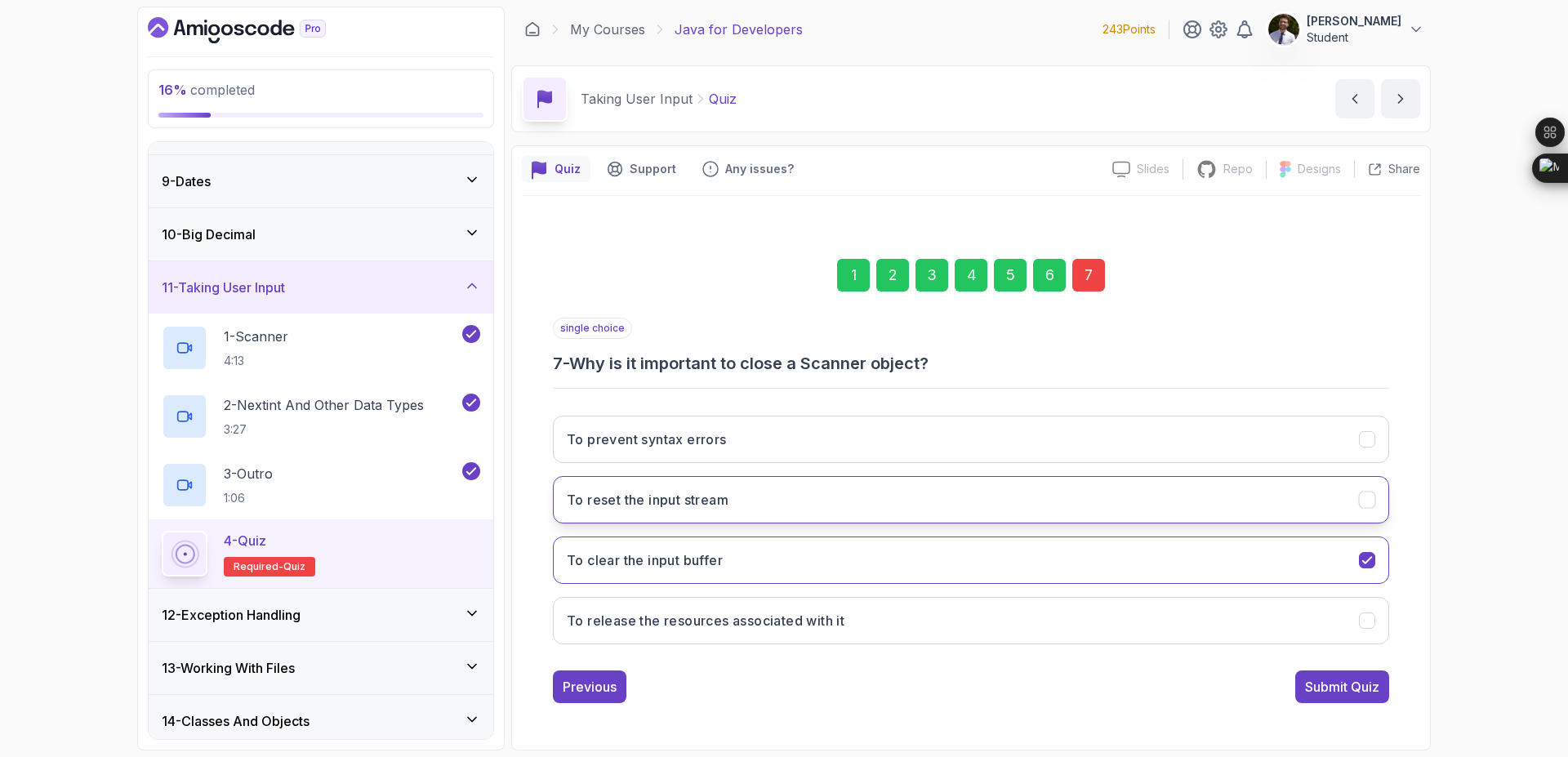
click at [1008, 501] on button "To reset the input stream" at bounding box center [971, 500] width 836 height 47
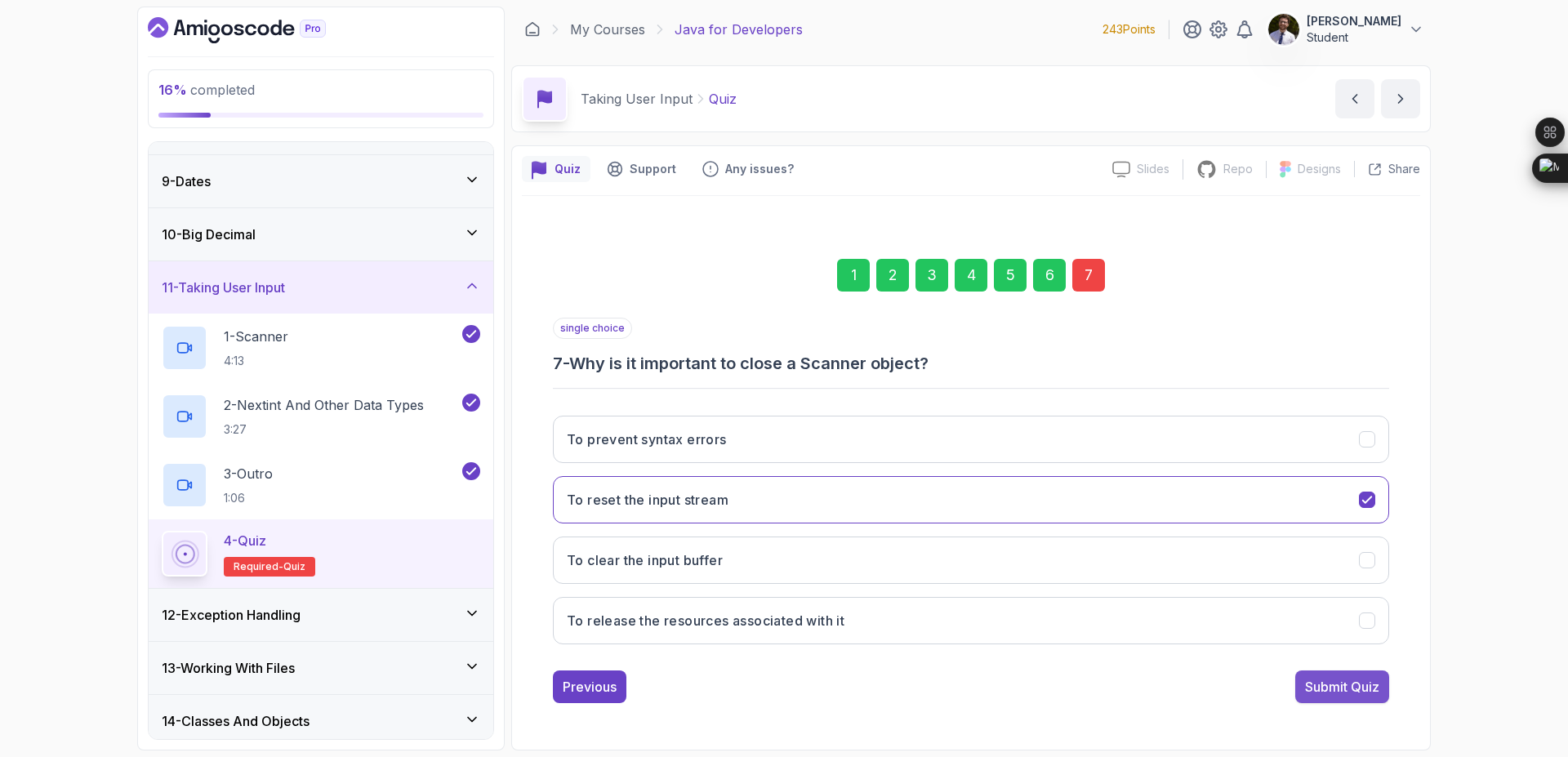
click at [1364, 686] on div "Submit Quiz" at bounding box center [1342, 687] width 74 height 20
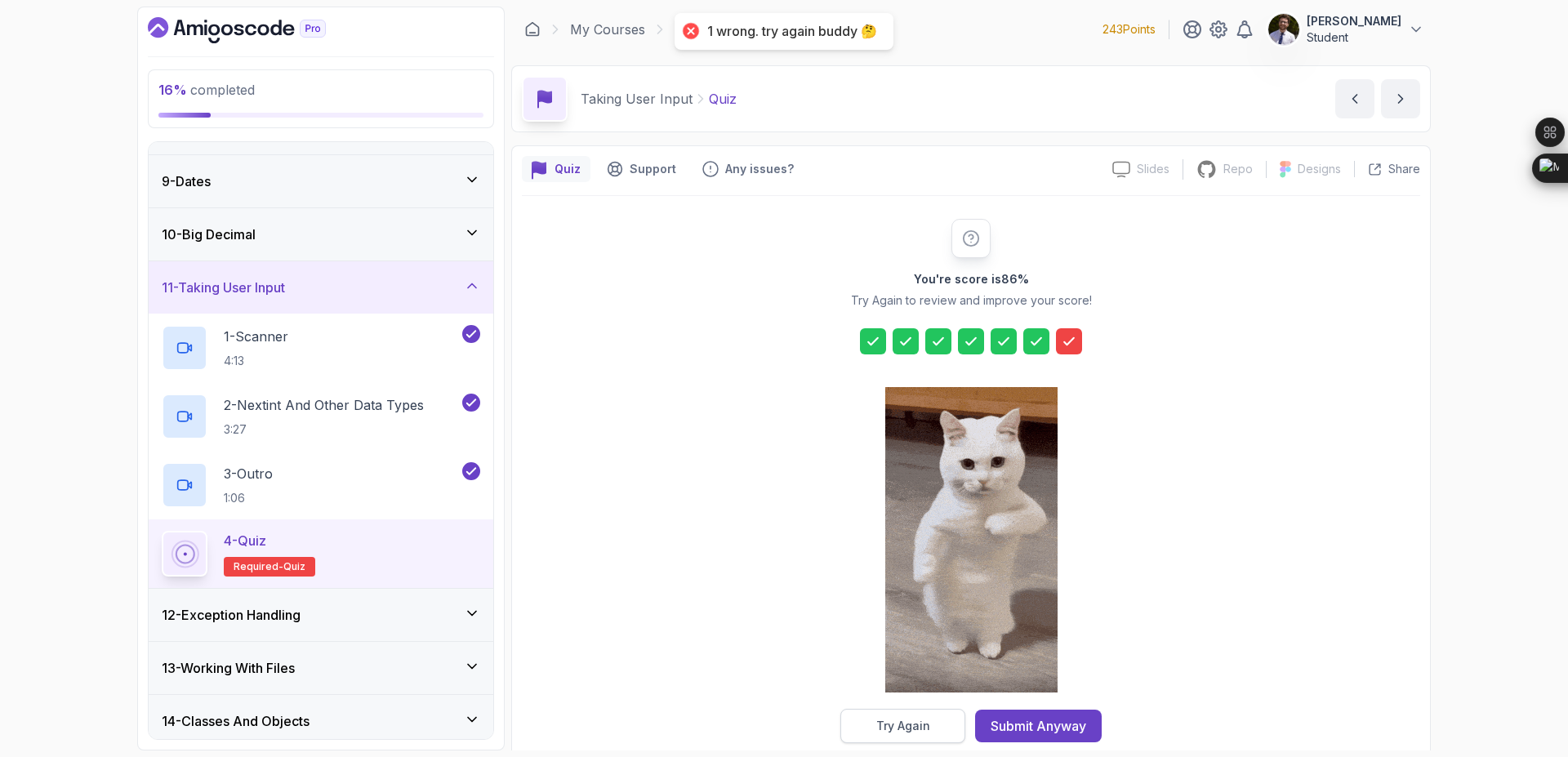
click at [956, 718] on button "Try Again" at bounding box center [903, 725] width 125 height 34
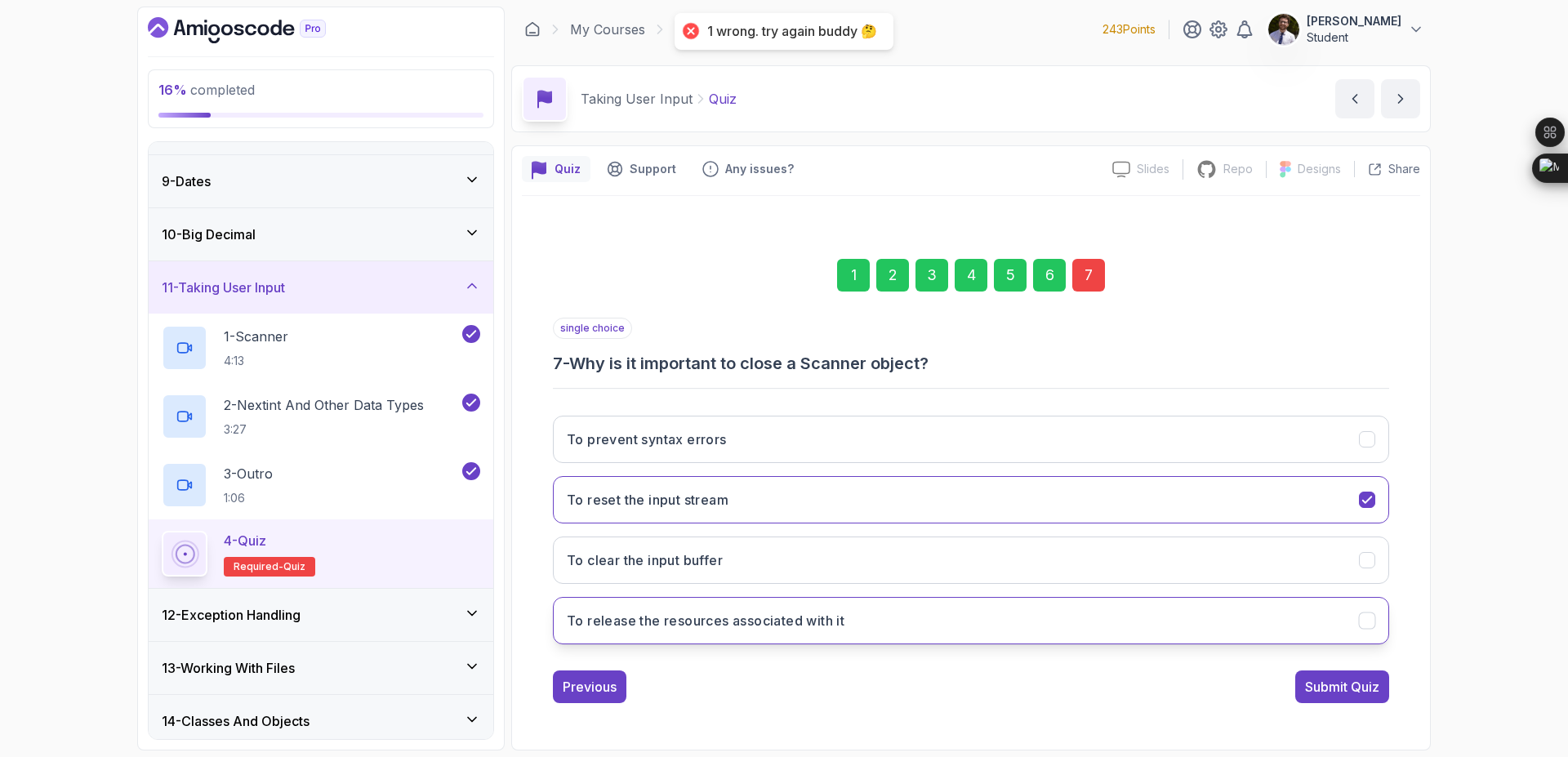
click at [1077, 621] on button "To release the resources associated with it" at bounding box center [971, 620] width 836 height 47
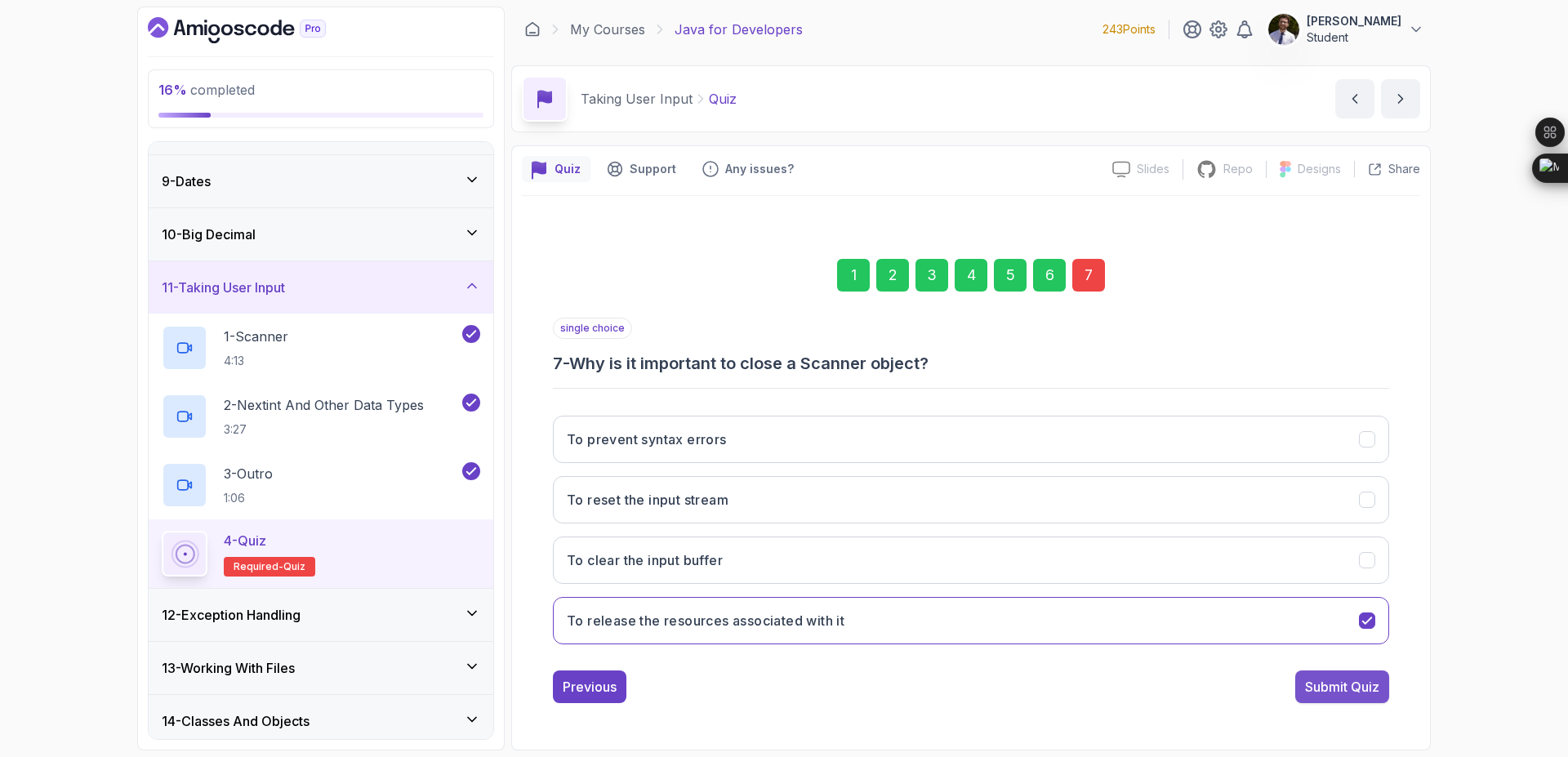
click at [1362, 690] on div "Submit Quiz" at bounding box center [1342, 687] width 74 height 20
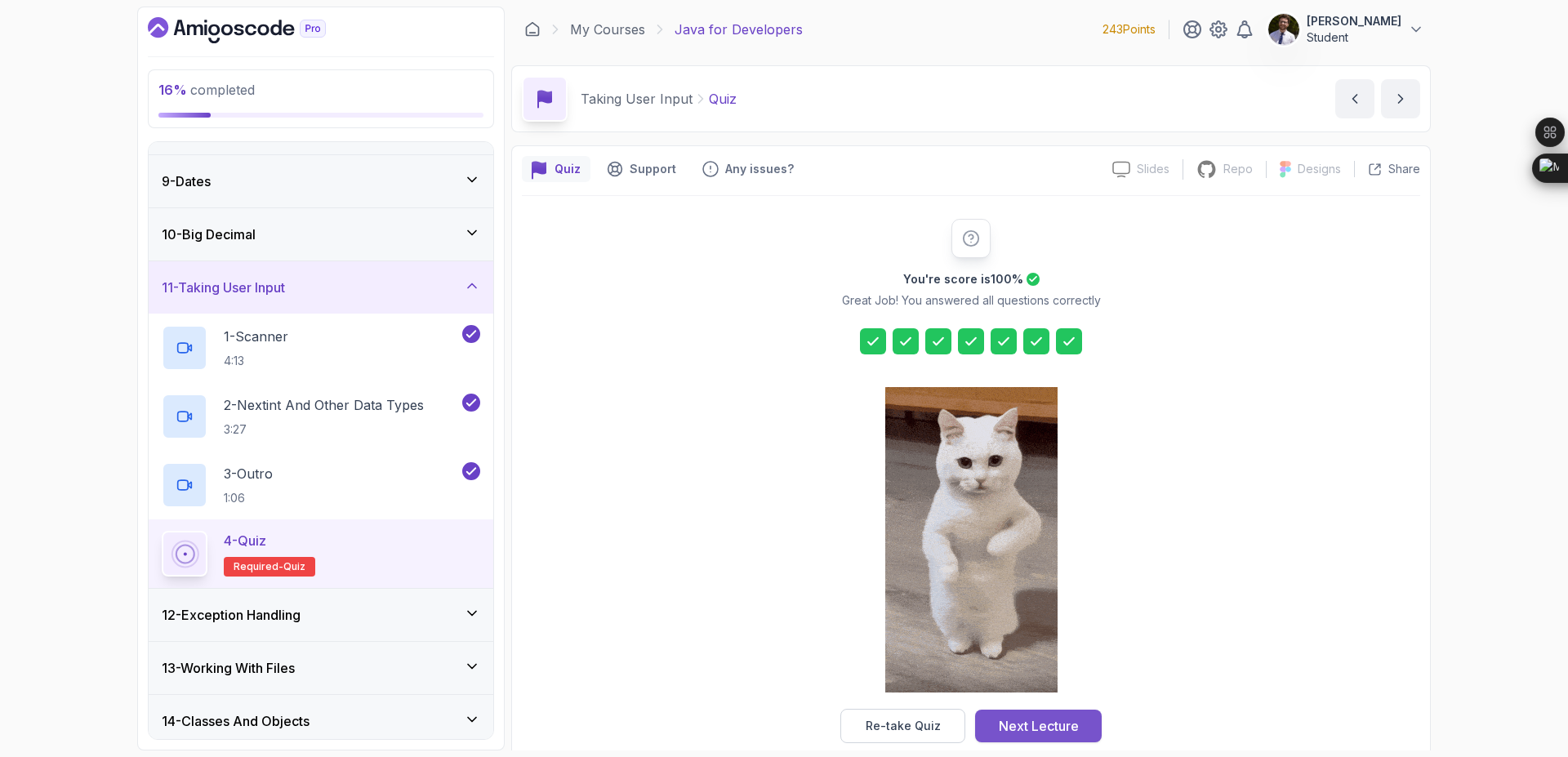
click at [1048, 727] on div "Next Lecture" at bounding box center [1039, 726] width 80 height 20
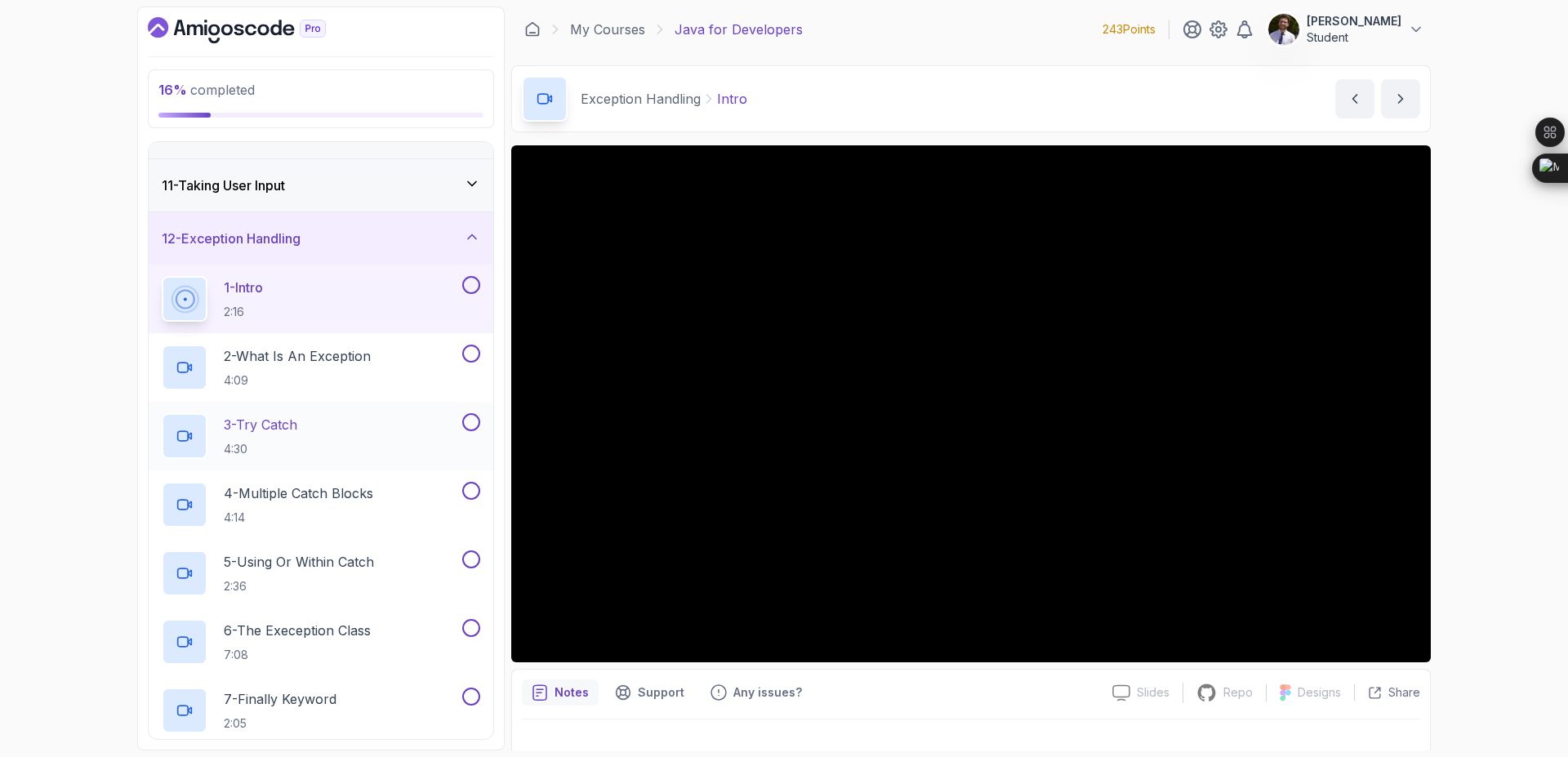
scroll to position [510, 0]
click at [479, 243] on icon at bounding box center [472, 242] width 17 height 17
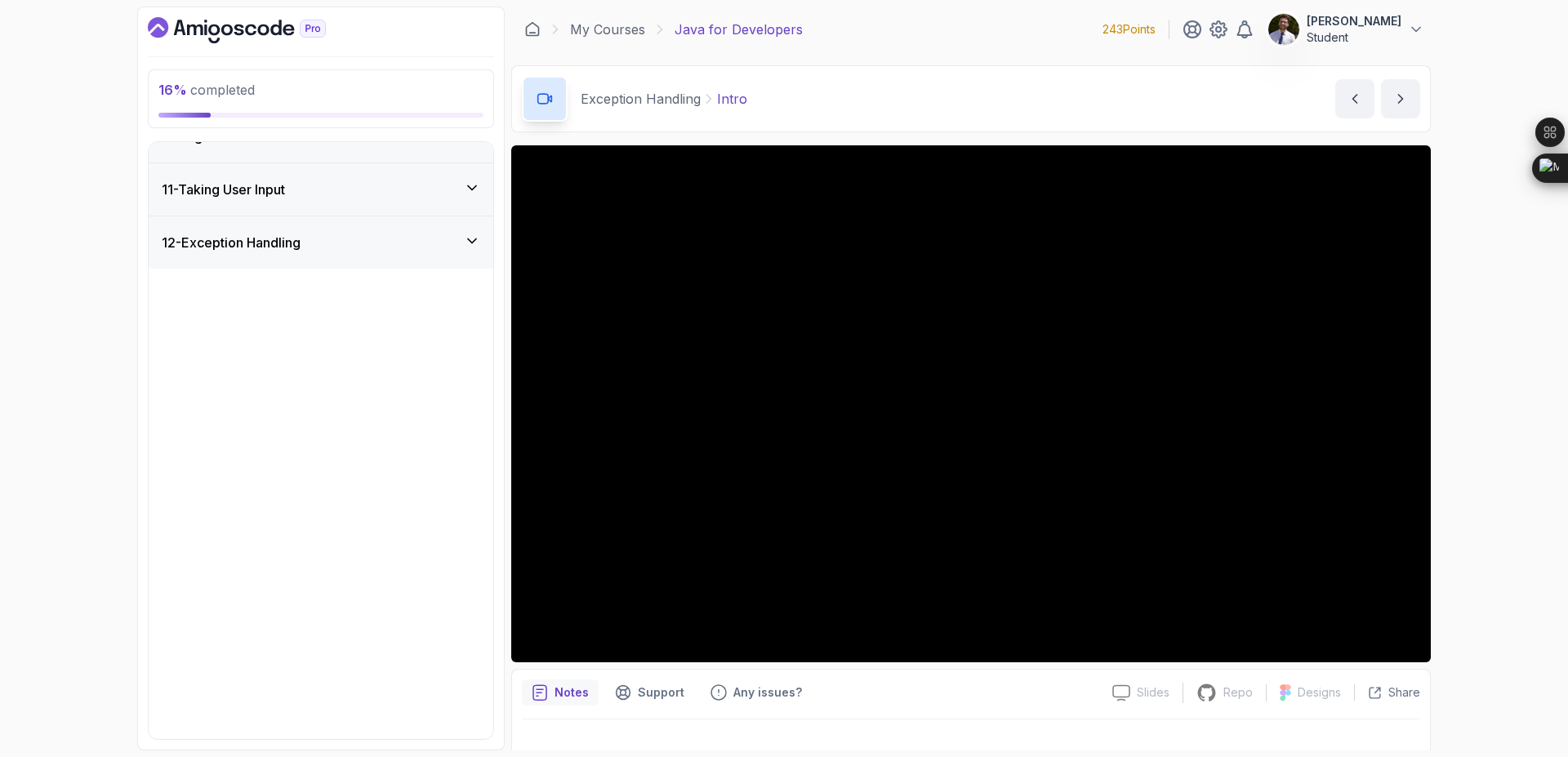
scroll to position [411, 0]
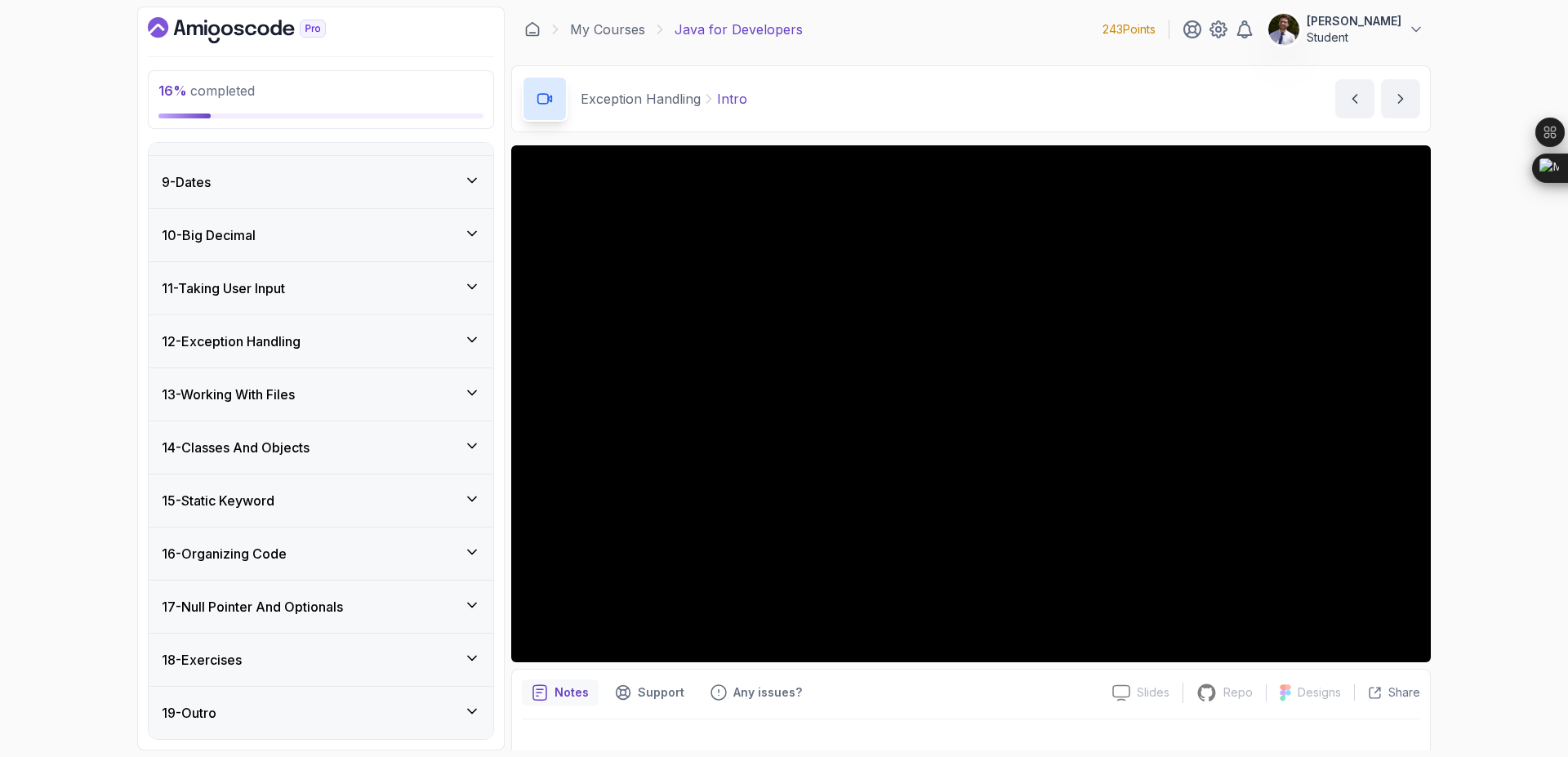
click at [479, 241] on icon at bounding box center [472, 234] width 17 height 17
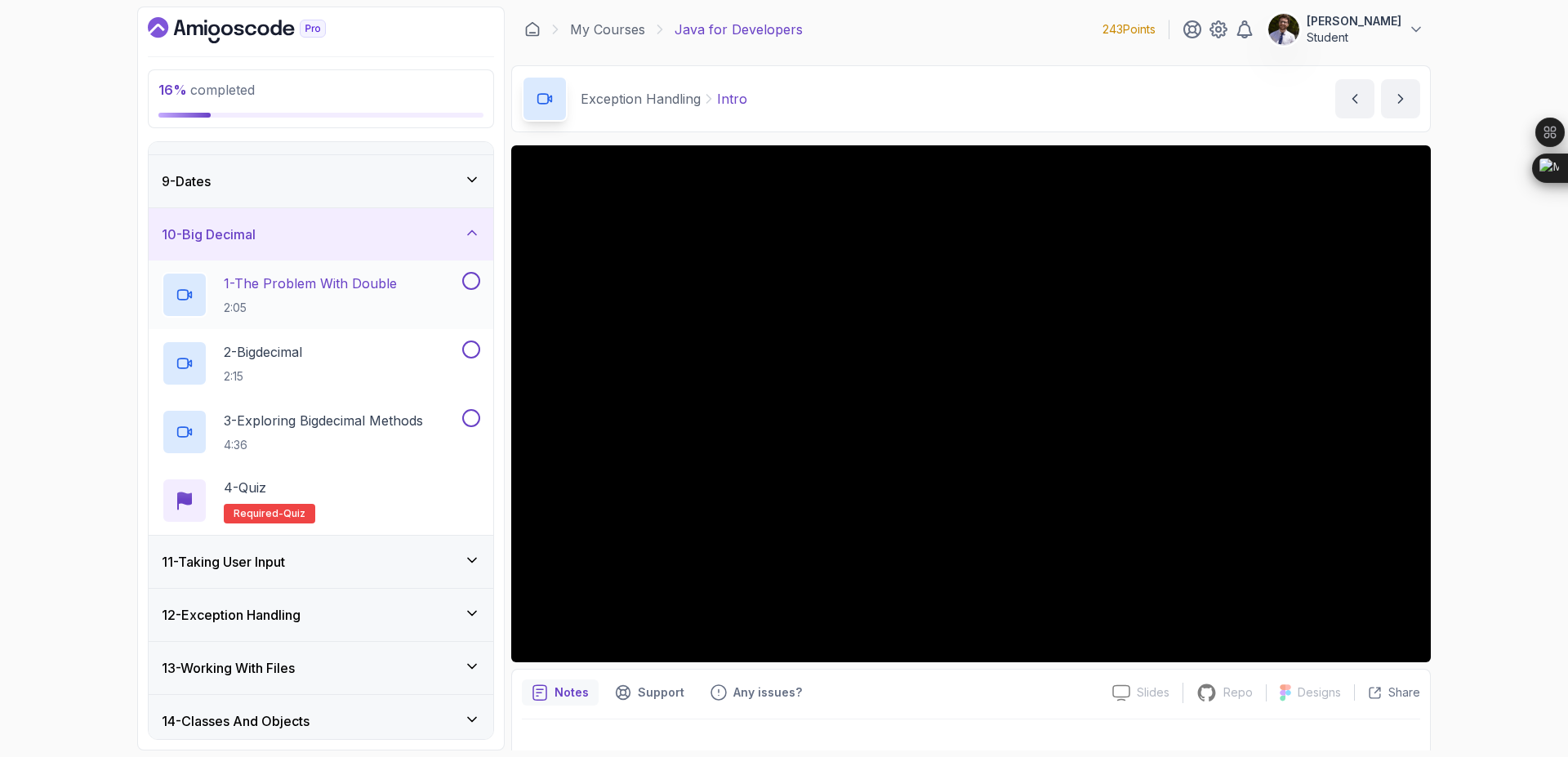
click at [331, 286] on p "1 - The Problem With Double" at bounding box center [311, 284] width 173 height 20
click at [476, 296] on button "1 - The Problem With Double 2:05" at bounding box center [321, 295] width 319 height 46
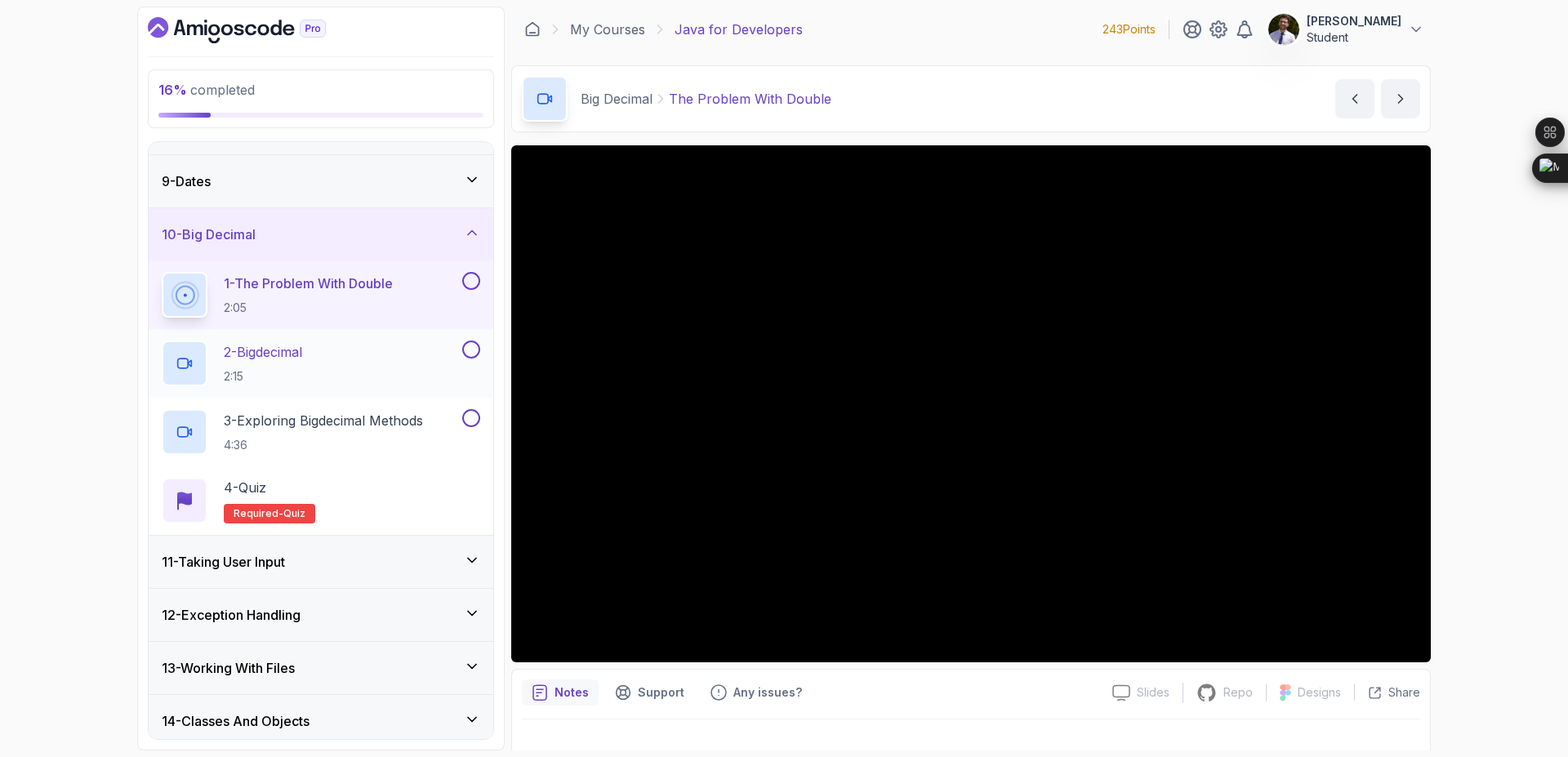
click at [475, 335] on div "2 - Bigdecimal 2:15" at bounding box center [321, 363] width 345 height 68
click at [472, 352] on button at bounding box center [471, 350] width 18 height 18
click at [474, 284] on button at bounding box center [471, 281] width 18 height 18
click at [475, 418] on button at bounding box center [471, 418] width 18 height 18
click at [291, 513] on span "quiz" at bounding box center [294, 514] width 22 height 13
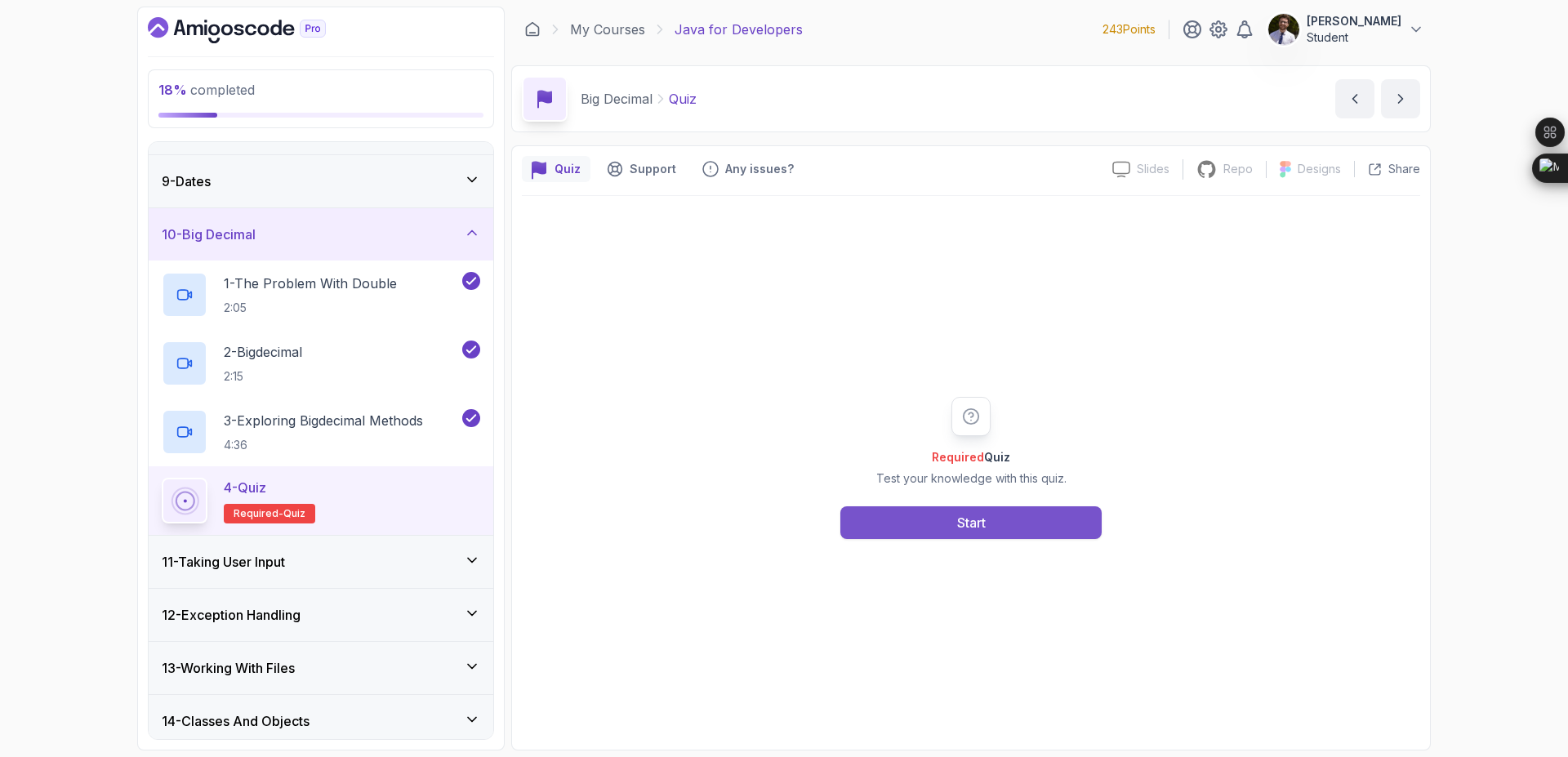
drag, startPoint x: 907, startPoint y: 550, endPoint x: 922, endPoint y: 535, distance: 21.2
click at [911, 547] on div "Required Quiz Test your knowledge with this quiz. Start" at bounding box center [971, 467] width 898 height 544
click at [933, 527] on button "Start" at bounding box center [971, 522] width 261 height 32
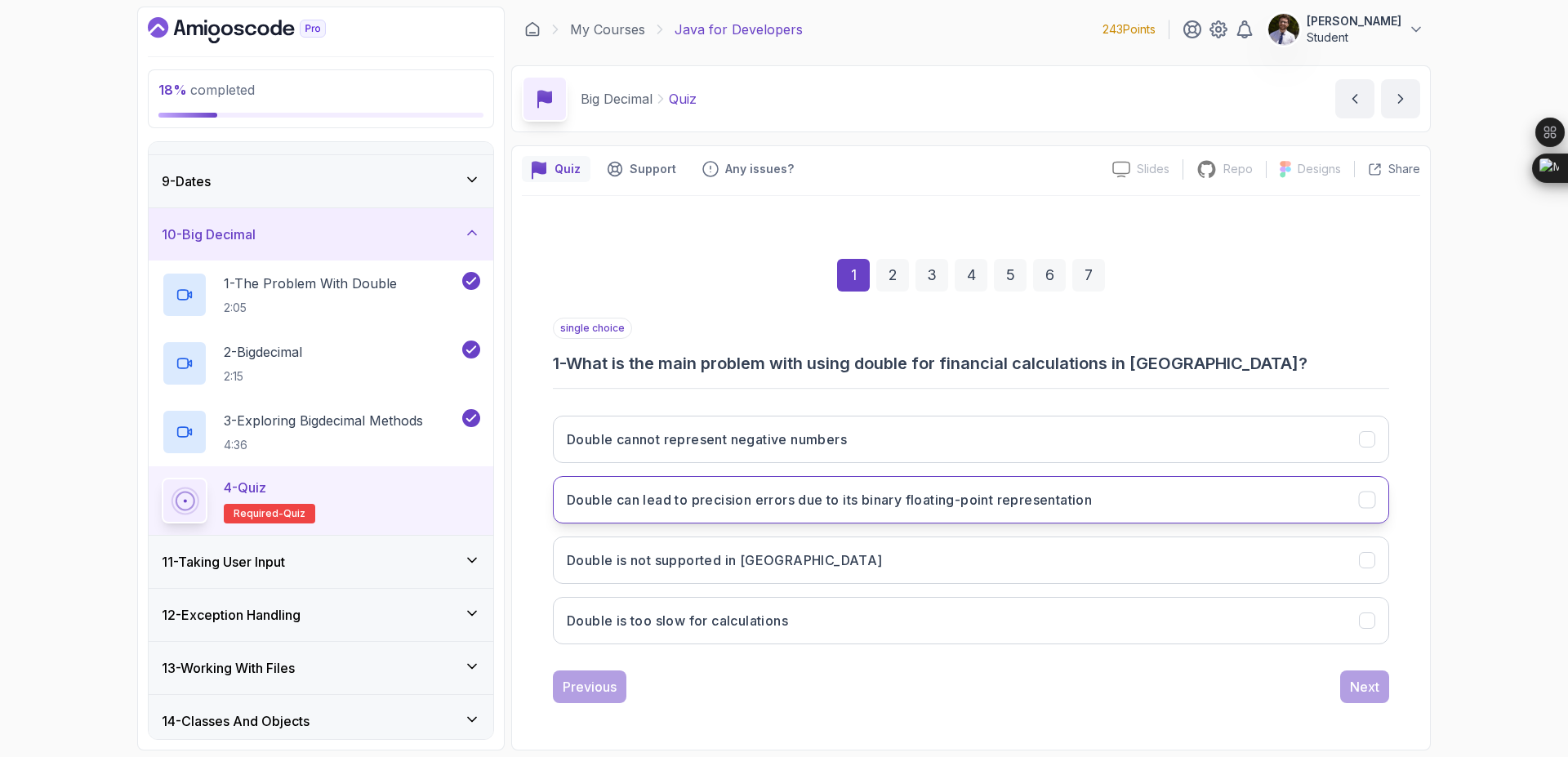
click at [1077, 501] on h3 "Double can lead to precision errors due to its binary floating-point representa…" at bounding box center [829, 500] width 525 height 20
click at [1374, 692] on div "Next" at bounding box center [1364, 687] width 29 height 20
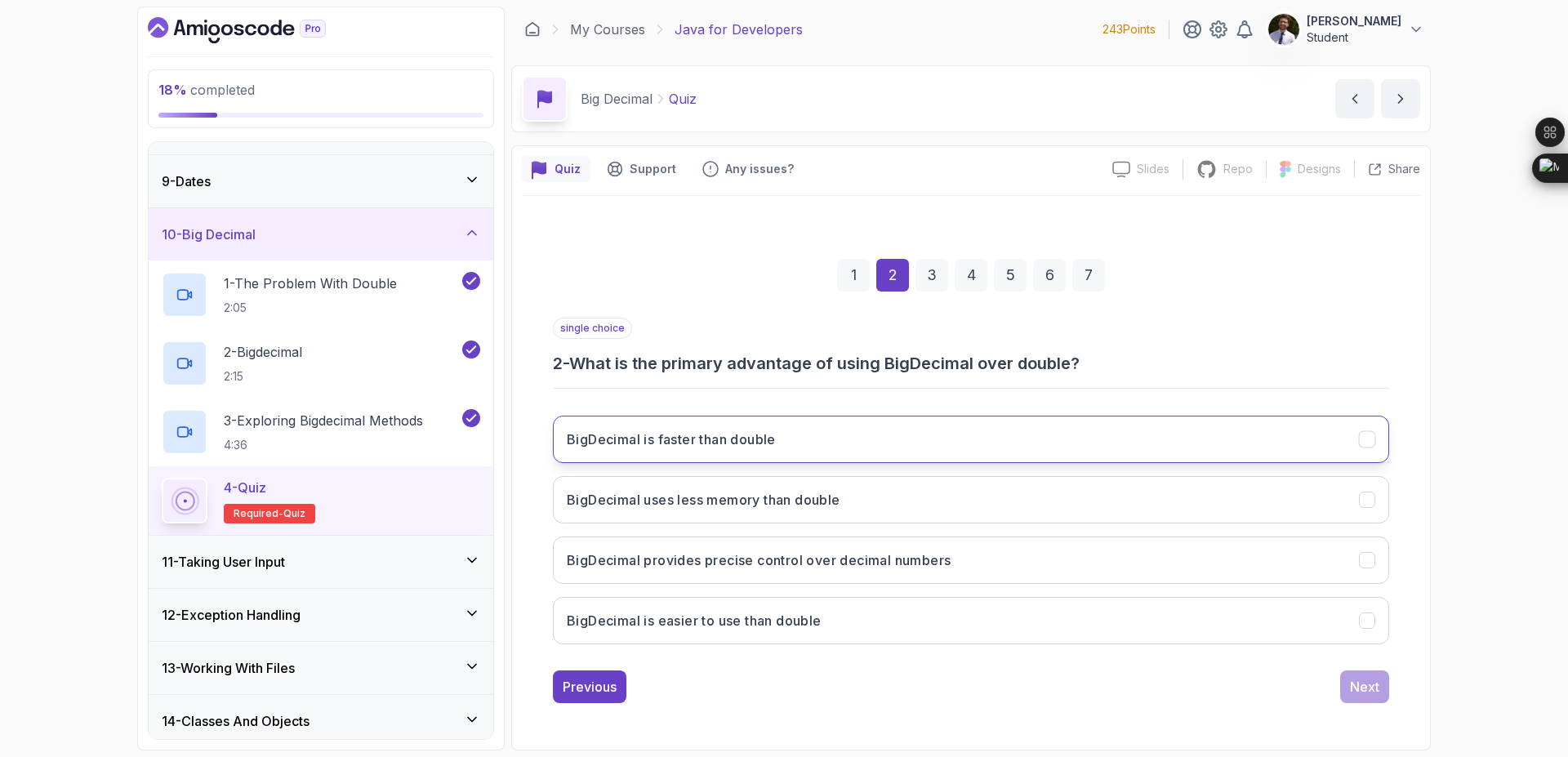
click at [851, 462] on button "BigDecimal is faster than double" at bounding box center [971, 439] width 836 height 47
click at [1354, 680] on div "Next" at bounding box center [1364, 687] width 29 height 20
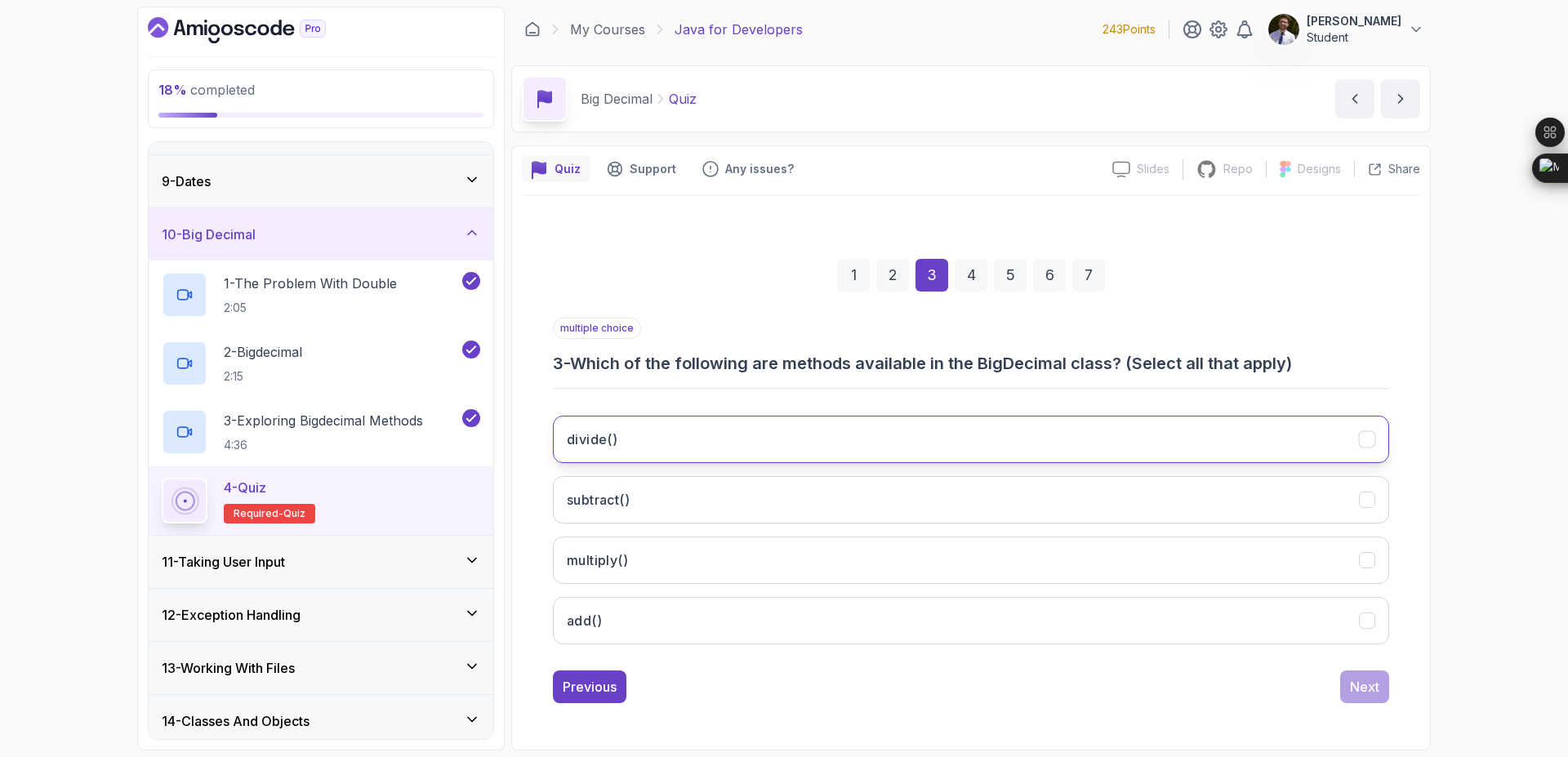
click at [1249, 437] on button "divide()" at bounding box center [971, 439] width 836 height 47
click at [1242, 502] on button "subtract()" at bounding box center [971, 500] width 836 height 47
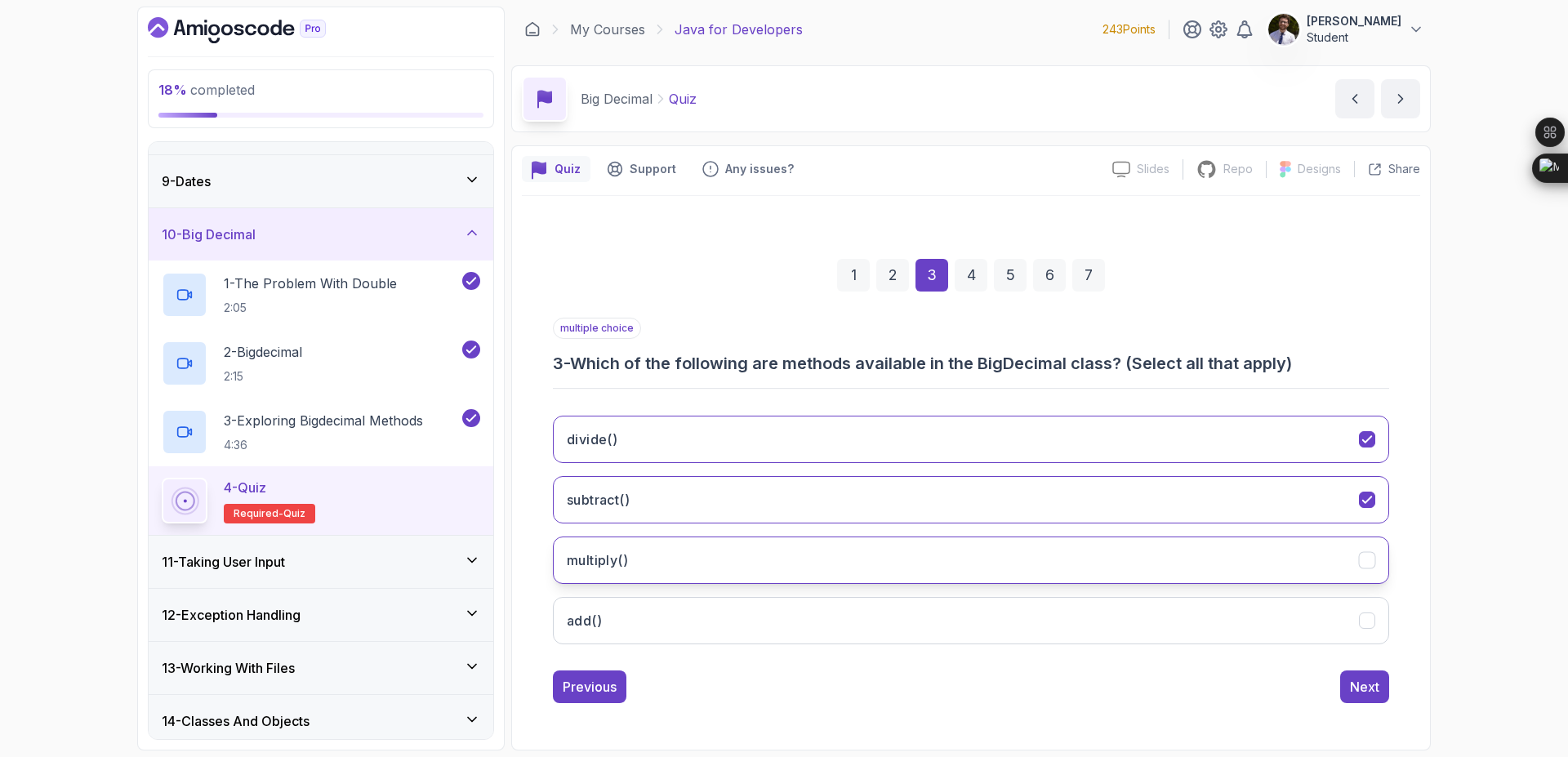
drag, startPoint x: 1243, startPoint y: 549, endPoint x: 1248, endPoint y: 568, distance: 19.6
click at [1243, 551] on button "multiply()" at bounding box center [971, 560] width 836 height 47
drag, startPoint x: 1271, startPoint y: 617, endPoint x: 1332, endPoint y: 657, distance: 72.9
click at [1271, 618] on button "add()" at bounding box center [971, 620] width 836 height 47
click at [1346, 694] on button "Next" at bounding box center [1364, 686] width 49 height 32
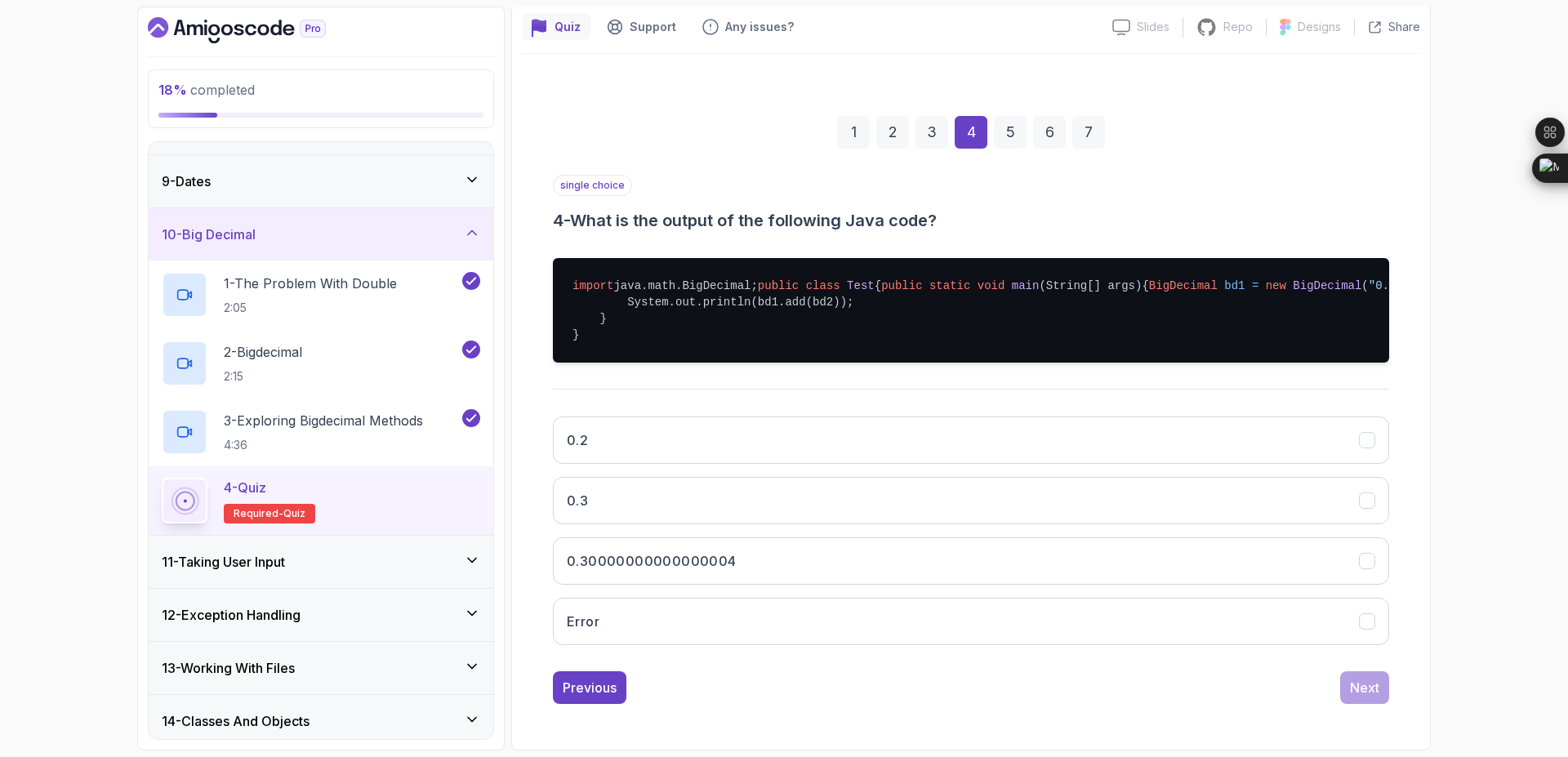
scroll to position [196, 0]
drag, startPoint x: 910, startPoint y: 568, endPoint x: 922, endPoint y: 559, distance: 15.0
click at [922, 561] on button "0.30000000000000004" at bounding box center [971, 560] width 836 height 47
click at [1364, 698] on div "Next" at bounding box center [1364, 688] width 29 height 20
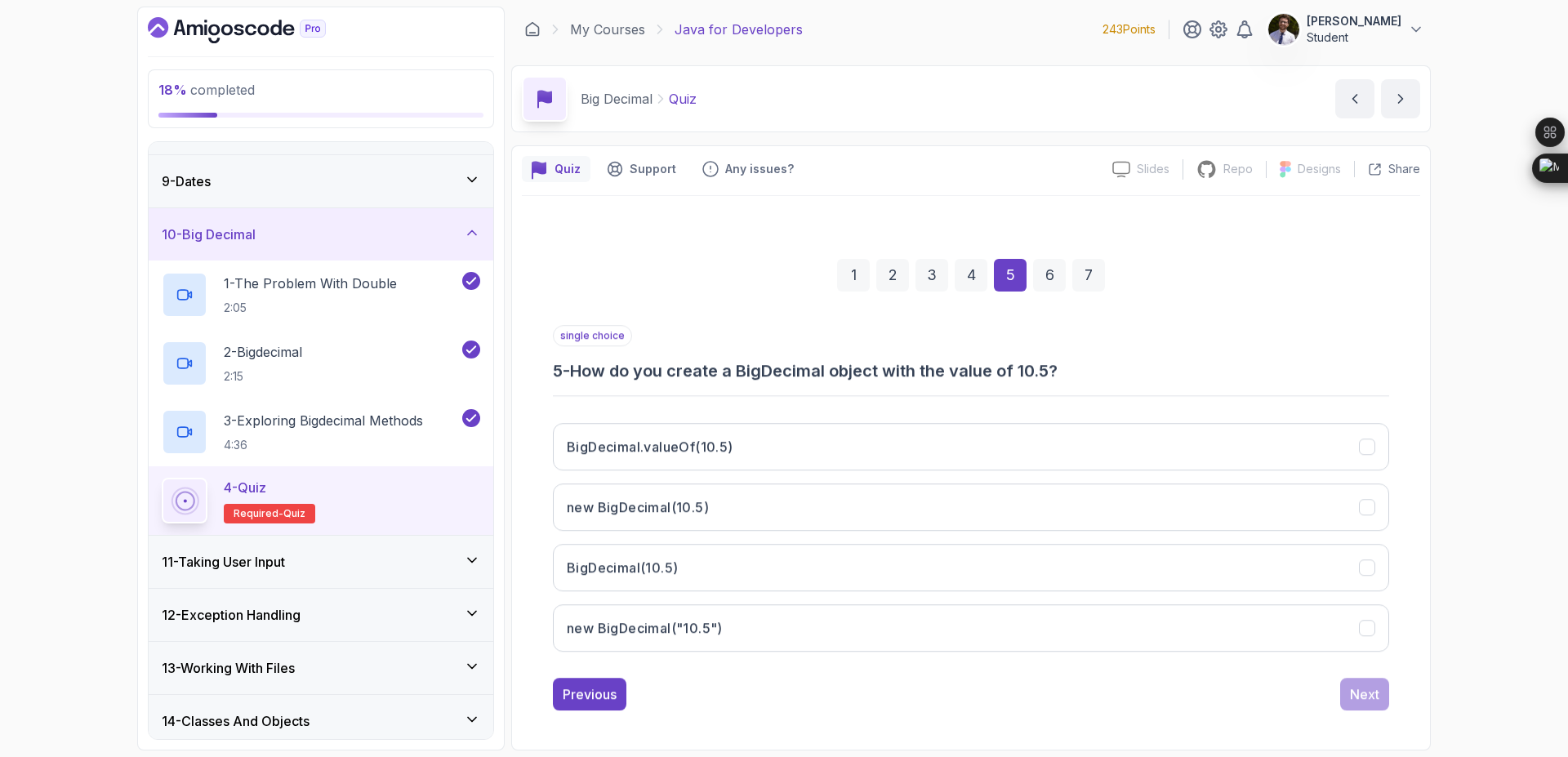
scroll to position [0, 0]
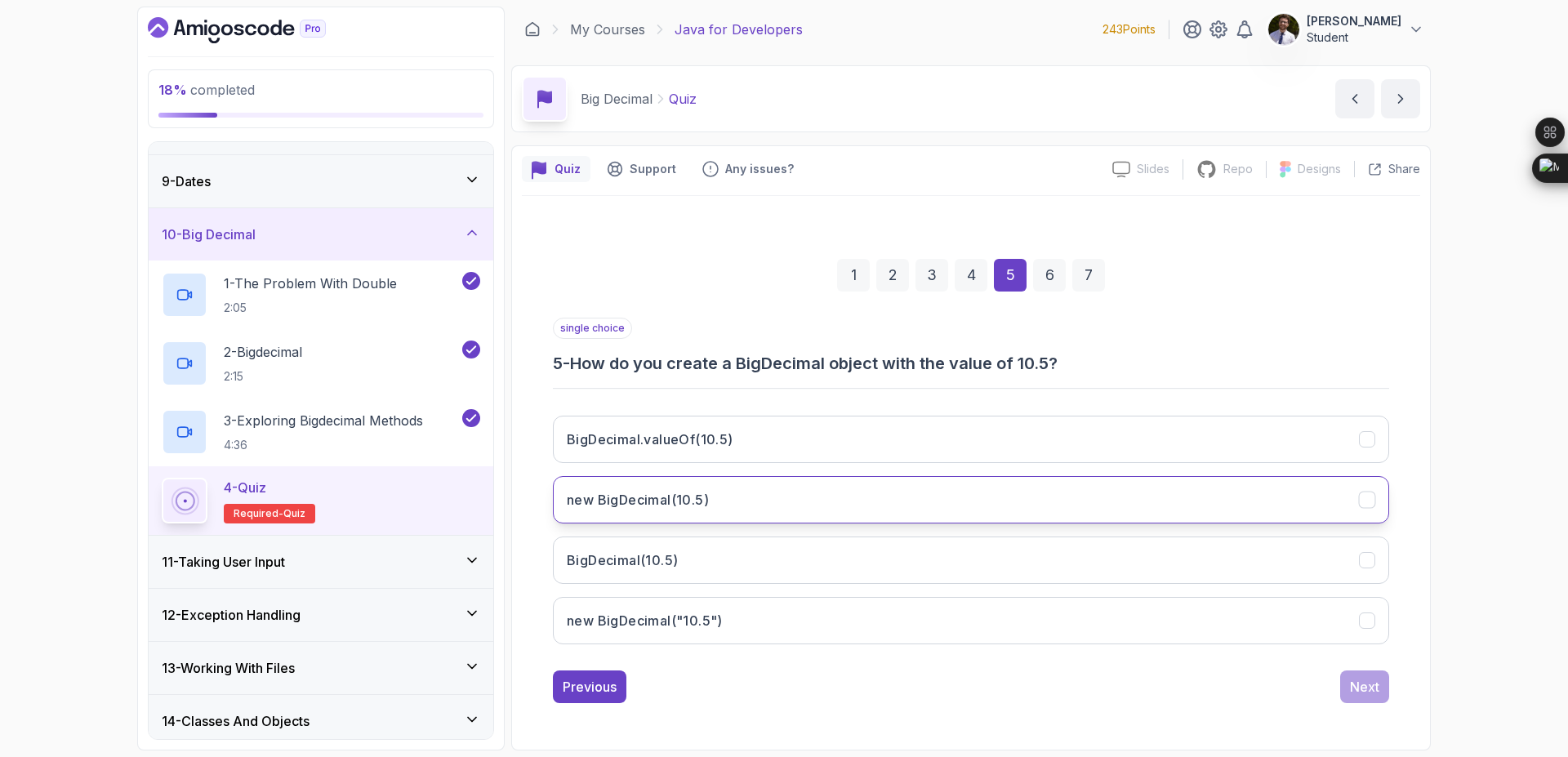
click at [903, 501] on button "new BigDecimal(10.5)" at bounding box center [971, 500] width 836 height 47
click at [1381, 690] on button "Next" at bounding box center [1364, 686] width 49 height 32
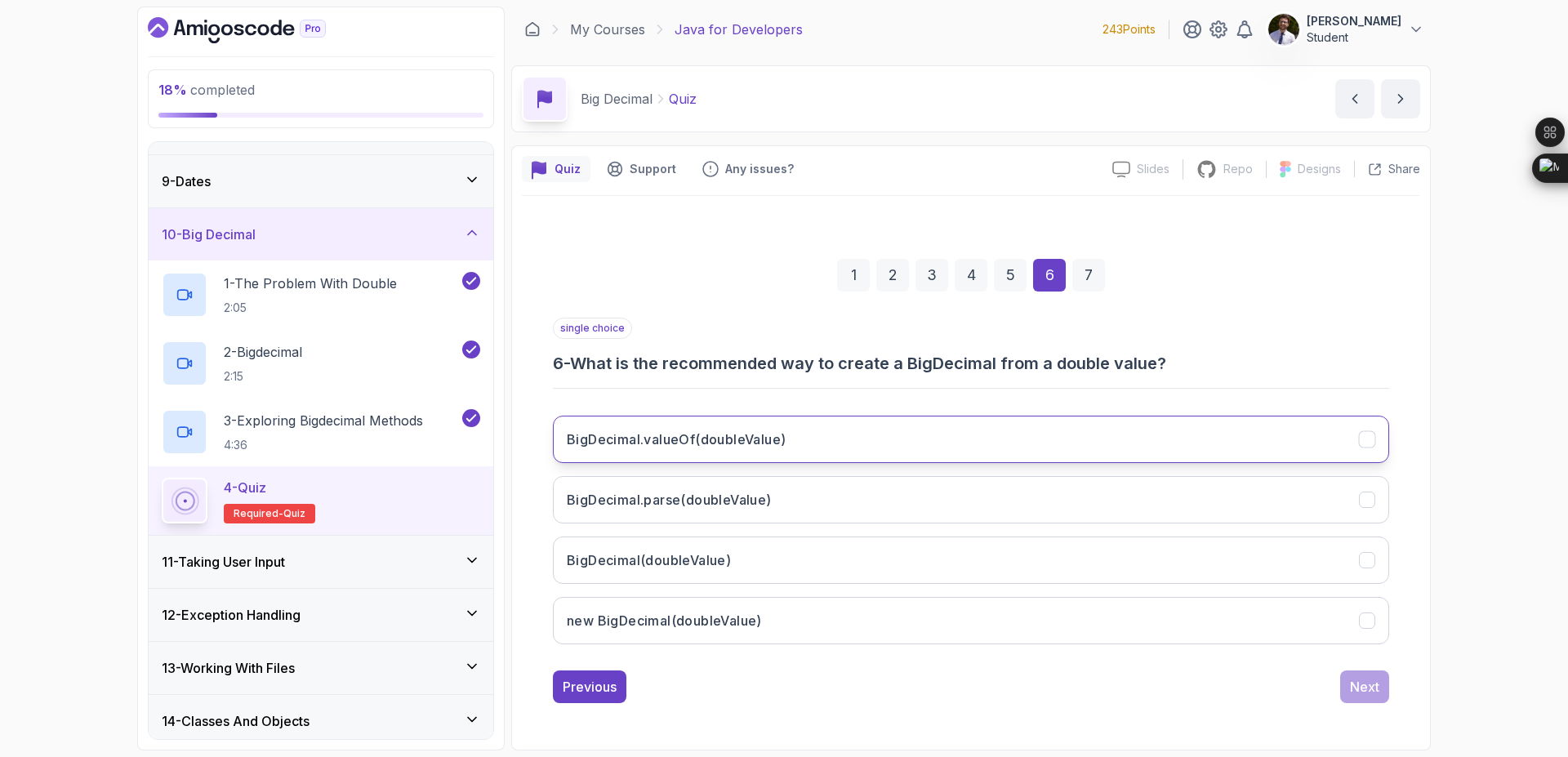
click at [1059, 442] on button "BigDecimal.valueOf(doubleValue)" at bounding box center [971, 439] width 836 height 47
click at [1365, 677] on div "Next" at bounding box center [1364, 687] width 29 height 20
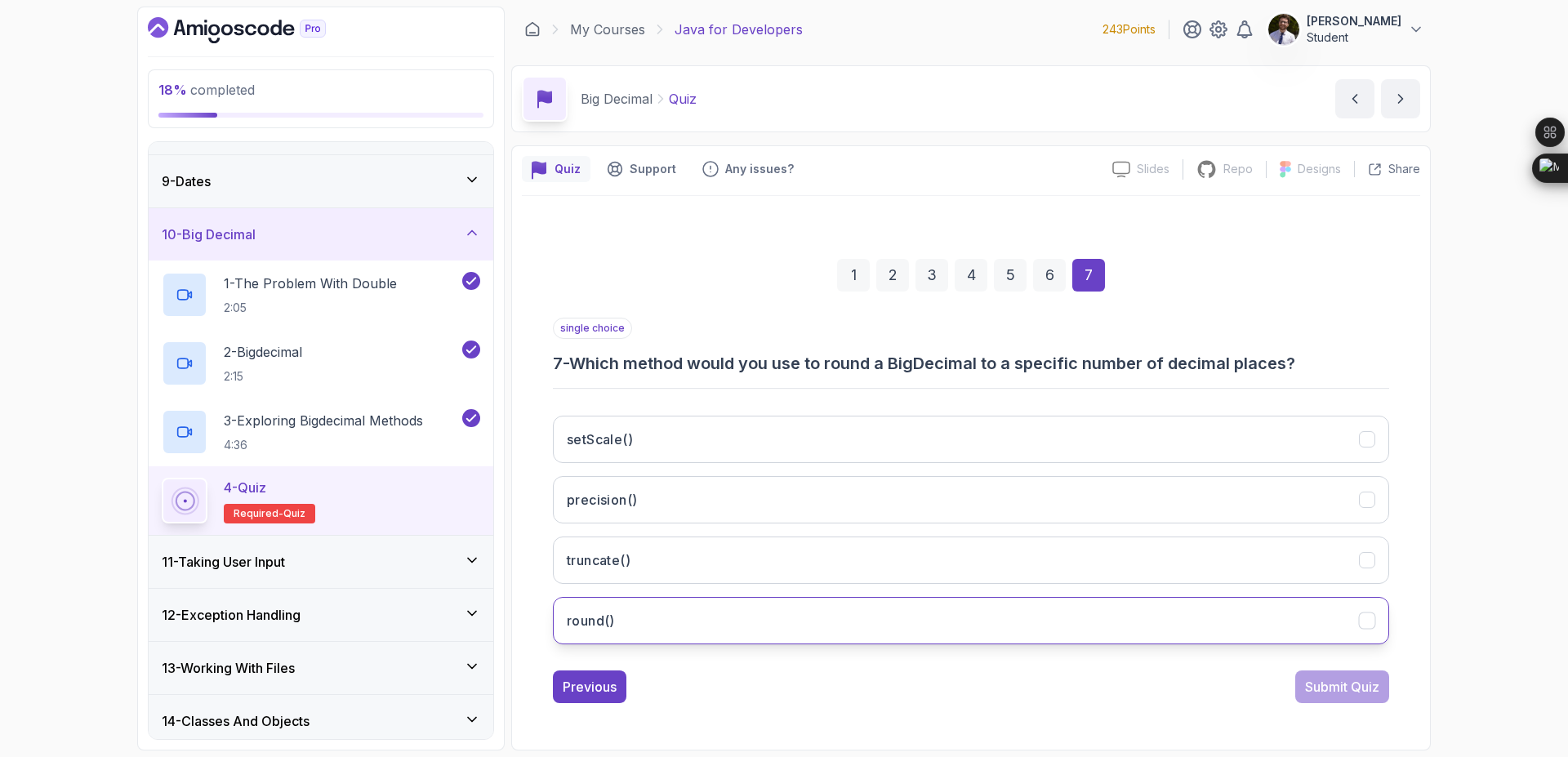
click at [879, 615] on button "round()" at bounding box center [971, 620] width 836 height 47
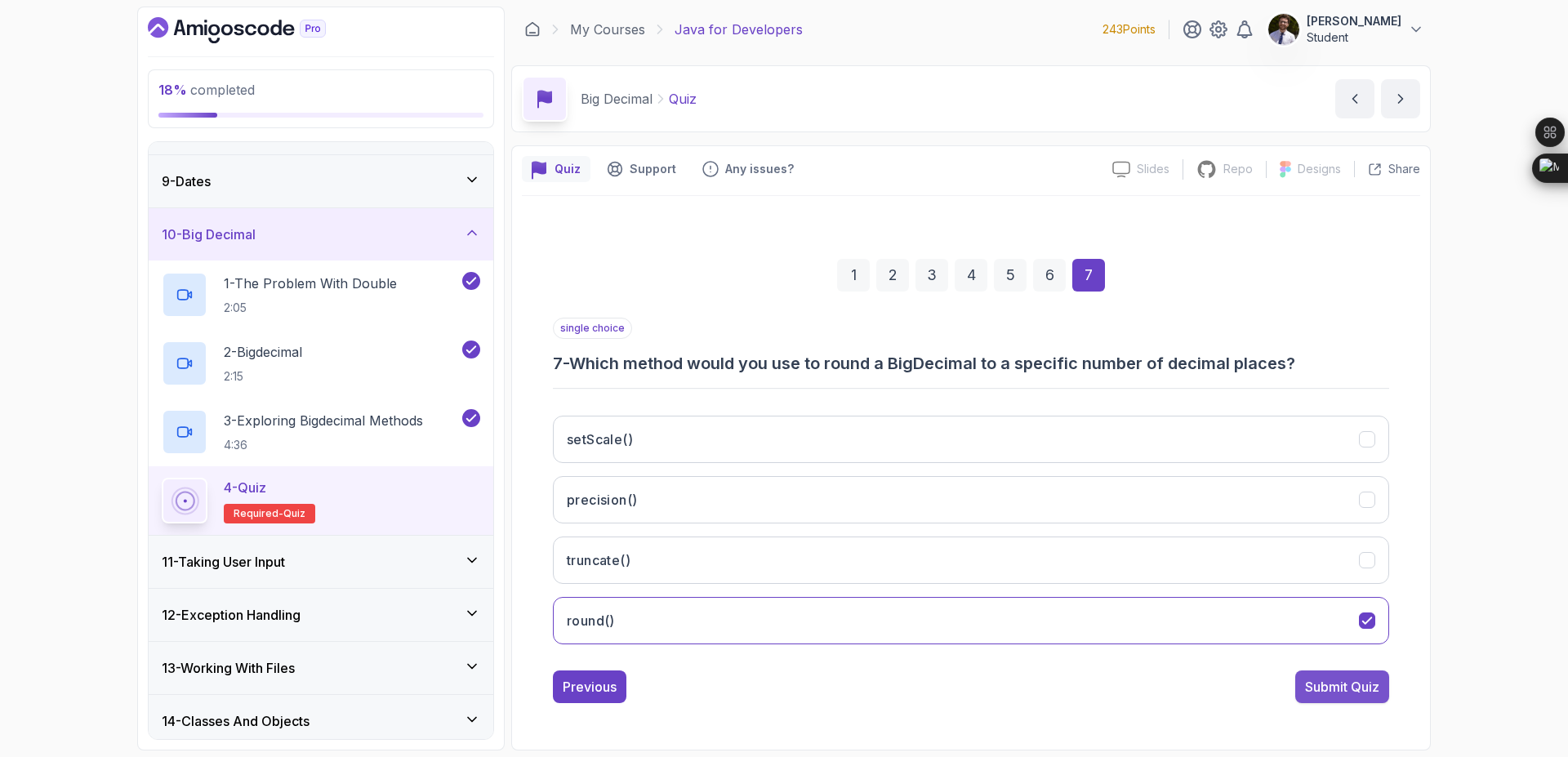
click at [1339, 688] on div "Submit Quiz" at bounding box center [1342, 687] width 74 height 20
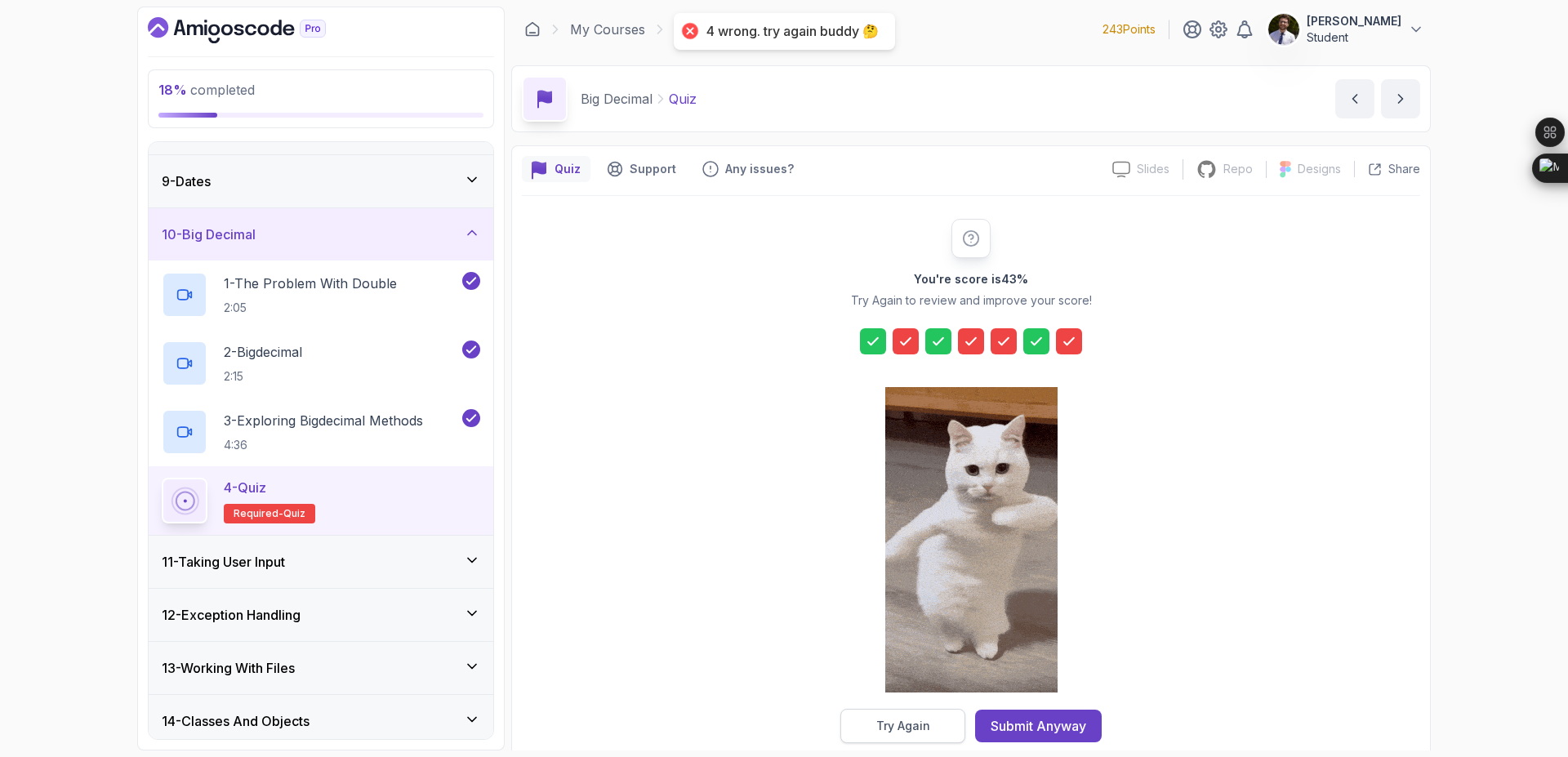
click at [922, 722] on div "Try Again" at bounding box center [903, 726] width 54 height 17
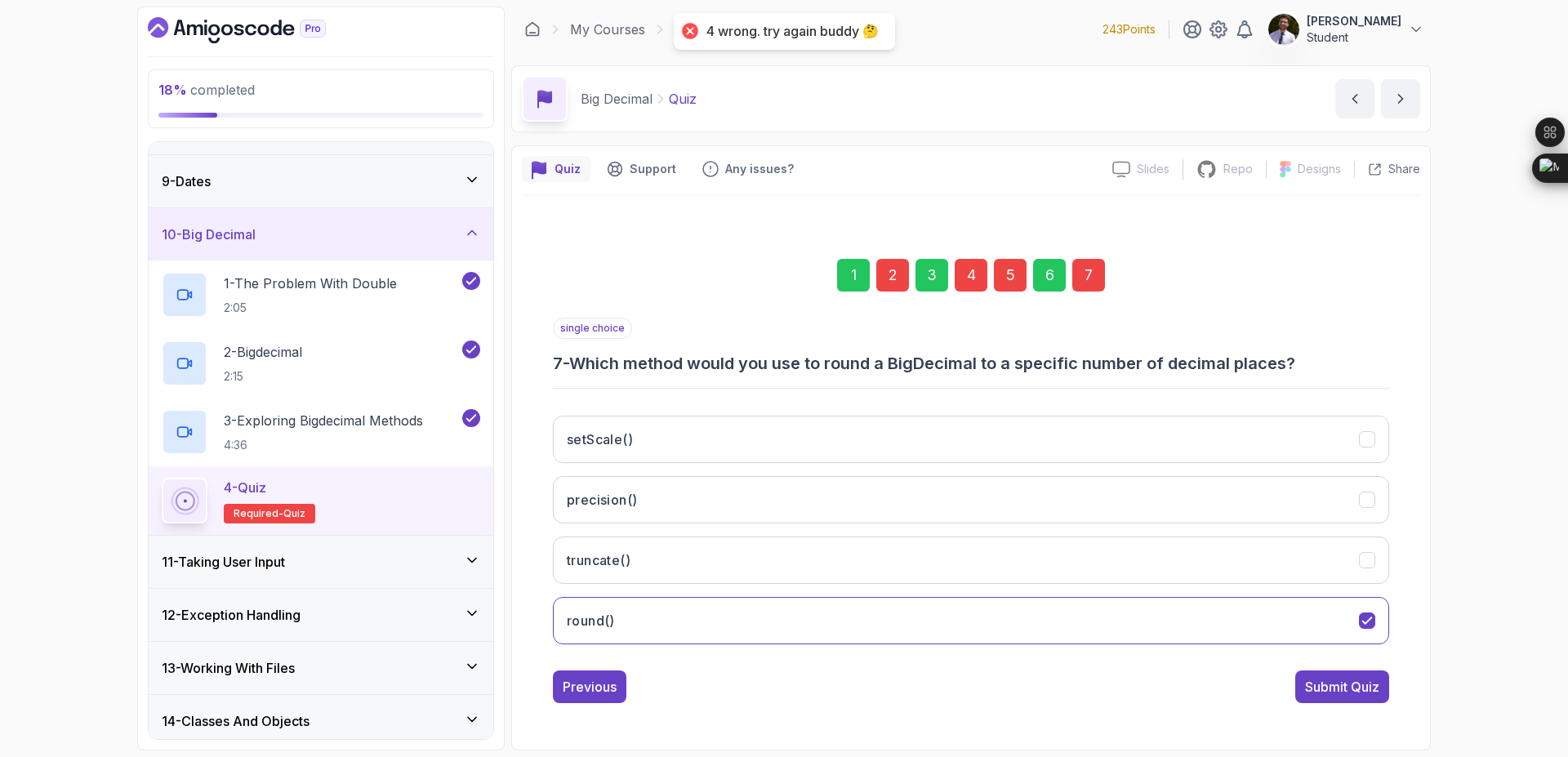
click at [896, 272] on div "2" at bounding box center [892, 275] width 32 height 32
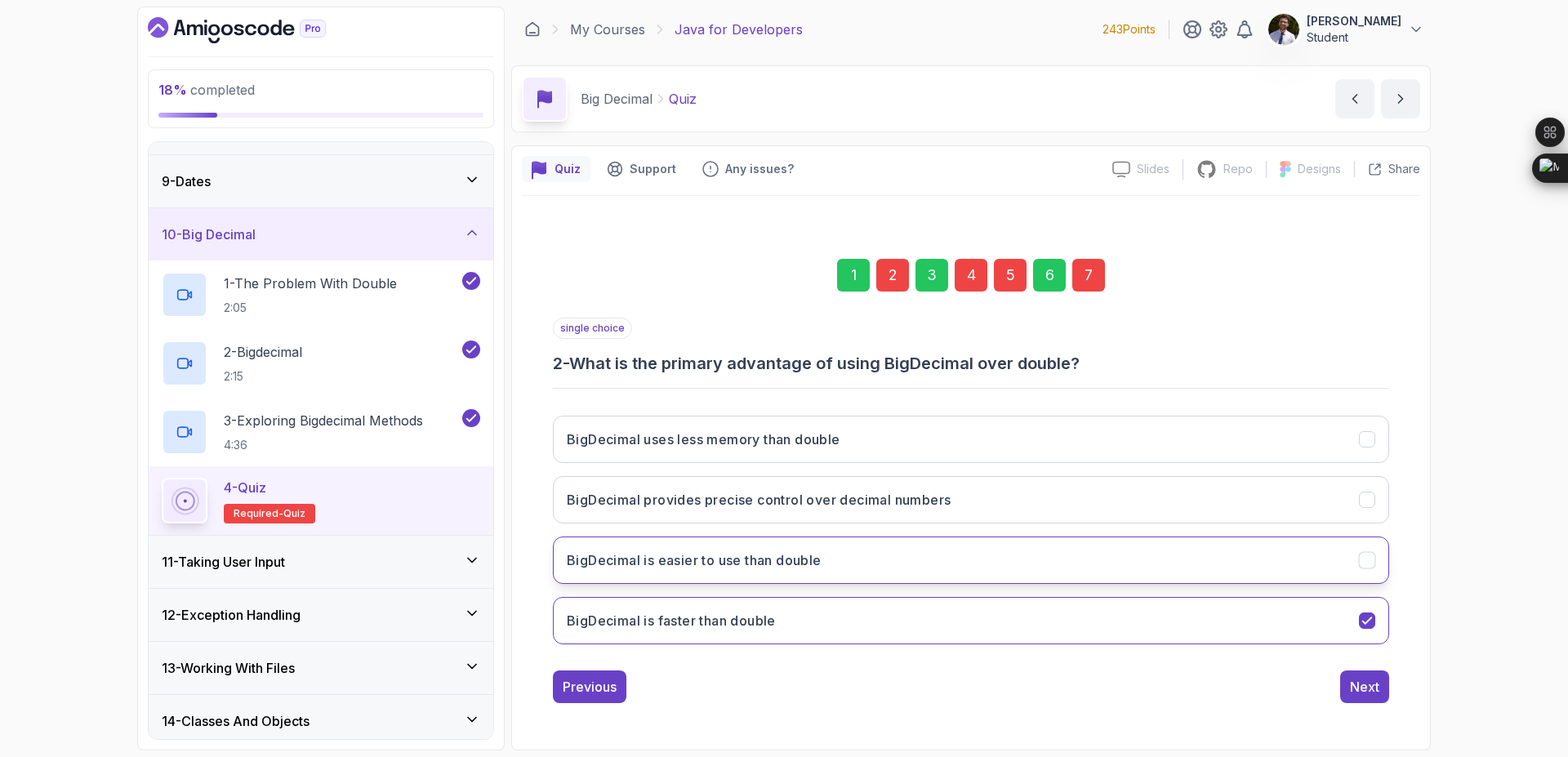
click at [1103, 566] on button "BigDecimal is easier to use than double" at bounding box center [971, 560] width 836 height 47
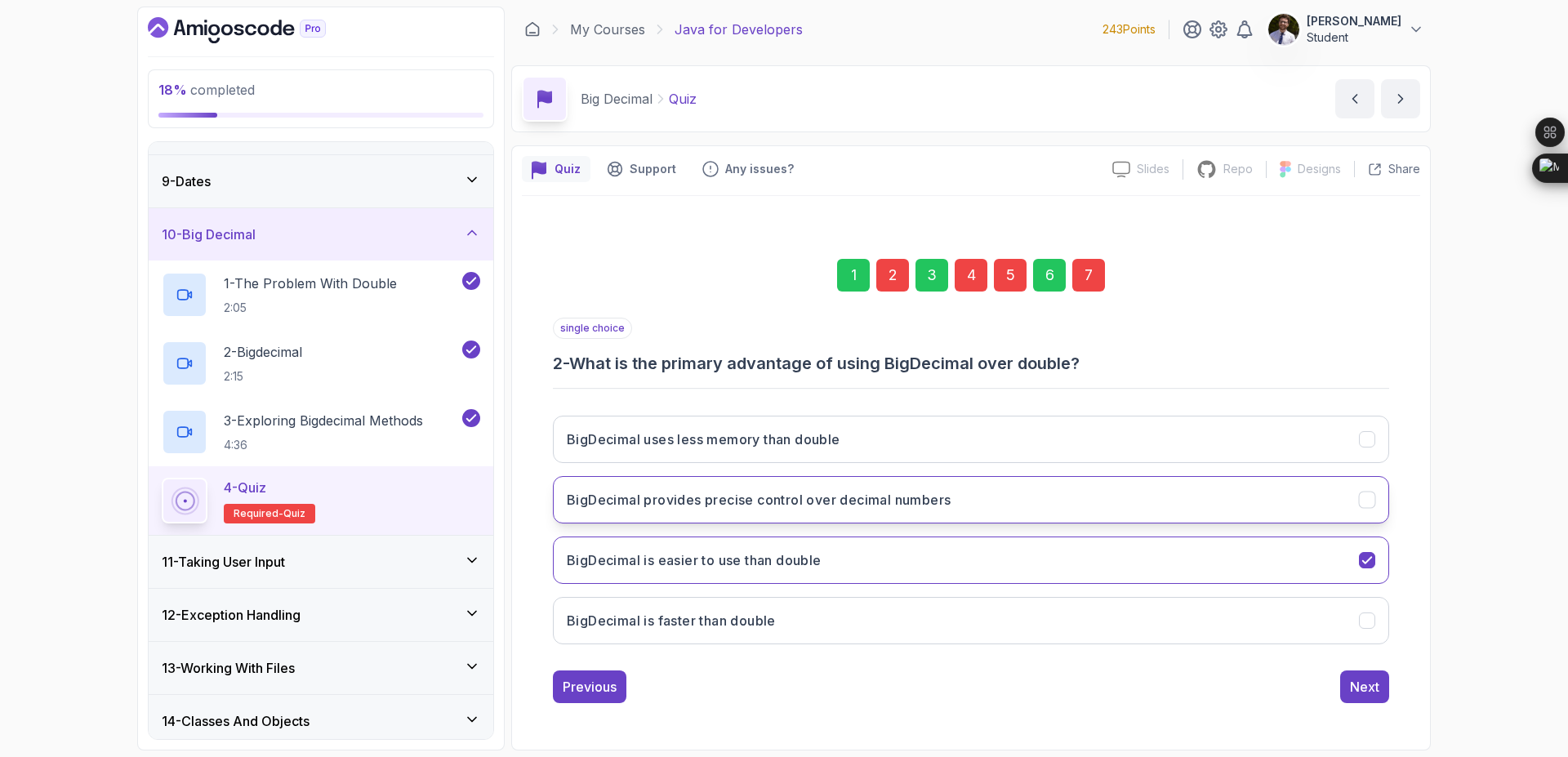
click at [1056, 508] on button "BigDecimal provides precise control over decimal numbers" at bounding box center [971, 500] width 836 height 47
click at [1085, 279] on div "7" at bounding box center [1088, 275] width 32 height 32
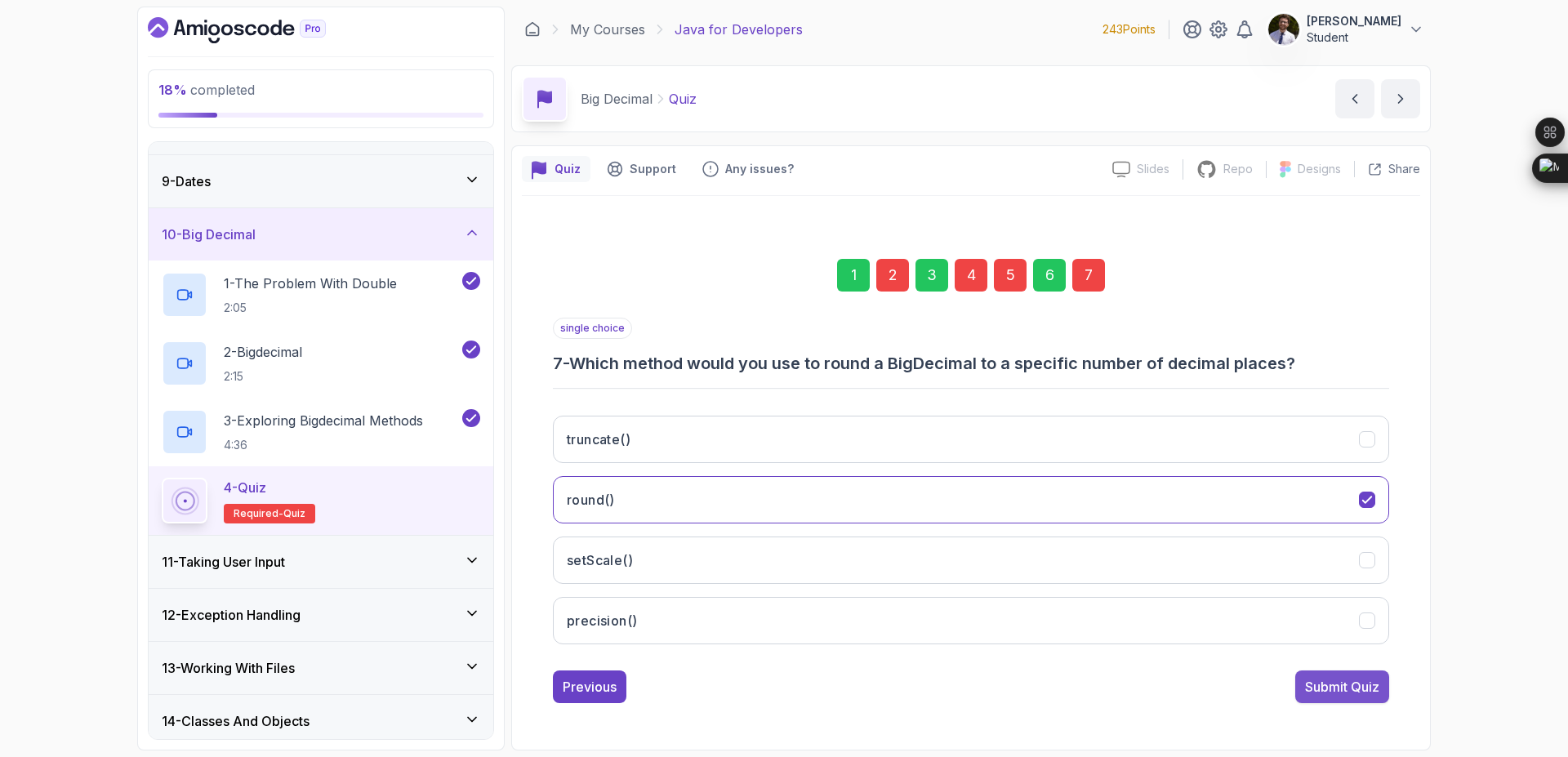
click at [1346, 690] on div "Submit Quiz" at bounding box center [1342, 687] width 74 height 20
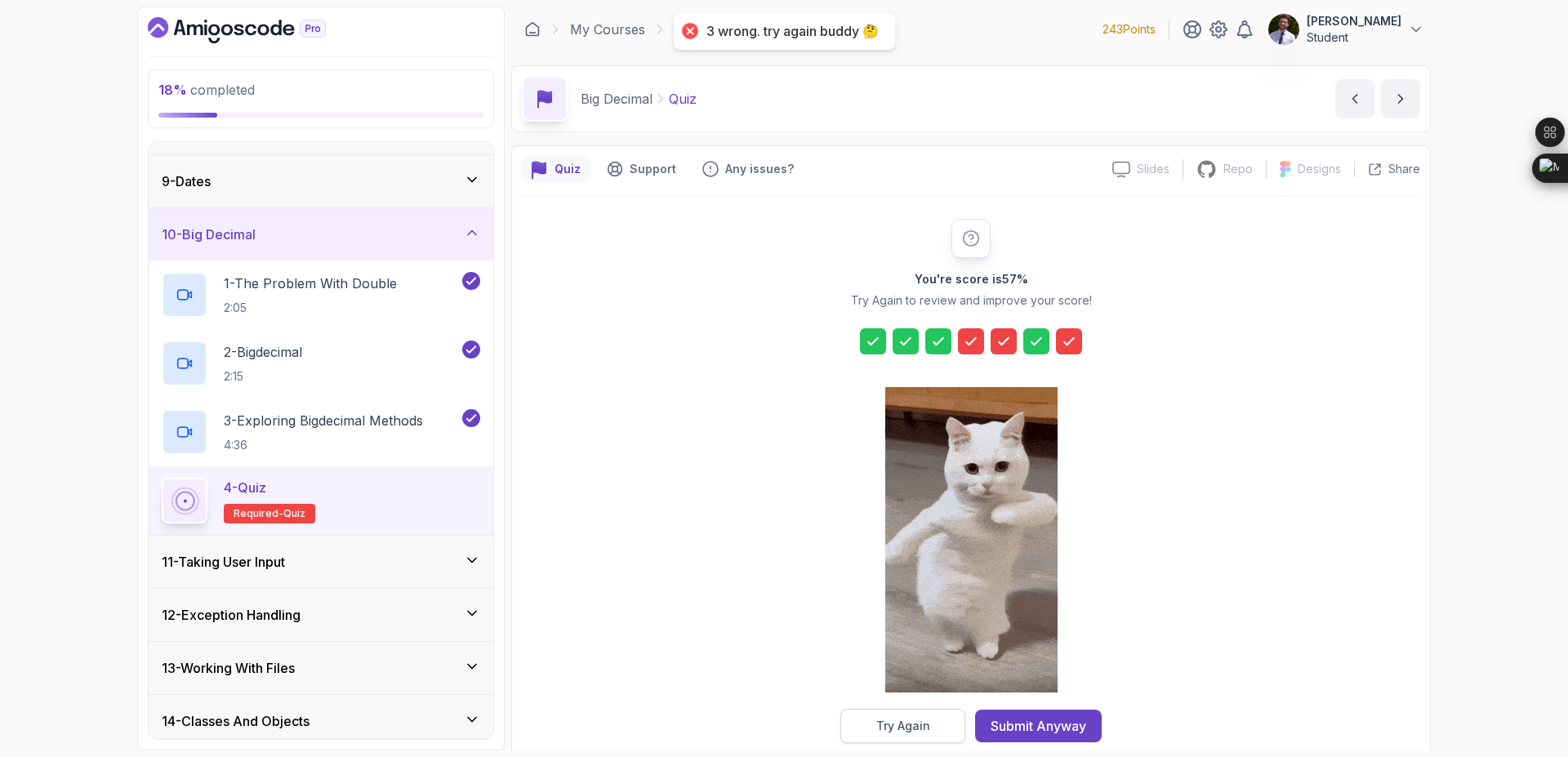
click at [870, 729] on button "Try Again" at bounding box center [903, 725] width 125 height 34
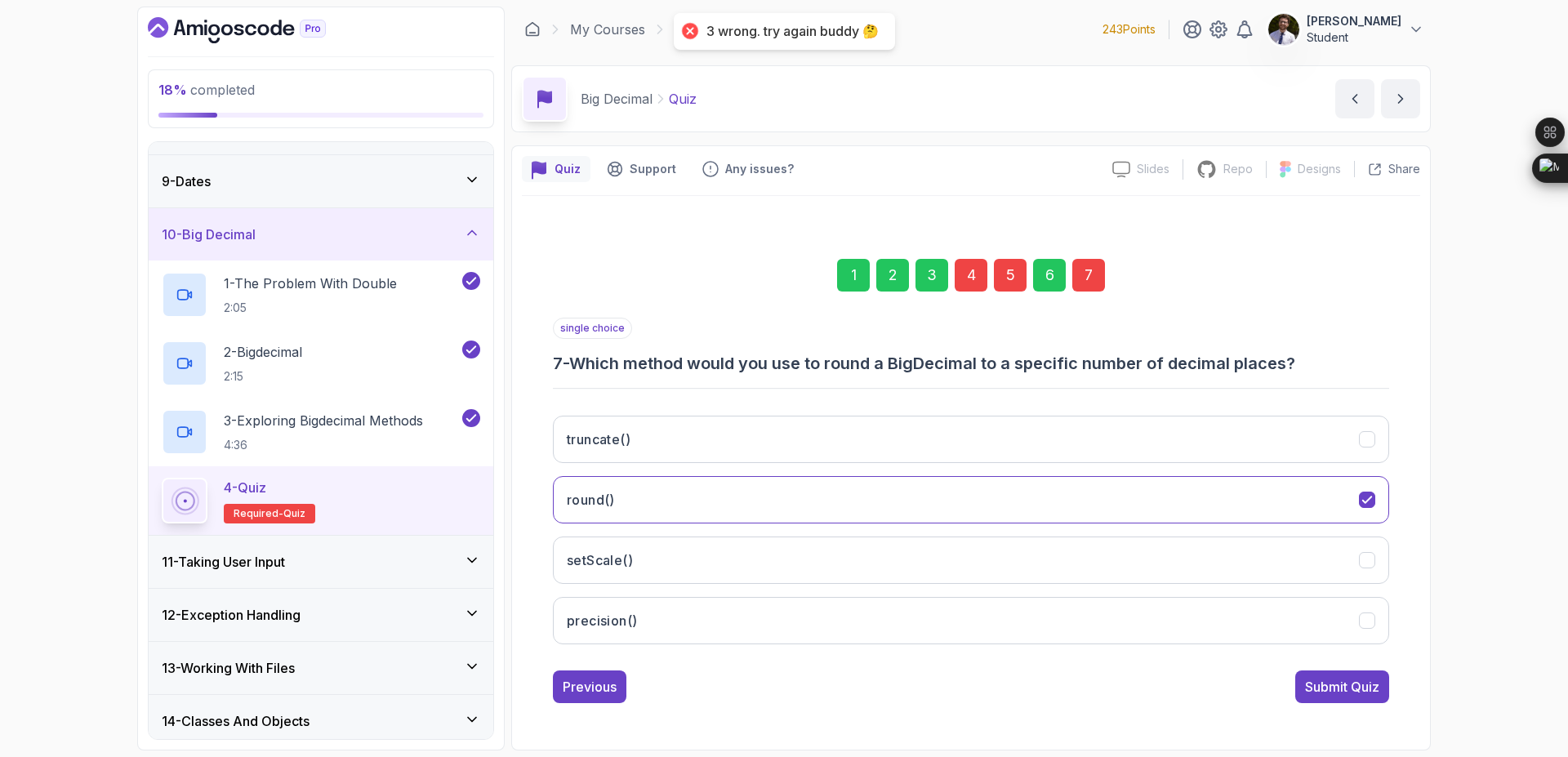
click at [968, 280] on div "4" at bounding box center [971, 275] width 32 height 32
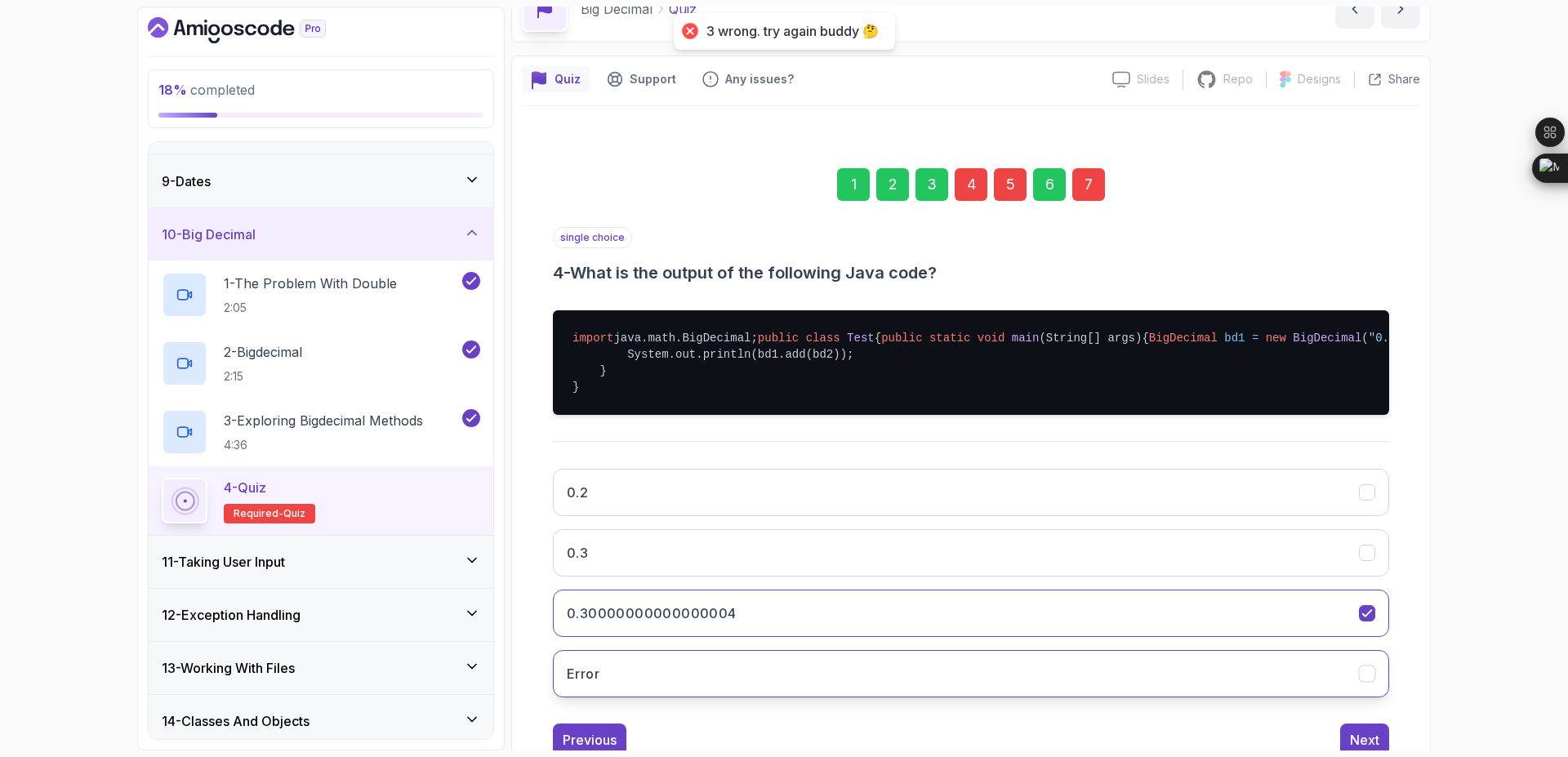
scroll to position [207, 0]
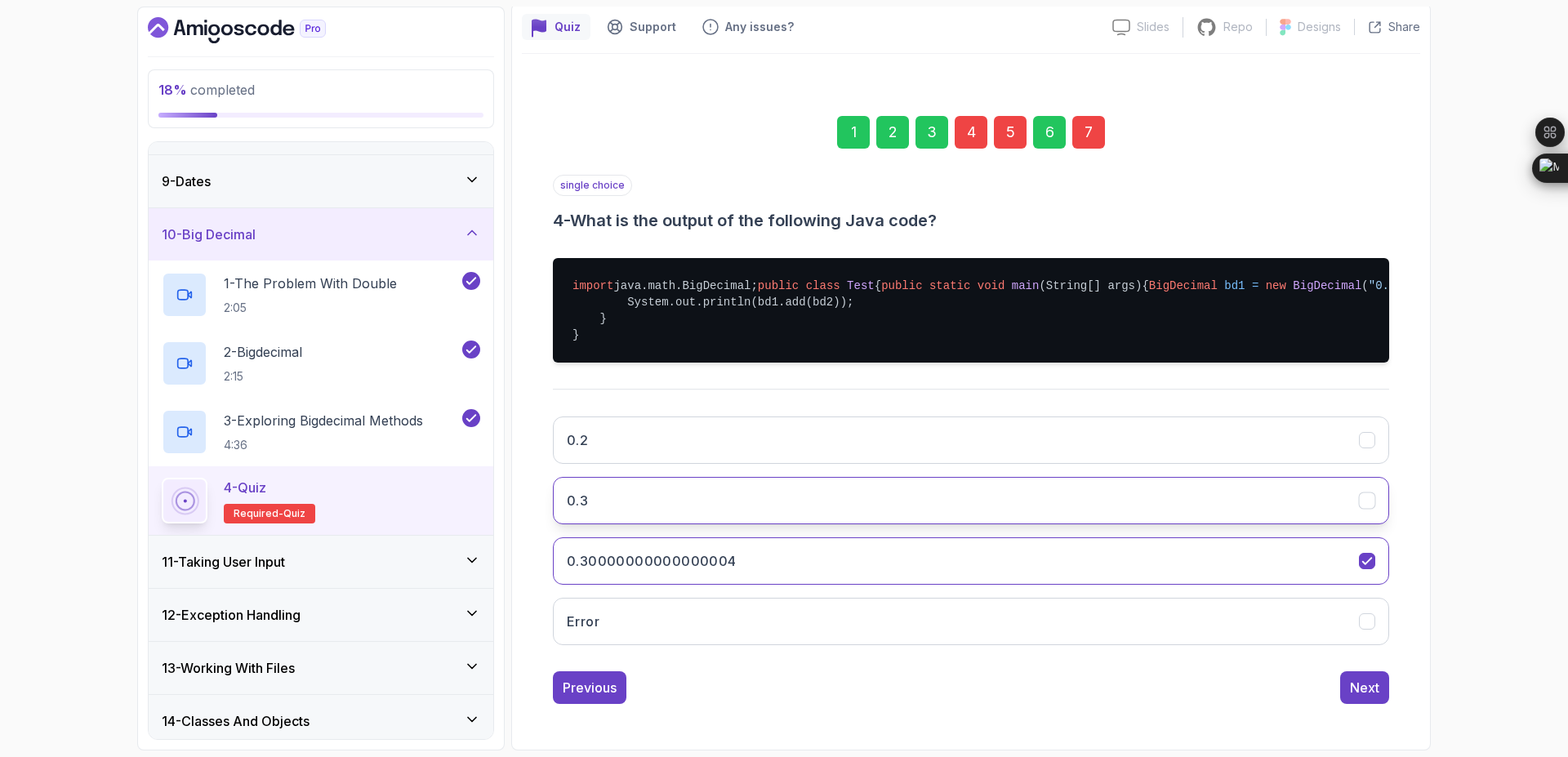
click at [835, 495] on button "0.3" at bounding box center [971, 501] width 836 height 47
click at [1098, 116] on div "7" at bounding box center [1088, 132] width 32 height 32
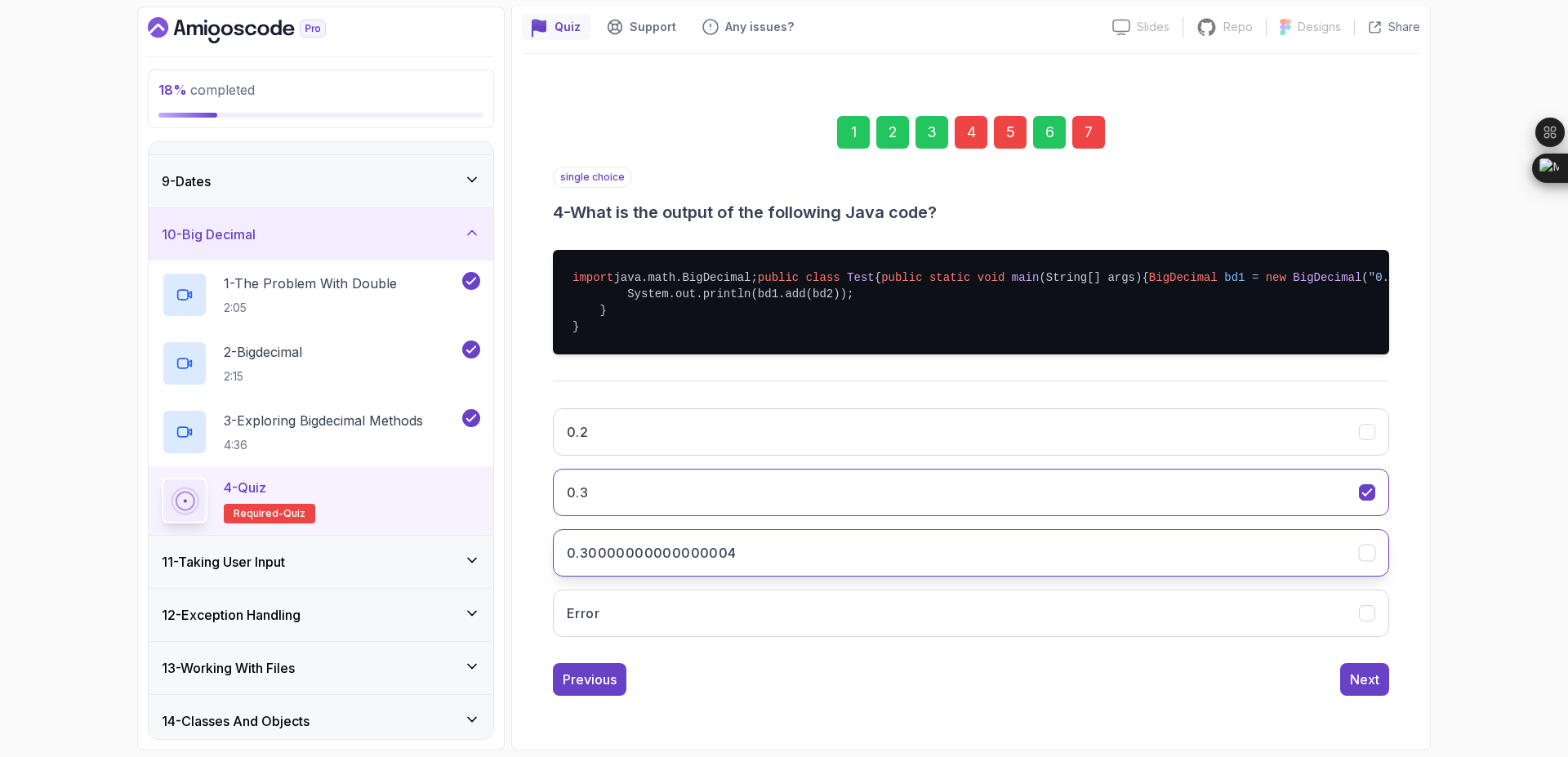
scroll to position [0, 0]
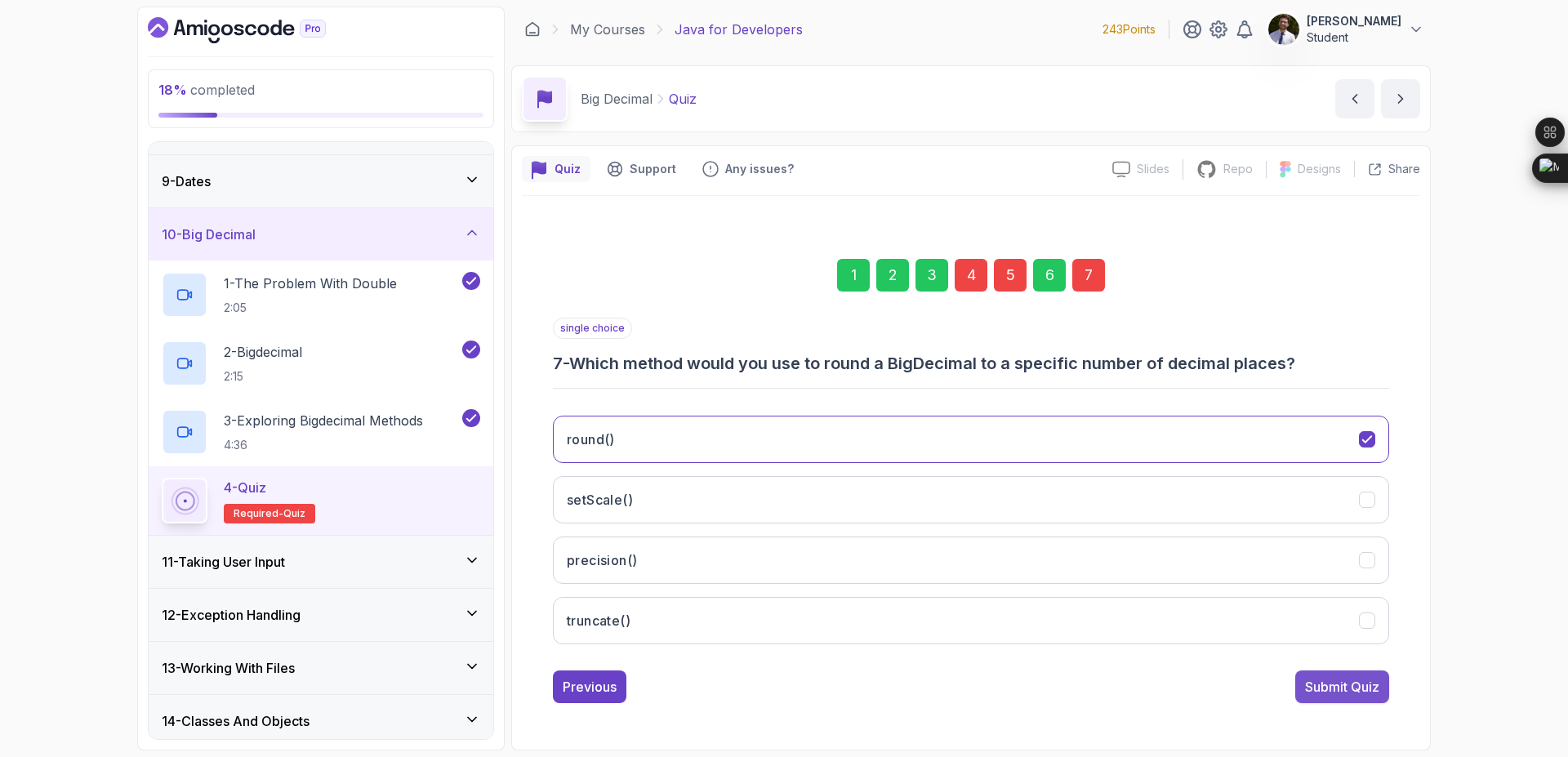
click at [1314, 690] on div "Submit Quiz" at bounding box center [1342, 687] width 74 height 20
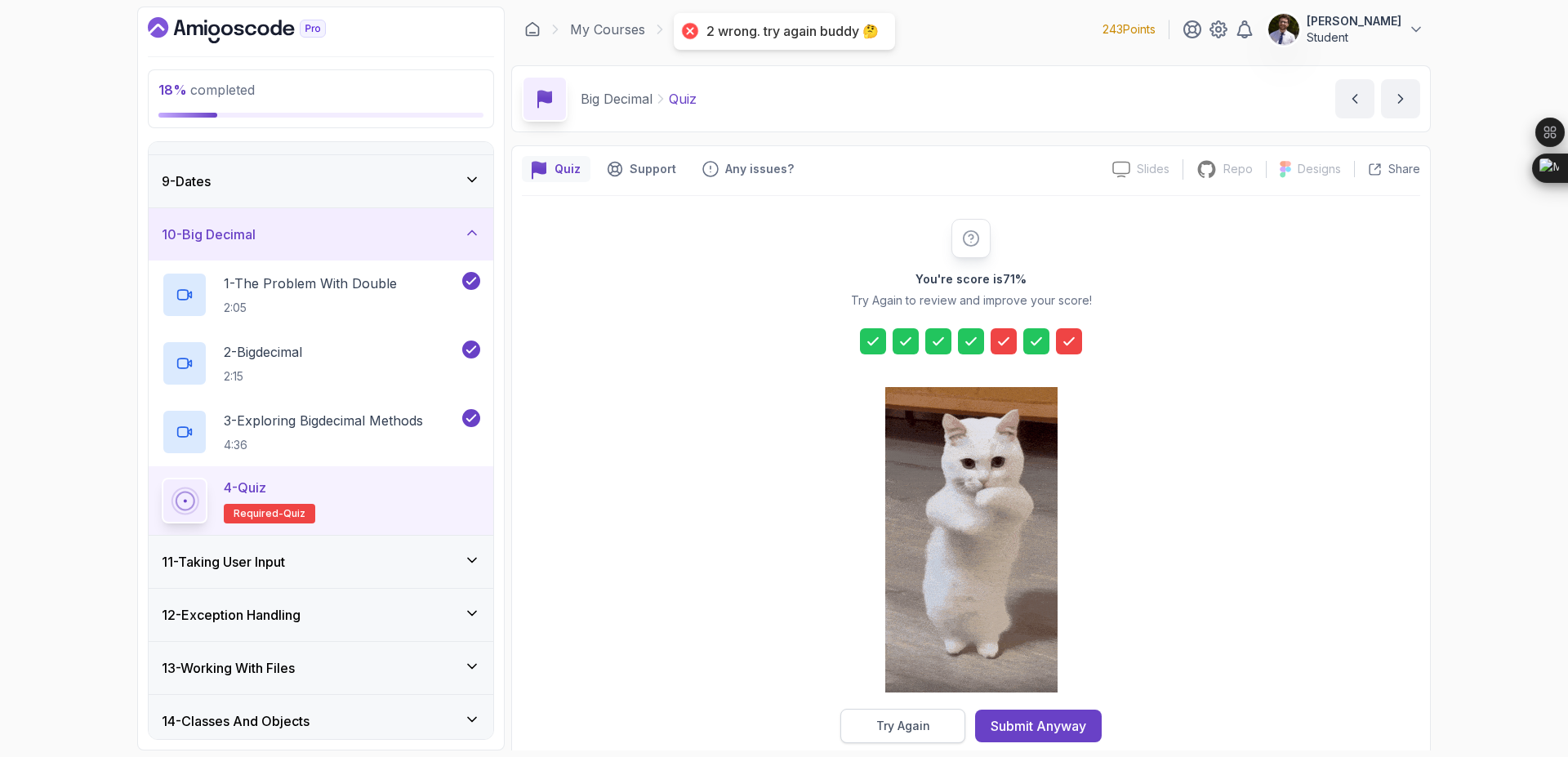
click at [900, 736] on button "Try Again" at bounding box center [903, 725] width 125 height 34
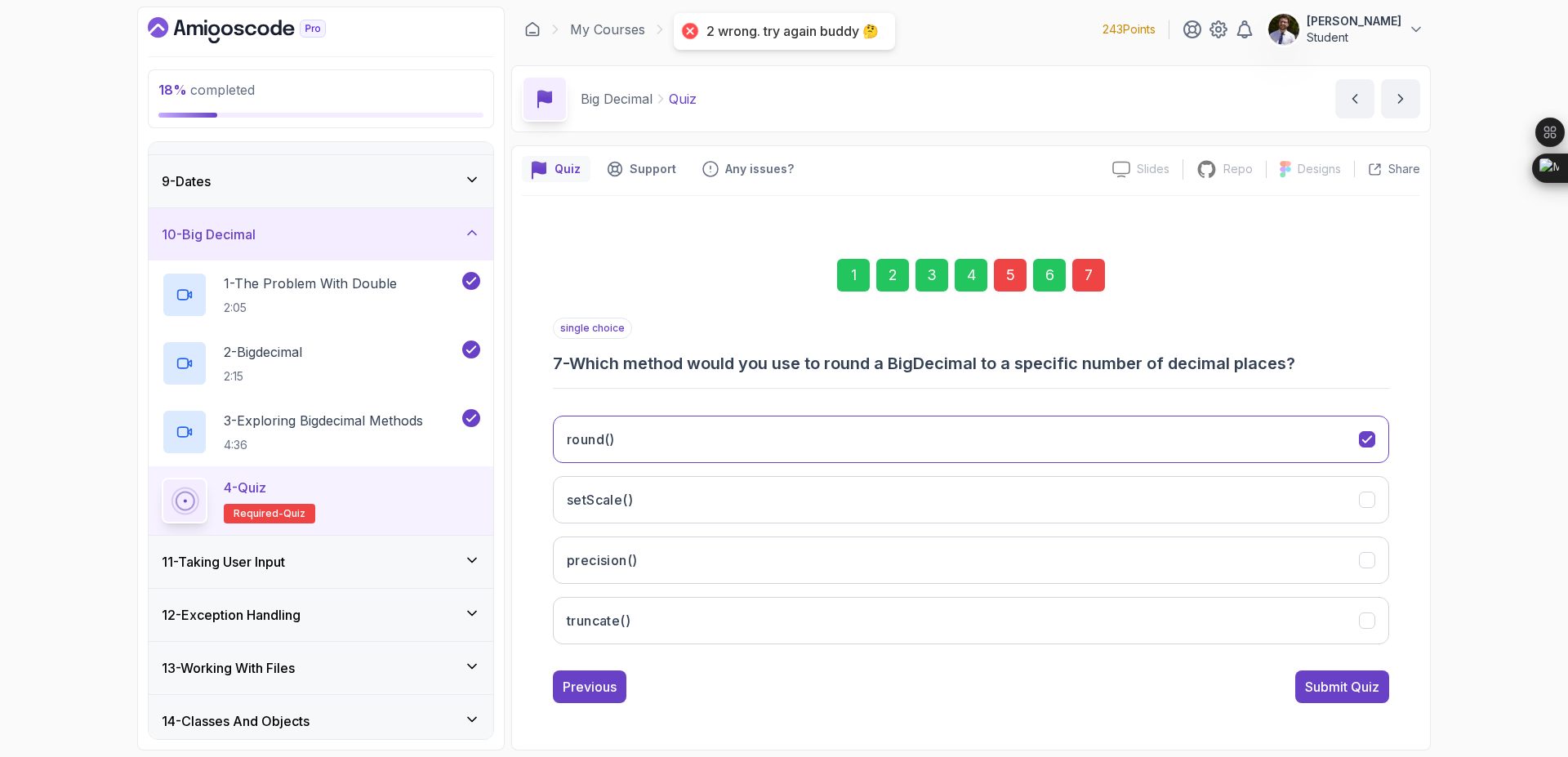
click at [1008, 259] on div "5" at bounding box center [1010, 275] width 32 height 32
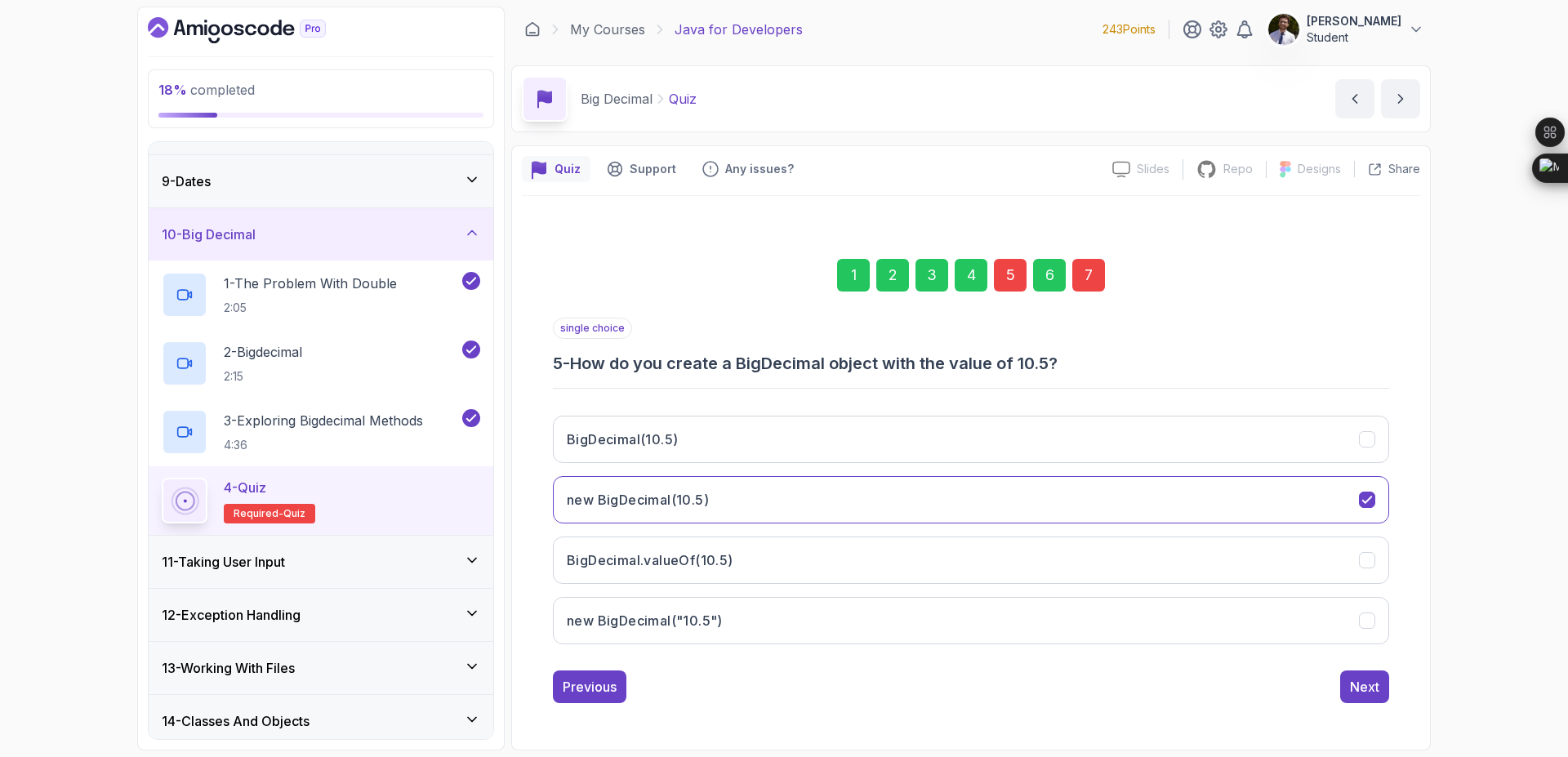
click at [932, 411] on div "BigDecimal(10.5) new BigDecimal(10.5) BigDecimal.valueOf(10.5) new BigDecimal("…" at bounding box center [971, 530] width 836 height 255
click at [1357, 435] on button "BigDecimal(10.5)" at bounding box center [971, 439] width 836 height 47
click at [1098, 274] on div "7" at bounding box center [1088, 275] width 32 height 32
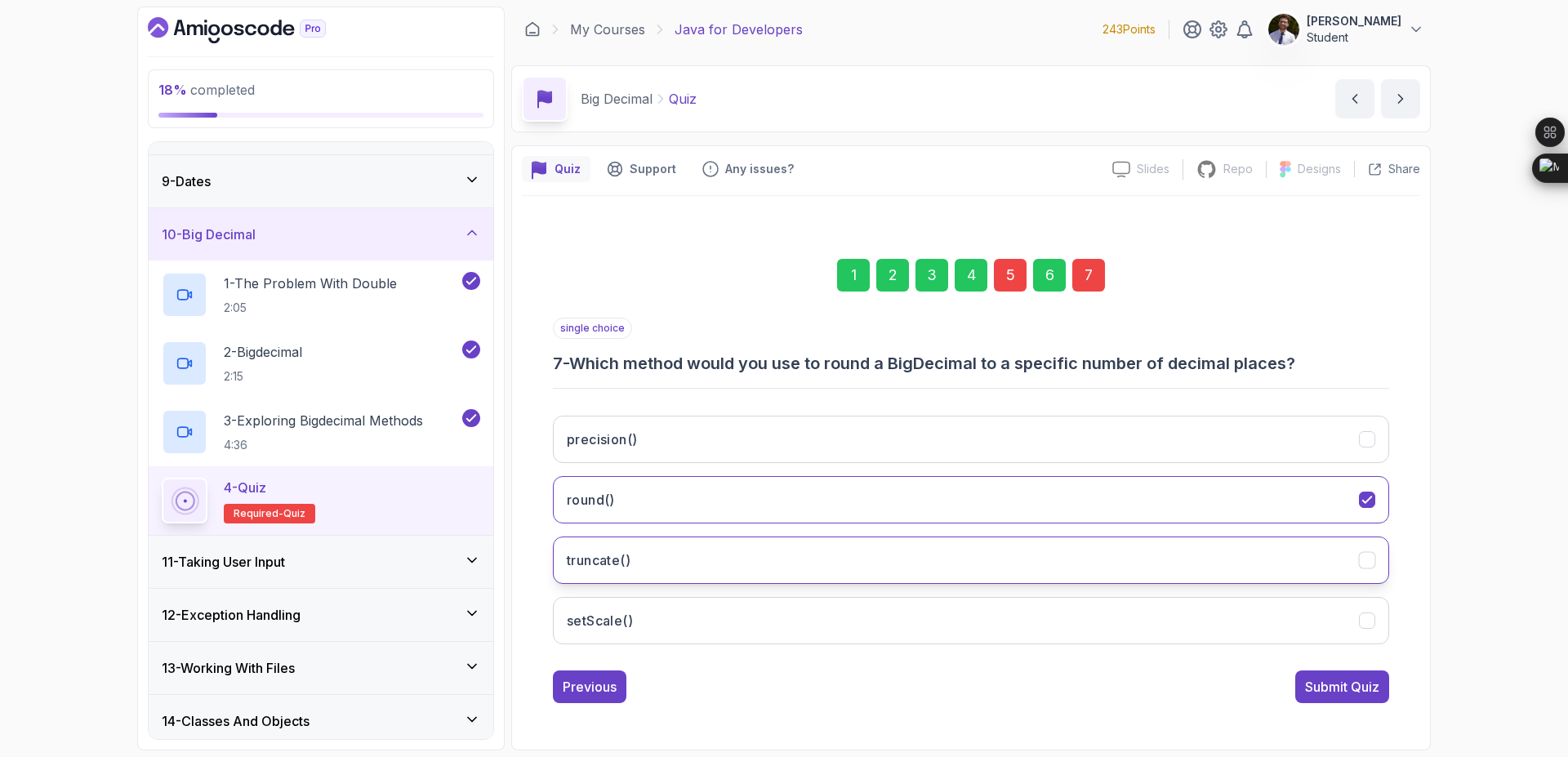
click at [1302, 561] on button "truncate()" at bounding box center [971, 560] width 836 height 47
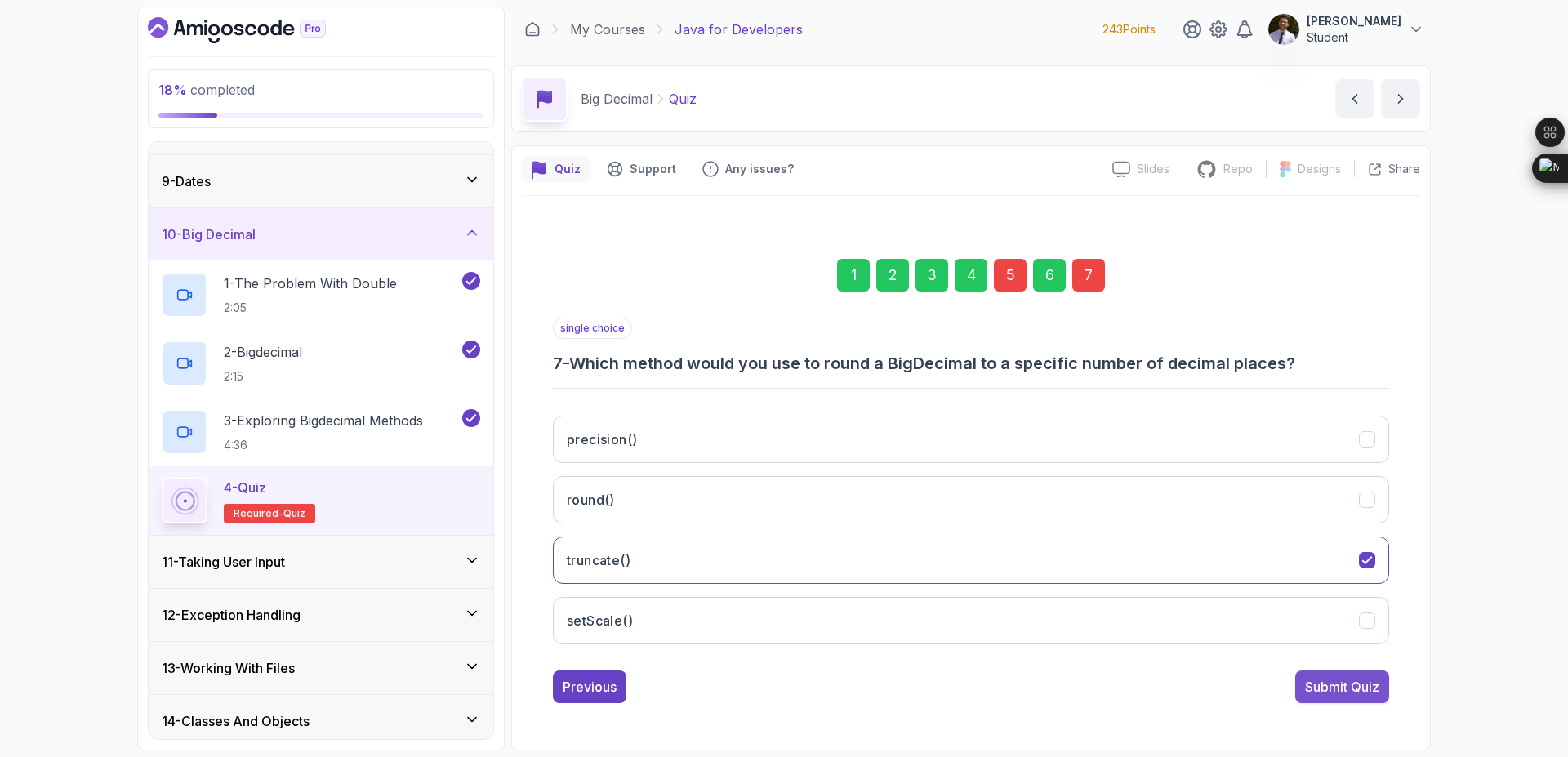
click at [1321, 695] on div "Submit Quiz" at bounding box center [1342, 687] width 74 height 20
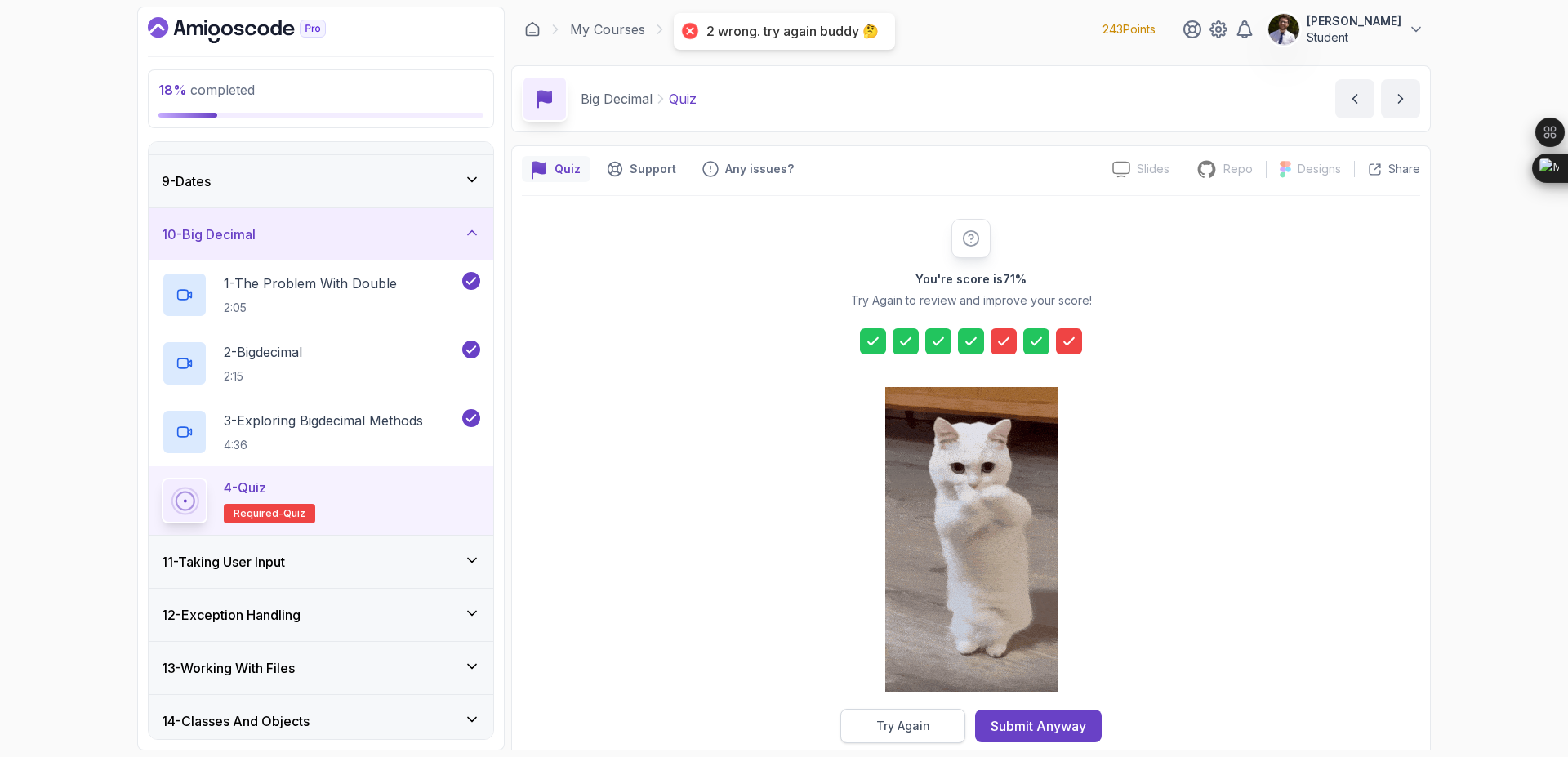
click at [919, 728] on div "Try Again" at bounding box center [903, 726] width 54 height 17
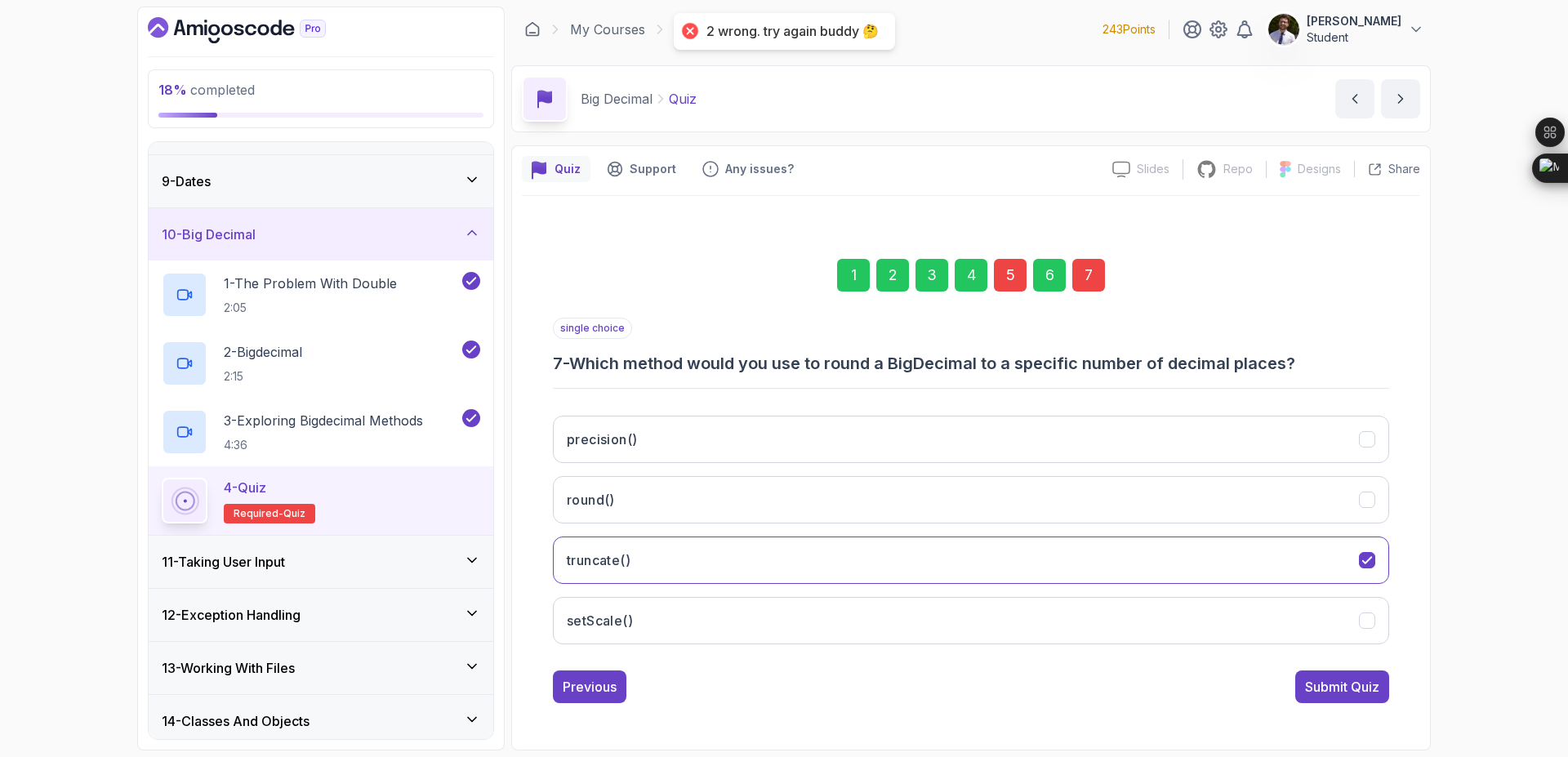
click at [1013, 277] on div "5" at bounding box center [1010, 275] width 32 height 32
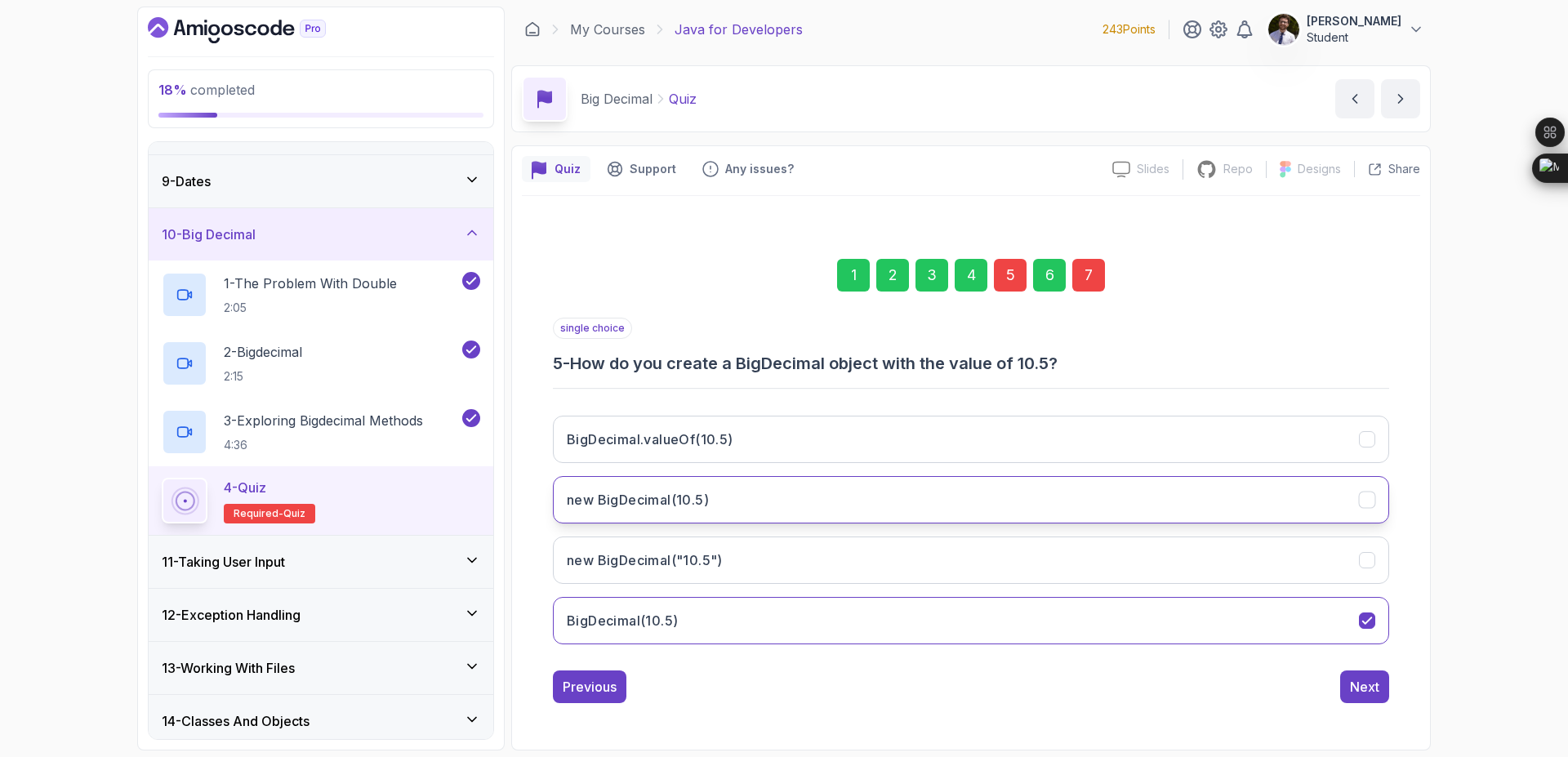
click at [1173, 476] on button "new BigDecimal(10.5)" at bounding box center [971, 500] width 836 height 47
click at [1098, 276] on div "7" at bounding box center [1088, 275] width 32 height 32
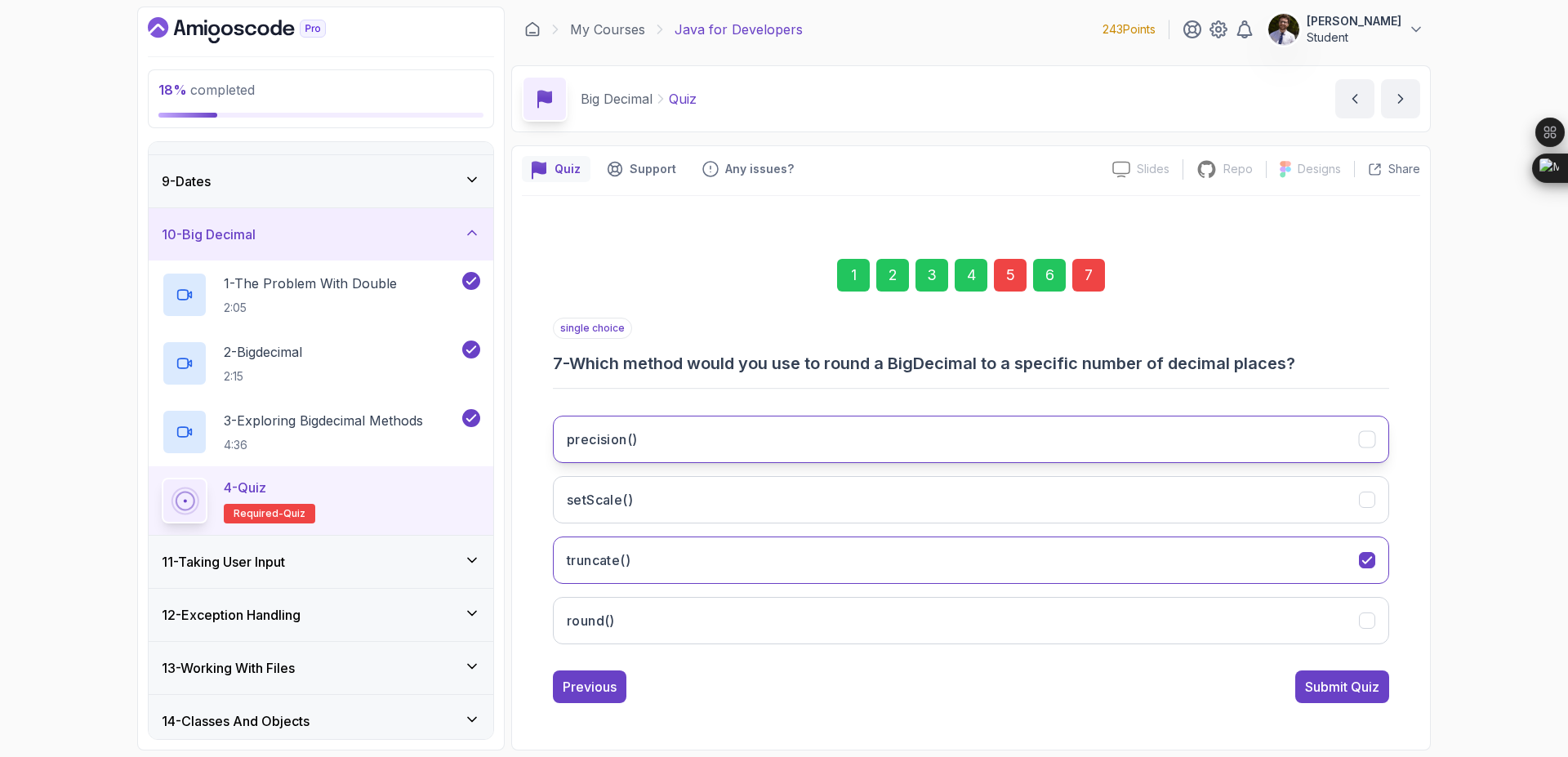
click at [1207, 430] on button "precision()" at bounding box center [971, 439] width 836 height 47
click at [1371, 513] on button "setScale()" at bounding box center [971, 500] width 836 height 47
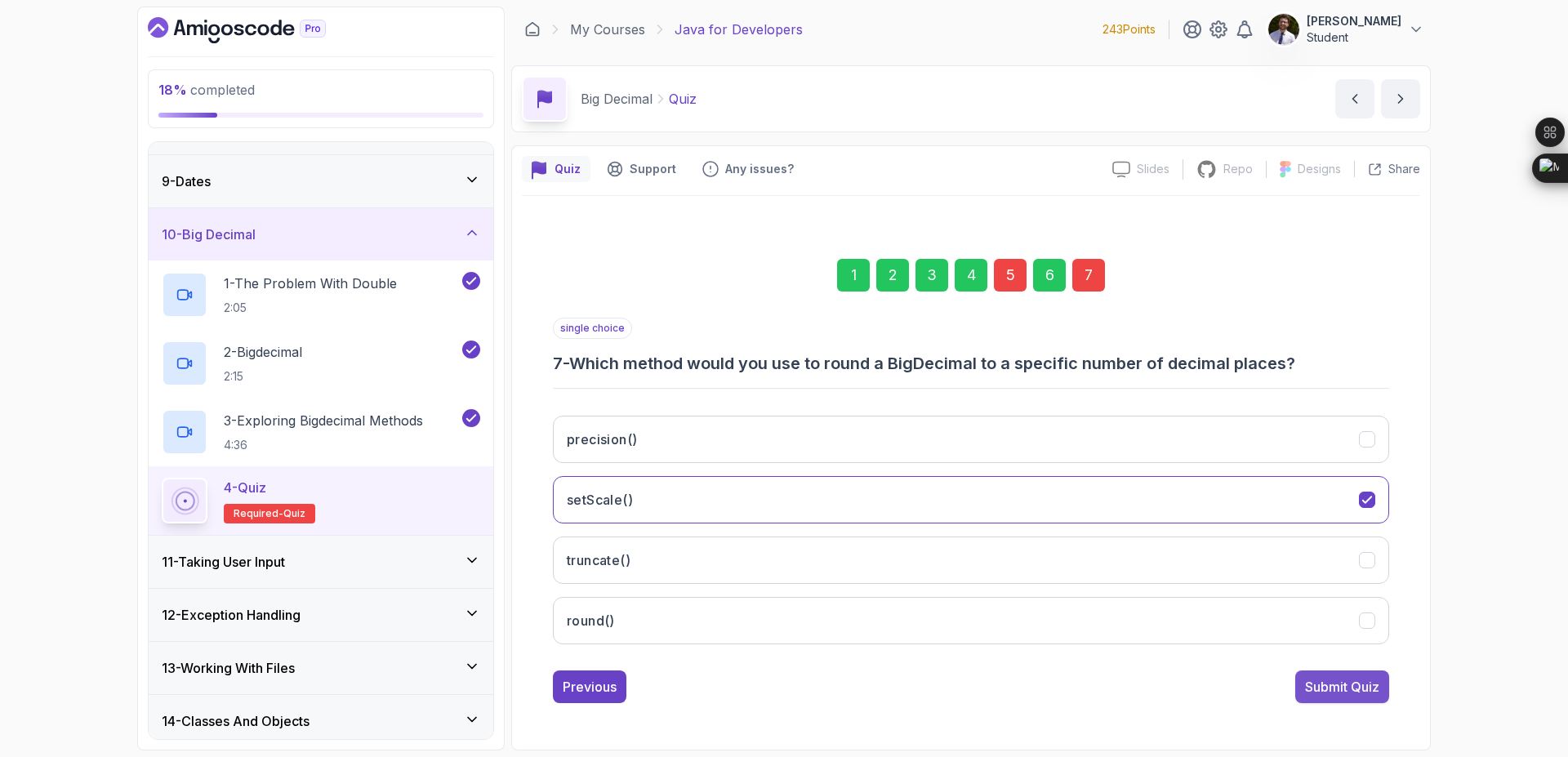
click at [1328, 696] on div "Submit Quiz" at bounding box center [1342, 687] width 74 height 20
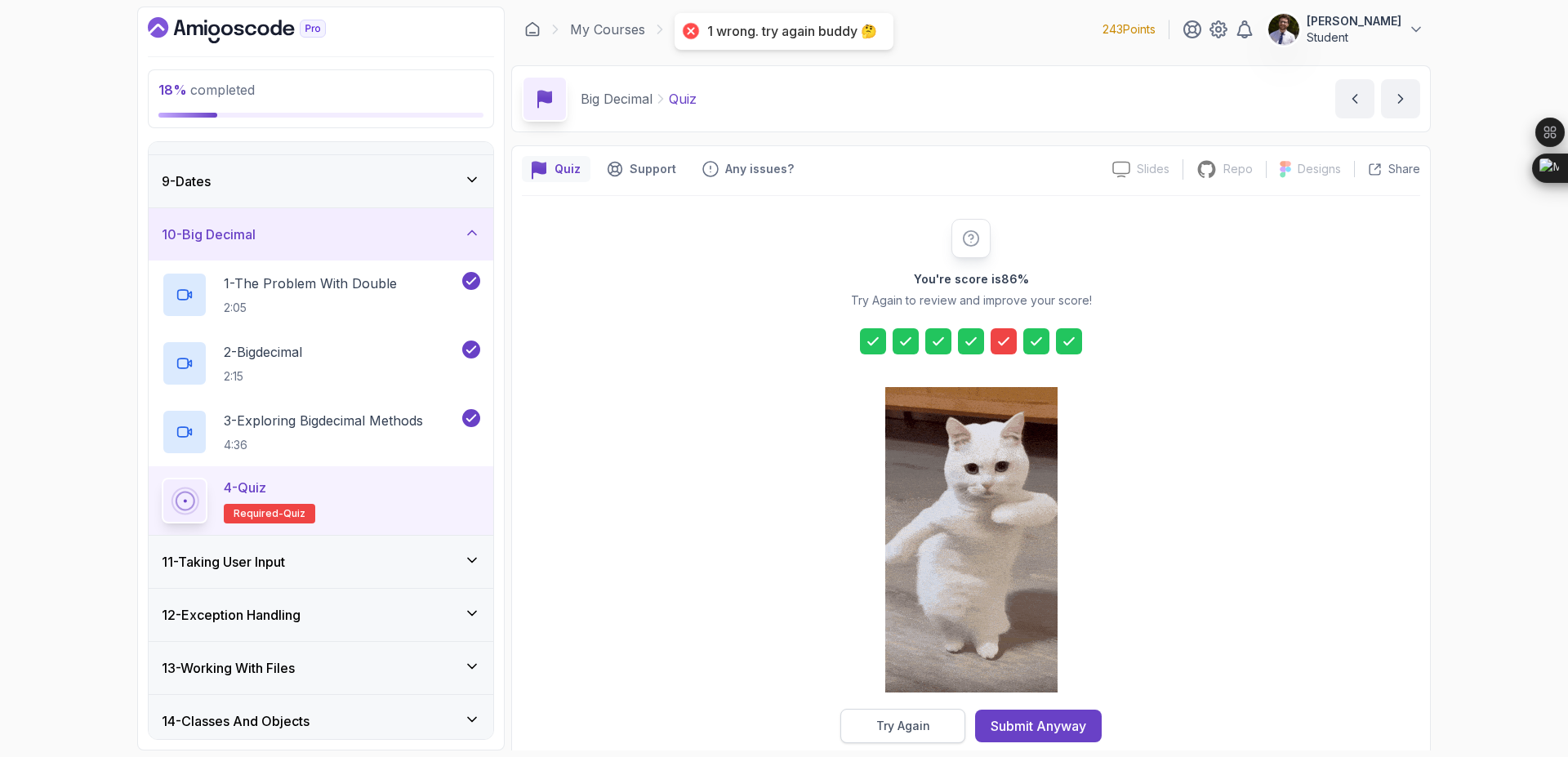
click at [930, 730] on button "Try Again" at bounding box center [903, 725] width 125 height 34
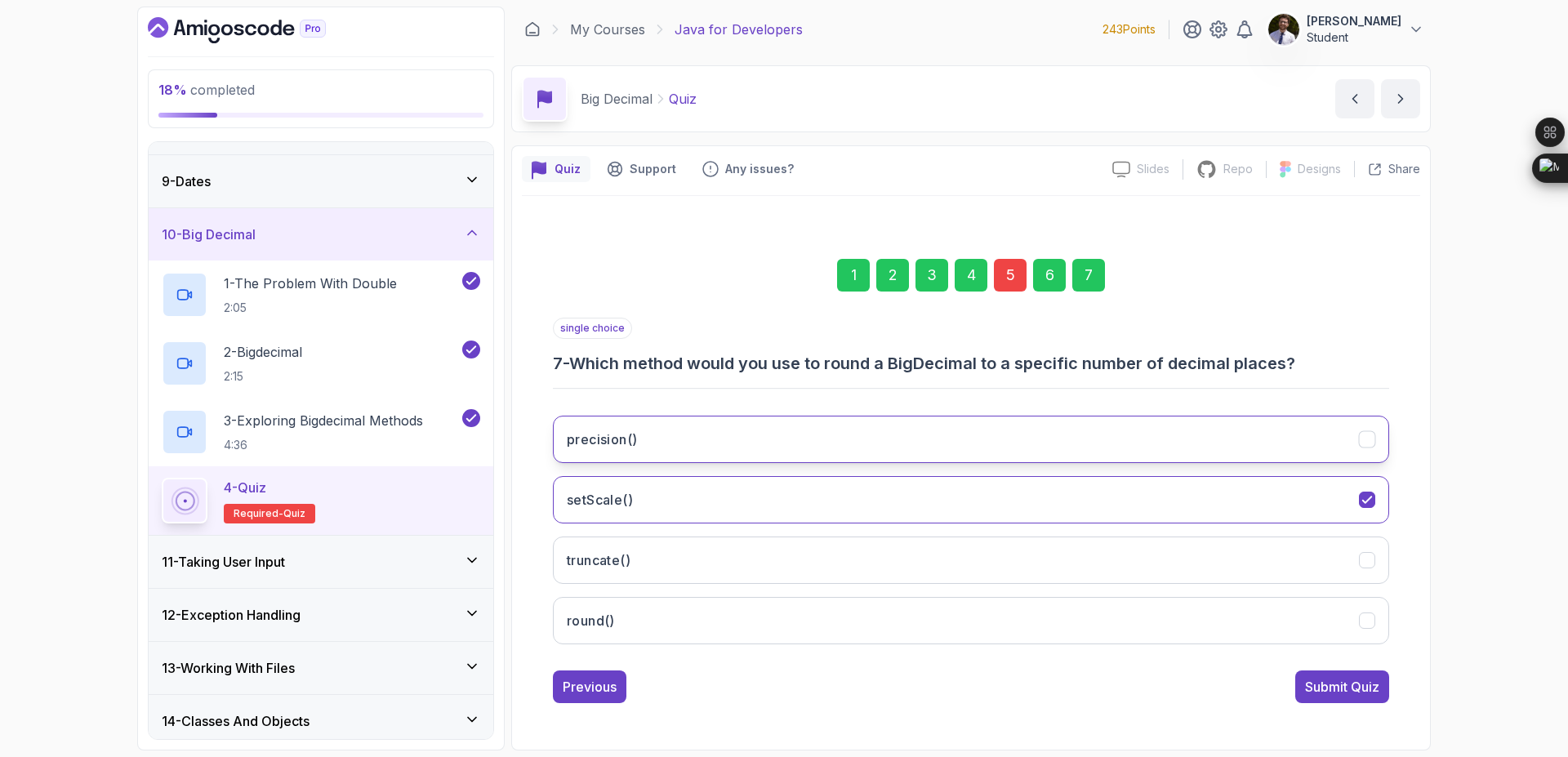
click at [999, 446] on button "precision()" at bounding box center [971, 439] width 836 height 47
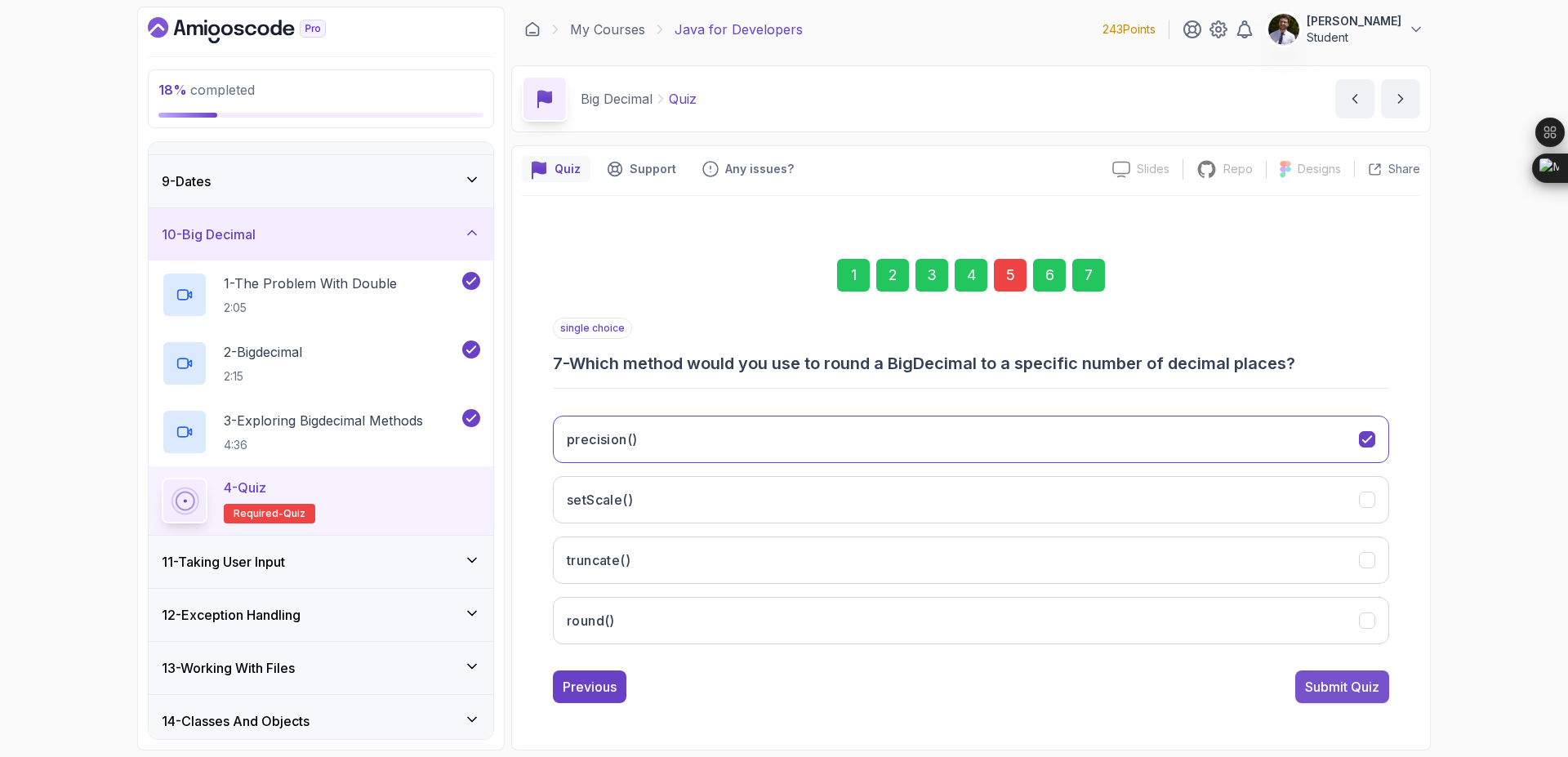
click at [1317, 689] on div "Submit Quiz" at bounding box center [1342, 687] width 74 height 20
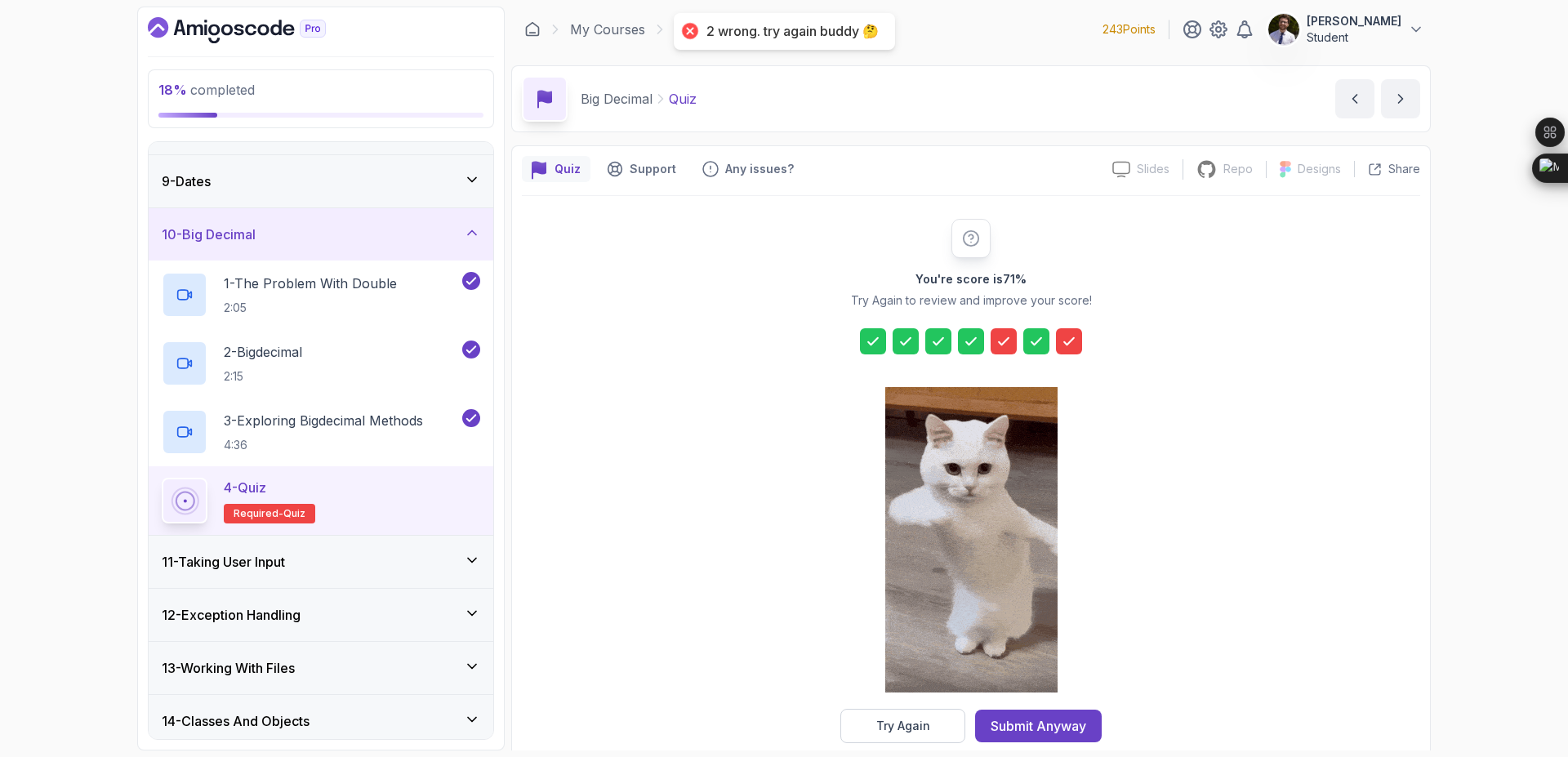
click at [918, 708] on div at bounding box center [971, 541] width 172 height 335
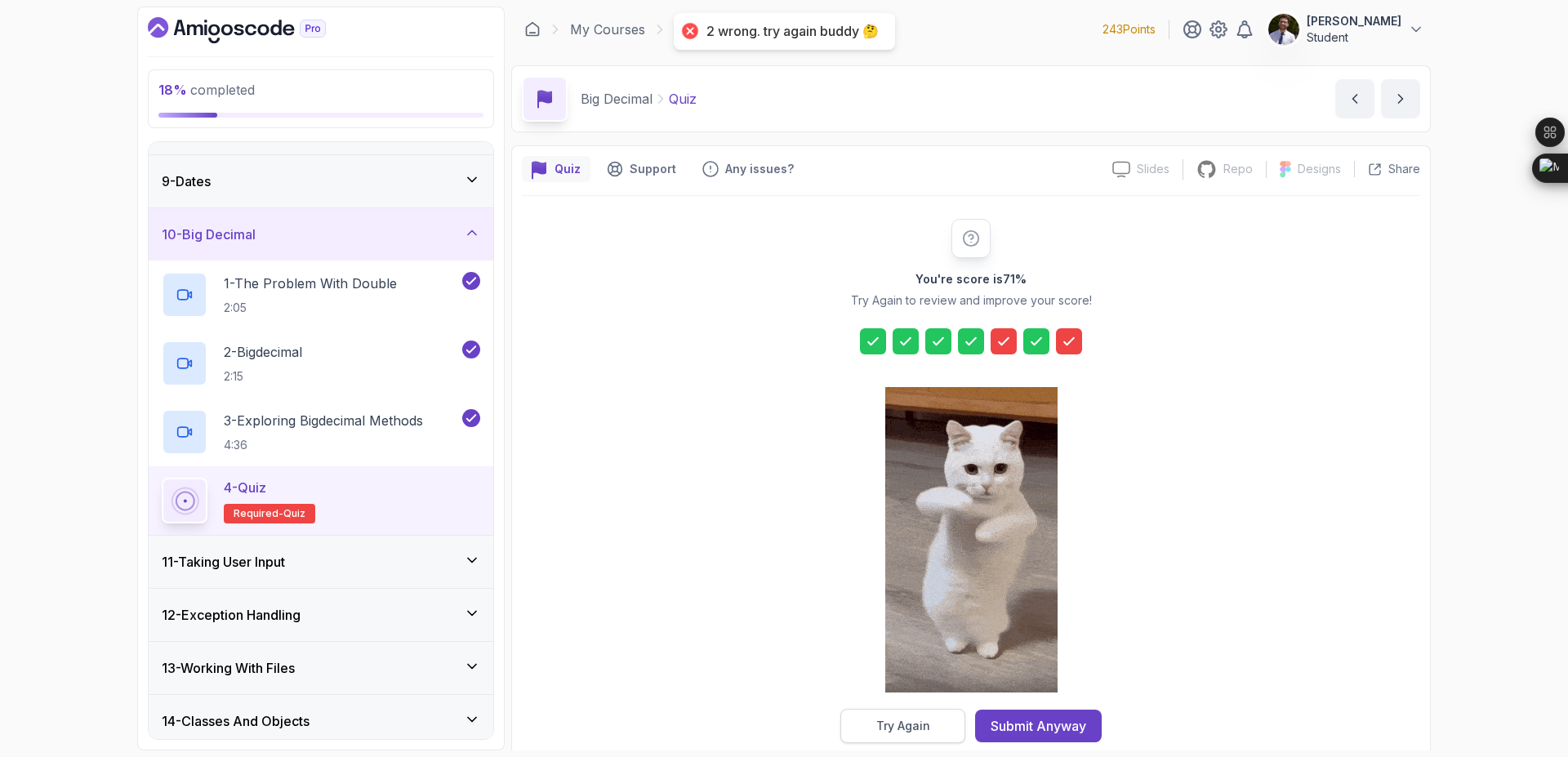
click at [920, 725] on div "Try Again" at bounding box center [903, 726] width 54 height 17
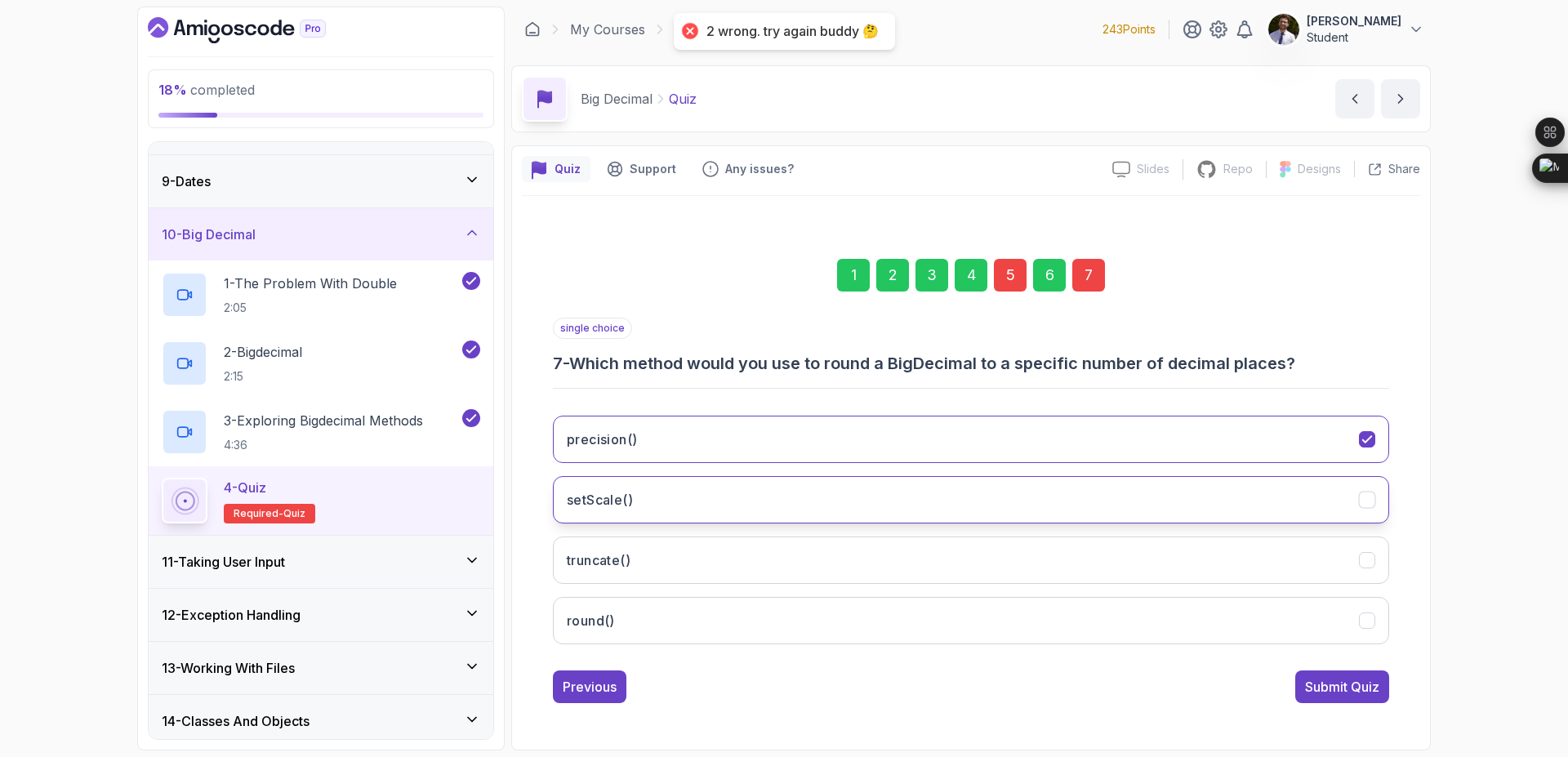
click at [1197, 502] on button "setScale()" at bounding box center [971, 500] width 836 height 47
click at [1351, 690] on div "Submit Quiz" at bounding box center [1342, 687] width 74 height 20
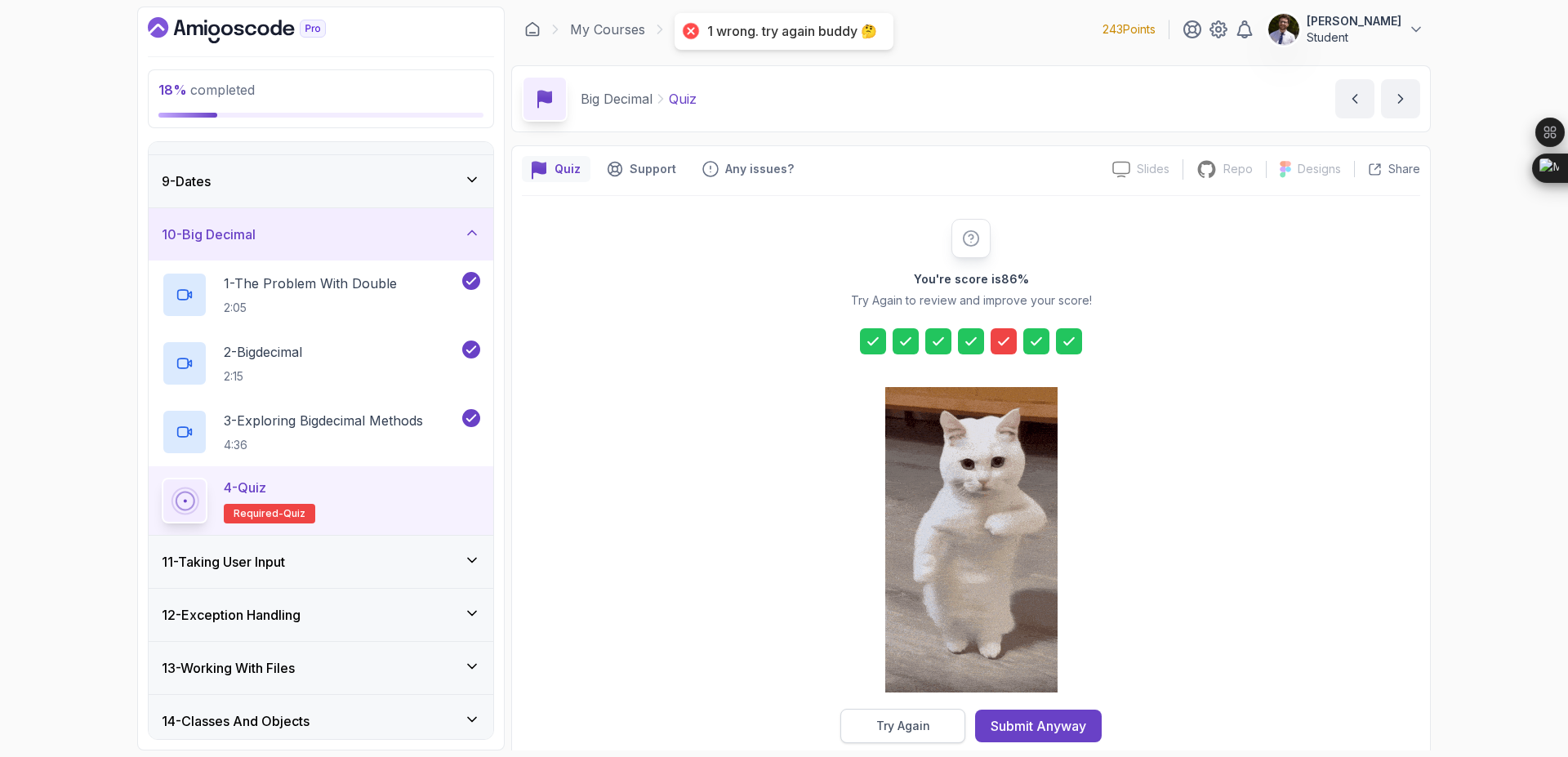
click at [917, 728] on div "Try Again" at bounding box center [903, 726] width 54 height 17
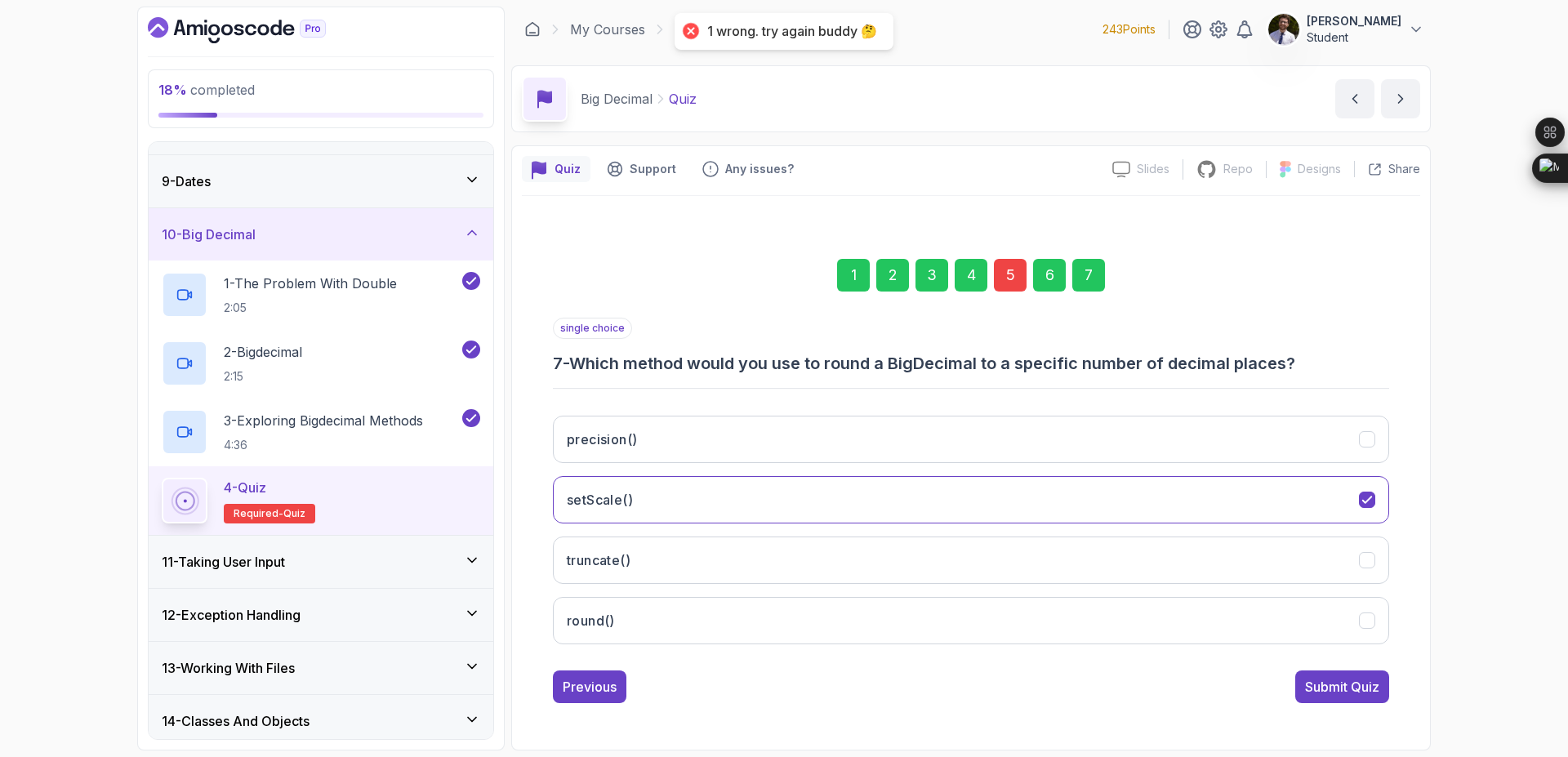
click at [1008, 273] on div "5" at bounding box center [1010, 275] width 32 height 32
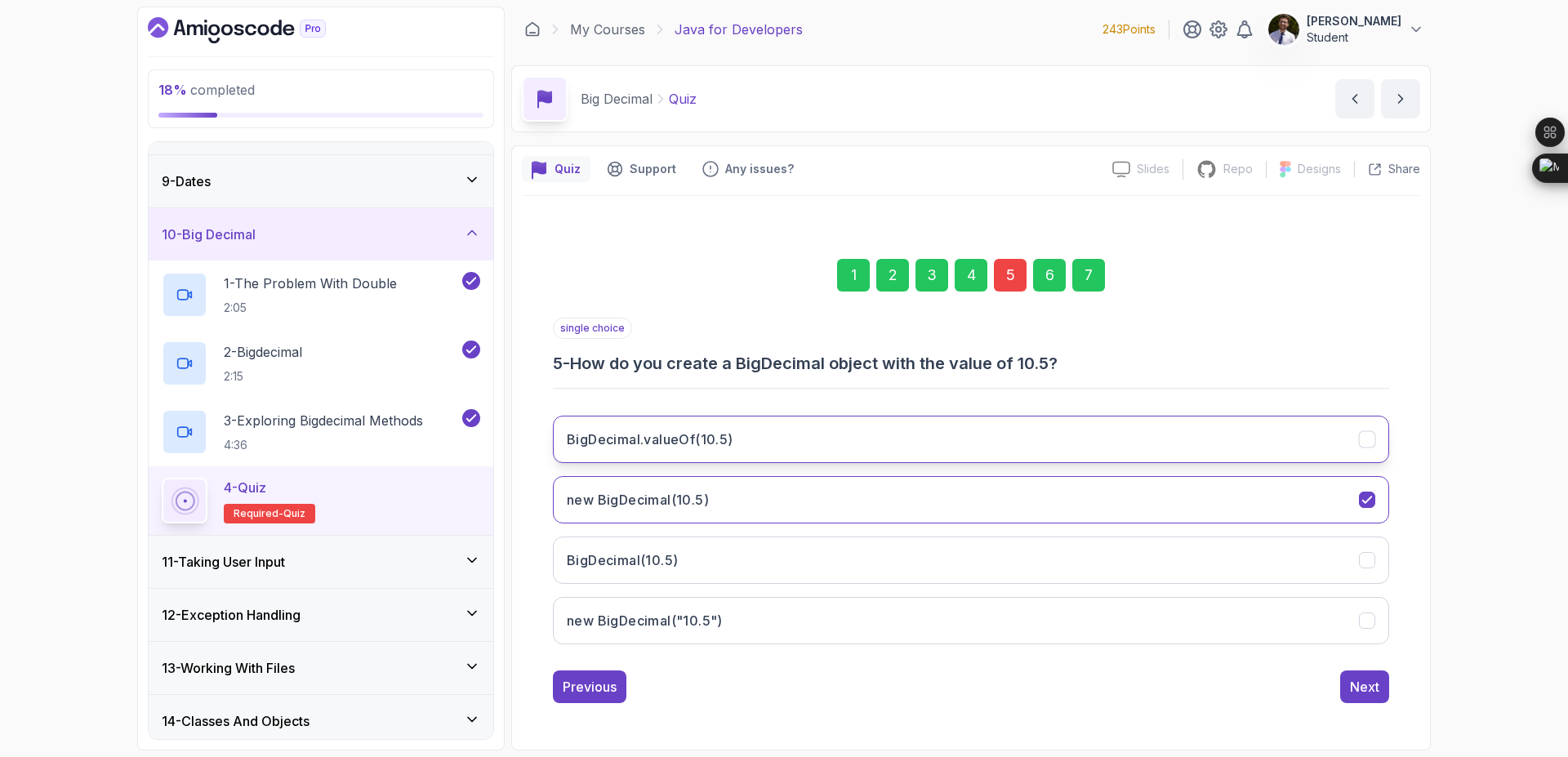
click at [943, 432] on button "BigDecimal.valueOf(10.5)" at bounding box center [971, 439] width 836 height 47
click at [1092, 281] on div "7" at bounding box center [1088, 275] width 32 height 32
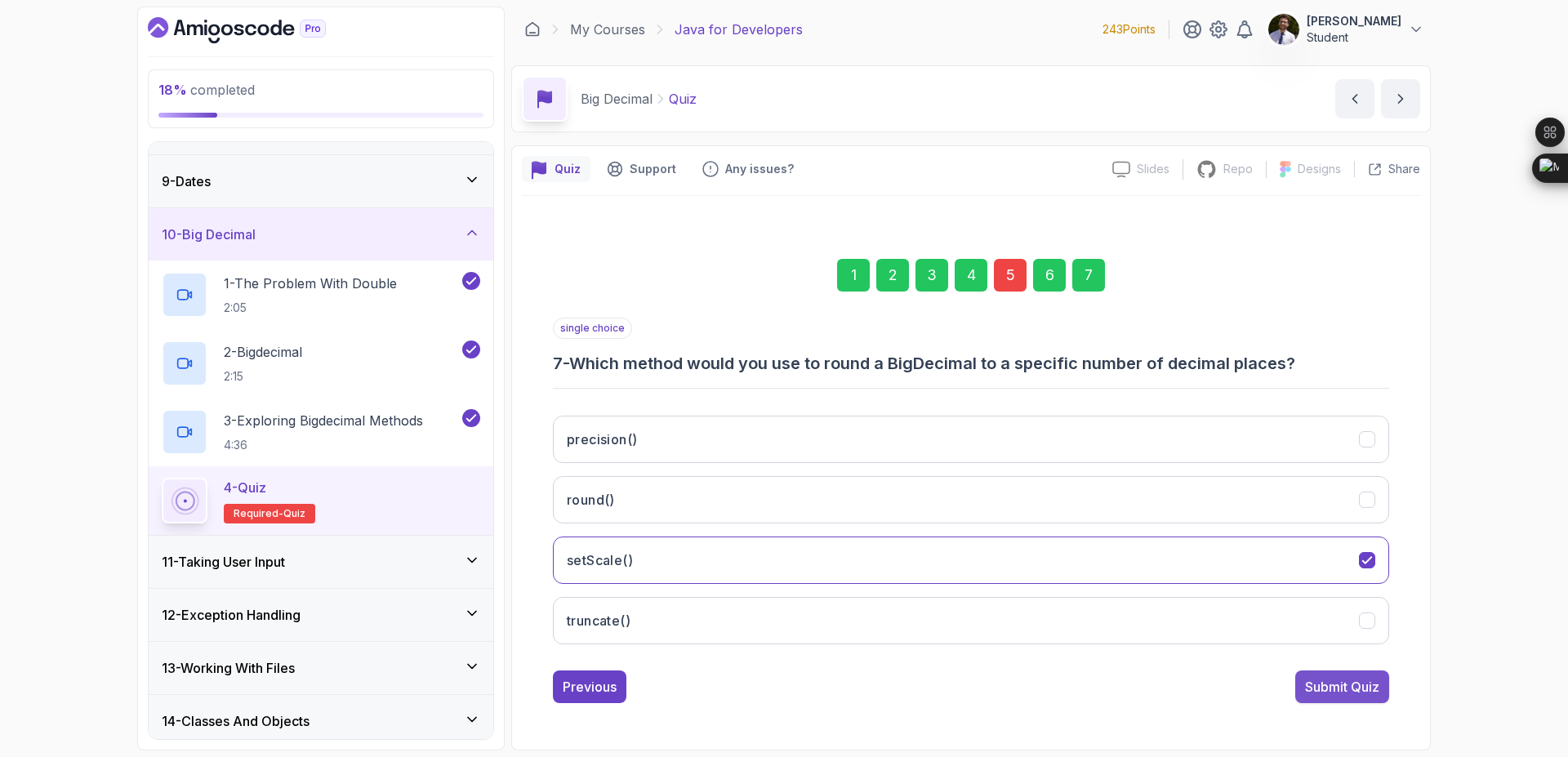
click at [1317, 687] on div "Submit Quiz" at bounding box center [1342, 687] width 74 height 20
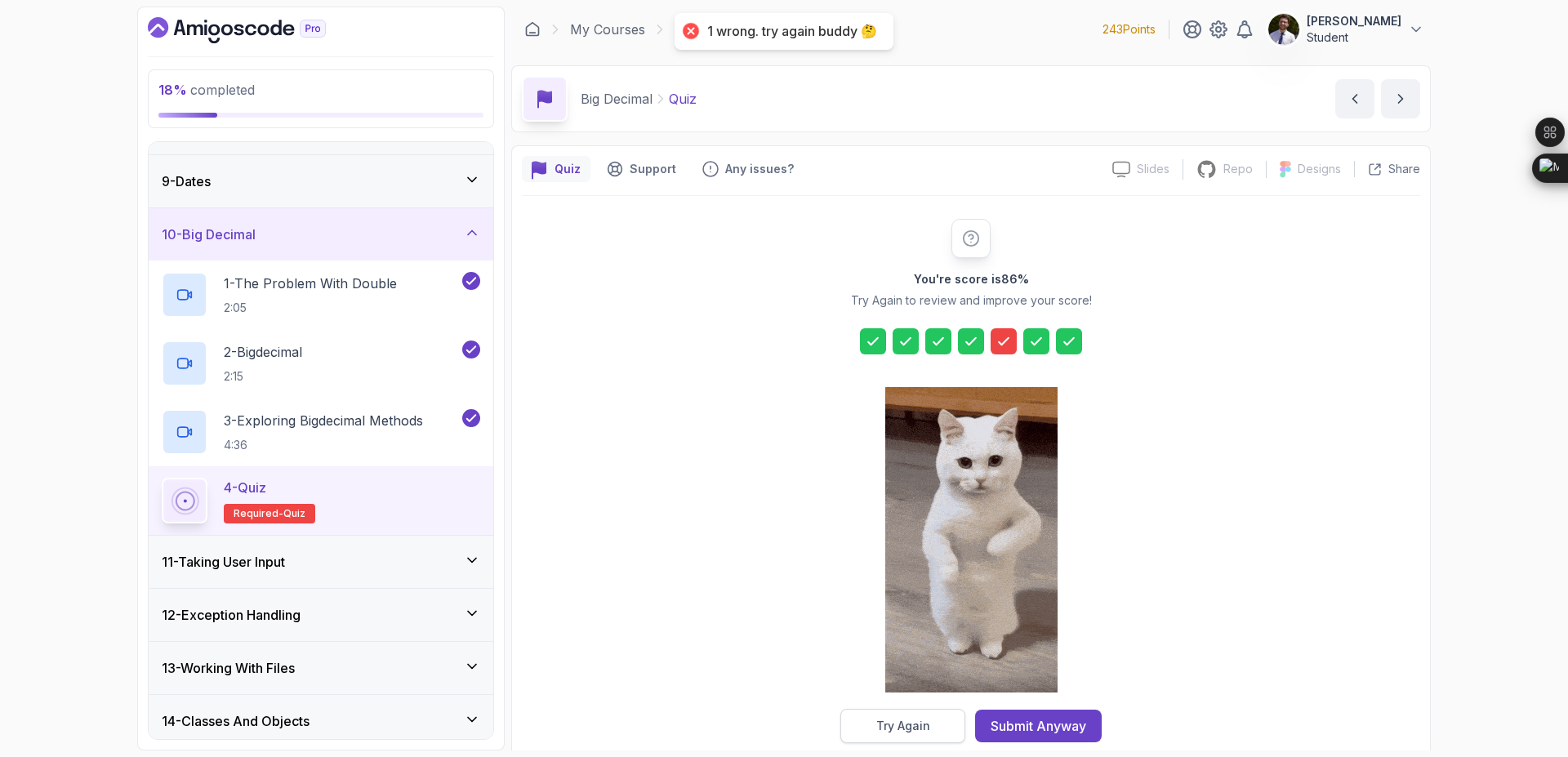
click at [907, 730] on div "Try Again" at bounding box center [903, 726] width 54 height 17
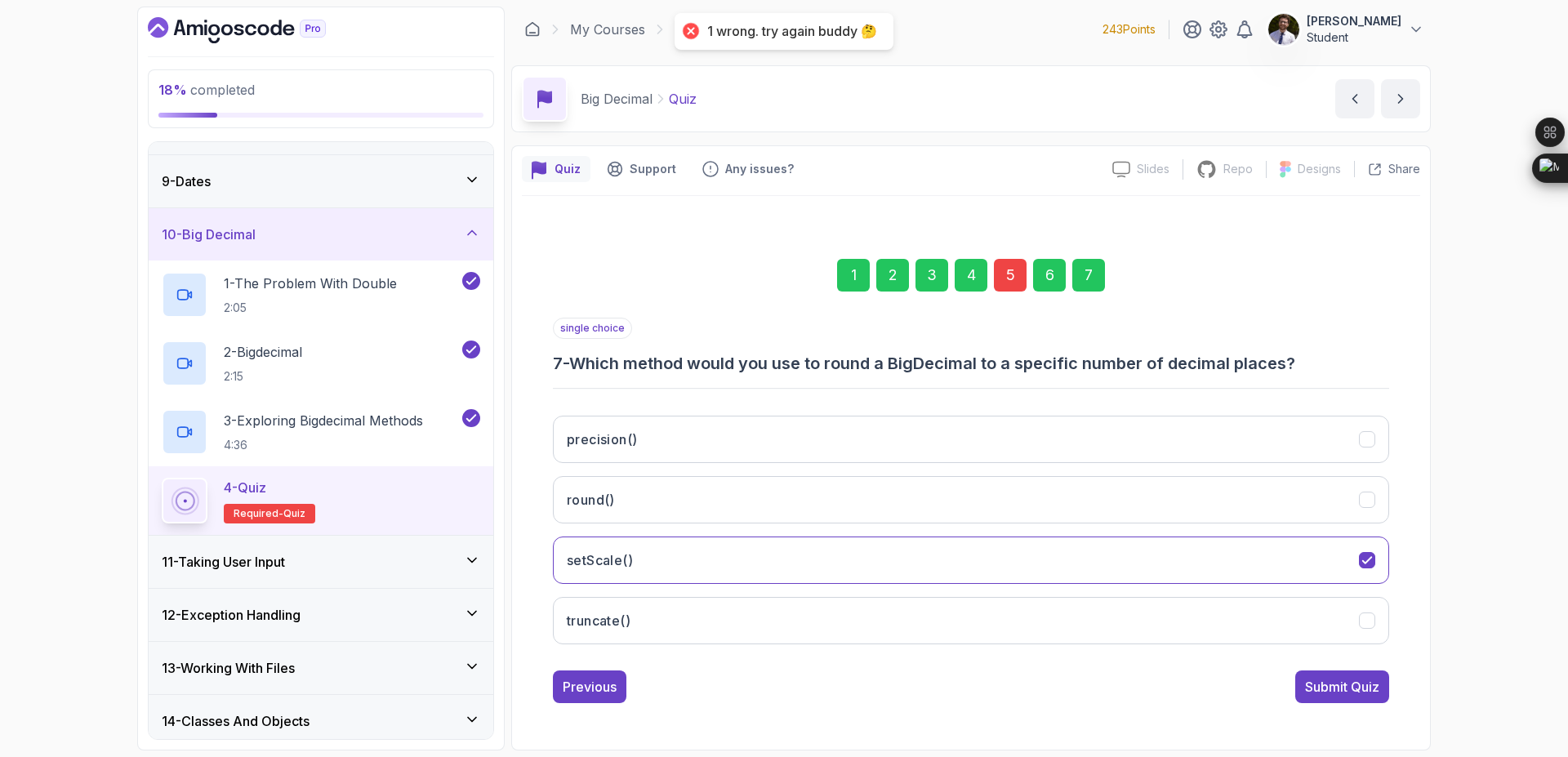
click at [1016, 276] on div "5" at bounding box center [1010, 275] width 32 height 32
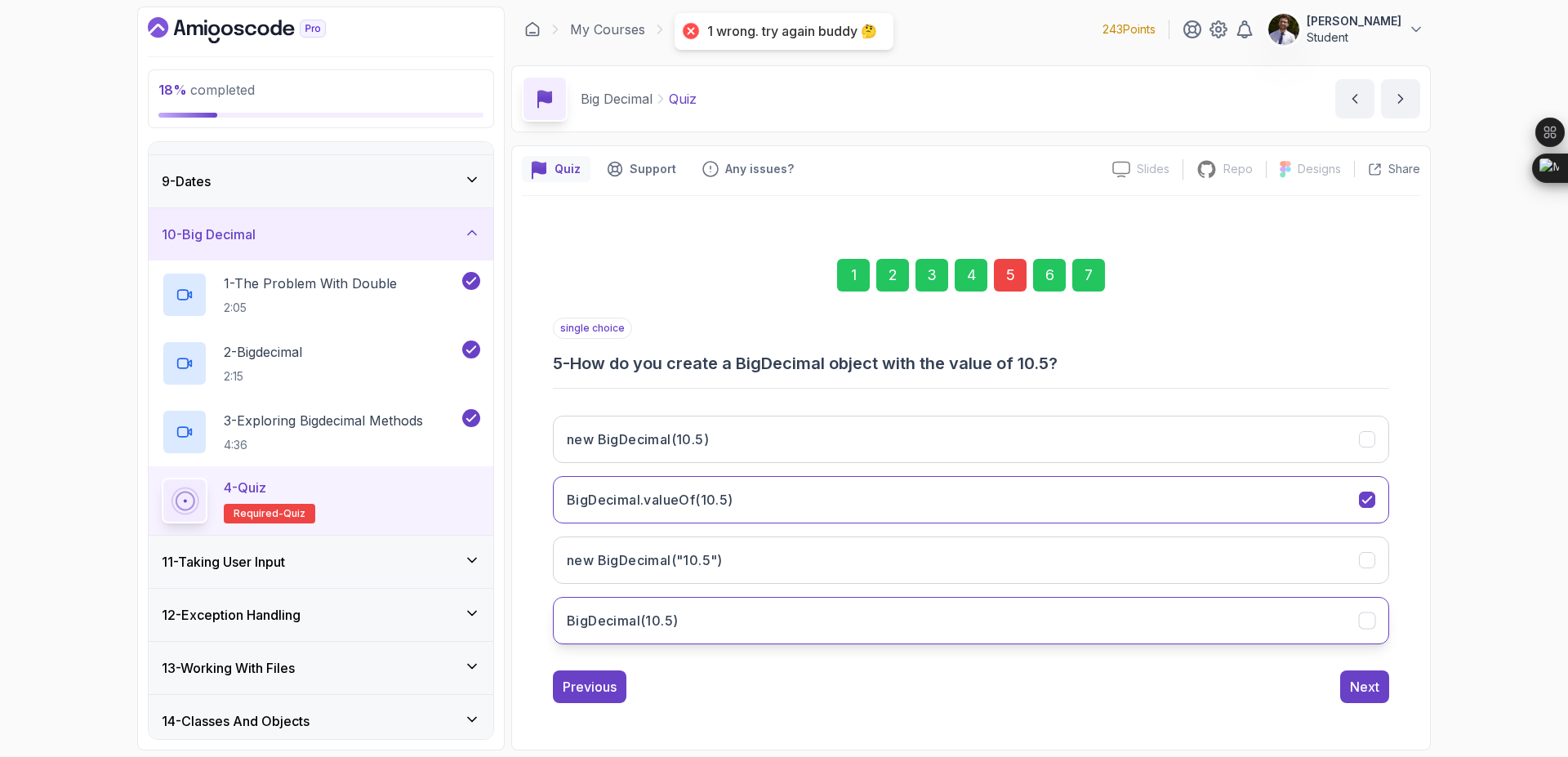
drag, startPoint x: 754, startPoint y: 619, endPoint x: 933, endPoint y: 610, distance: 179.2
click at [754, 619] on button "BigDecimal(10.5)" at bounding box center [971, 620] width 836 height 47
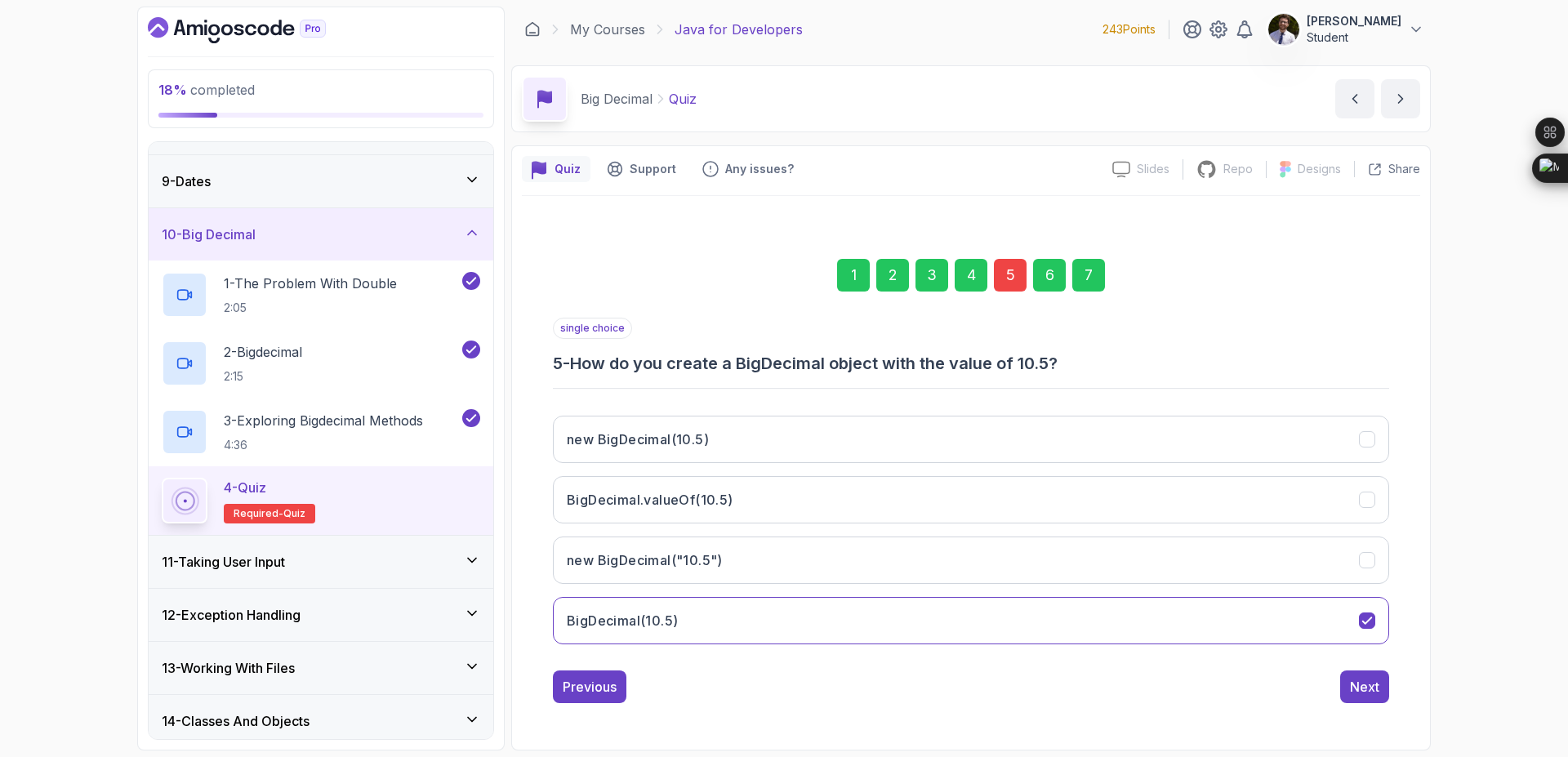
drag, startPoint x: 1078, startPoint y: 271, endPoint x: 1085, endPoint y: 280, distance: 11.4
click at [1079, 271] on div "7" at bounding box center [1088, 275] width 32 height 32
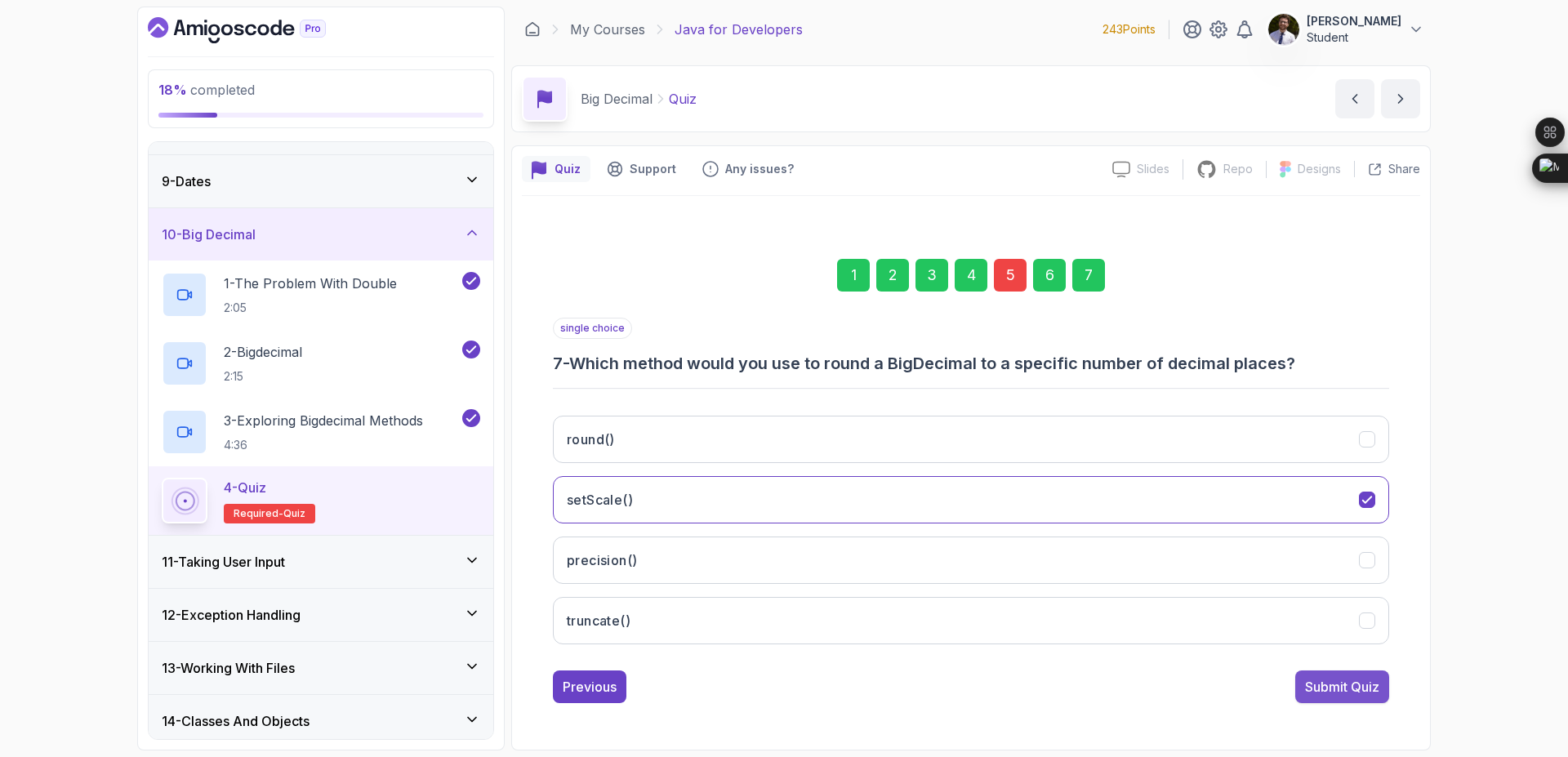
click at [1345, 685] on div "Submit Quiz" at bounding box center [1342, 687] width 74 height 20
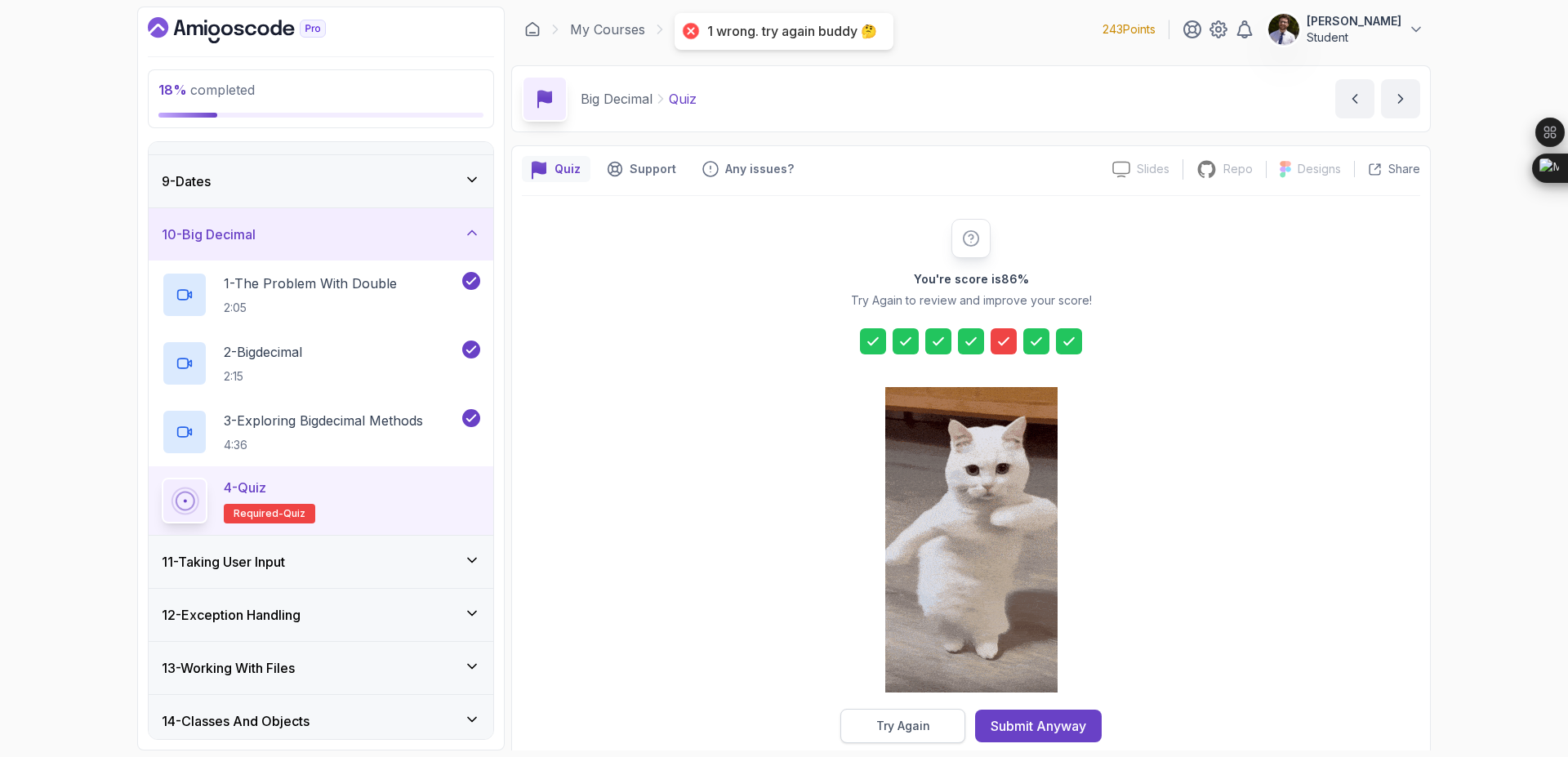
click at [879, 726] on div "Try Again" at bounding box center [903, 726] width 54 height 17
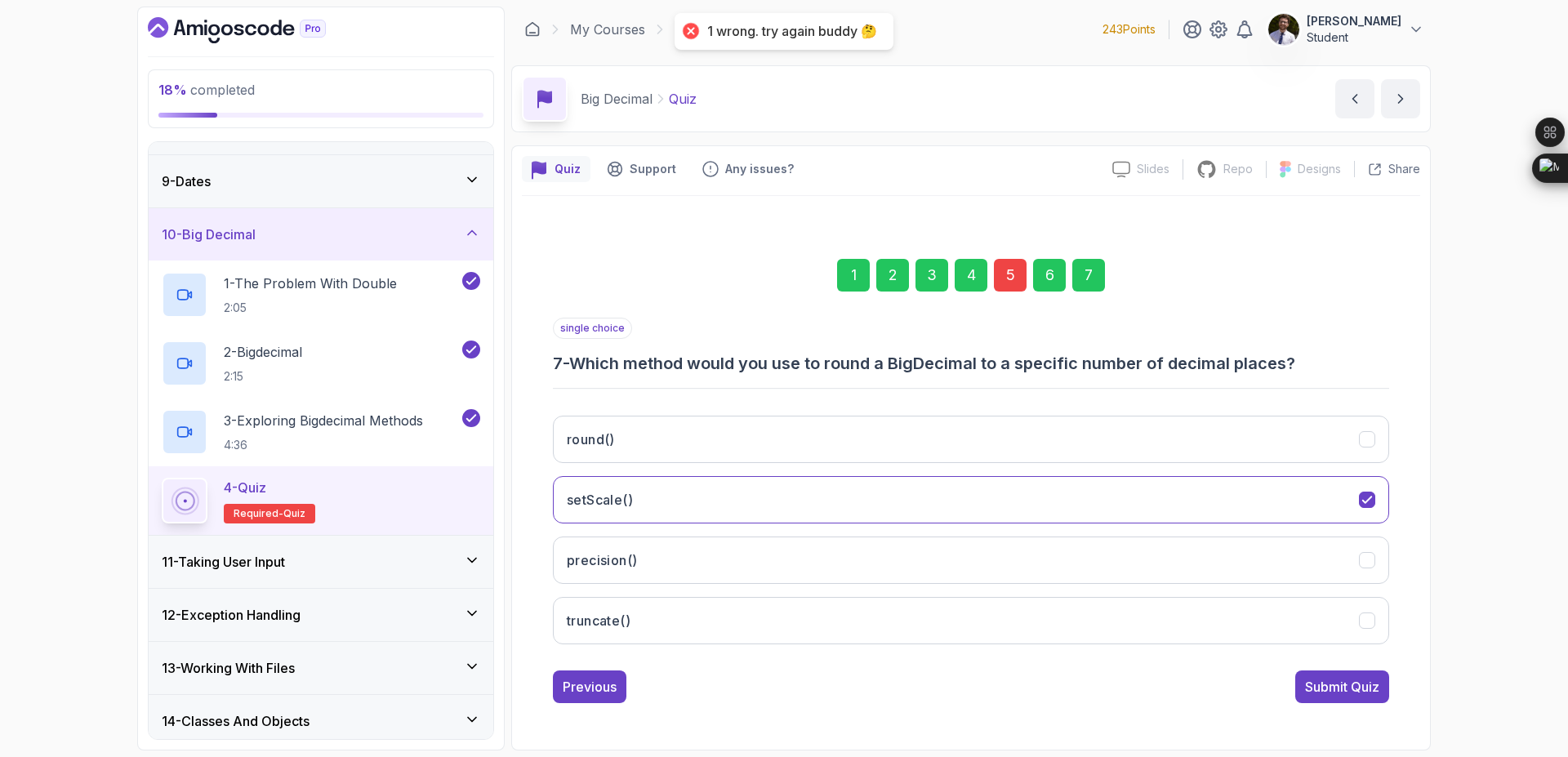
click at [995, 273] on div "5" at bounding box center [1010, 275] width 32 height 32
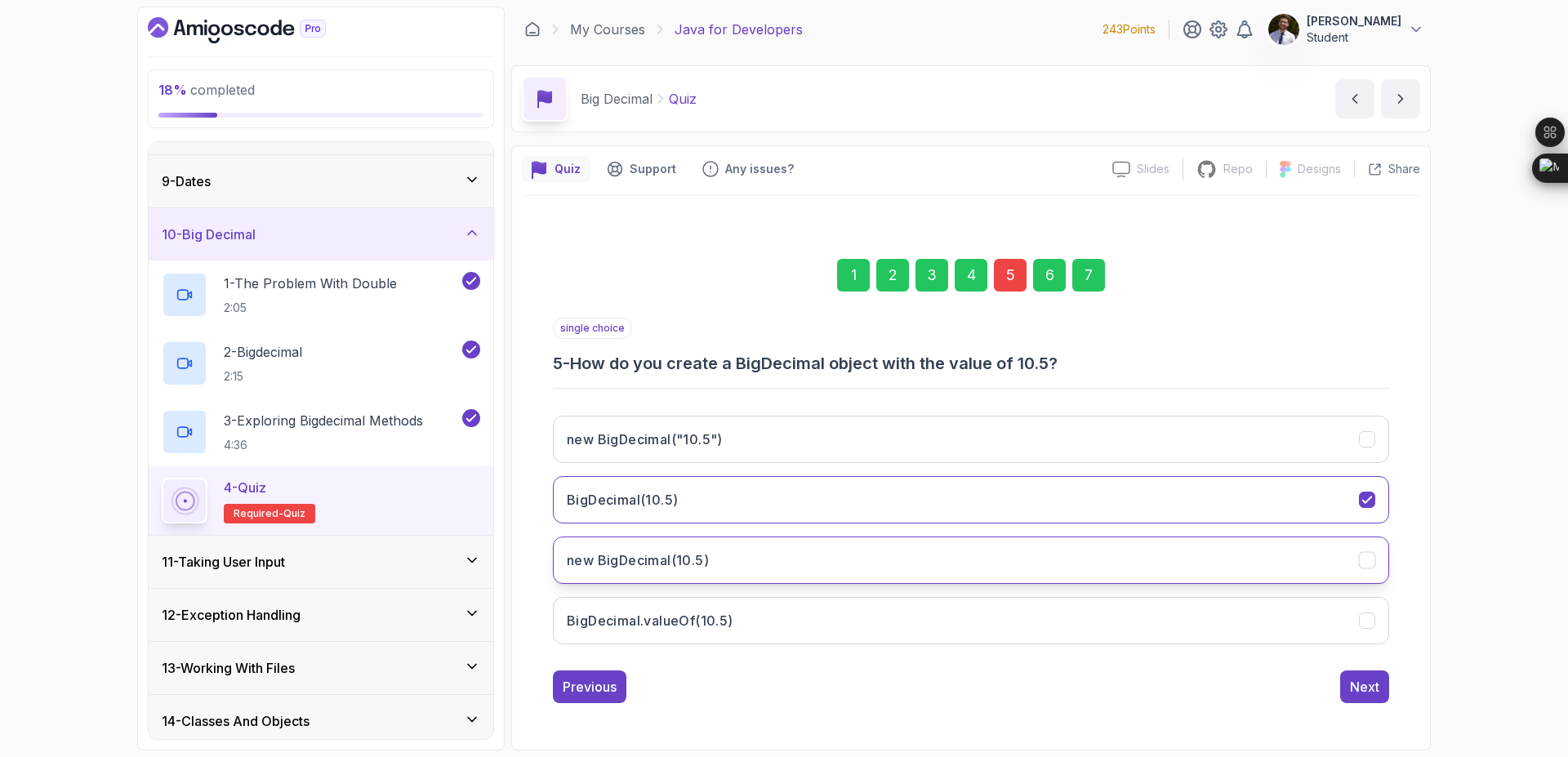
click at [923, 577] on button "new BigDecimal(10.5)" at bounding box center [971, 560] width 836 height 47
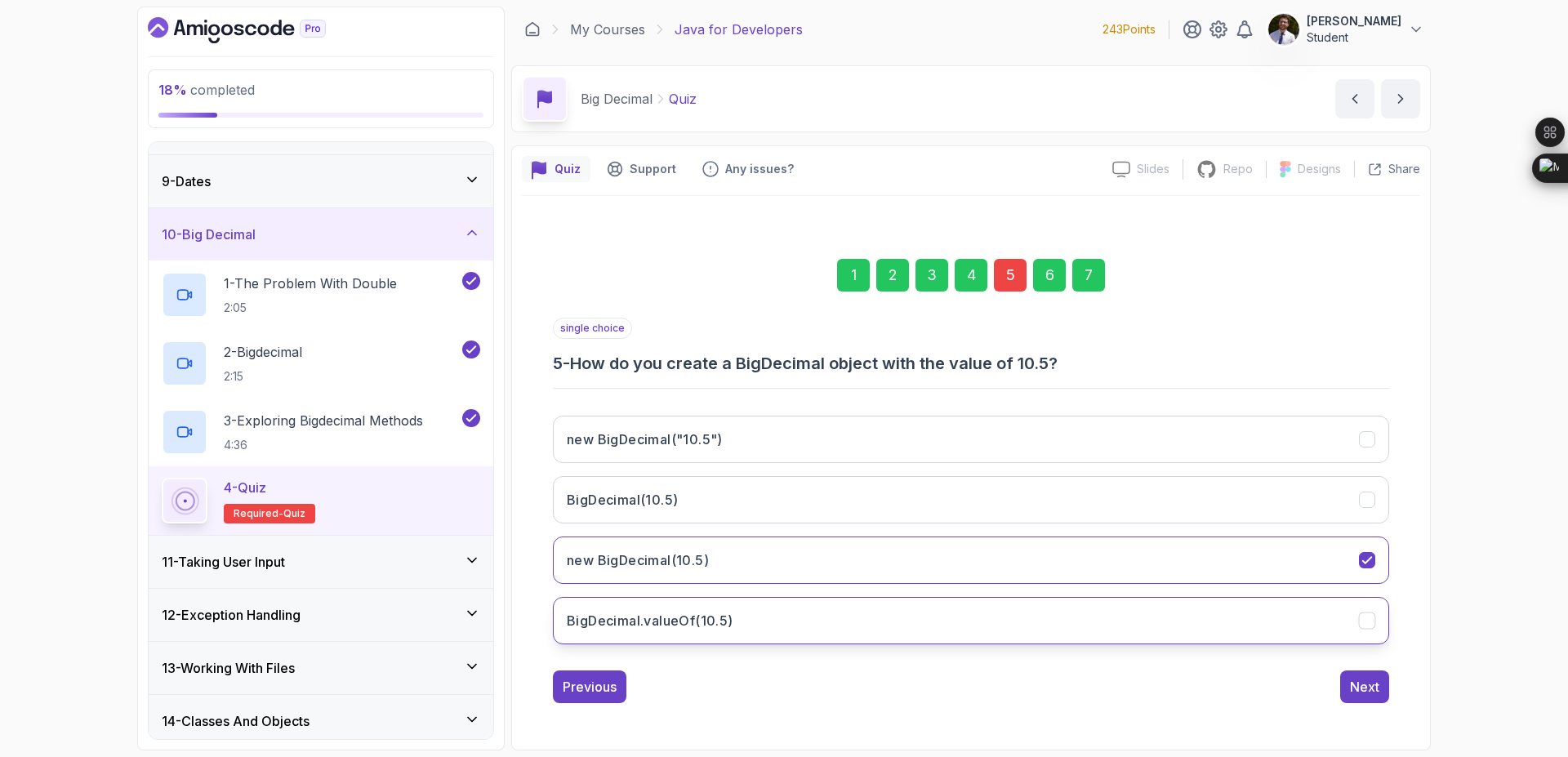
click at [1149, 631] on button "BigDecimal.valueOf(10.5)" at bounding box center [971, 620] width 836 height 47
click at [1079, 287] on div "7" at bounding box center [1088, 275] width 32 height 32
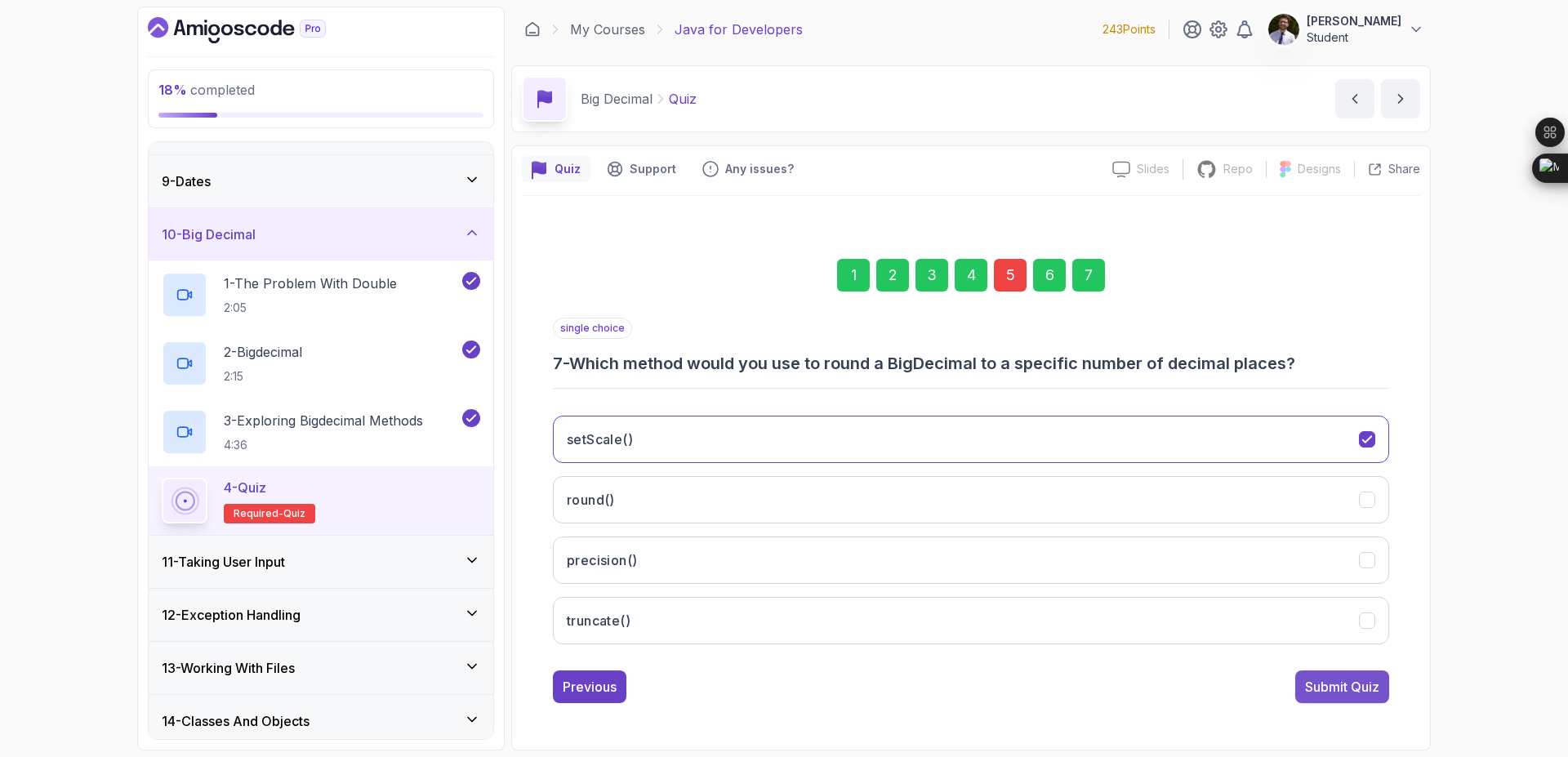
click at [1342, 687] on div "Submit Quiz" at bounding box center [1342, 687] width 74 height 20
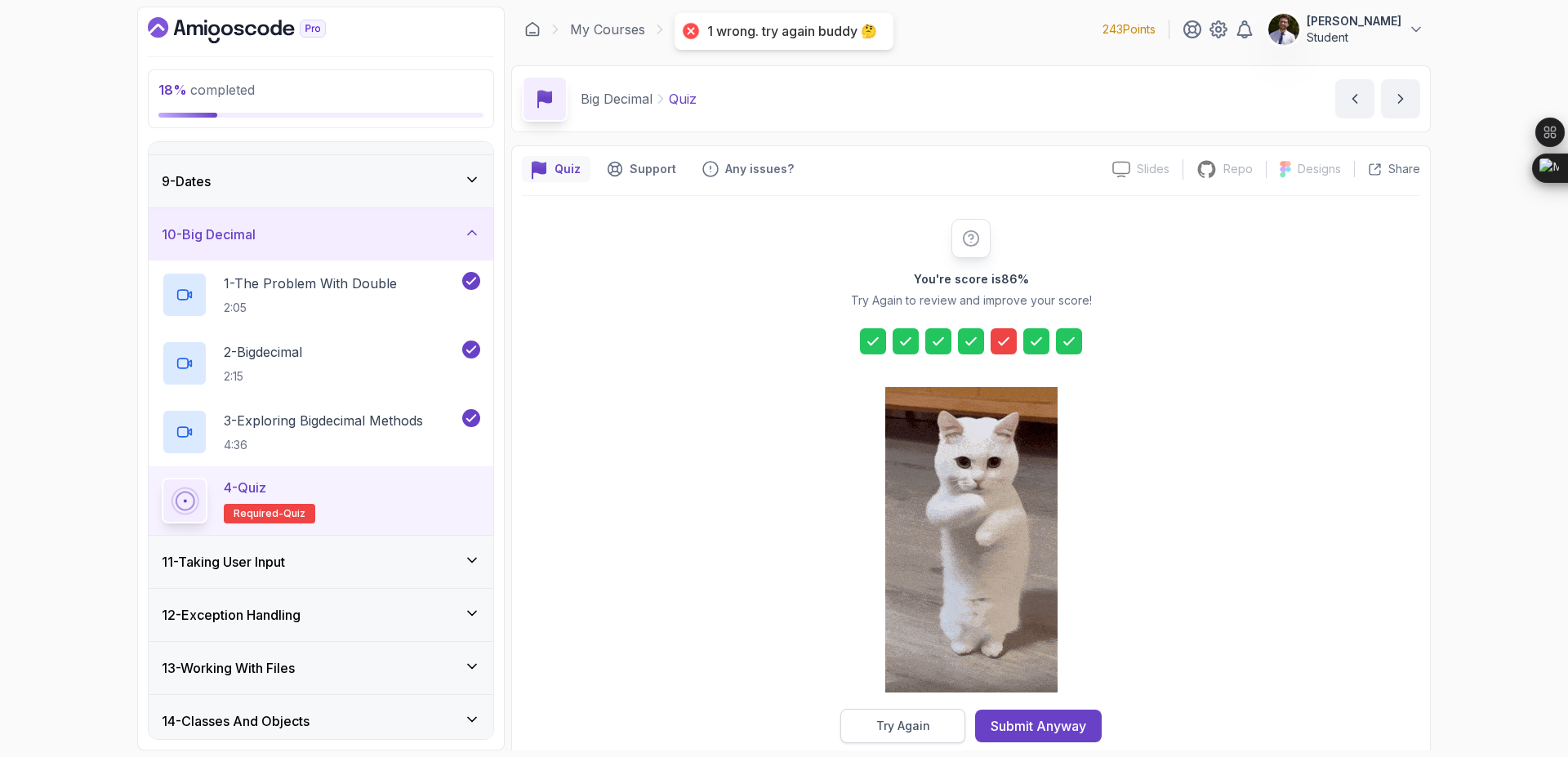
click at [899, 721] on div "Try Again" at bounding box center [903, 726] width 54 height 17
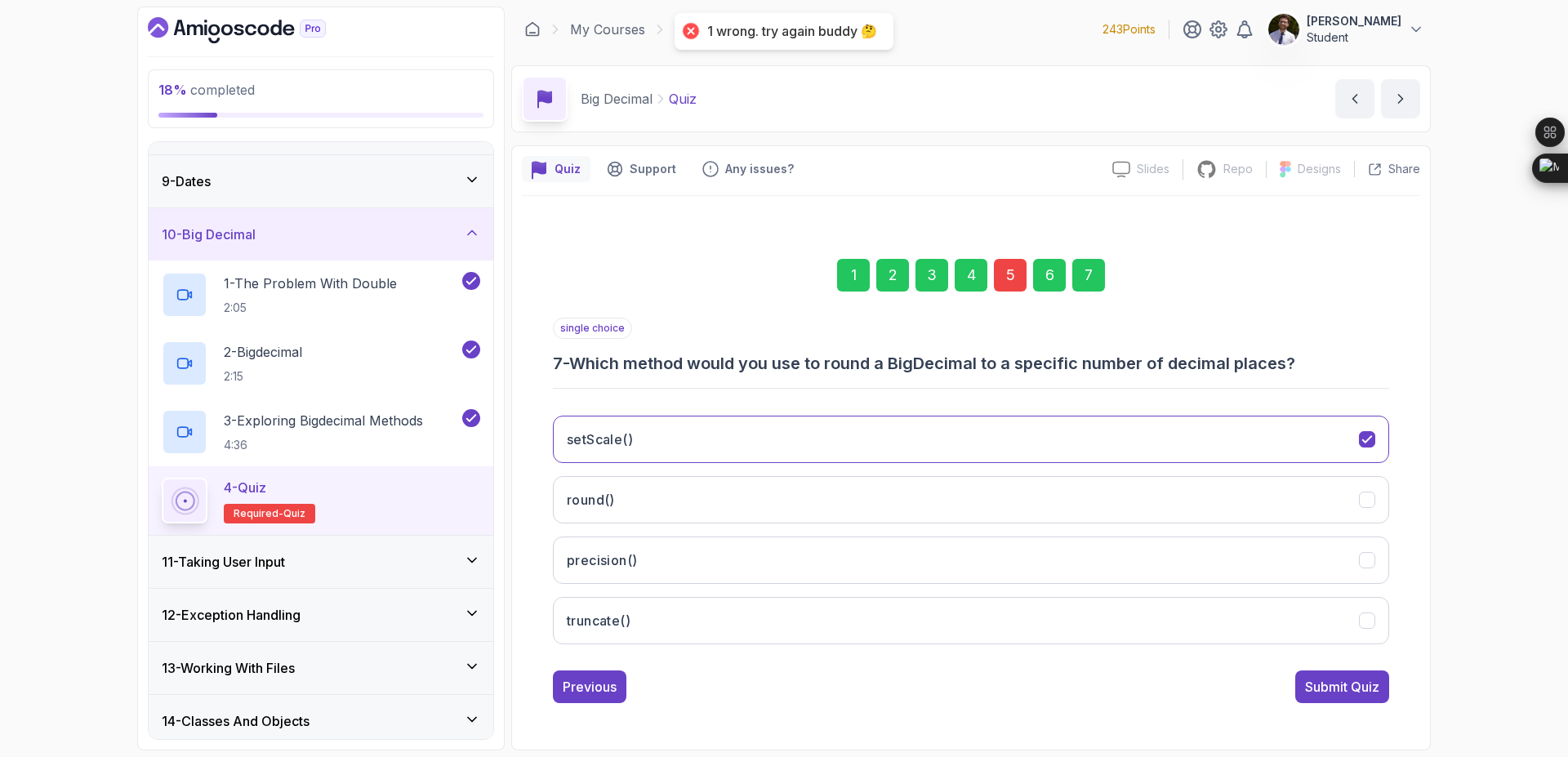
click at [1016, 281] on div "5" at bounding box center [1010, 275] width 32 height 32
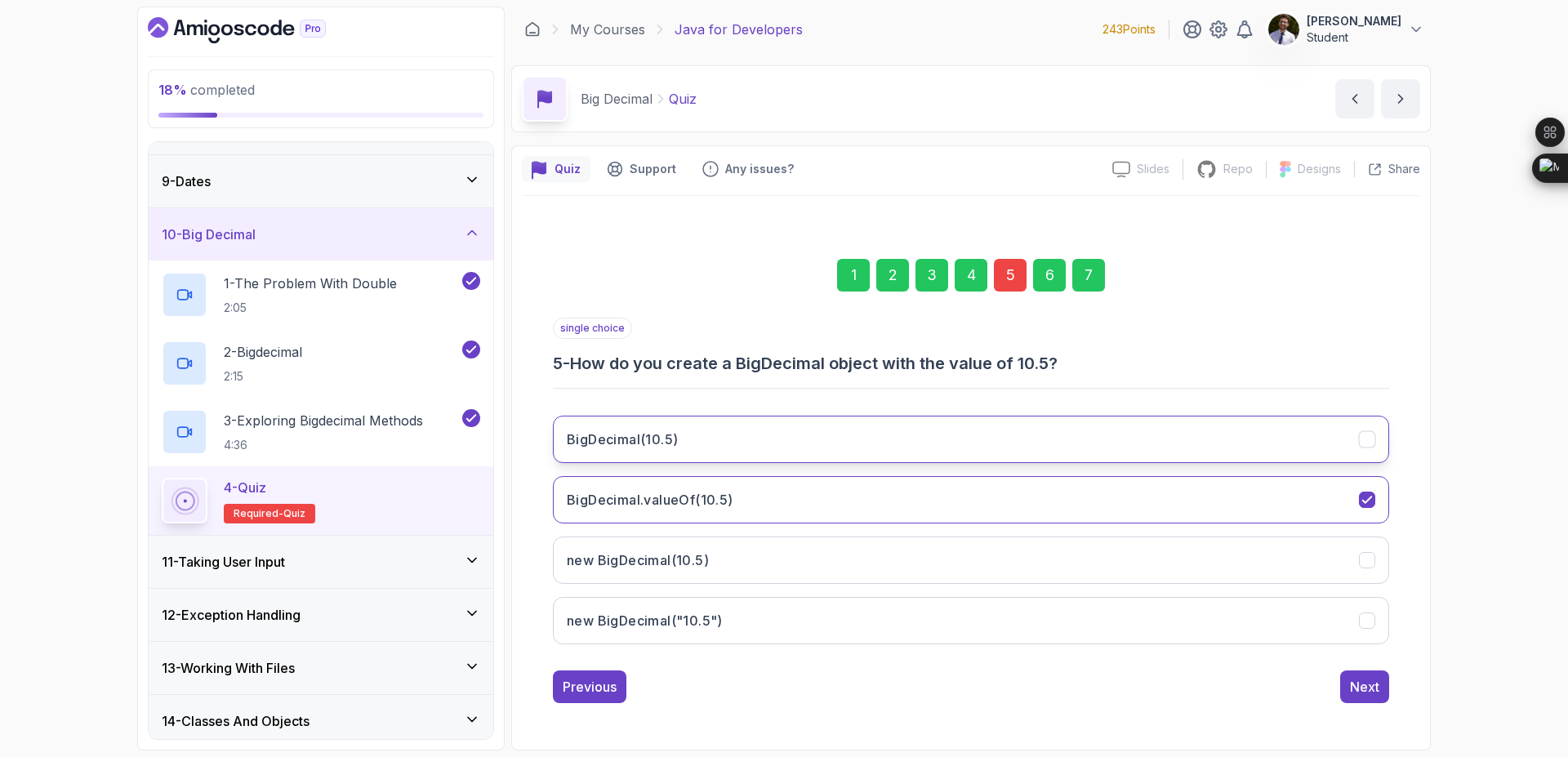
click at [1084, 435] on button "BigDecimal(10.5)" at bounding box center [971, 439] width 836 height 47
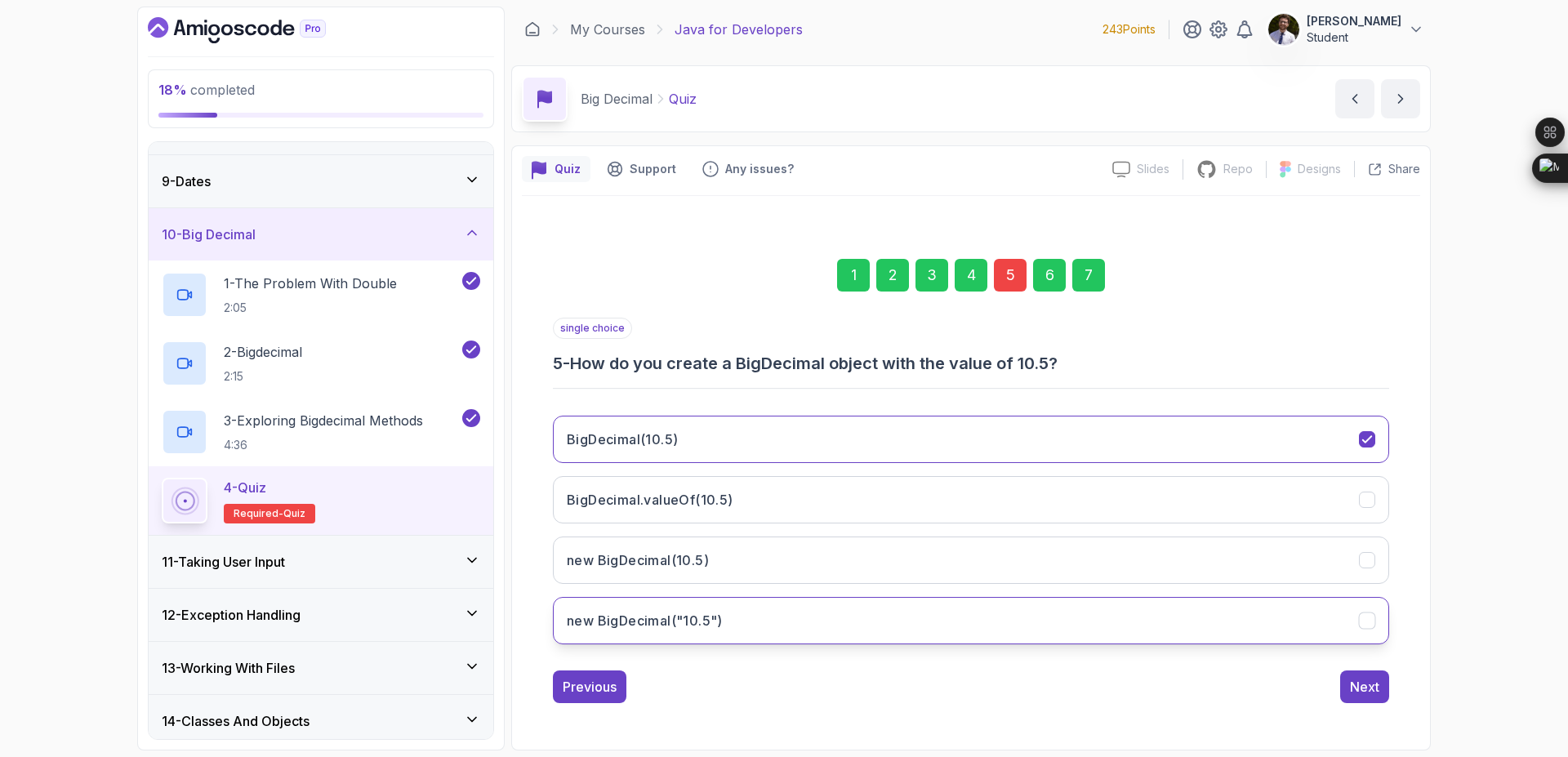
click at [1085, 638] on button "new BigDecimal("10.5")" at bounding box center [971, 620] width 836 height 47
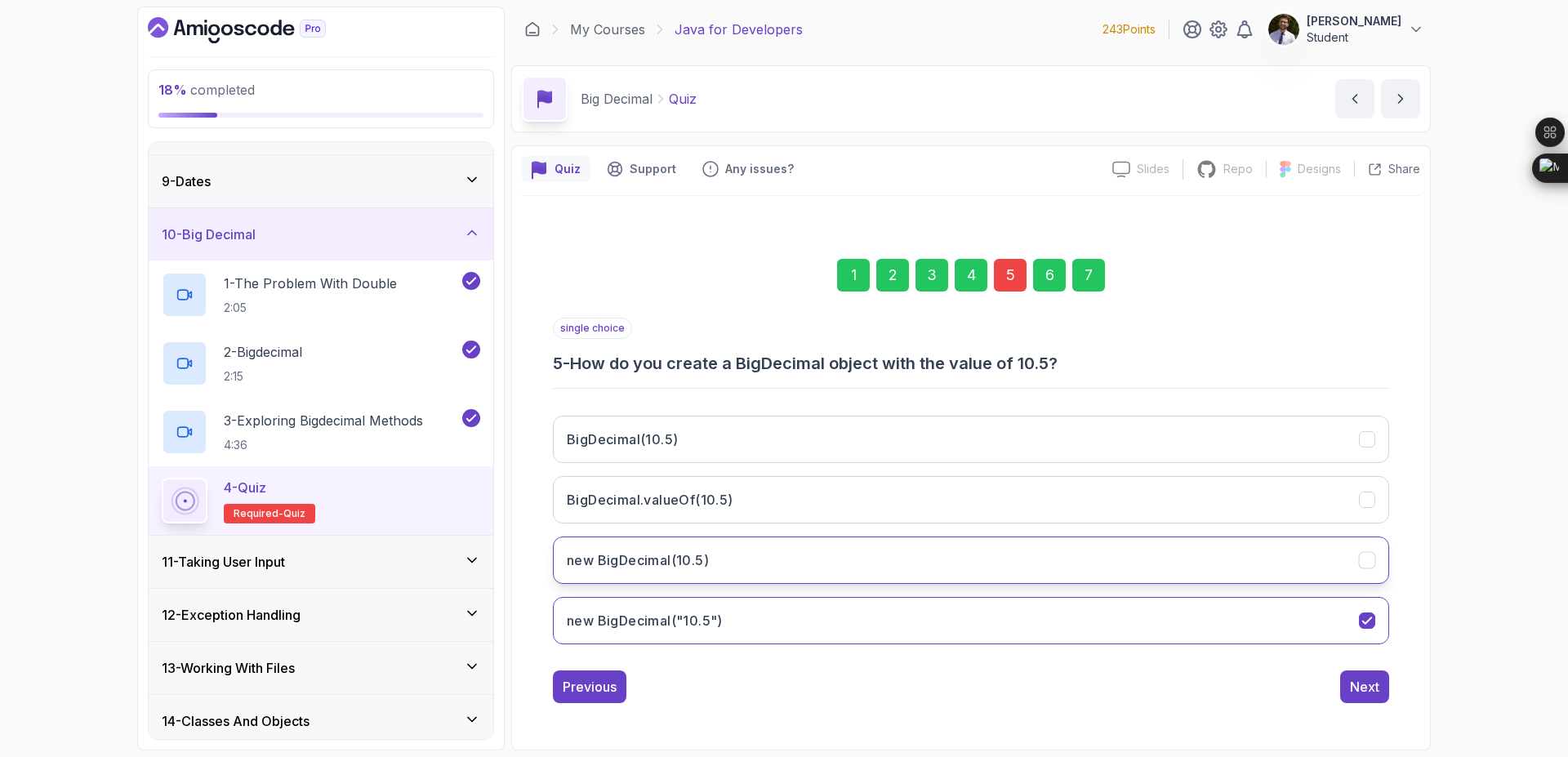
click at [1110, 575] on button "new BigDecimal(10.5)" at bounding box center [971, 560] width 836 height 47
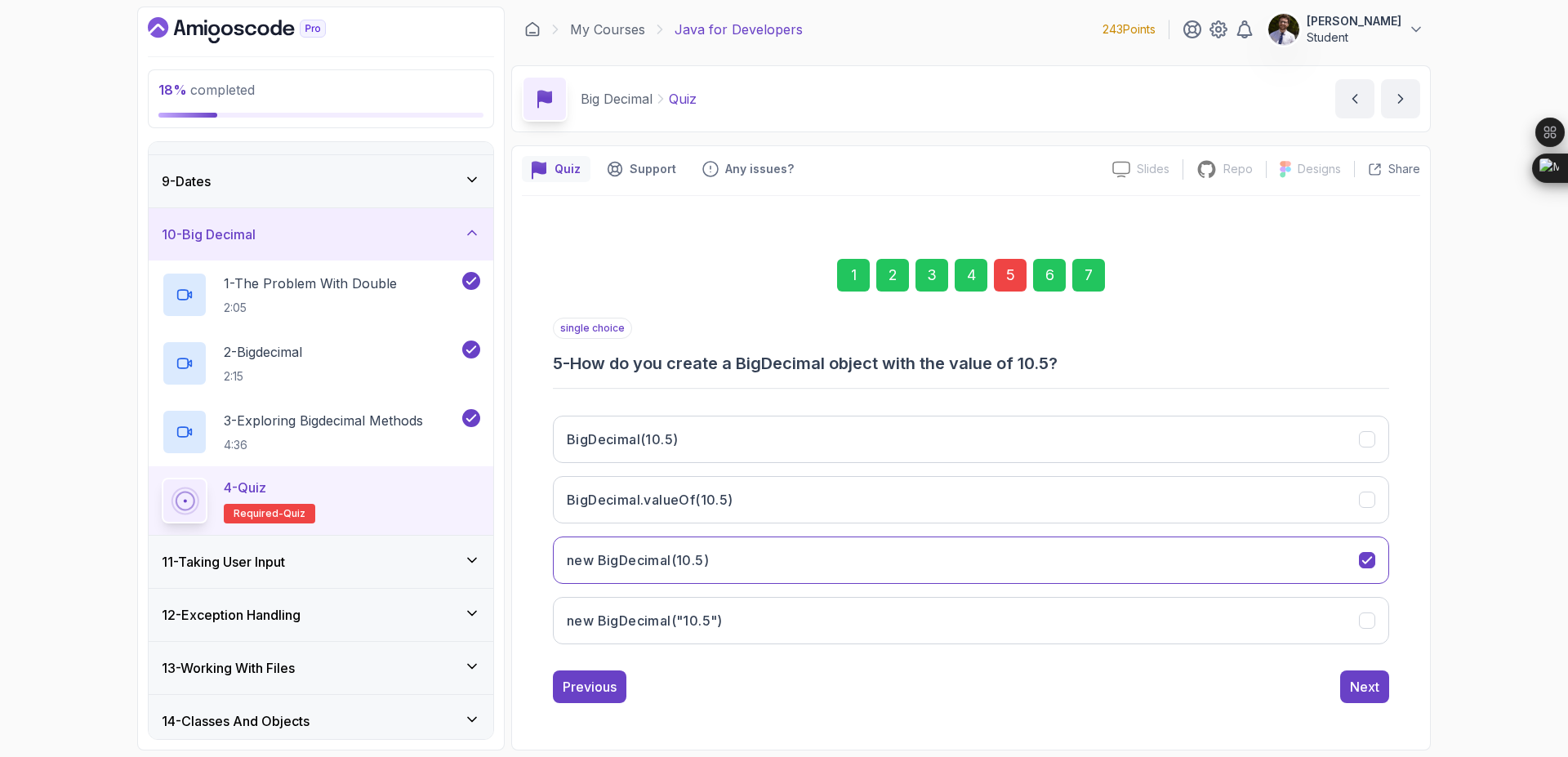
click at [1093, 273] on div "7" at bounding box center [1088, 275] width 32 height 32
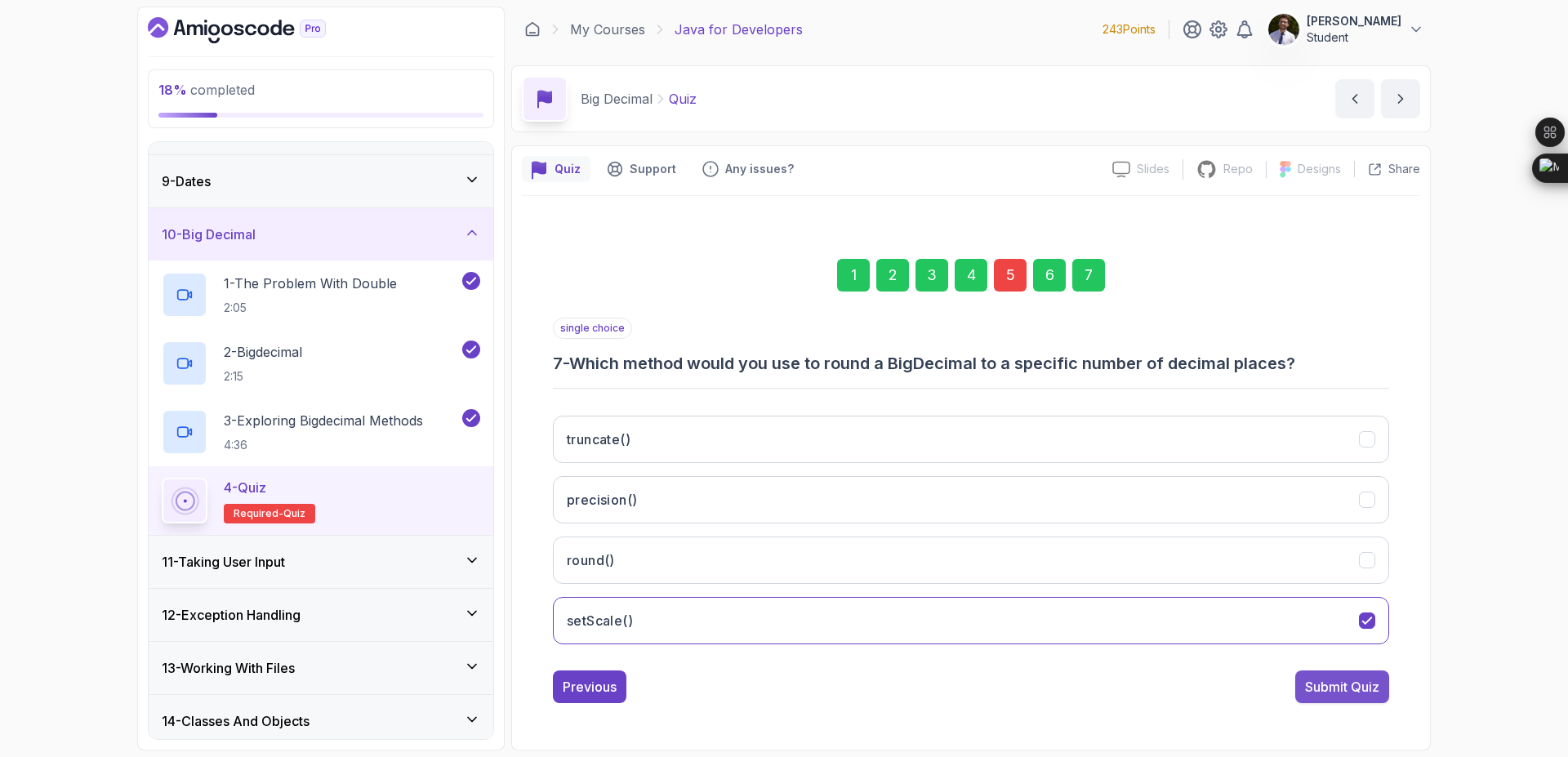
click at [1328, 685] on div "Submit Quiz" at bounding box center [1342, 687] width 74 height 20
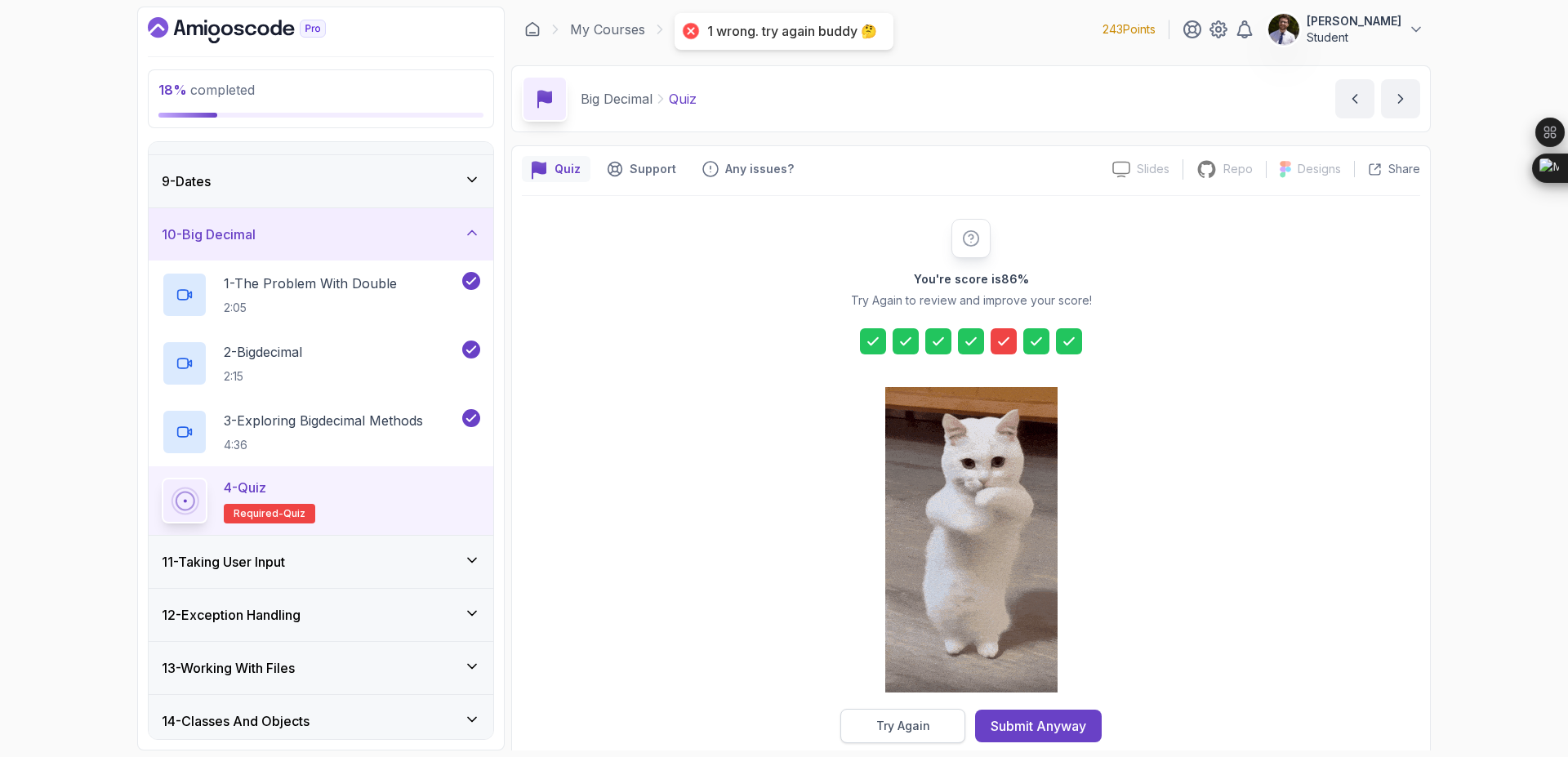
click at [918, 709] on button "Try Again" at bounding box center [903, 725] width 125 height 34
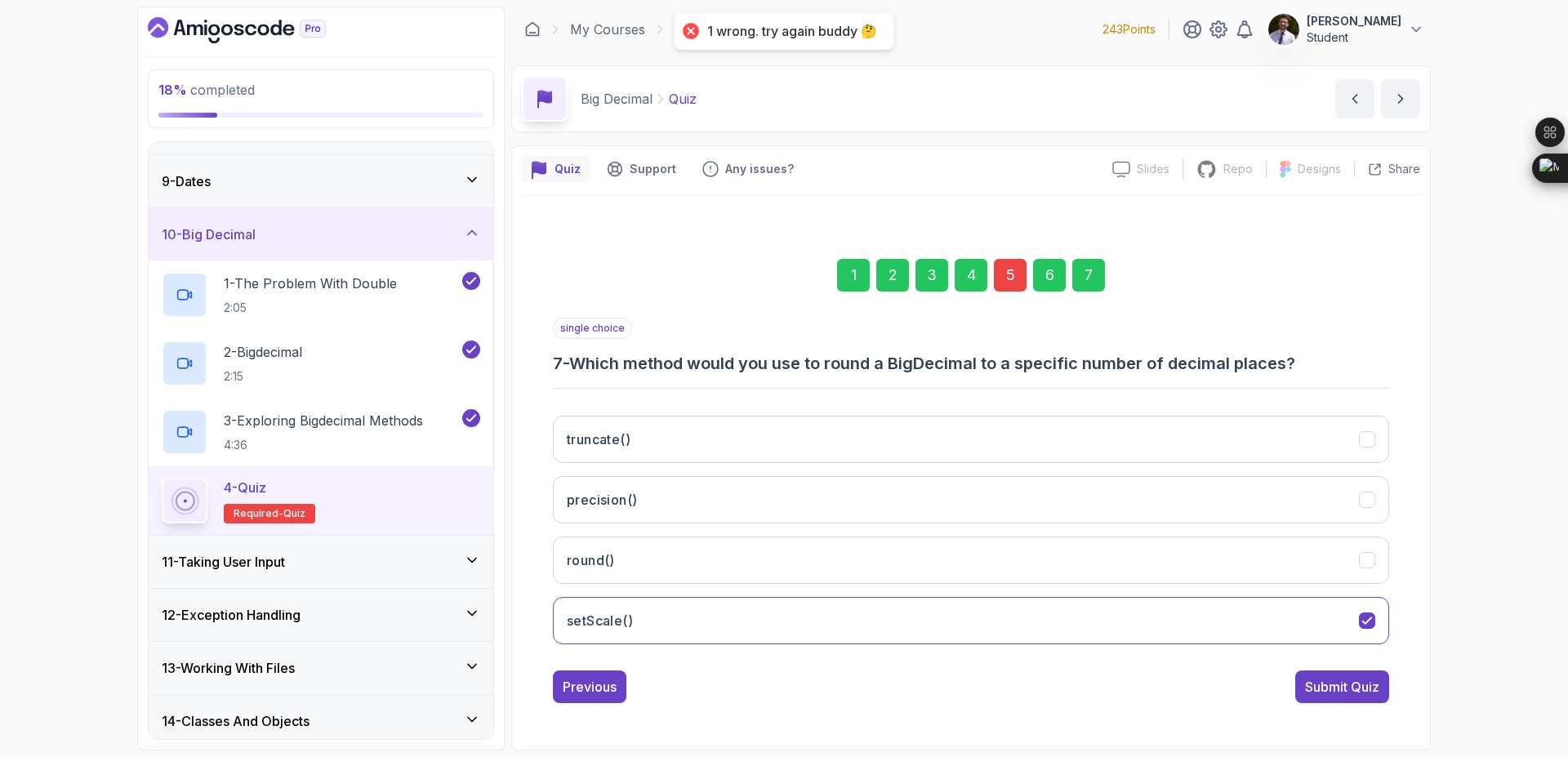
click at [1016, 275] on div "5" at bounding box center [1010, 275] width 32 height 32
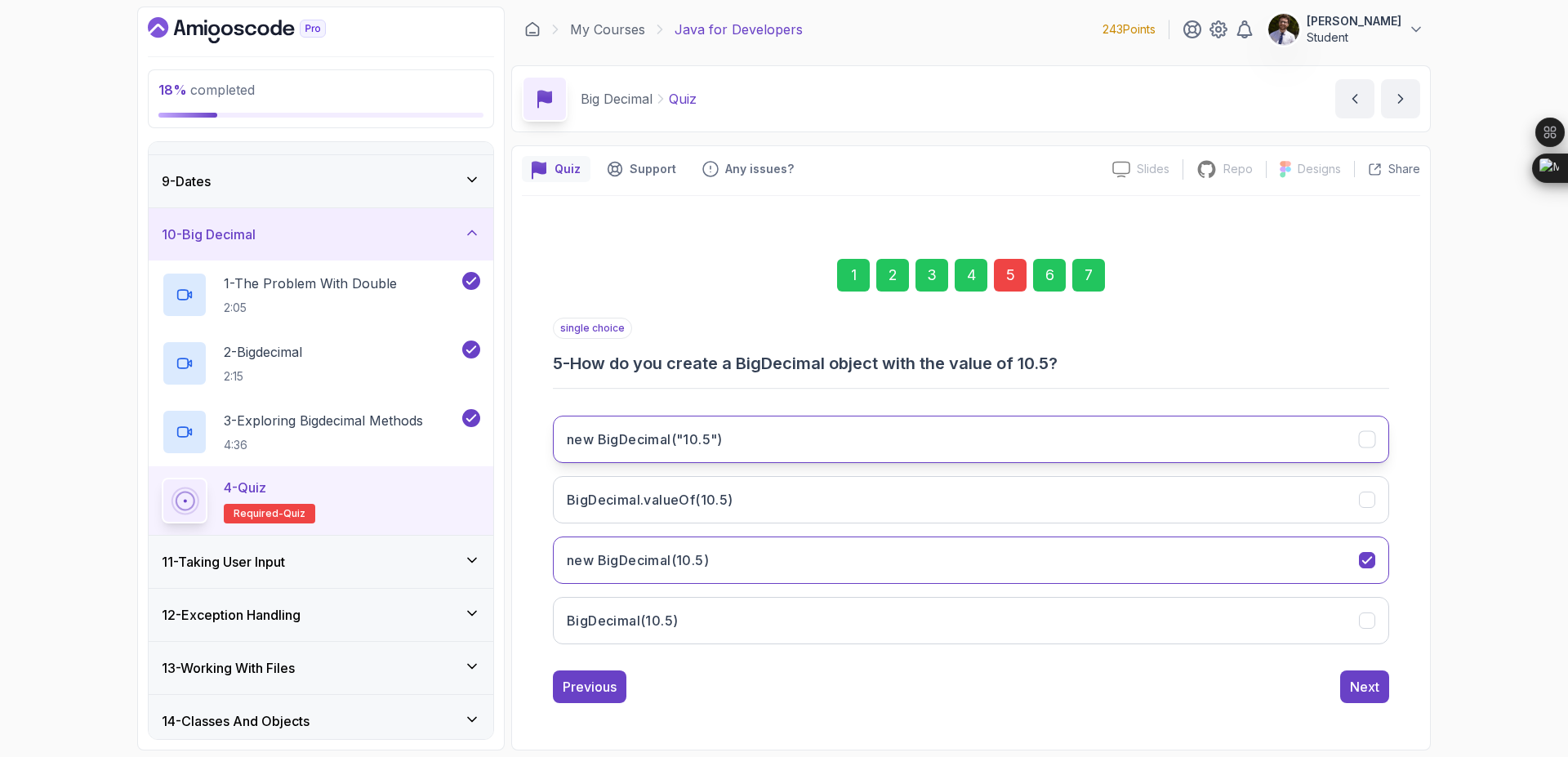
click at [1364, 444] on icon at bounding box center [1367, 440] width 16 height 16
click at [1076, 281] on div "7" at bounding box center [1088, 275] width 32 height 32
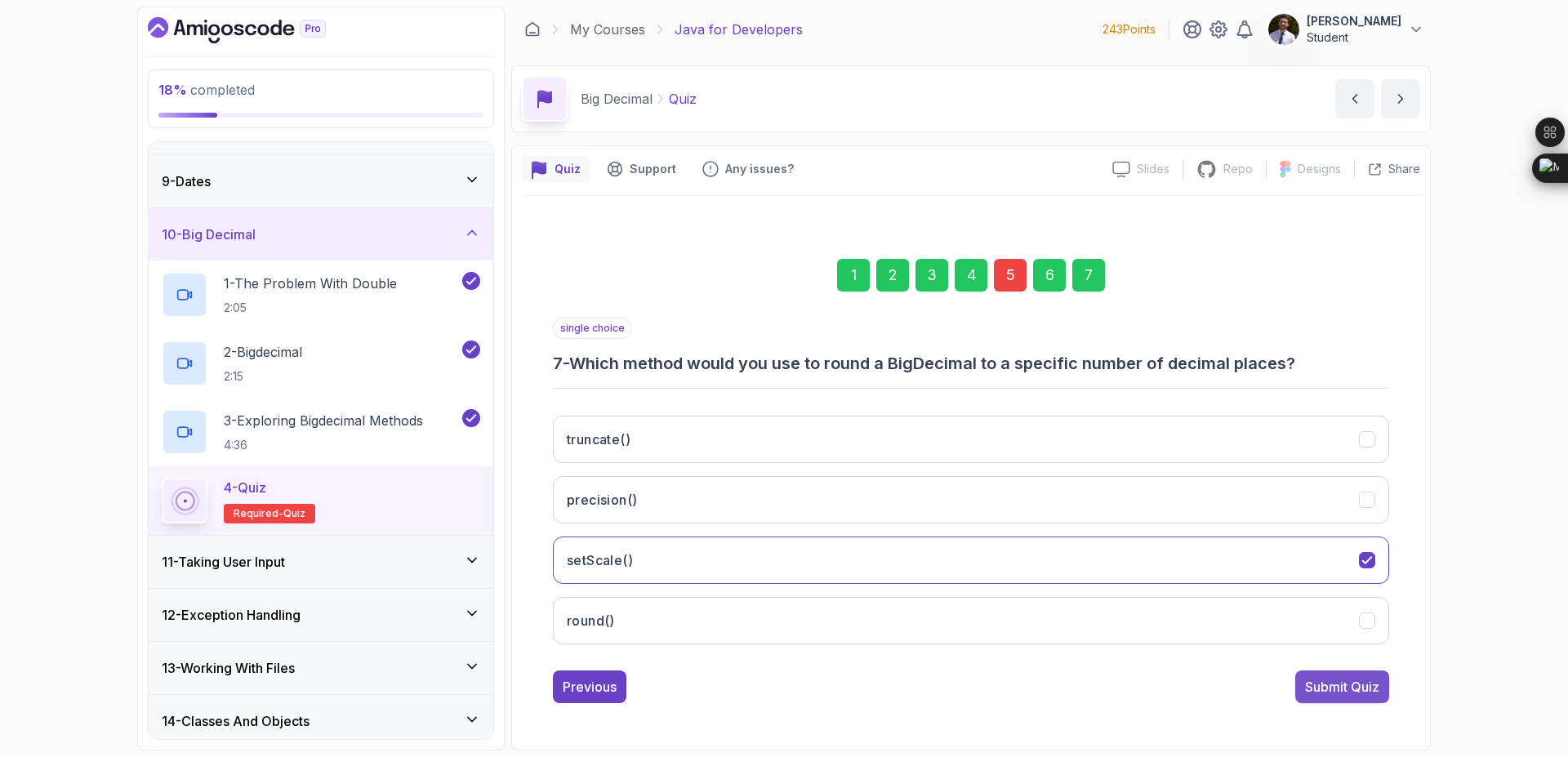
click at [1347, 686] on div "Submit Quiz" at bounding box center [1342, 687] width 74 height 20
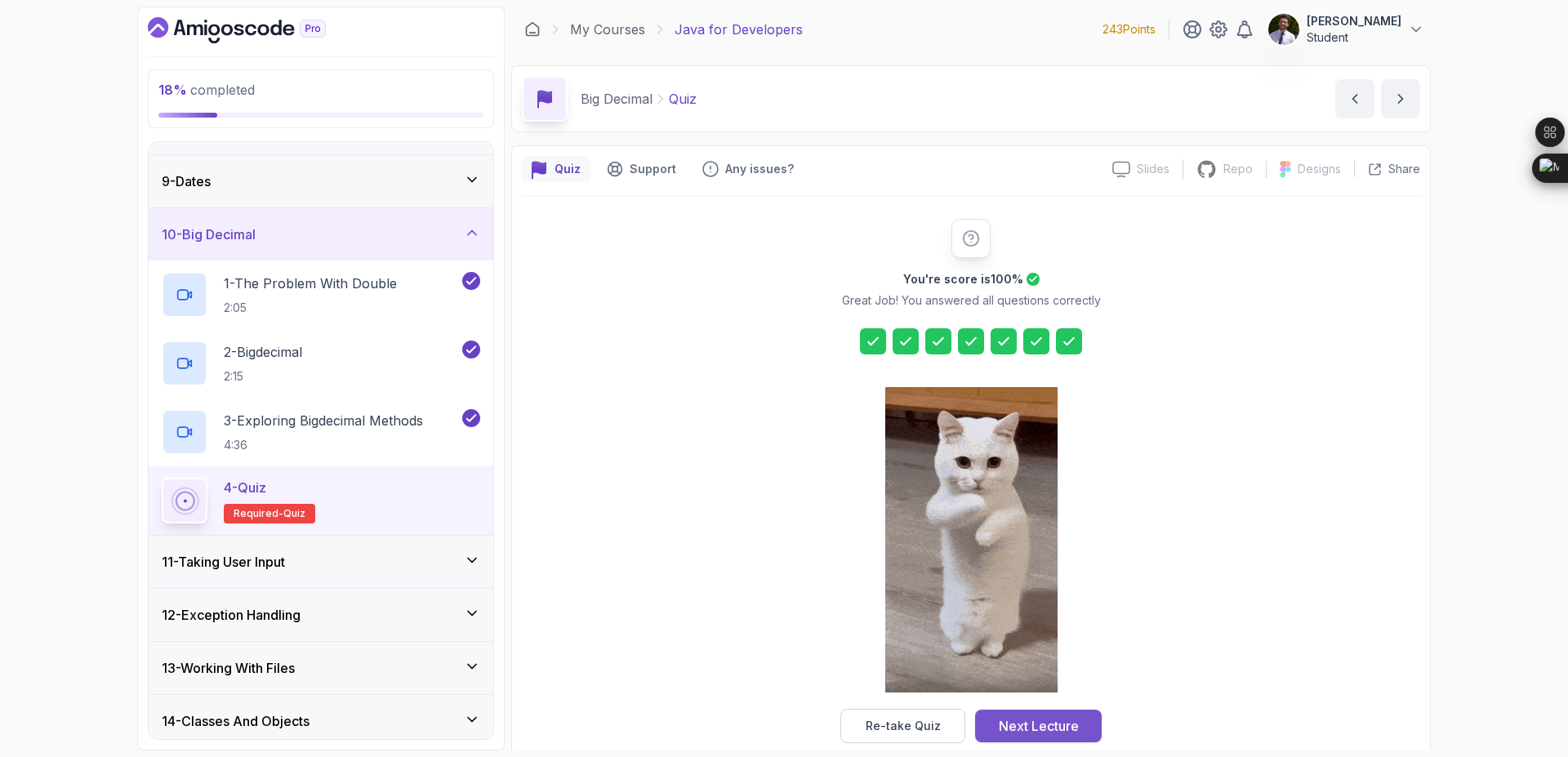
click at [1023, 725] on div "Next Lecture" at bounding box center [1039, 726] width 80 height 20
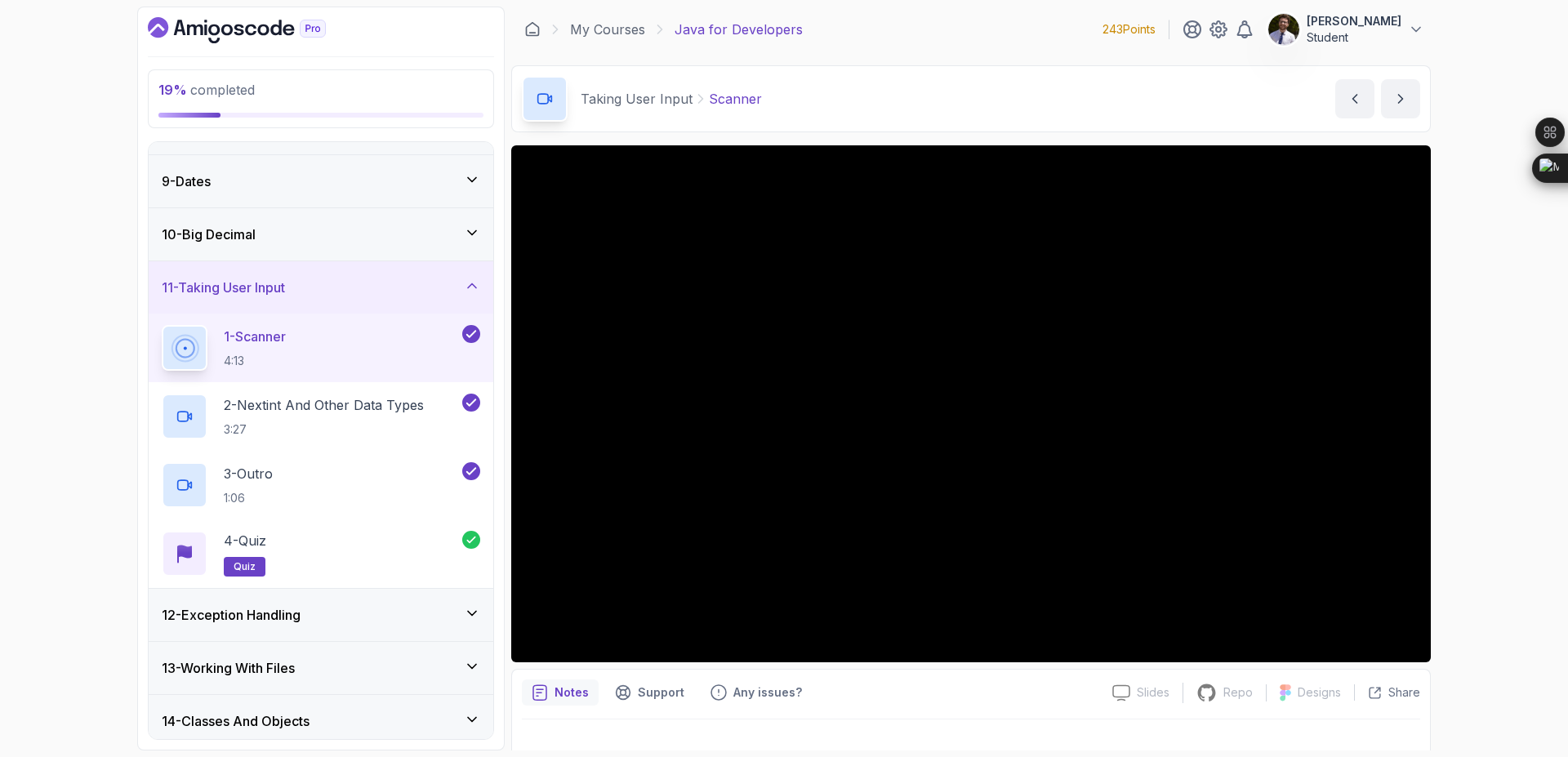
click at [470, 167] on div "9 - Dates" at bounding box center [321, 181] width 345 height 52
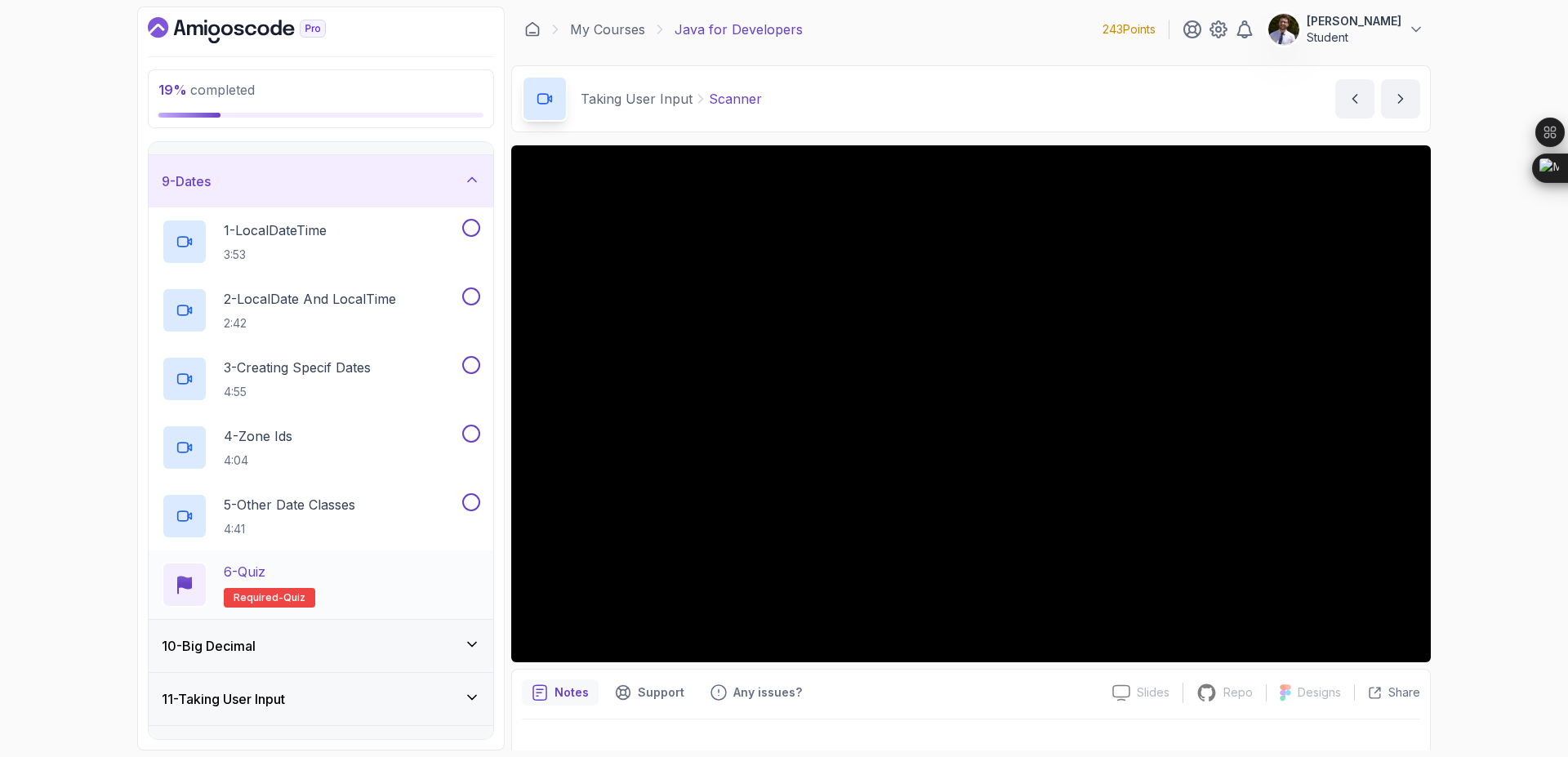
click at [264, 596] on span "Required-" at bounding box center [259, 598] width 50 height 13
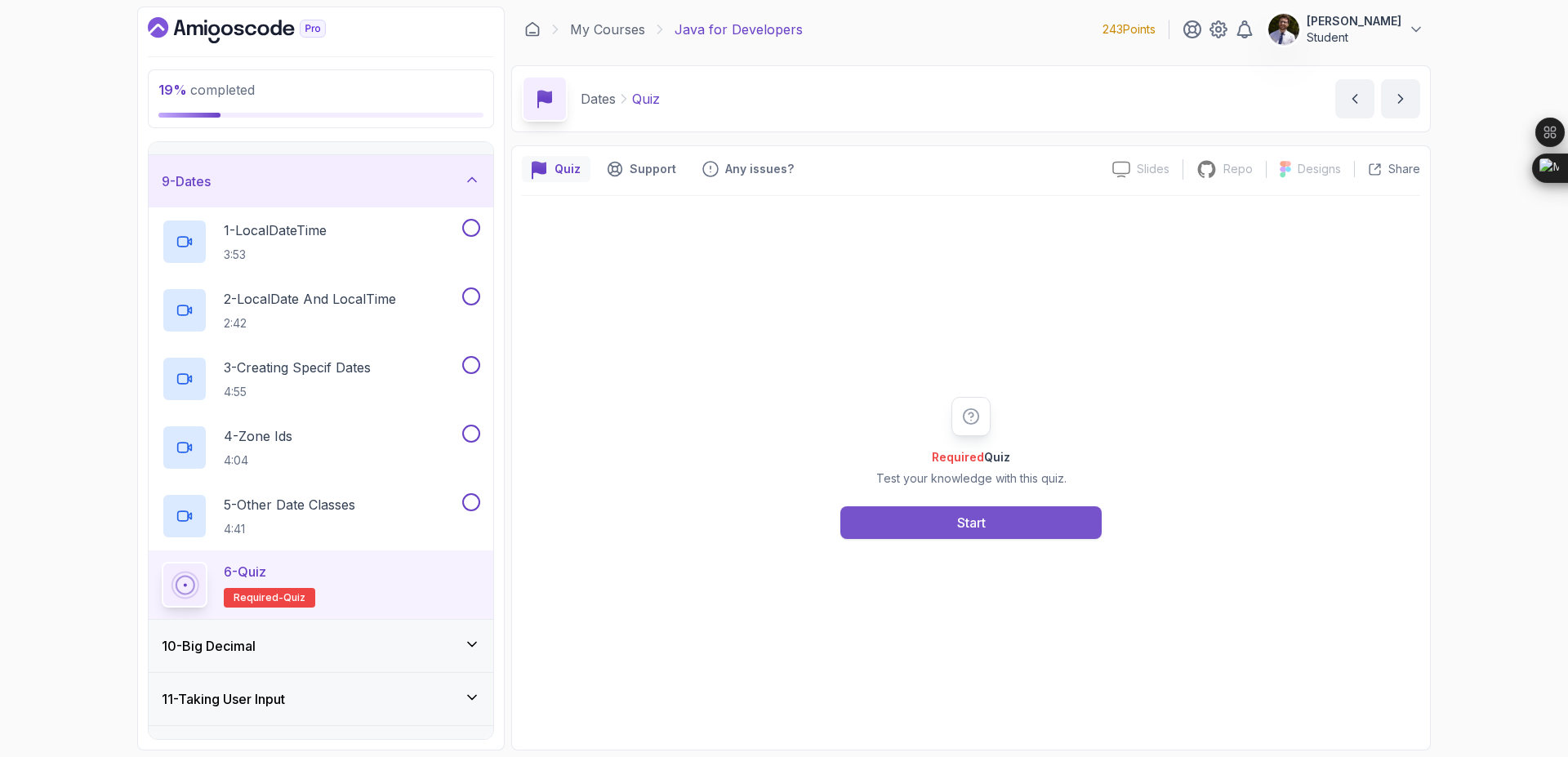
click at [1090, 520] on button "Start" at bounding box center [971, 522] width 261 height 32
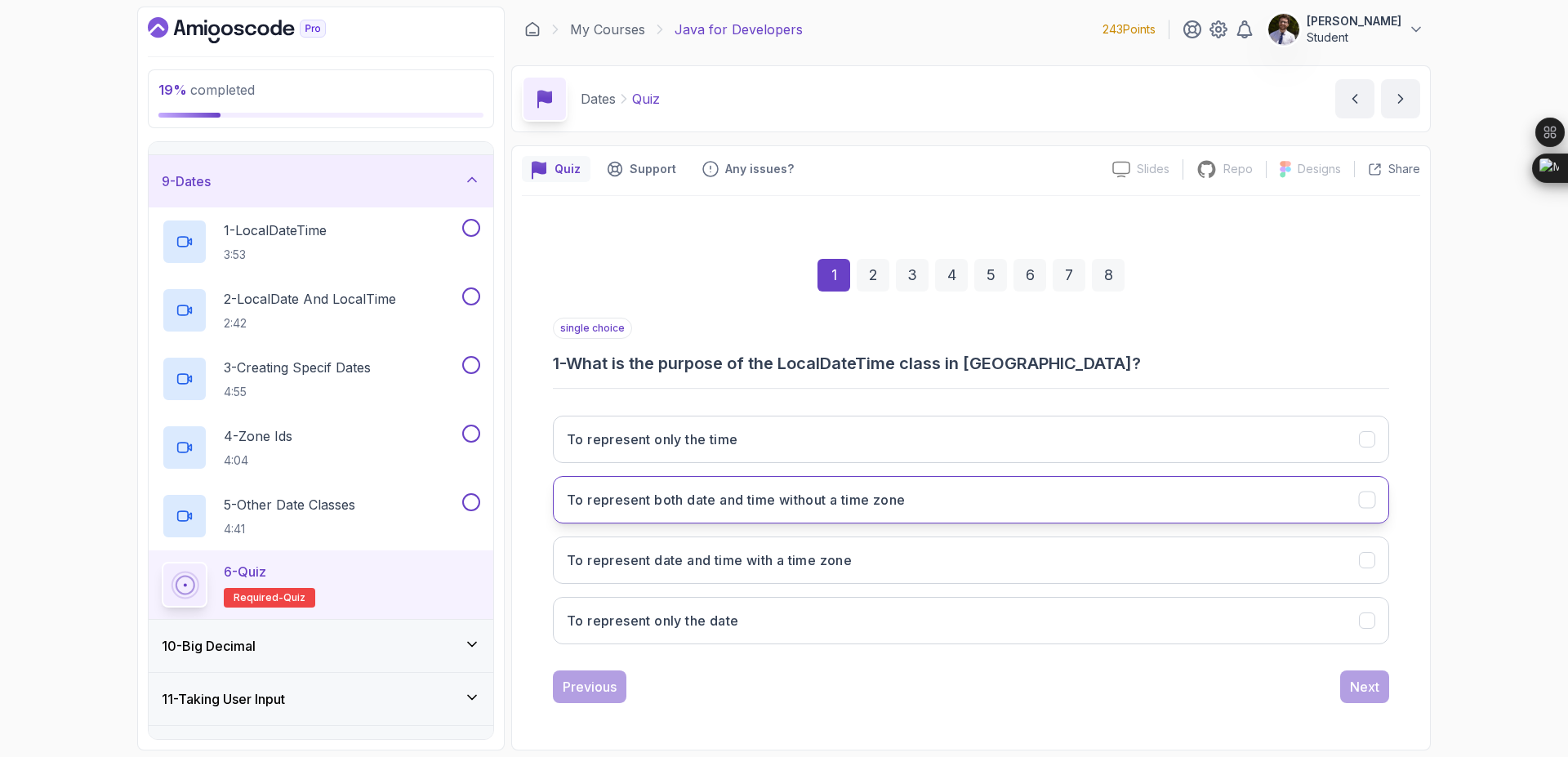
click at [877, 514] on button "To represent both date and time without a time zone" at bounding box center [971, 500] width 836 height 47
click at [1327, 679] on div "Previous Next" at bounding box center [971, 686] width 836 height 32
click at [1357, 685] on div "Next" at bounding box center [1364, 687] width 29 height 20
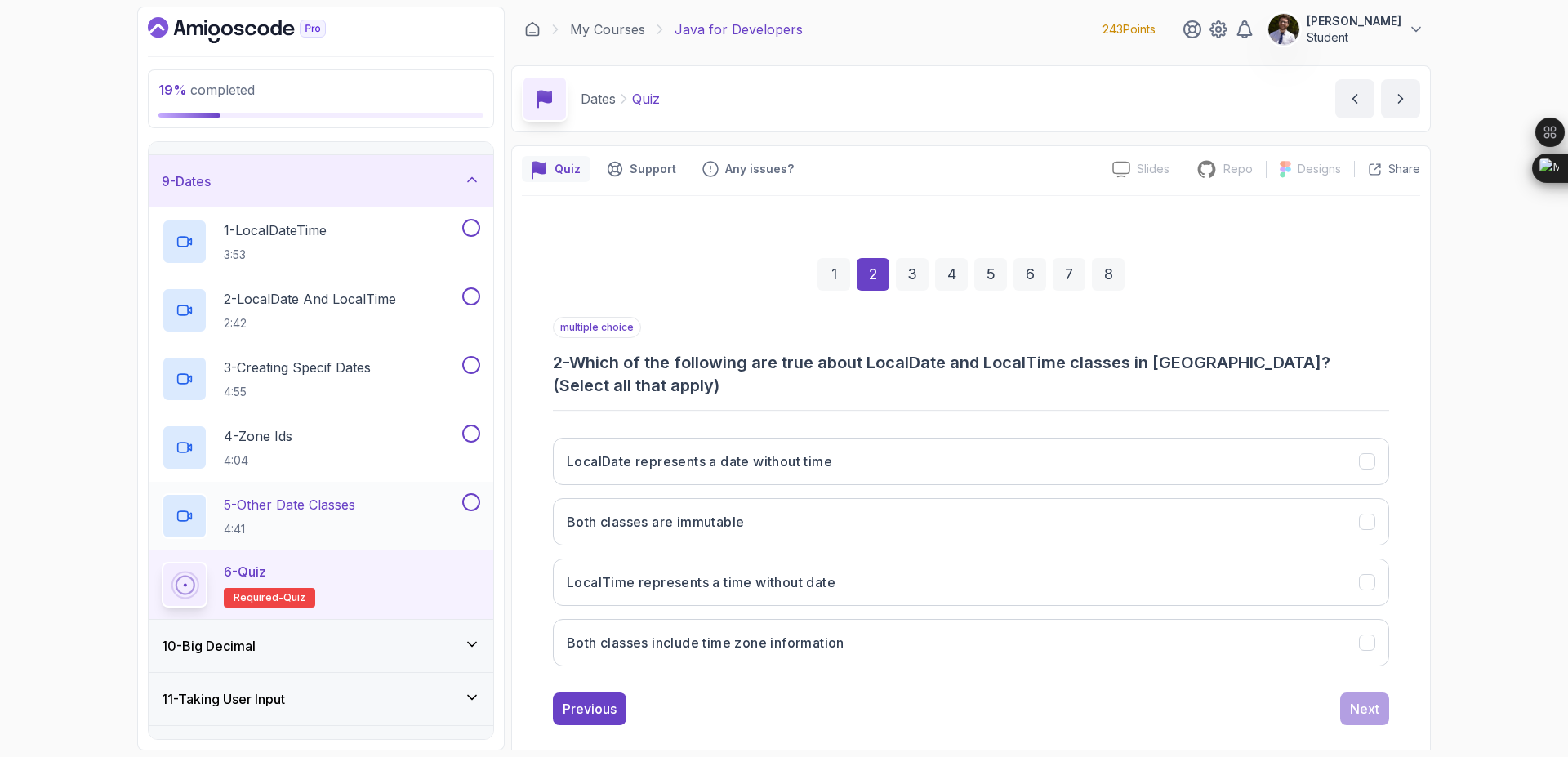
click at [475, 510] on button at bounding box center [471, 502] width 18 height 18
click at [471, 430] on button at bounding box center [471, 434] width 18 height 18
click at [473, 375] on button "3 - Creating Specif Dates 4:55" at bounding box center [321, 379] width 319 height 46
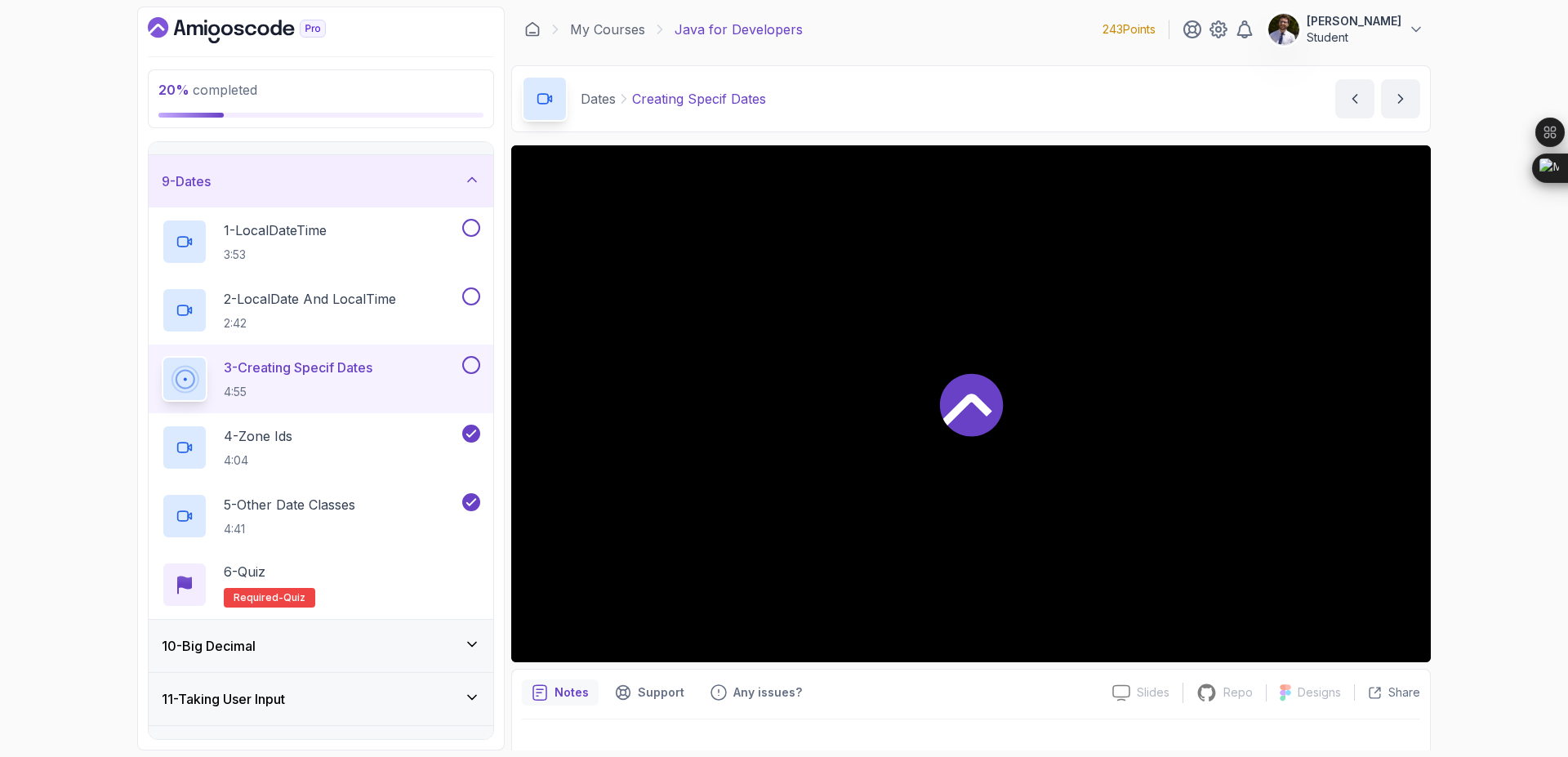
click at [475, 363] on button at bounding box center [471, 366] width 18 height 18
click at [468, 296] on button at bounding box center [471, 296] width 18 height 18
click at [471, 220] on button at bounding box center [471, 228] width 18 height 18
click at [257, 570] on p "6 - Quiz" at bounding box center [245, 572] width 42 height 20
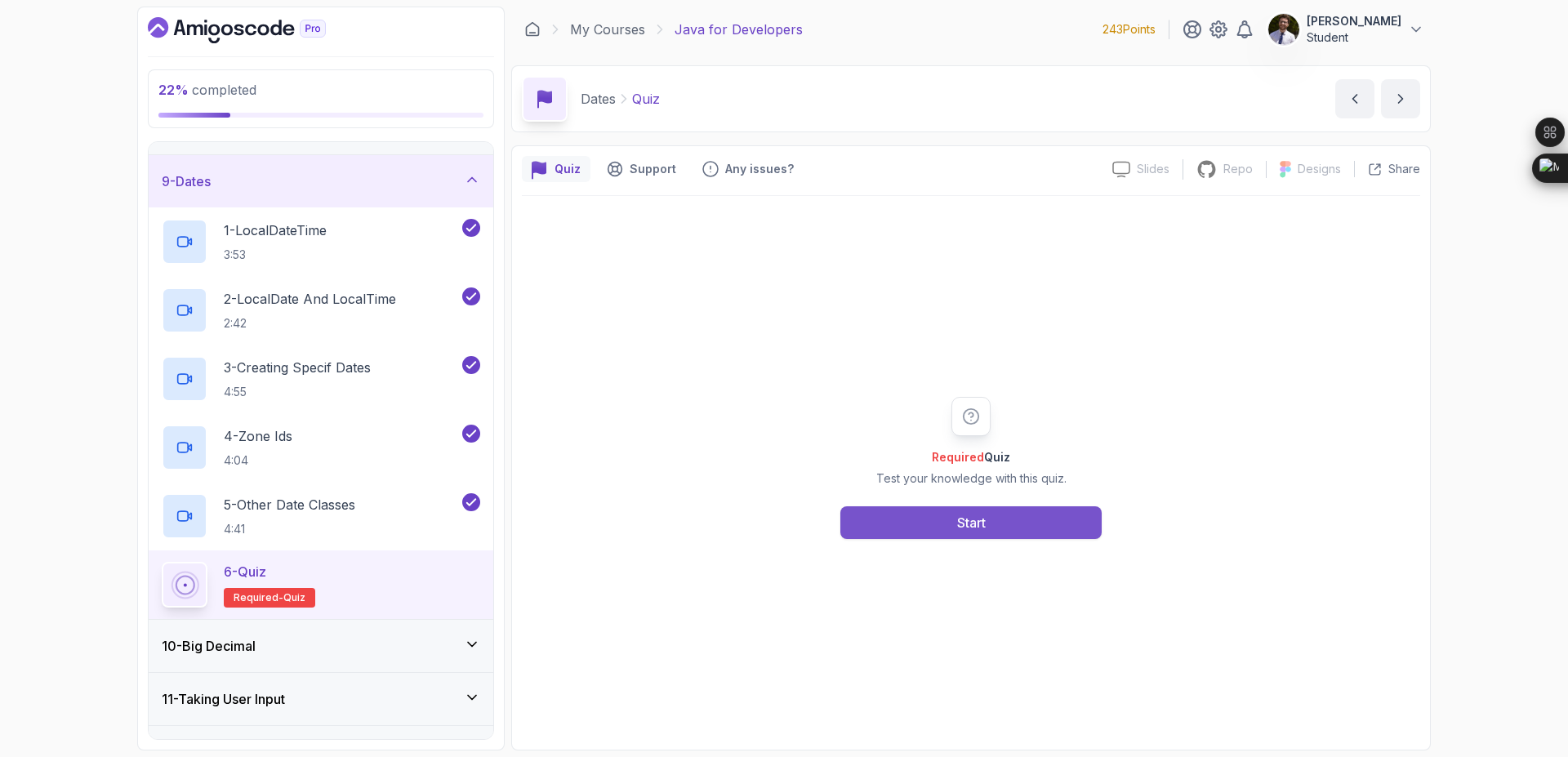
click at [963, 528] on div "Start" at bounding box center [972, 523] width 28 height 20
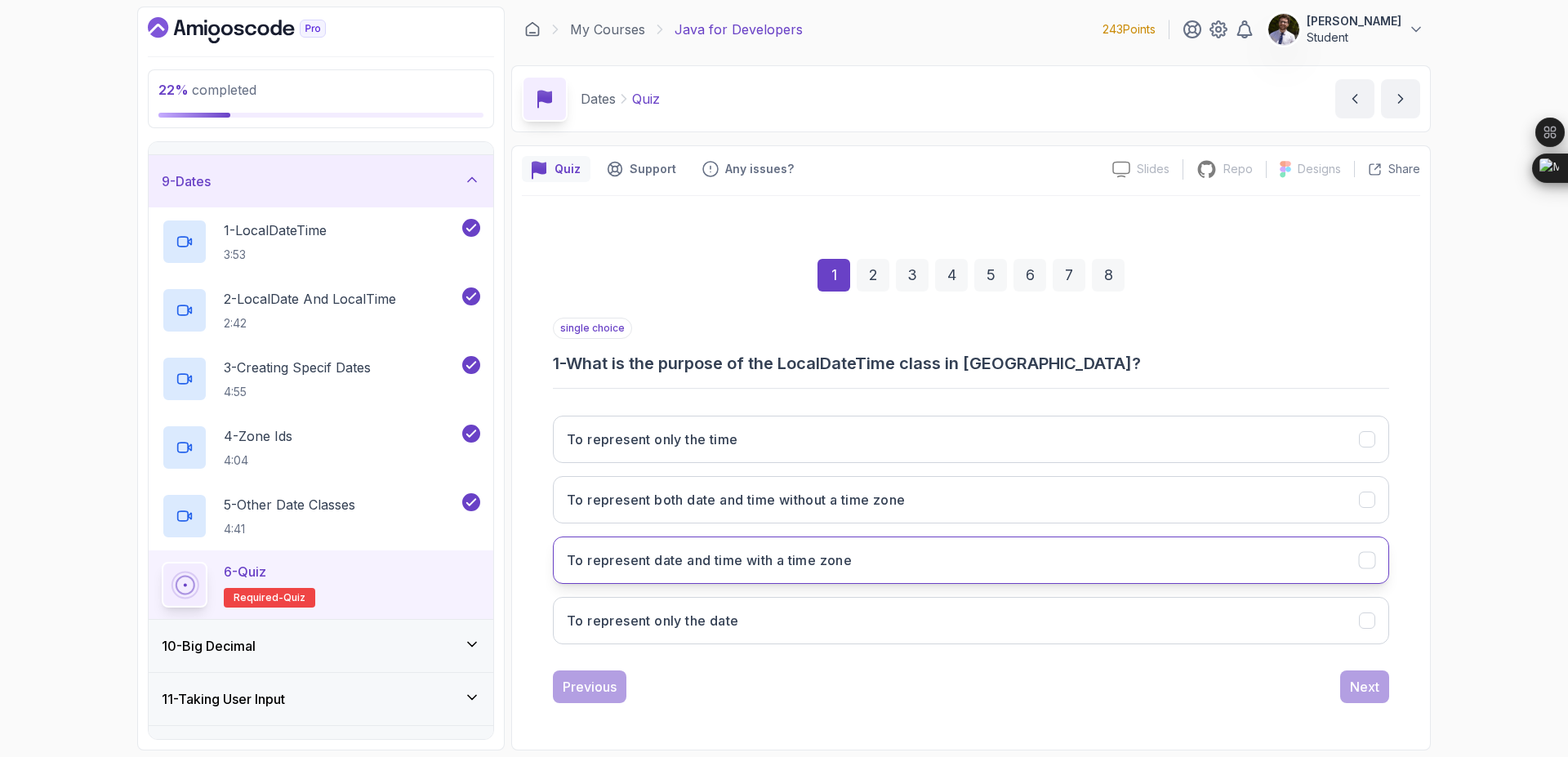
click at [1386, 548] on button "To represent date and time with a time zone" at bounding box center [971, 560] width 836 height 47
click at [1375, 691] on div "Next" at bounding box center [1364, 687] width 29 height 20
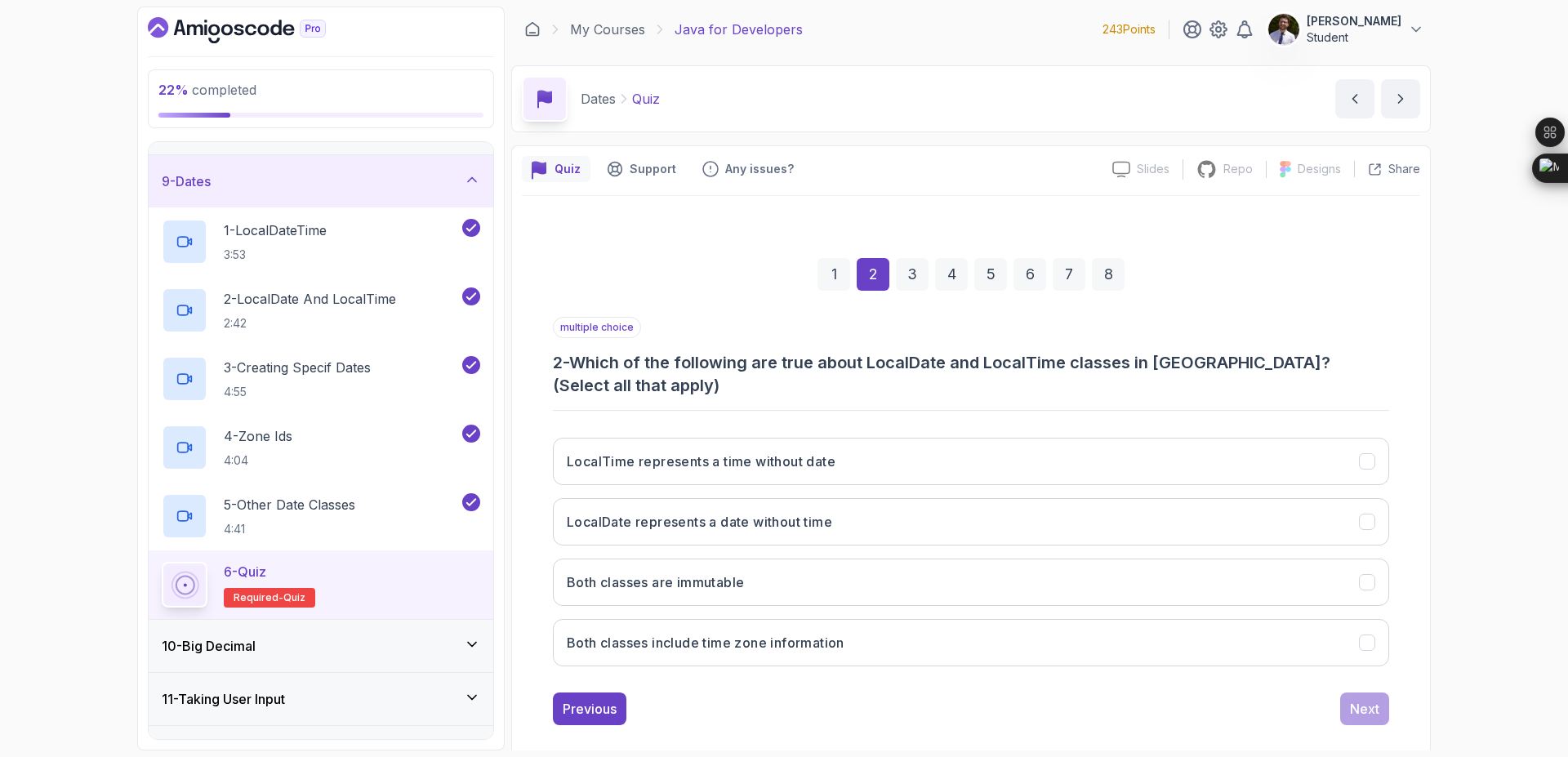
click at [834, 269] on div "1" at bounding box center [834, 274] width 32 height 32
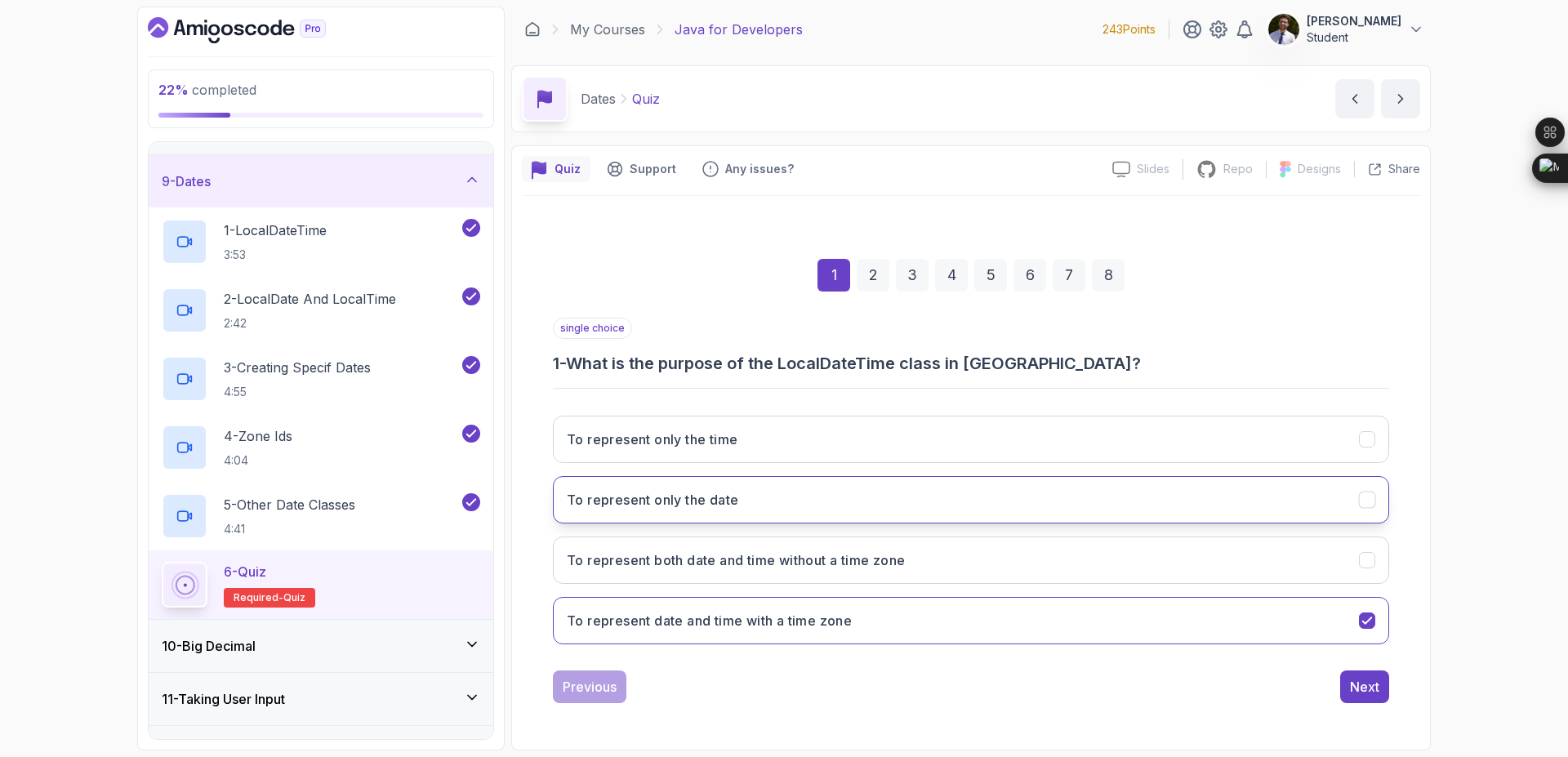
click at [1359, 513] on button "To represent only the date" at bounding box center [971, 500] width 836 height 47
click at [1361, 559] on icon "To represent both date and time without a time zone" at bounding box center [1367, 560] width 16 height 16
click at [1352, 686] on div "Next" at bounding box center [1364, 687] width 29 height 20
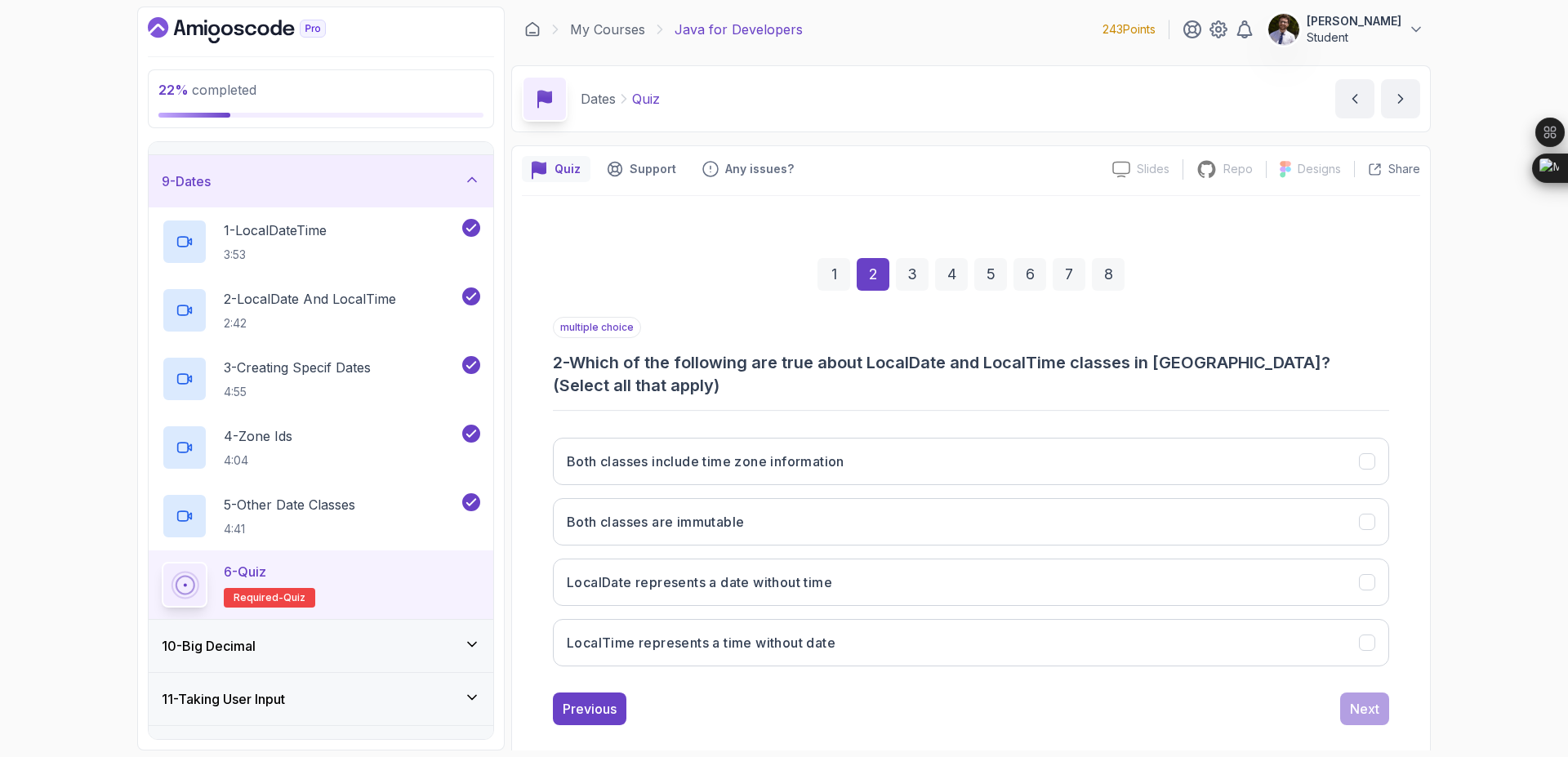
click at [913, 268] on div "3" at bounding box center [912, 274] width 32 height 32
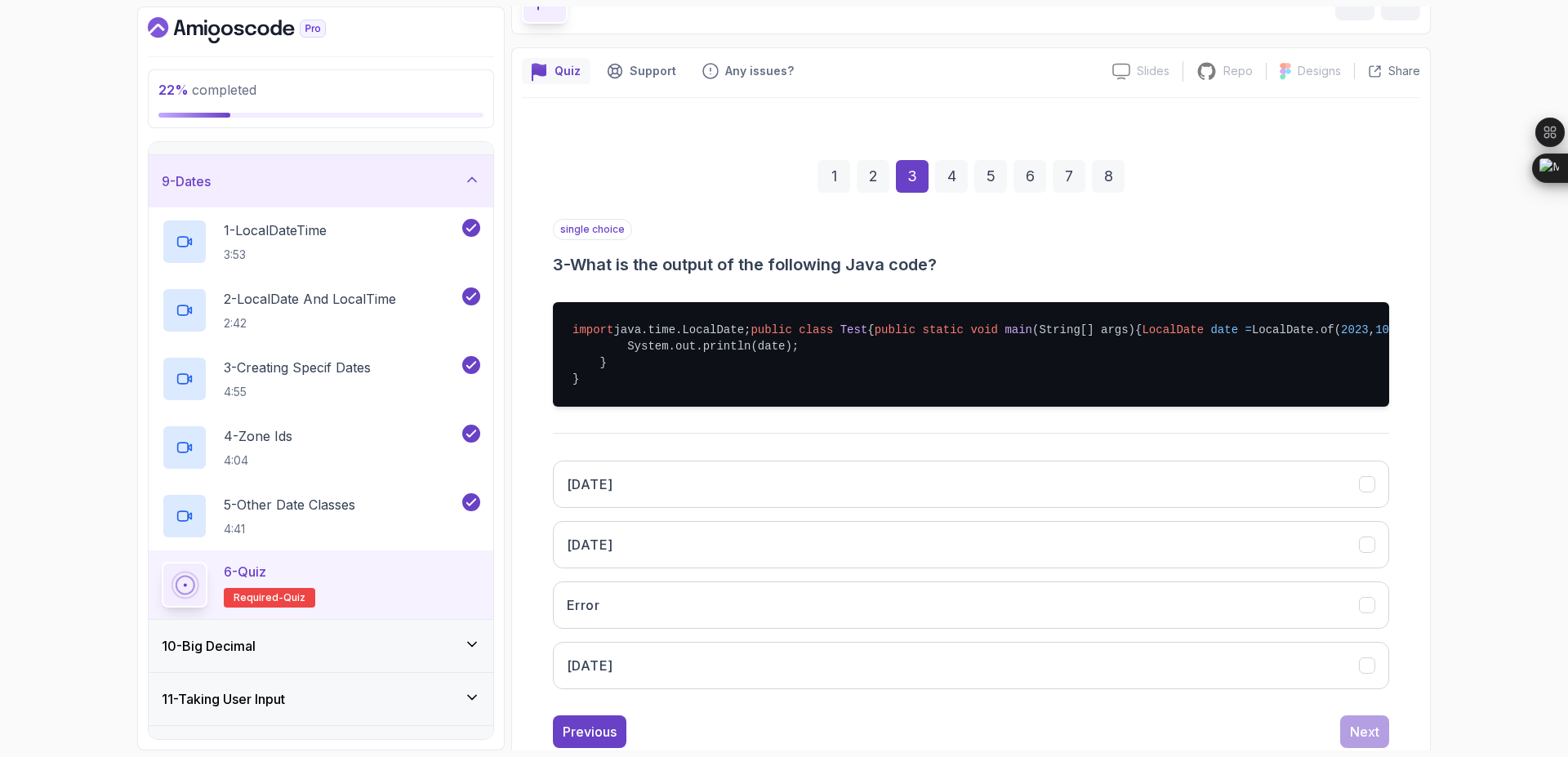
scroll to position [192, 0]
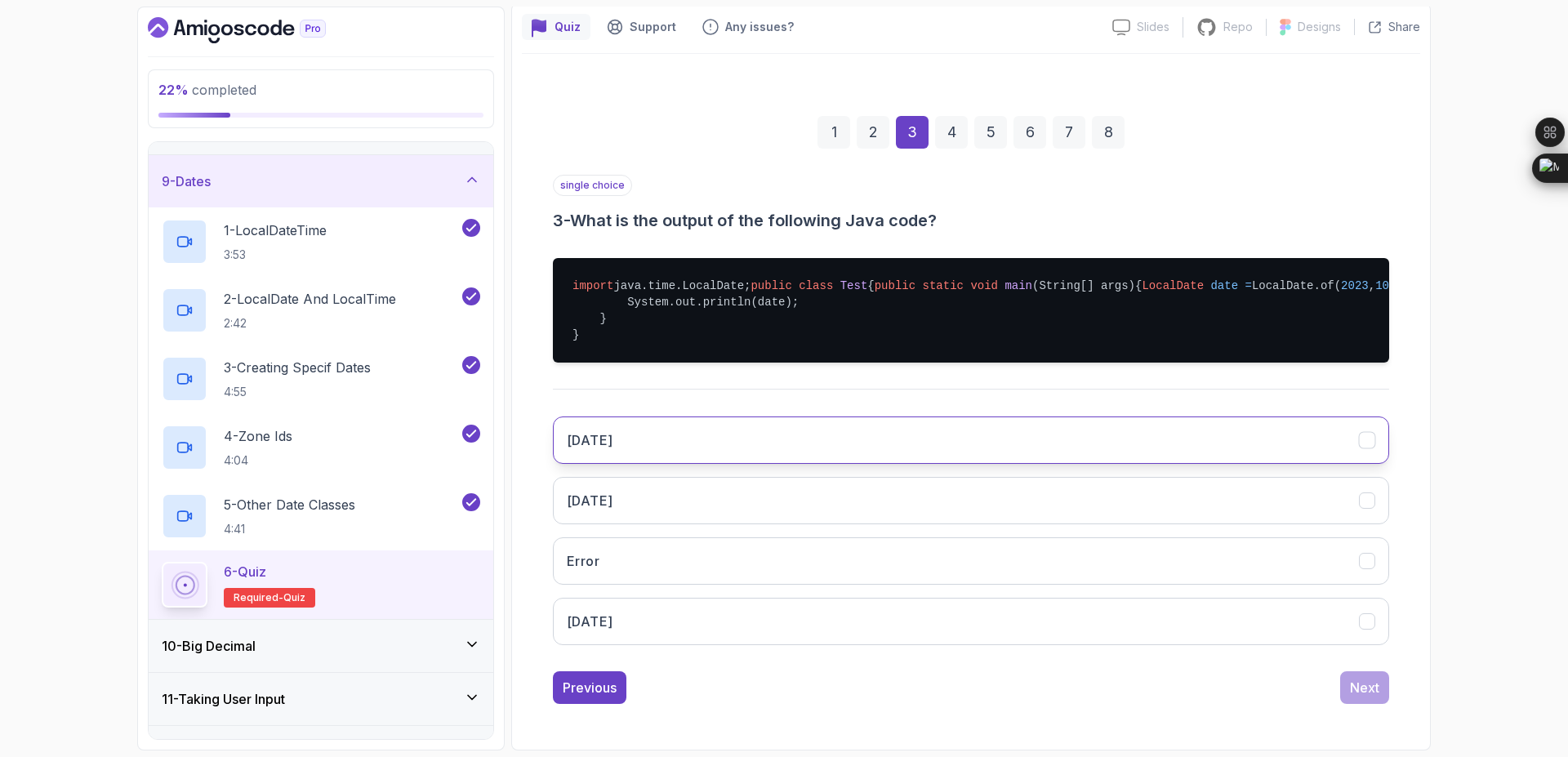
click at [821, 428] on button "2023/10/05" at bounding box center [971, 440] width 836 height 47
click at [951, 116] on div "4" at bounding box center [951, 132] width 32 height 32
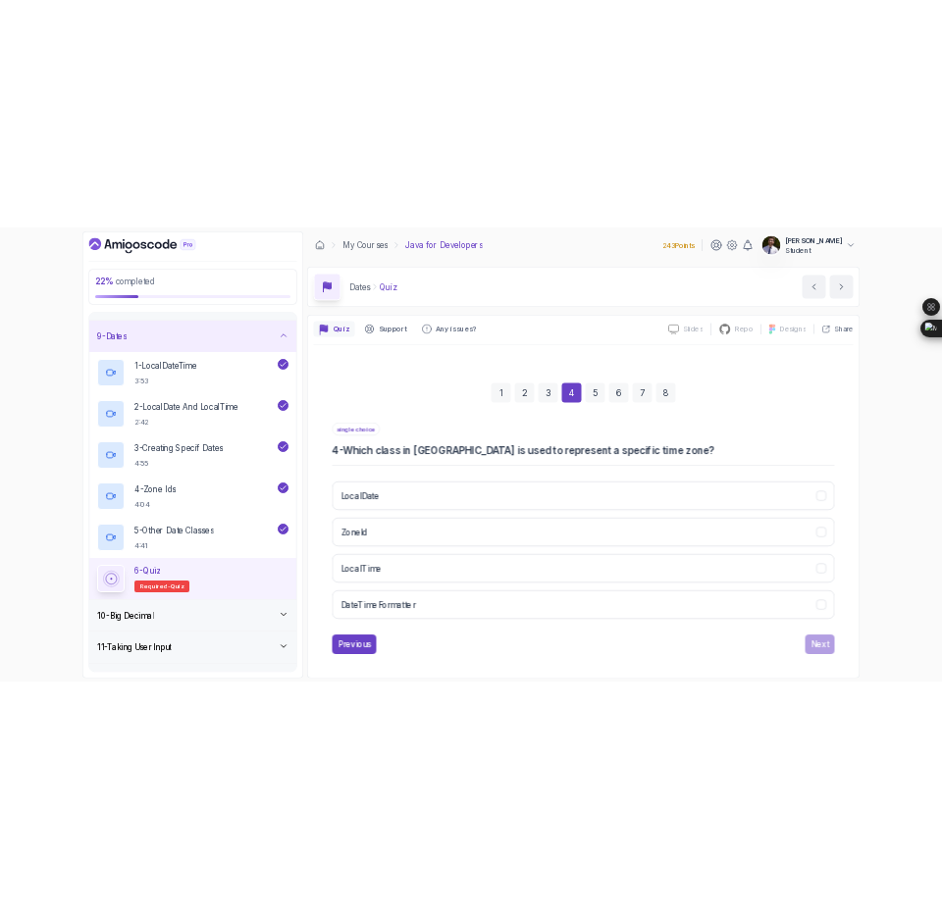
scroll to position [0, 0]
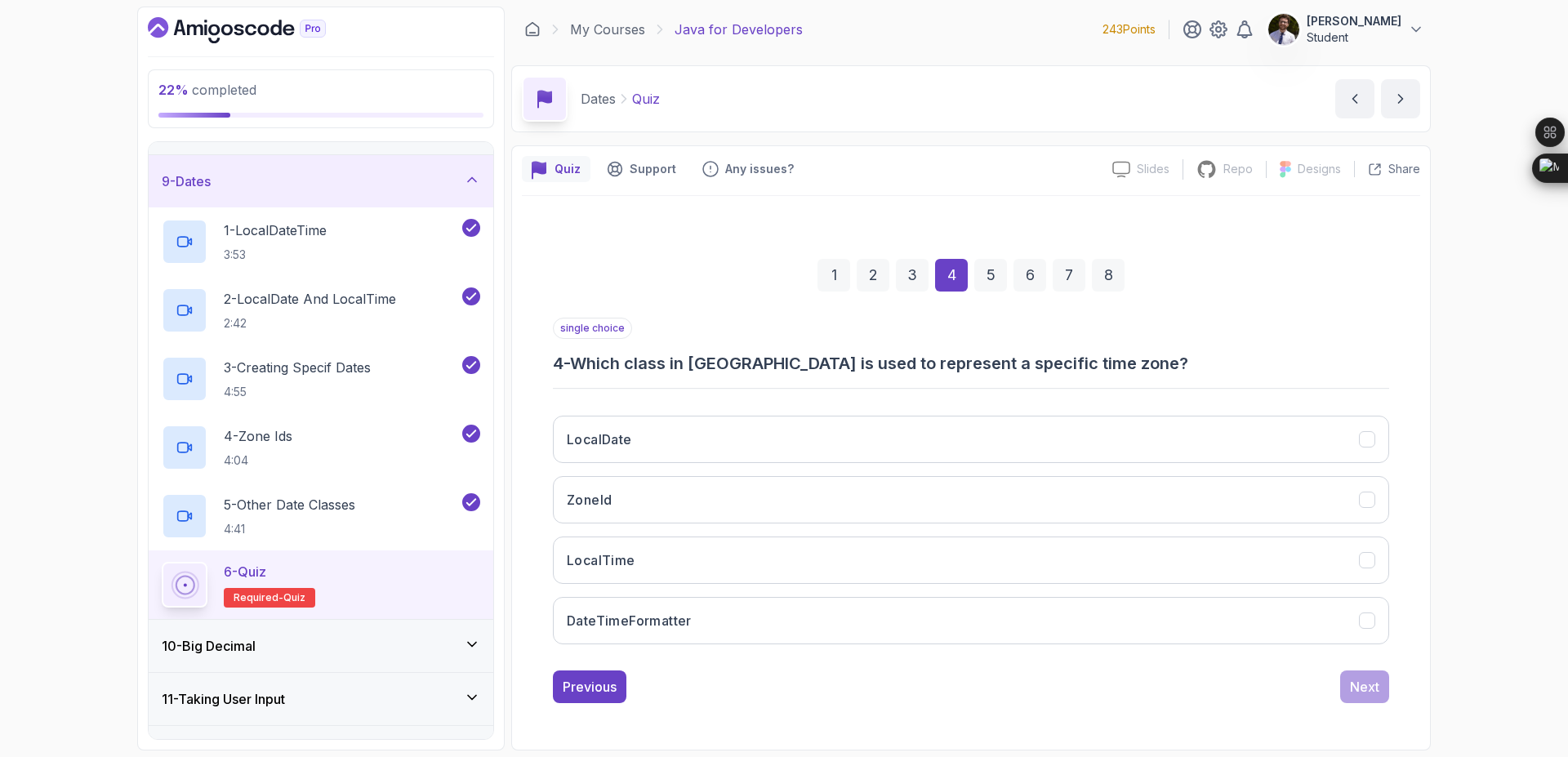
click at [983, 275] on div "5" at bounding box center [990, 275] width 32 height 32
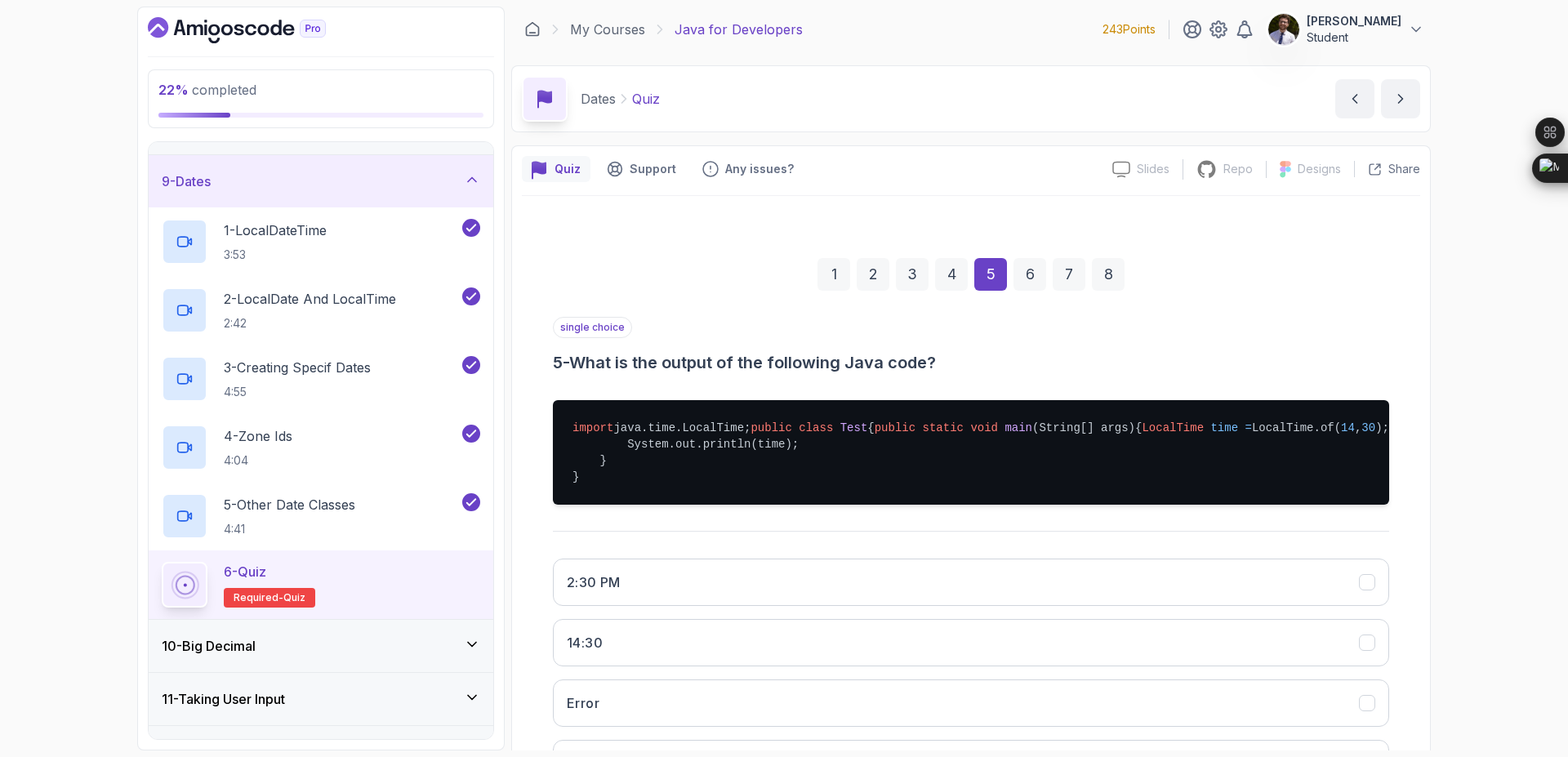
click at [824, 264] on div "1" at bounding box center [834, 274] width 32 height 32
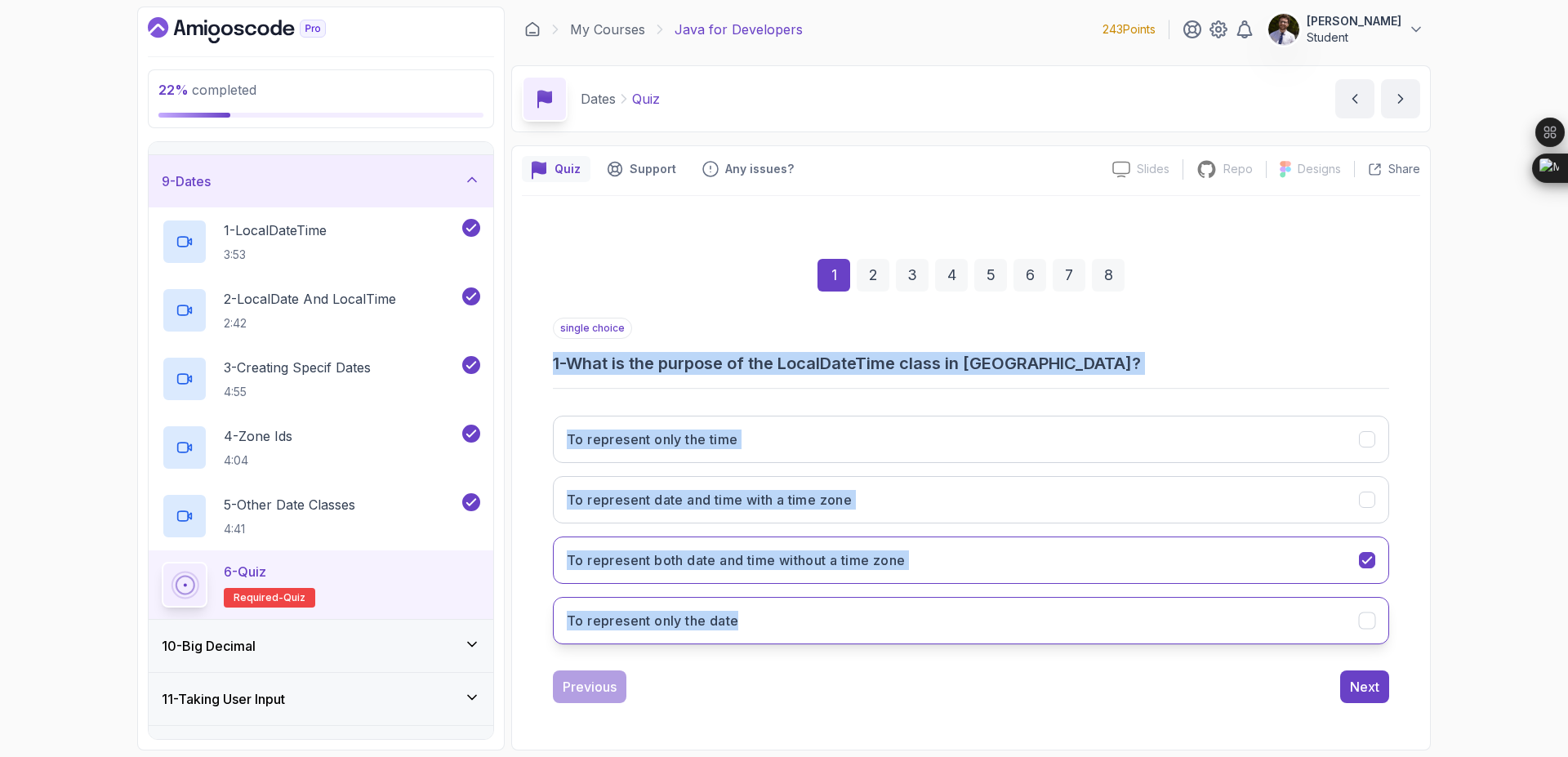
drag, startPoint x: 558, startPoint y: 351, endPoint x: 829, endPoint y: 635, distance: 392.6
click at [829, 635] on div "single choice 1 - What is the purpose of the LocalDateTime class in Java? To re…" at bounding box center [971, 488] width 836 height 340
copy div "1 - What is the purpose of the LocalDateTime class in Java? To represent only t…"
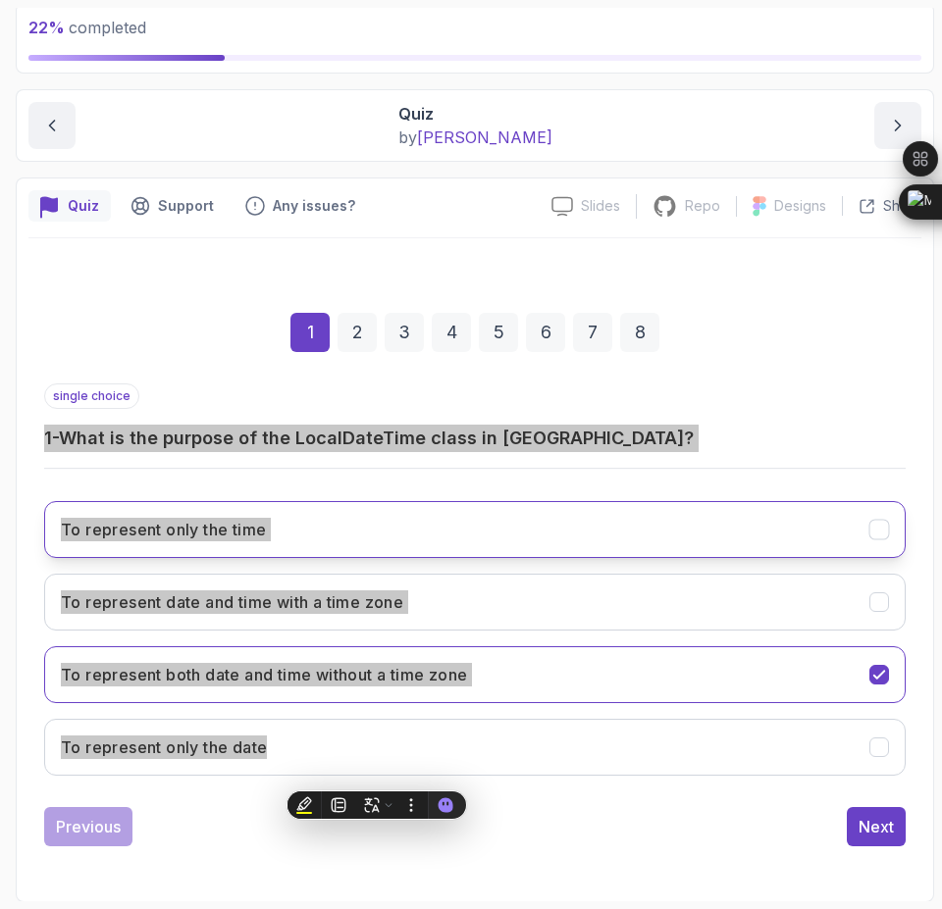
scroll to position [124, 0]
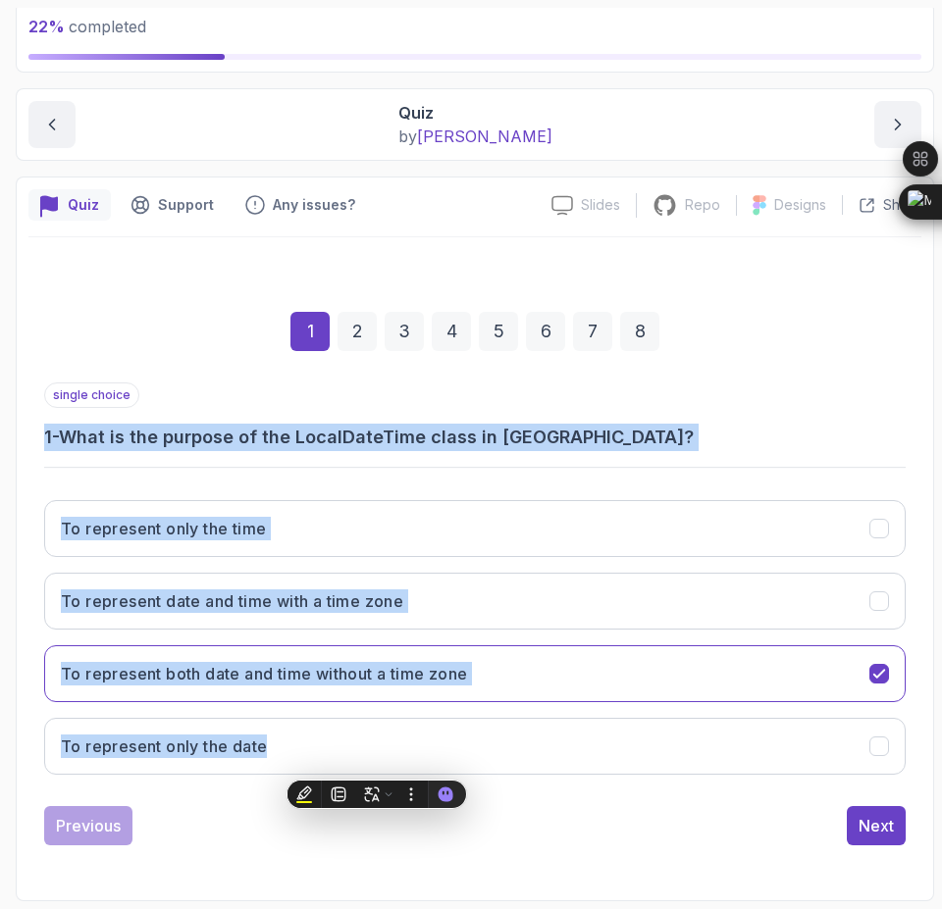
click at [752, 442] on h3 "1 - What is the purpose of the LocalDateTime class in Java?" at bounding box center [474, 437] width 861 height 27
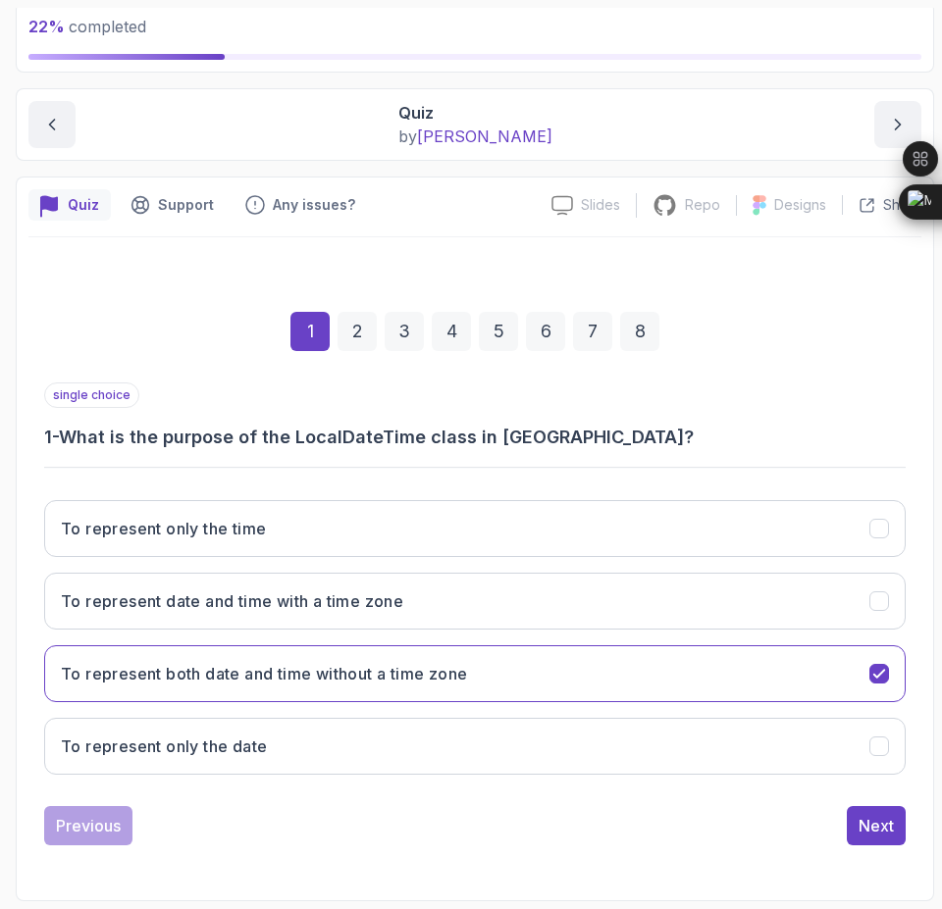
click at [354, 331] on div "2" at bounding box center [356, 331] width 39 height 39
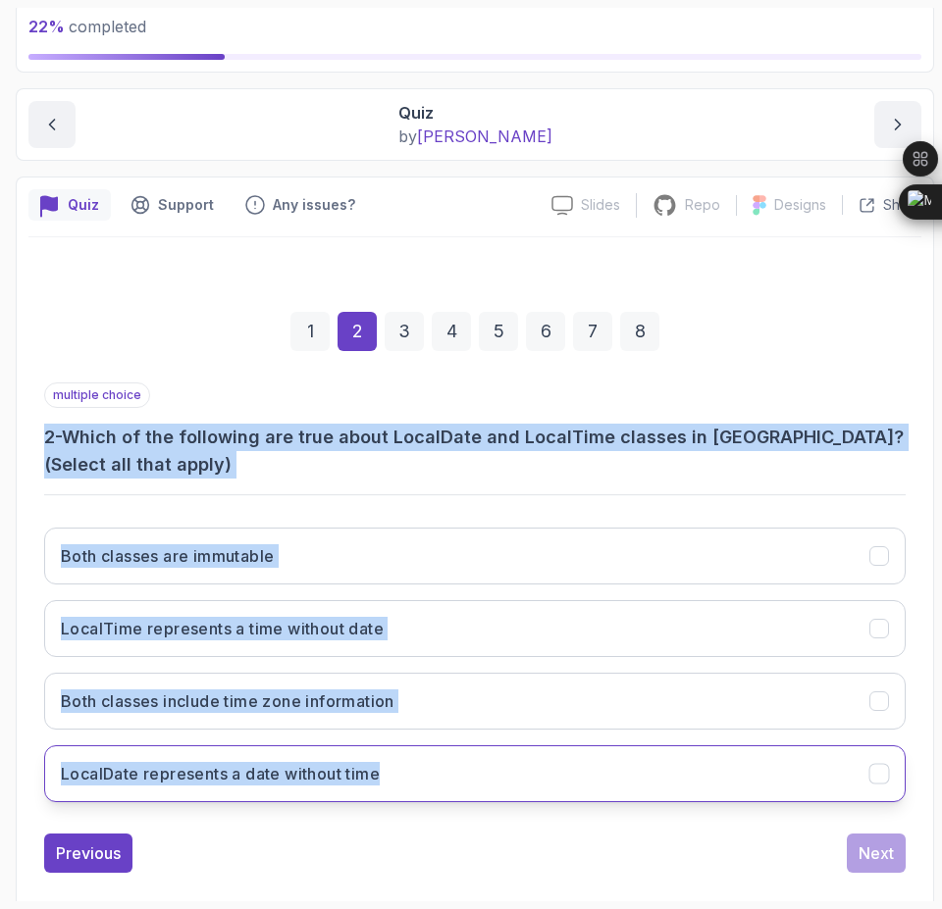
drag, startPoint x: 42, startPoint y: 437, endPoint x: 385, endPoint y: 781, distance: 485.5
click at [383, 784] on div "1 2 3 4 5 6 7 8 multiple choice 2 - Which of the following are true about Local…" at bounding box center [474, 577] width 893 height 624
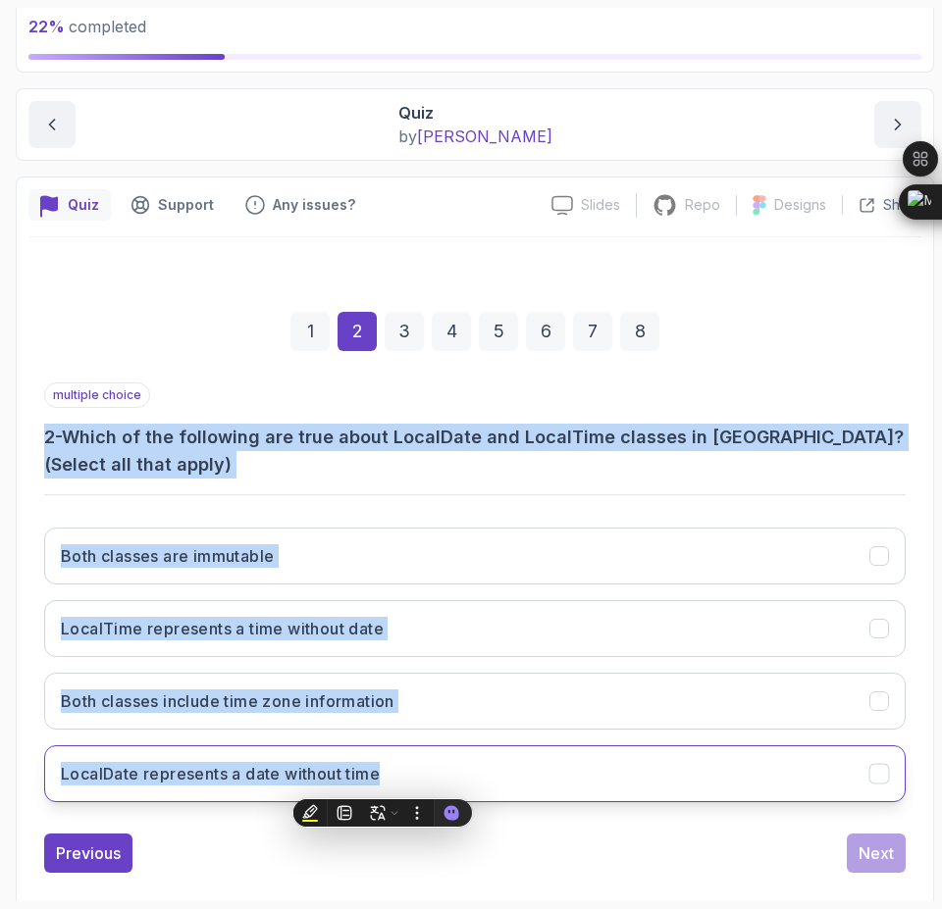
copy div "2 - Which of the following are true about LocalDate and LocalTime classes in Ja…"
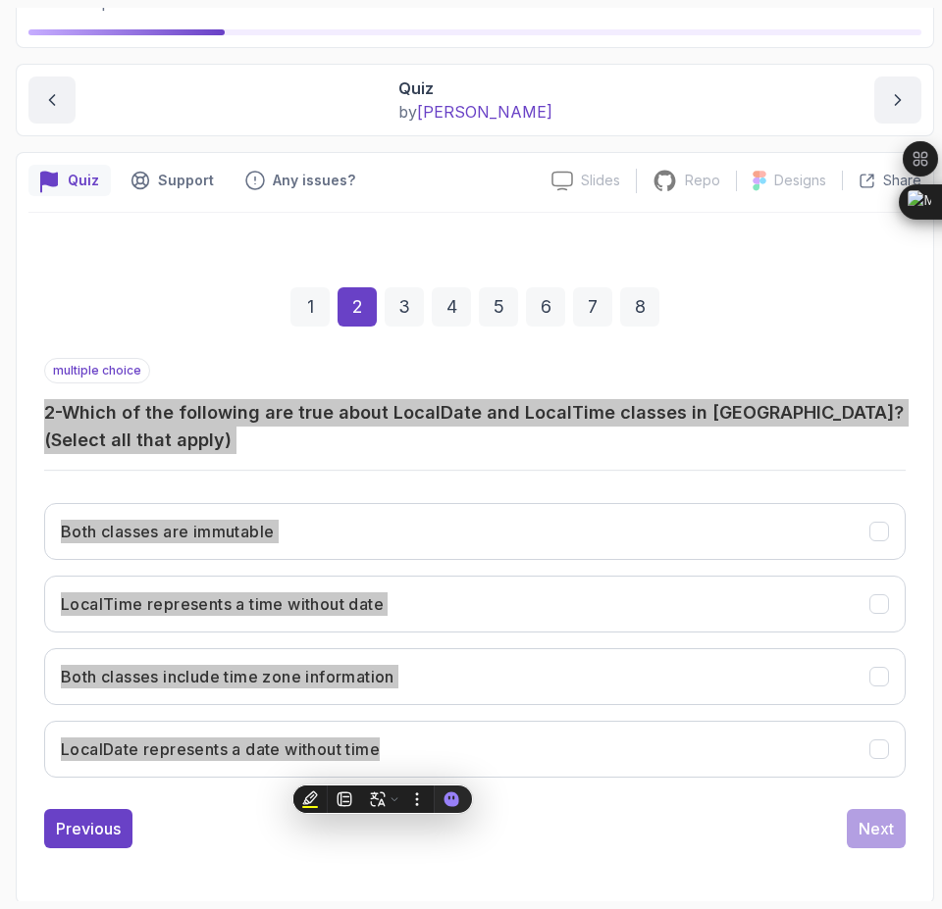
scroll to position [151, 0]
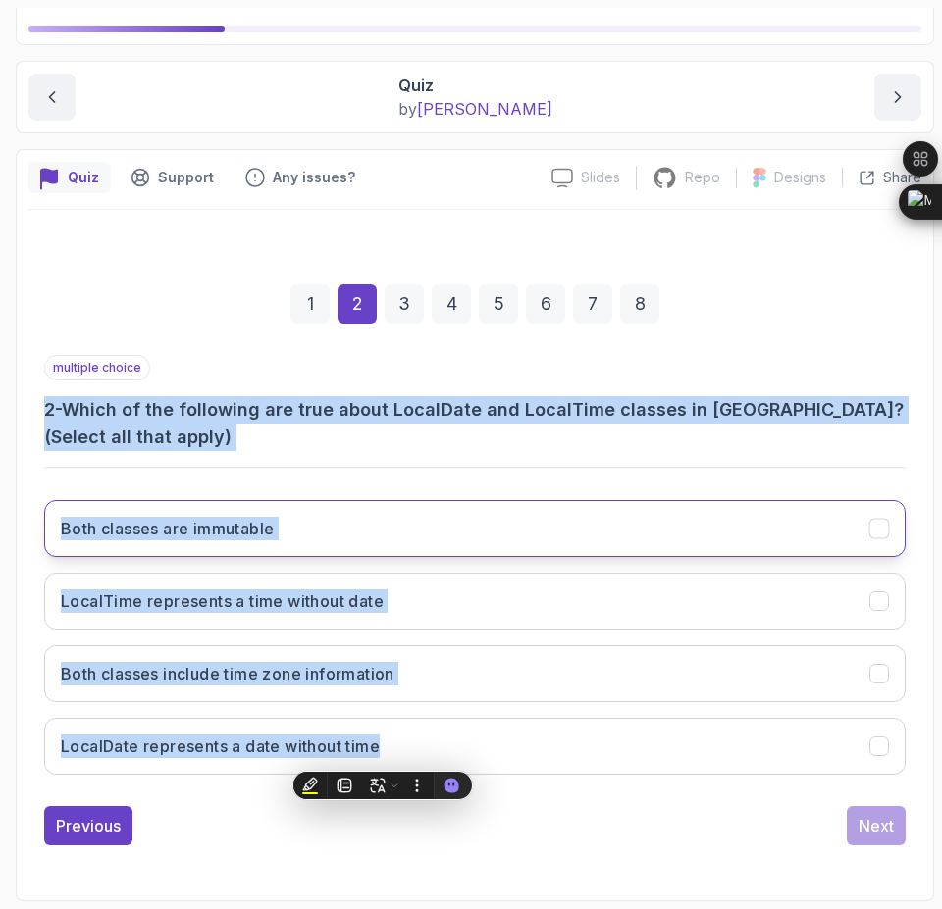
click at [869, 533] on div "Both classes are immutable" at bounding box center [879, 529] width 21 height 21
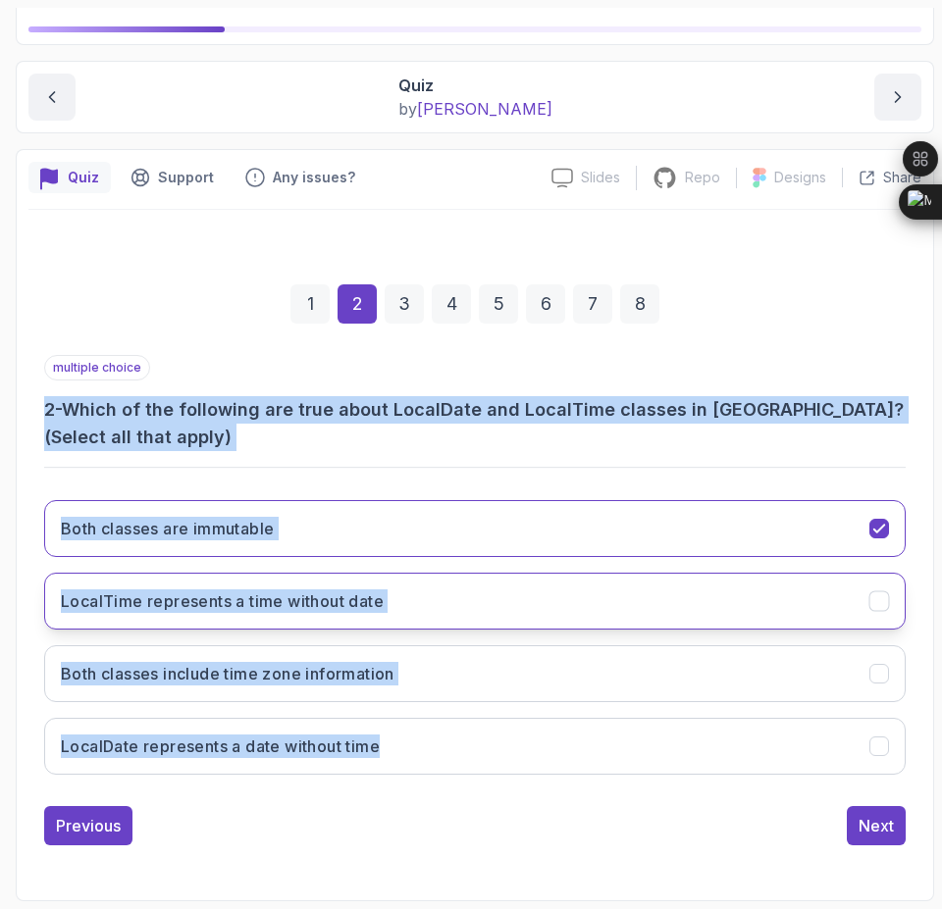
click at [883, 609] on icon "LocalTime represents a time without date" at bounding box center [879, 601] width 19 height 19
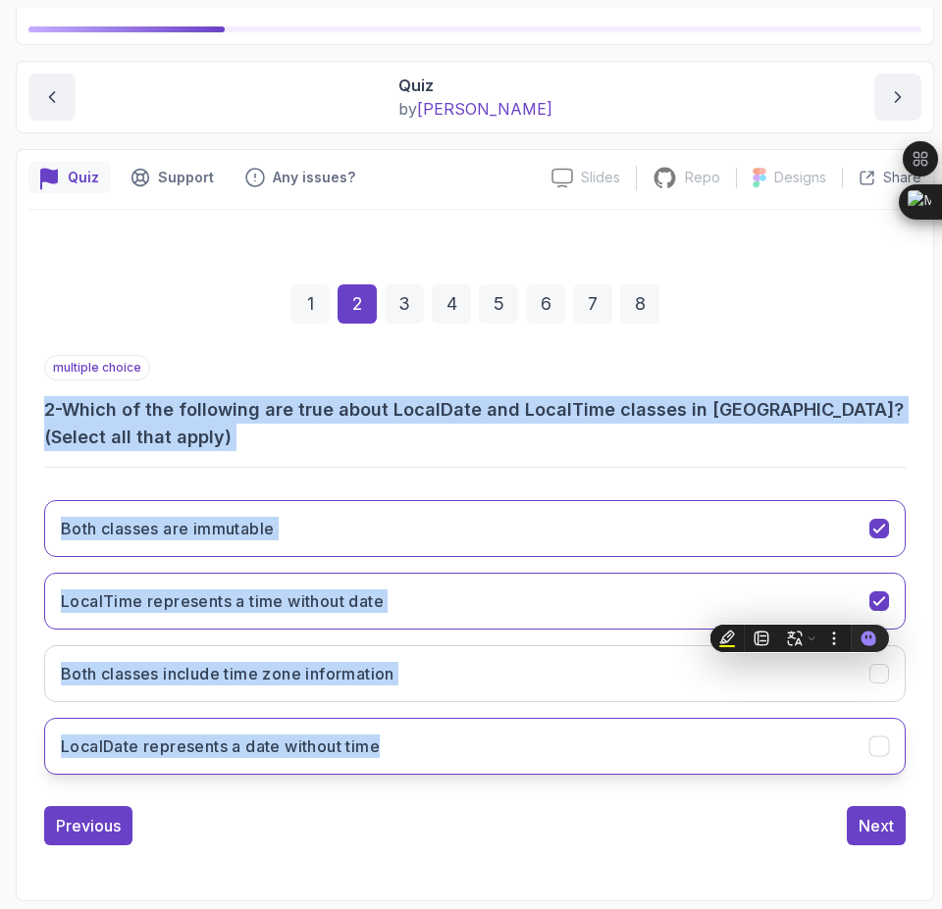
click at [882, 750] on icon "LocalDate represents a date without time" at bounding box center [879, 747] width 19 height 19
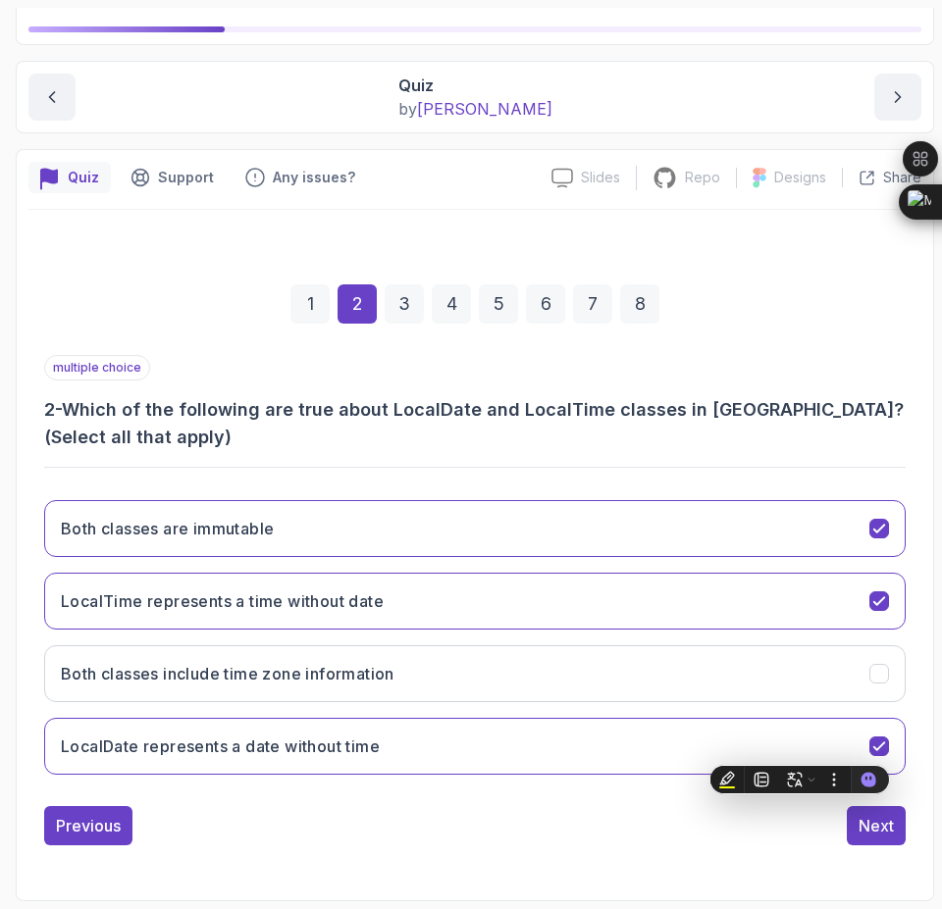
click at [399, 309] on div "3" at bounding box center [403, 303] width 39 height 39
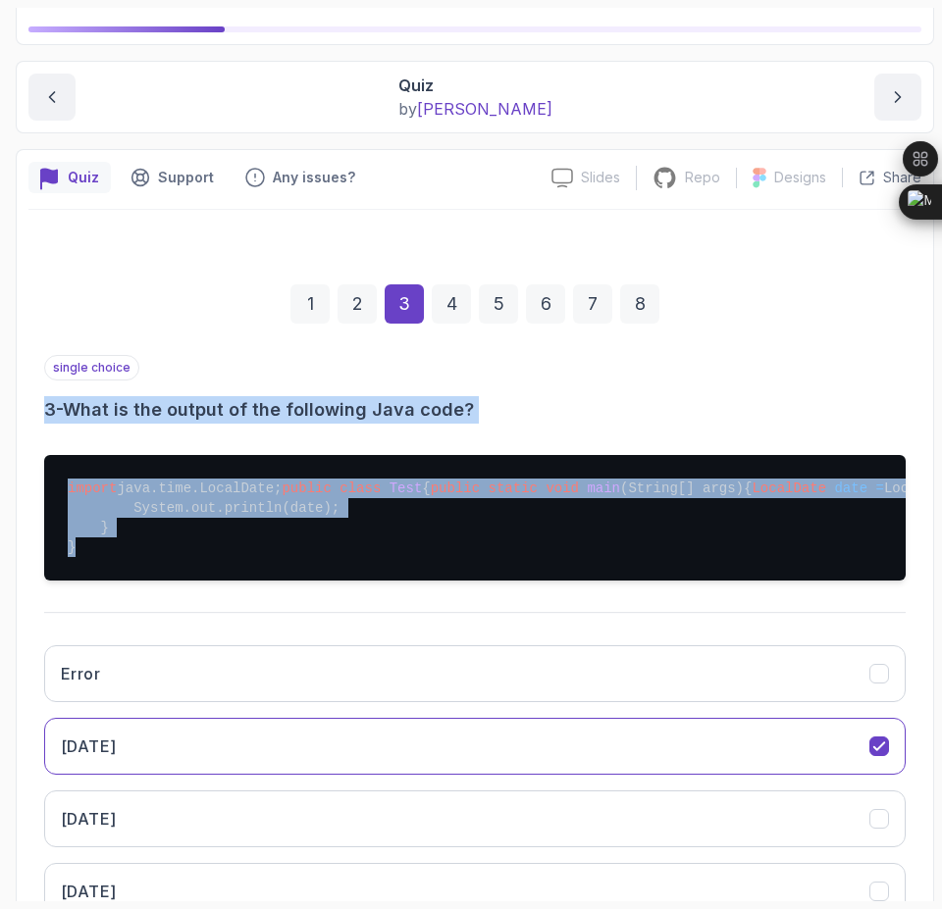
drag, startPoint x: 43, startPoint y: 402, endPoint x: 254, endPoint y: 625, distance: 306.7
click at [254, 625] on div "1 2 3 4 5 6 7 8 single choice 3 - What is the output of the following Java code…" at bounding box center [474, 621] width 893 height 769
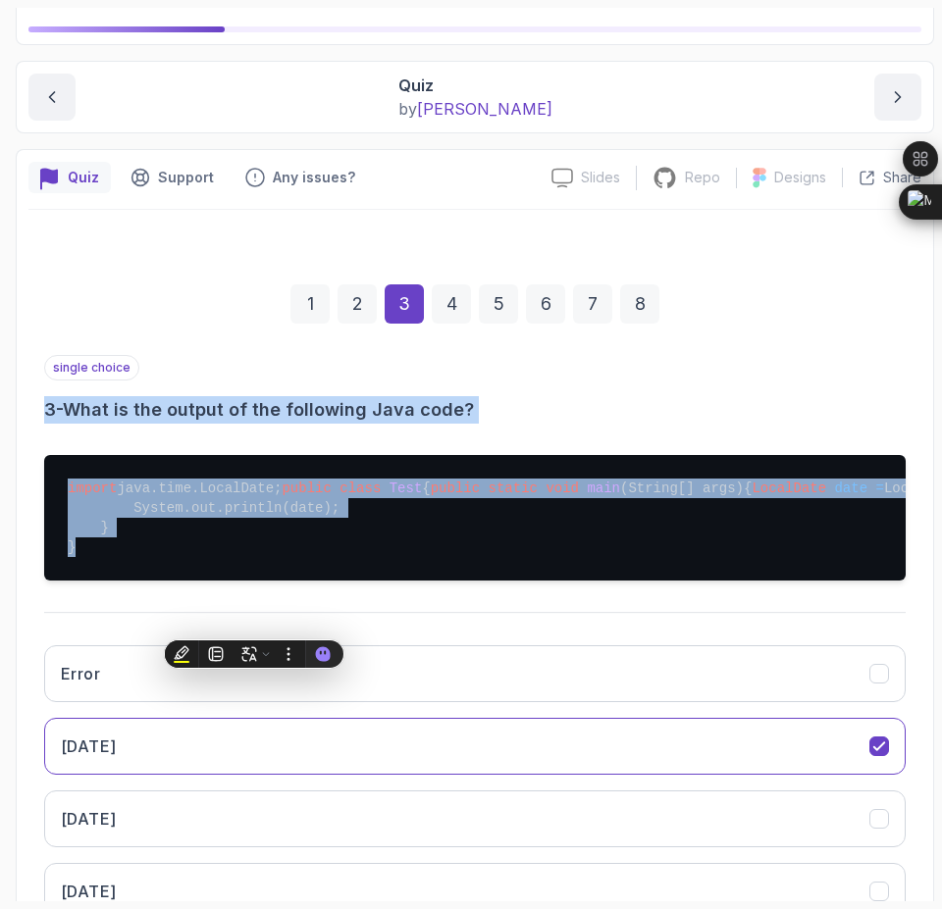
copy div "3 - What is the output of the following Java code? import java.time.LocalDate; …"
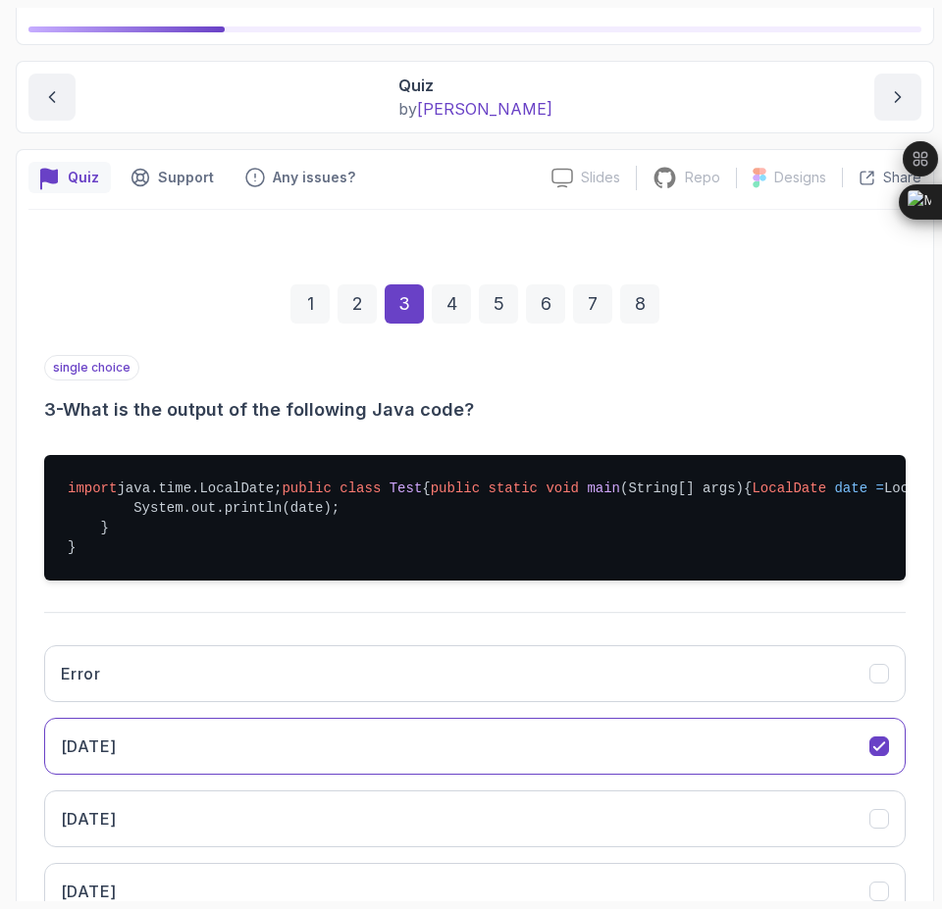
click at [562, 658] on div "single choice 3 - What is the output of the following Java code? import java.ti…" at bounding box center [474, 645] width 861 height 581
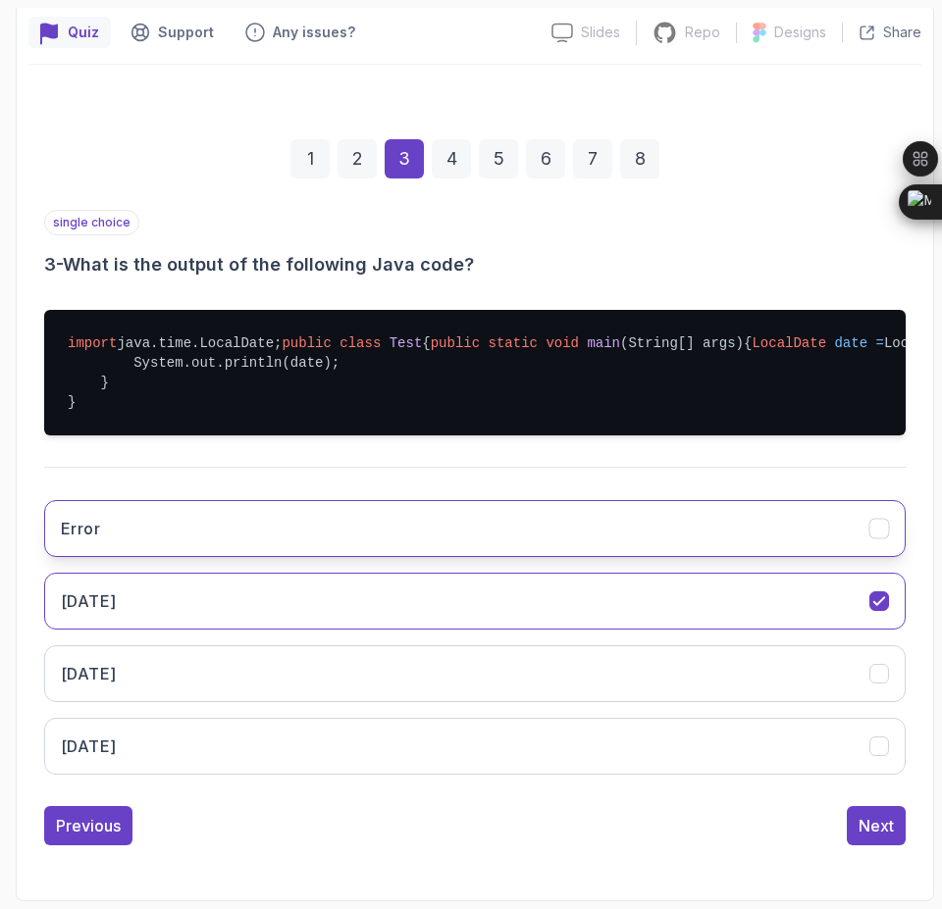
scroll to position [355, 0]
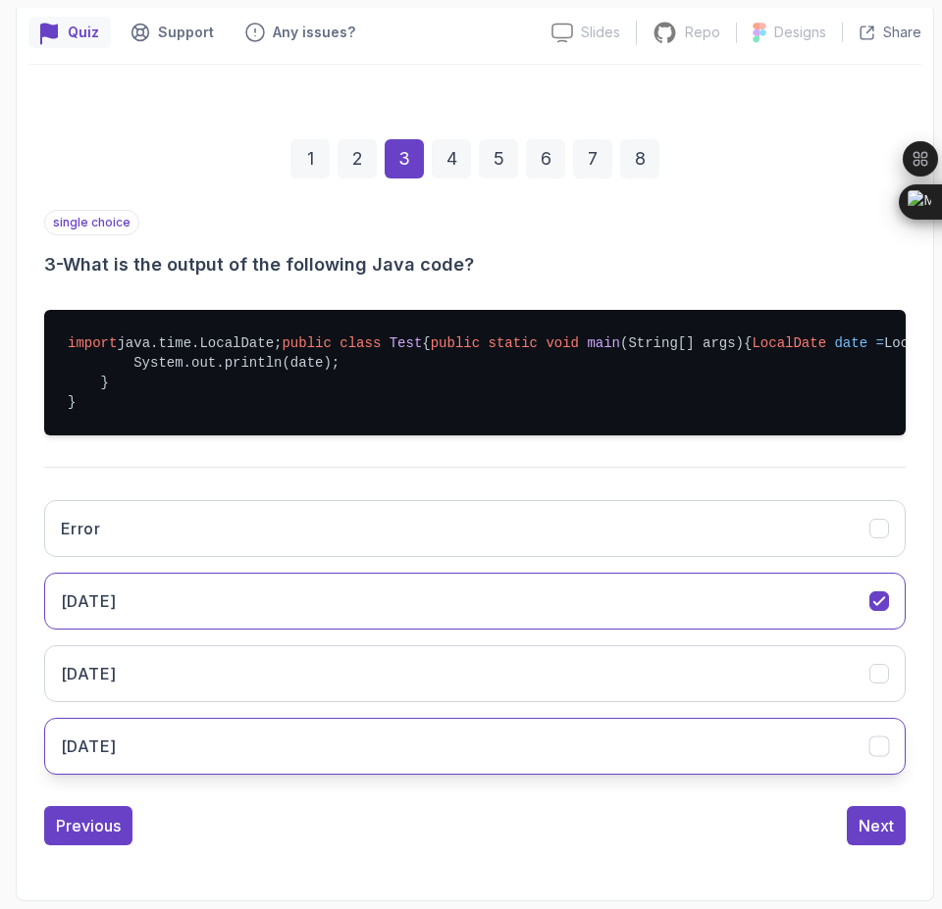
click at [486, 727] on button "2023-10-05" at bounding box center [474, 746] width 861 height 57
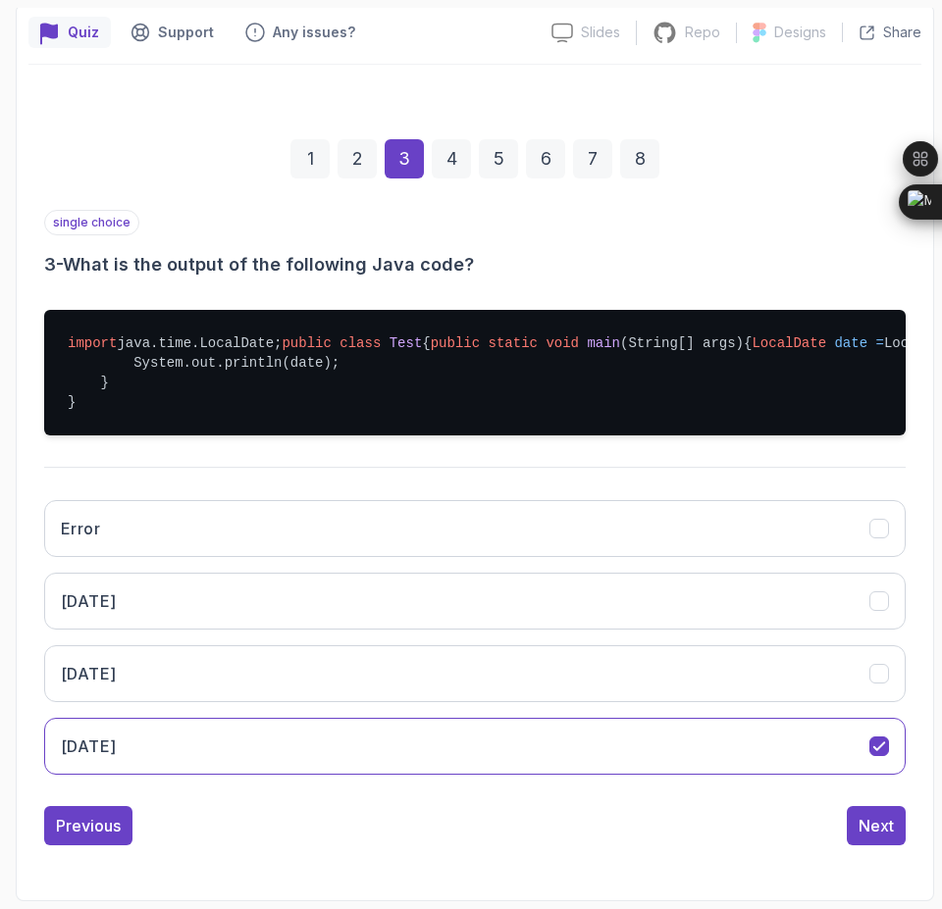
click at [448, 139] on div "4" at bounding box center [451, 158] width 39 height 39
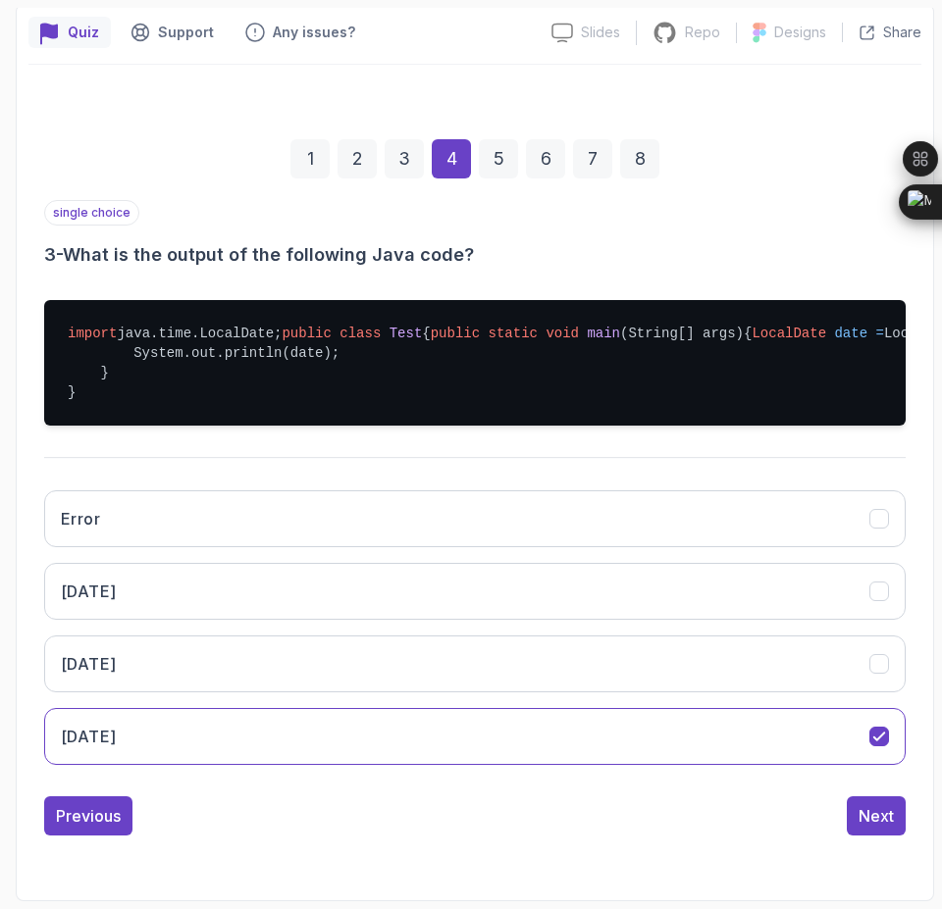
scroll to position [124, 0]
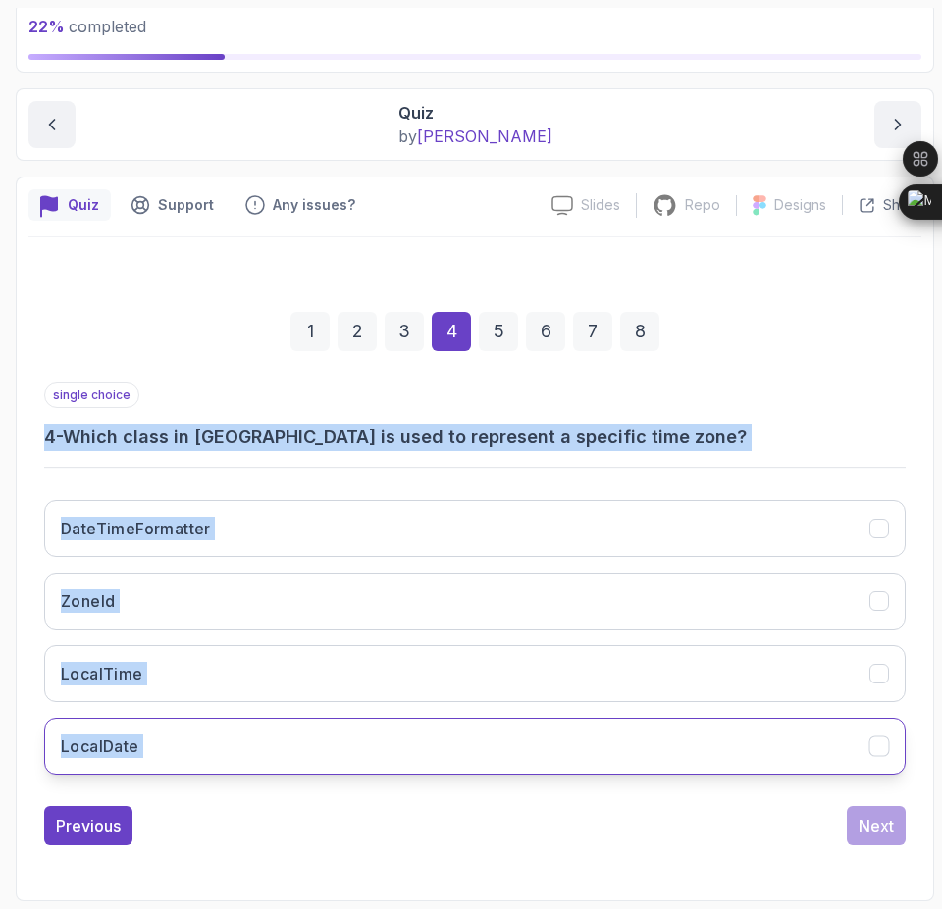
drag, startPoint x: 33, startPoint y: 439, endPoint x: 526, endPoint y: 756, distance: 585.5
click at [526, 756] on div "1 2 3 4 5 6 7 8 single choice 4 - Which class in Java is used to represent a sp…" at bounding box center [474, 563] width 893 height 596
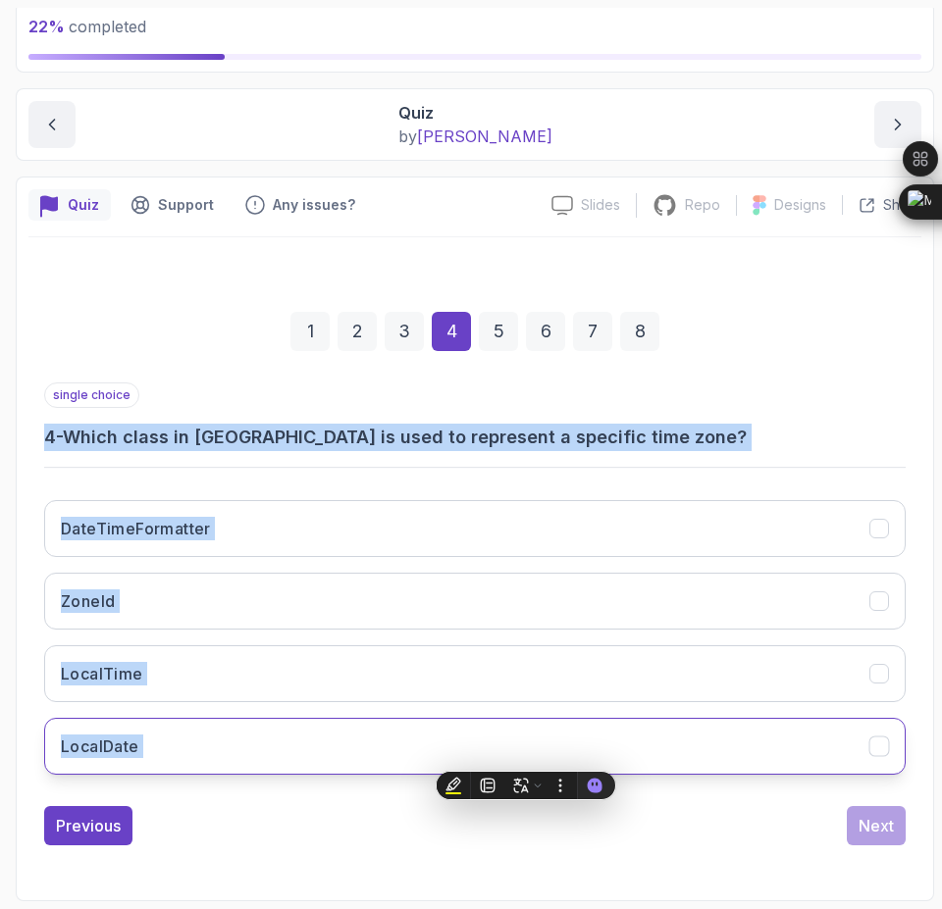
copy div "4 - Which class in Java is used to represent a specific time zone? DateTimeForm…"
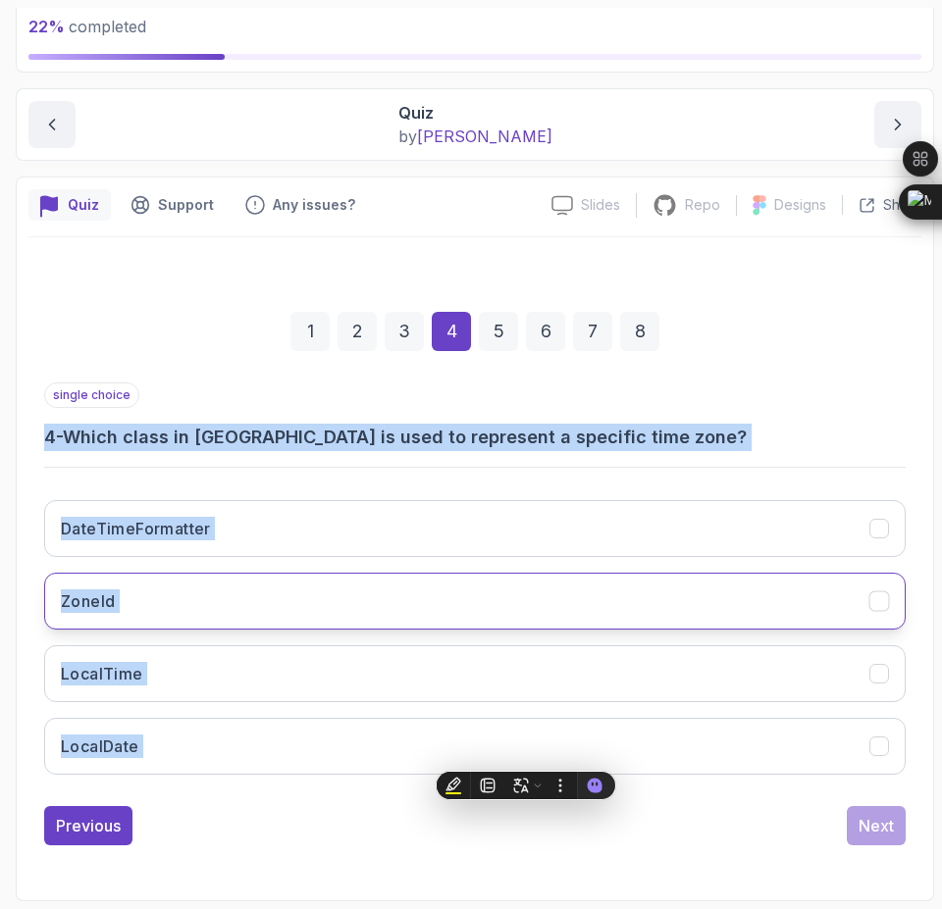
click at [383, 606] on button "ZoneId" at bounding box center [474, 601] width 861 height 57
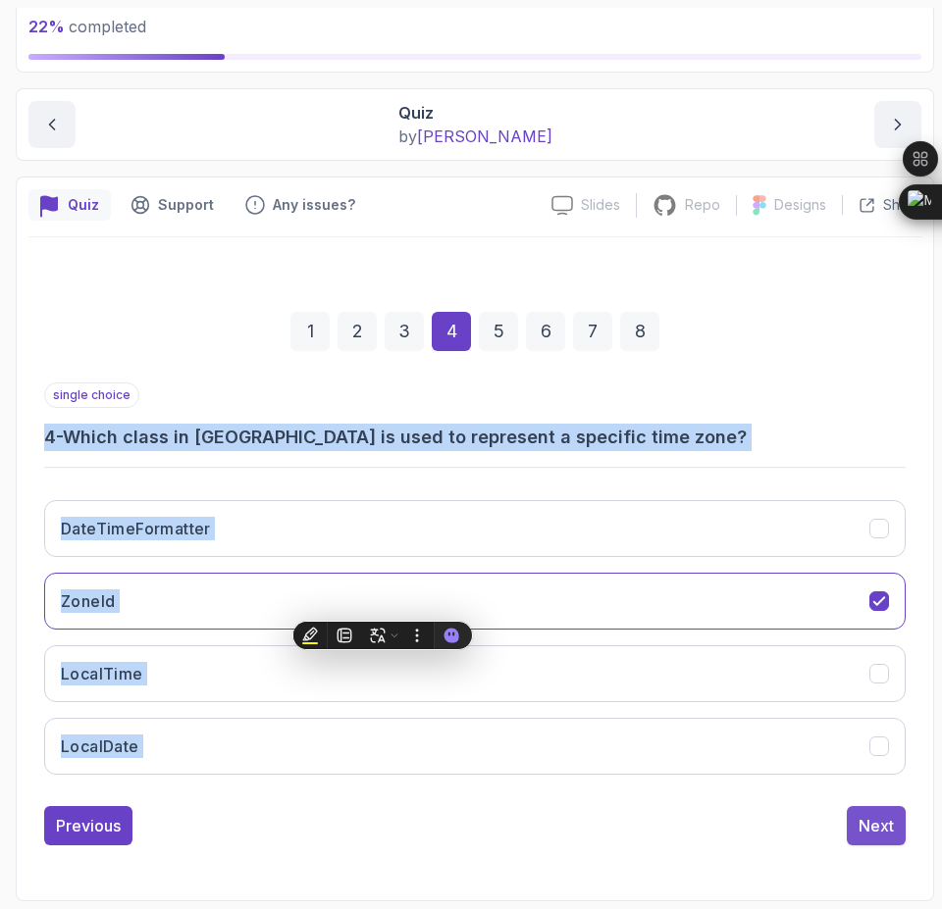
click at [876, 834] on div "Next" at bounding box center [875, 826] width 35 height 24
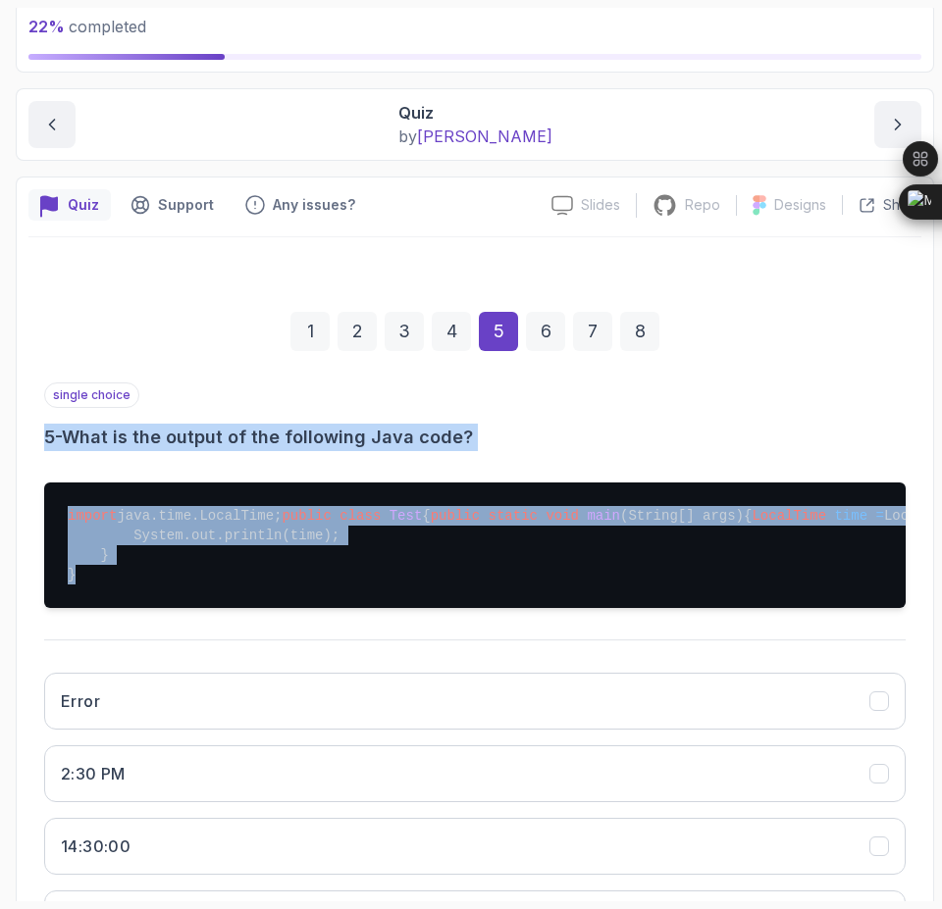
drag, startPoint x: 38, startPoint y: 429, endPoint x: 239, endPoint y: 634, distance: 287.1
click at [240, 635] on div "1 2 3 4 5 6 7 8 single choice 5 - What is the output of the following Java code…" at bounding box center [474, 649] width 893 height 769
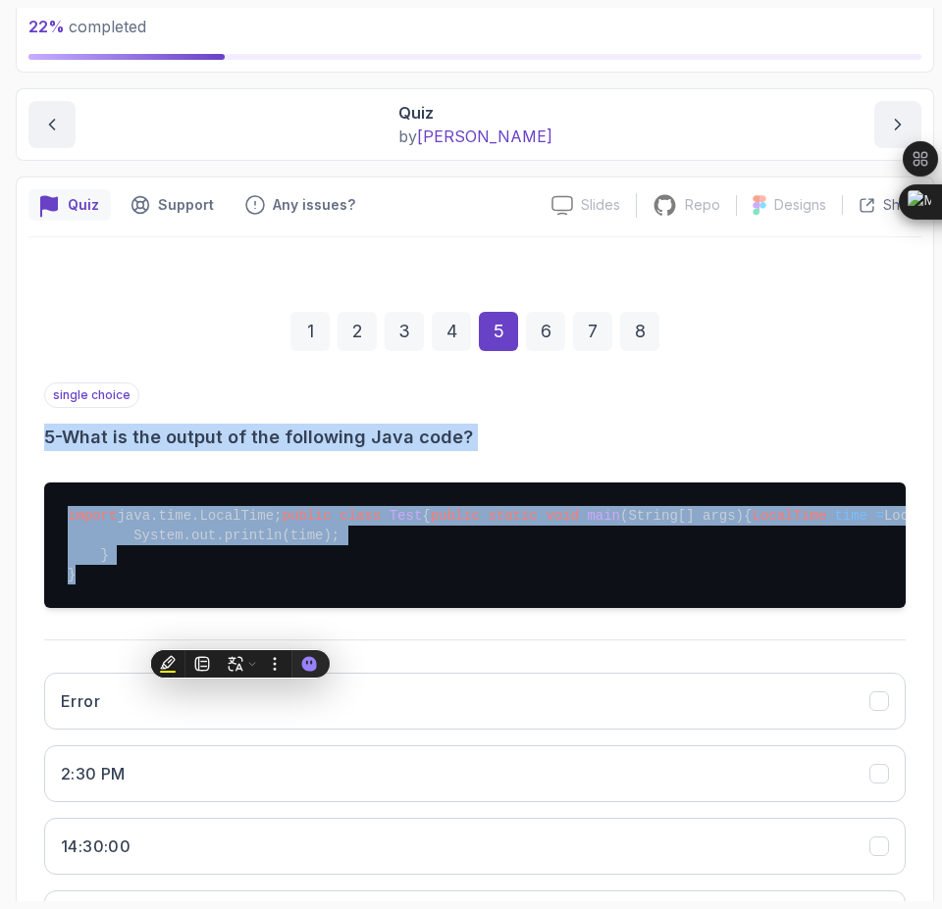
copy div "5 - What is the output of the following Java code? import java.time.LocalTime; …"
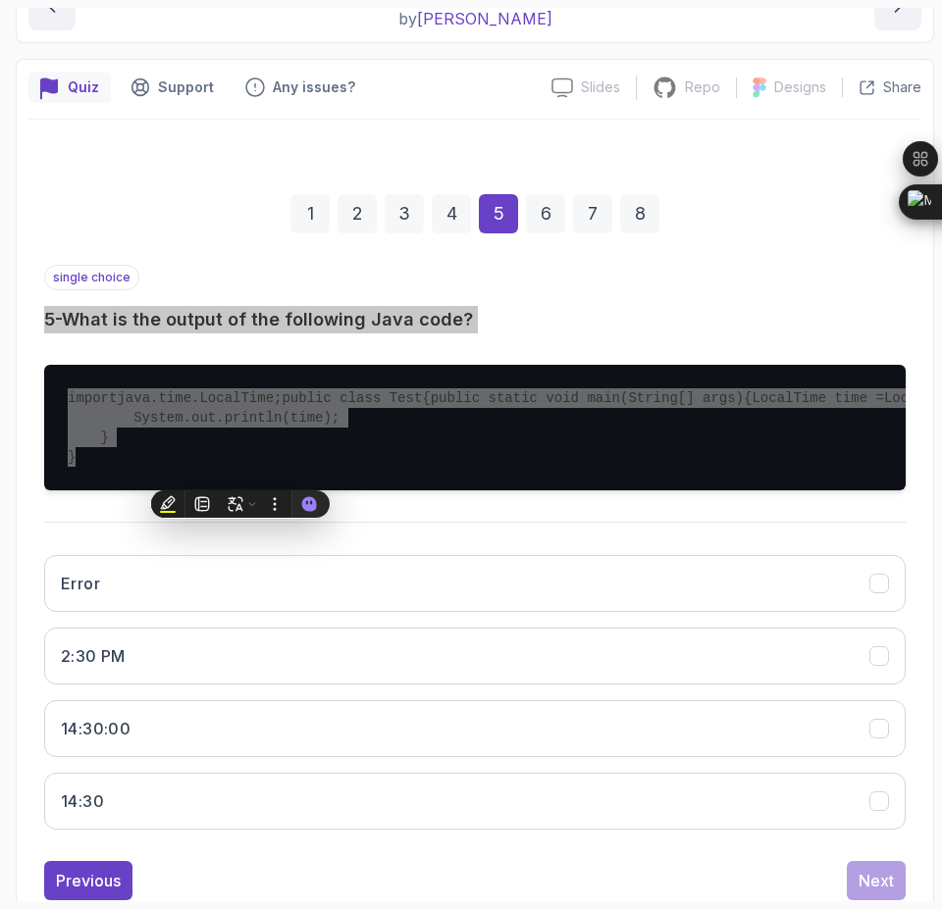
scroll to position [355, 0]
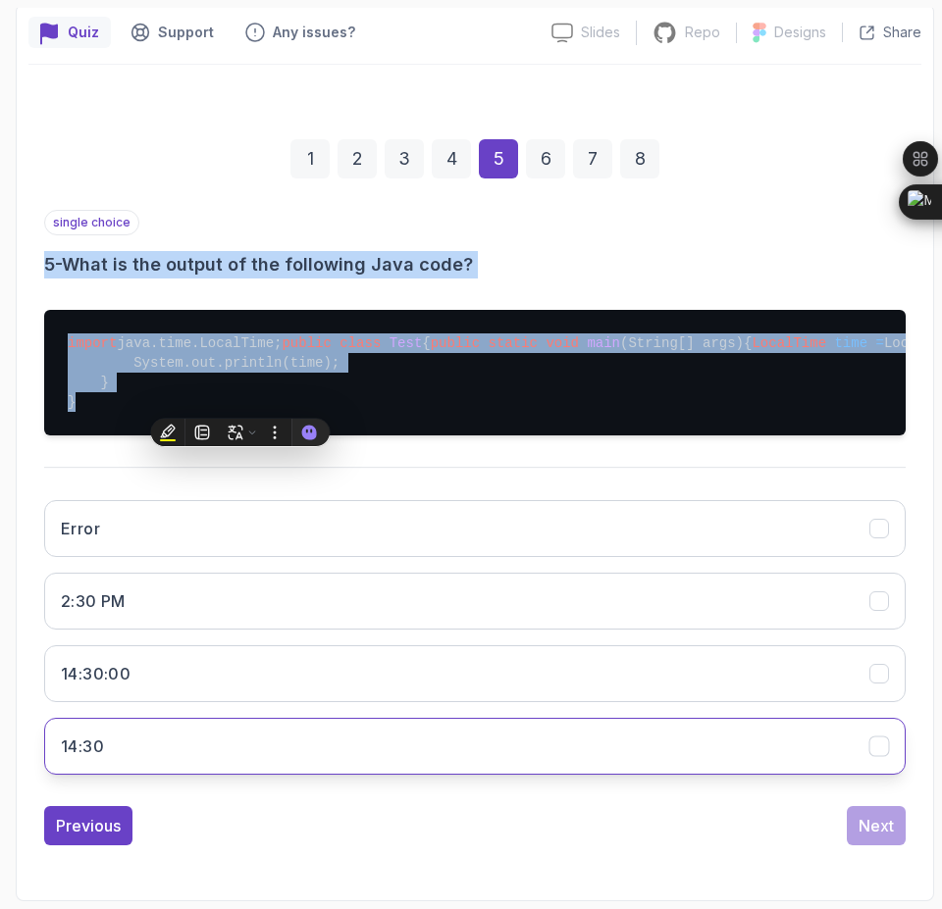
click at [241, 747] on button "14:30" at bounding box center [474, 746] width 861 height 57
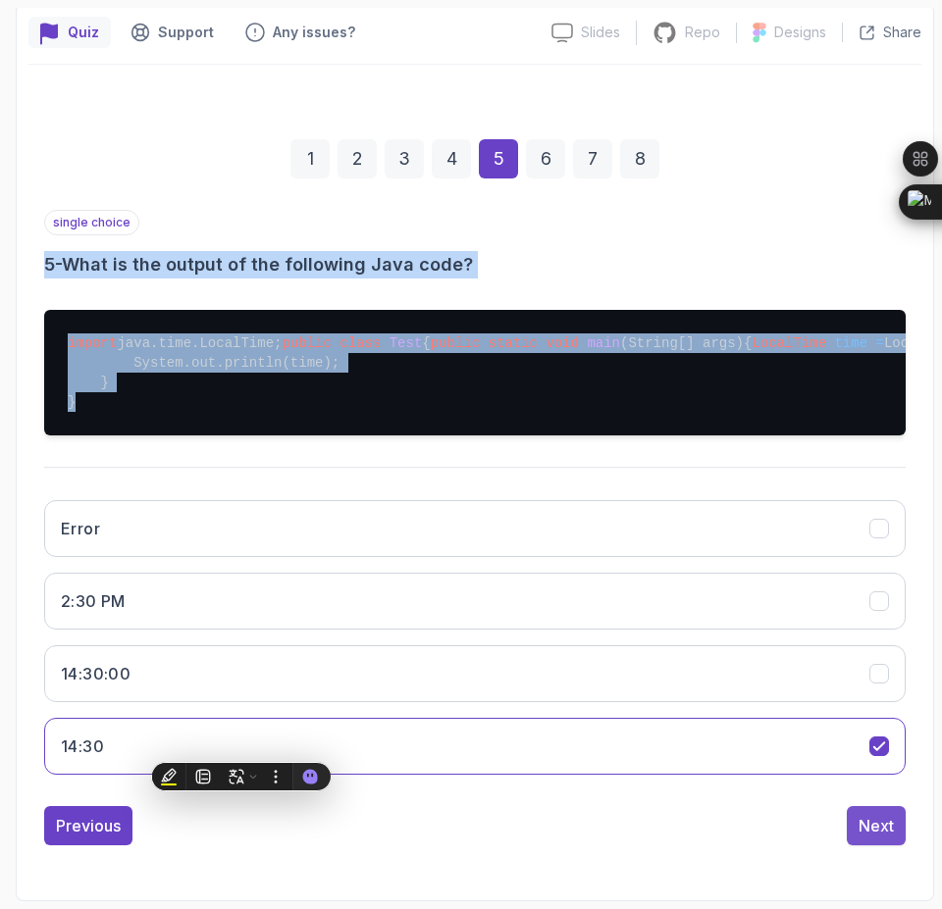
click at [892, 827] on div "Next" at bounding box center [875, 826] width 35 height 24
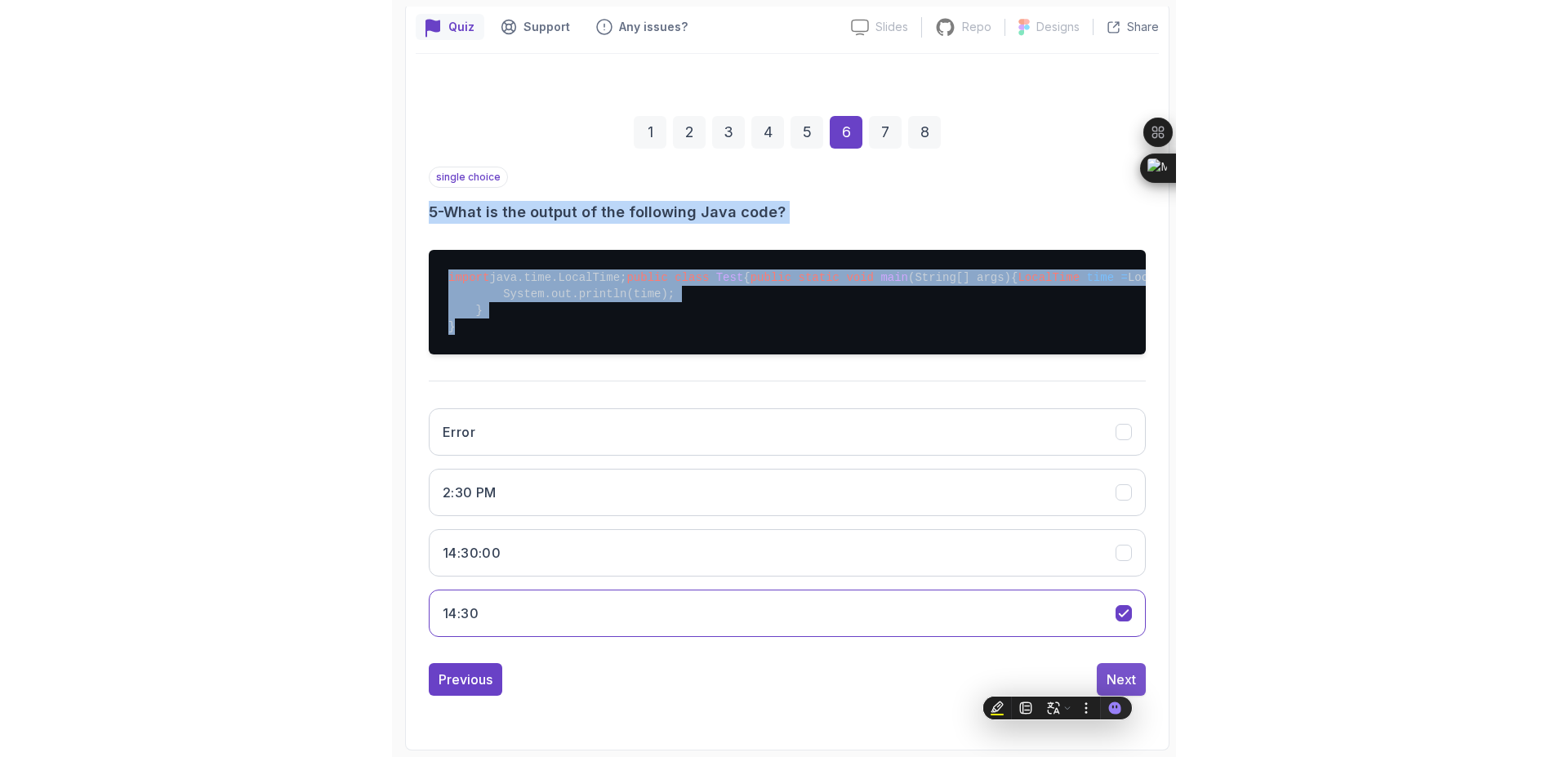
scroll to position [103, 0]
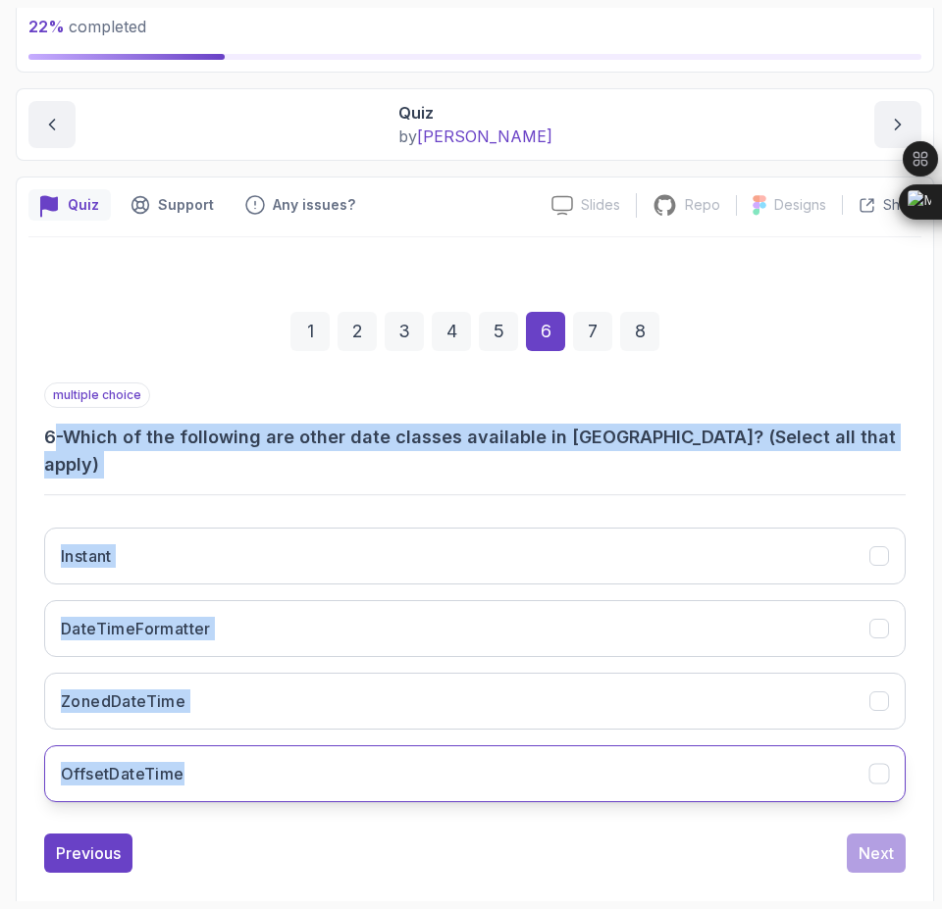
drag, startPoint x: 50, startPoint y: 435, endPoint x: 242, endPoint y: 746, distance: 365.5
click at [242, 746] on div "multiple choice 6 - Which of the following are other date classes available in …" at bounding box center [474, 600] width 861 height 435
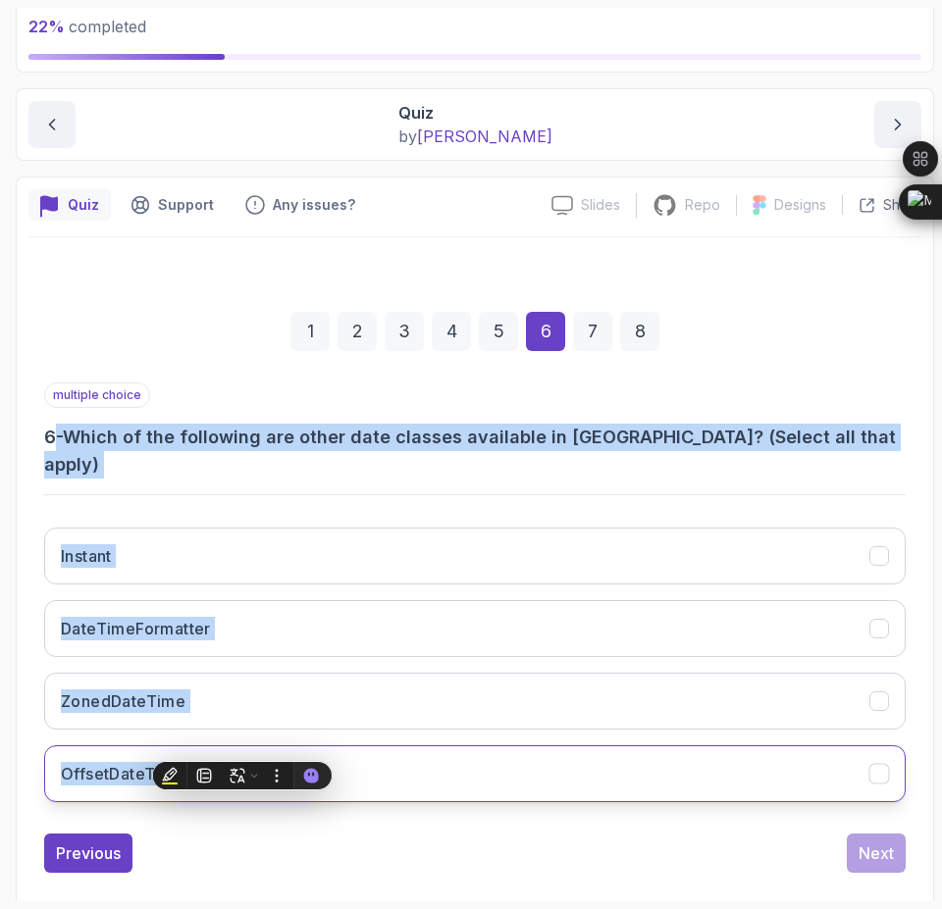
copy div "- Which of the following are other date classes available in Java? (Select all …"
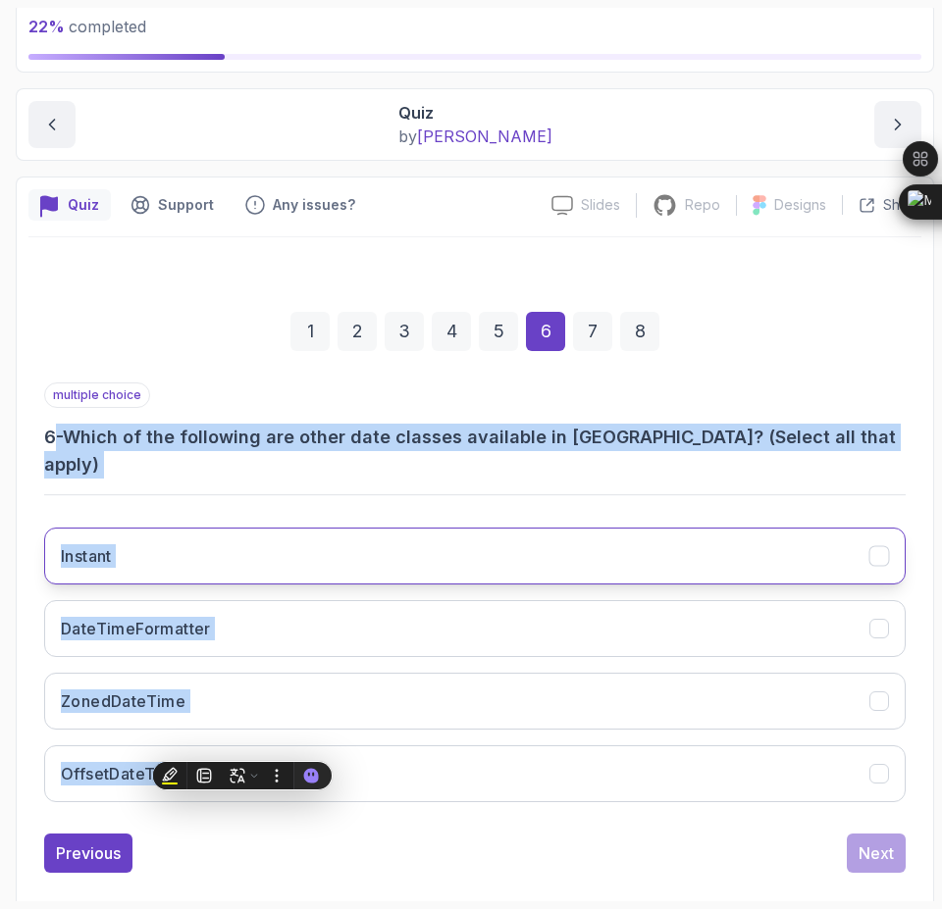
click at [879, 547] on icon "Instant" at bounding box center [879, 556] width 19 height 19
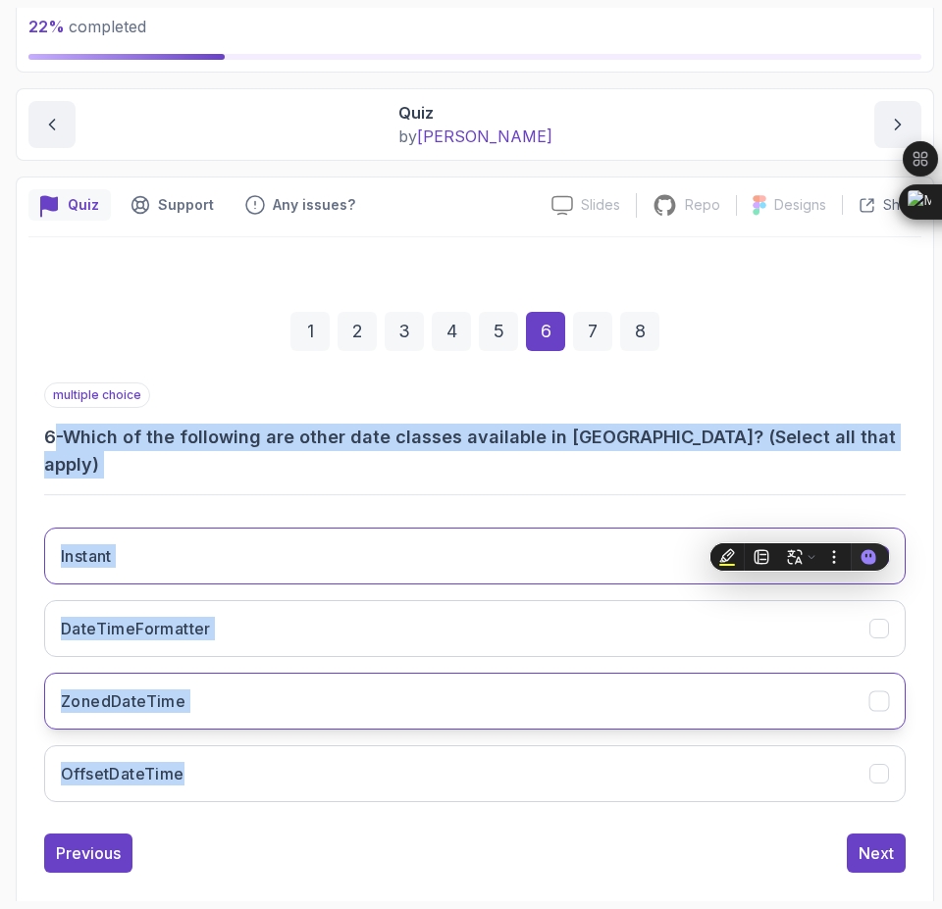
click at [875, 692] on icon "ZonedDateTime" at bounding box center [879, 701] width 19 height 19
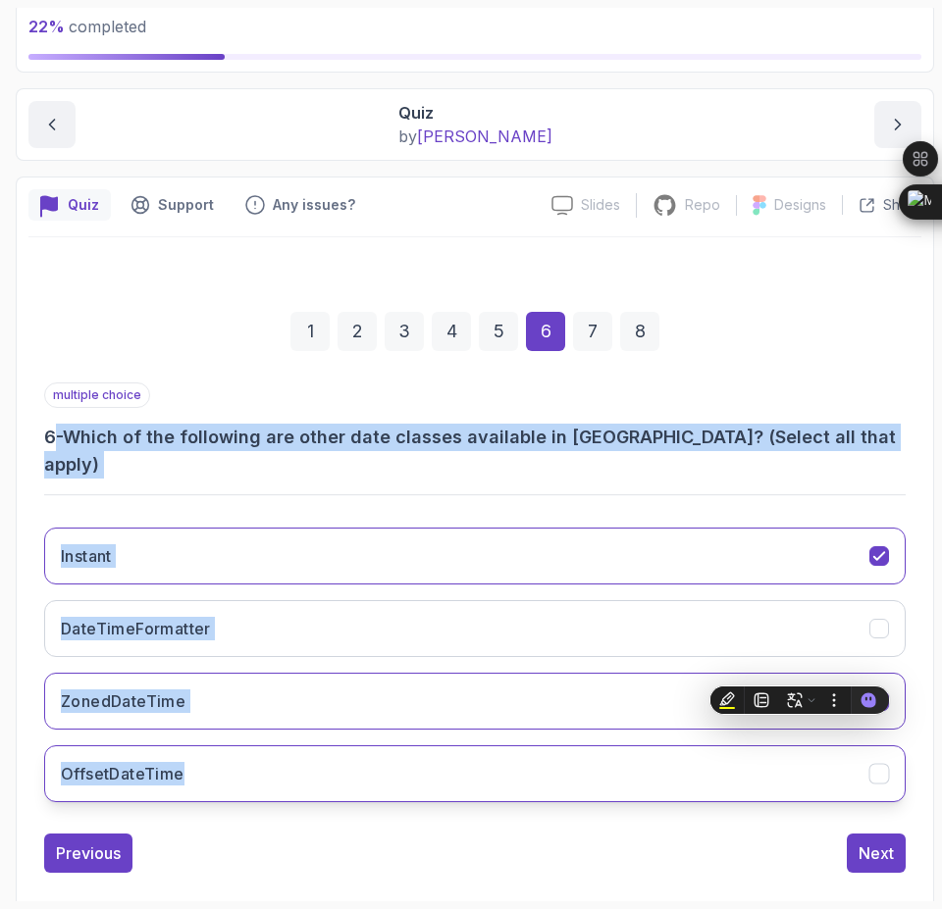
click at [879, 761] on button "OffsetDateTime" at bounding box center [474, 773] width 861 height 57
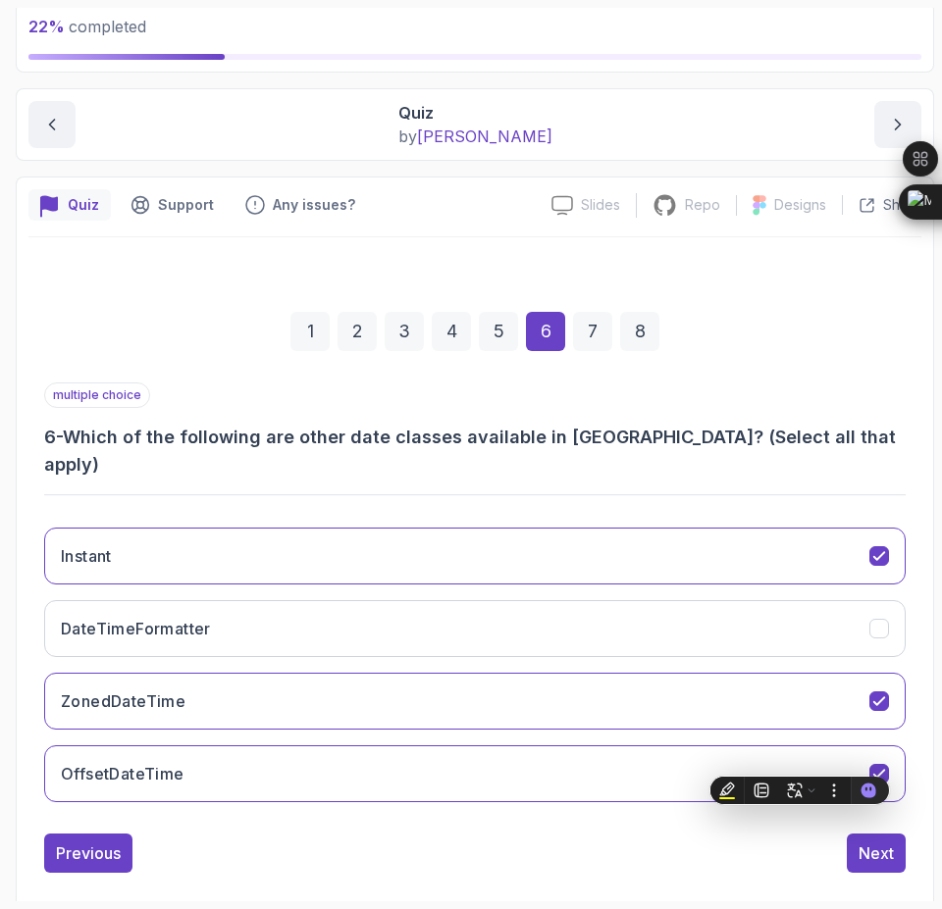
click at [586, 335] on div "7" at bounding box center [592, 331] width 39 height 39
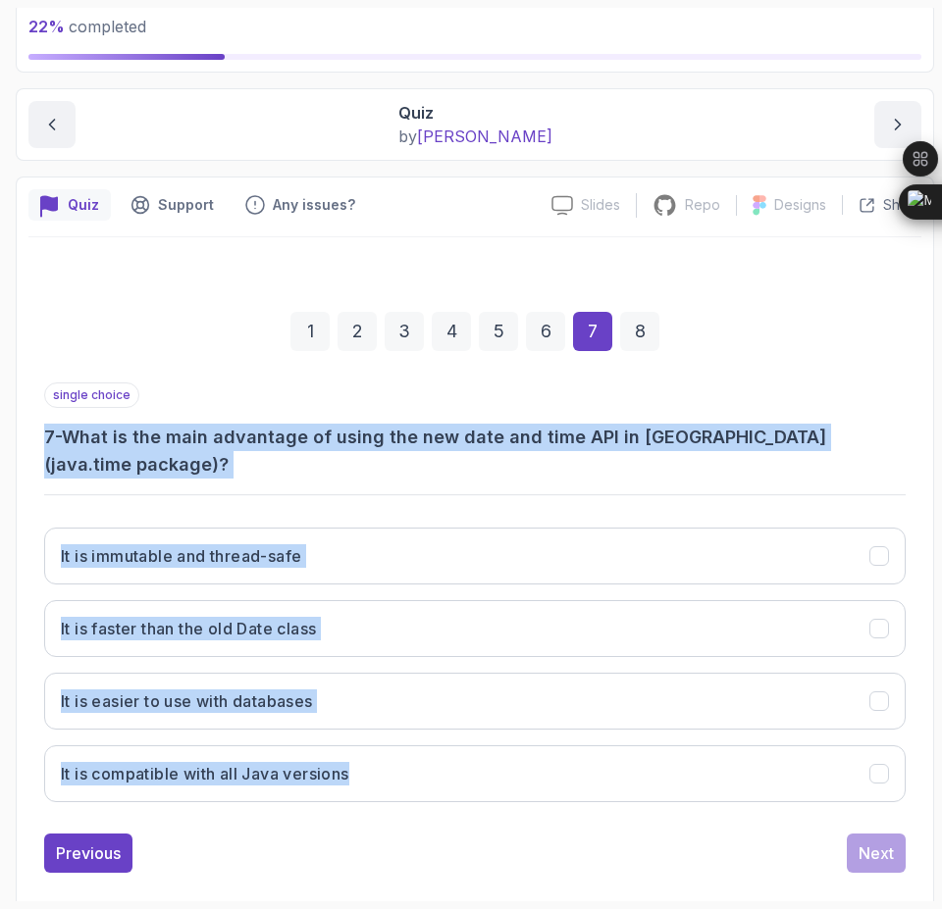
drag, startPoint x: 43, startPoint y: 440, endPoint x: 464, endPoint y: 785, distance: 543.7
click at [464, 785] on div "1 2 3 4 5 6 7 8 single choice 7 - What is the main advantage of using the new d…" at bounding box center [474, 577] width 893 height 624
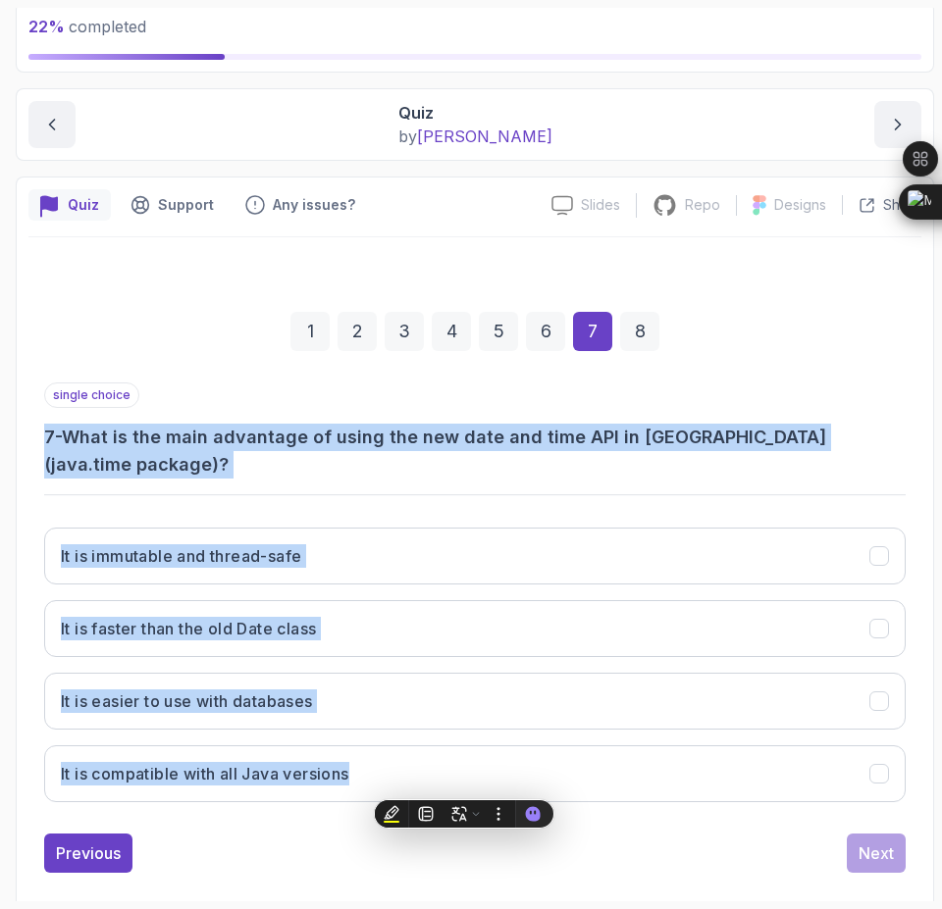
copy div "7 - What is the main advantage of using the new date and time API in Java (java…"
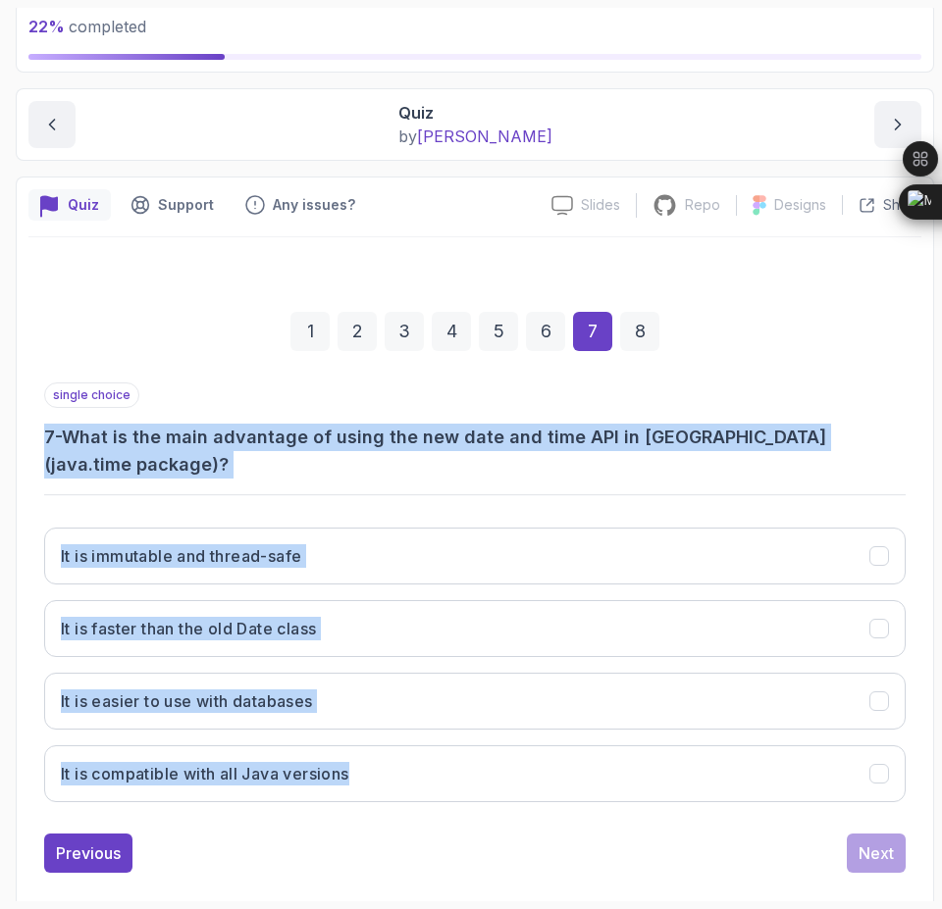
click at [460, 466] on div "single choice 7 - What is the main advantage of using the new date and time API…" at bounding box center [474, 600] width 861 height 435
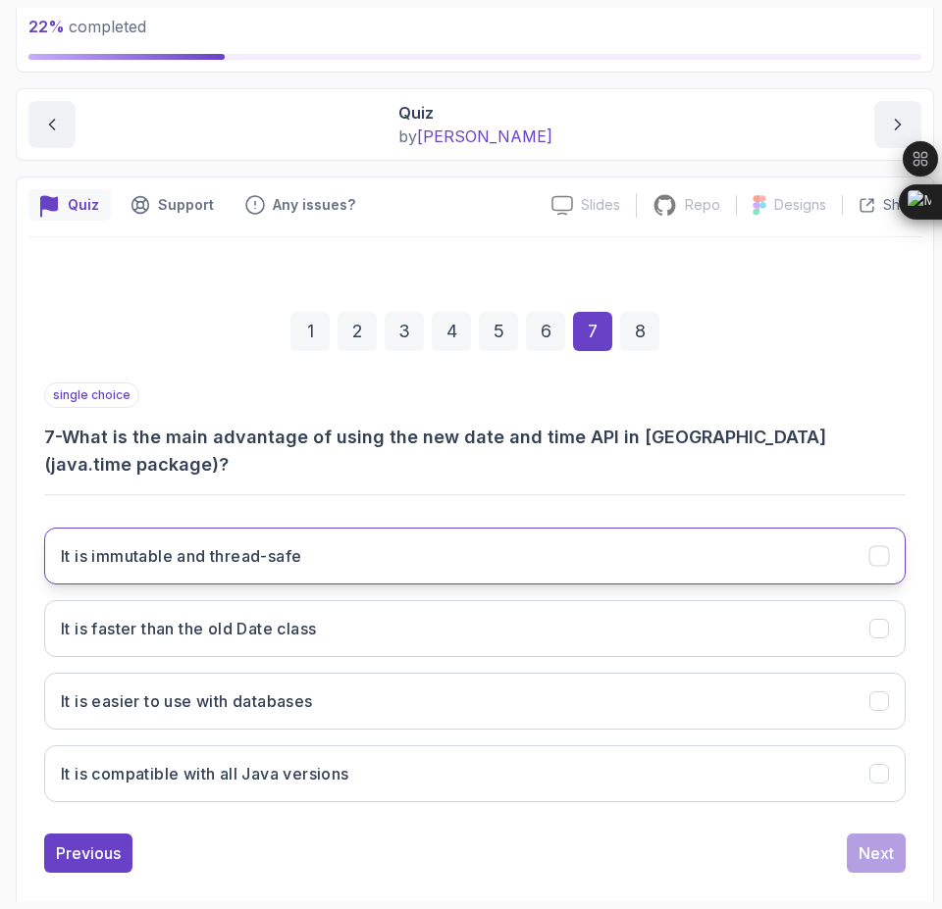
click at [338, 539] on button "It is immutable and thread-safe" at bounding box center [474, 556] width 861 height 57
click at [902, 834] on button "Next" at bounding box center [875, 853] width 59 height 39
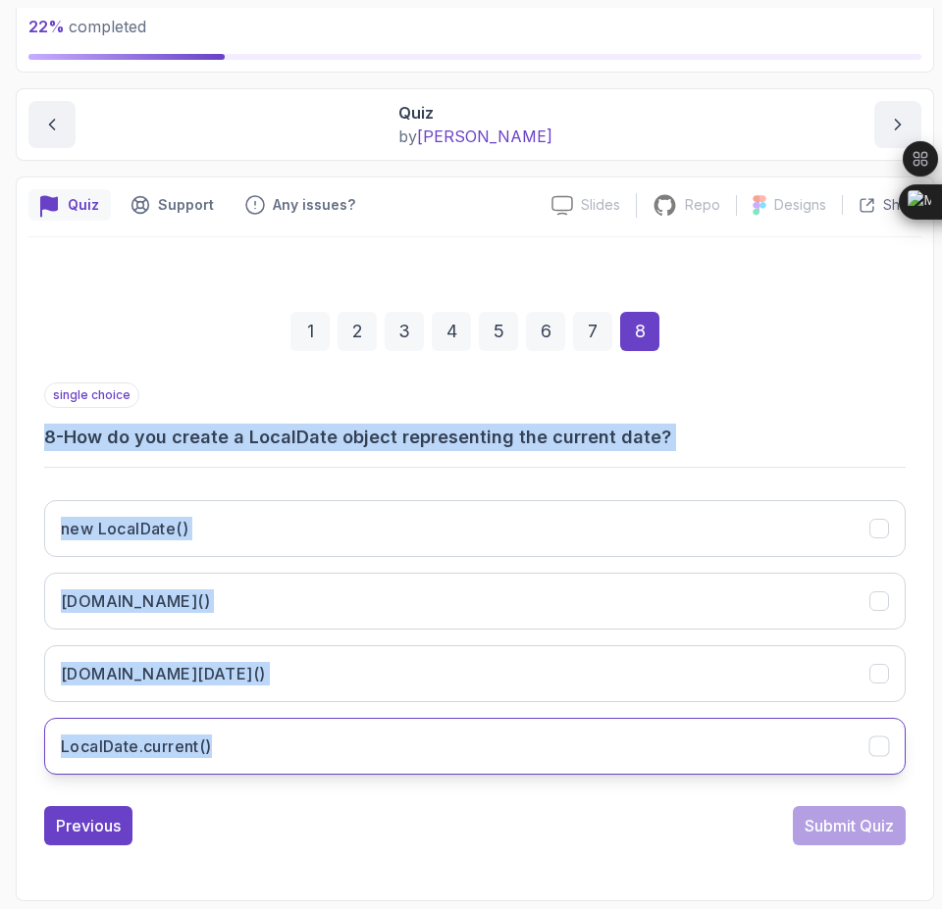
drag, startPoint x: 37, startPoint y: 429, endPoint x: 294, endPoint y: 752, distance: 413.3
click at [294, 752] on div "1 2 3 4 5 6 7 8 single choice 8 - How do you create a LocalDate object represen…" at bounding box center [474, 563] width 893 height 596
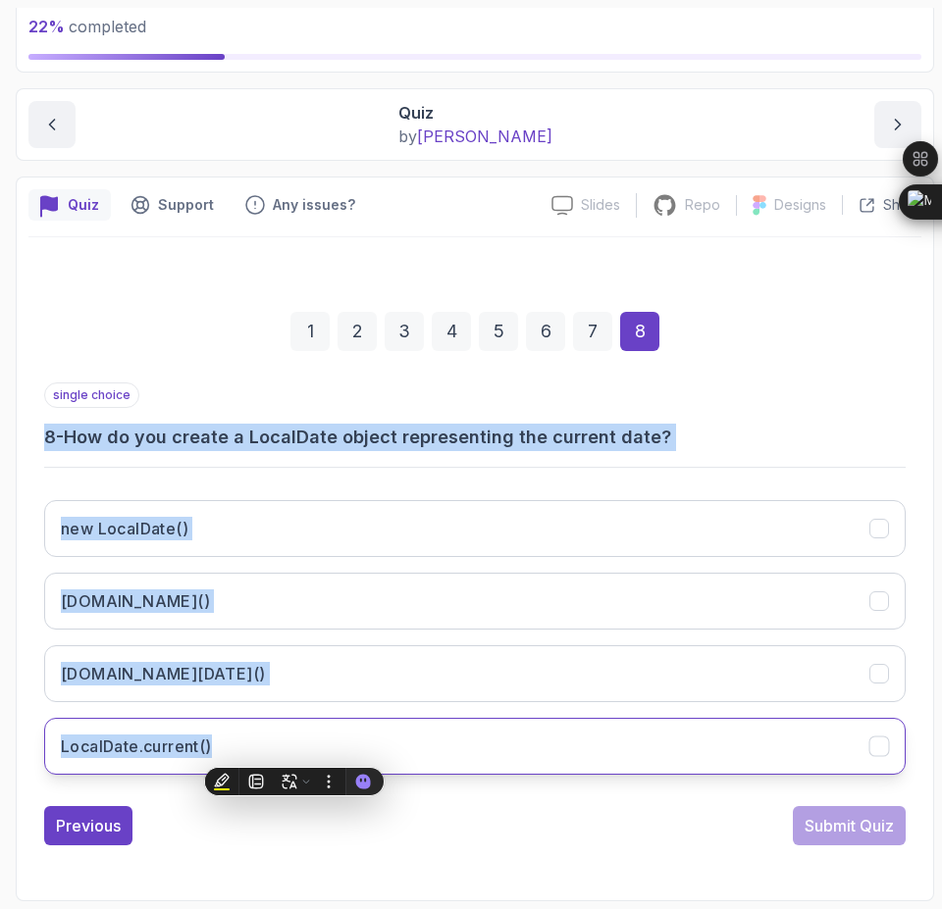
copy div "8 - How do you create a LocalDate object representing the current date? new Loc…"
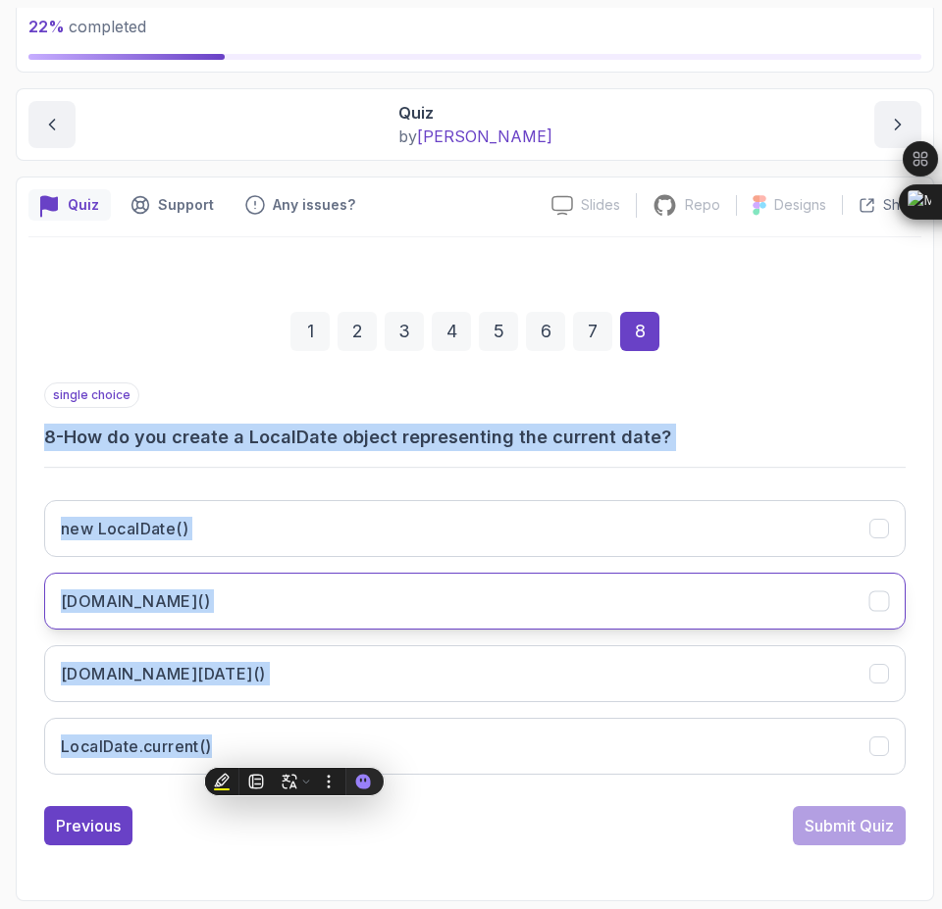
click at [677, 599] on button "LocalDate.now()" at bounding box center [474, 601] width 861 height 57
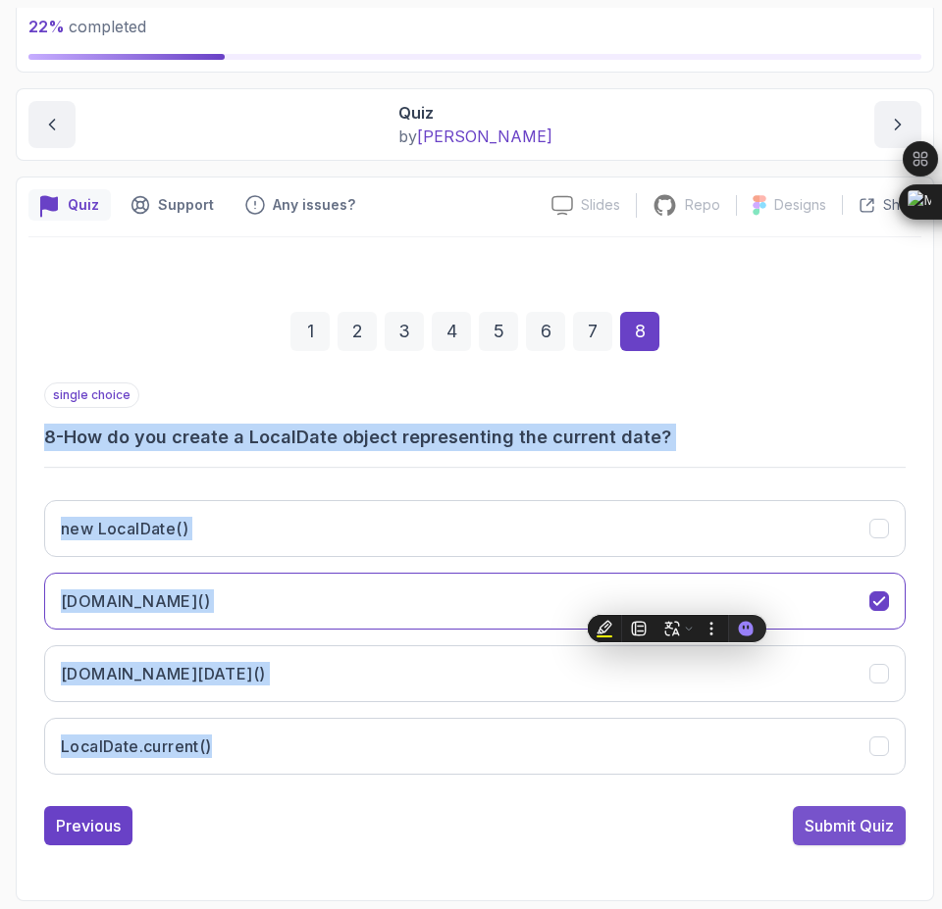
click at [848, 830] on div "Submit Quiz" at bounding box center [848, 826] width 89 height 24
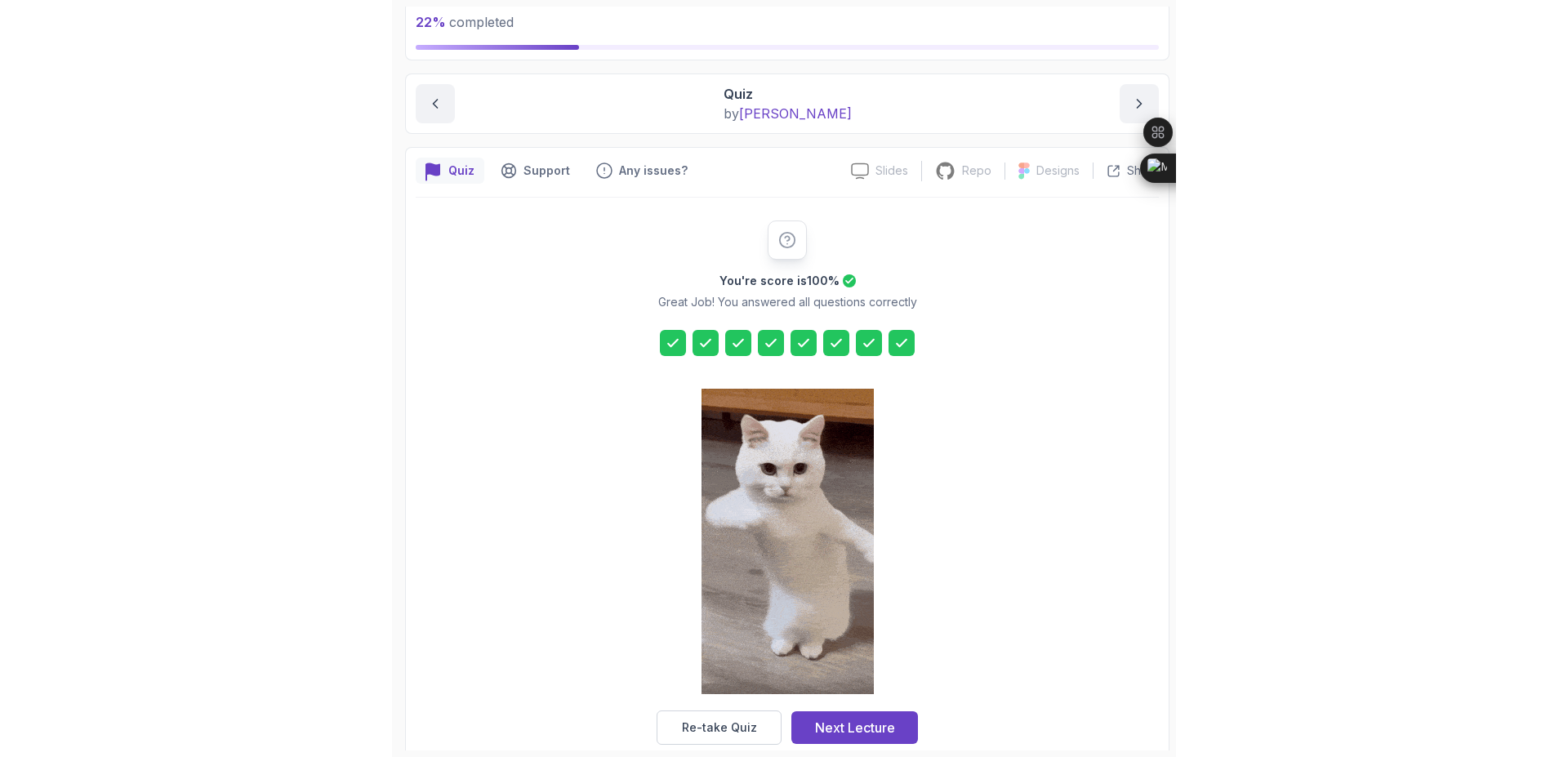
scroll to position [0, 0]
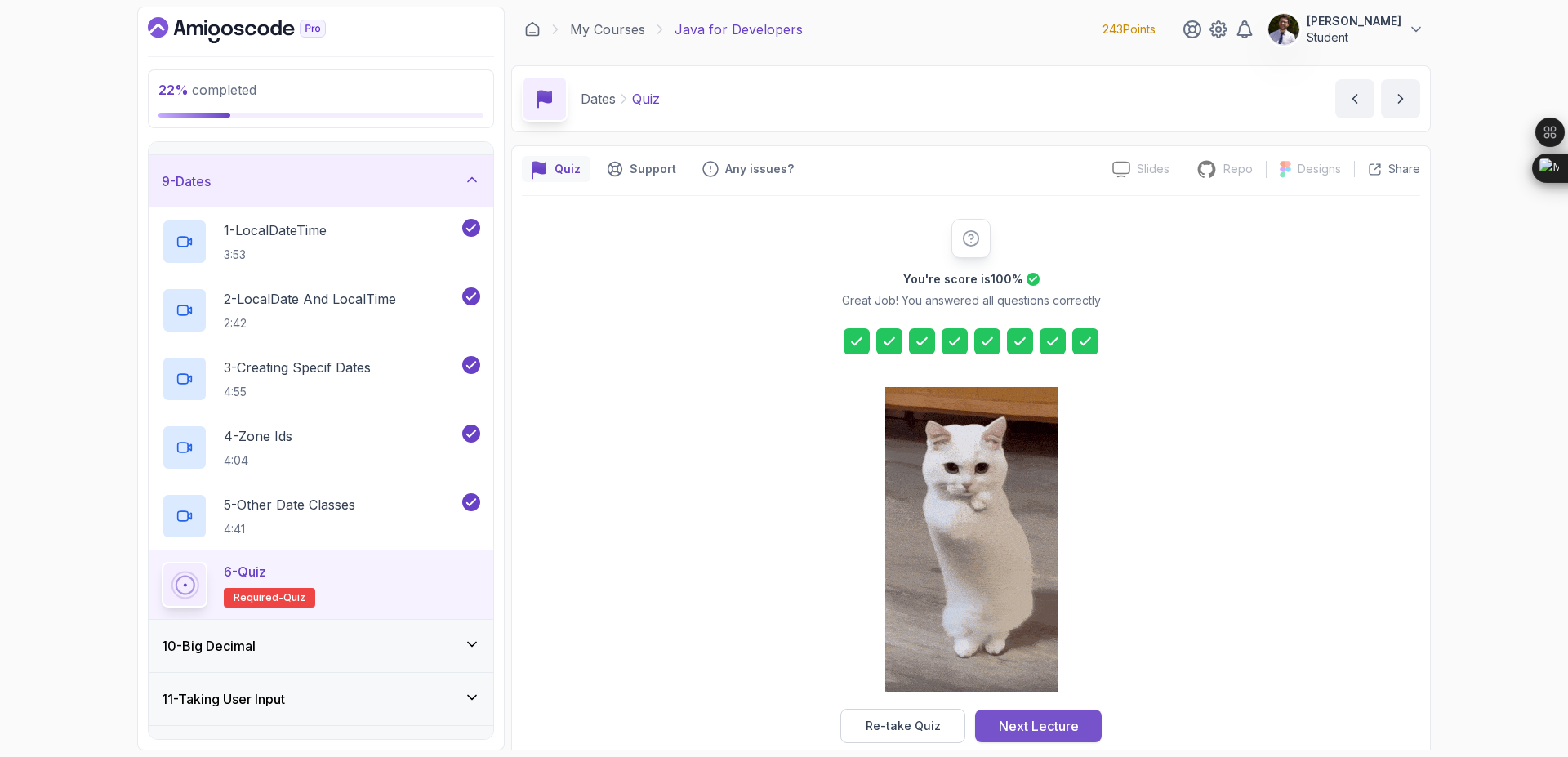
click at [1062, 726] on div "Next Lecture" at bounding box center [1039, 726] width 80 height 20
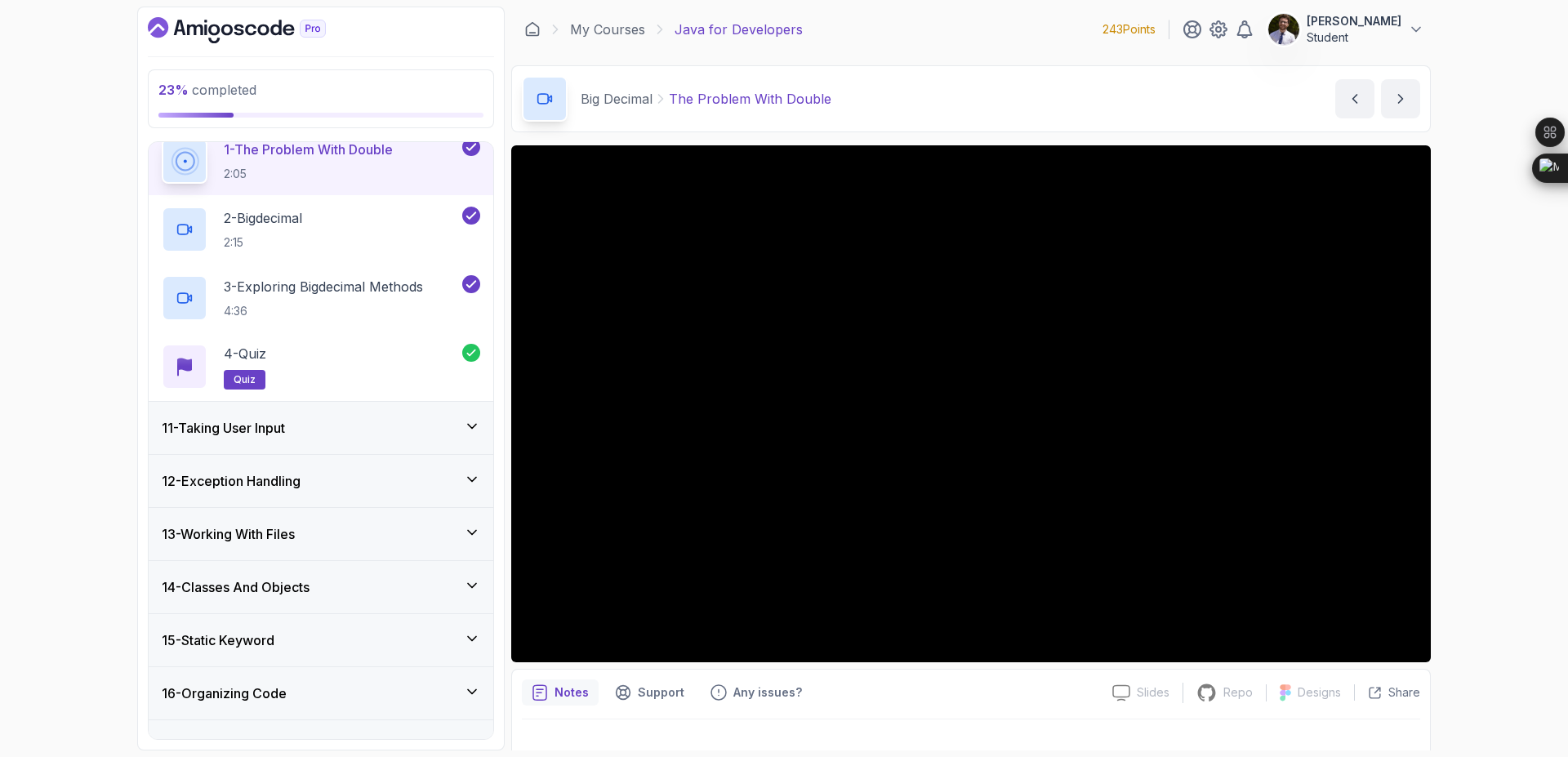
scroll to position [685, 0]
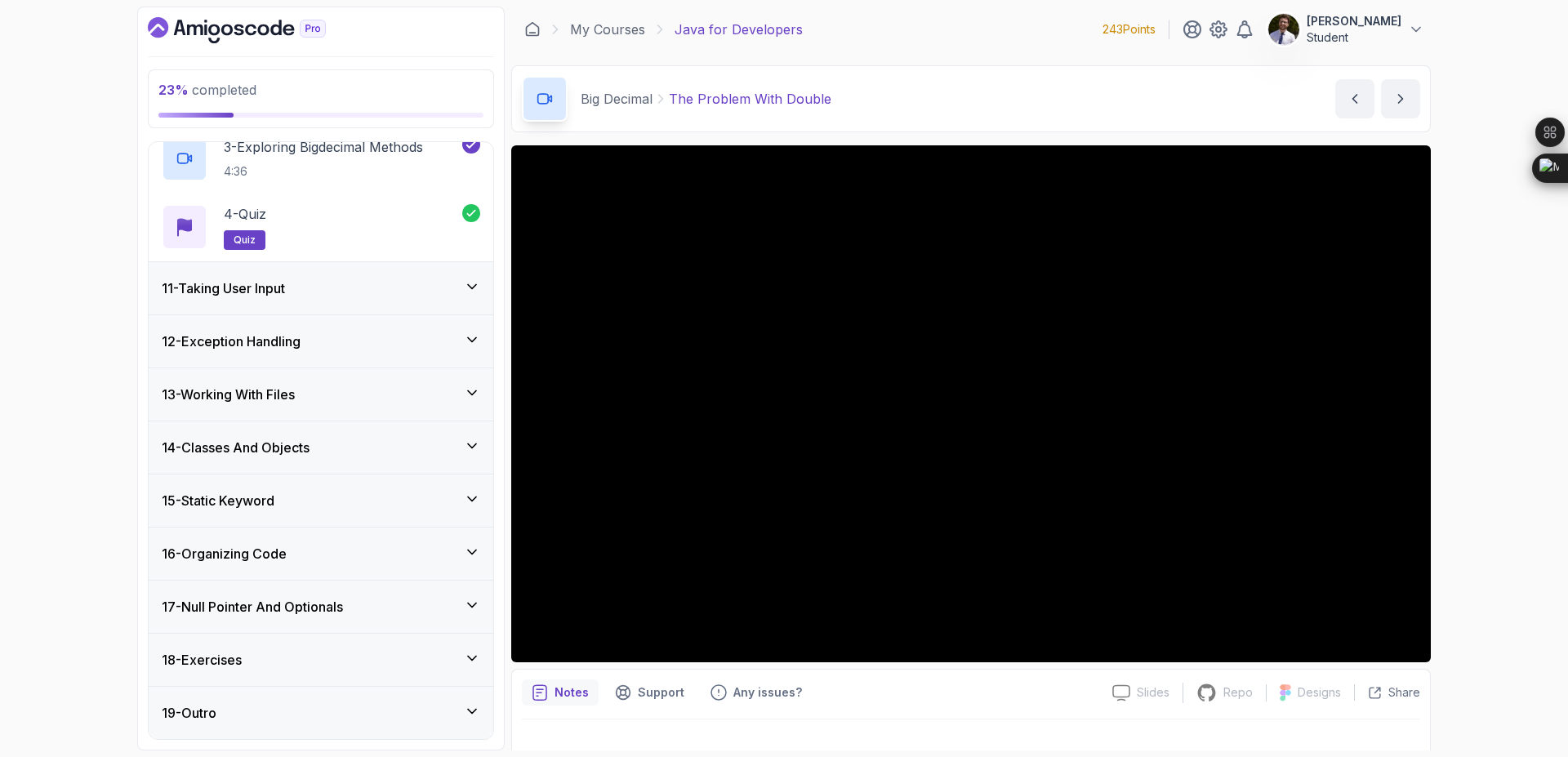
click at [389, 703] on div "19 - Outro" at bounding box center [321, 713] width 319 height 20
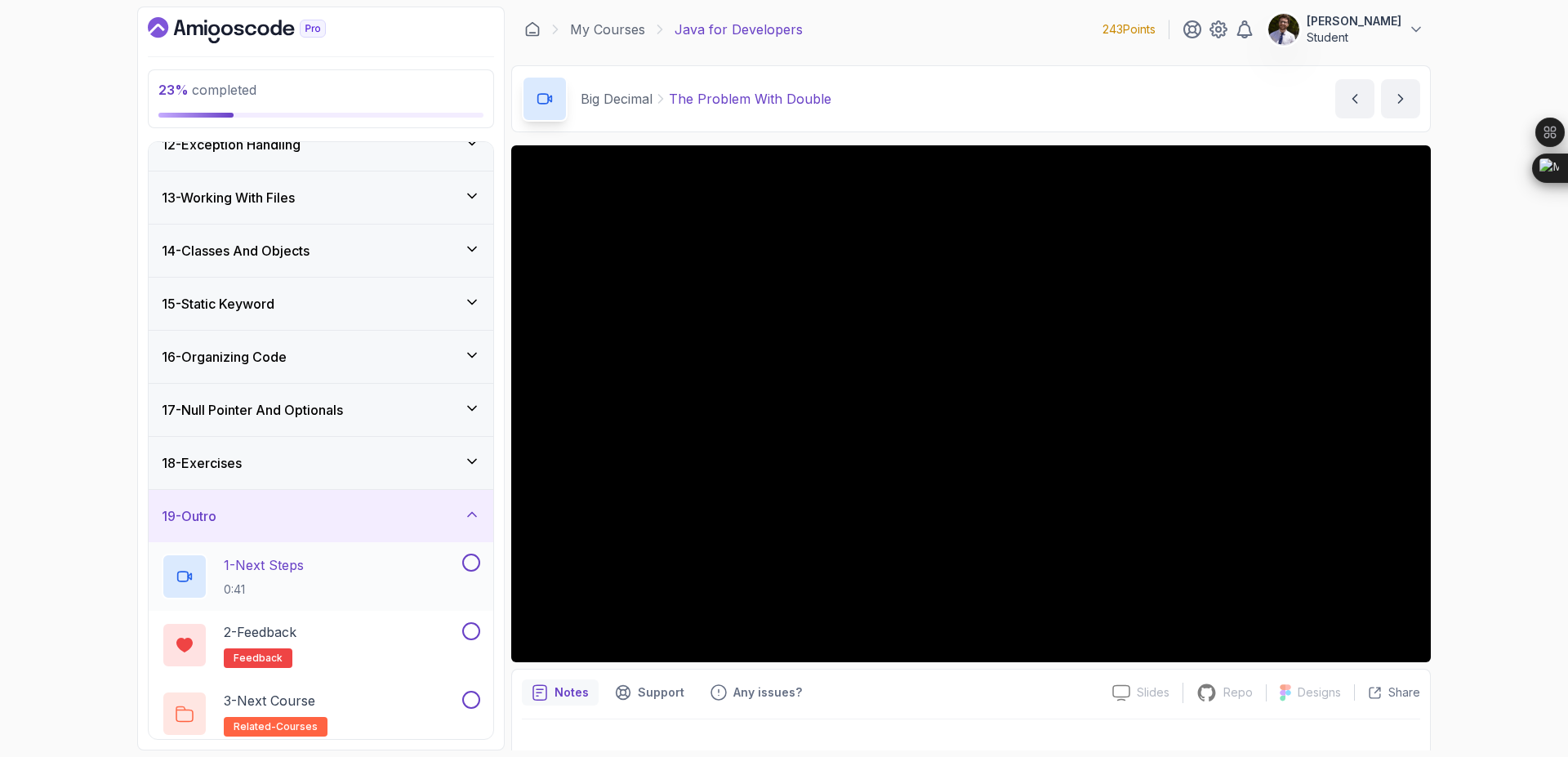
scroll to position [617, 0]
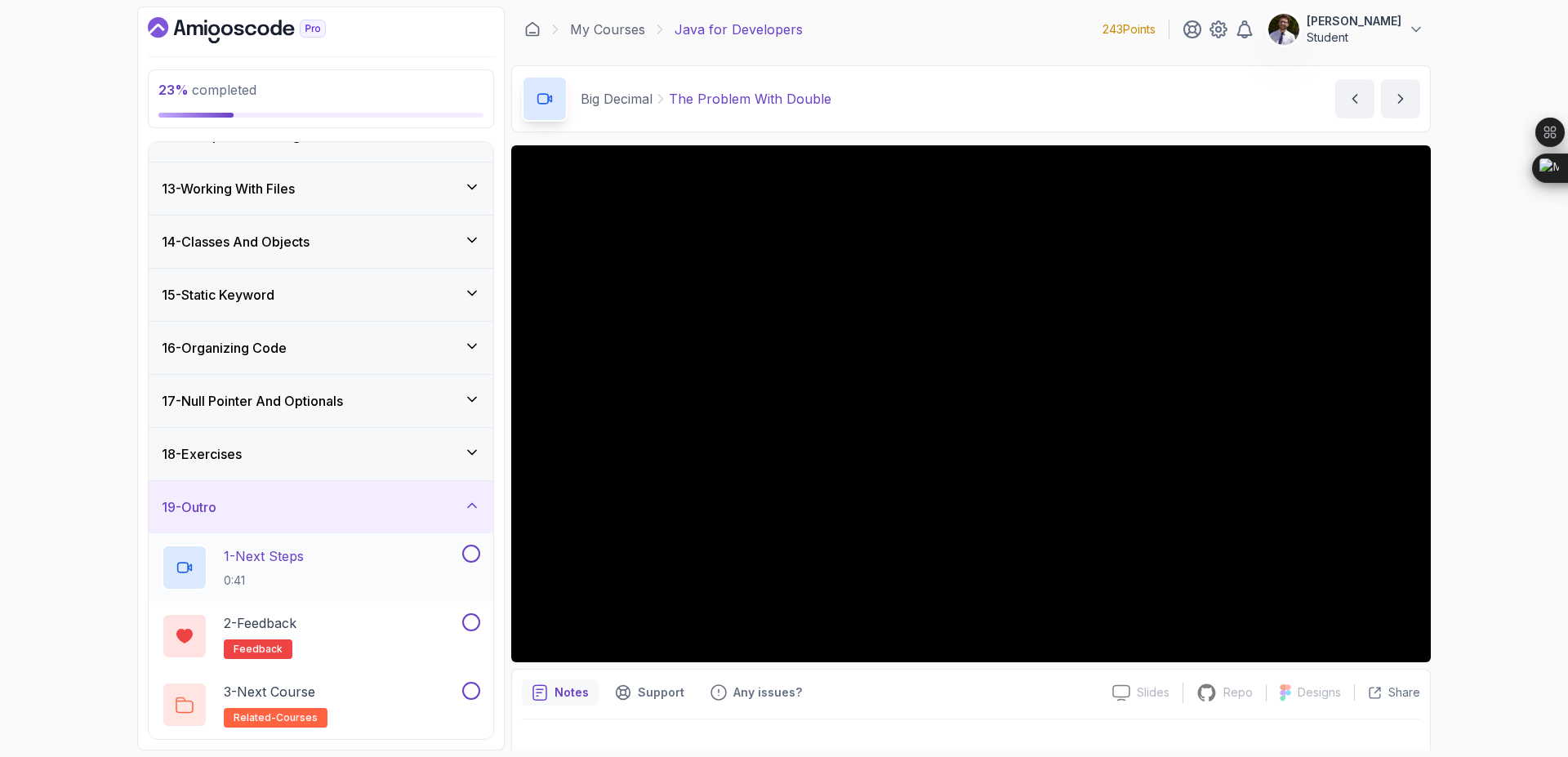
click at [475, 555] on button at bounding box center [471, 554] width 18 height 18
click at [473, 632] on button "2 - Feedback feedback" at bounding box center [321, 636] width 319 height 46
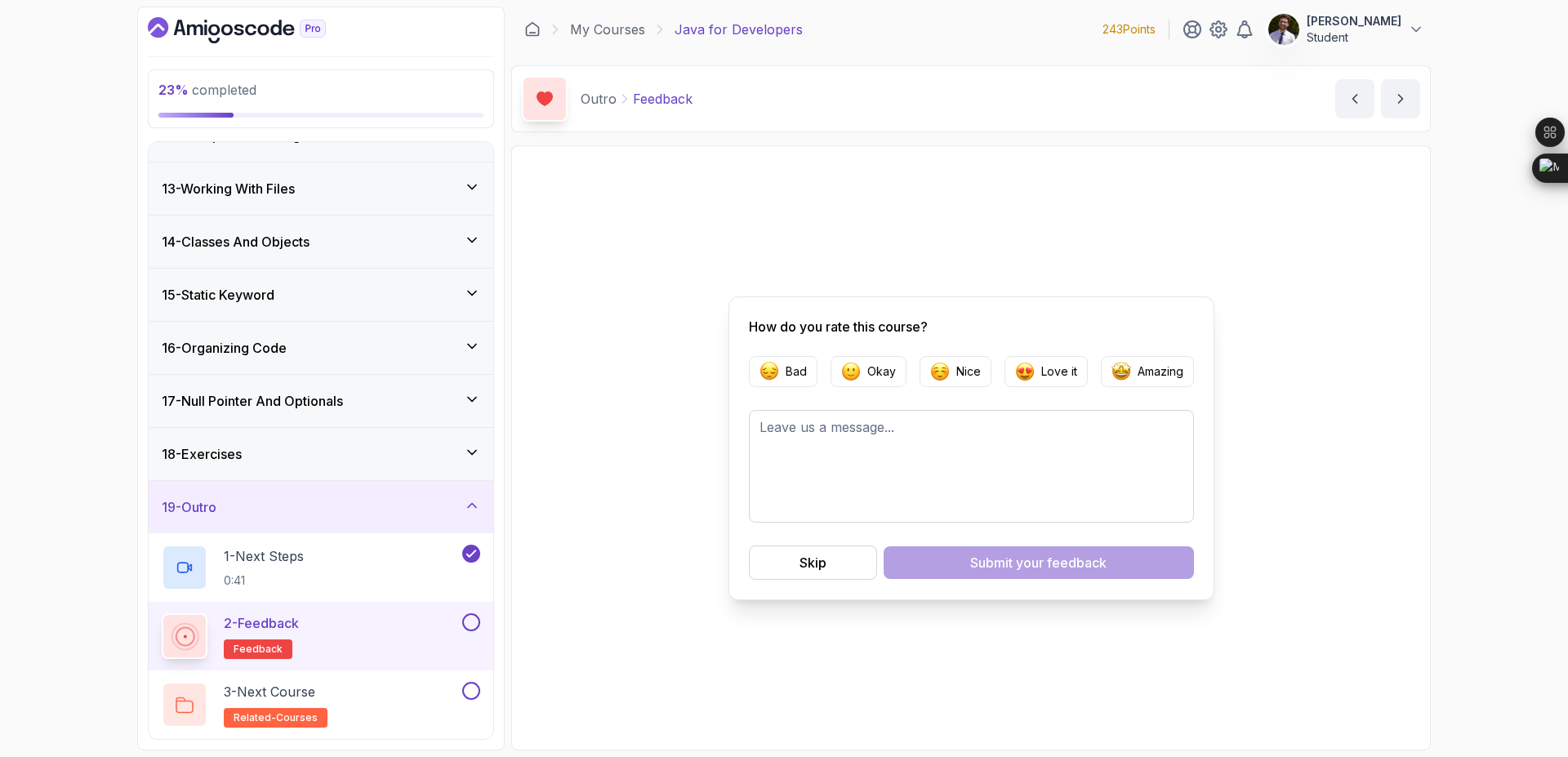
click at [467, 617] on button at bounding box center [471, 623] width 18 height 18
click at [398, 690] on div "3 - Next Course related-courses" at bounding box center [310, 705] width 297 height 46
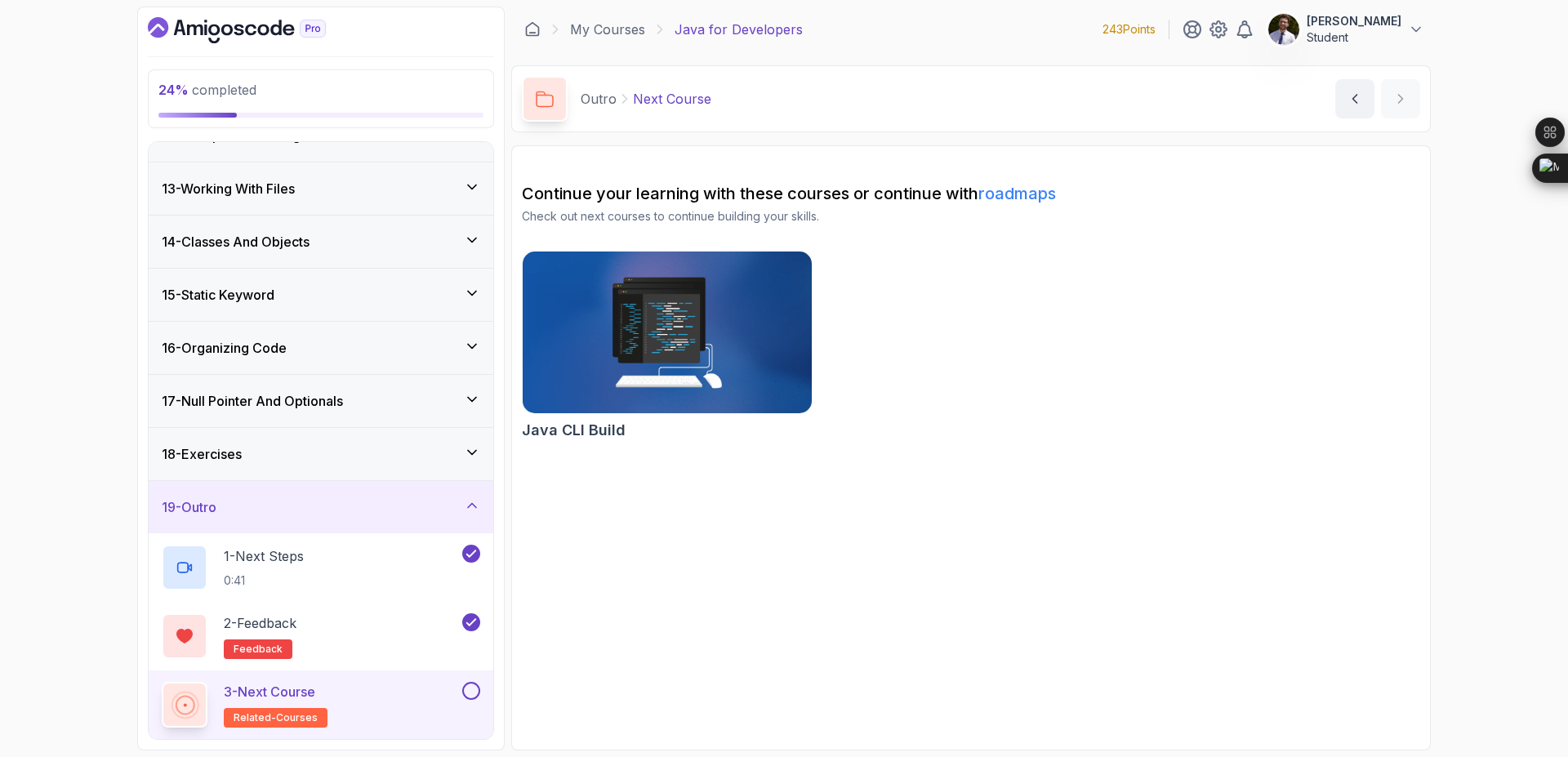
click at [475, 684] on button at bounding box center [471, 691] width 18 height 18
click at [470, 689] on icon at bounding box center [471, 691] width 15 height 17
click at [470, 447] on icon at bounding box center [472, 453] width 17 height 17
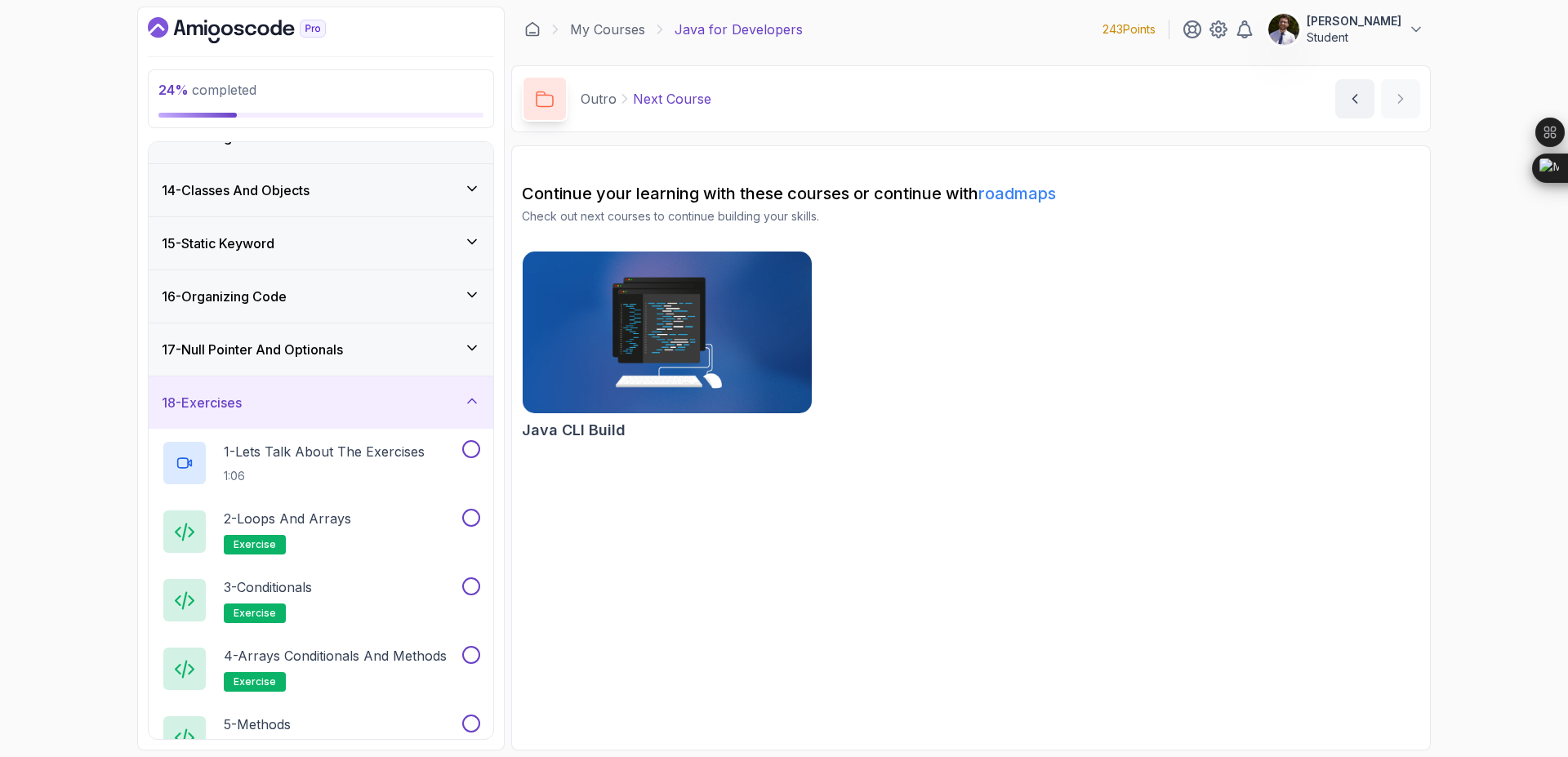
scroll to position [617, 0]
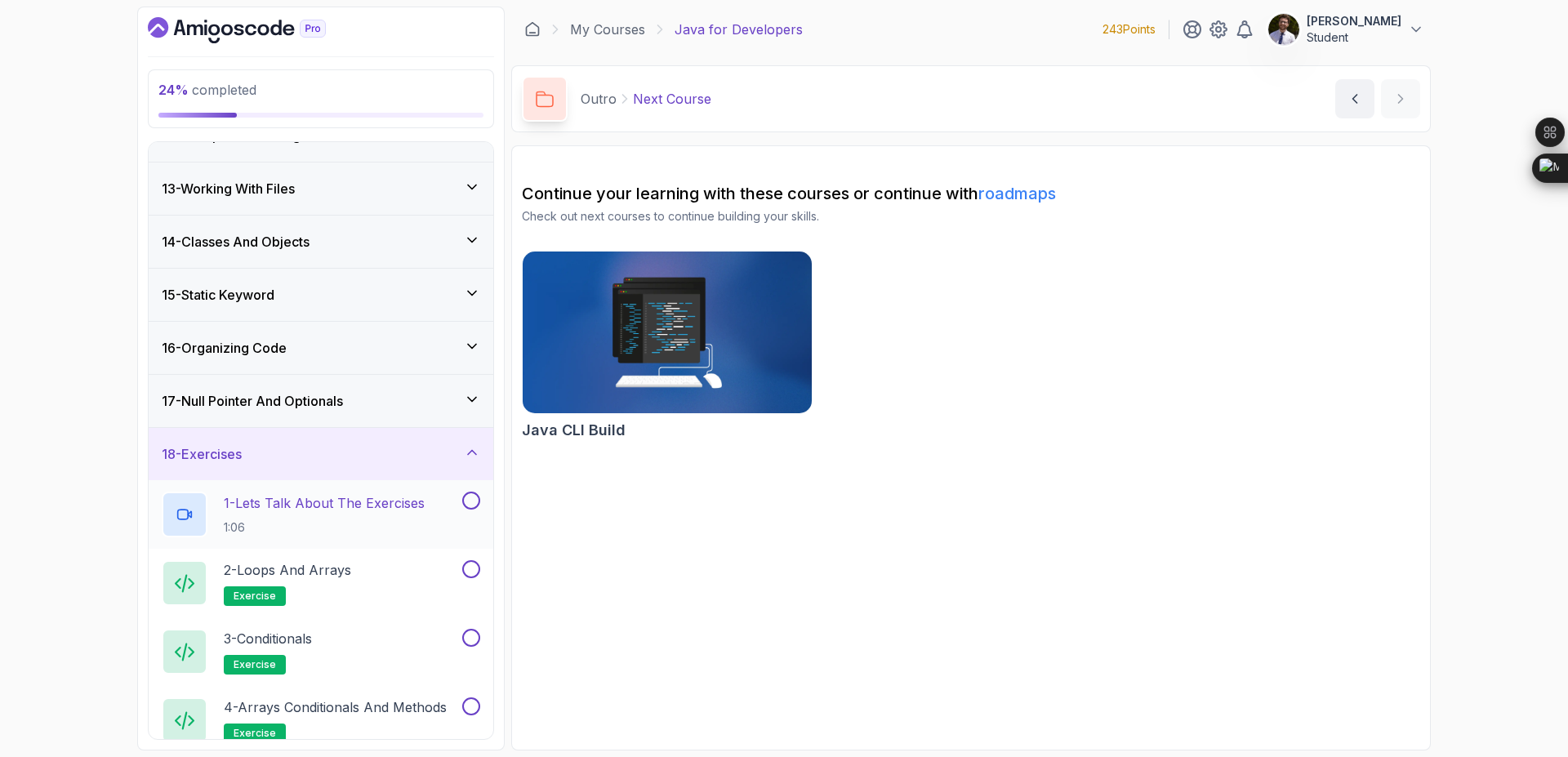
click at [465, 503] on button at bounding box center [471, 501] width 18 height 18
click at [346, 575] on p "2 - Loops and Arrays" at bounding box center [287, 570] width 127 height 20
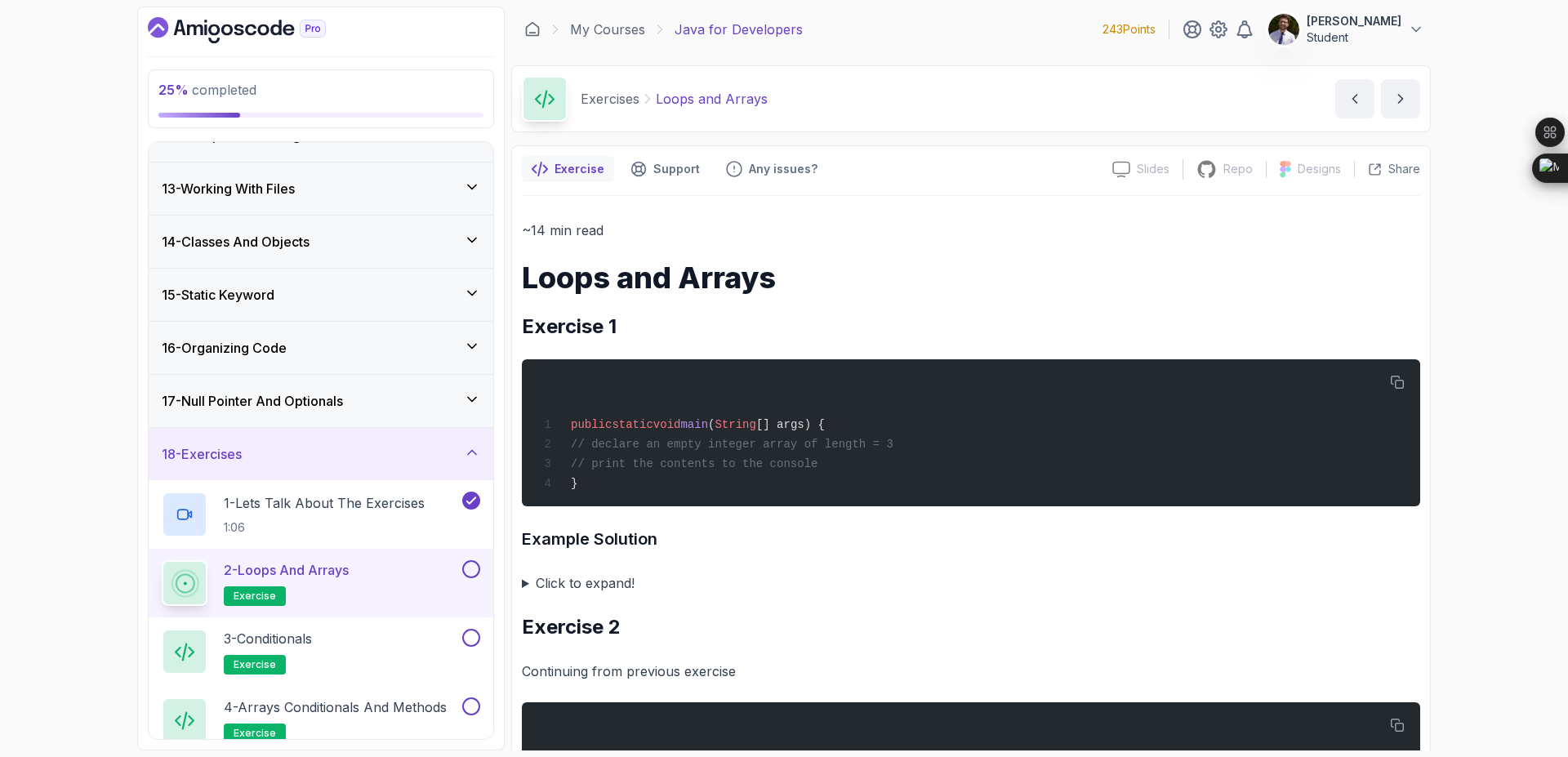
click at [470, 569] on button at bounding box center [471, 570] width 18 height 18
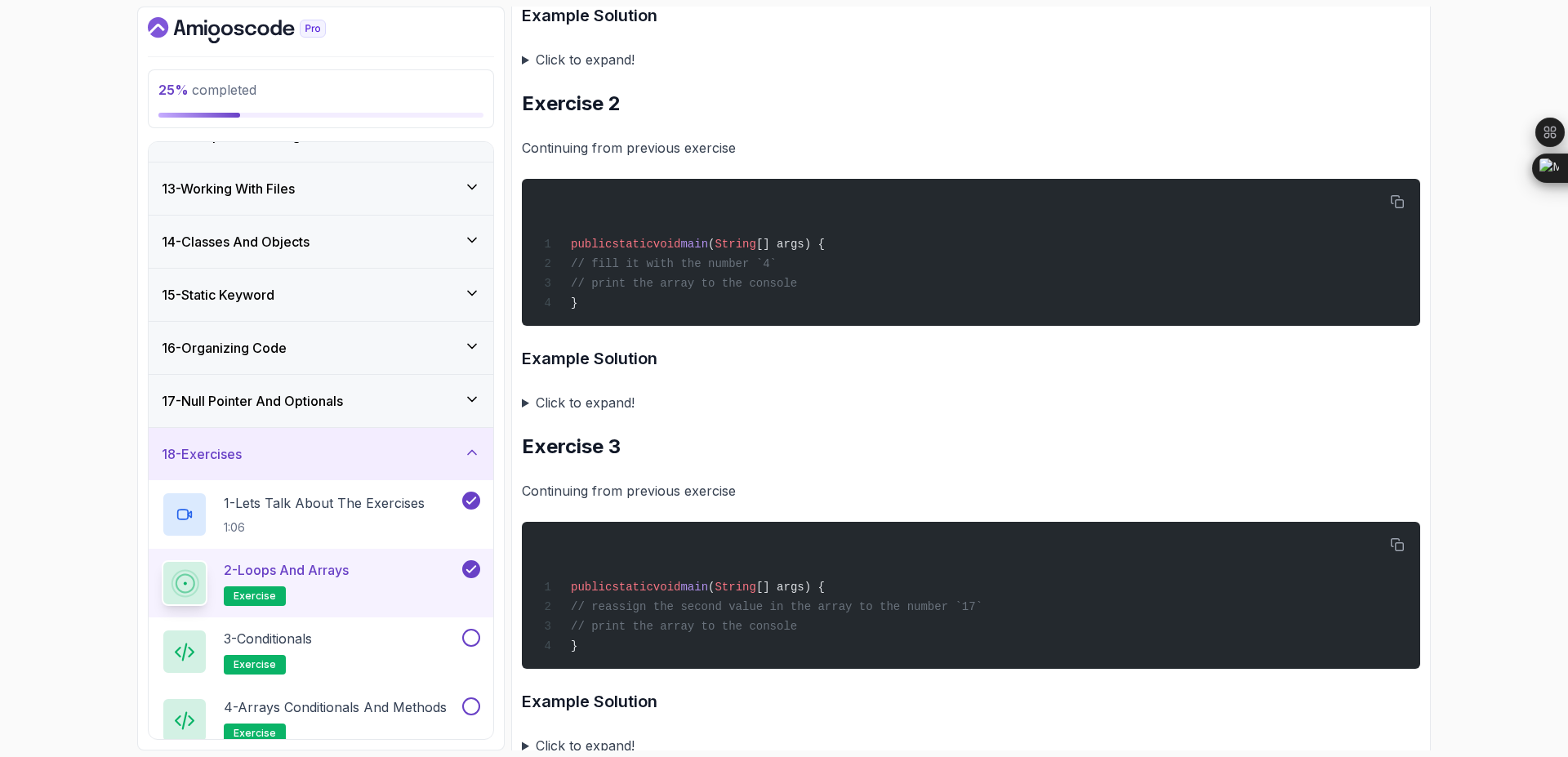
scroll to position [588, 0]
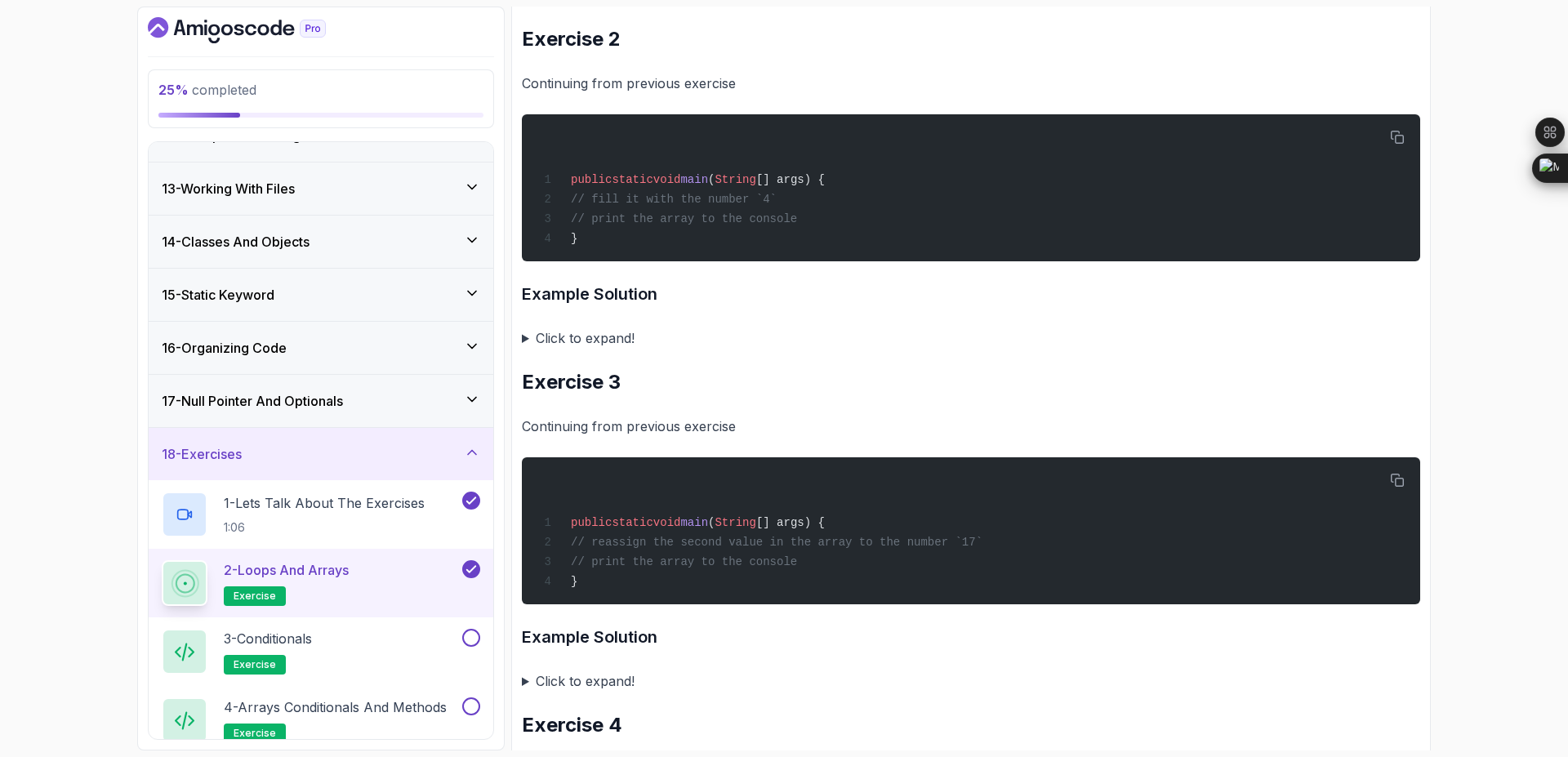
click at [525, 683] on summary "Click to expand!" at bounding box center [971, 680] width 898 height 22
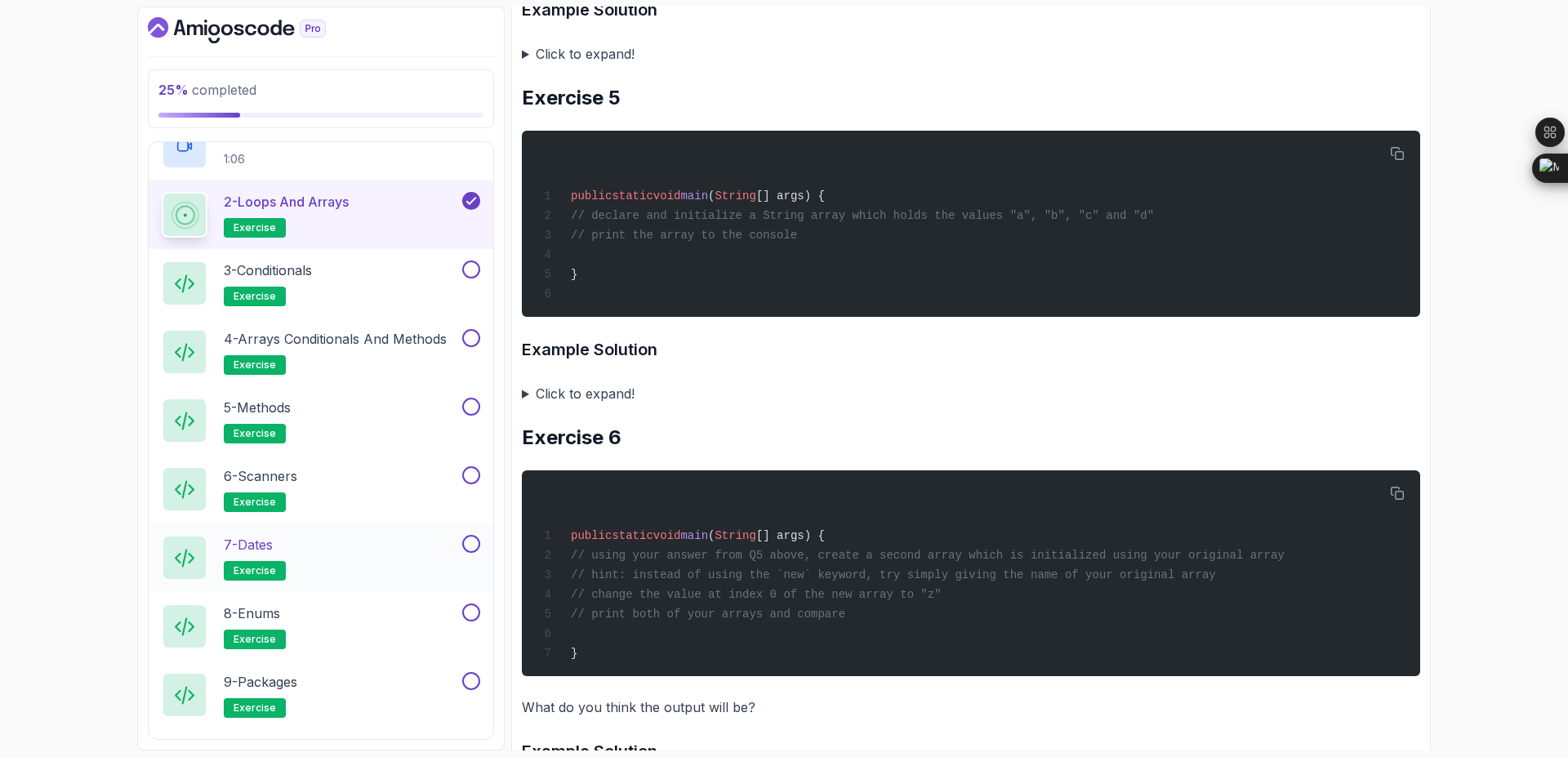
scroll to position [1009, 0]
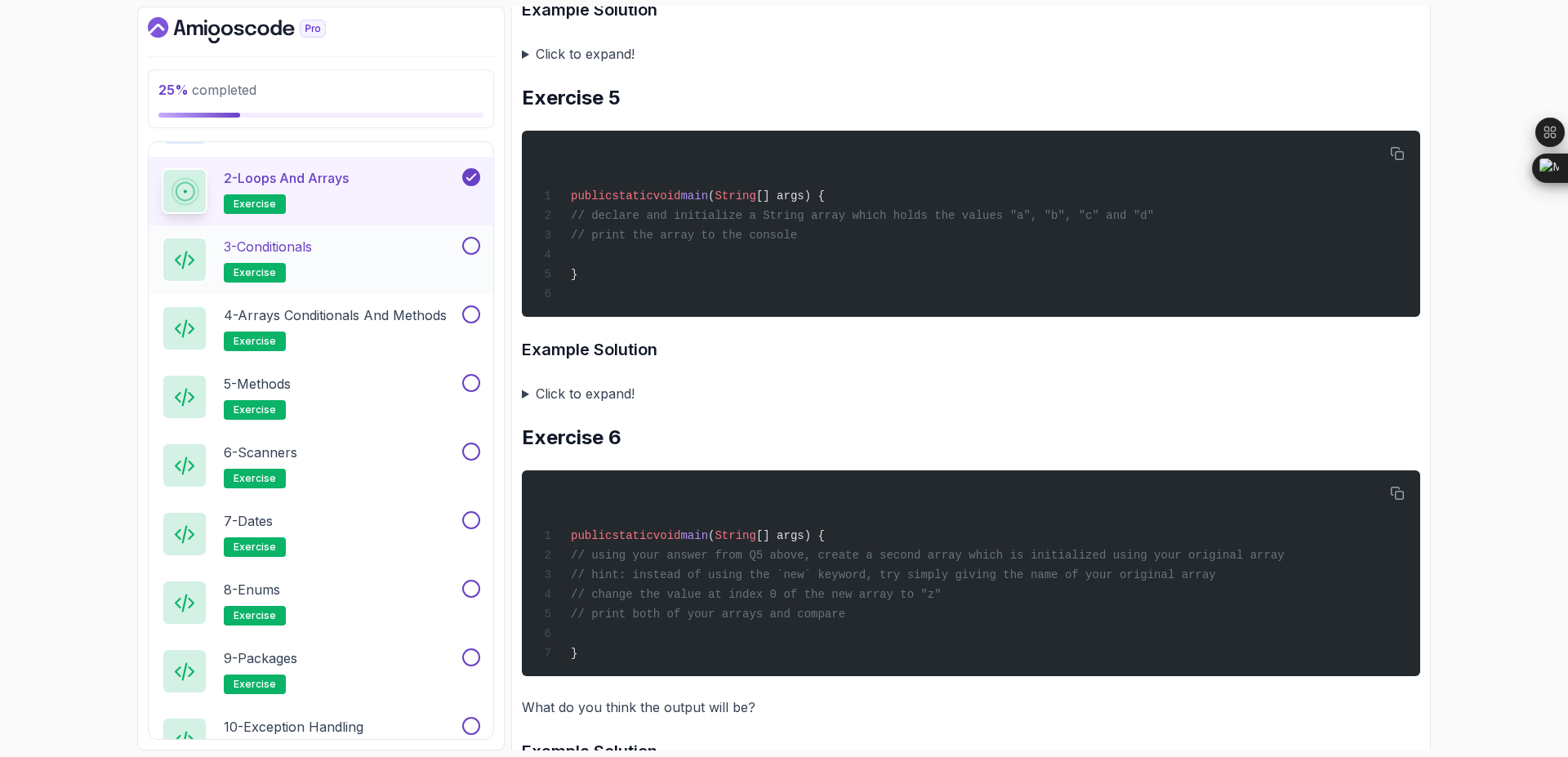
click at [463, 248] on button at bounding box center [471, 246] width 18 height 18
click at [473, 316] on button at bounding box center [471, 315] width 18 height 18
click at [291, 388] on p "5 - Methods" at bounding box center [257, 384] width 67 height 20
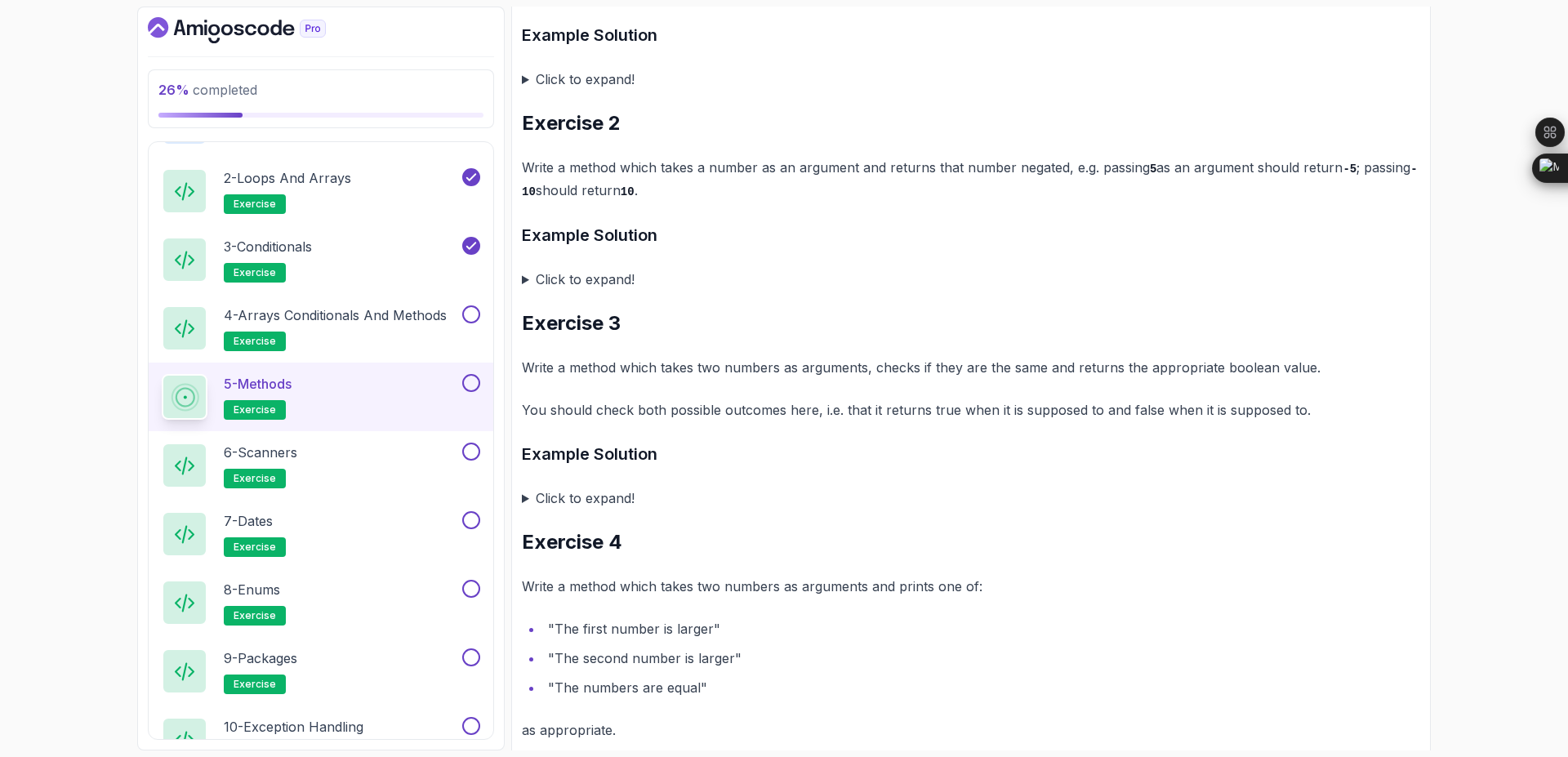
scroll to position [835, 0]
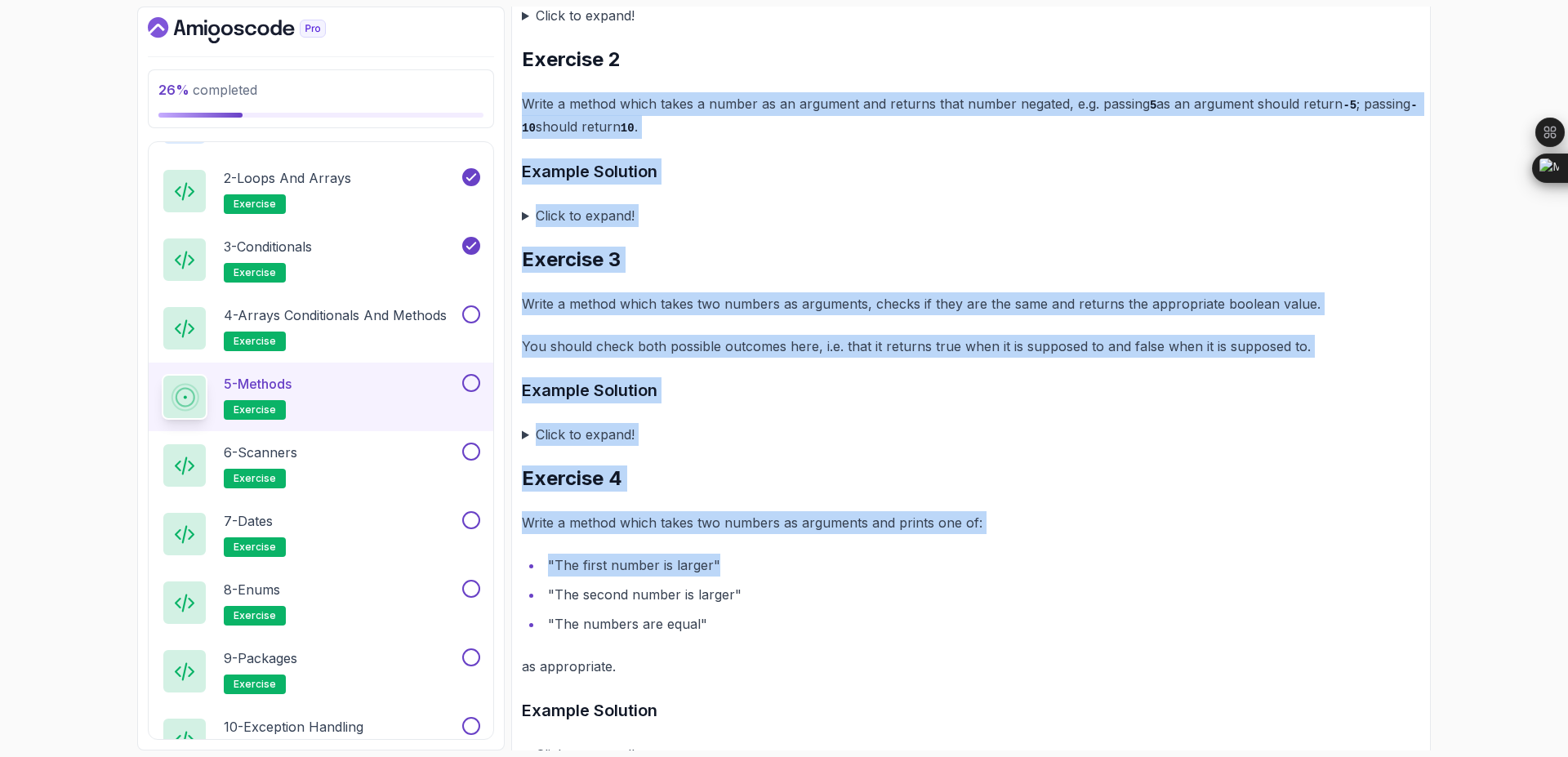
drag, startPoint x: 521, startPoint y: 106, endPoint x: 794, endPoint y: 558, distance: 528.0
click at [783, 559] on div "Exercise Support Any issues? Slides Slides not available Repo Repository not av…" at bounding box center [971, 373] width 919 height 2127
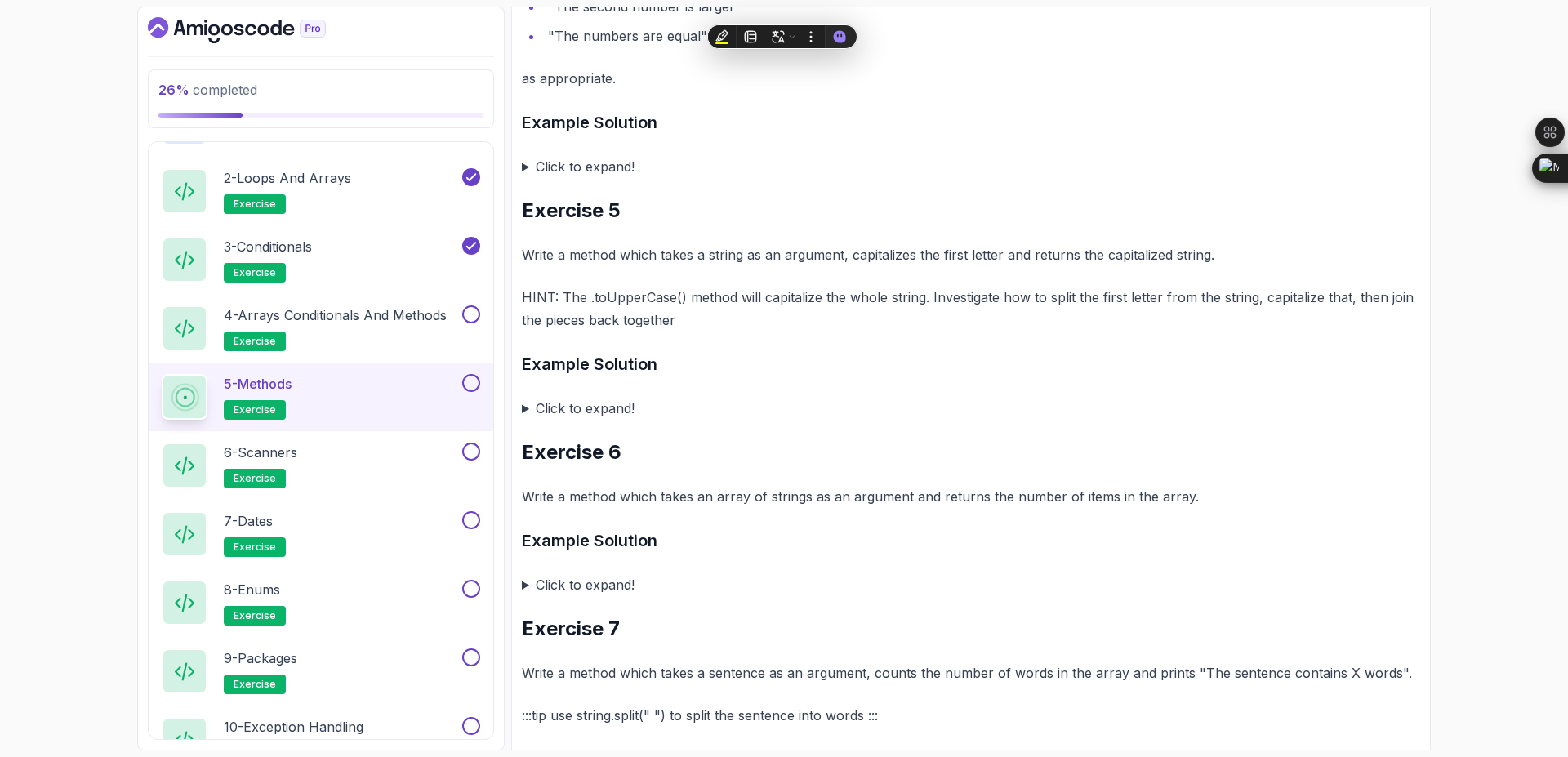
scroll to position [1521, 0]
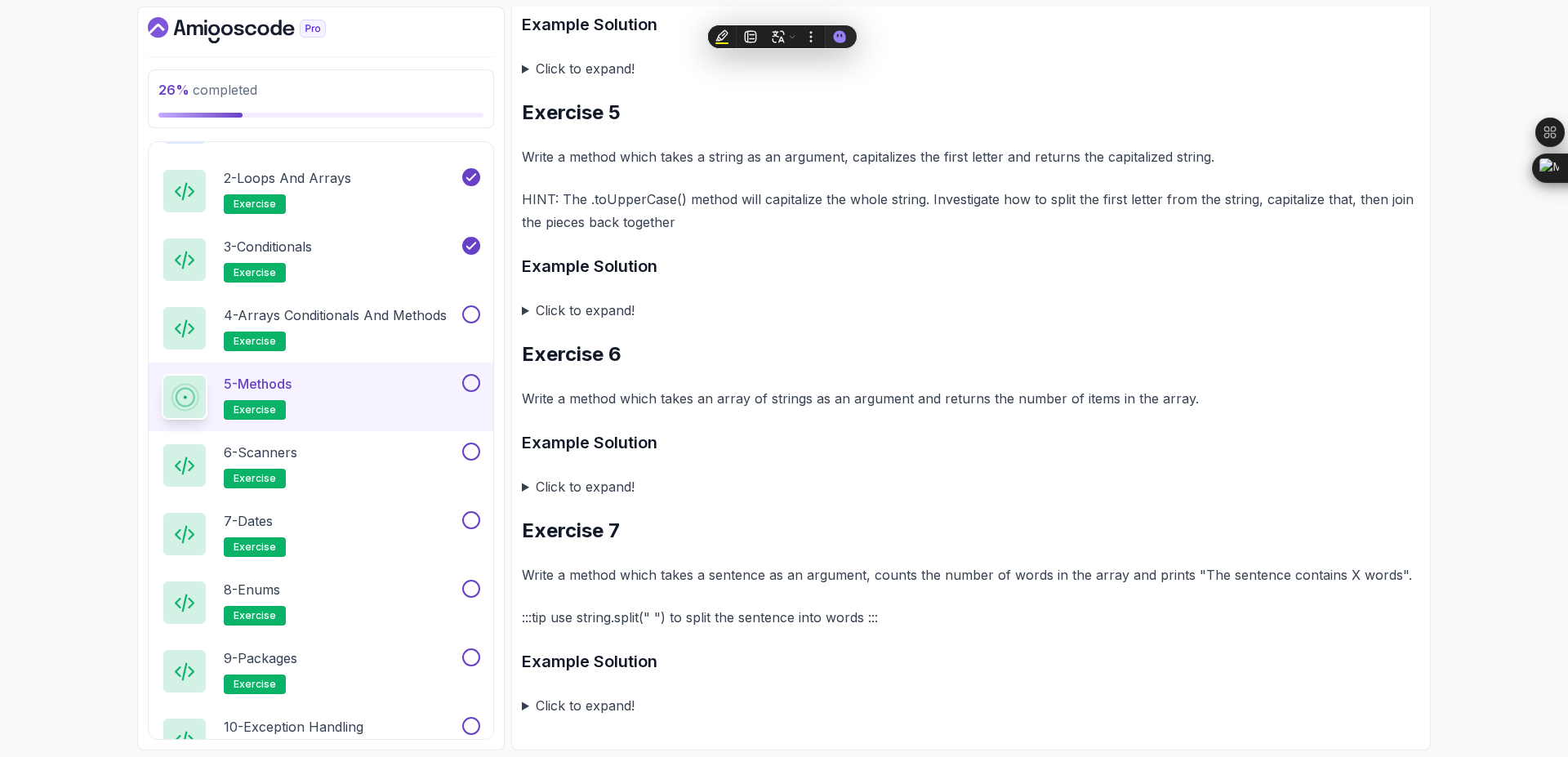
click at [478, 382] on button at bounding box center [471, 383] width 18 height 18
click at [472, 314] on button at bounding box center [471, 315] width 18 height 18
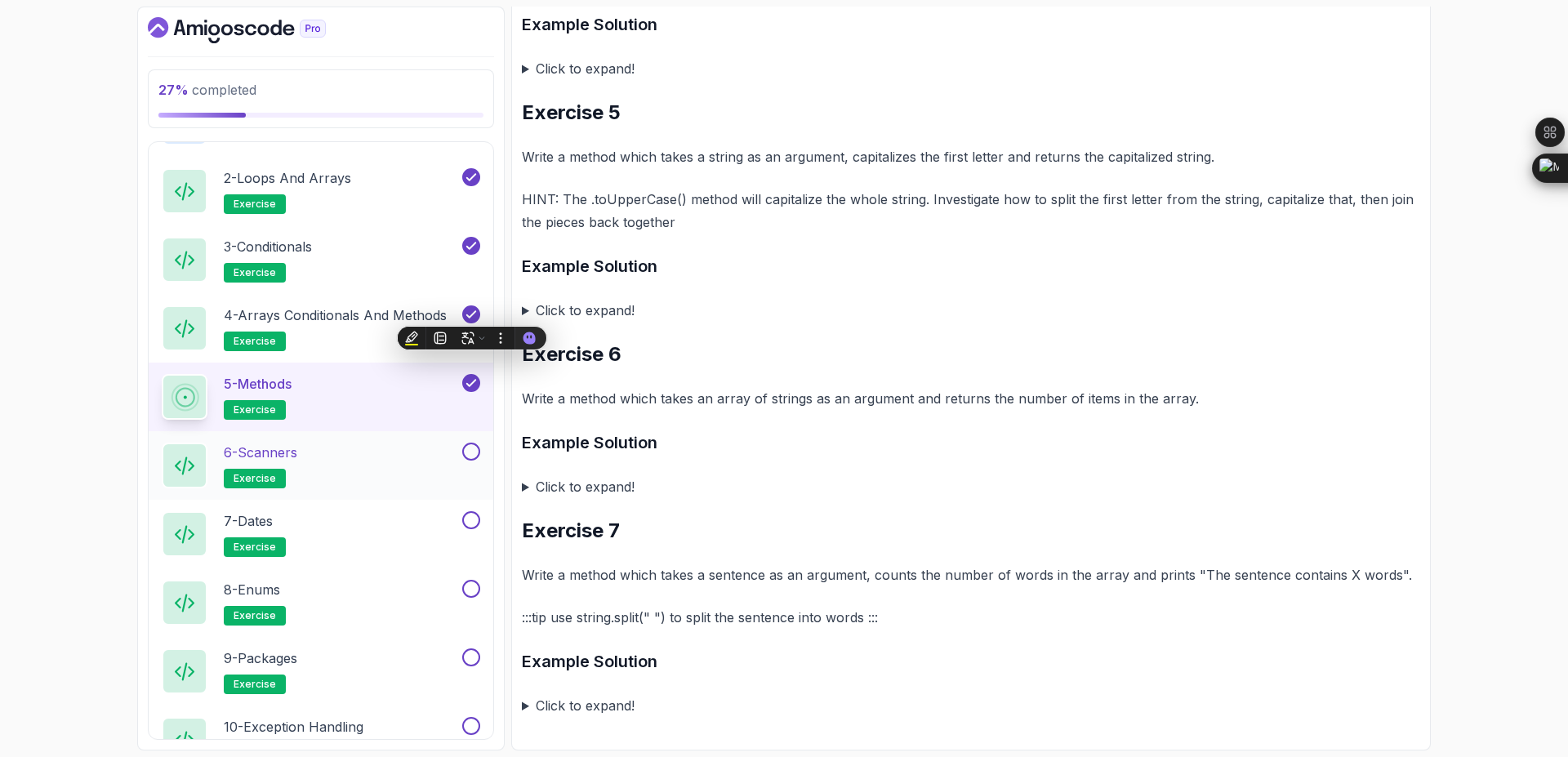
click at [481, 456] on div "6 - Scanners exercise" at bounding box center [321, 466] width 345 height 68
click at [470, 453] on button at bounding box center [471, 452] width 18 height 18
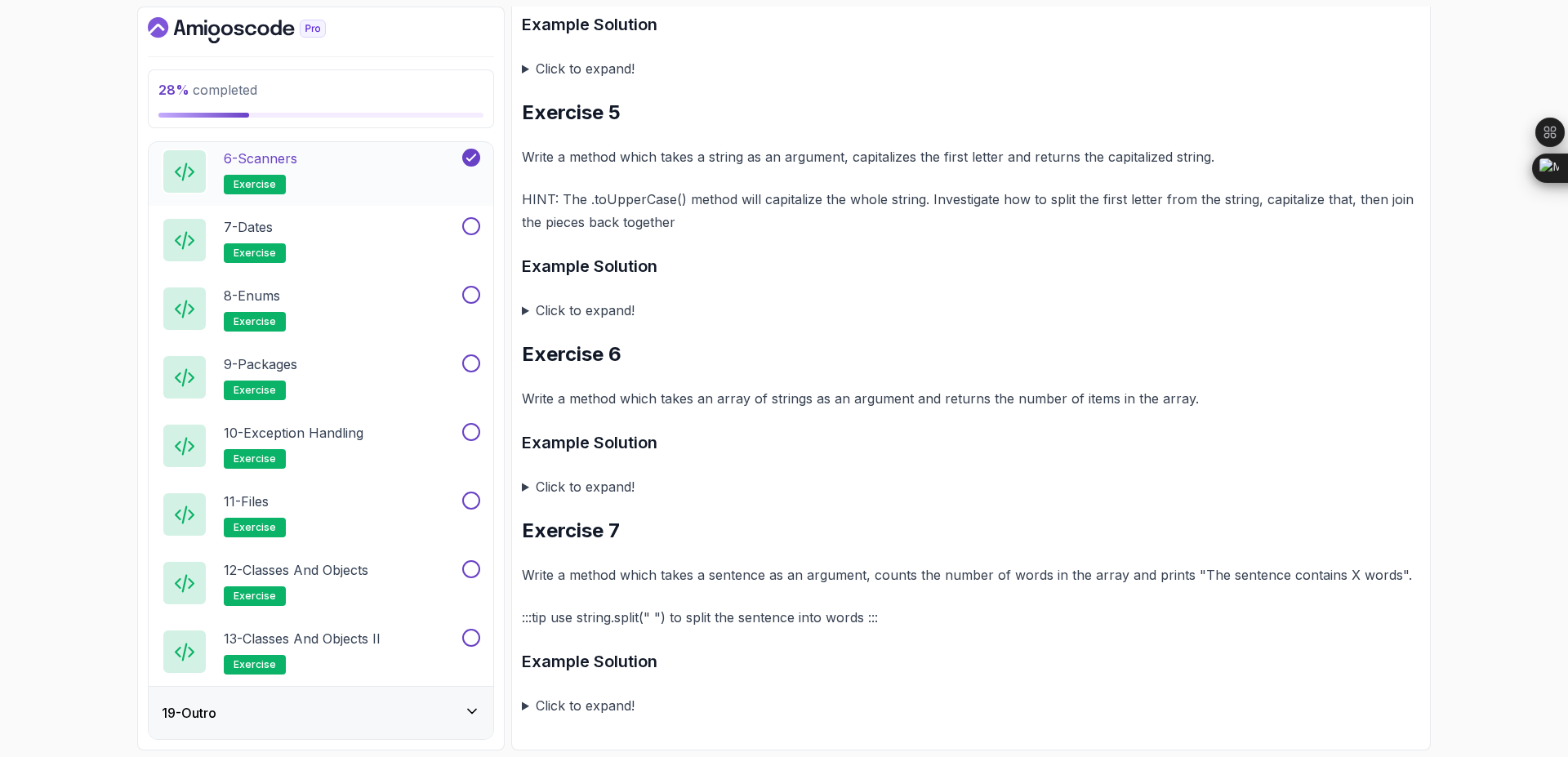
scroll to position [1205, 0]
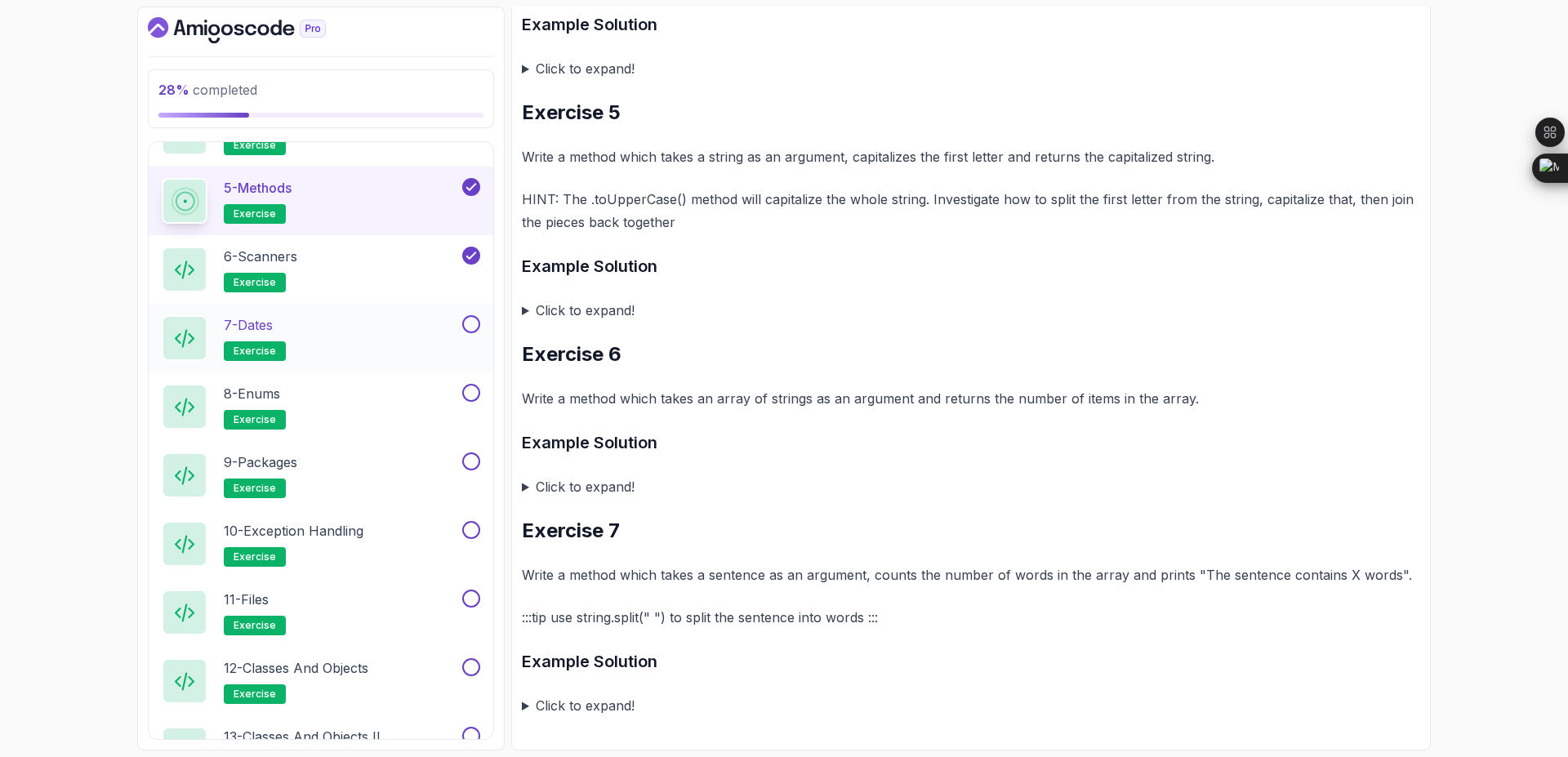
click at [305, 326] on div "7 - Dates exercise" at bounding box center [310, 338] width 297 height 46
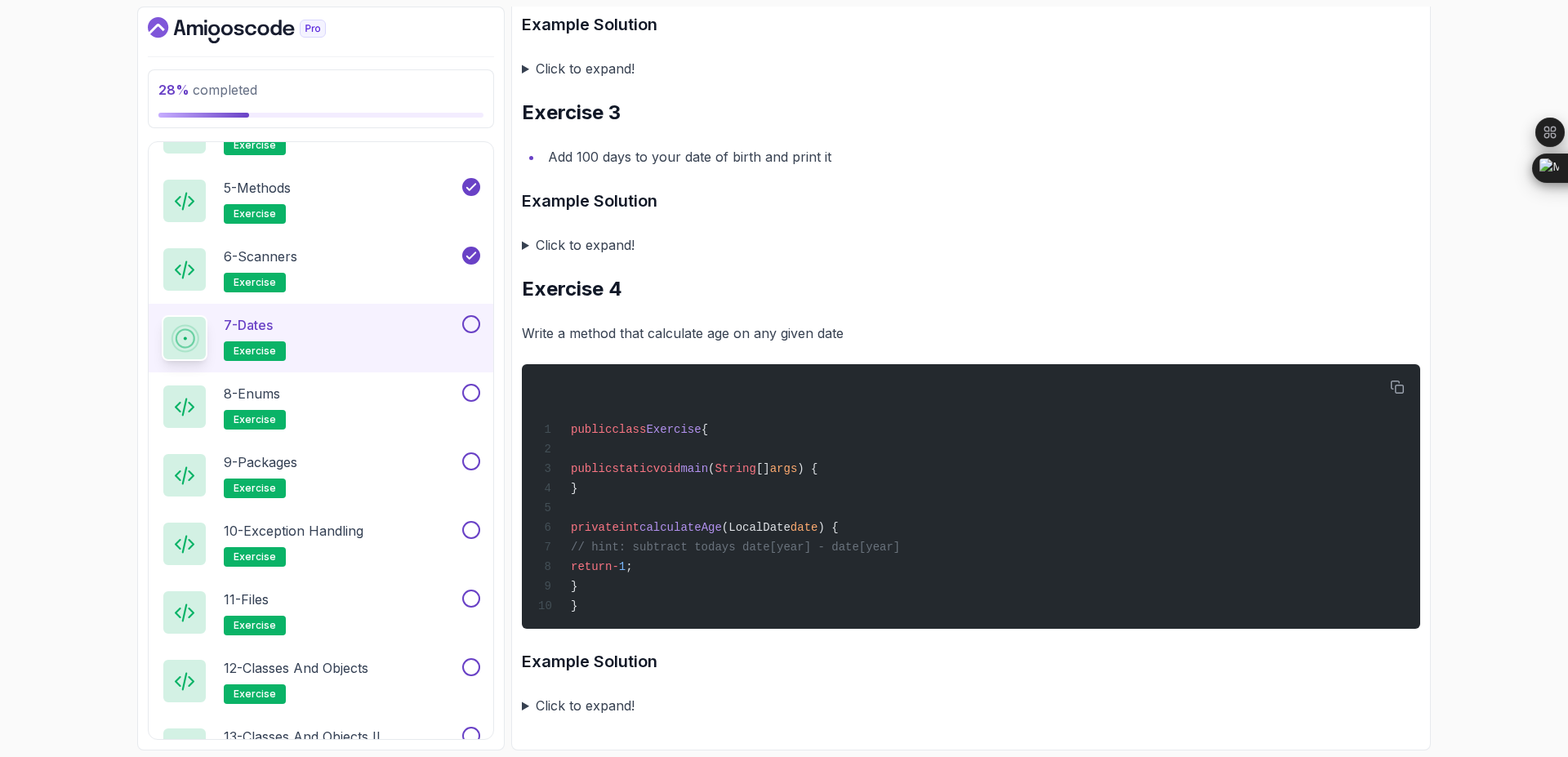
scroll to position [567, 0]
click at [464, 326] on button at bounding box center [471, 325] width 18 height 18
click at [269, 406] on h2 "8 - Enums exercise" at bounding box center [255, 406] width 62 height 46
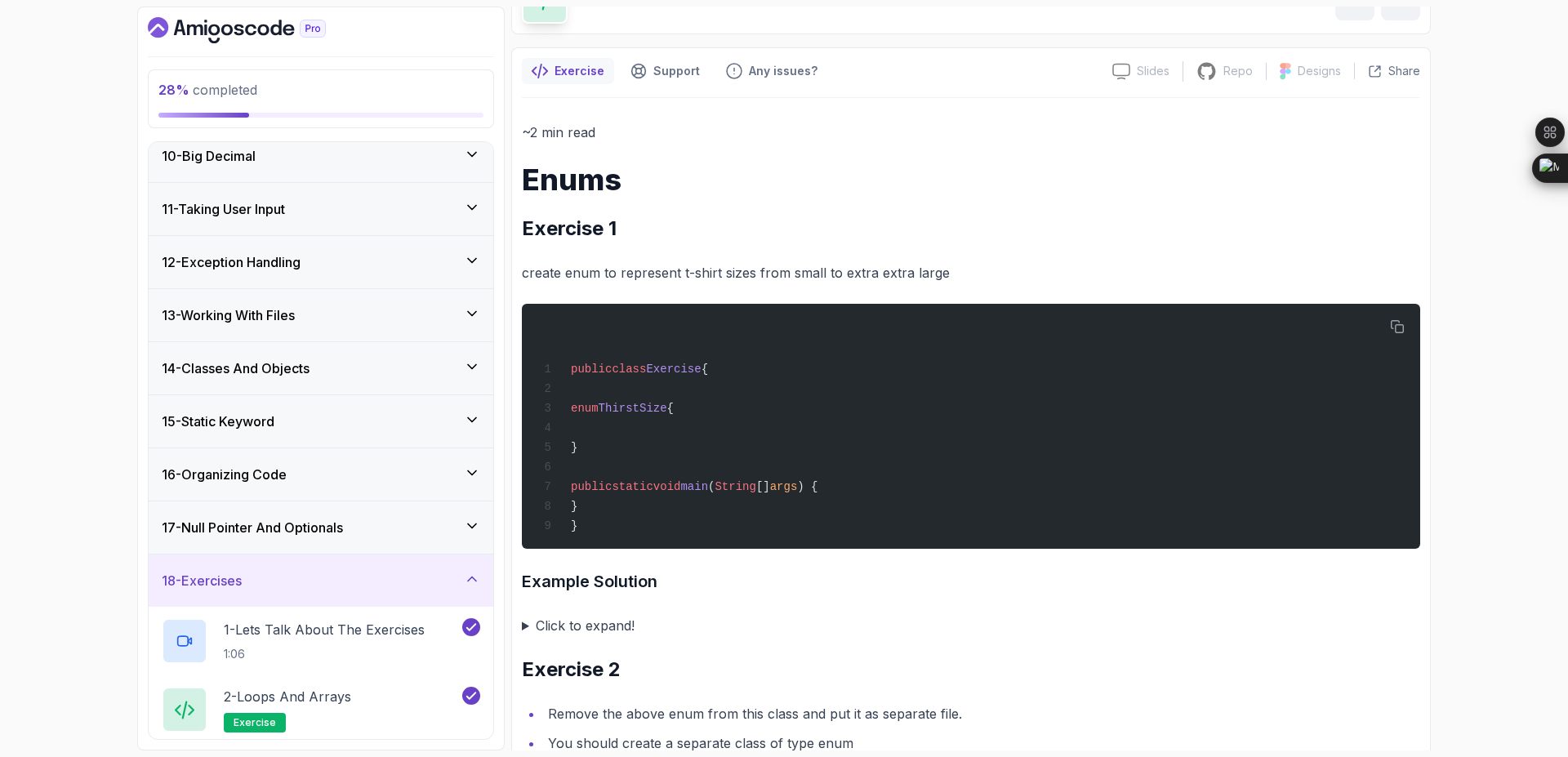
scroll to position [196, 0]
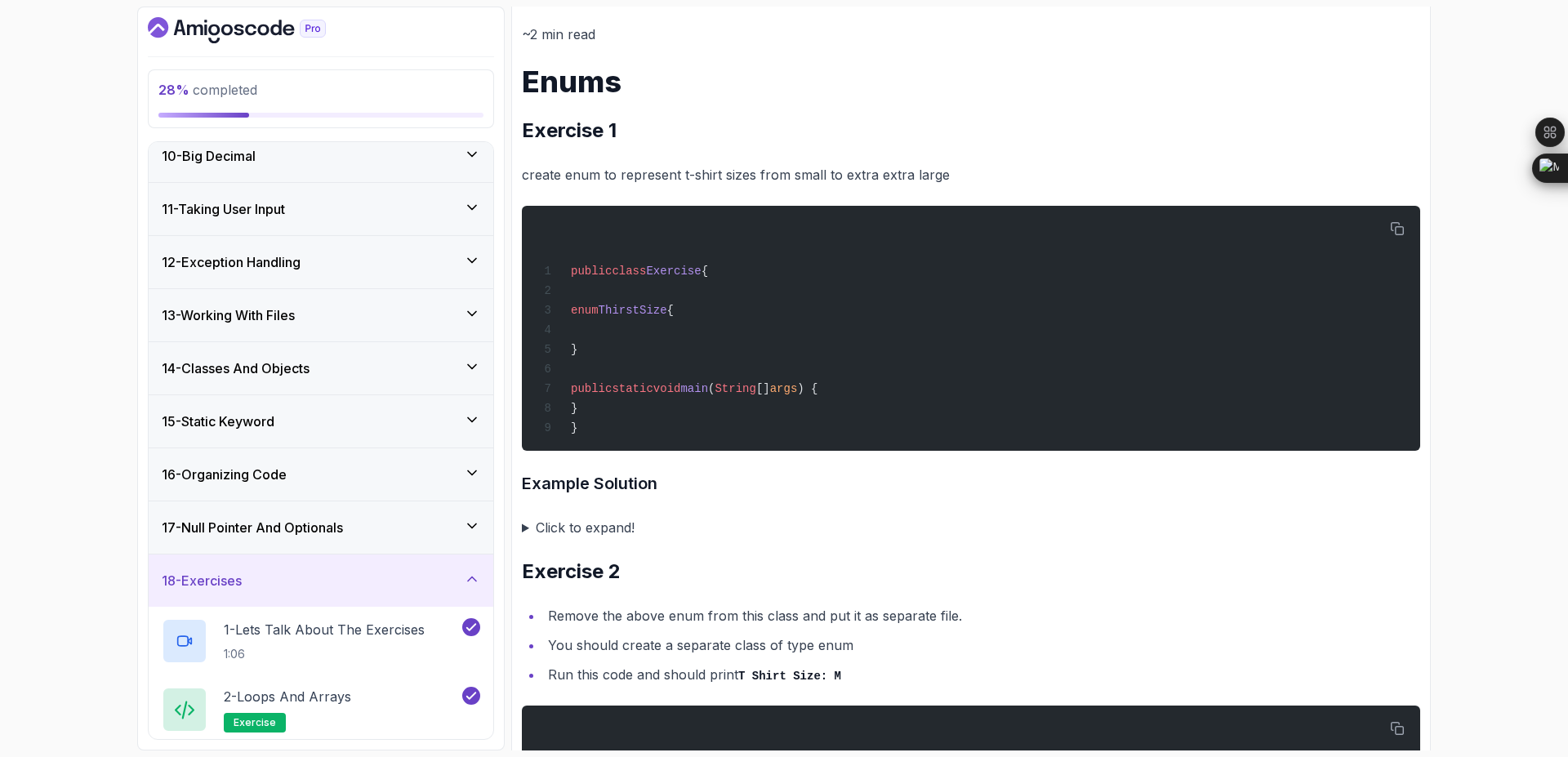
click at [625, 538] on summary "Click to expand!" at bounding box center [971, 527] width 898 height 22
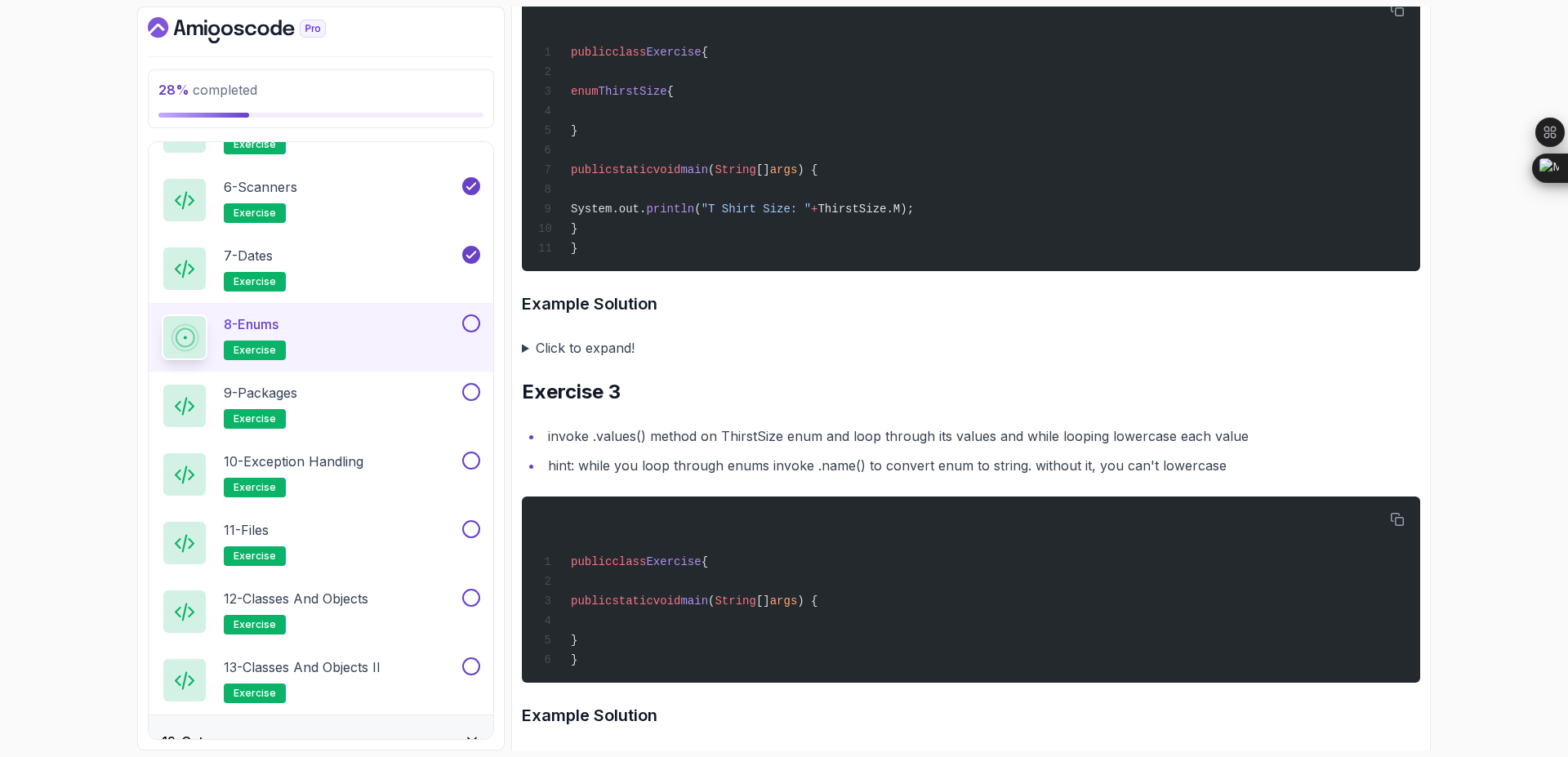
scroll to position [1274, 0]
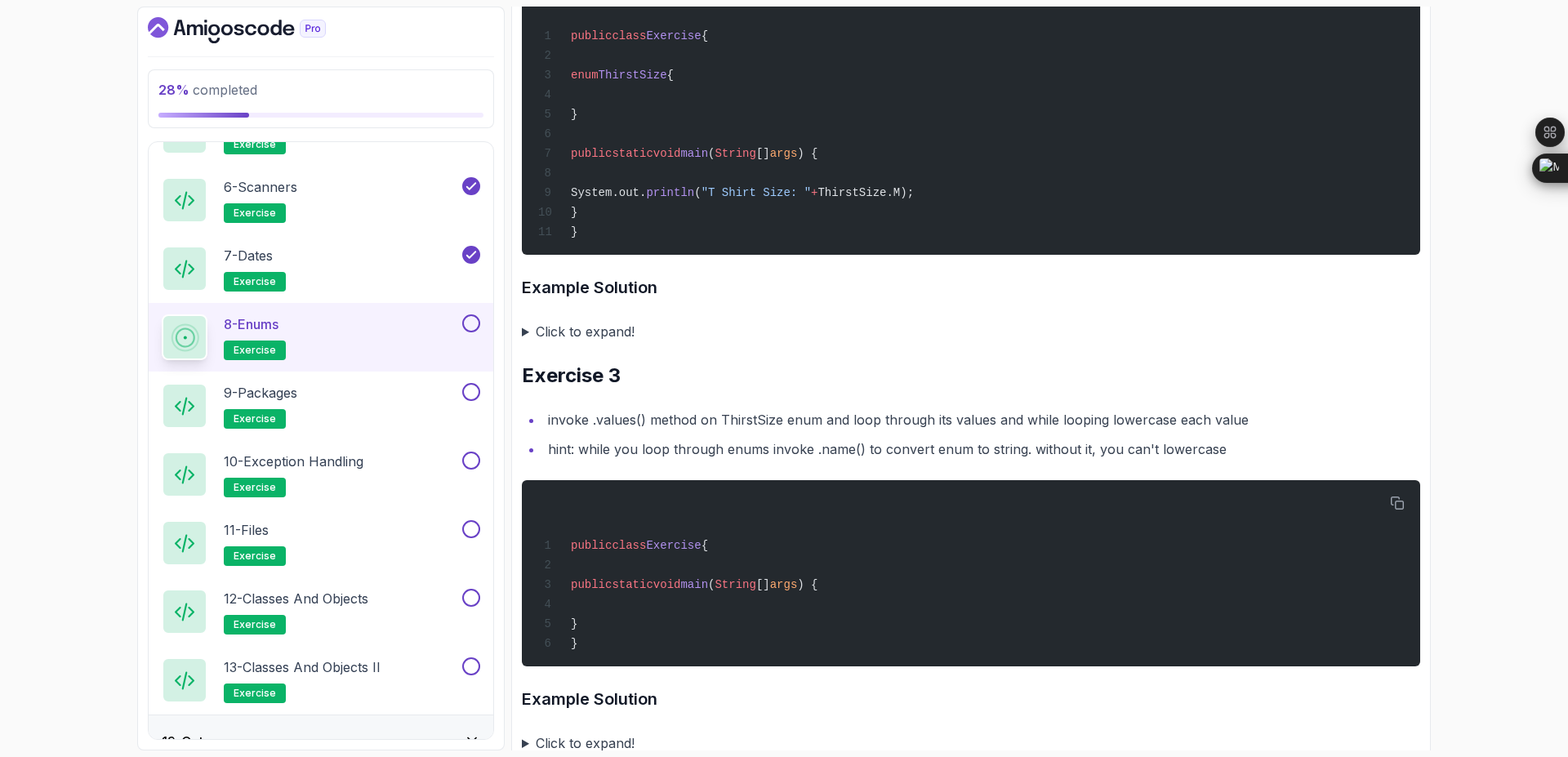
click at [590, 335] on summary "Click to expand!" at bounding box center [971, 331] width 898 height 22
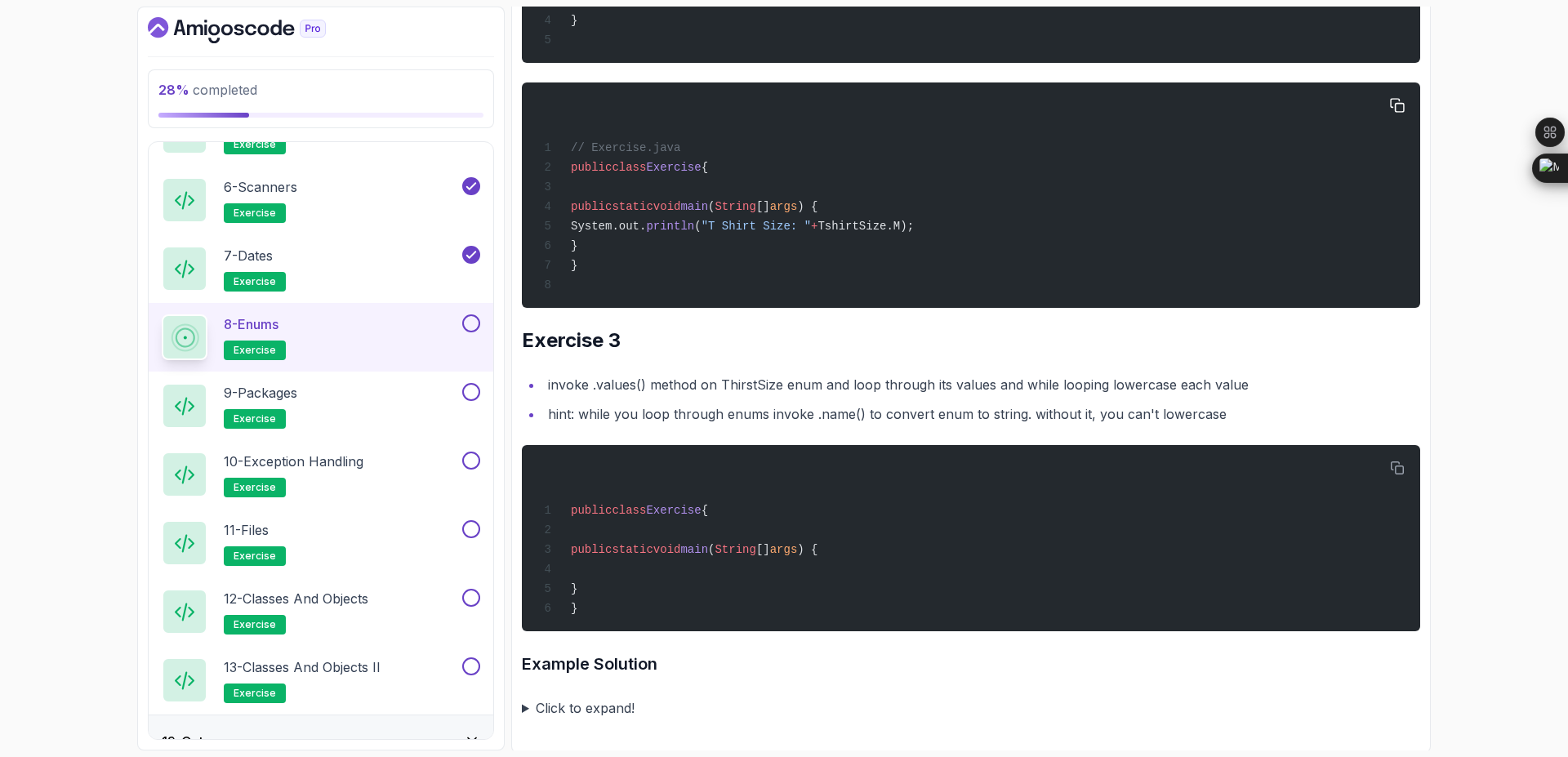
scroll to position [1743, 0]
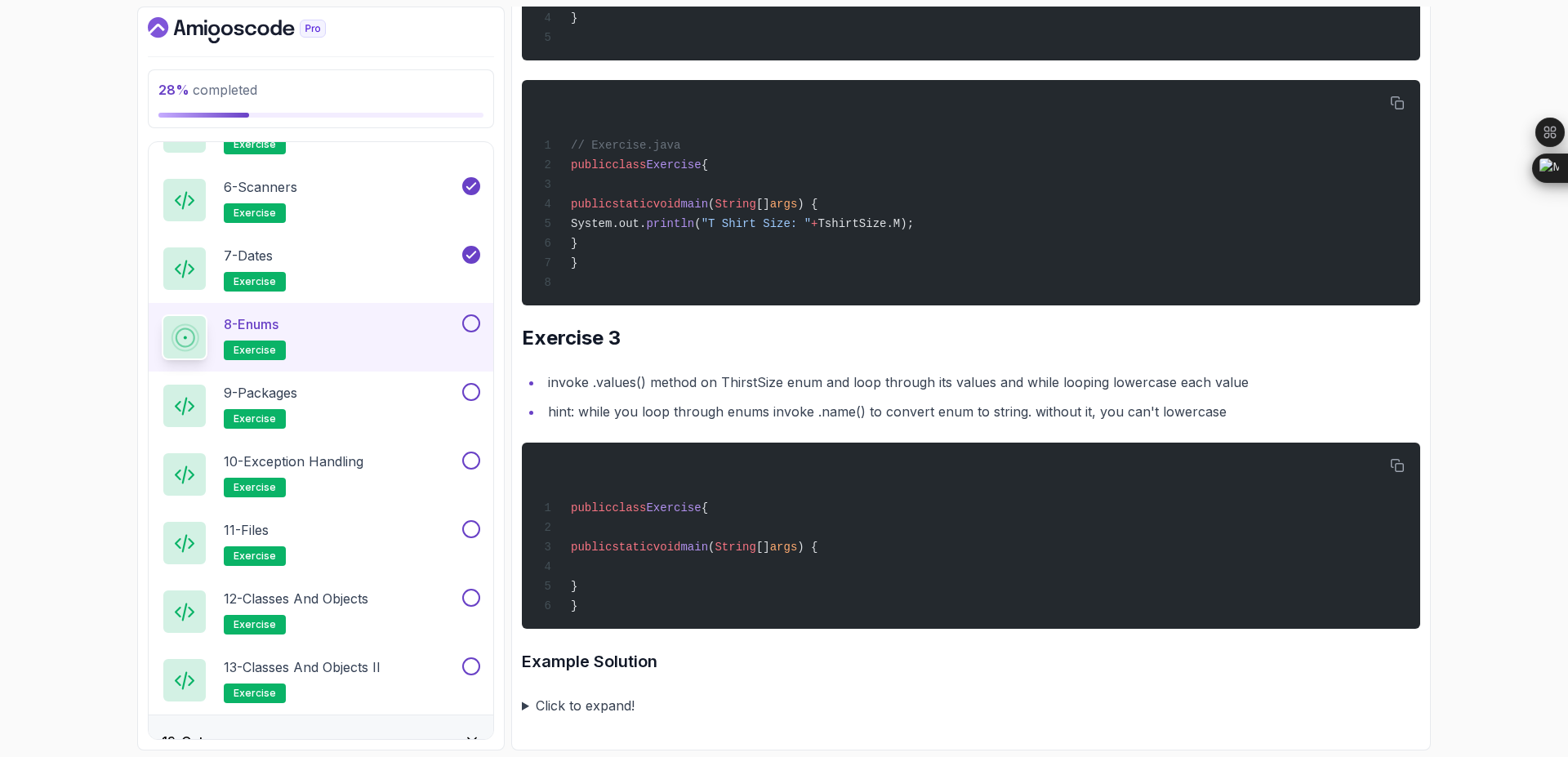
click at [472, 324] on button at bounding box center [471, 324] width 18 height 18
click at [345, 386] on div "9 - Packages exercise" at bounding box center [310, 406] width 297 height 46
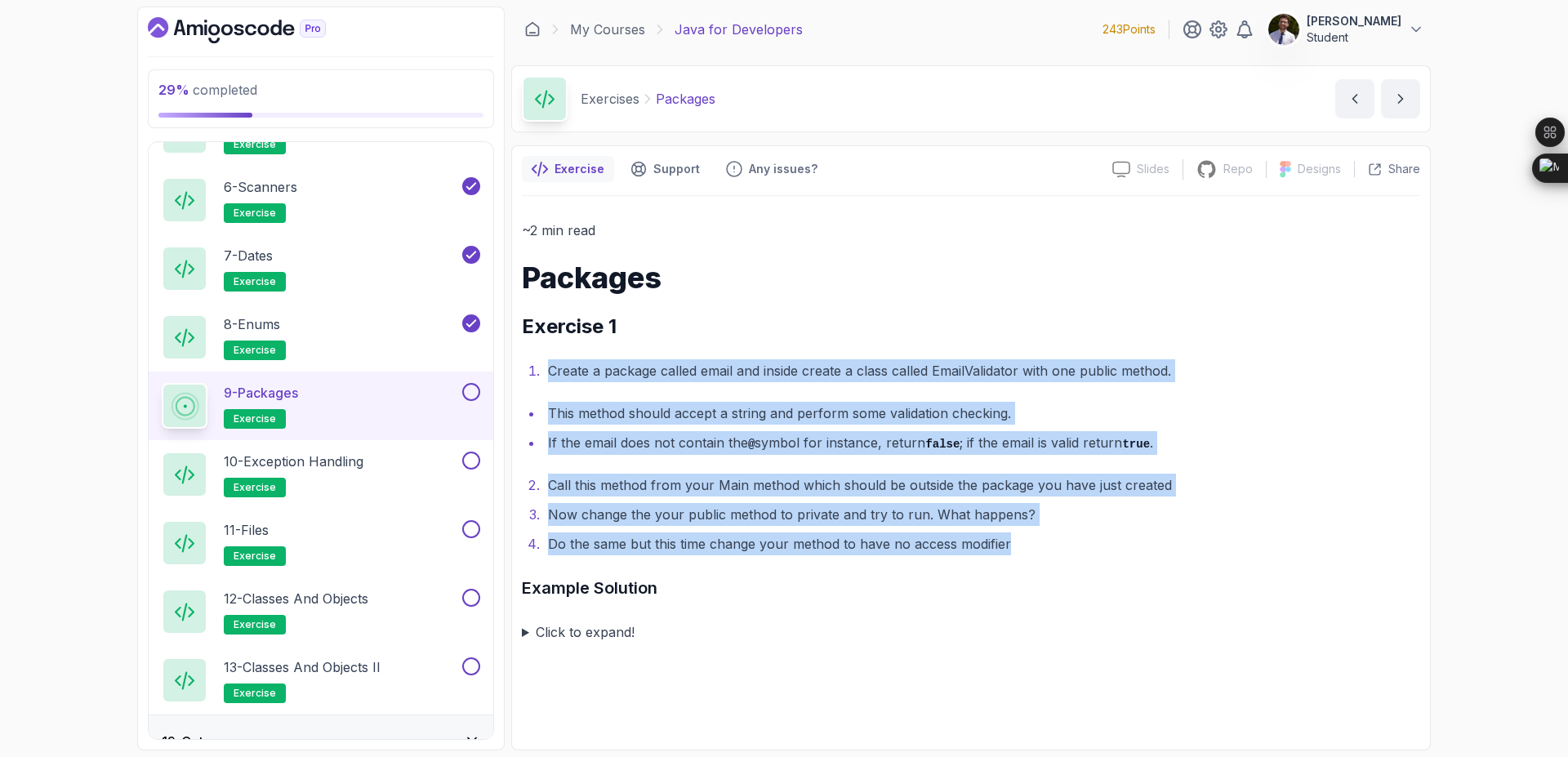
drag, startPoint x: 548, startPoint y: 366, endPoint x: 1078, endPoint y: 546, distance: 559.7
click at [1078, 546] on div "~2 min read Packages Exercise 1 Create a package called email and inside create…" at bounding box center [971, 431] width 898 height 425
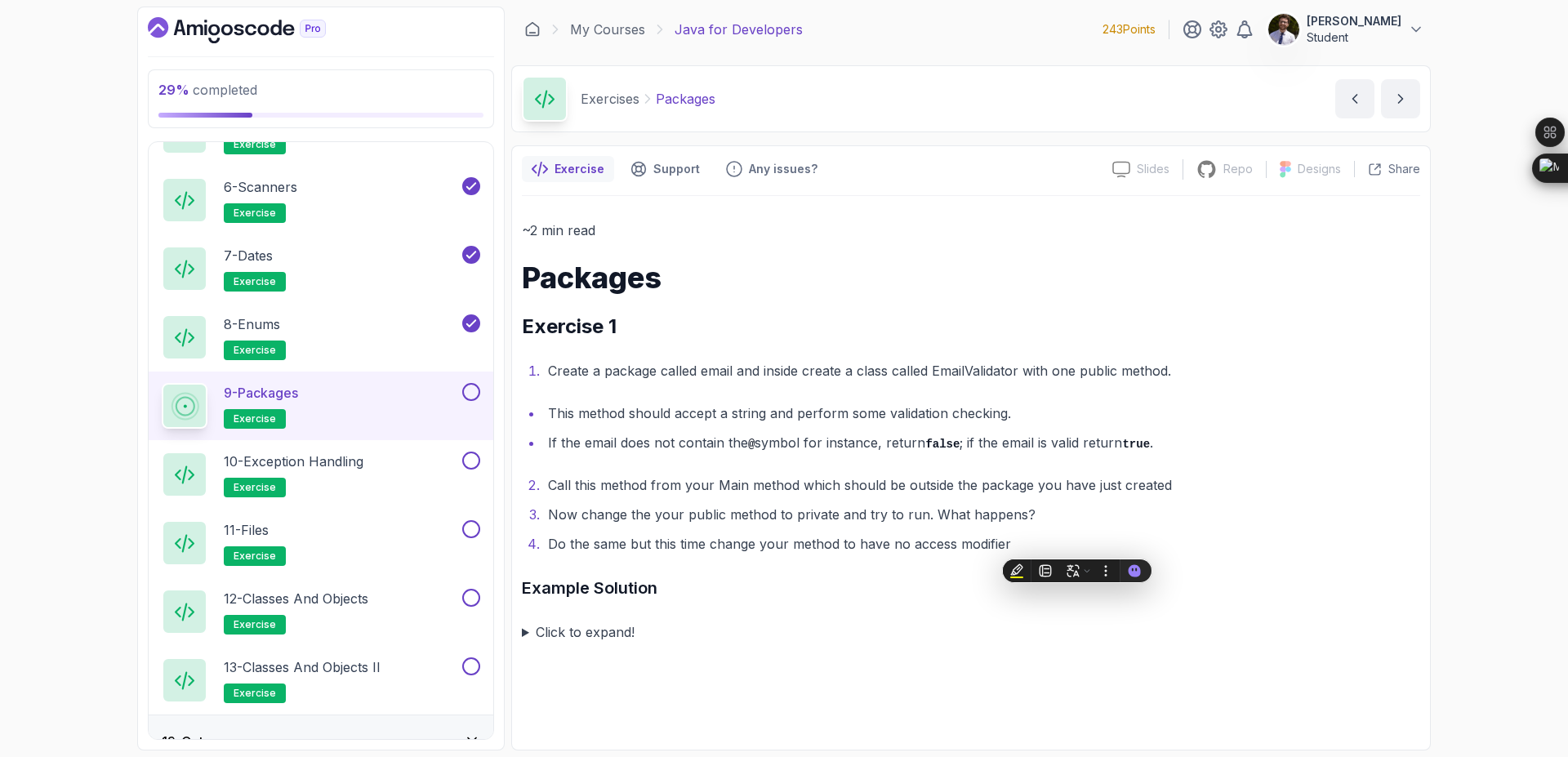
click at [579, 632] on summary "Click to expand!" at bounding box center [971, 631] width 898 height 22
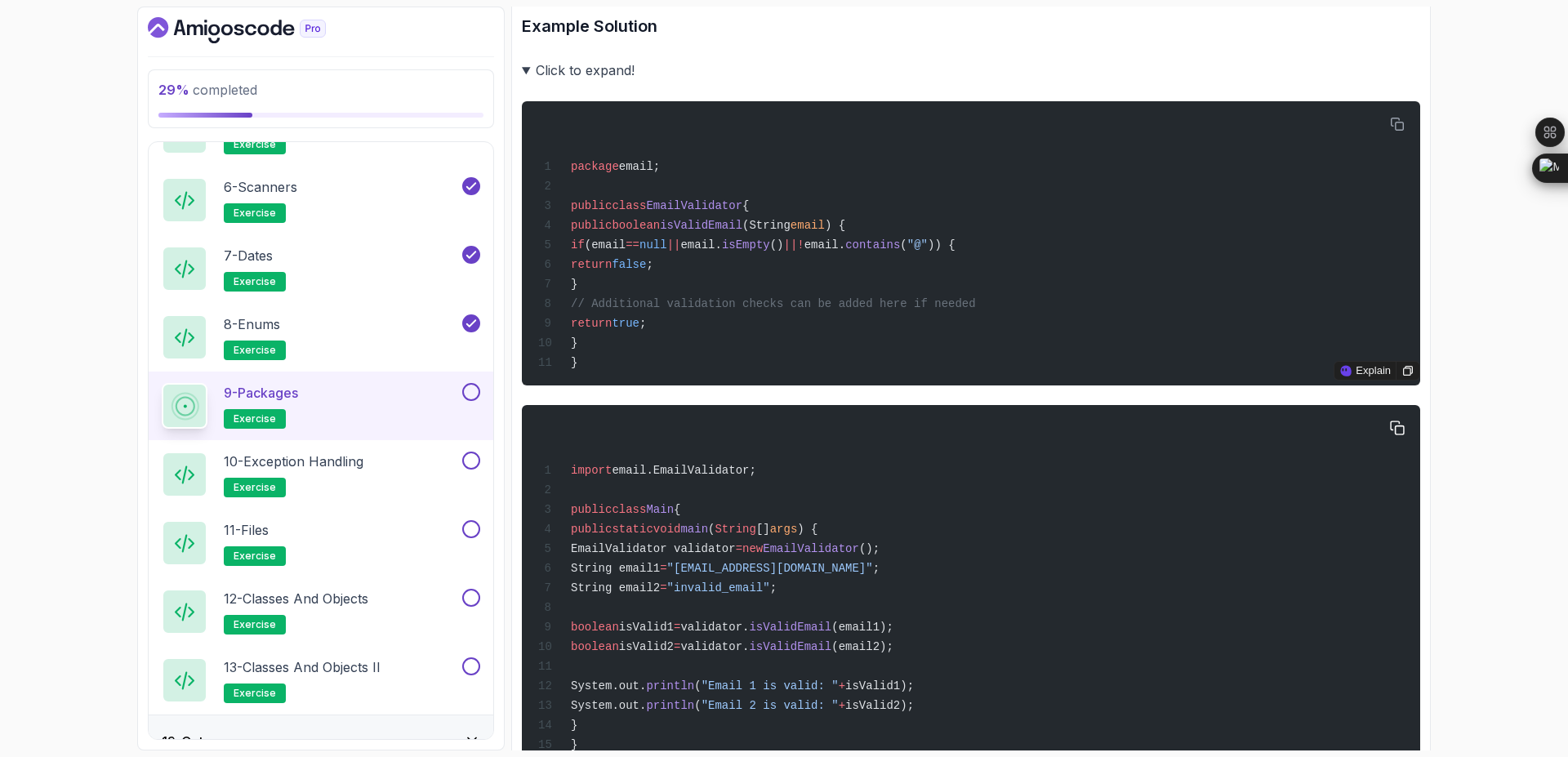
scroll to position [588, 0]
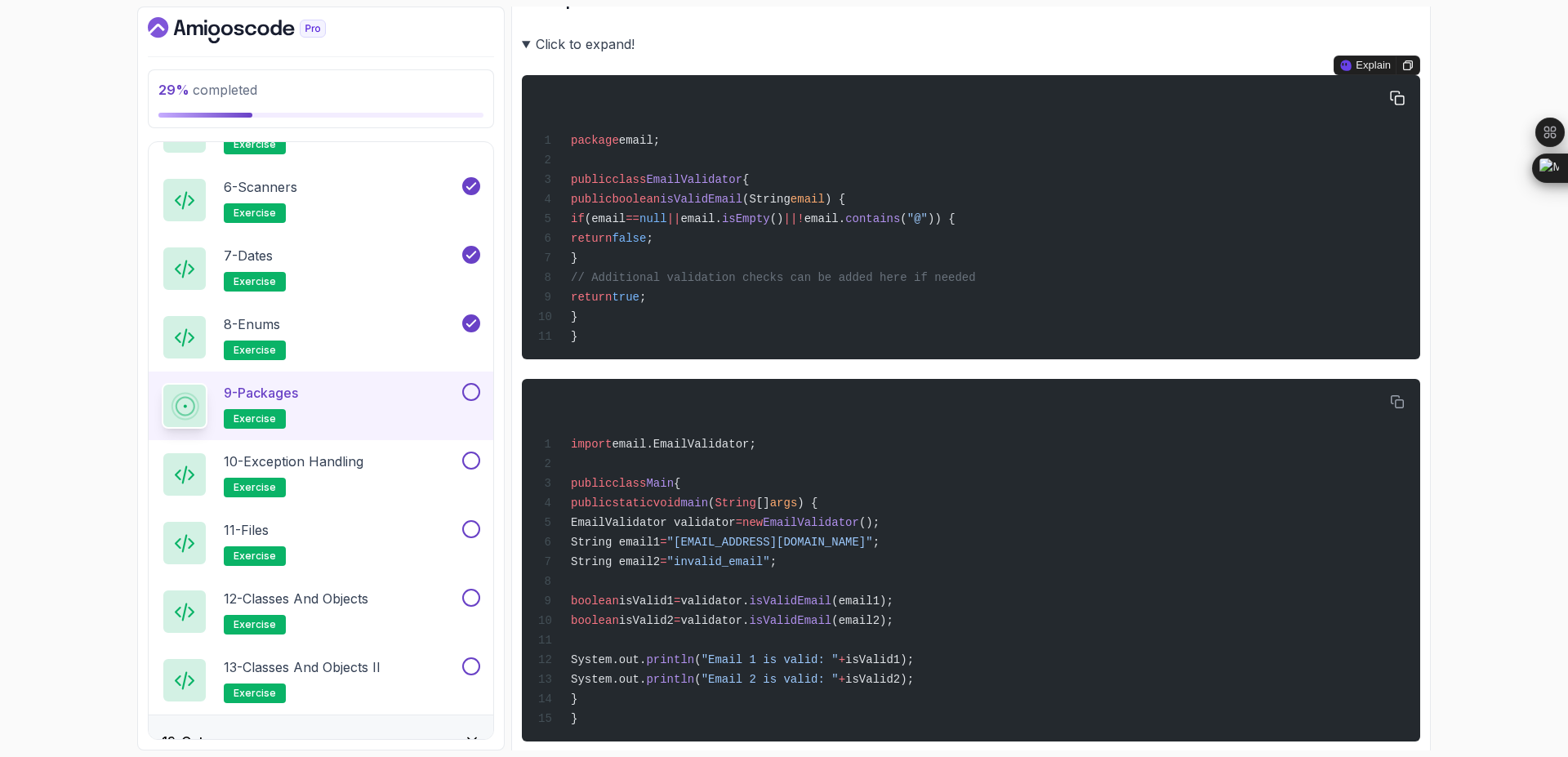
drag, startPoint x: 634, startPoint y: 218, endPoint x: 779, endPoint y: 235, distance: 146.0
click at [779, 235] on div "package email; public class EmailValidator { public boolean isValidEmail (Strin…" at bounding box center [970, 217] width 872 height 265
click at [900, 403] on div "import email.EmailValidator; public class Main { public static void main ( Stri…" at bounding box center [970, 560] width 872 height 343
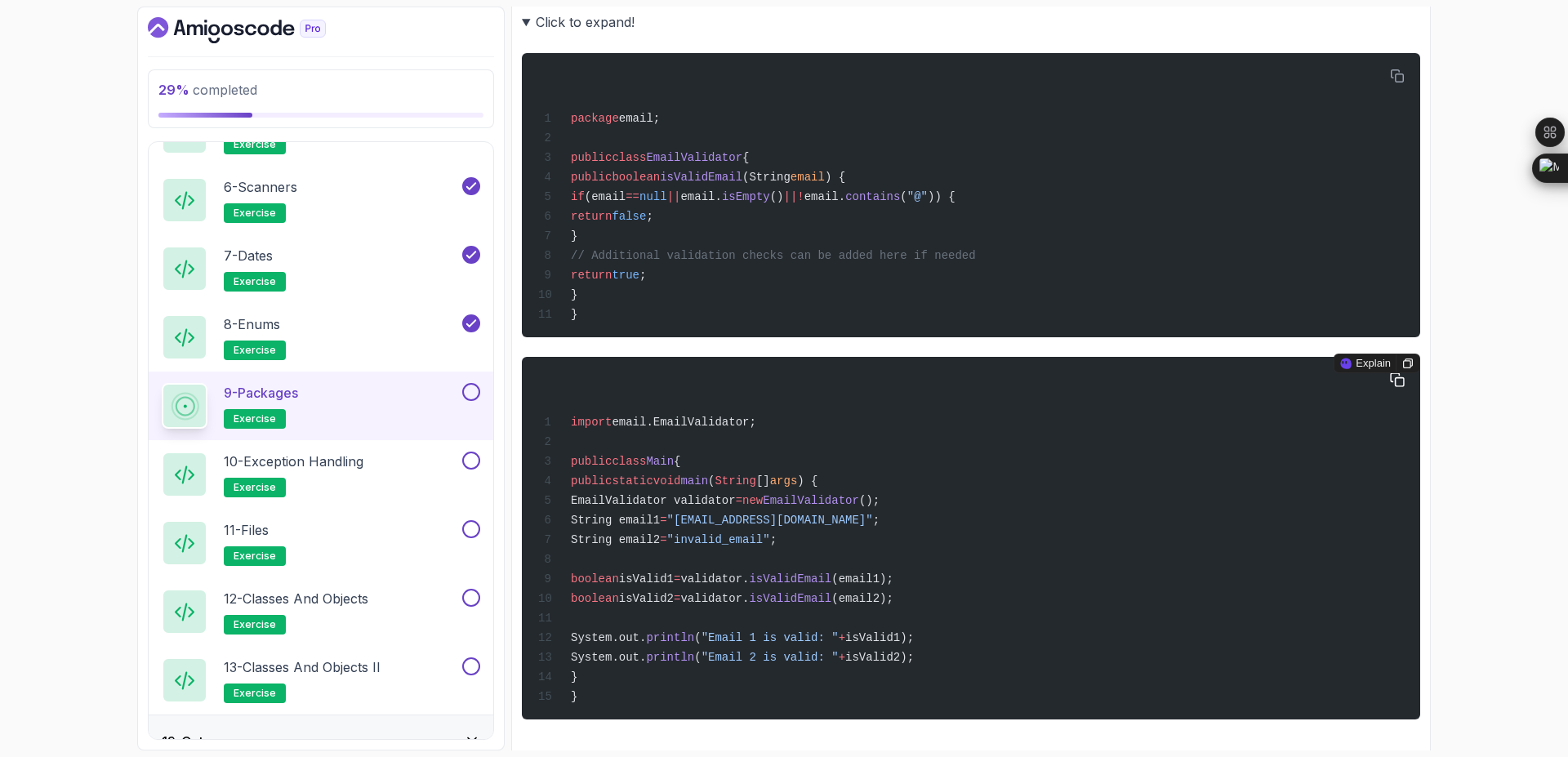
scroll to position [632, 0]
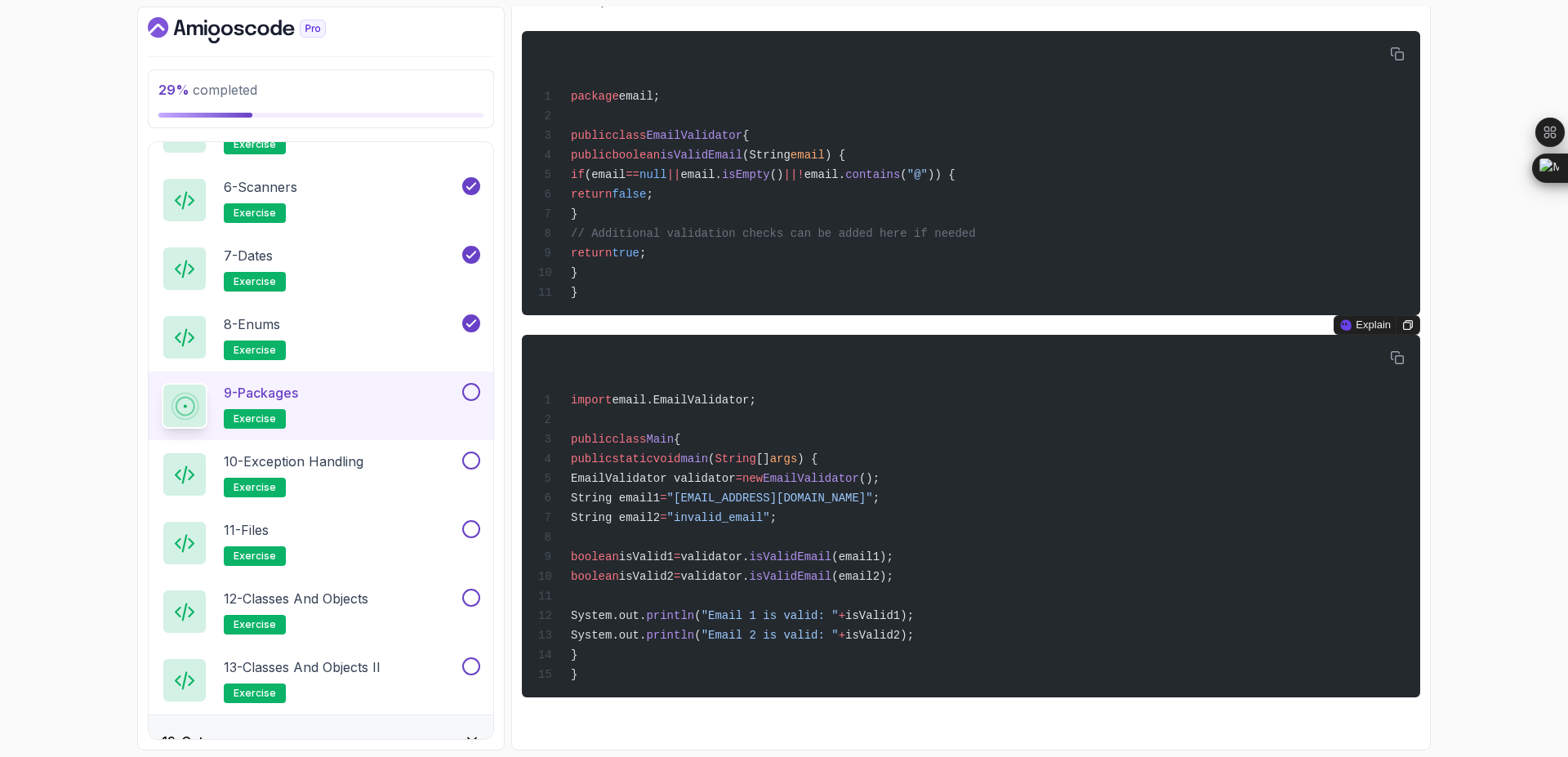
click at [465, 409] on button "9 - Packages exercise" at bounding box center [321, 406] width 319 height 46
click at [480, 399] on div at bounding box center [470, 392] width 22 height 18
click at [478, 391] on button at bounding box center [471, 392] width 18 height 18
click at [363, 465] on p "10 - Exception Handling" at bounding box center [294, 461] width 140 height 20
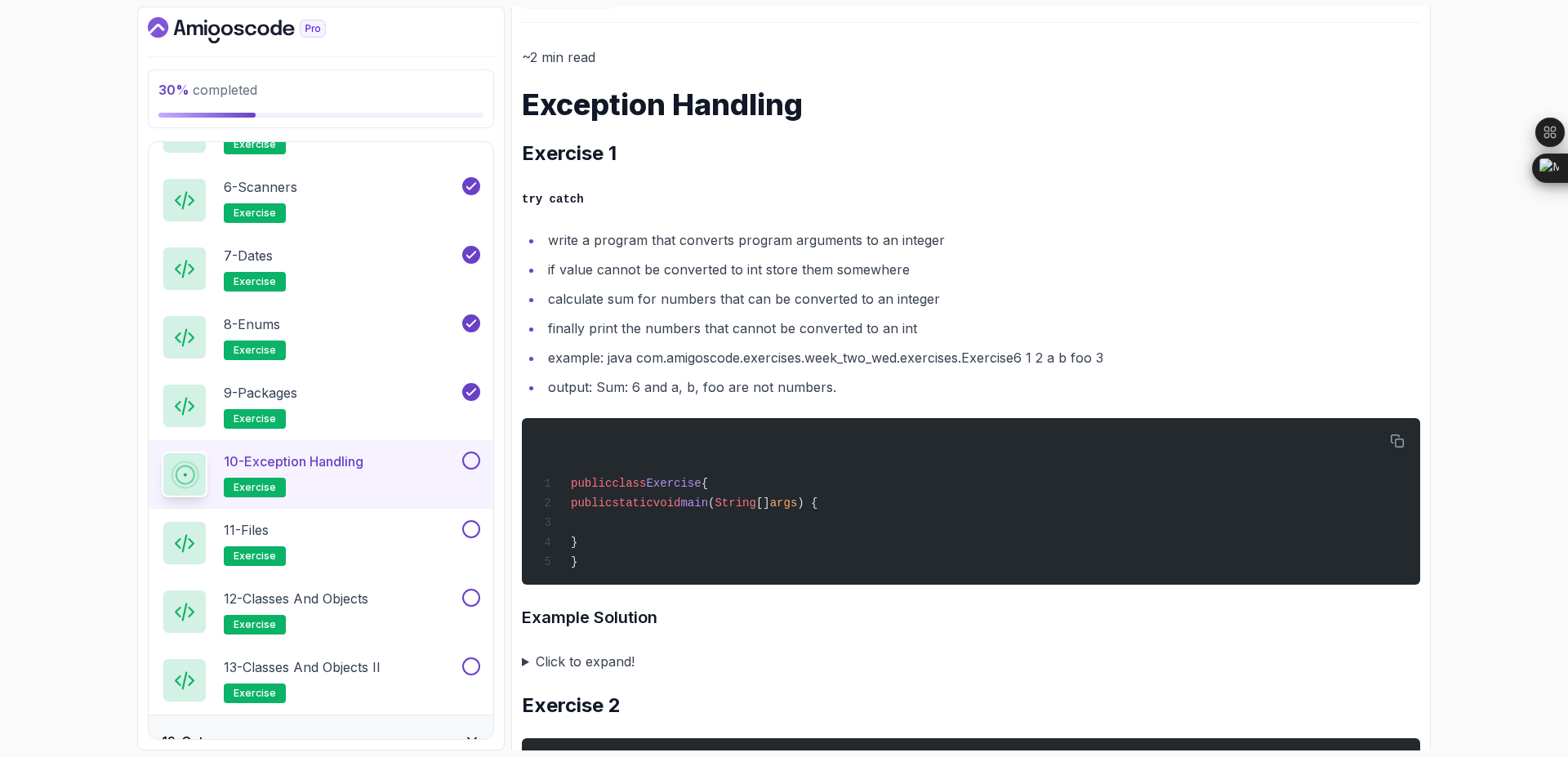
scroll to position [158, 0]
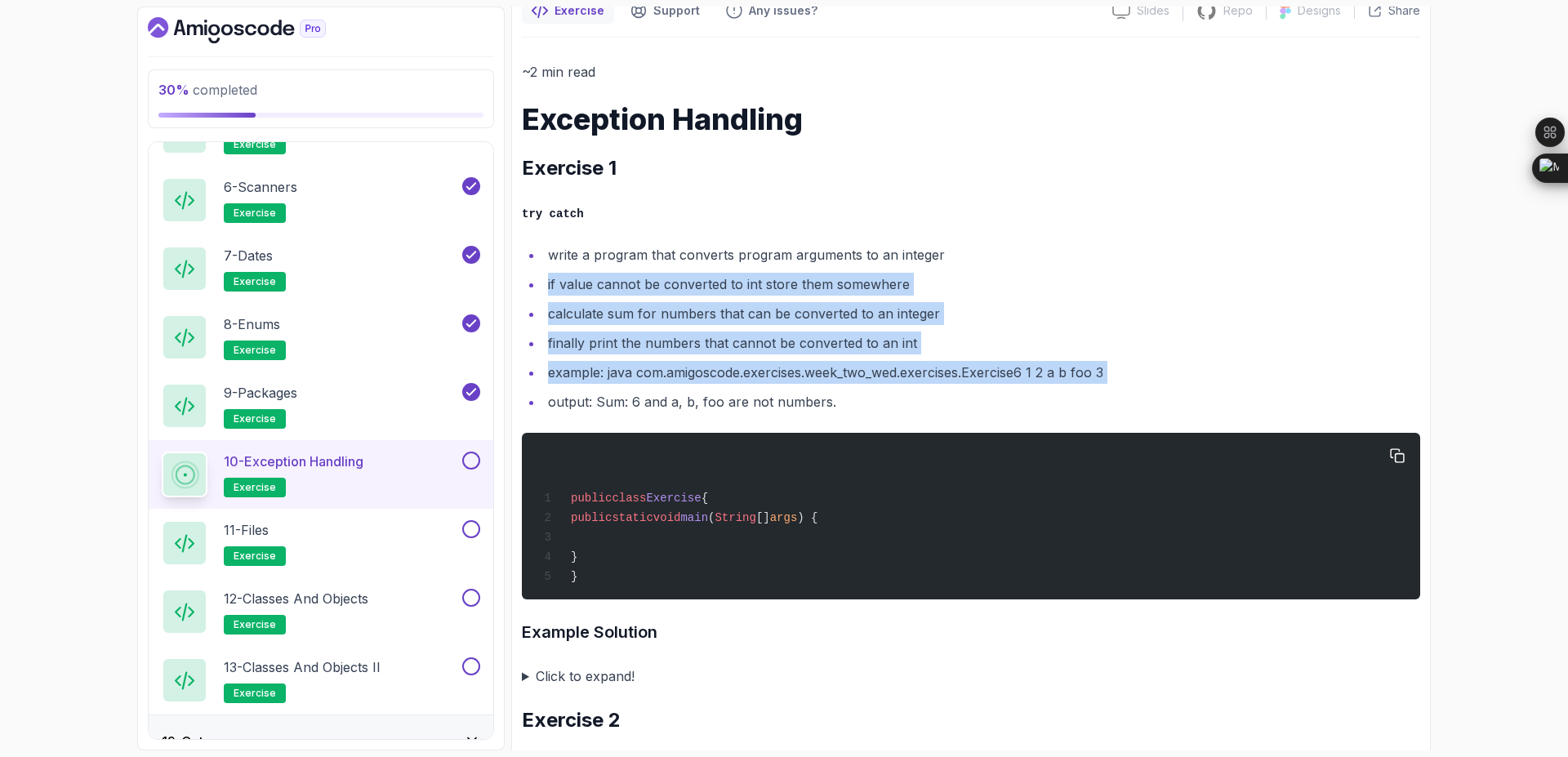
drag, startPoint x: 545, startPoint y: 282, endPoint x: 924, endPoint y: 491, distance: 432.8
click at [1021, 392] on ul "write a program that converts program arguments to an integer if value cannot b…" at bounding box center [971, 328] width 898 height 170
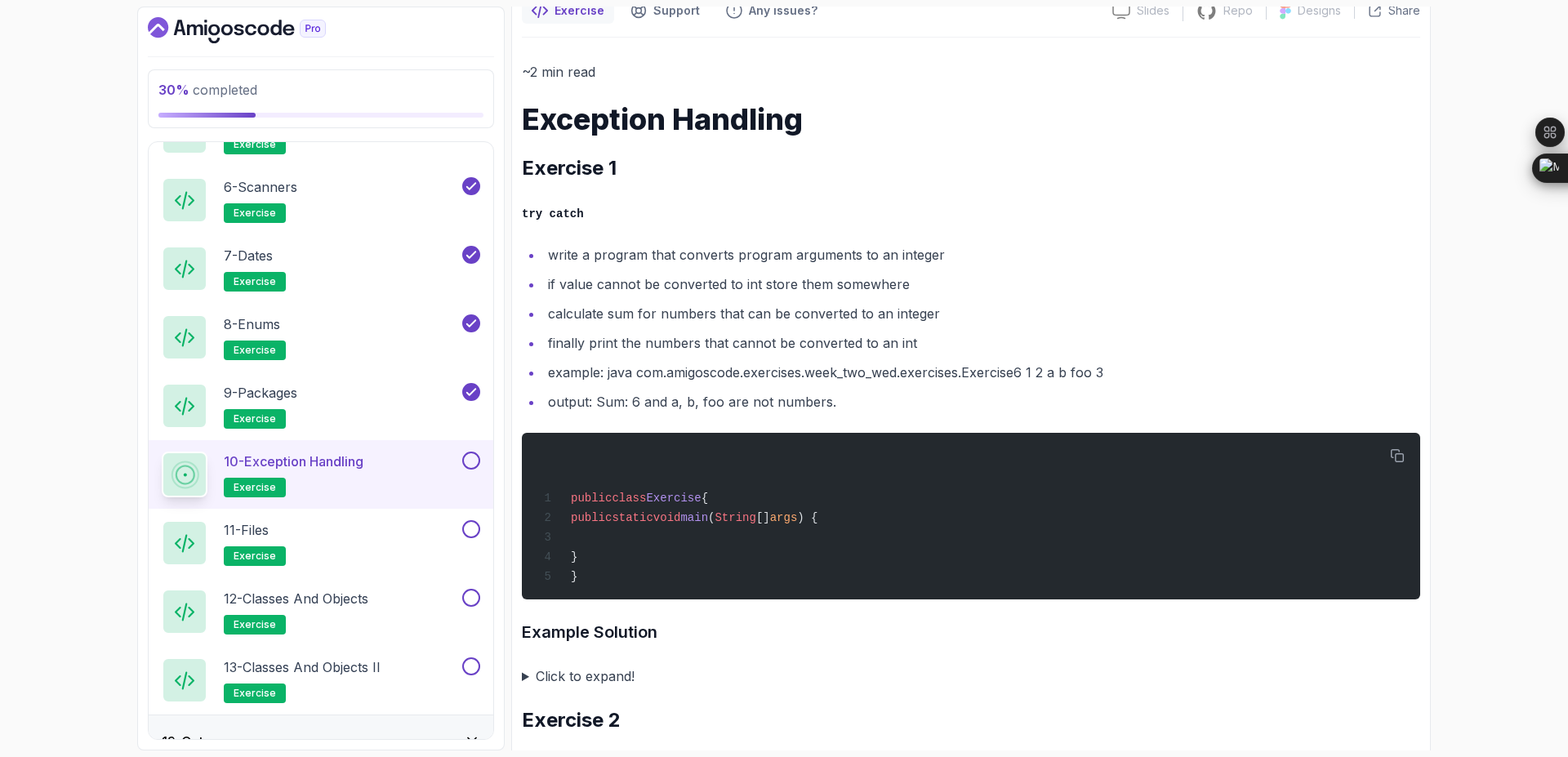
click at [594, 671] on summary "Click to expand!" at bounding box center [971, 675] width 898 height 22
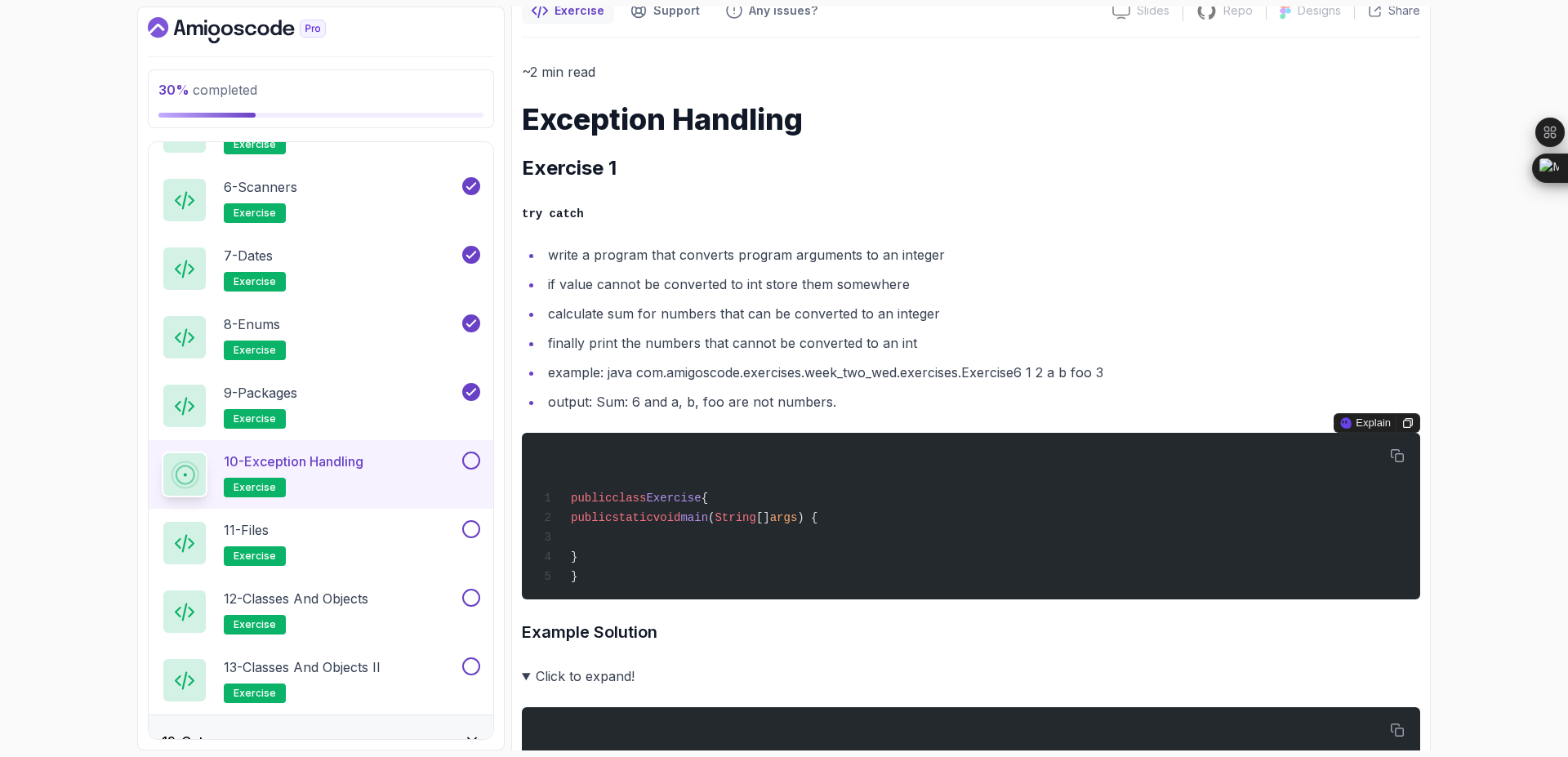
drag, startPoint x: 720, startPoint y: 545, endPoint x: 625, endPoint y: 431, distance: 148.4
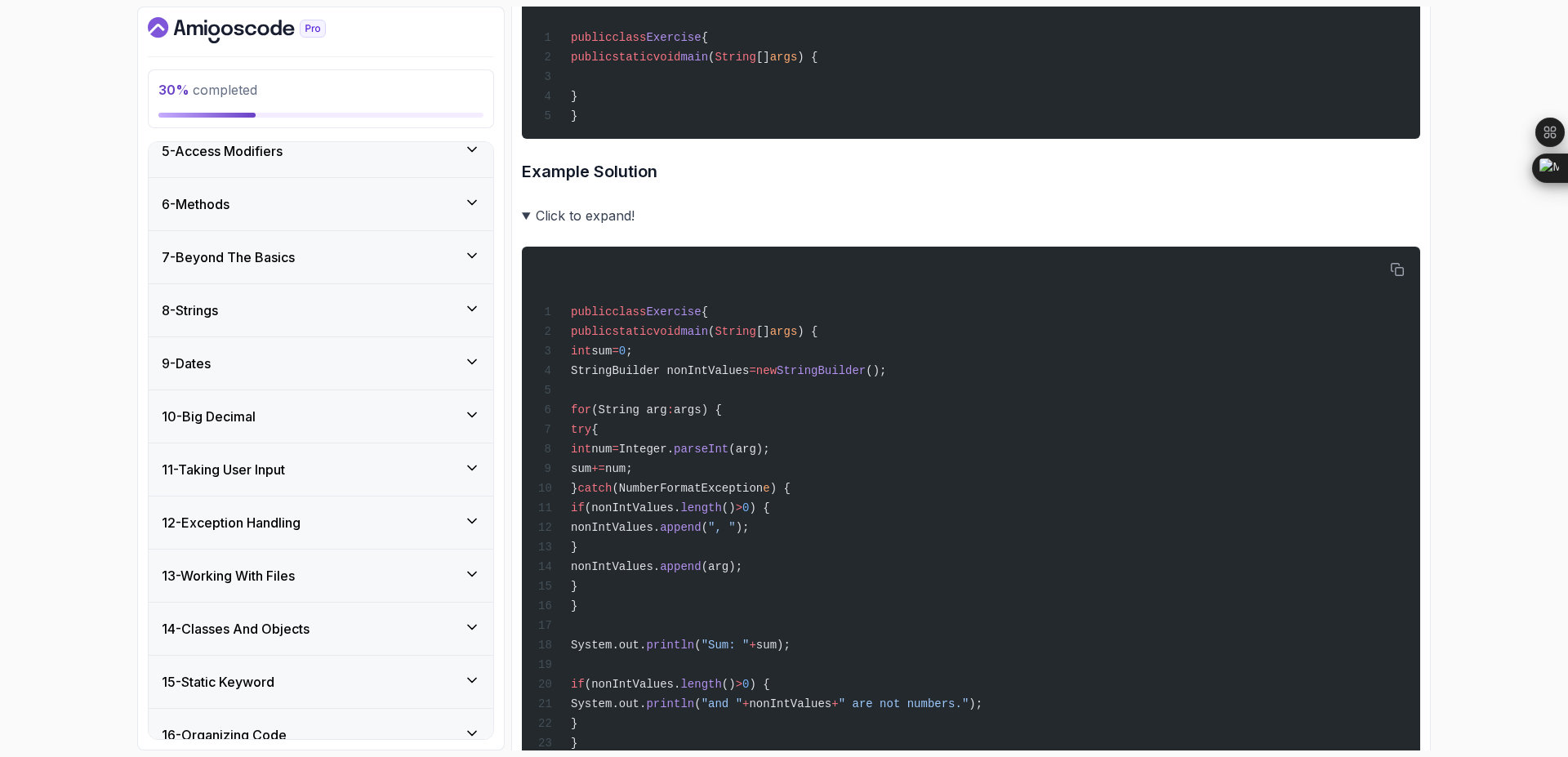
scroll to position [196, 0]
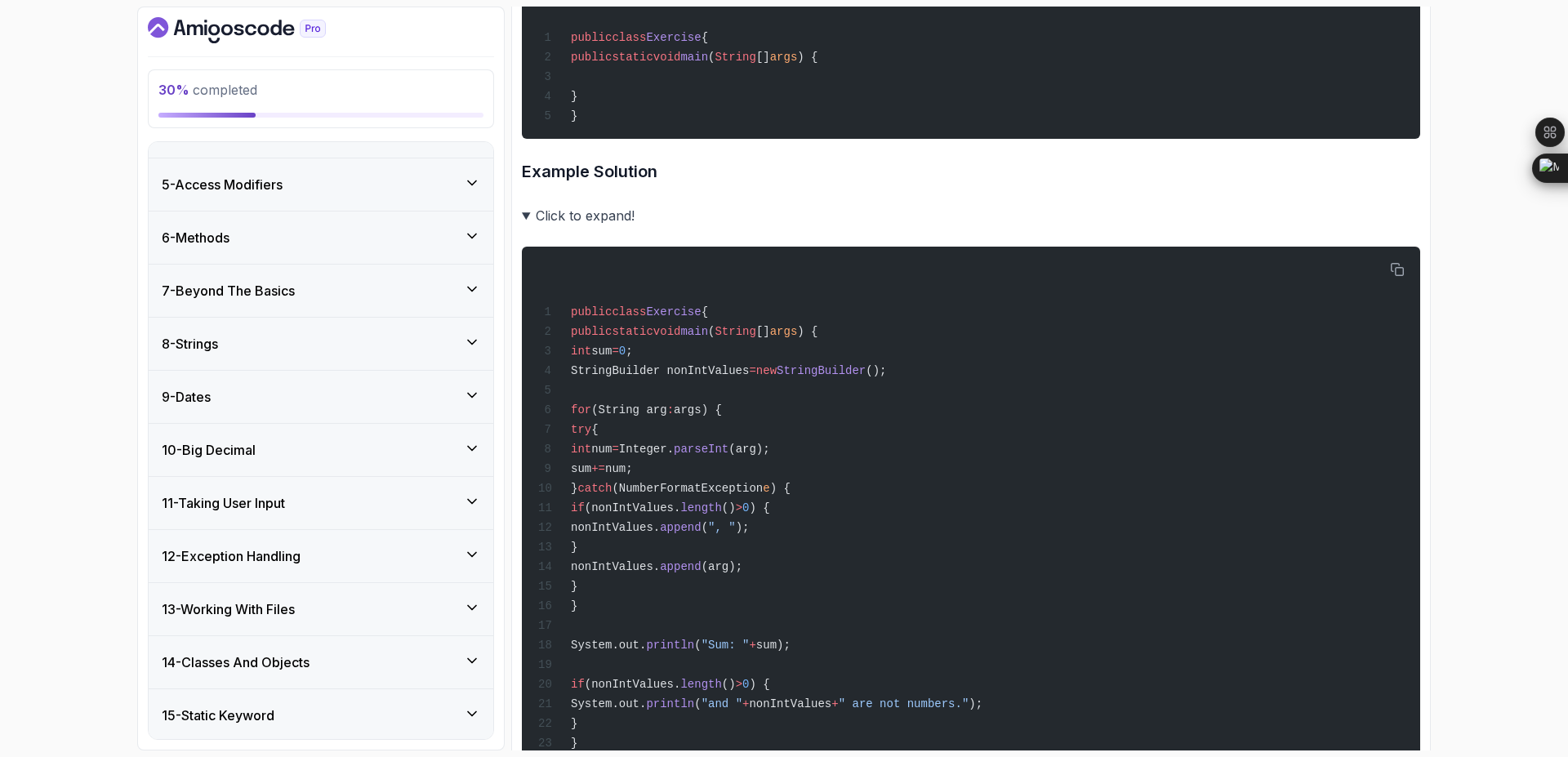
click at [468, 289] on icon at bounding box center [472, 289] width 17 height 17
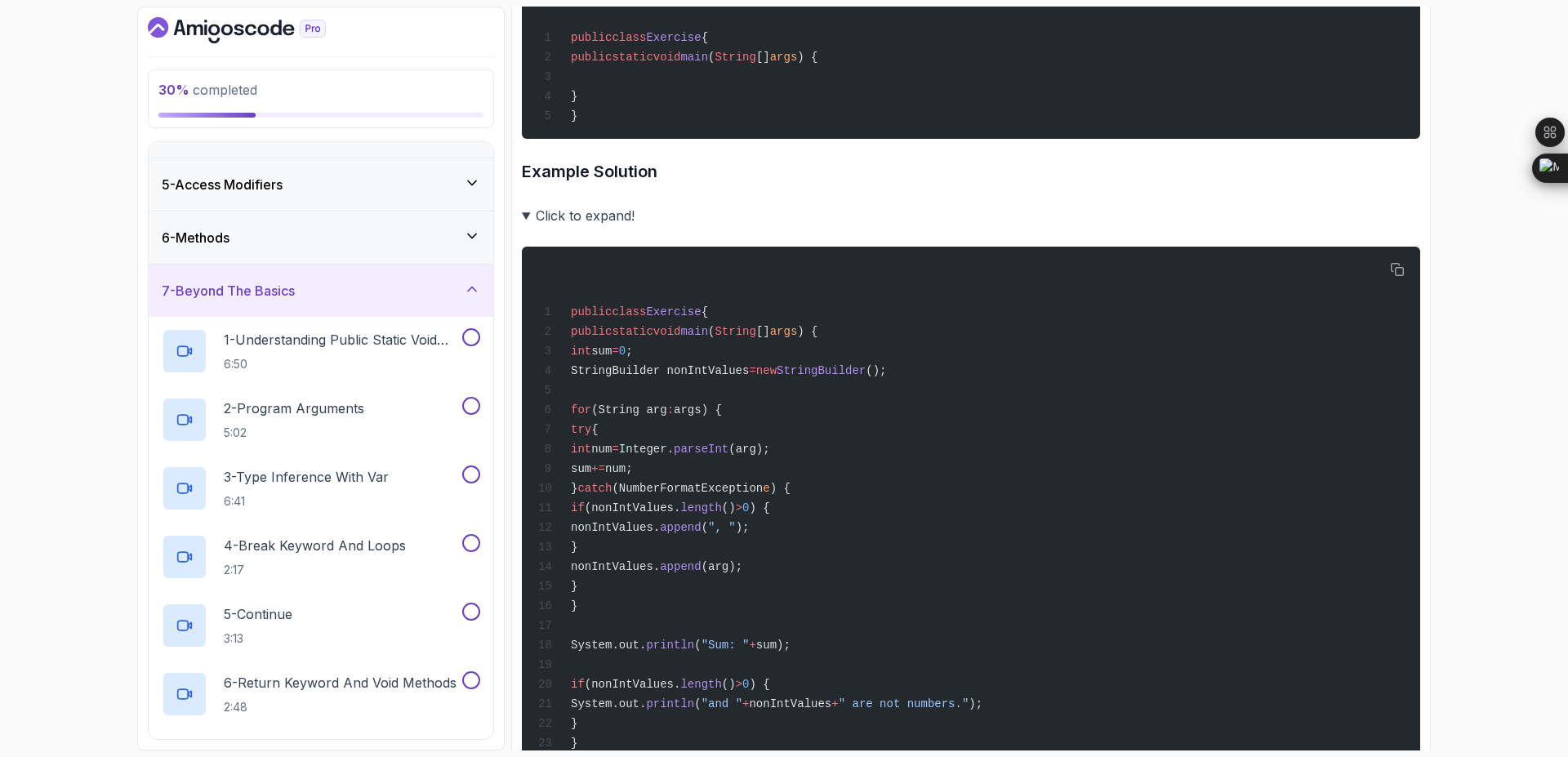
click at [475, 237] on icon at bounding box center [472, 237] width 17 height 17
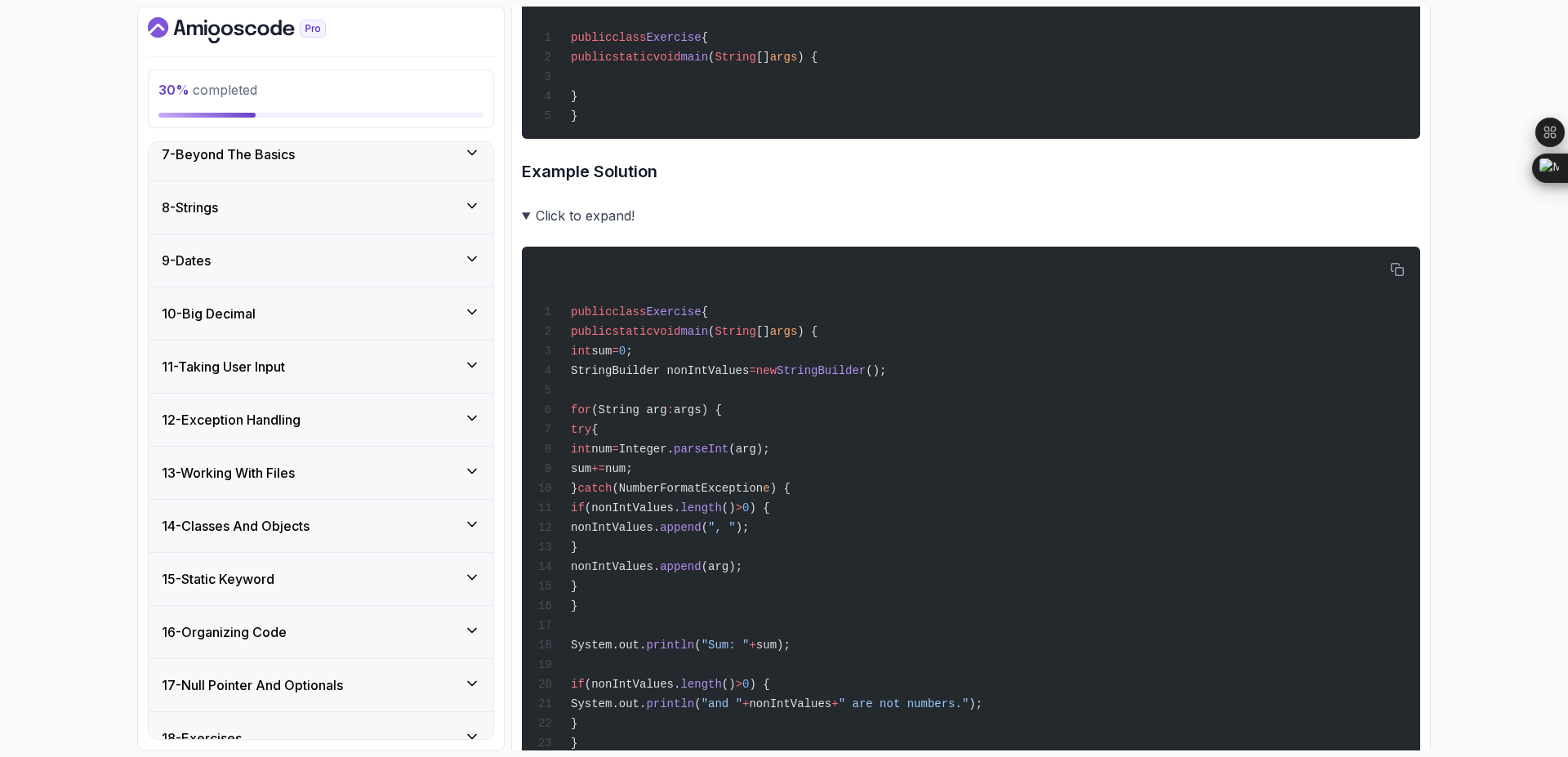
scroll to position [959, 0]
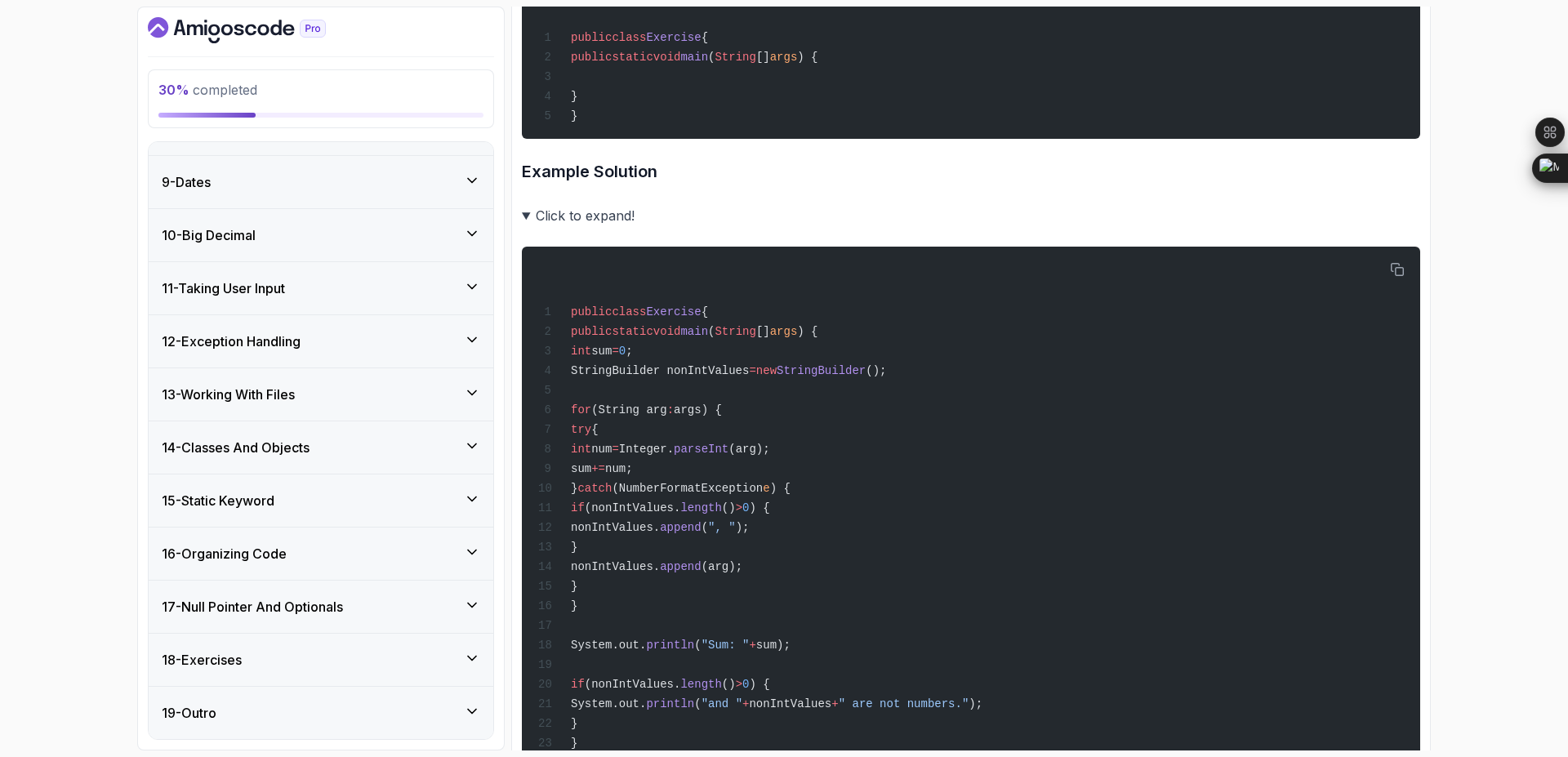
click at [470, 661] on icon at bounding box center [472, 659] width 17 height 17
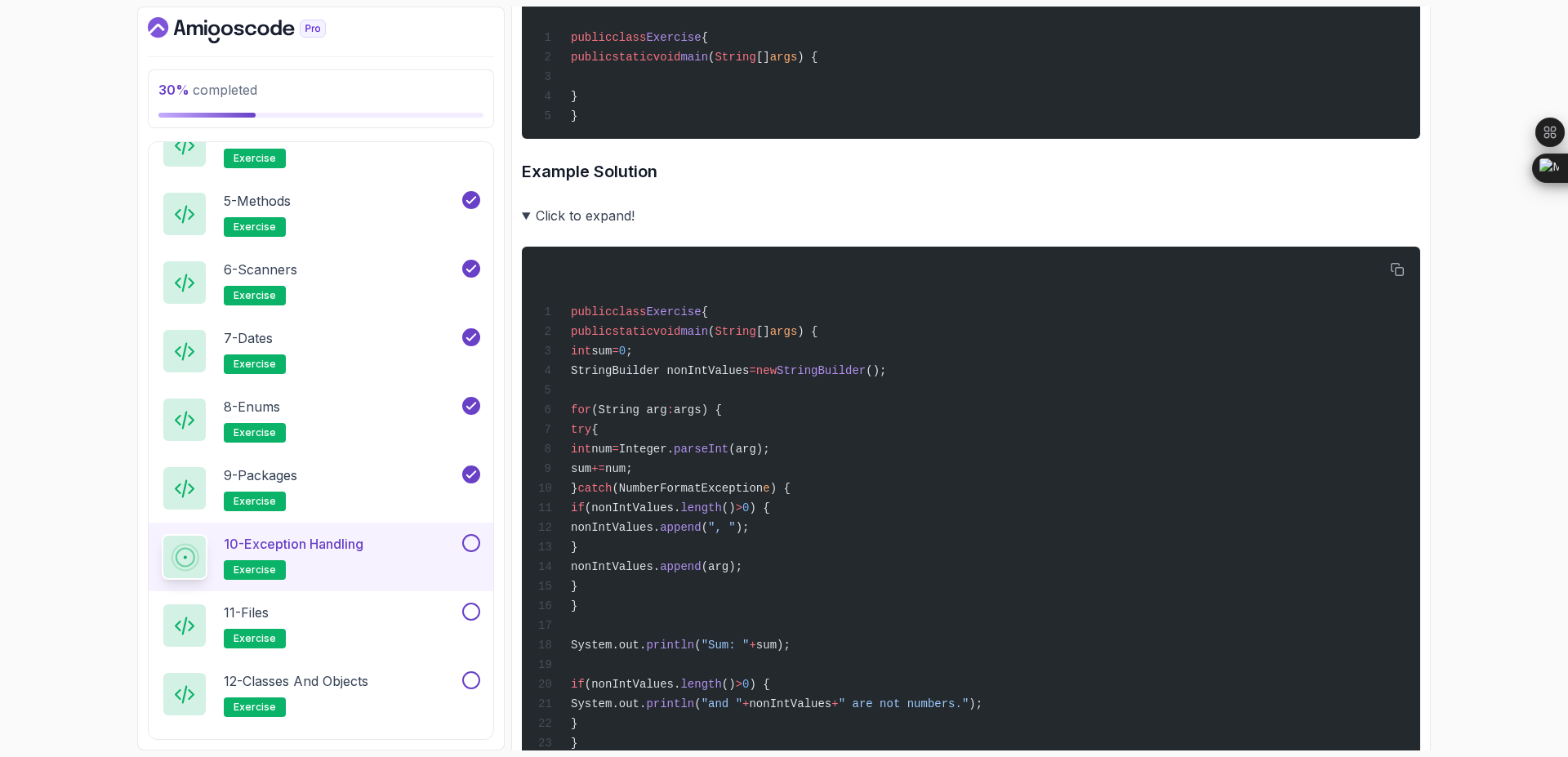
scroll to position [1195, 0]
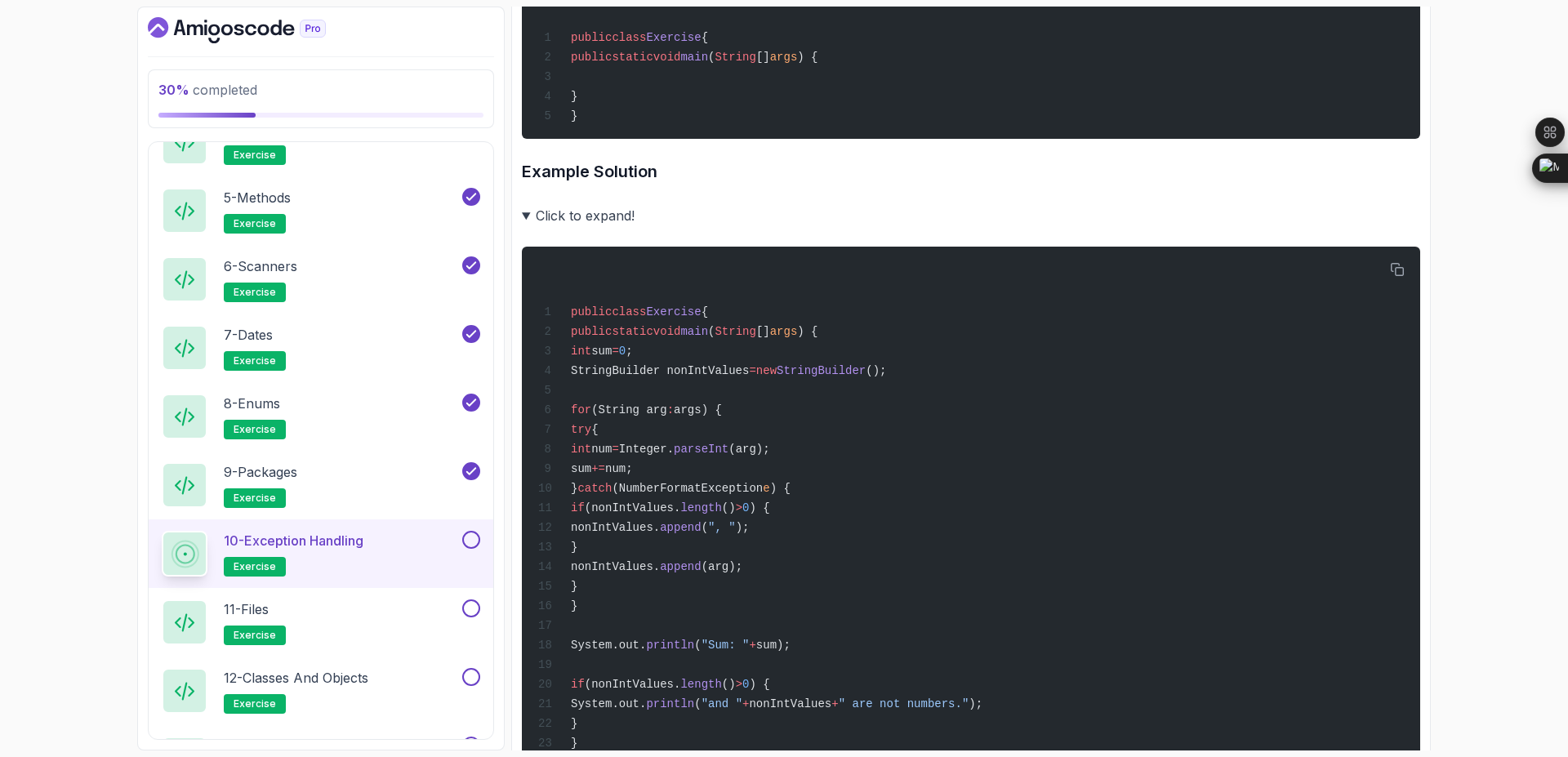
click at [475, 541] on button at bounding box center [471, 540] width 18 height 18
click at [376, 611] on div "11 - Files exercise" at bounding box center [310, 622] width 297 height 46
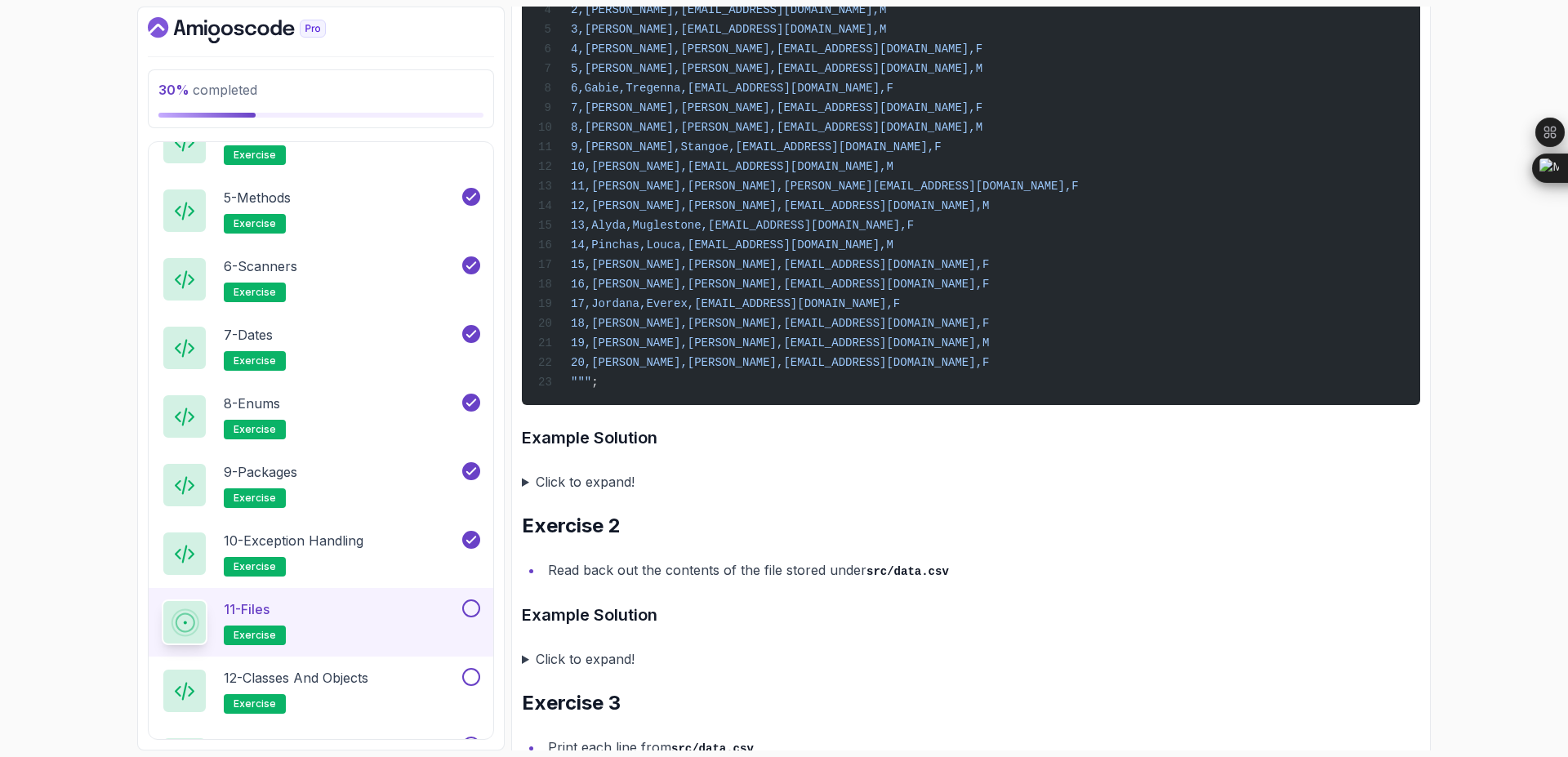
scroll to position [619, 0]
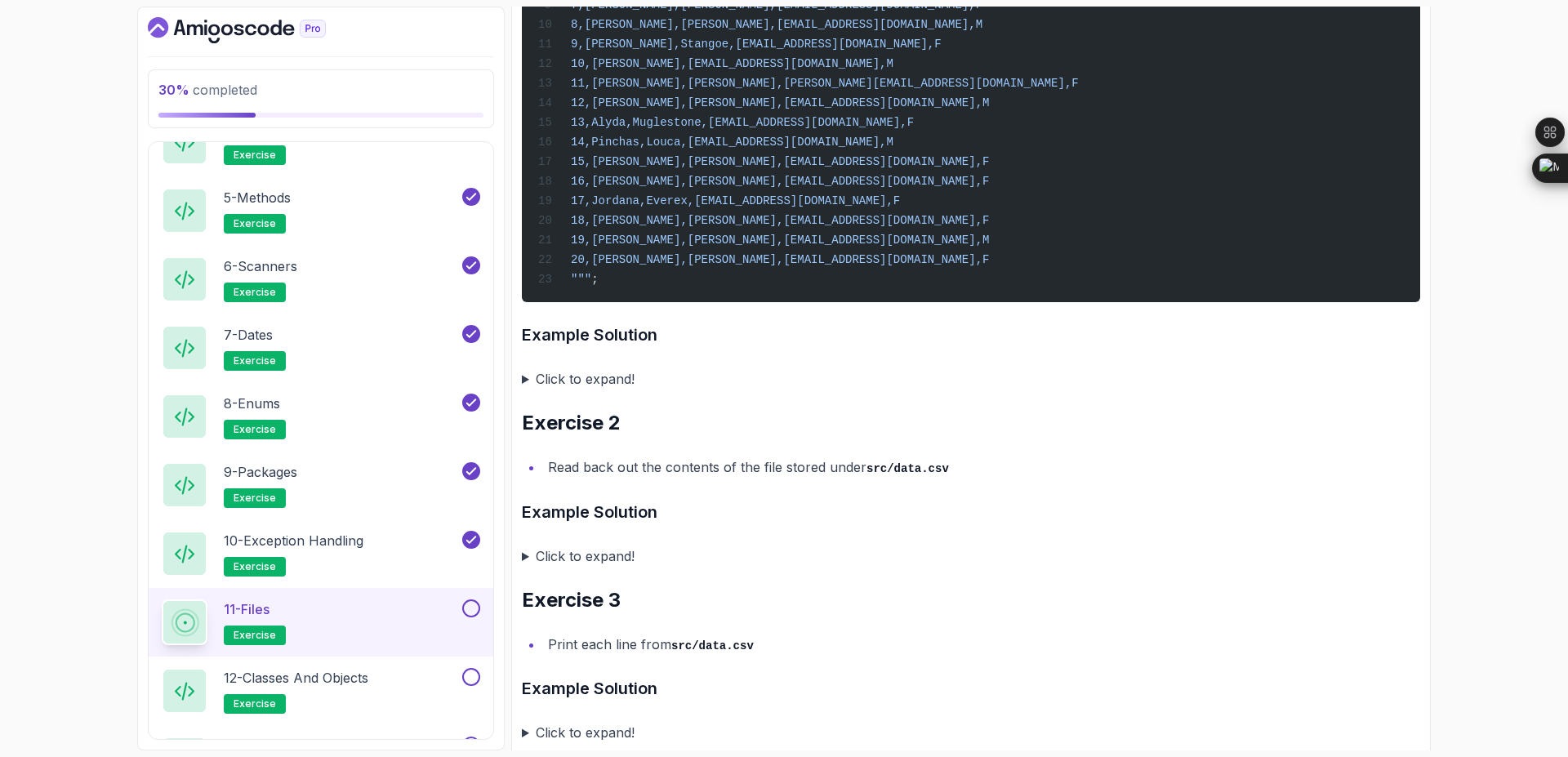
click at [531, 377] on summary "Click to expand!" at bounding box center [971, 378] width 898 height 22
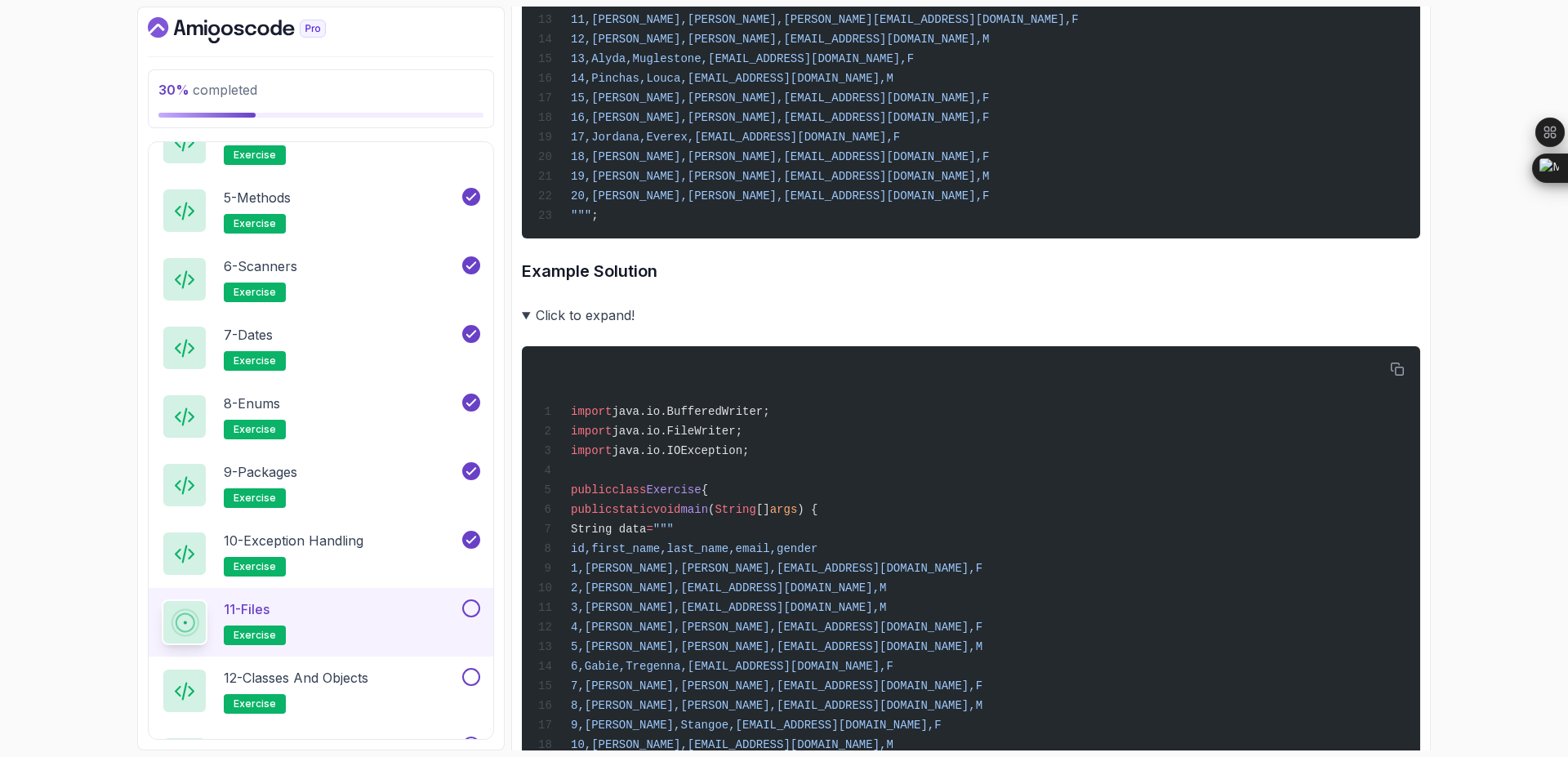
scroll to position [815, 0]
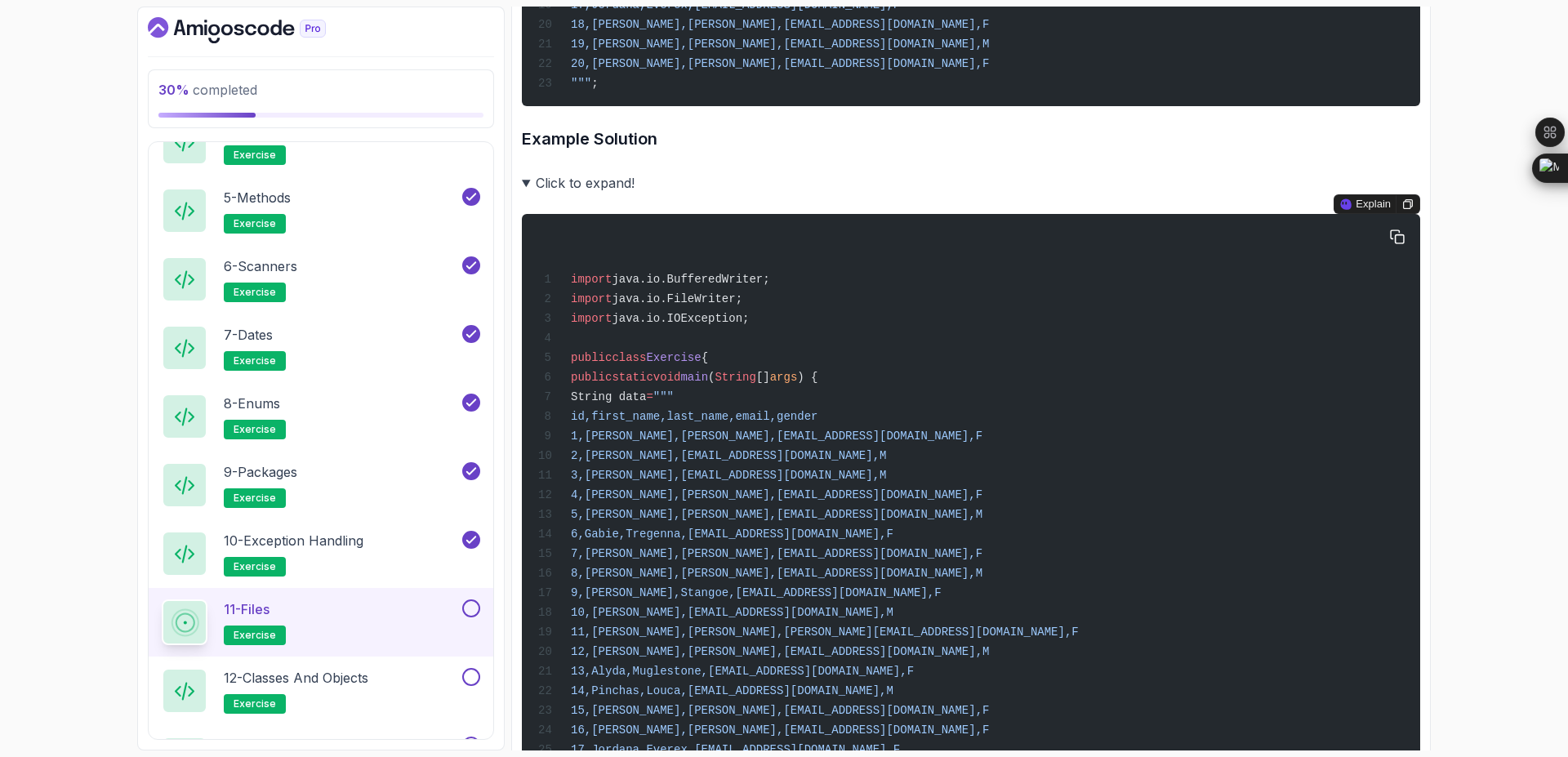
drag, startPoint x: 651, startPoint y: 604, endPoint x: 618, endPoint y: 555, distance: 59.1
click at [618, 555] on div "import java.io.BufferedWriter; import java.io.FileWriter; import java.io.IOExce…" at bounding box center [970, 739] width 872 height 1029
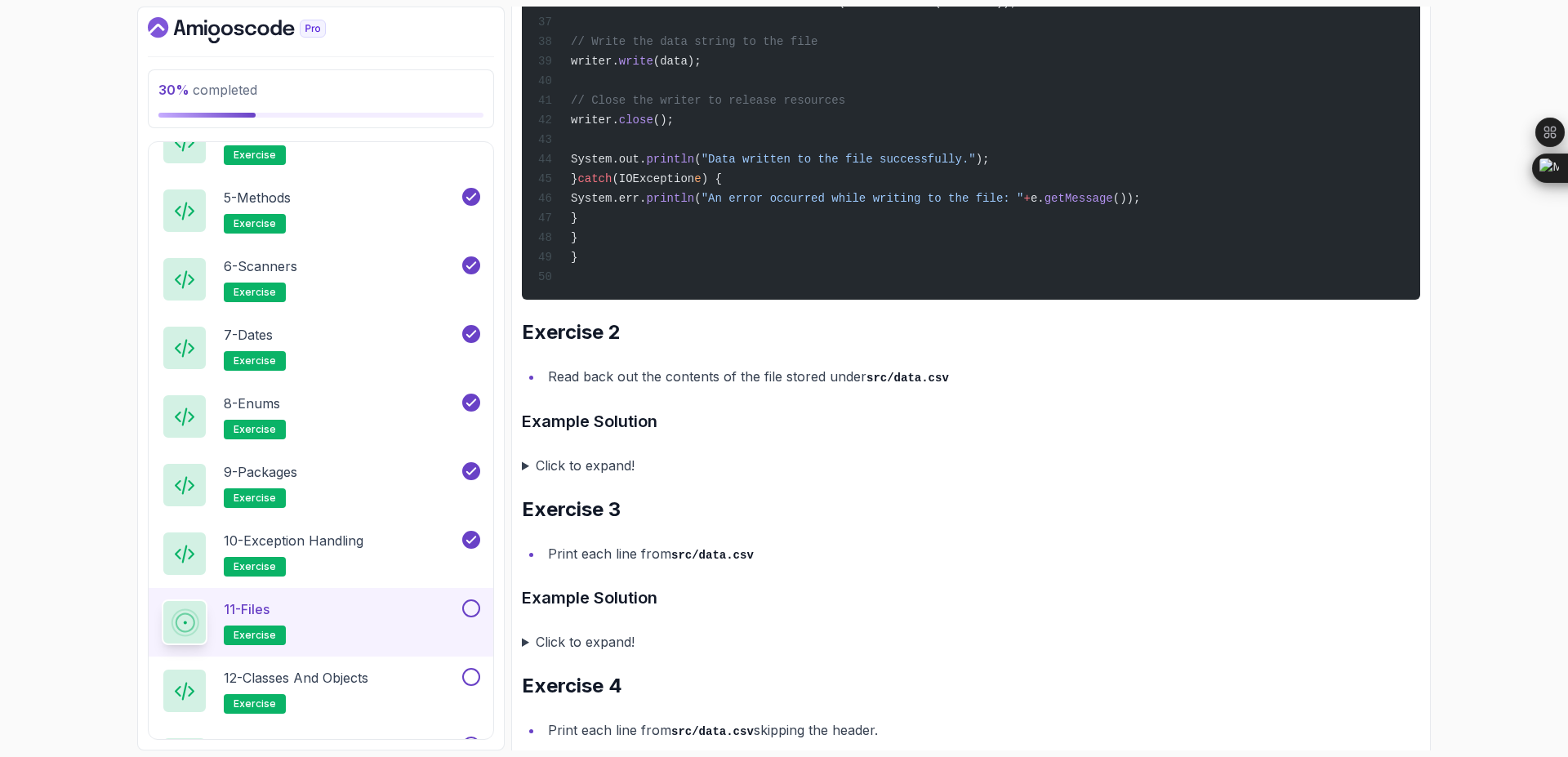
scroll to position [1893, 0]
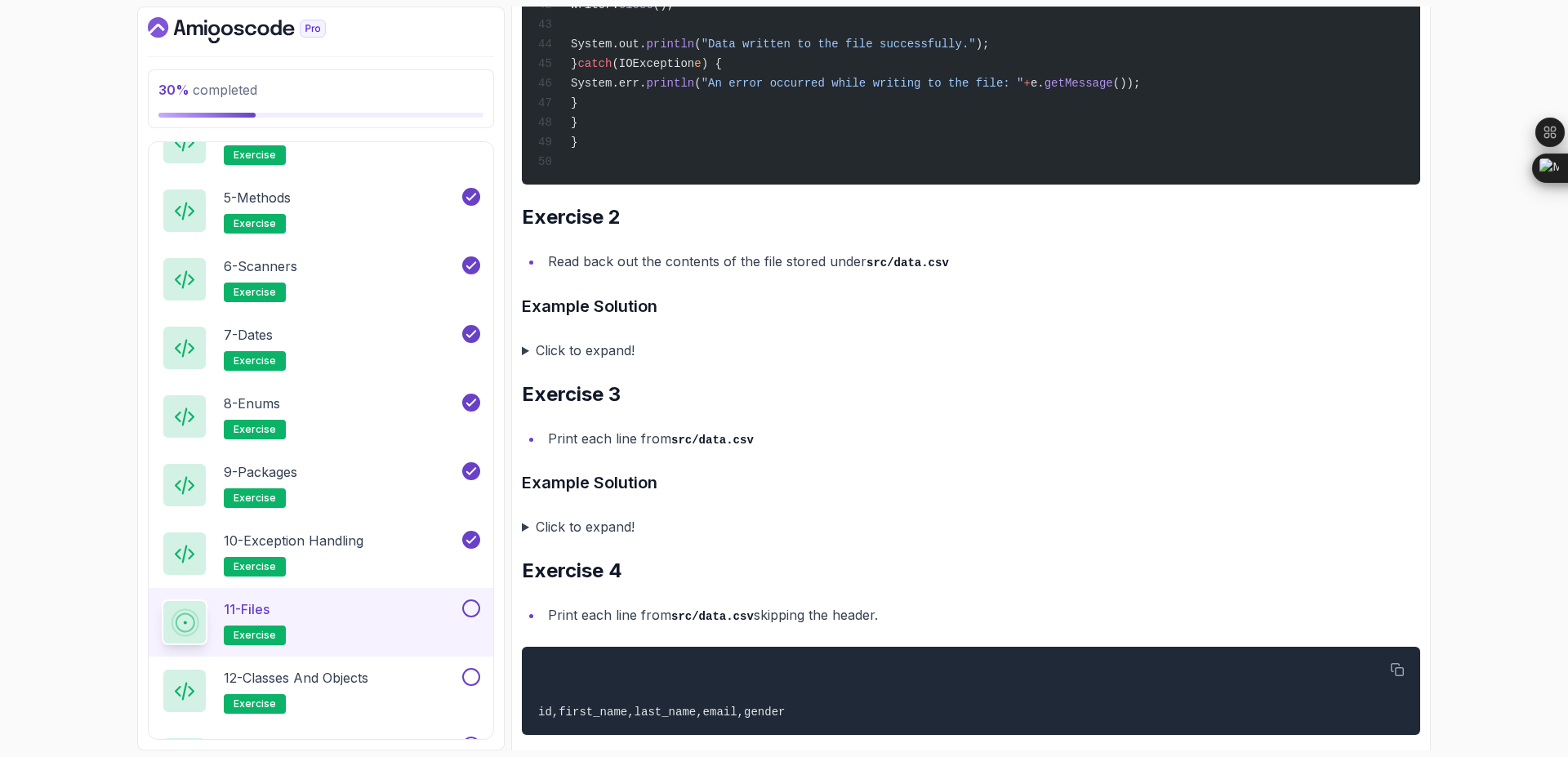
click at [471, 600] on button at bounding box center [471, 609] width 18 height 18
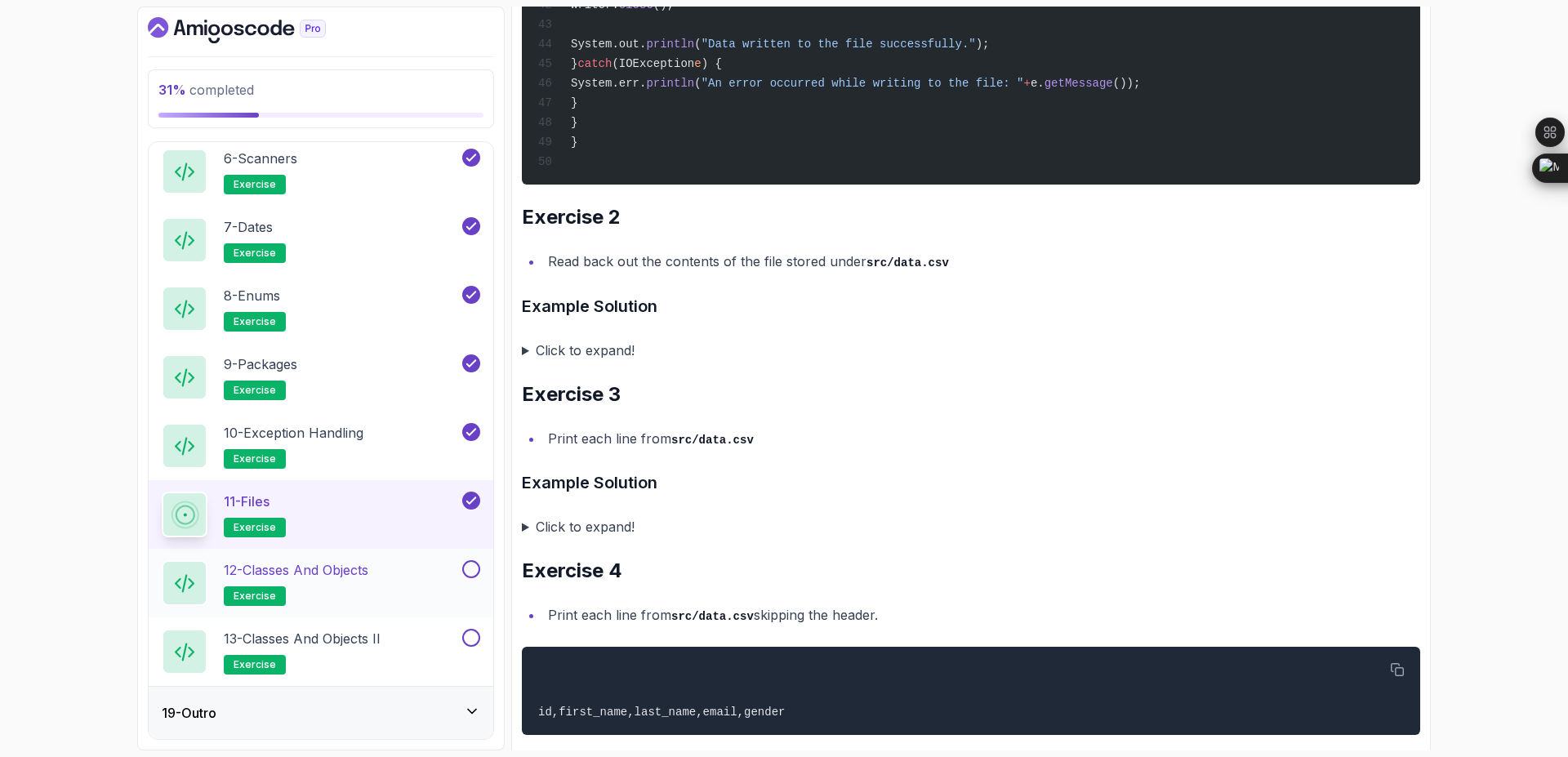
click at [470, 571] on button at bounding box center [471, 570] width 18 height 18
click at [475, 638] on button at bounding box center [471, 638] width 18 height 18
click at [411, 580] on div "12 - Classes and Objects exercise" at bounding box center [310, 583] width 297 height 46
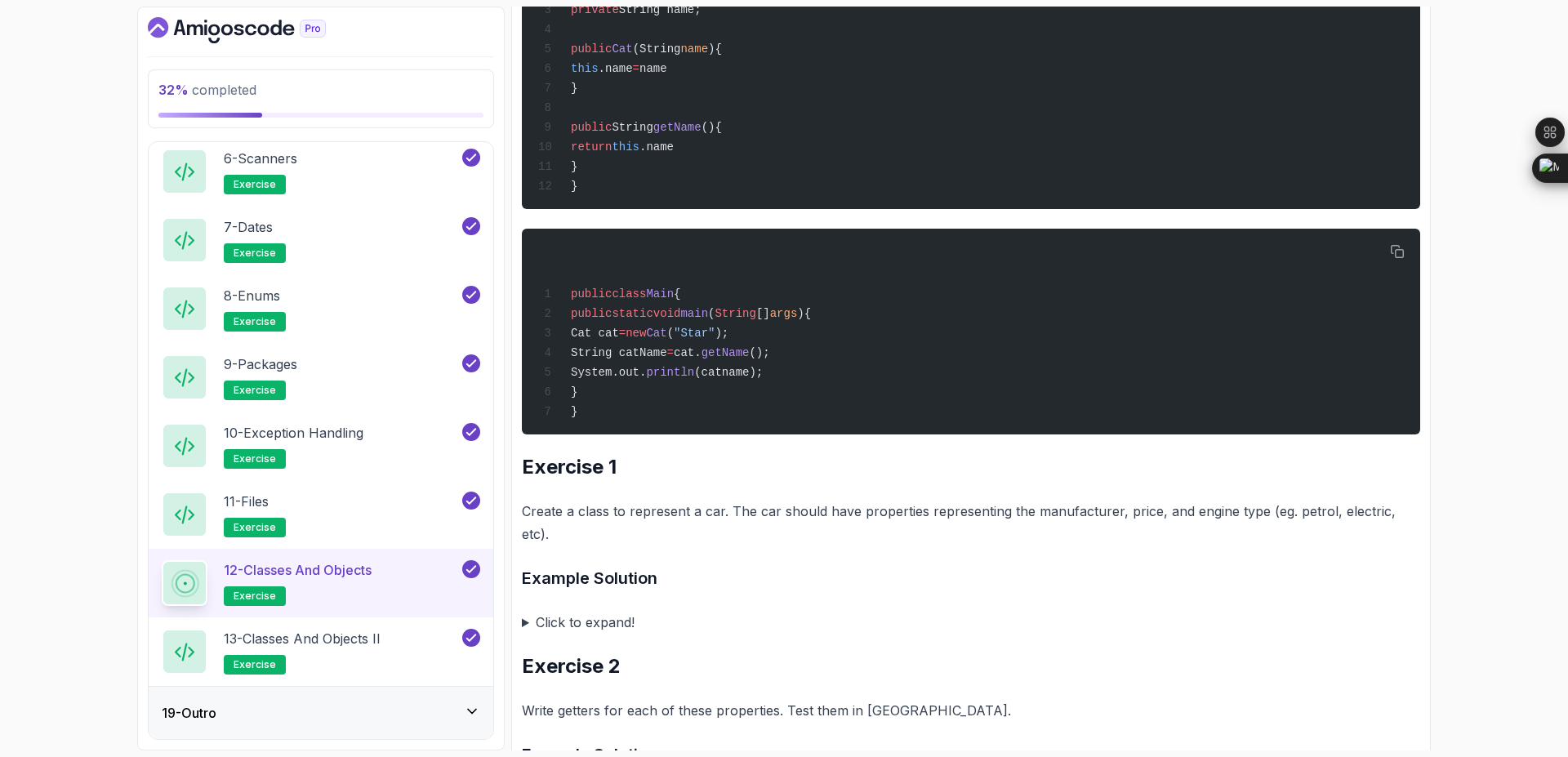
scroll to position [588, 0]
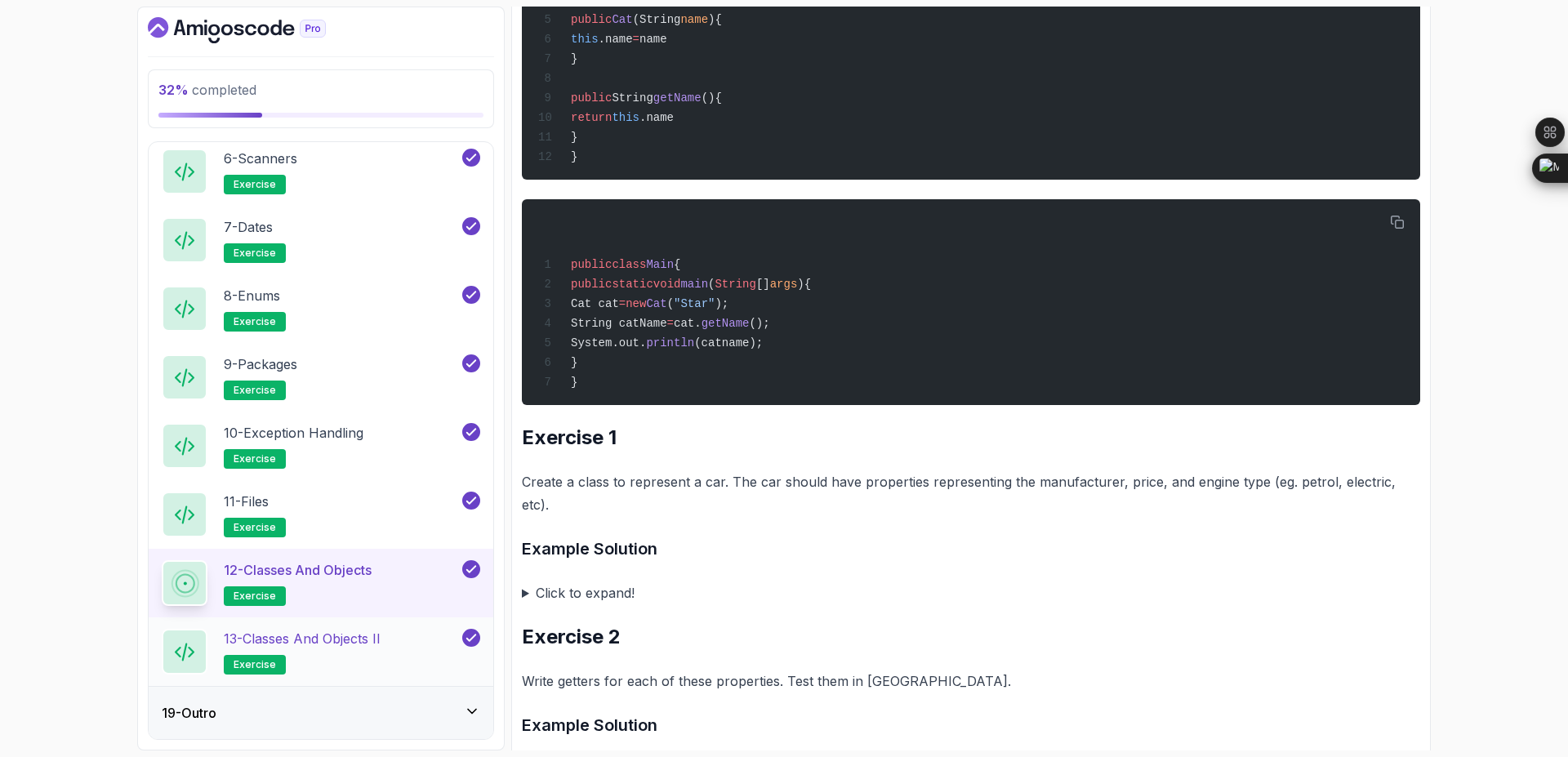
click at [381, 633] on p "13 - Classes and Objects II" at bounding box center [302, 639] width 157 height 20
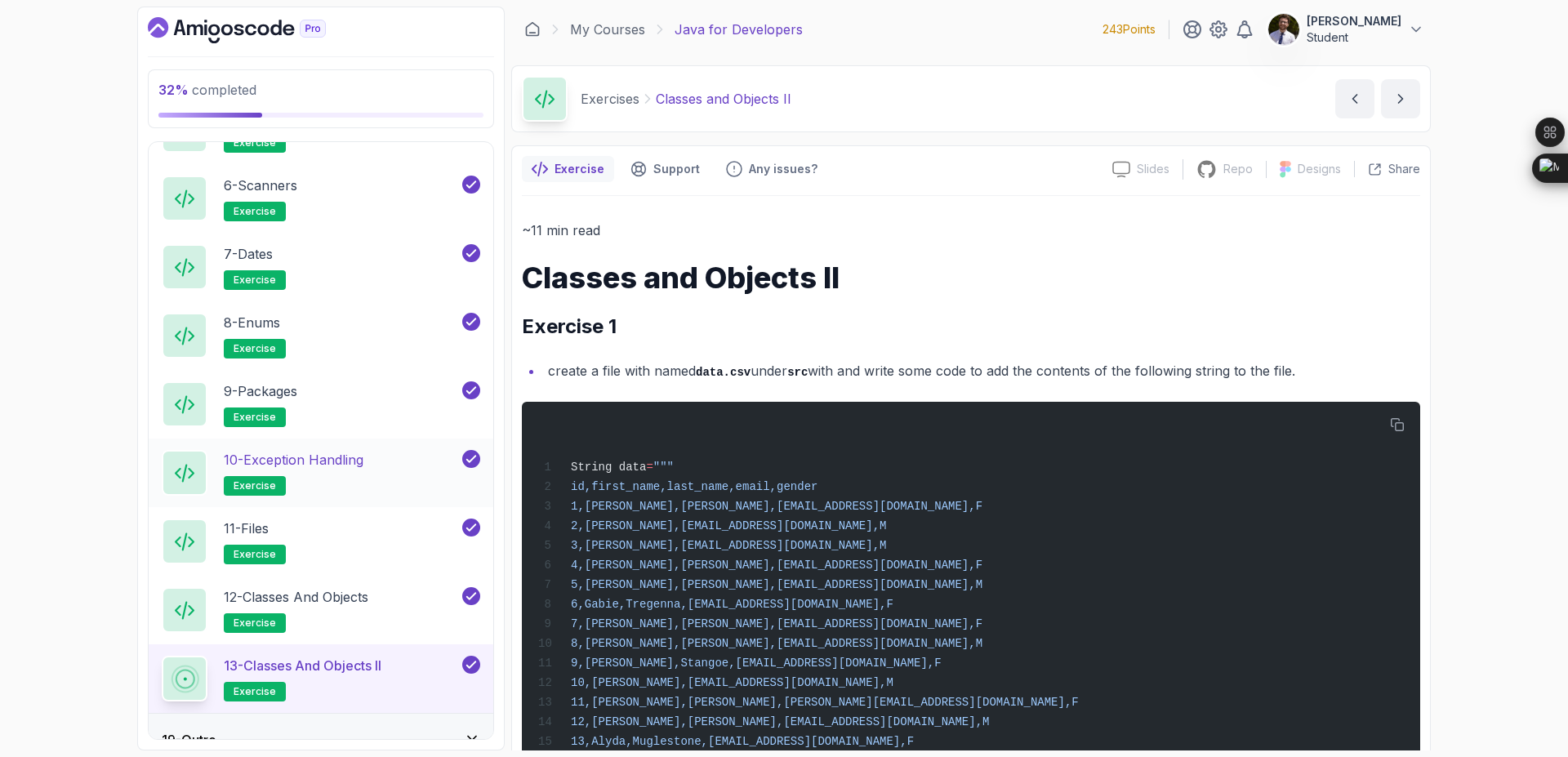
scroll to position [1302, 0]
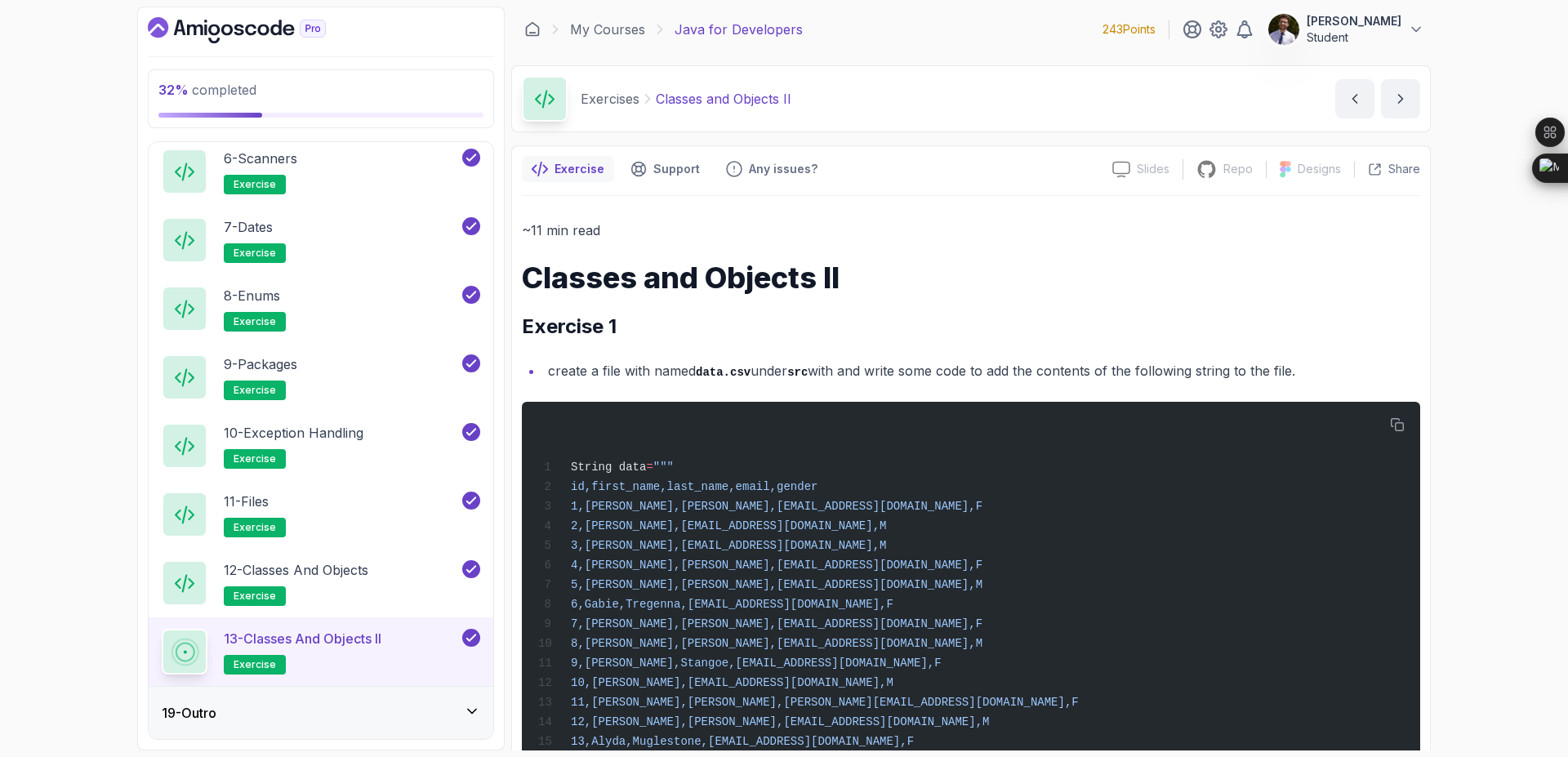
click at [462, 701] on div "19 - Outro" at bounding box center [321, 713] width 345 height 52
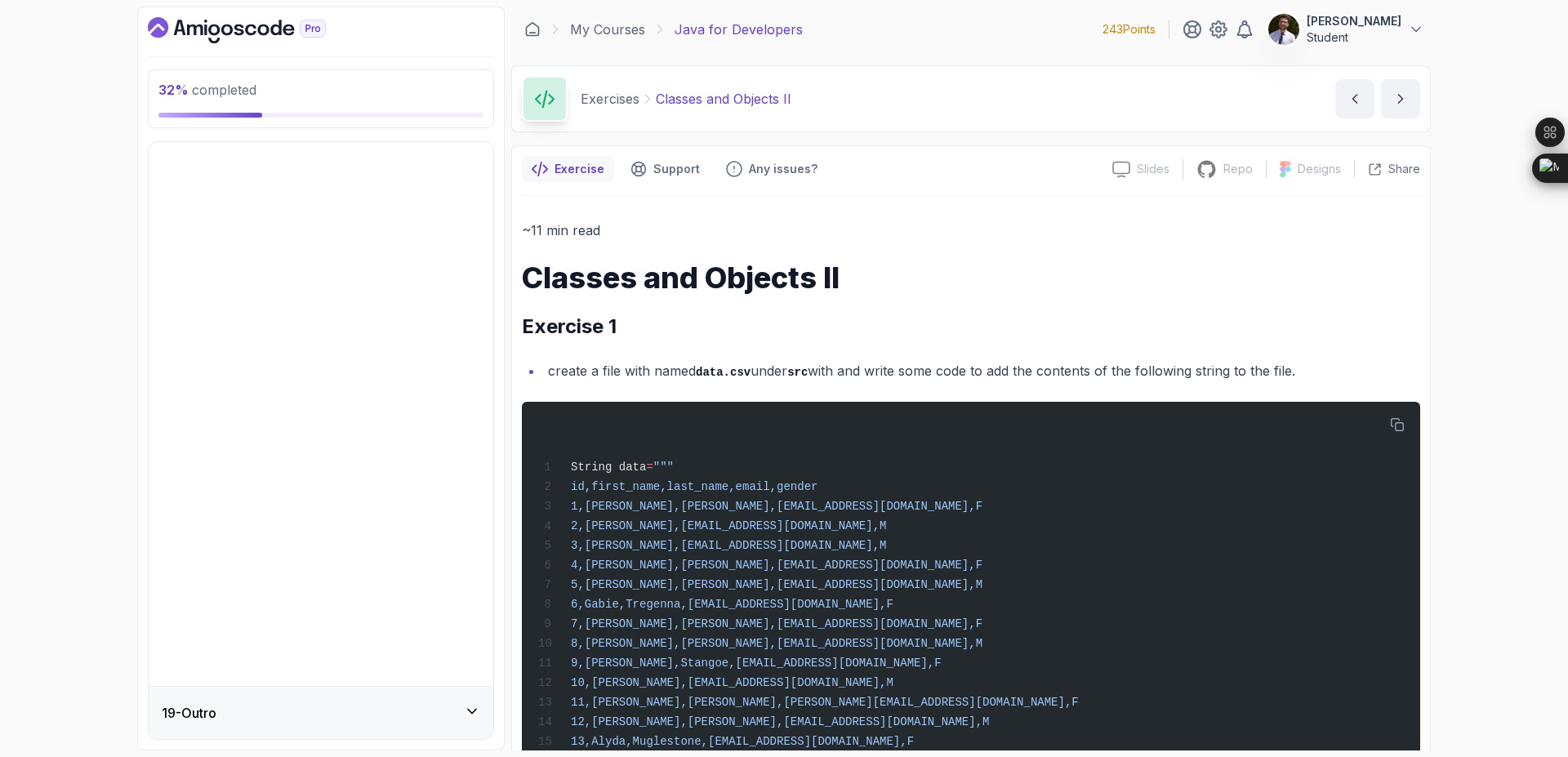
click at [469, 710] on div "1 - Intro 2 - Loops 3 - If Statements 4 - Packages 5 - Access Modifiers 6 - Met…" at bounding box center [321, 441] width 345 height 597
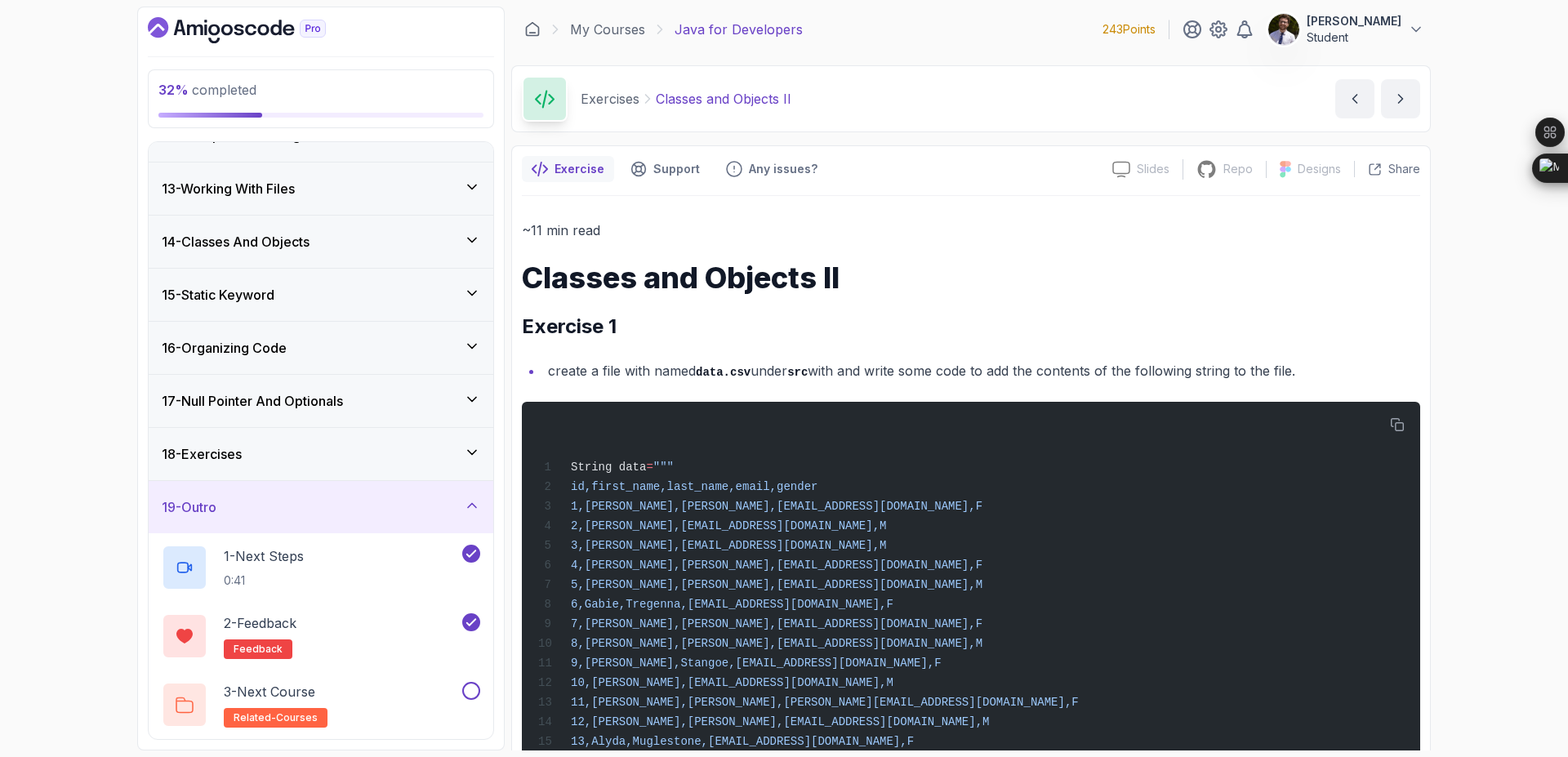
scroll to position [411, 0]
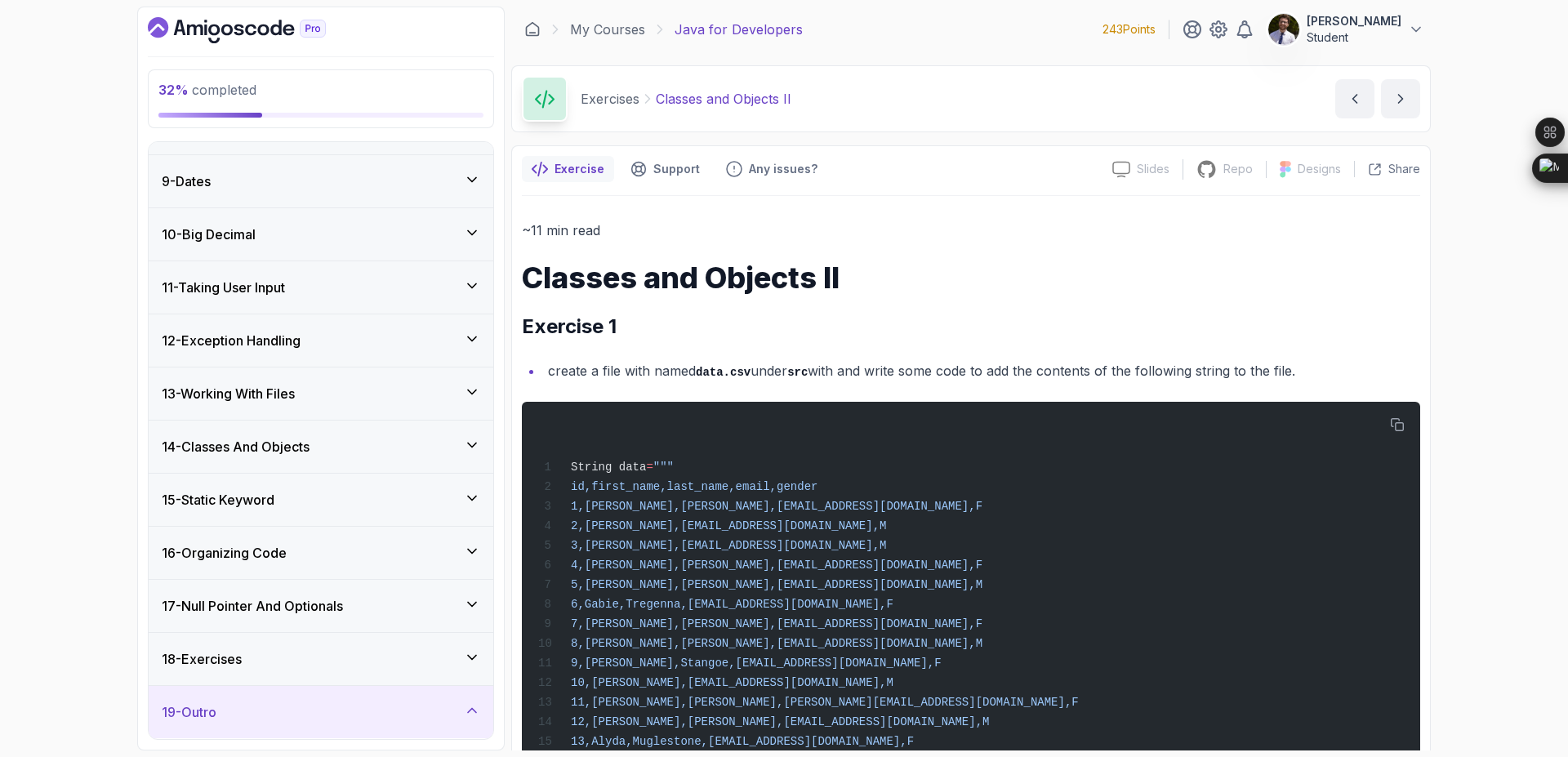
click at [467, 711] on icon at bounding box center [472, 710] width 17 height 17
click at [473, 709] on icon at bounding box center [472, 711] width 17 height 17
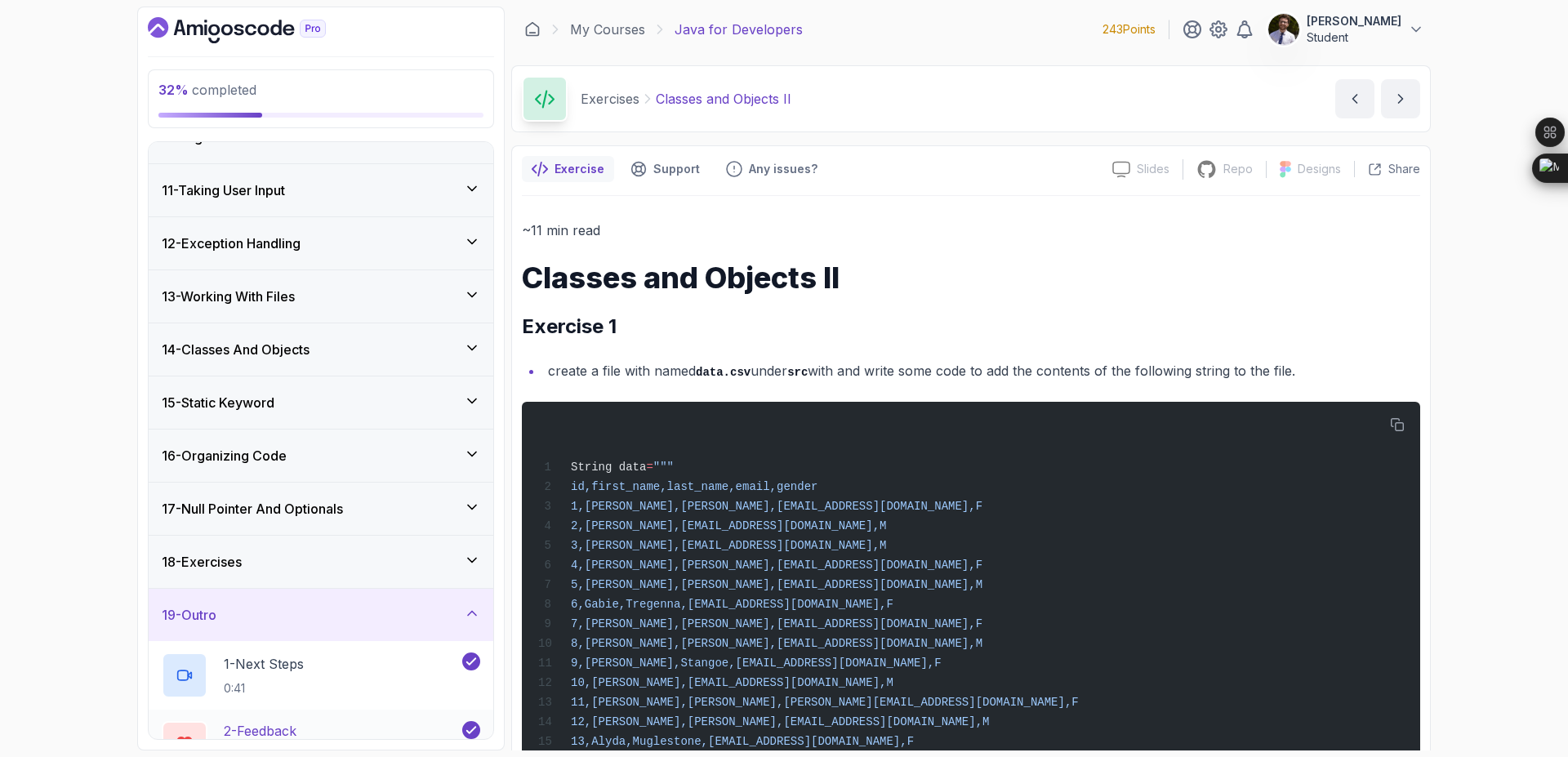
scroll to position [617, 0]
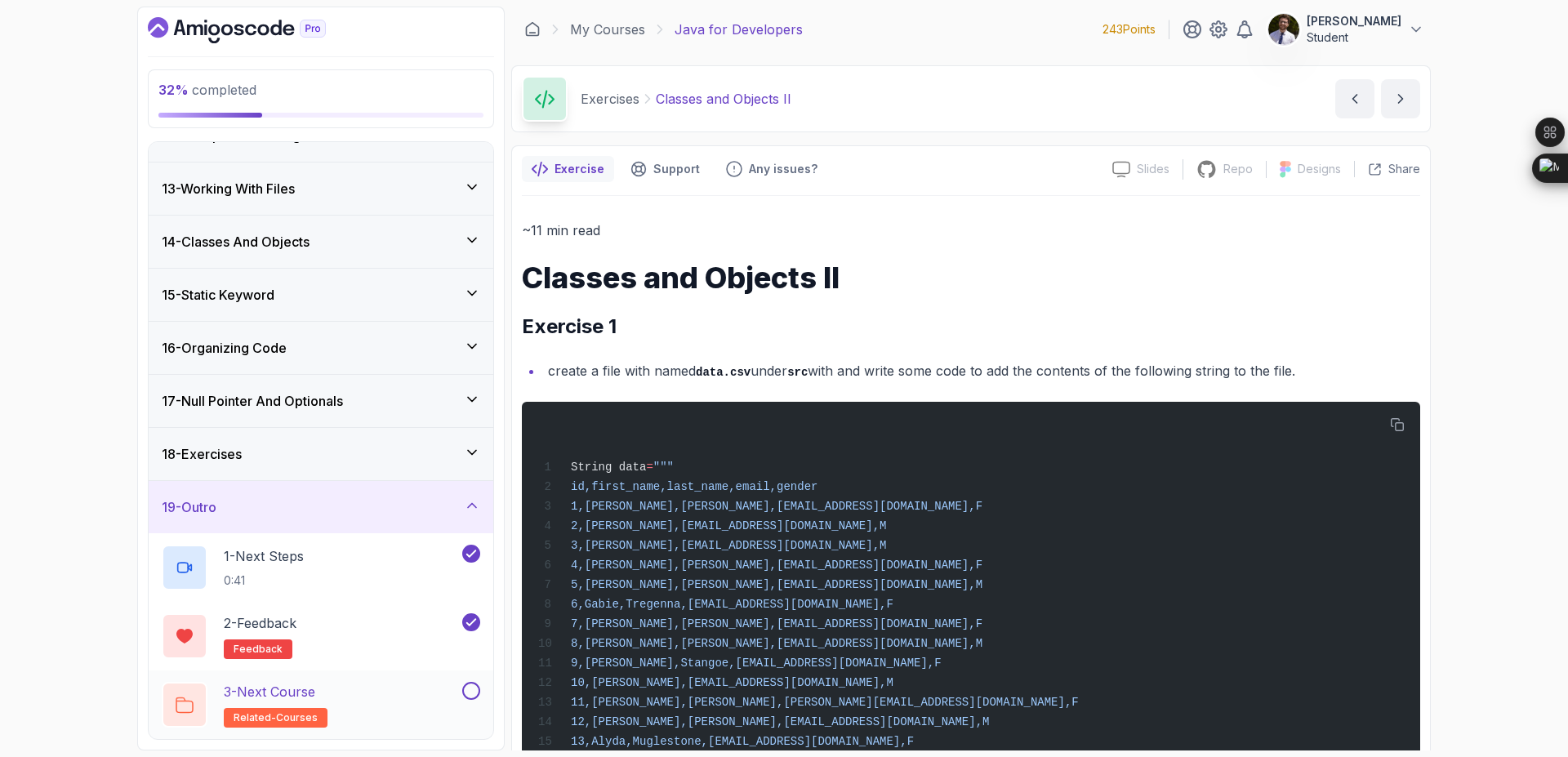
click at [474, 685] on button at bounding box center [471, 691] width 18 height 18
click at [468, 454] on icon at bounding box center [472, 453] width 17 height 17
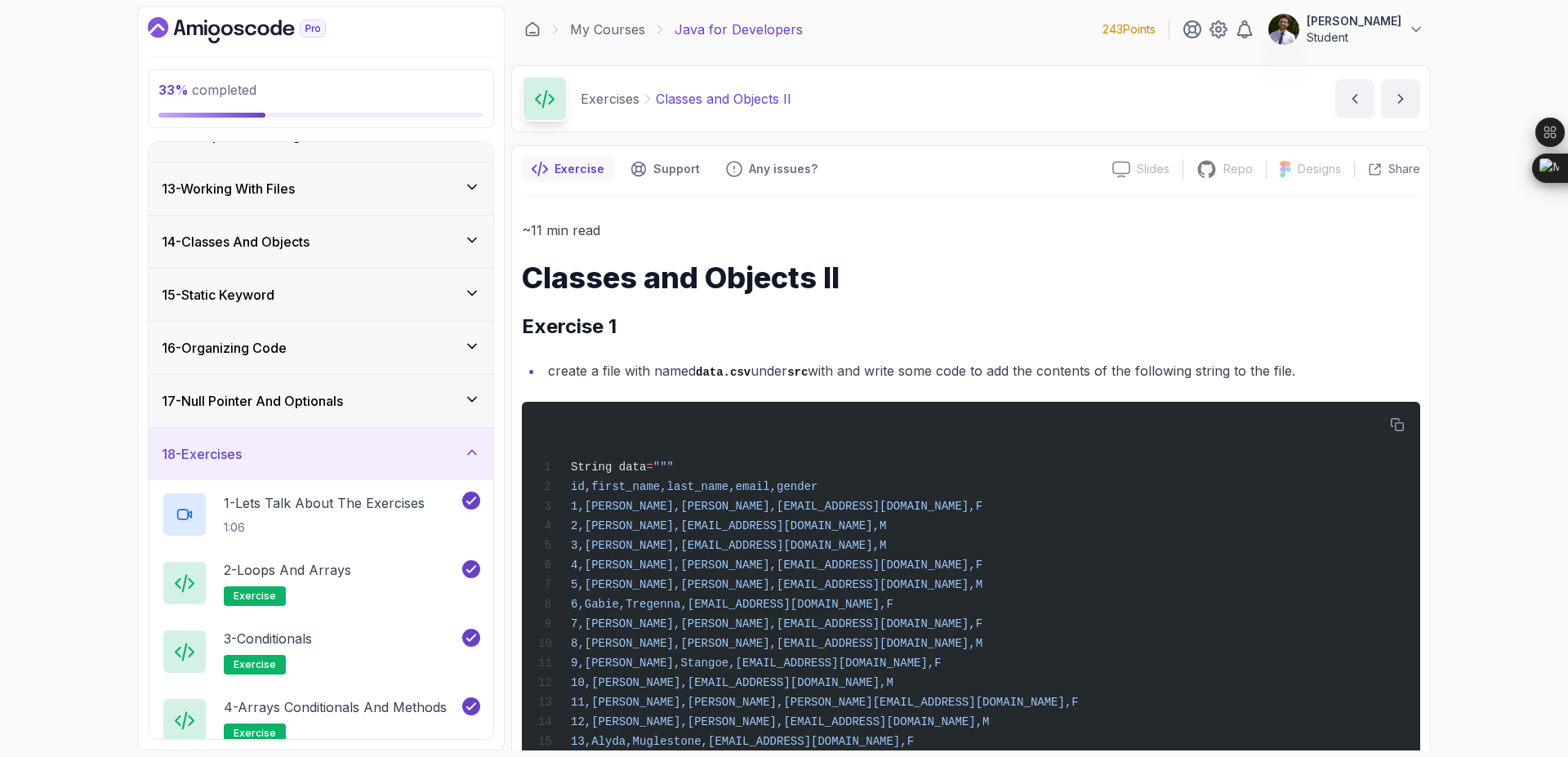
click at [465, 476] on div "18 - Exercises" at bounding box center [321, 454] width 345 height 52
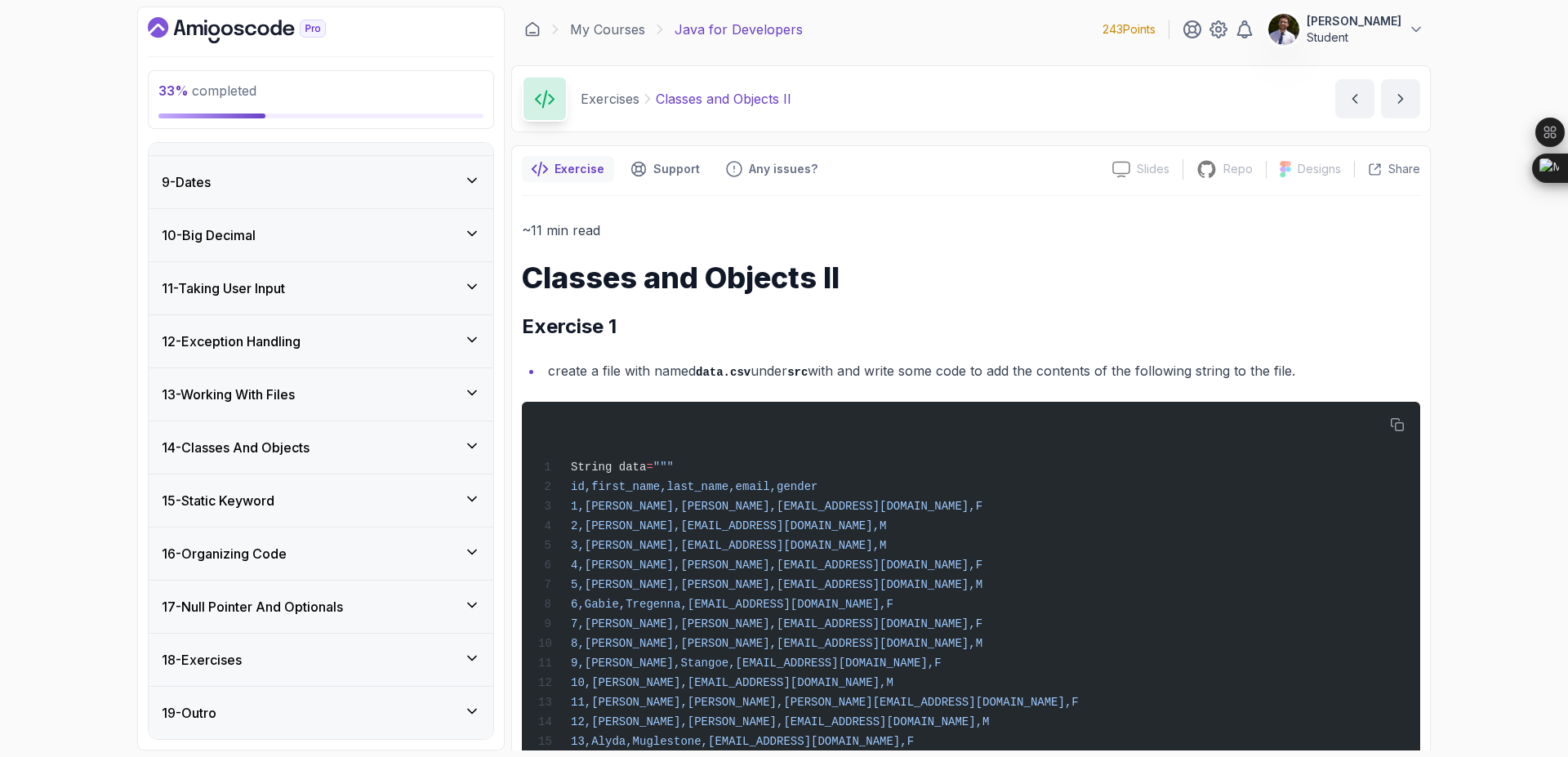
scroll to position [411, 0]
click at [479, 606] on icon at bounding box center [472, 605] width 17 height 17
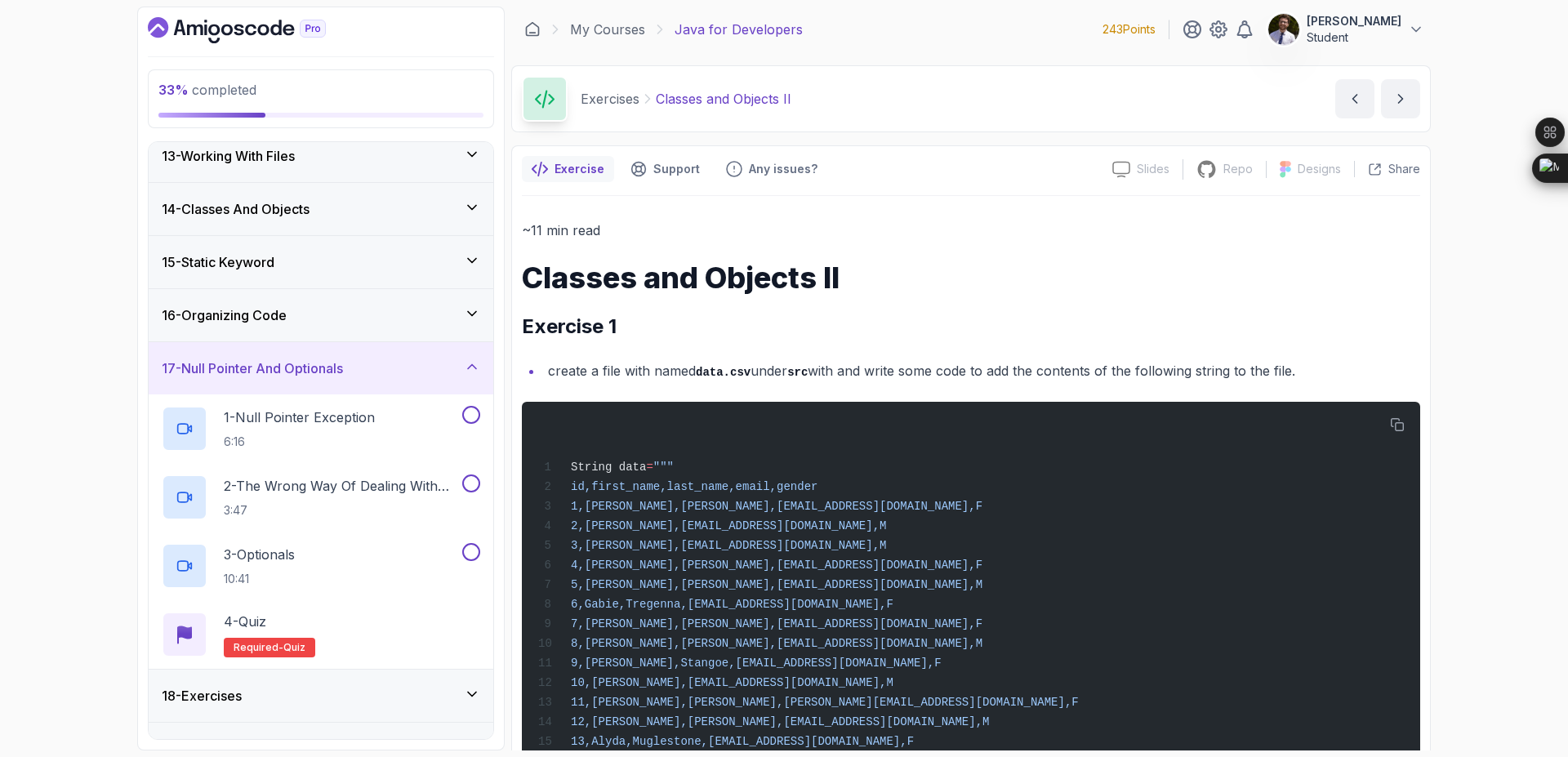
scroll to position [685, 0]
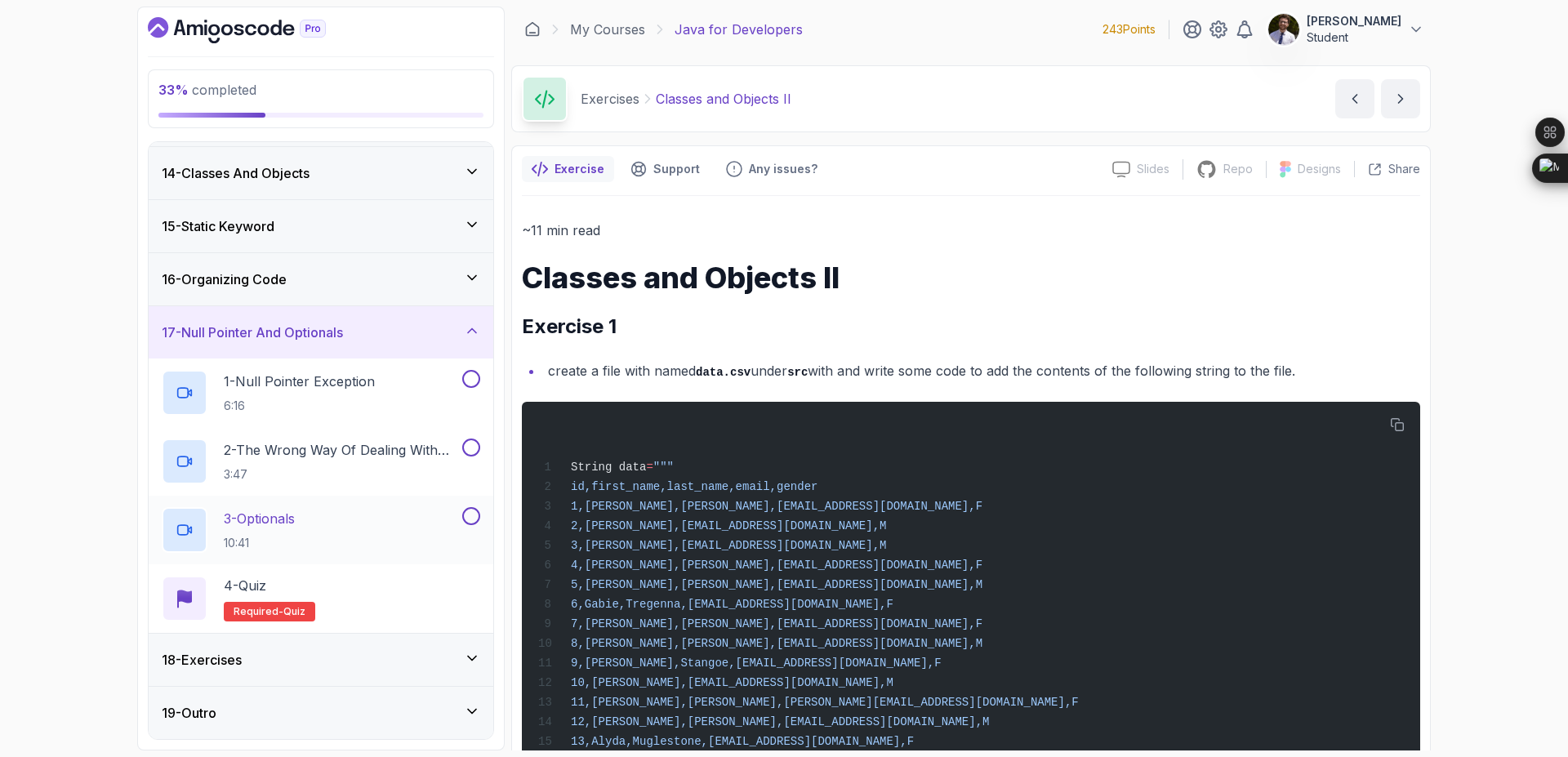
click at [472, 517] on button at bounding box center [471, 516] width 18 height 18
click at [466, 456] on div at bounding box center [470, 448] width 22 height 18
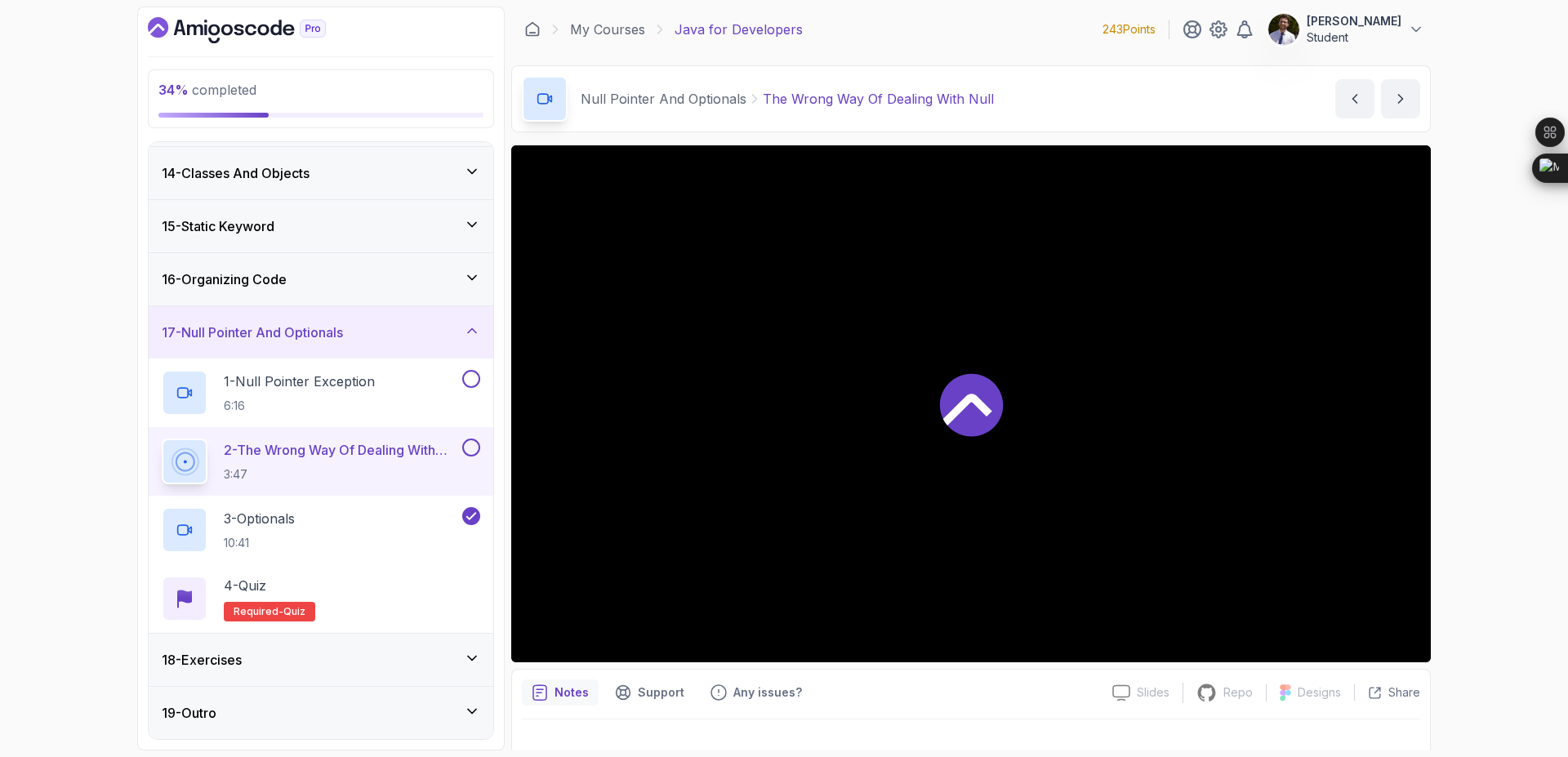
click at [471, 446] on button at bounding box center [471, 448] width 18 height 18
click at [469, 380] on button at bounding box center [471, 379] width 18 height 18
click at [244, 612] on span "Required-" at bounding box center [259, 612] width 50 height 13
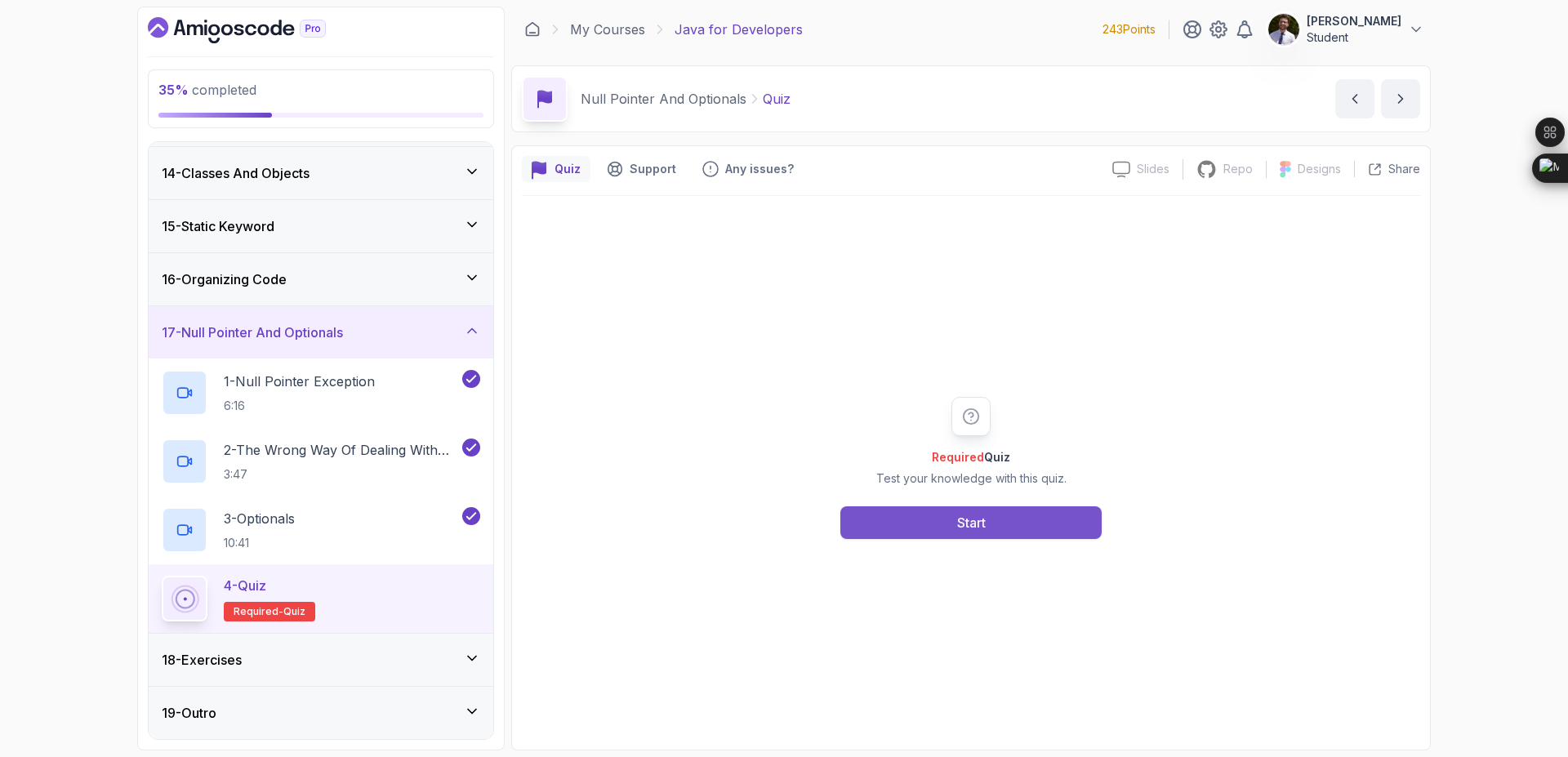
click at [1042, 520] on button "Start" at bounding box center [971, 522] width 261 height 32
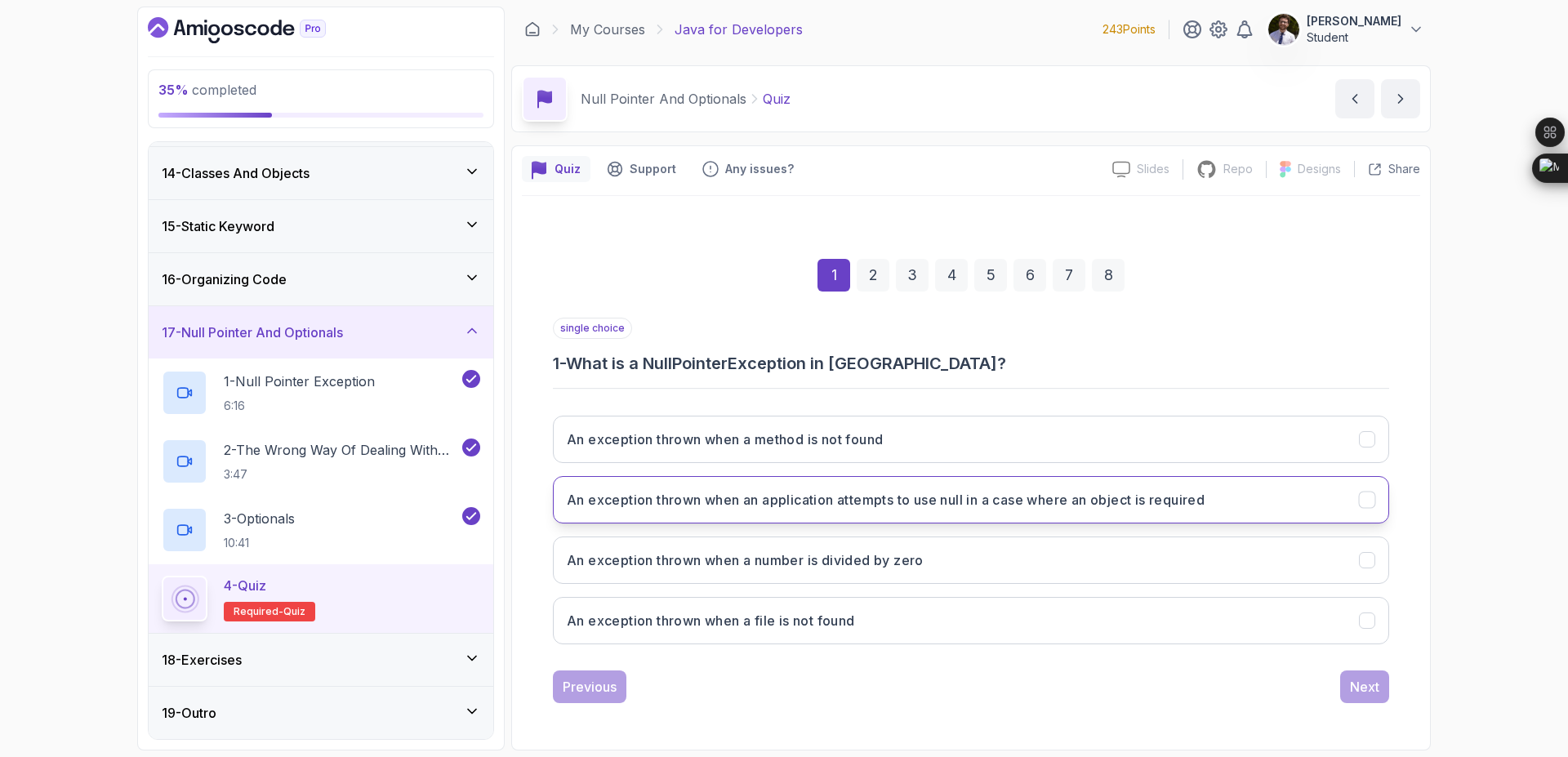
click at [1127, 490] on h3 "An exception thrown when an application attempts to use null in a case where an…" at bounding box center [886, 500] width 638 height 20
click at [1364, 700] on button "Next" at bounding box center [1364, 686] width 49 height 32
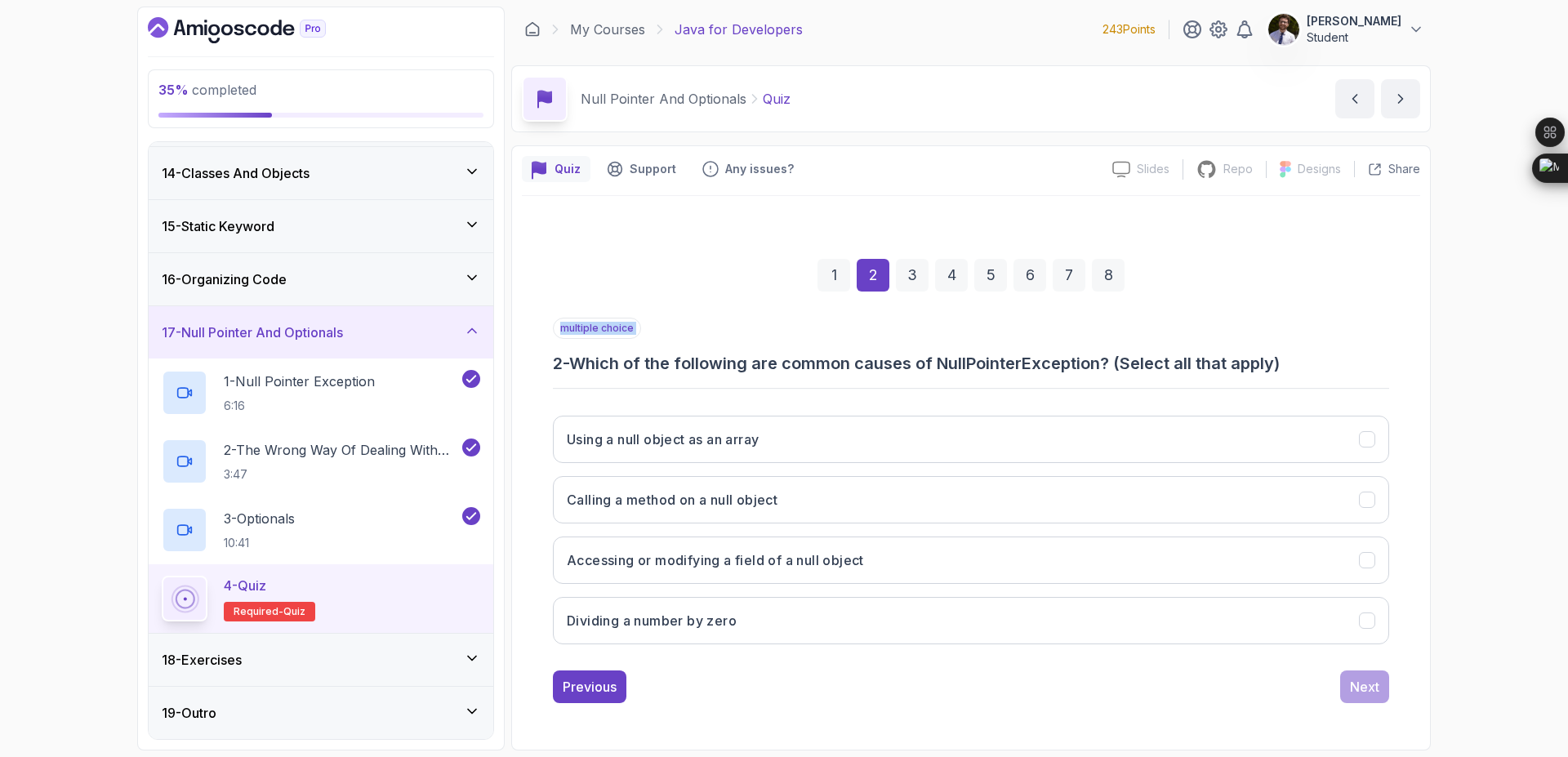
drag, startPoint x: 584, startPoint y: 344, endPoint x: 1337, endPoint y: 378, distance: 753.8
click at [1337, 378] on div "multiple choice 2 - Which of the following are common causes of NullPointerExce…" at bounding box center [971, 488] width 836 height 340
click at [825, 416] on button "Using a null object as an array" at bounding box center [971, 439] width 836 height 47
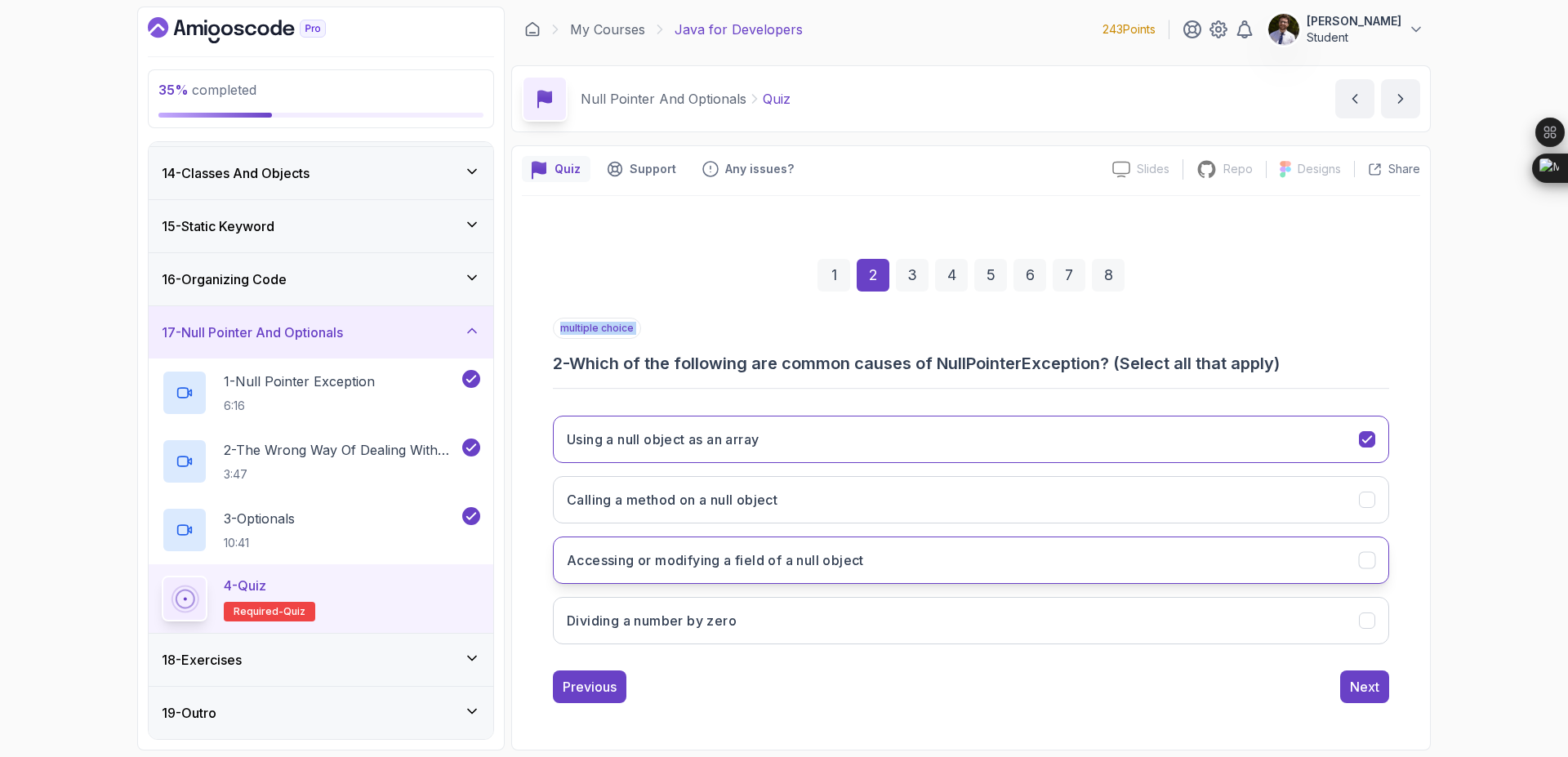
drag, startPoint x: 1178, startPoint y: 567, endPoint x: 1206, endPoint y: 562, distance: 28.4
click at [1179, 567] on button "Accessing or modifying a field of a null object" at bounding box center [971, 560] width 836 height 47
click at [1507, 486] on div "35 % completed 1 - Intro 2 - Loops 3 - If Statements 4 - Packages 5 - Access Mo…" at bounding box center [784, 378] width 1568 height 757
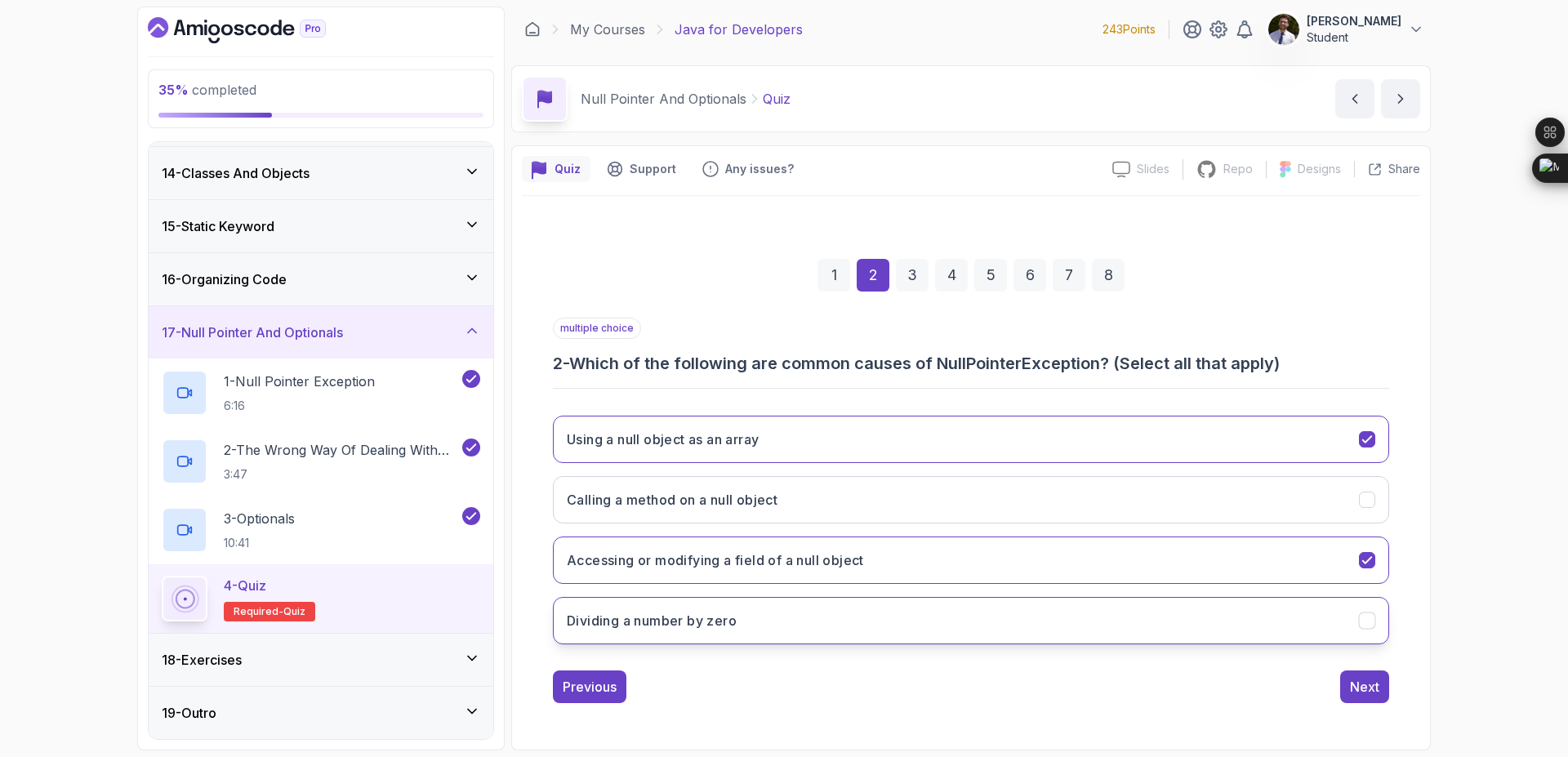
click at [1373, 628] on icon "Dividing a number by zero" at bounding box center [1367, 621] width 16 height 16
click at [1375, 635] on button "Dividing a number by zero" at bounding box center [971, 620] width 836 height 47
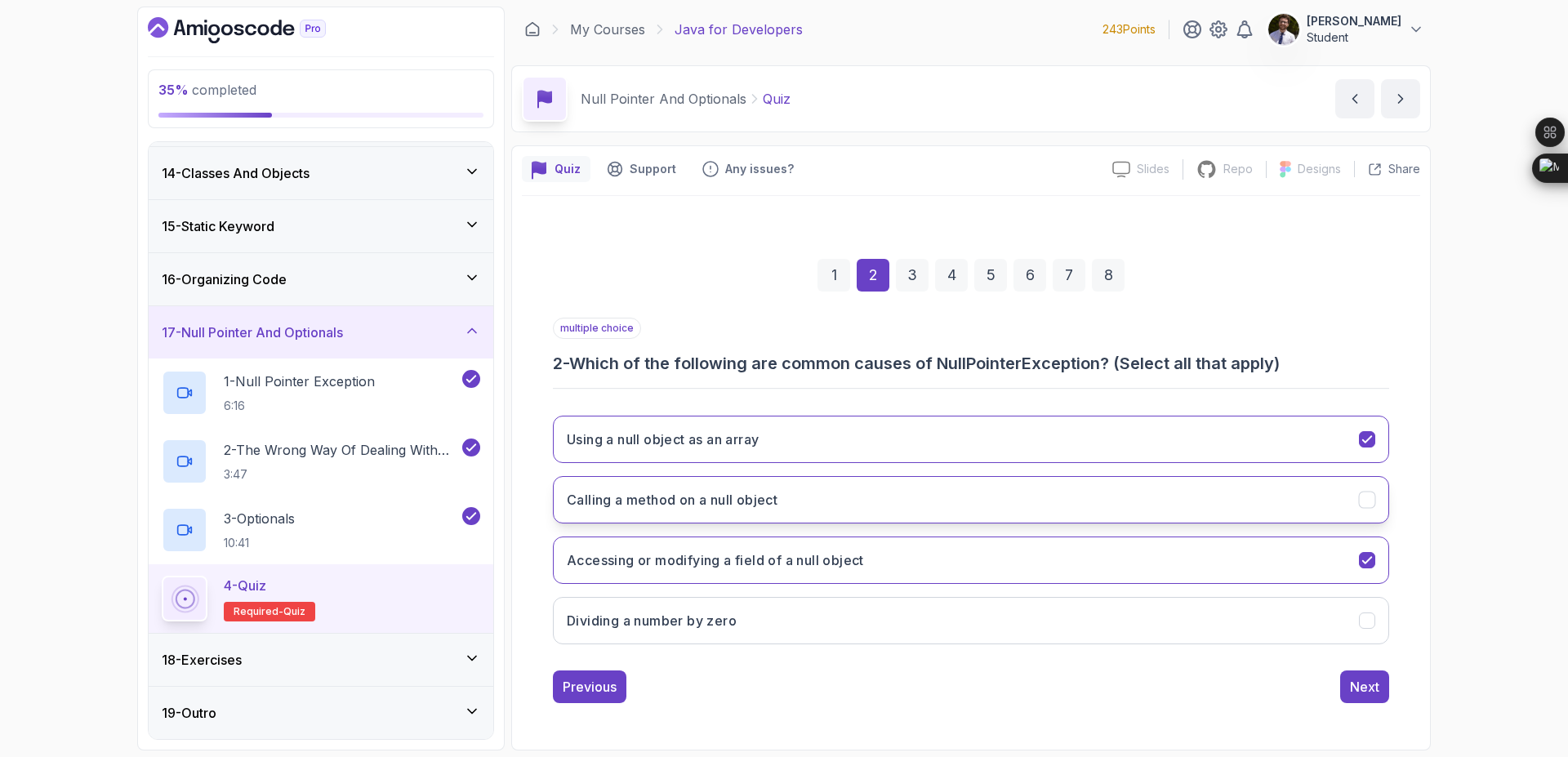
click at [1372, 510] on button "Calling a method on a null object" at bounding box center [971, 500] width 836 height 47
click at [1365, 685] on div "Next" at bounding box center [1364, 687] width 29 height 20
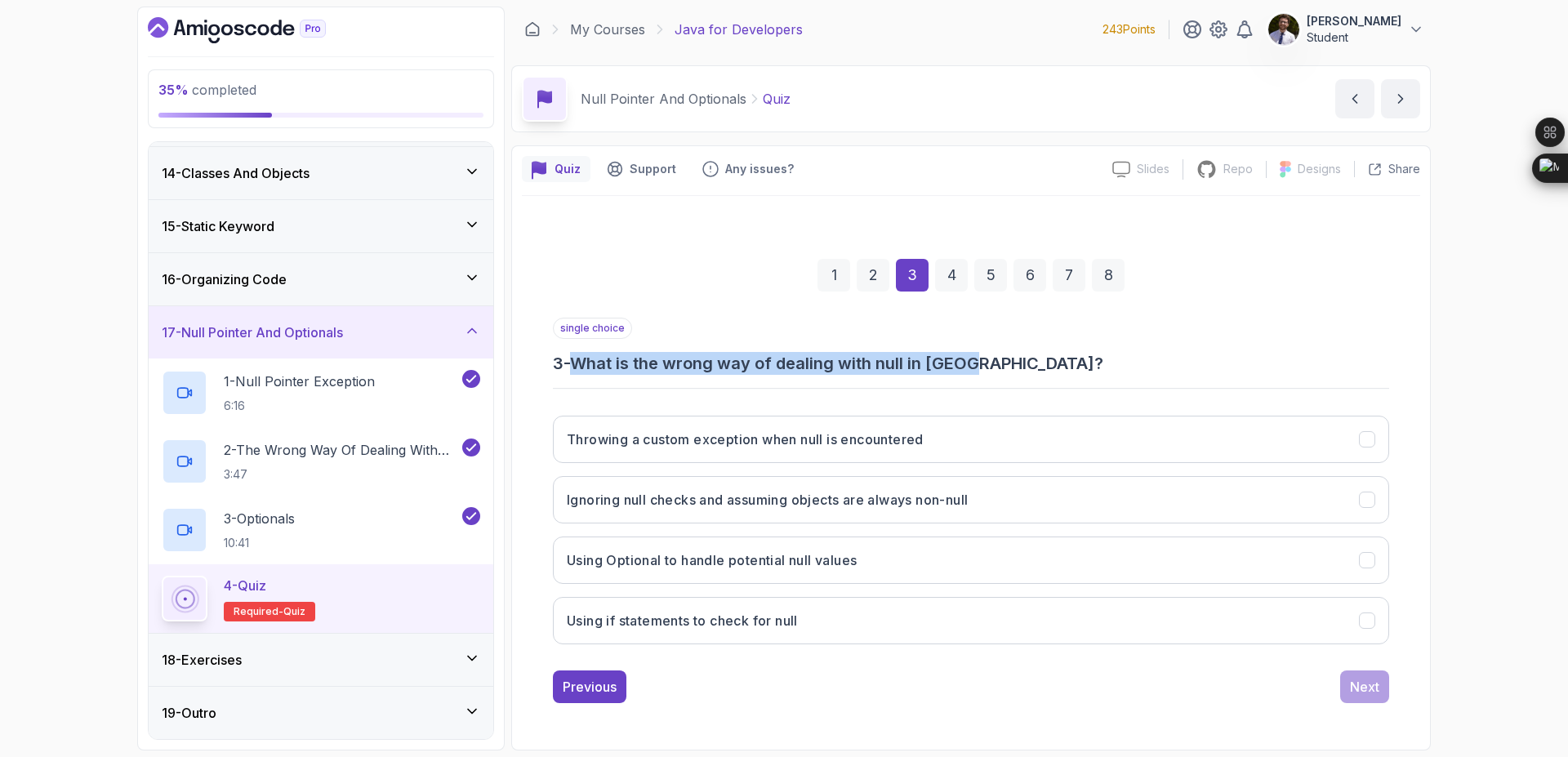
drag, startPoint x: 586, startPoint y: 354, endPoint x: 1082, endPoint y: 366, distance: 496.1
click at [1025, 366] on h3 "3 - What is the wrong way of dealing with null in Java?" at bounding box center [971, 363] width 836 height 22
click at [1101, 366] on h3 "3 - What is the wrong way of dealing with null in Java?" at bounding box center [971, 363] width 836 height 22
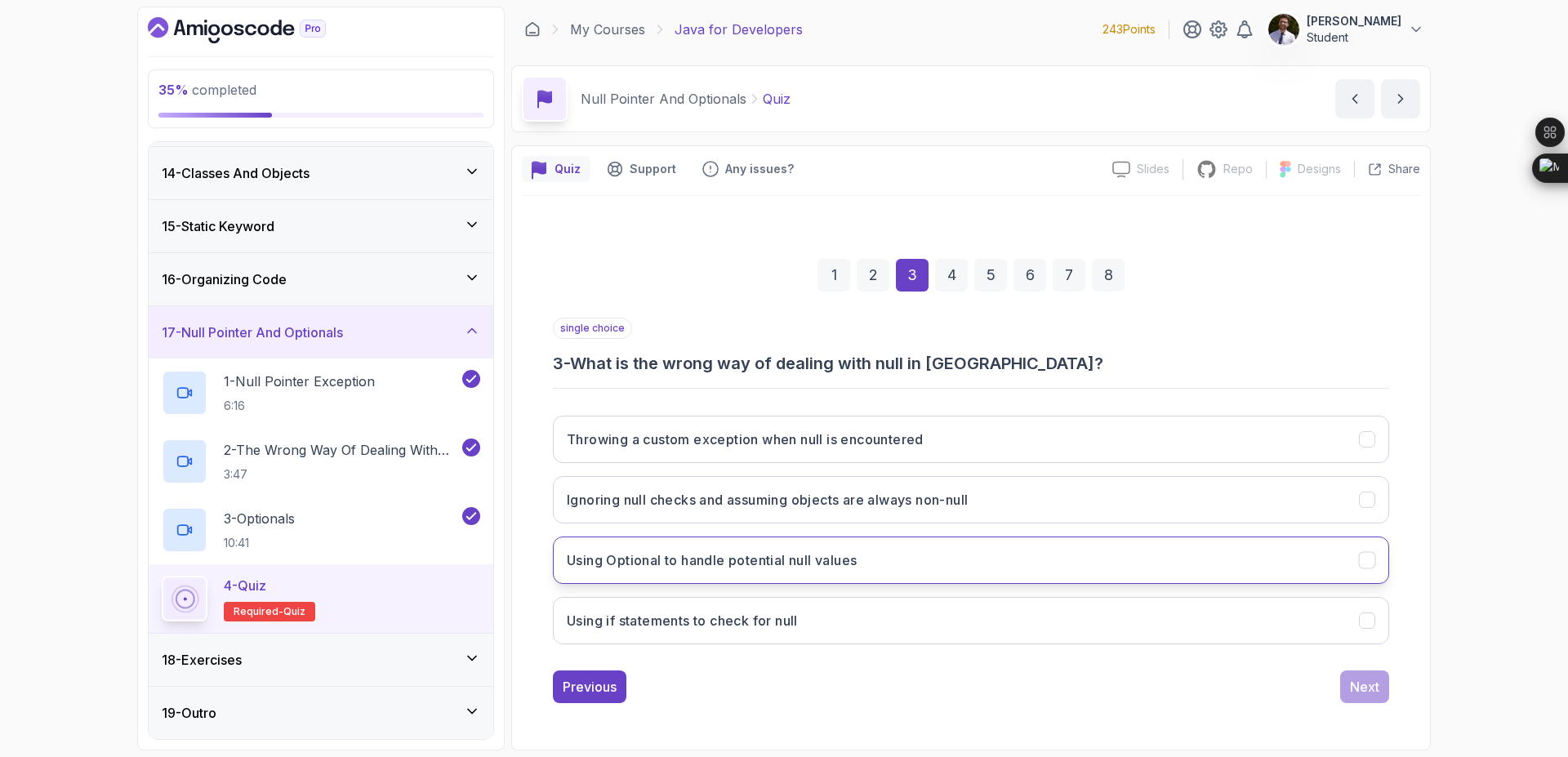
click at [1073, 550] on button "Using Optional to handle potential null values" at bounding box center [971, 560] width 836 height 47
click at [1367, 693] on div "Next" at bounding box center [1364, 687] width 29 height 20
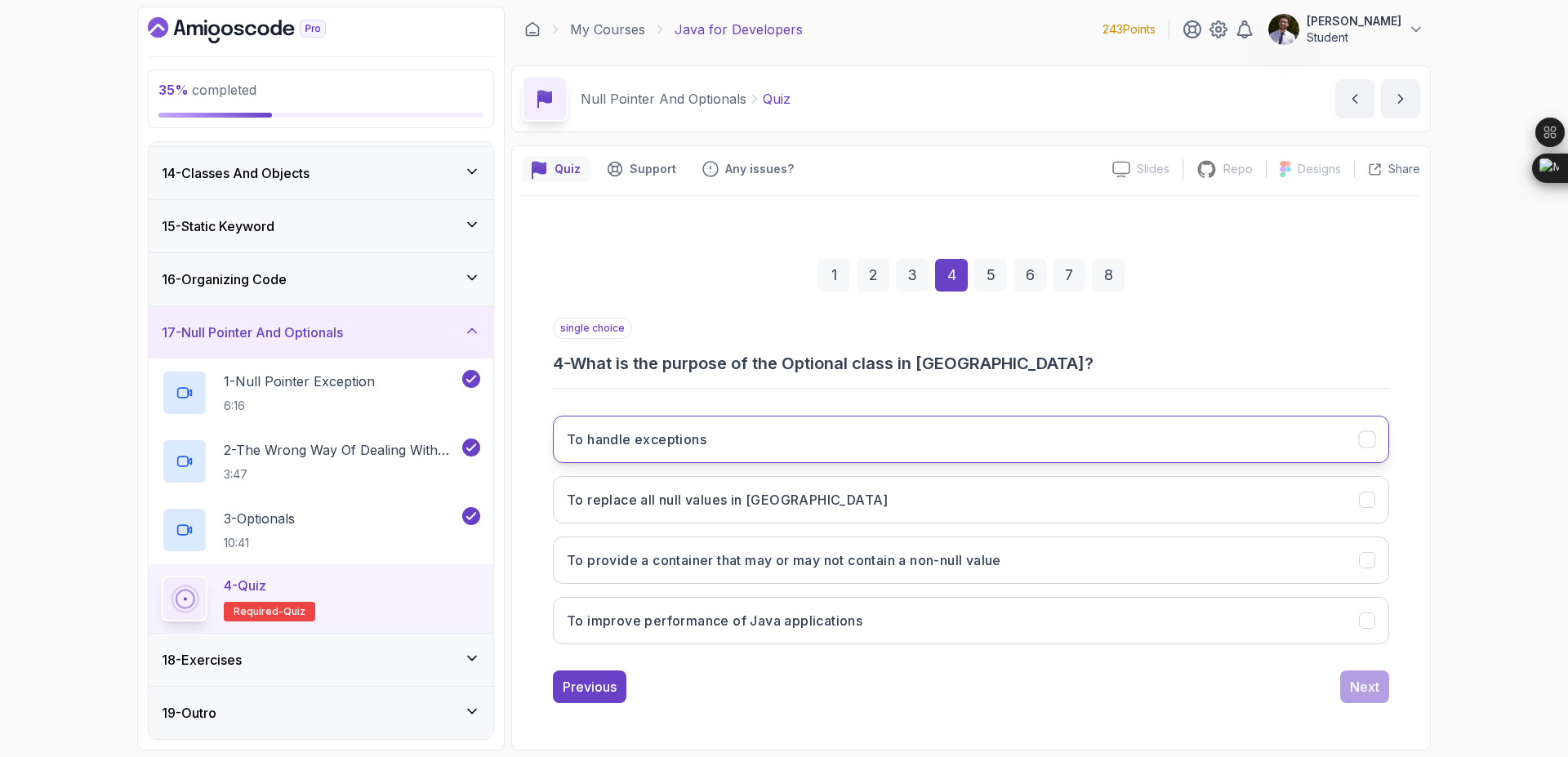
click at [924, 454] on button "To handle exceptions" at bounding box center [971, 439] width 836 height 47
click at [1121, 517] on button "To replace all null values in Java" at bounding box center [971, 500] width 836 height 47
click at [1366, 693] on div "Next" at bounding box center [1364, 687] width 29 height 20
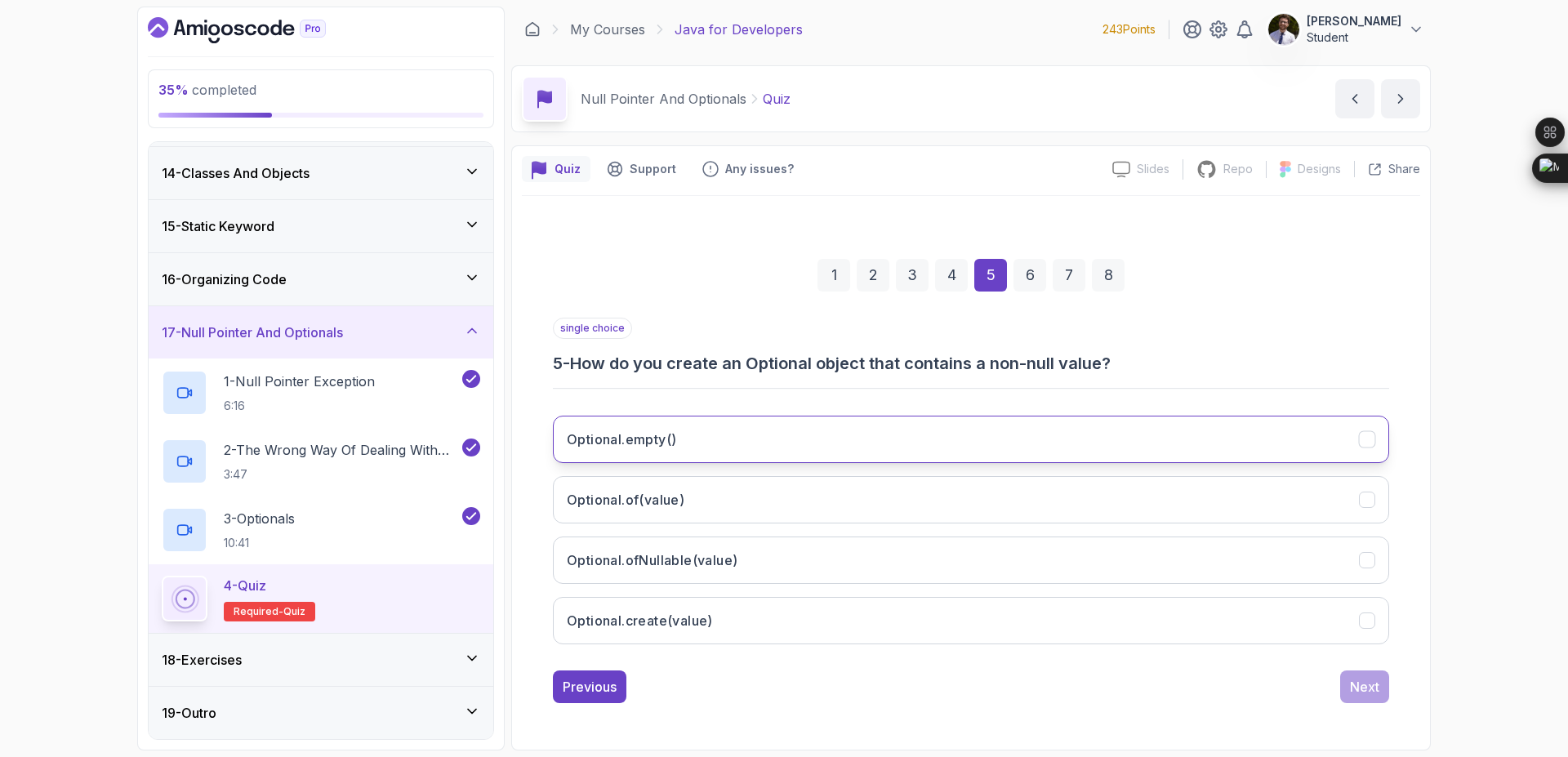
click at [792, 450] on button "Optional.empty()" at bounding box center [971, 439] width 836 height 47
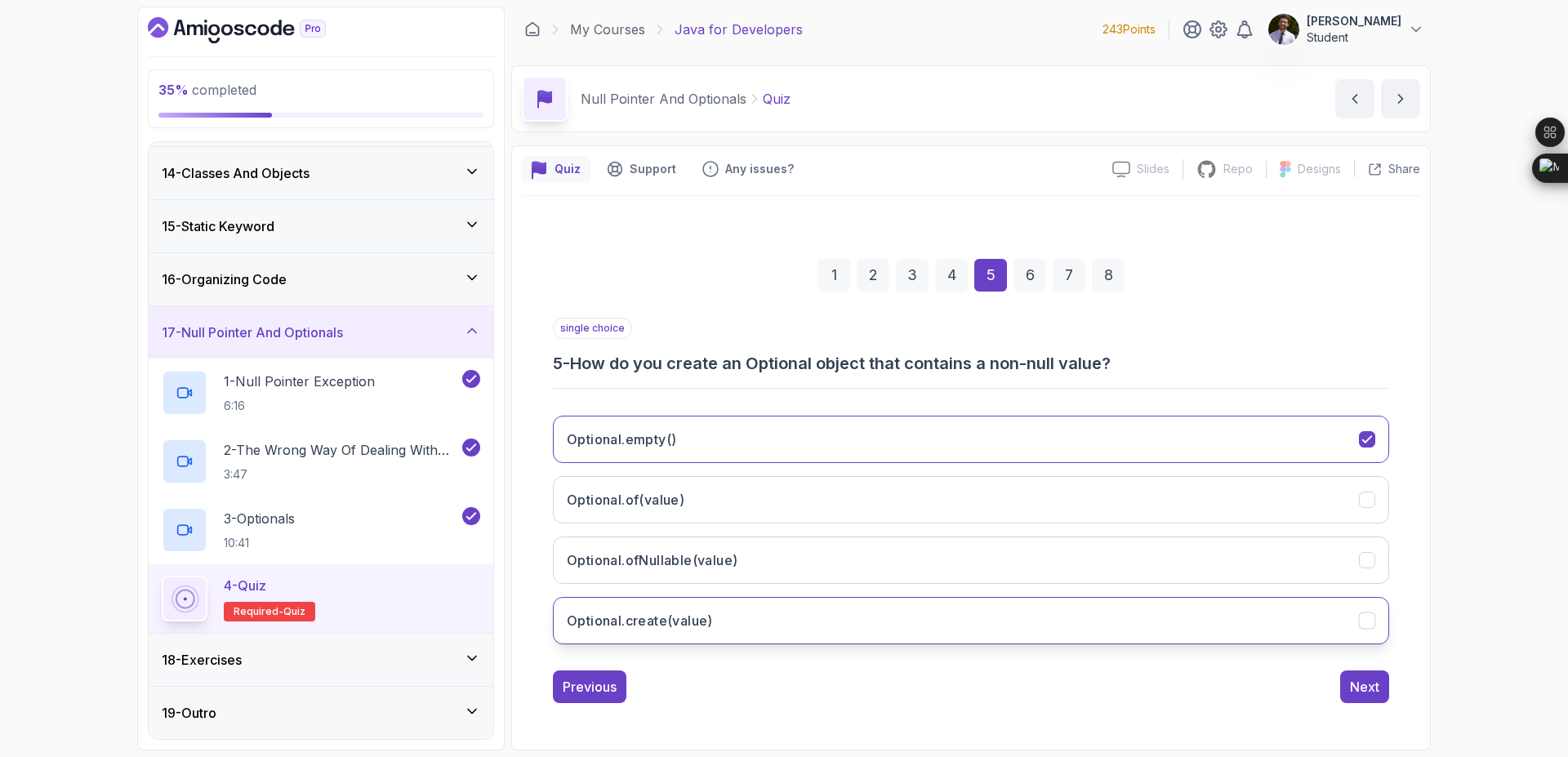
click at [975, 629] on button "Optional.create(value)" at bounding box center [971, 620] width 836 height 47
click at [1366, 686] on div "Next" at bounding box center [1364, 687] width 29 height 20
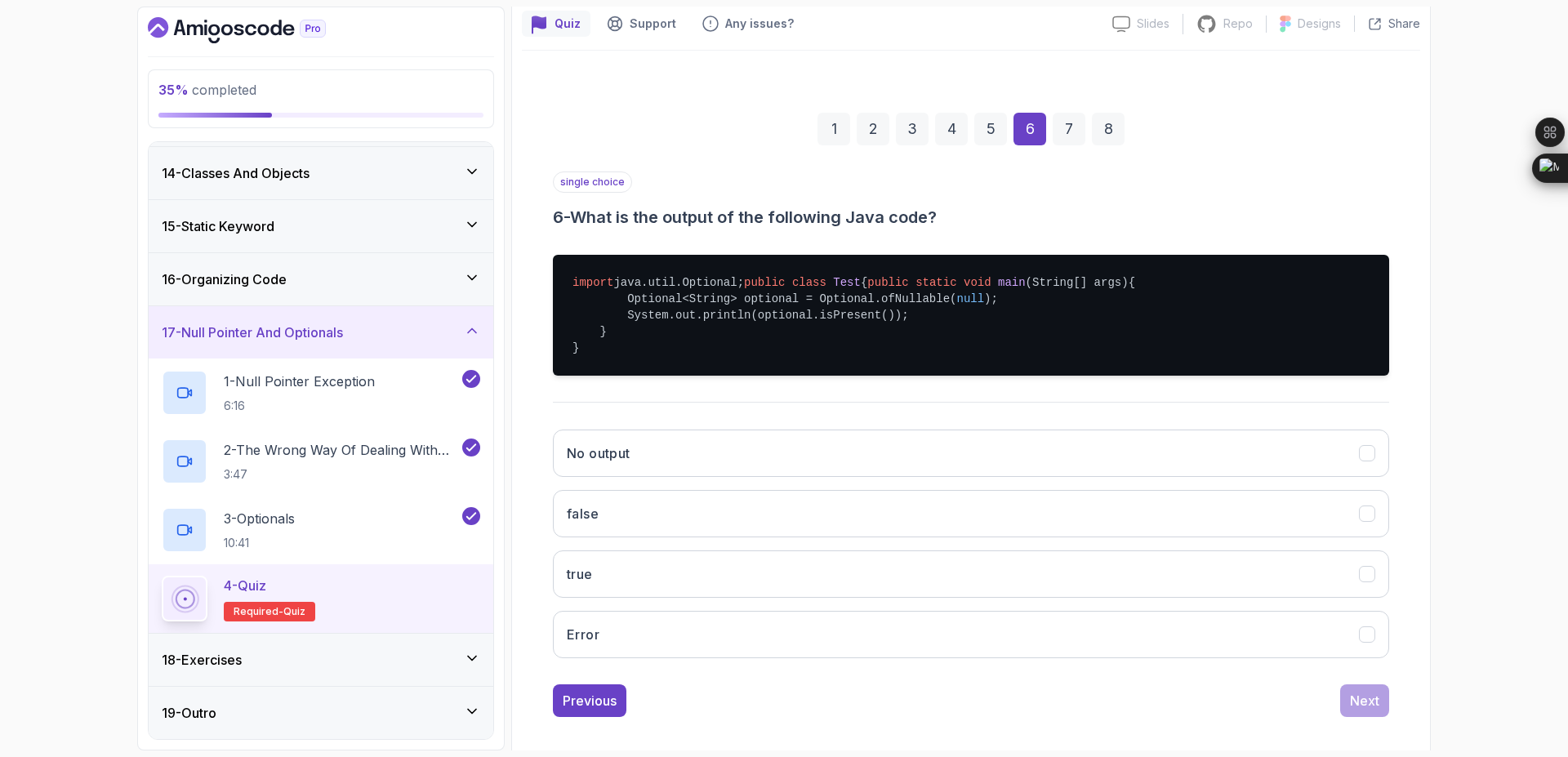
scroll to position [192, 0]
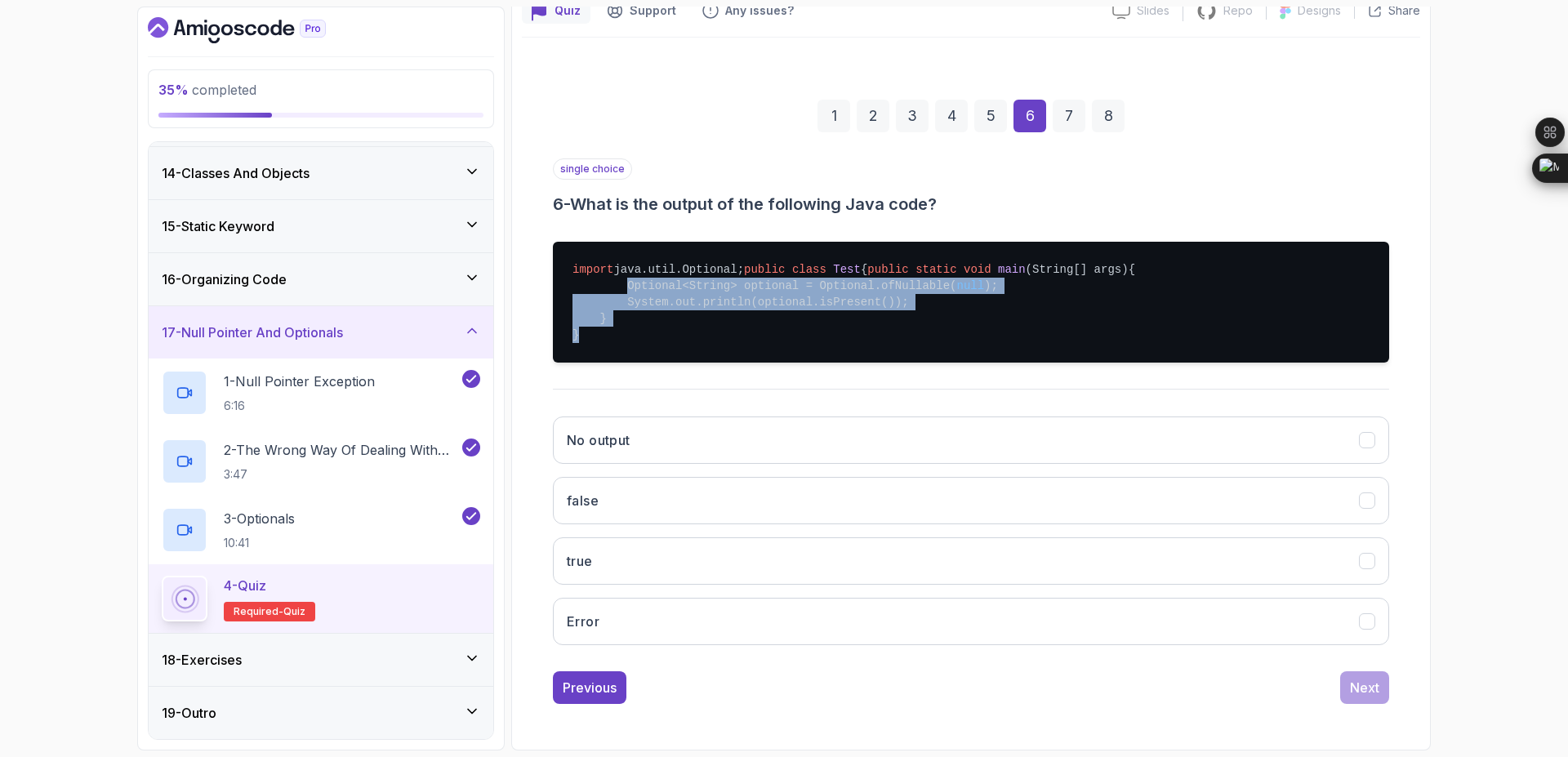
drag, startPoint x: 623, startPoint y: 282, endPoint x: 913, endPoint y: 329, distance: 293.8
click at [913, 329] on pre "import java.util.Optional; public class Test { public static void main (String[…" at bounding box center [971, 301] width 836 height 121
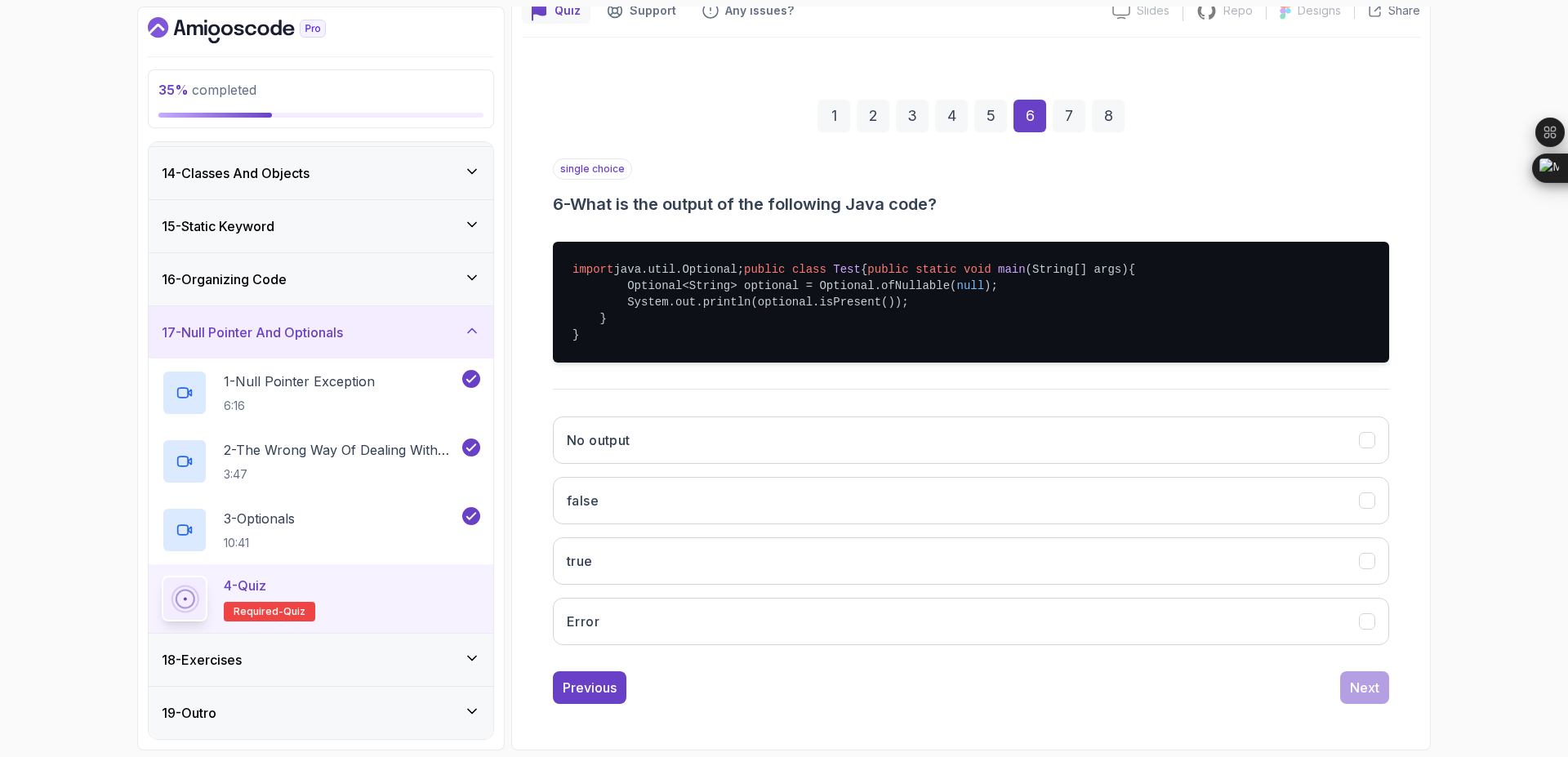
click at [1094, 469] on div "No output false true Error" at bounding box center [971, 531] width 836 height 255
click at [1101, 495] on button "false" at bounding box center [971, 501] width 836 height 47
click at [1373, 691] on div "Next" at bounding box center [1364, 688] width 29 height 20
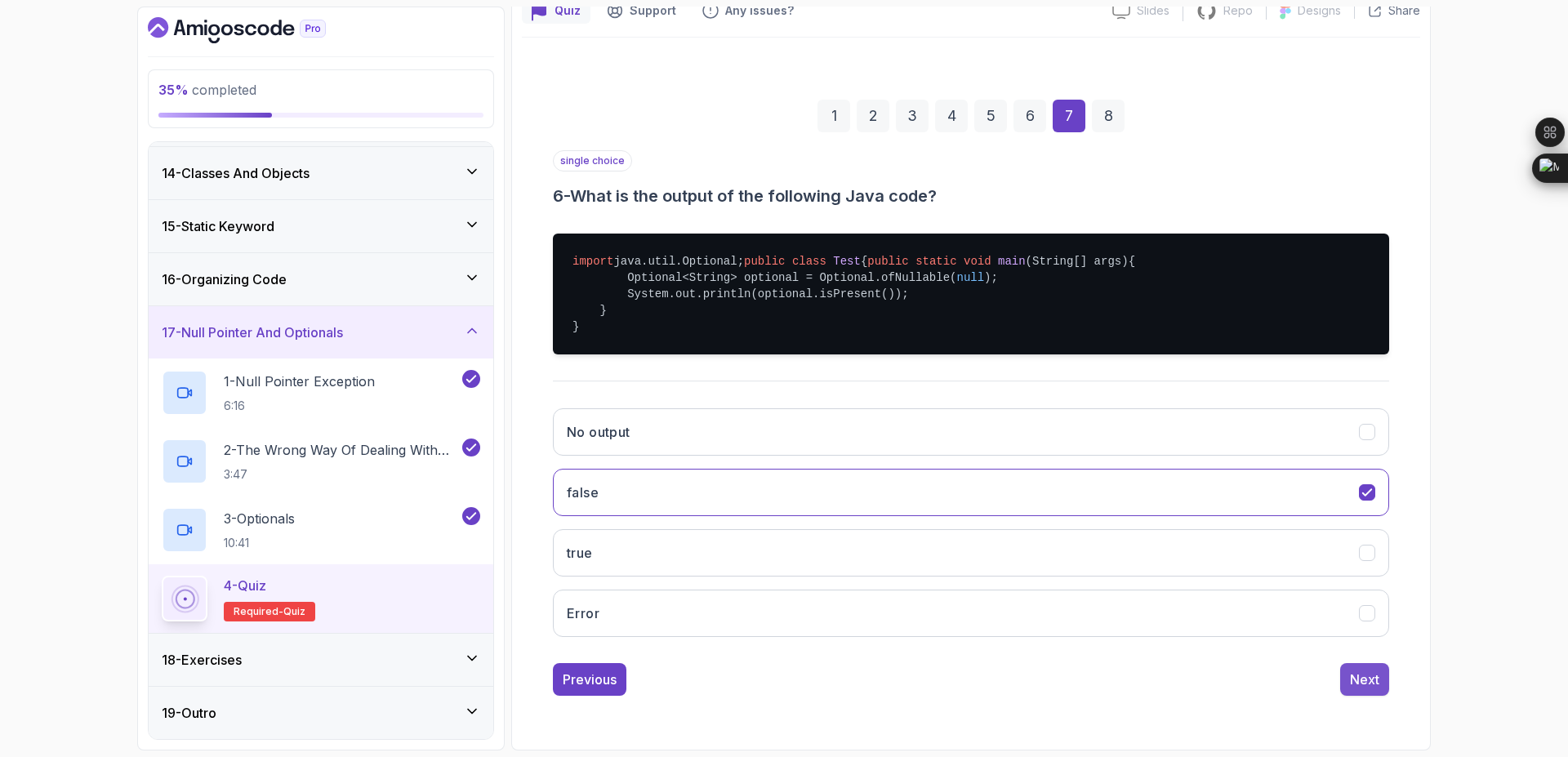
scroll to position [0, 0]
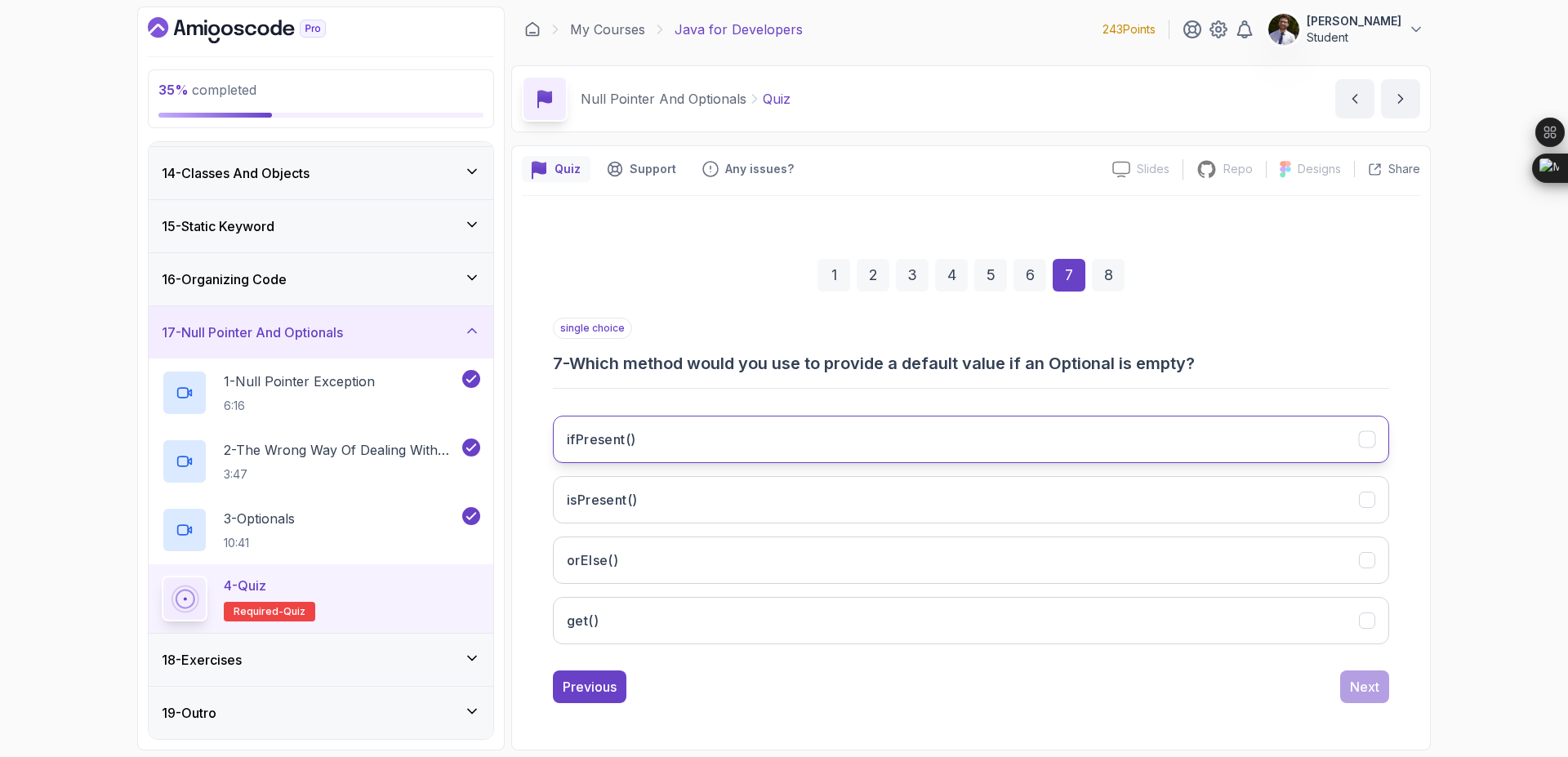
click at [878, 446] on button "ifPresent()" at bounding box center [971, 439] width 836 height 47
click at [1232, 517] on button "isPresent()" at bounding box center [971, 500] width 836 height 47
click at [1378, 688] on div "Next" at bounding box center [1364, 687] width 29 height 20
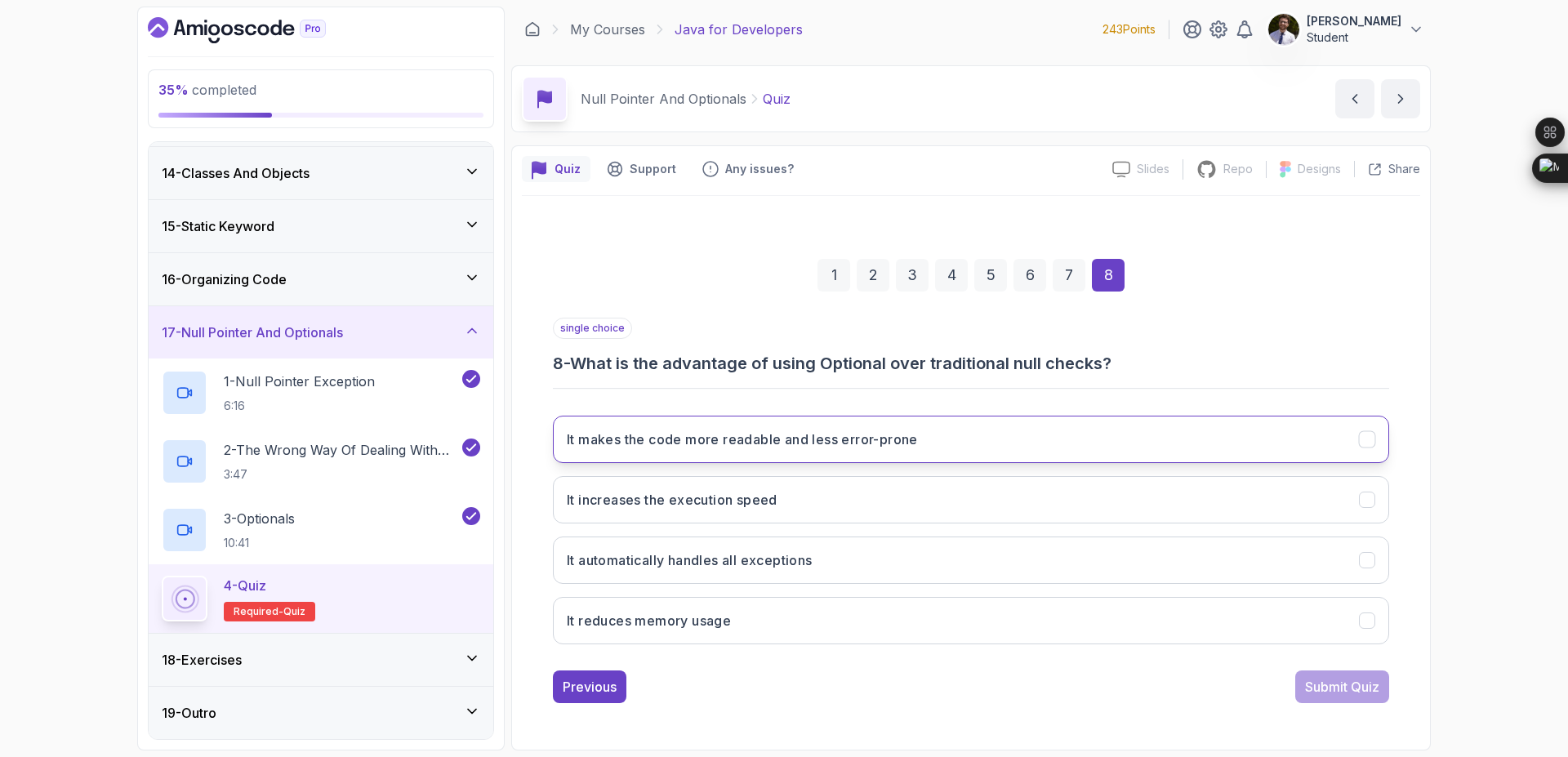
click at [1009, 434] on button "It makes the code more readable and less error-prone" at bounding box center [971, 439] width 836 height 47
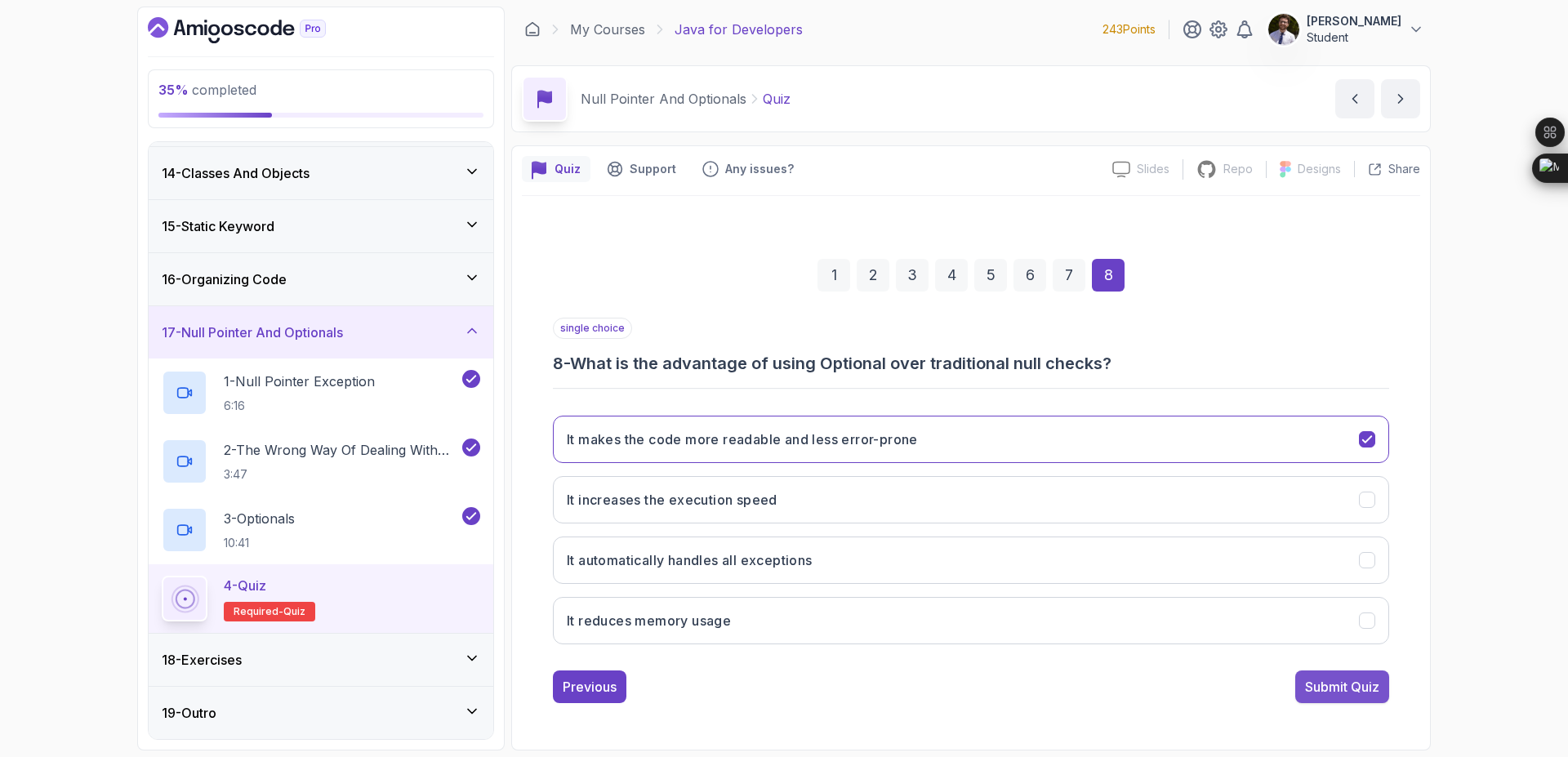
click at [1372, 688] on div "Submit Quiz" at bounding box center [1342, 687] width 74 height 20
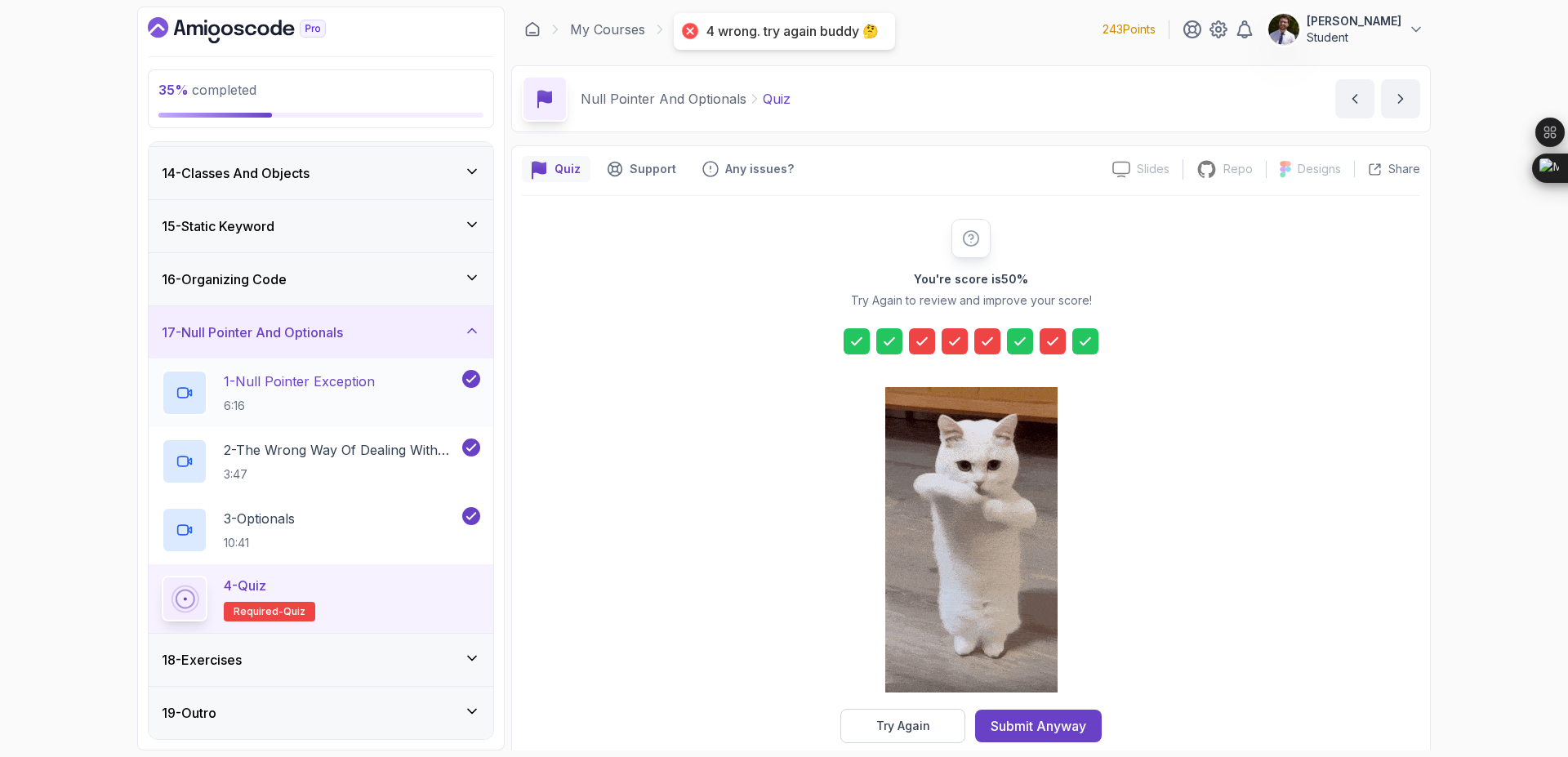
click at [480, 377] on div "1 - Null Pointer Exception 6:16" at bounding box center [321, 393] width 345 height 68
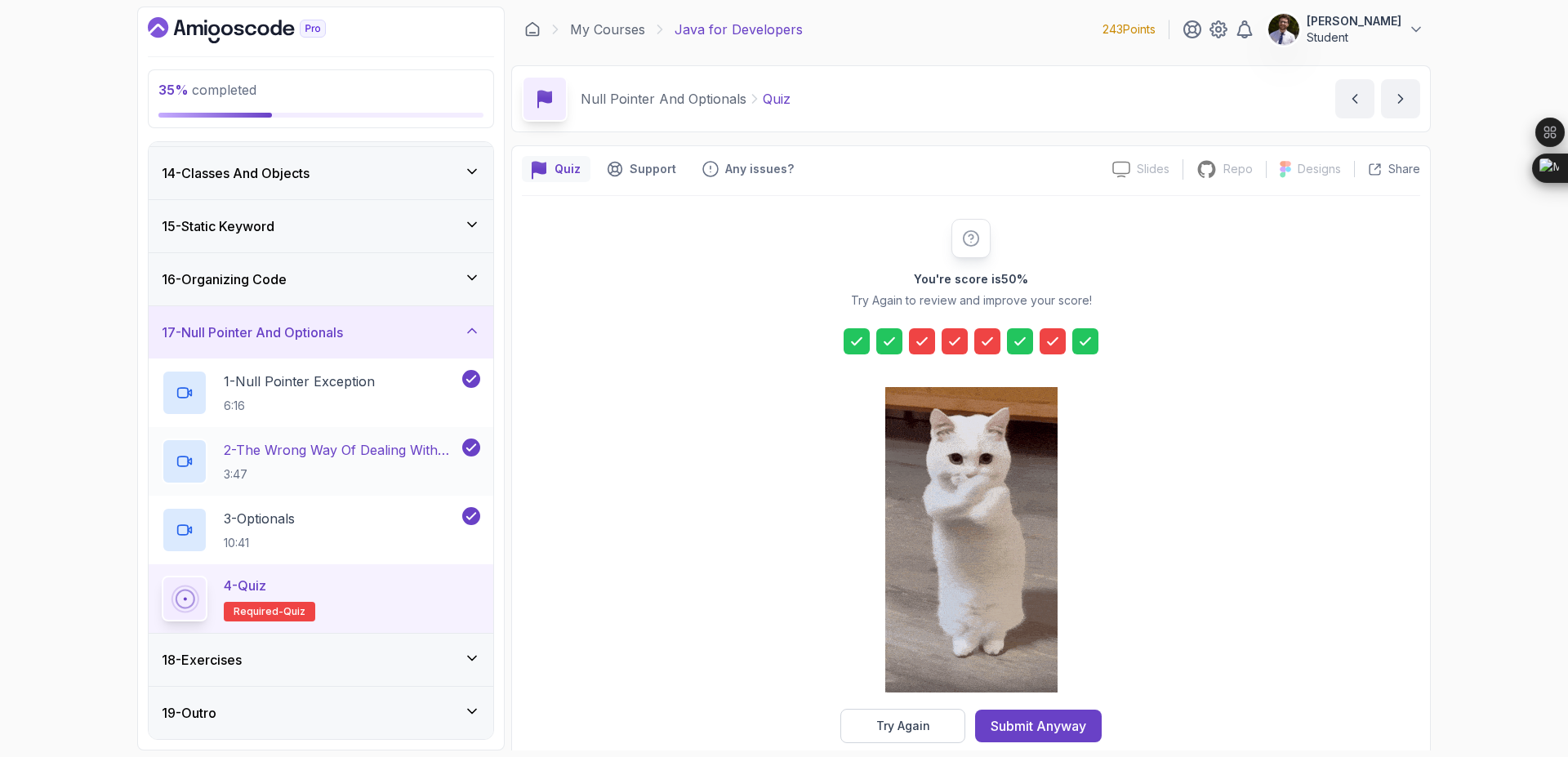
click at [474, 465] on button "2 - The Wrong Way Of Dealing With Null 3:47" at bounding box center [321, 461] width 319 height 46
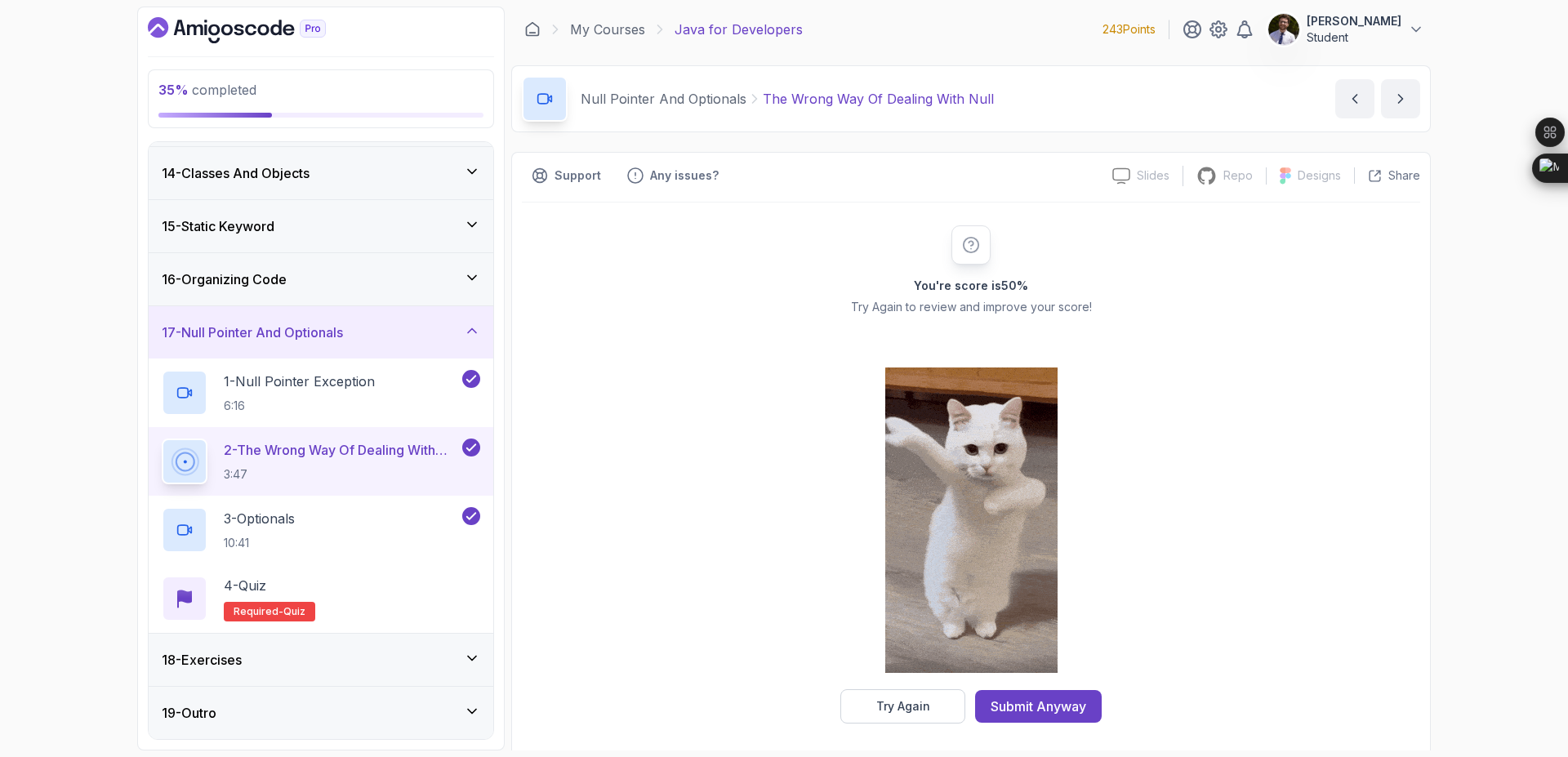
click at [472, 449] on icon at bounding box center [471, 449] width 9 height 7
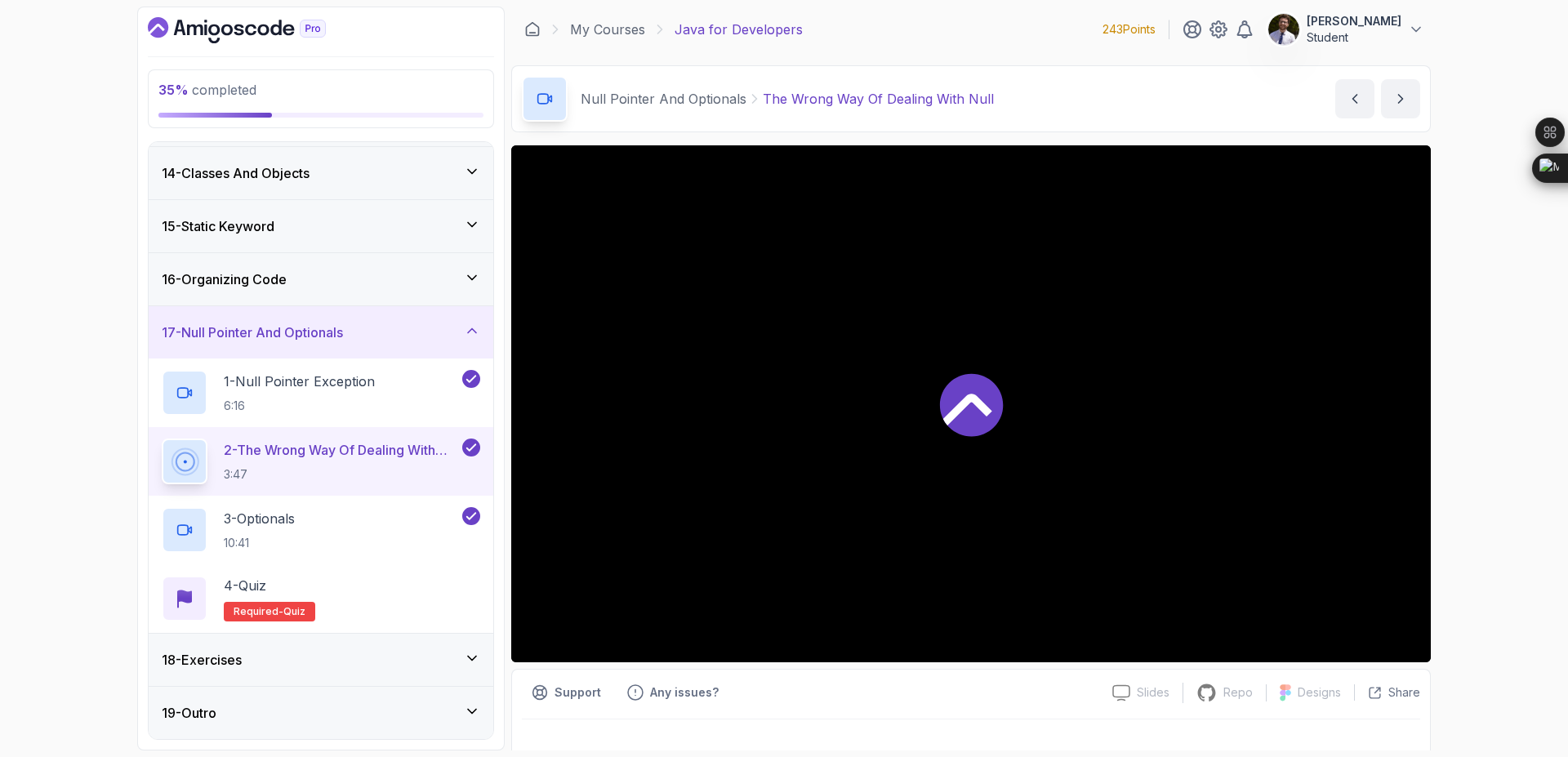
click at [470, 517] on icon at bounding box center [471, 516] width 15 height 17
click at [471, 380] on icon at bounding box center [471, 380] width 9 height 7
click at [473, 447] on icon at bounding box center [471, 449] width 9 height 7
click at [464, 285] on icon at bounding box center [472, 278] width 17 height 17
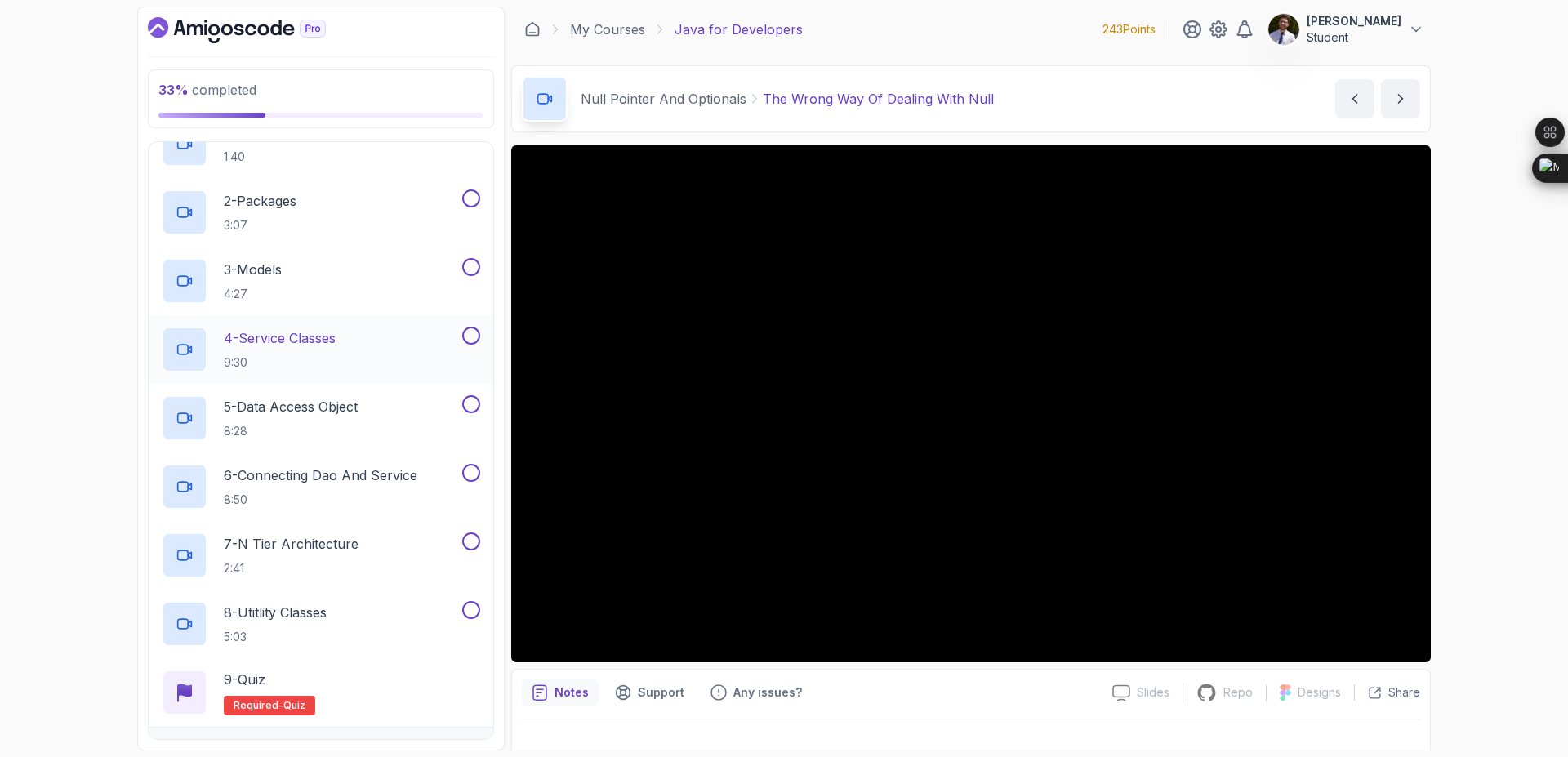
scroll to position [979, 0]
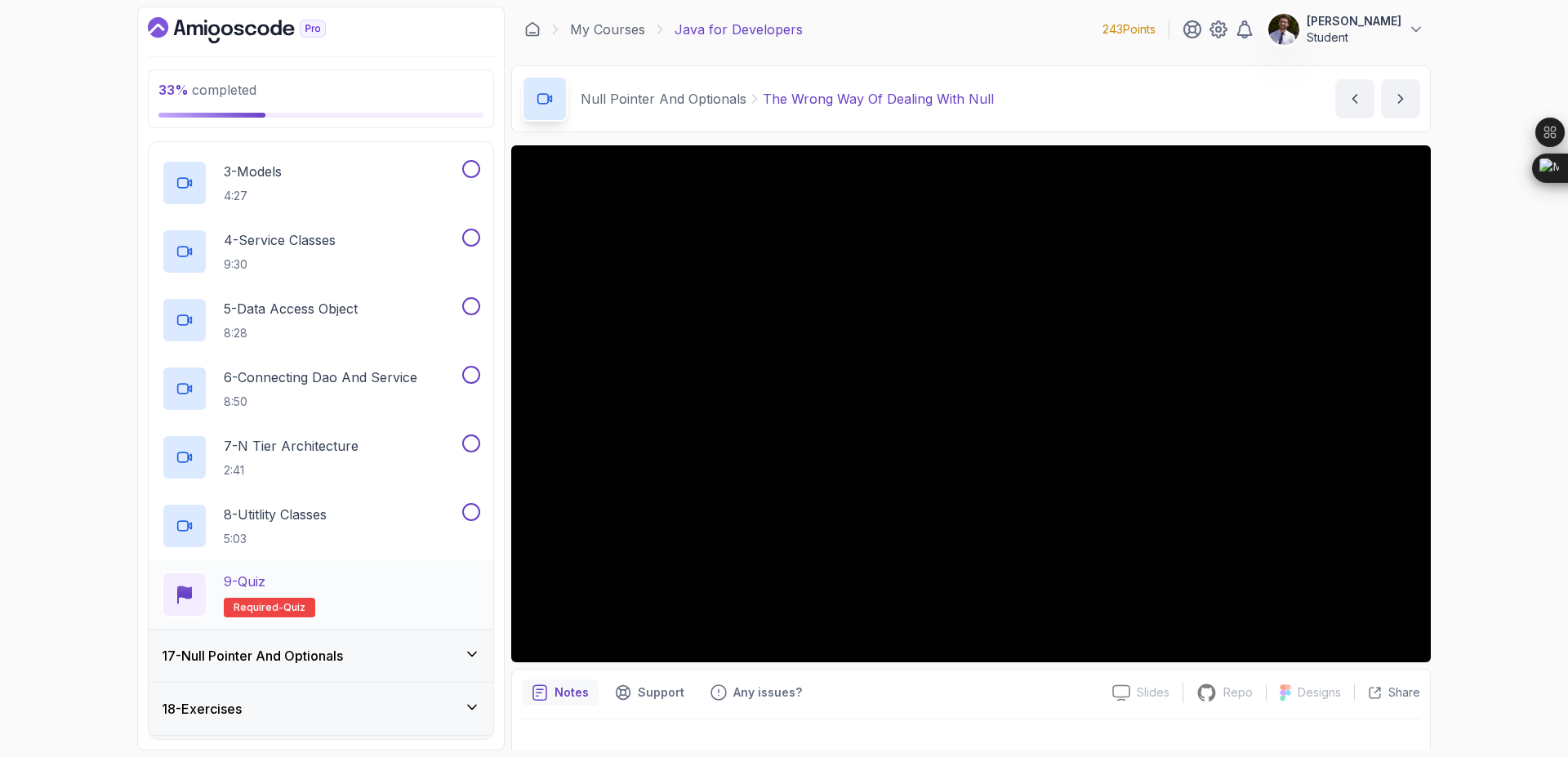
click at [286, 610] on span "quiz" at bounding box center [294, 608] width 22 height 13
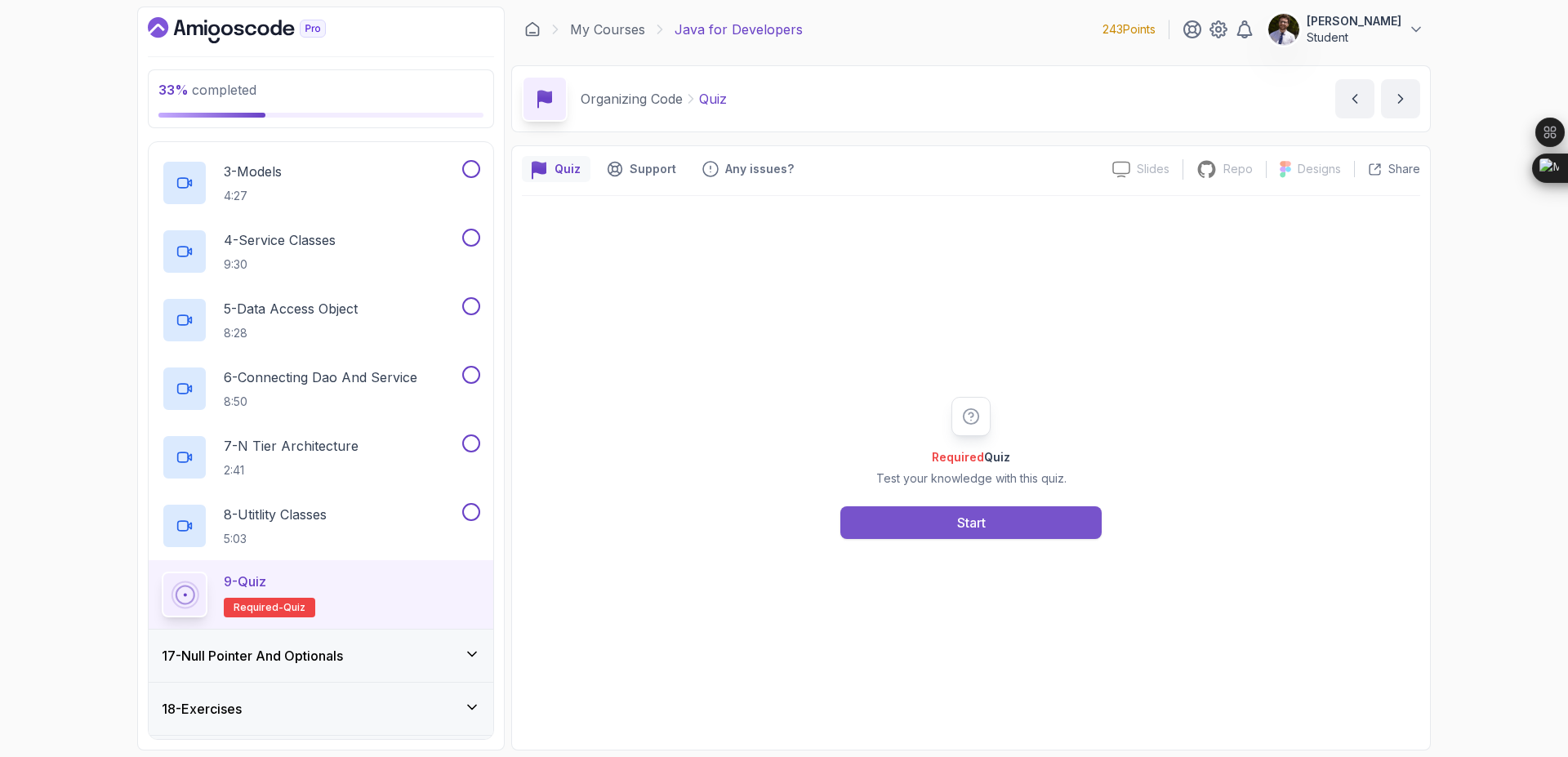
click at [1017, 512] on button "Start" at bounding box center [971, 522] width 261 height 32
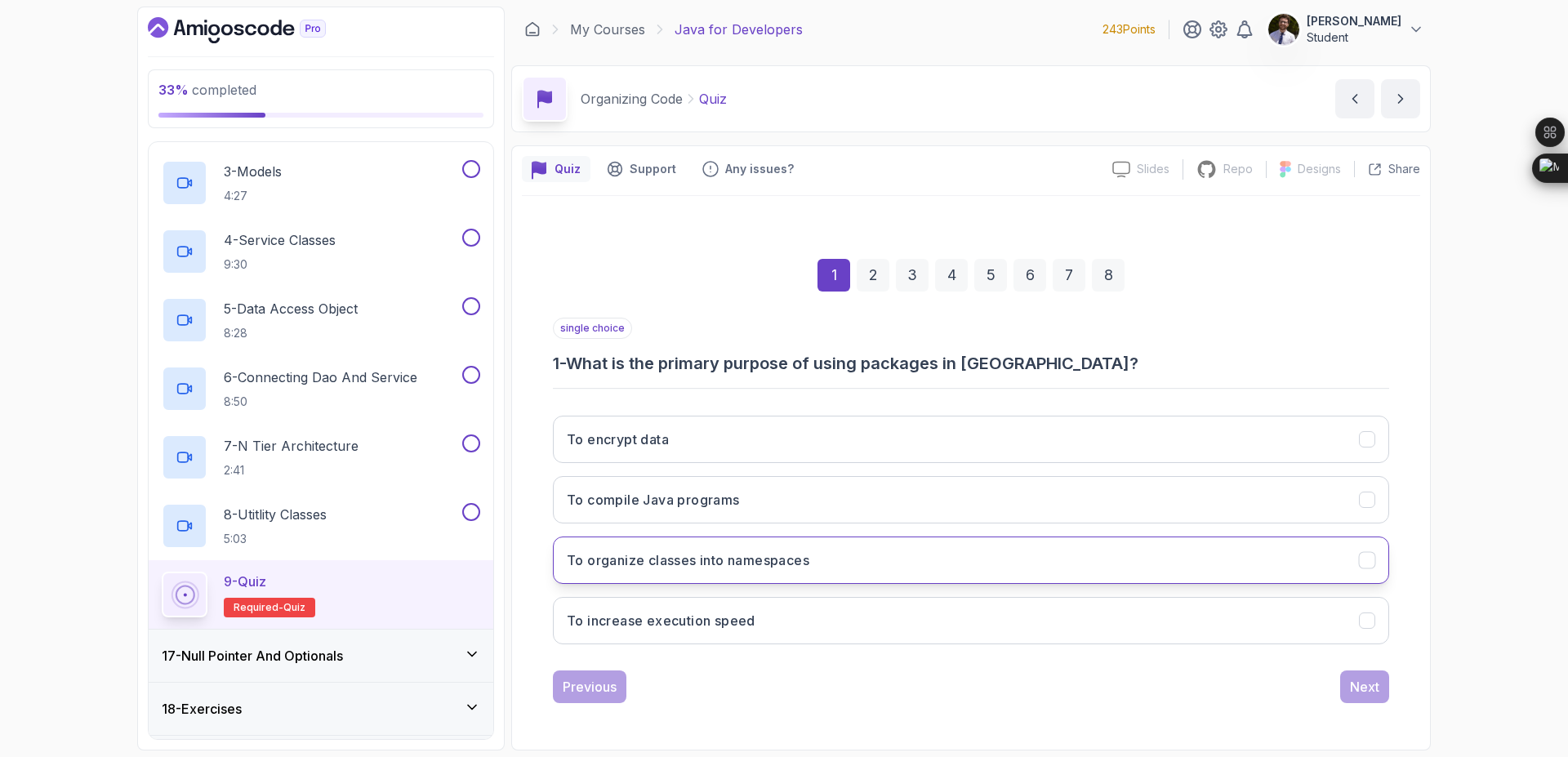
click at [942, 565] on button "To organize classes into namespaces" at bounding box center [971, 560] width 836 height 47
click at [1374, 684] on div "Next" at bounding box center [1364, 687] width 29 height 20
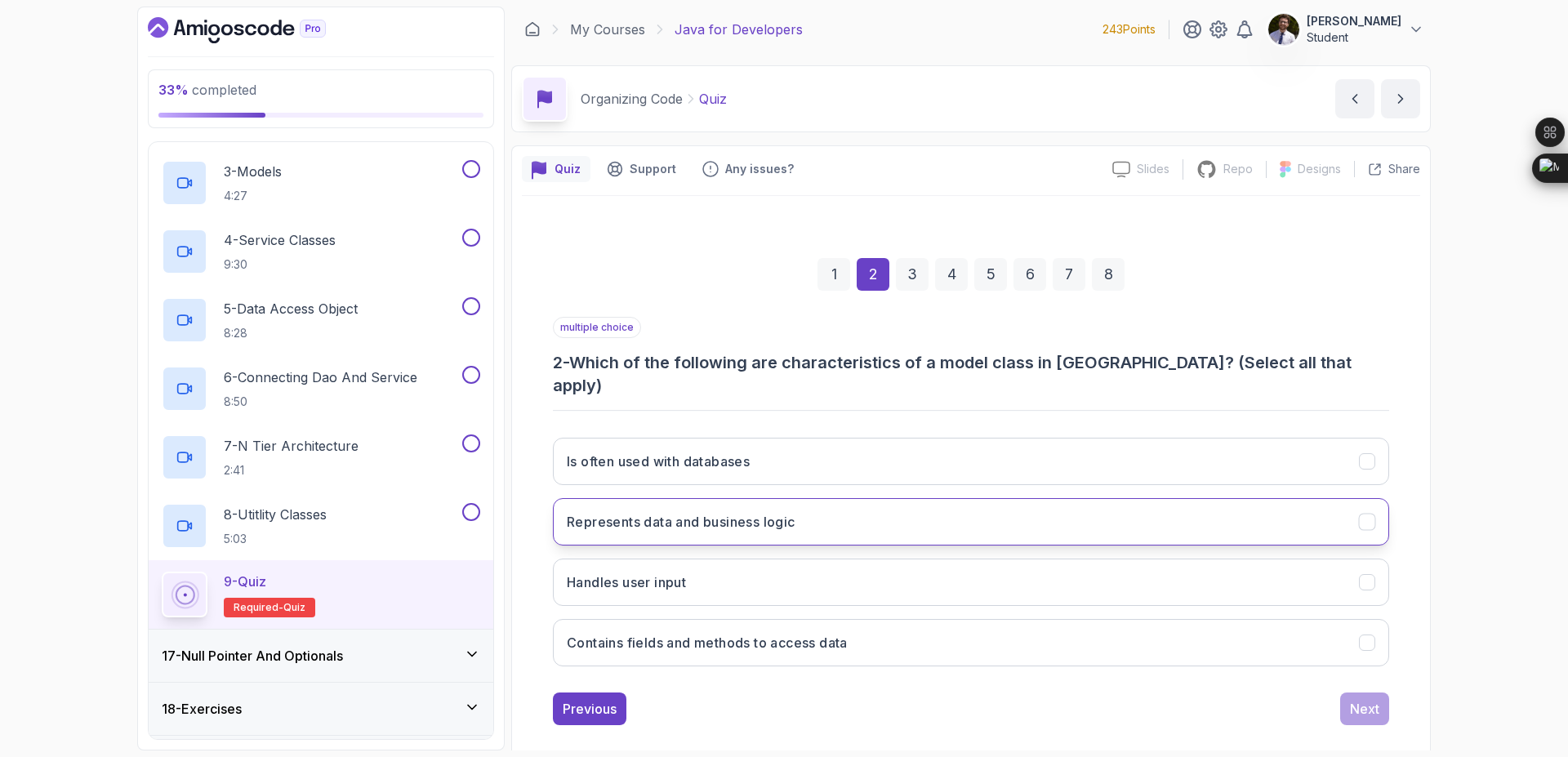
click at [1299, 498] on button "Represents data and business logic" at bounding box center [971, 521] width 836 height 47
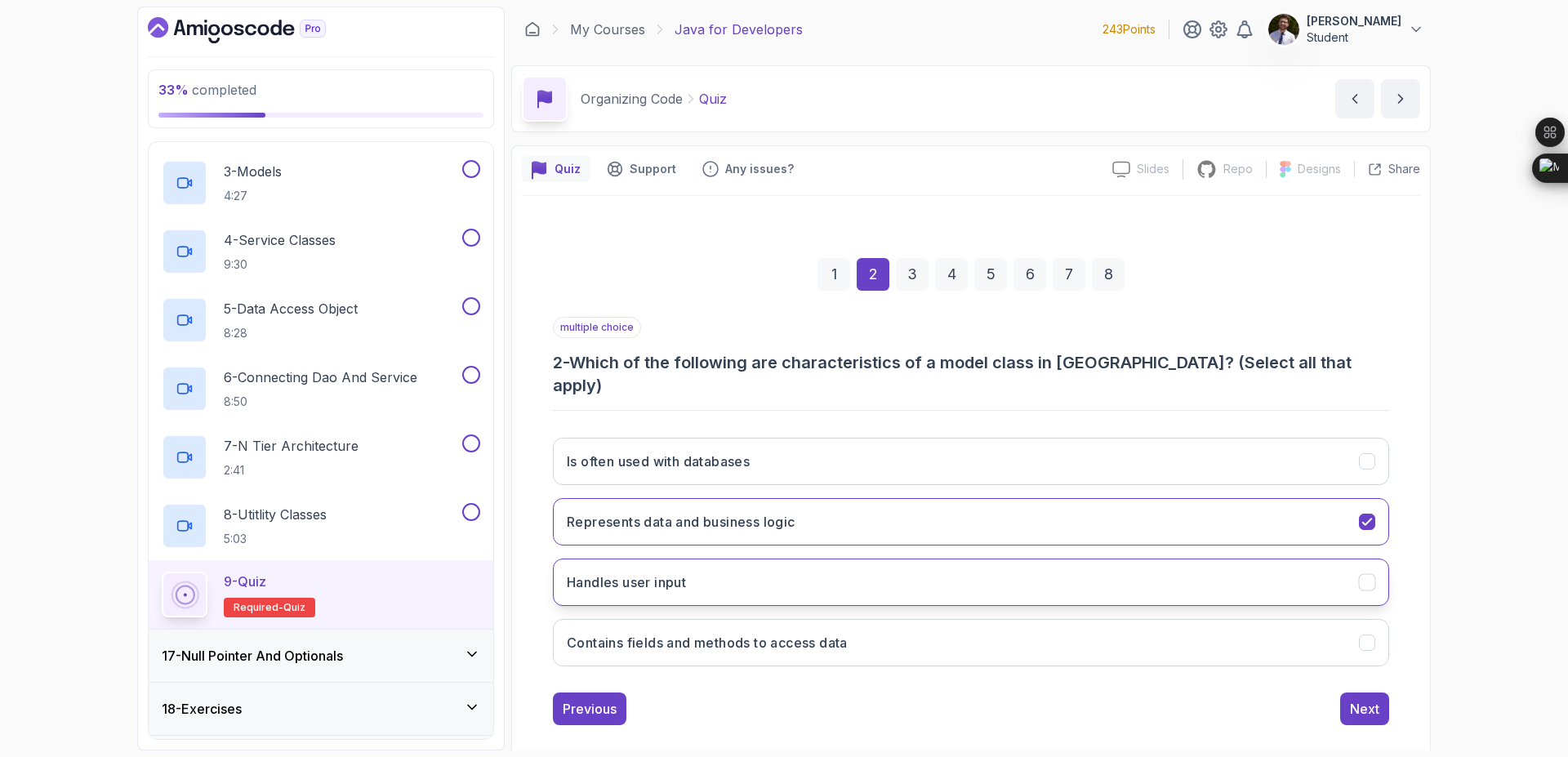
click at [1303, 559] on button "Handles user input" at bounding box center [971, 582] width 836 height 47
click at [1354, 628] on button "Contains fields and methods to access data" at bounding box center [971, 642] width 836 height 47
click at [1374, 700] on div "Next" at bounding box center [1364, 710] width 29 height 20
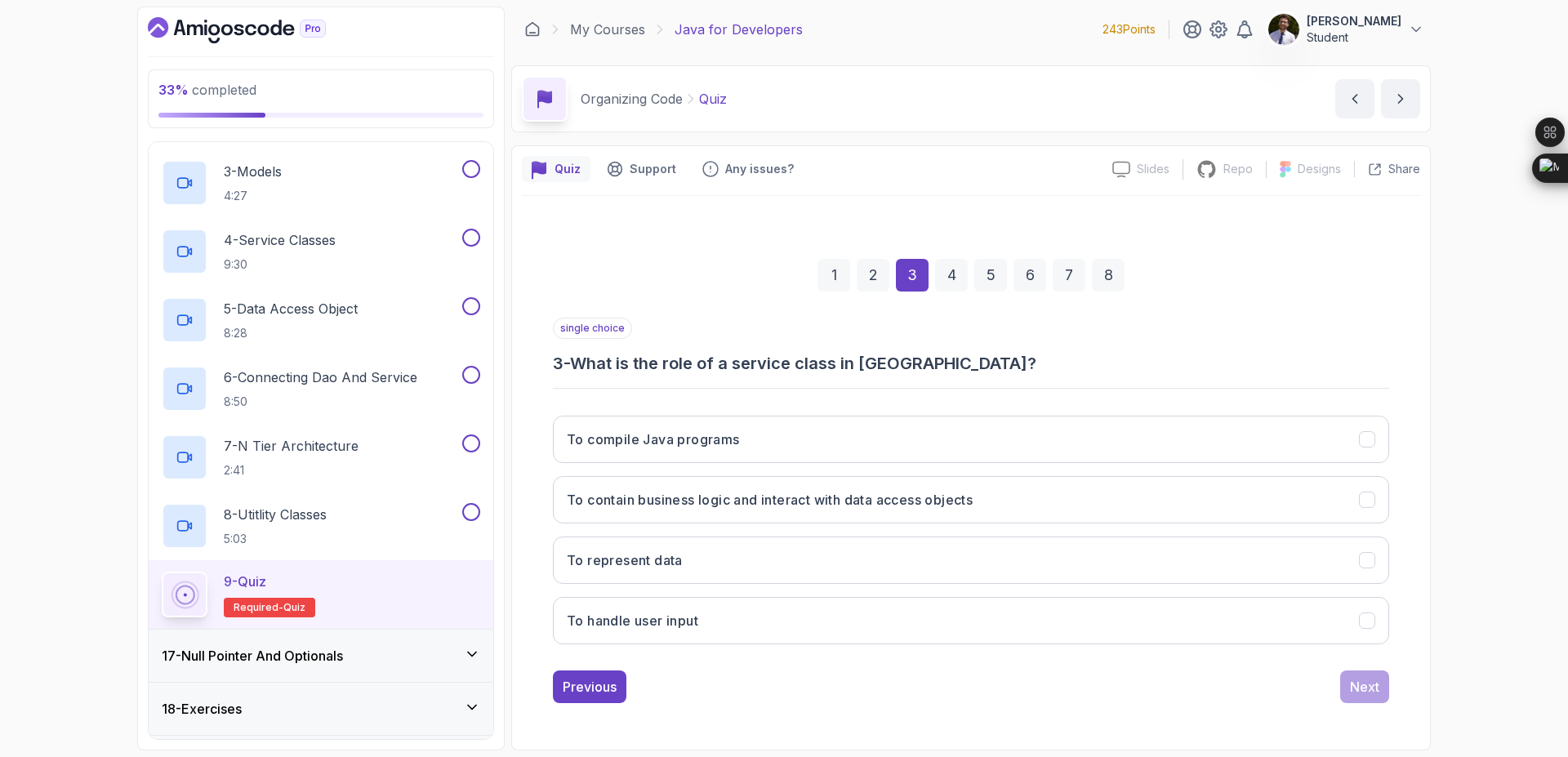
click at [859, 463] on div "To compile Java programs To contain business logic and interact with data acces…" at bounding box center [971, 530] width 836 height 255
click at [830, 448] on button "To compile Java programs" at bounding box center [971, 439] width 836 height 47
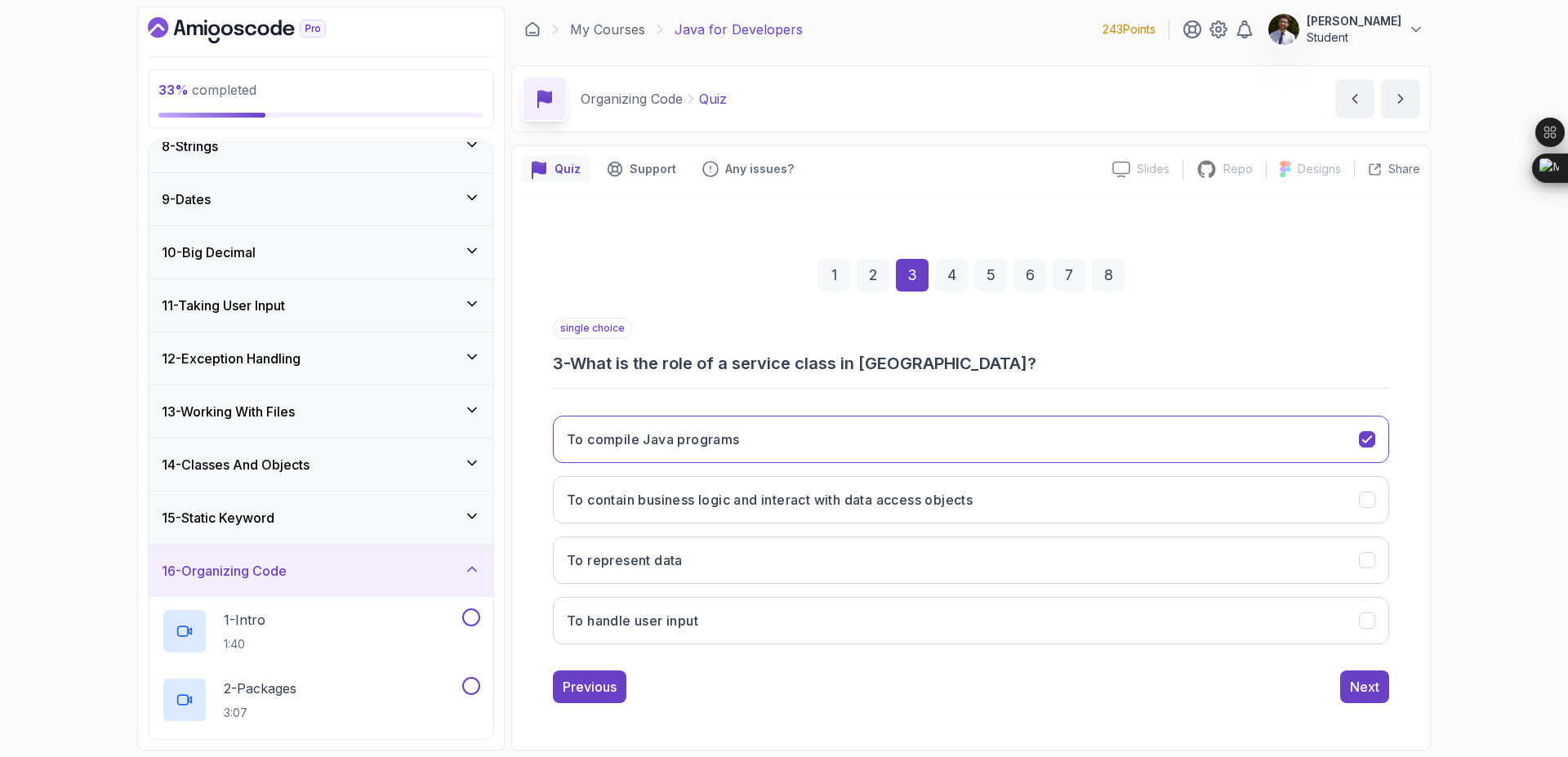
scroll to position [391, 0]
click at [426, 417] on div "13 - Working With Files" at bounding box center [321, 414] width 319 height 20
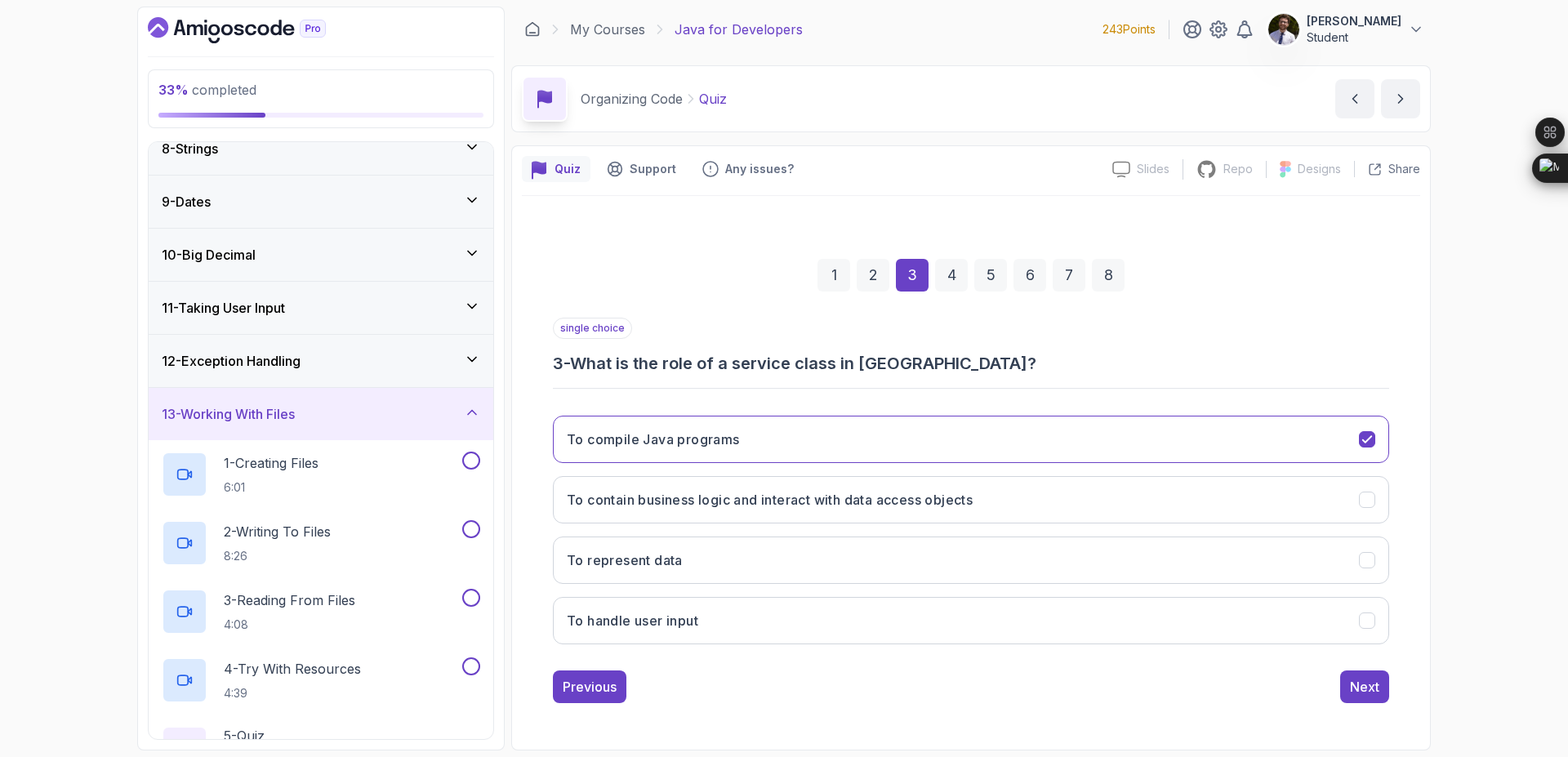
click at [444, 376] on div "12 - Exception Handling" at bounding box center [321, 361] width 345 height 52
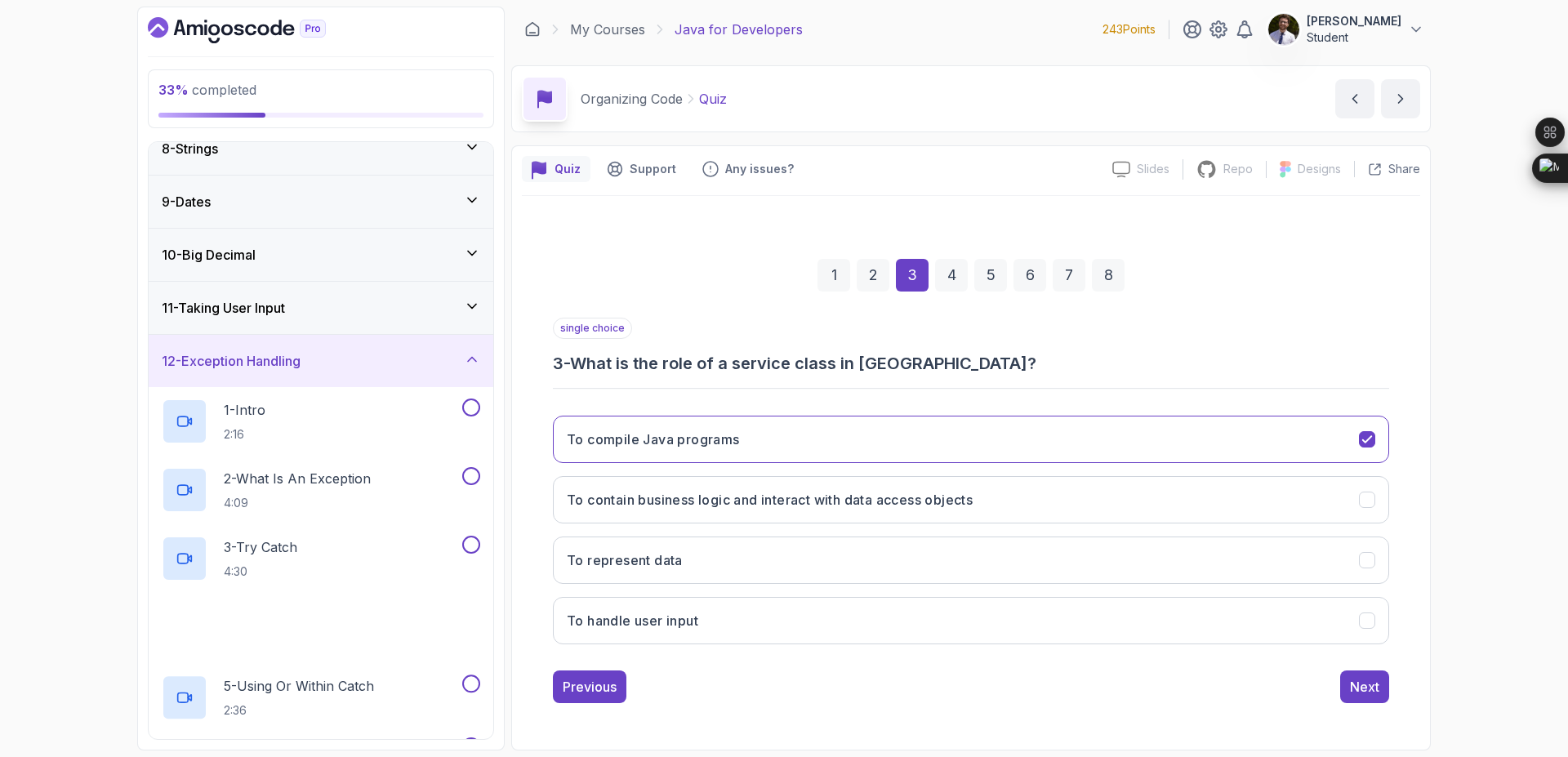
click at [457, 319] on div "11 - Taking User Input" at bounding box center [321, 307] width 345 height 52
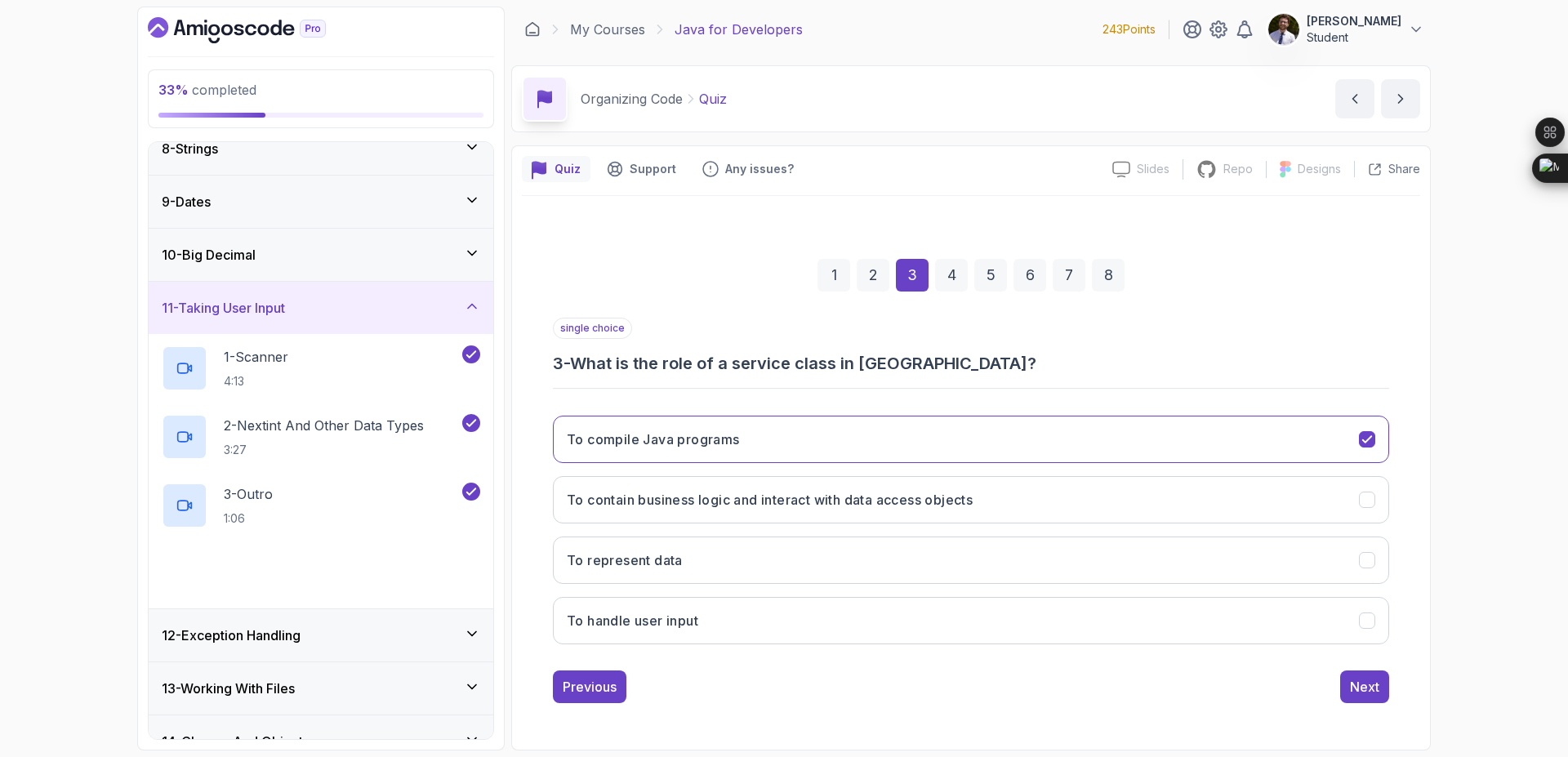
click at [470, 269] on div "10 - Big Decimal" at bounding box center [321, 255] width 345 height 52
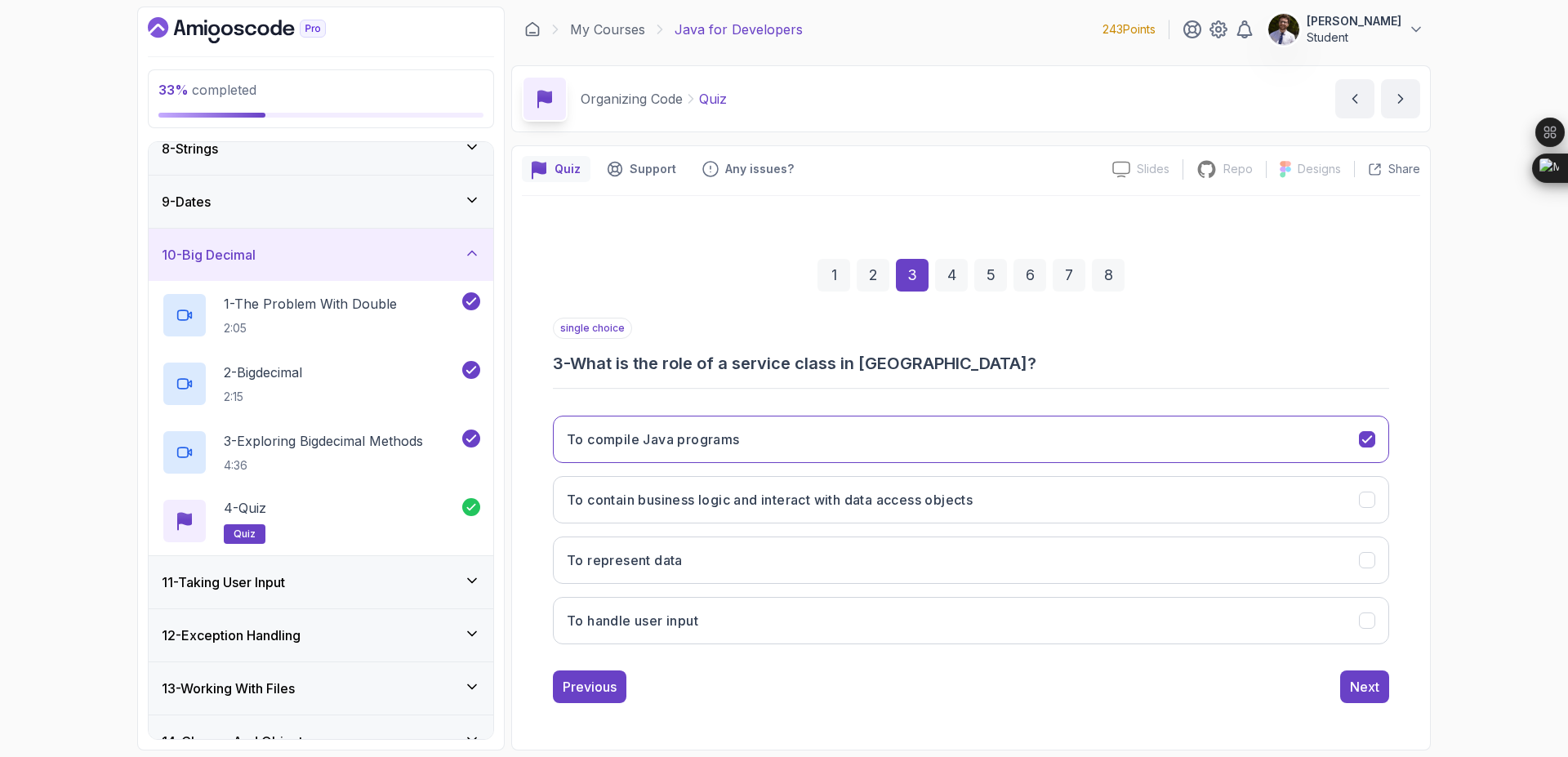
click at [474, 206] on icon at bounding box center [472, 200] width 17 height 17
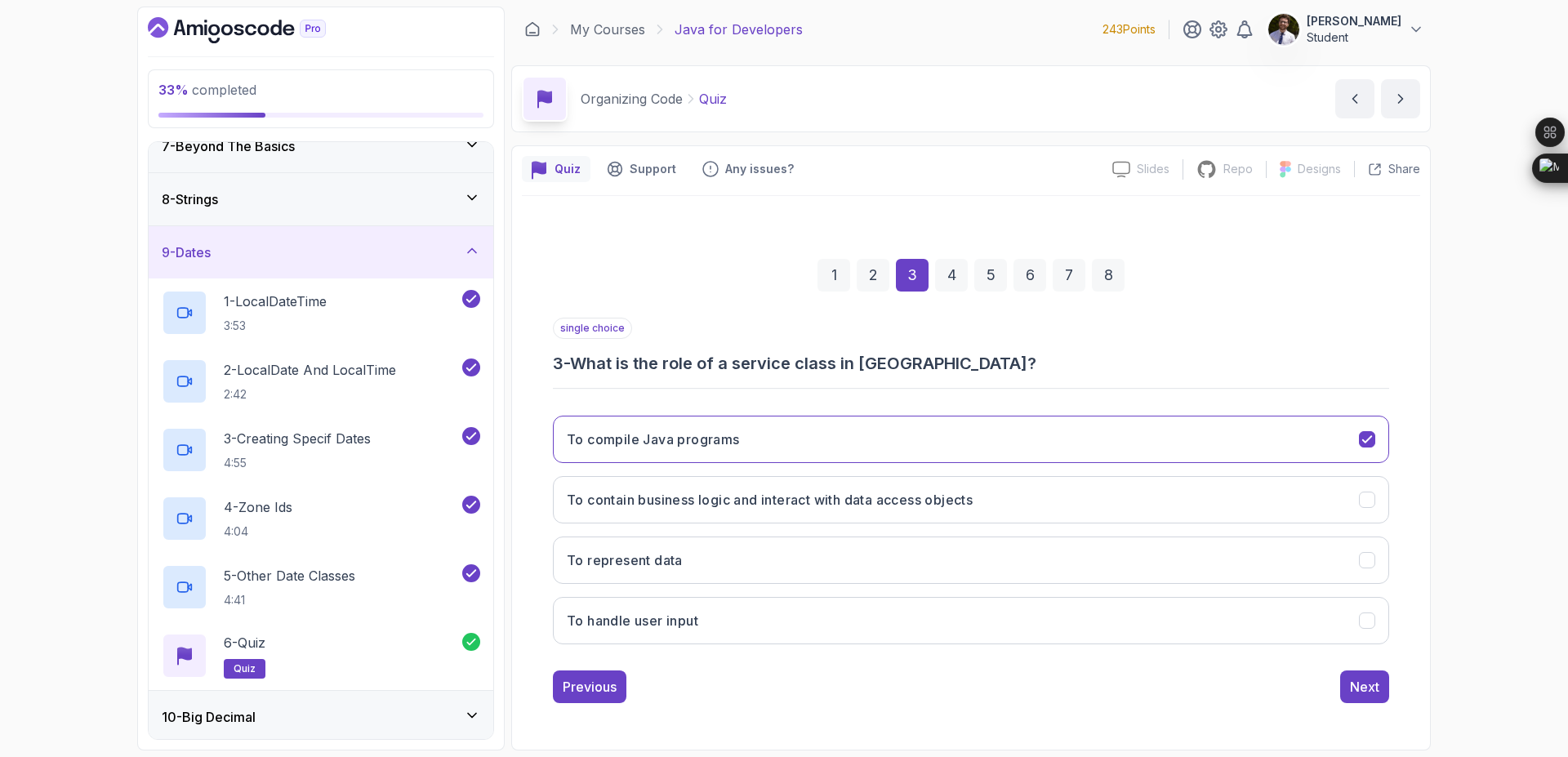
scroll to position [293, 0]
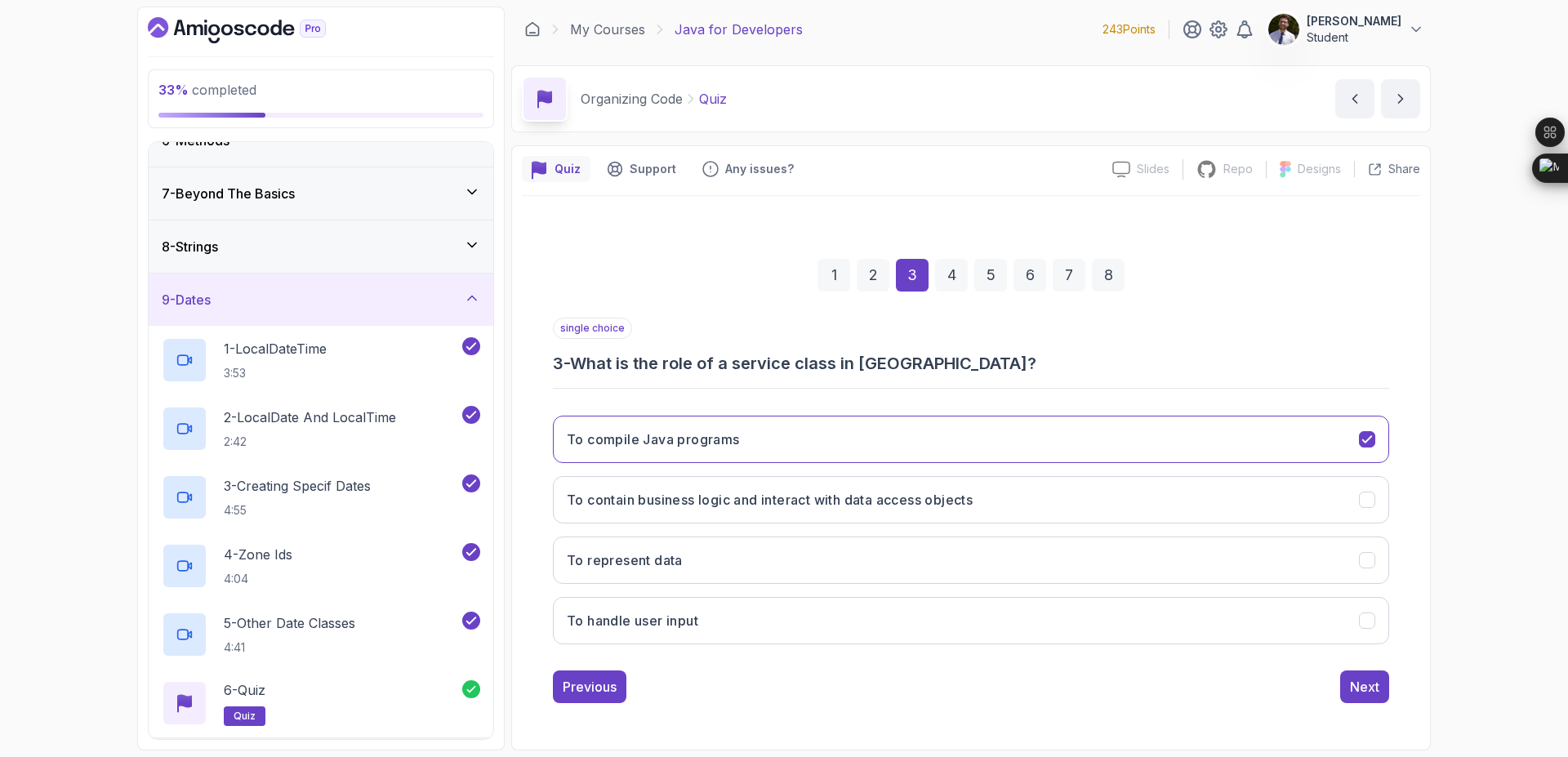
click at [460, 245] on div "8 - Strings" at bounding box center [321, 247] width 319 height 20
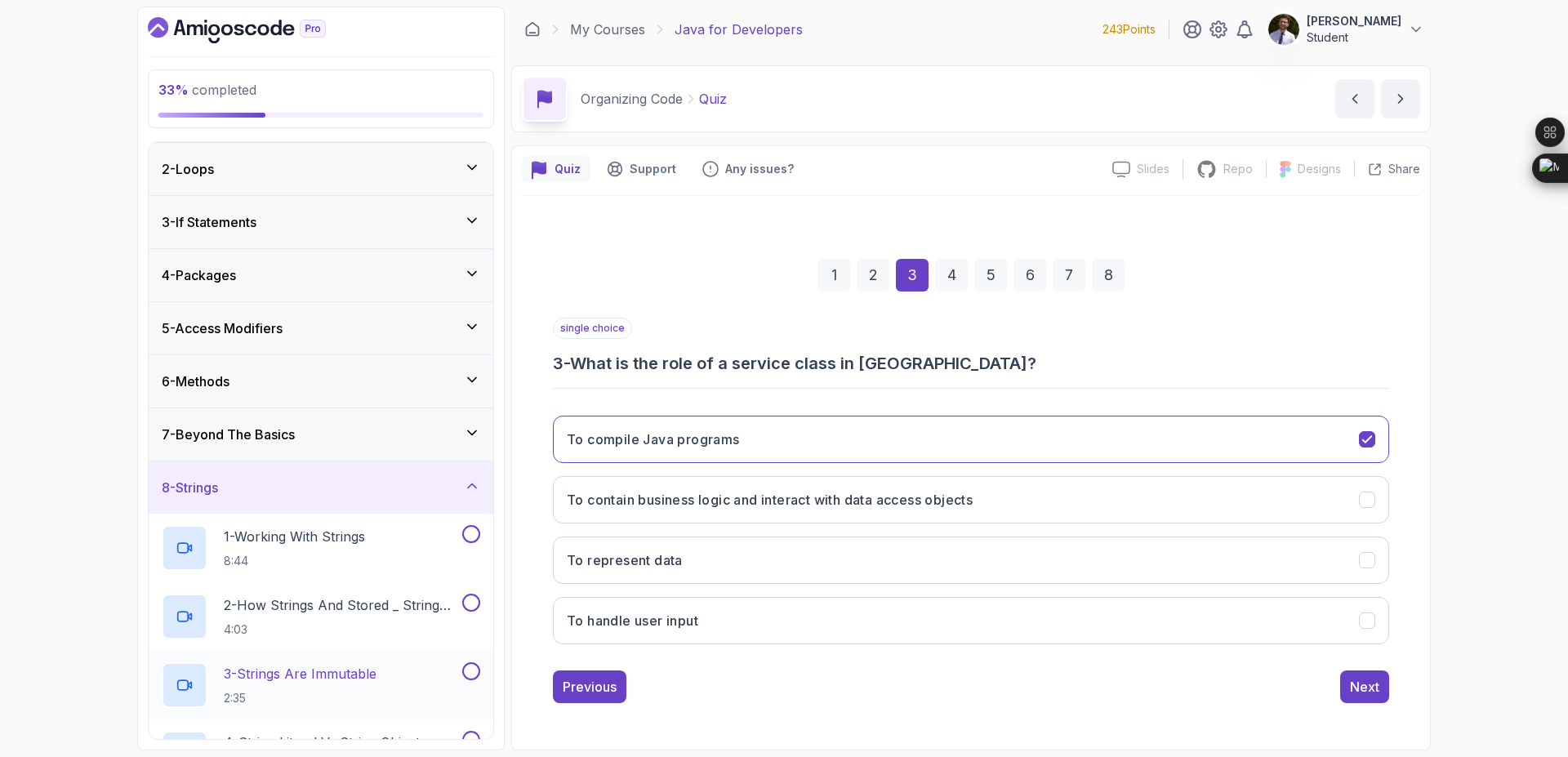
scroll to position [0, 0]
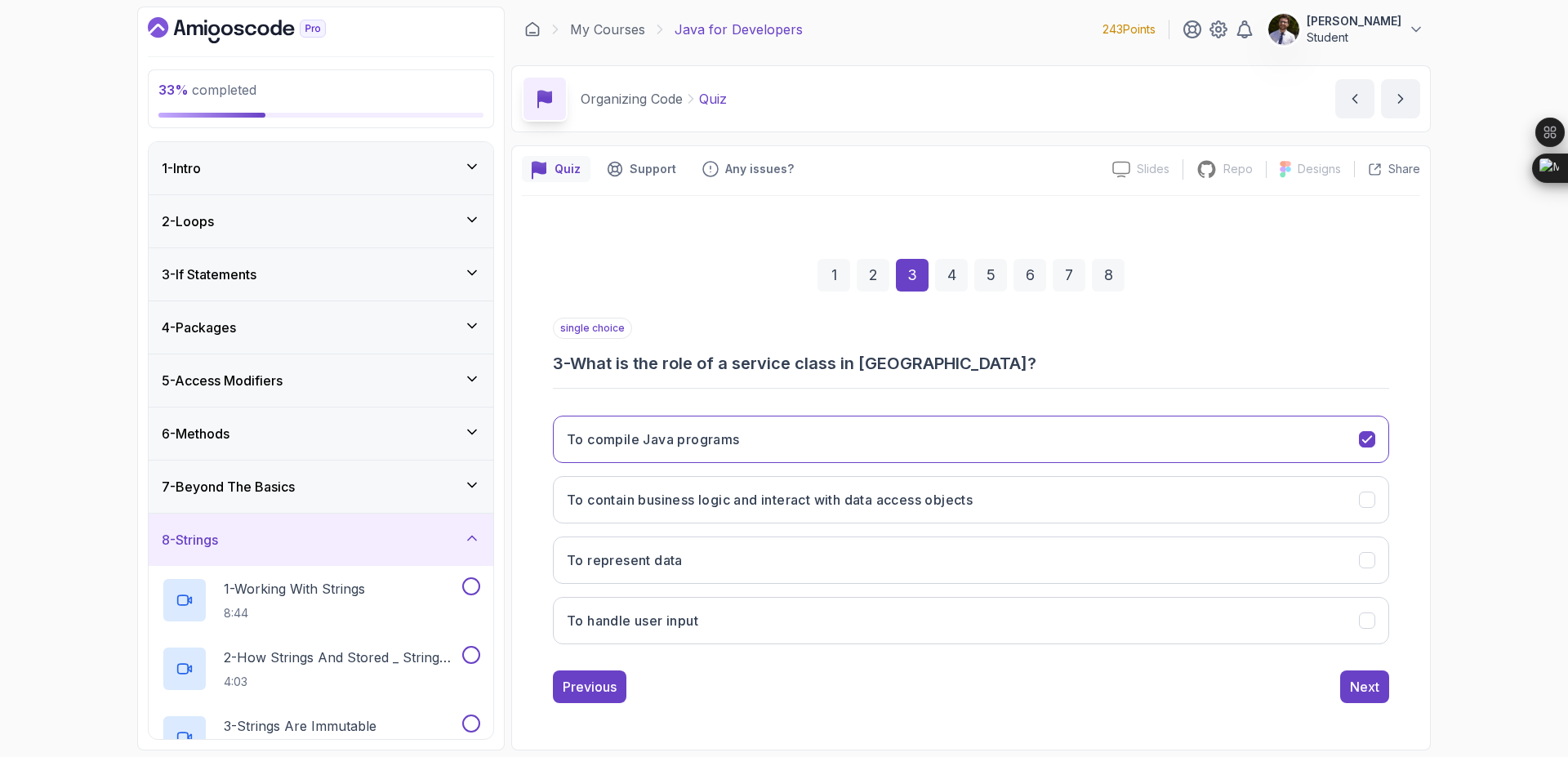
click at [437, 488] on div "7 - Beyond The Basics" at bounding box center [321, 487] width 319 height 20
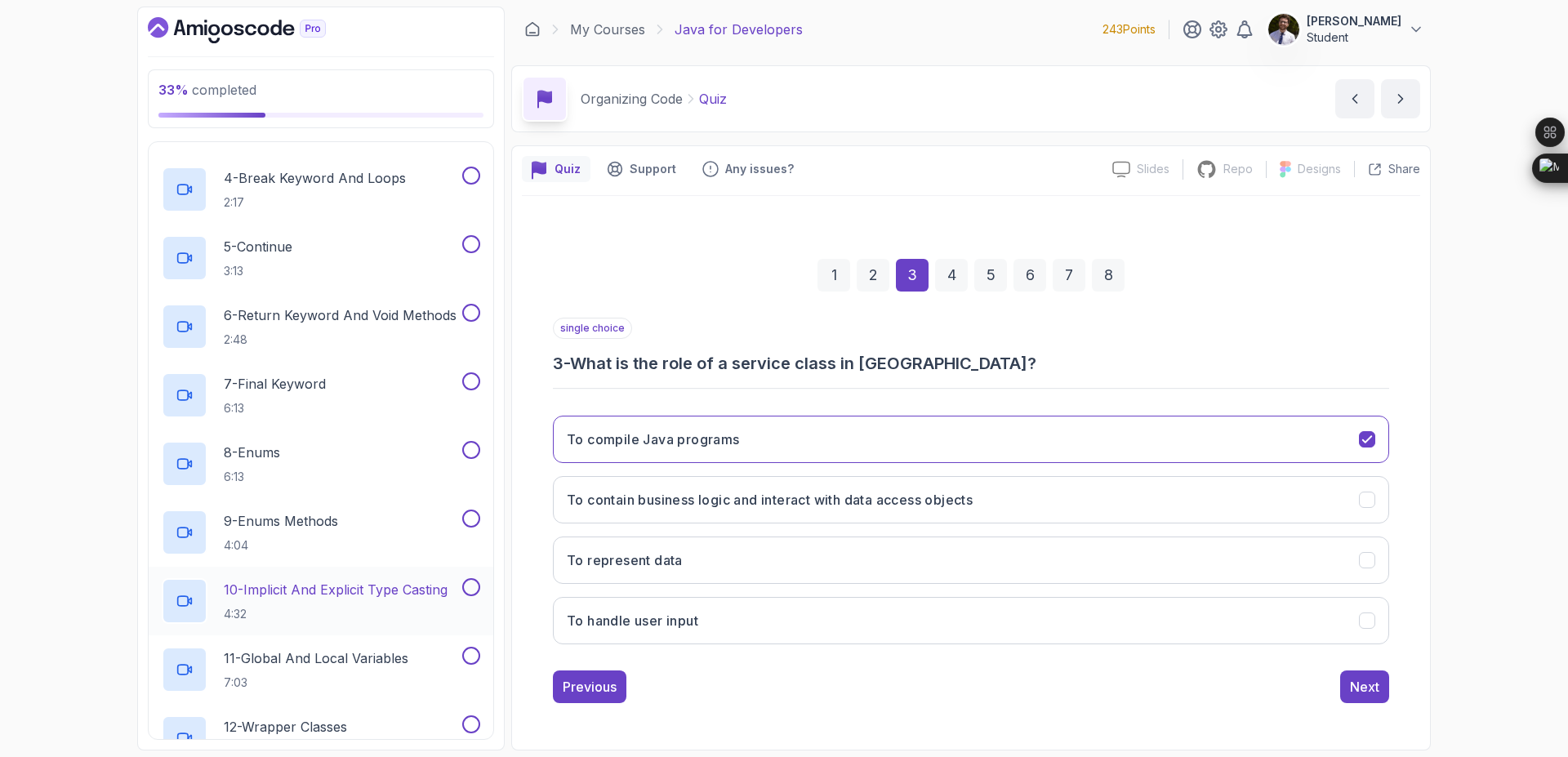
scroll to position [490, 0]
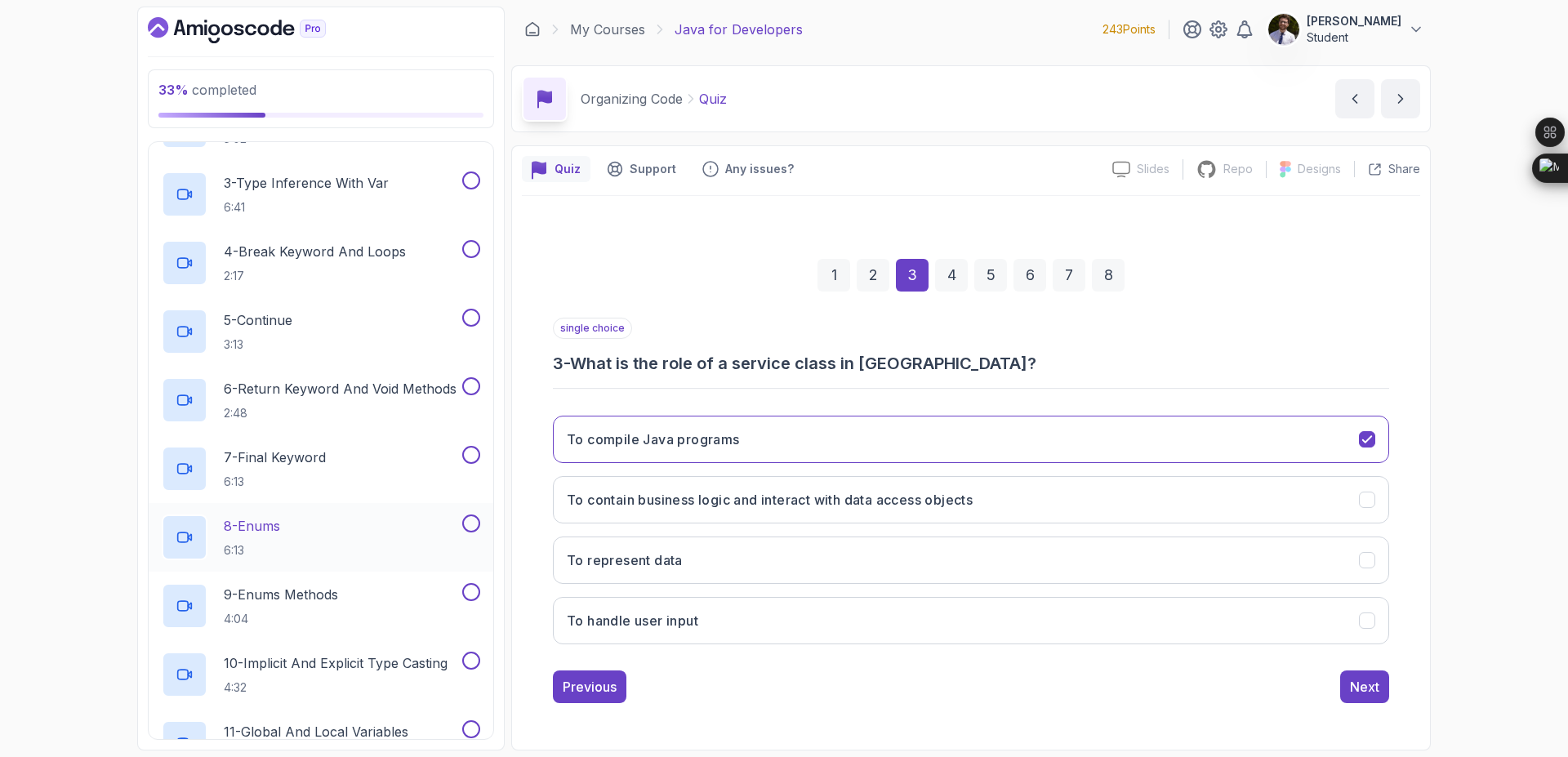
click at [343, 515] on div "8 - Enums 6:13" at bounding box center [310, 537] width 297 height 46
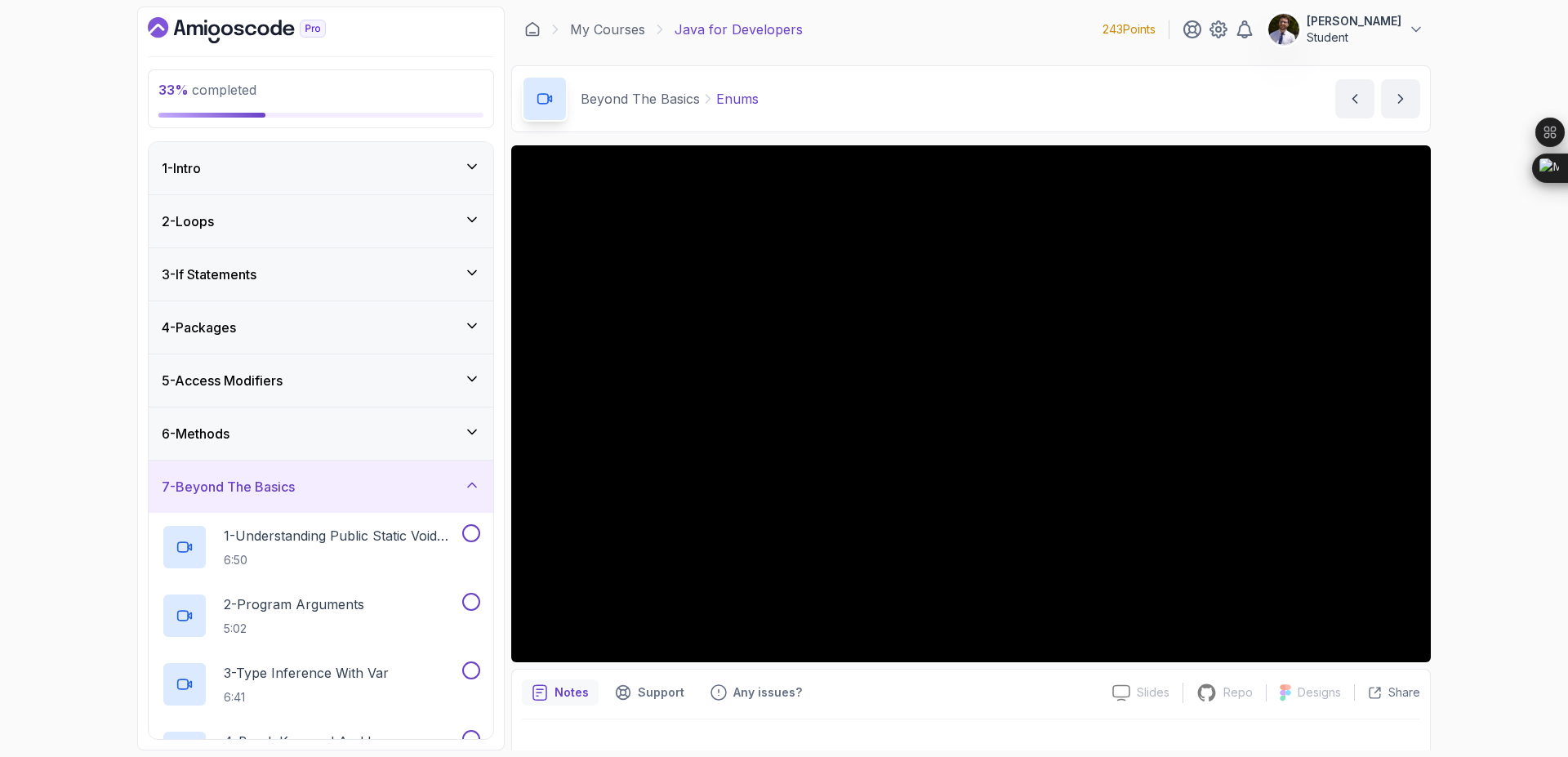
click at [379, 439] on div "6 - Methods" at bounding box center [321, 434] width 319 height 20
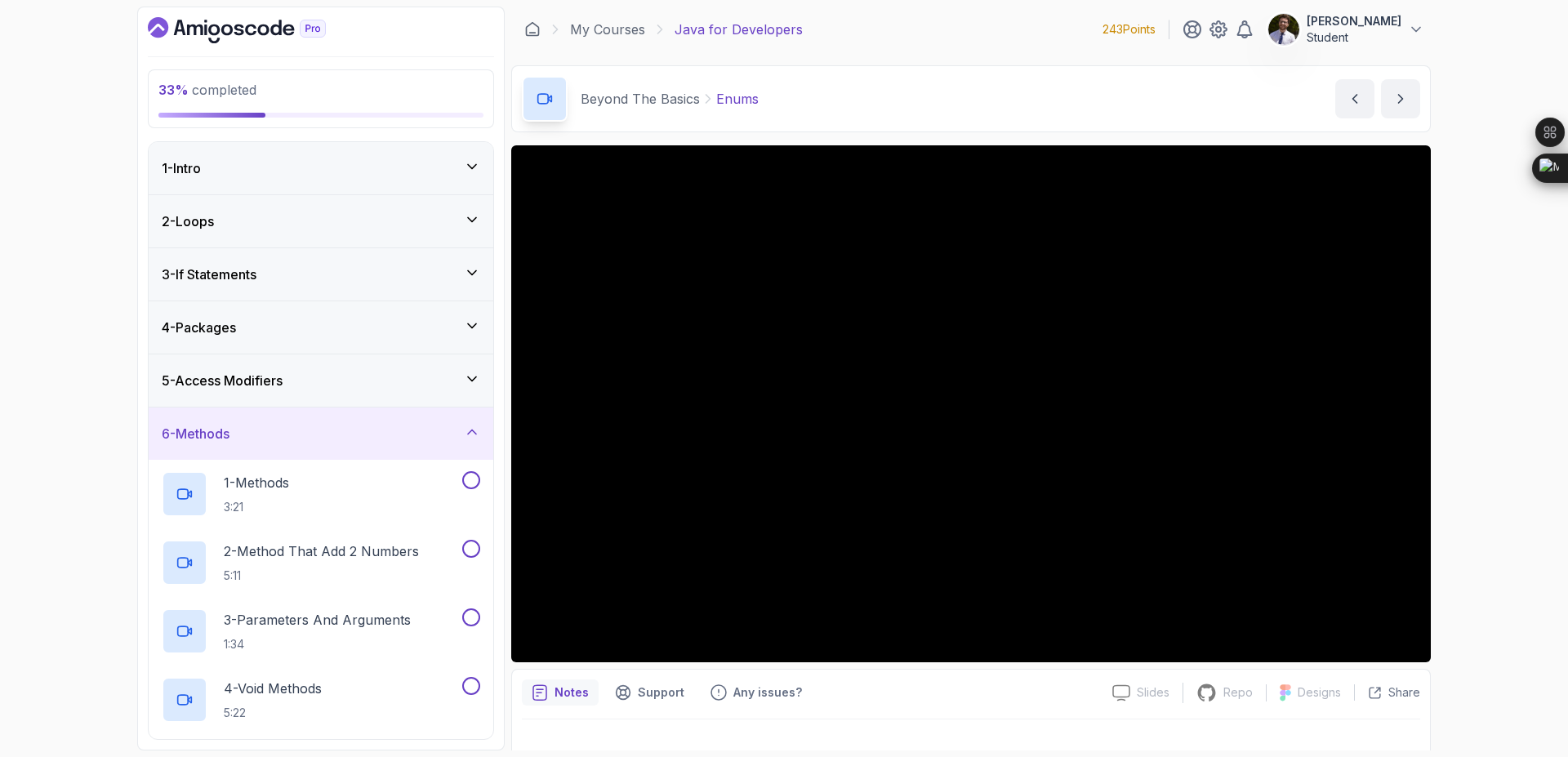
click at [422, 215] on div "2 - Loops" at bounding box center [321, 222] width 319 height 20
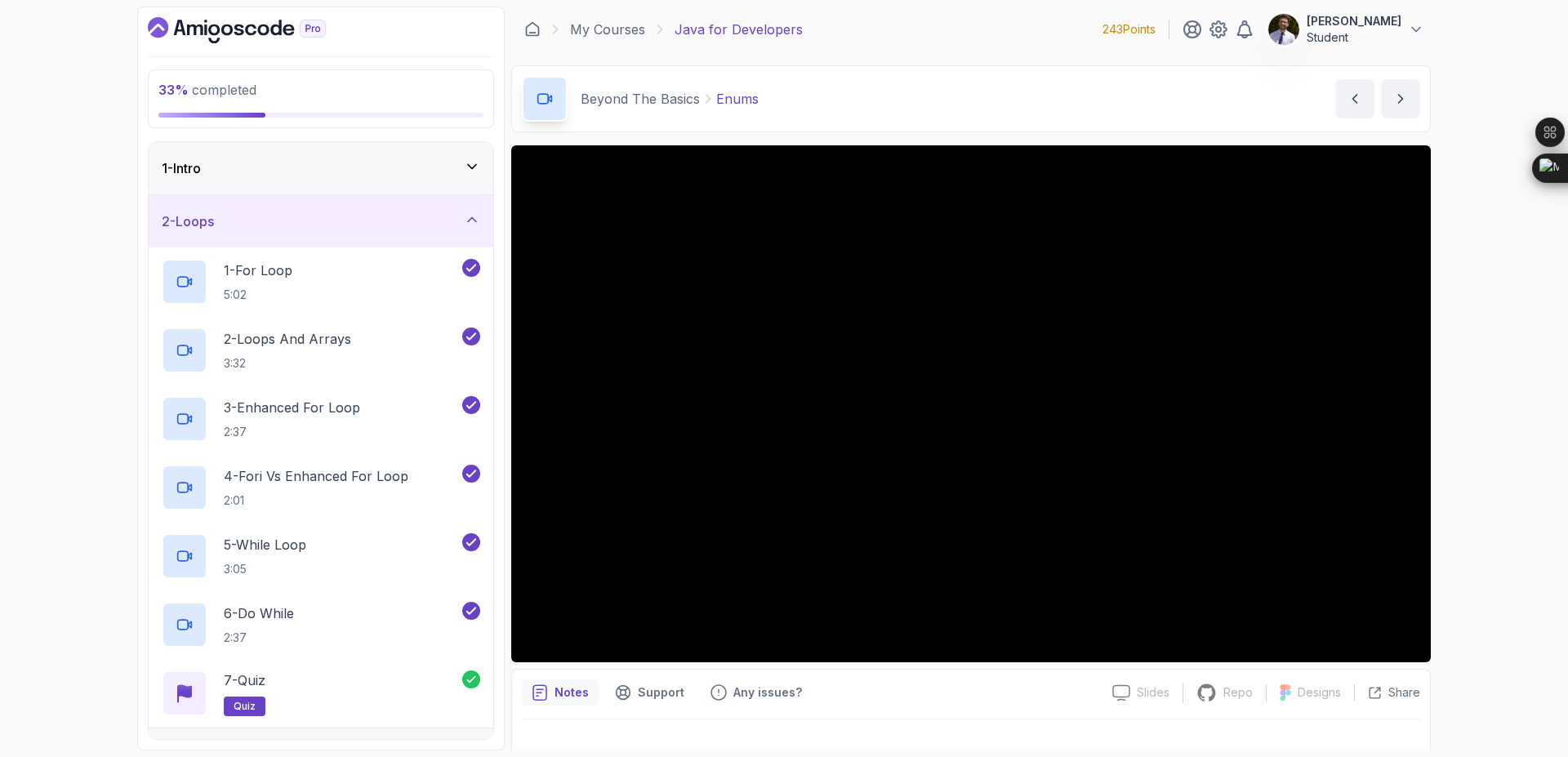
click at [479, 237] on div "2 - Loops" at bounding box center [321, 221] width 345 height 52
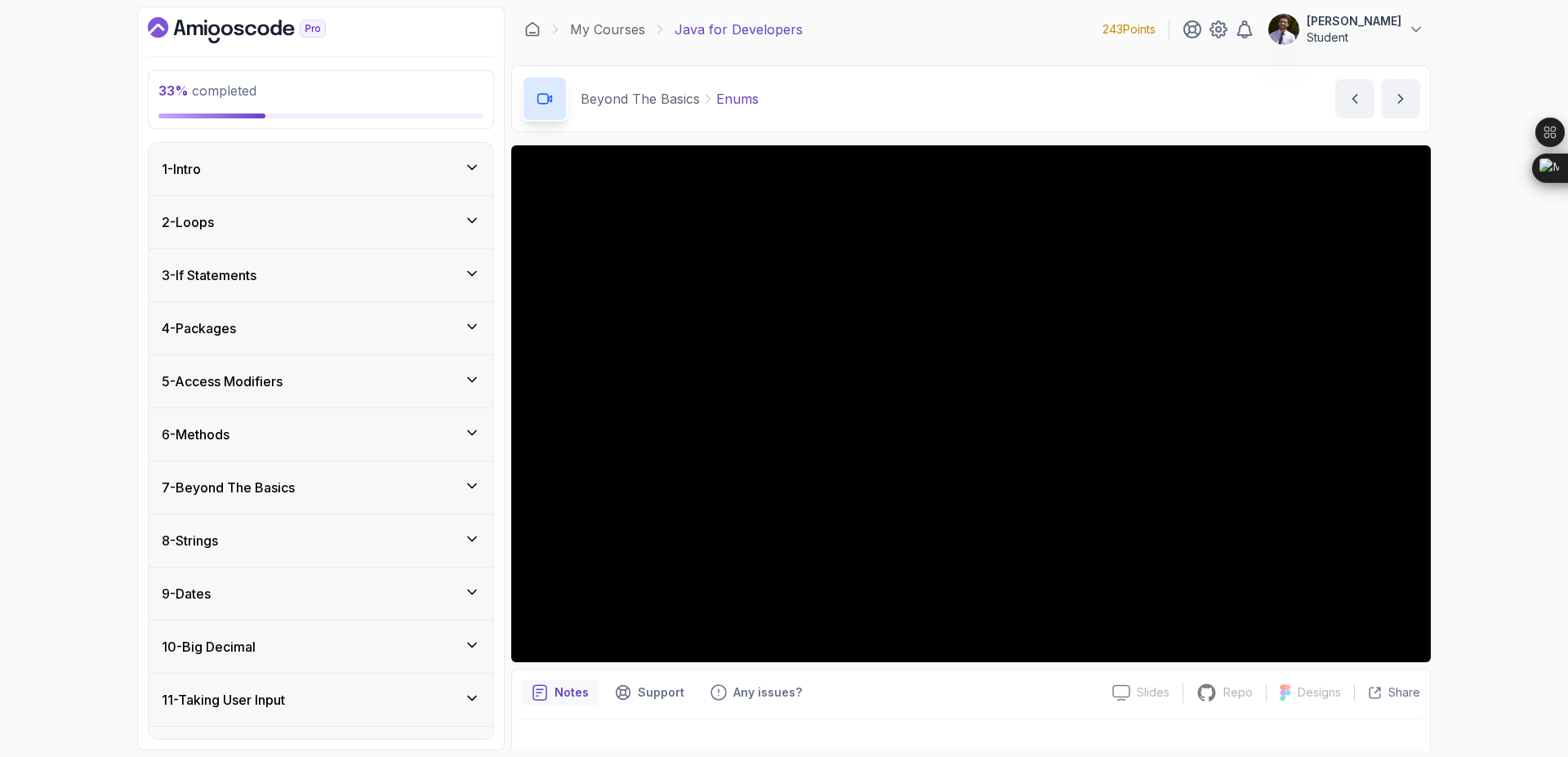
click at [470, 272] on icon at bounding box center [472, 274] width 17 height 17
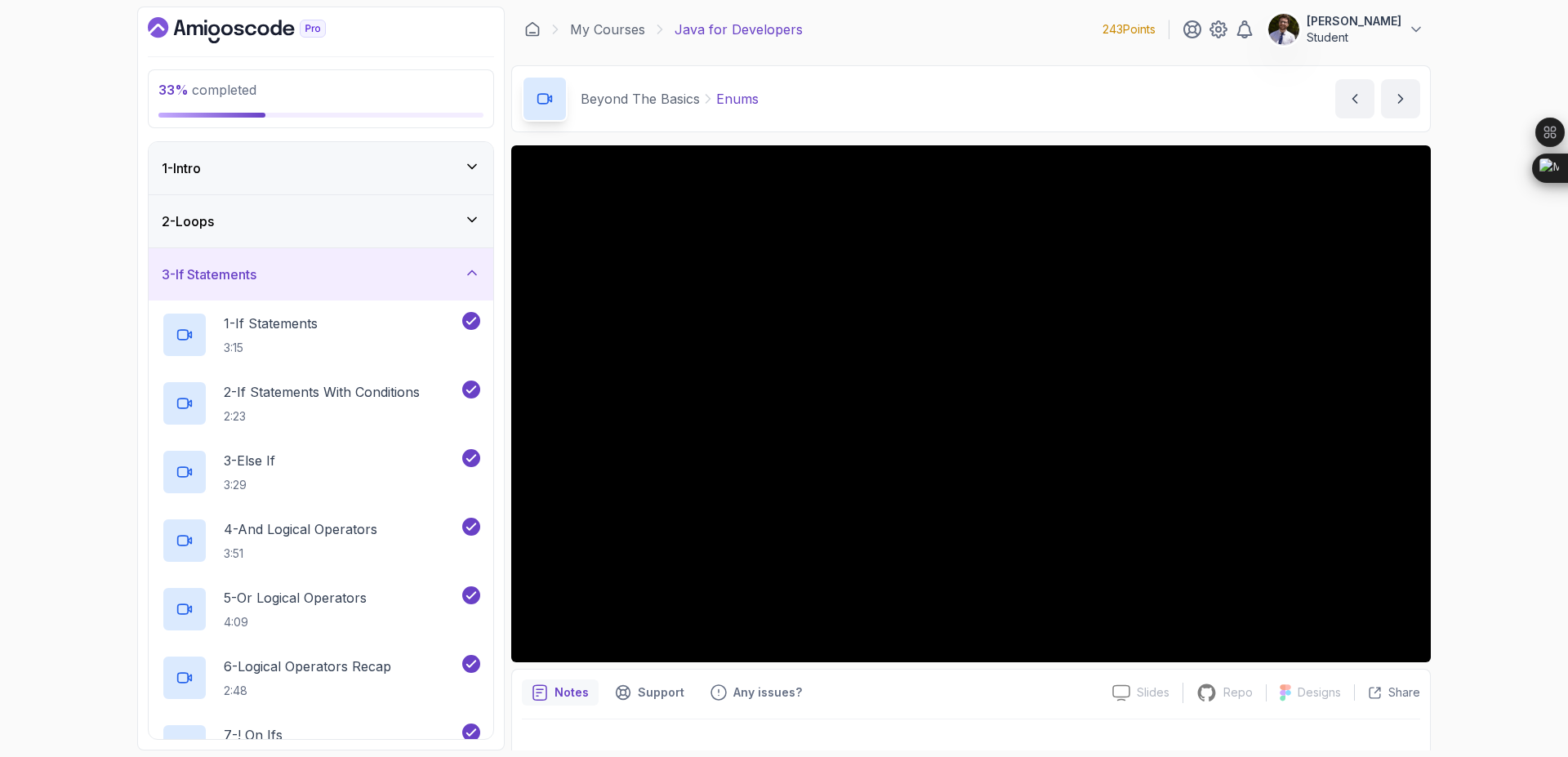
click at [474, 281] on div "3 - If Statements" at bounding box center [321, 275] width 319 height 20
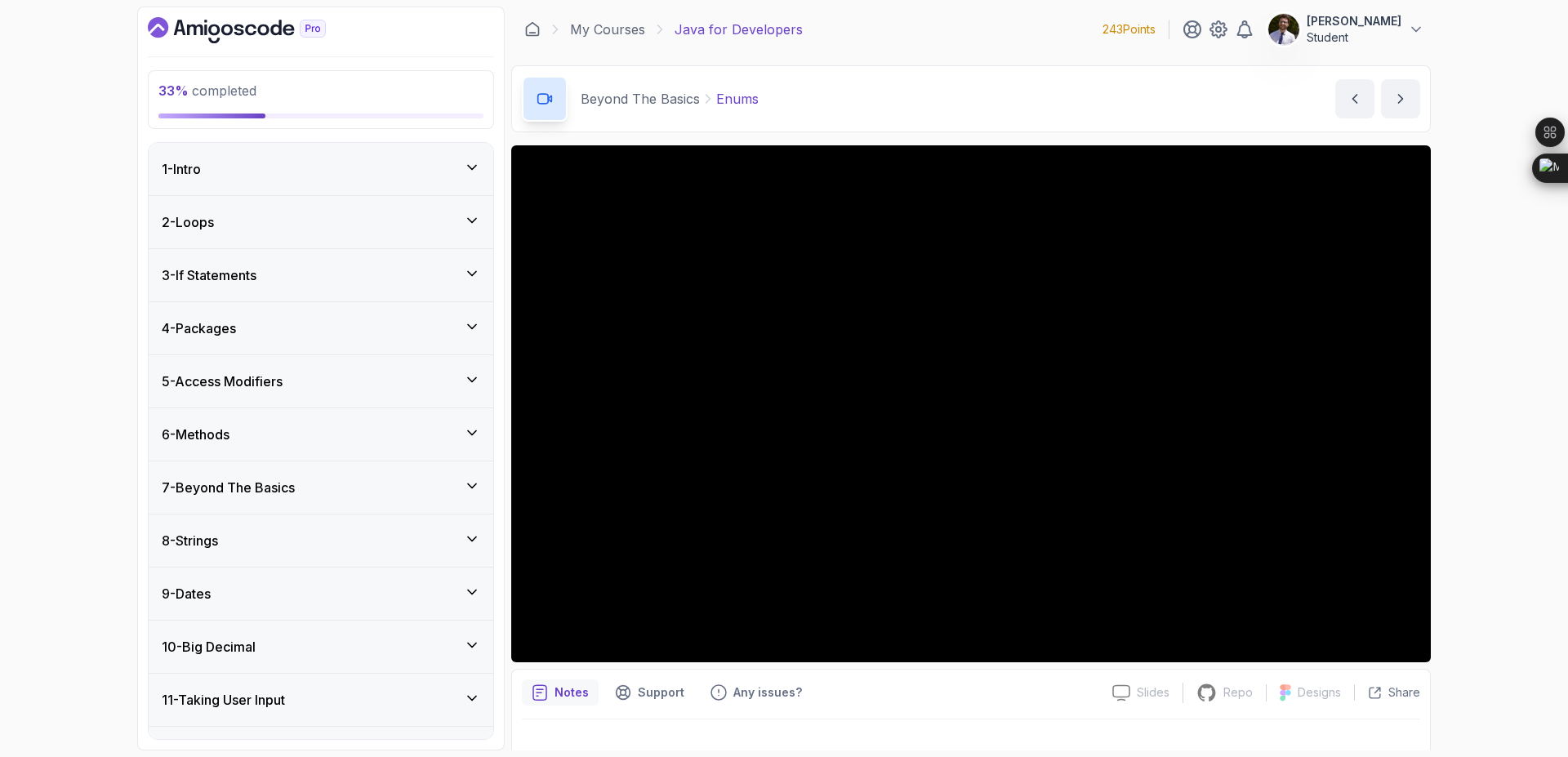
click at [470, 321] on icon at bounding box center [472, 327] width 17 height 17
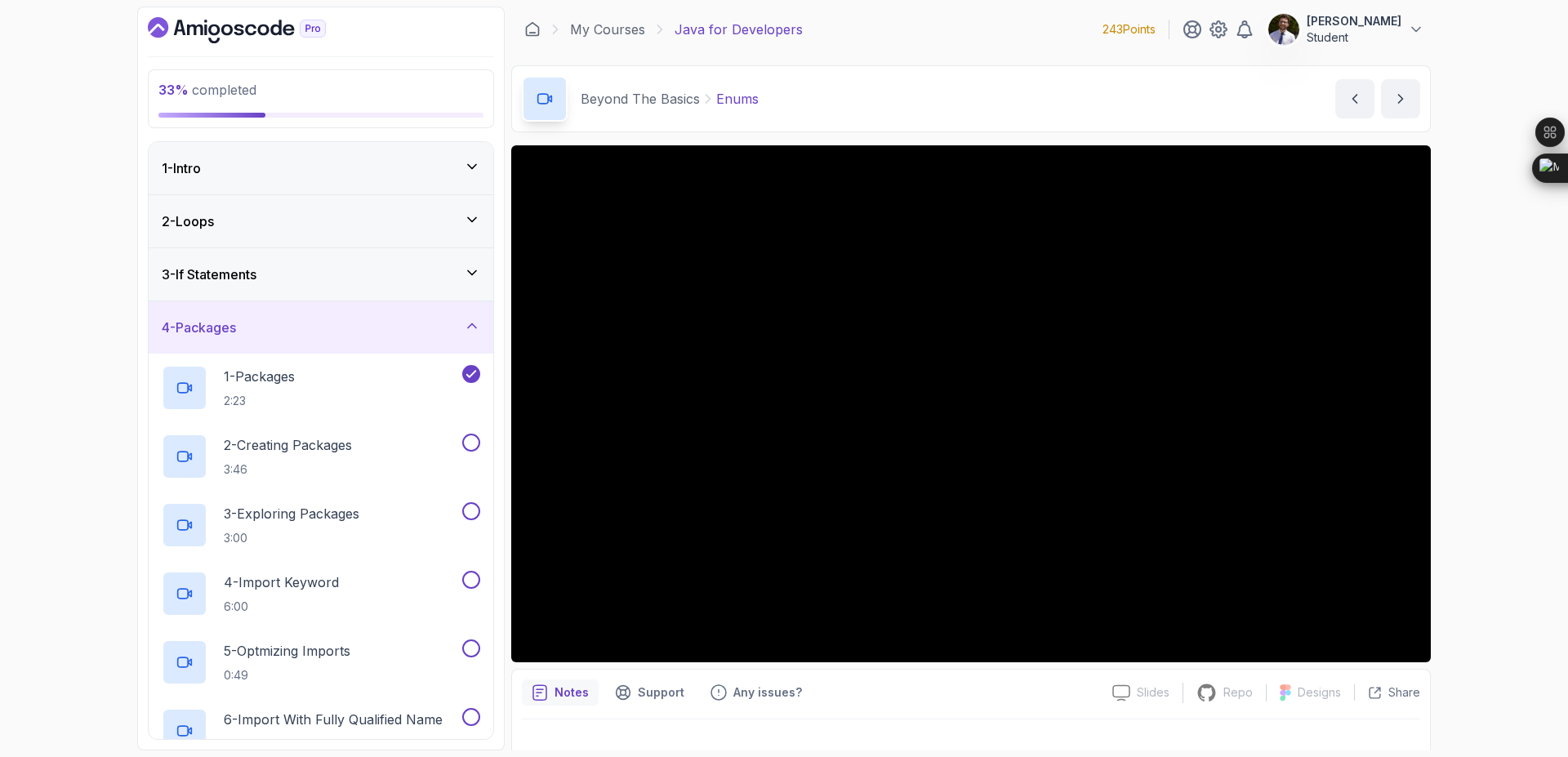
click at [471, 332] on icon at bounding box center [472, 326] width 17 height 17
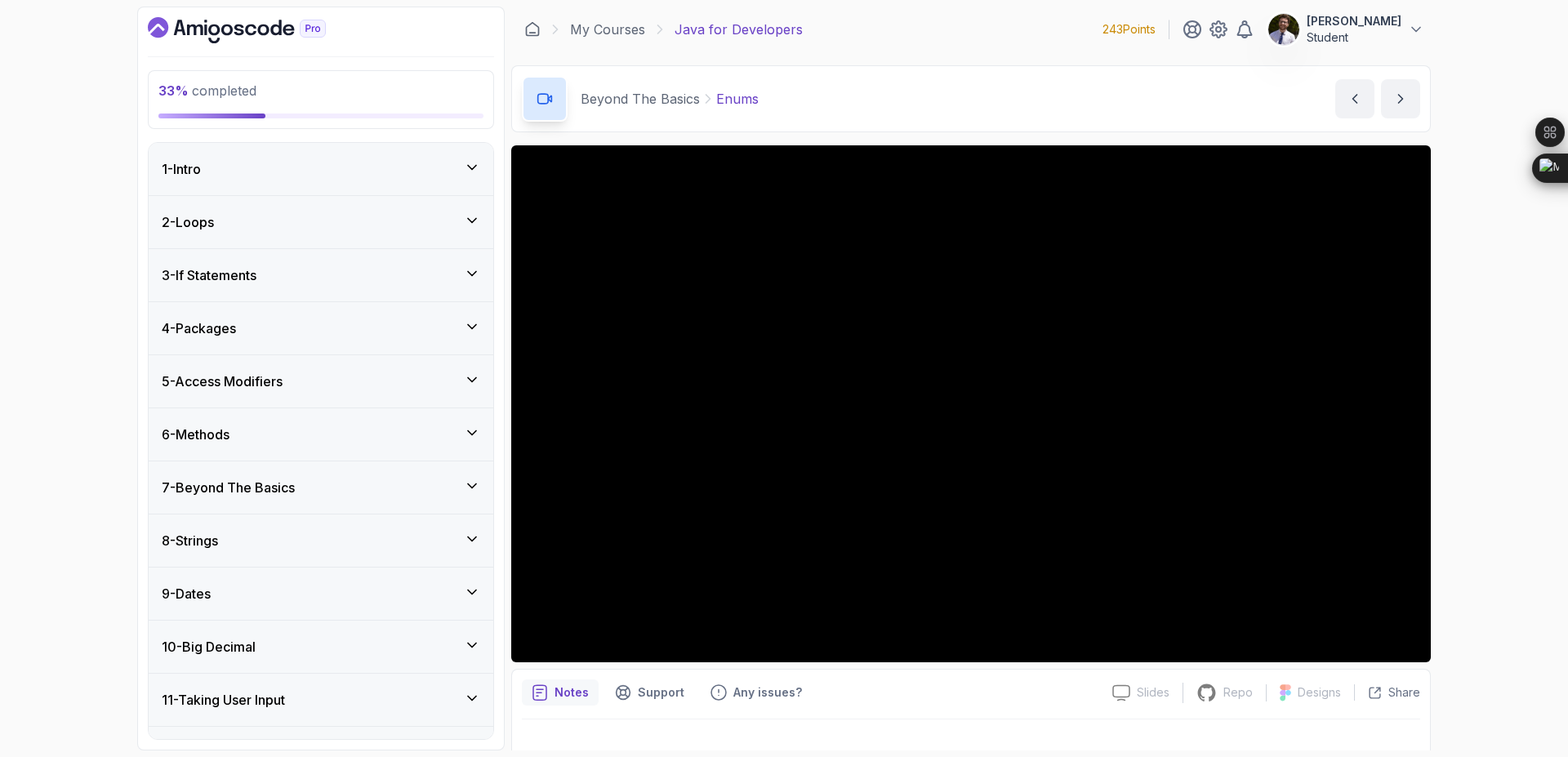
click at [477, 385] on icon at bounding box center [472, 380] width 17 height 17
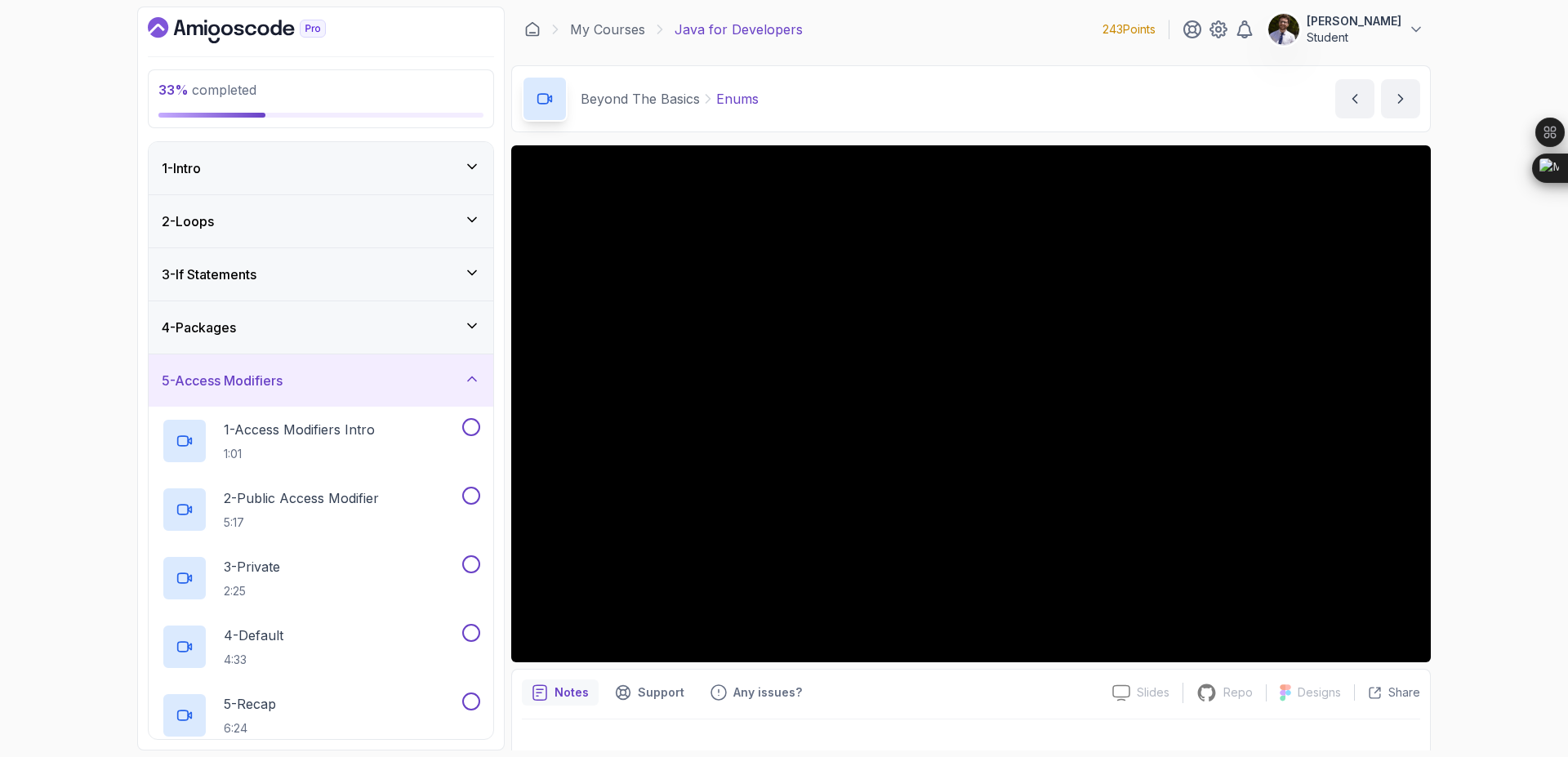
click at [470, 381] on icon at bounding box center [472, 379] width 17 height 17
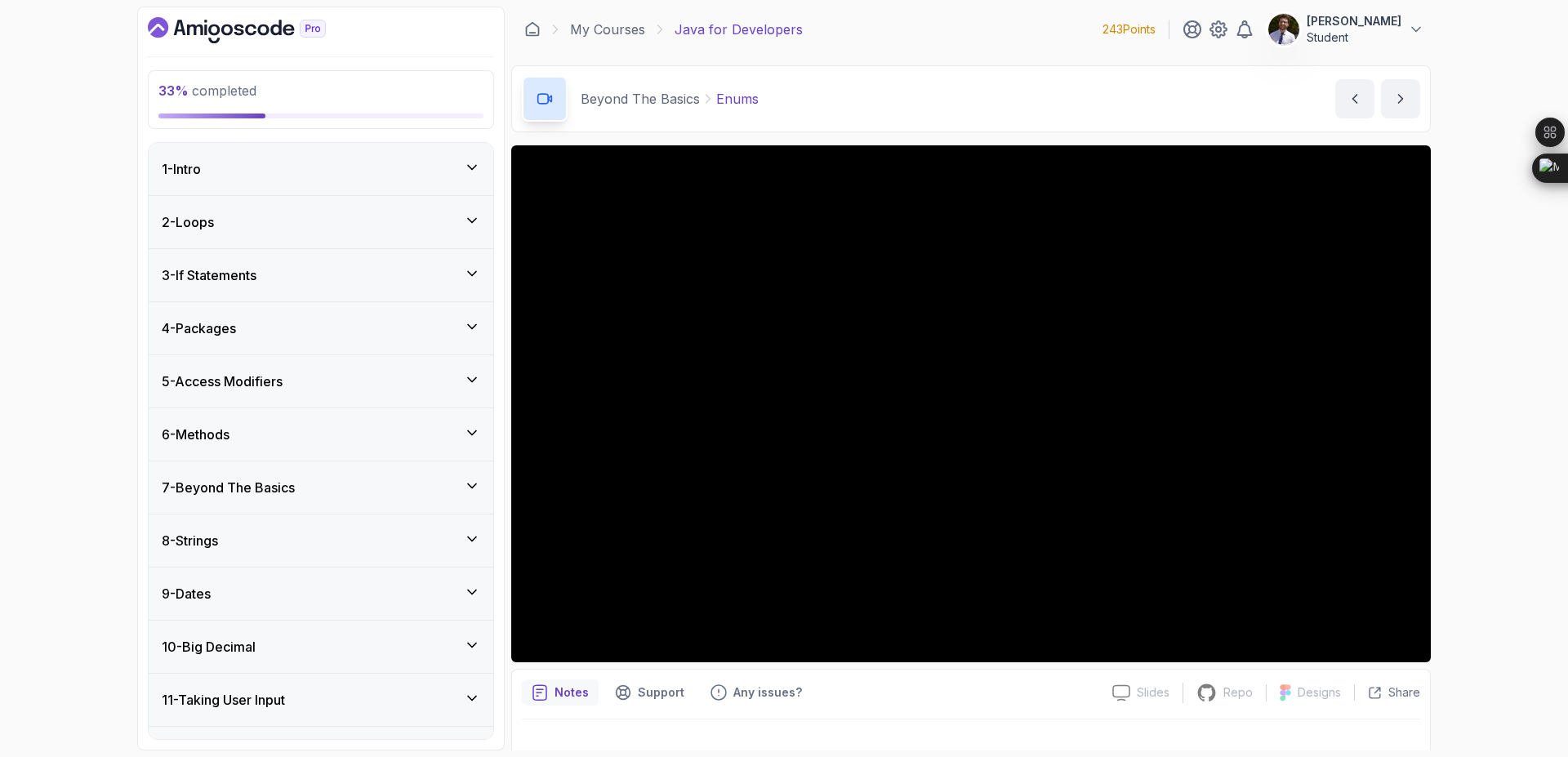
click at [449, 425] on div "6 - Methods" at bounding box center [321, 435] width 319 height 20
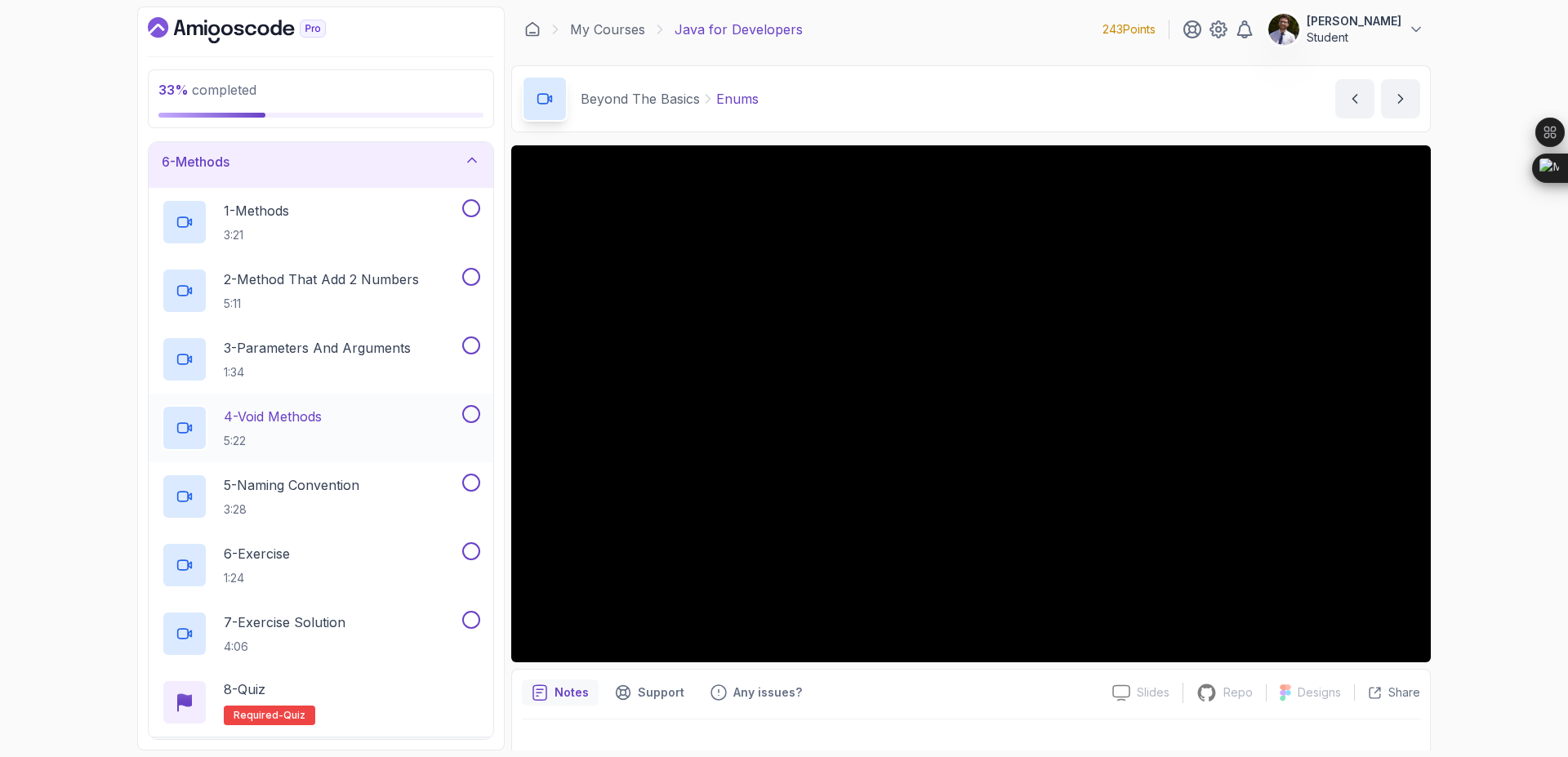
scroll to position [392, 0]
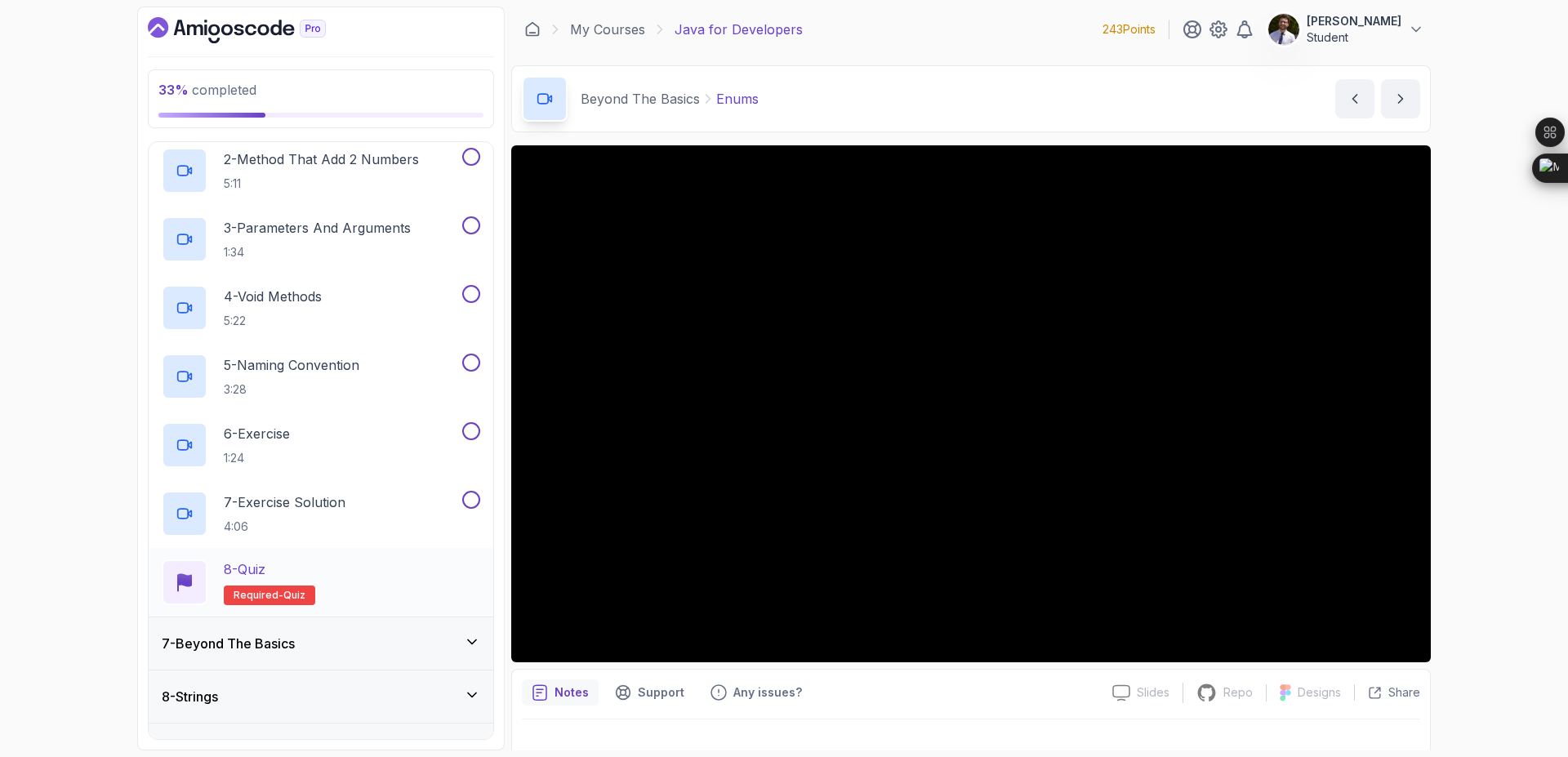
click at [276, 590] on span "Required-" at bounding box center [259, 595] width 50 height 13
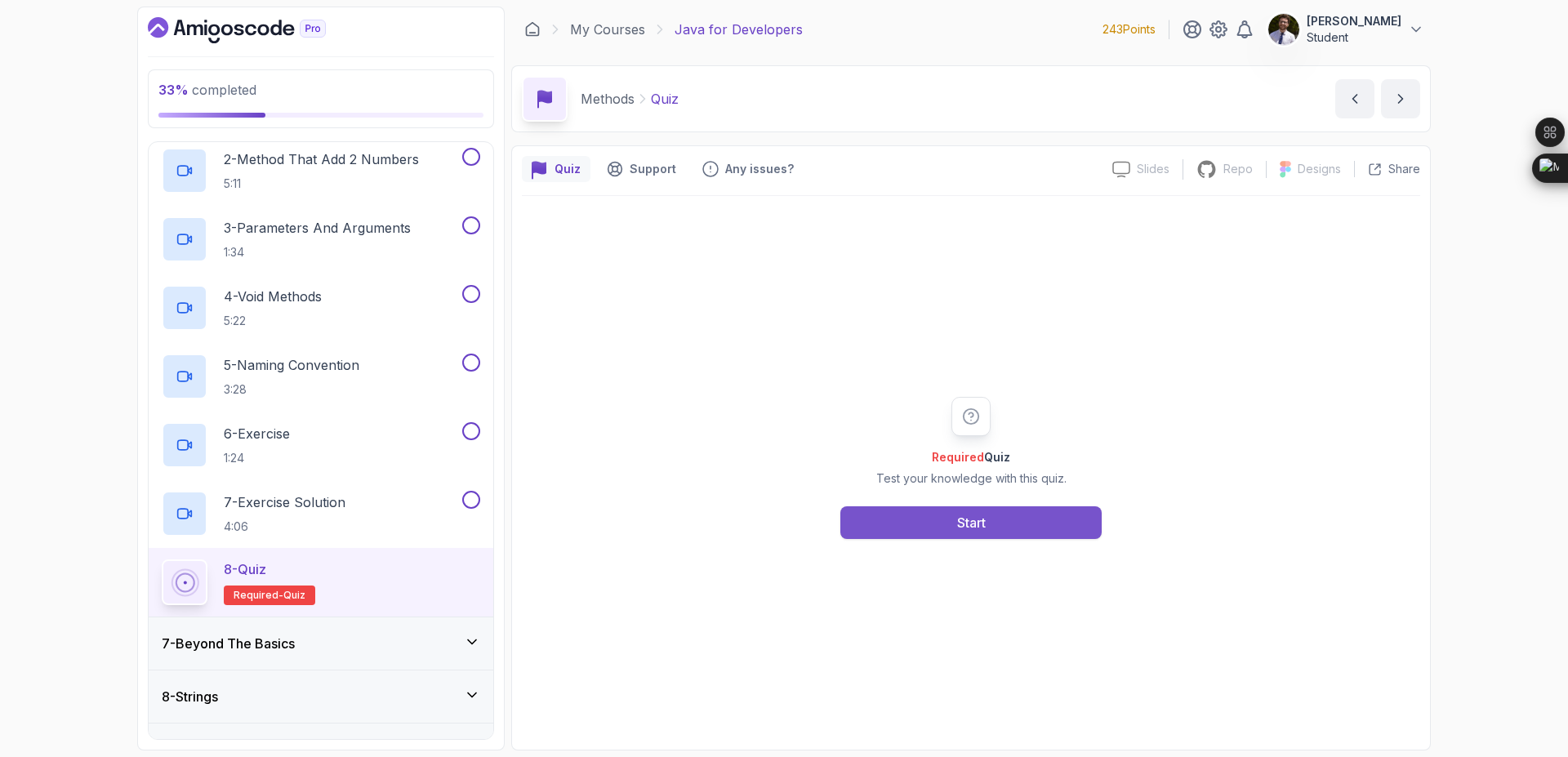
click at [949, 520] on button "Start" at bounding box center [971, 522] width 261 height 32
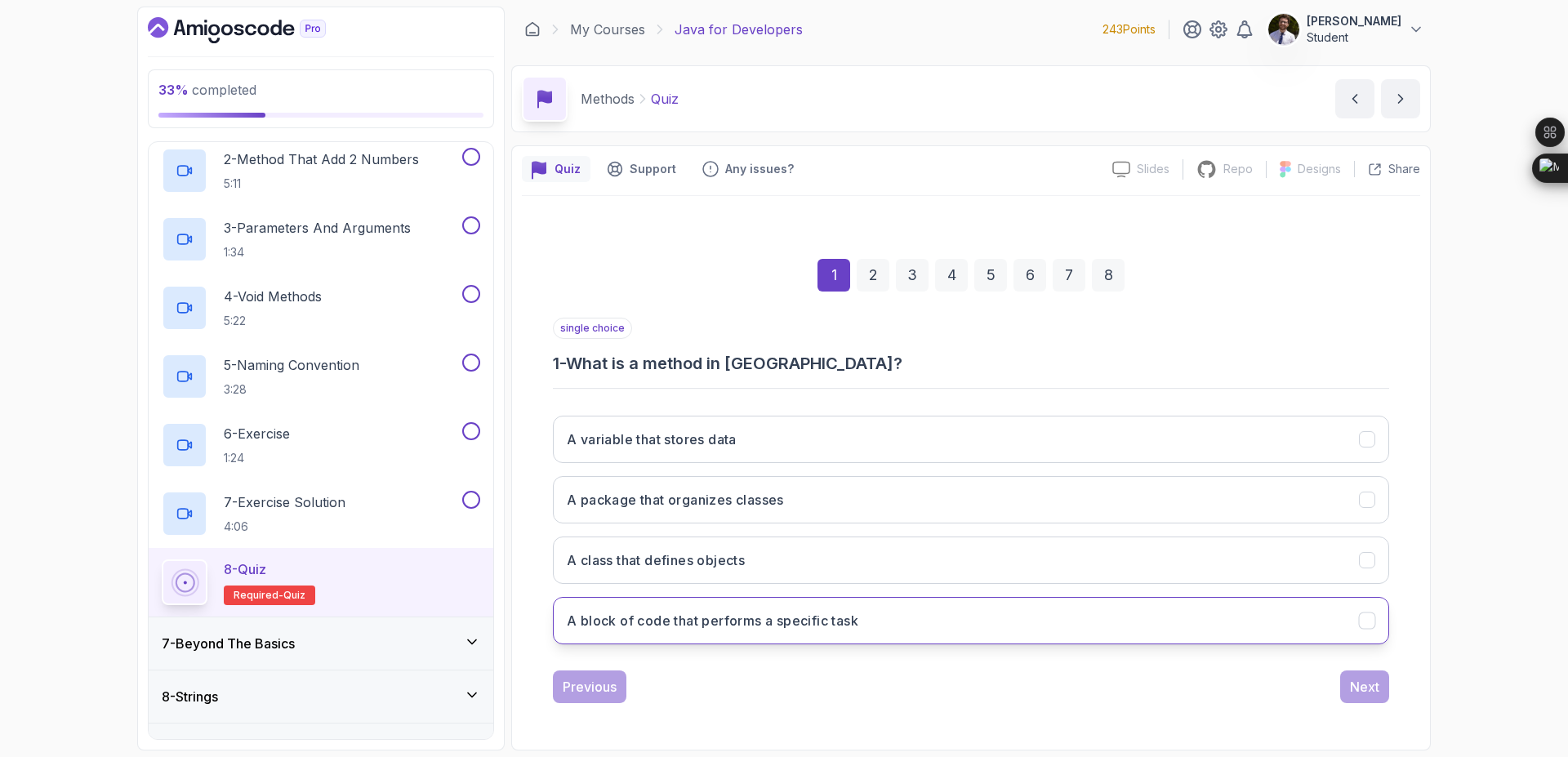
click at [917, 621] on button "A block of code that performs a specific task" at bounding box center [971, 620] width 836 height 47
click at [1370, 691] on div "Next" at bounding box center [1364, 687] width 29 height 20
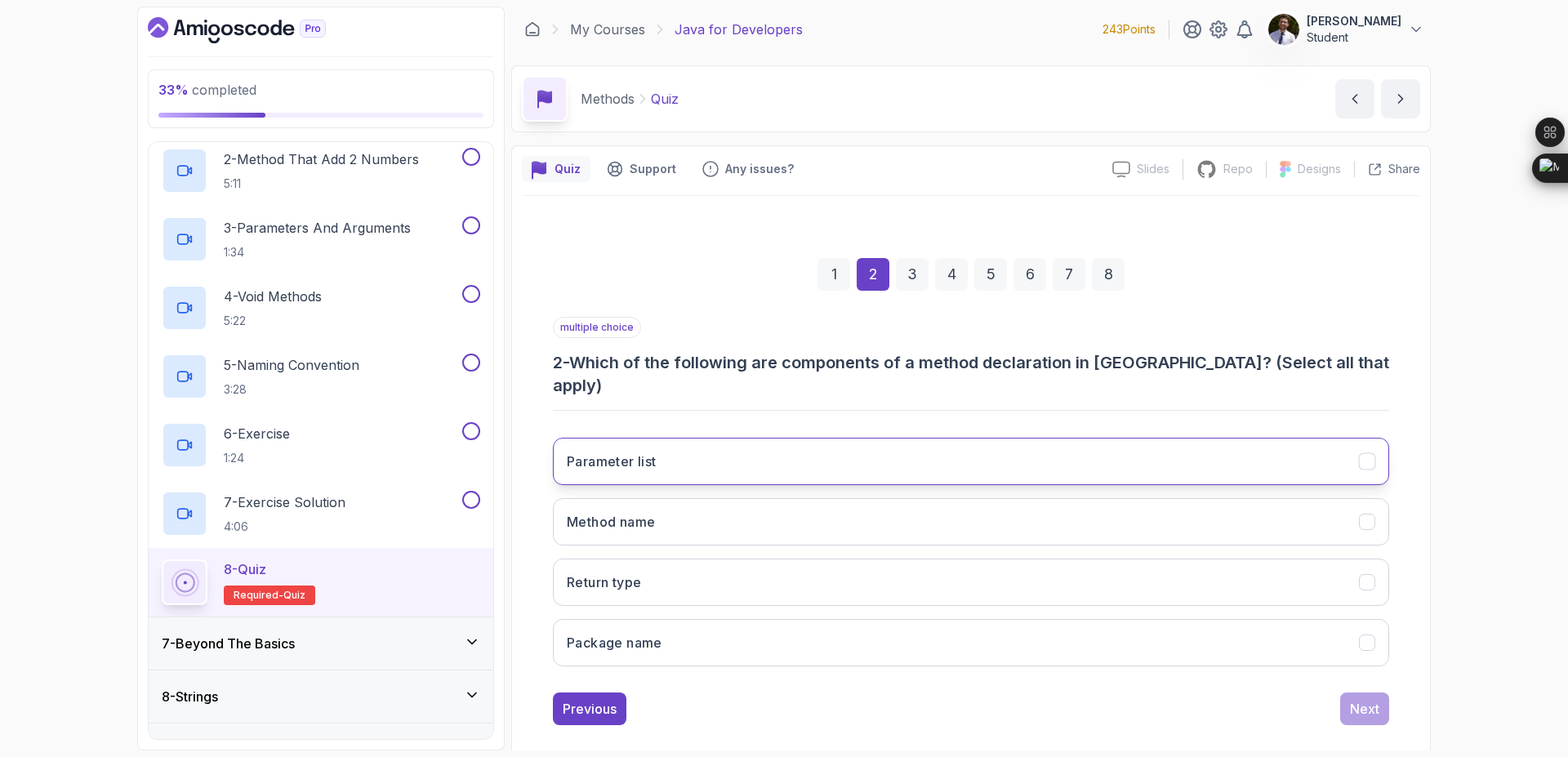
click at [708, 443] on button "Parameter list" at bounding box center [971, 461] width 836 height 47
click at [1385, 693] on button "Next" at bounding box center [1364, 709] width 49 height 32
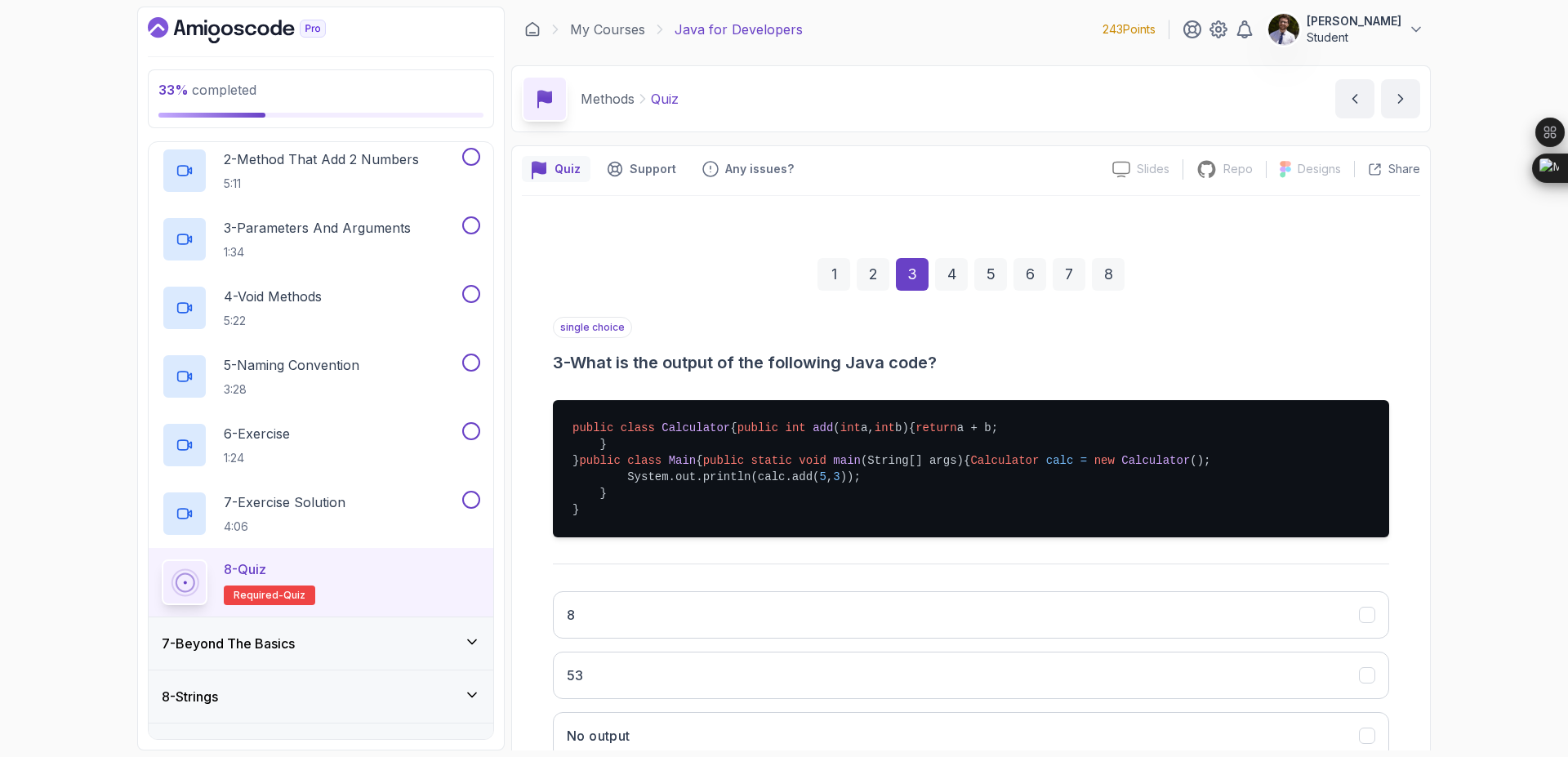
click at [879, 281] on div "2" at bounding box center [873, 274] width 32 height 32
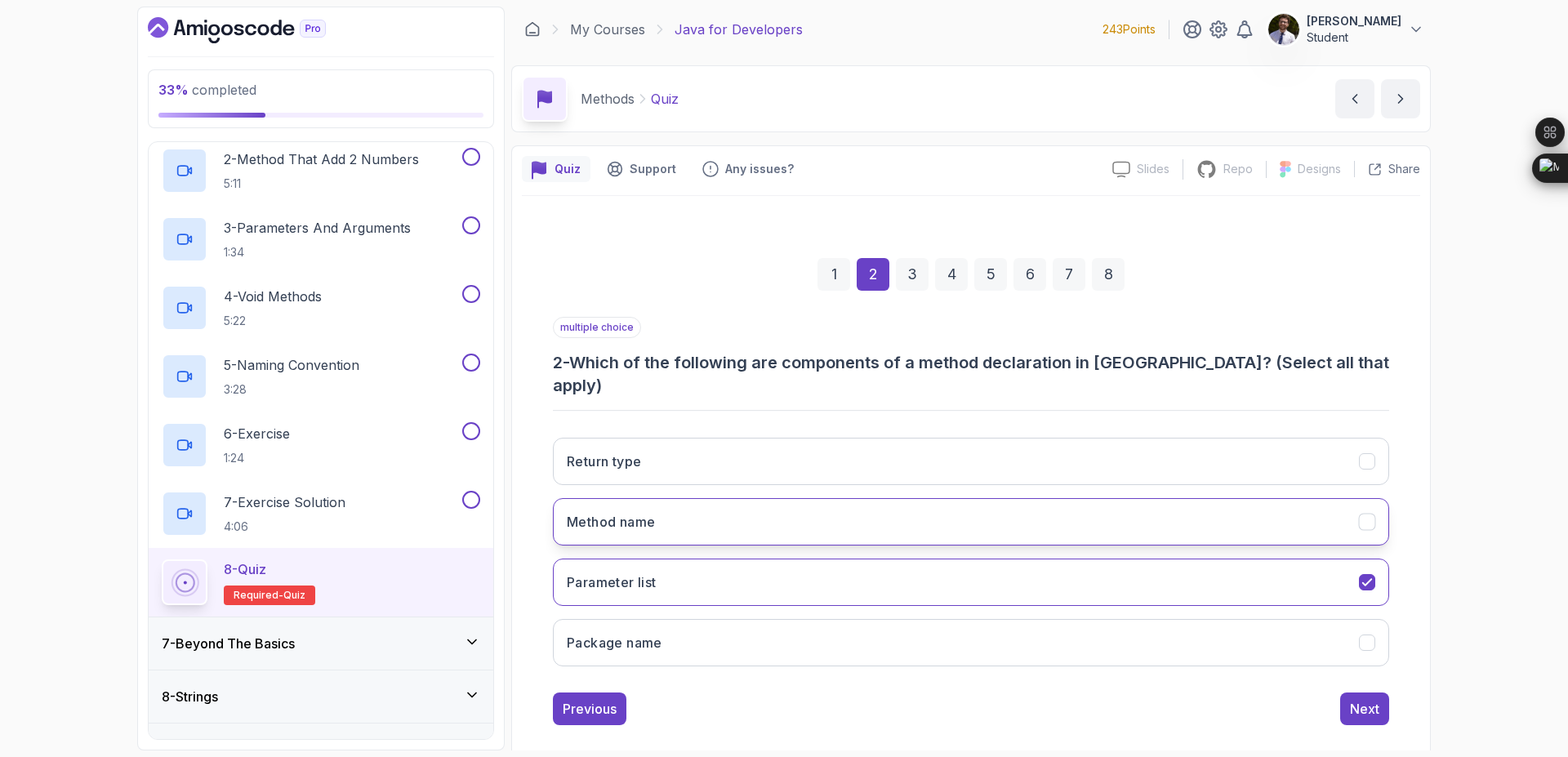
drag, startPoint x: 802, startPoint y: 510, endPoint x: 818, endPoint y: 501, distance: 18.4
click at [804, 509] on button "Method name" at bounding box center [971, 521] width 836 height 47
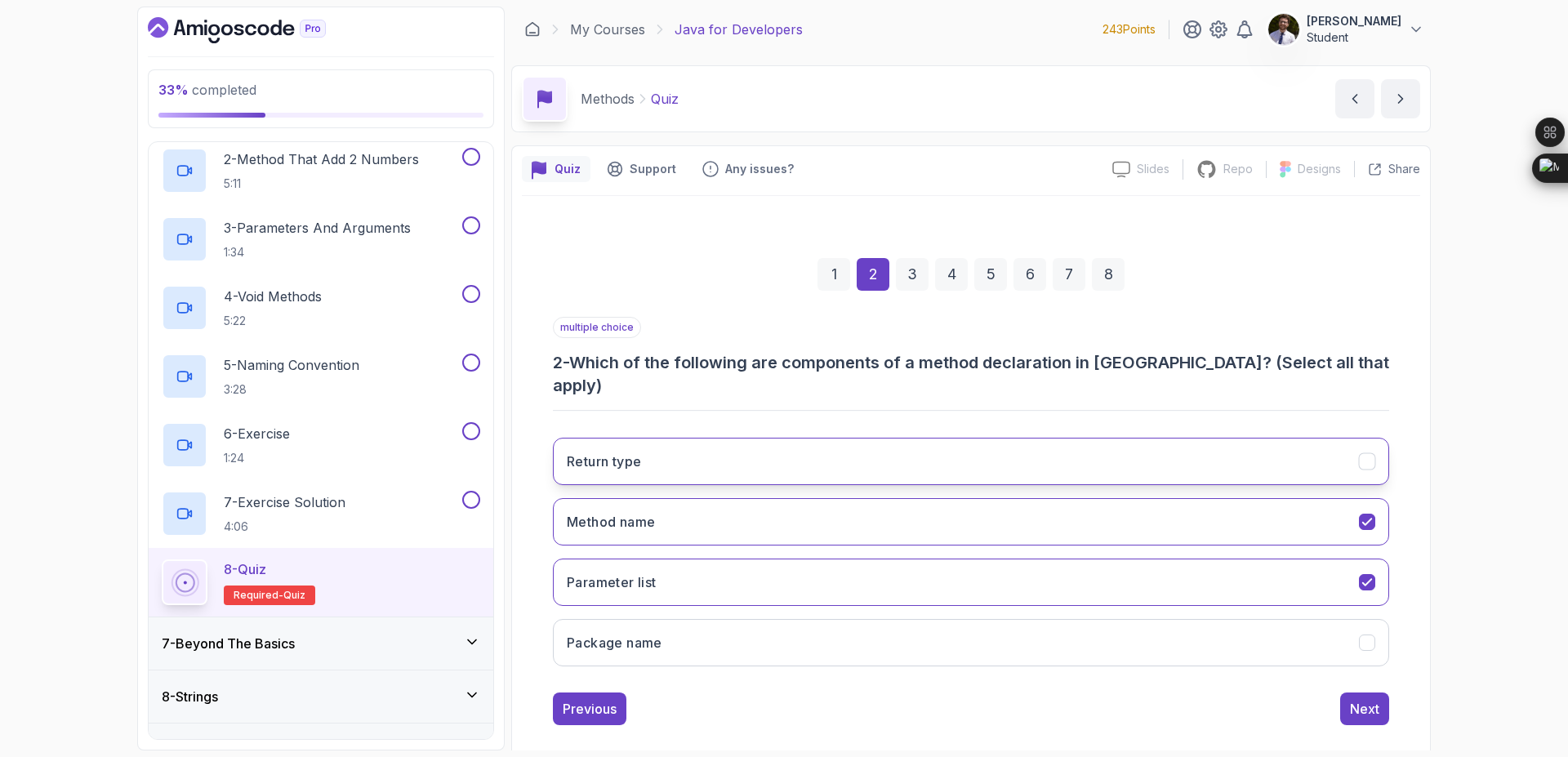
click at [948, 448] on button "Return type" at bounding box center [971, 461] width 836 height 47
click at [1255, 438] on button "Return type" at bounding box center [971, 461] width 836 height 47
click at [1319, 438] on button "Return type" at bounding box center [971, 461] width 836 height 47
click at [1355, 700] on div "Next" at bounding box center [1364, 710] width 29 height 20
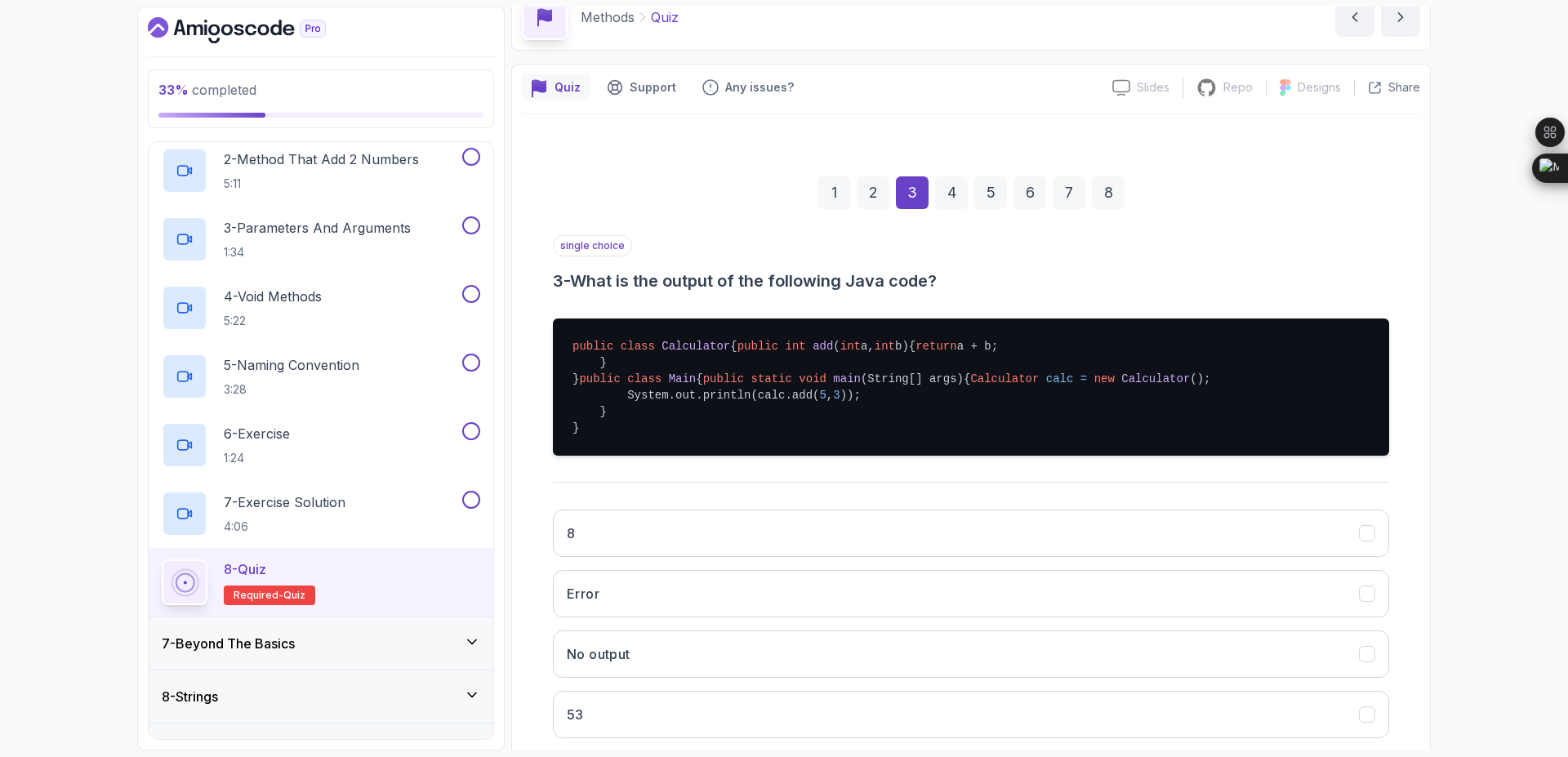
scroll to position [196, 0]
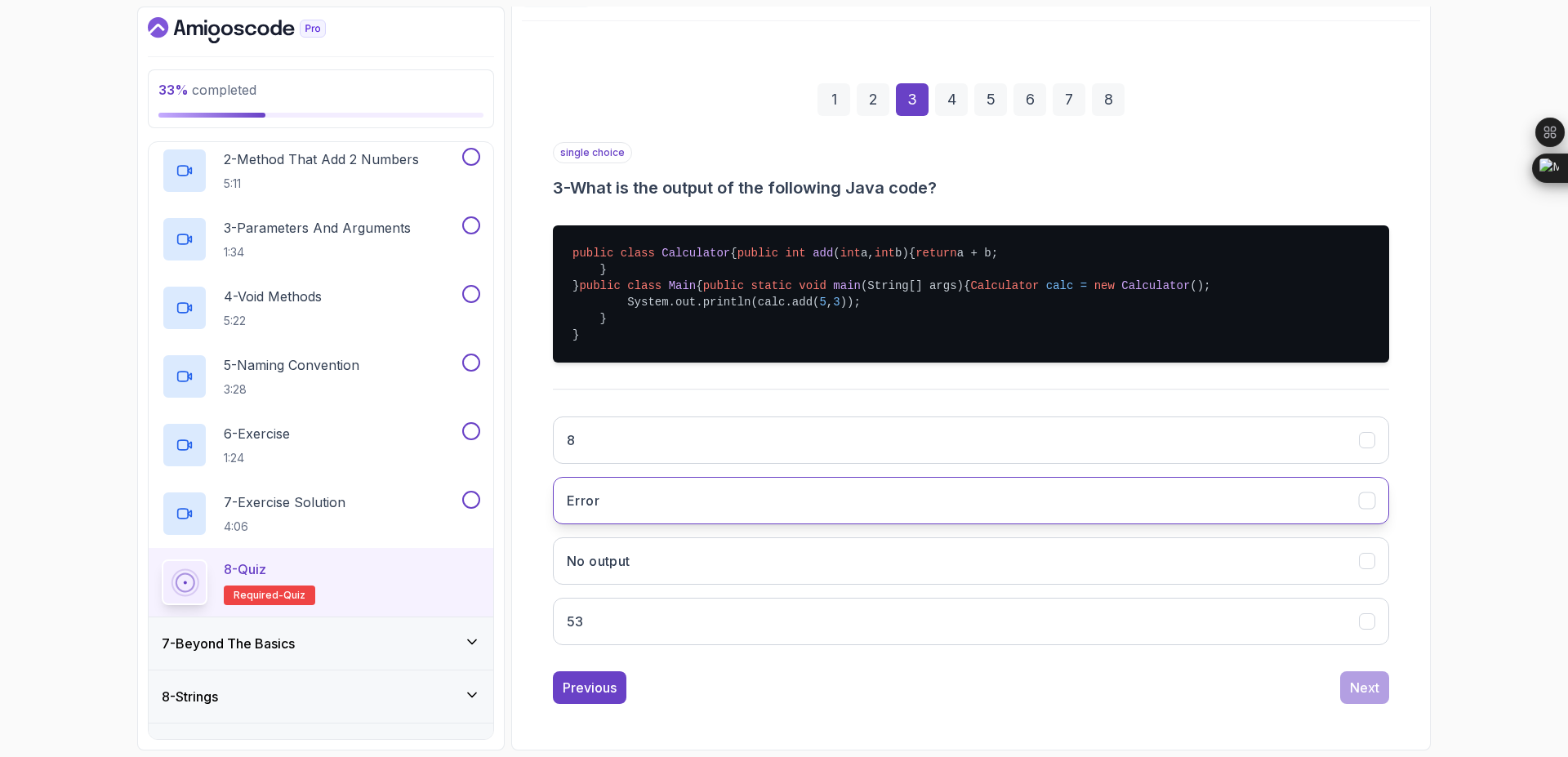
click at [926, 525] on button "Error" at bounding box center [971, 501] width 836 height 47
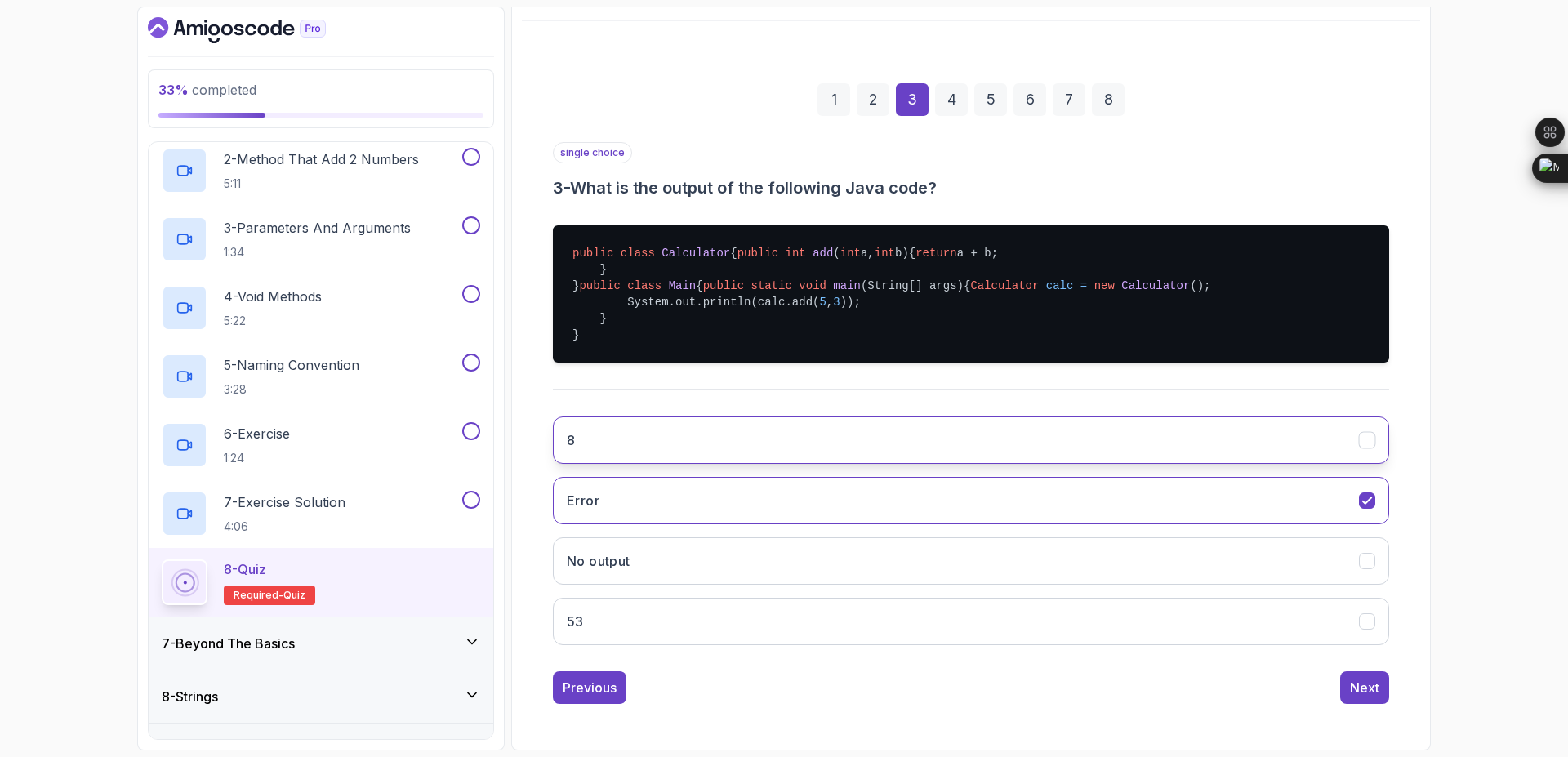
click at [1284, 464] on button "8" at bounding box center [971, 440] width 836 height 47
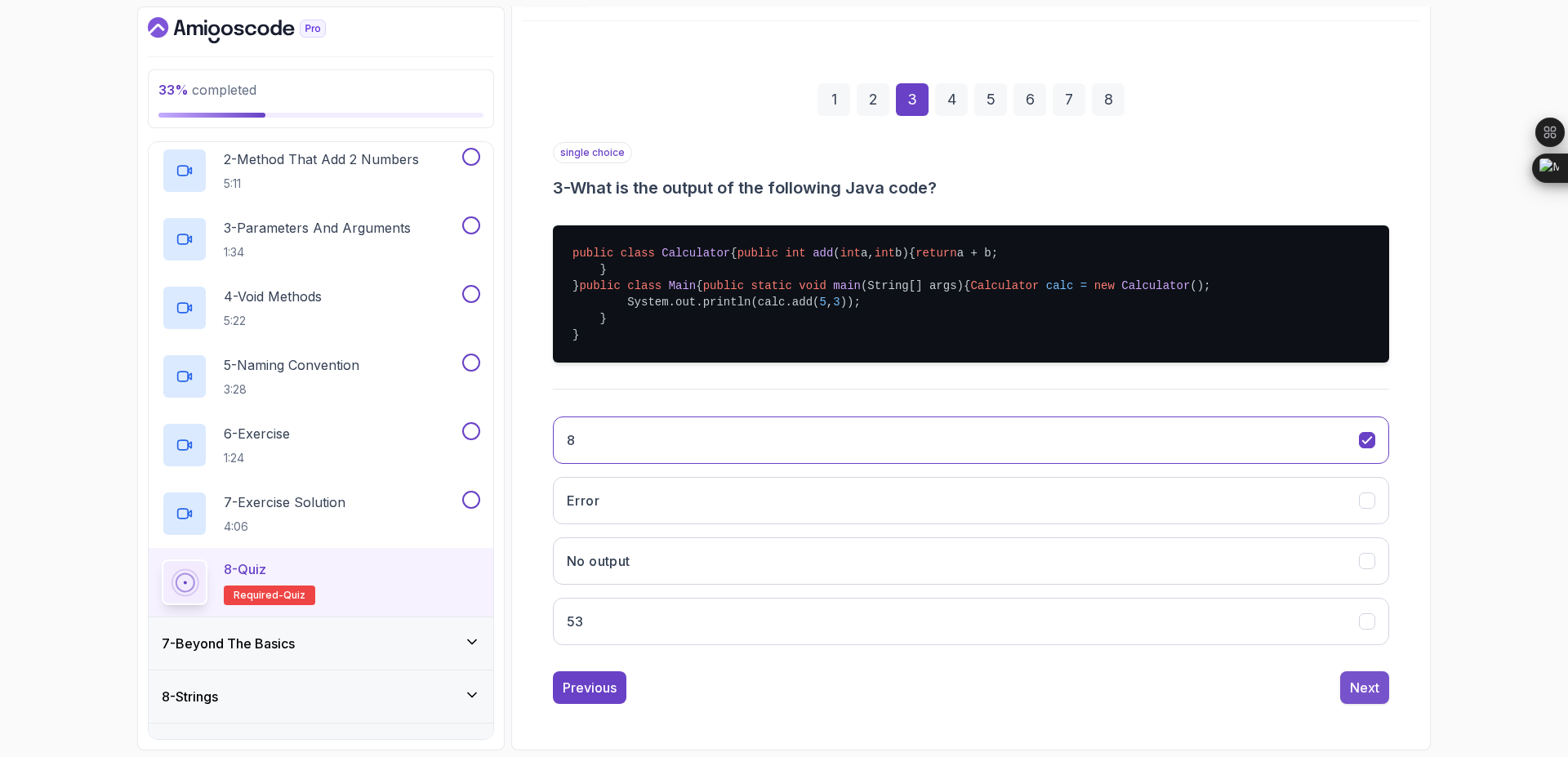
click at [1348, 680] on button "Next" at bounding box center [1364, 687] width 49 height 32
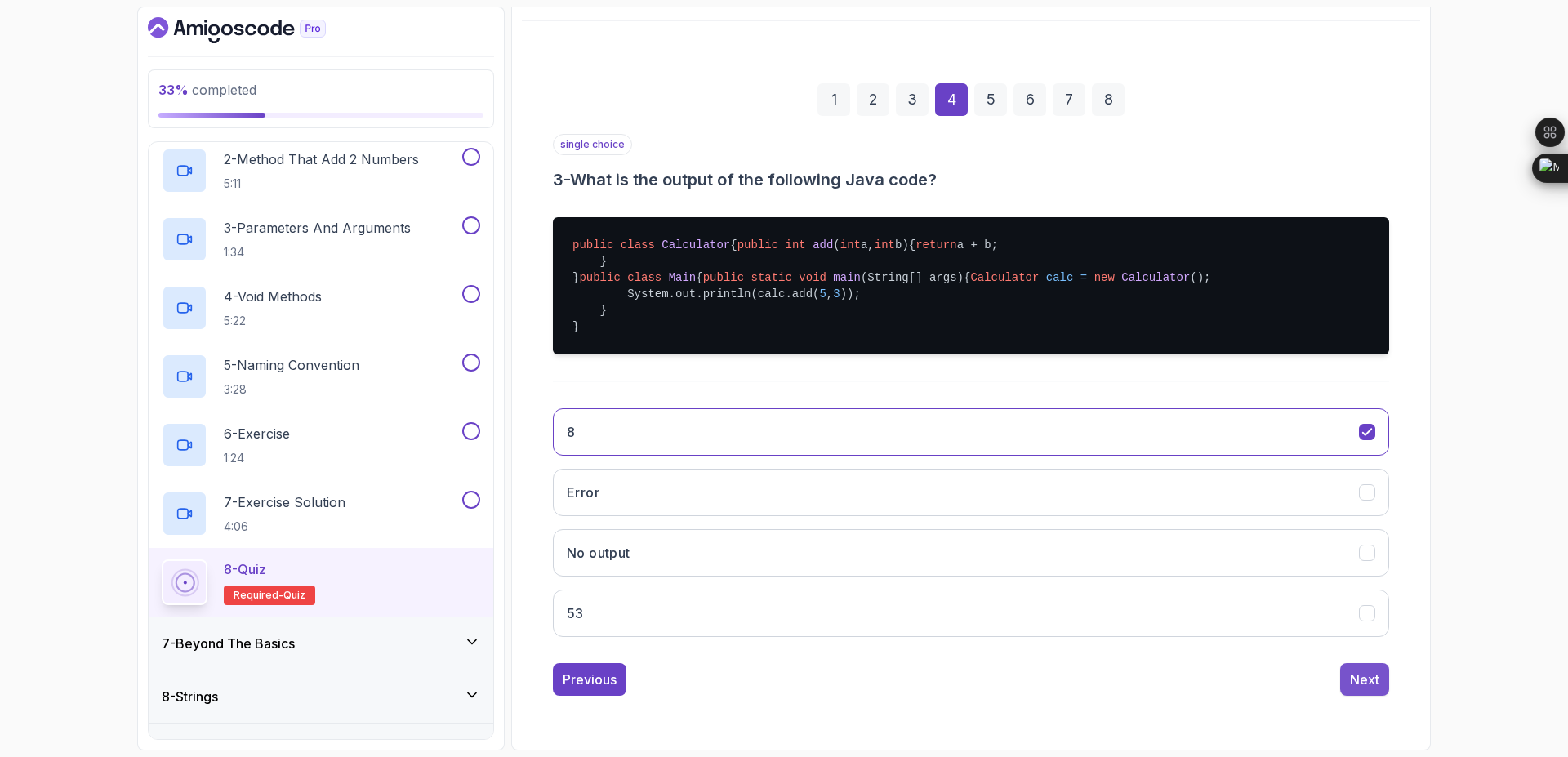
scroll to position [0, 0]
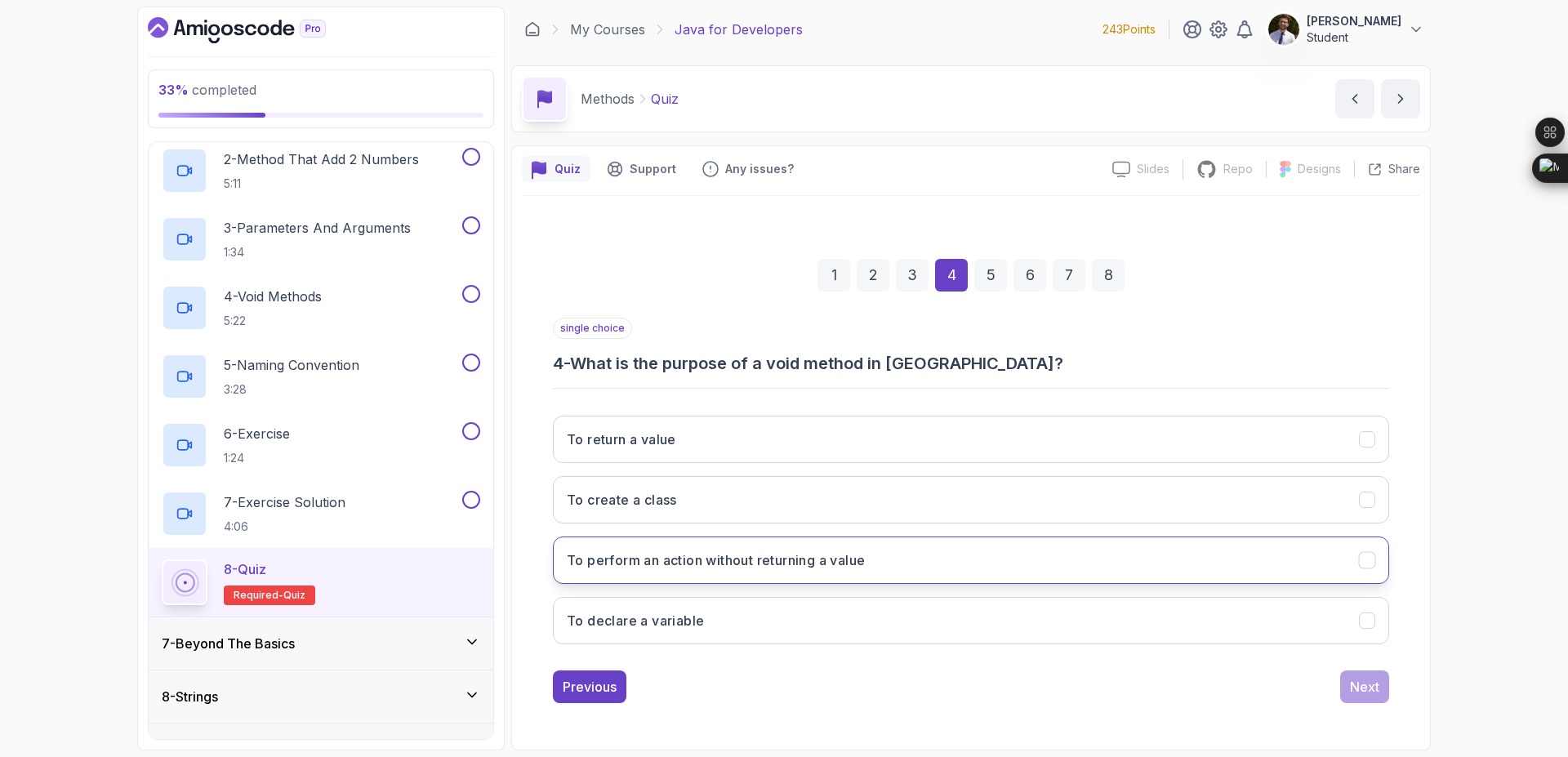
click at [865, 567] on h3 "To perform an action without returning a value" at bounding box center [716, 560] width 298 height 20
click at [1382, 685] on button "Next" at bounding box center [1364, 686] width 49 height 32
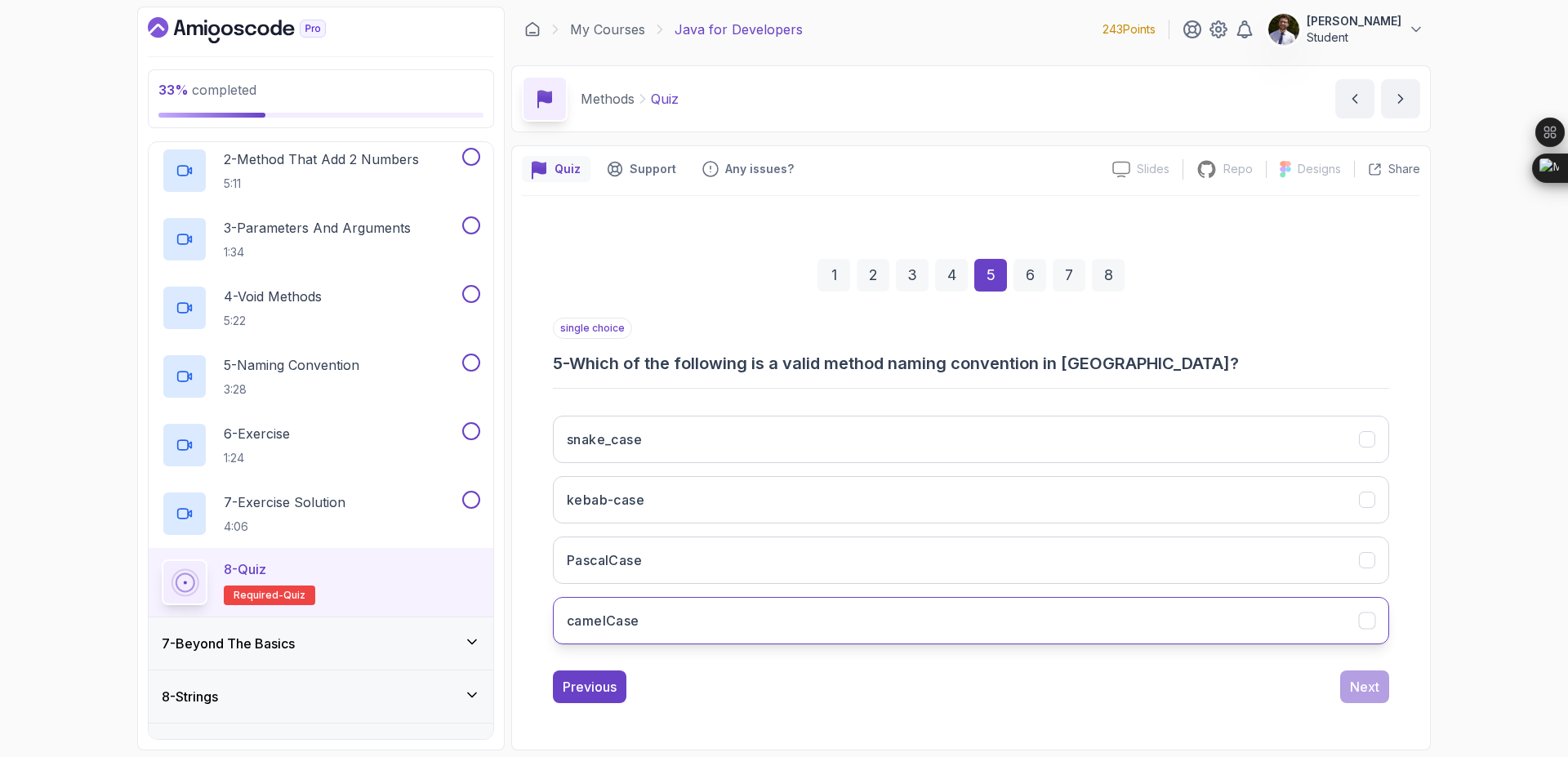
click at [811, 631] on button "camelCase" at bounding box center [971, 620] width 836 height 47
click at [1379, 693] on div "Next" at bounding box center [1364, 687] width 29 height 20
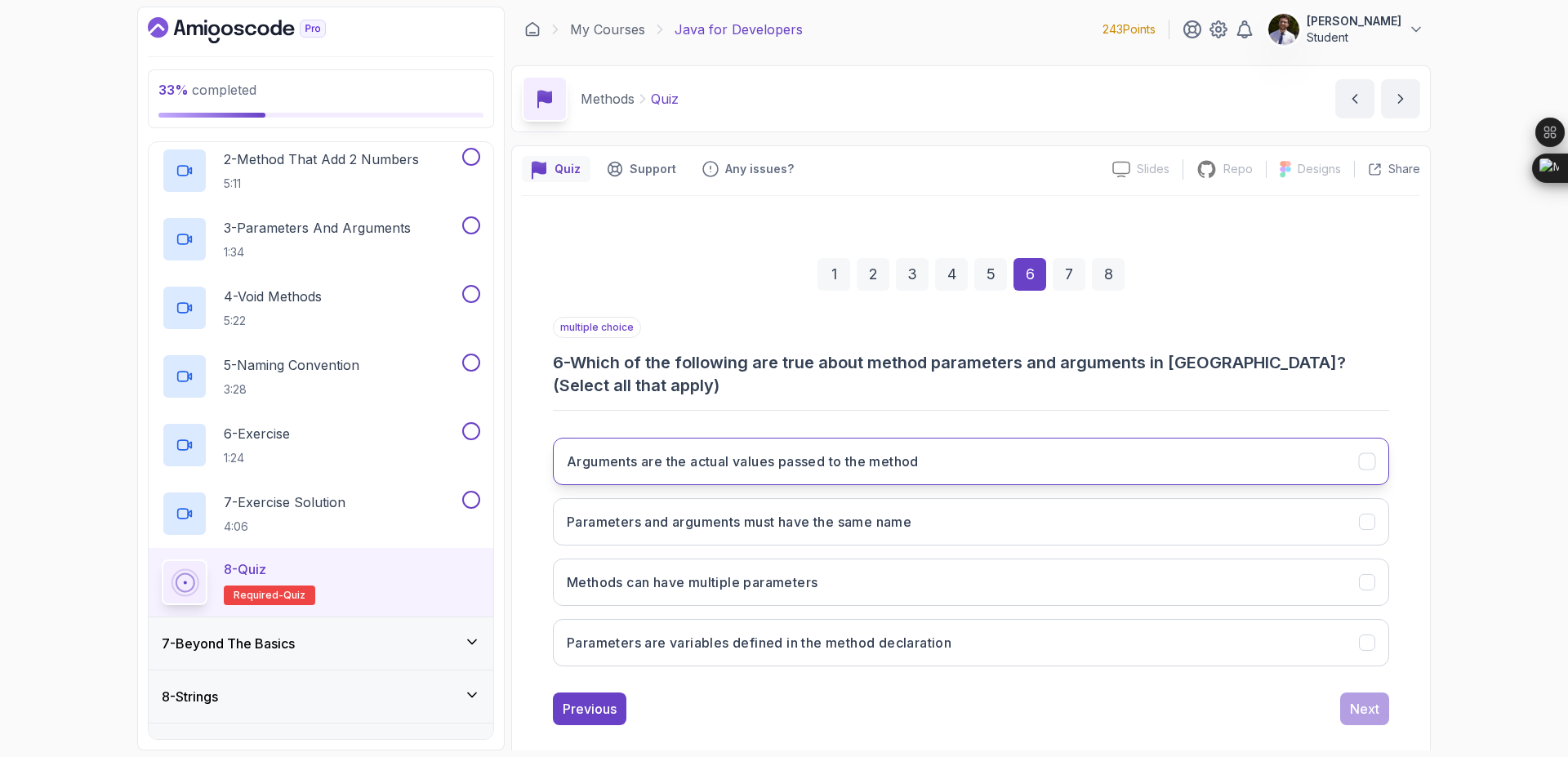
click at [1360, 469] on icon "Arguments are the actual values passed to the method" at bounding box center [1367, 461] width 16 height 16
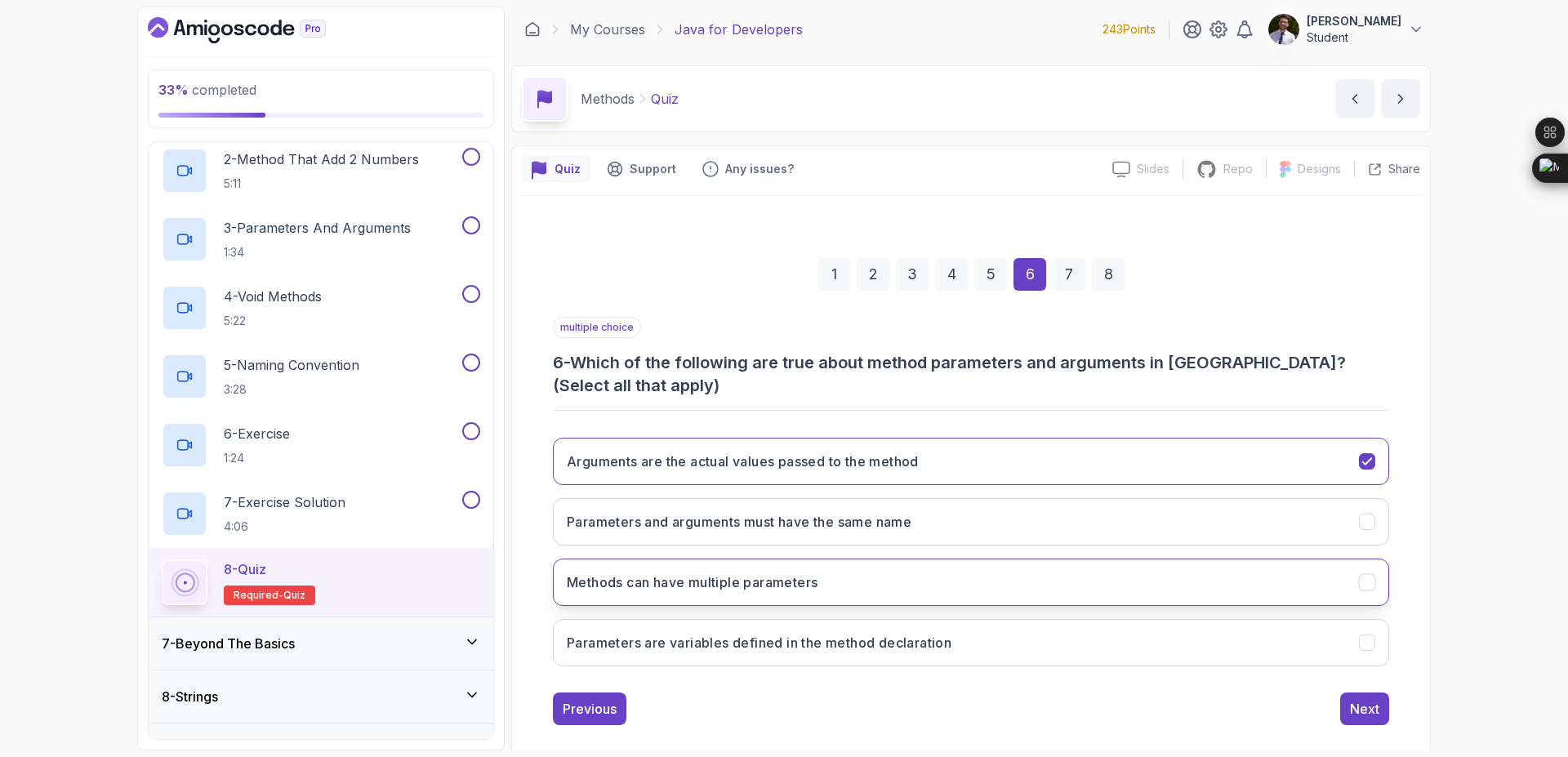
click at [1344, 572] on button "Methods can have multiple parameters" at bounding box center [971, 582] width 836 height 47
click at [1340, 669] on div "Arguments are the actual values passed to the method Parameters and arguments m…" at bounding box center [971, 552] width 836 height 255
click at [1360, 648] on icon "Parameters are variables defined in the method declaration" at bounding box center [1367, 643] width 16 height 16
click at [1378, 710] on div "Next" at bounding box center [1364, 710] width 29 height 20
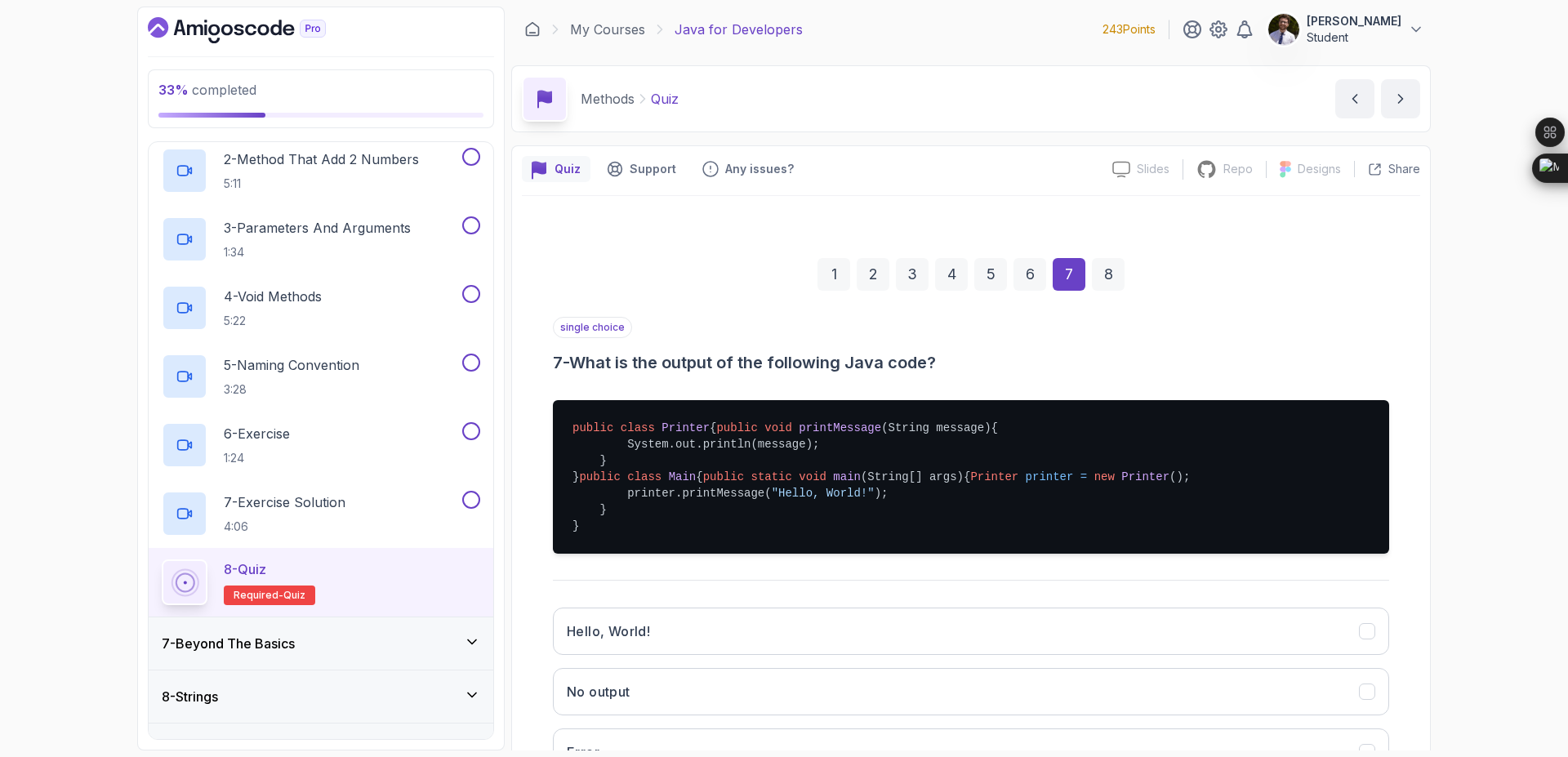
drag, startPoint x: 1378, startPoint y: 710, endPoint x: 1527, endPoint y: 562, distance: 210.0
click at [1527, 562] on div "33 % completed 1 - Intro 2 - Loops 3 - If Statements 4 - Packages 5 - Access Mo…" at bounding box center [784, 378] width 1568 height 757
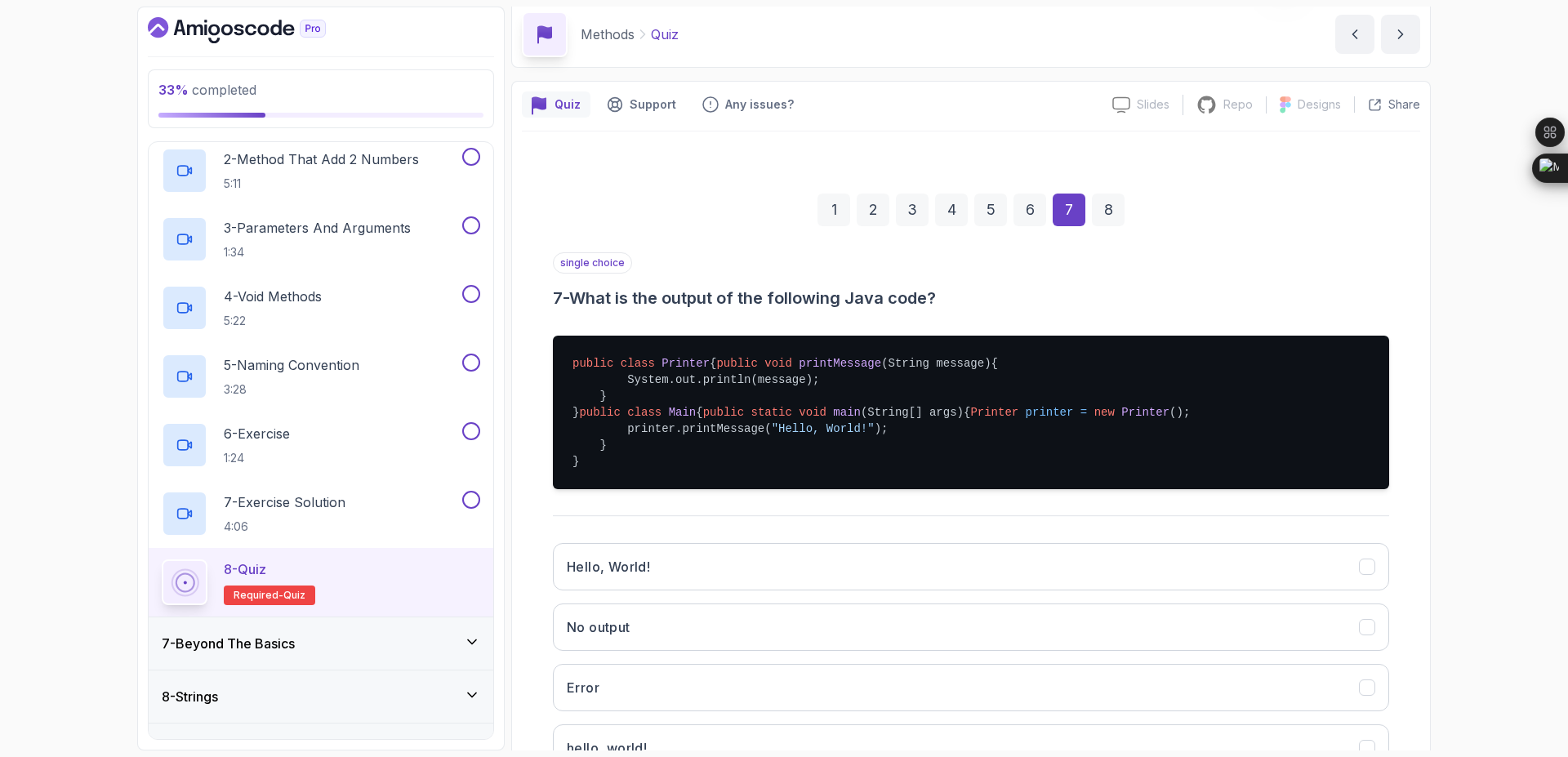
scroll to position [98, 0]
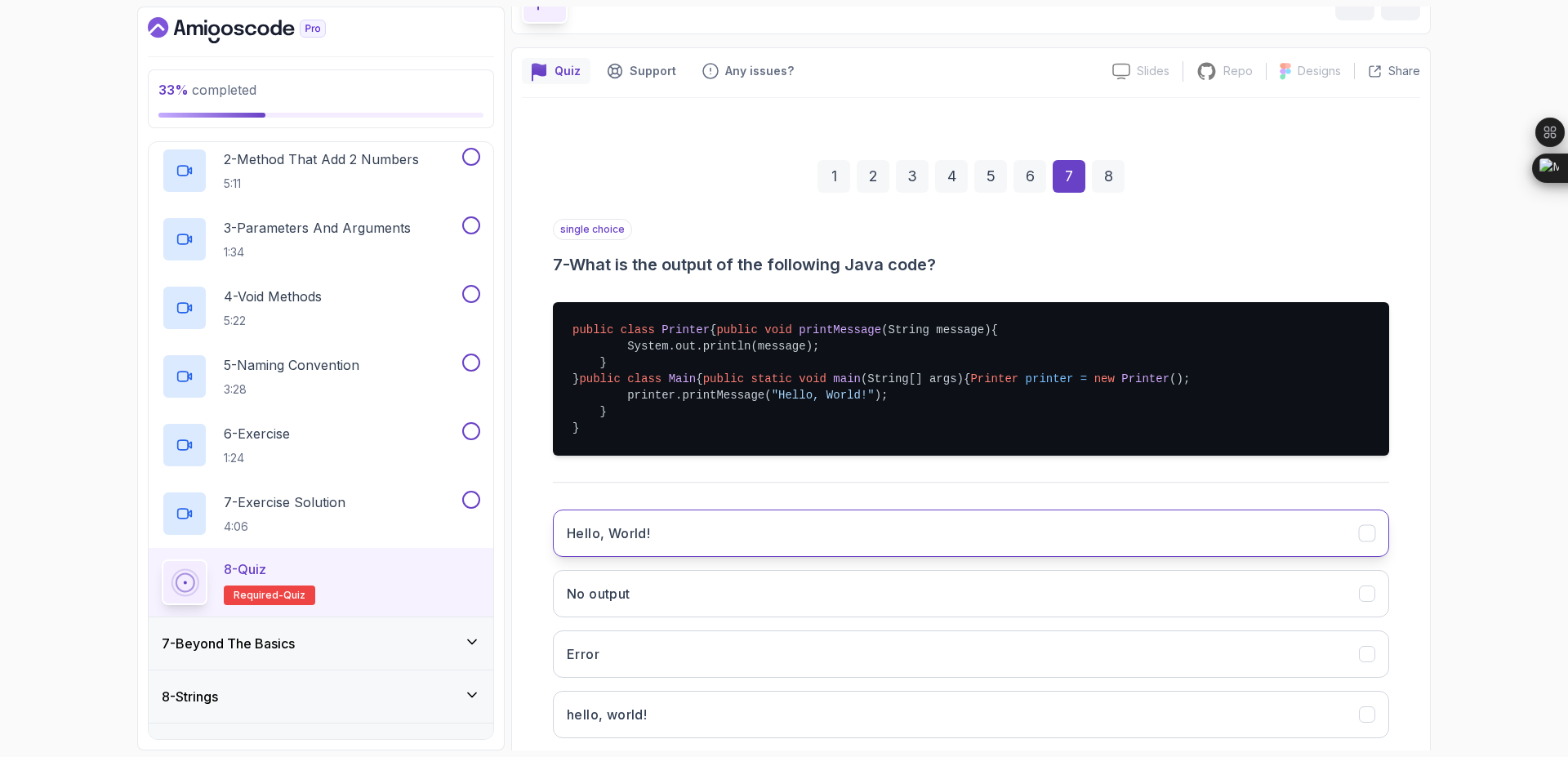
click at [917, 557] on button "Hello, World!" at bounding box center [971, 533] width 836 height 47
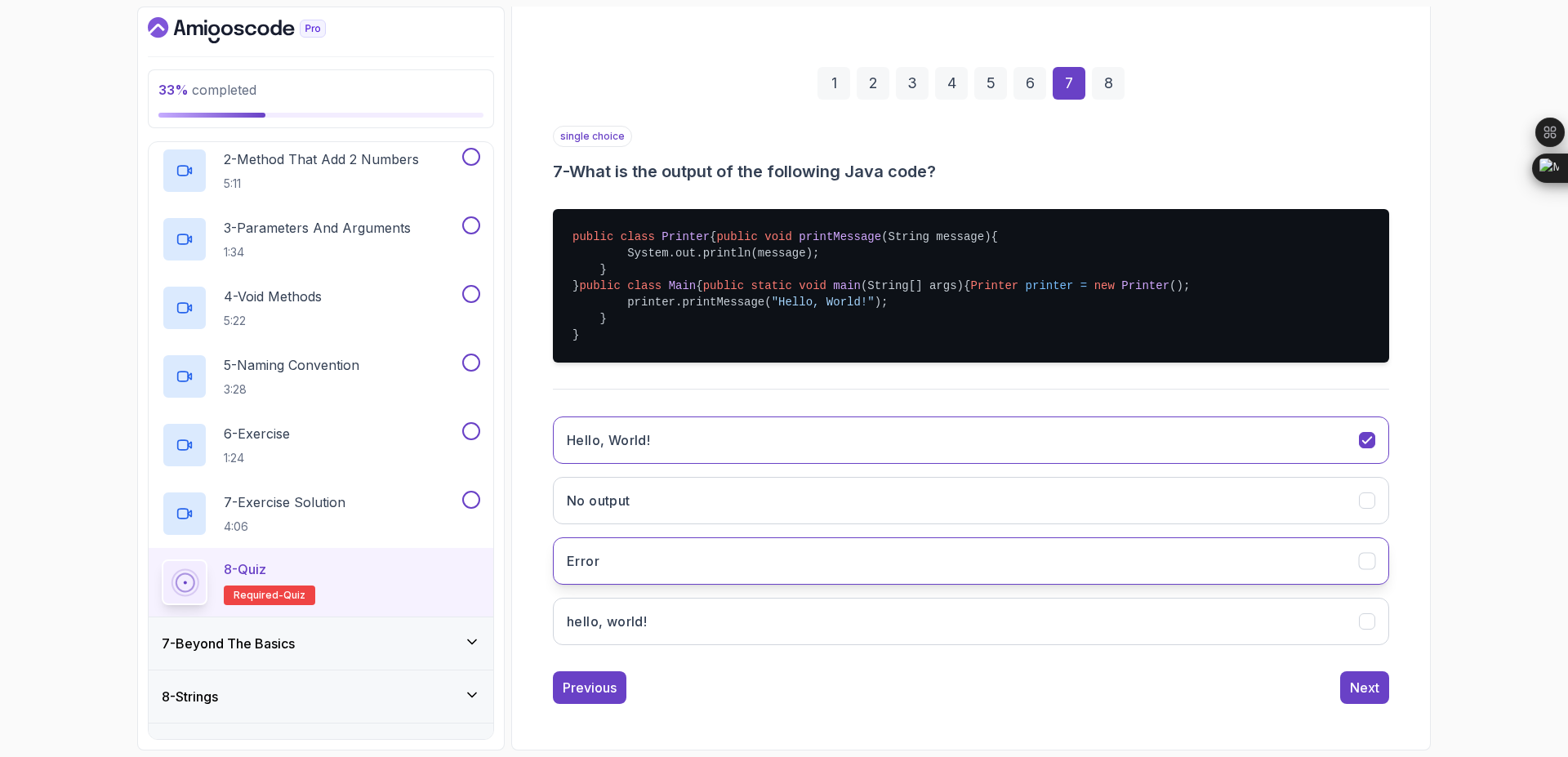
scroll to position [256, 0]
click at [1351, 698] on button "Next" at bounding box center [1364, 687] width 49 height 32
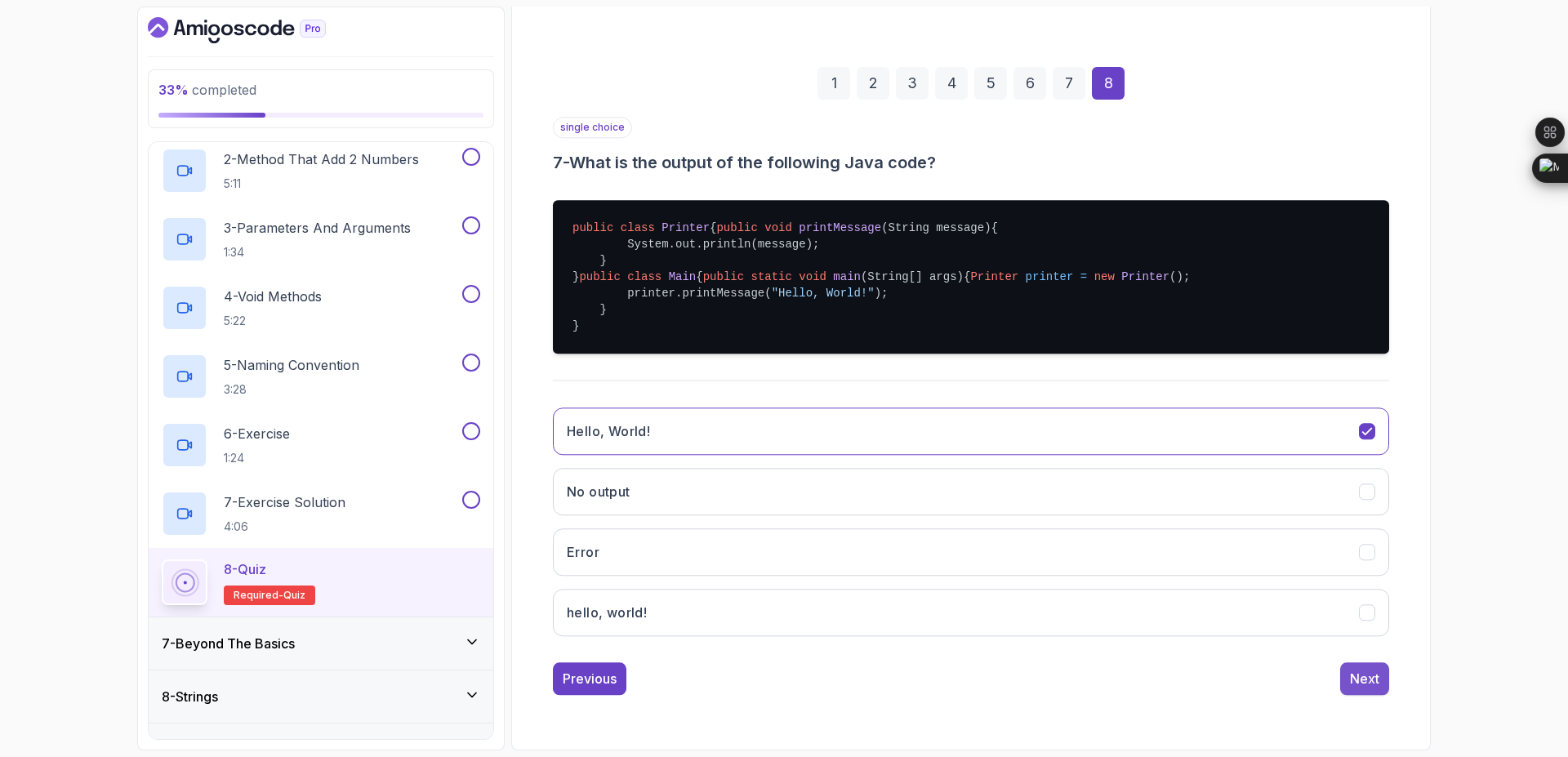
scroll to position [0, 0]
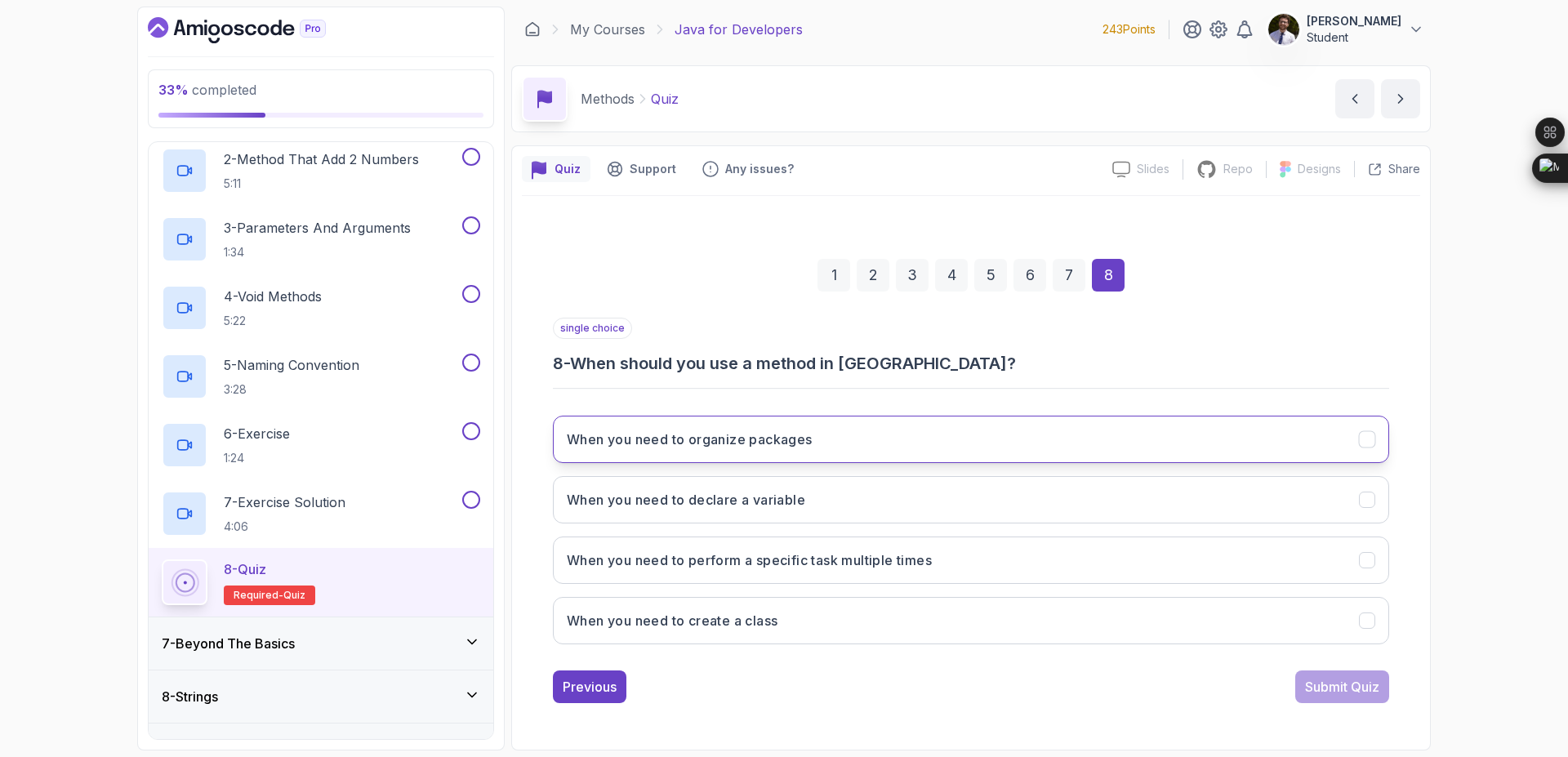
click at [1032, 438] on button "When you need to organize packages" at bounding box center [971, 439] width 836 height 47
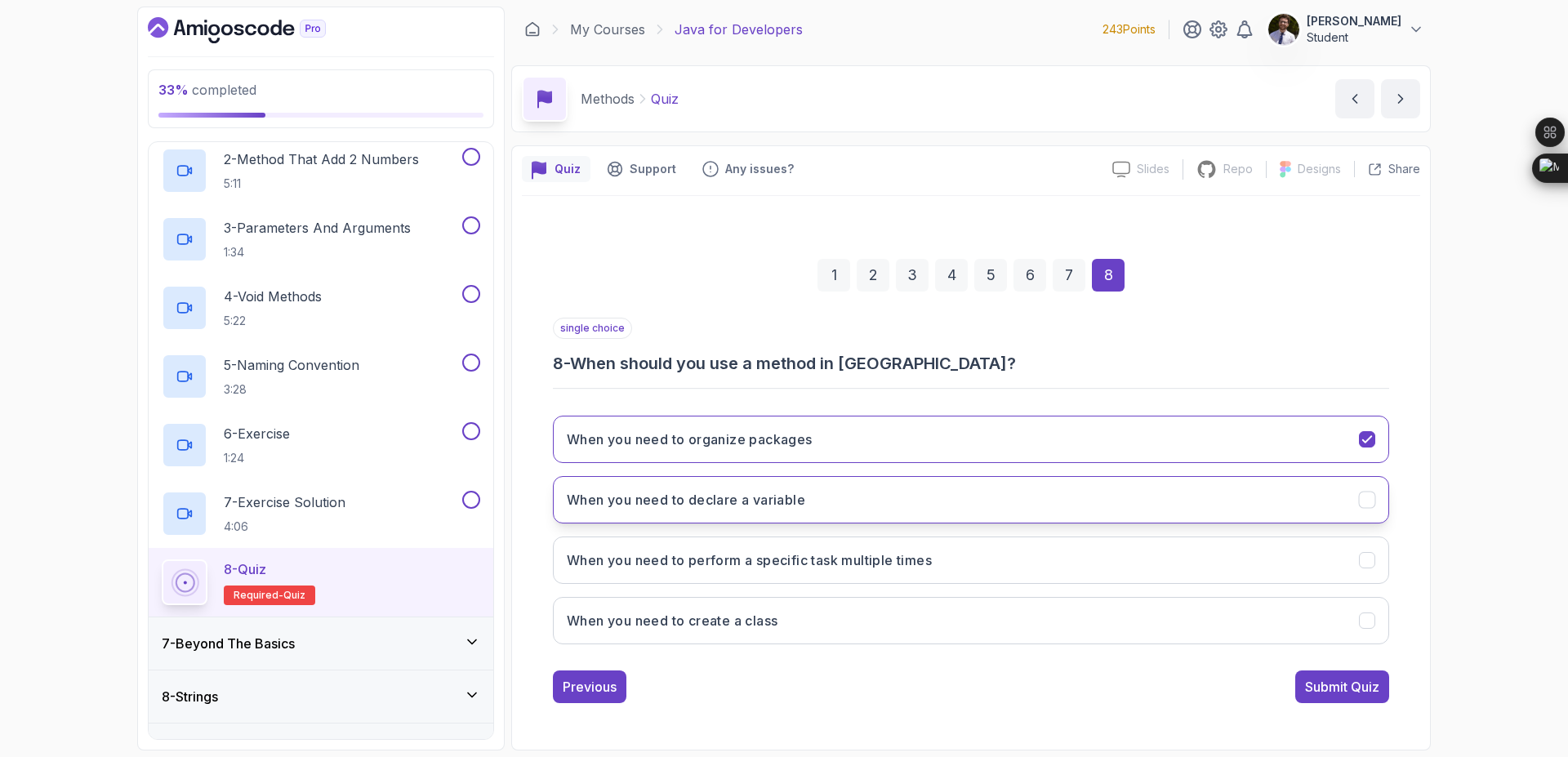
click at [1045, 501] on button "When you need to declare a variable" at bounding box center [971, 500] width 836 height 47
click at [1028, 572] on button "When you need to perform a specific task multiple times" at bounding box center [971, 560] width 836 height 47
click at [1333, 689] on div "Submit Quiz" at bounding box center [1342, 687] width 74 height 20
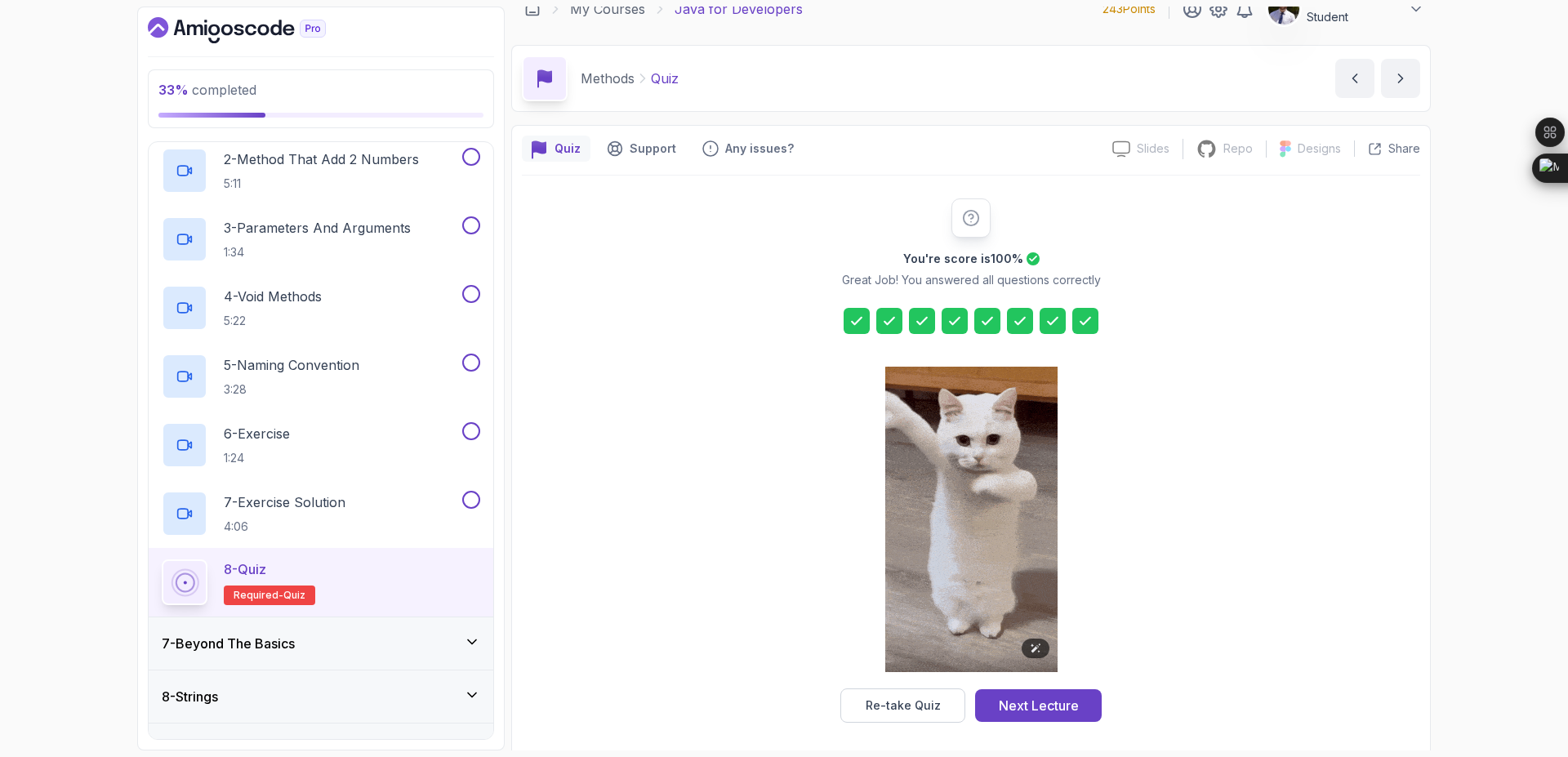
scroll to position [26, 0]
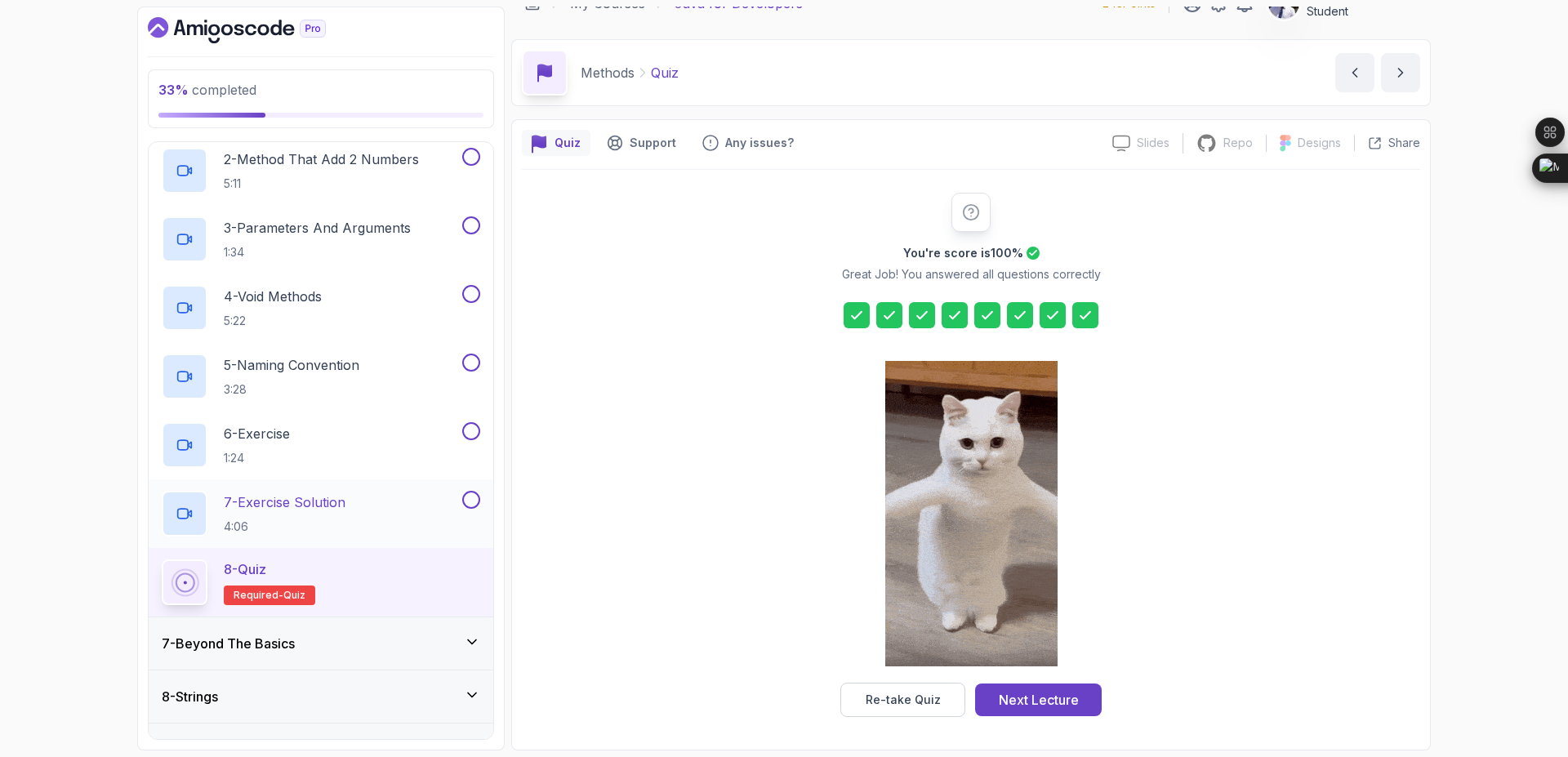
click at [471, 502] on button at bounding box center [471, 500] width 18 height 18
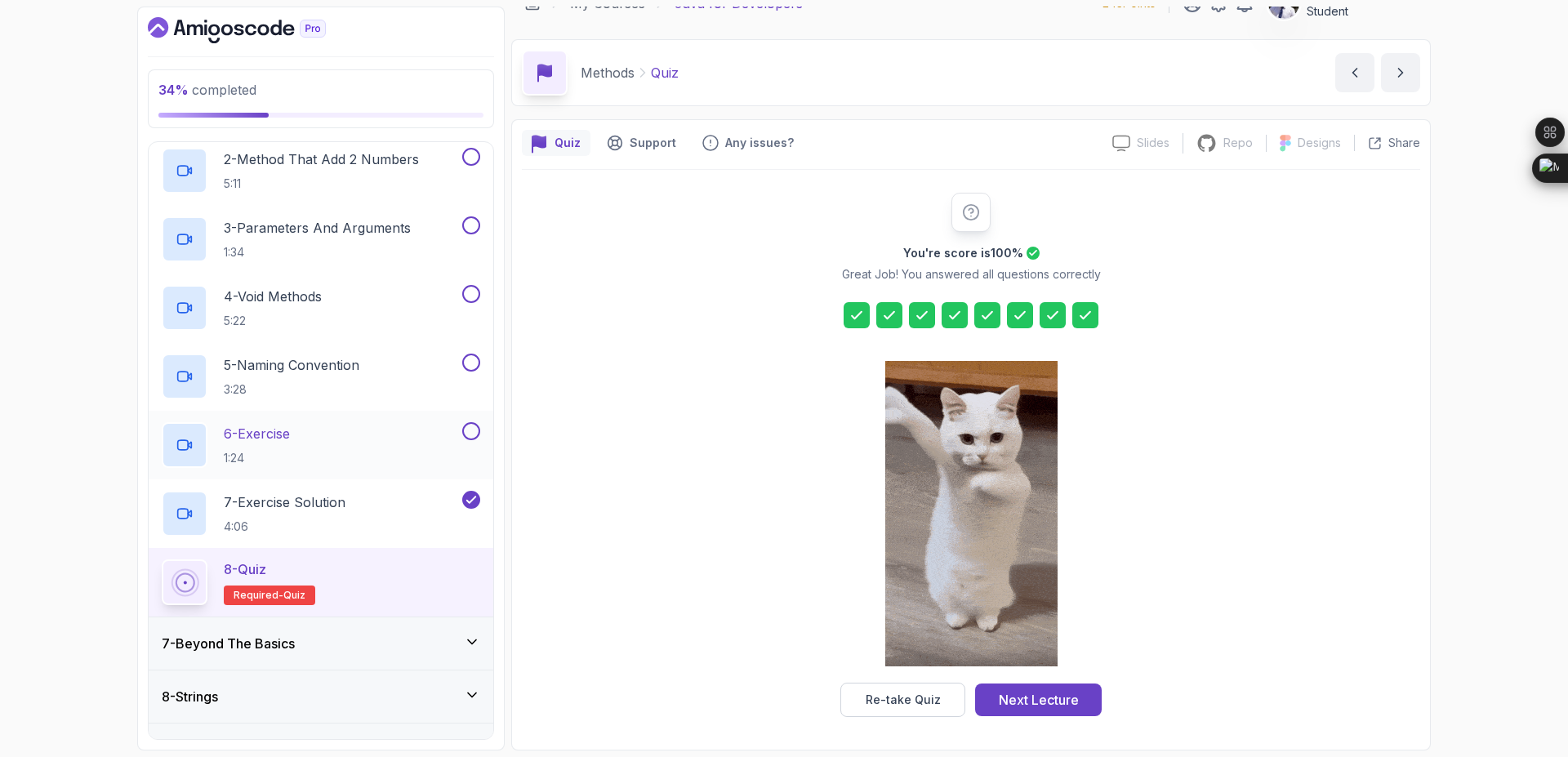
click at [470, 436] on button at bounding box center [471, 431] width 18 height 18
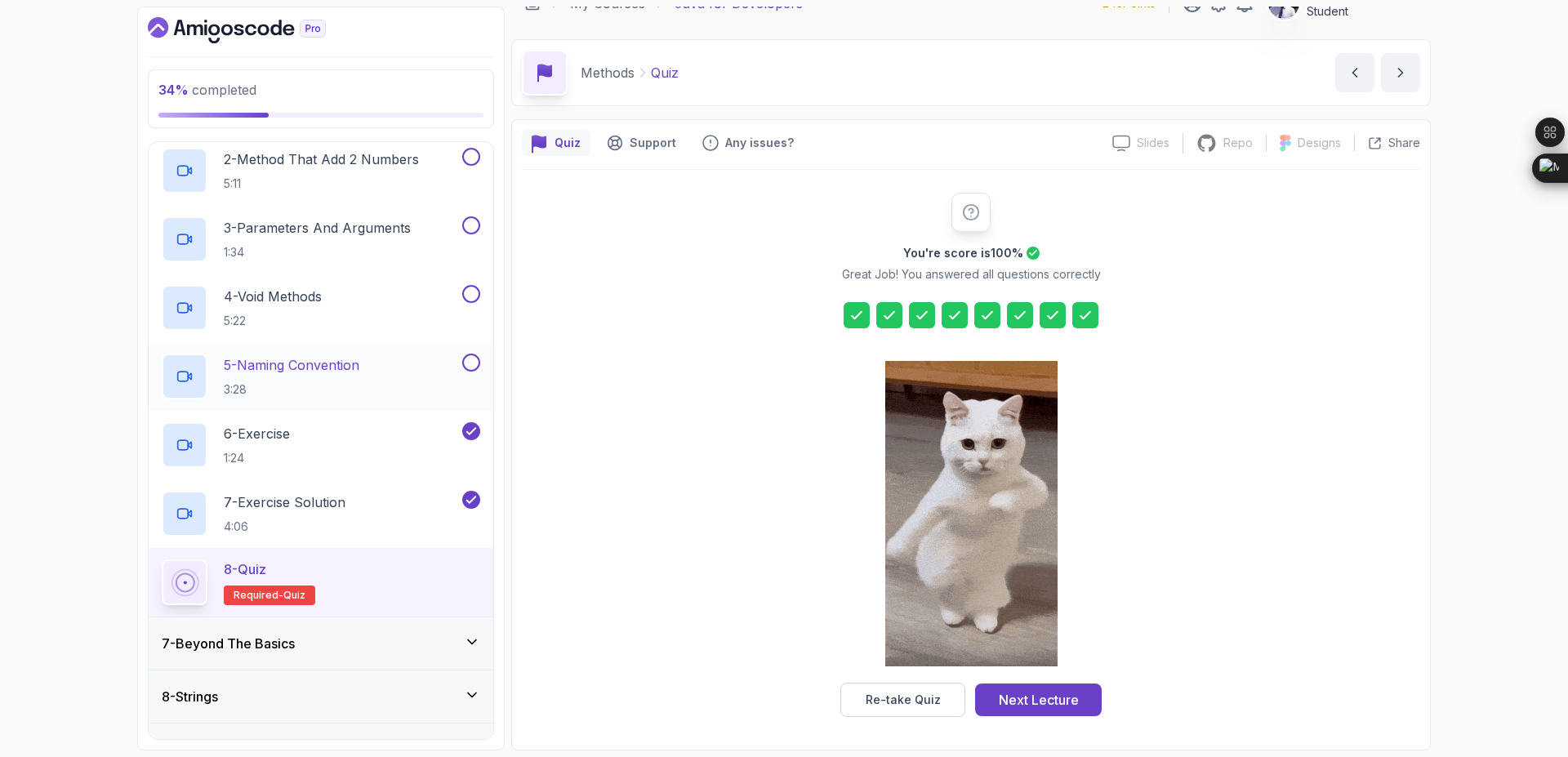
click at [471, 364] on button at bounding box center [471, 363] width 18 height 18
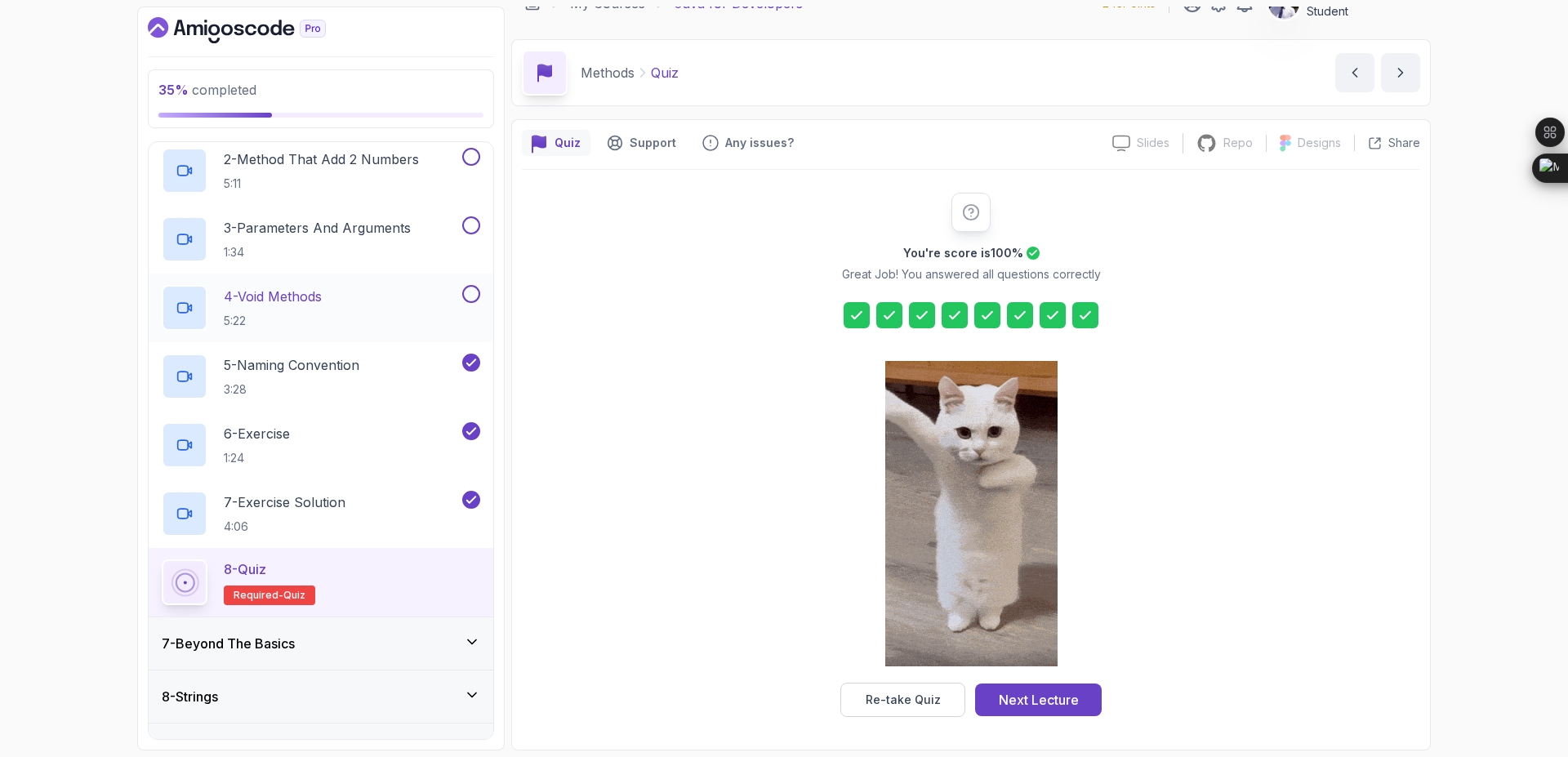
click at [468, 293] on button at bounding box center [471, 294] width 18 height 18
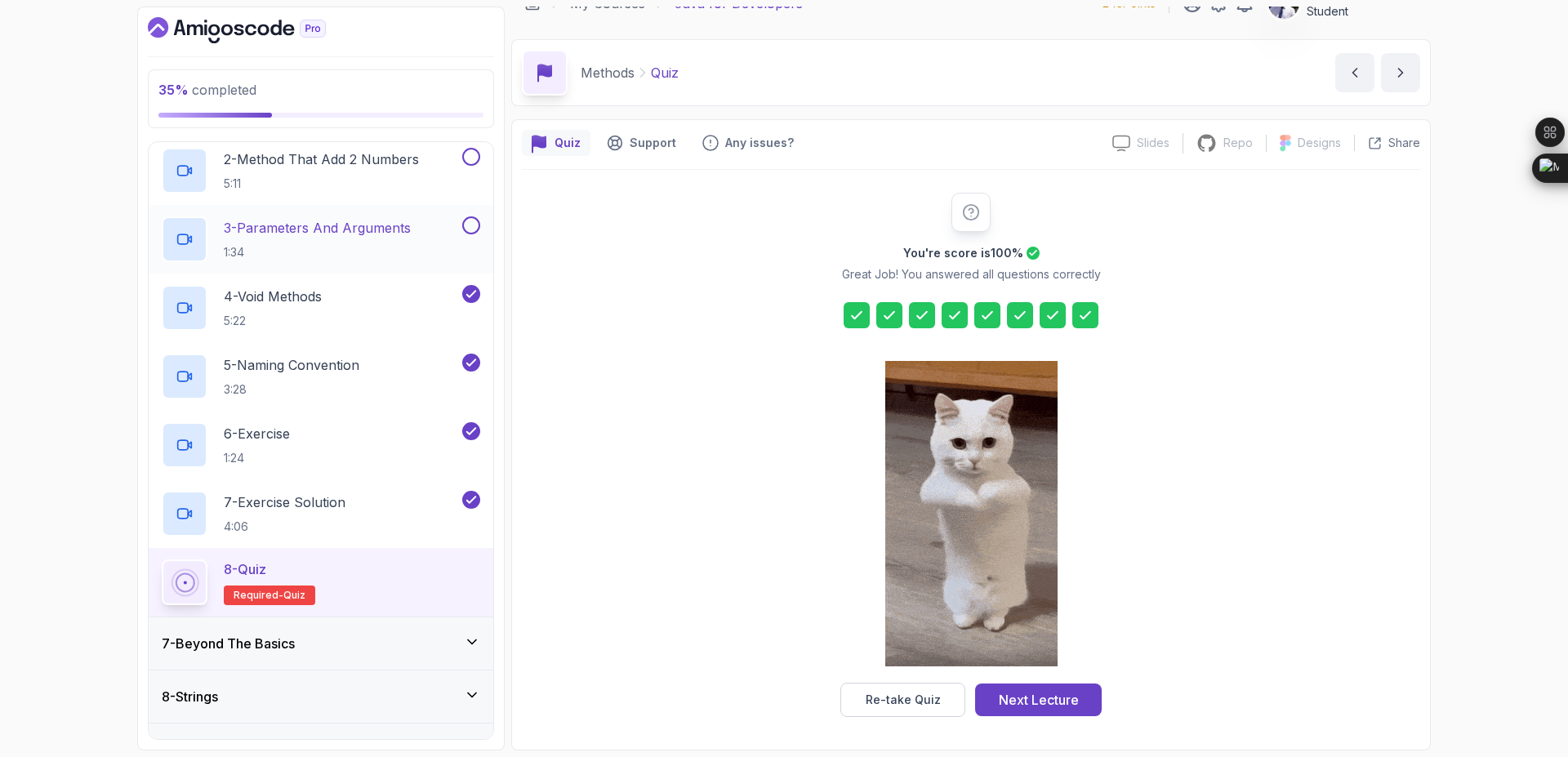
click at [465, 234] on div at bounding box center [470, 226] width 22 height 18
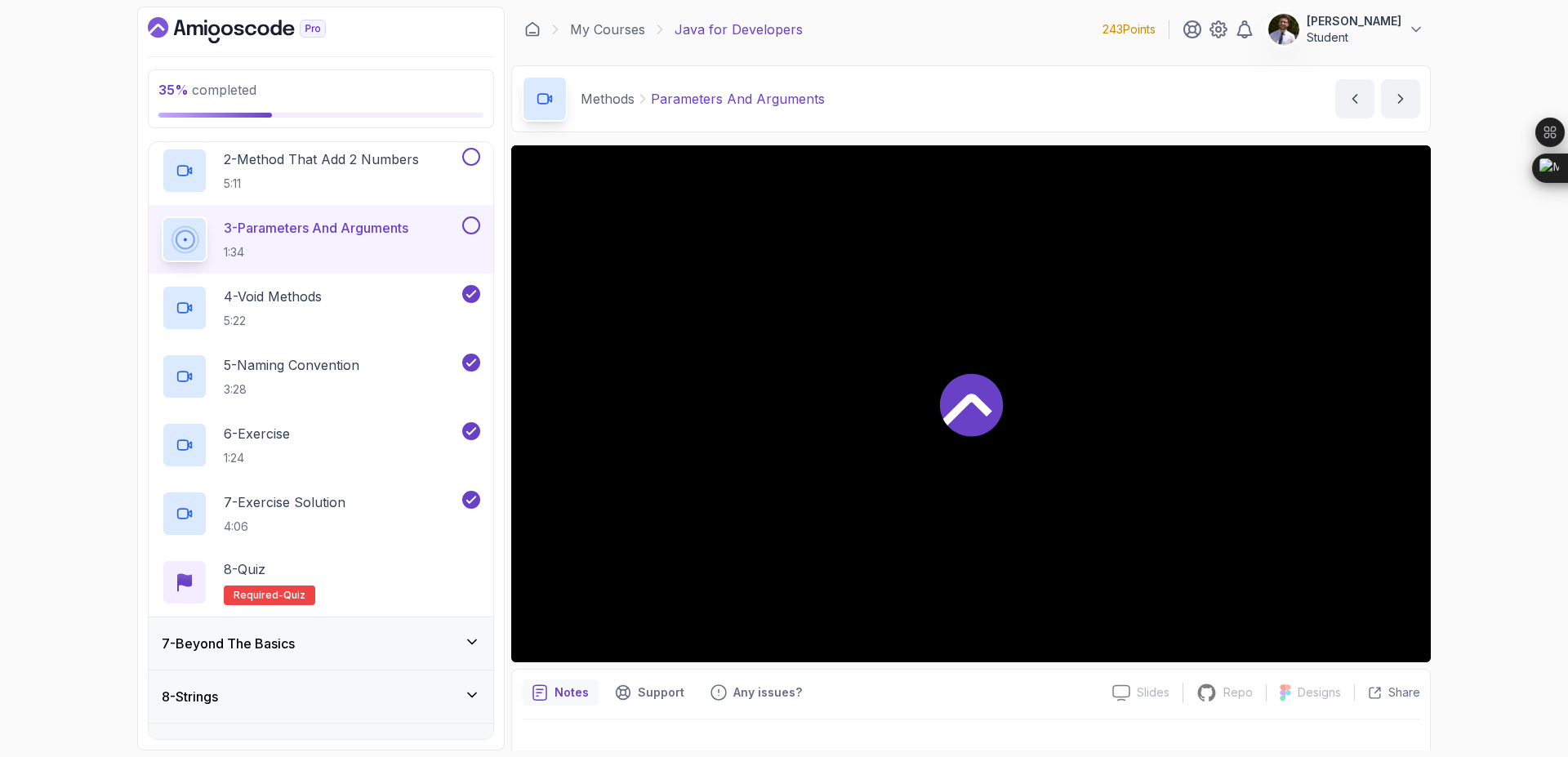
click at [476, 224] on button at bounding box center [471, 226] width 18 height 18
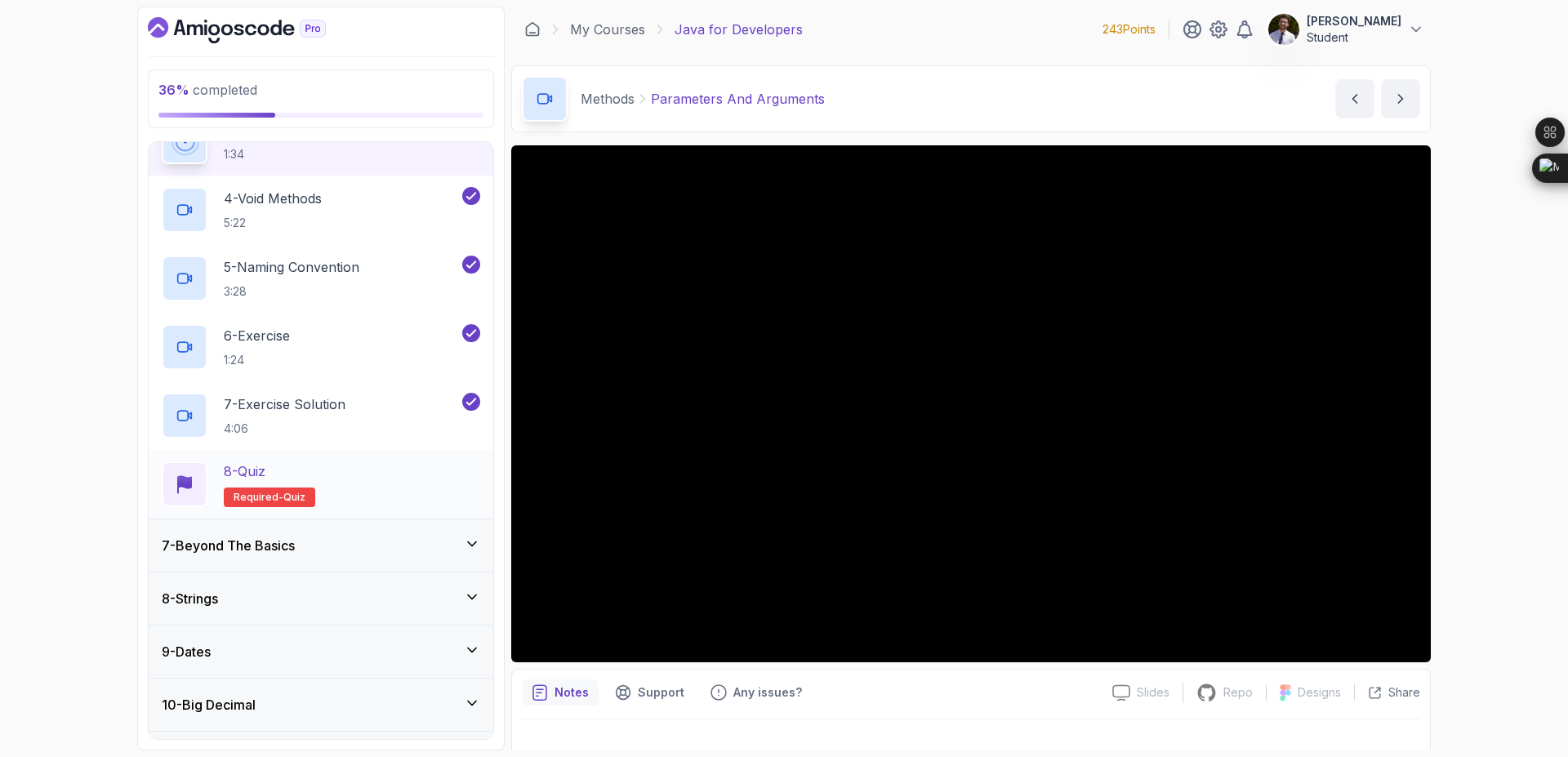
click at [417, 504] on div "8 - Quiz Required- quiz" at bounding box center [321, 484] width 319 height 46
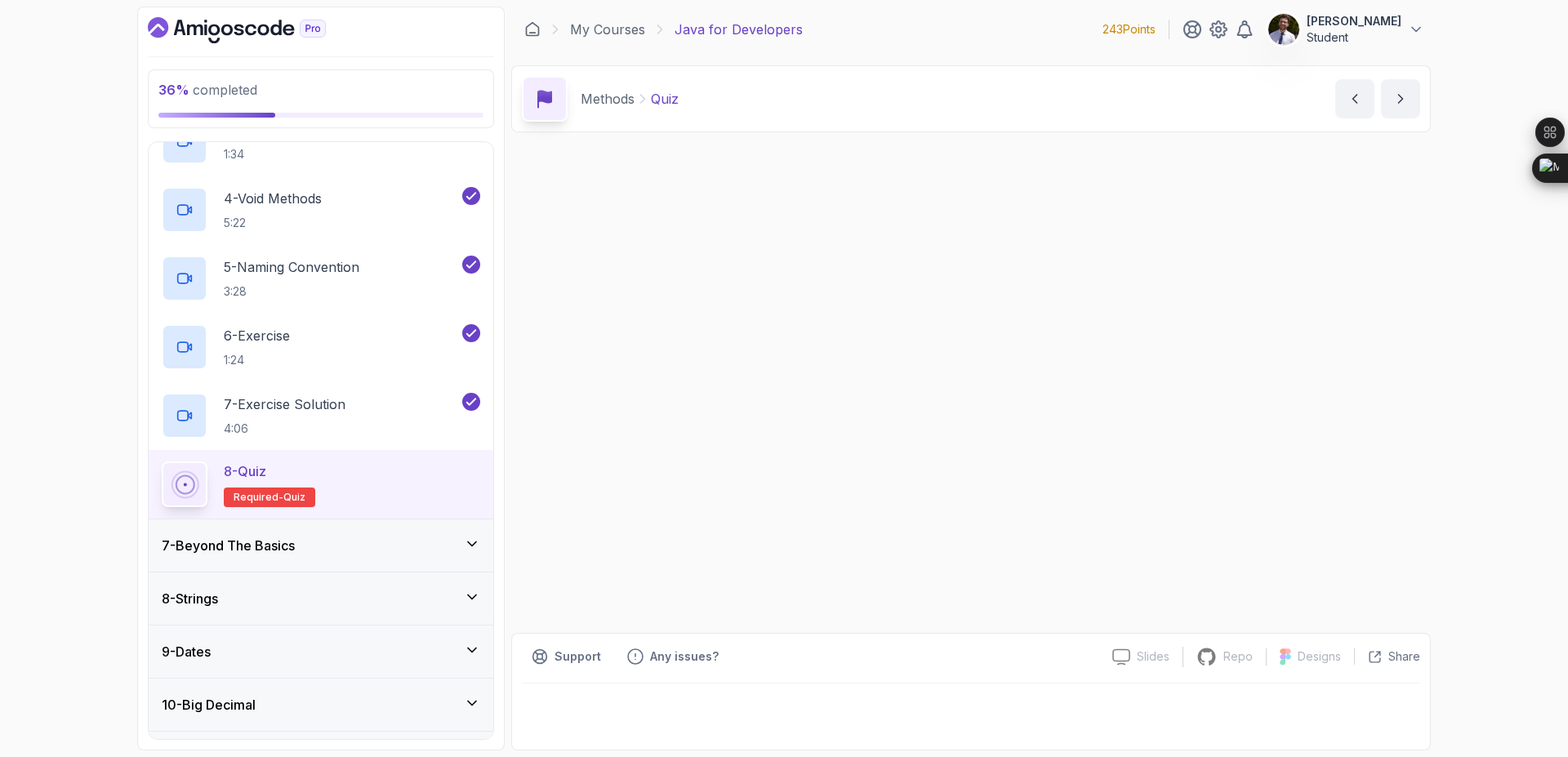
scroll to position [501, 0]
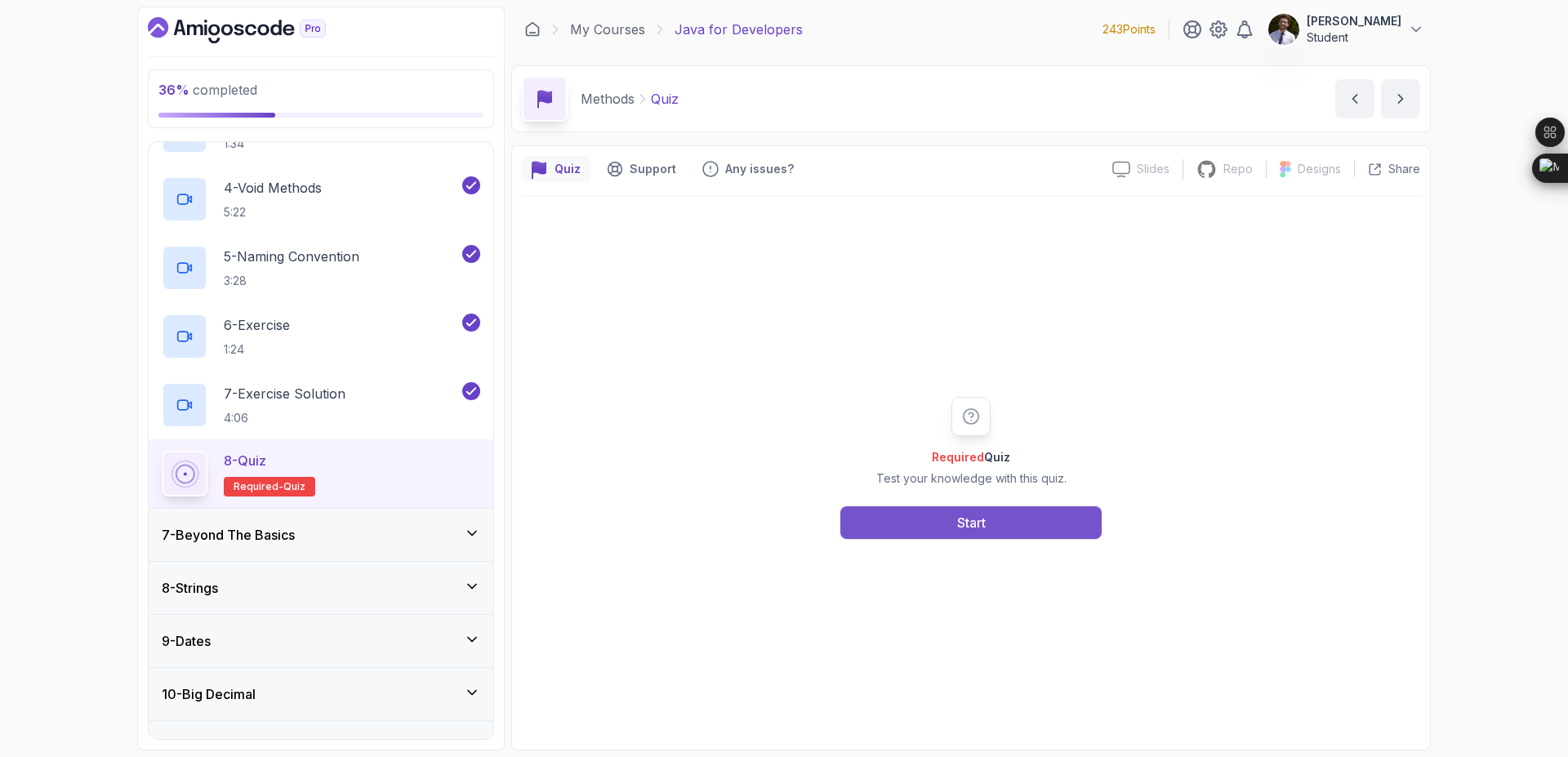
click at [974, 517] on div "Start" at bounding box center [972, 523] width 28 height 20
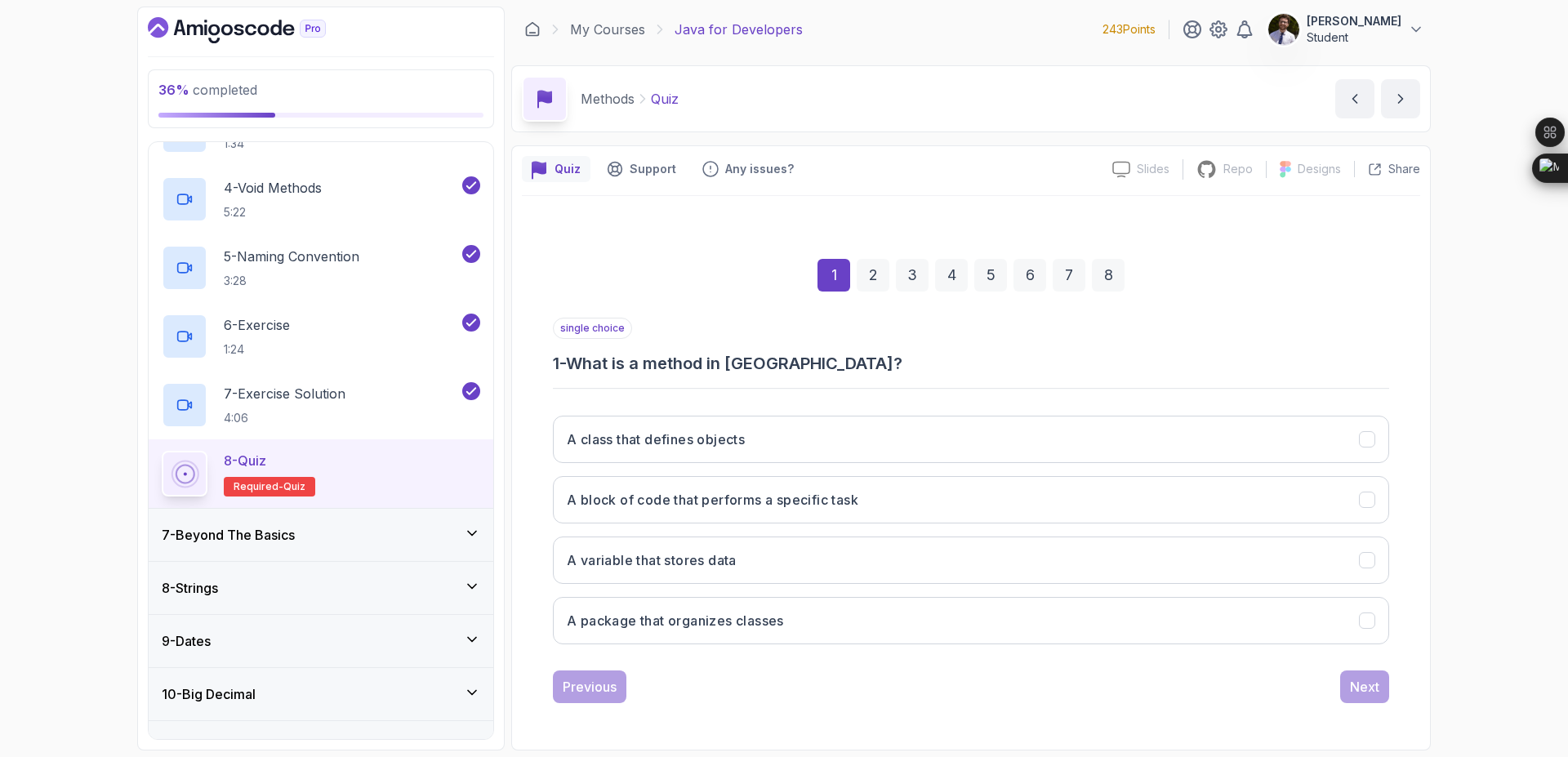
click at [1109, 269] on div "8" at bounding box center [1108, 275] width 32 height 32
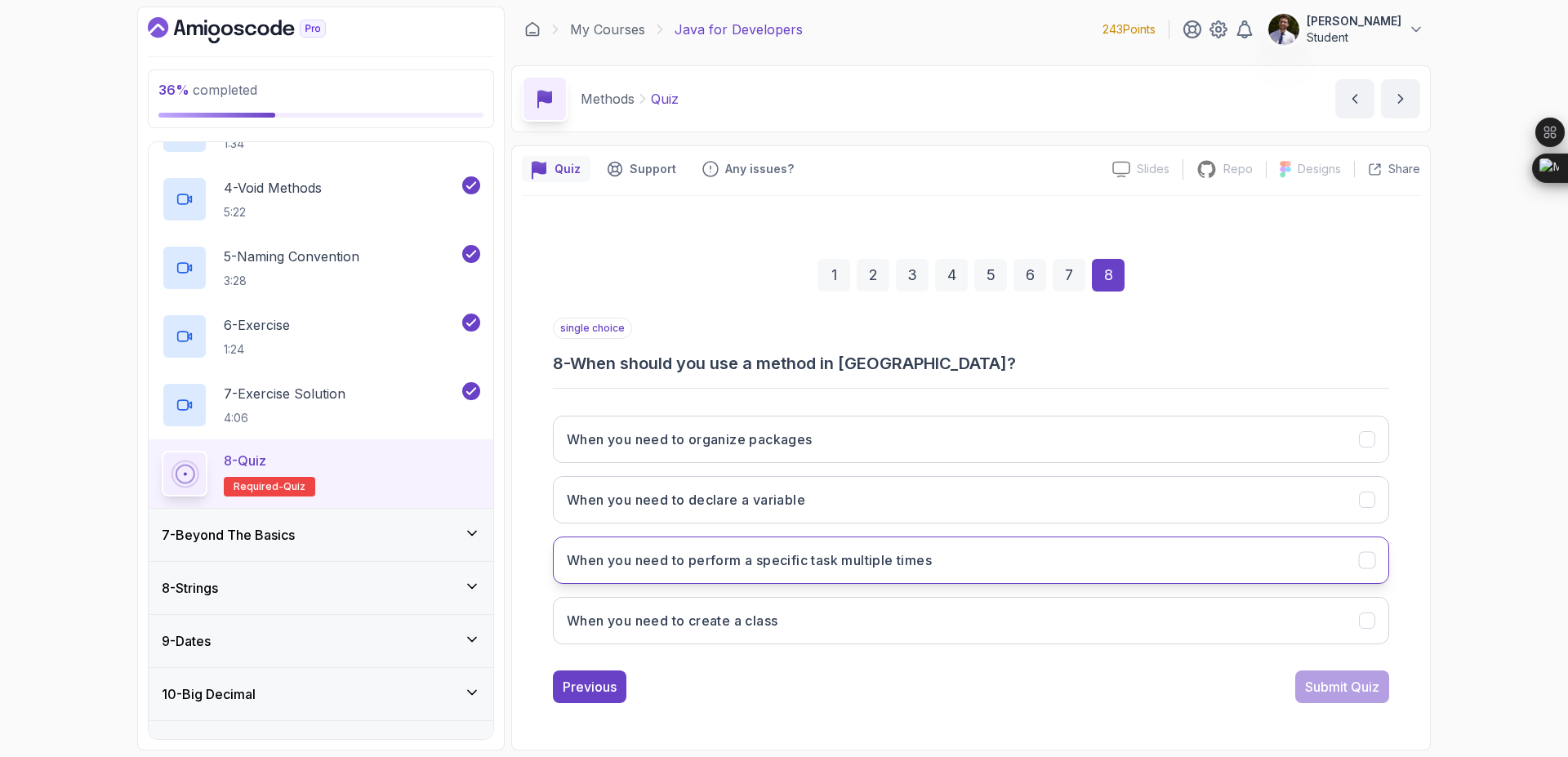
click at [883, 563] on h3 "When you need to perform a specific task multiple times" at bounding box center [749, 560] width 365 height 20
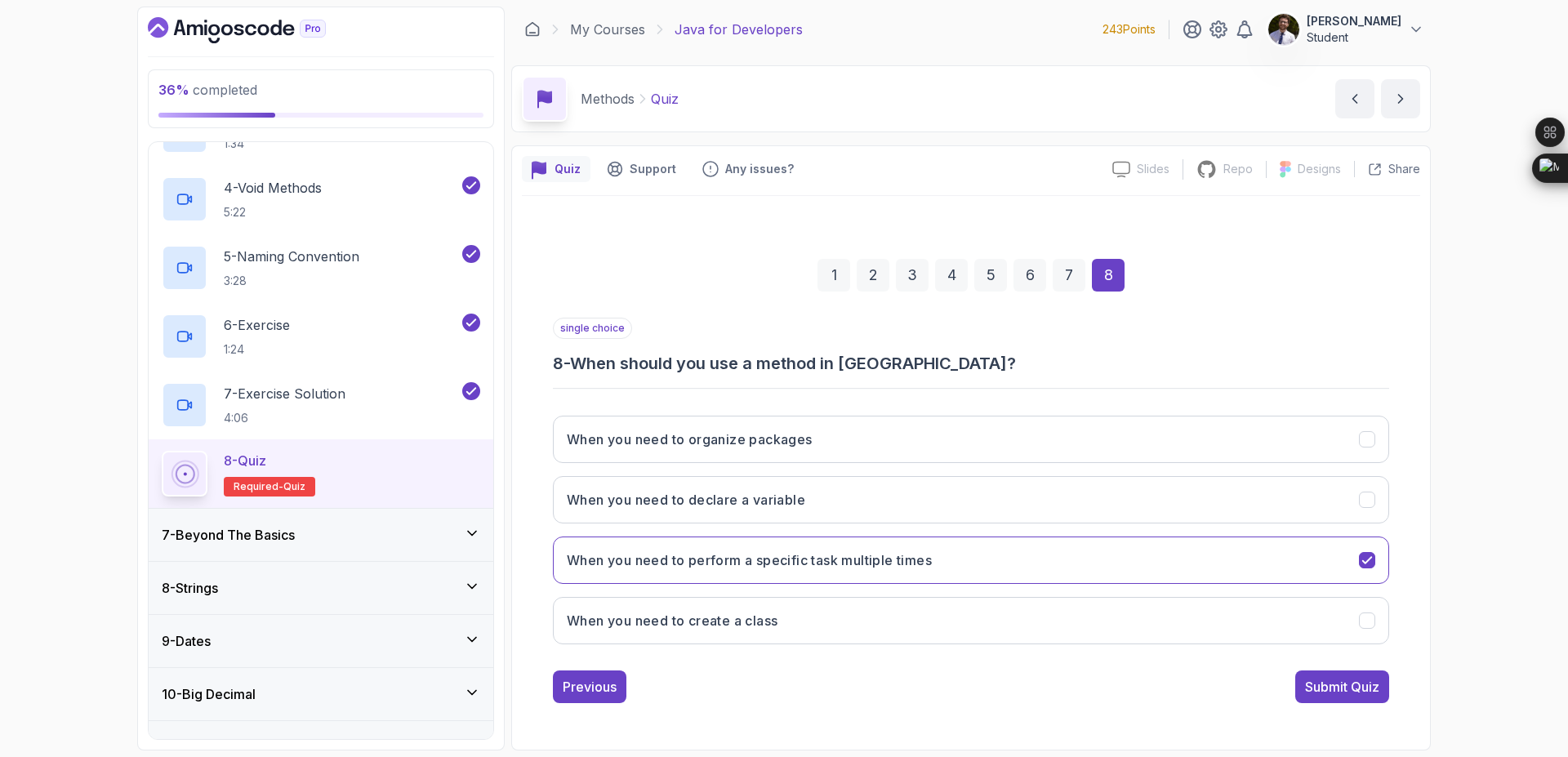
click at [1085, 278] on div "1 2 3 4 5 6 7 8" at bounding box center [971, 276] width 836 height 85
click at [1078, 278] on div "7" at bounding box center [1068, 275] width 32 height 32
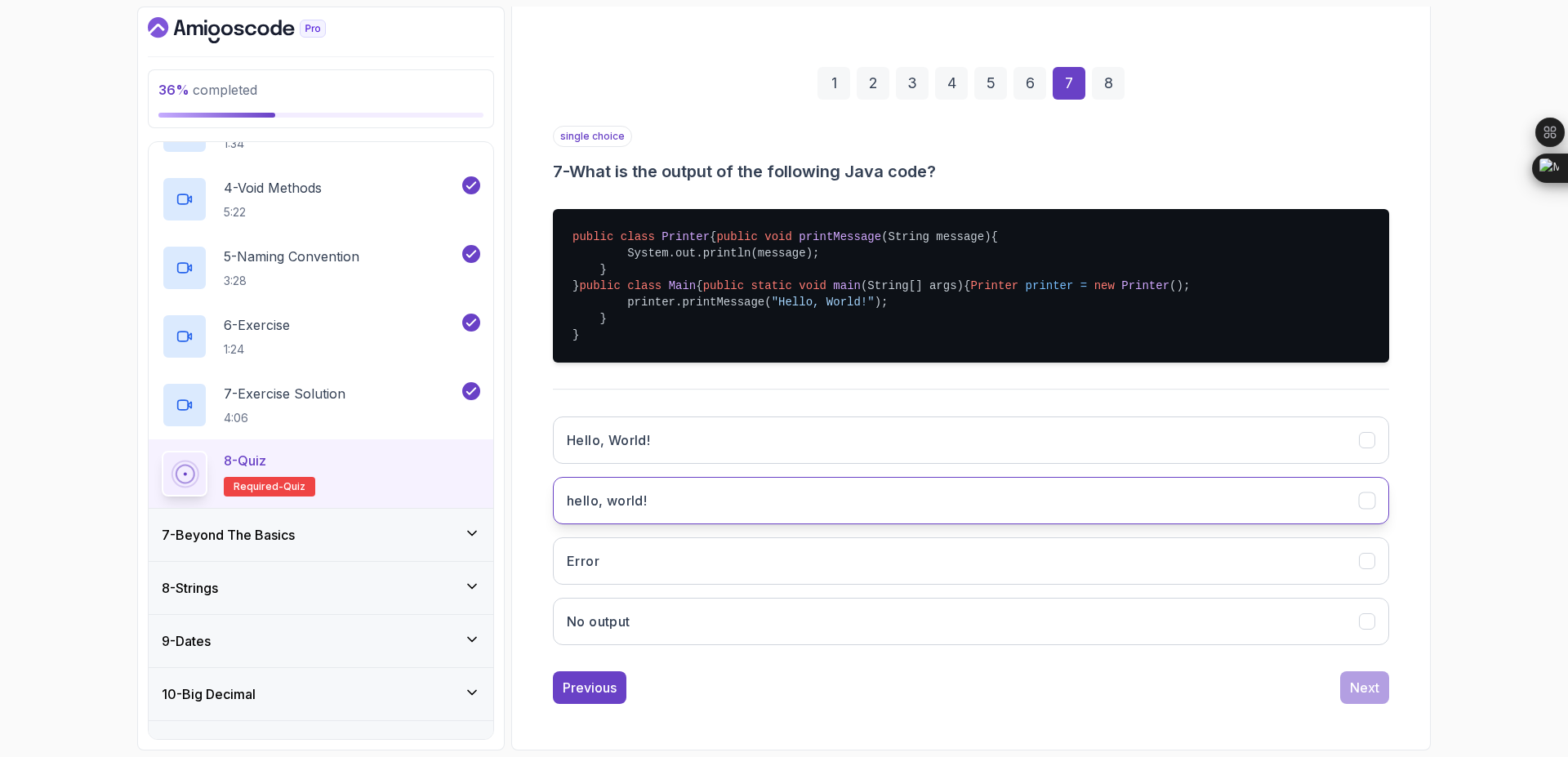
scroll to position [256, 0]
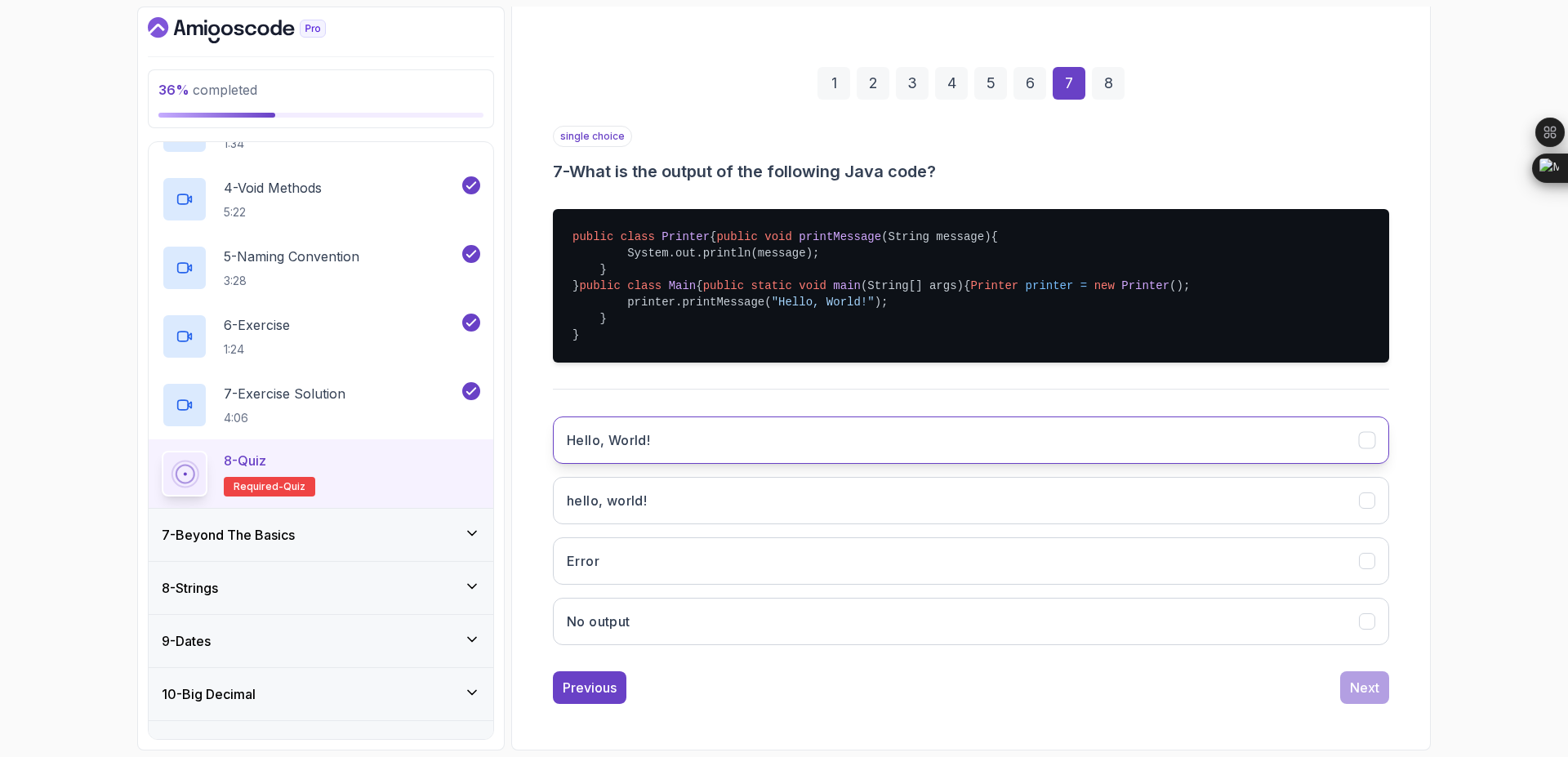
click at [919, 441] on button "Hello, World!" at bounding box center [971, 440] width 836 height 47
click at [1021, 67] on div "6" at bounding box center [1029, 82] width 32 height 32
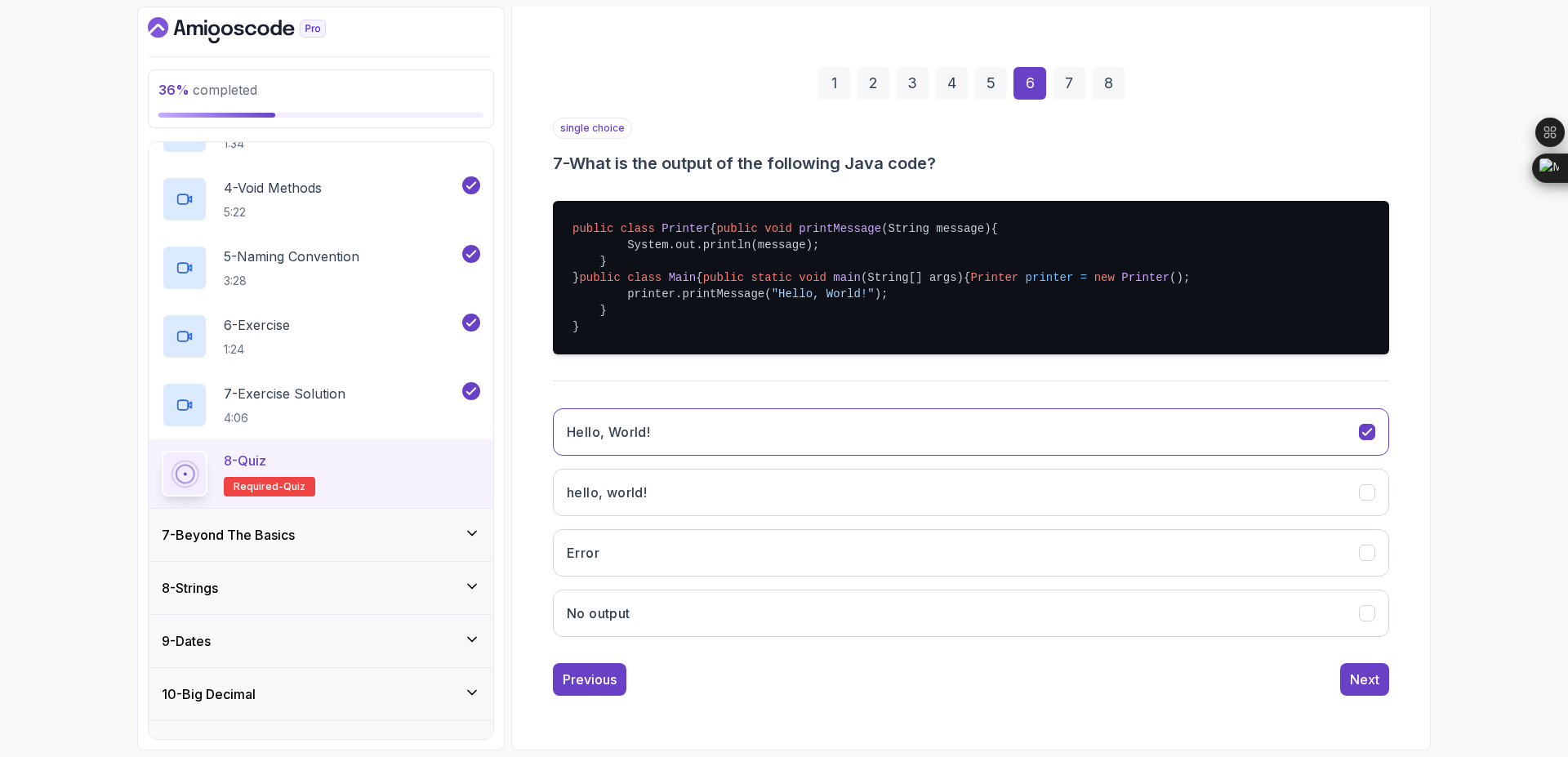
scroll to position [22, 0]
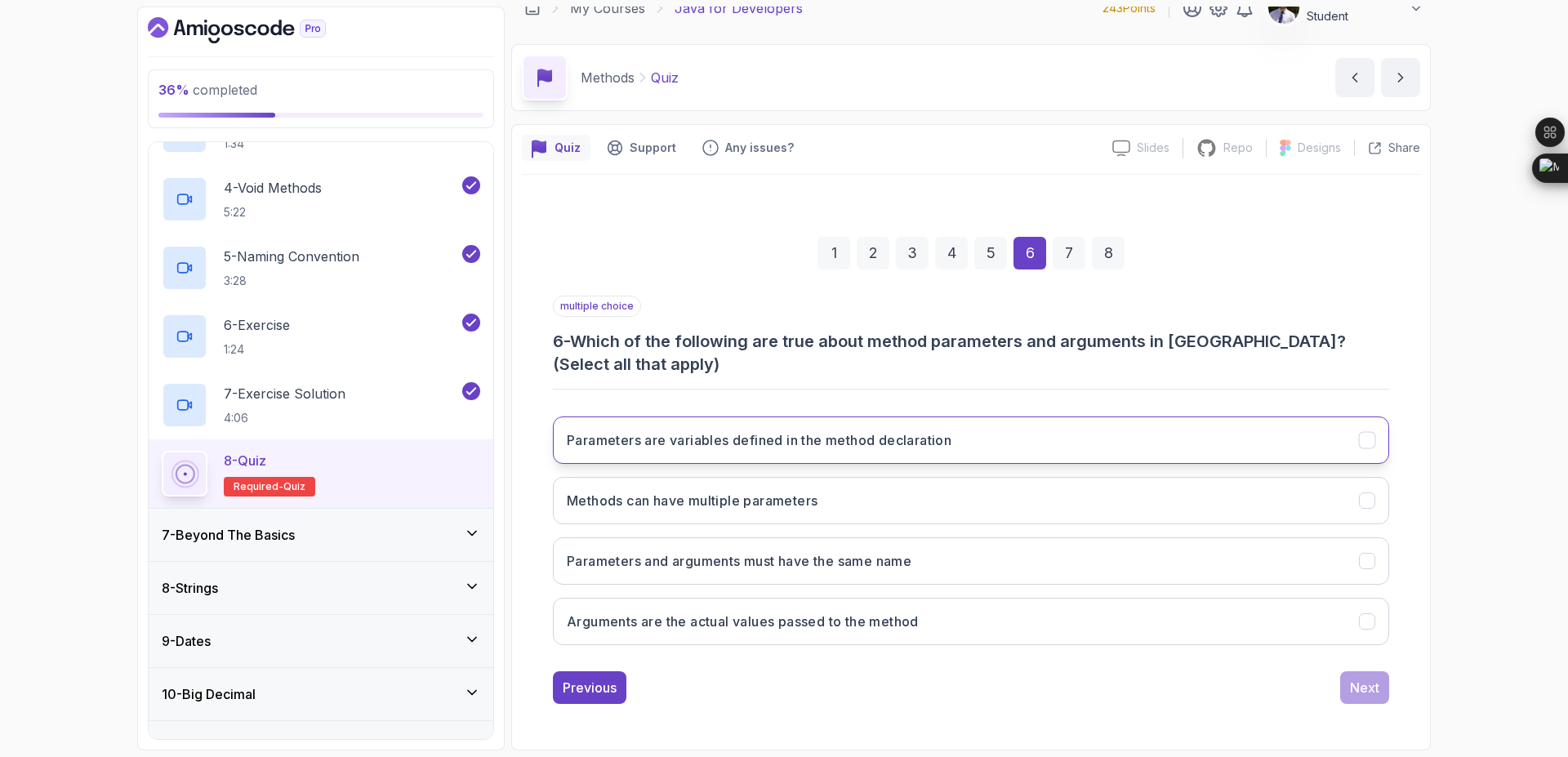
click at [987, 444] on button "Parameters are variables defined in the method declaration" at bounding box center [971, 440] width 836 height 47
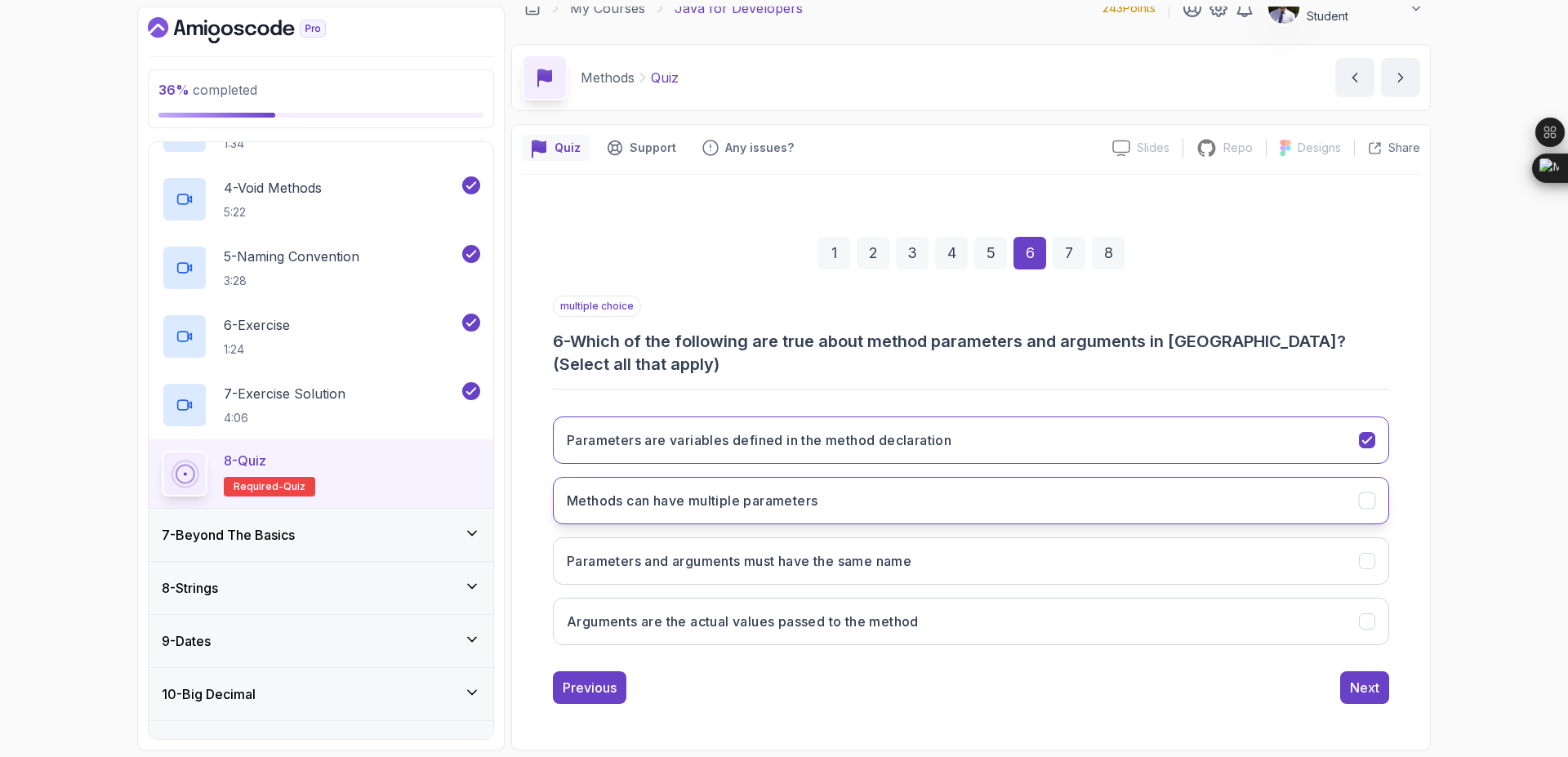
click at [877, 496] on button "Methods can have multiple parameters" at bounding box center [971, 501] width 836 height 47
click at [777, 633] on button "Arguments are the actual values passed to the method" at bounding box center [971, 621] width 836 height 47
click at [989, 257] on div "5" at bounding box center [990, 252] width 32 height 32
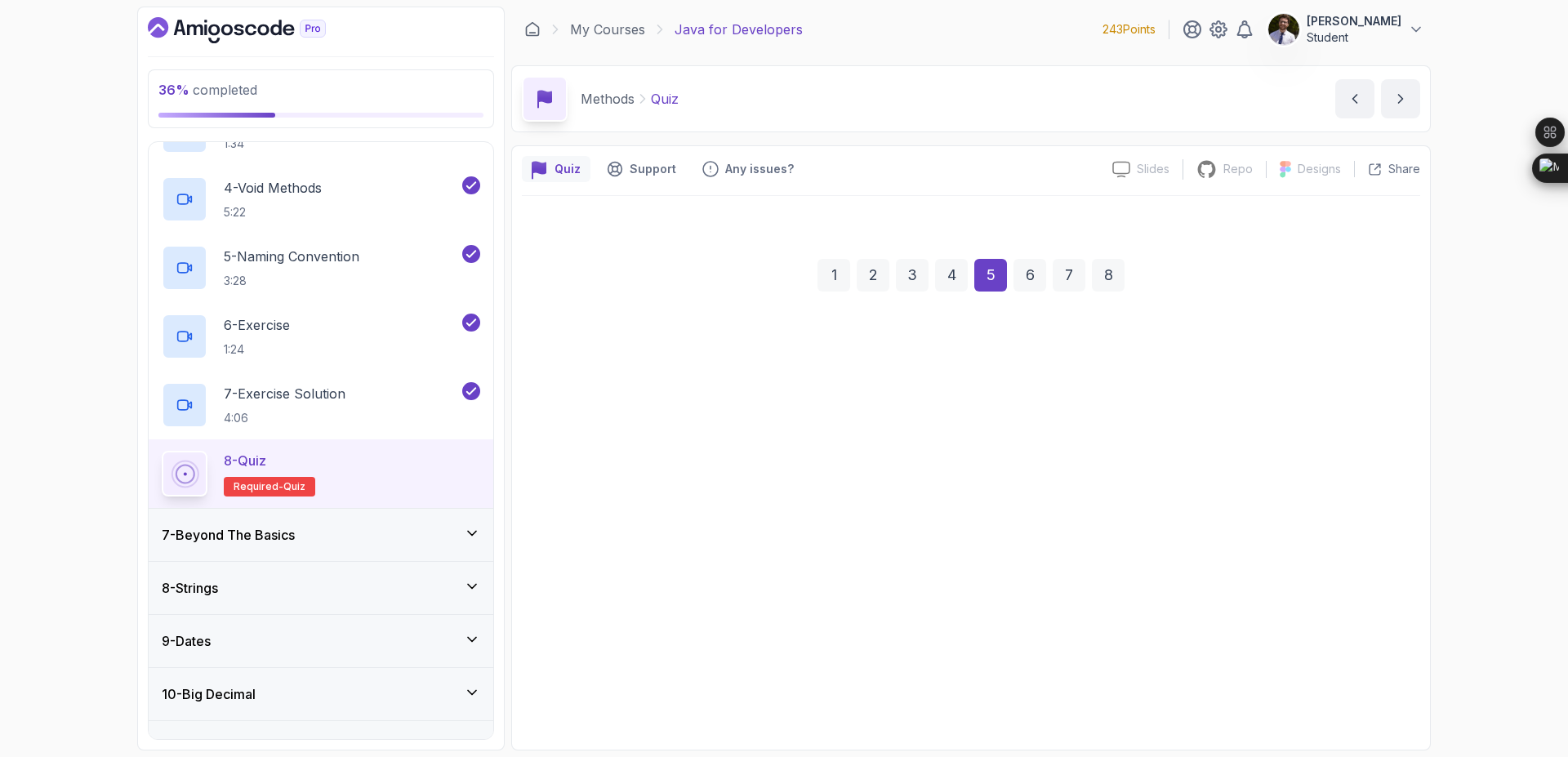
scroll to position [0, 0]
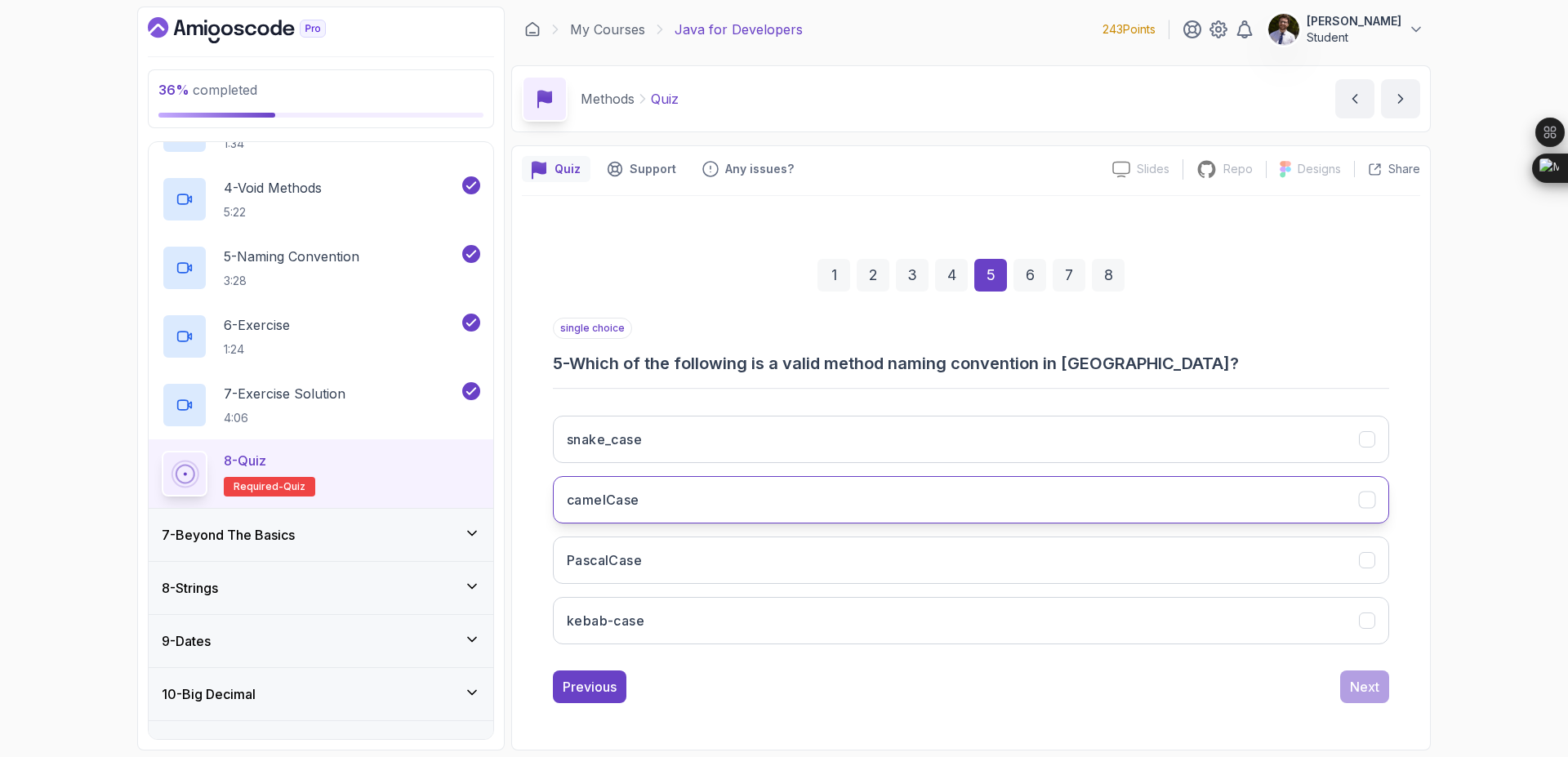
click at [763, 502] on button "camelCase" at bounding box center [971, 500] width 836 height 47
click at [941, 271] on div "4" at bounding box center [951, 275] width 32 height 32
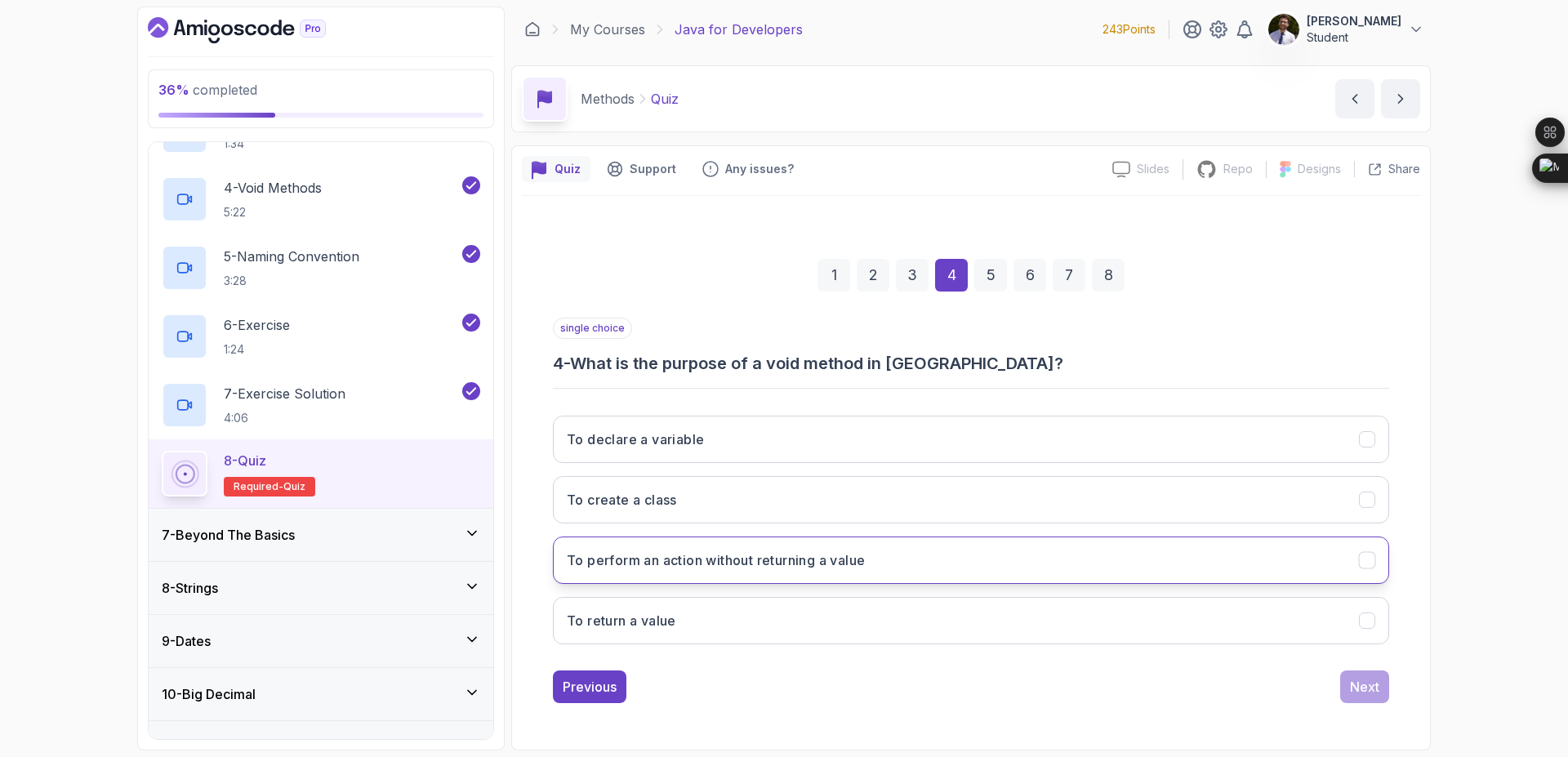
click at [755, 557] on h3 "To perform an action without returning a value" at bounding box center [716, 560] width 298 height 20
click at [915, 272] on div "3" at bounding box center [912, 275] width 32 height 32
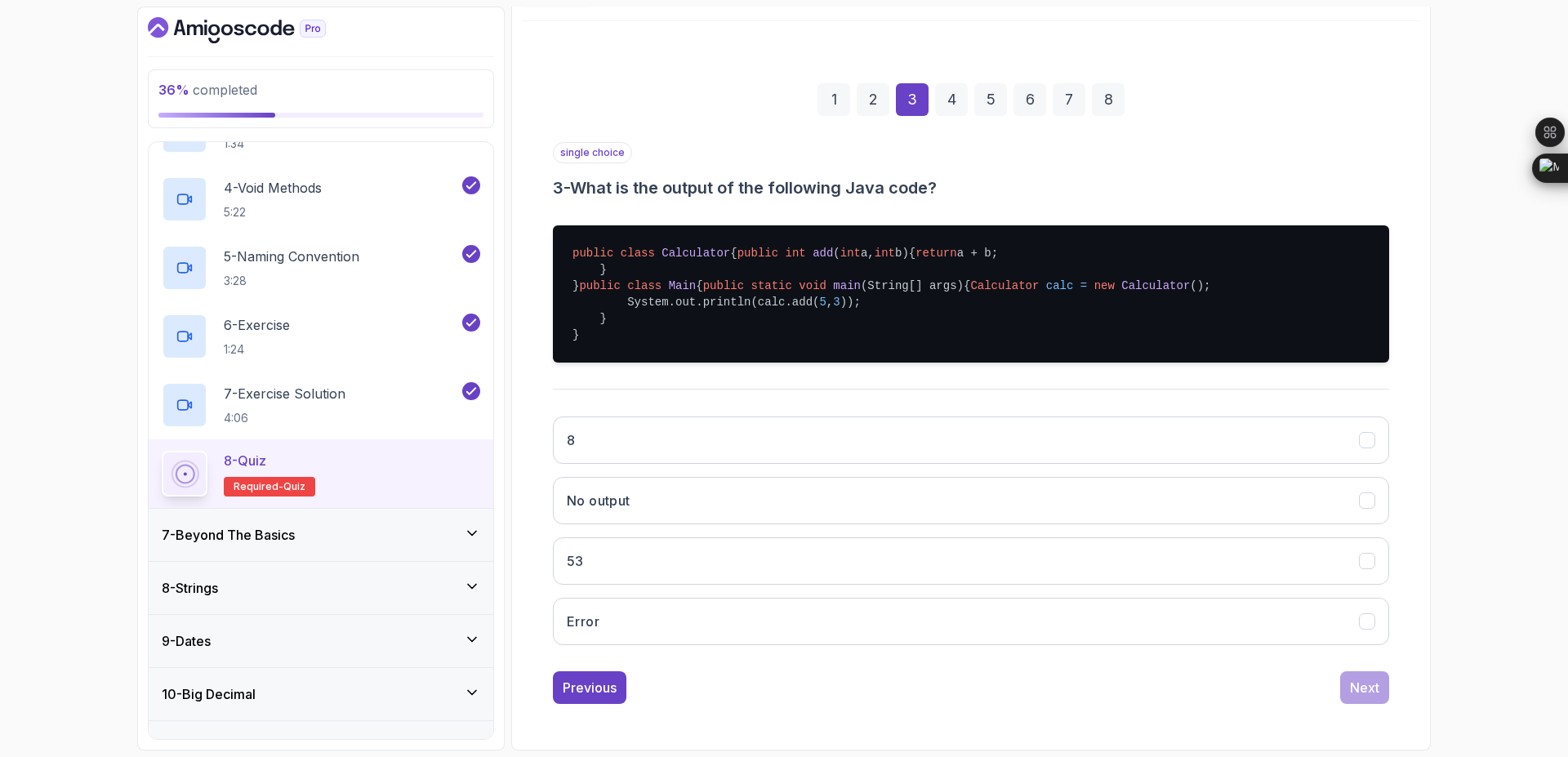
scroll to position [256, 0]
click at [794, 451] on button "8" at bounding box center [971, 440] width 836 height 47
click at [875, 83] on div "2" at bounding box center [873, 99] width 32 height 32
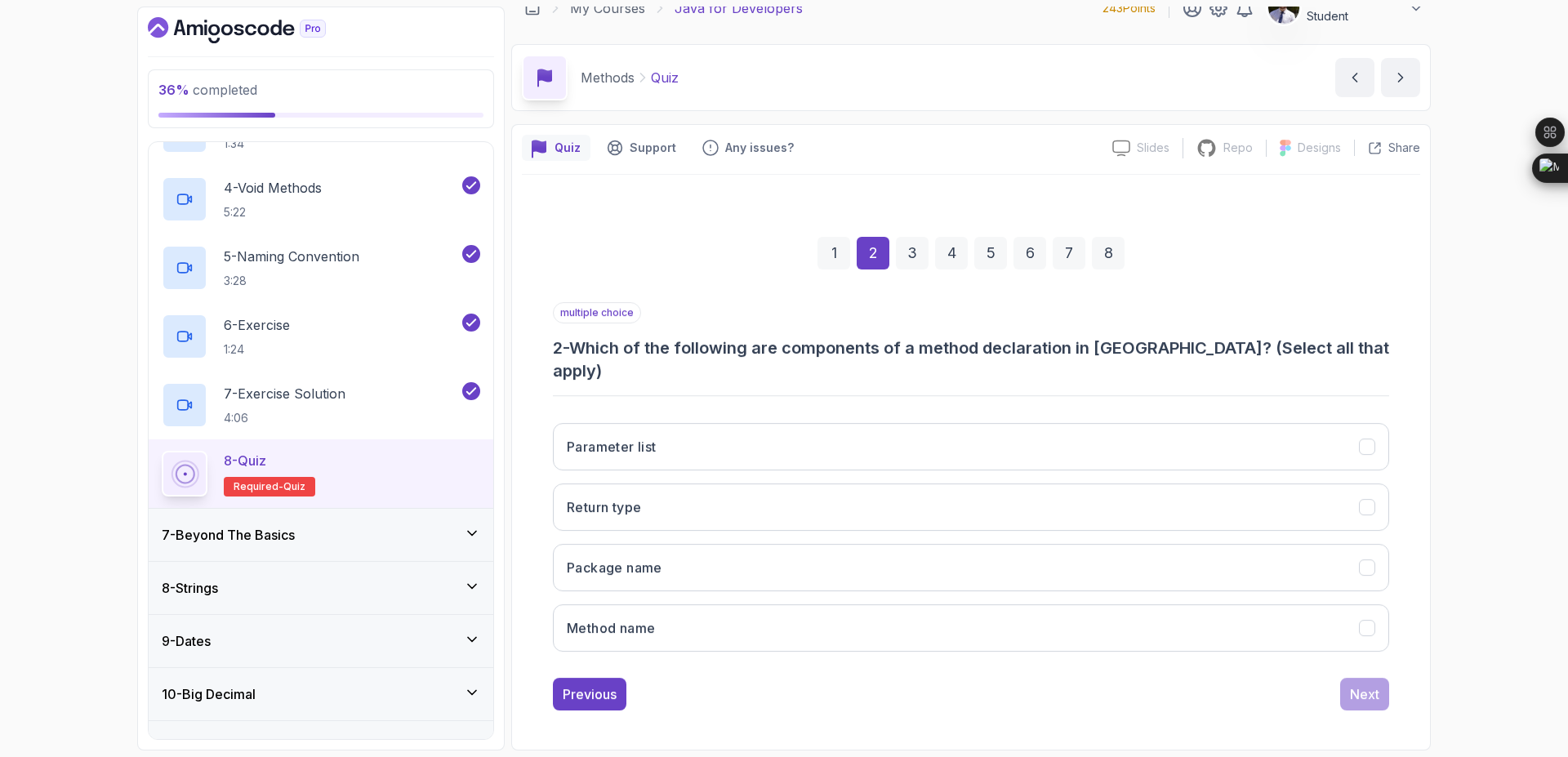
scroll to position [0, 0]
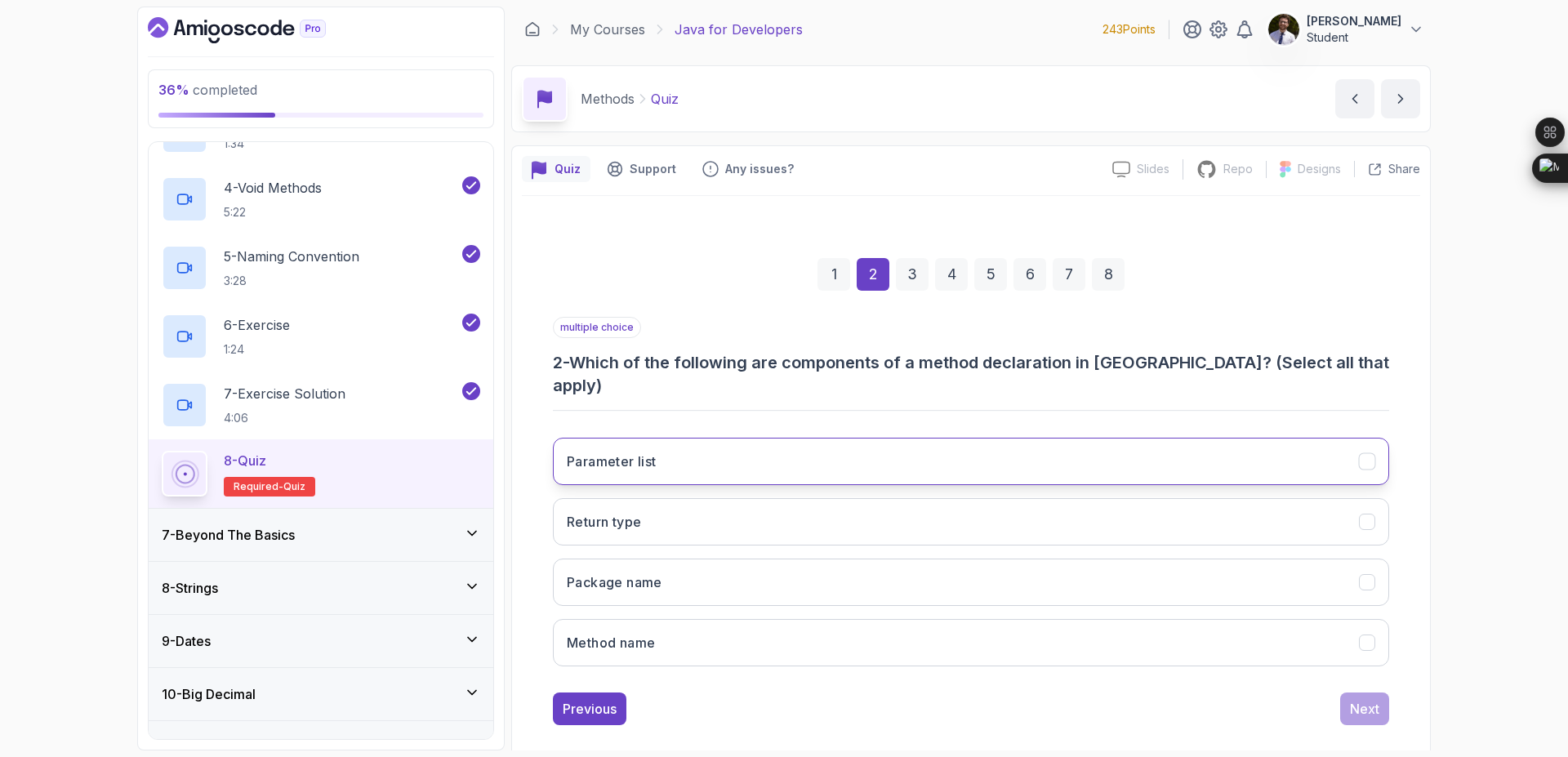
click at [834, 438] on button "Parameter list" at bounding box center [971, 461] width 836 height 47
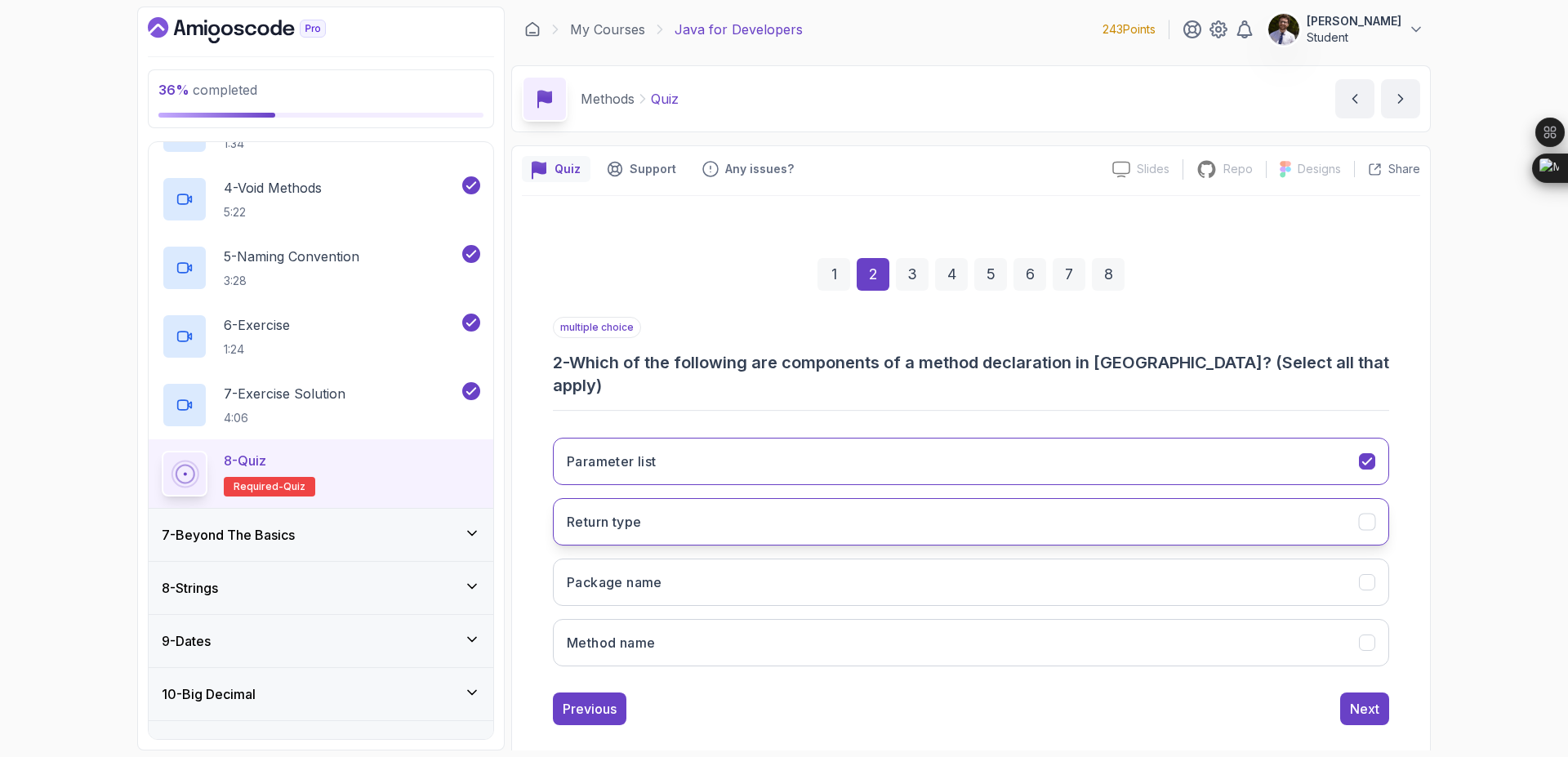
click at [829, 501] on button "Return type" at bounding box center [971, 521] width 836 height 47
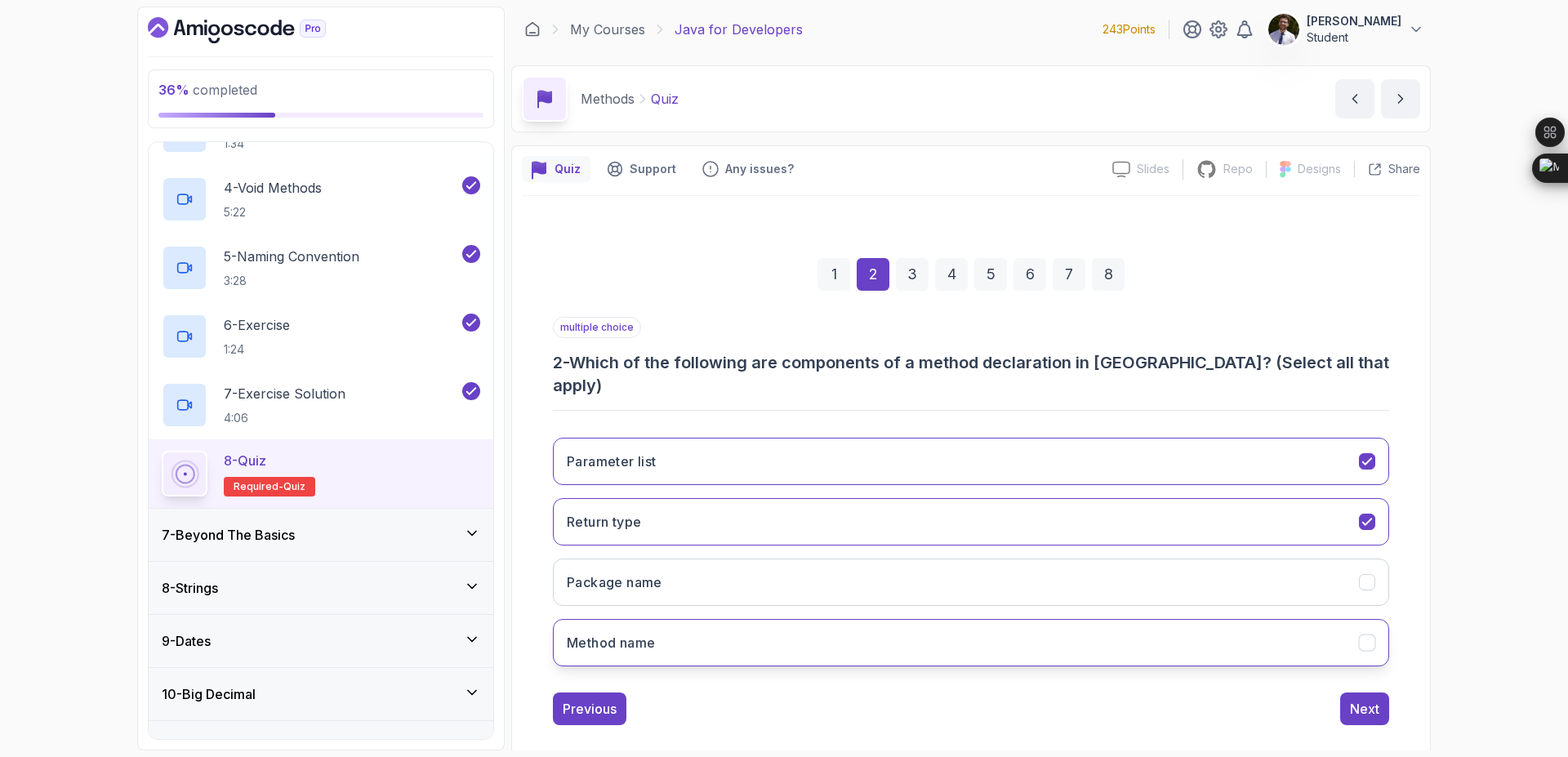
click at [868, 619] on button "Method name" at bounding box center [971, 642] width 836 height 47
click at [846, 285] on div "1" at bounding box center [834, 274] width 32 height 32
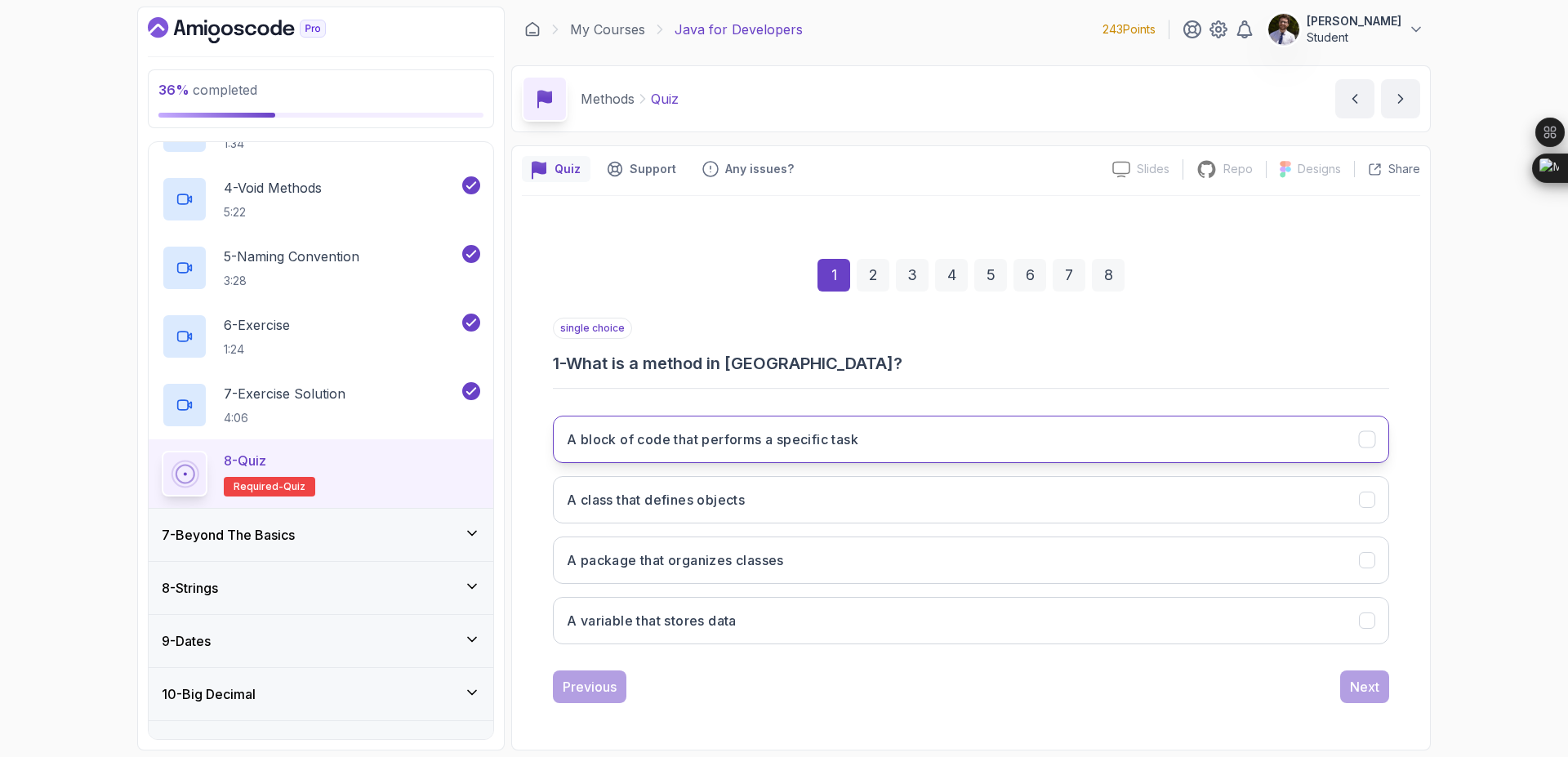
click at [886, 443] on button "A block of code that performs a specific task" at bounding box center [971, 439] width 836 height 47
click at [1111, 276] on div "8" at bounding box center [1108, 275] width 32 height 32
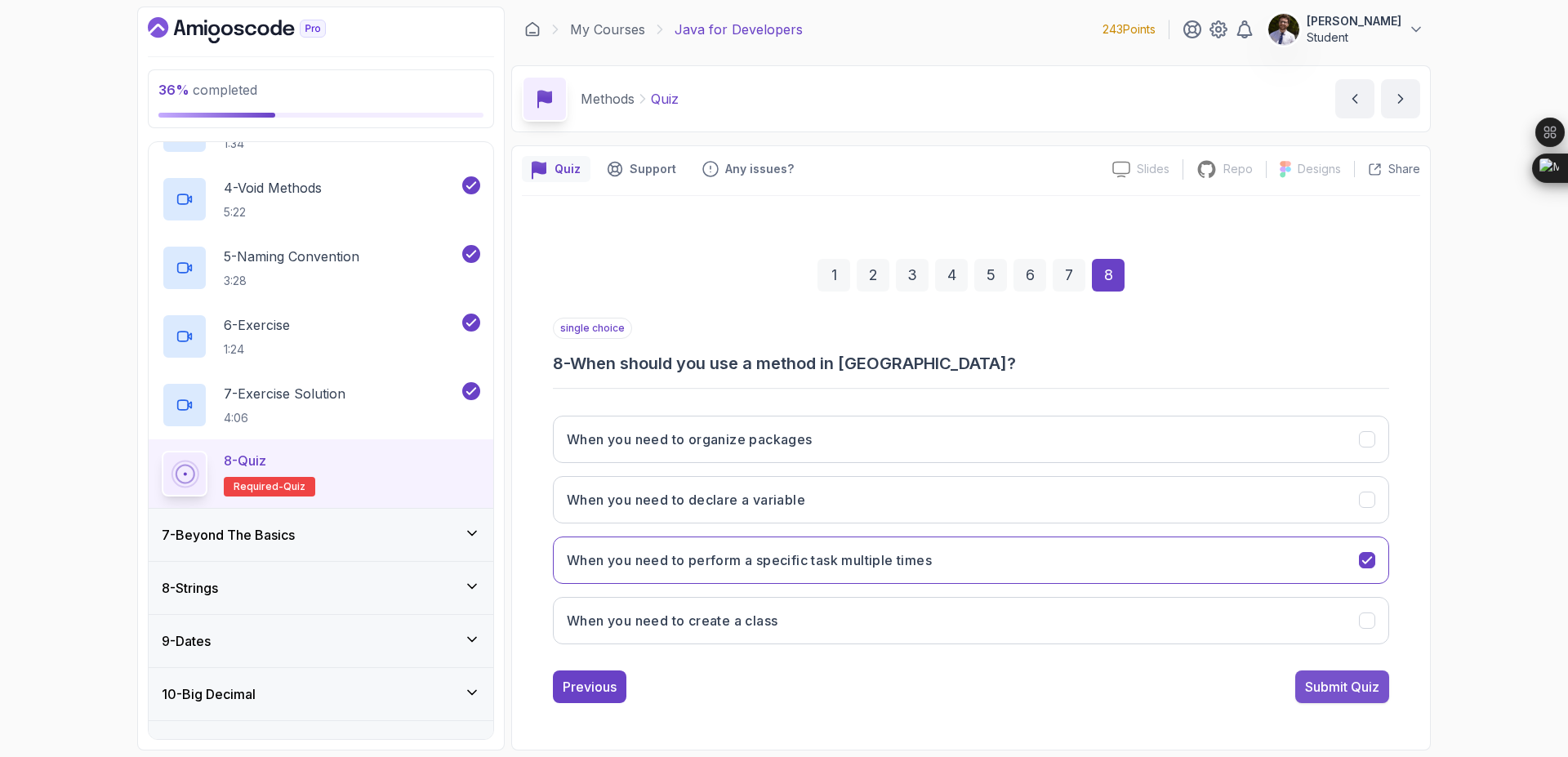
click at [1338, 690] on div "Submit Quiz" at bounding box center [1342, 687] width 74 height 20
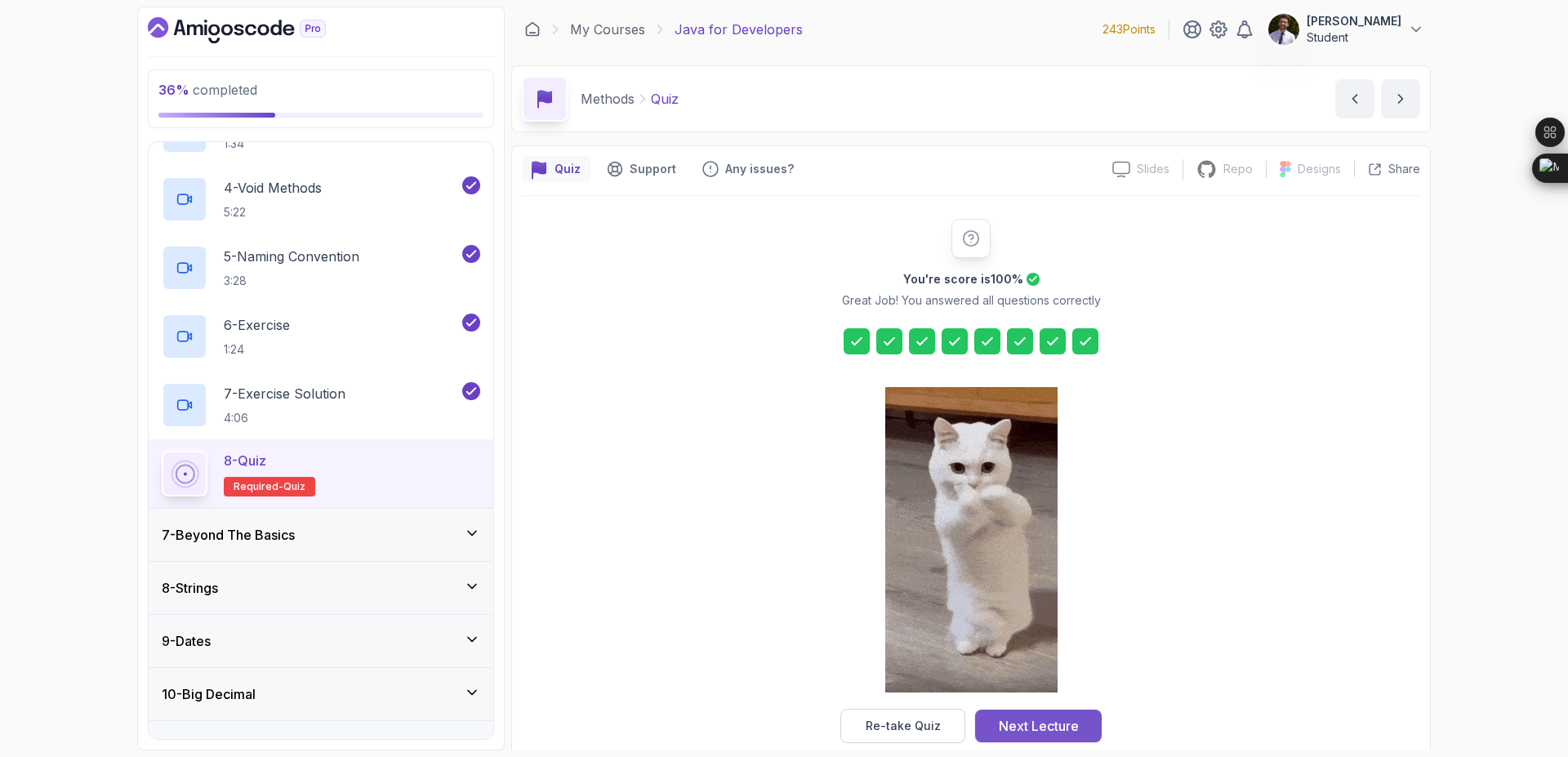
click at [1040, 728] on div "Next Lecture" at bounding box center [1039, 726] width 80 height 20
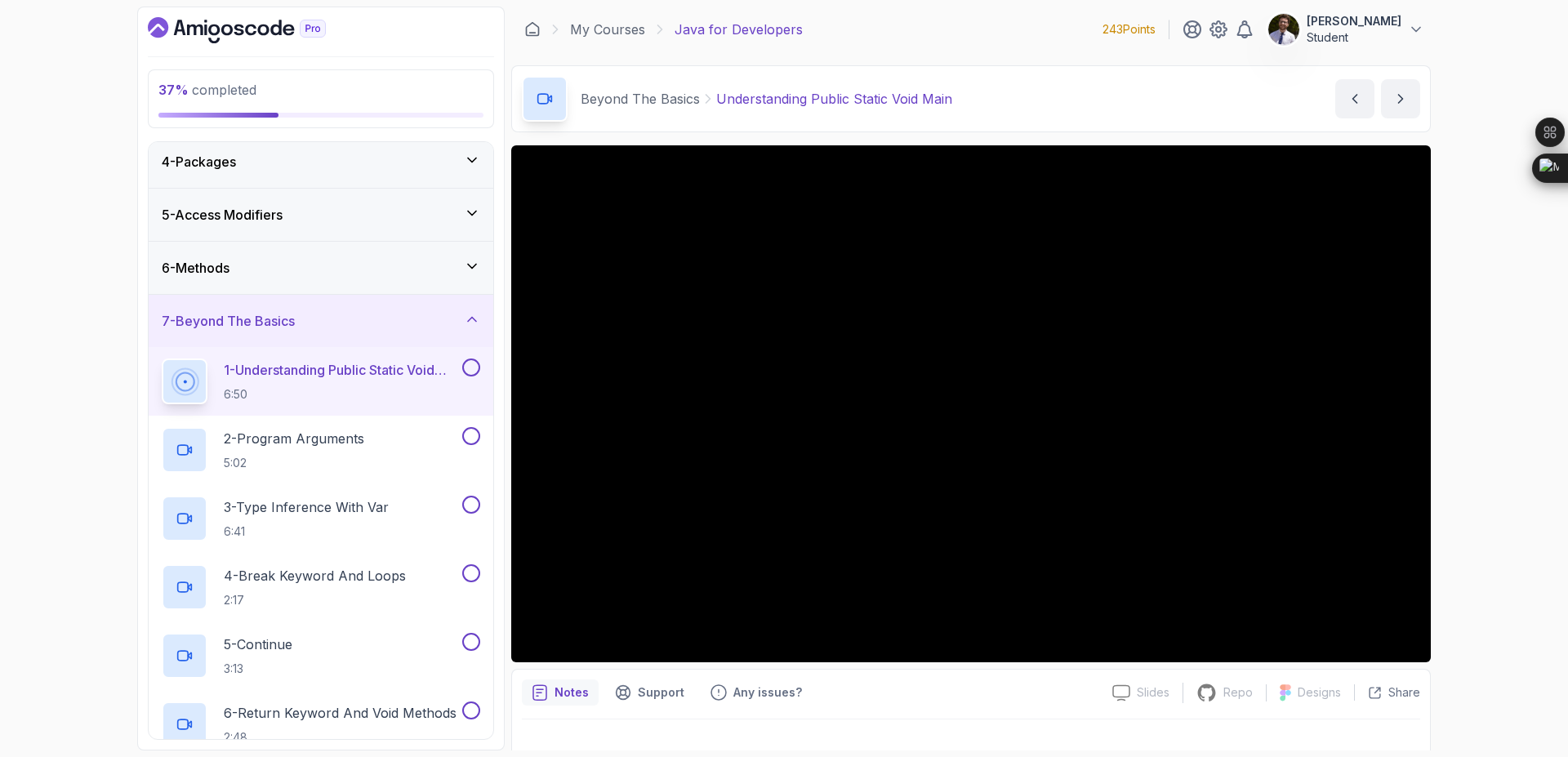
scroll to position [127, 0]
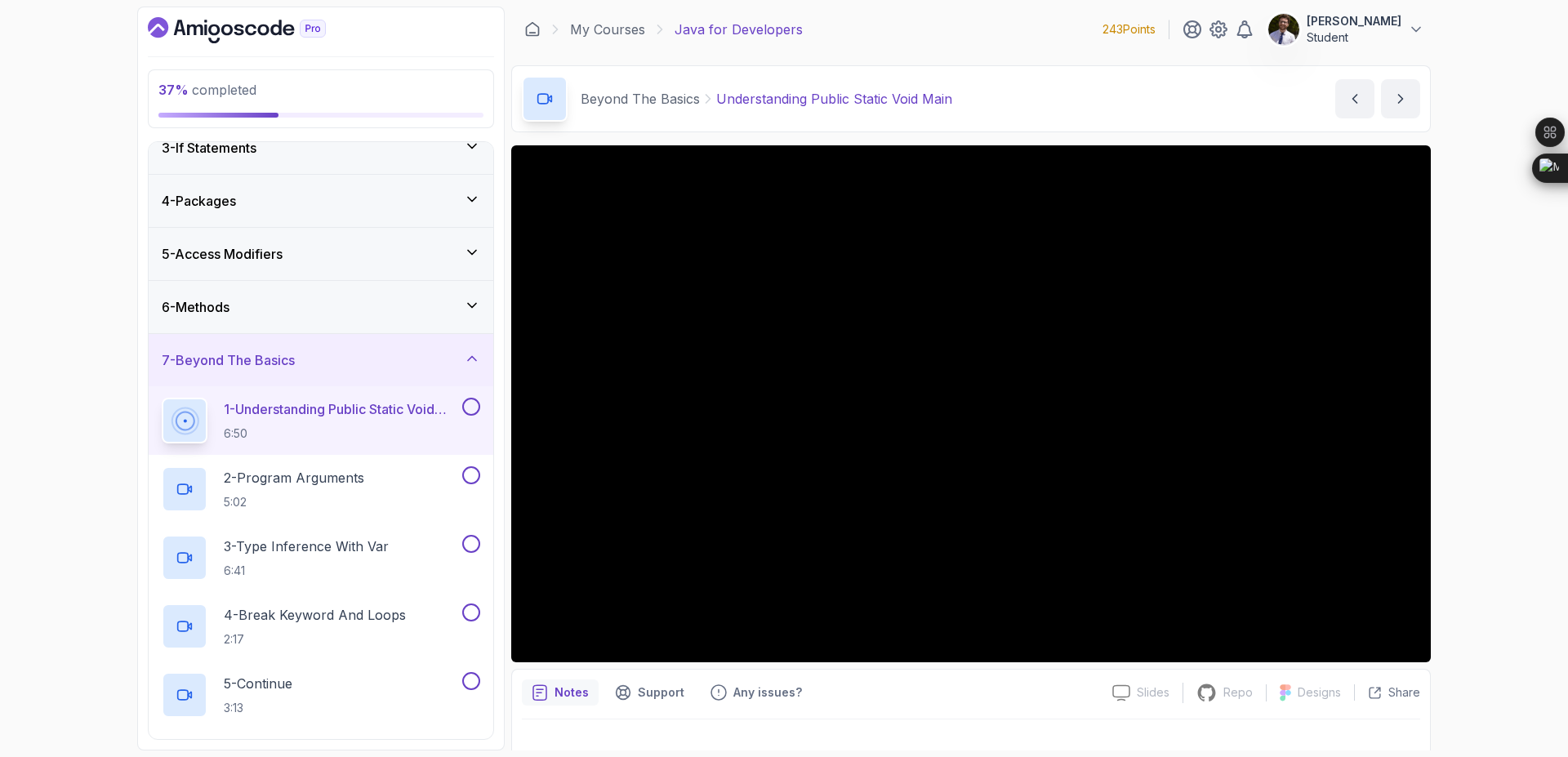
click at [465, 351] on icon at bounding box center [472, 359] width 17 height 17
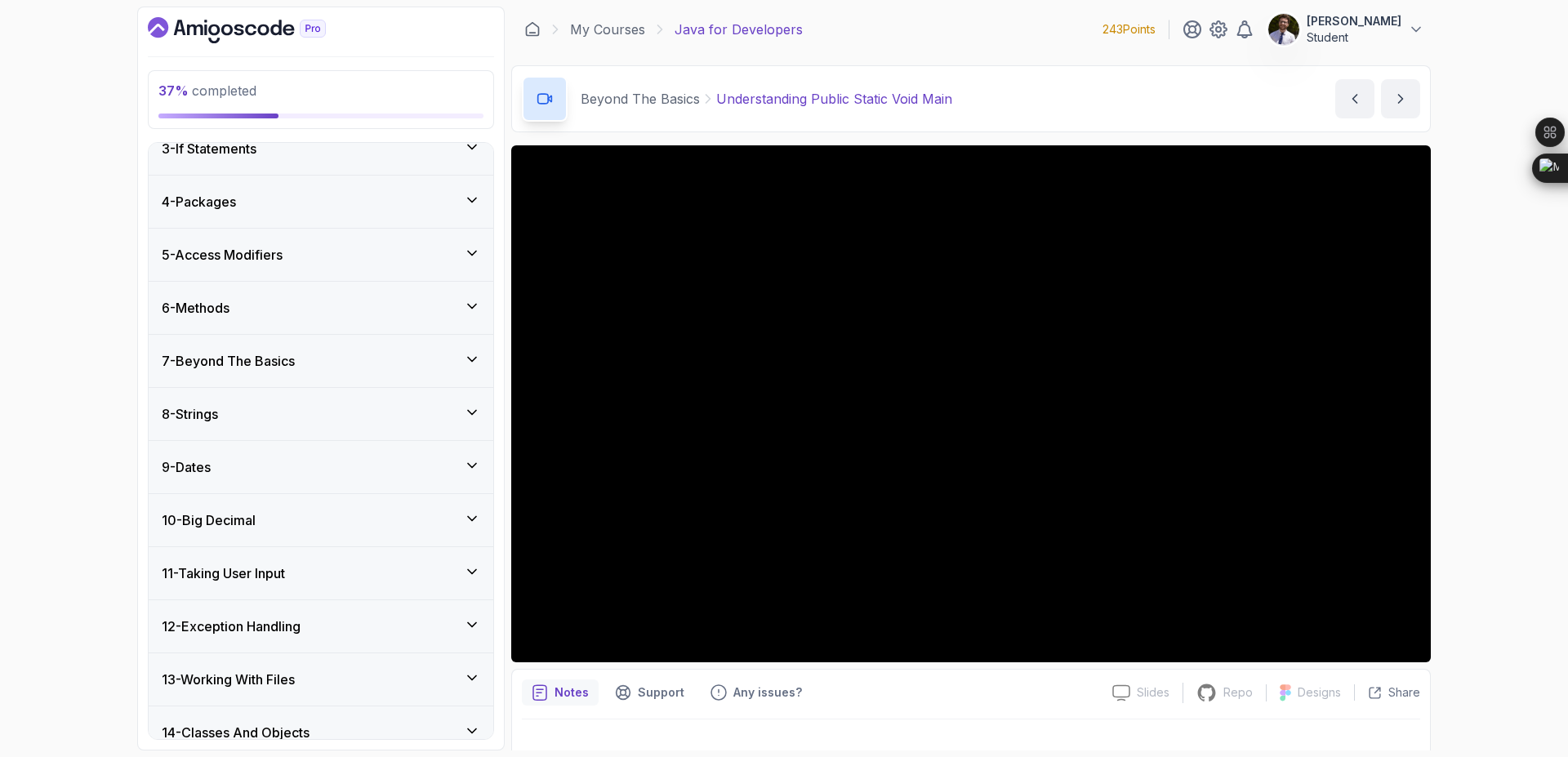
click at [455, 308] on div "6 - Methods" at bounding box center [321, 308] width 319 height 20
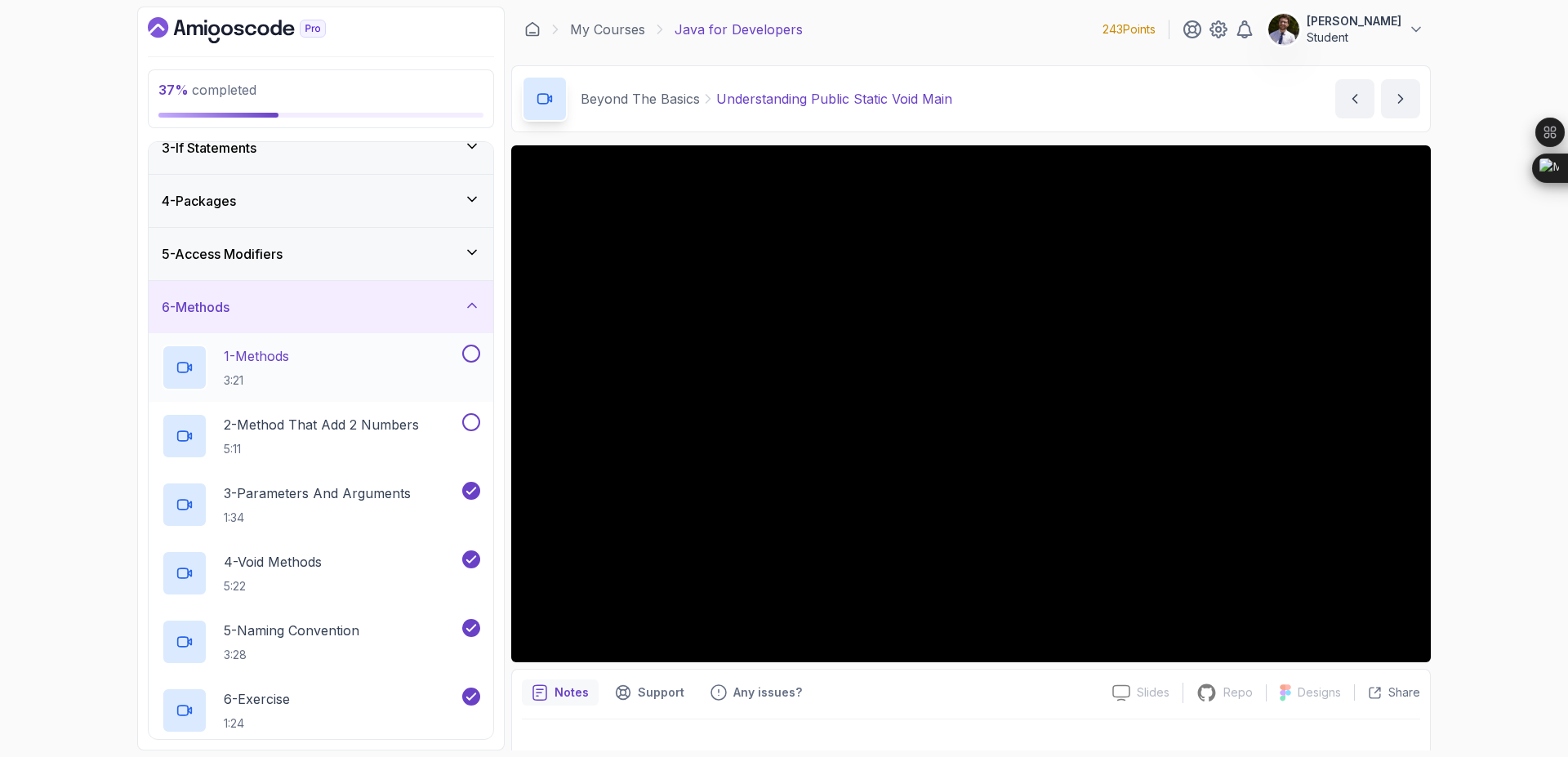
click at [466, 361] on button at bounding box center [471, 354] width 18 height 18
click at [472, 416] on button at bounding box center [471, 422] width 18 height 18
click at [470, 307] on icon at bounding box center [472, 306] width 17 height 17
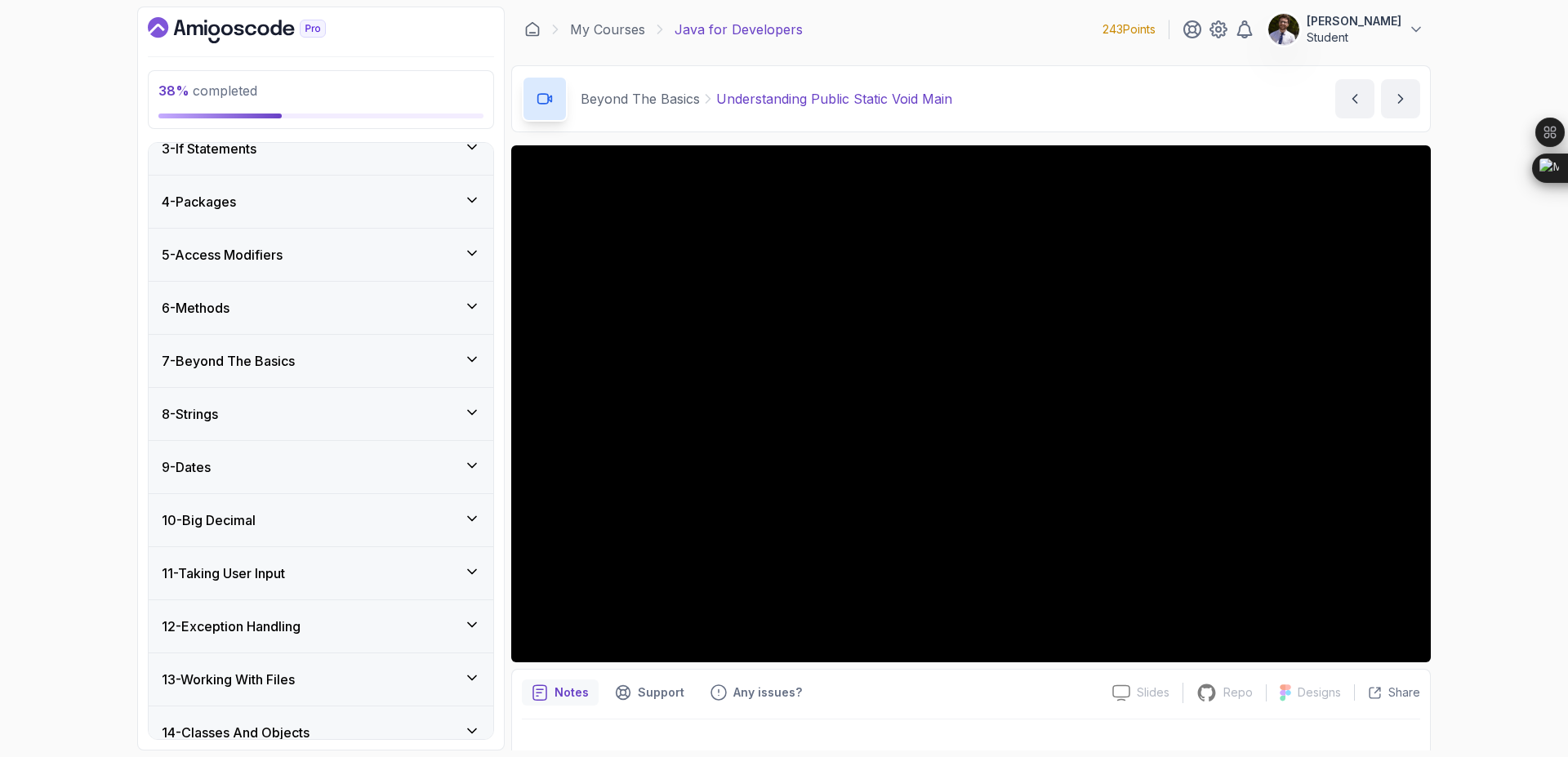
click at [469, 405] on icon at bounding box center [472, 412] width 17 height 17
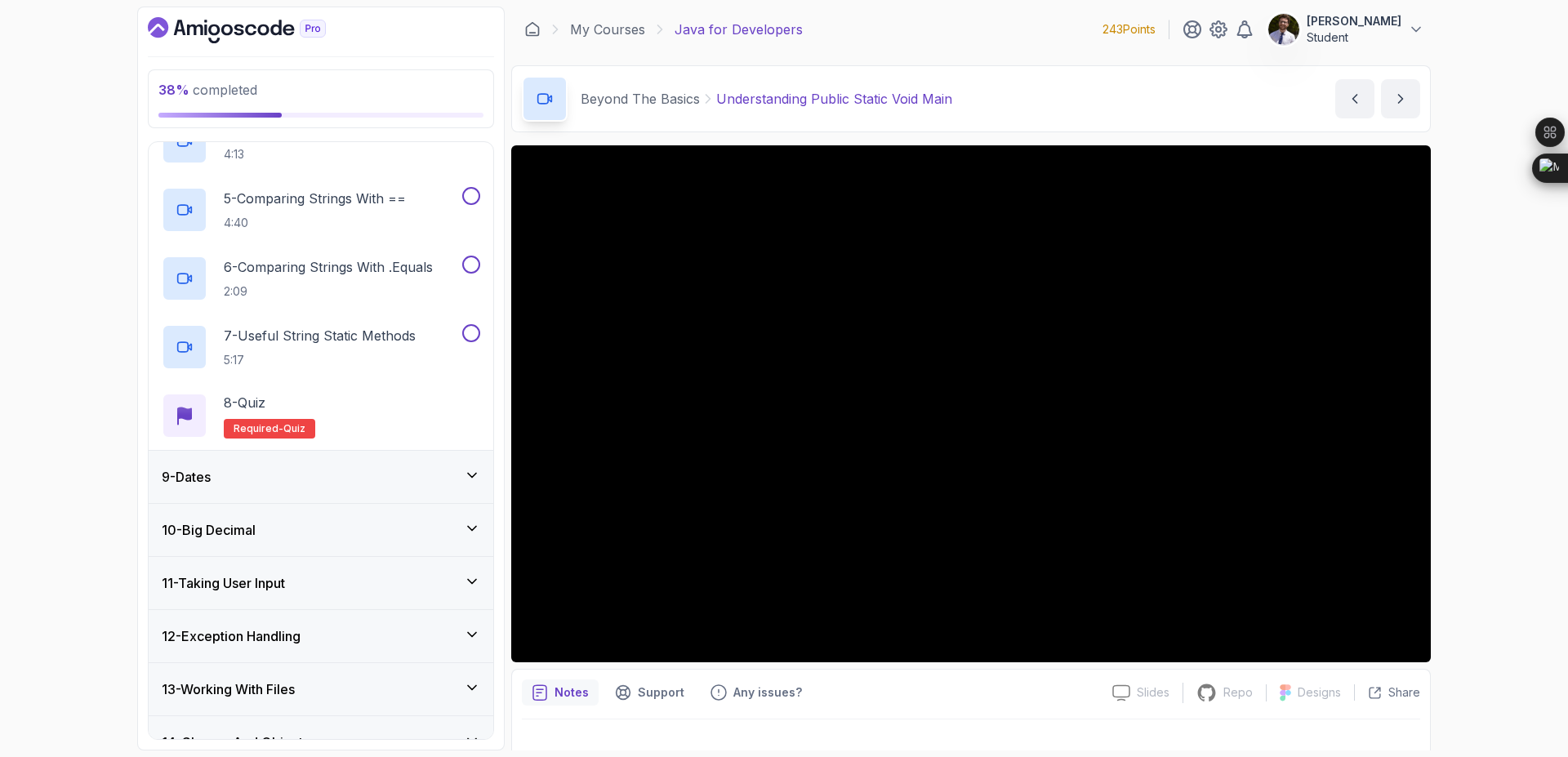
scroll to position [715, 0]
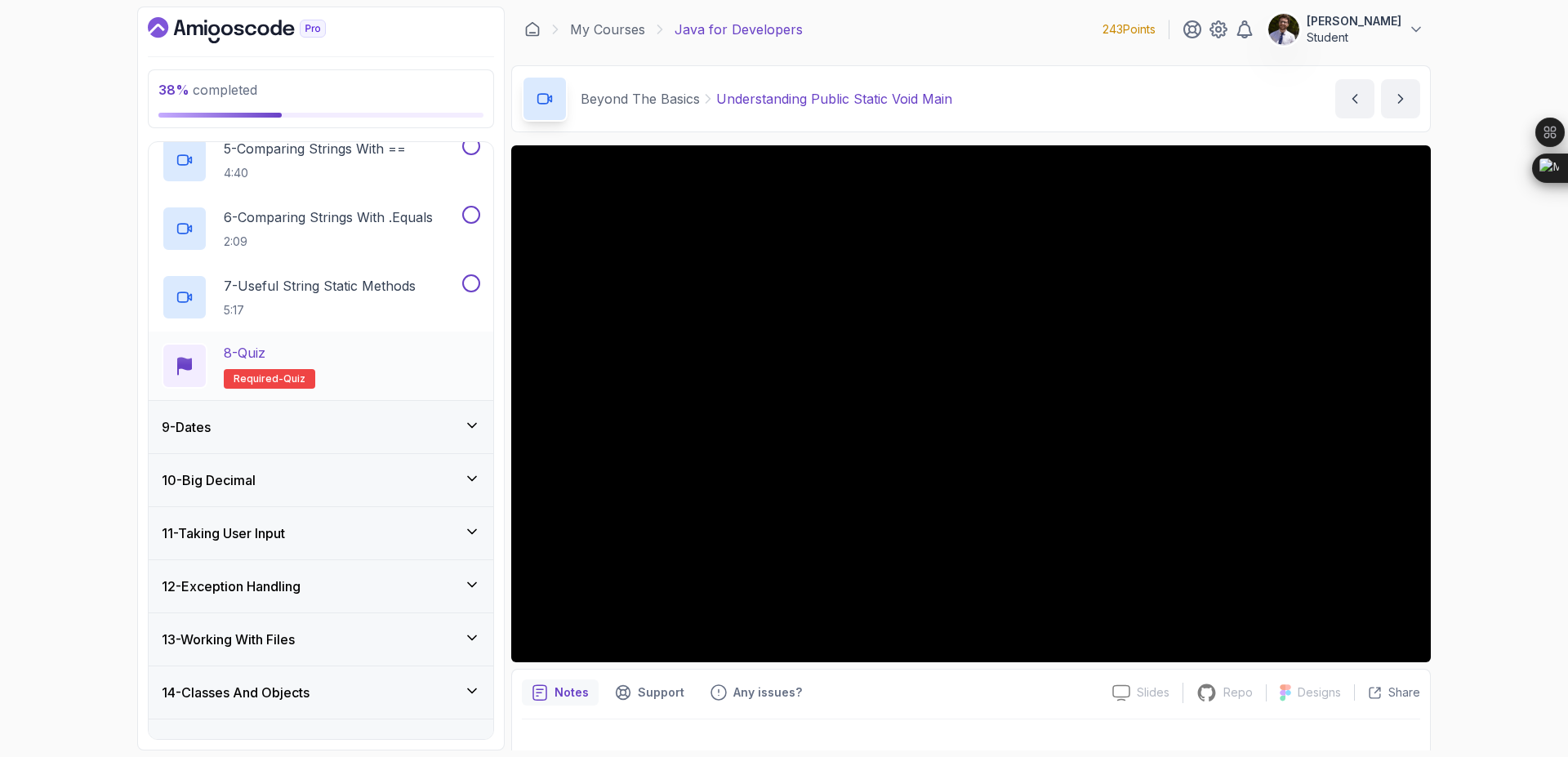
click at [302, 376] on p "Required- quiz" at bounding box center [270, 379] width 92 height 20
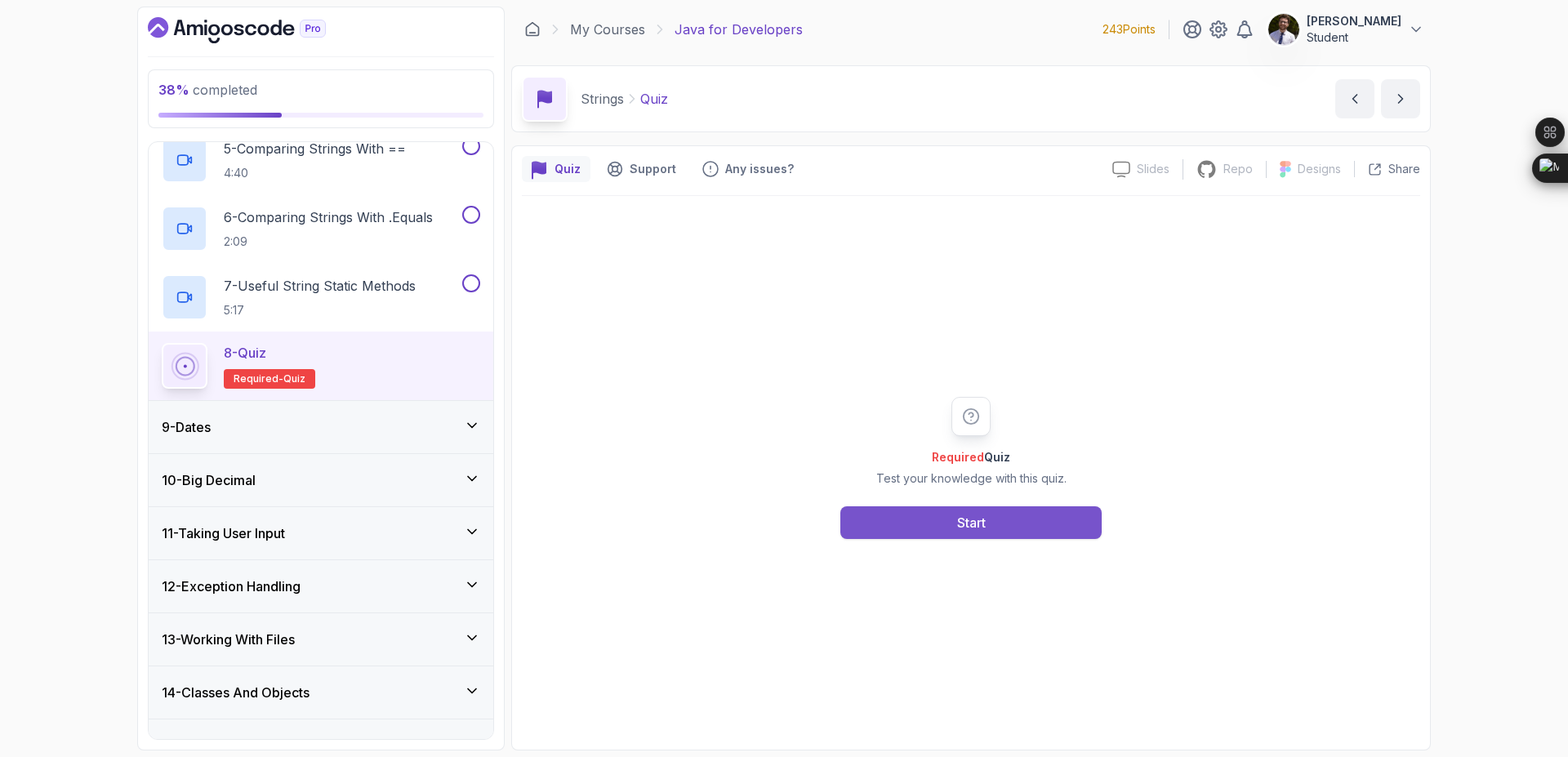
click at [926, 520] on button "Start" at bounding box center [971, 522] width 261 height 32
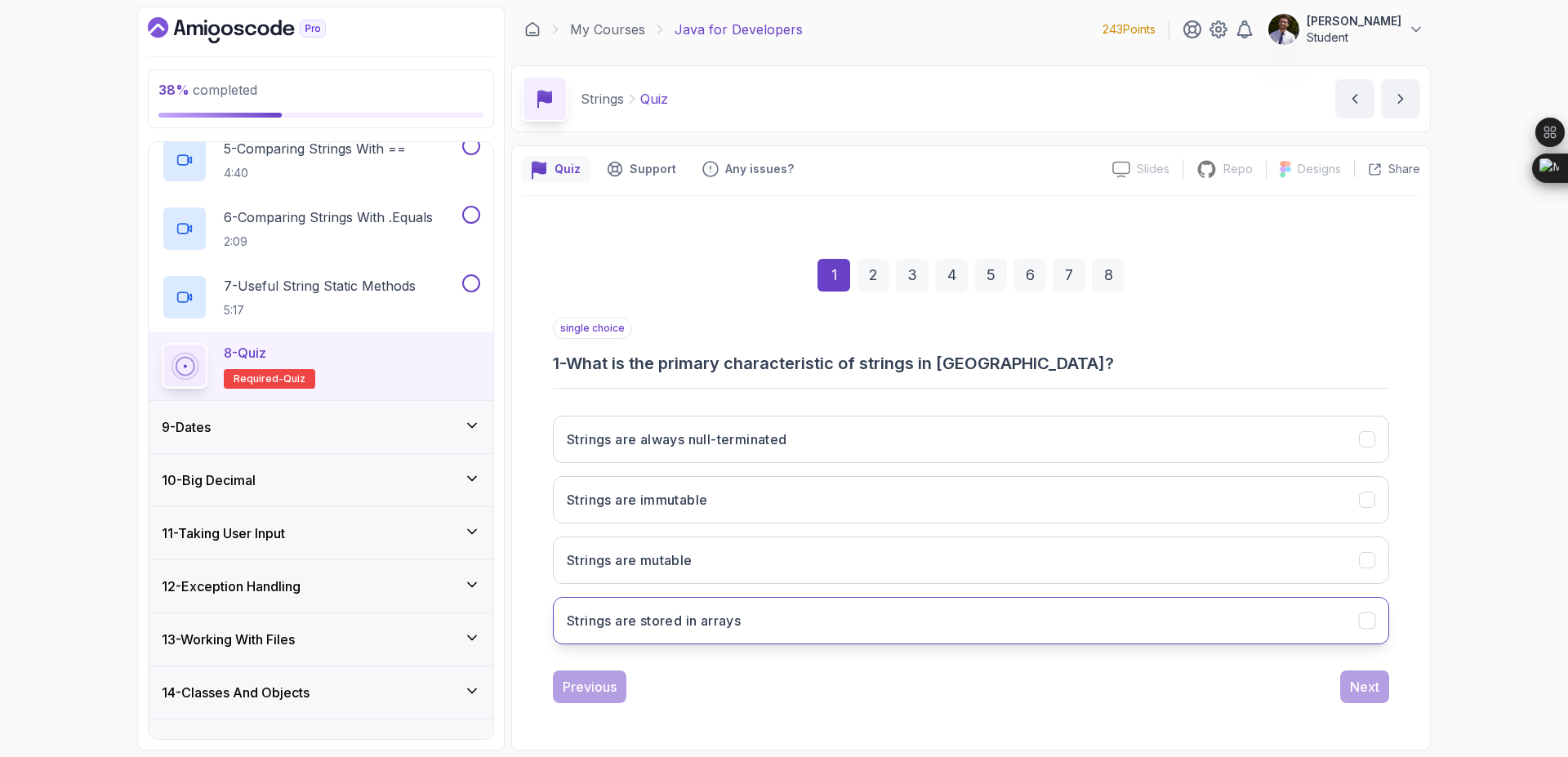
click at [860, 624] on button "Strings are stored in arrays" at bounding box center [971, 620] width 836 height 47
click at [1365, 686] on div "Next" at bounding box center [1364, 687] width 29 height 20
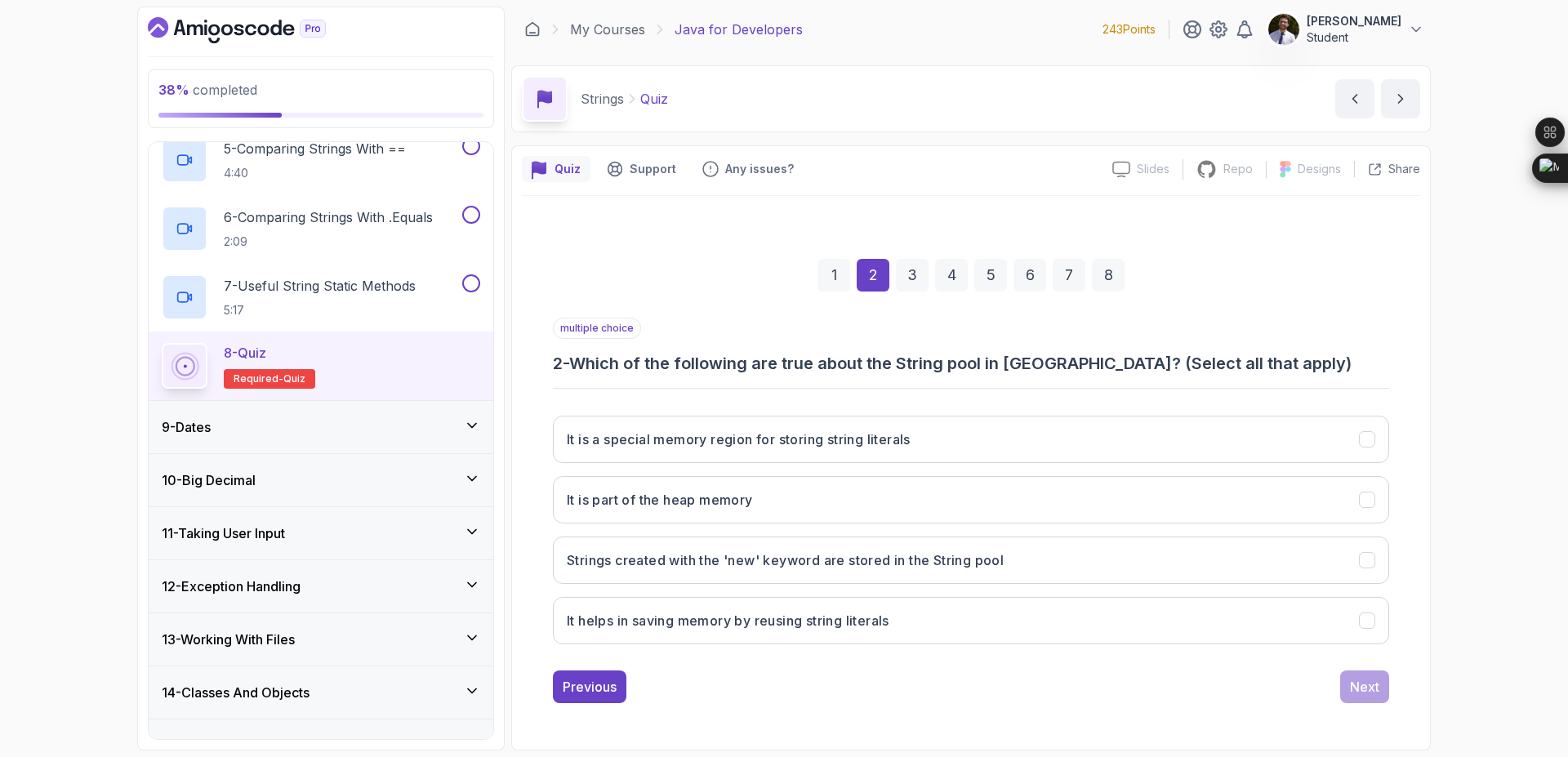
click at [833, 281] on div "1" at bounding box center [834, 275] width 32 height 32
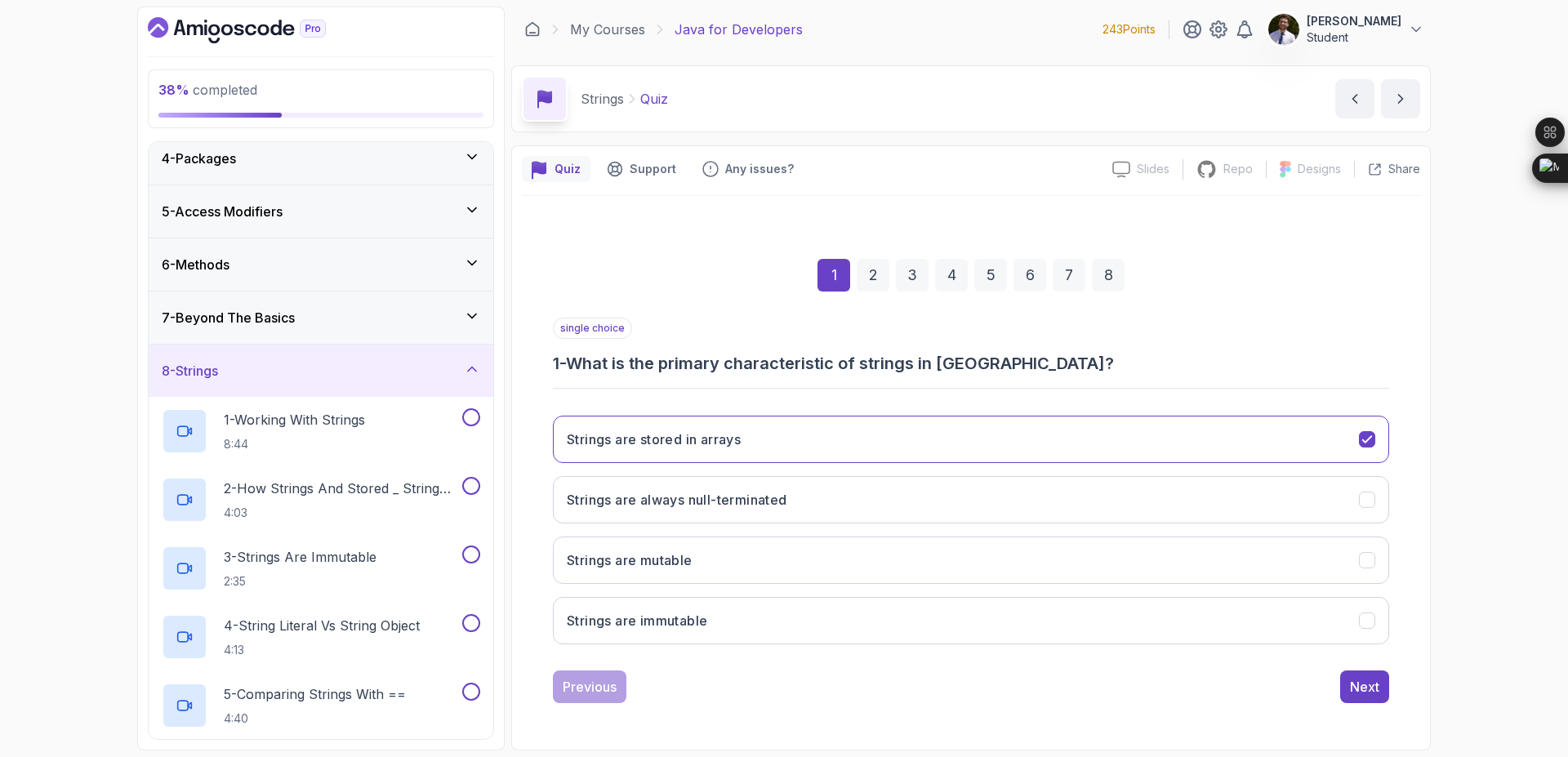
scroll to position [127, 0]
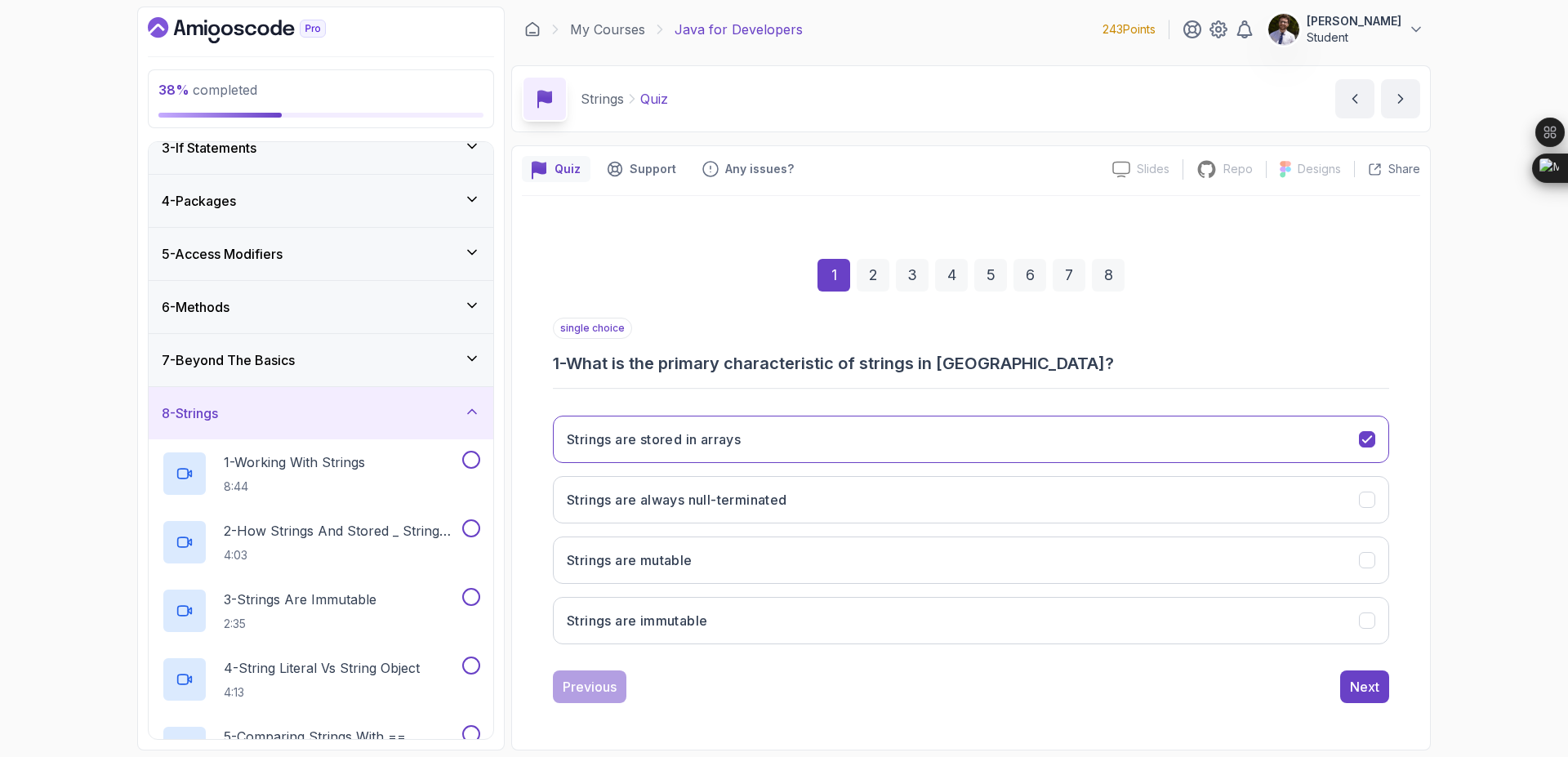
click at [482, 411] on div "8 - Strings" at bounding box center [321, 413] width 345 height 52
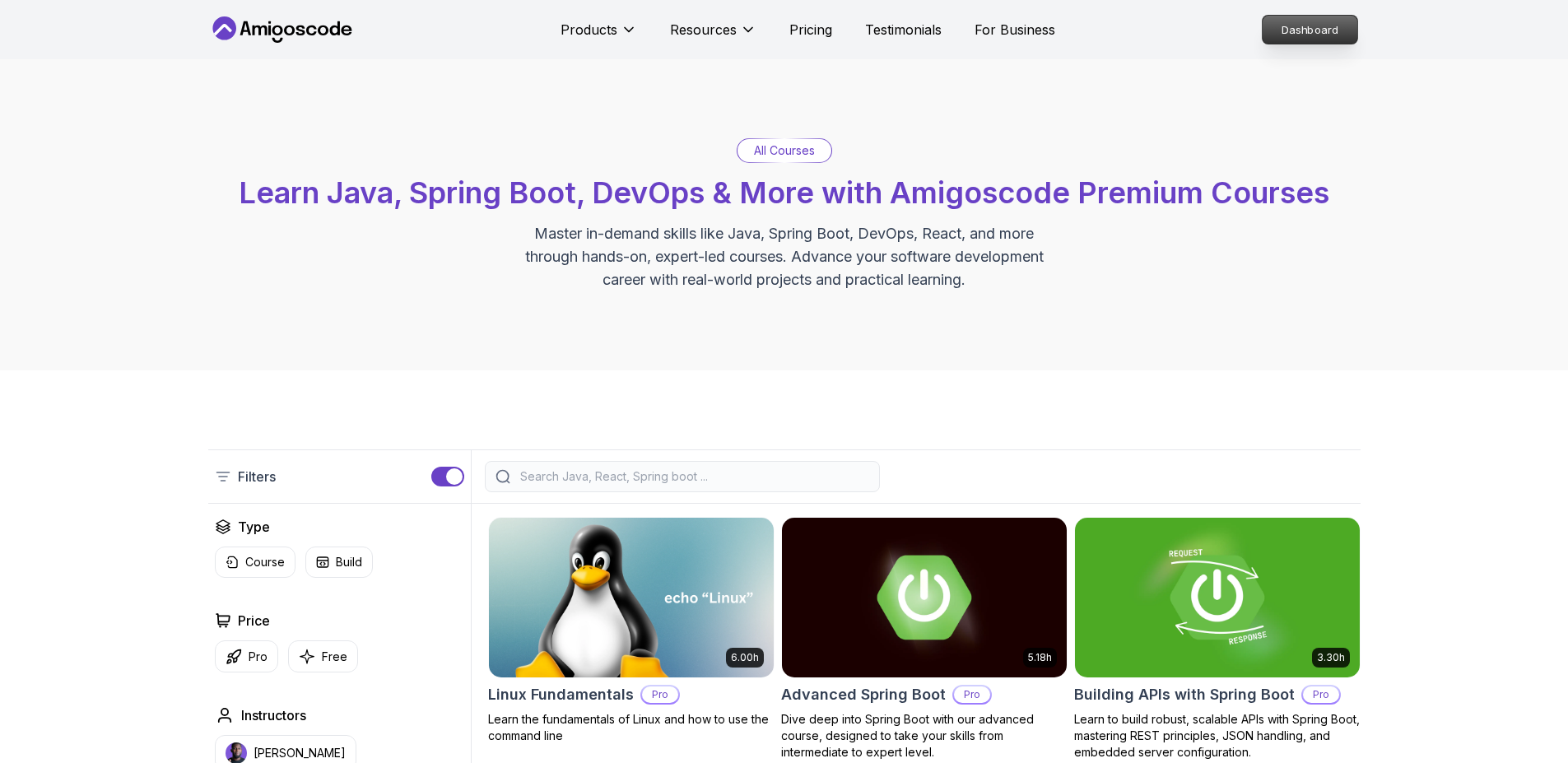
click at [1315, 31] on p "Dashboard" at bounding box center [1310, 29] width 95 height 28
click at [1332, 39] on p "Dashboard" at bounding box center [1310, 29] width 95 height 28
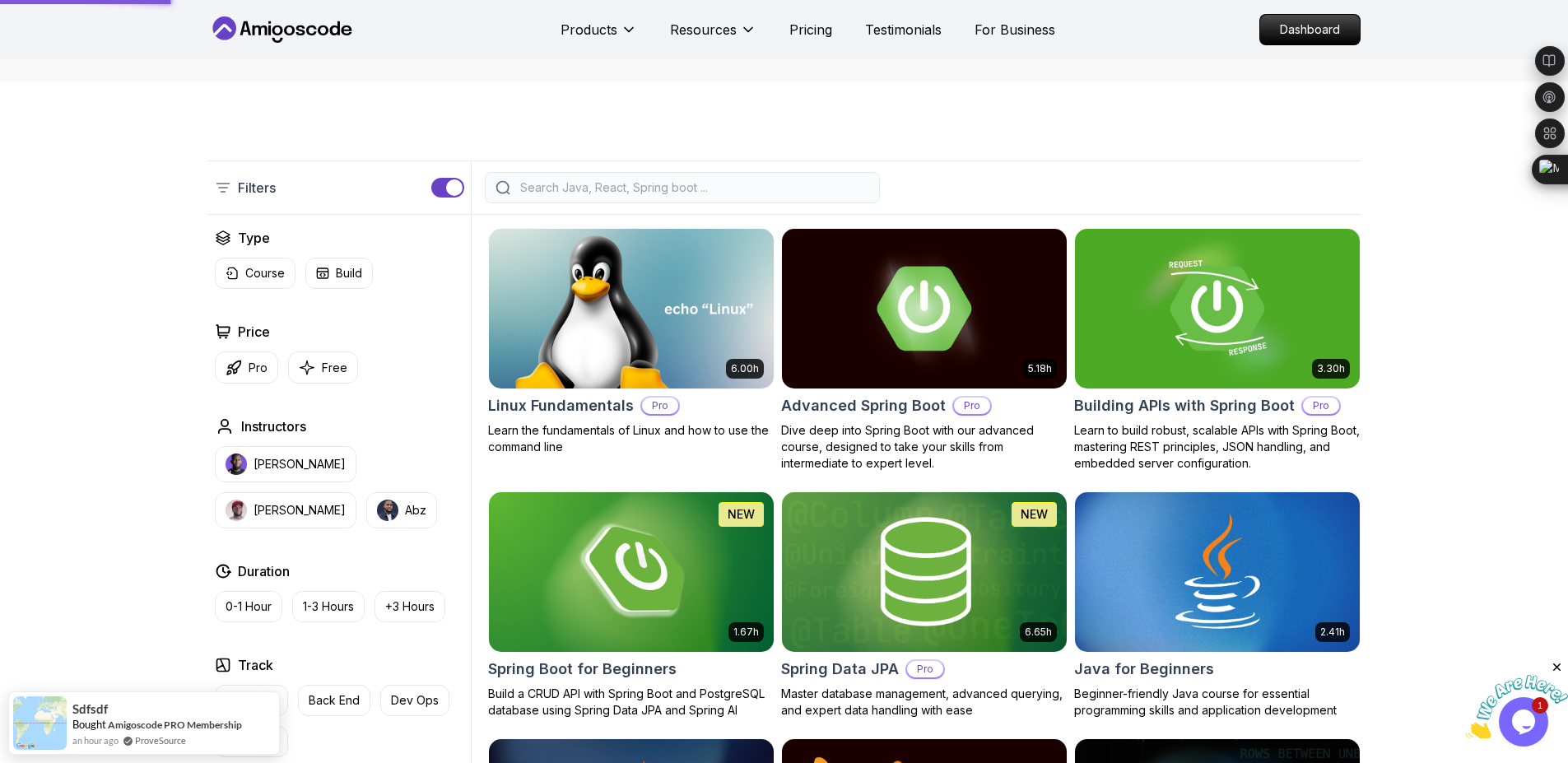
scroll to position [289, 0]
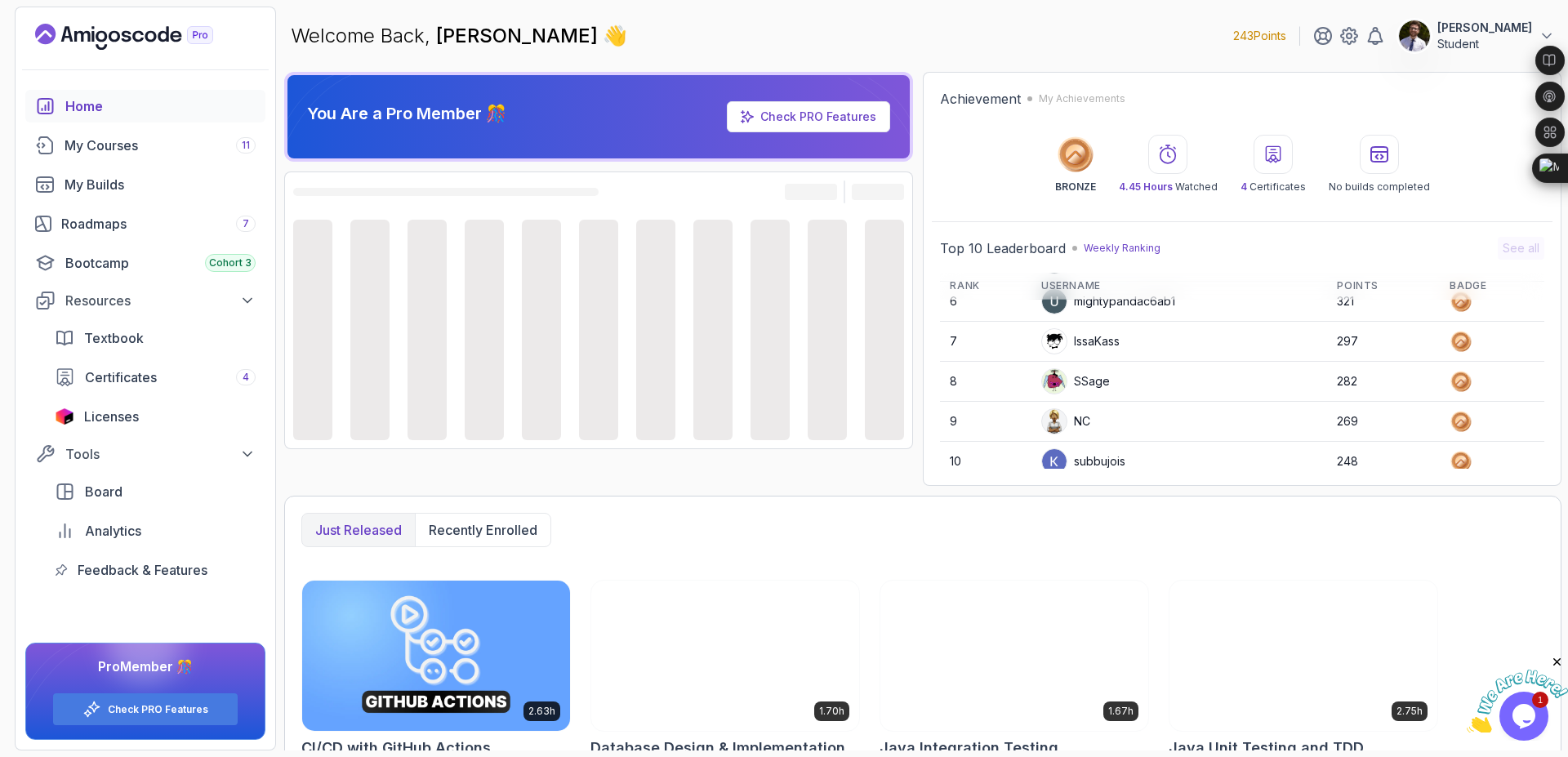
scroll to position [231, 0]
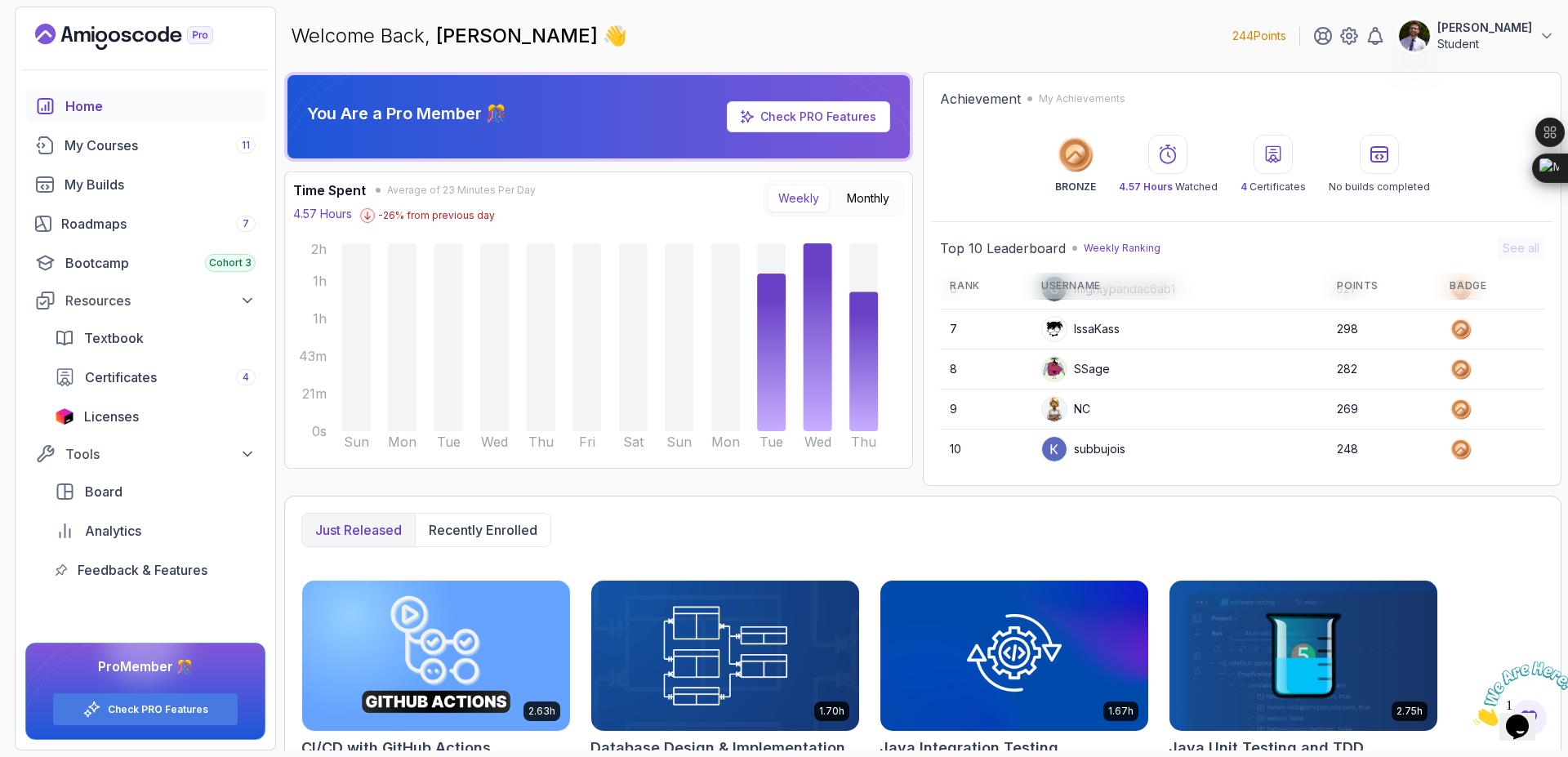
click at [1377, 149] on icon at bounding box center [1380, 155] width 20 height 20
